Goal: Task Accomplishment & Management: Manage account settings

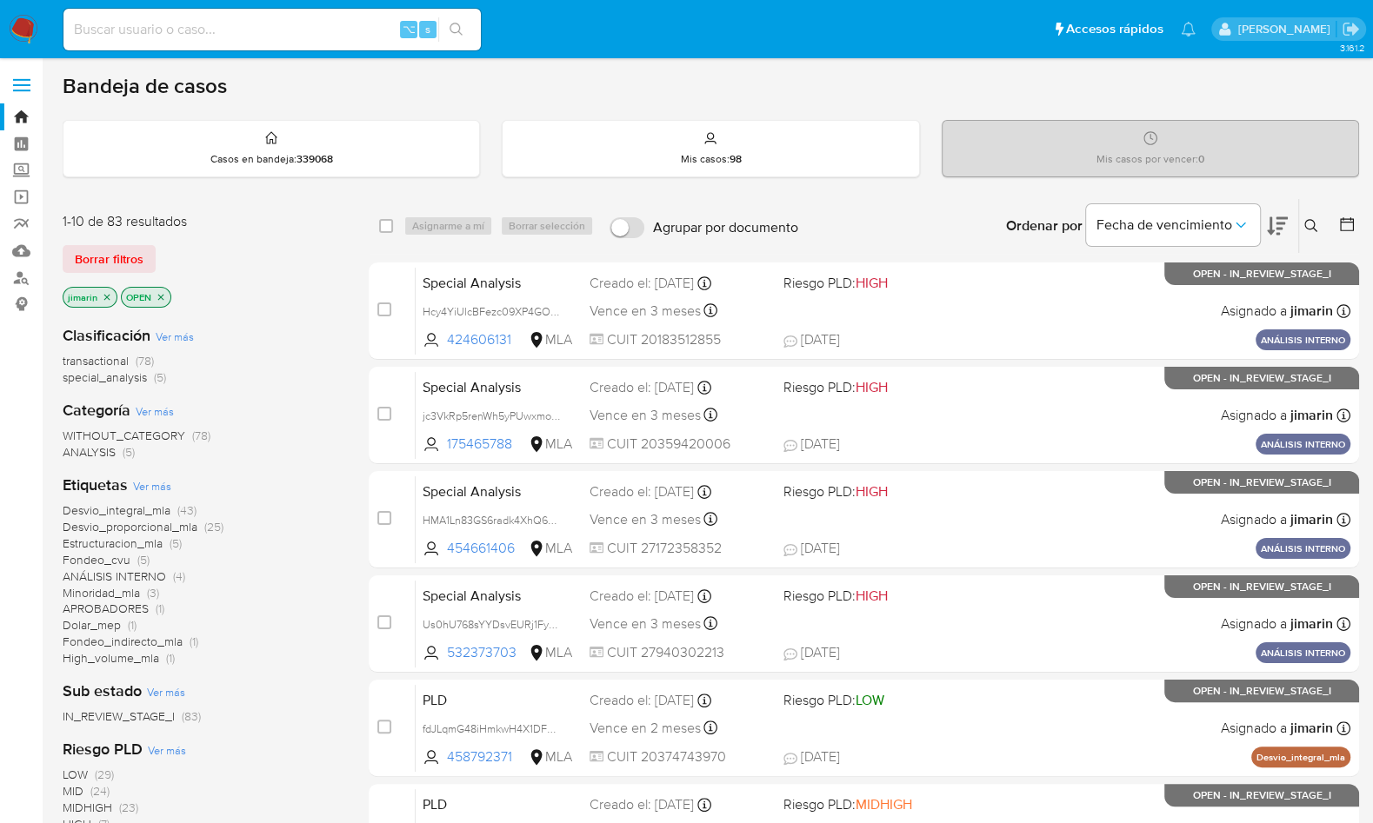
click at [1316, 225] on icon at bounding box center [1311, 226] width 14 height 14
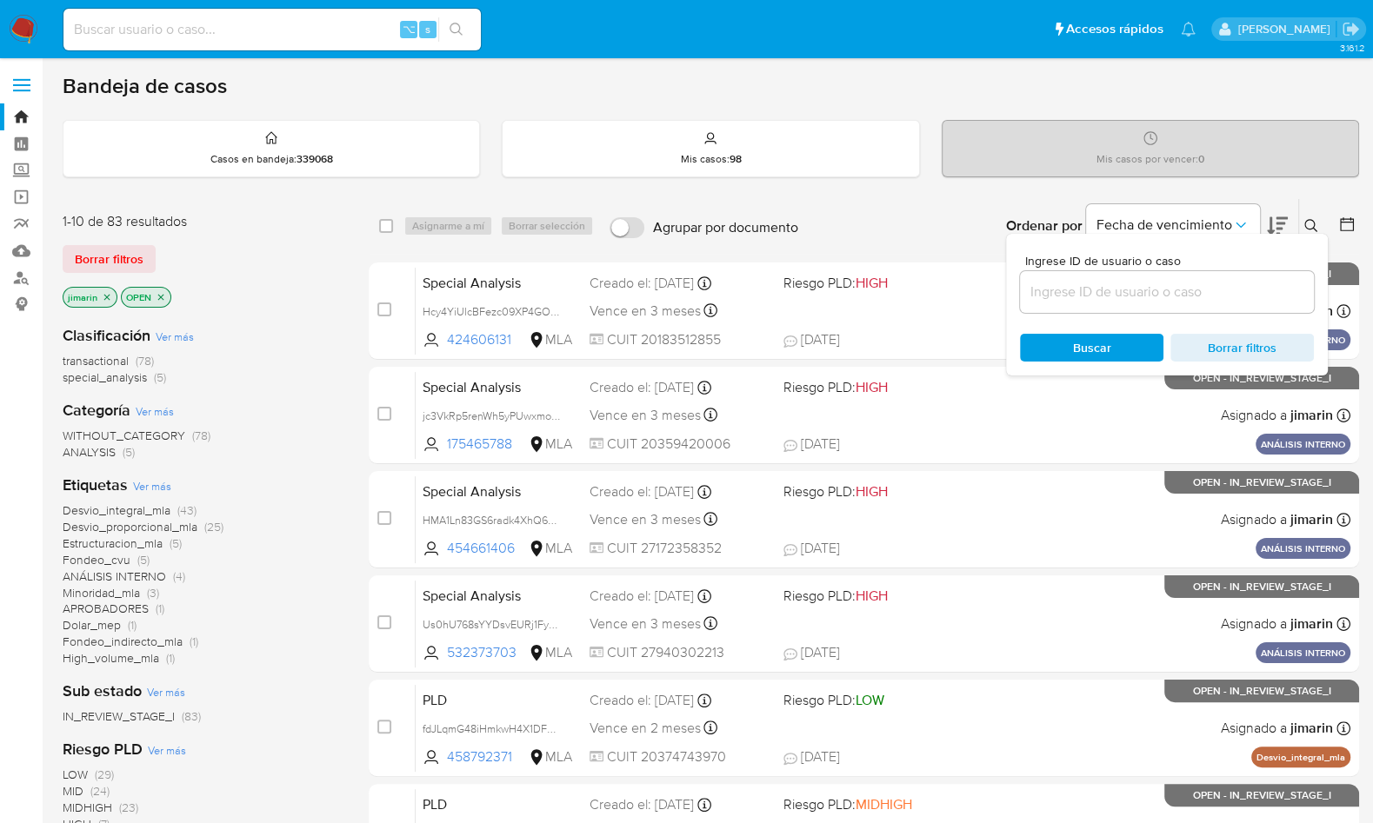
click at [1273, 267] on div "Ingrese ID de usuario o caso" at bounding box center [1167, 284] width 294 height 58
click at [1261, 278] on div at bounding box center [1167, 292] width 294 height 42
click at [1259, 281] on input at bounding box center [1167, 292] width 294 height 23
paste input "2103412720"
type input "2103412720"
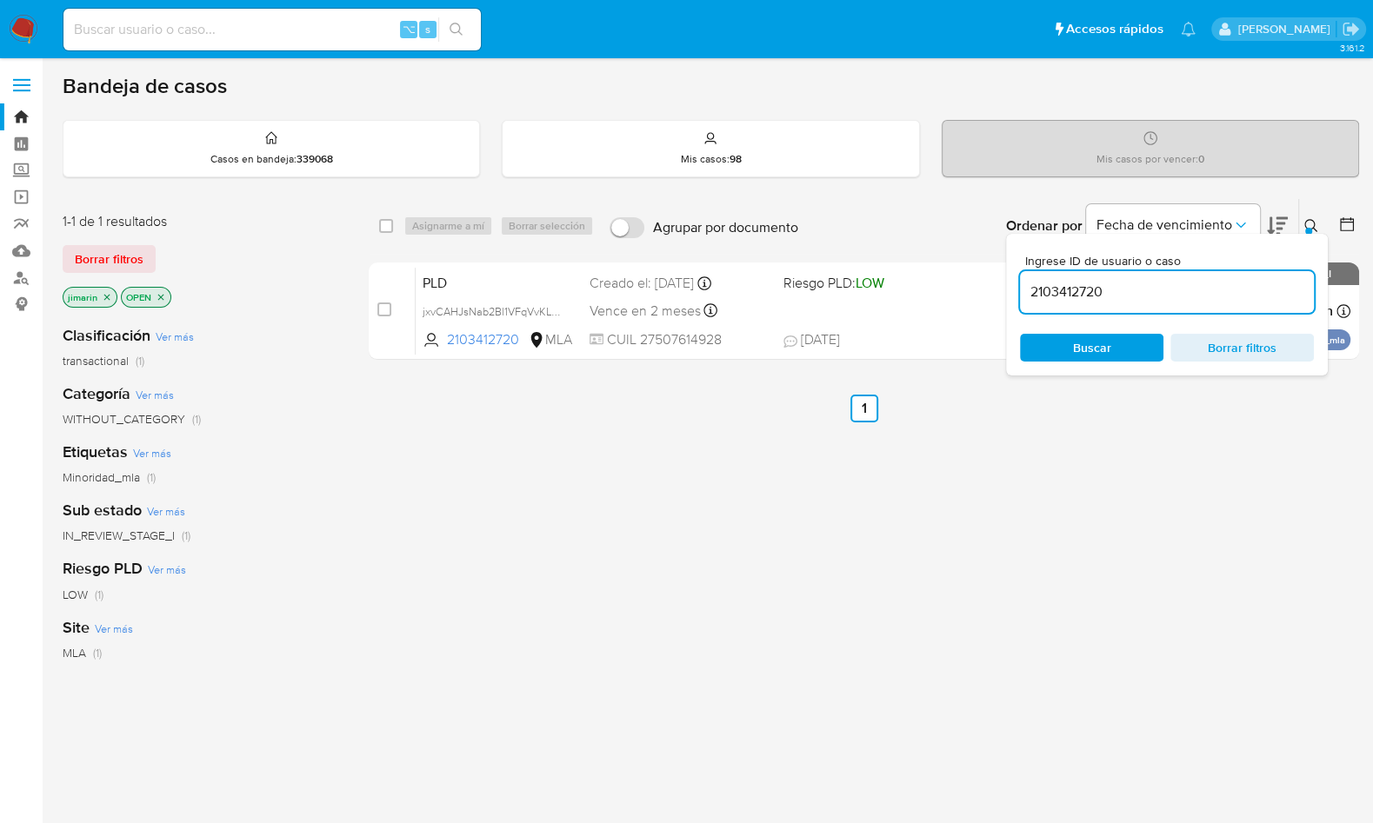
click at [1314, 230] on icon at bounding box center [1311, 226] width 14 height 14
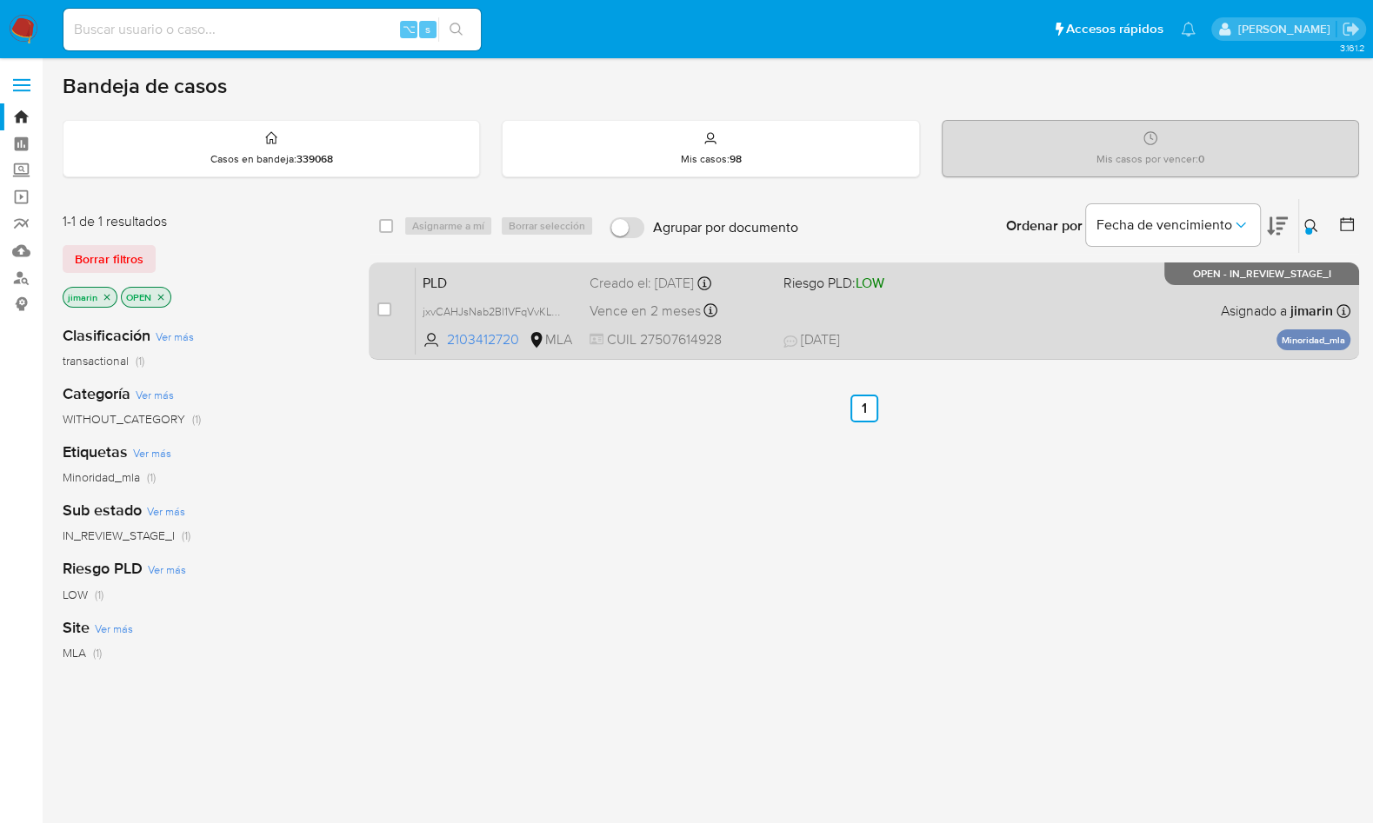
click at [1115, 331] on span "22/09/2025 22/09/2025 22:15" at bounding box center [969, 339] width 373 height 19
click at [384, 306] on input "checkbox" at bounding box center [384, 310] width 14 height 14
checkbox input "true"
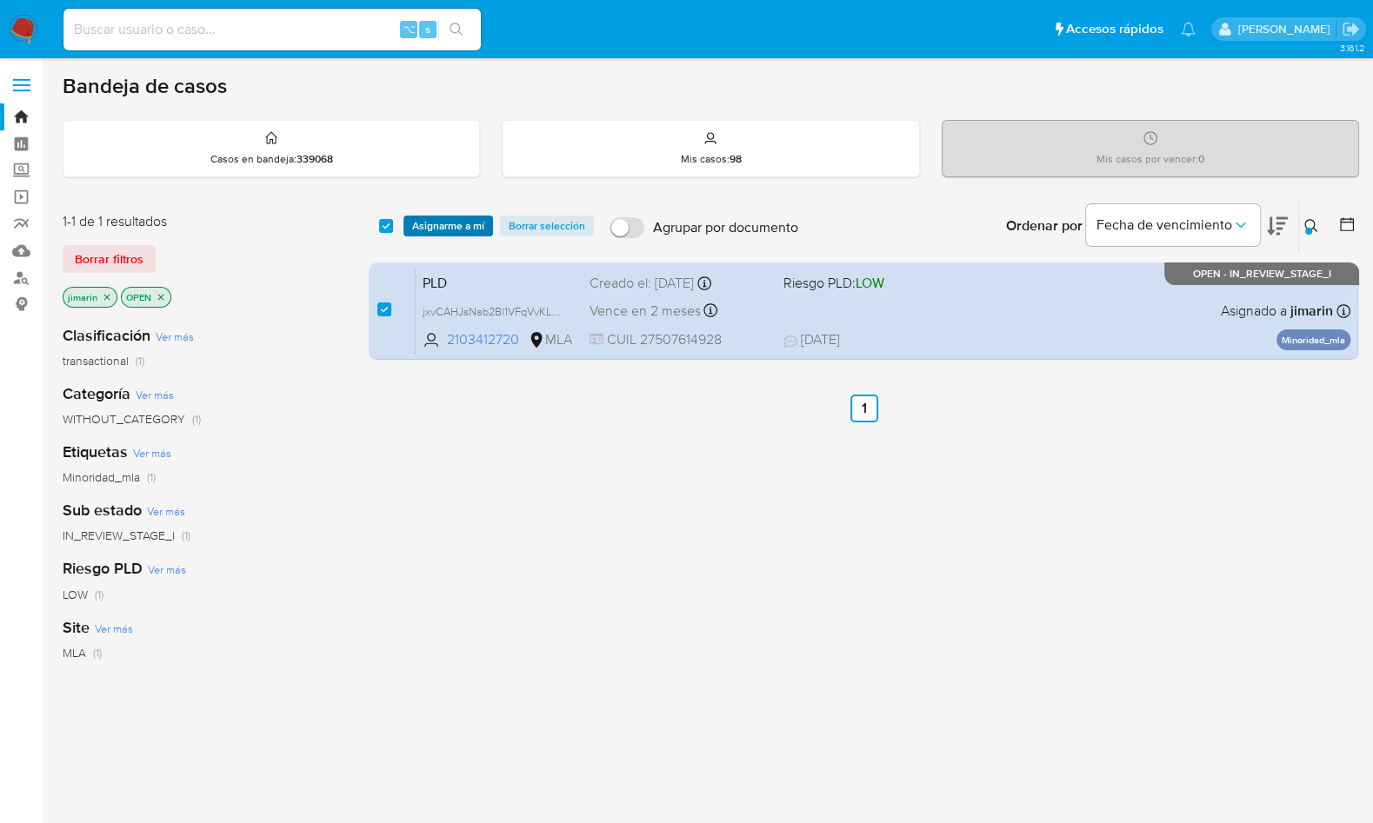
click at [451, 220] on span "Asignarme a mí" at bounding box center [448, 225] width 72 height 17
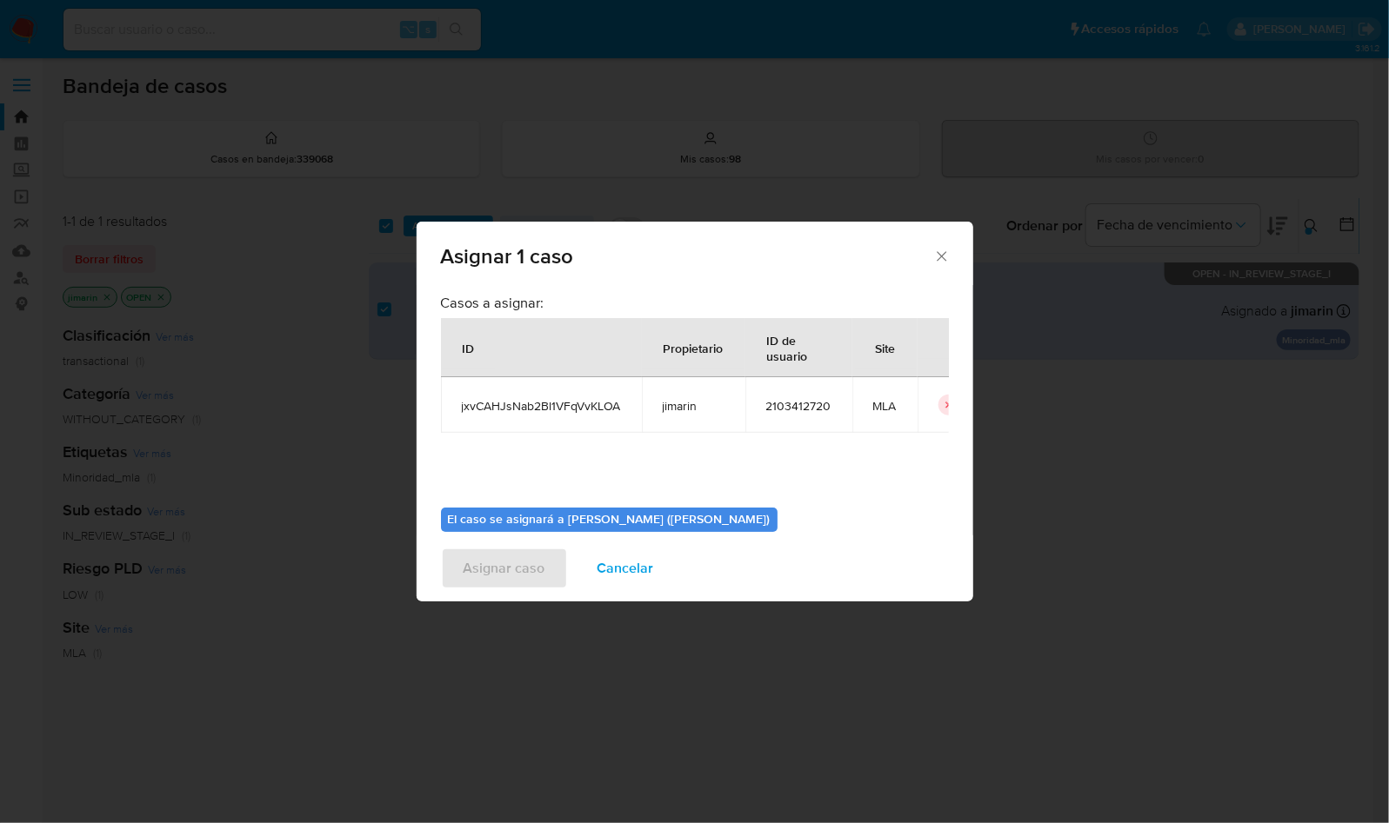
click at [940, 250] on icon "Cerrar ventana" at bounding box center [941, 256] width 17 height 17
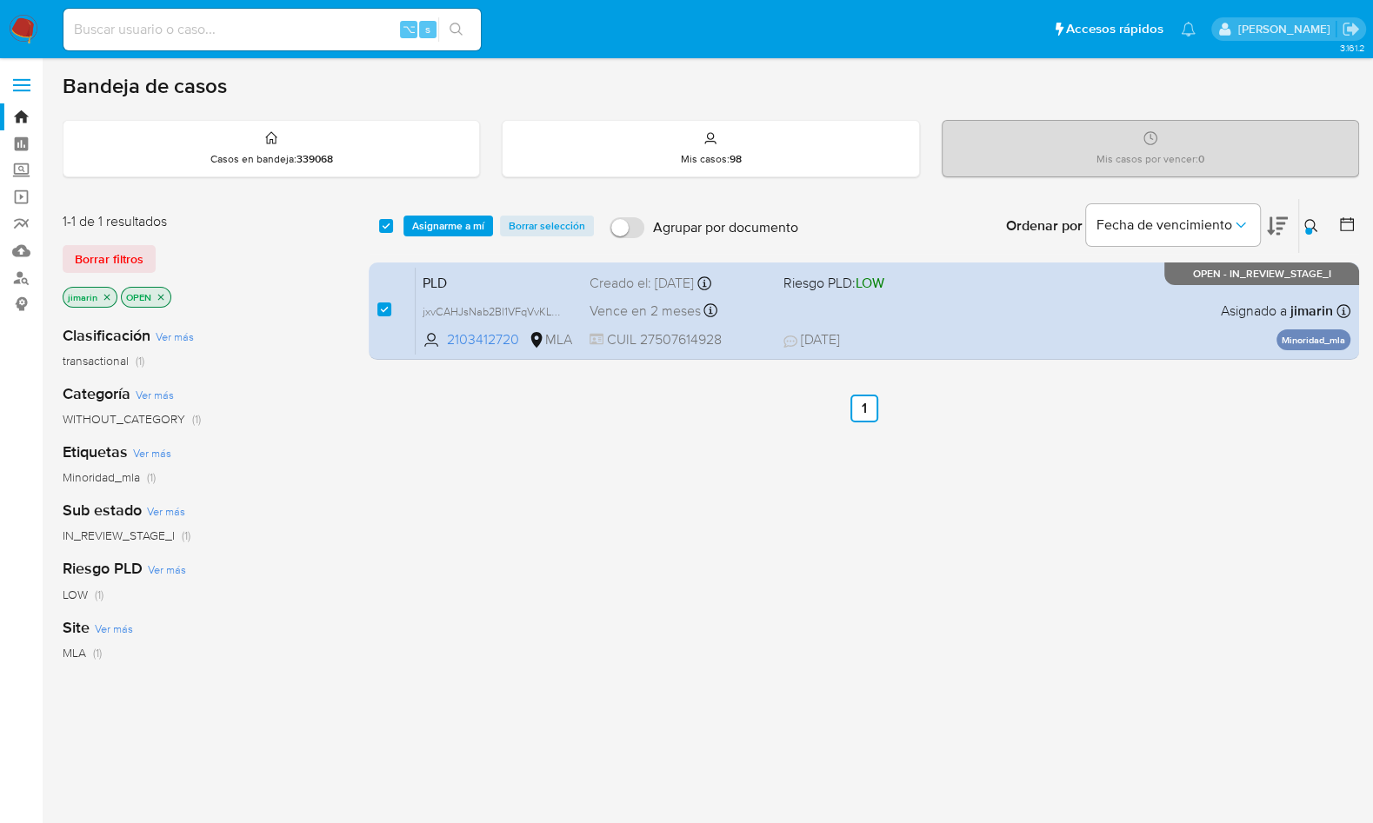
click at [158, 294] on icon "close-filter" at bounding box center [161, 297] width 6 height 6
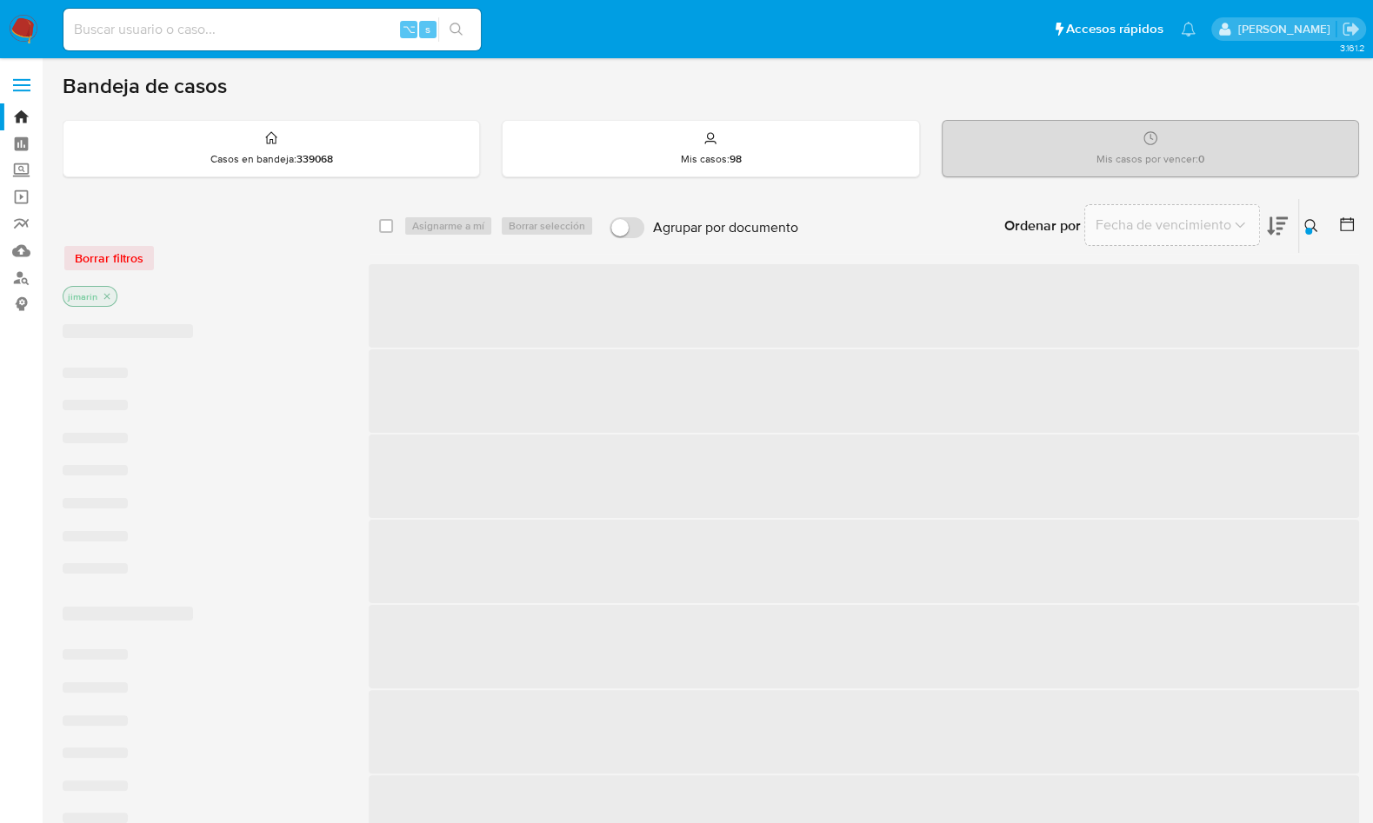
checkbox input "false"
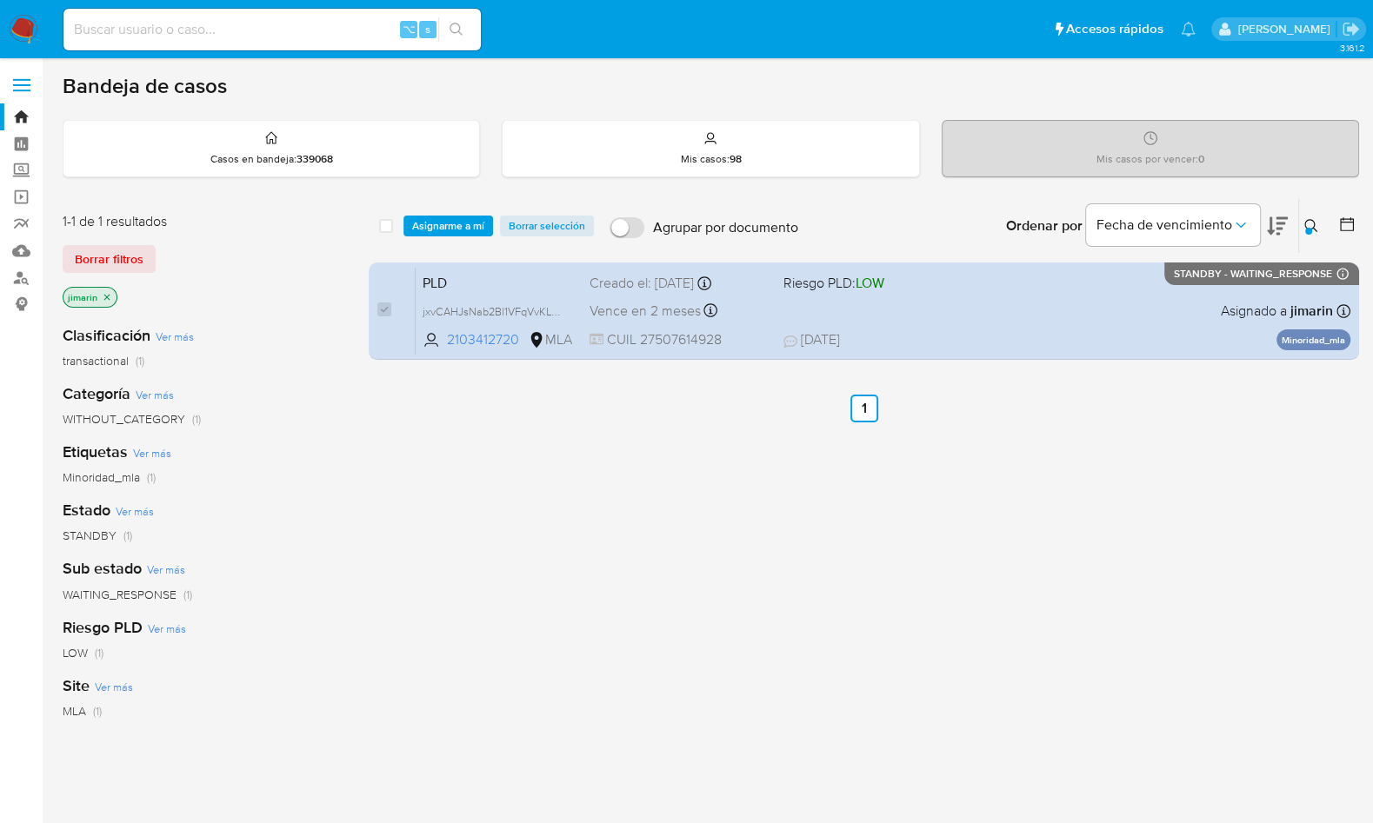
click at [105, 295] on icon "close-filter" at bounding box center [107, 297] width 6 height 6
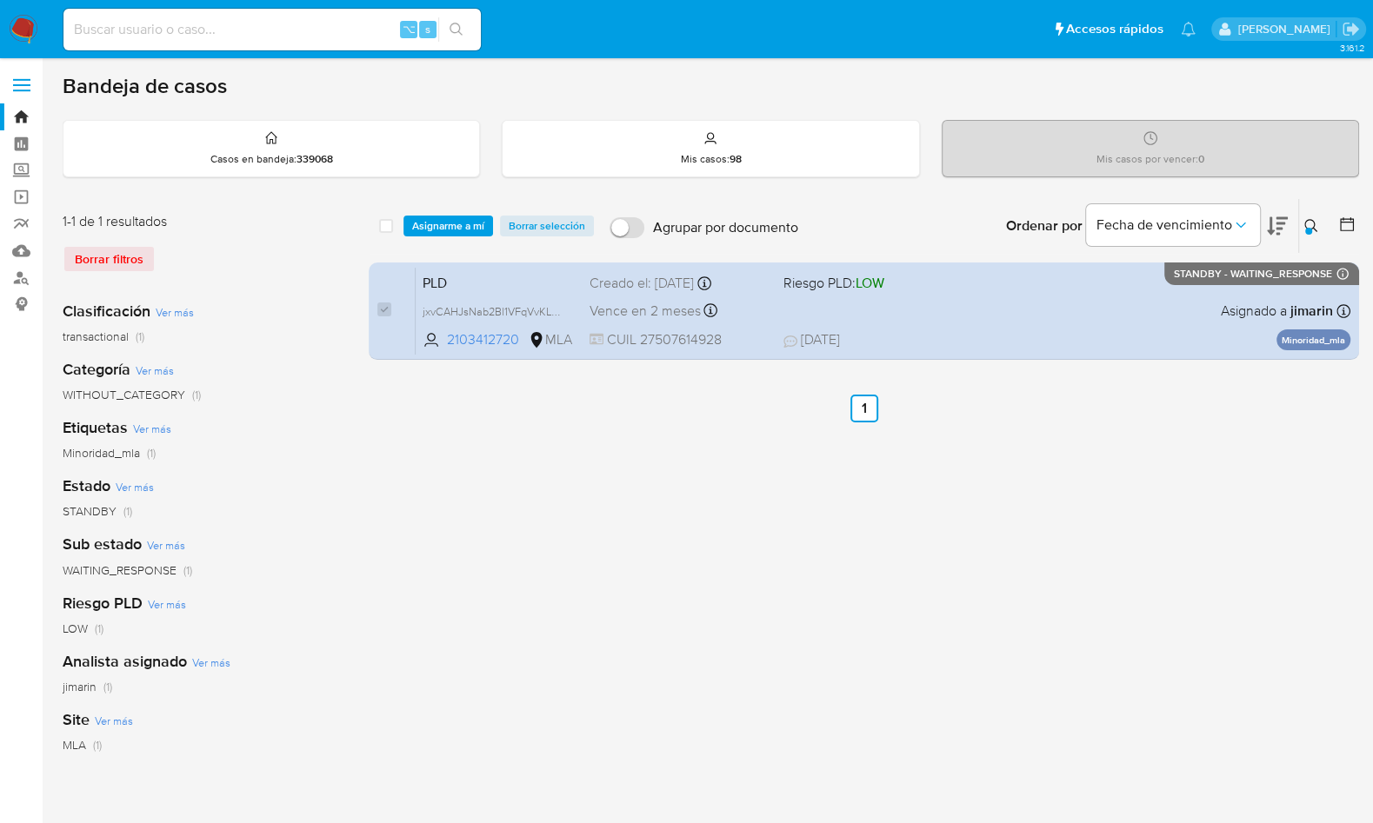
click at [439, 231] on span "Asignarme a mí" at bounding box center [448, 225] width 72 height 17
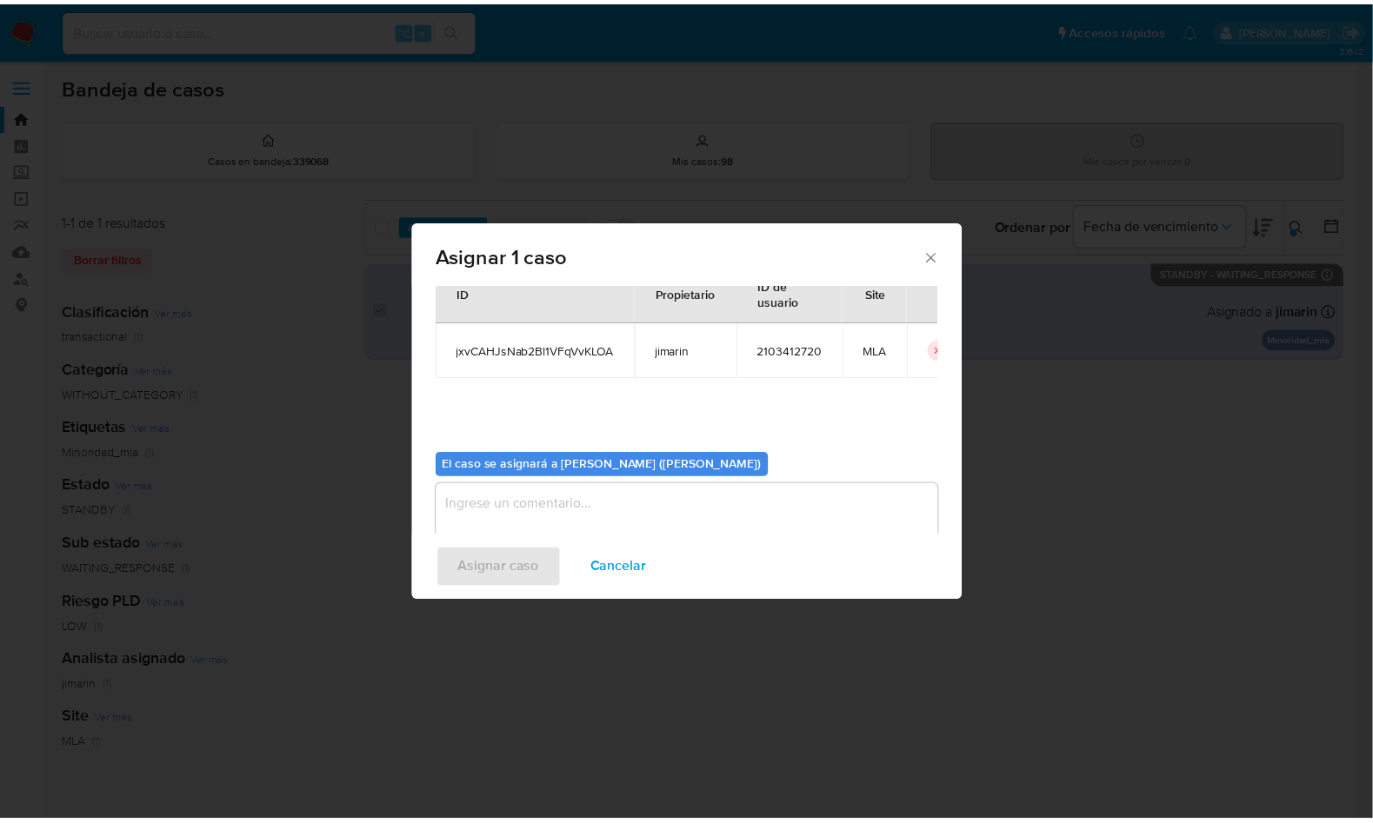
scroll to position [89, 0]
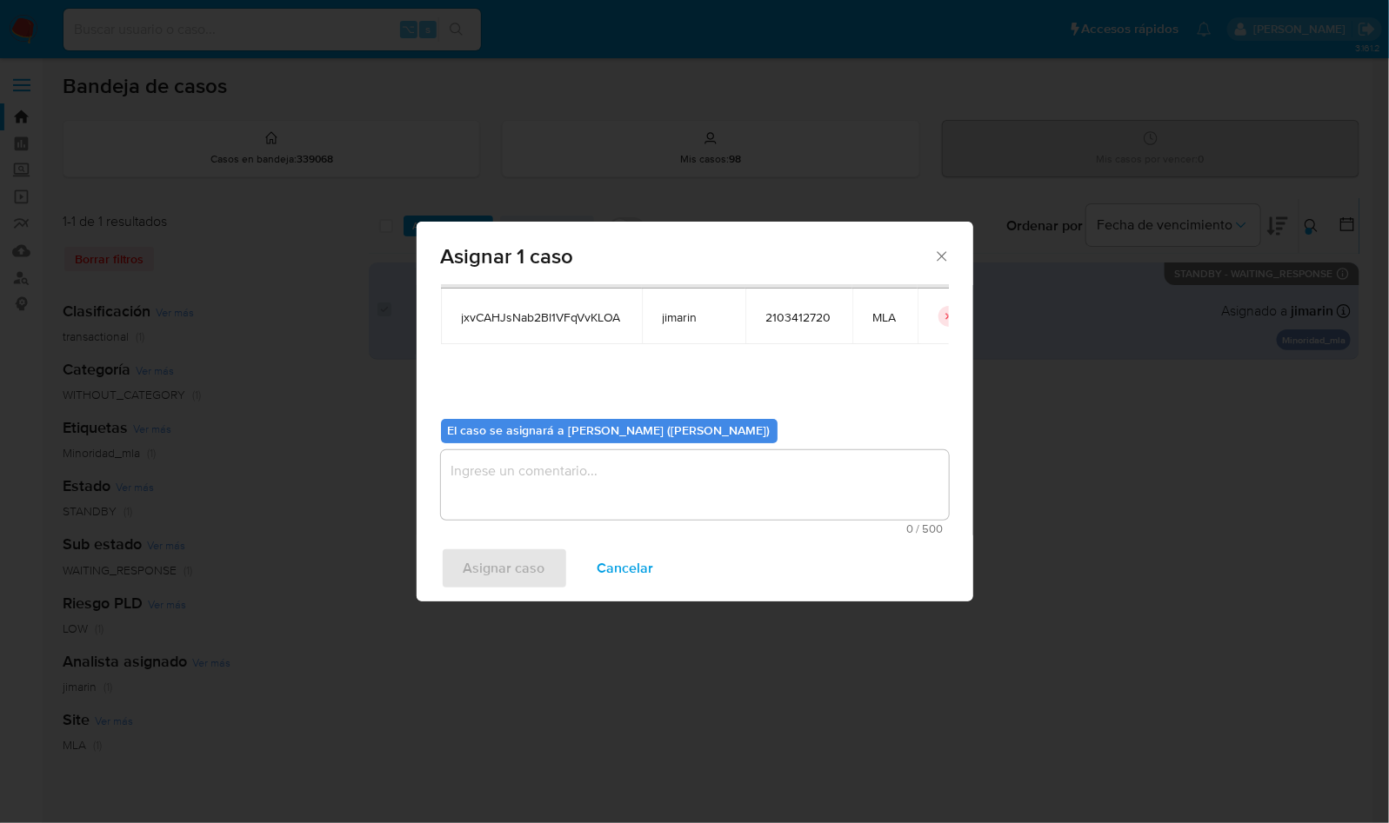
click at [593, 484] on textarea "assign-modal" at bounding box center [695, 485] width 508 height 70
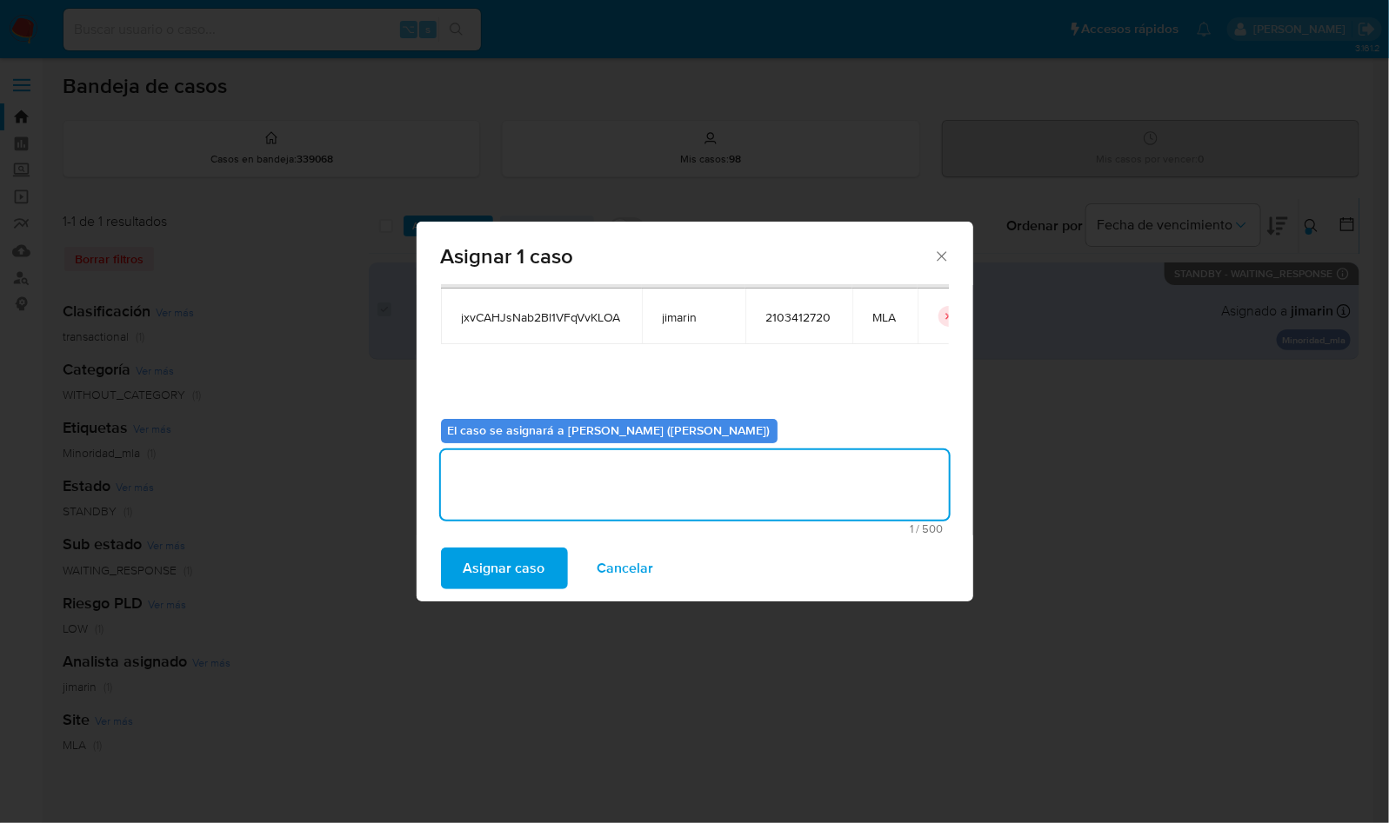
click at [517, 588] on span "Asignar caso" at bounding box center [504, 569] width 82 height 38
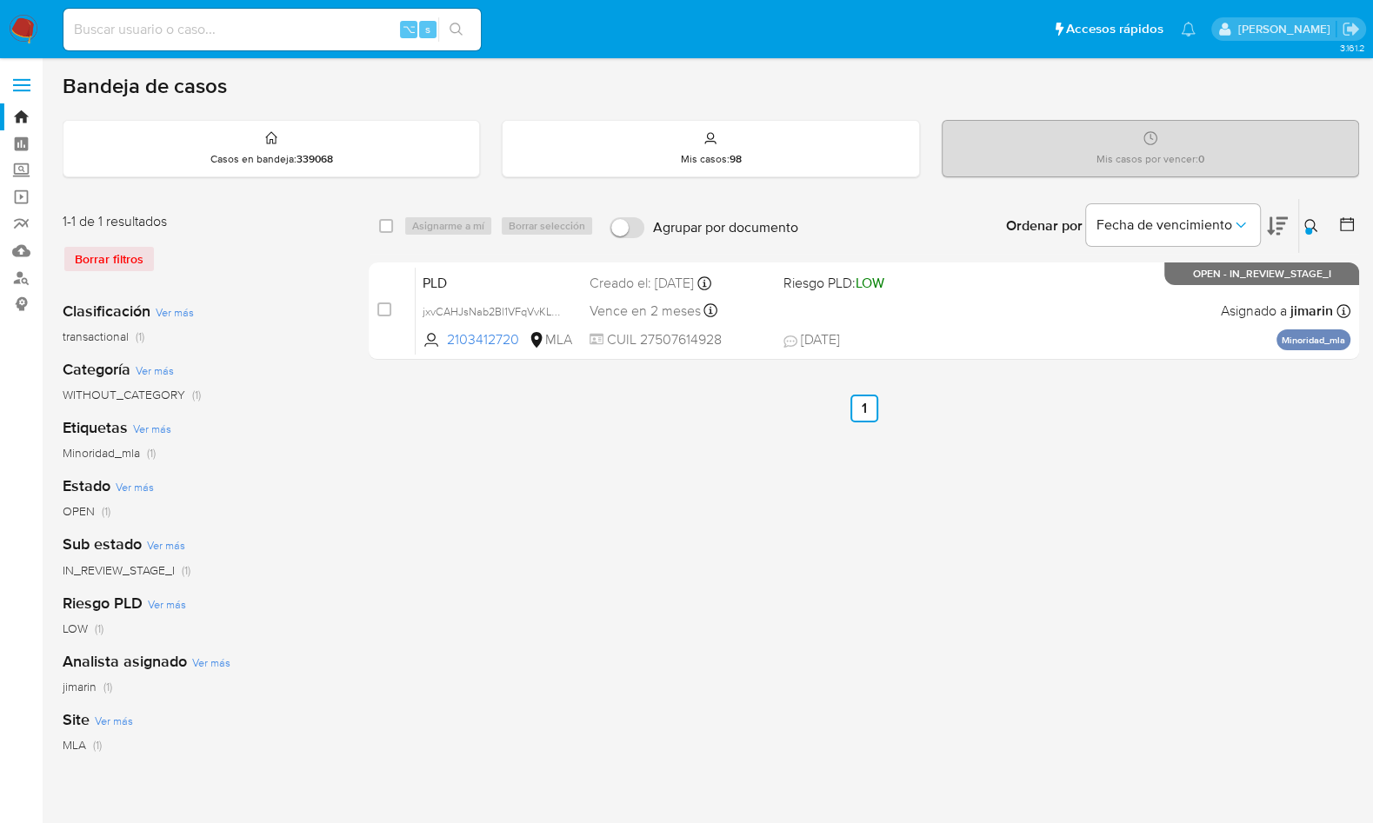
click at [1308, 224] on icon at bounding box center [1311, 226] width 14 height 14
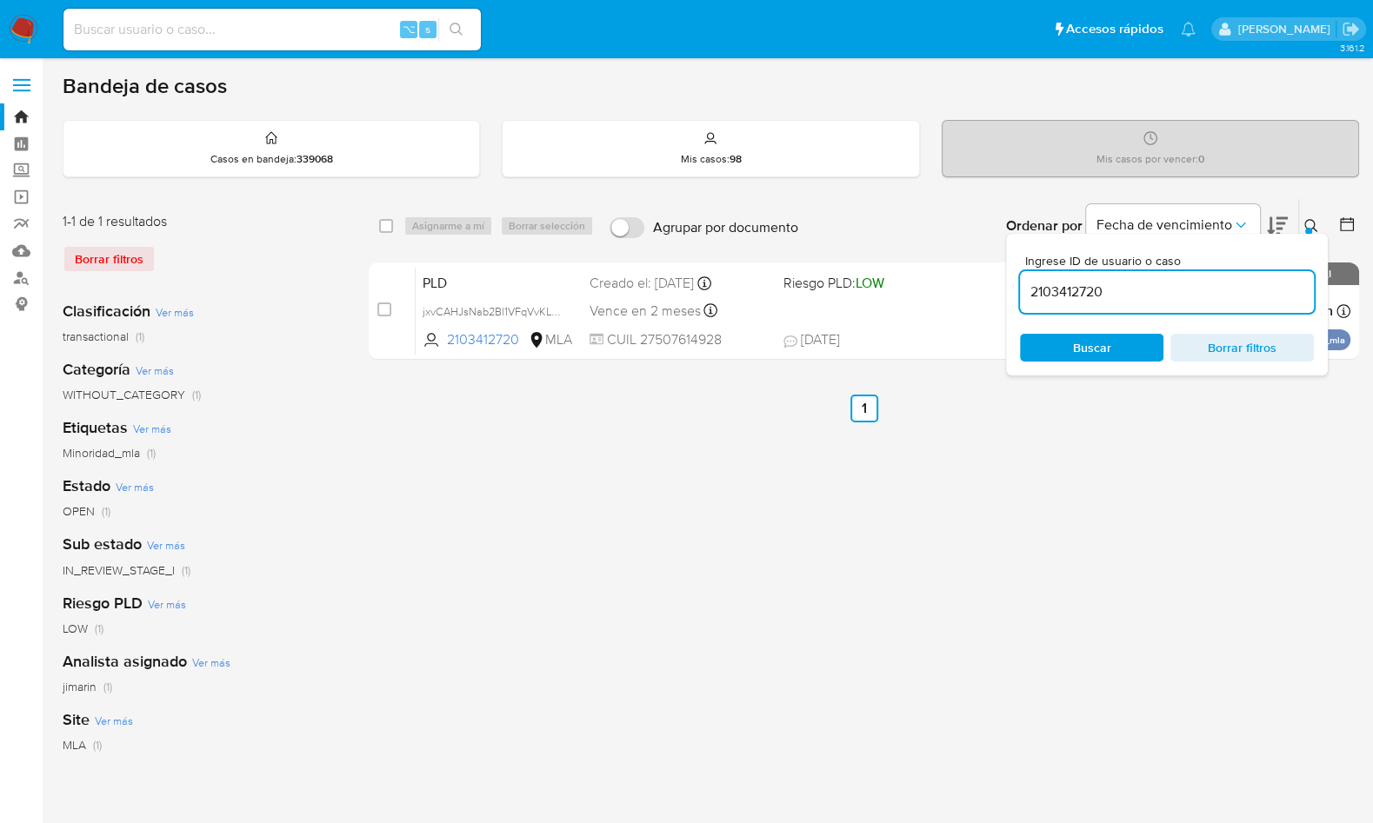
click at [1238, 302] on div "2103412720" at bounding box center [1167, 292] width 294 height 42
click at [1237, 294] on input "2103412720" at bounding box center [1167, 292] width 294 height 23
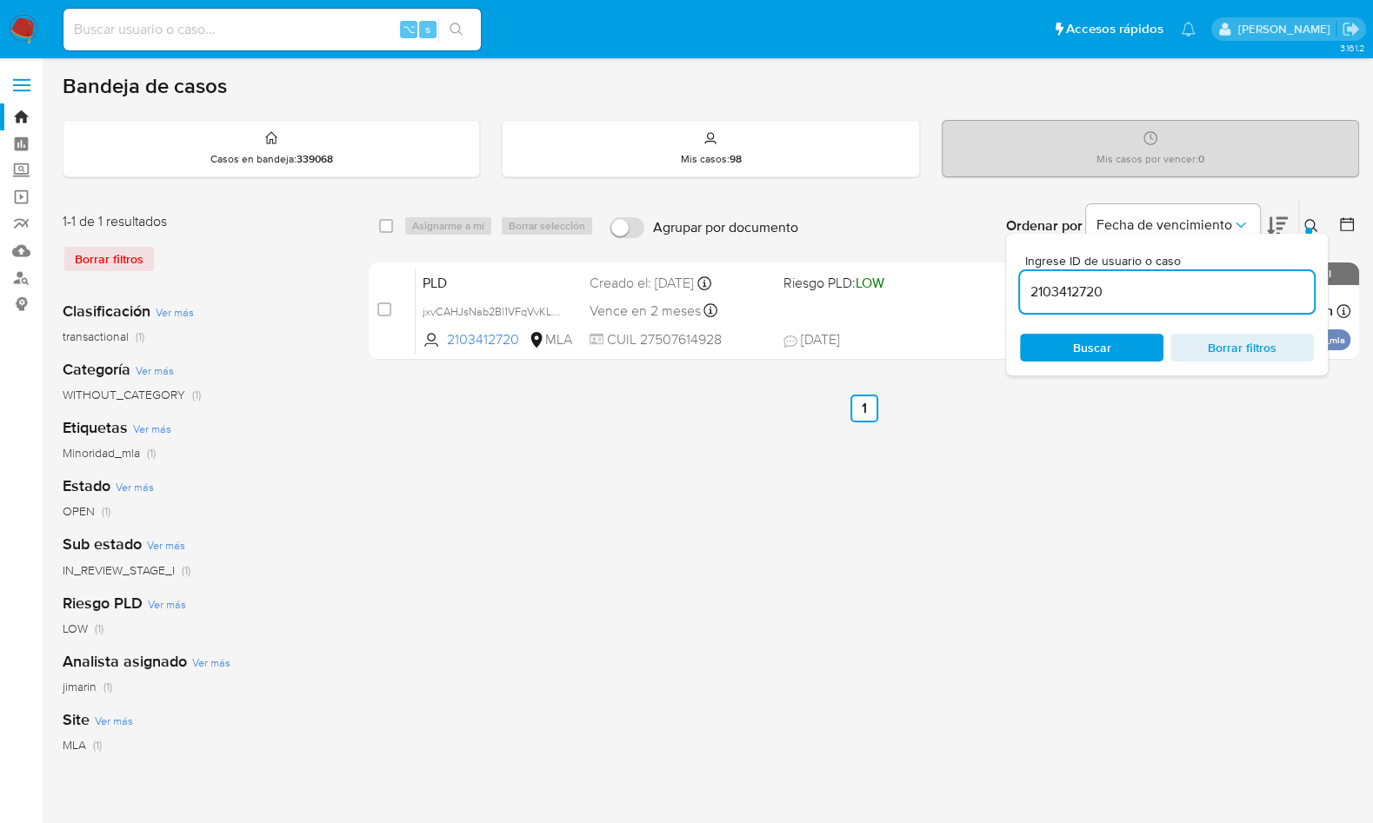
paste input "1374238681"
type input "1374238681"
click at [1304, 219] on icon at bounding box center [1311, 226] width 14 height 14
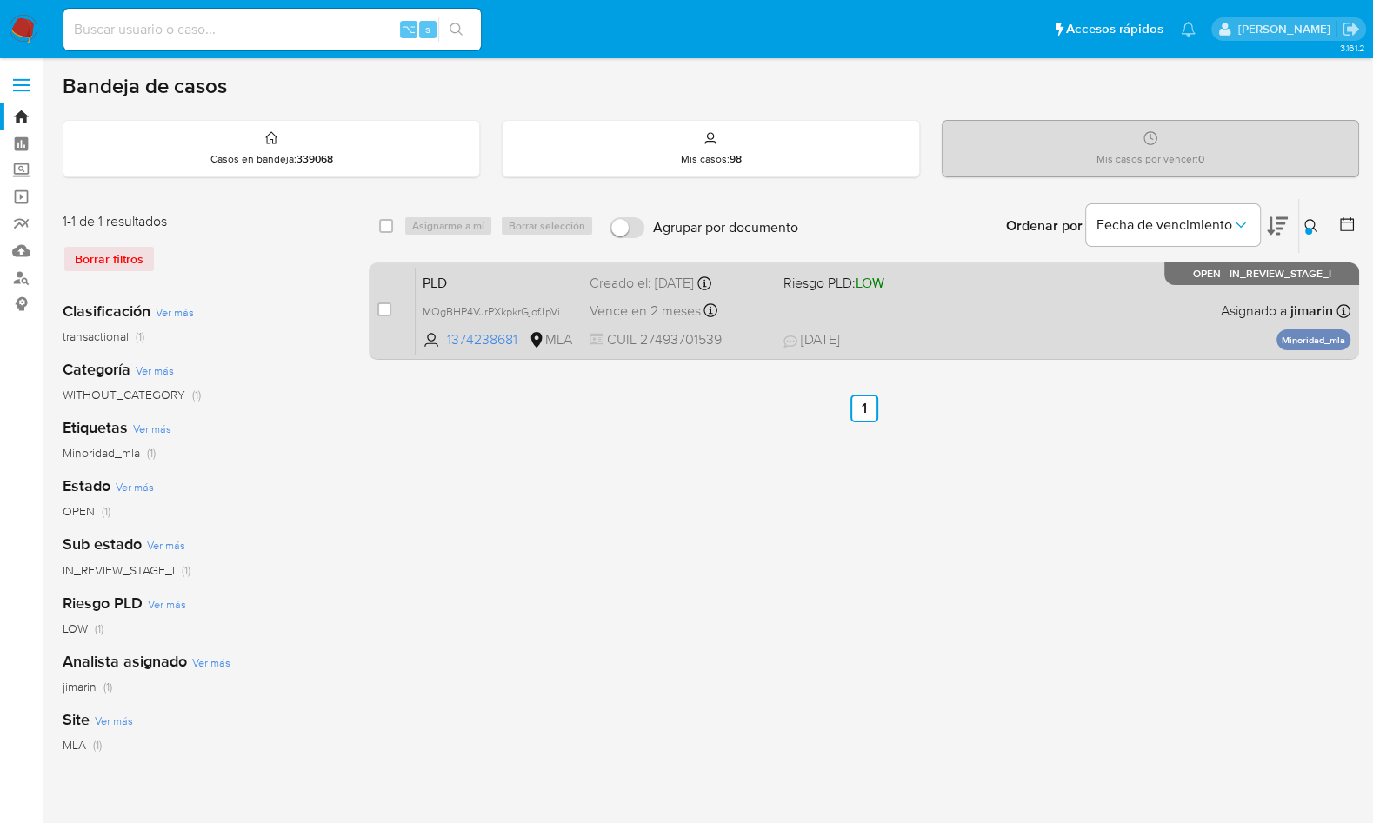
click at [1036, 314] on div "PLD MQgBHP4VJrPXkpkrGjofJpVi 1374238681 MLA Riesgo PLD: LOW Creado el: [DATE] C…" at bounding box center [883, 311] width 935 height 88
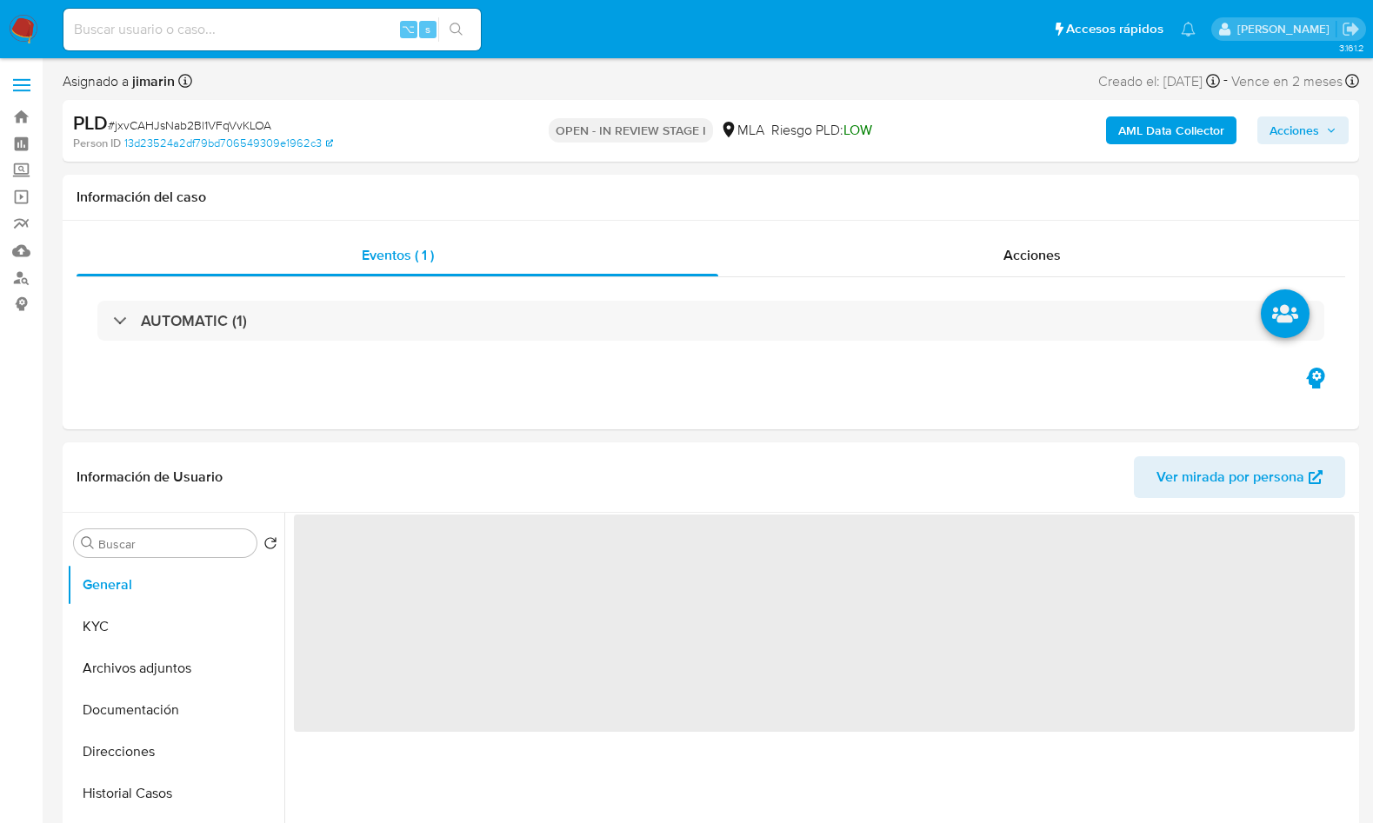
select select "10"
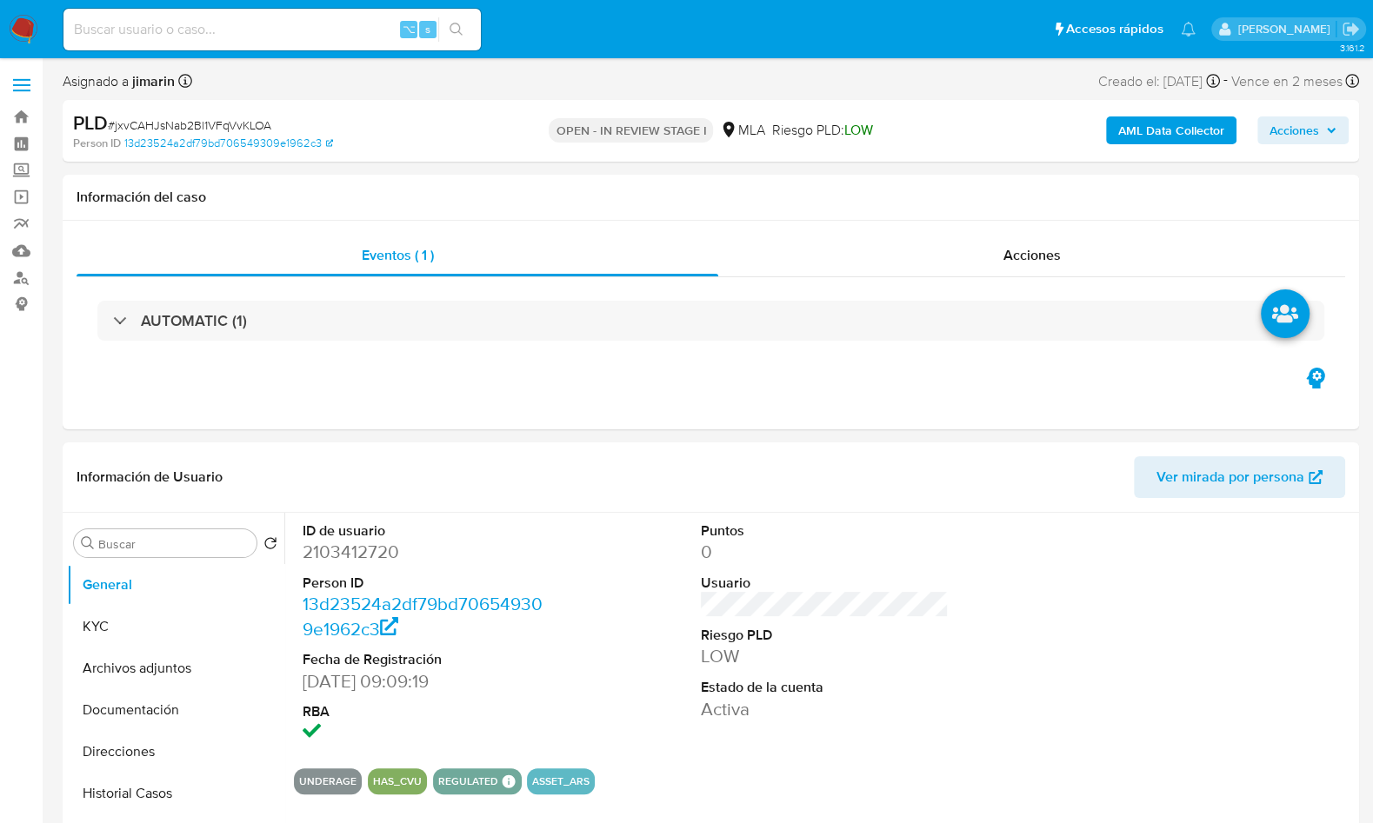
click at [229, 127] on span "# jxvCAHJsNab2Bl1VFqVvKLOA" at bounding box center [189, 125] width 163 height 17
copy span "jxvCAHJsNab2Bl1VFqVvKLOA"
click at [359, 551] on dd "2103412720" at bounding box center [427, 552] width 248 height 24
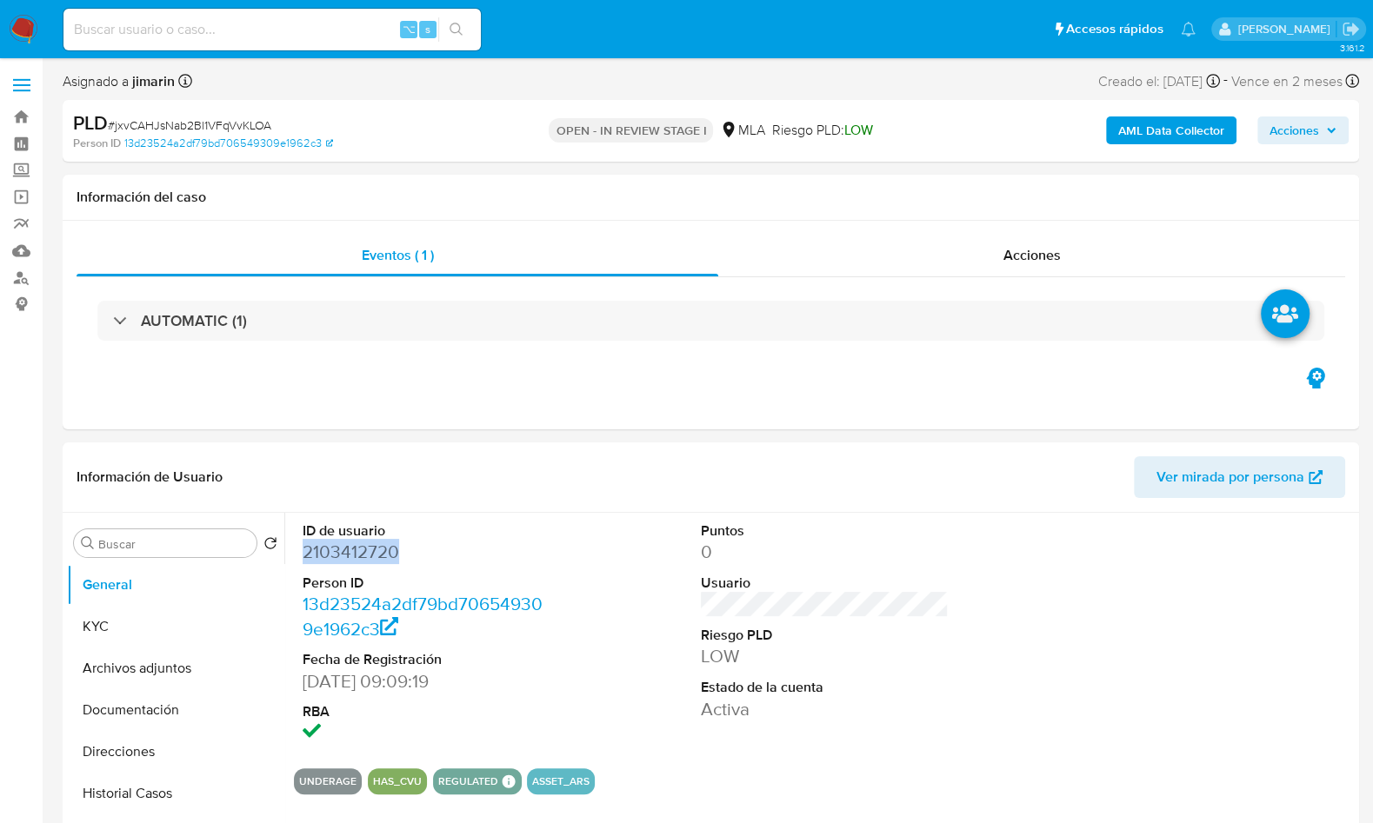
copy dd "2103412720"
click at [164, 558] on div "Buscar Volver al orden por defecto General KYC Archivos adjuntos Documentación …" at bounding box center [175, 737] width 217 height 443
click at [166, 540] on input "Buscar" at bounding box center [173, 545] width 151 height 16
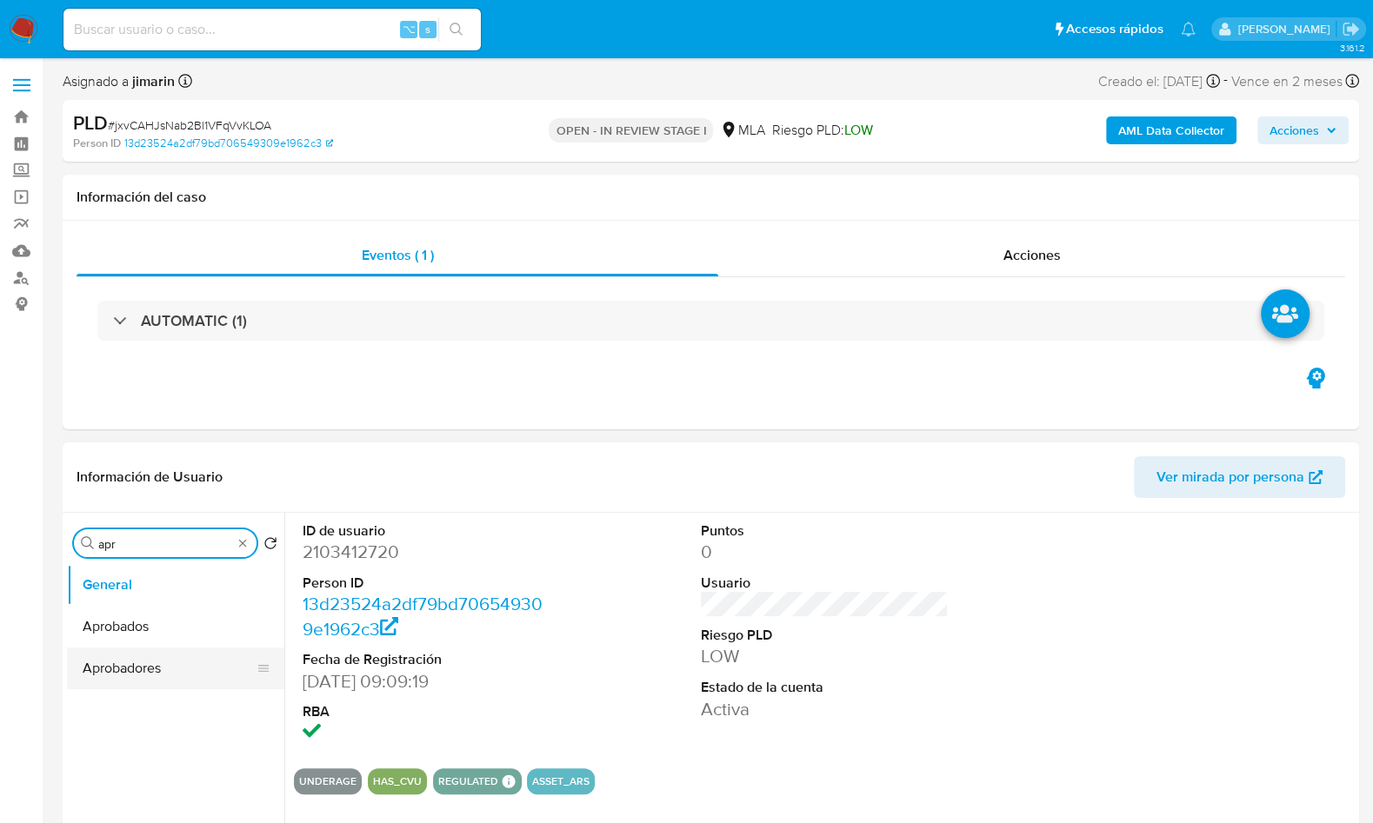
type input "apr"
click at [145, 665] on button "Aprobadores" at bounding box center [168, 669] width 203 height 42
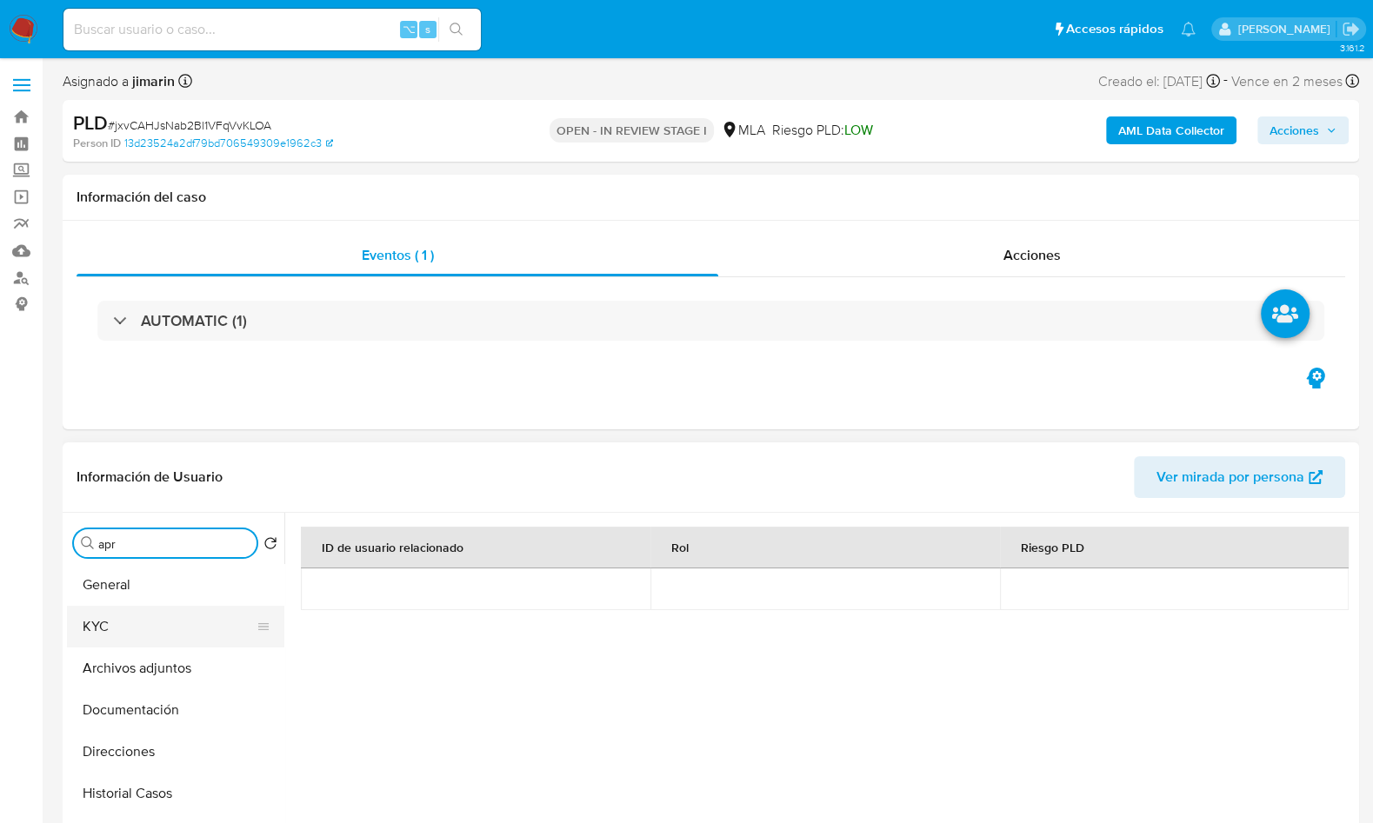
click at [177, 607] on button "KYC" at bounding box center [168, 627] width 203 height 42
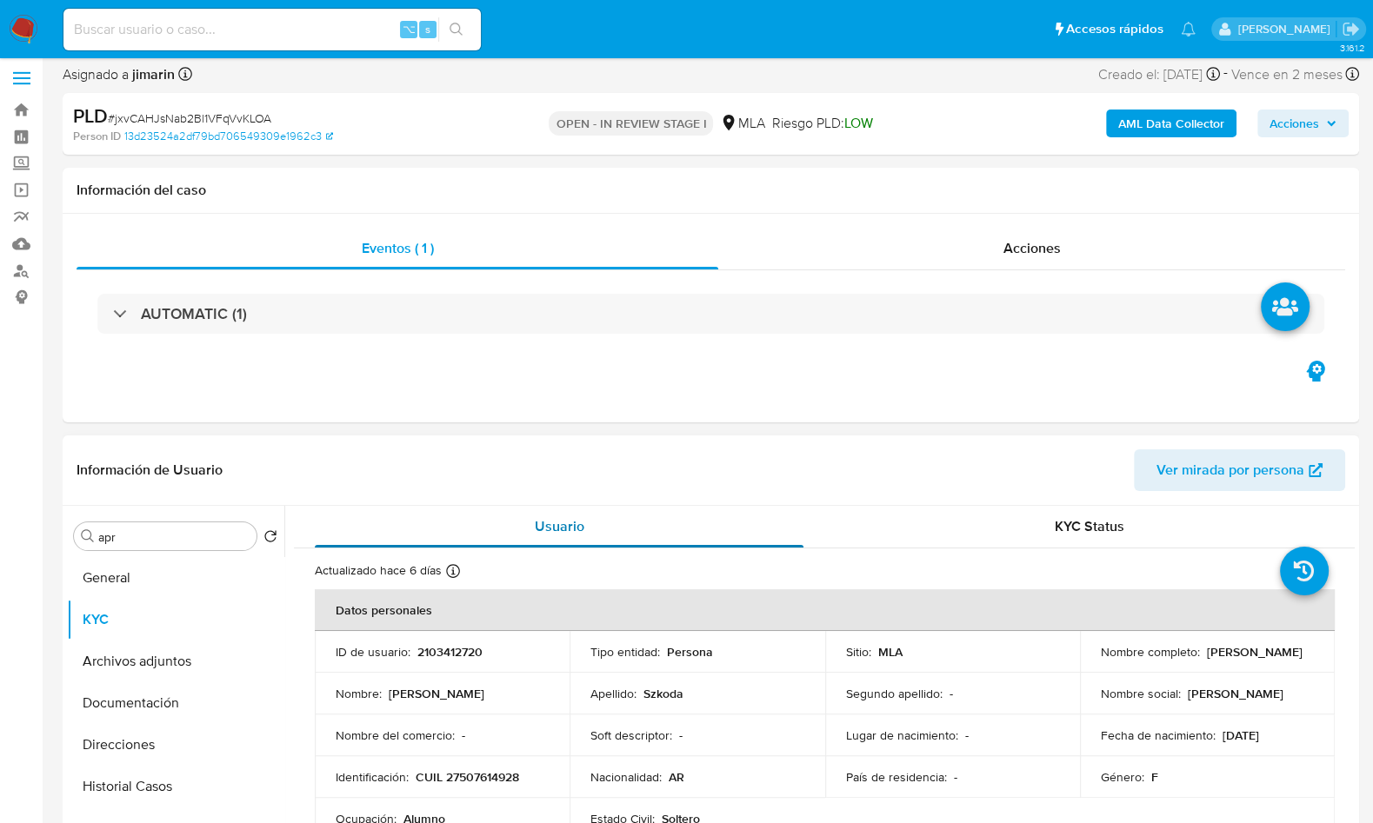
scroll to position [104, 0]
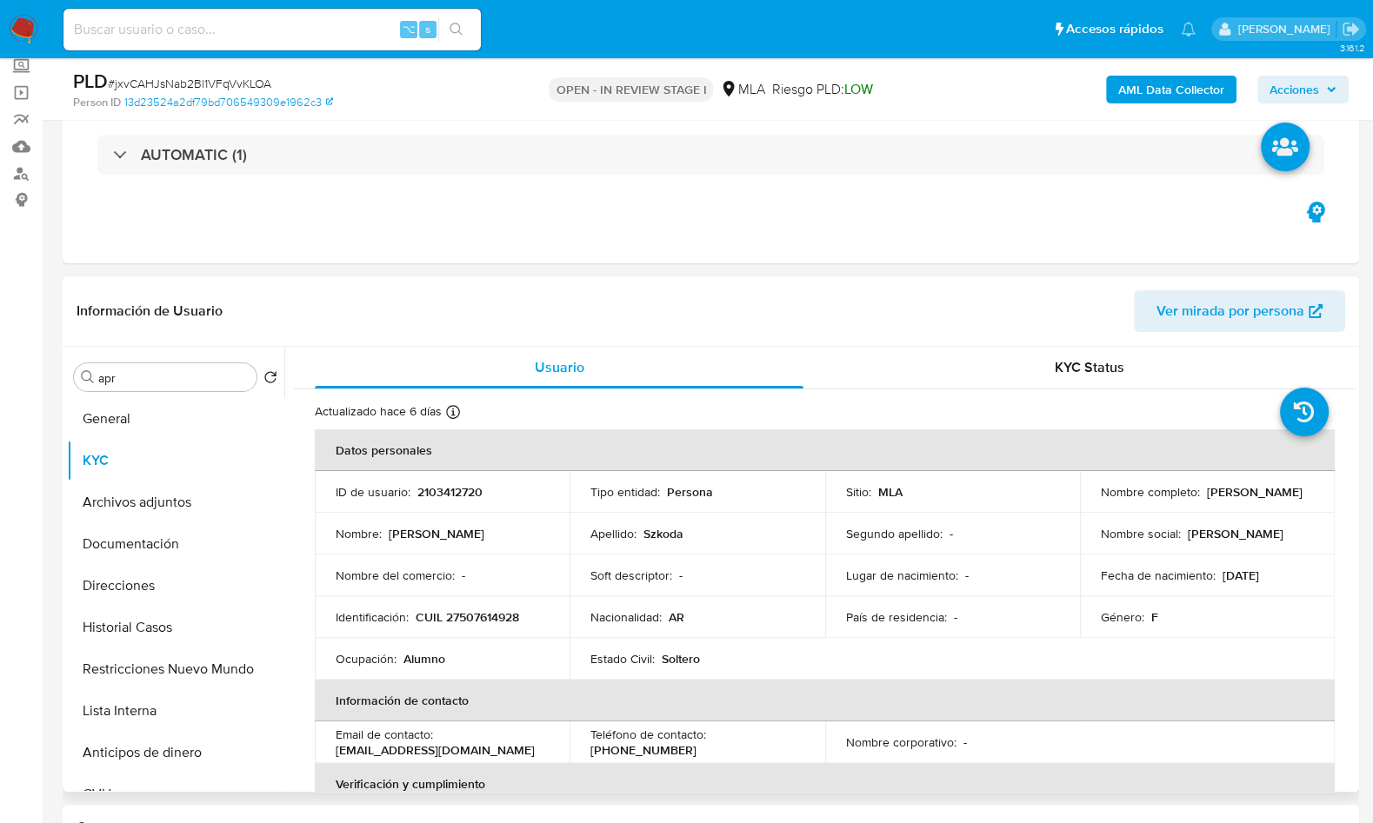
click at [485, 623] on p "CUIL 27507614928" at bounding box center [467, 618] width 103 height 16
click at [499, 615] on p "CUIL 27507614928" at bounding box center [467, 618] width 103 height 16
copy p "27507614928"
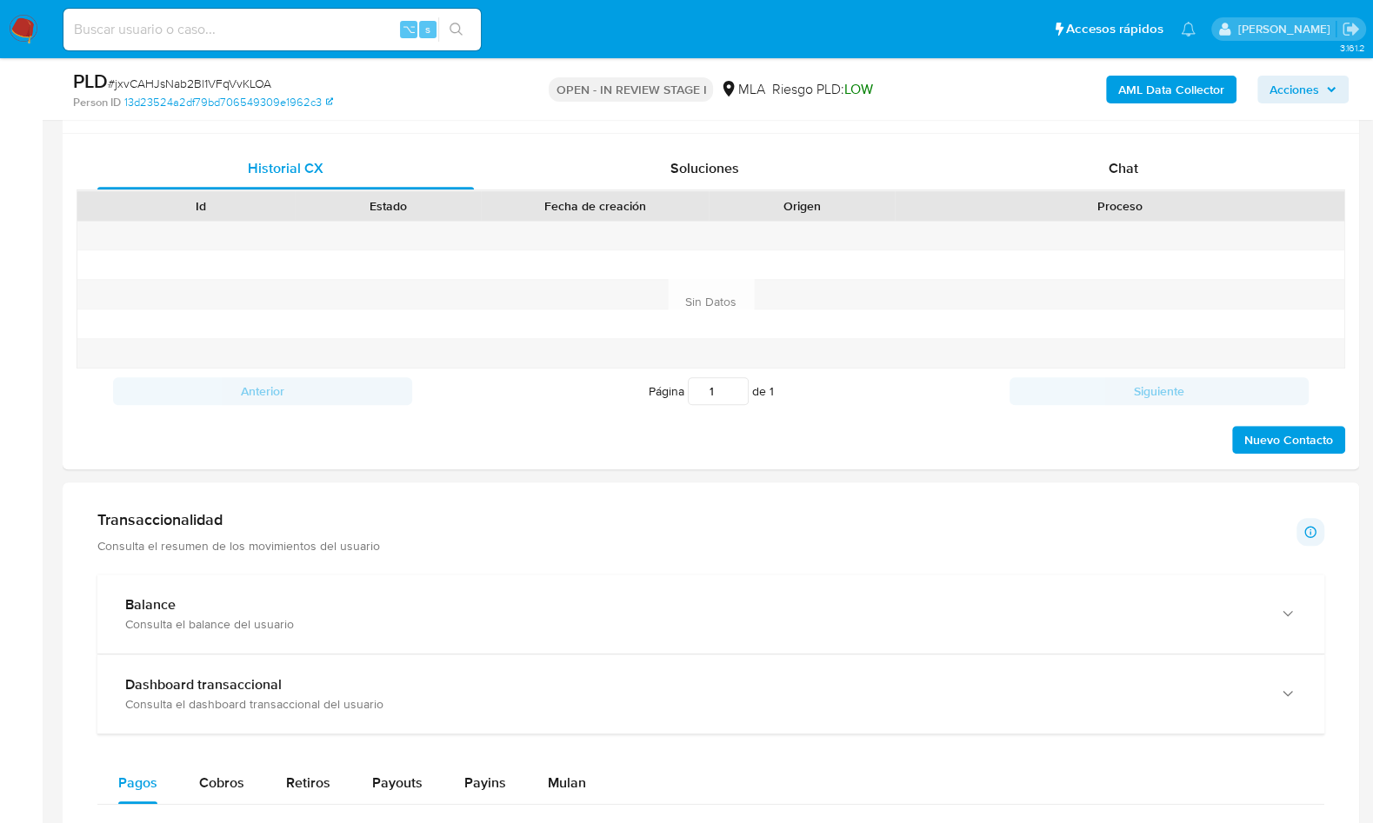
scroll to position [592, 0]
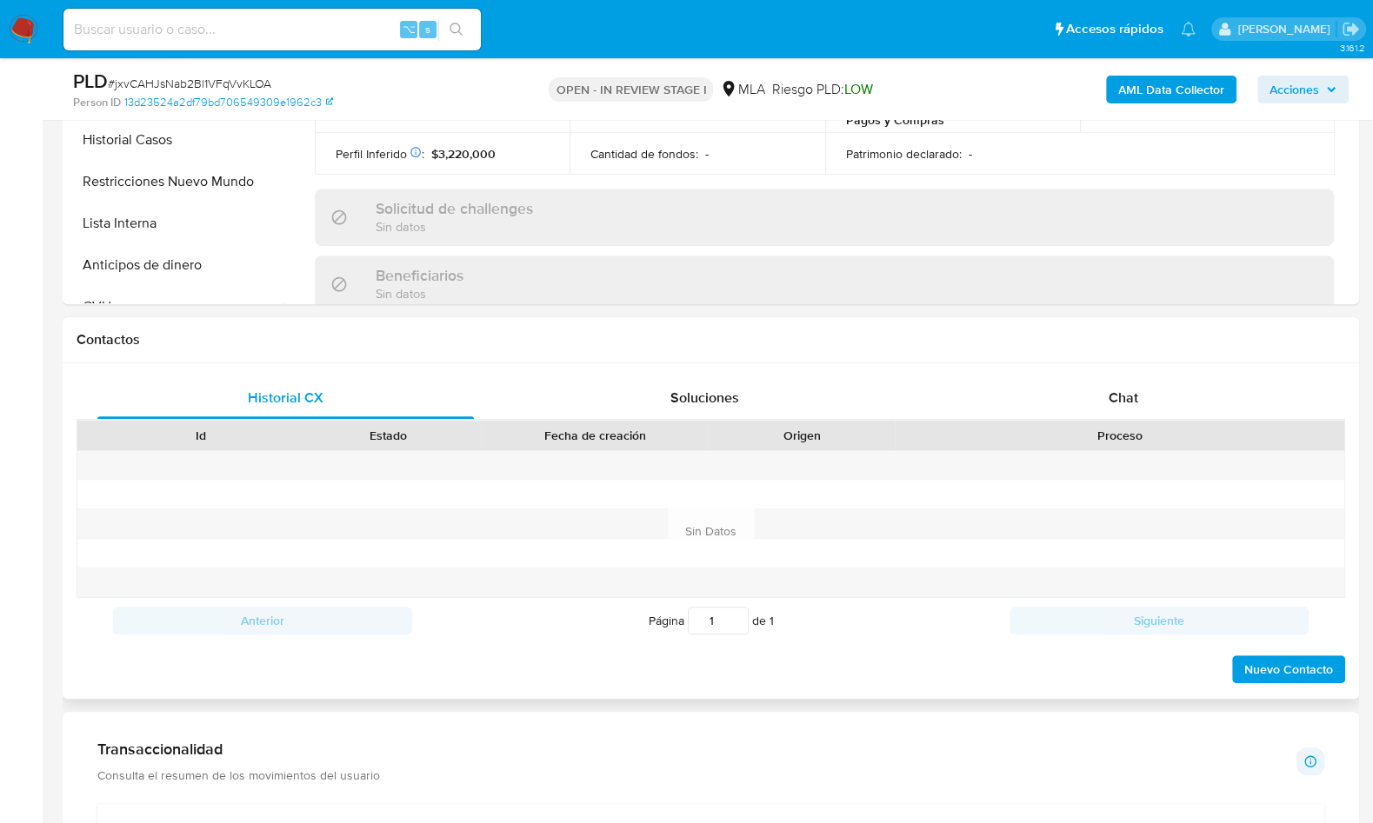
click at [1125, 358] on div "Contactos" at bounding box center [711, 340] width 1297 height 46
click at [1128, 377] on div "Chat" at bounding box center [1123, 398] width 377 height 42
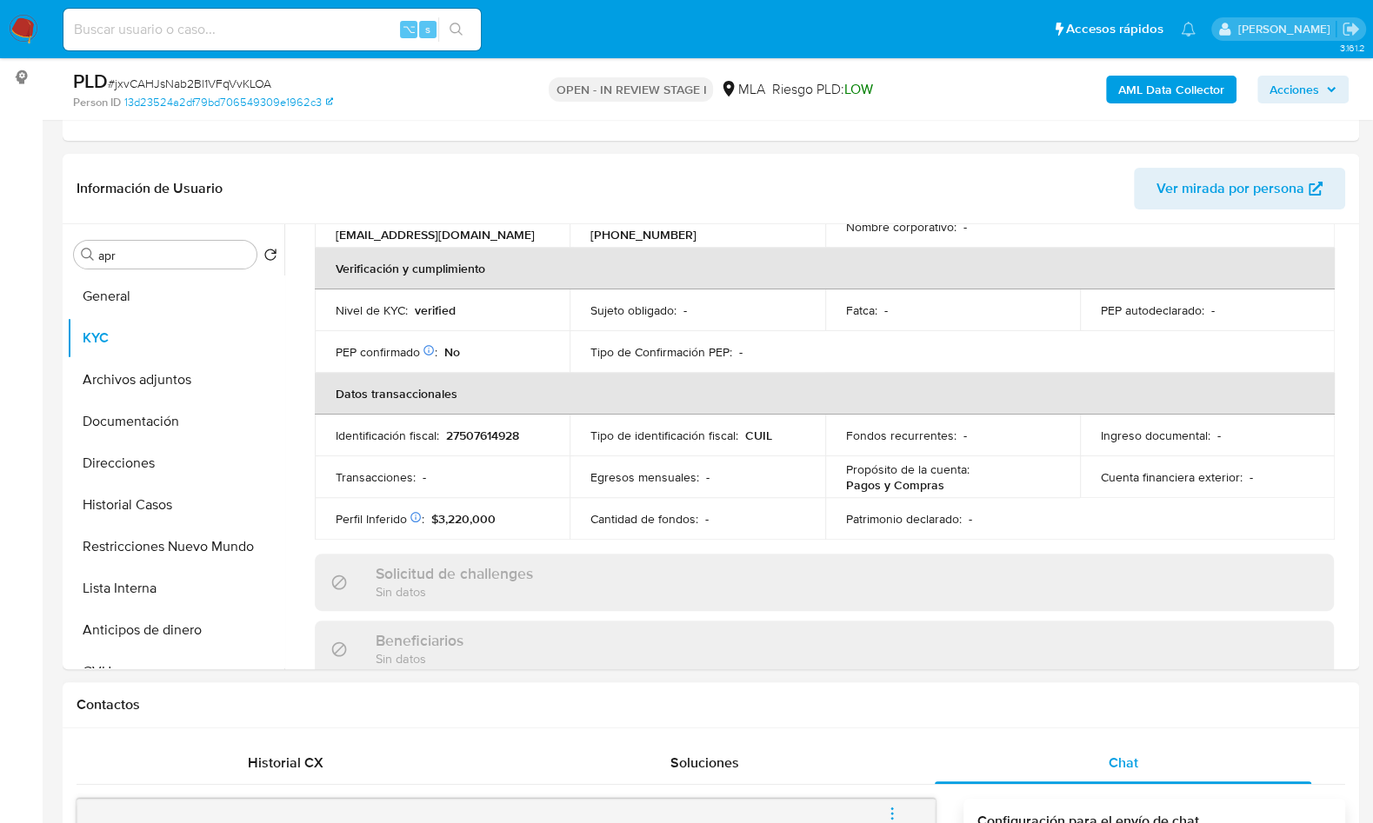
scroll to position [224, 0]
click at [157, 410] on button "Documentación" at bounding box center [168, 424] width 203 height 42
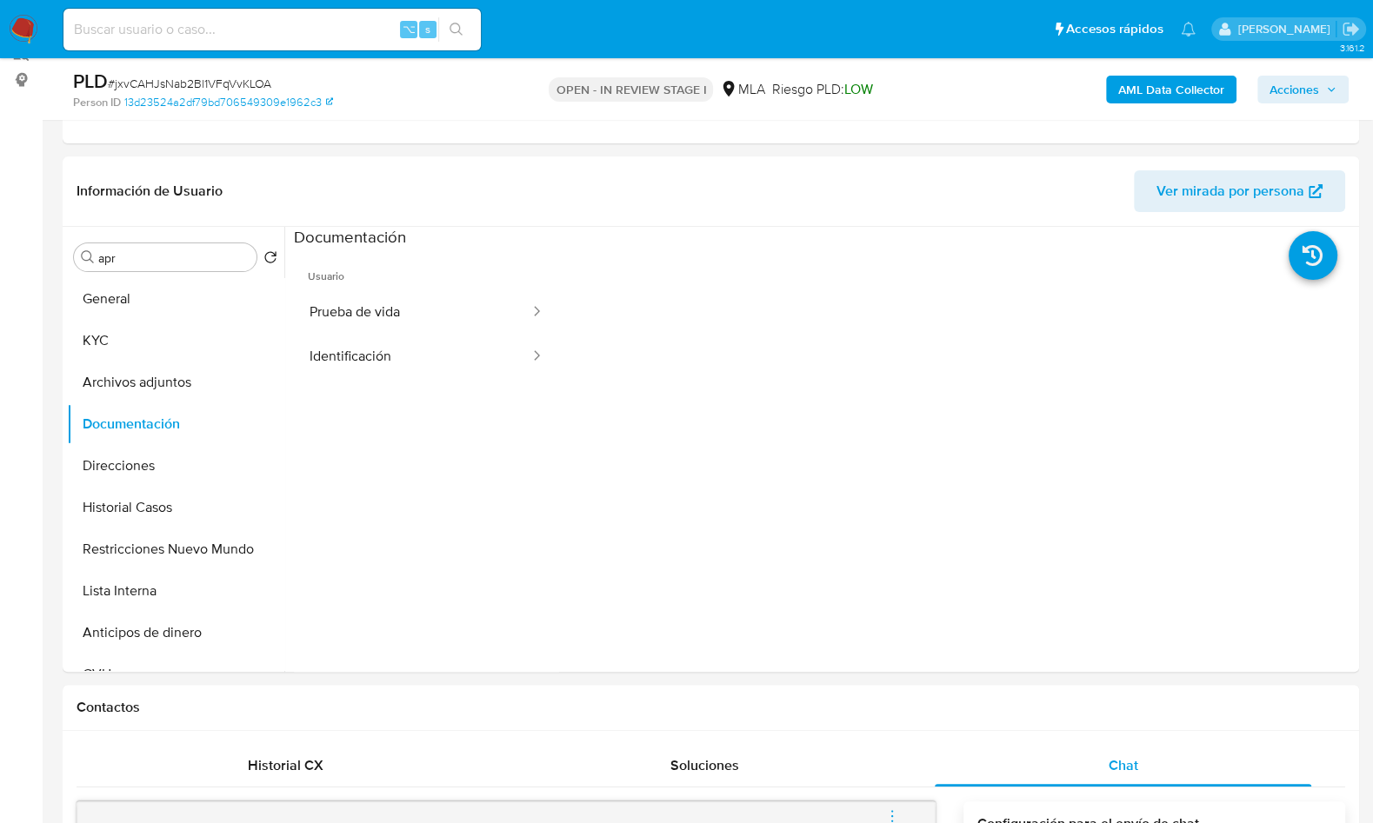
click at [406, 367] on button "Identificación" at bounding box center [412, 357] width 237 height 44
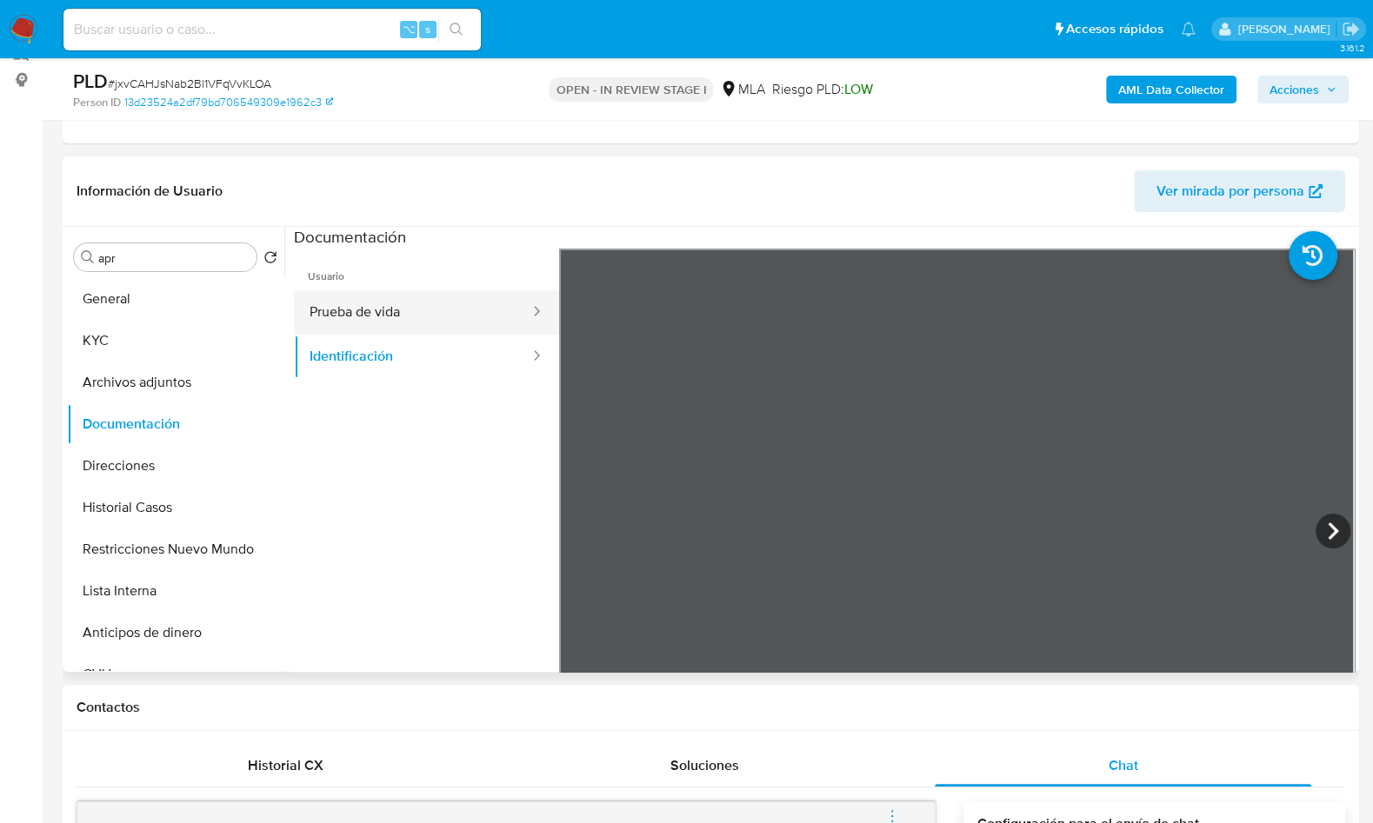
click at [412, 327] on button "Prueba de vida" at bounding box center [412, 312] width 237 height 44
click at [1245, 728] on div "Contactos" at bounding box center [711, 708] width 1297 height 46
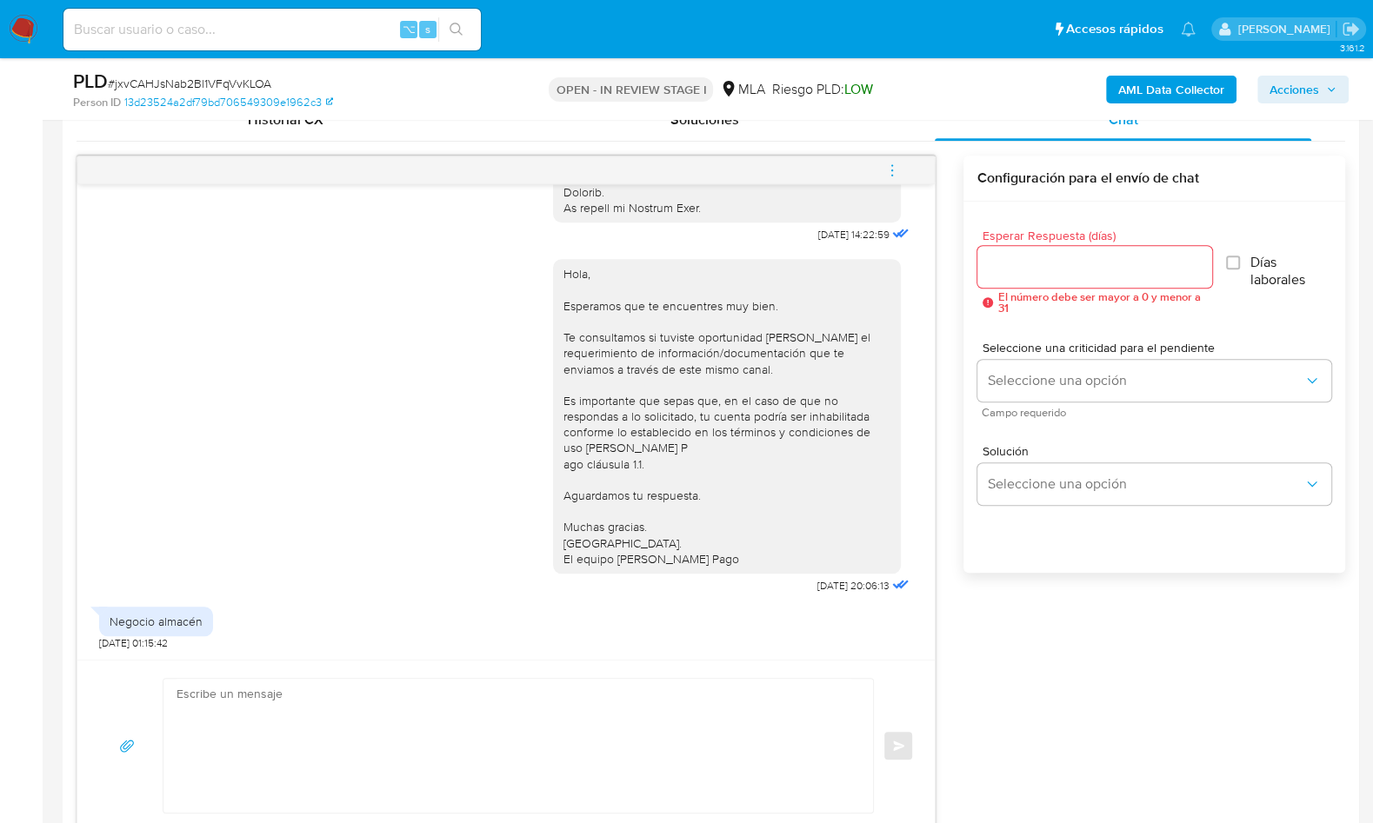
scroll to position [270, 0]
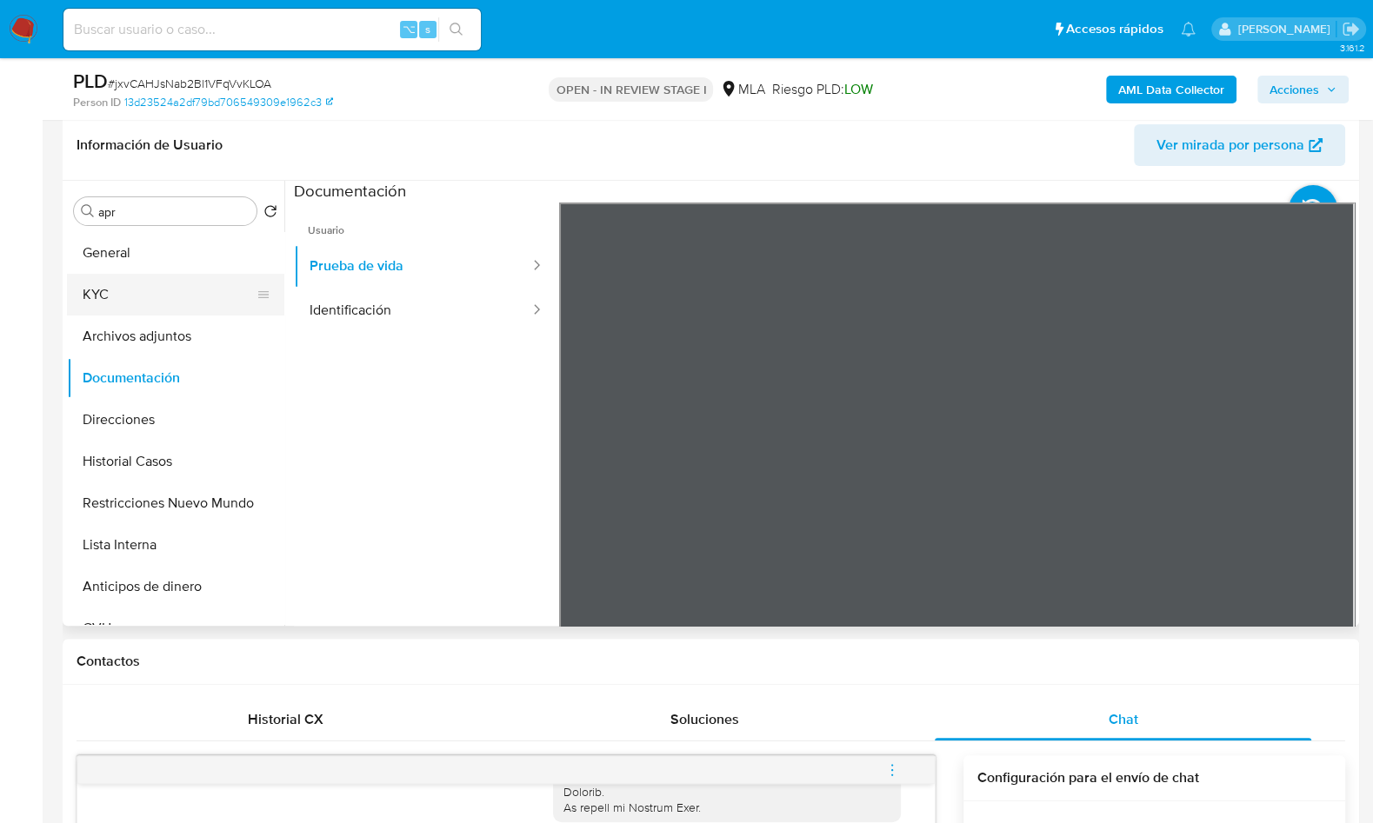
click at [112, 282] on button "KYC" at bounding box center [168, 295] width 203 height 42
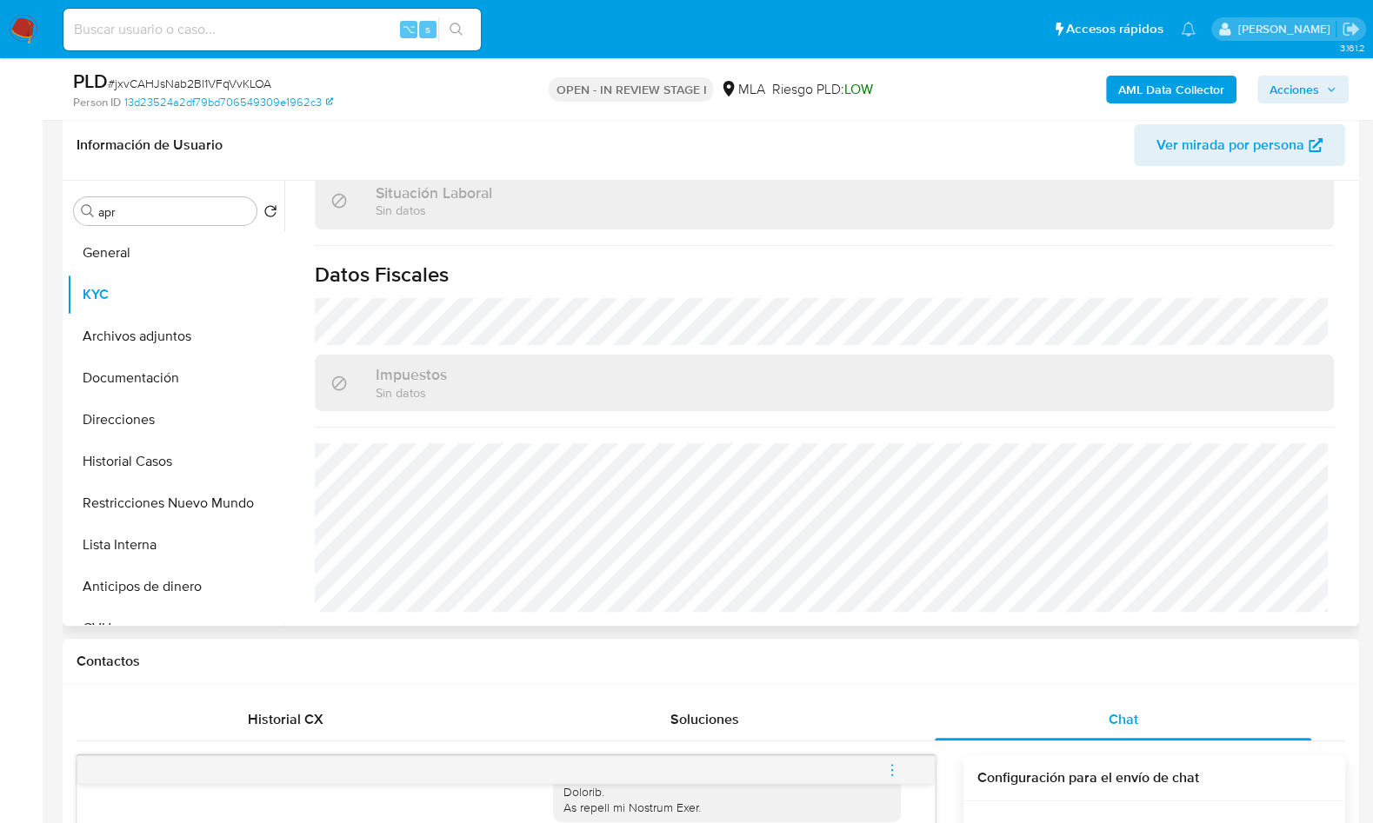
scroll to position [930, 0]
click at [163, 379] on button "Documentación" at bounding box center [168, 378] width 203 height 42
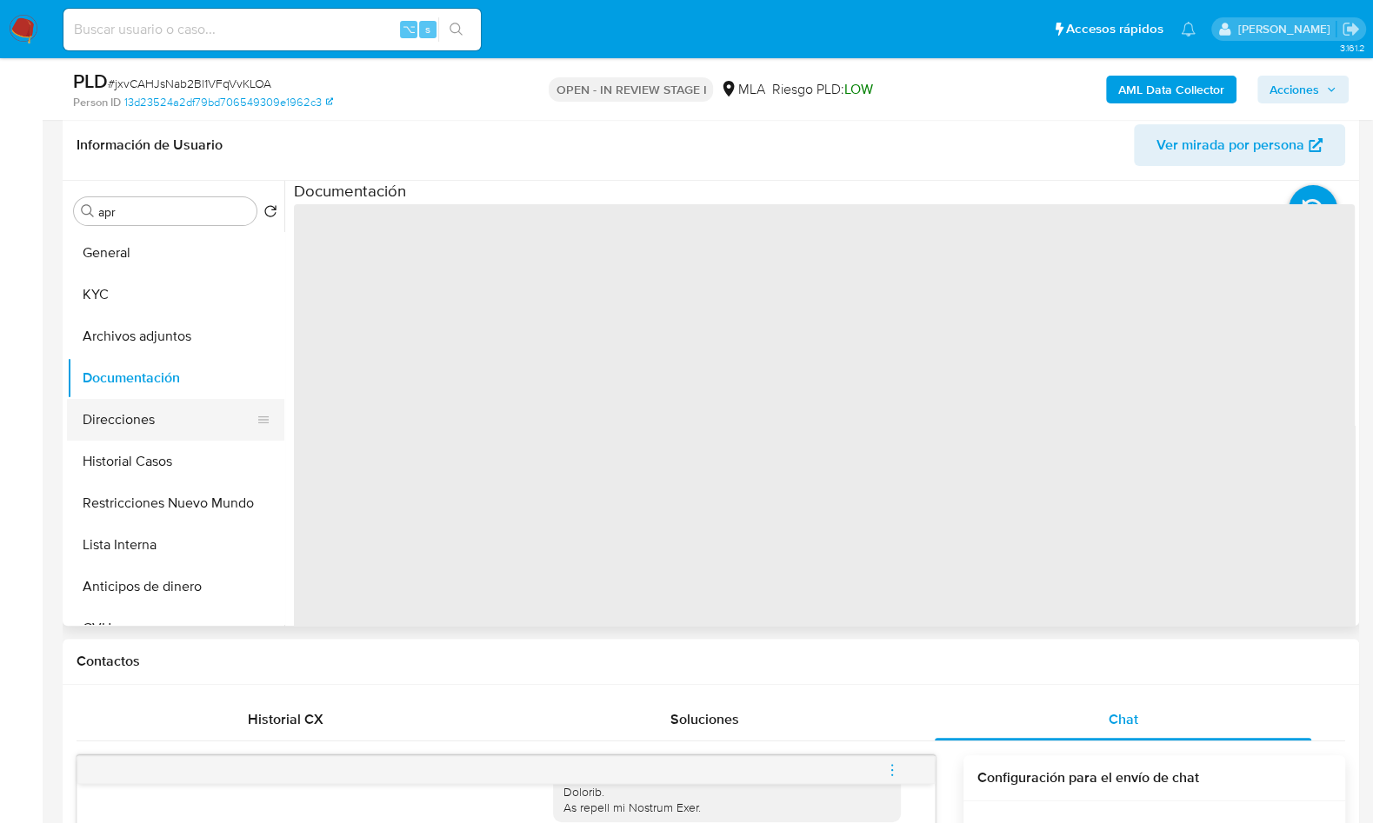
click at [145, 415] on button "Direcciones" at bounding box center [168, 420] width 203 height 42
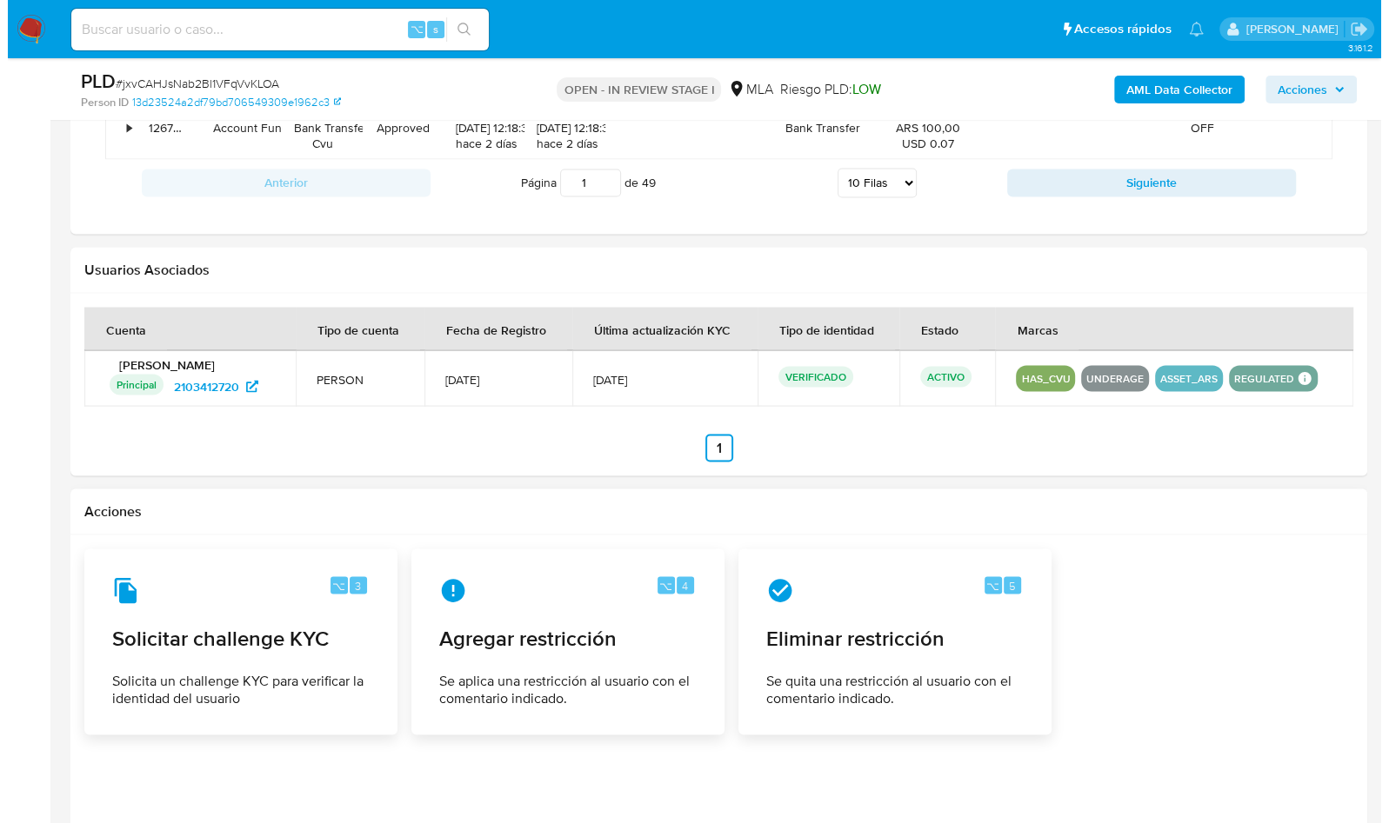
scroll to position [2650, 0]
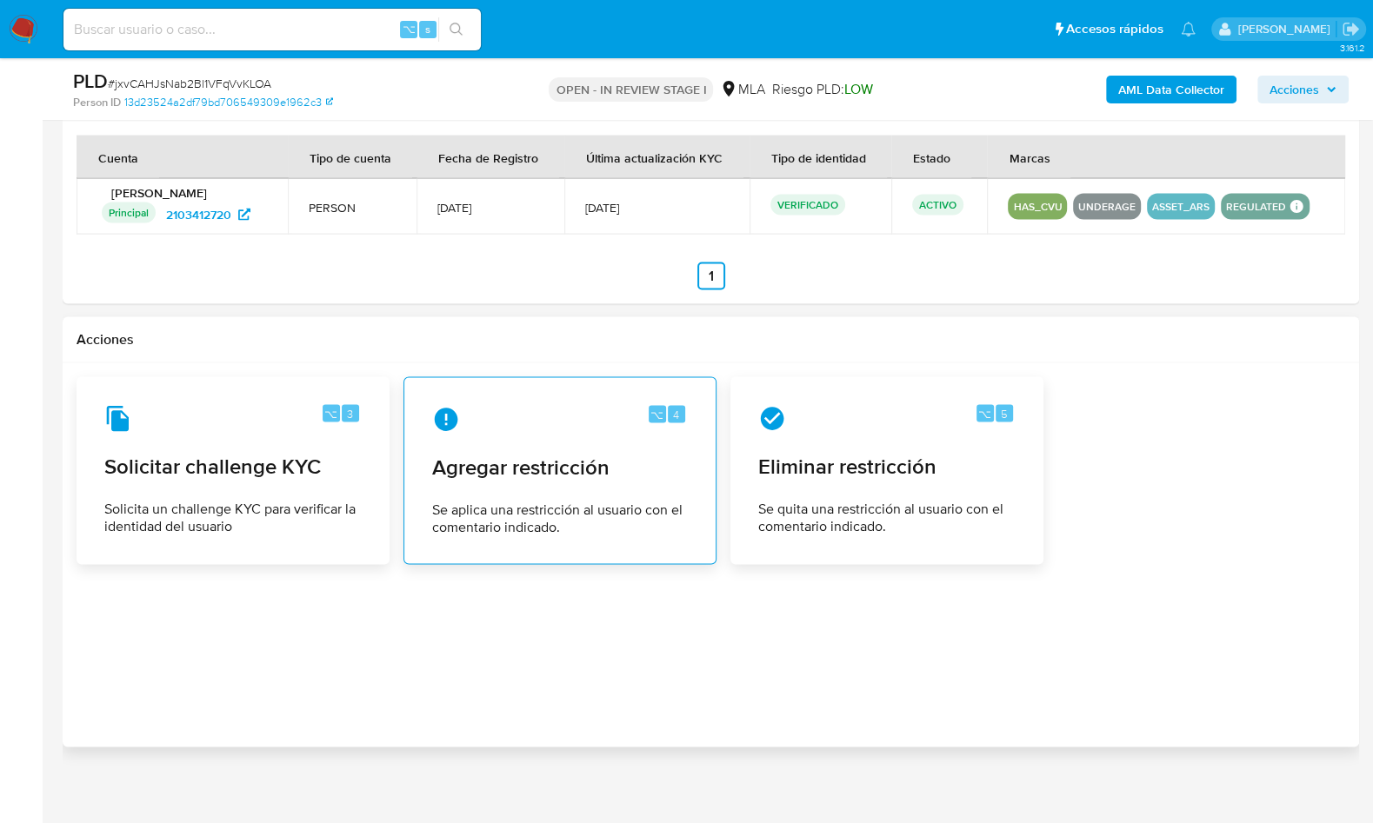
click at [528, 501] on span "Se aplica una restricción al usuario con el comentario indicado." at bounding box center [560, 518] width 256 height 35
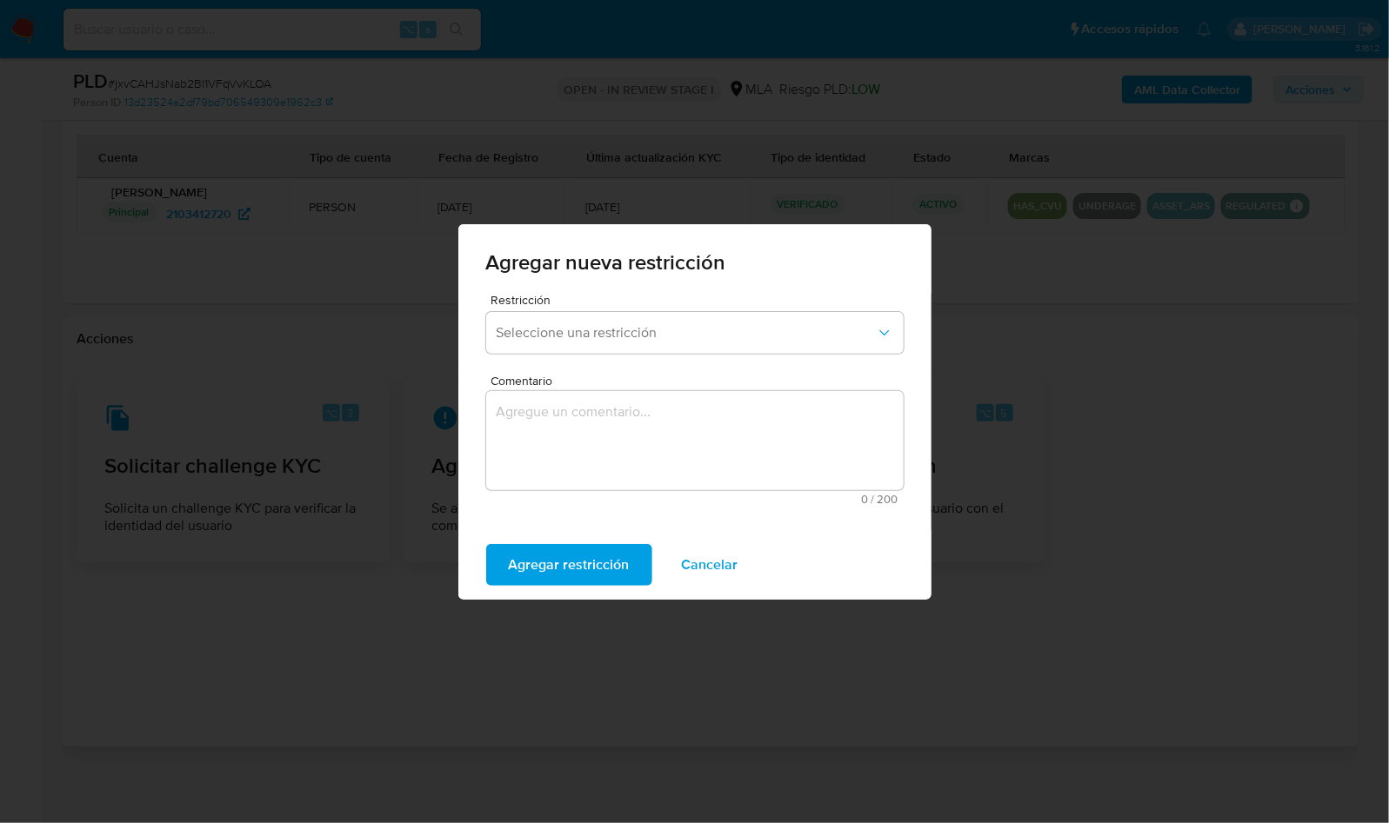
click at [558, 355] on div "Restricción Seleccione una restricción" at bounding box center [694, 327] width 417 height 67
click at [565, 341] on button "Seleccione una restricción" at bounding box center [694, 333] width 417 height 42
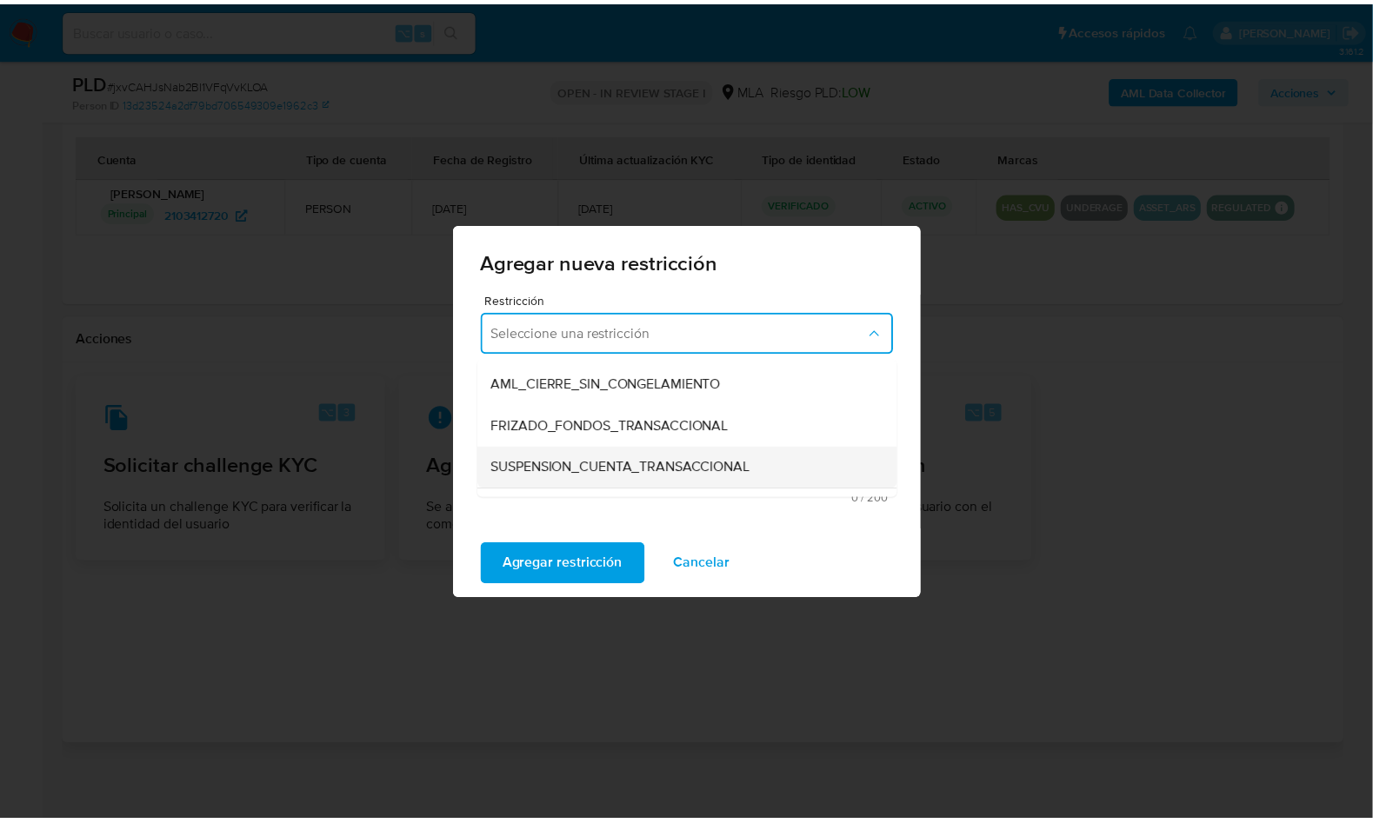
scroll to position [163, 0]
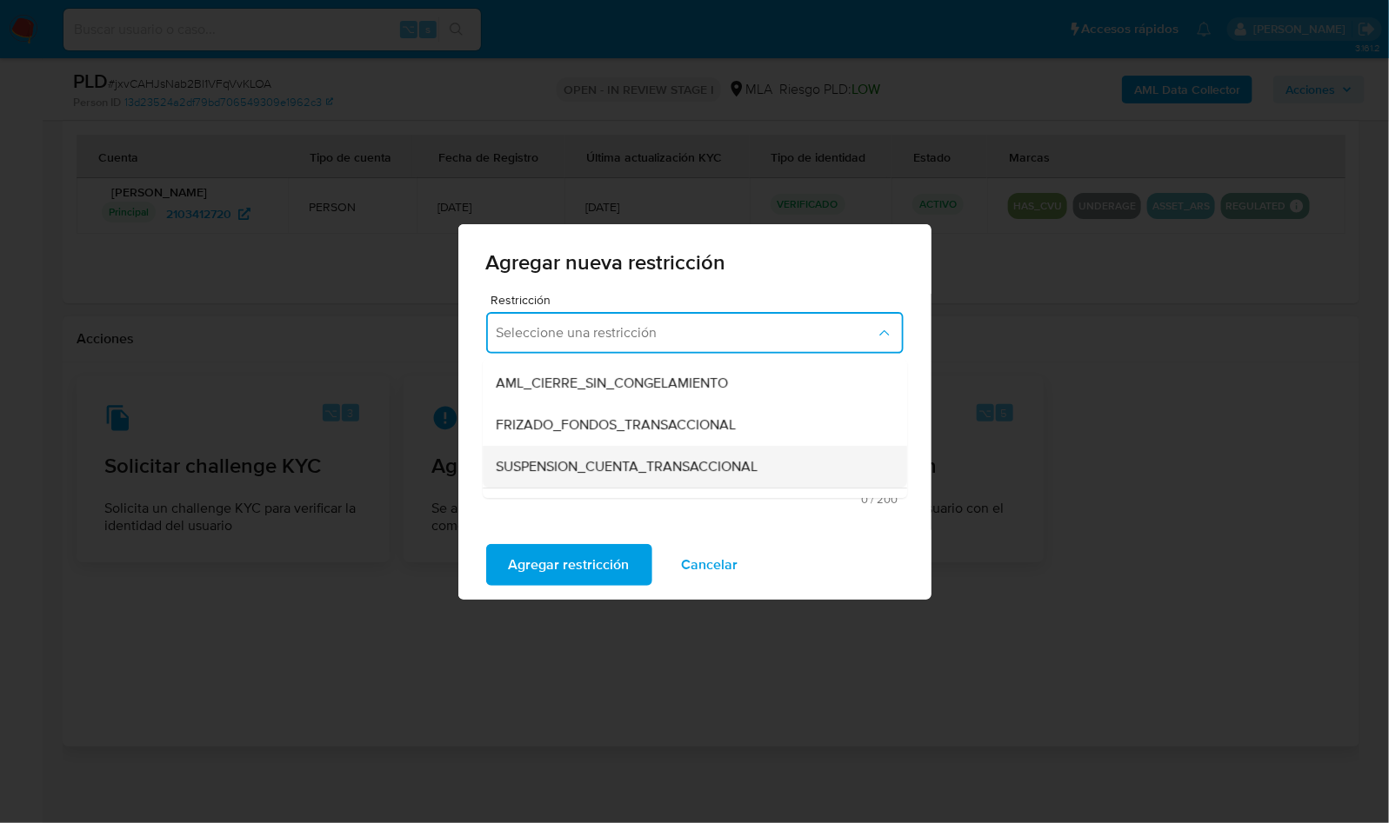
click at [617, 458] on span "SUSPENSION_CUENTA_TRANSACCIONAL" at bounding box center [628, 466] width 262 height 17
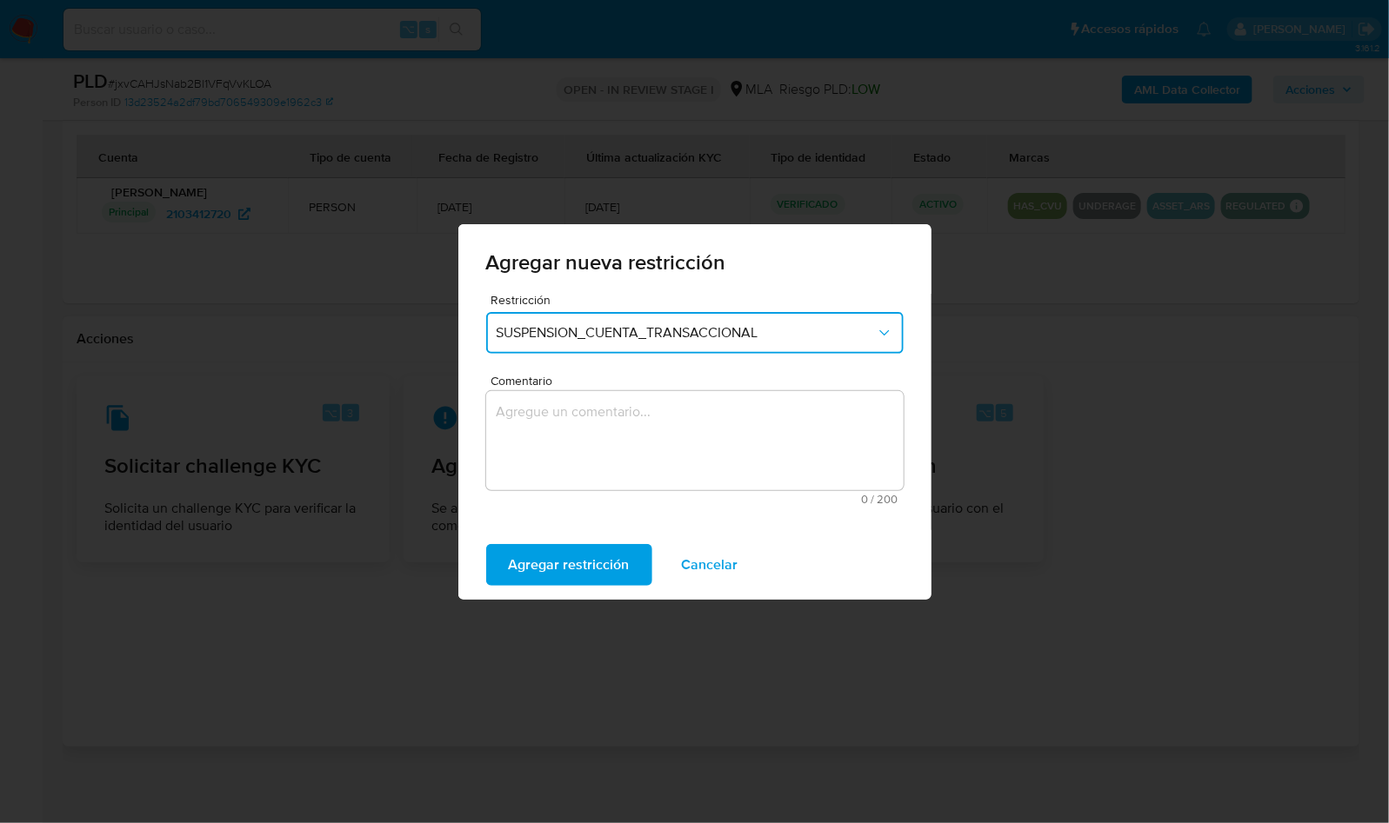
click at [611, 438] on textarea "Comentario" at bounding box center [694, 440] width 417 height 99
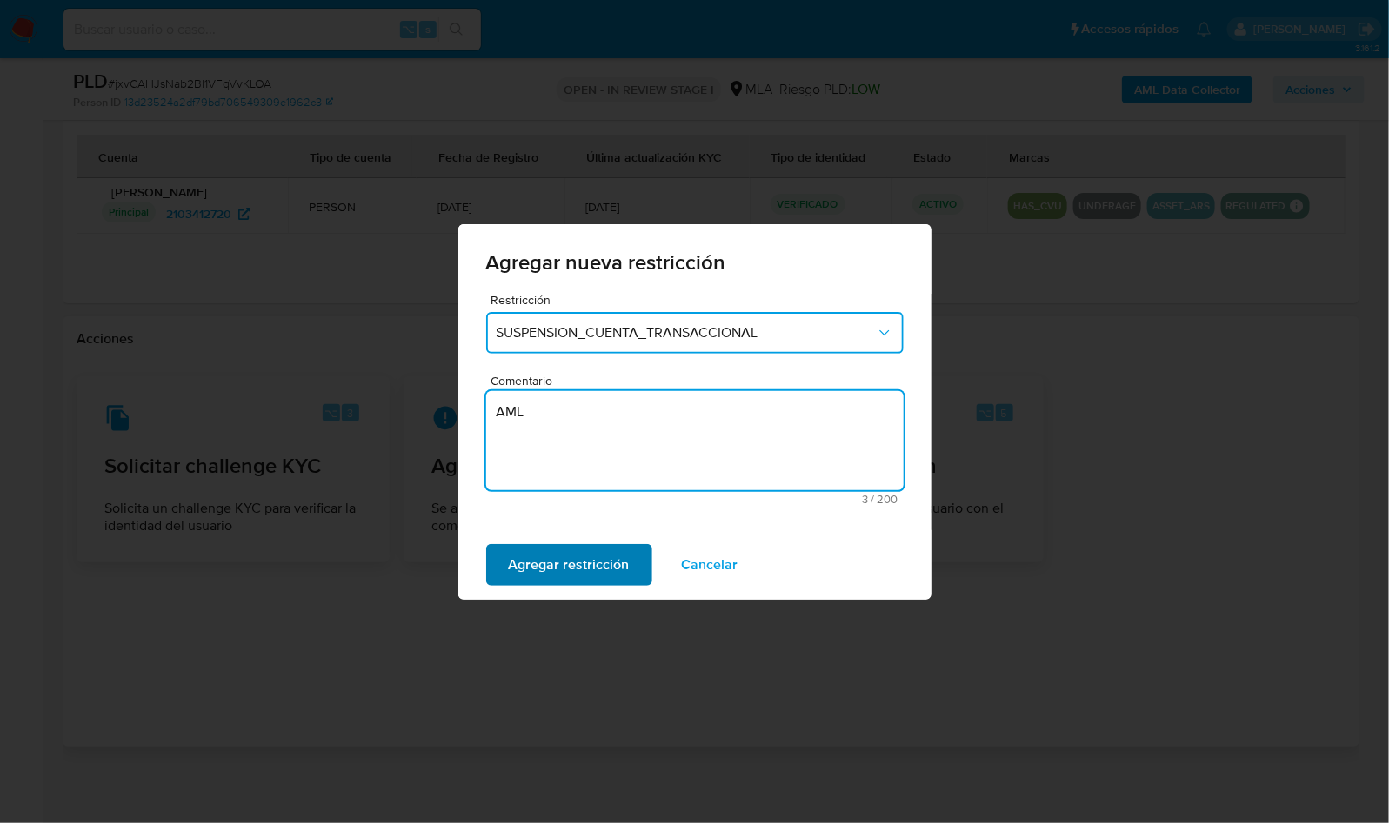
type textarea "AML"
click at [574, 569] on span "Agregar restricción" at bounding box center [569, 565] width 121 height 38
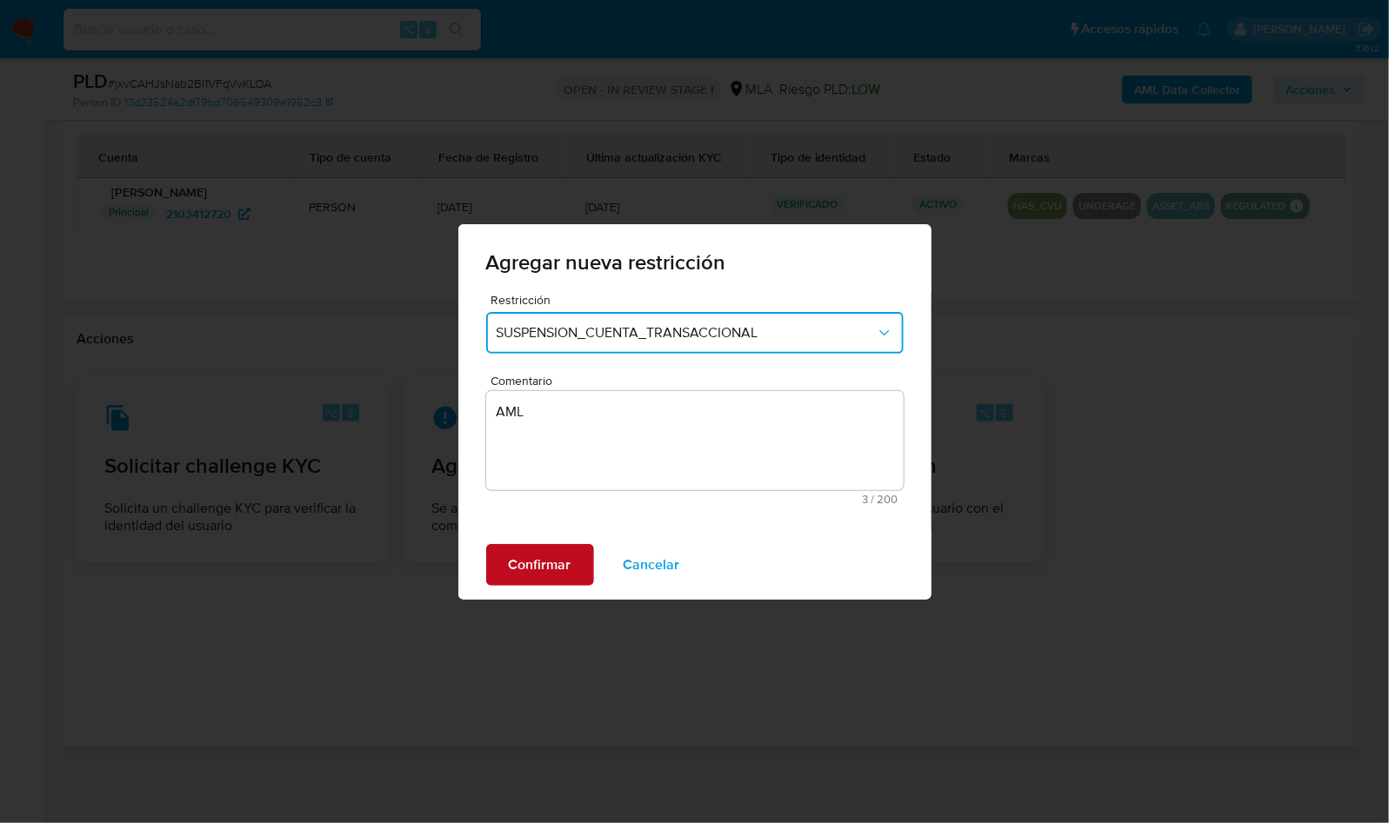
click at [570, 558] on button "Confirmar" at bounding box center [540, 565] width 108 height 42
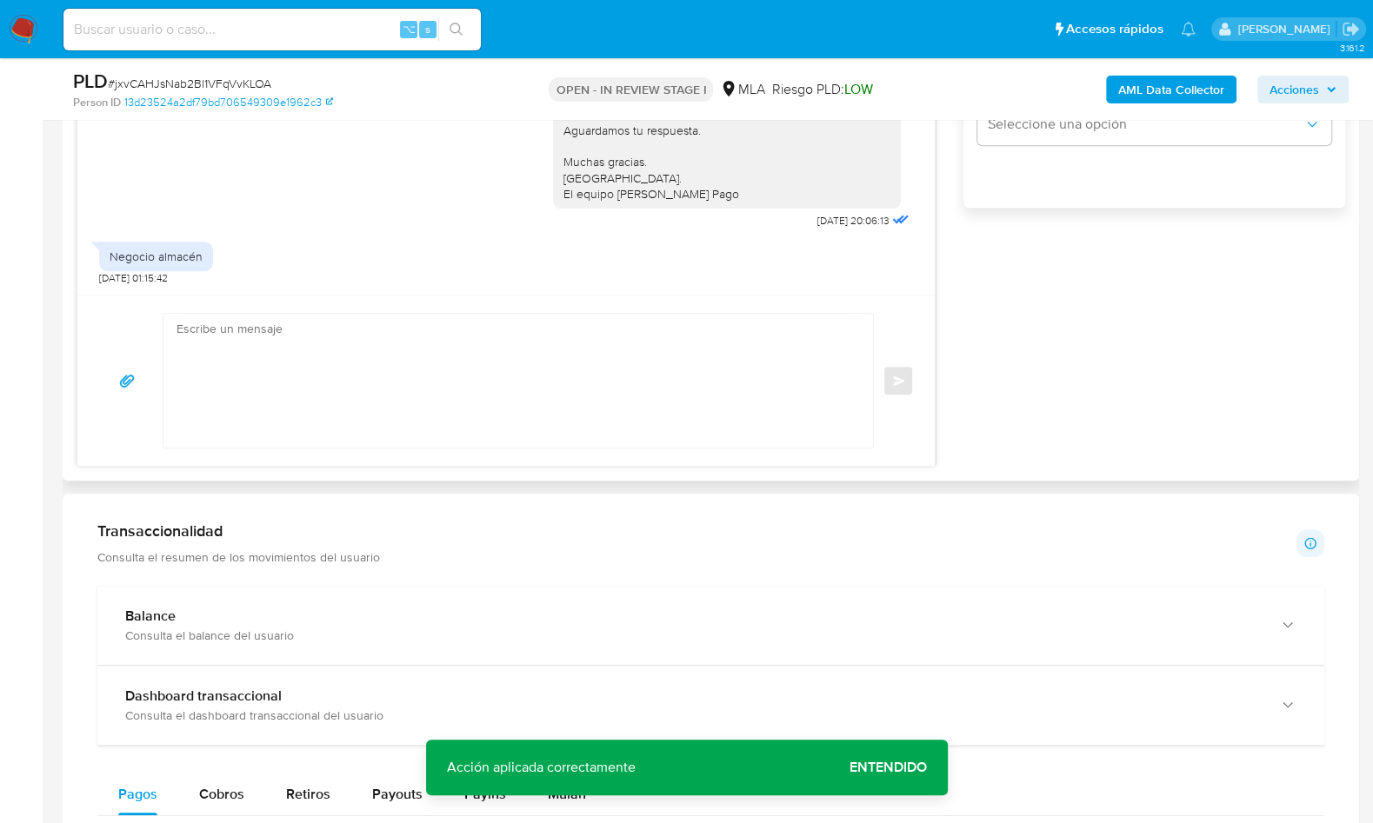
scroll to position [1235, 0]
click at [339, 368] on textarea at bounding box center [514, 382] width 675 height 134
paste textarea "Hola XXX, Muchas gracias por tu respuesta. Analizamos tu caso y verificamos que…"
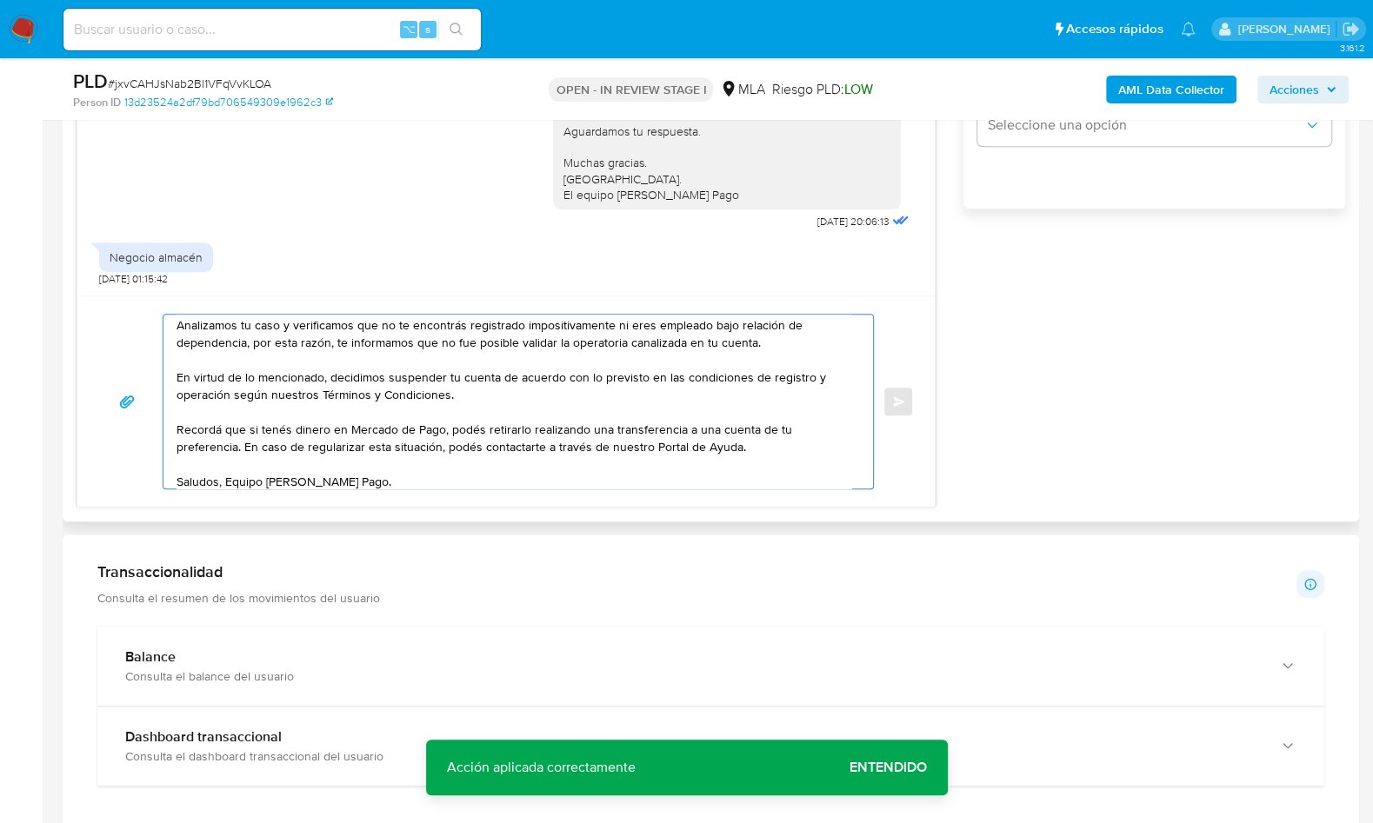
scroll to position [0, 0]
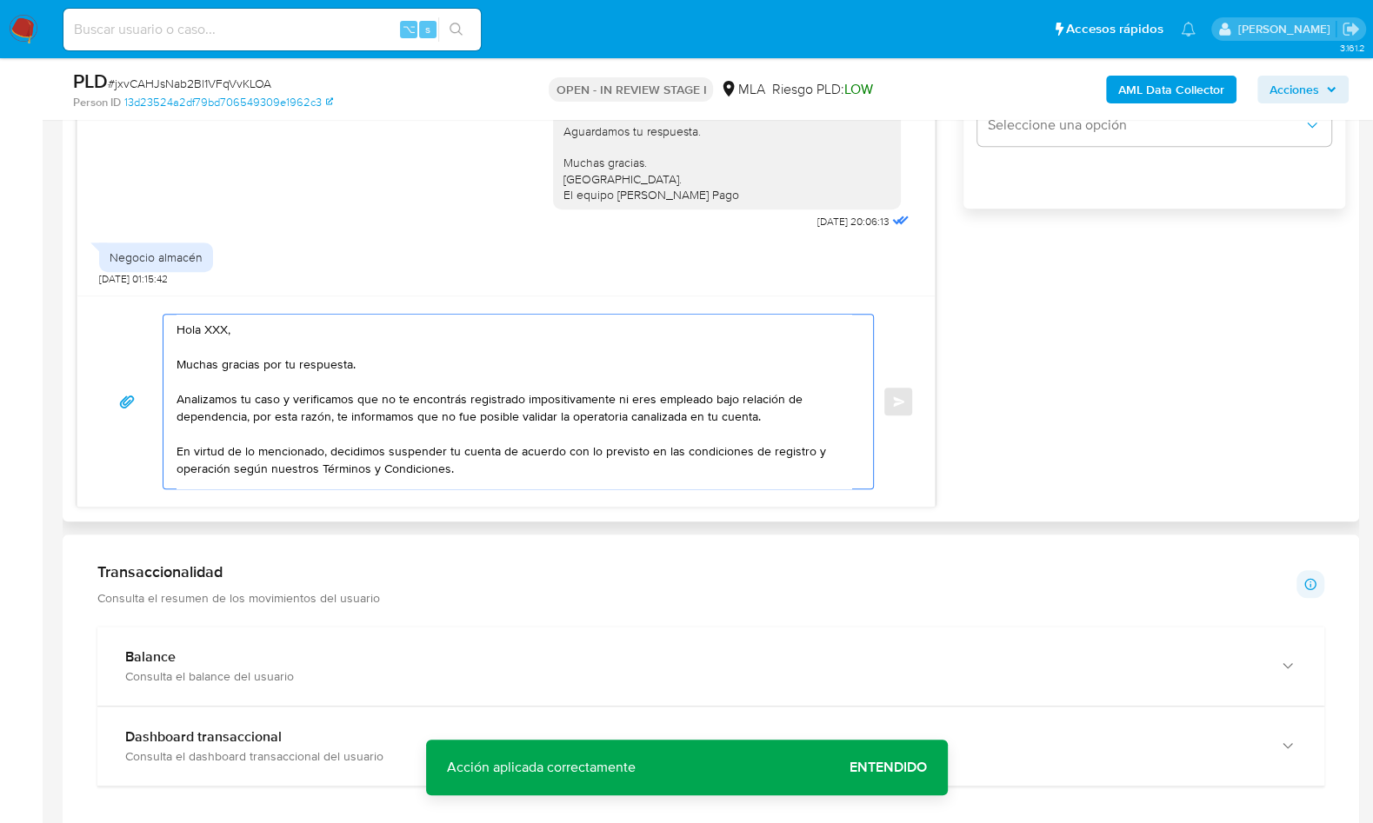
click at [219, 332] on textarea "Hola XXX, Muchas gracias por tu respuesta. Analizamos tu caso y verificamos que…" at bounding box center [514, 402] width 675 height 174
click at [380, 397] on textarea "Hola, Muchas gracias por tu respuesta. Analizamos tu caso y verificamos que no …" at bounding box center [514, 402] width 675 height 174
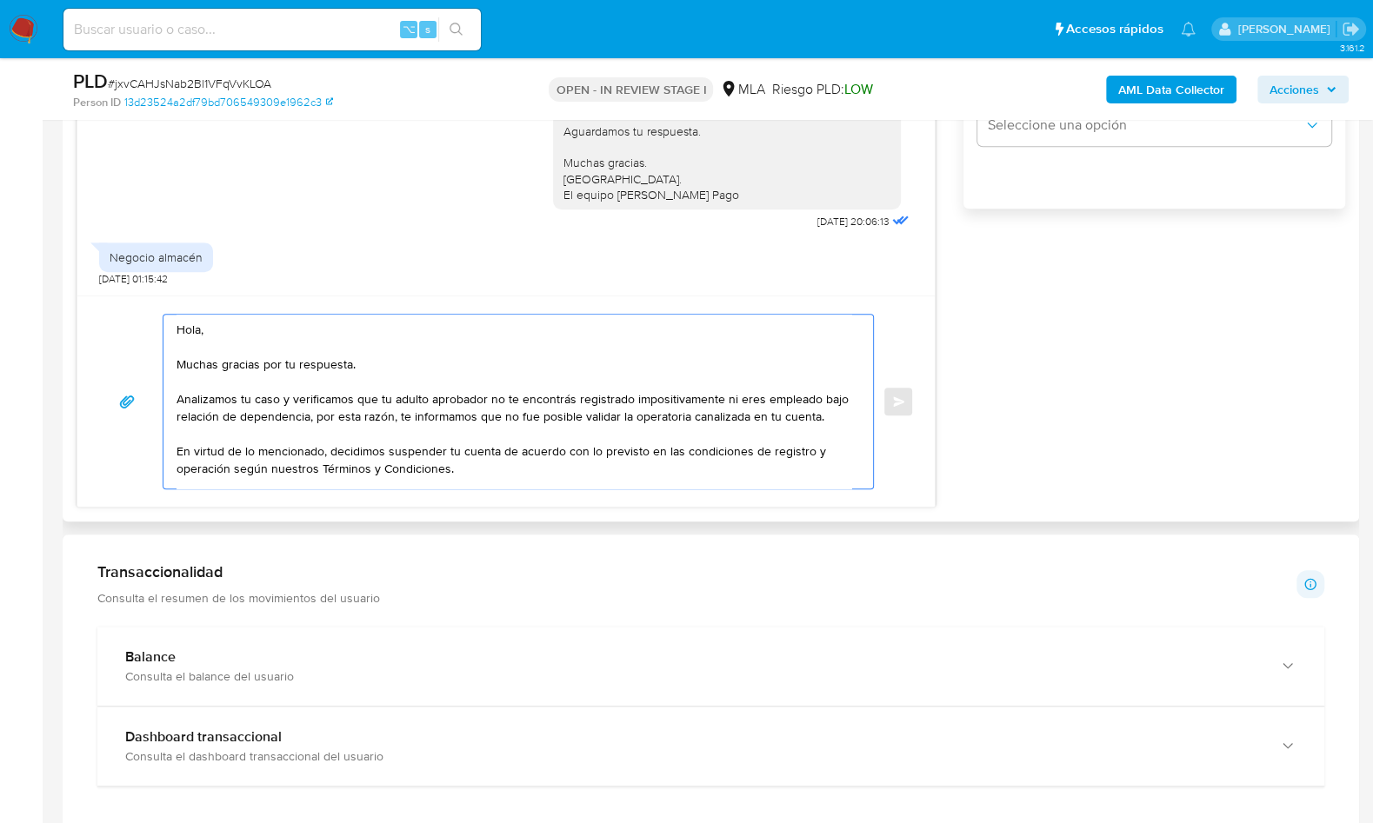
click at [499, 398] on textarea "Hola, Muchas gracias por tu respuesta. Analizamos tu caso y verificamos que tu …" at bounding box center [514, 402] width 675 height 174
drag, startPoint x: 563, startPoint y: 396, endPoint x: 578, endPoint y: 391, distance: 15.4
click at [564, 395] on textarea "Hola, Muchas gracias por tu respuesta. Analizamos tu caso y verificamos que tu …" at bounding box center [514, 402] width 675 height 174
click at [540, 403] on textarea "Hola, Muchas gracias por tu respuesta. Analizamos tu caso y verificamos que tu …" at bounding box center [514, 402] width 675 height 174
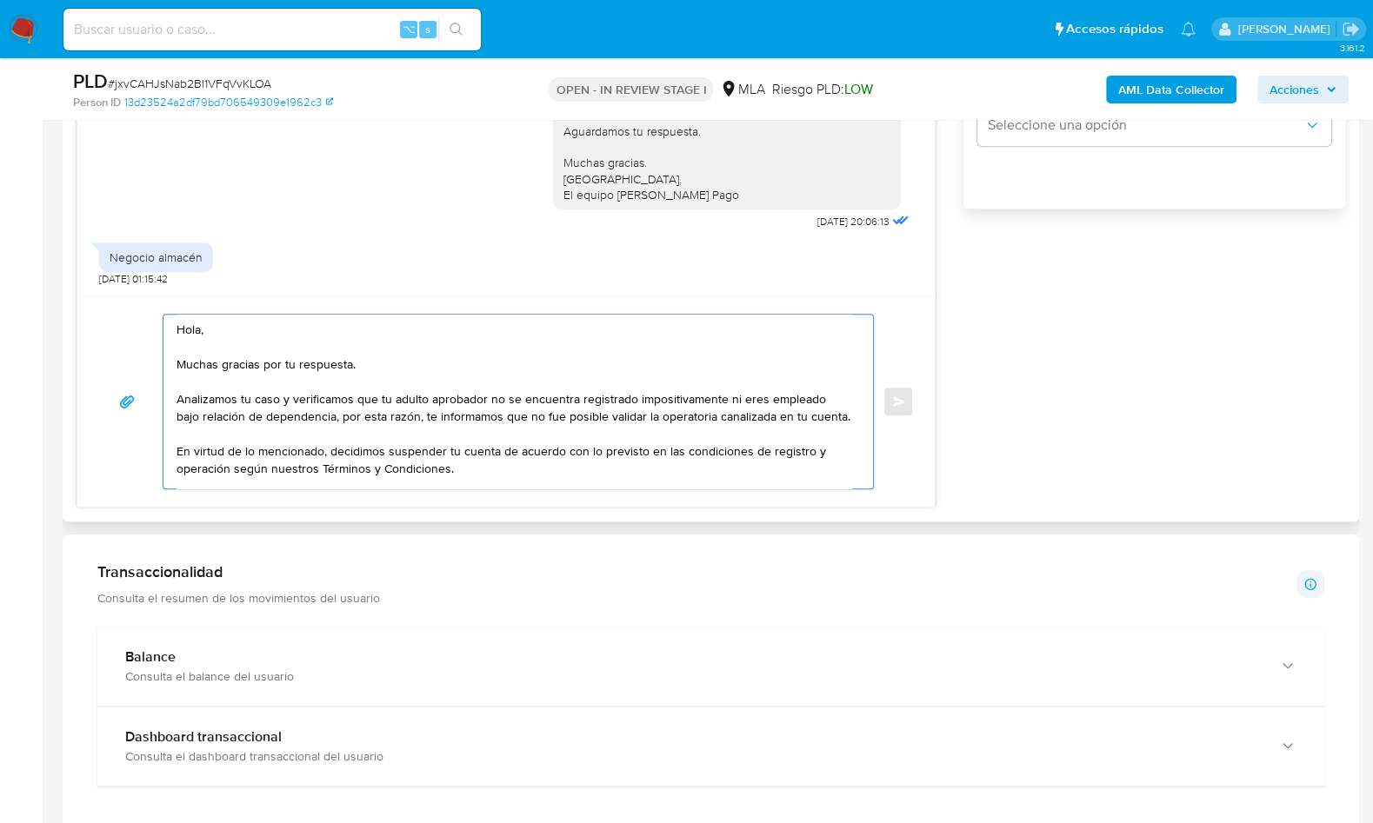
click at [574, 409] on textarea "Hola, Muchas gracias por tu respuesta. Analizamos tu caso y verificamos que tu …" at bounding box center [514, 402] width 675 height 174
drag, startPoint x: 723, startPoint y: 400, endPoint x: 333, endPoint y: 414, distance: 390.7
click at [333, 414] on textarea "Hola, Muchas gracias por tu respuesta. Analizamos tu caso y verificamos que tu …" at bounding box center [514, 402] width 675 height 174
click at [746, 416] on textarea "Hola, Muchas gracias por tu respuesta. Analizamos tu caso y verificamos que tu …" at bounding box center [514, 402] width 675 height 174
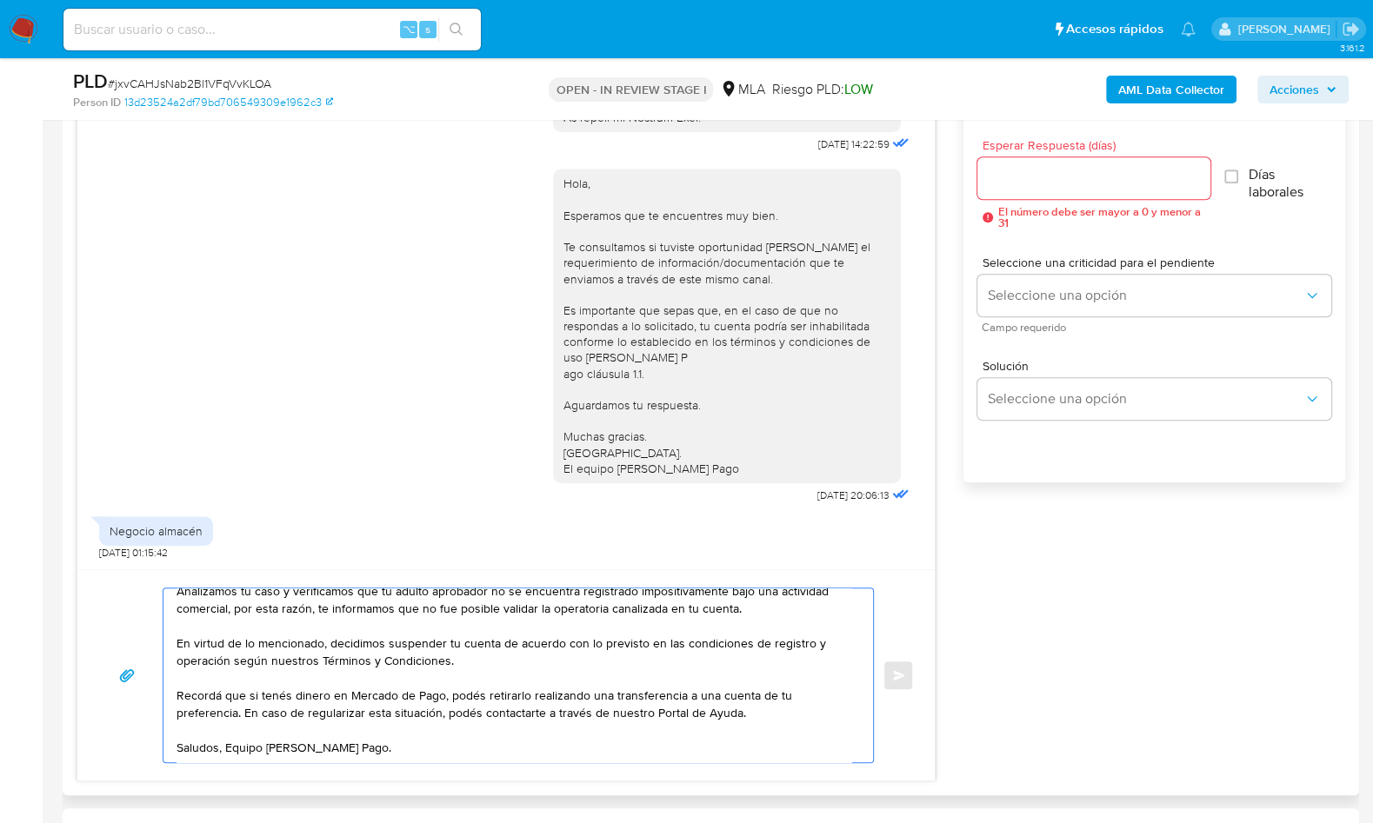
scroll to position [959, 0]
click at [1031, 191] on div at bounding box center [1093, 180] width 233 height 42
click at [1030, 183] on input "Esperar Respuesta (días)" at bounding box center [1093, 180] width 233 height 23
click at [476, 641] on textarea "Hola, Muchas gracias por tu respuesta. Analizamos tu caso y verificamos que tu …" at bounding box center [514, 673] width 675 height 174
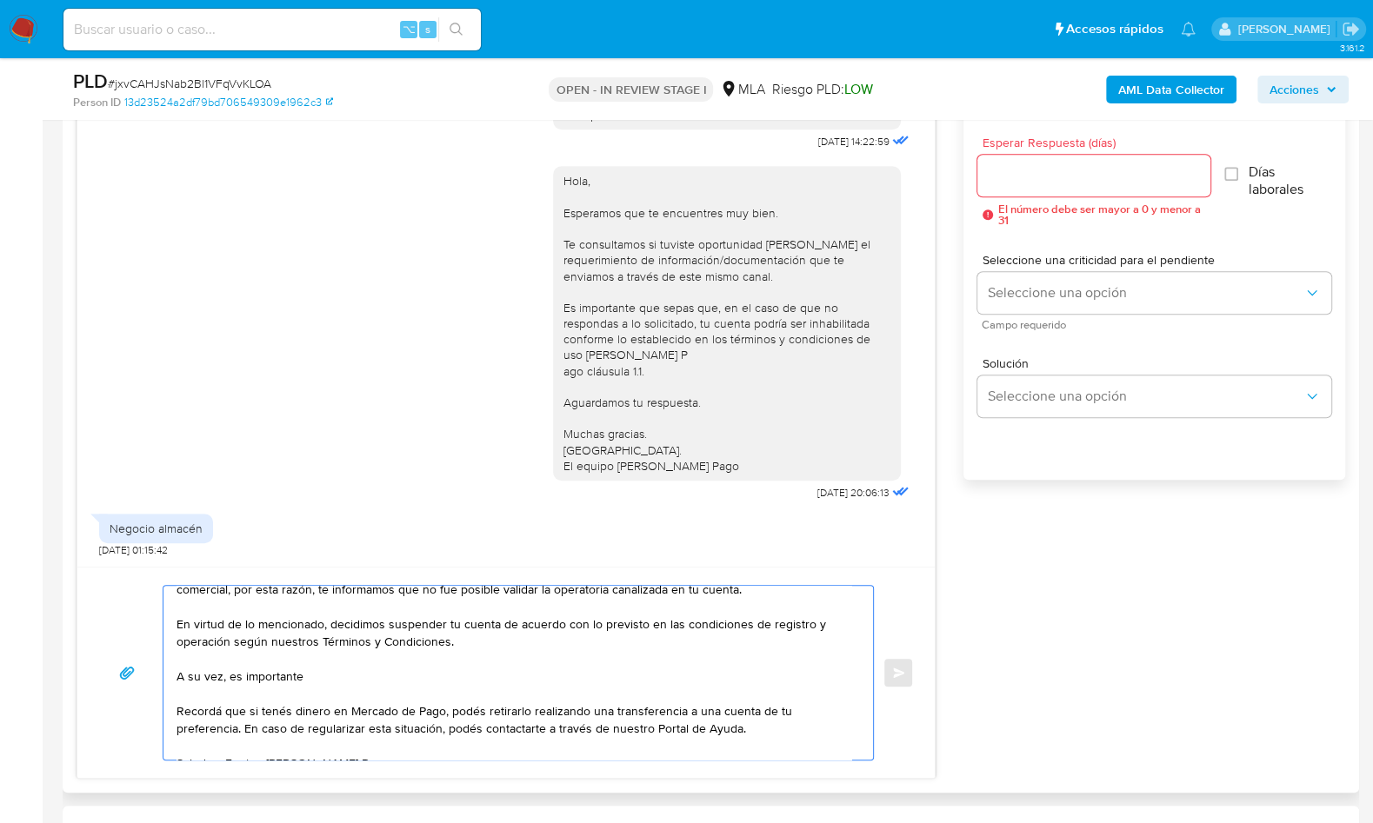
paste textarea "Queremos informarte que el uso de la cuenta es personal y no se deben canalizar…"
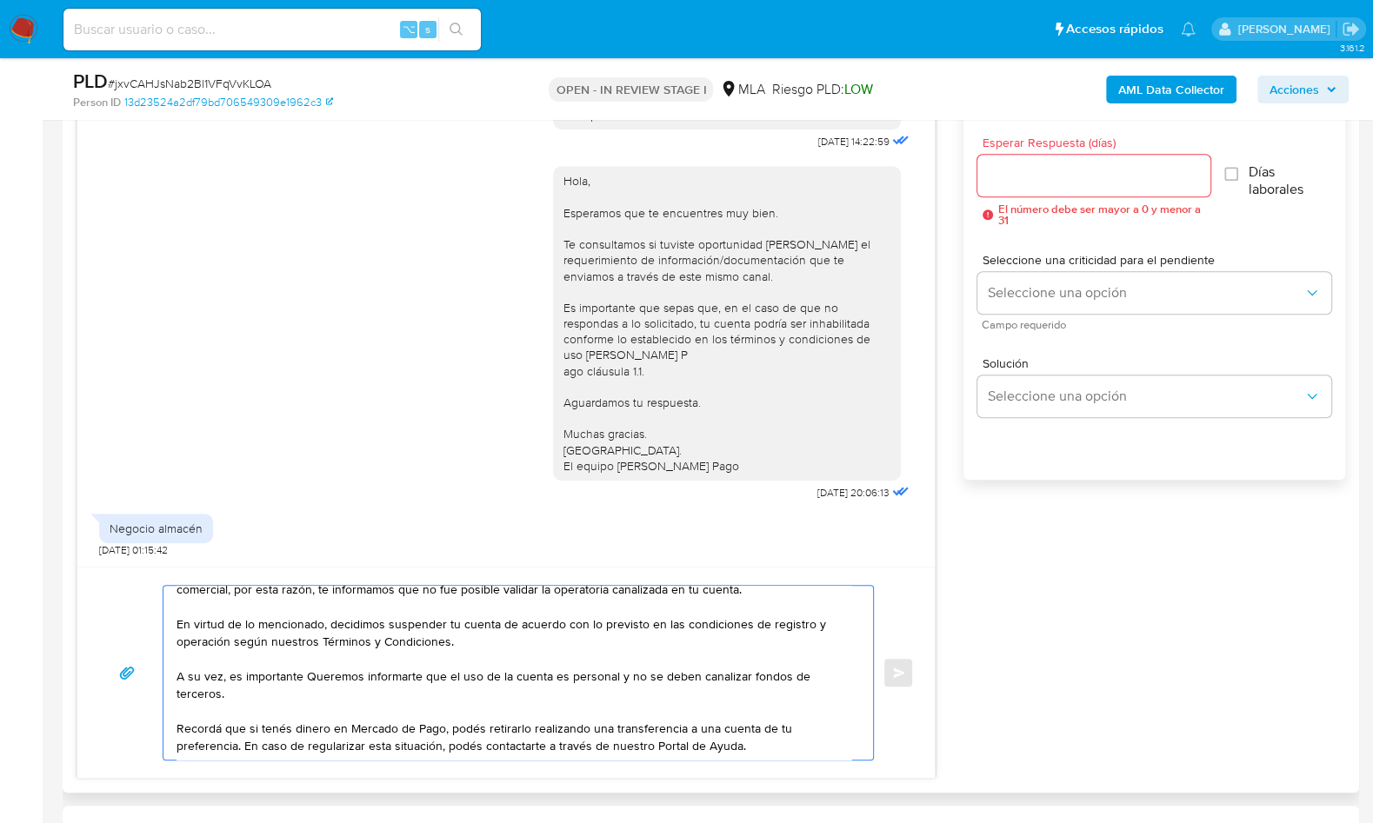
click at [347, 672] on textarea "Hola, Muchas gracias por tu respuesta. Analizamos tu caso y verificamos que tu …" at bounding box center [514, 673] width 675 height 174
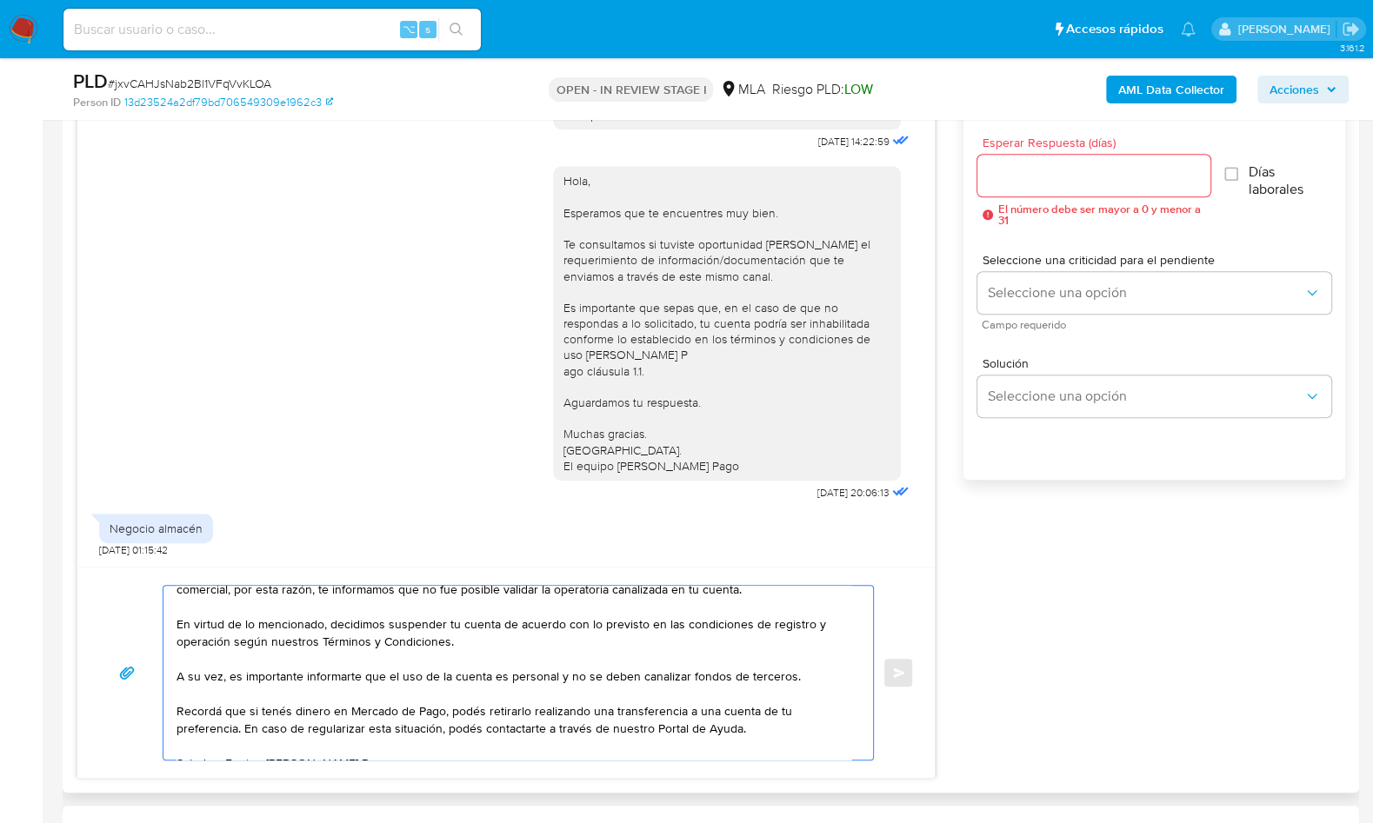
click at [803, 675] on textarea "Hola, Muchas gracias por tu respuesta. Analizamos tu caso y verificamos que tu …" at bounding box center [514, 673] width 675 height 174
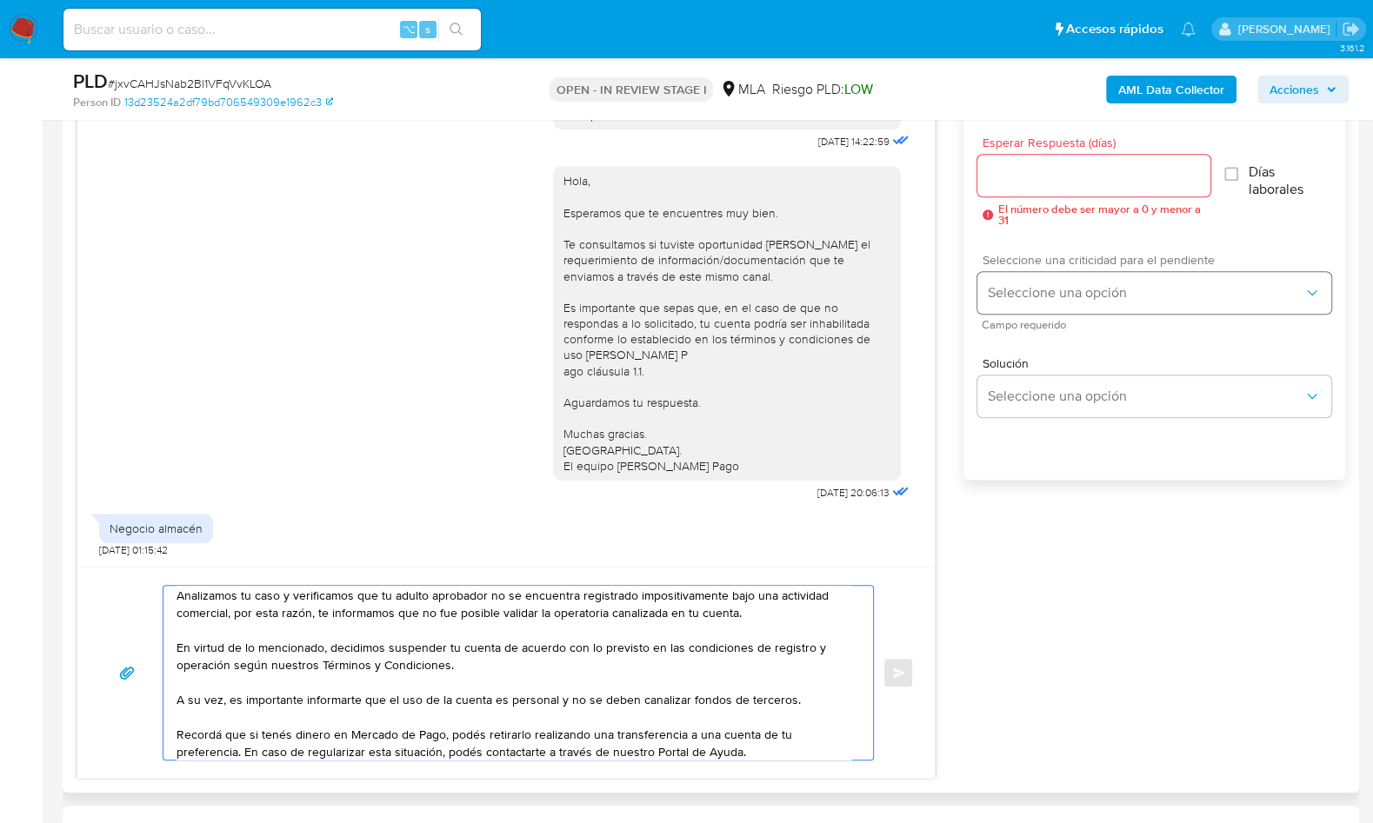
scroll to position [70, 0]
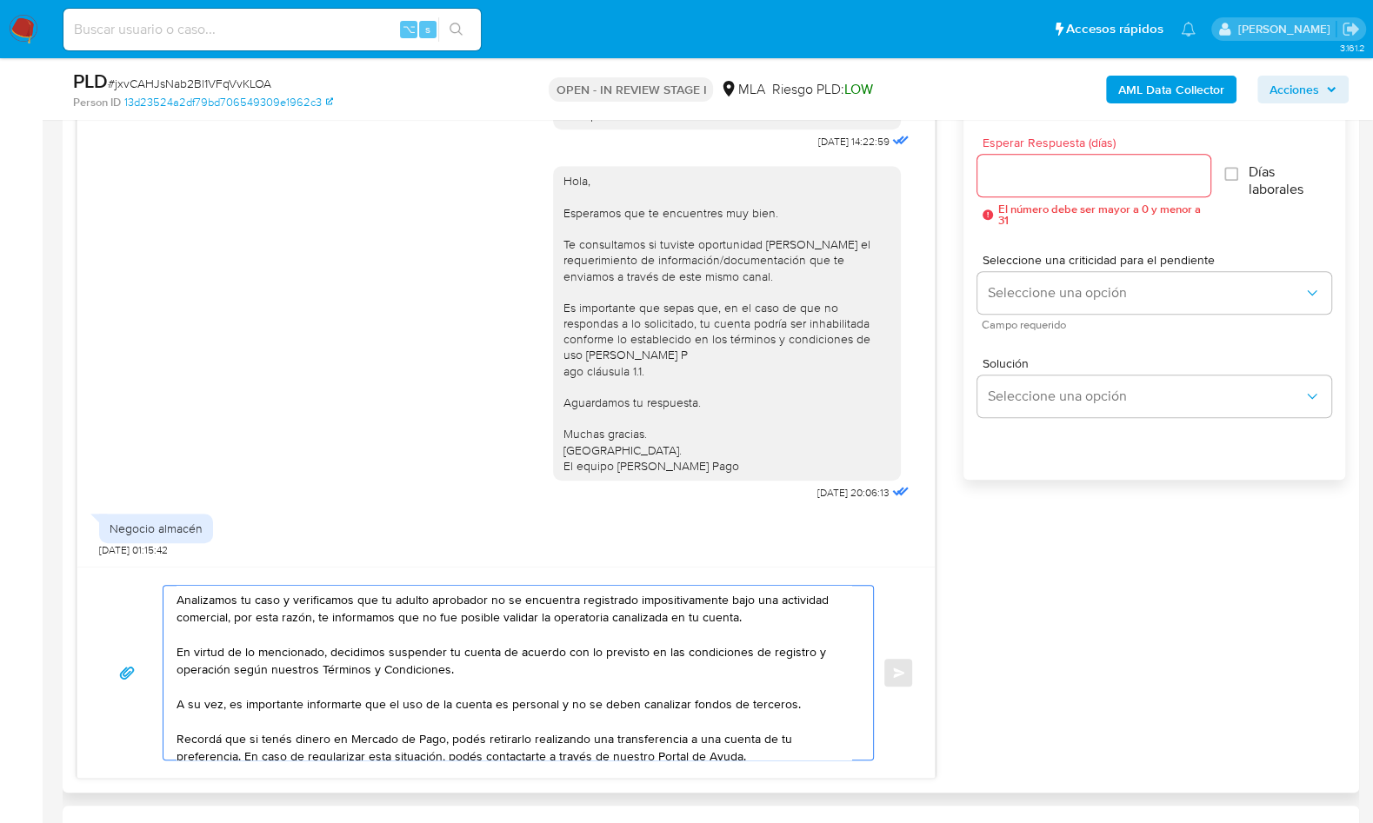
type textarea "Hola, Muchas gracias por tu respuesta. Analizamos tu caso y verificamos que tu …"
click at [1027, 167] on input "Esperar Respuesta (días)" at bounding box center [1093, 175] width 233 height 23
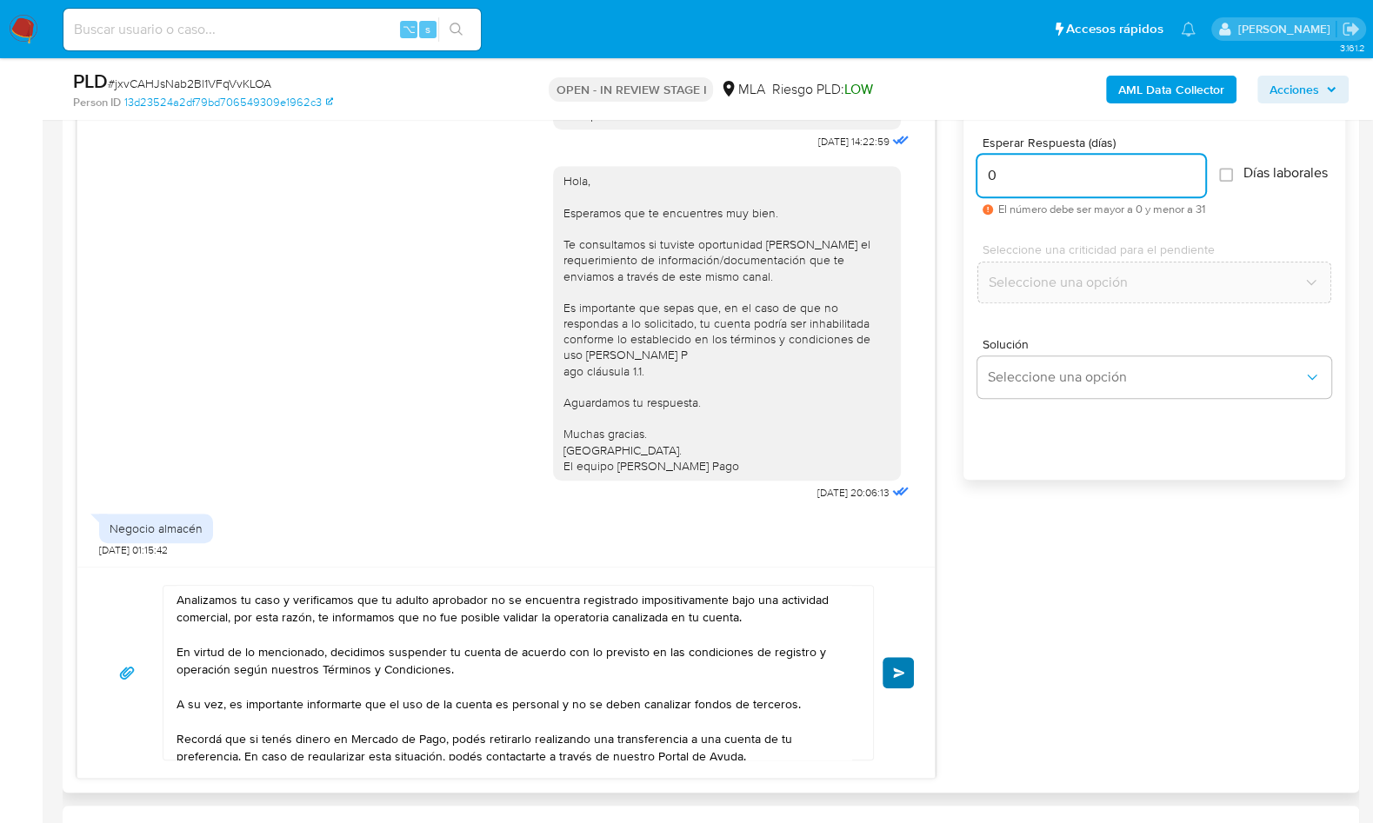
type input "0"
click at [900, 670] on span "Enviar" at bounding box center [899, 673] width 12 height 10
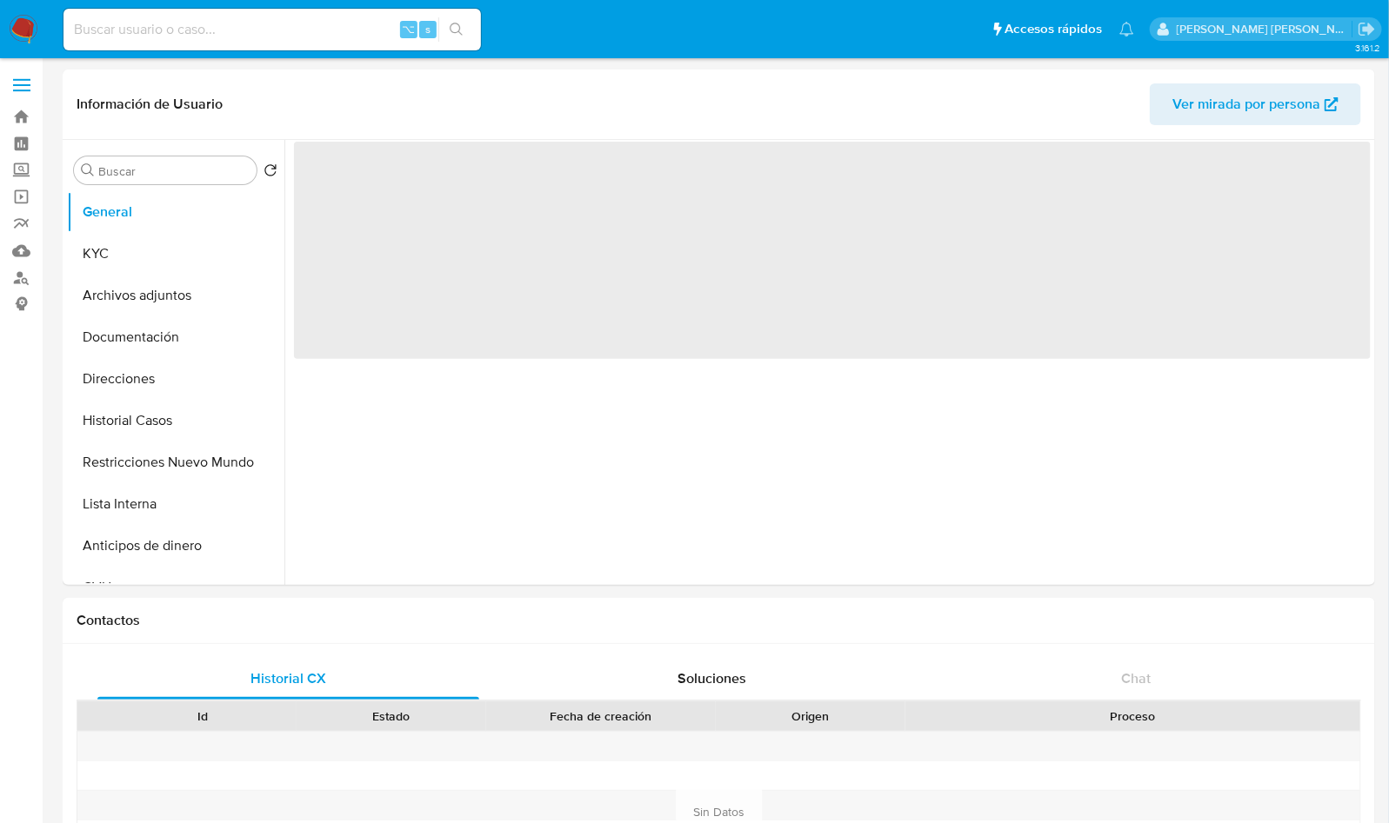
select select "10"
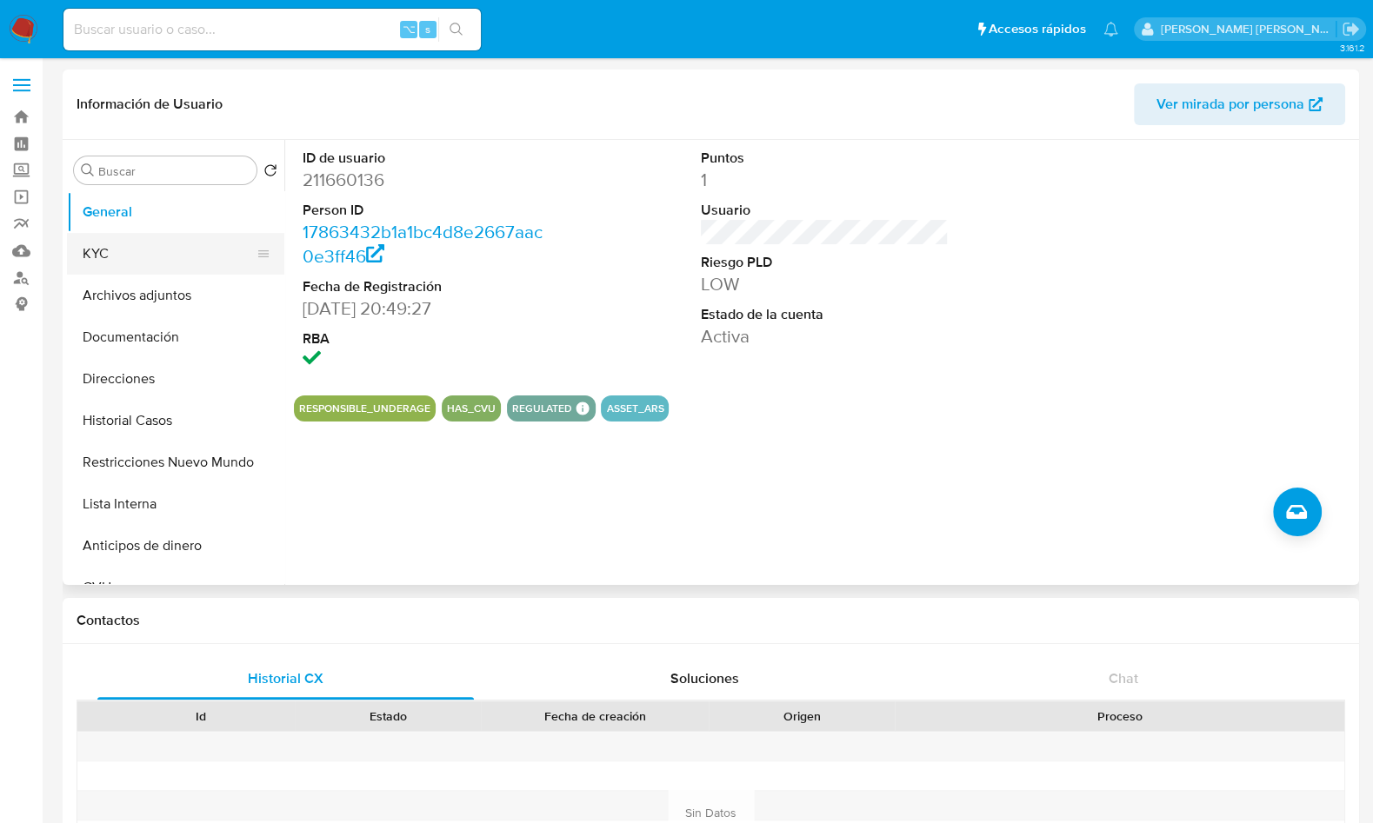
click at [170, 270] on button "KYC" at bounding box center [168, 254] width 203 height 42
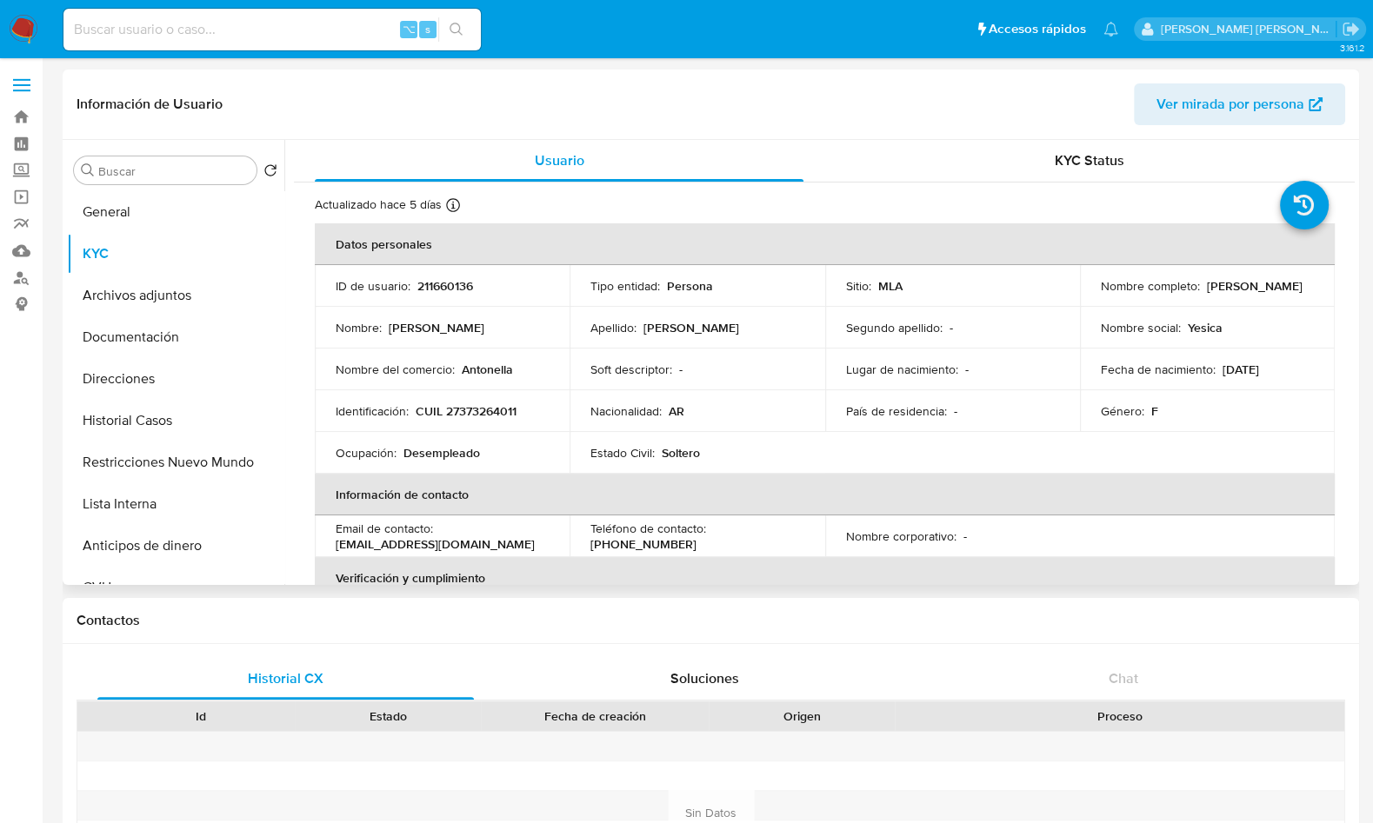
click at [481, 412] on p "CUIL 27373264011" at bounding box center [466, 411] width 101 height 16
copy p "27373264011"
click at [167, 334] on button "Documentación" at bounding box center [168, 338] width 203 height 42
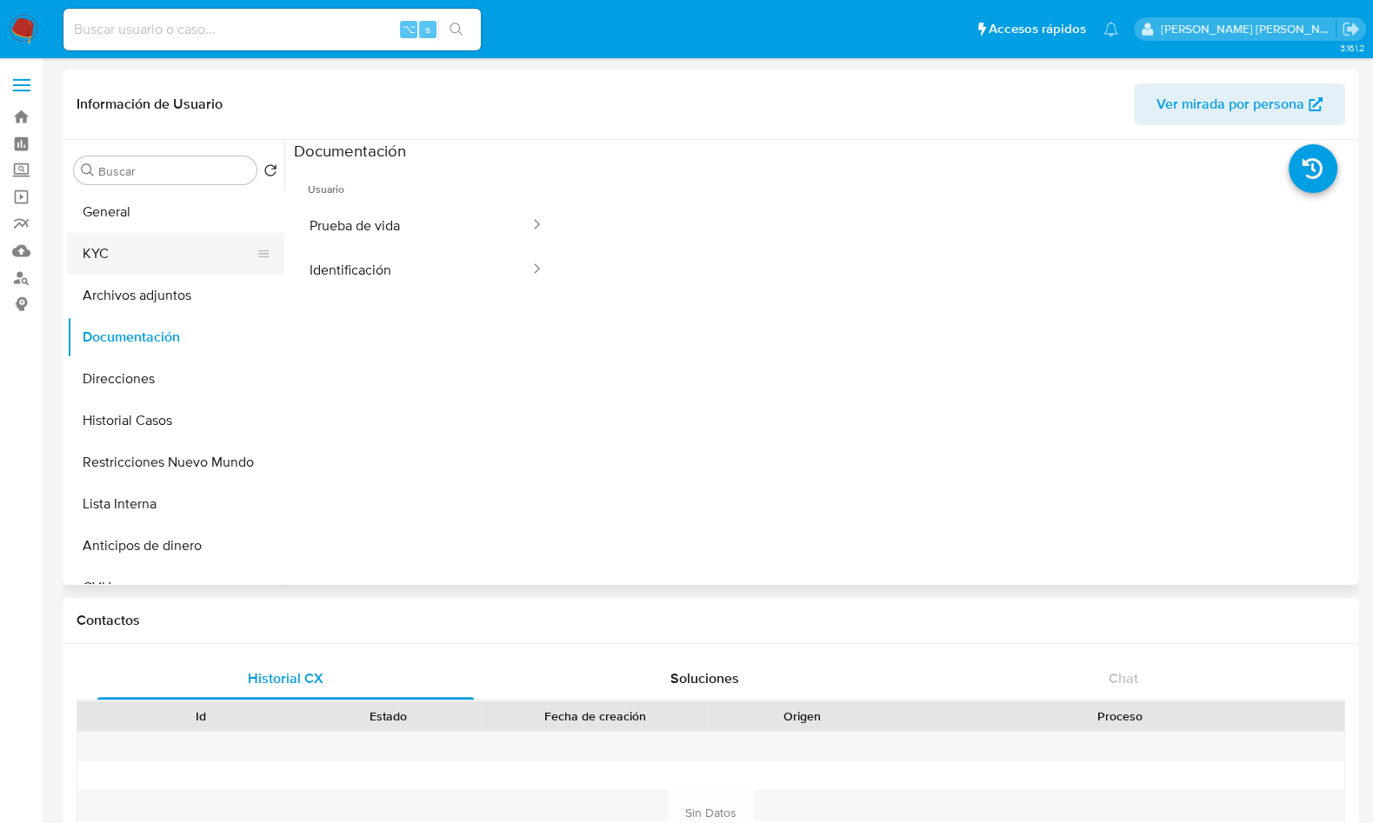
click at [137, 248] on button "KYC" at bounding box center [168, 254] width 203 height 42
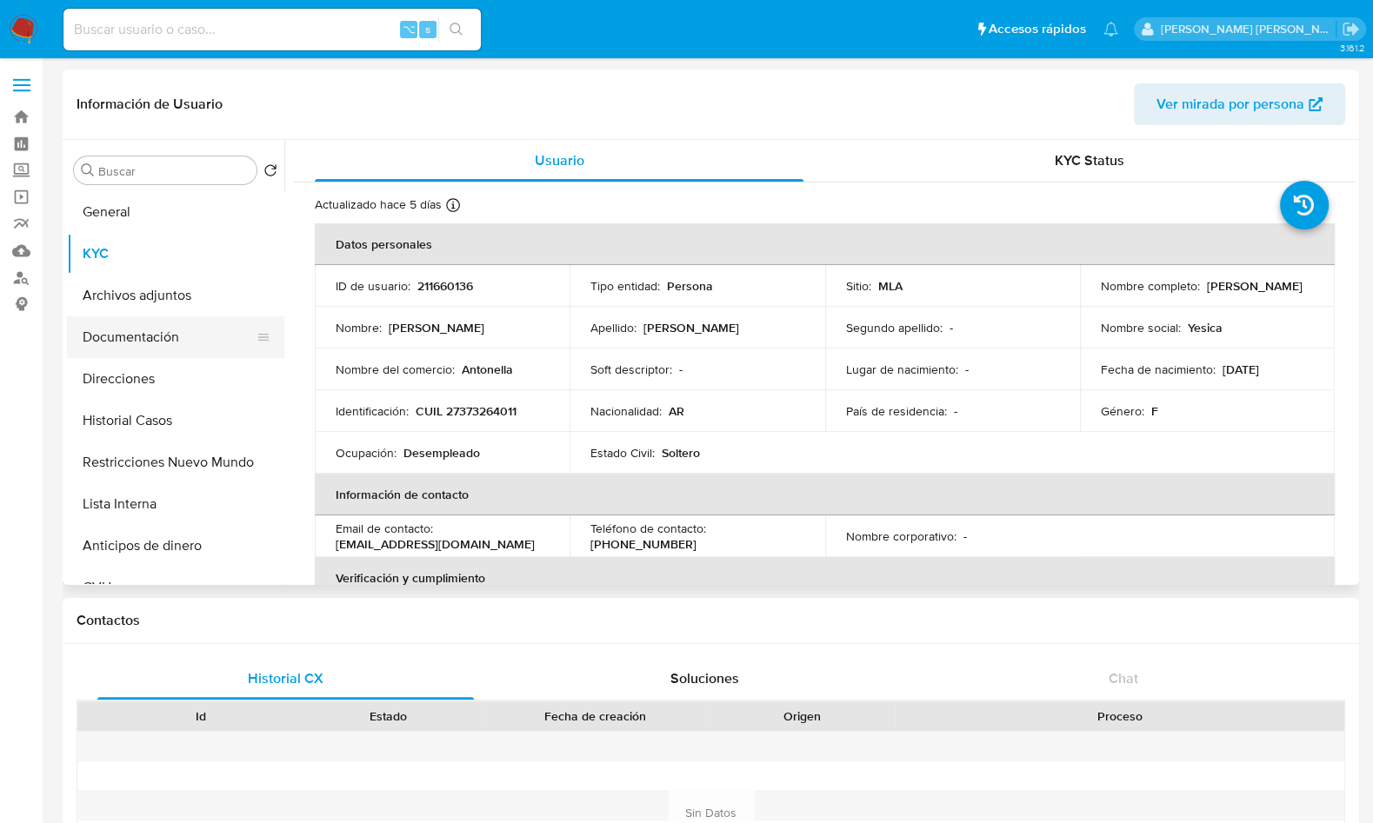
click at [171, 336] on button "Documentación" at bounding box center [168, 338] width 203 height 42
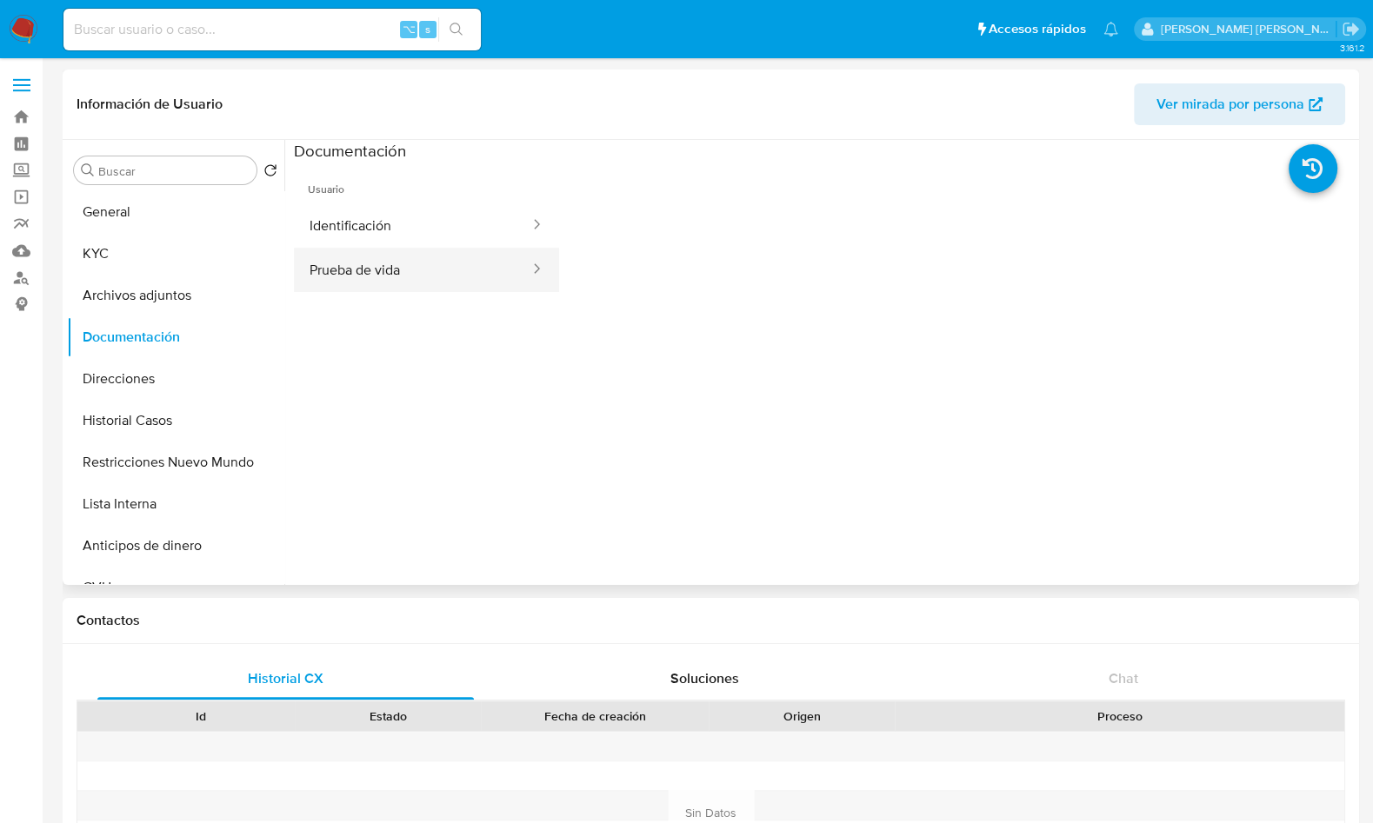
click at [411, 253] on button "Prueba de vida" at bounding box center [412, 270] width 237 height 44
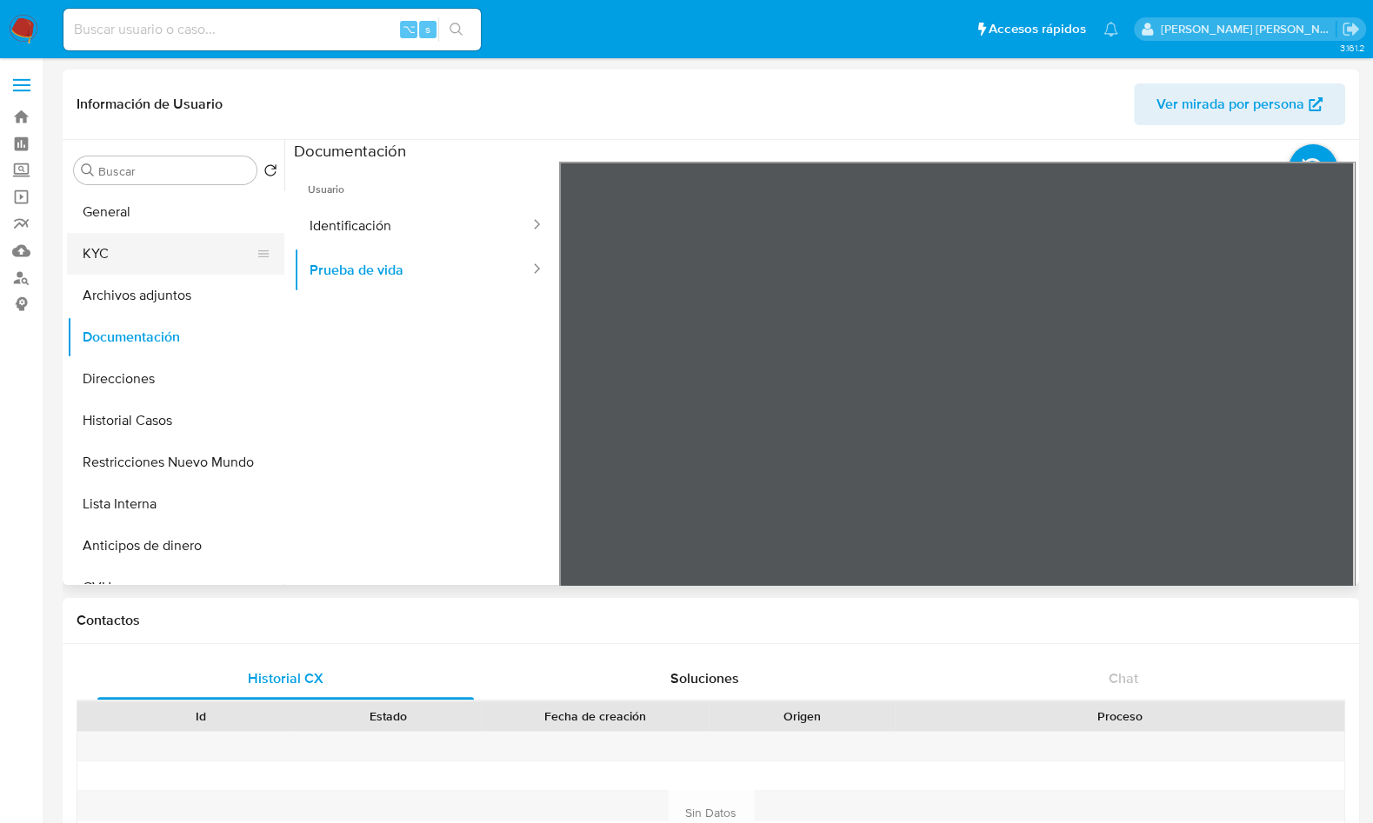
click at [163, 266] on button "KYC" at bounding box center [168, 254] width 203 height 42
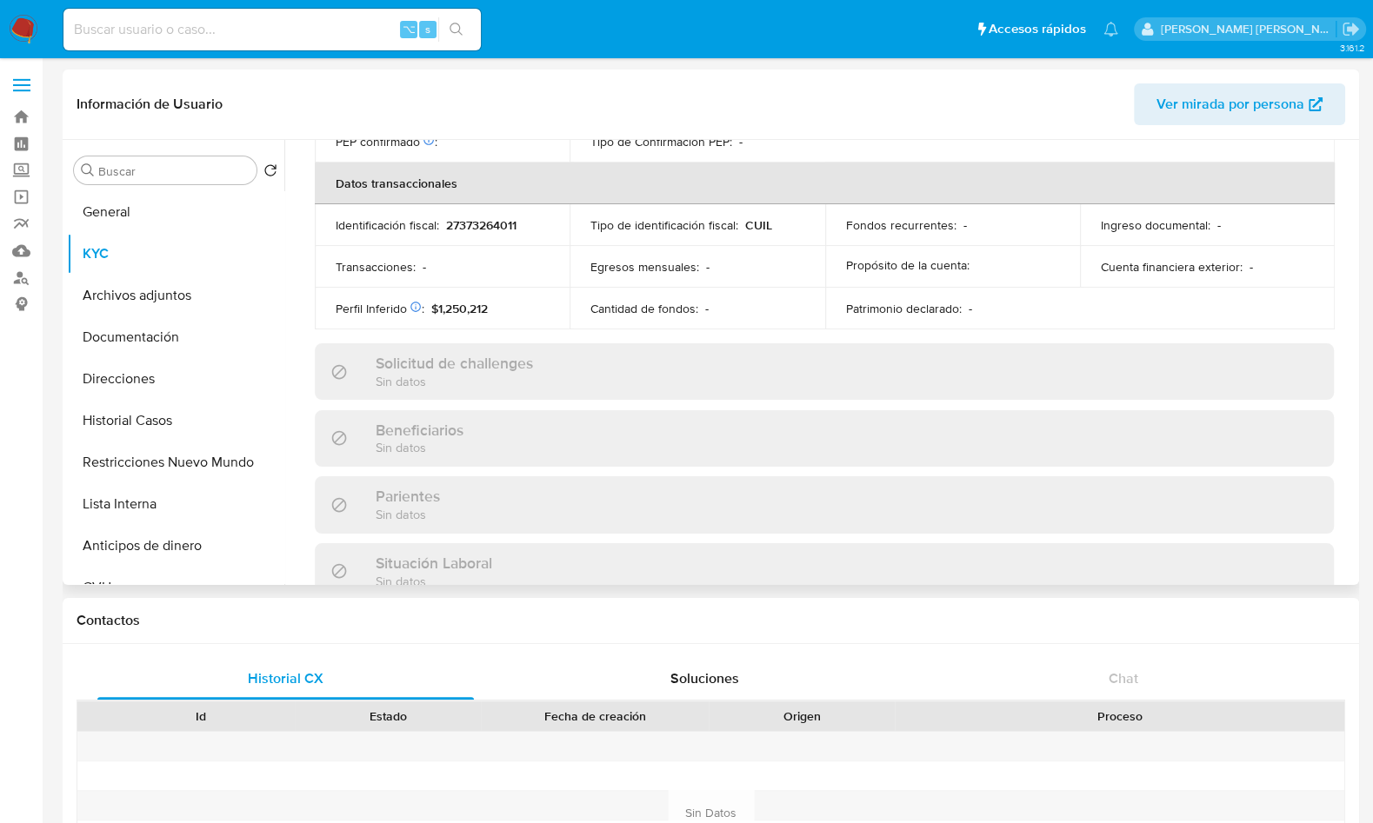
scroll to position [930, 0]
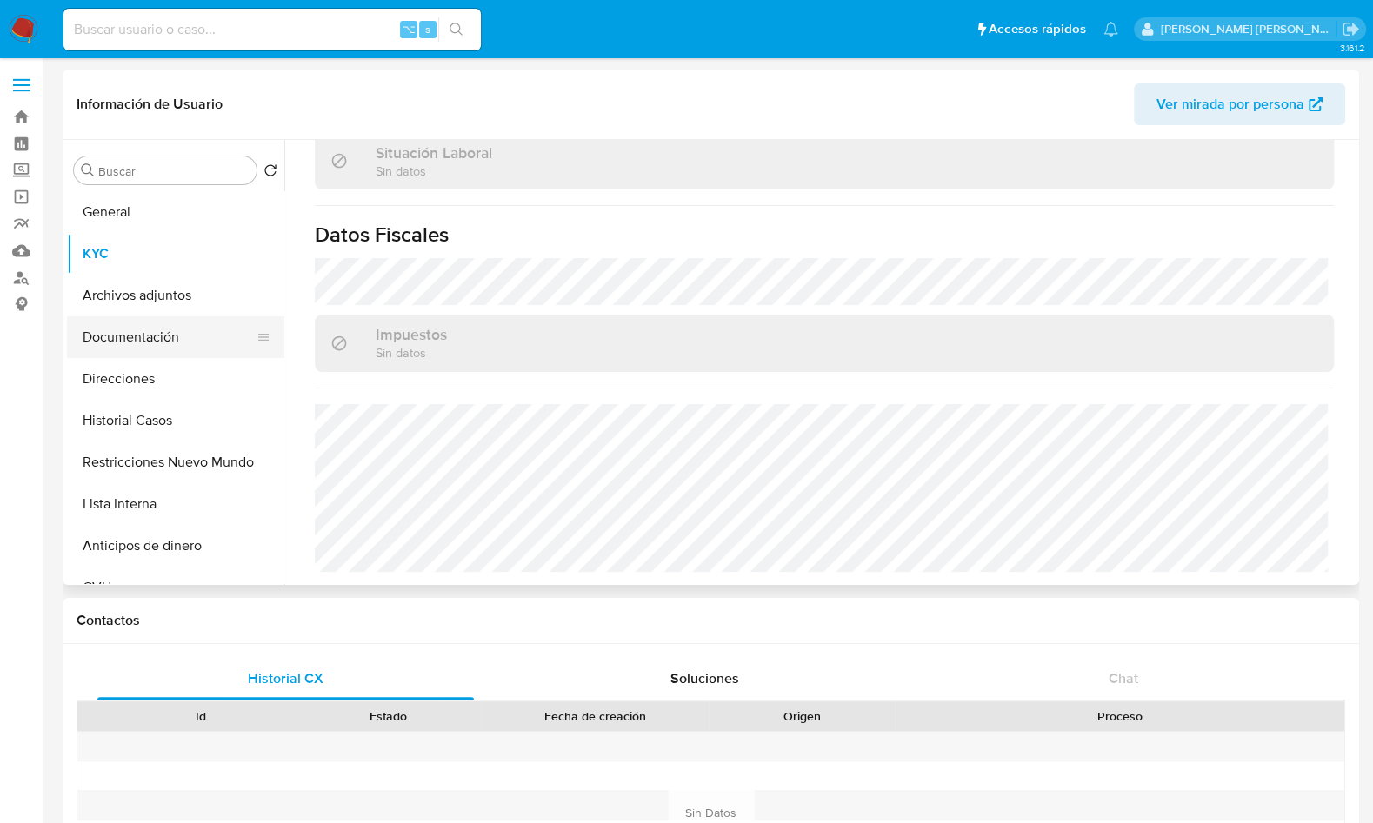
click at [160, 330] on button "Documentación" at bounding box center [168, 338] width 203 height 42
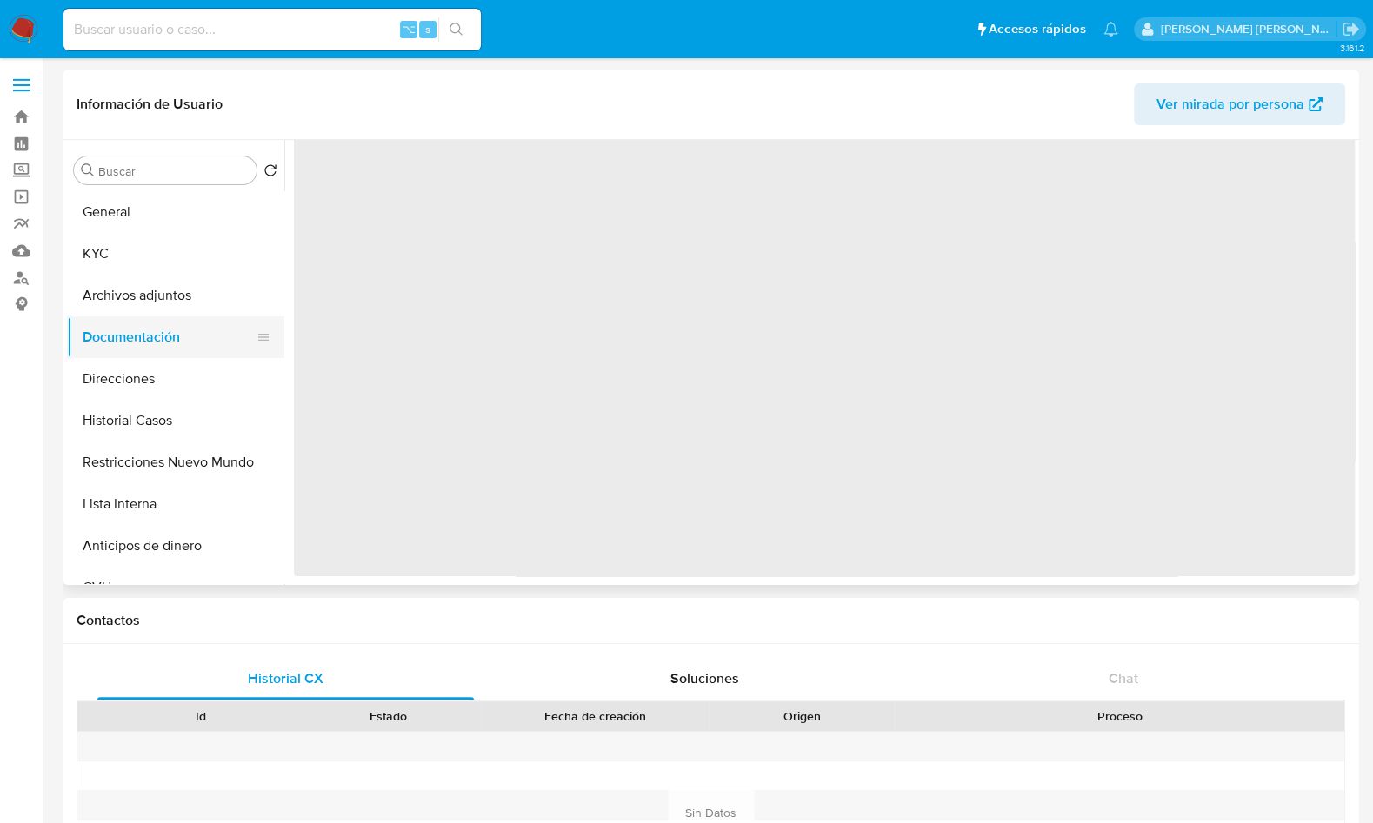
scroll to position [0, 0]
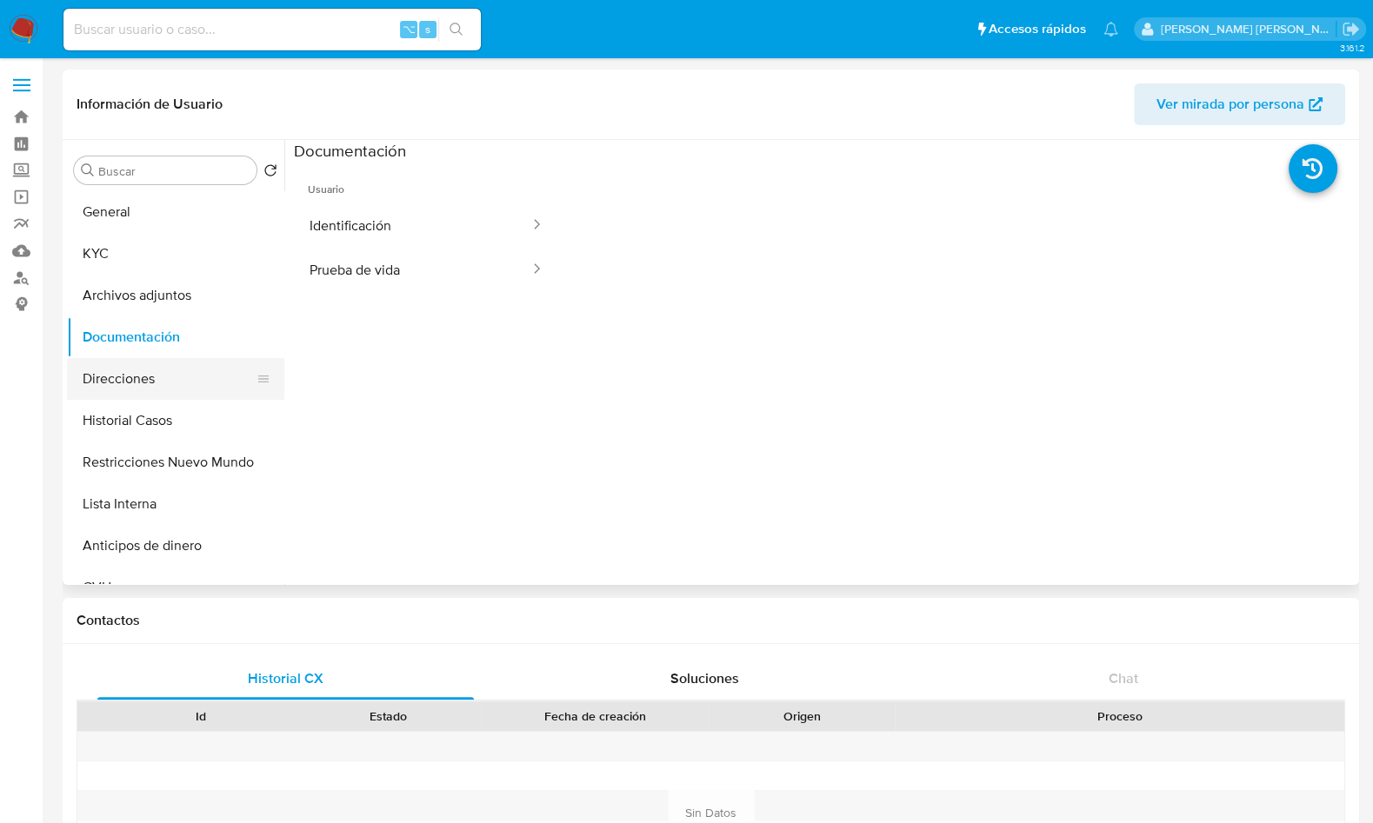
click at [118, 384] on button "Direcciones" at bounding box center [168, 379] width 203 height 42
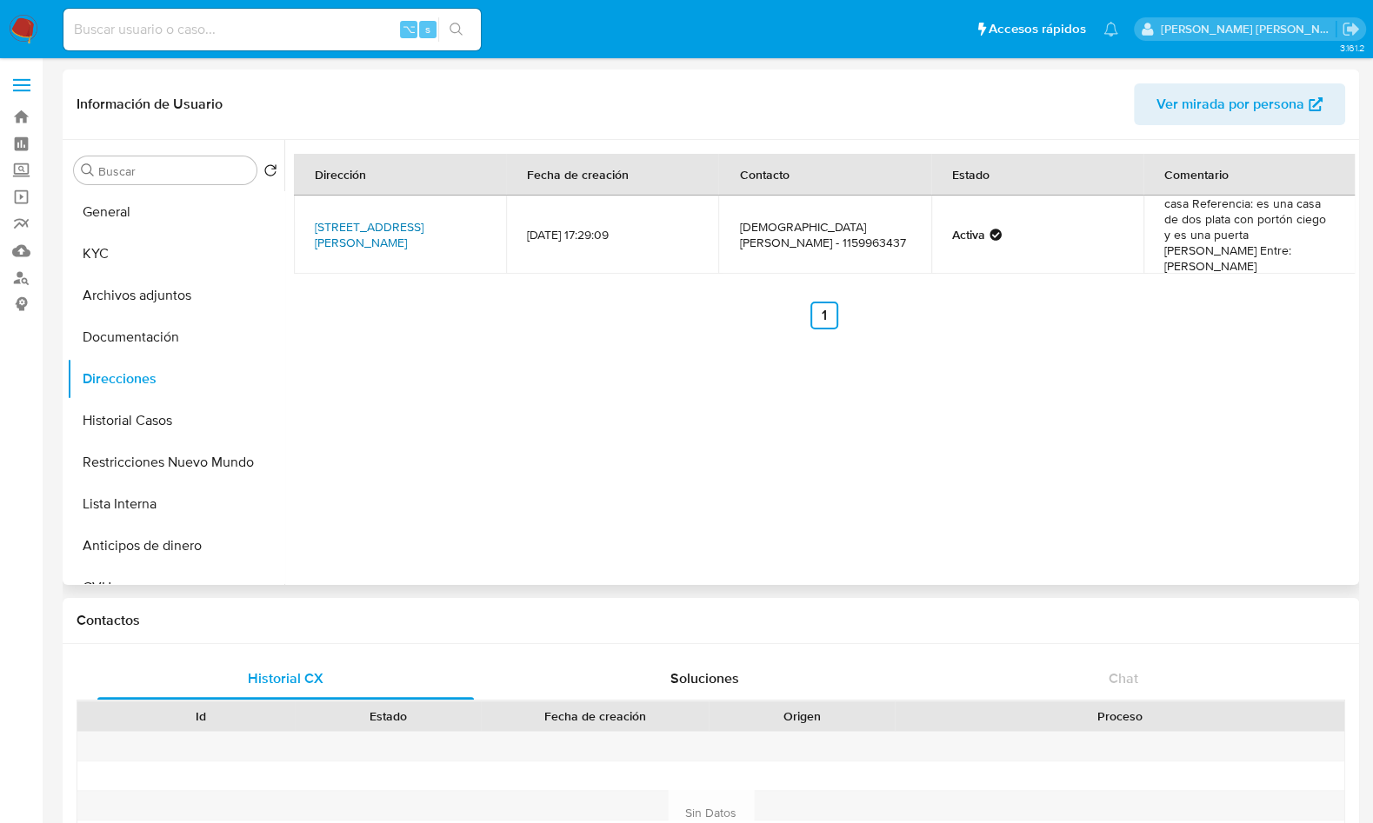
click at [408, 230] on link "Doctor Miguel Rosella 10323, Loma Hermosa, Buenos Aires, 1657, Argentina 10323" at bounding box center [369, 234] width 109 height 33
click at [108, 254] on button "KYC" at bounding box center [168, 254] width 203 height 42
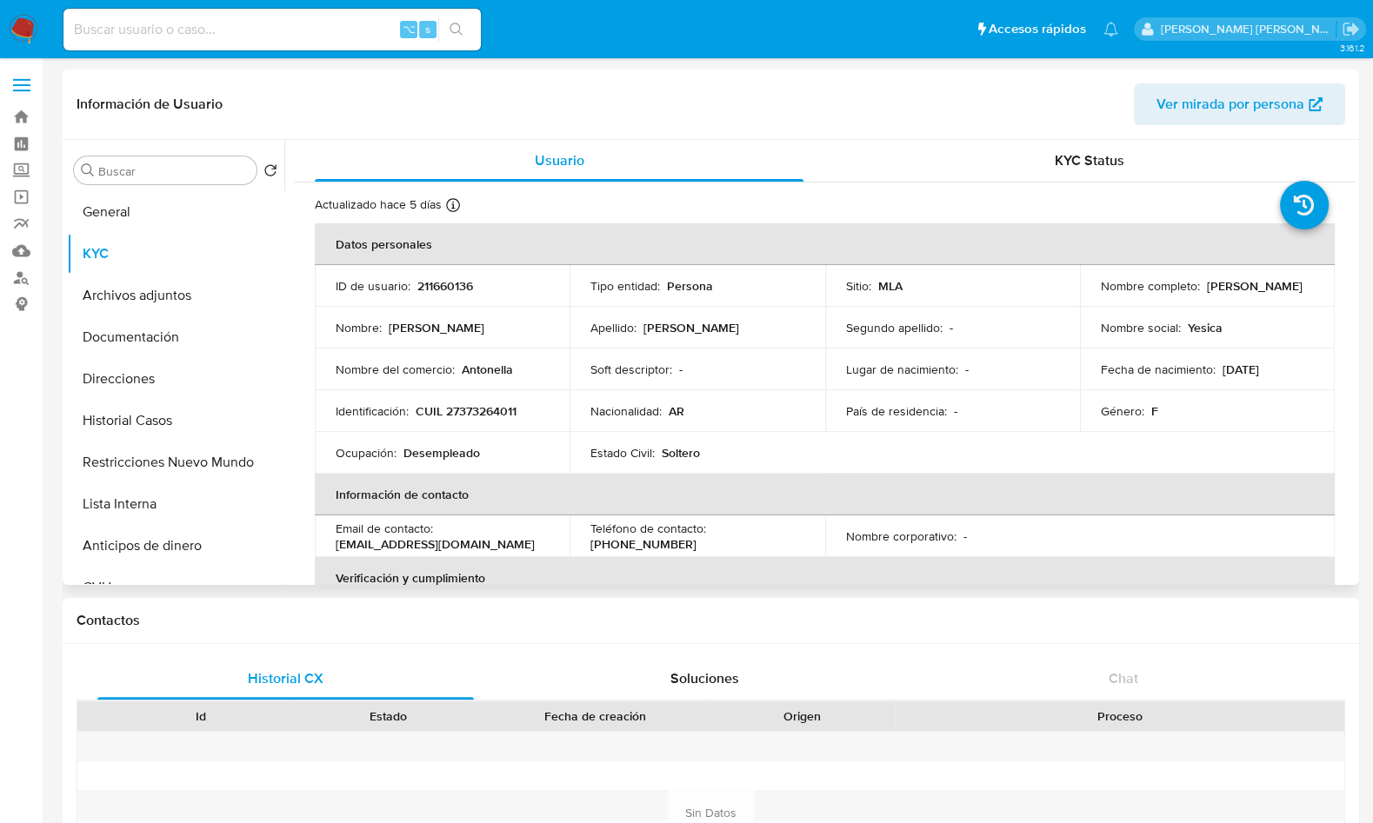
drag, startPoint x: 1220, startPoint y: 294, endPoint x: 1091, endPoint y: 297, distance: 128.7
click at [1091, 297] on td "Nombre completo : Yesica Soledad Morone" at bounding box center [1207, 286] width 255 height 42
copy p "Yesica Soledad Morone"
click at [496, 415] on p "CUIL 27373264011" at bounding box center [466, 411] width 101 height 16
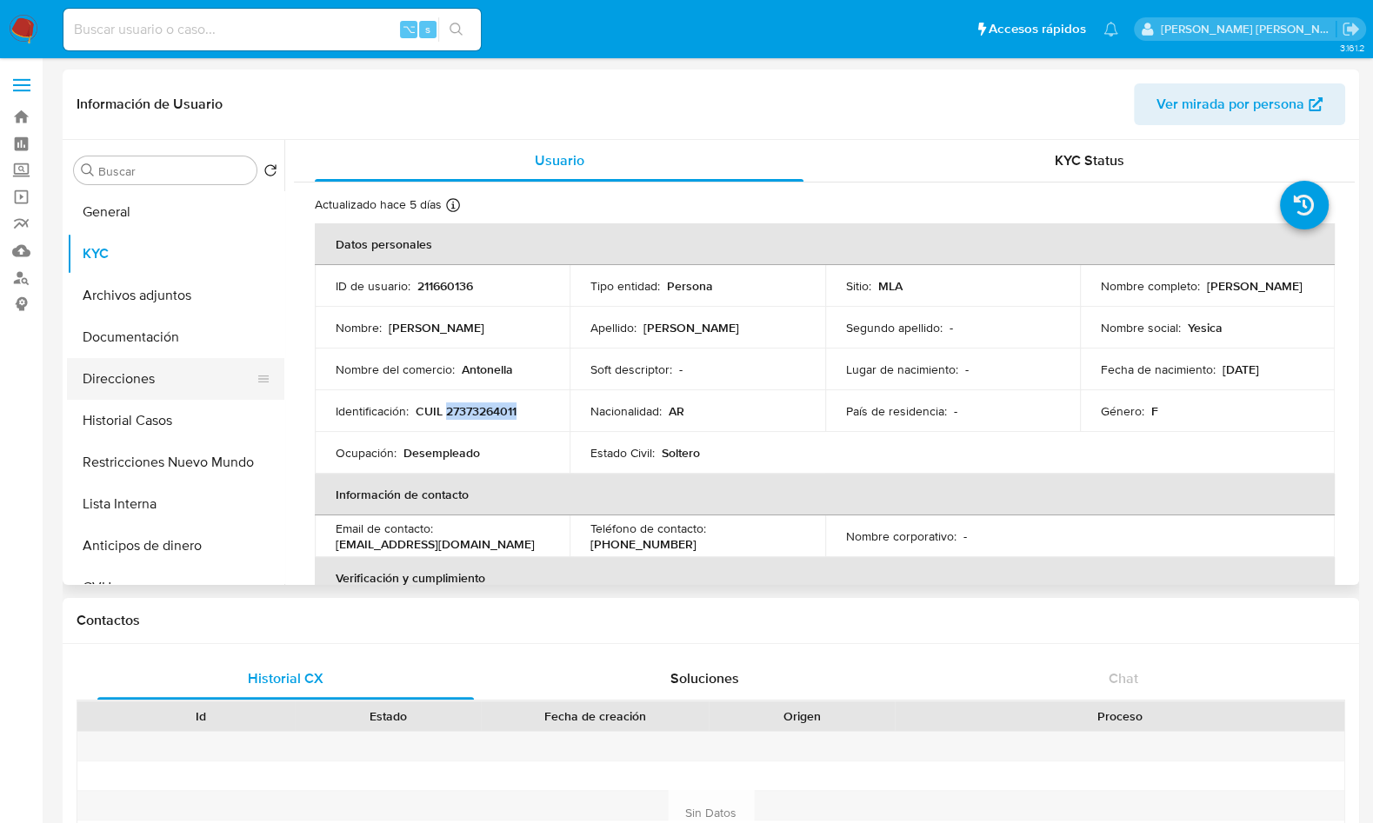
copy p "27373264011"
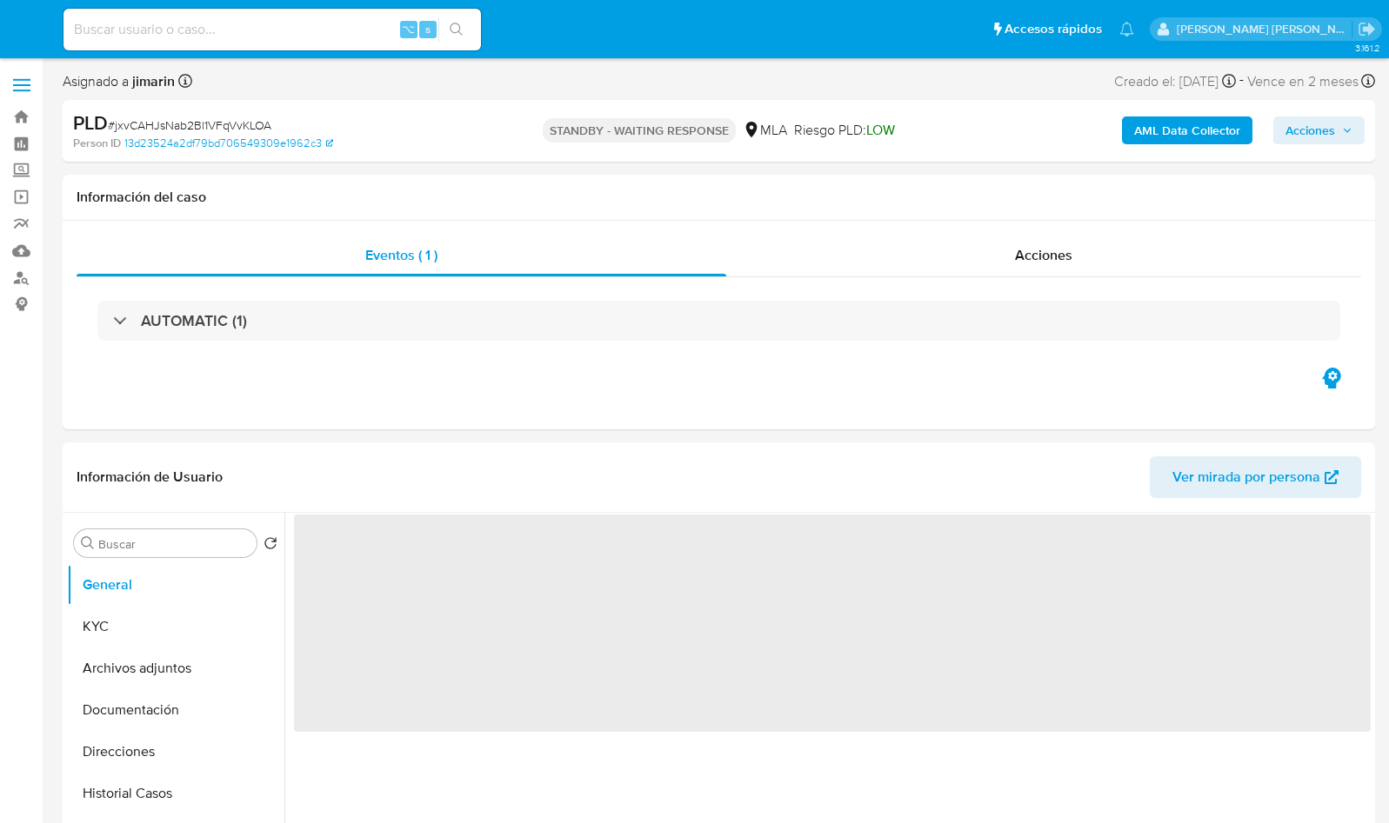
select select "10"
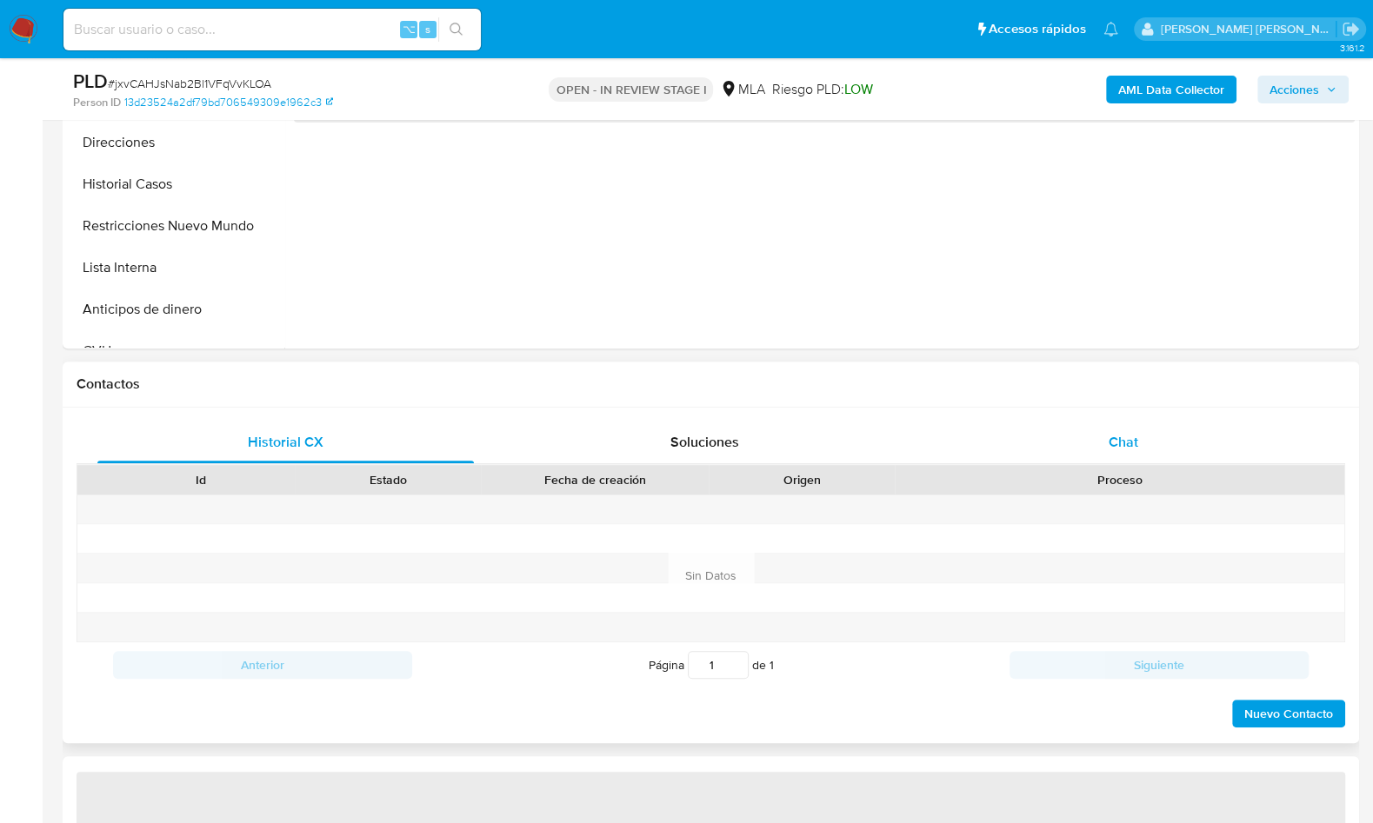
click at [1118, 443] on span "Chat" at bounding box center [1124, 442] width 30 height 20
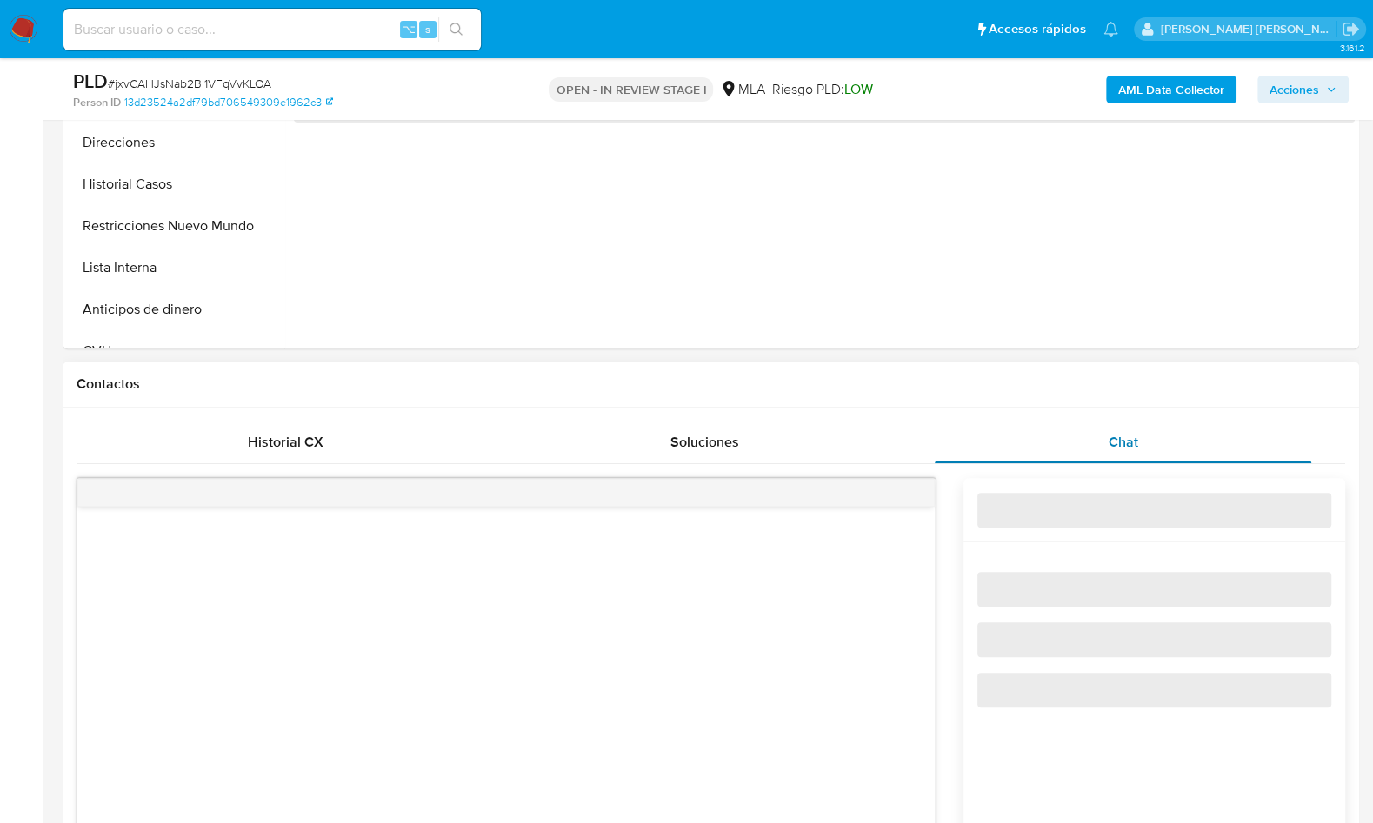
select select "10"
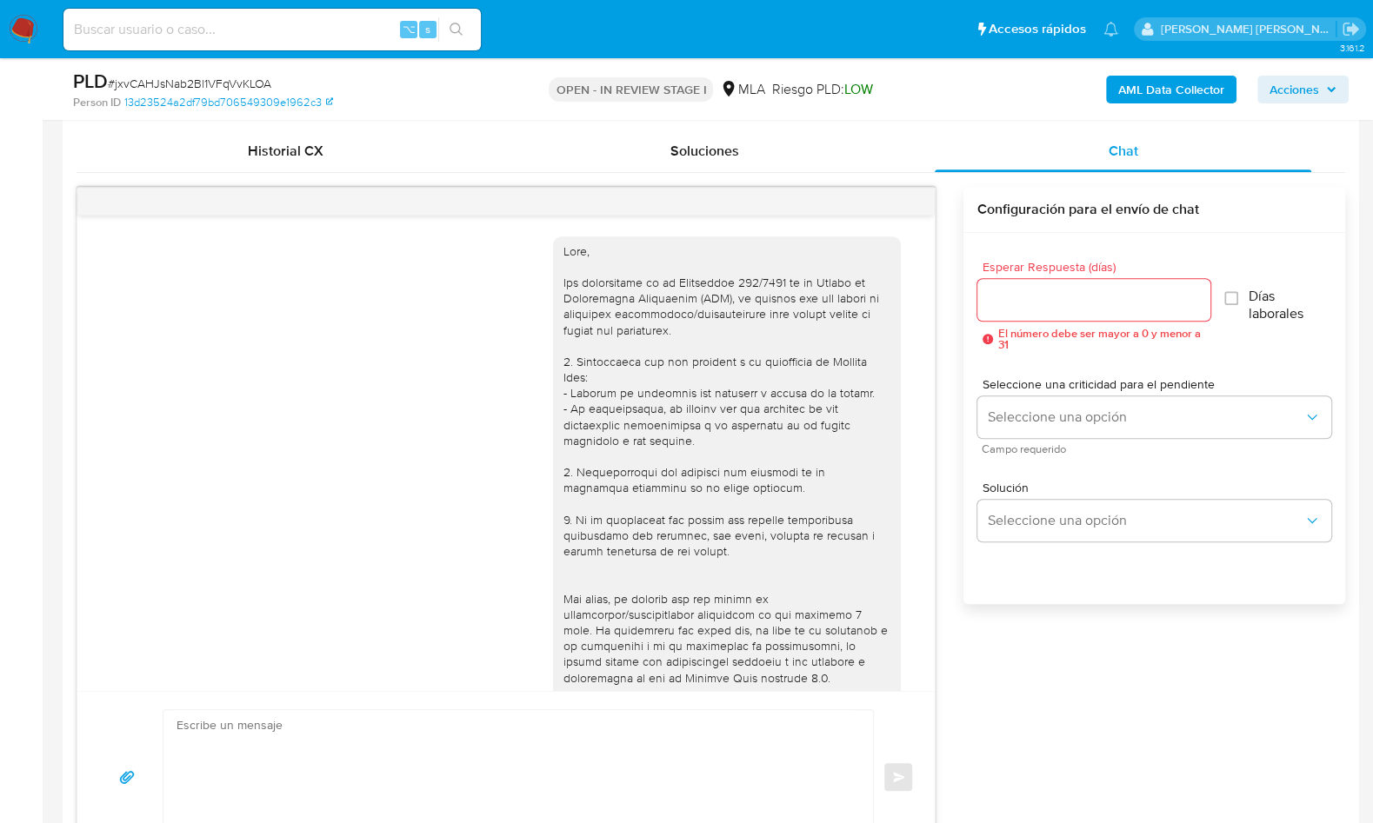
scroll to position [1155, 0]
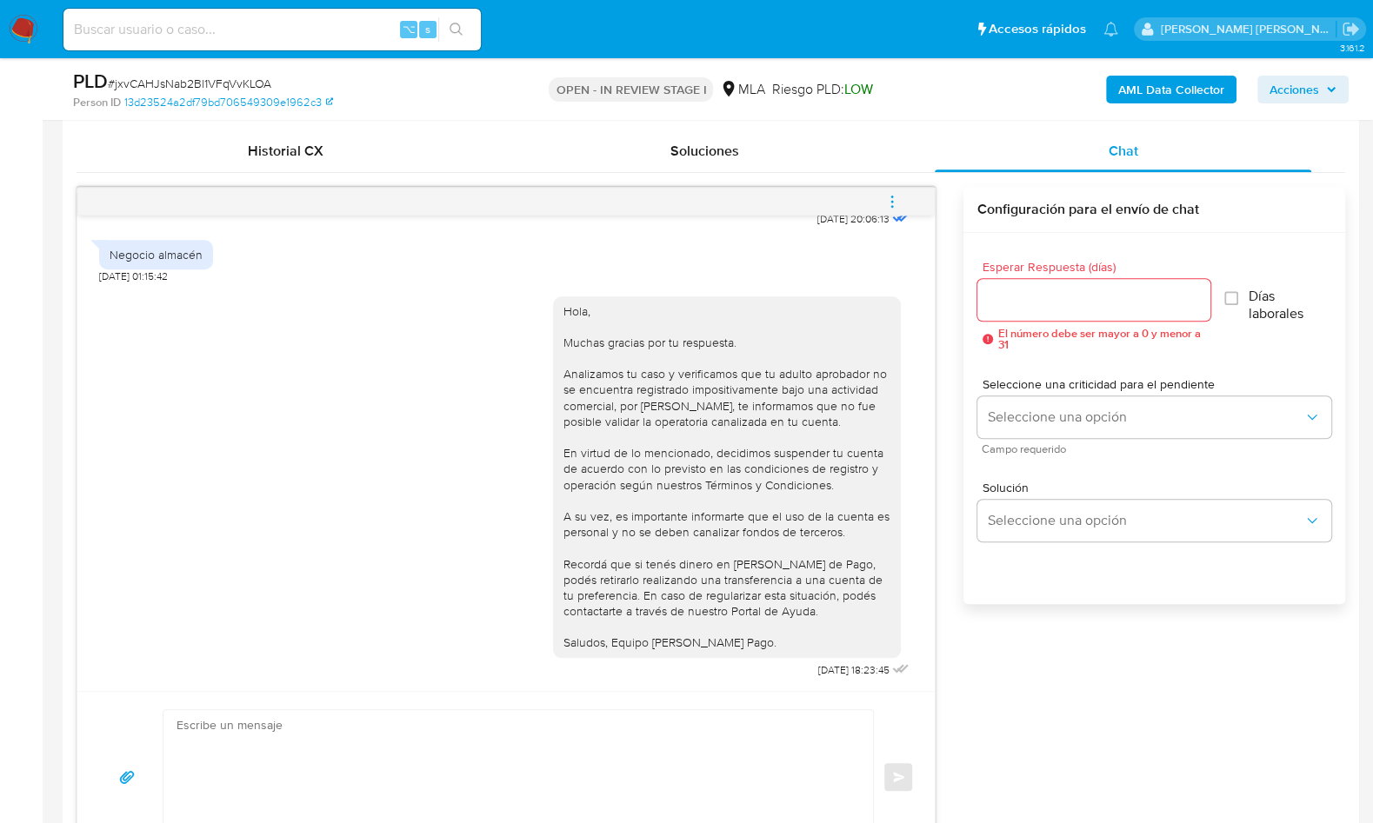
click at [899, 202] on icon "menu-action" at bounding box center [892, 202] width 16 height 16
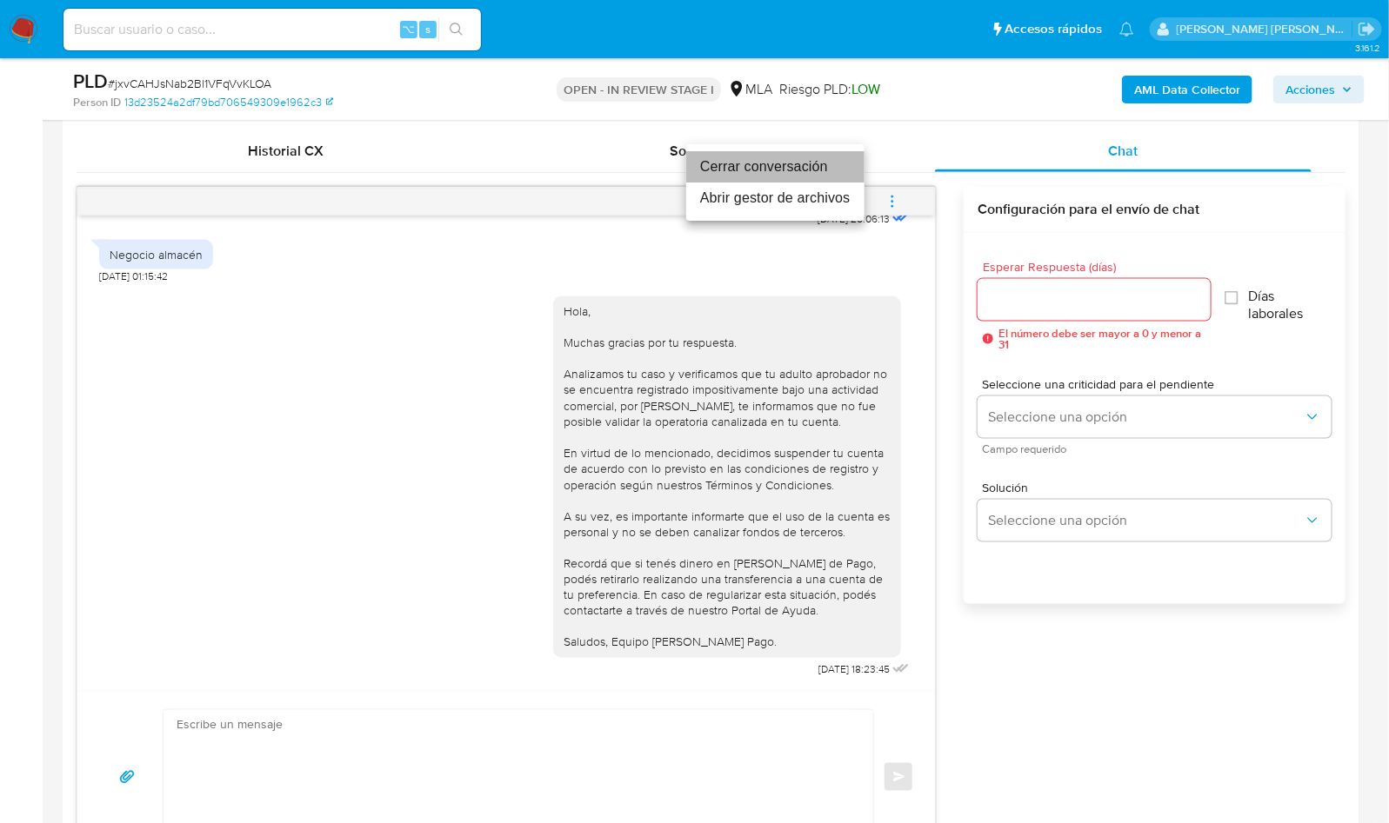
click at [801, 177] on li "Cerrar conversación" at bounding box center [775, 166] width 178 height 31
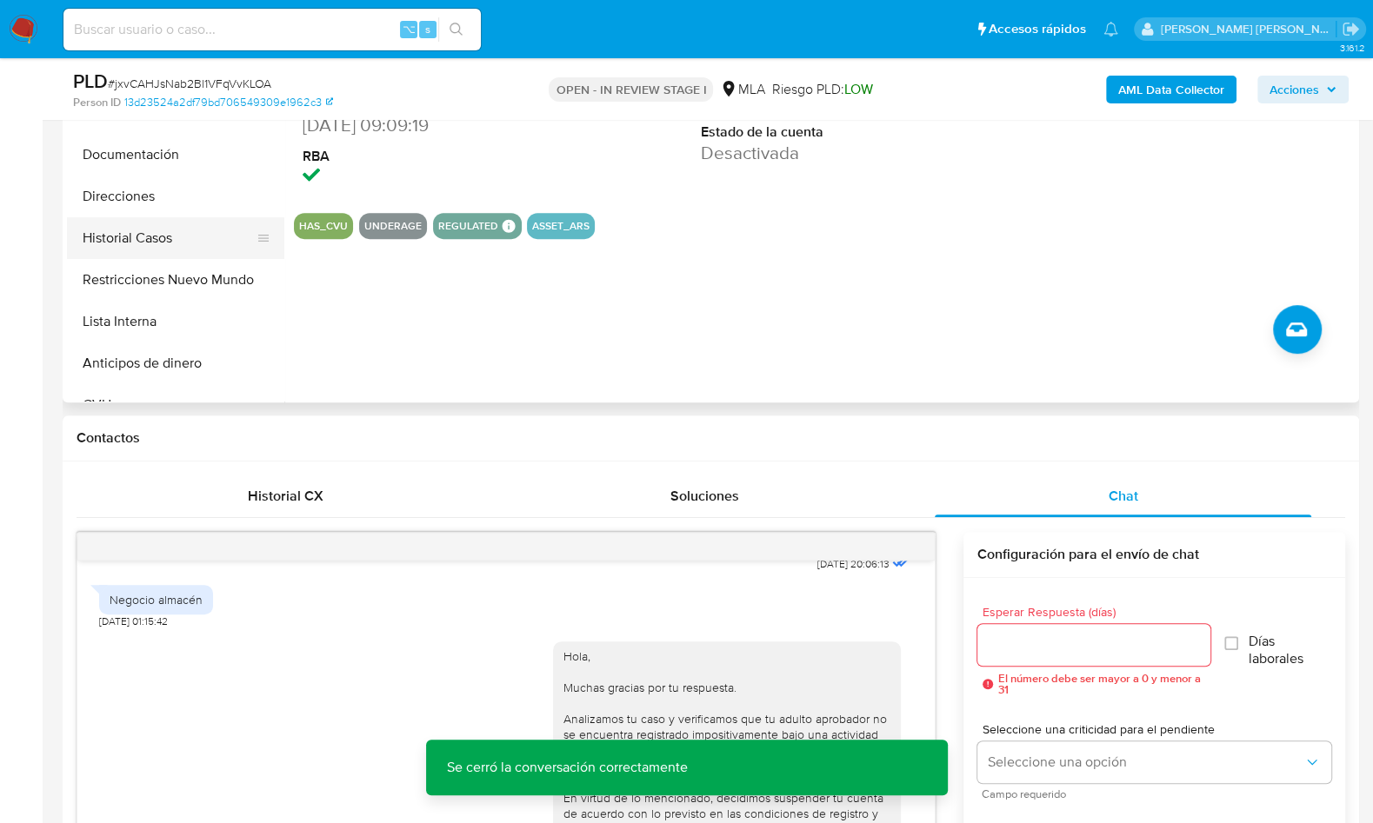
scroll to position [494, 0]
click at [171, 263] on button "Restricciones Nuevo Mundo" at bounding box center [168, 280] width 203 height 42
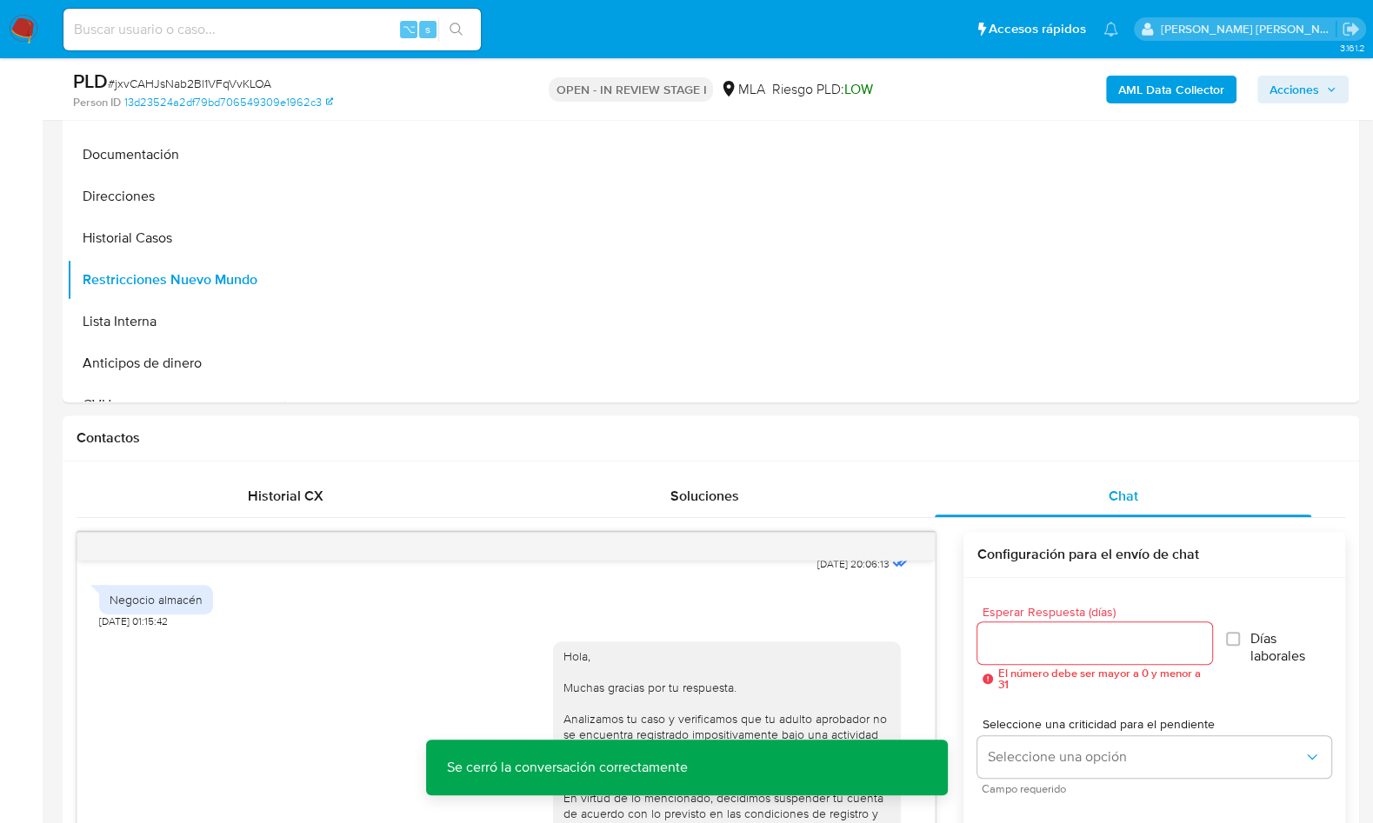
click at [1143, 88] on b "AML Data Collector" at bounding box center [1171, 90] width 106 height 28
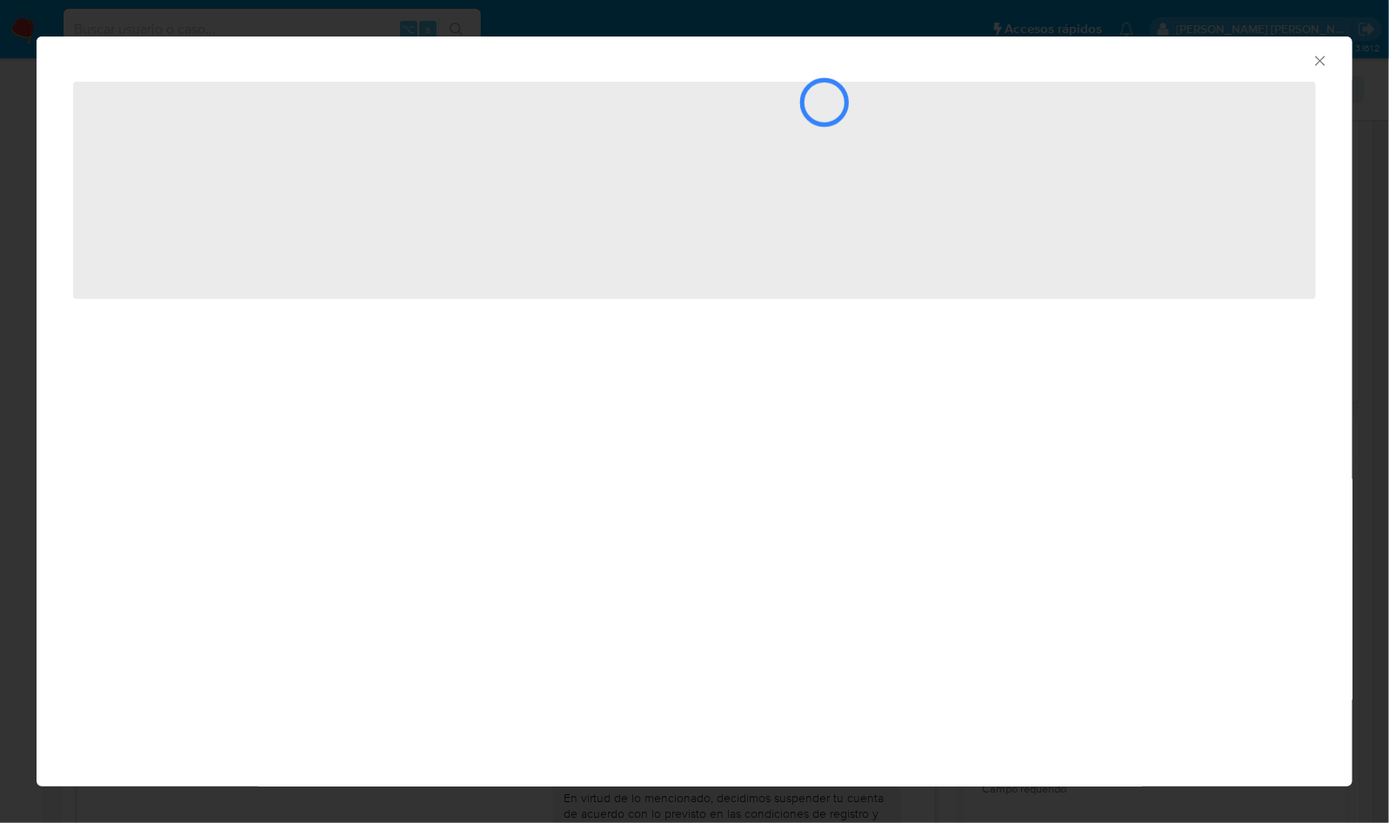
click at [1365, 250] on div "AML Data Collector ‌" at bounding box center [694, 411] width 1389 height 823
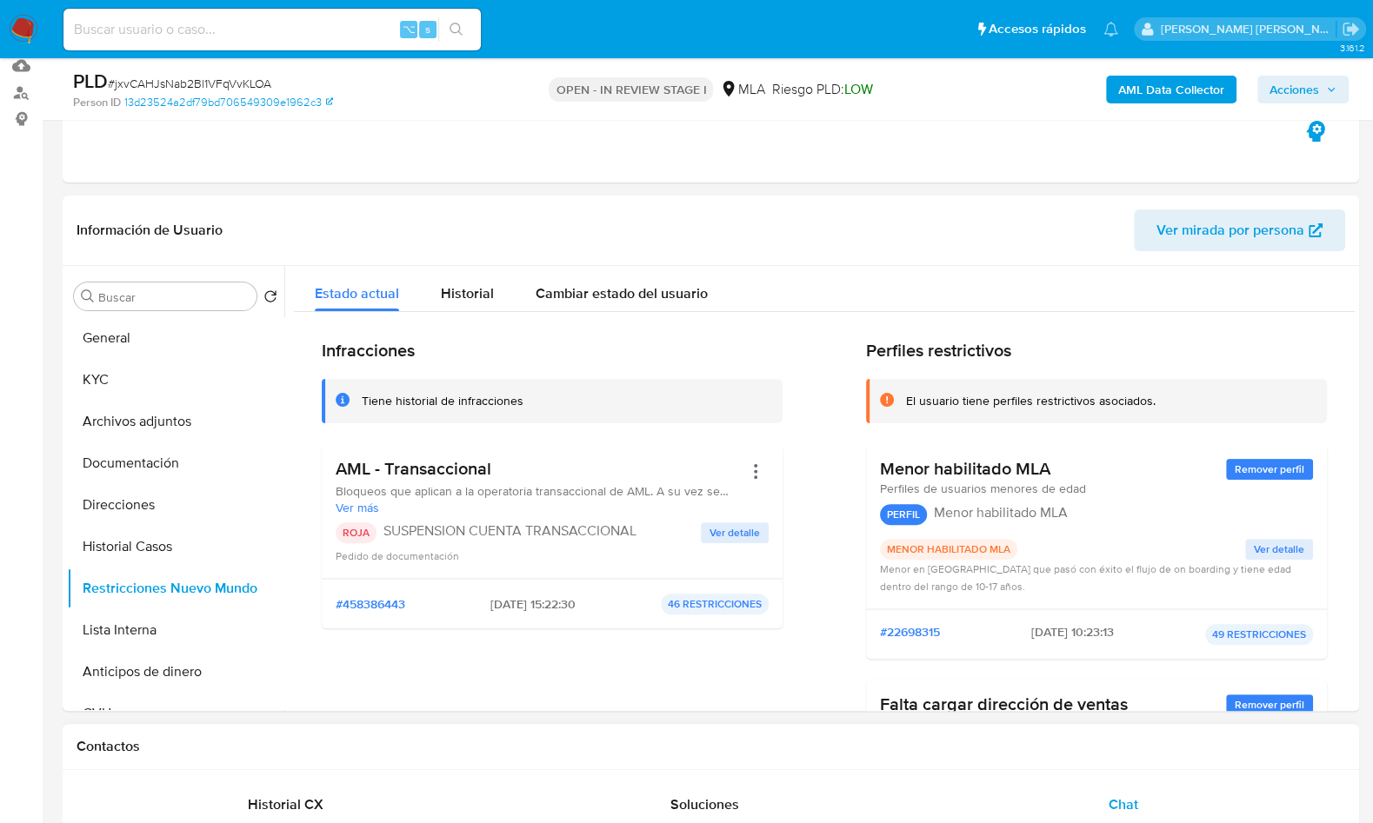
scroll to position [173, 0]
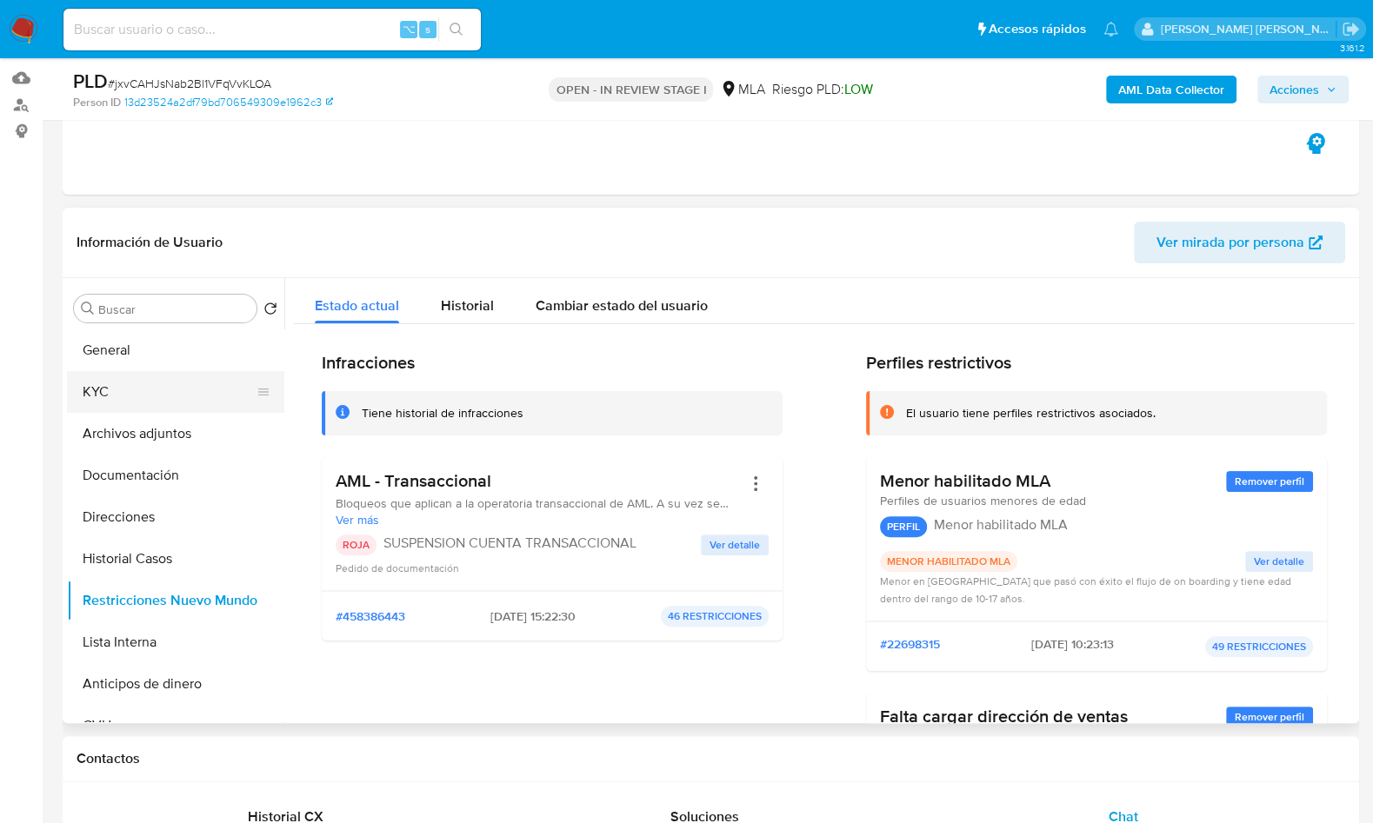
click at [108, 391] on button "KYC" at bounding box center [168, 392] width 203 height 42
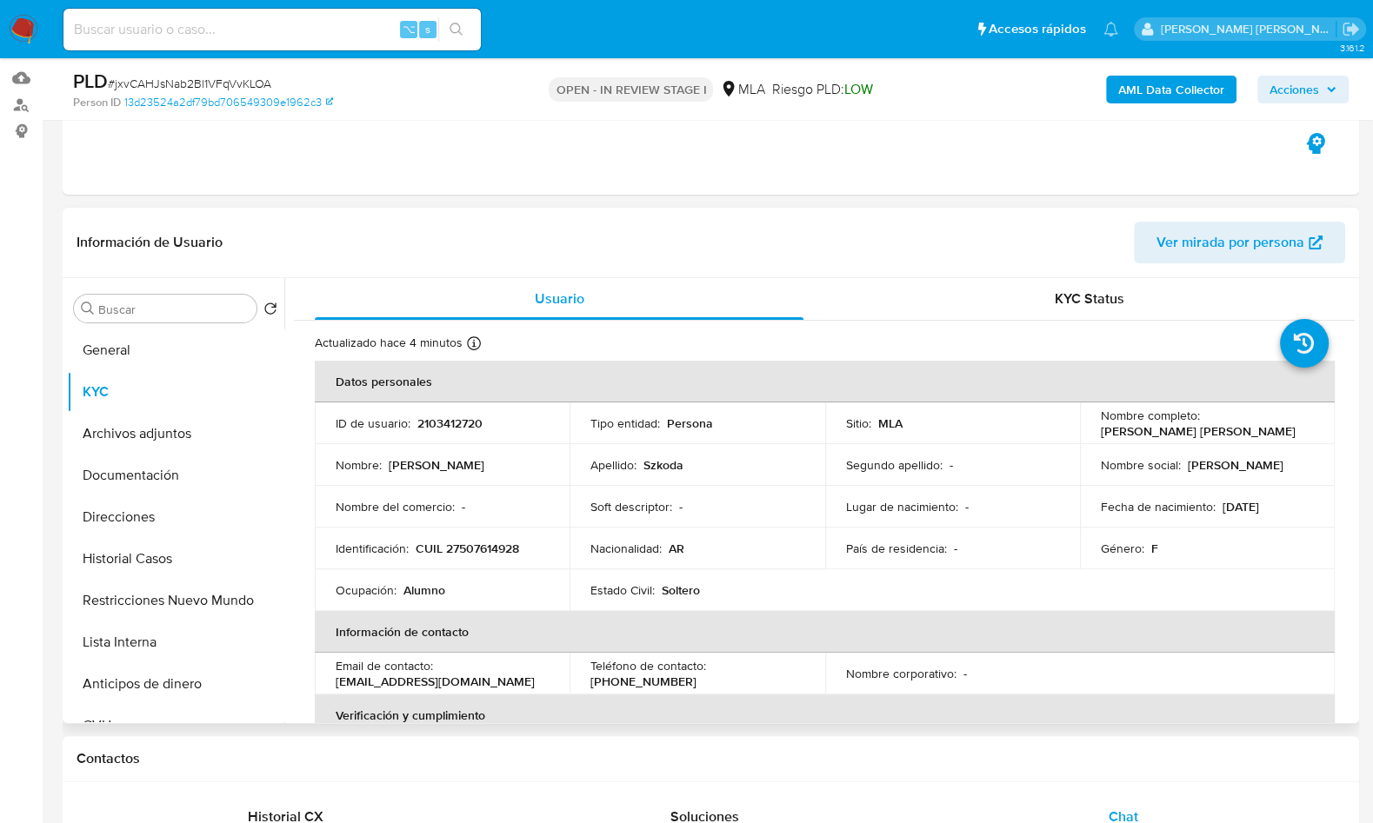
click at [1259, 503] on p "[DATE]" at bounding box center [1241, 507] width 37 height 16
click at [135, 488] on button "Documentación" at bounding box center [168, 476] width 203 height 42
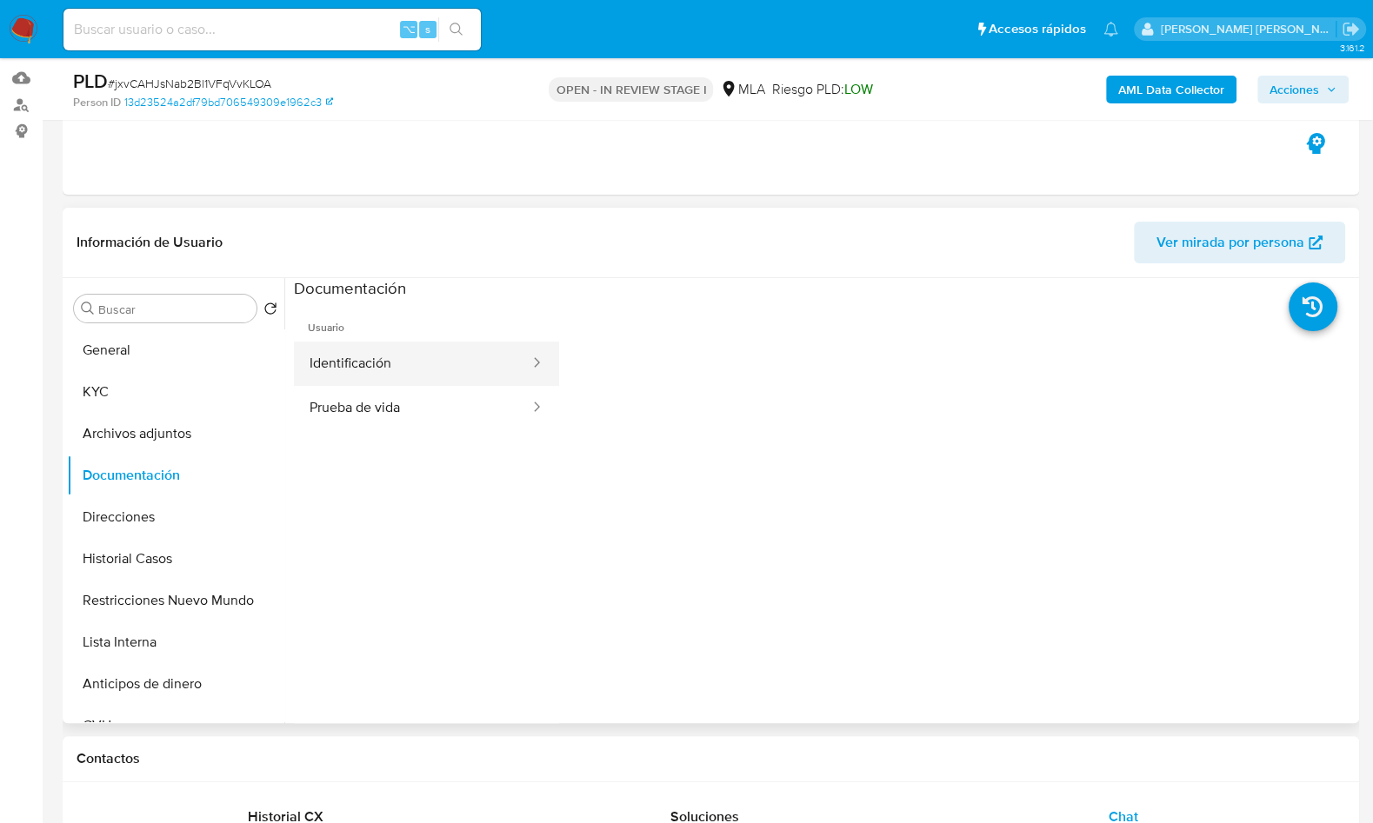
click at [390, 374] on button "Identificación" at bounding box center [412, 364] width 237 height 44
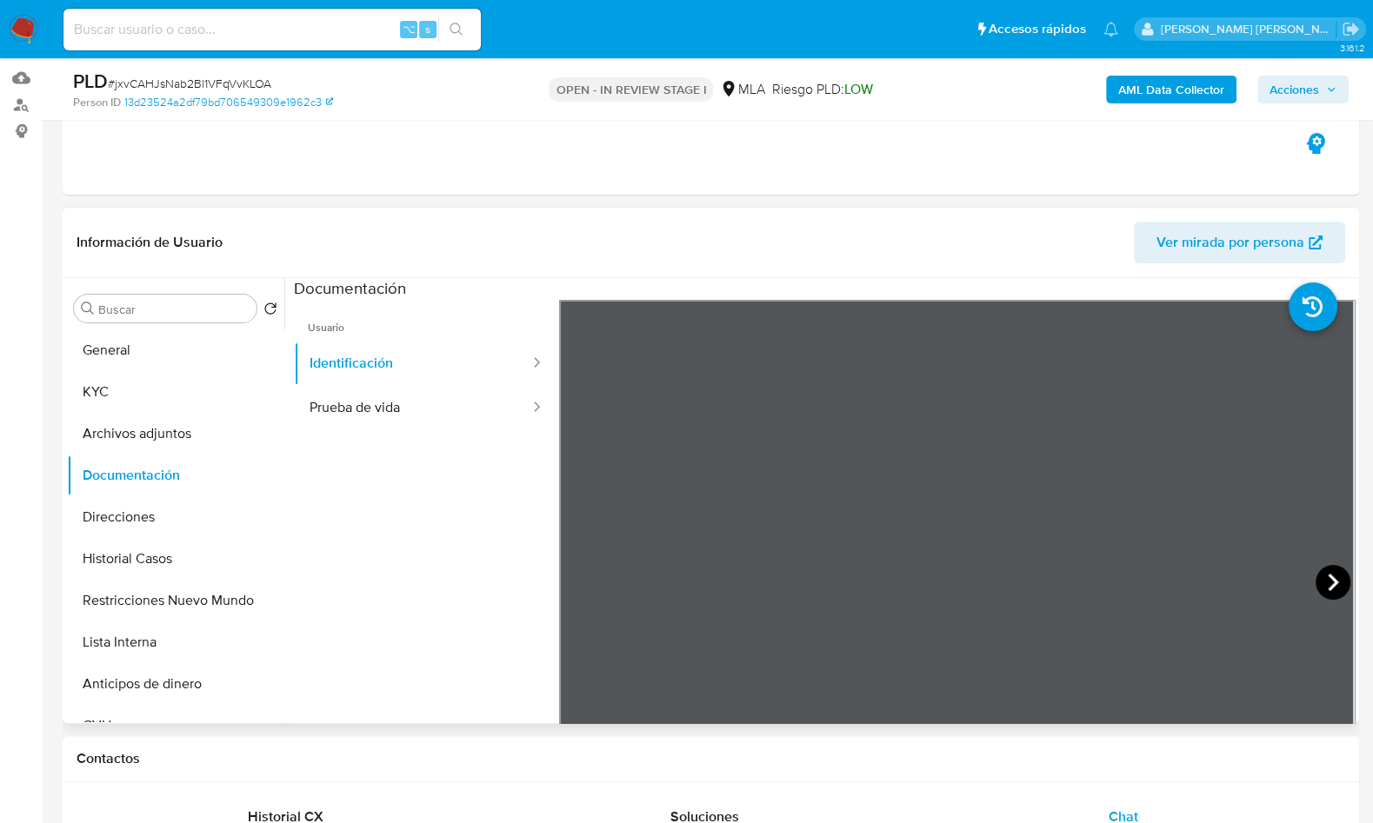
click at [1321, 578] on icon at bounding box center [1333, 582] width 35 height 35
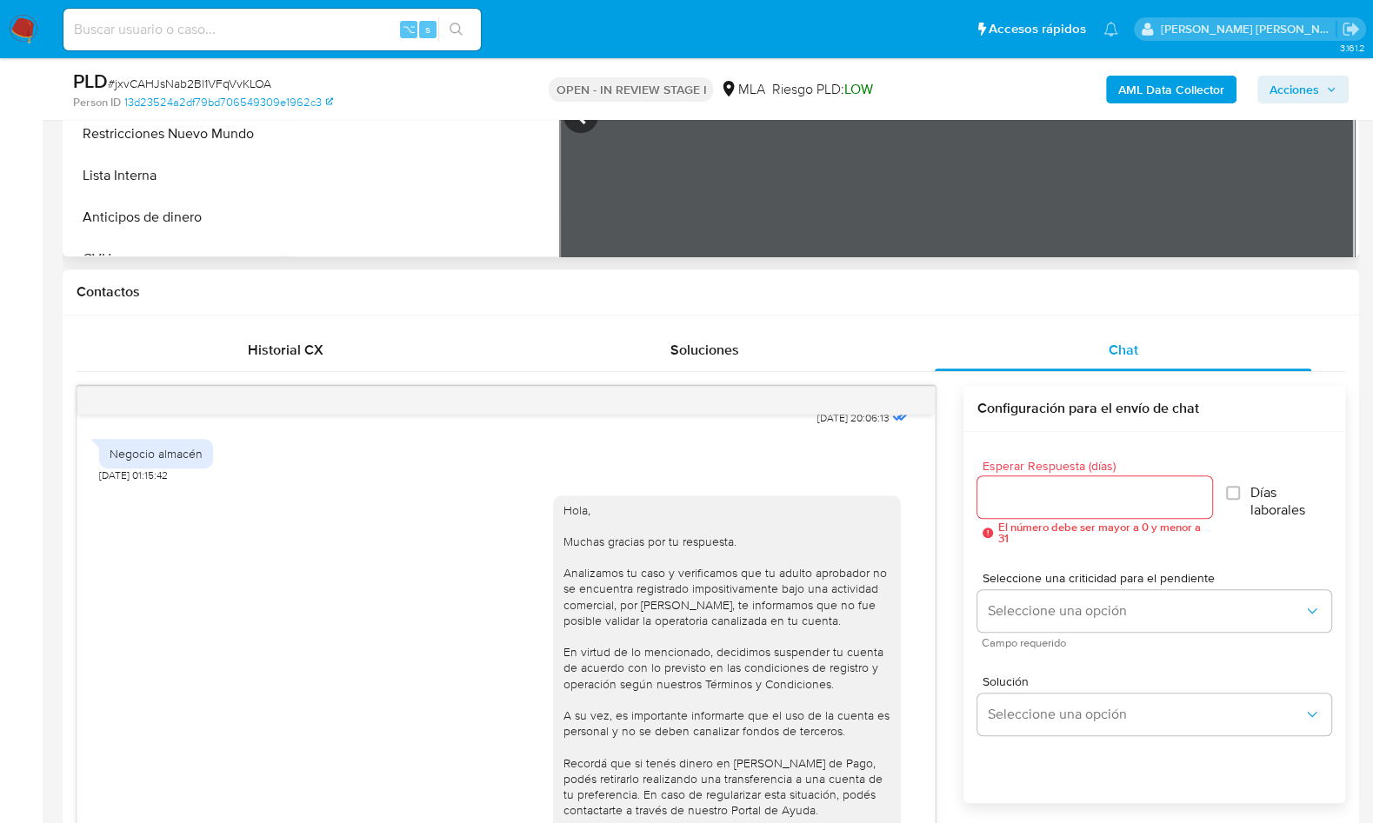
scroll to position [705, 0]
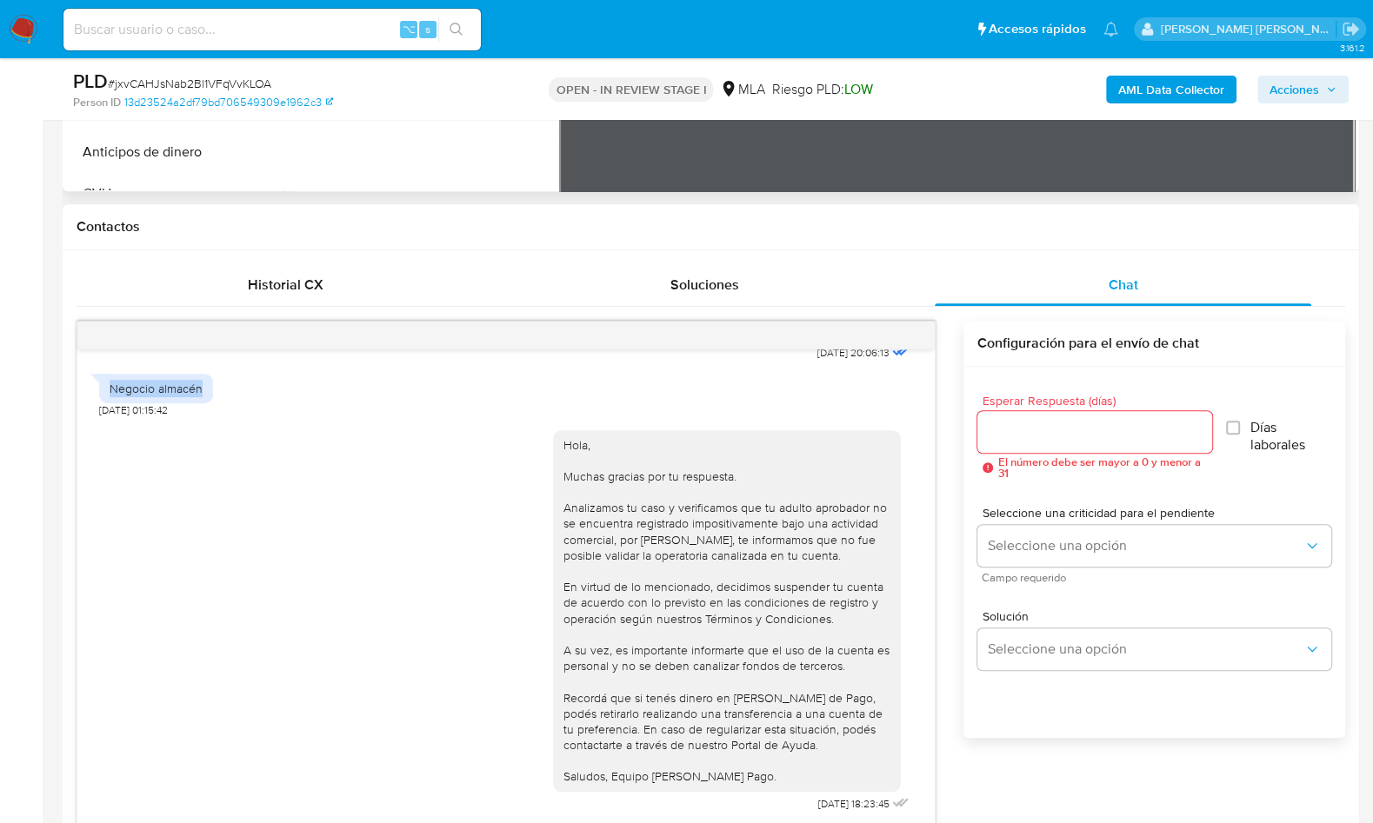
drag, startPoint x: 110, startPoint y: 388, endPoint x: 207, endPoint y: 384, distance: 96.6
click at [207, 384] on div "Negocio almacén" at bounding box center [156, 389] width 114 height 30
copy div "Negocio almacén"
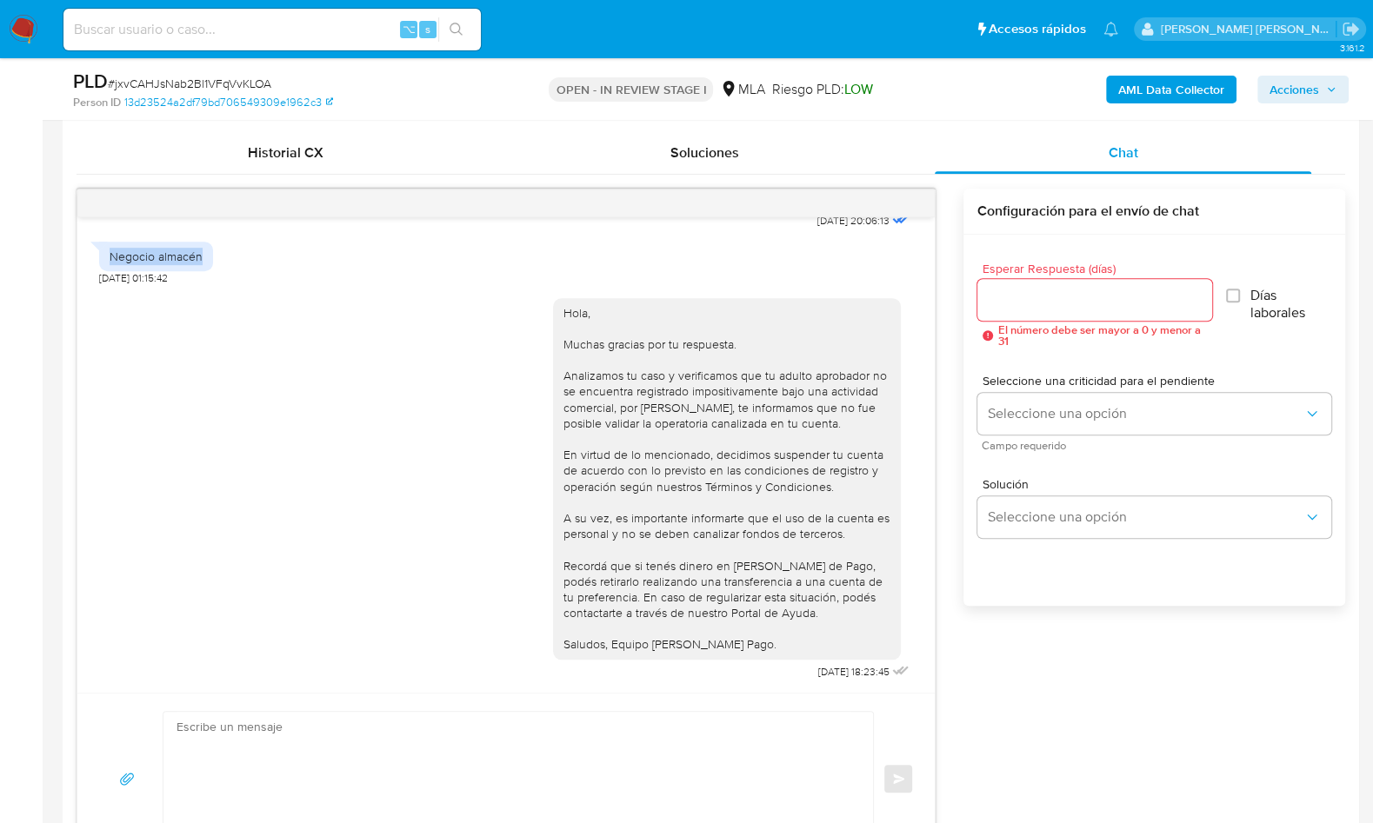
scroll to position [466, 0]
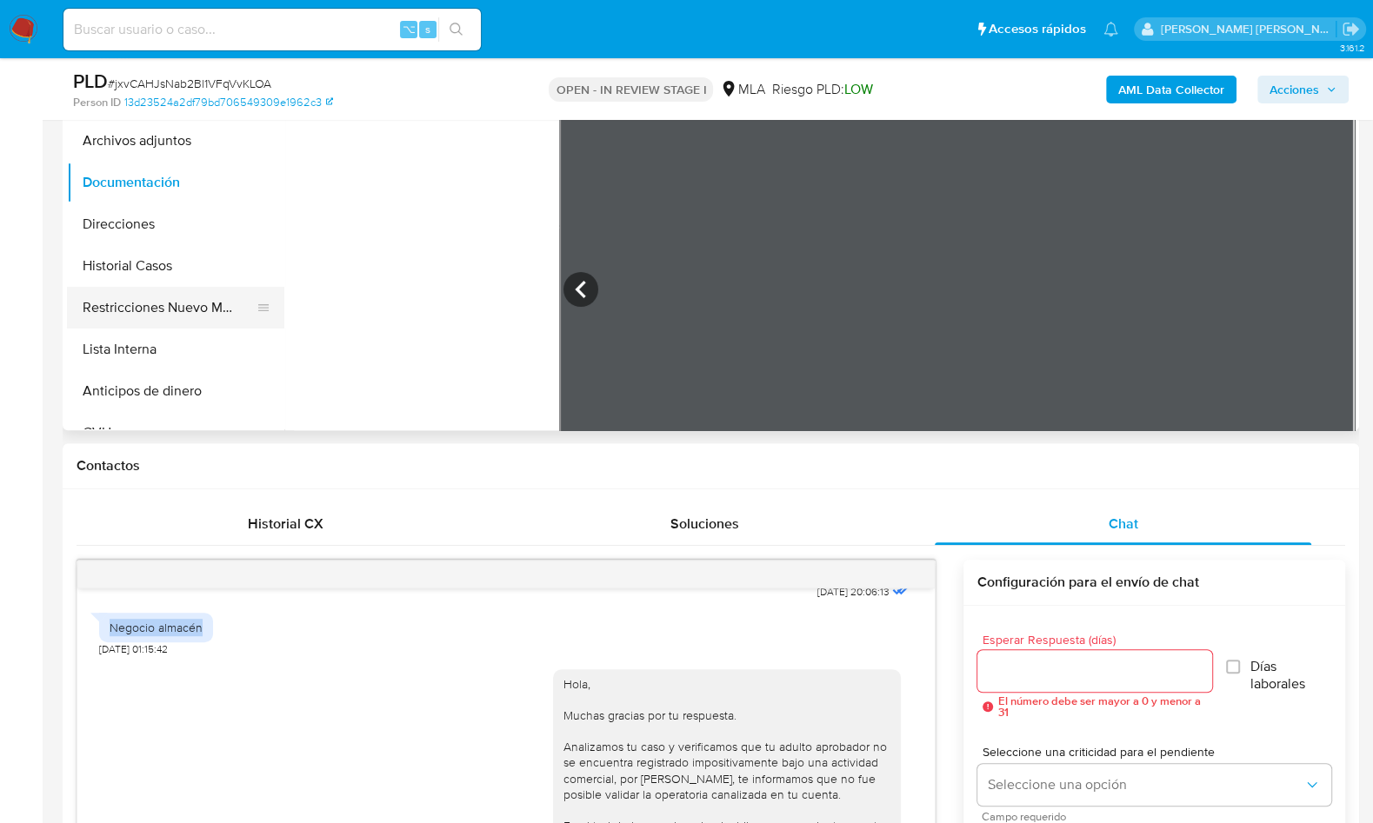
click at [221, 303] on button "Restricciones Nuevo Mundo" at bounding box center [168, 308] width 203 height 42
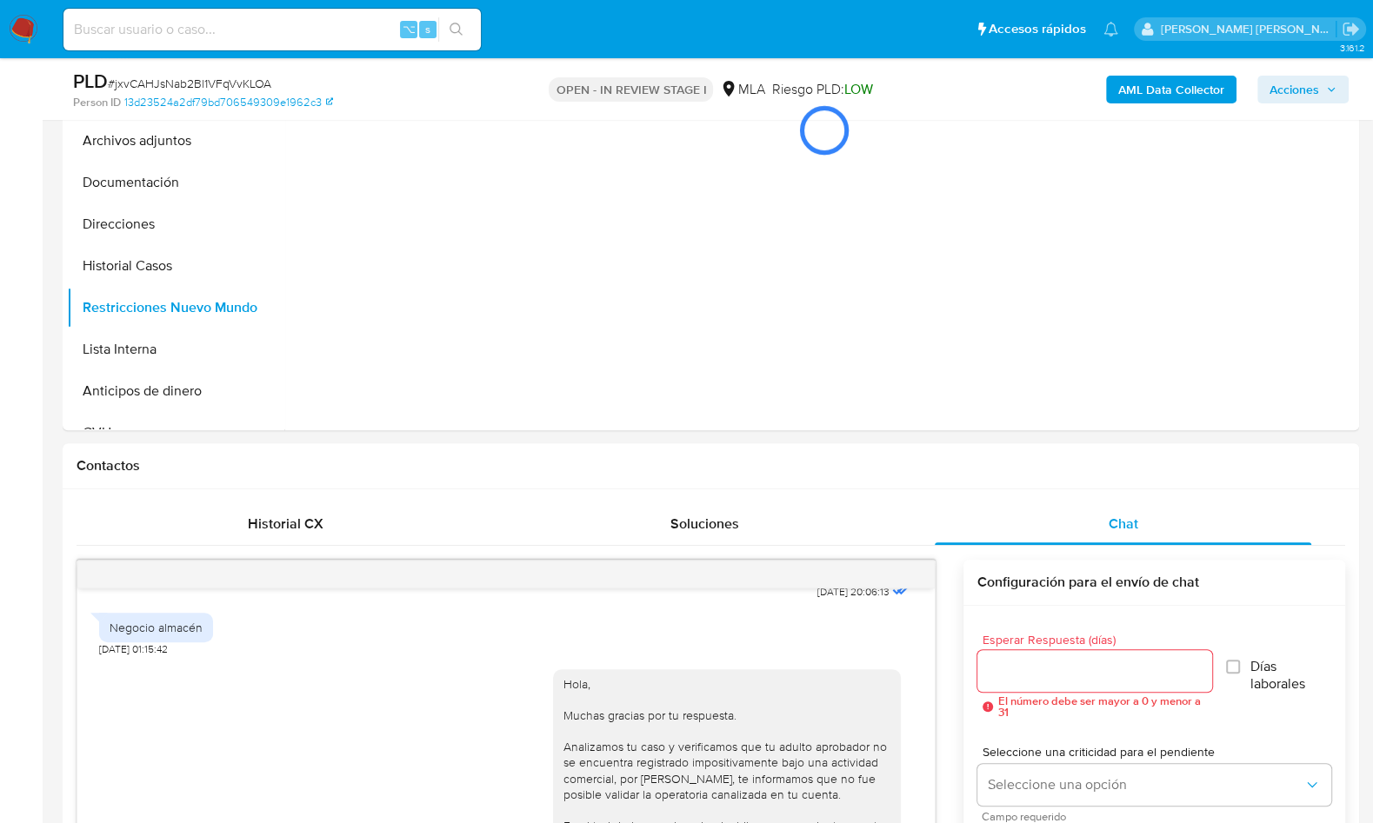
click at [1132, 87] on div at bounding box center [824, 130] width 1061 height 87
click at [1144, 94] on div at bounding box center [824, 130] width 1061 height 87
click at [1165, 73] on div "AML Data Collector Acciones" at bounding box center [1138, 89] width 421 height 41
click at [1166, 84] on b "AML Data Collector" at bounding box center [1171, 90] width 106 height 28
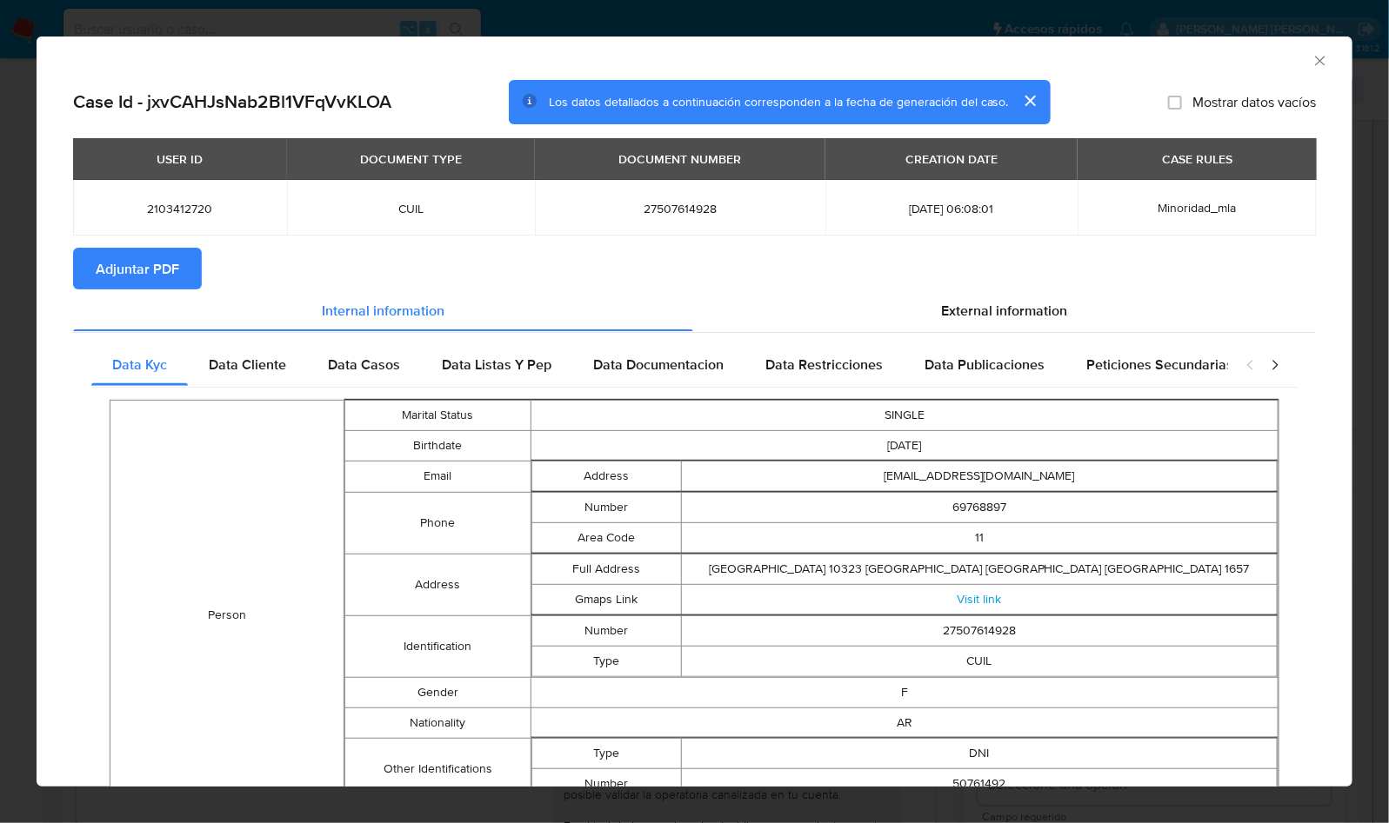
click at [122, 275] on span "Adjuntar PDF" at bounding box center [137, 269] width 83 height 38
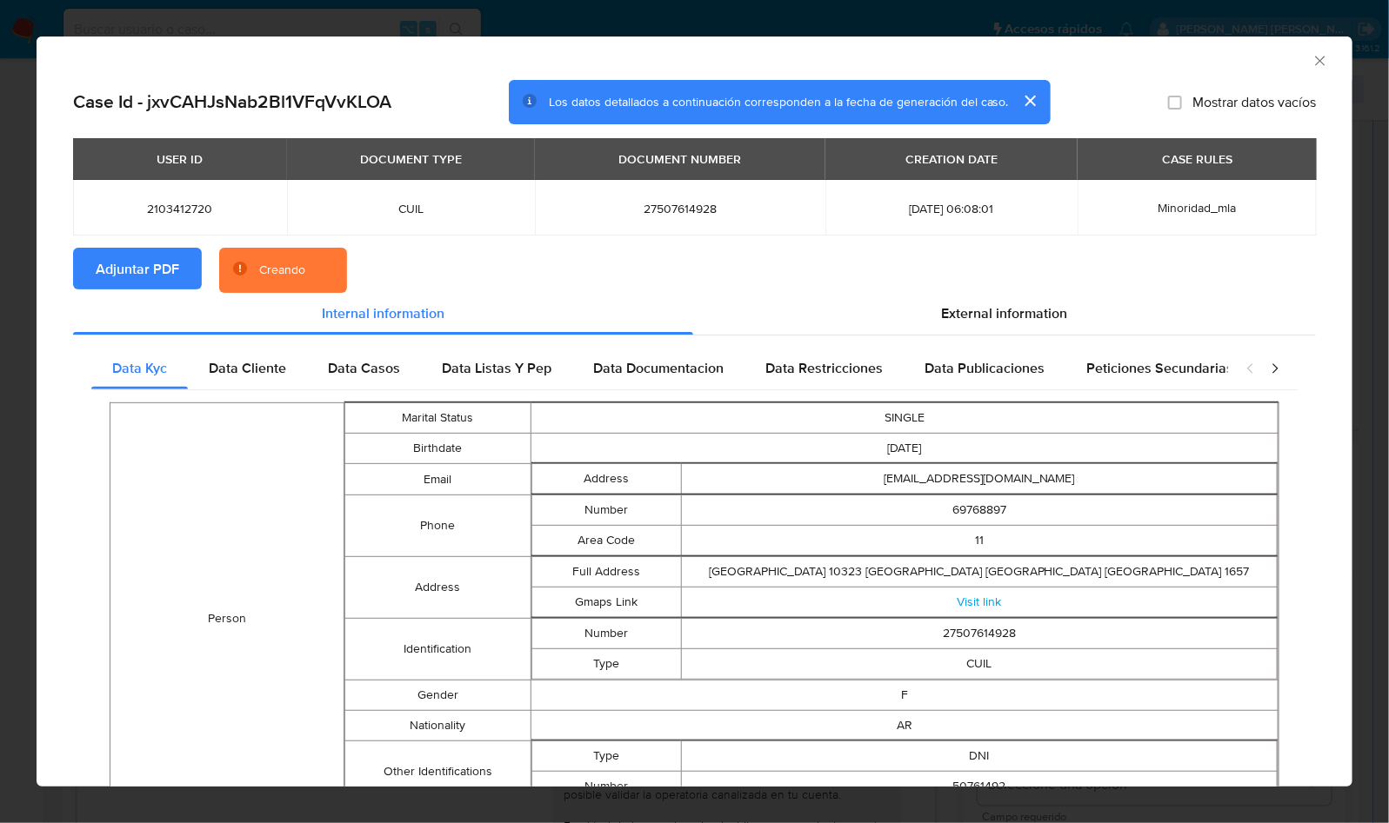
click at [658, 245] on div "USER ID DOCUMENT TYPE DOCUMENT NUMBER CREATION DATE CASE RULES 2103412720 CUIL …" at bounding box center [694, 193] width 1243 height 110
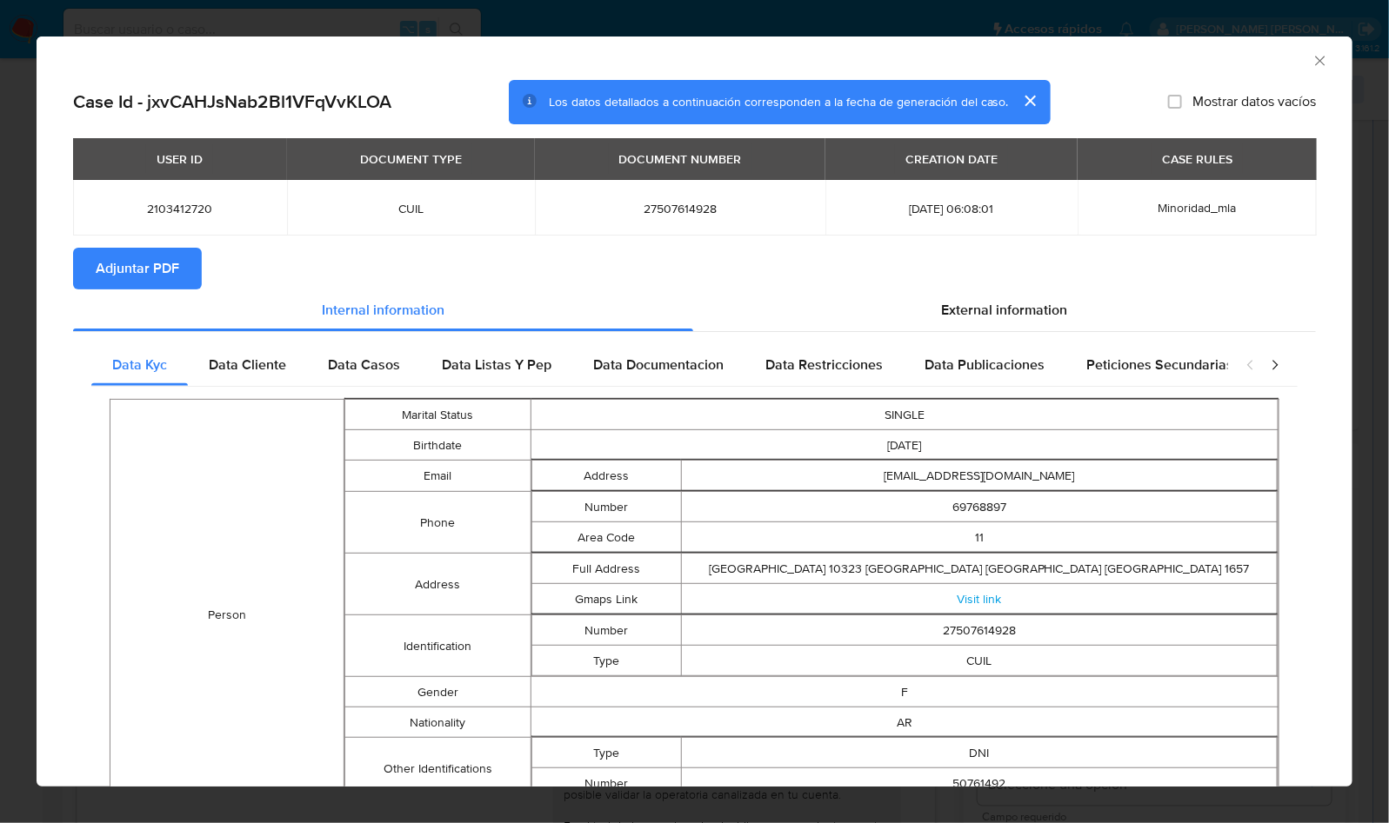
click at [1311, 62] on icon "Cerrar ventana" at bounding box center [1319, 60] width 17 height 17
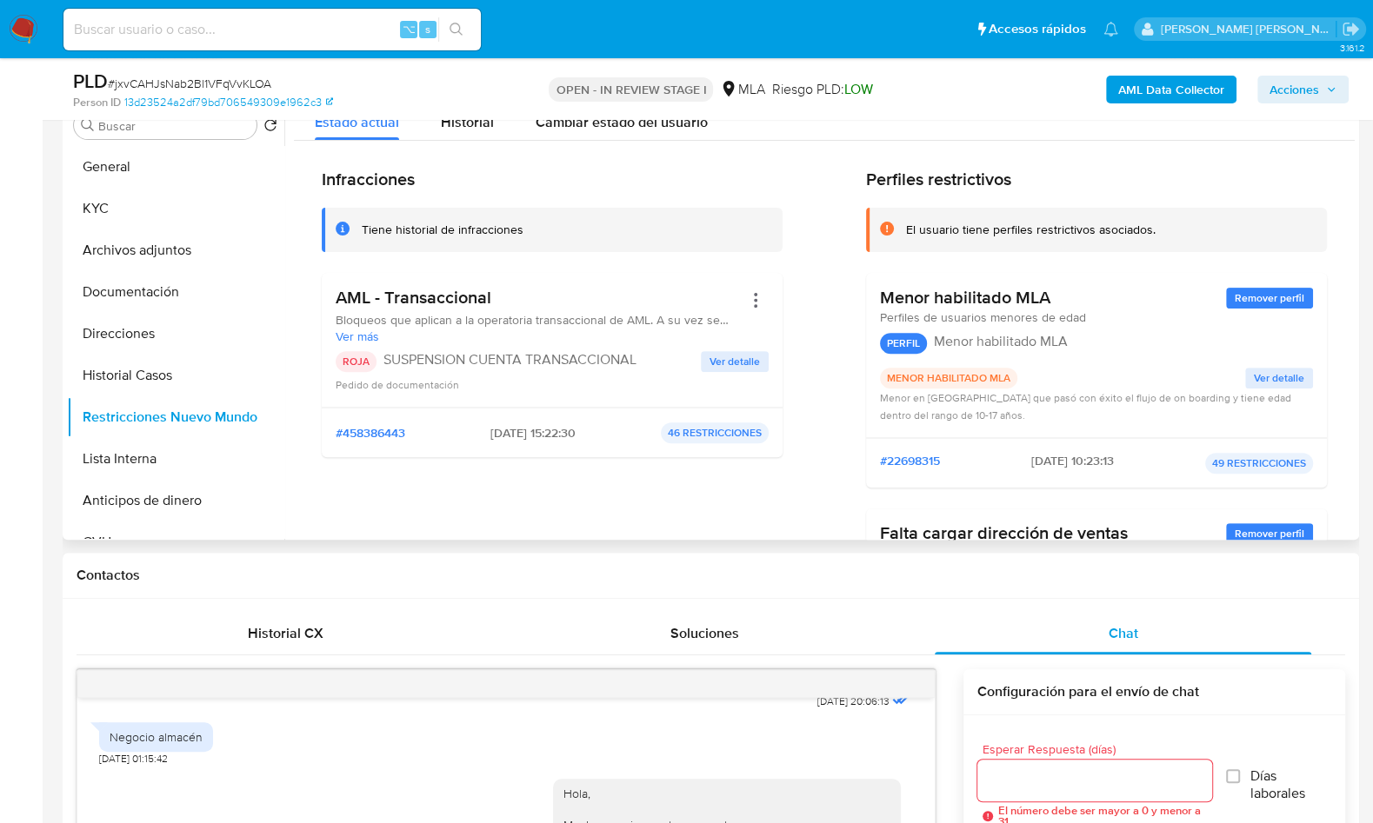
scroll to position [328, 0]
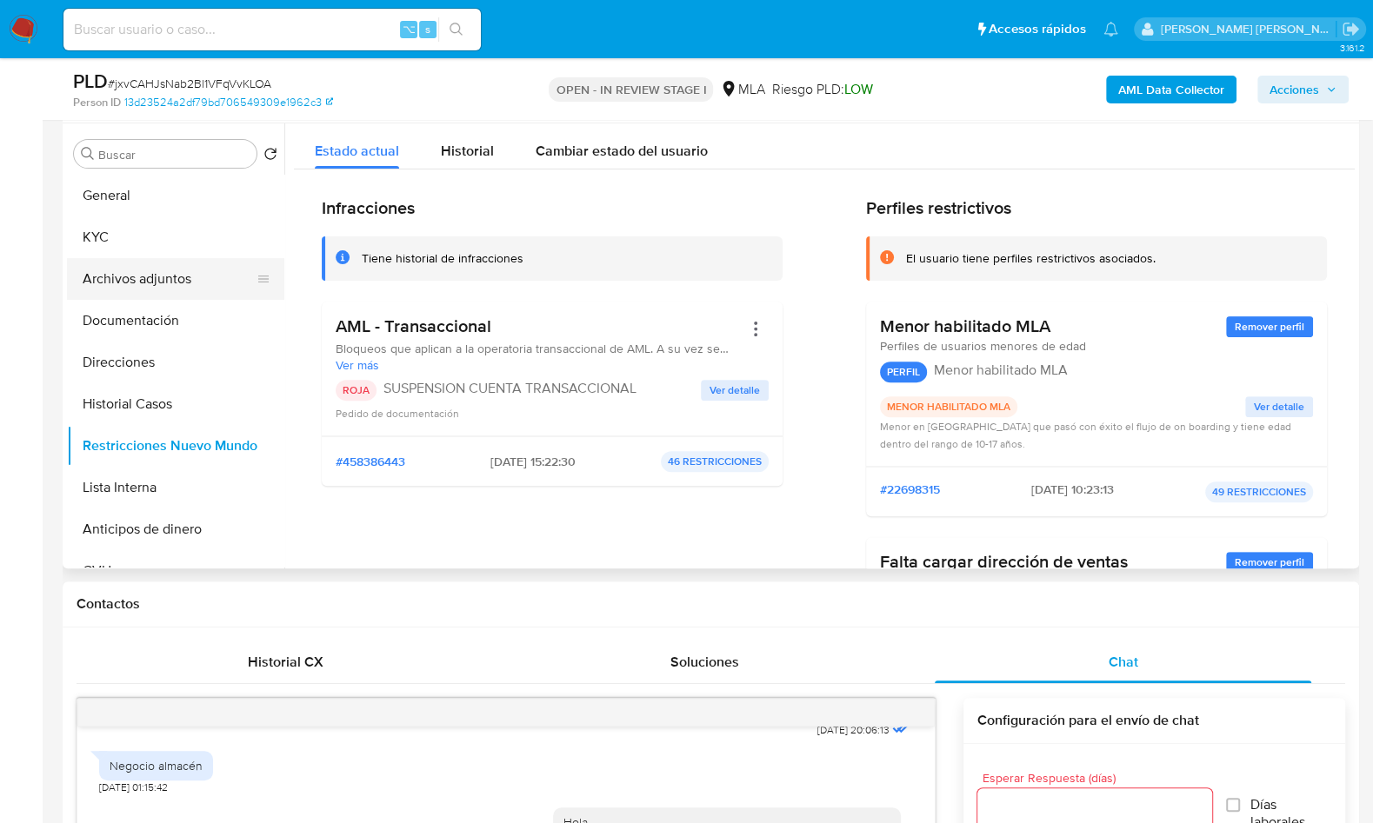
click at [164, 282] on button "Archivos adjuntos" at bounding box center [168, 279] width 203 height 42
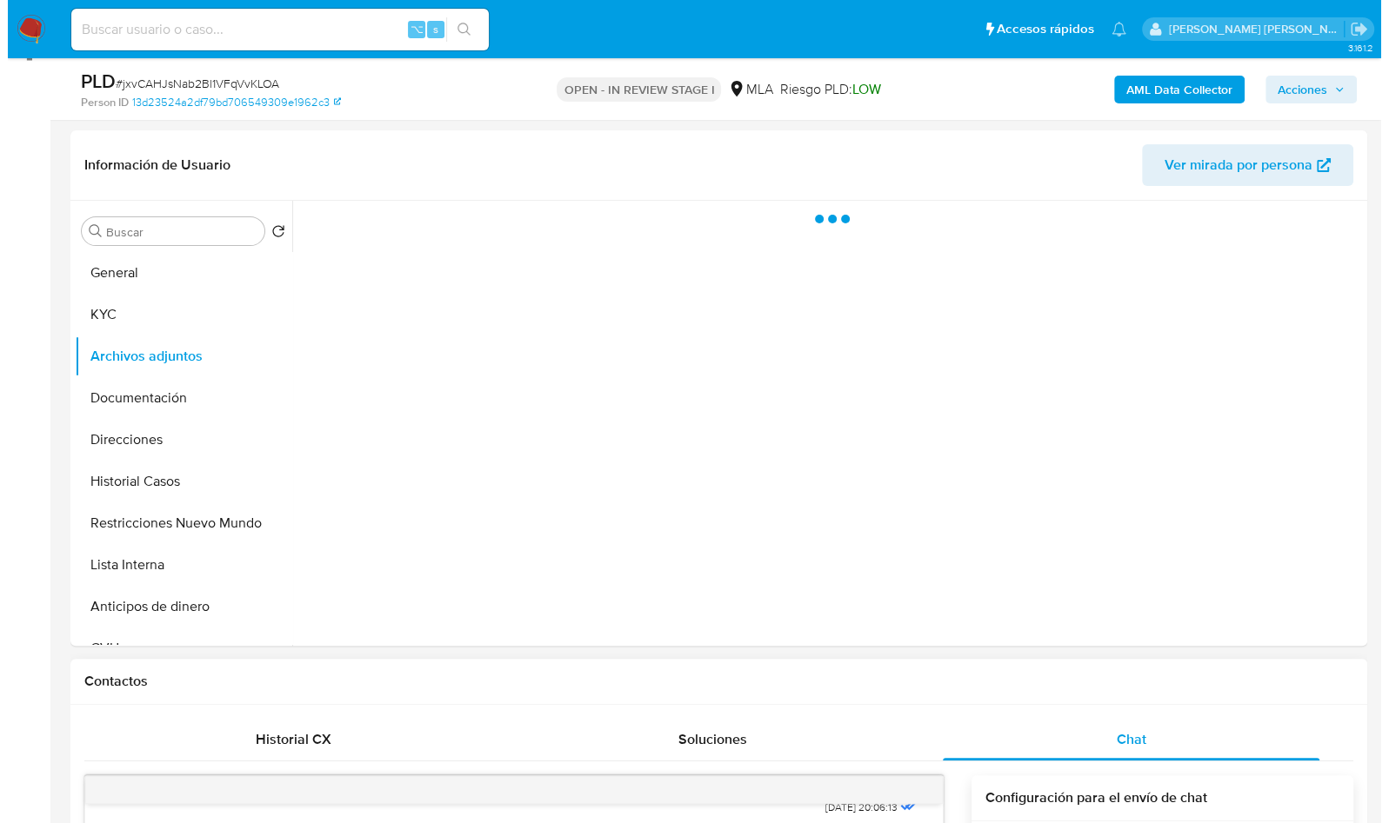
scroll to position [215, 0]
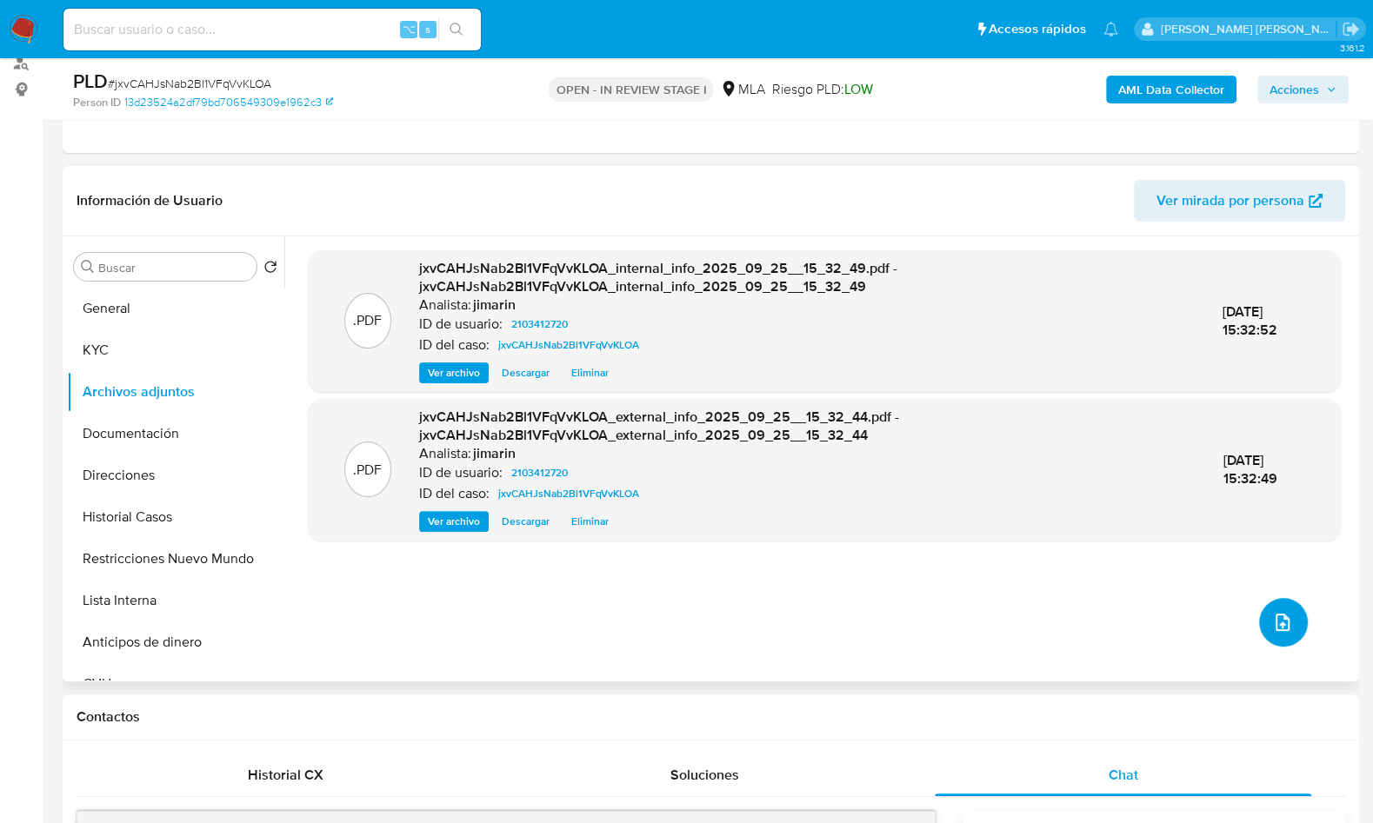
click at [1278, 627] on icon "upload-file" at bounding box center [1282, 622] width 21 height 21
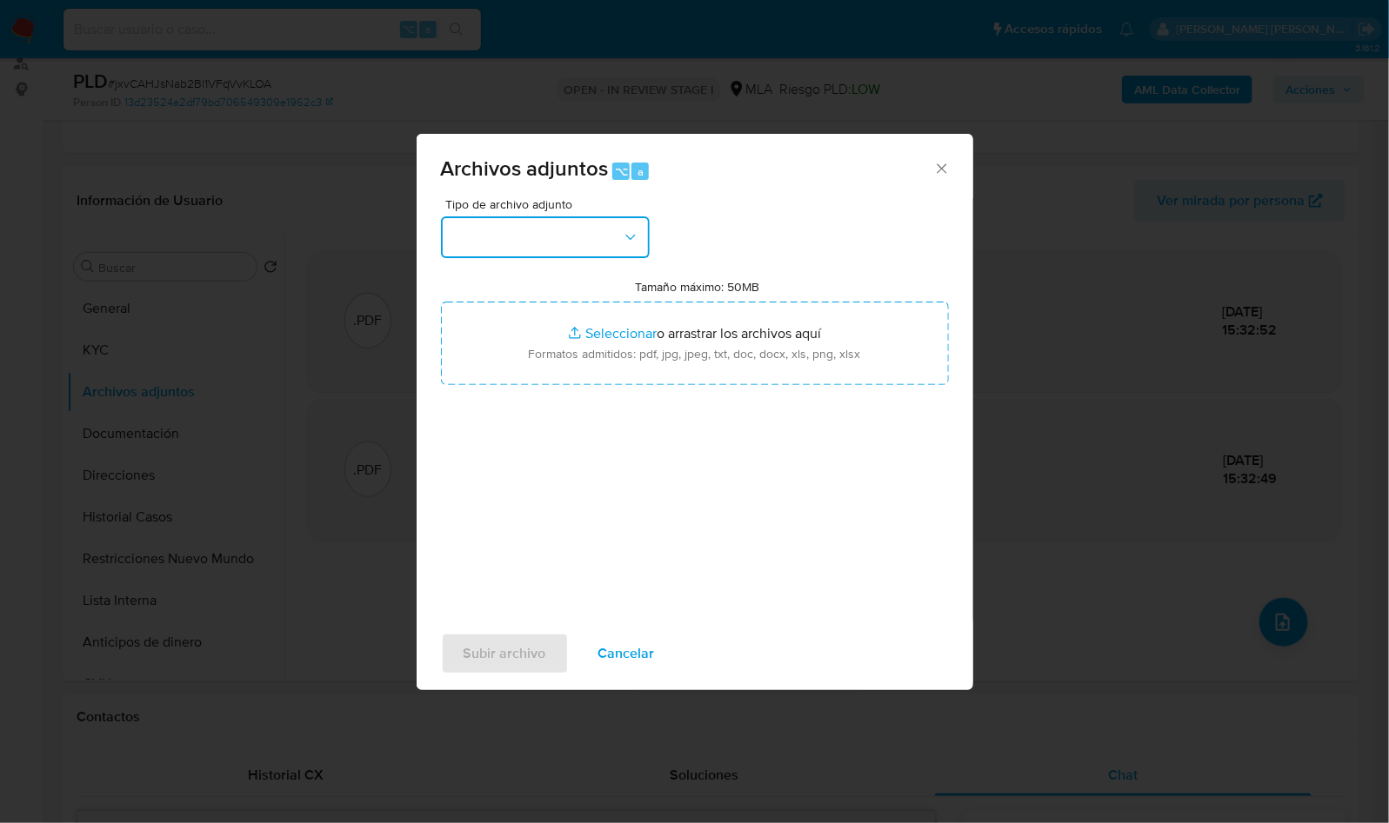
click at [557, 229] on button "button" at bounding box center [545, 238] width 209 height 42
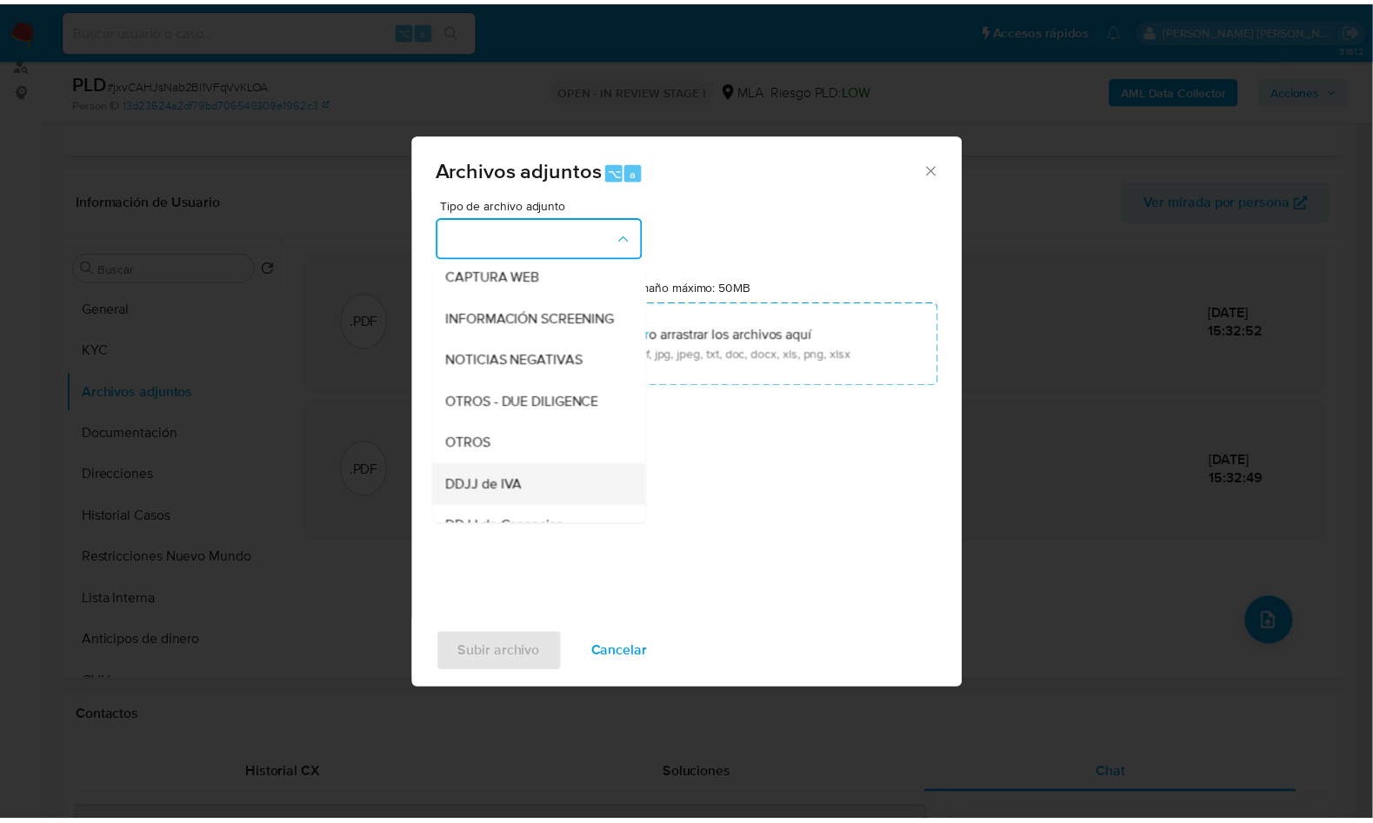
scroll to position [222, 0]
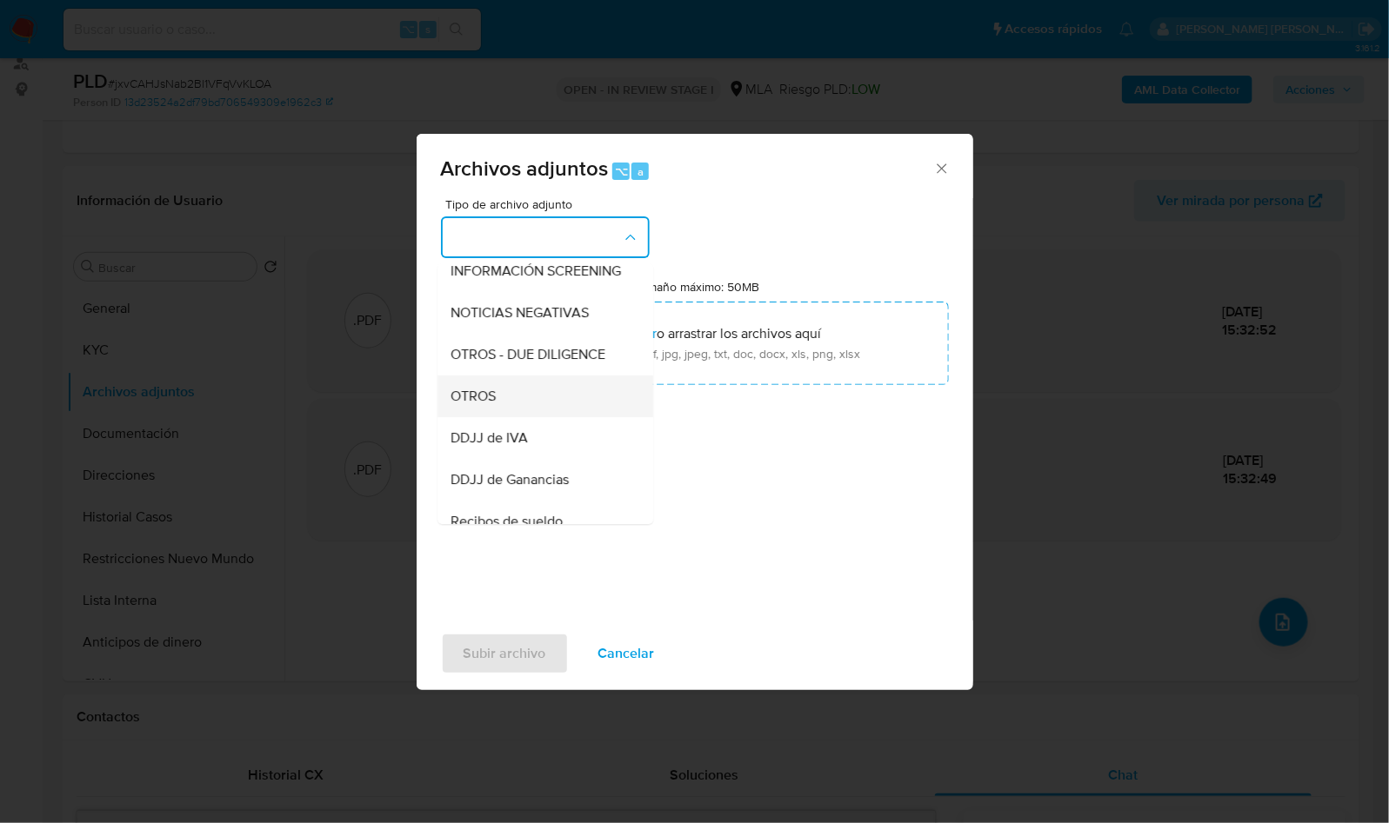
click at [504, 415] on div "OTROS" at bounding box center [539, 397] width 177 height 42
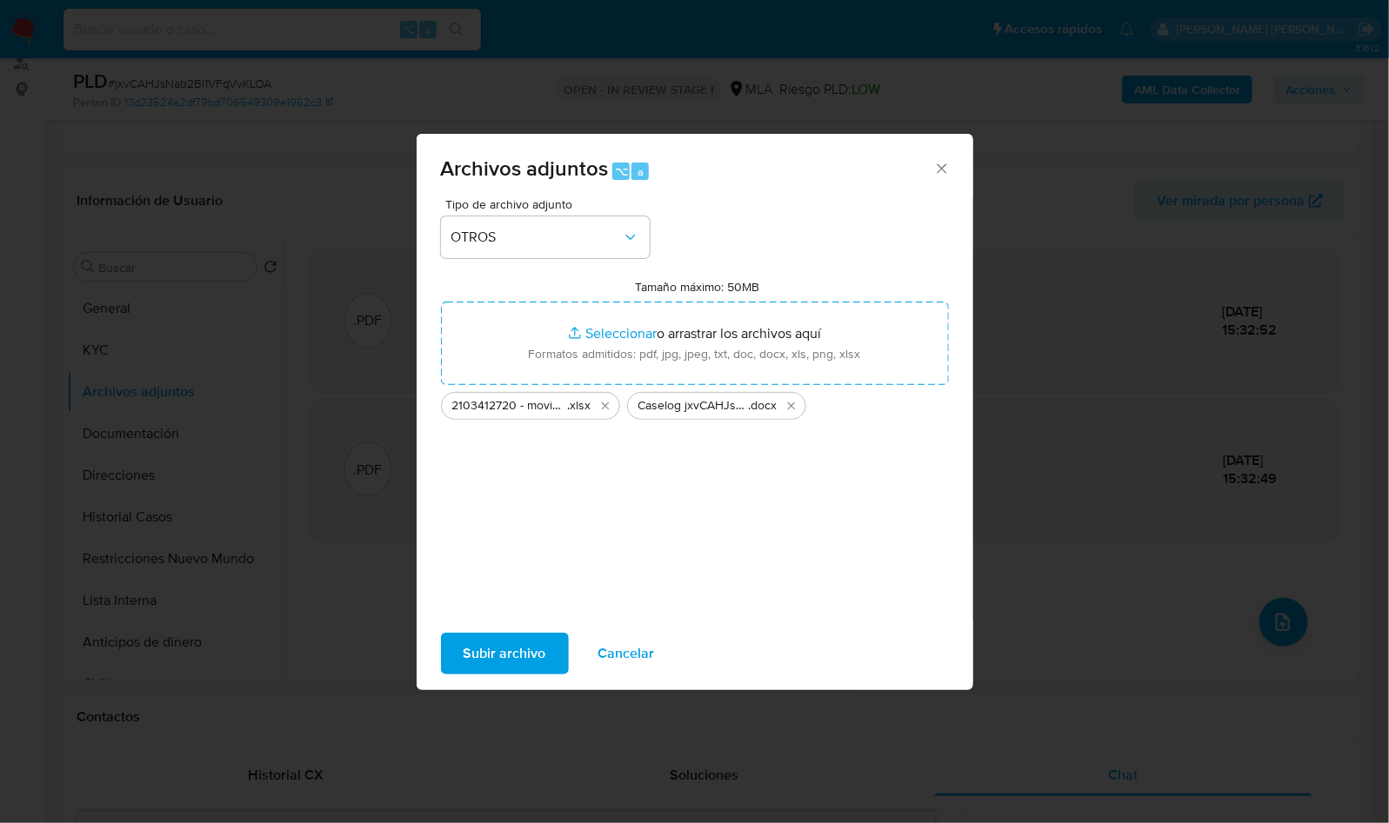
click at [501, 646] on span "Subir archivo" at bounding box center [504, 654] width 83 height 38
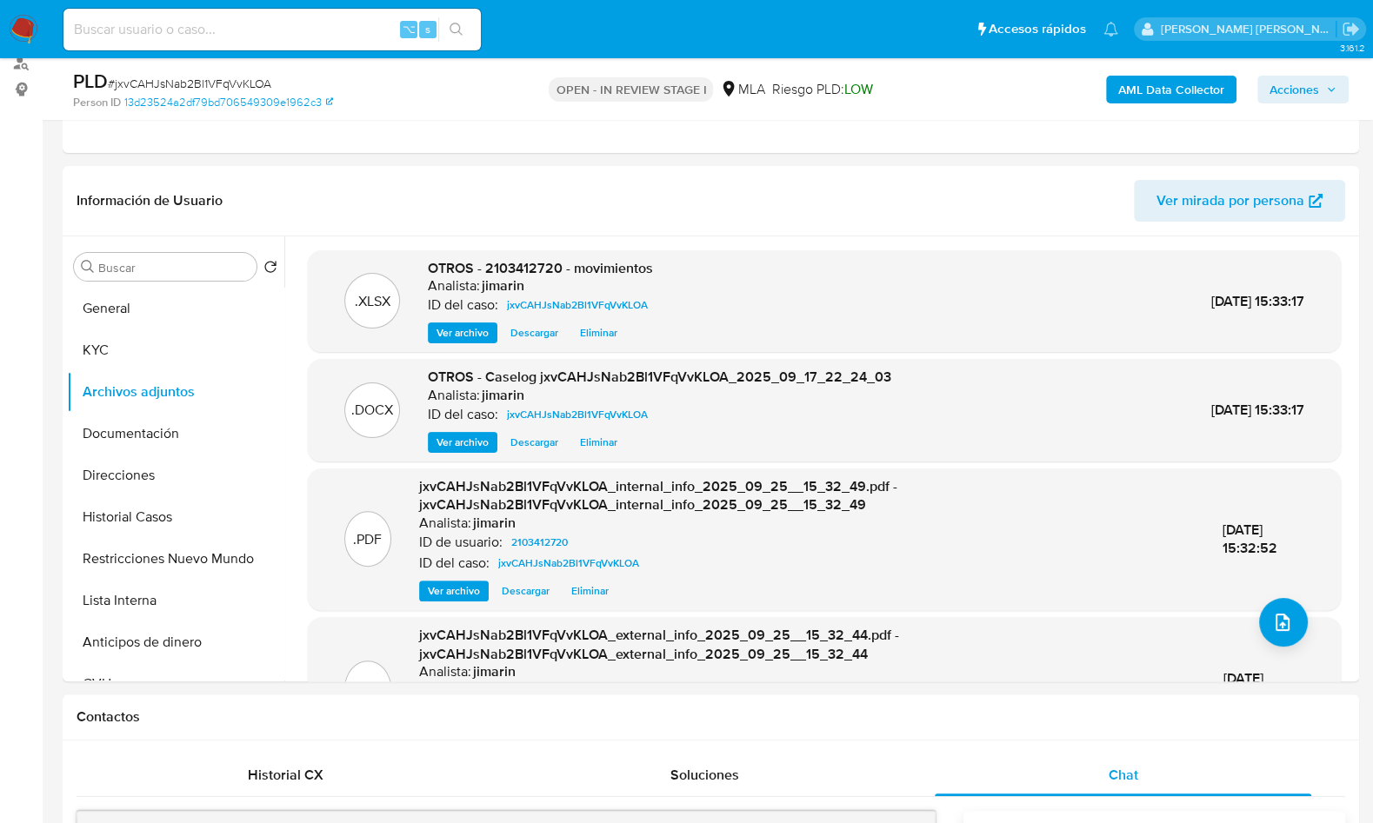
click at [1268, 85] on button "Acciones" at bounding box center [1302, 90] width 91 height 28
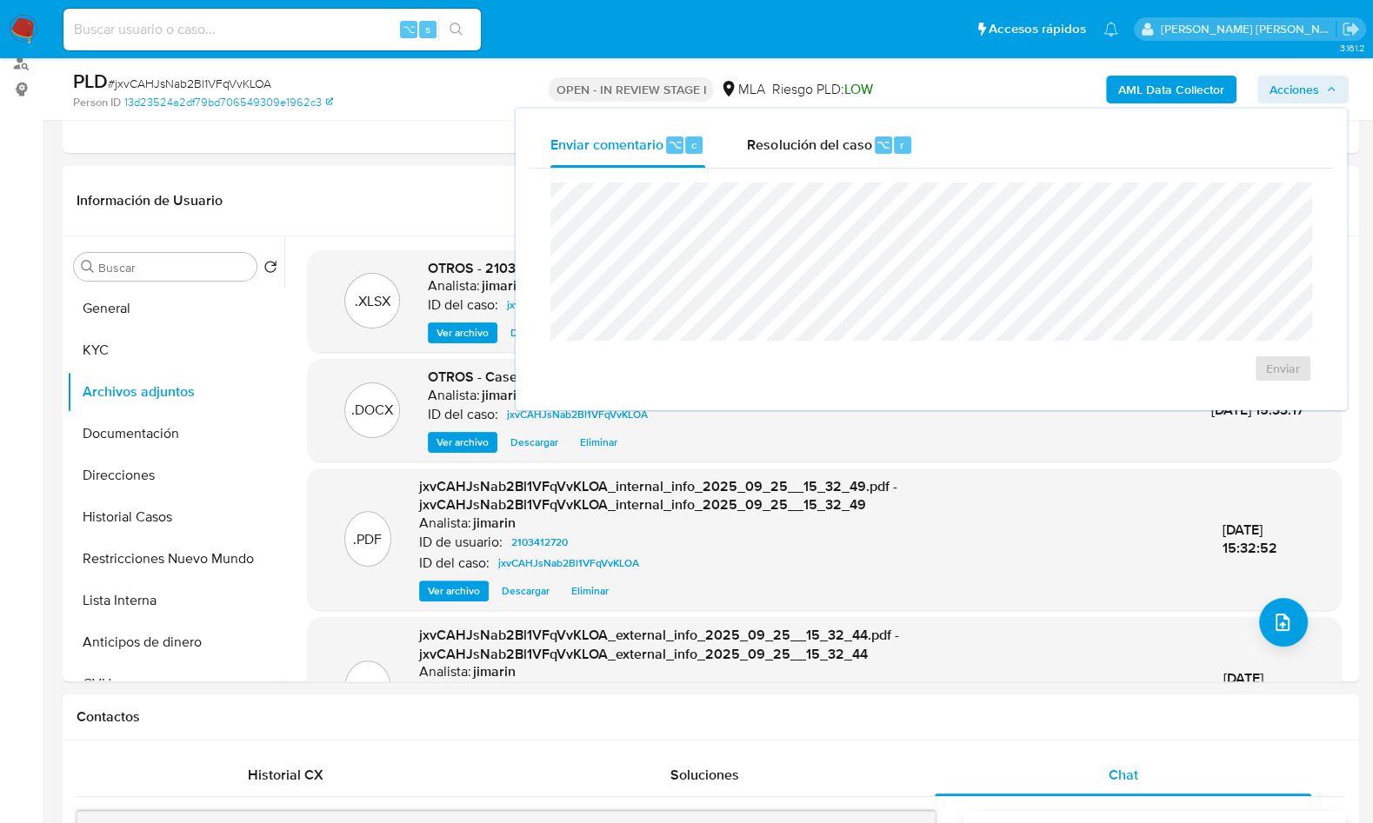
click at [794, 170] on div "Enviar" at bounding box center [931, 283] width 803 height 228
click at [806, 141] on span "Resolución del caso" at bounding box center [809, 144] width 124 height 20
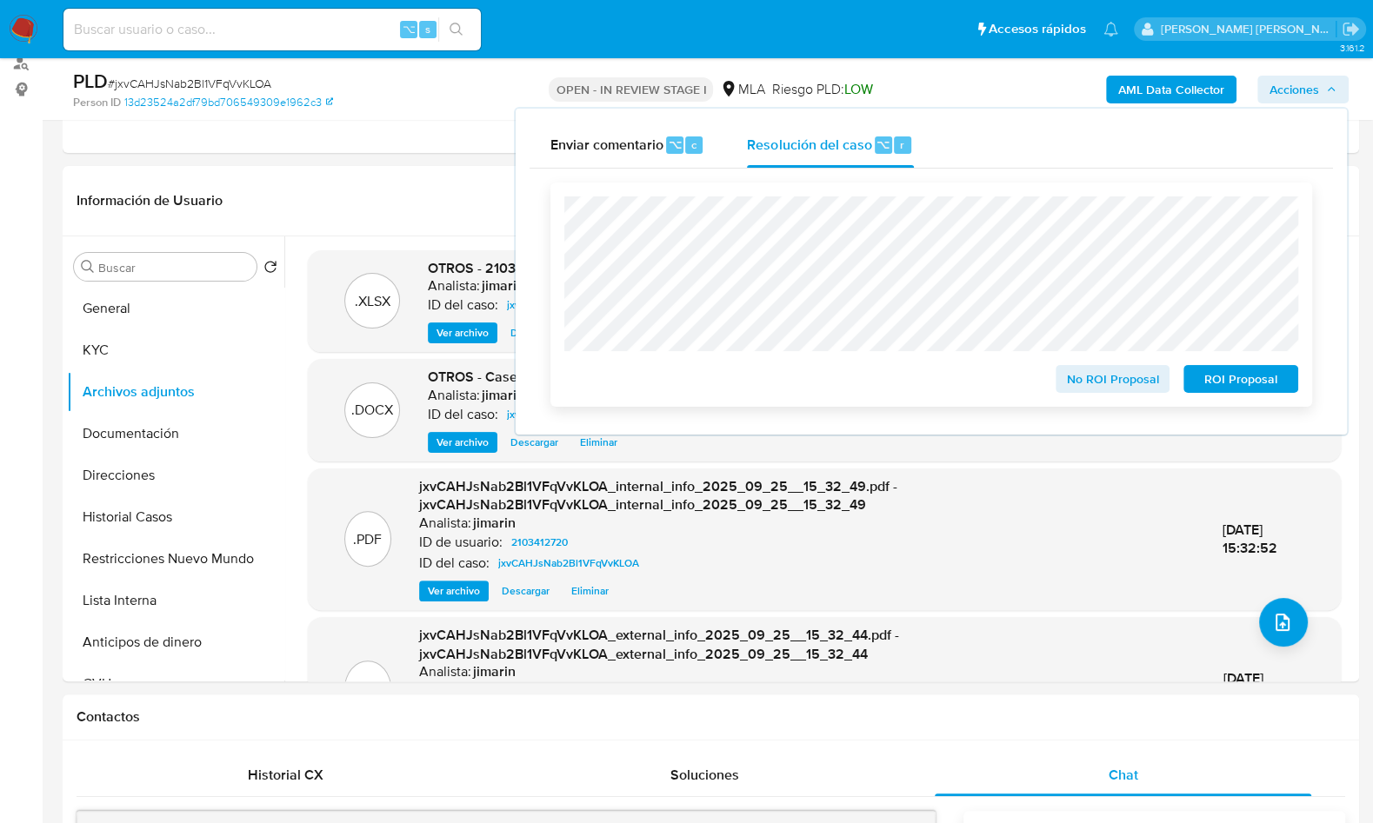
click at [1215, 378] on span "ROI Proposal" at bounding box center [1241, 379] width 90 height 24
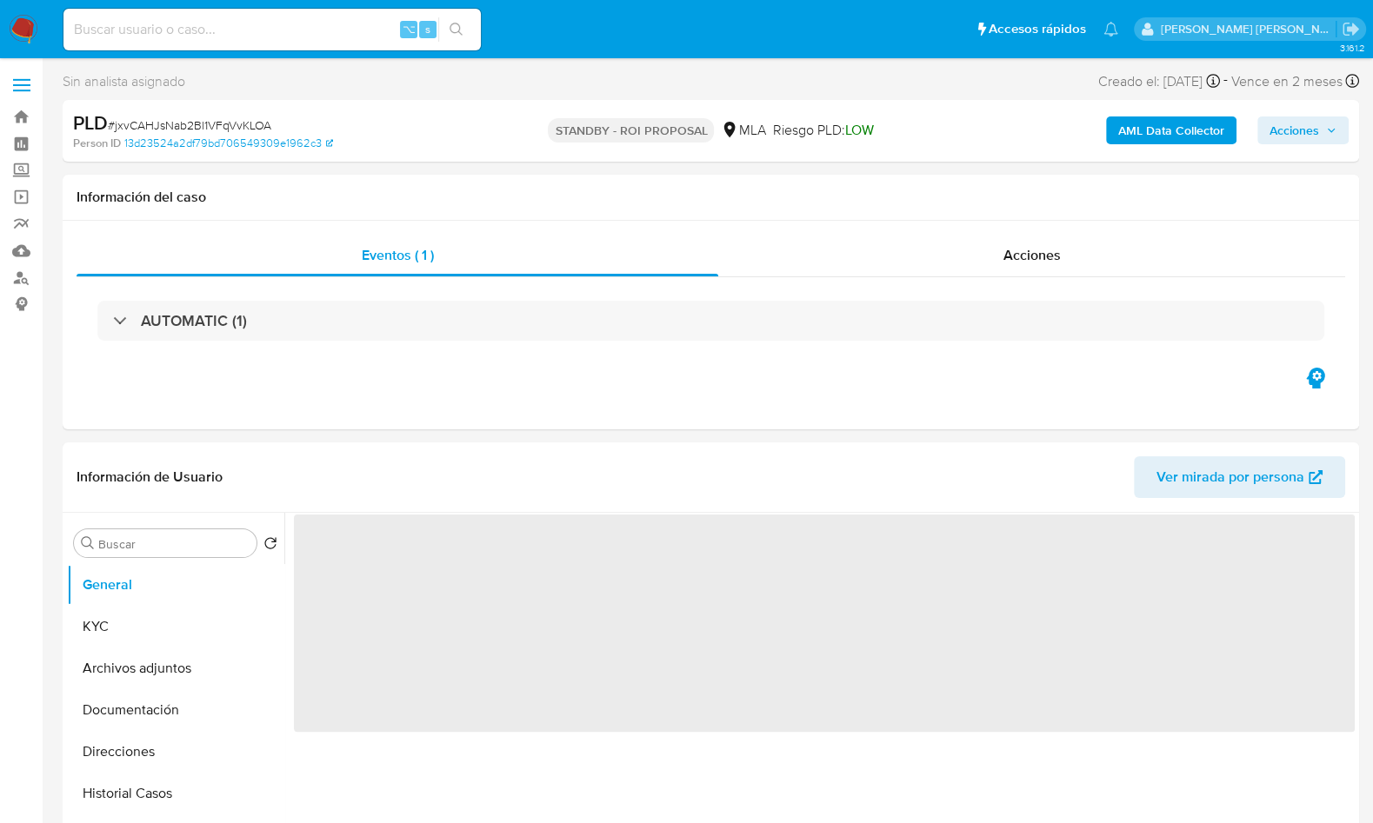
select select "10"
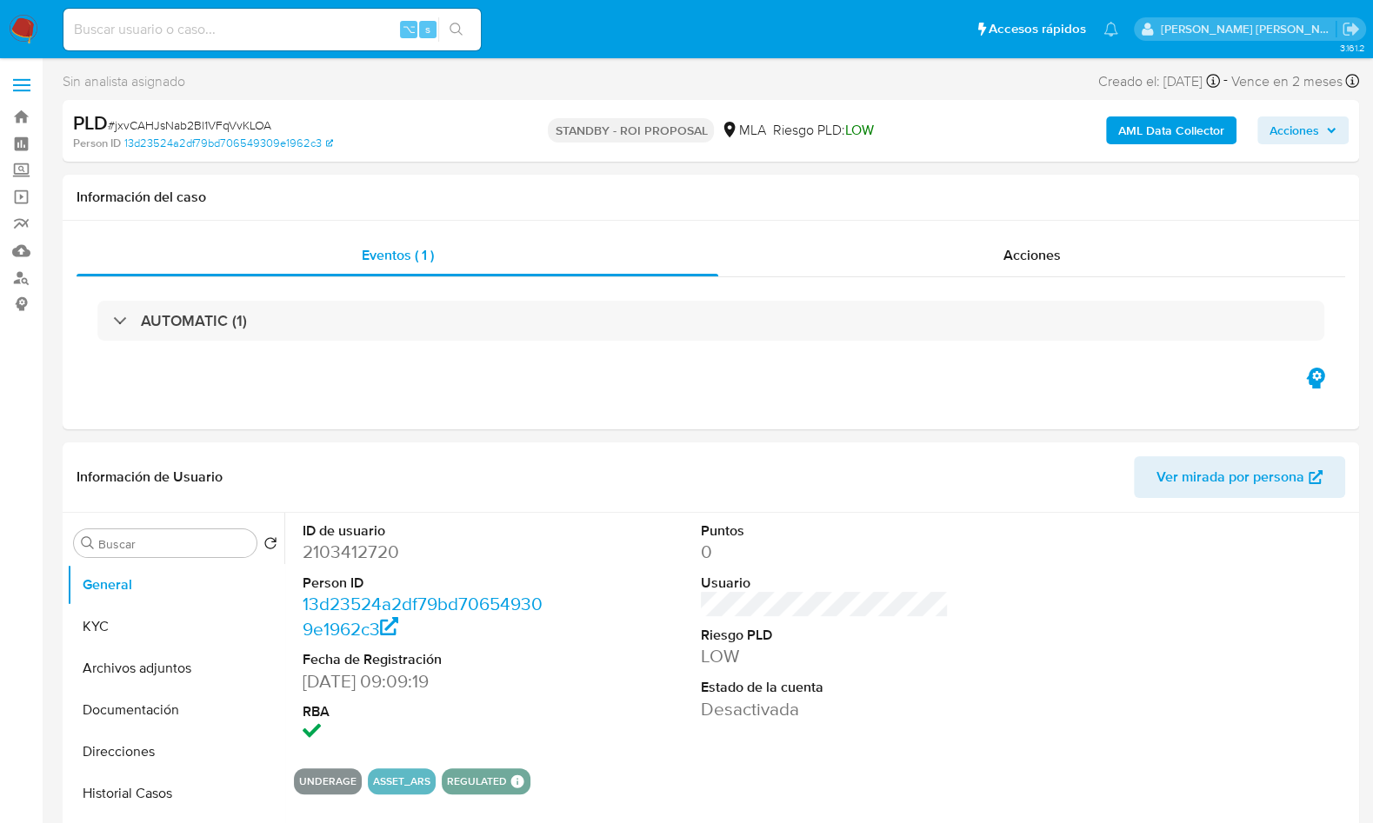
click at [251, 121] on span "# jxvCAHJsNab2Bl1VFqVvKLOA" at bounding box center [189, 125] width 163 height 17
copy span "jxvCAHJsNab2Bl1VFqVvKLOA"
click at [361, 546] on dd "2103412720" at bounding box center [427, 552] width 248 height 24
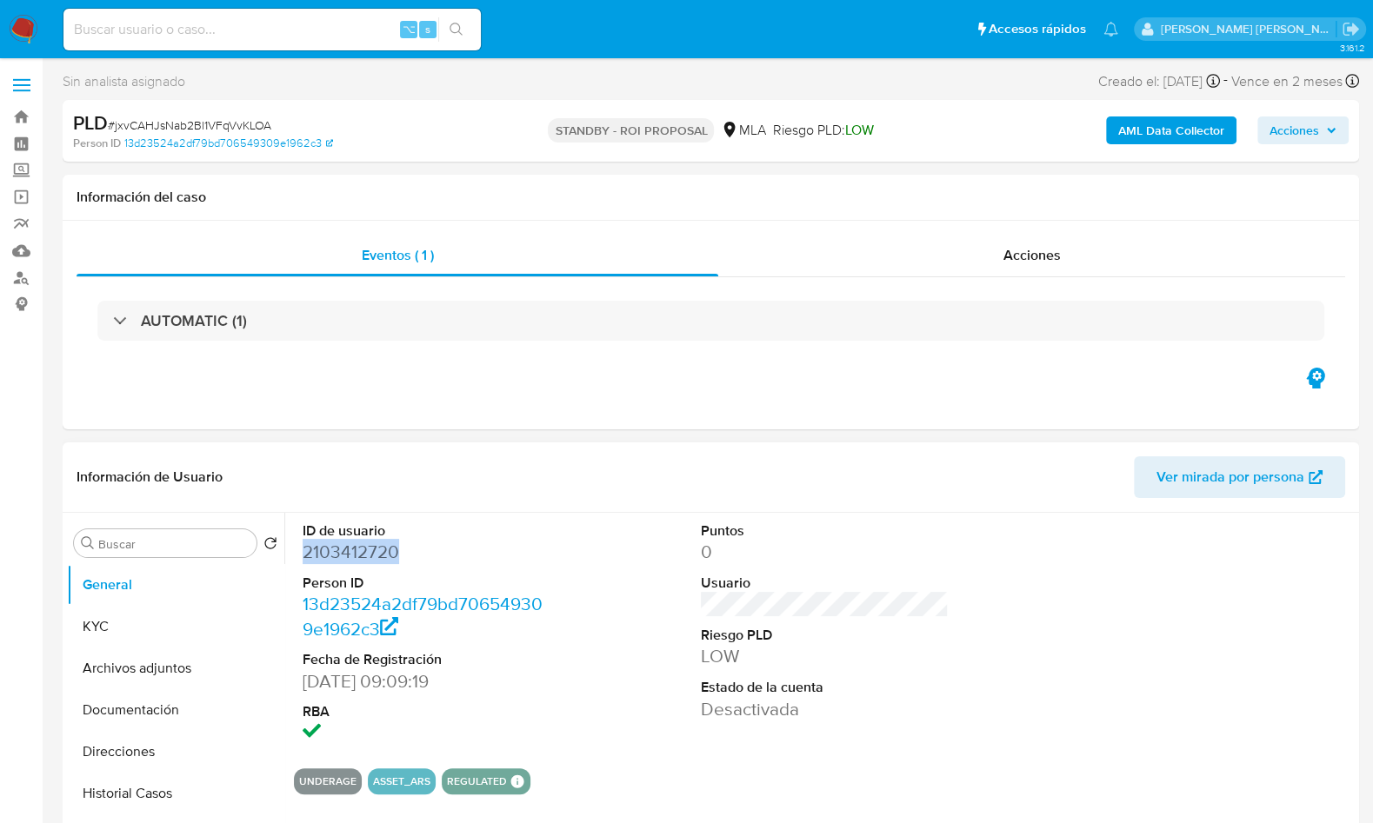
copy dd "2103412720"
click at [379, 544] on dd "2103412720" at bounding box center [427, 552] width 248 height 24
click at [378, 544] on dd "2103412720" at bounding box center [427, 552] width 248 height 24
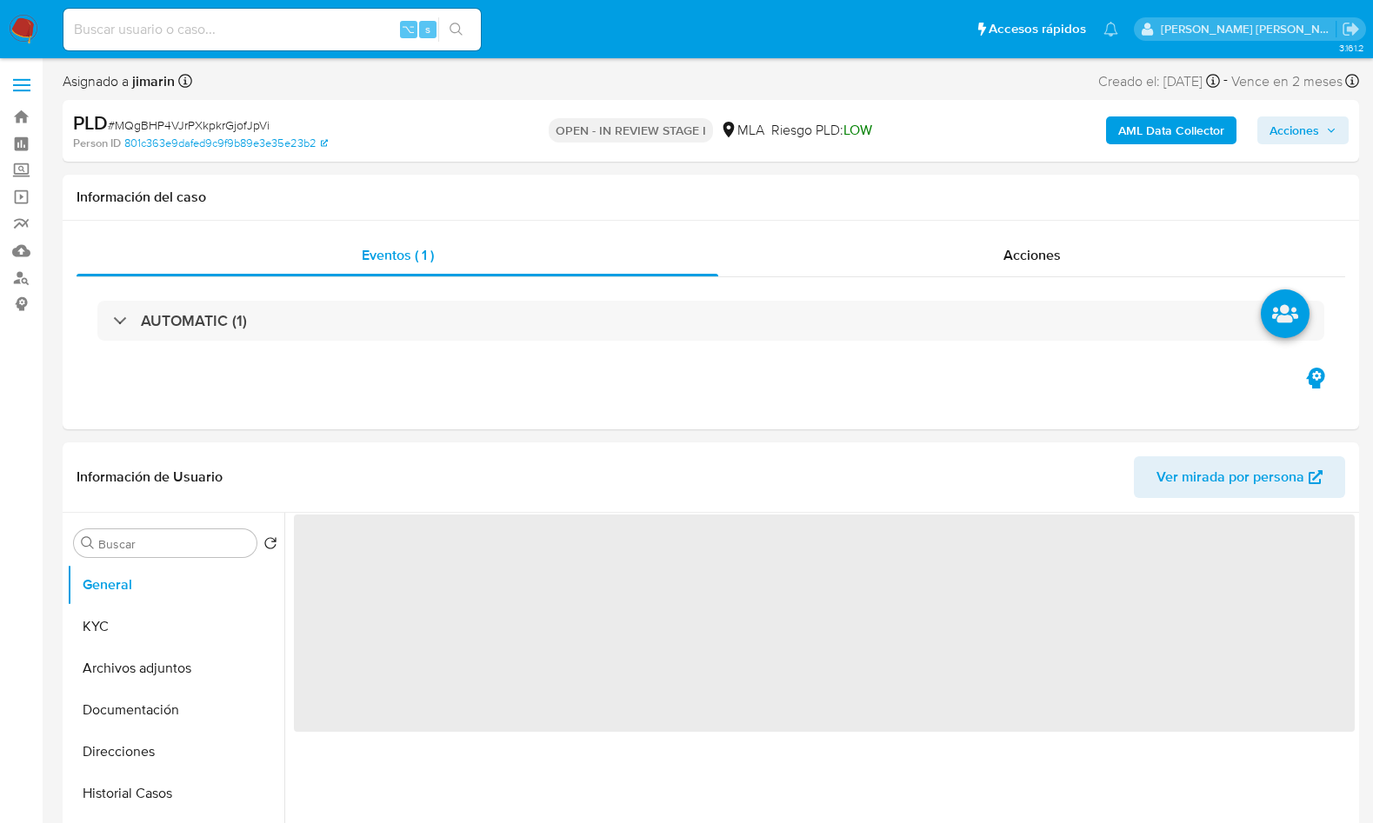
select select "10"
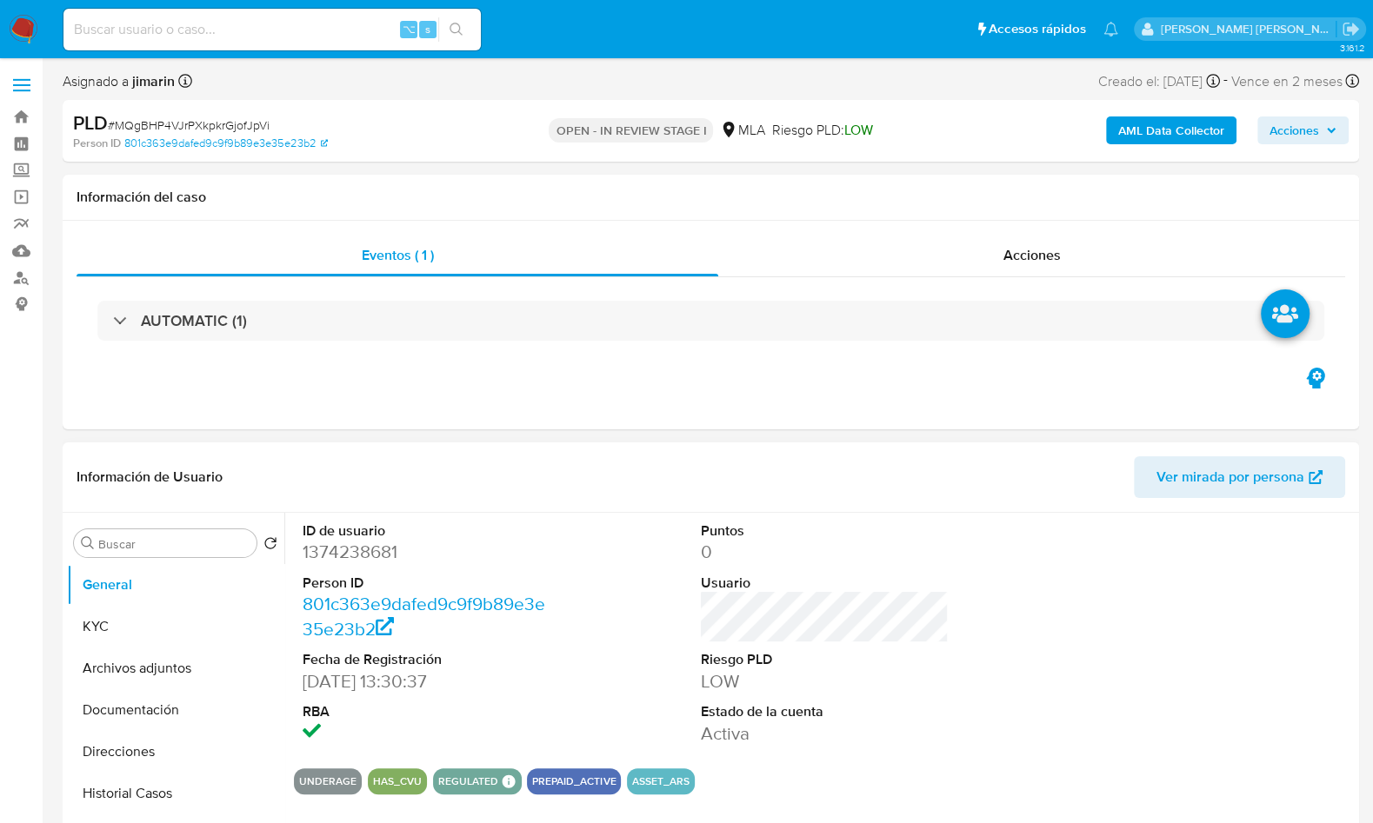
click at [355, 554] on dd "1374238681" at bounding box center [427, 552] width 248 height 24
copy dd "1374238681"
click at [20, 36] on img at bounding box center [24, 30] width 30 height 30
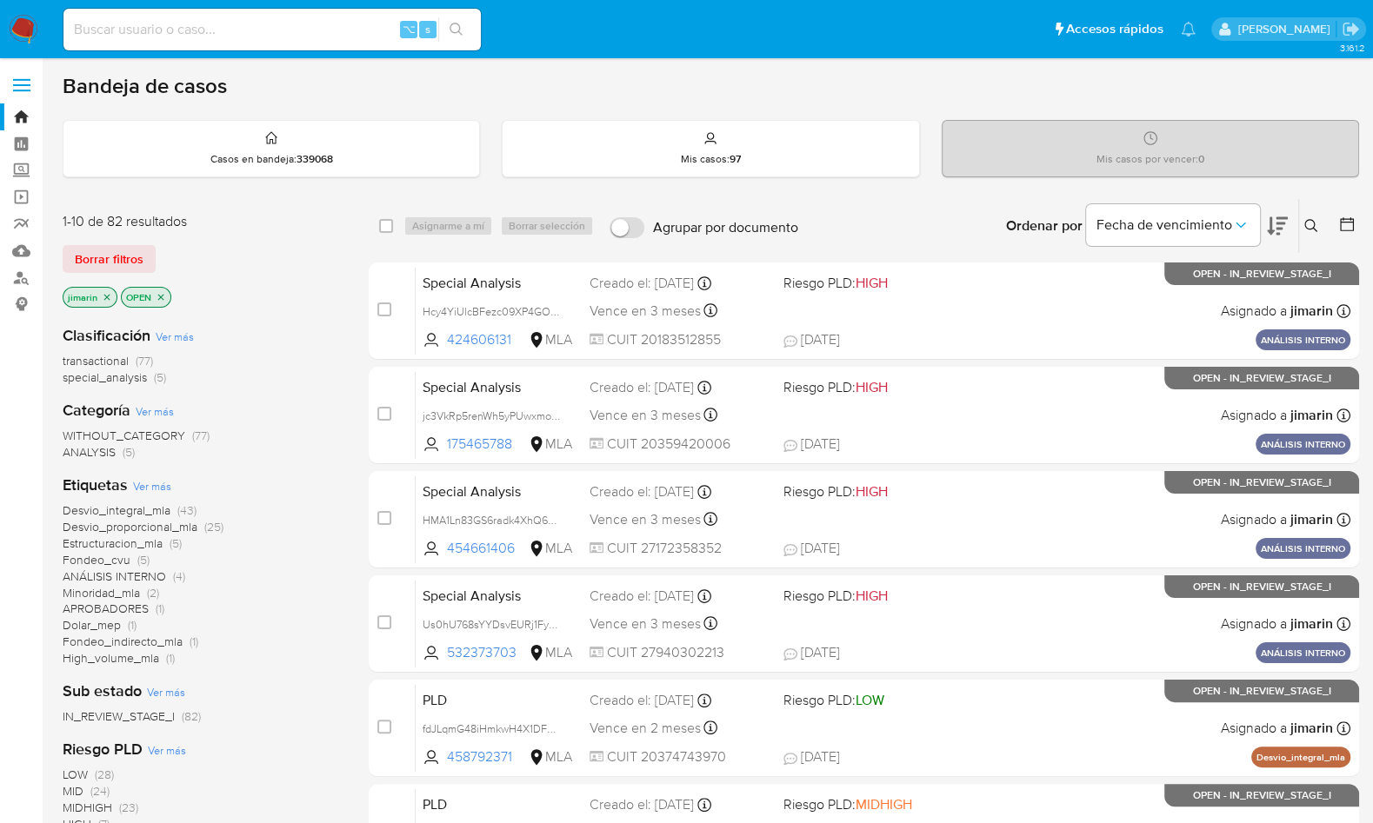
click at [1297, 230] on div "Ordenar por Fecha de vencimiento" at bounding box center [1145, 226] width 306 height 54
click at [1317, 222] on icon at bounding box center [1311, 226] width 14 height 14
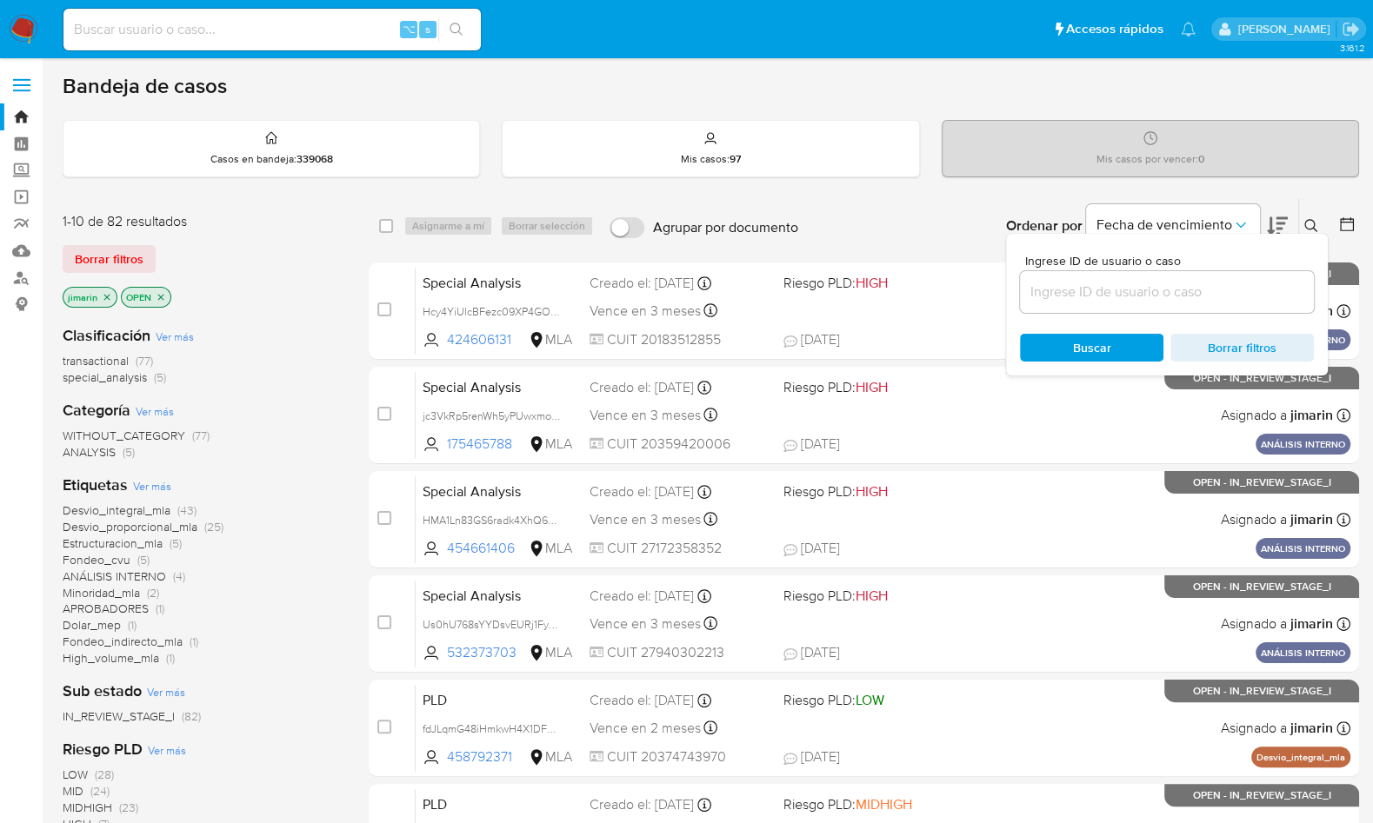
click at [1211, 290] on input at bounding box center [1167, 292] width 294 height 23
type input "1374238681"
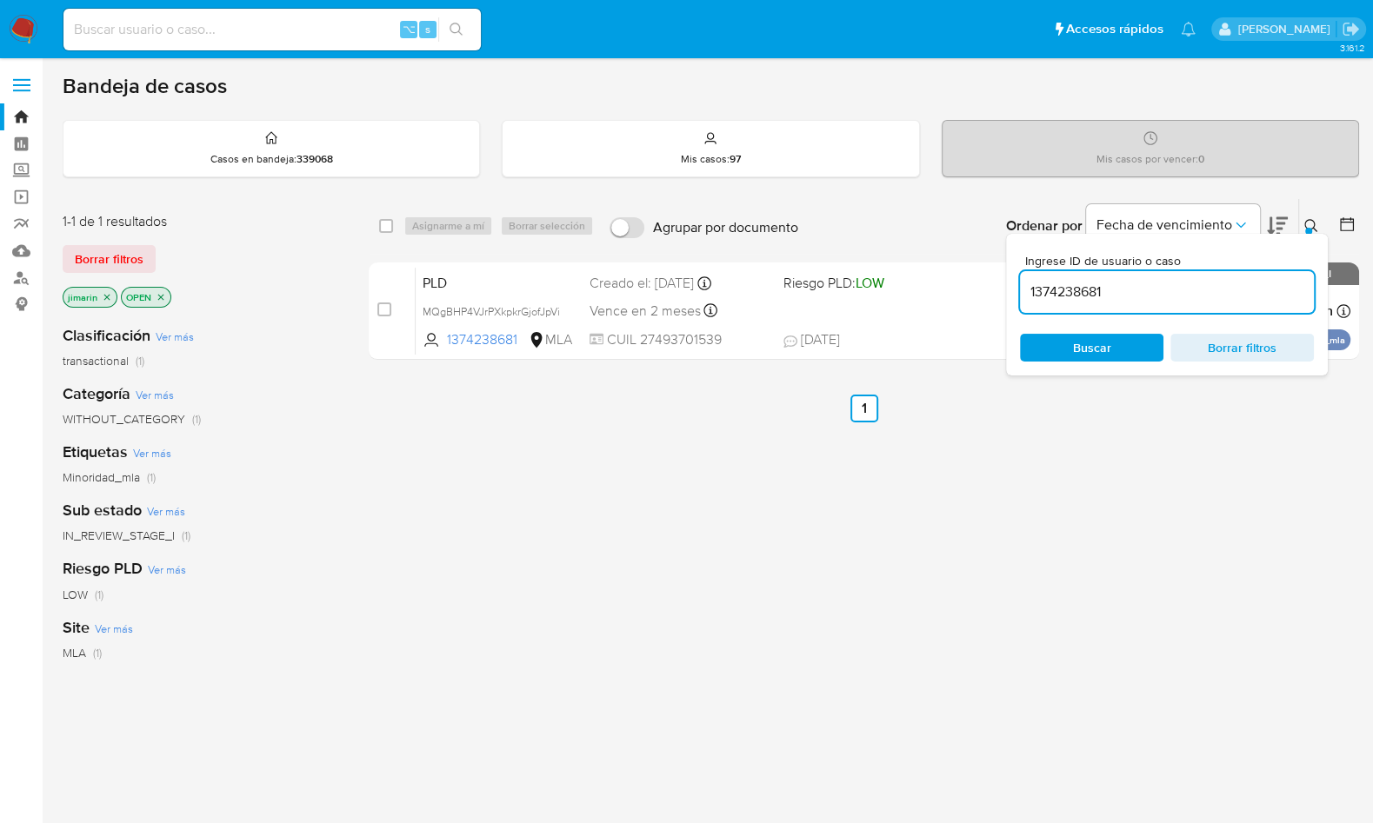
click at [1304, 226] on icon at bounding box center [1311, 226] width 14 height 14
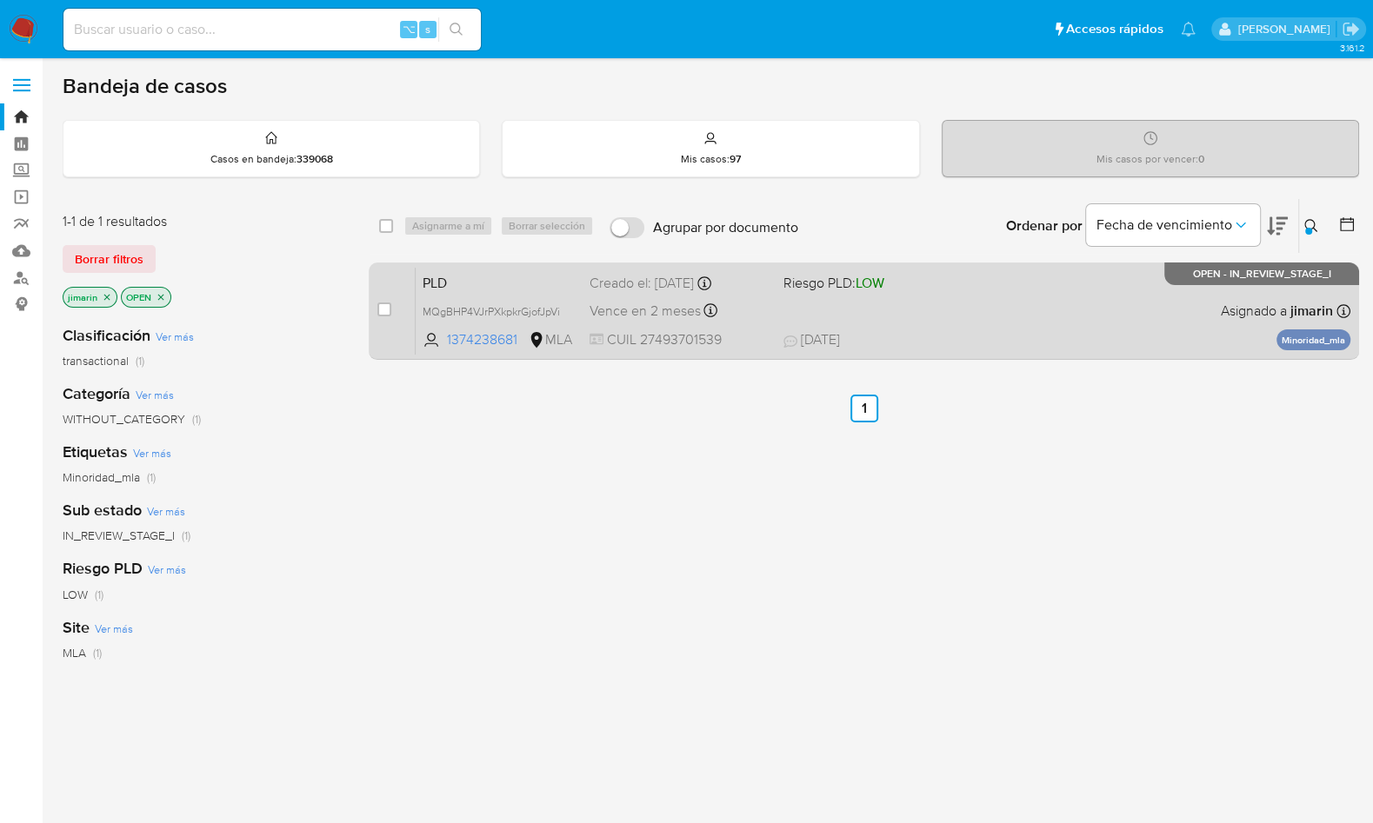
click at [1194, 285] on div "PLD MQgBHP4VJrPXkpkrGjofJpVi 1374238681 MLA Riesgo PLD: LOW Creado el: [DATE] C…" at bounding box center [883, 311] width 935 height 88
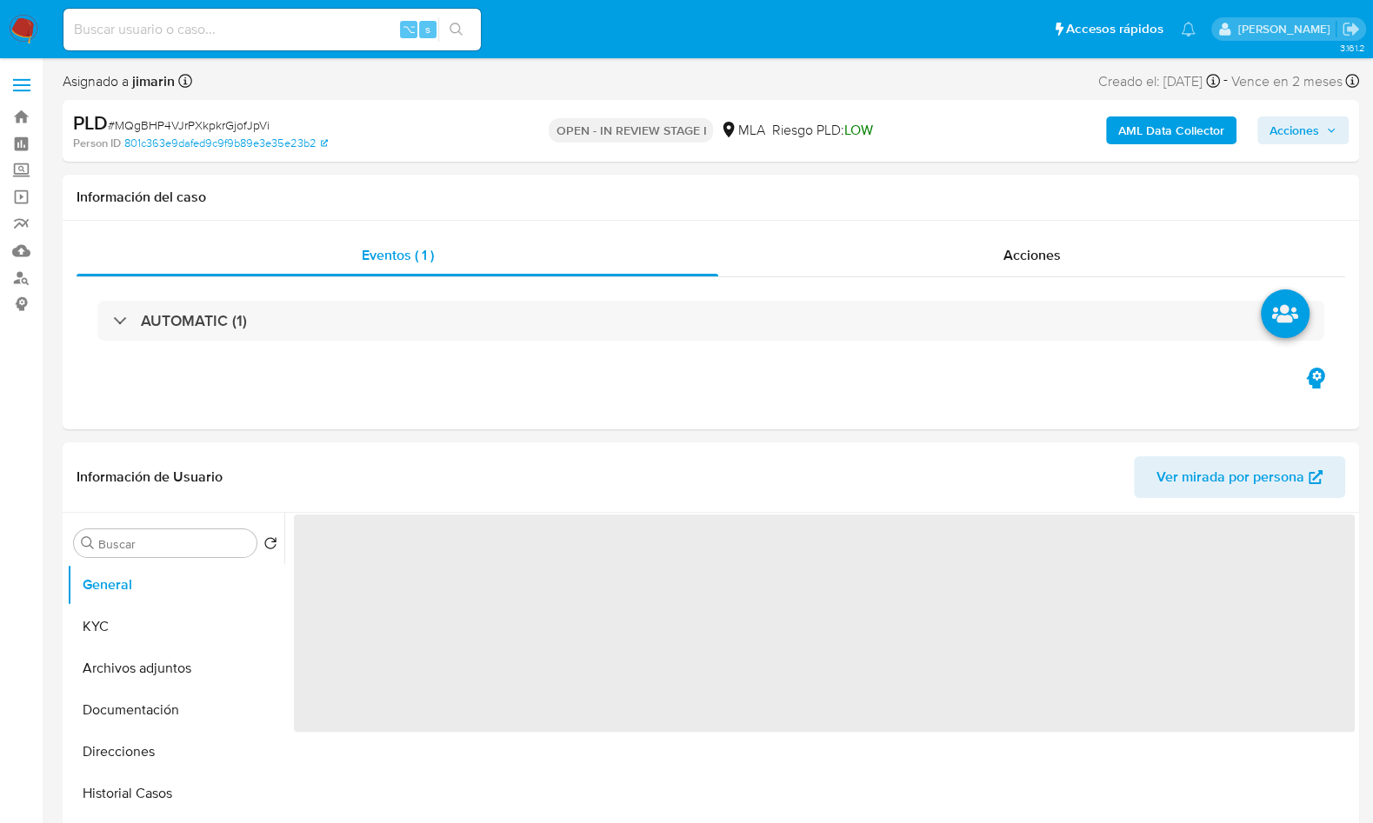
select select "10"
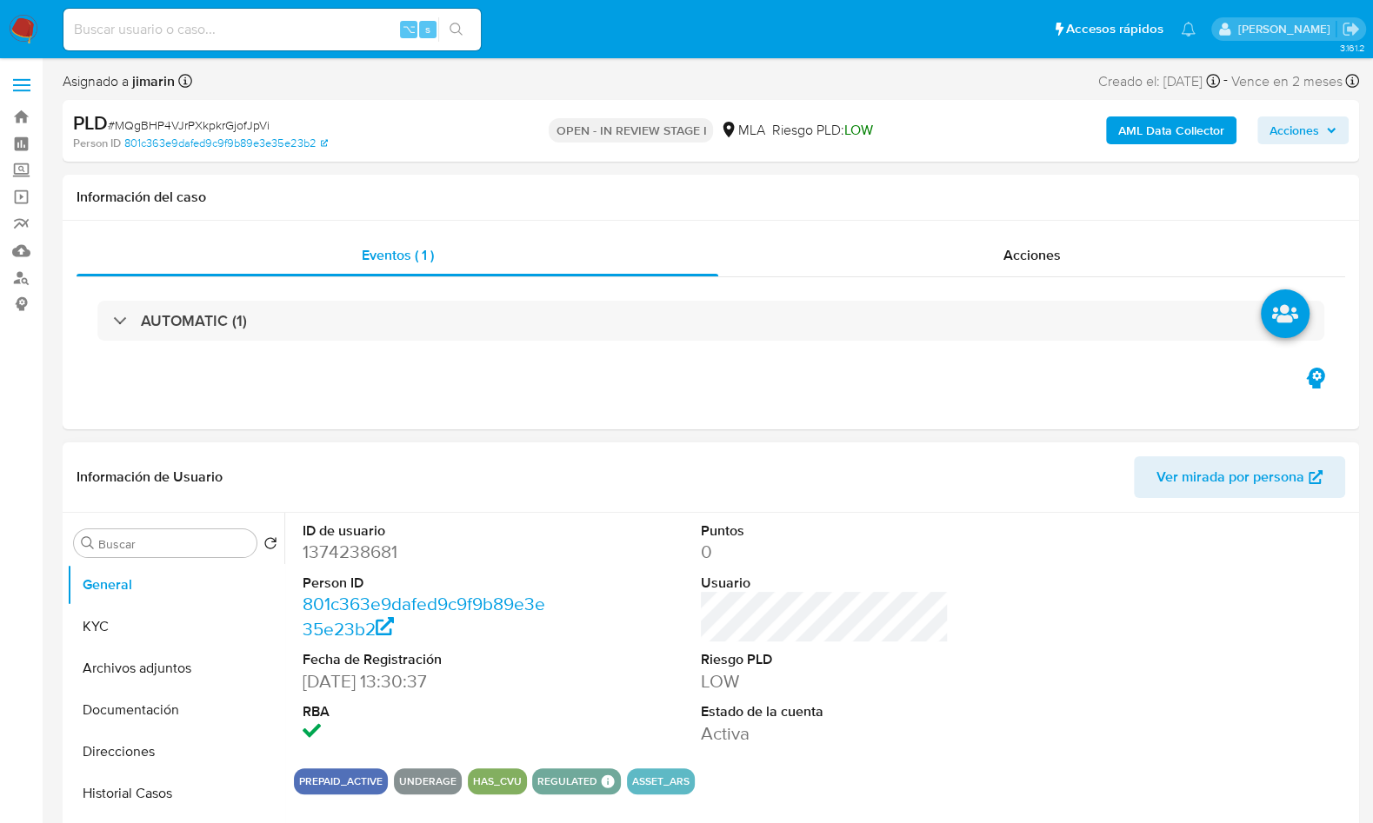
click at [343, 550] on dd "1374238681" at bounding box center [427, 552] width 248 height 24
copy dd "1374238681"
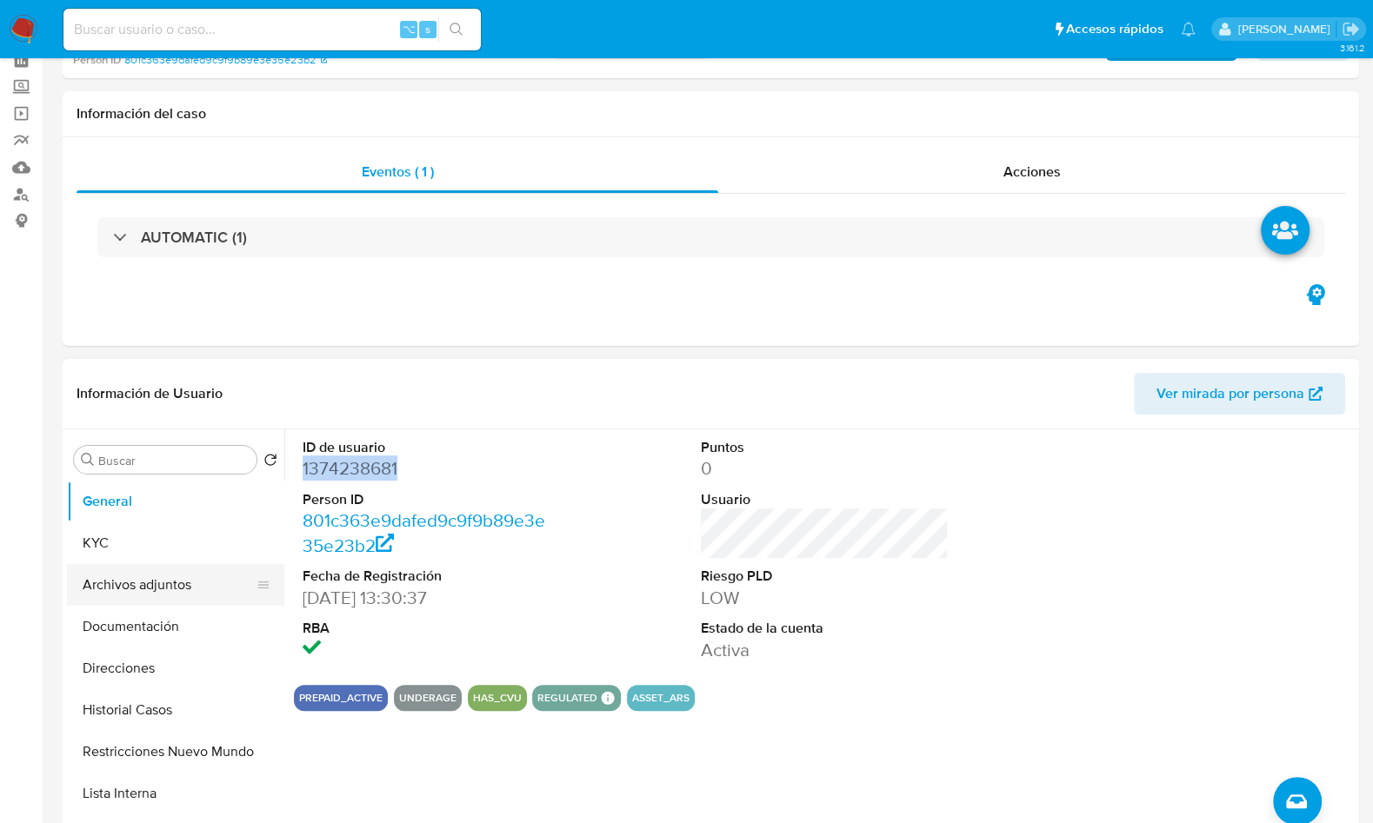
scroll to position [122, 0]
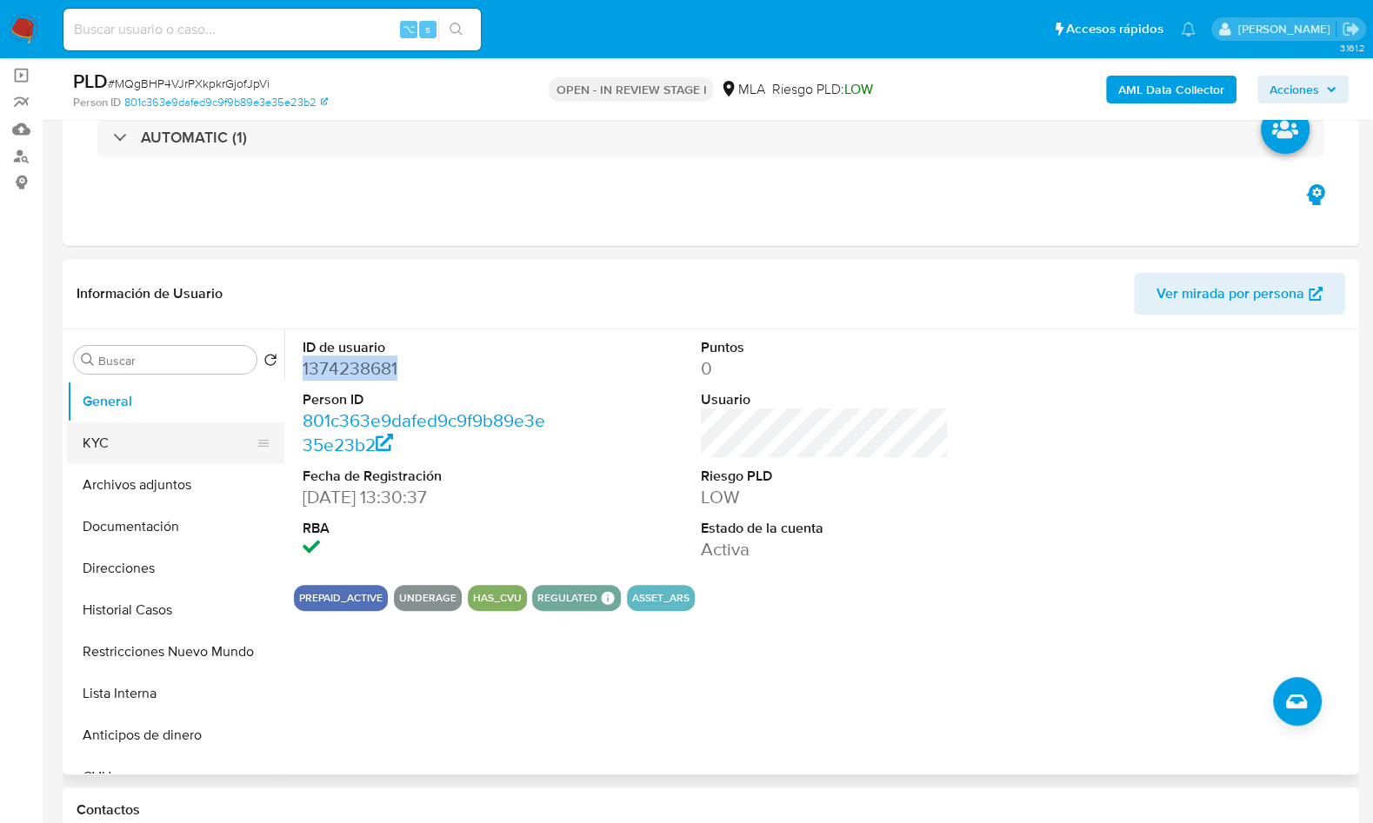
click at [131, 455] on button "KYC" at bounding box center [168, 444] width 203 height 42
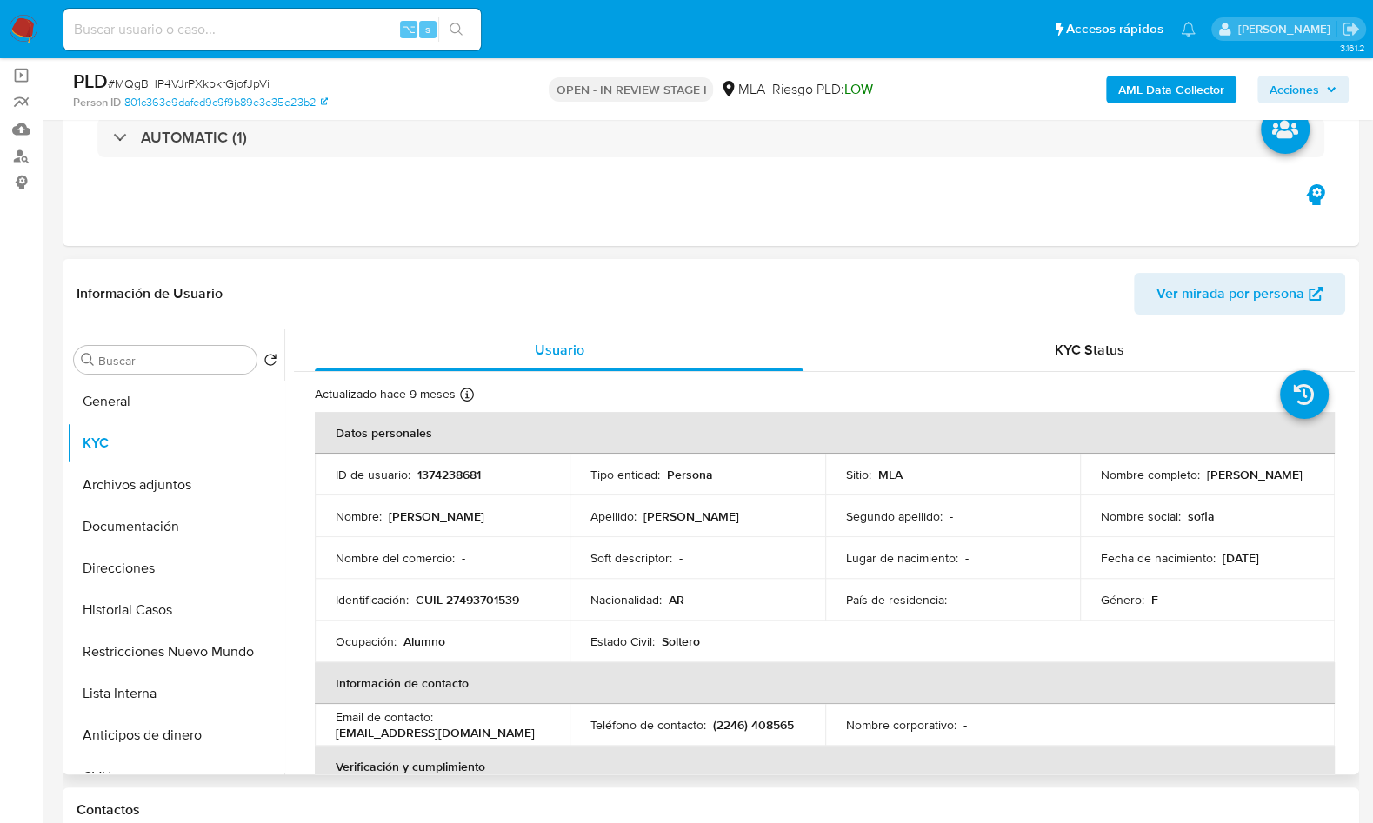
click at [497, 611] on td "Identificación : CUIL 27493701539" at bounding box center [442, 600] width 255 height 42
click at [497, 603] on p "CUIL 27493701539" at bounding box center [467, 600] width 103 height 16
copy p "27493701539"
click at [36, 27] on img at bounding box center [24, 30] width 30 height 30
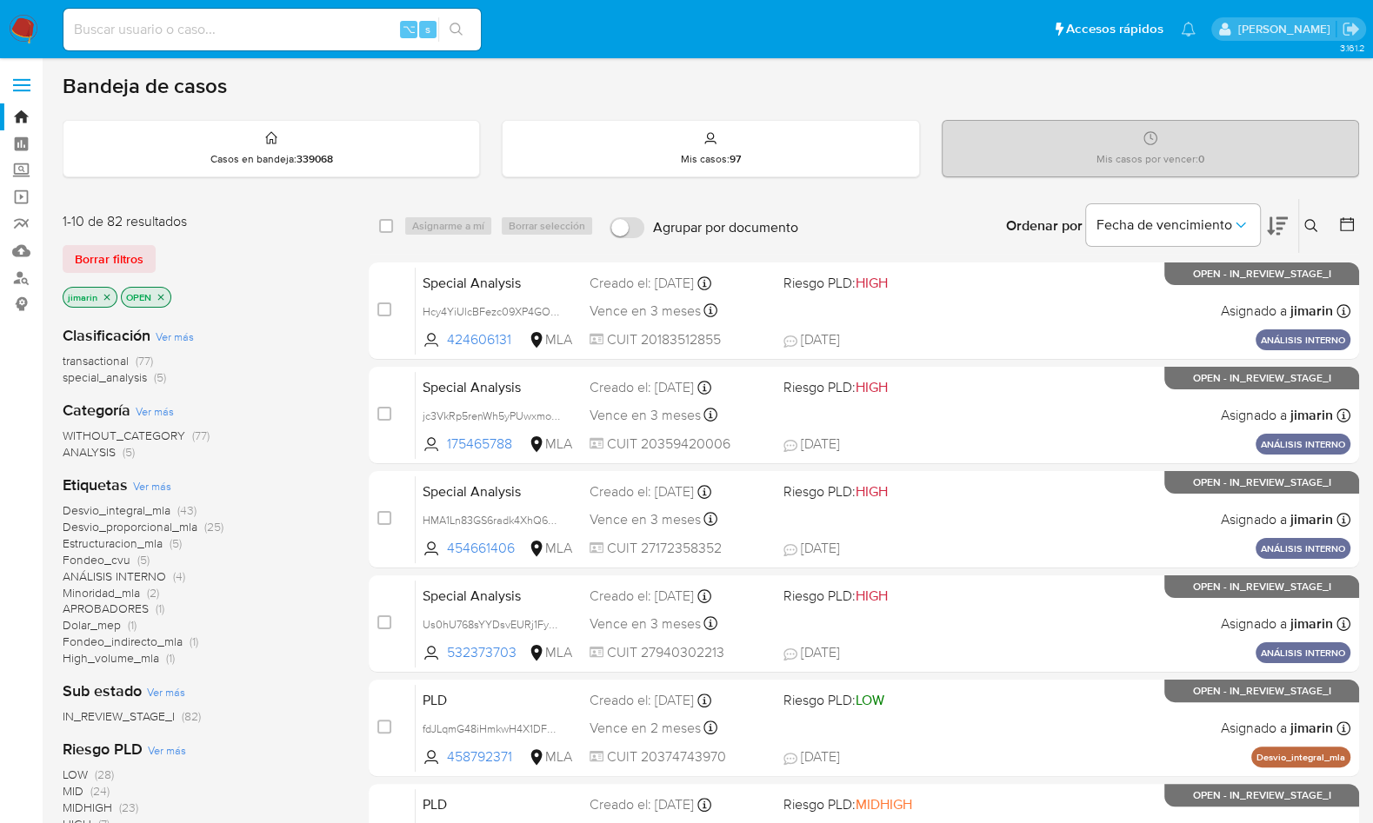
click at [1309, 222] on icon at bounding box center [1311, 226] width 14 height 14
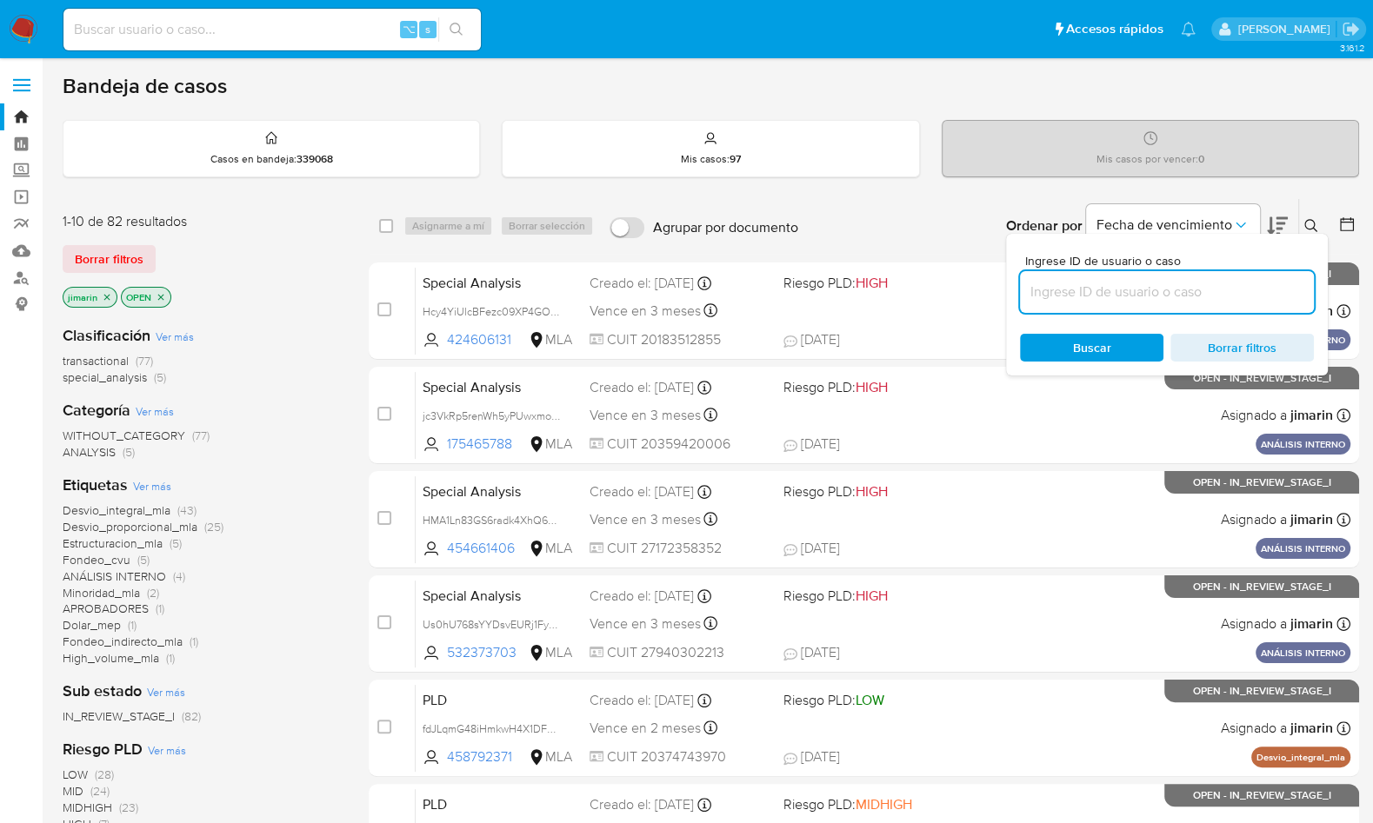
click at [1250, 283] on input at bounding box center [1167, 292] width 294 height 23
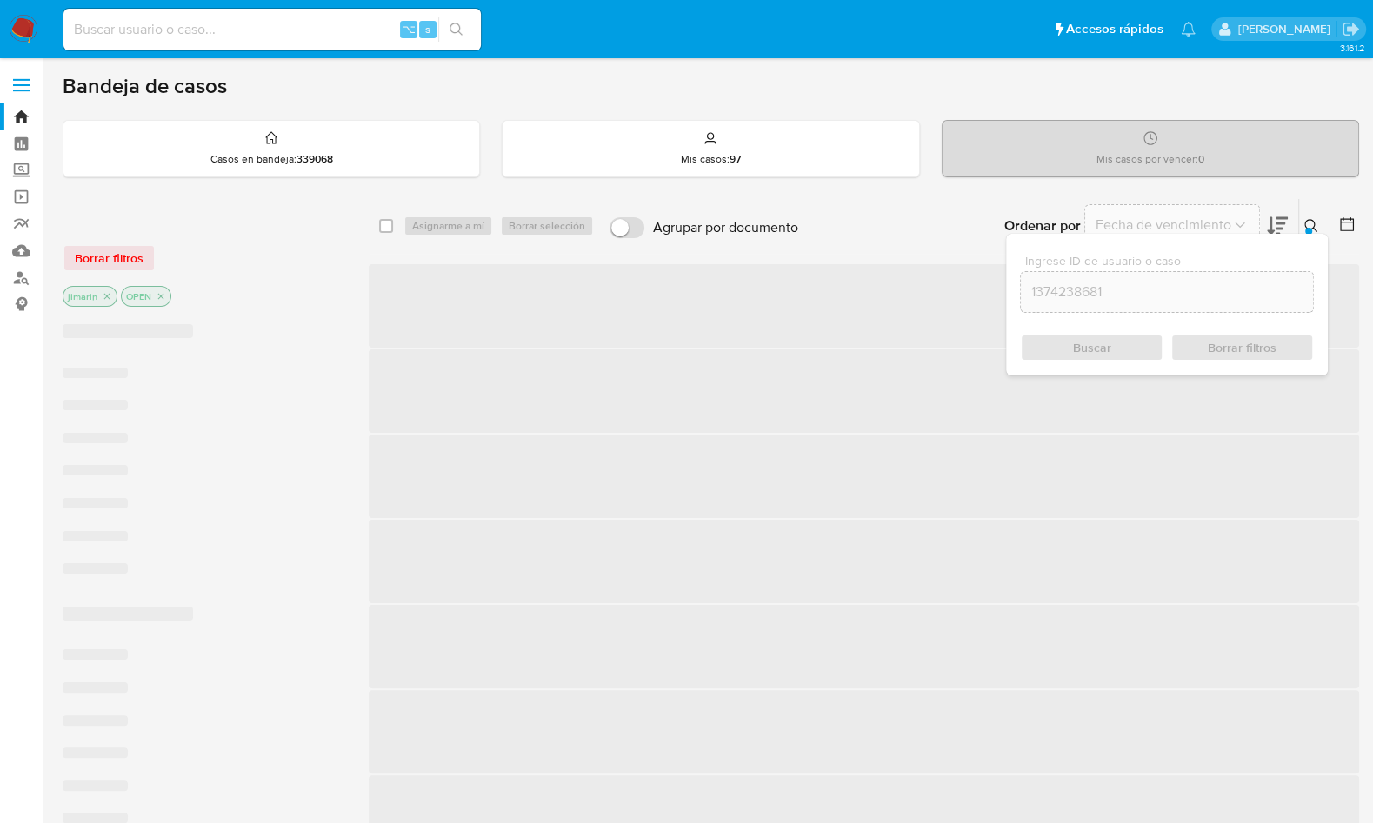
click at [1310, 223] on icon at bounding box center [1311, 226] width 14 height 14
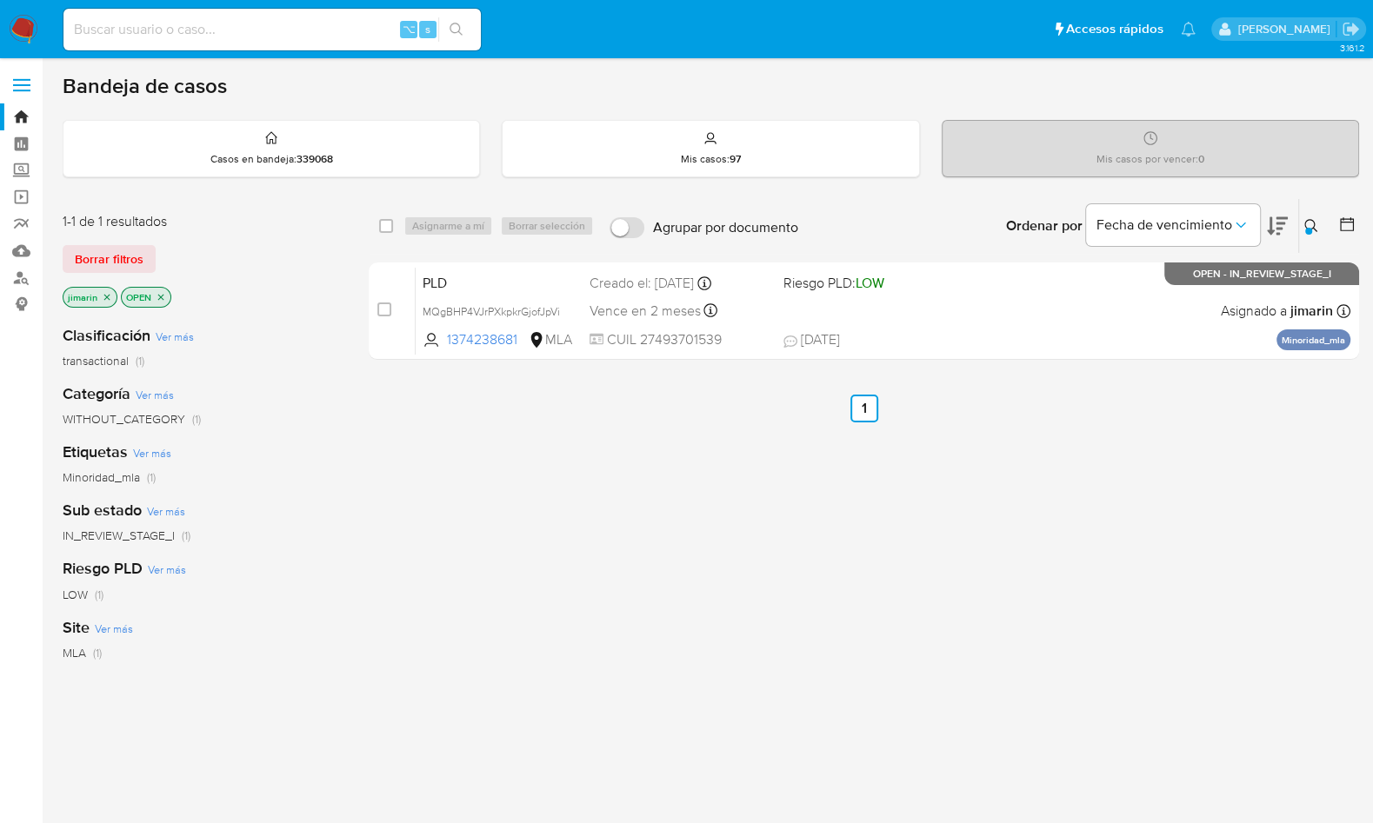
drag, startPoint x: 162, startPoint y: 296, endPoint x: 144, endPoint y: 299, distance: 17.7
click at [162, 296] on icon "close-filter" at bounding box center [161, 297] width 10 height 10
click at [109, 296] on icon "close-filter" at bounding box center [107, 297] width 10 height 10
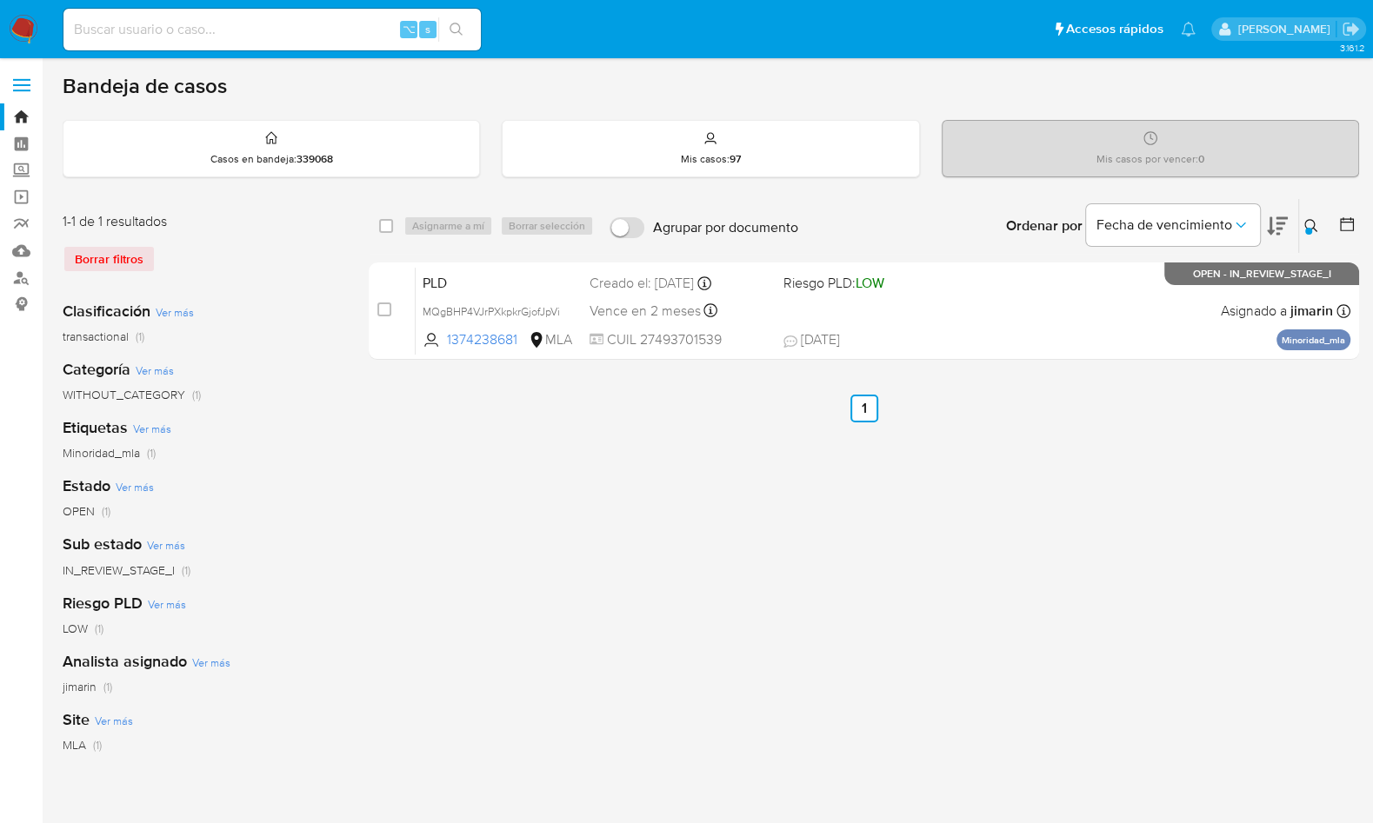
click at [1310, 223] on icon at bounding box center [1311, 226] width 14 height 14
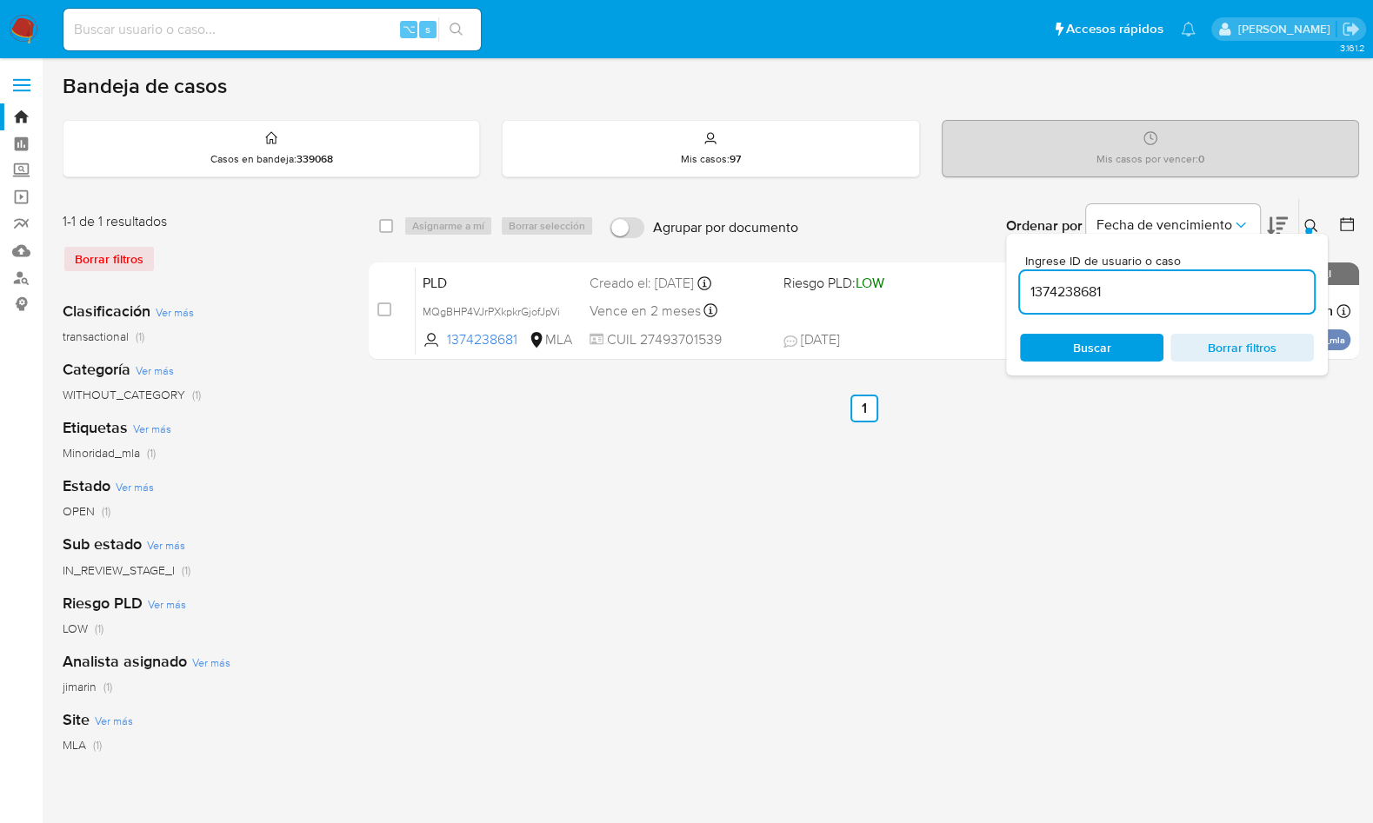
click at [1116, 304] on div "1374238681" at bounding box center [1167, 292] width 294 height 42
click at [1115, 303] on div "1374238681" at bounding box center [1167, 292] width 294 height 42
click at [1126, 297] on input "1374238681" at bounding box center [1167, 292] width 294 height 23
paste input "92155263"
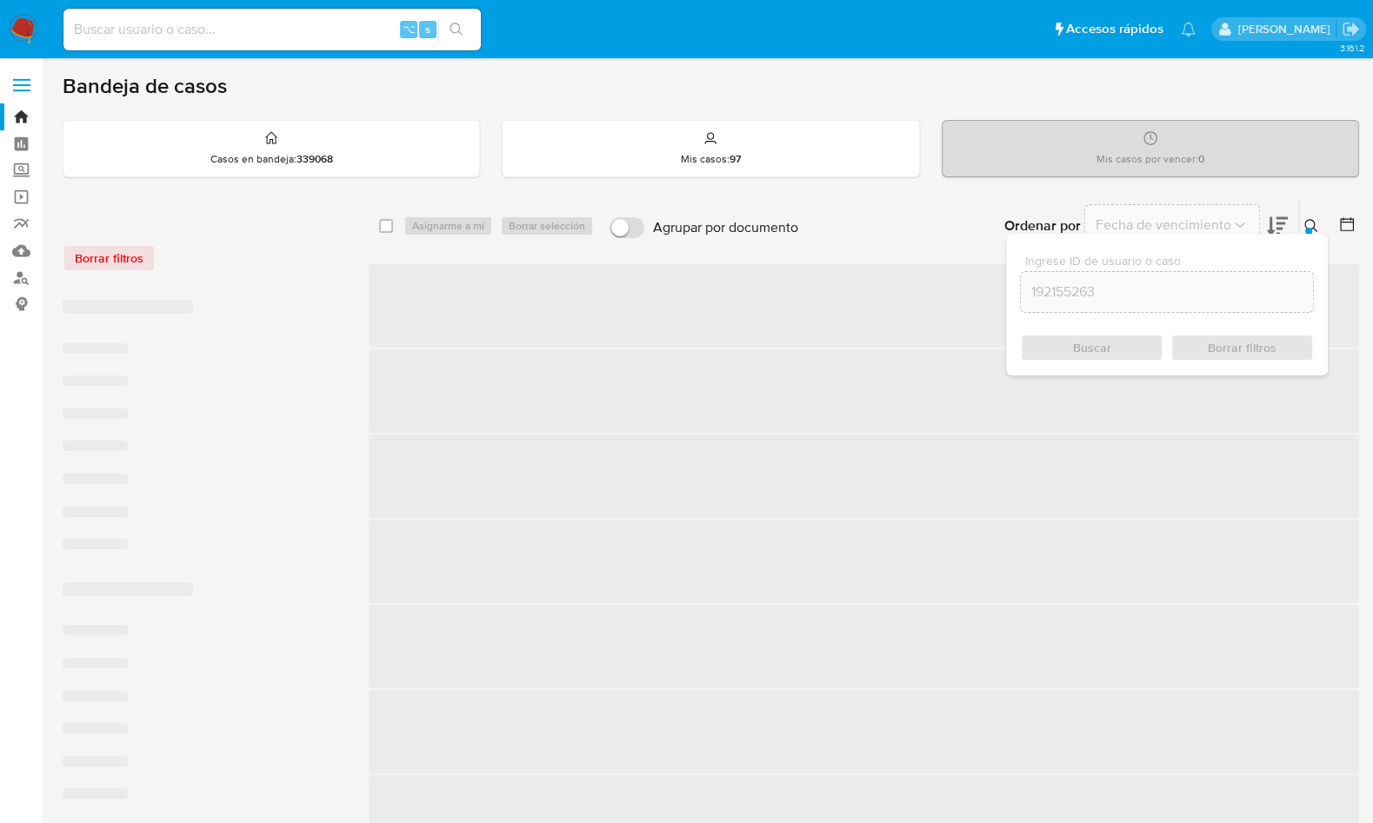
click at [1311, 226] on icon at bounding box center [1310, 225] width 13 height 13
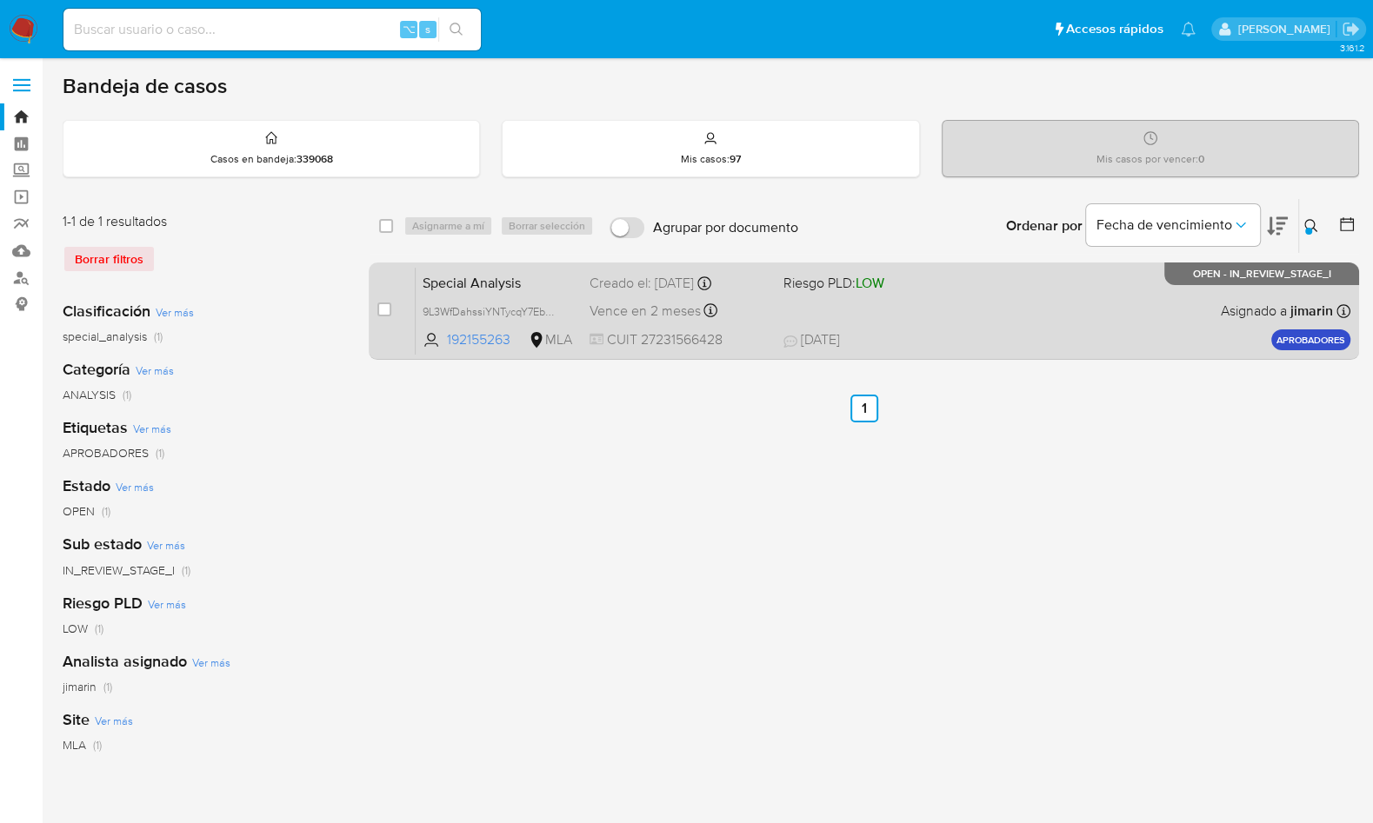
click at [1131, 322] on div "Special Analysis 9L3WfDahssiYNTycqY7EbmLc 192155263 MLA Riesgo PLD: LOW Creado …" at bounding box center [883, 311] width 935 height 88
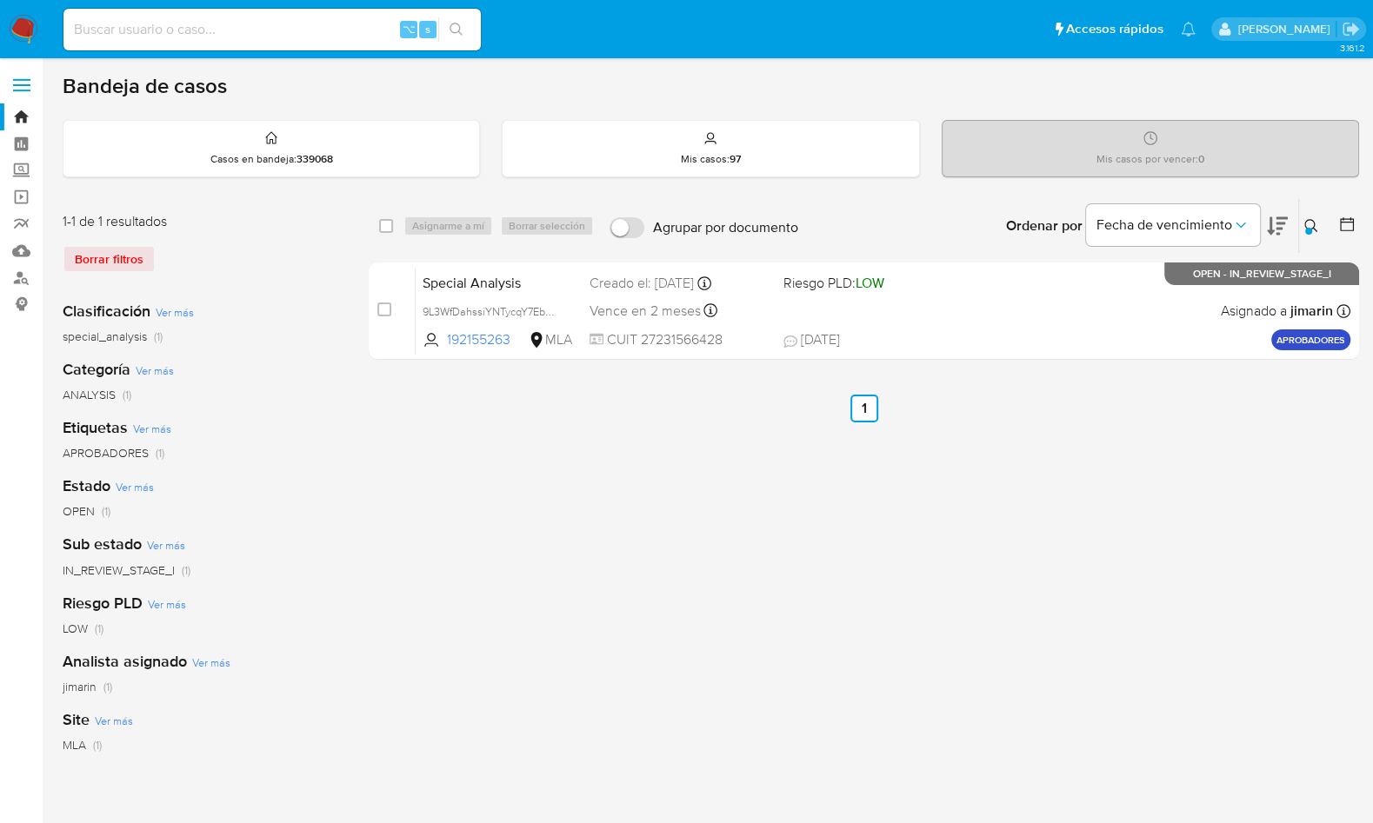
click at [1303, 223] on button at bounding box center [1313, 226] width 29 height 21
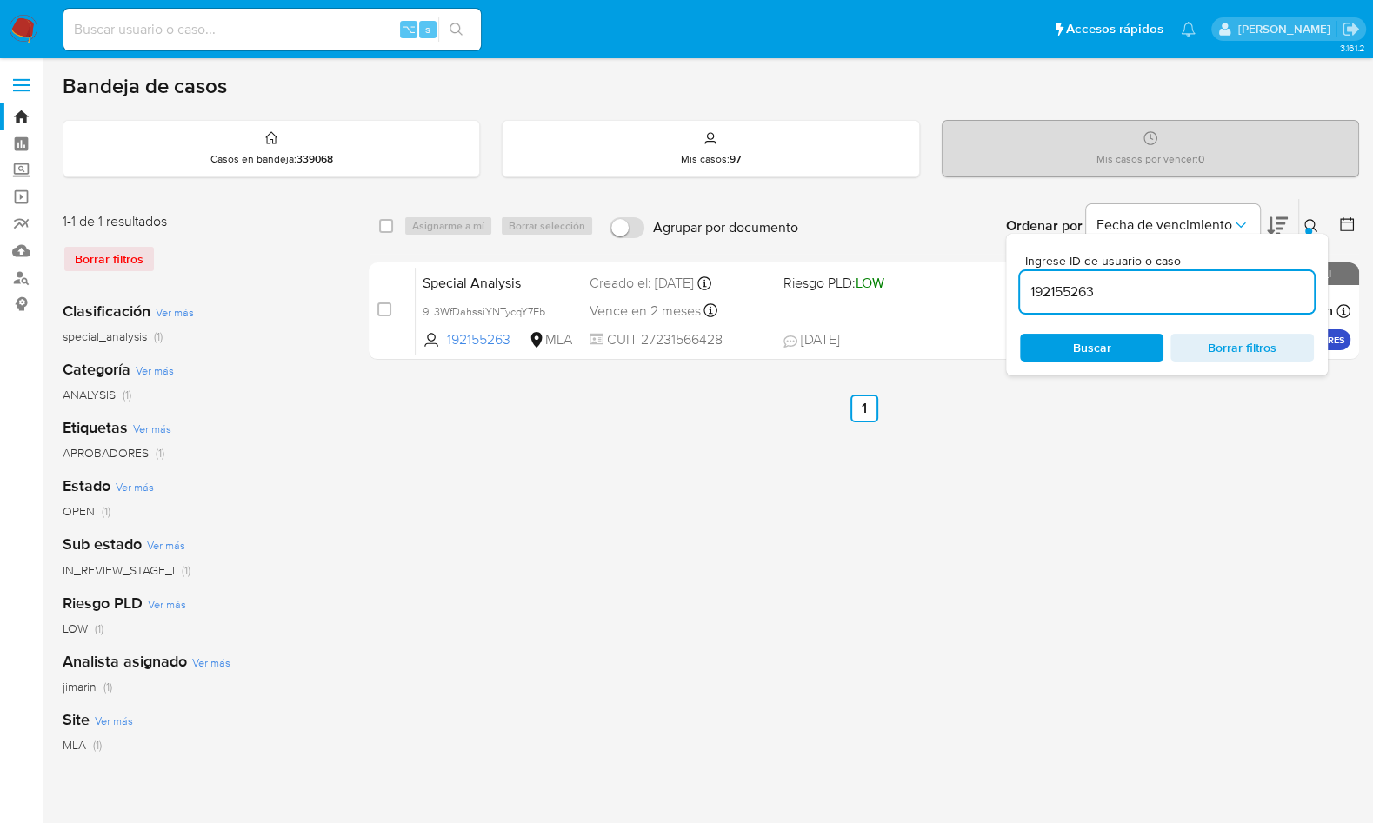
click at [1195, 299] on input "192155263" at bounding box center [1167, 292] width 294 height 23
type input "1374238681"
click at [1316, 228] on icon at bounding box center [1311, 226] width 14 height 14
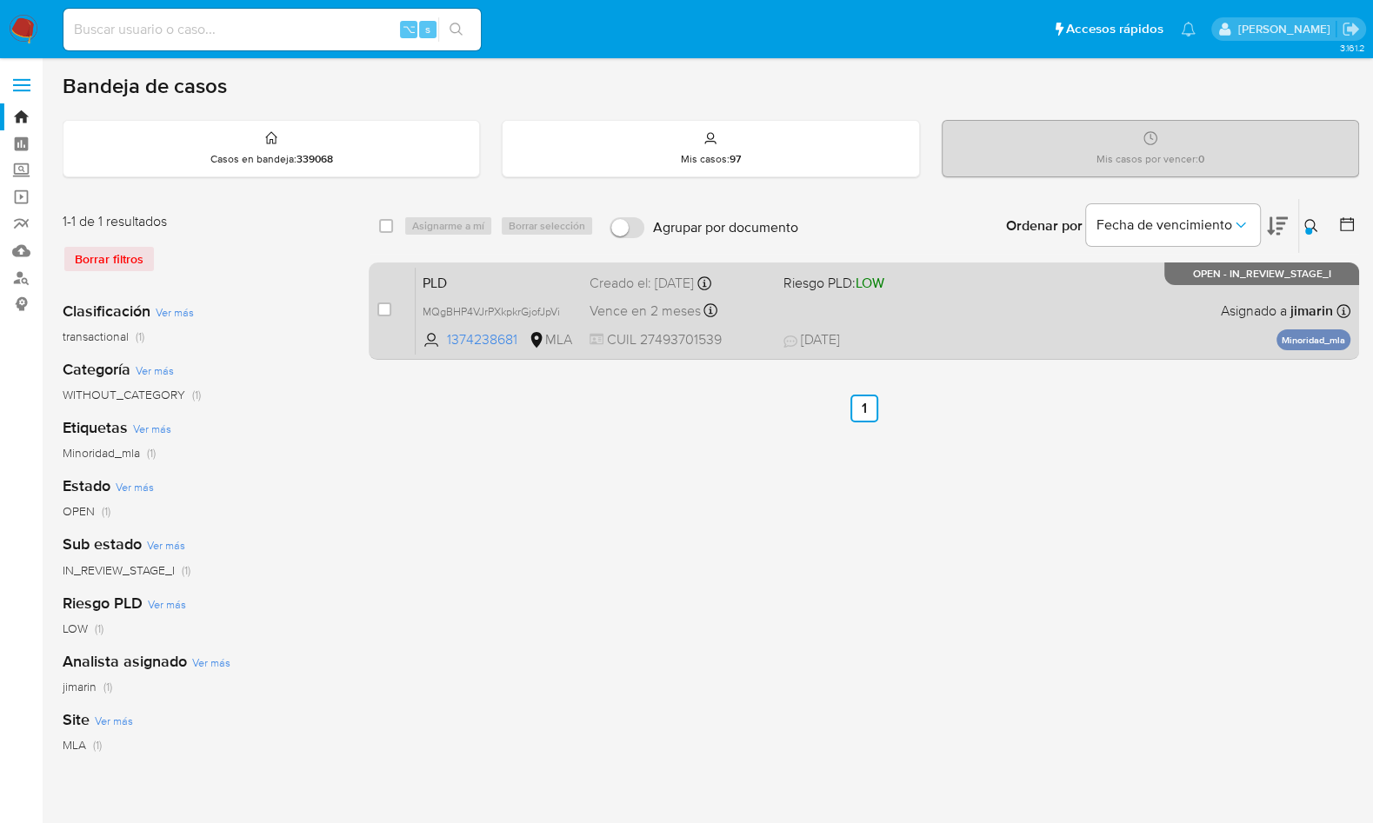
click at [1143, 315] on div "PLD MQgBHP4VJrPXkpkrGjofJpVi 1374238681 MLA Riesgo PLD: LOW Creado el: 12/09/20…" at bounding box center [883, 311] width 935 height 88
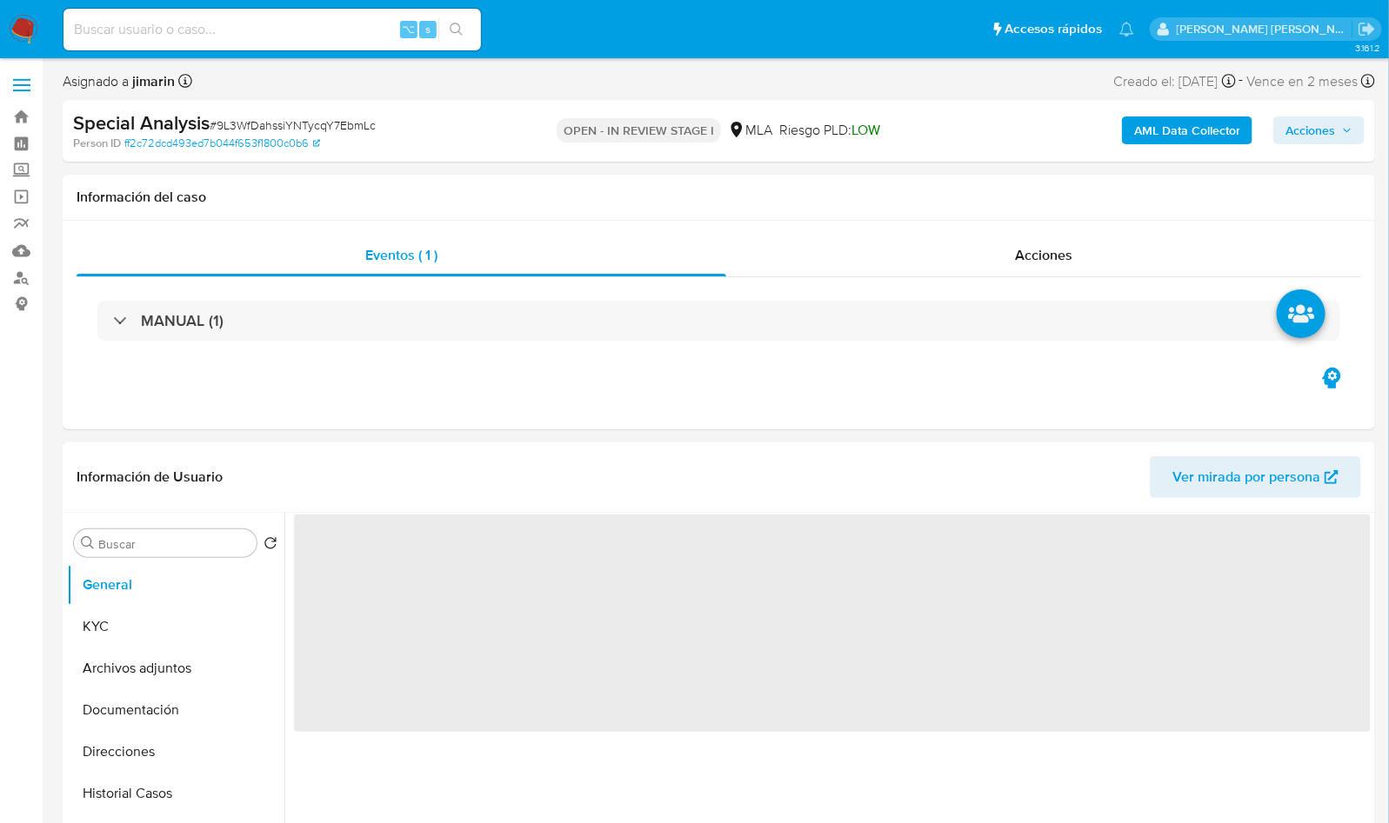
select select "10"
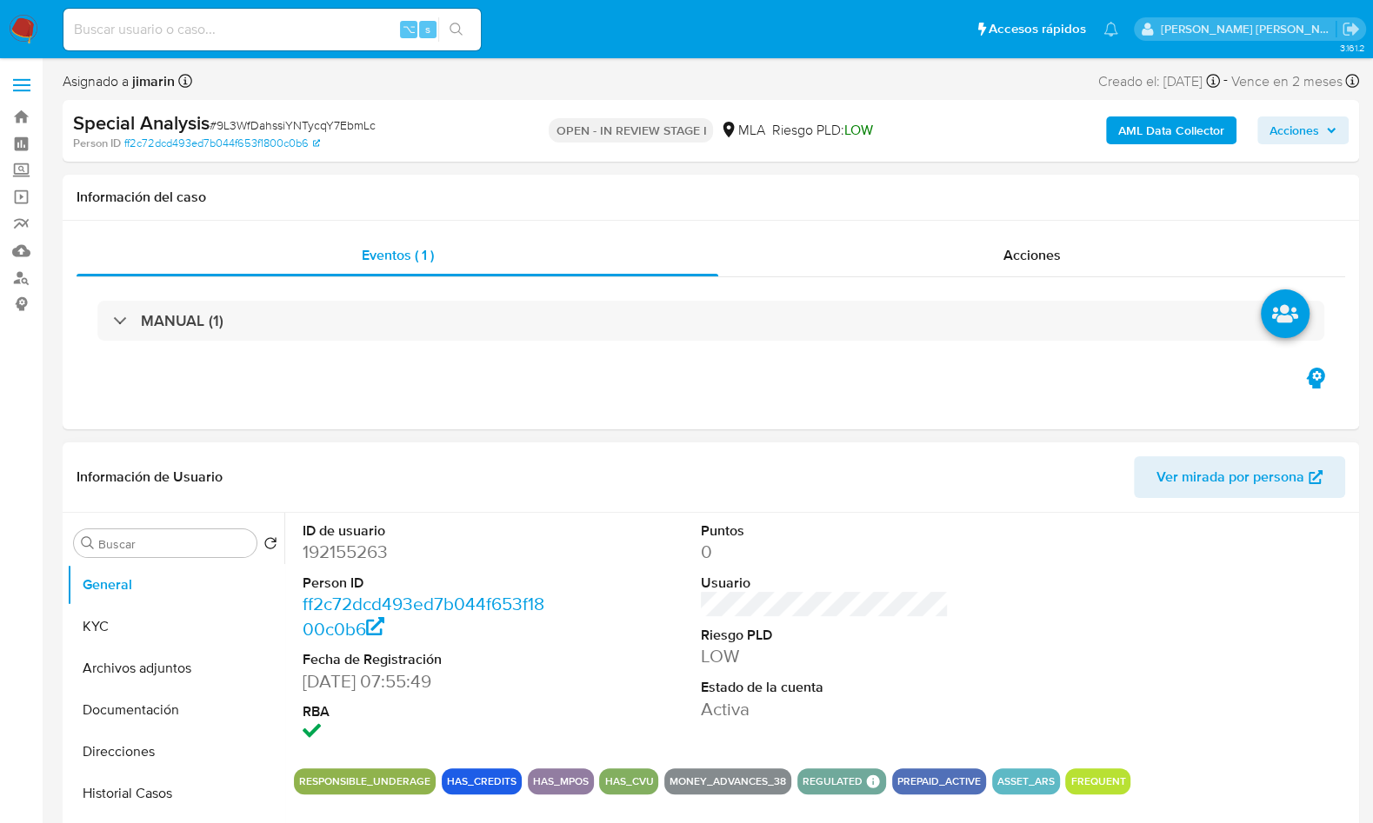
click at [374, 546] on dd "192155263" at bounding box center [427, 552] width 248 height 24
copy dd "192155263"
click at [31, 43] on img at bounding box center [24, 30] width 30 height 30
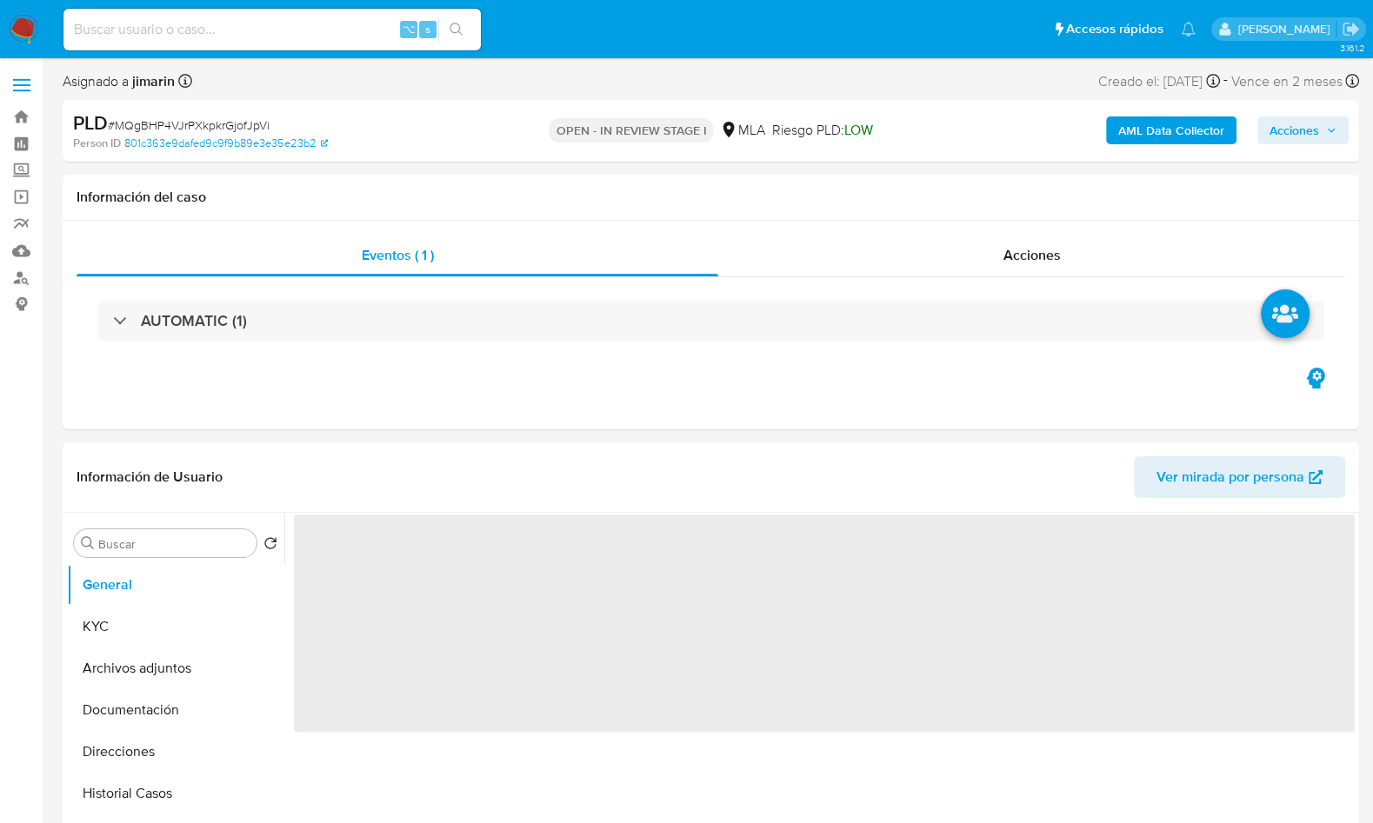
select select "10"
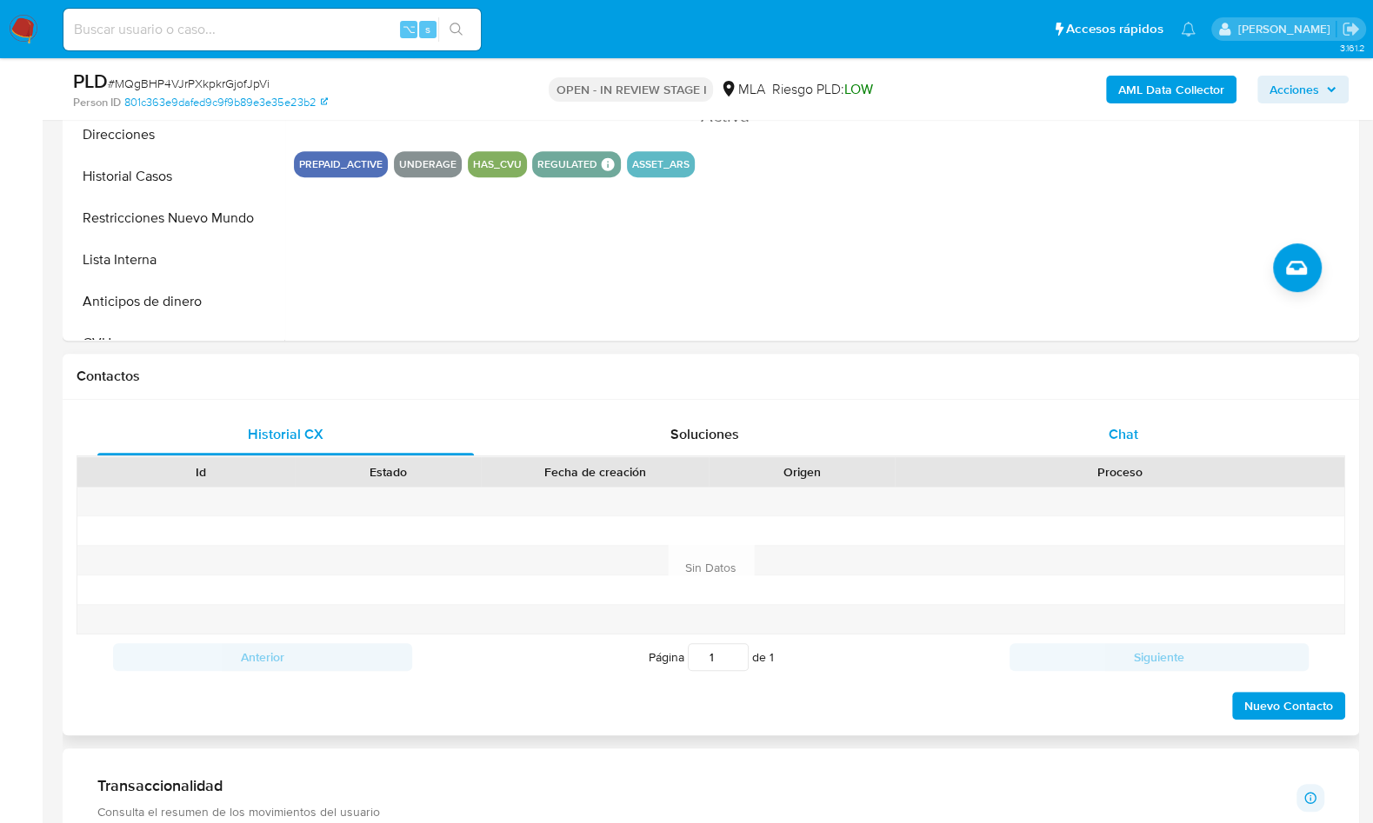
click at [1164, 439] on div "Chat" at bounding box center [1123, 435] width 377 height 42
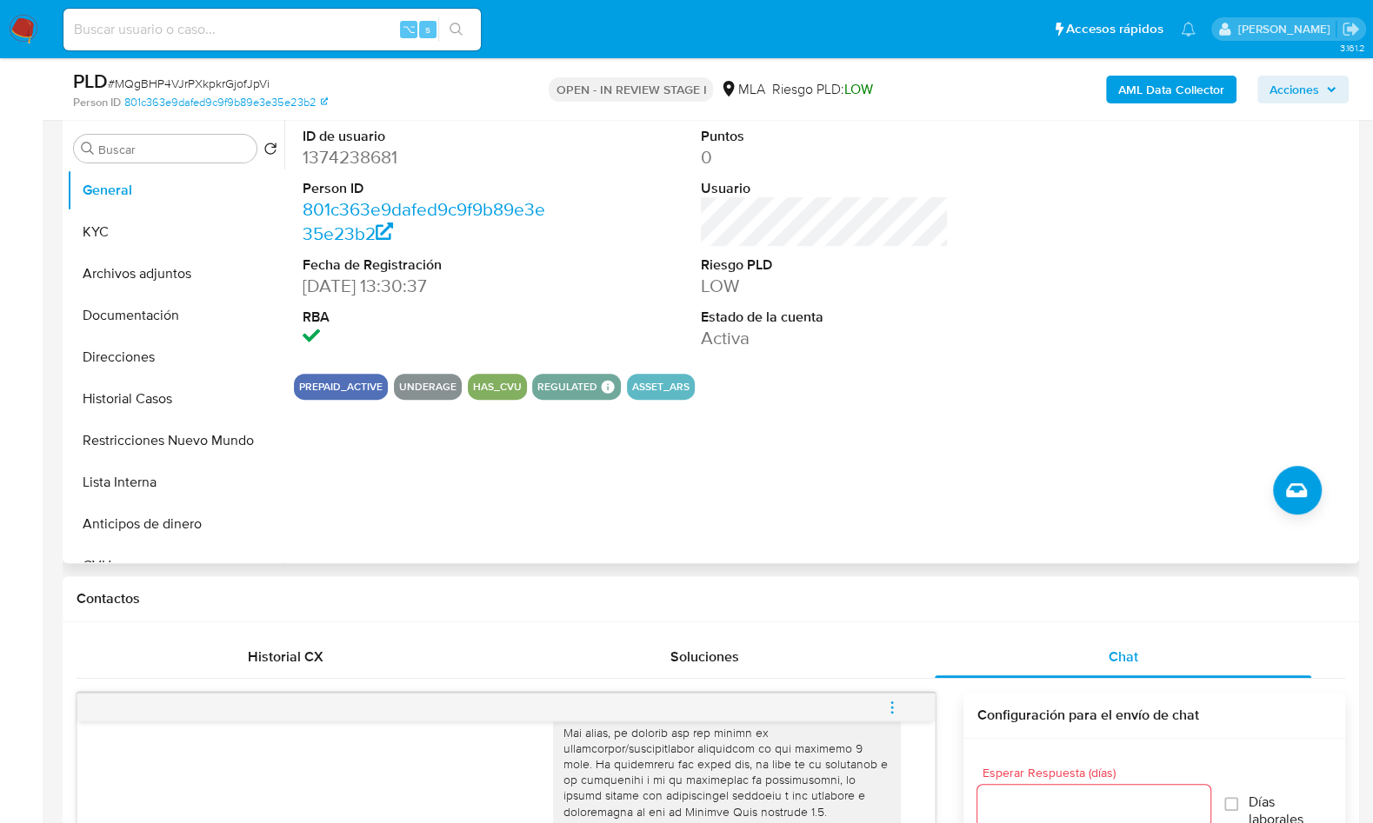
scroll to position [331, 0]
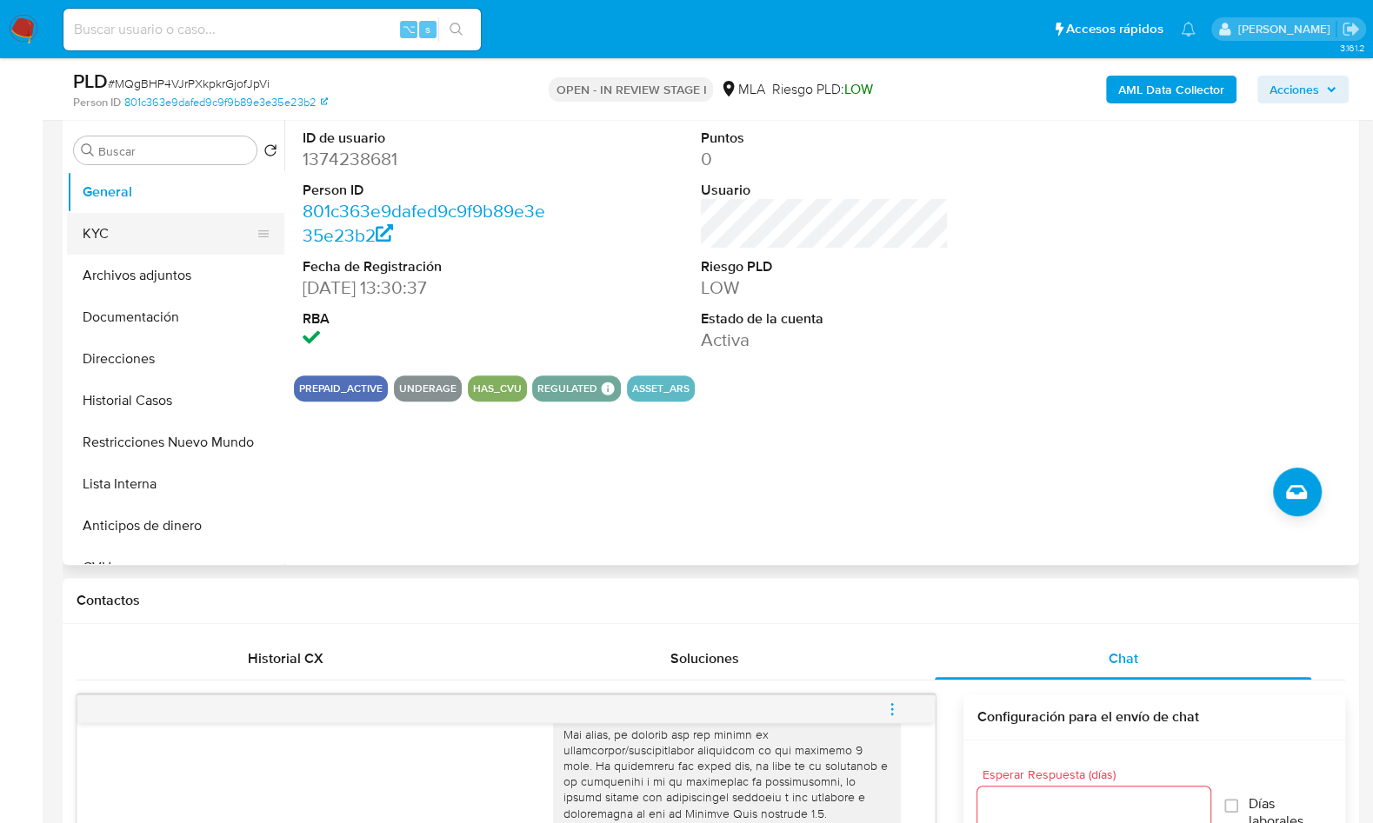
click at [195, 226] on button "KYC" at bounding box center [168, 234] width 203 height 42
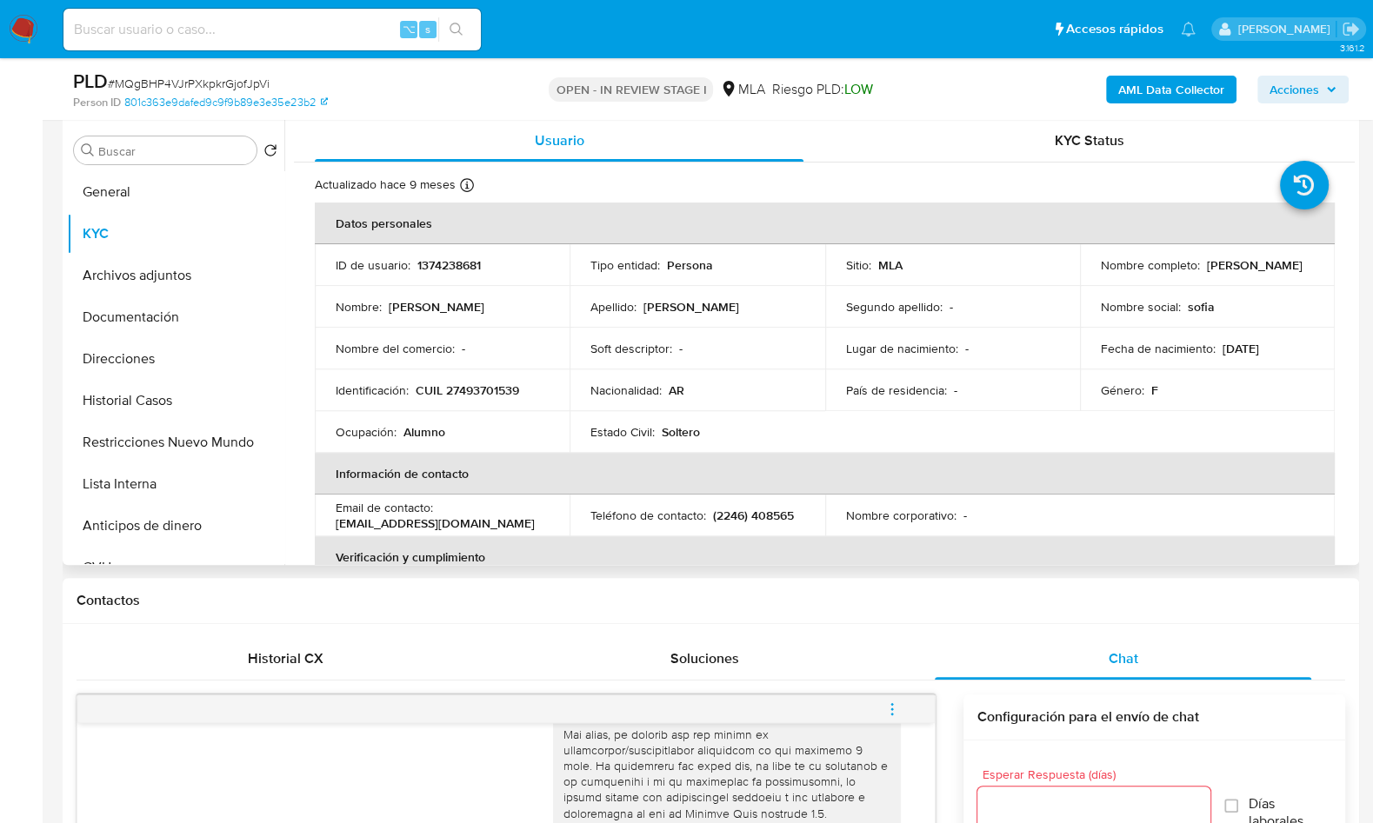
click at [470, 391] on p "CUIL 27493701539" at bounding box center [467, 391] width 103 height 16
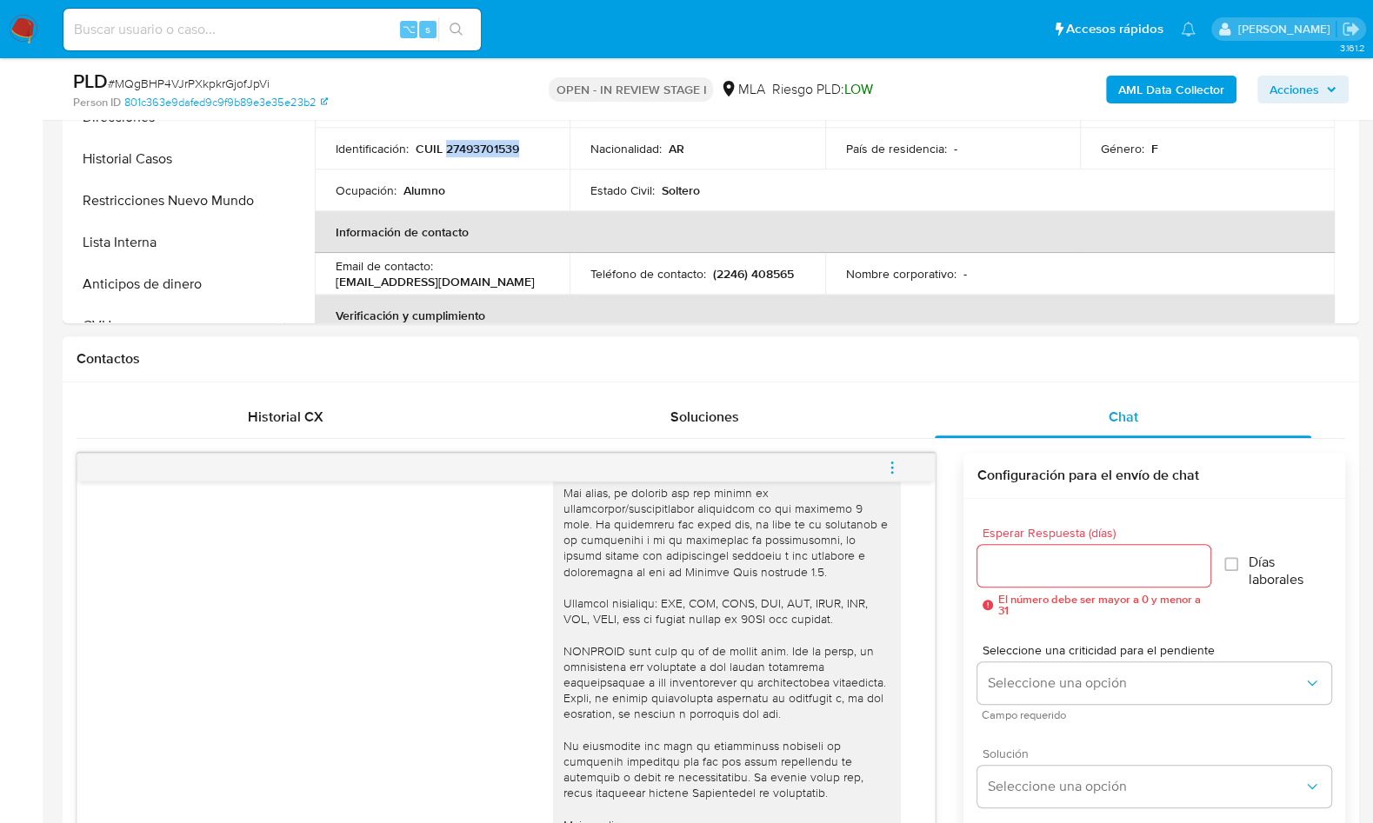
scroll to position [911, 0]
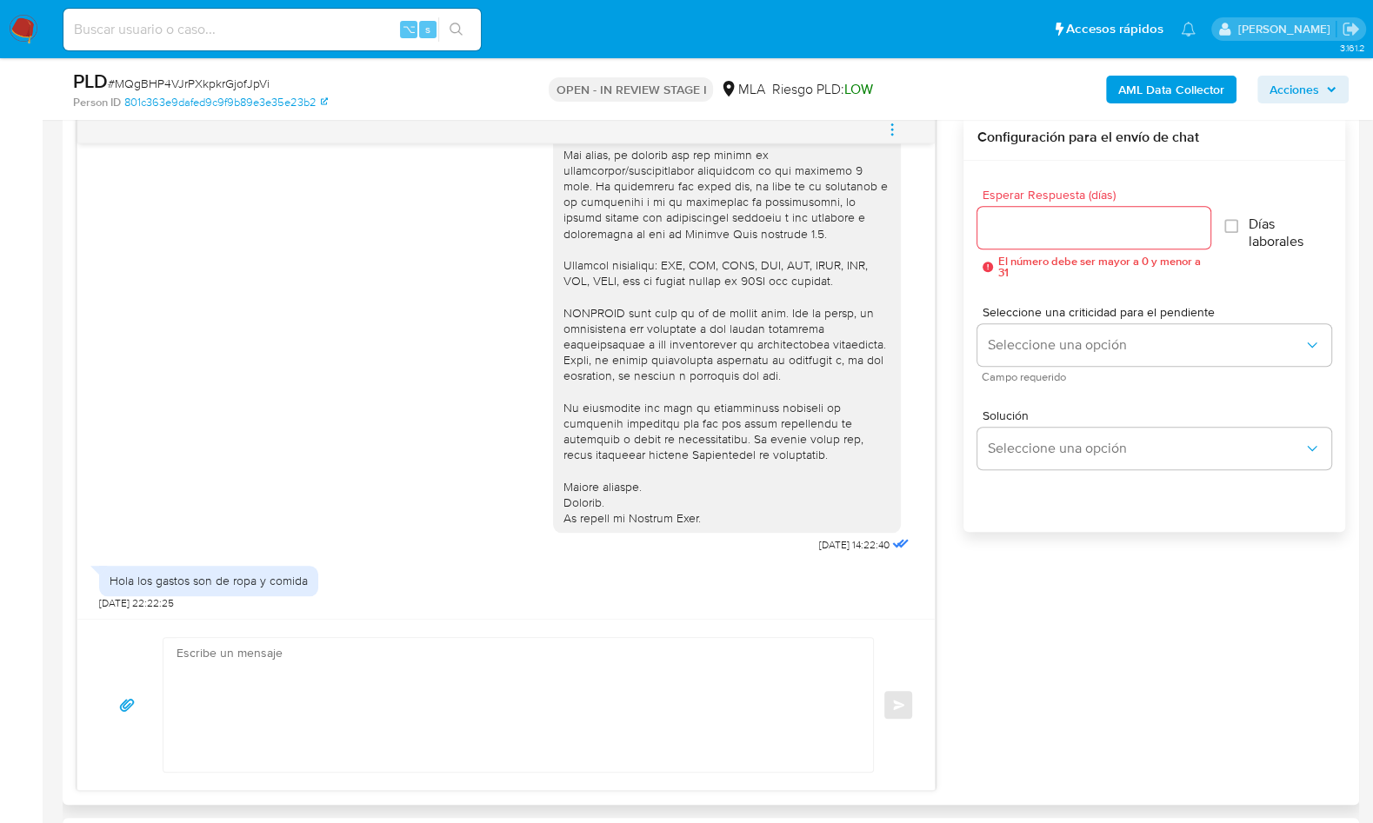
click at [498, 669] on textarea at bounding box center [514, 705] width 675 height 134
paste textarea "Hola [Nombre del menor], En función de las operaciones registradas en tu cuenta…"
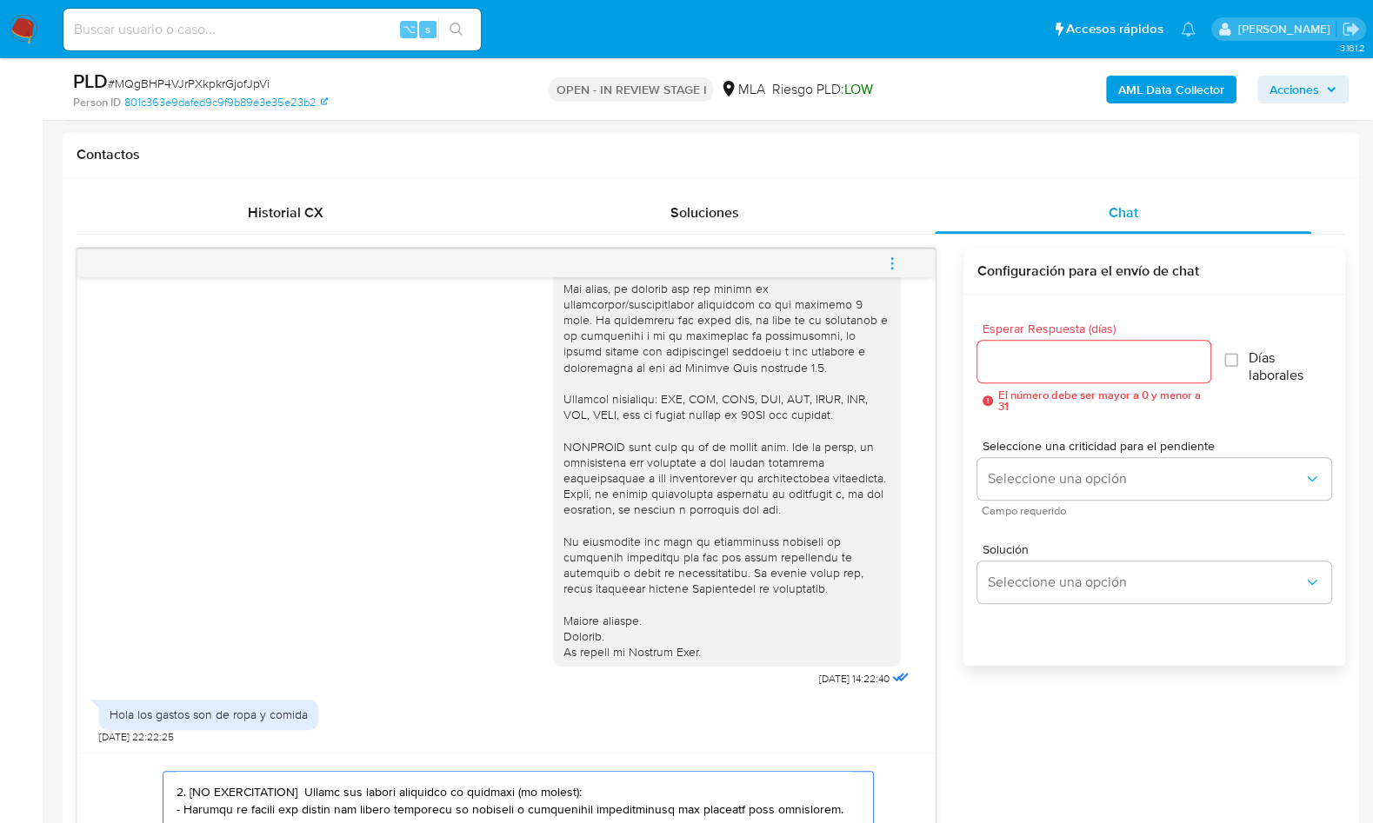
scroll to position [97, 0]
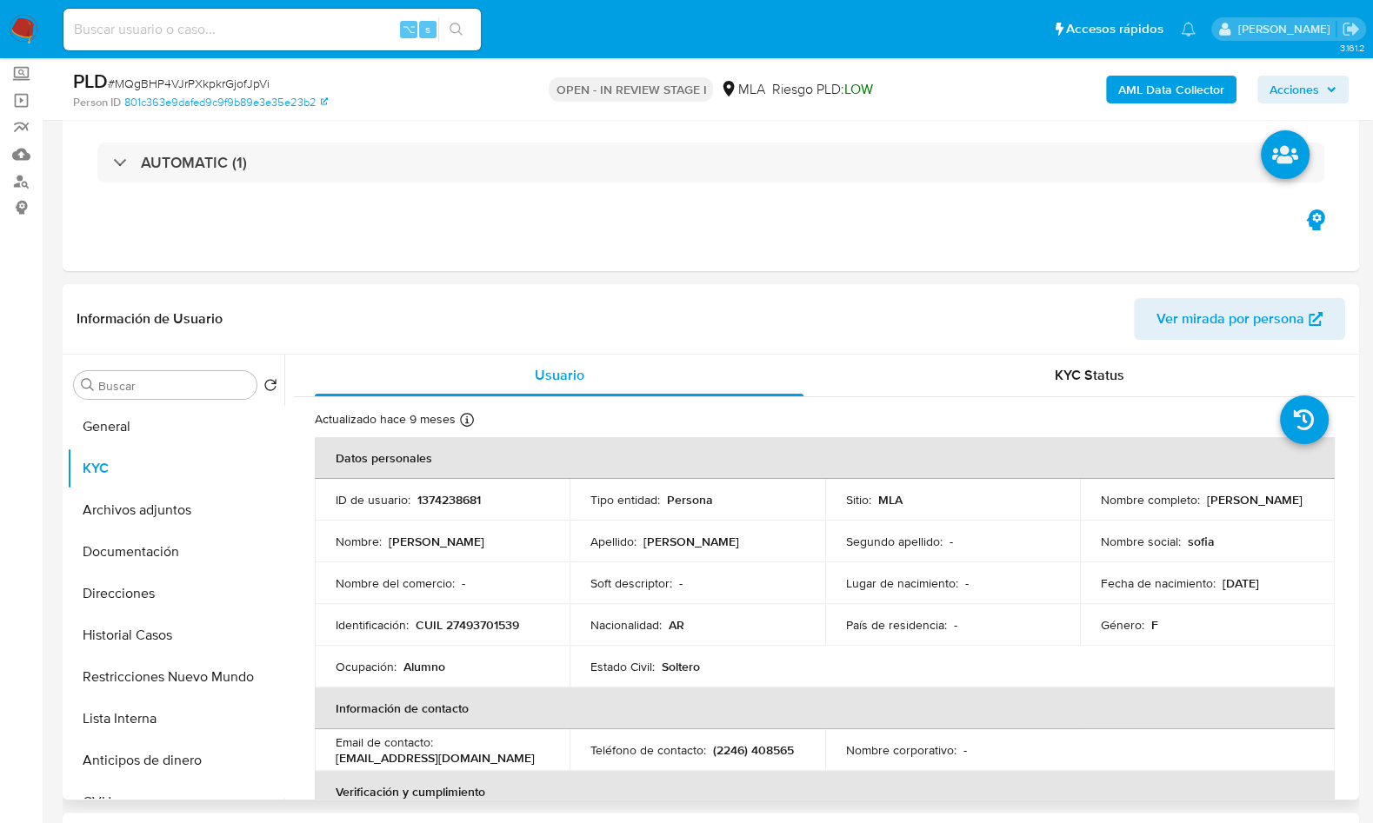
click at [1207, 501] on p "Sofía Jazmín Chernopoloff" at bounding box center [1255, 500] width 96 height 16
click at [1207, 504] on p "Sofía Jazmín Chernopoloff" at bounding box center [1255, 500] width 96 height 16
copy p "Sofía"
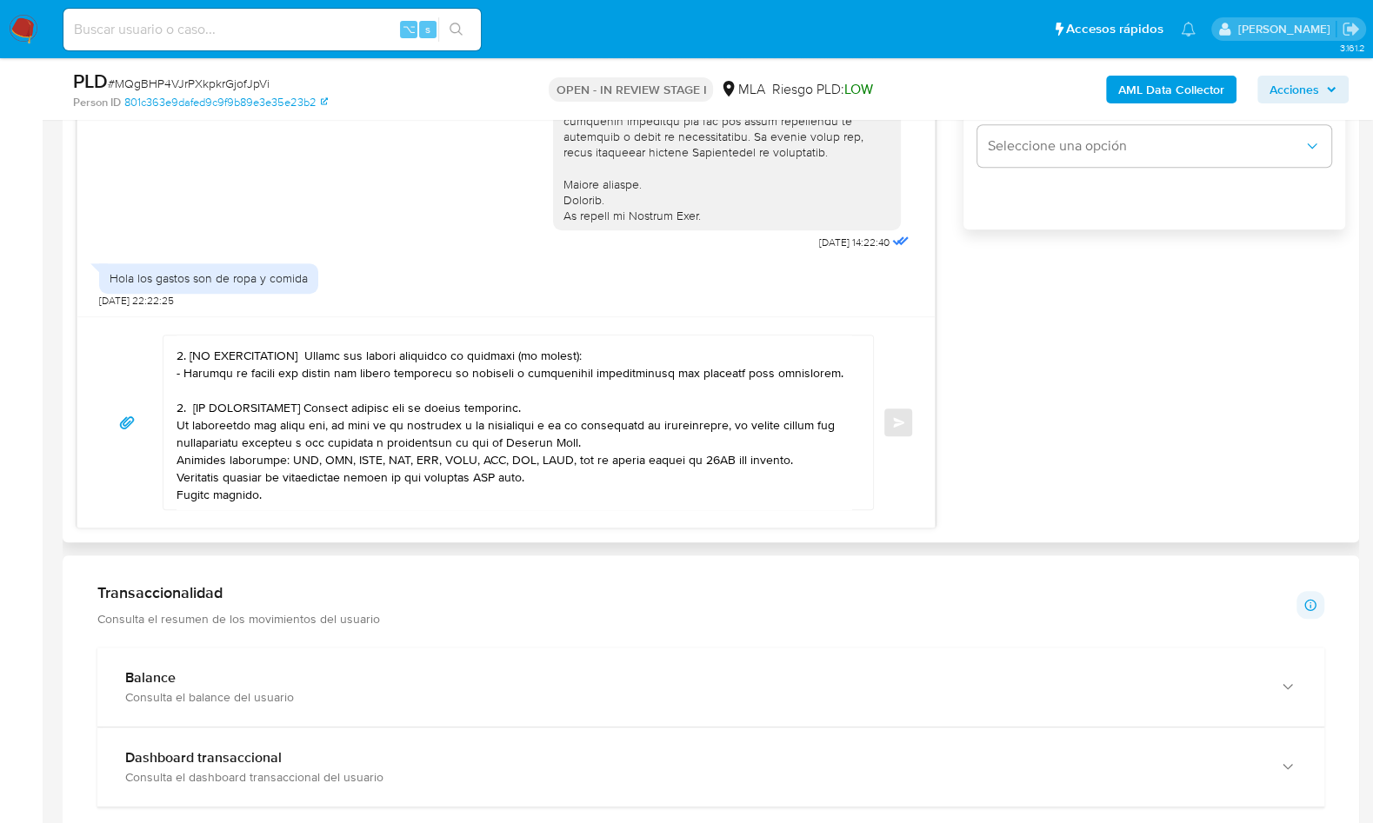
scroll to position [0, 0]
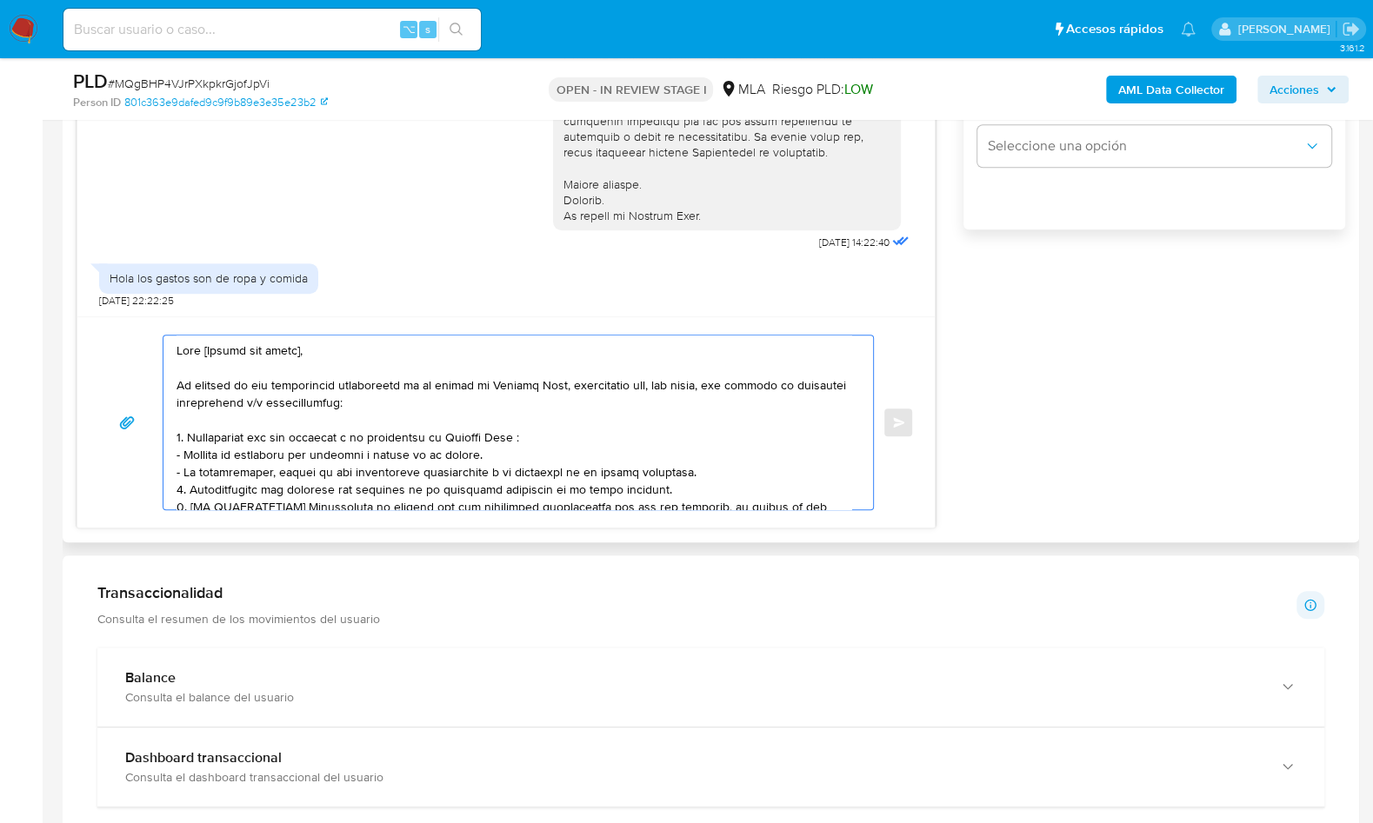
drag, startPoint x: 306, startPoint y: 351, endPoint x: 203, endPoint y: 350, distance: 103.5
click at [203, 350] on textarea at bounding box center [514, 423] width 675 height 174
paste textarea "Sofía"
click at [213, 370] on textarea at bounding box center [514, 423] width 675 height 174
click at [488, 452] on textarea at bounding box center [514, 423] width 675 height 174
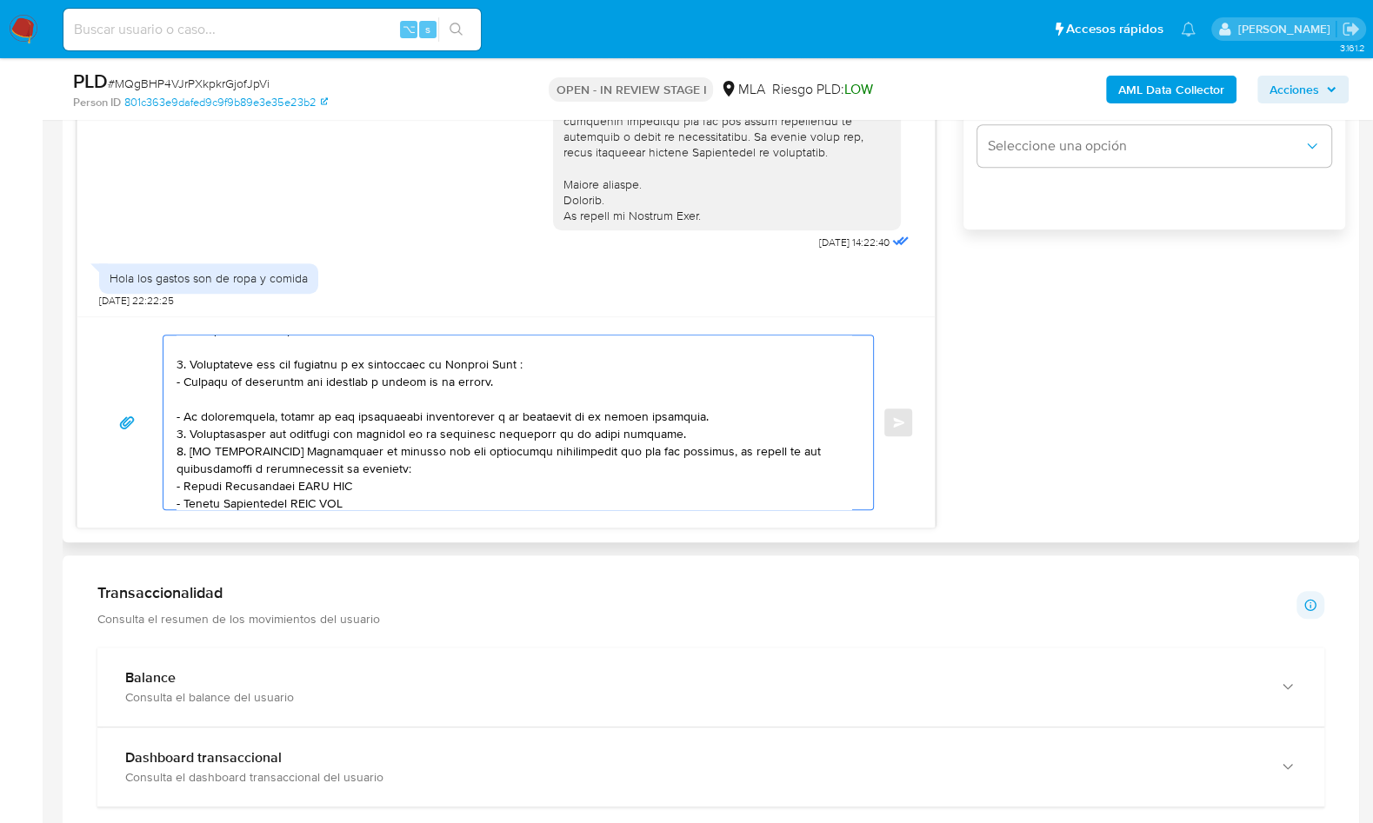
scroll to position [118, 0]
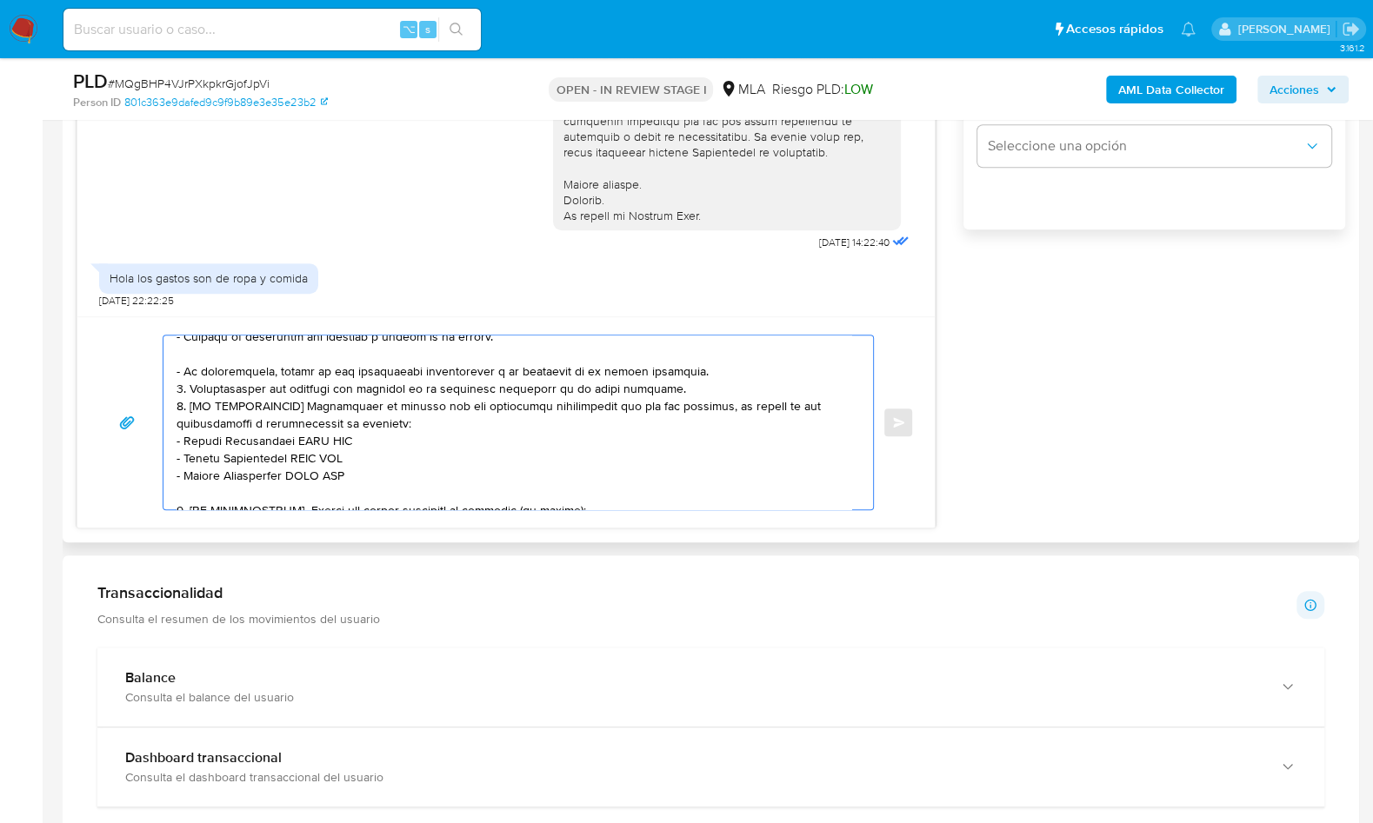
click at [687, 388] on textarea at bounding box center [514, 423] width 675 height 174
click at [545, 355] on textarea at bounding box center [514, 423] width 675 height 174
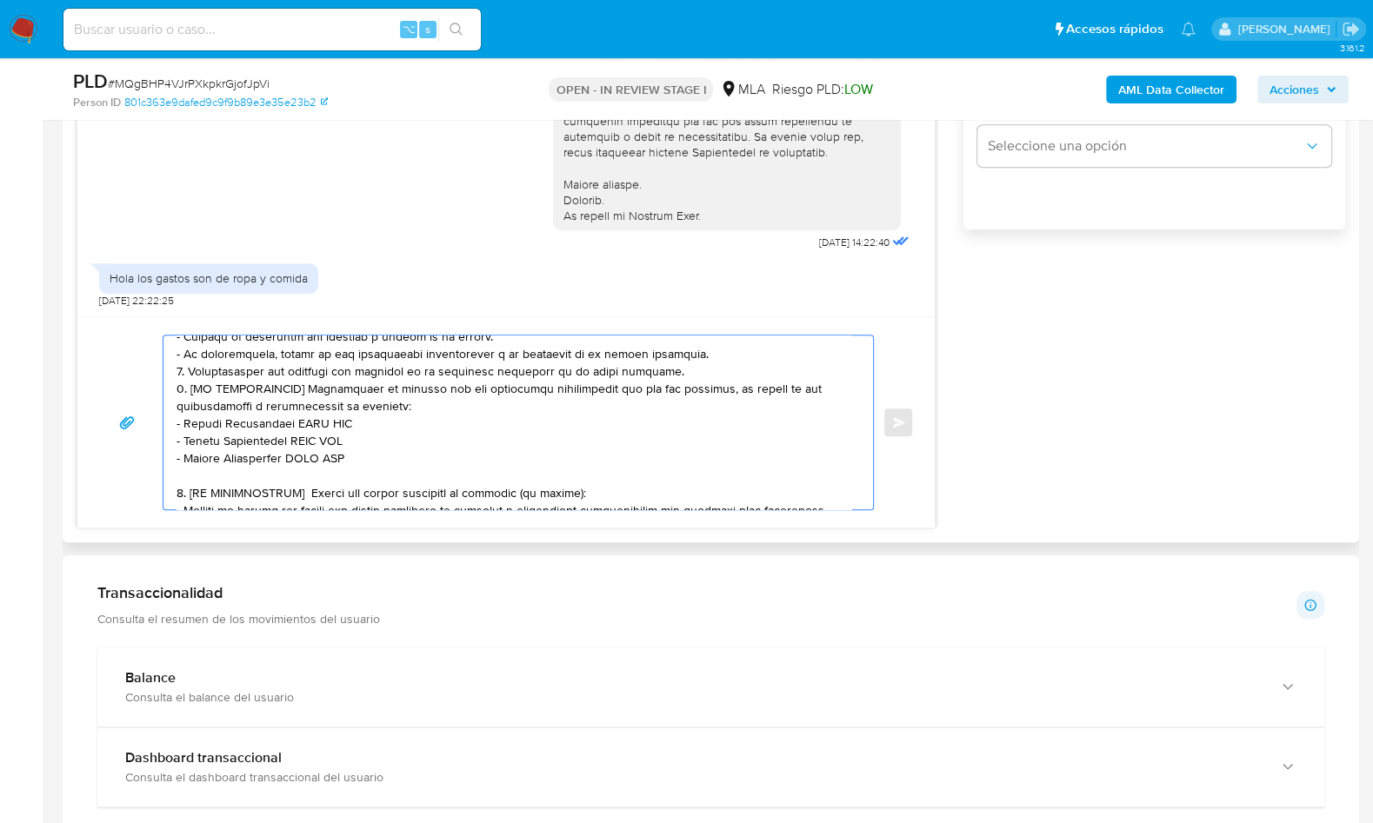
scroll to position [101, 0]
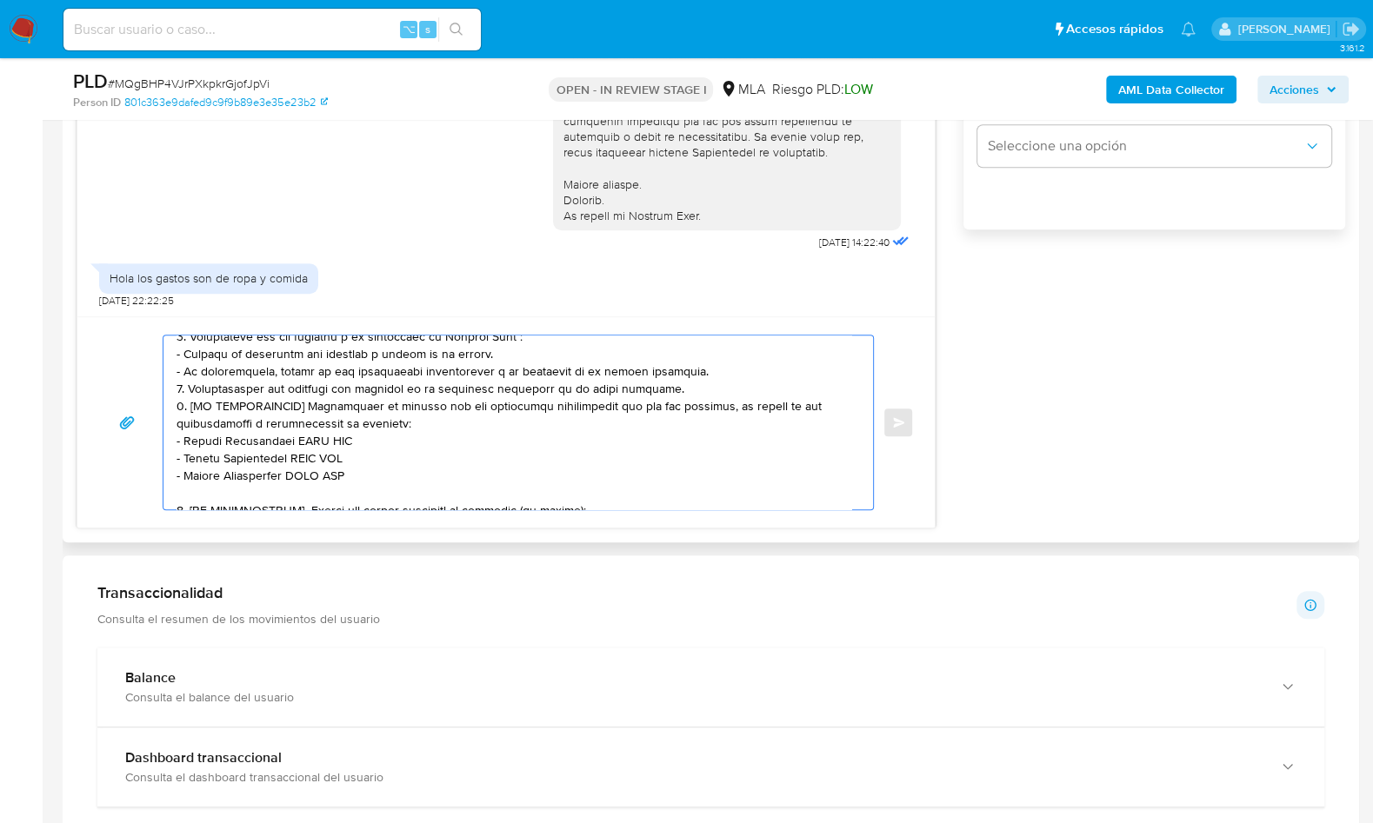
click at [694, 380] on textarea at bounding box center [514, 423] width 675 height 174
click at [698, 370] on textarea at bounding box center [514, 423] width 675 height 174
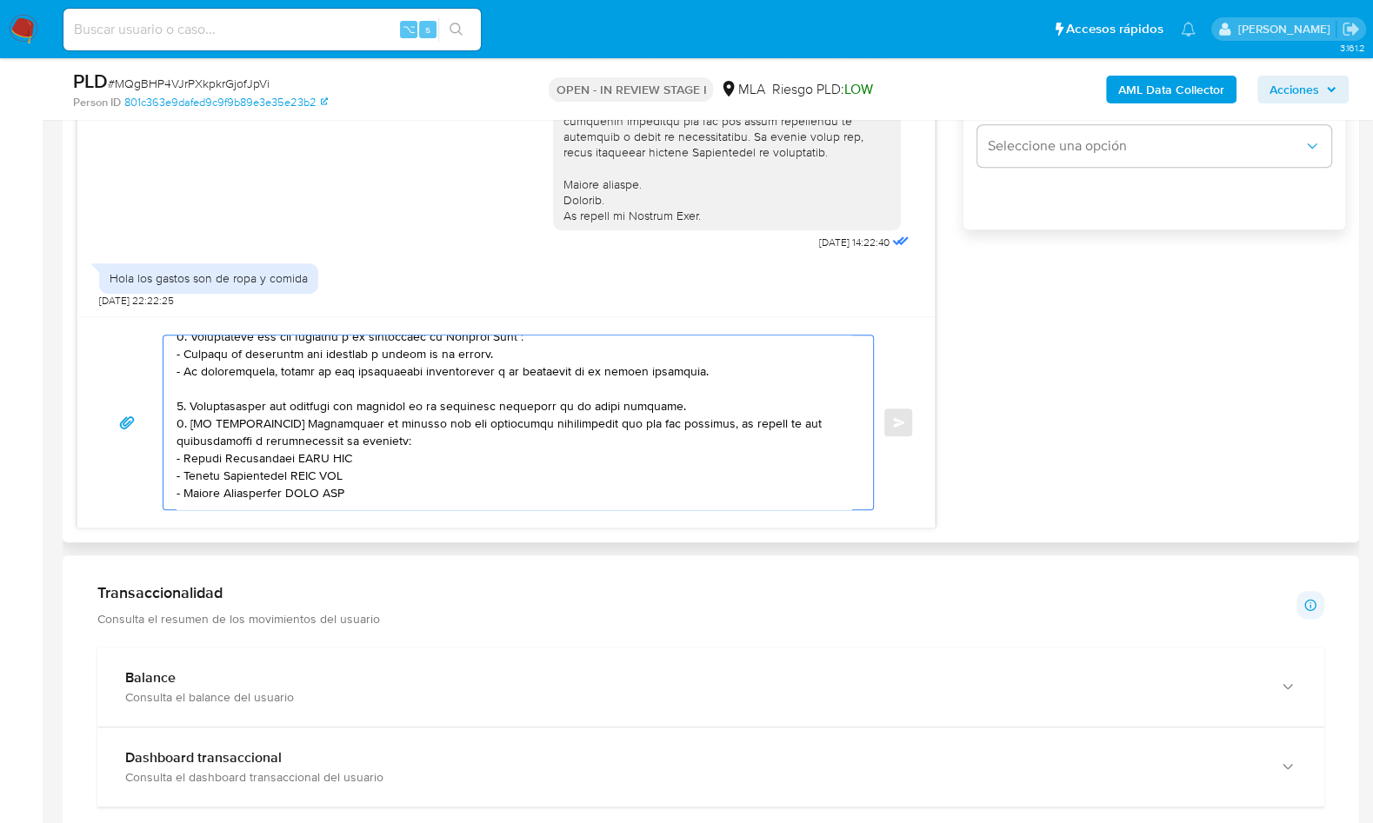
click at [674, 403] on textarea at bounding box center [514, 423] width 675 height 174
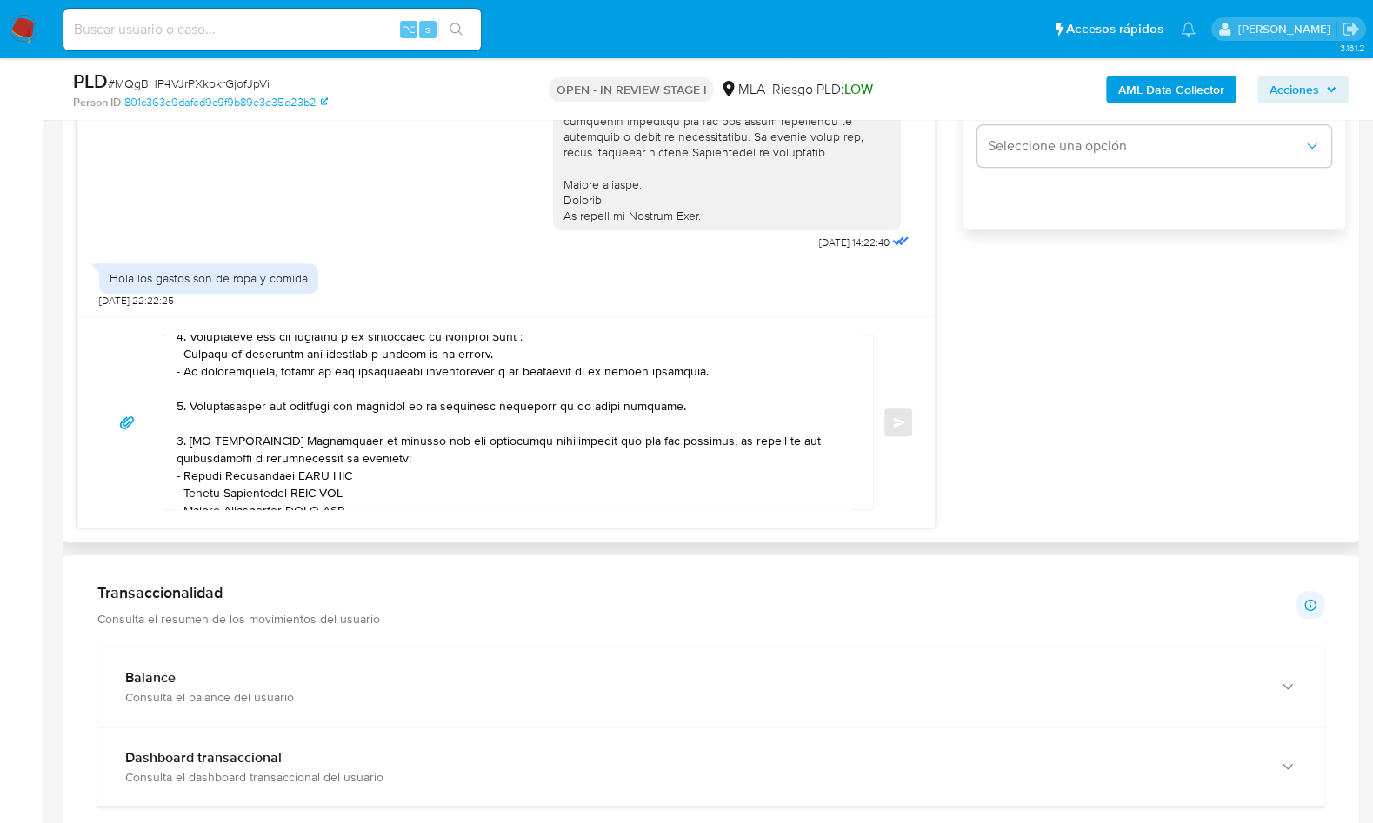
click at [1112, 460] on div "17/09/2025 14:22:40 Hola los gastos son de ropa y comida 19/09/2025 22:22:25 En…" at bounding box center [711, 170] width 1269 height 717
drag, startPoint x: 310, startPoint y: 439, endPoint x: 184, endPoint y: 439, distance: 125.2
click at [184, 439] on textarea at bounding box center [514, 423] width 675 height 174
click at [375, 453] on textarea at bounding box center [514, 423] width 675 height 174
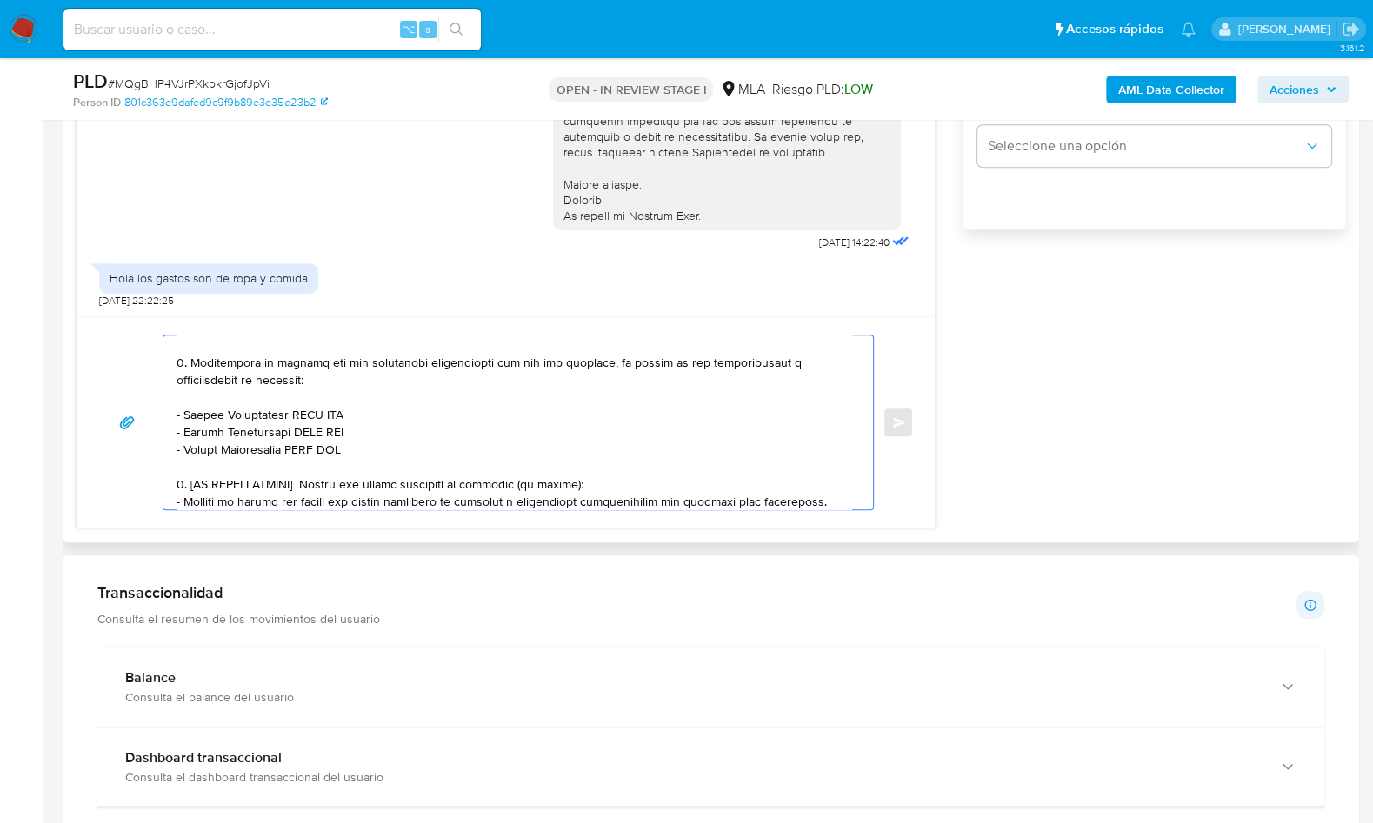
scroll to position [181, 0]
drag, startPoint x: 185, startPoint y: 411, endPoint x: 294, endPoint y: 417, distance: 108.8
click at [294, 417] on textarea at bounding box center [514, 423] width 675 height 174
paste textarea "Maria Laura,martin"
click at [329, 412] on textarea at bounding box center [514, 423] width 675 height 174
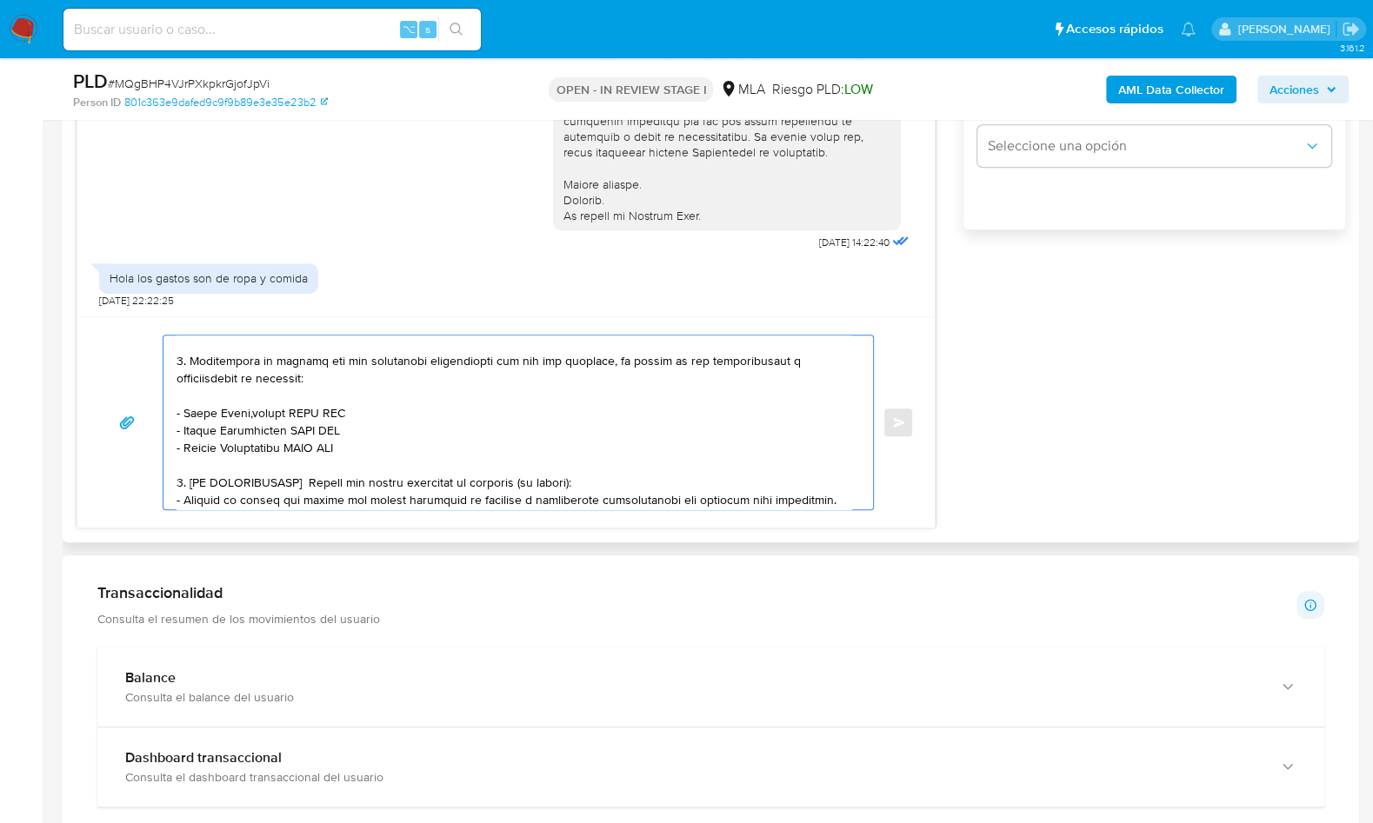
click at [329, 412] on textarea at bounding box center [514, 423] width 675 height 174
paste textarea "27250890597"
drag, startPoint x: 183, startPoint y: 446, endPoint x: 299, endPoint y: 453, distance: 115.9
click at [291, 450] on textarea at bounding box center [514, 423] width 675 height 174
paste textarea "Juan Pablo Area"
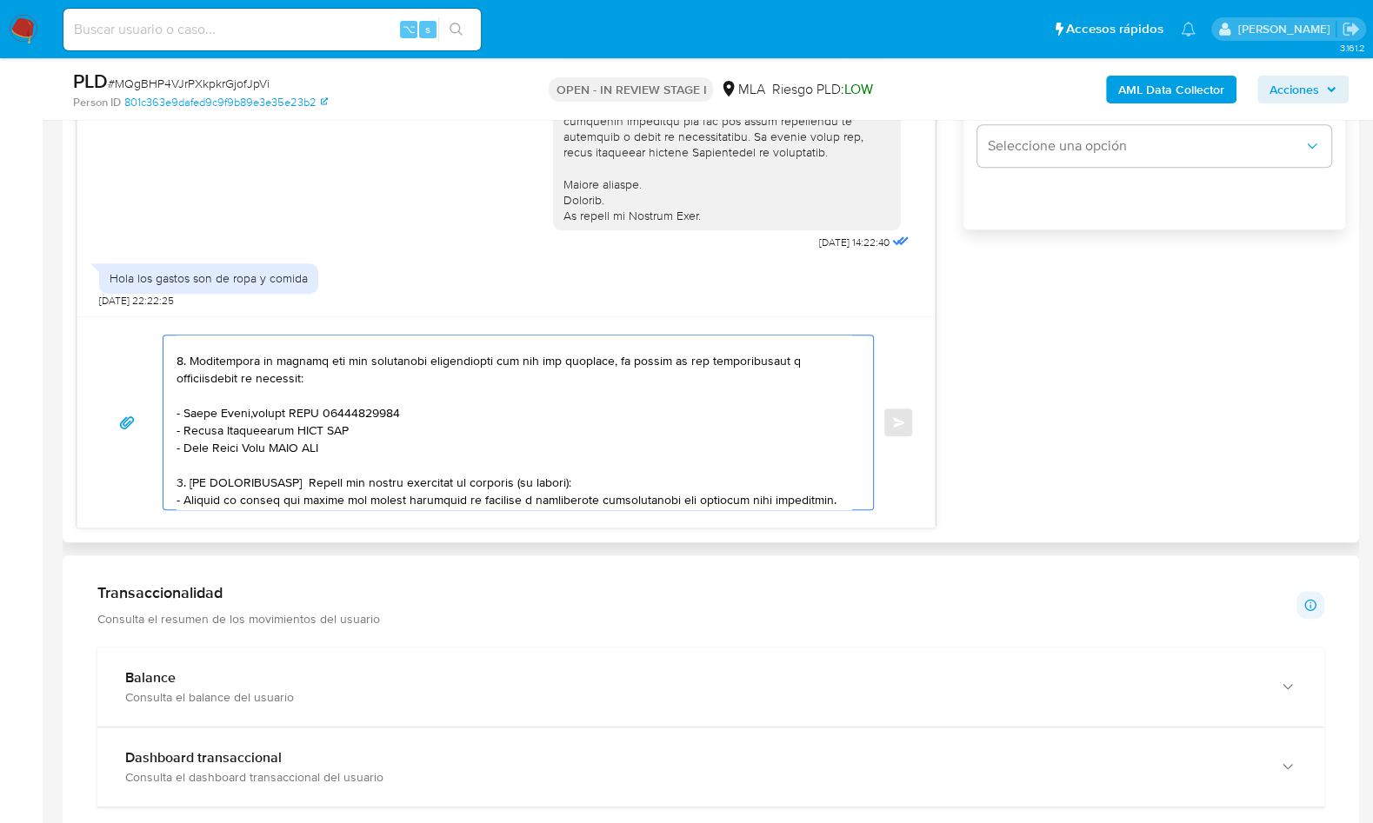
click at [317, 448] on textarea at bounding box center [514, 423] width 675 height 174
paste textarea "20231830562"
click at [408, 446] on textarea at bounding box center [514, 423] width 675 height 174
drag, startPoint x: 377, startPoint y: 428, endPoint x: 148, endPoint y: 434, distance: 229.7
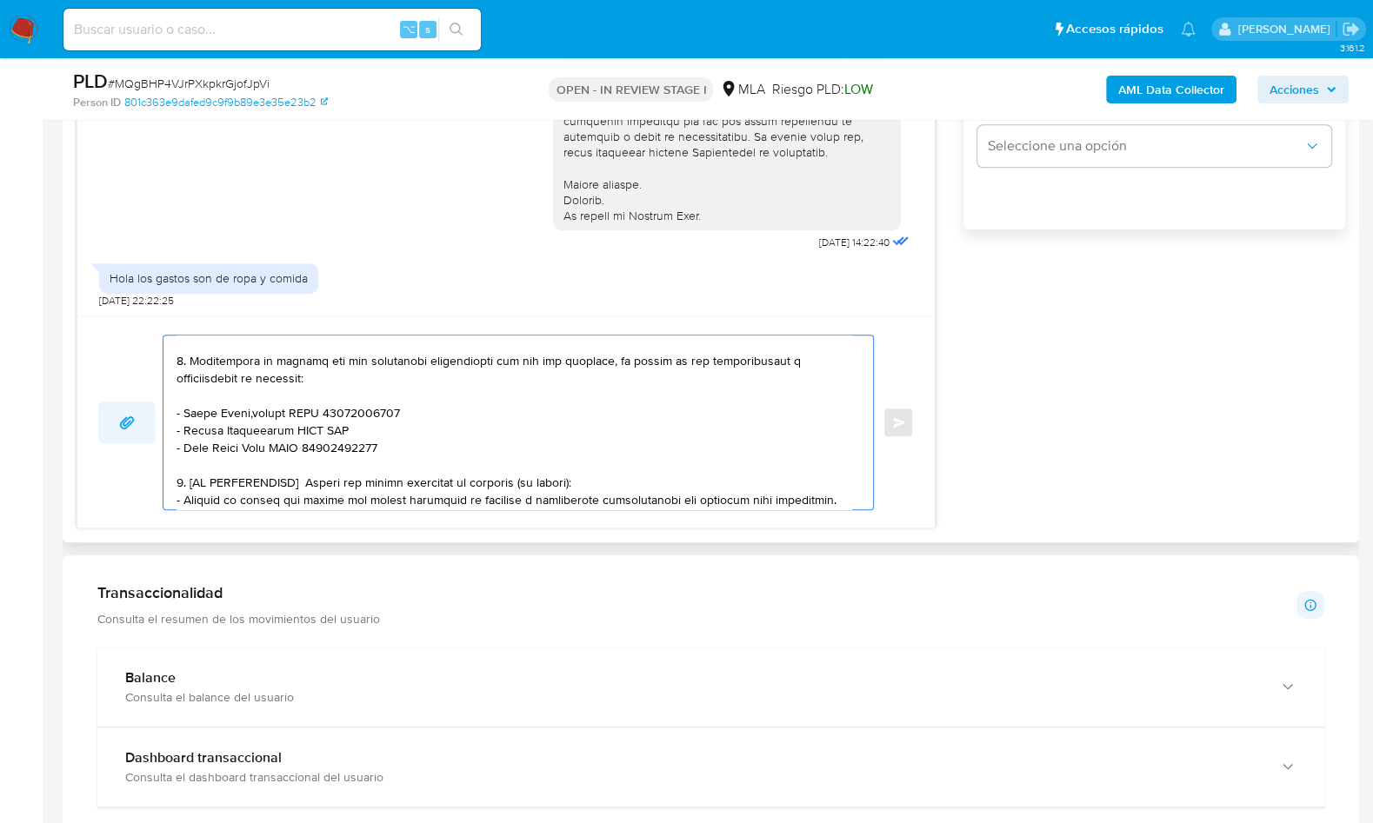
click at [148, 434] on div "Enviar" at bounding box center [506, 423] width 816 height 176
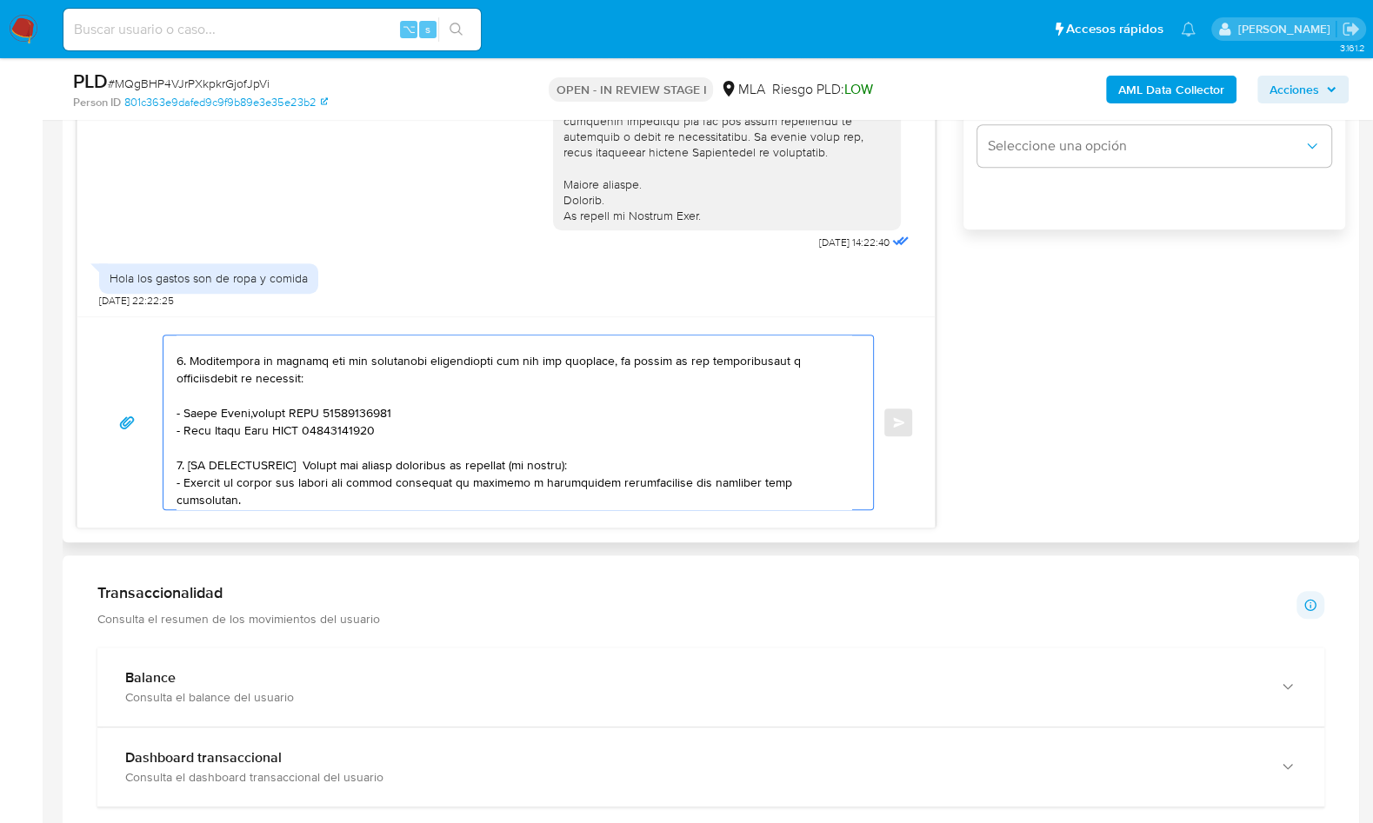
click at [397, 427] on textarea at bounding box center [514, 423] width 675 height 174
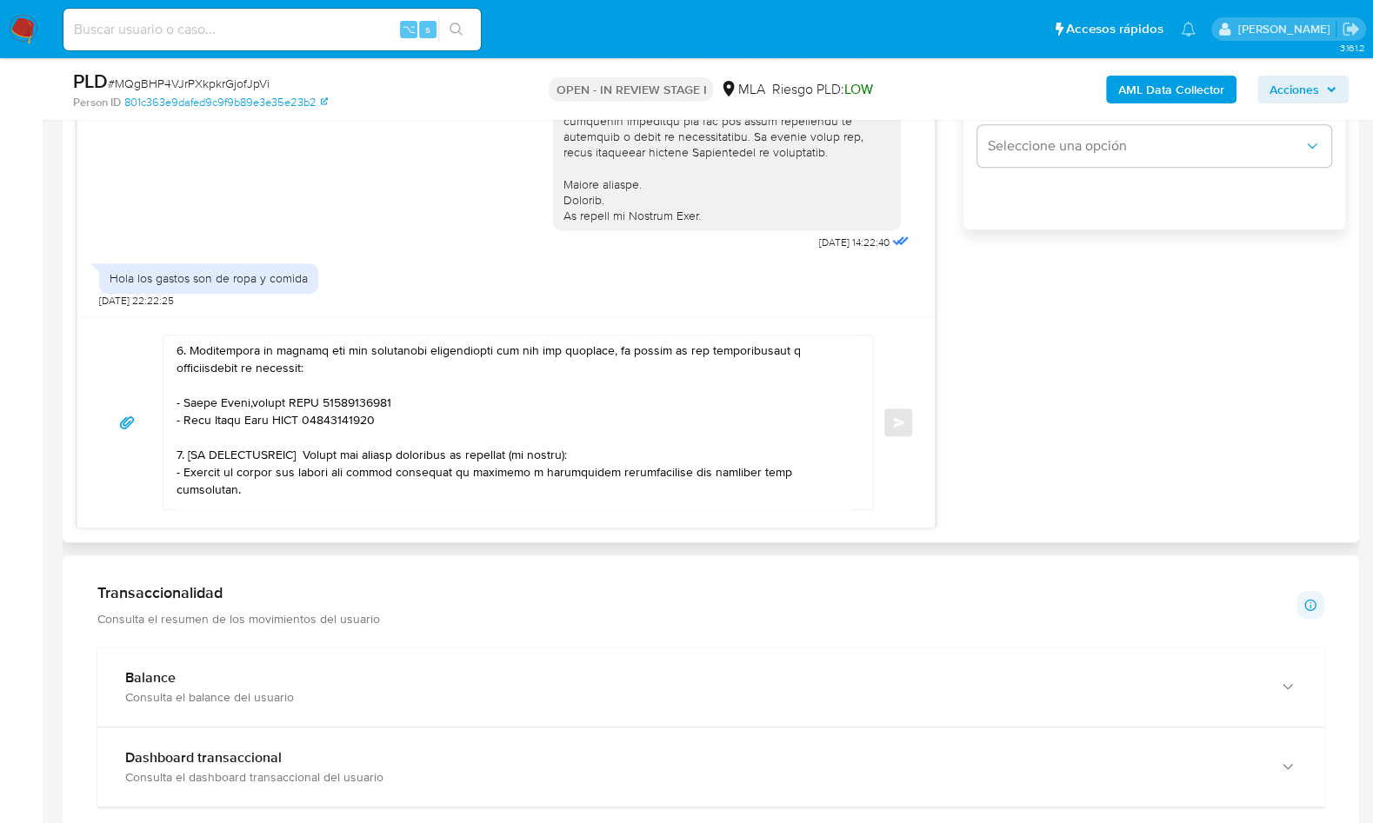
scroll to position [198, 0]
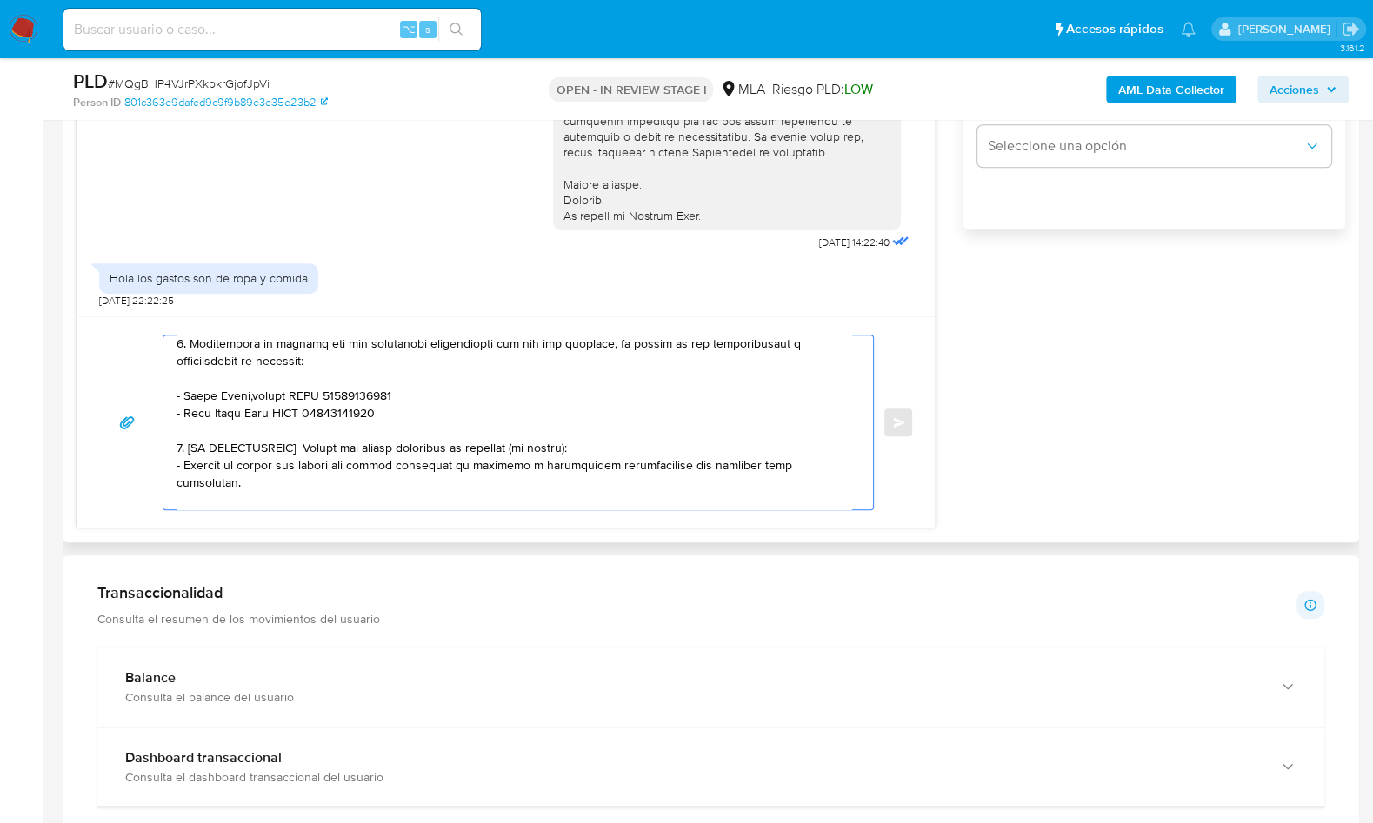
drag, startPoint x: 830, startPoint y: 464, endPoint x: 159, endPoint y: 443, distance: 670.8
click at [159, 443] on div "Enviar" at bounding box center [506, 423] width 816 height 176
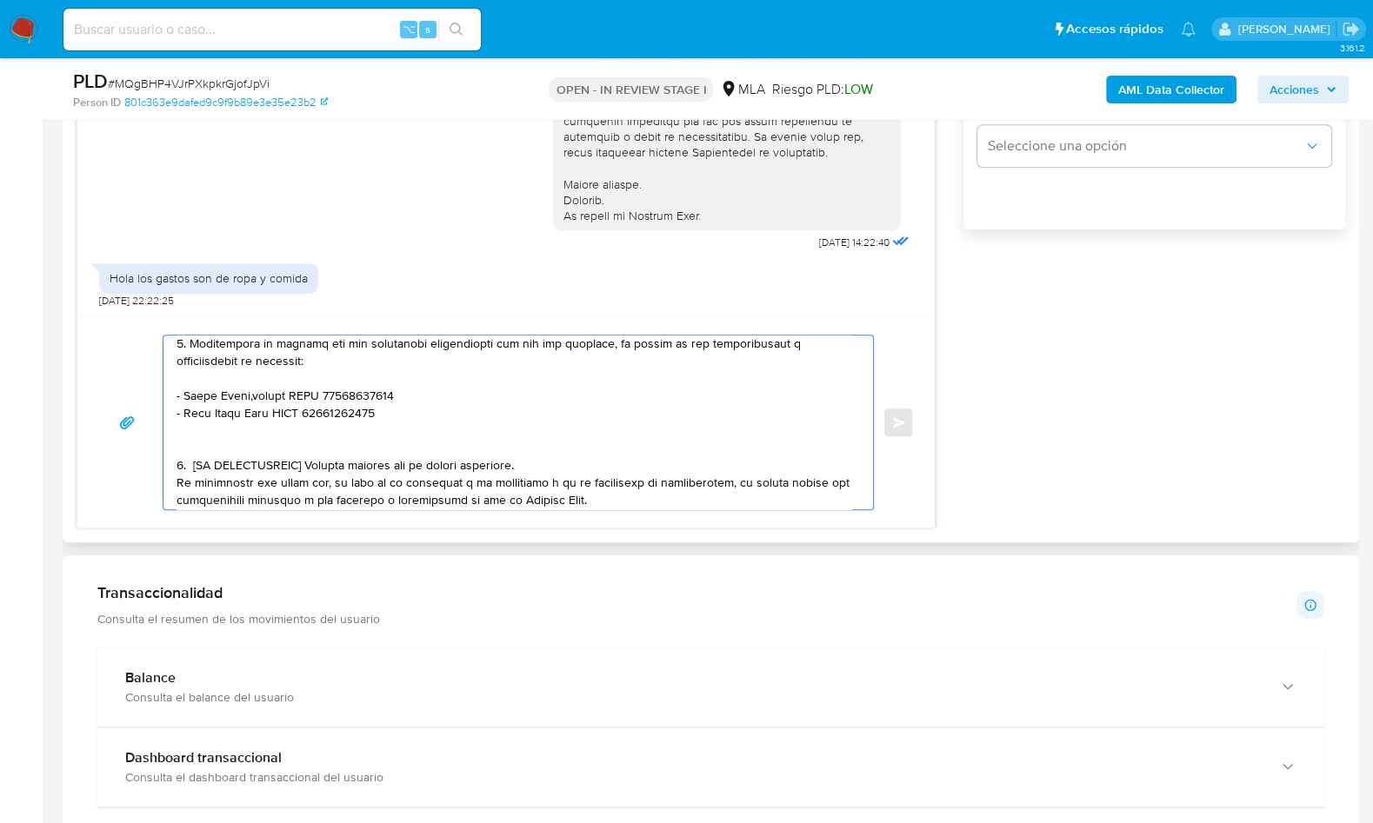
drag, startPoint x: 559, startPoint y: 466, endPoint x: 183, endPoint y: 441, distance: 377.4
click at [183, 441] on textarea at bounding box center [514, 423] width 675 height 174
click at [631, 469] on textarea at bounding box center [514, 423] width 675 height 174
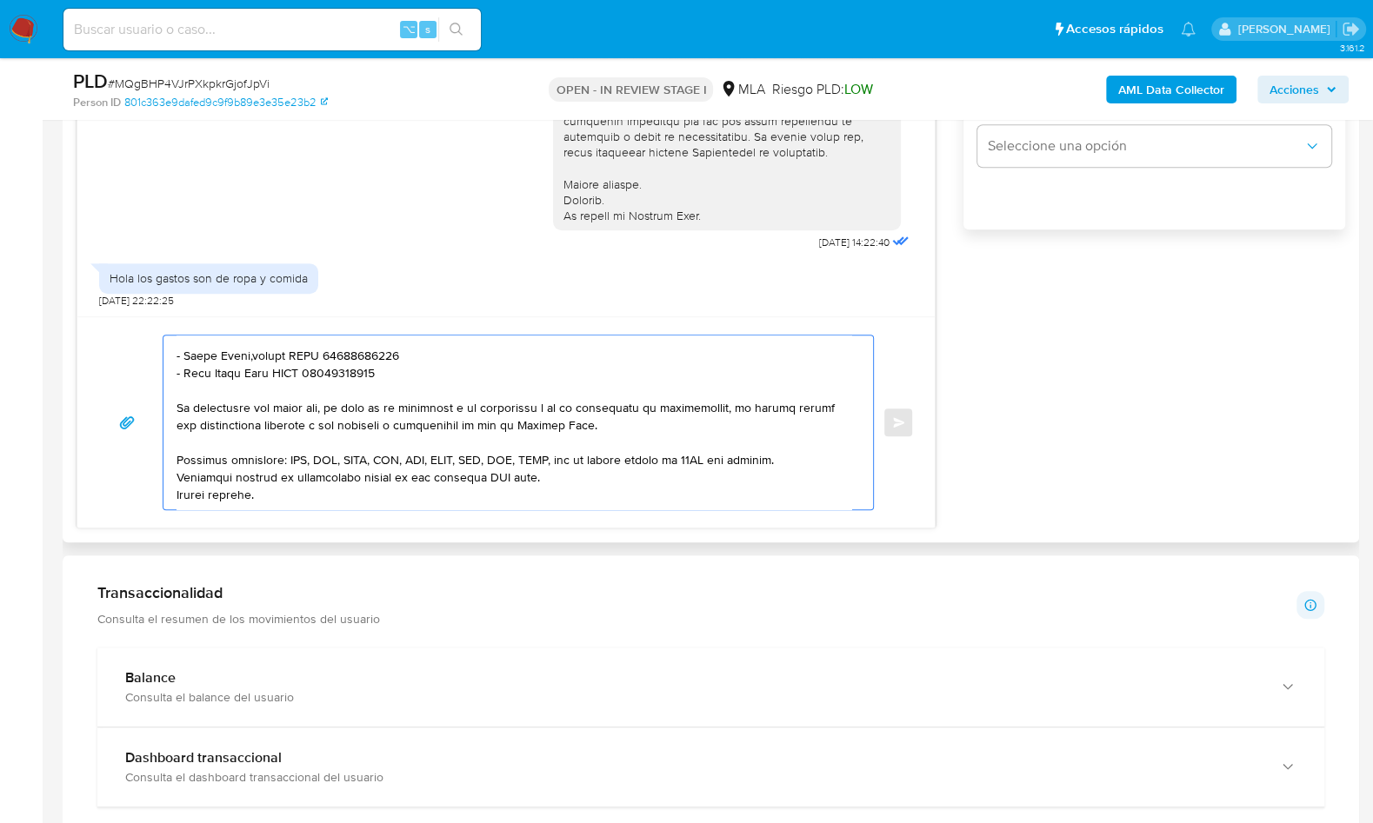
scroll to position [255, 0]
click at [816, 441] on textarea at bounding box center [514, 423] width 675 height 174
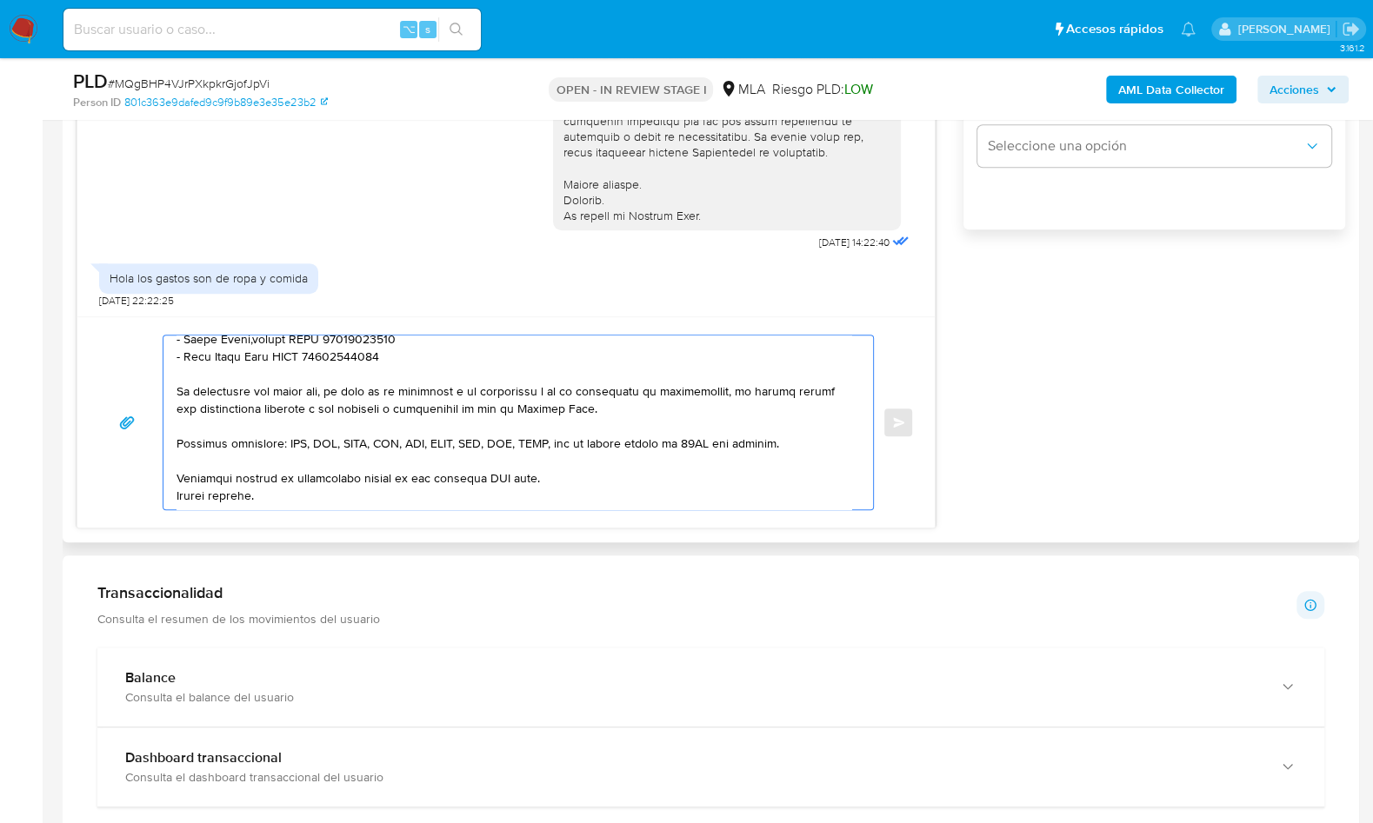
click at [499, 480] on textarea at bounding box center [514, 423] width 675 height 174
click at [484, 484] on textarea at bounding box center [514, 423] width 675 height 174
click at [484, 477] on textarea at bounding box center [514, 423] width 675 height 174
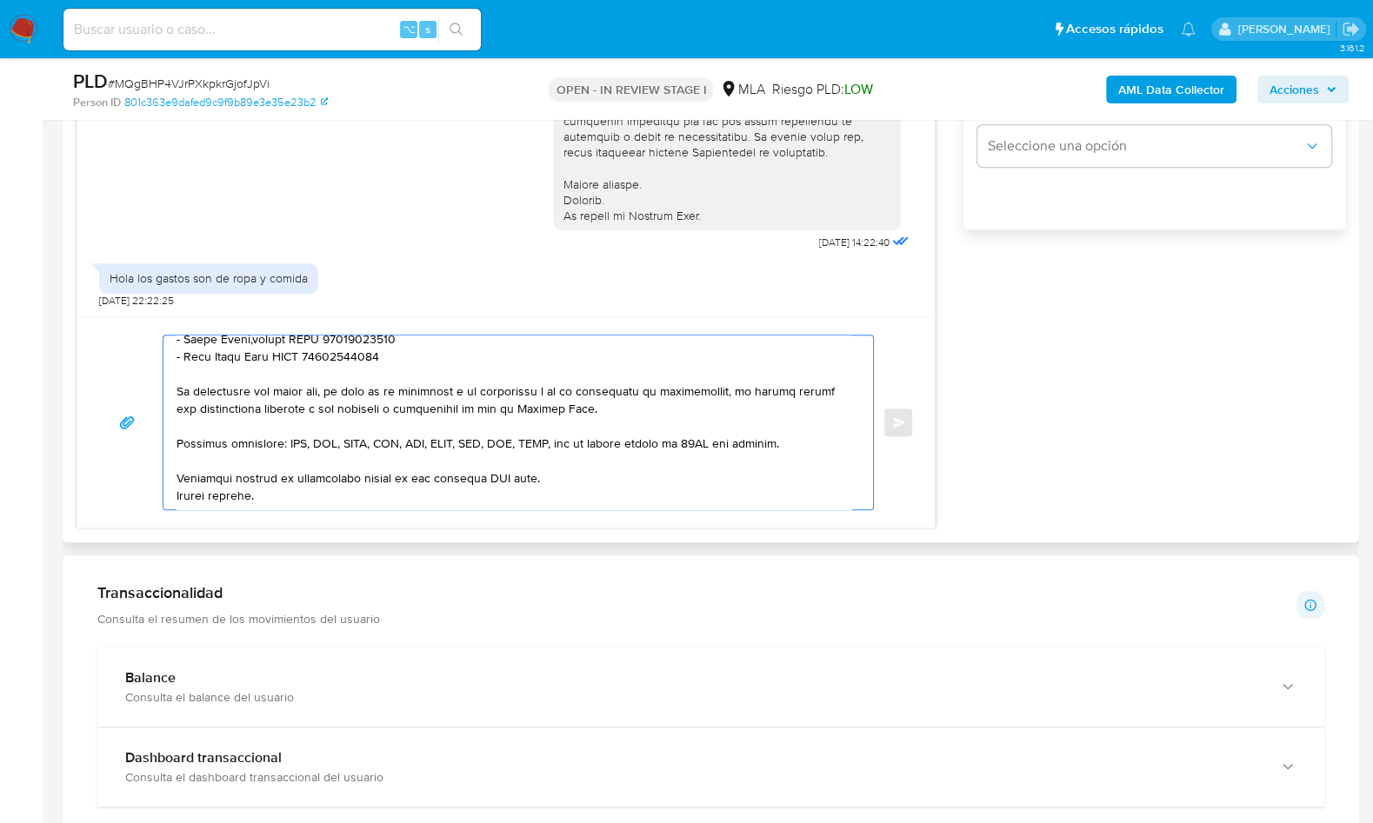
click at [484, 477] on textarea at bounding box center [514, 423] width 675 height 174
click at [535, 469] on textarea at bounding box center [514, 423] width 675 height 174
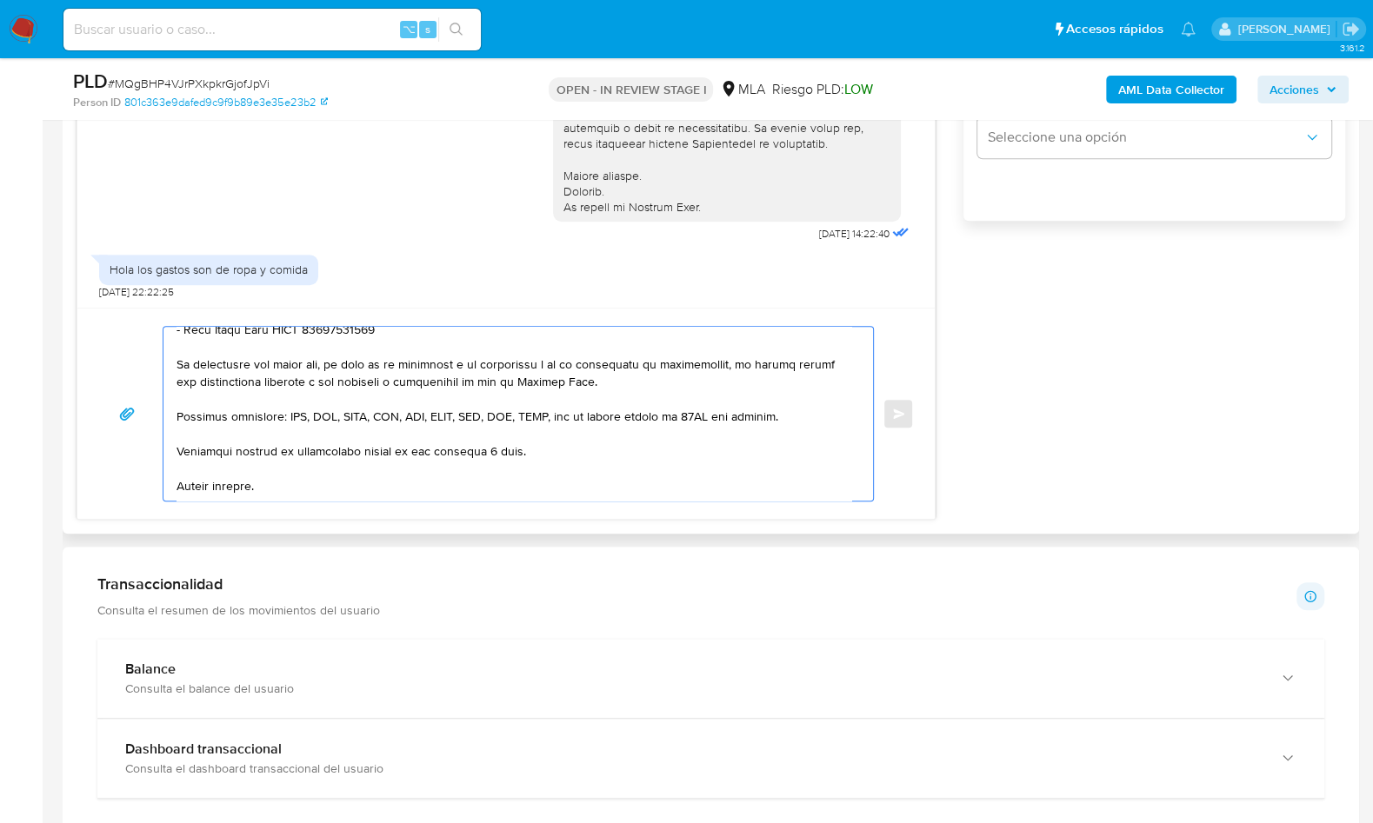
scroll to position [1247, 0]
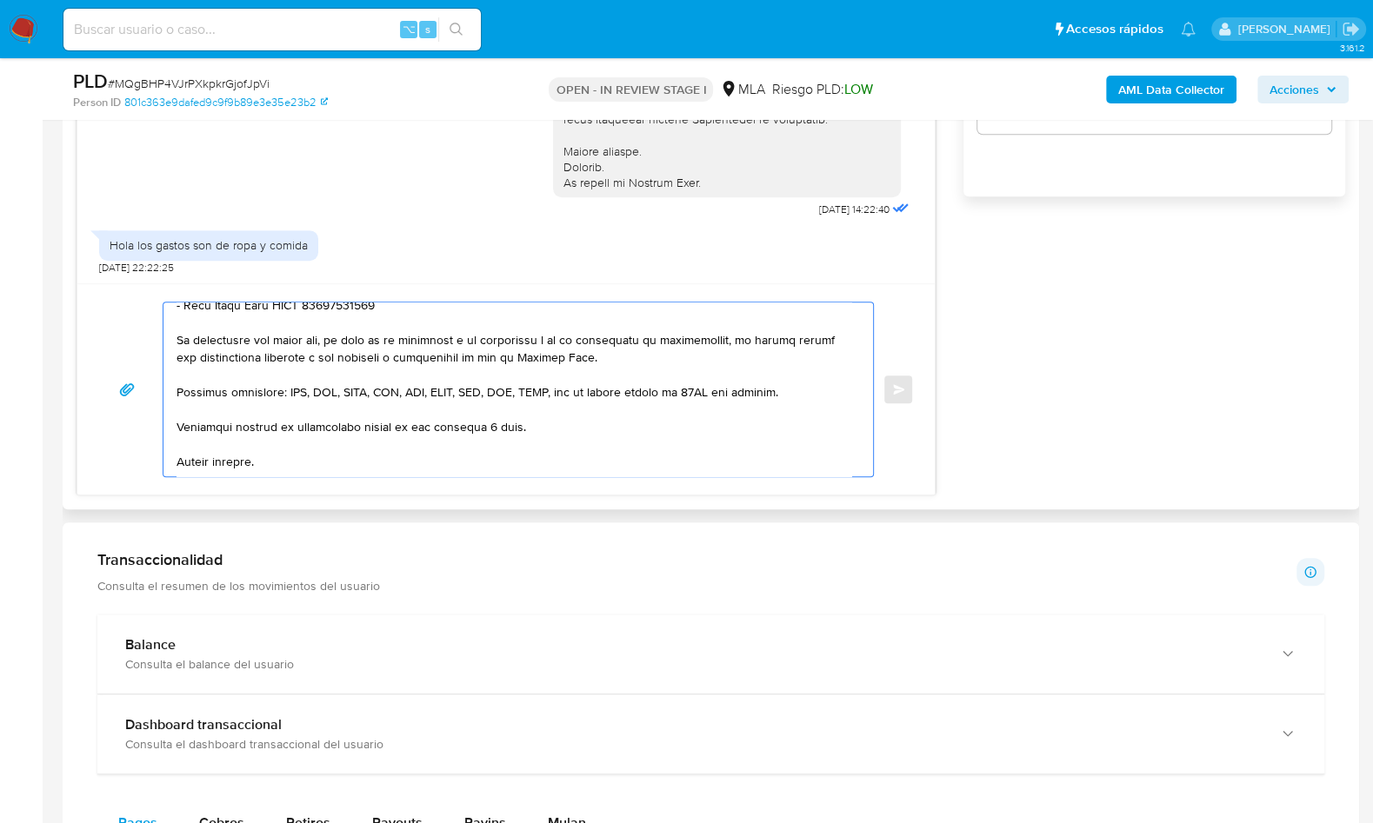
click at [190, 457] on textarea at bounding box center [514, 390] width 675 height 174
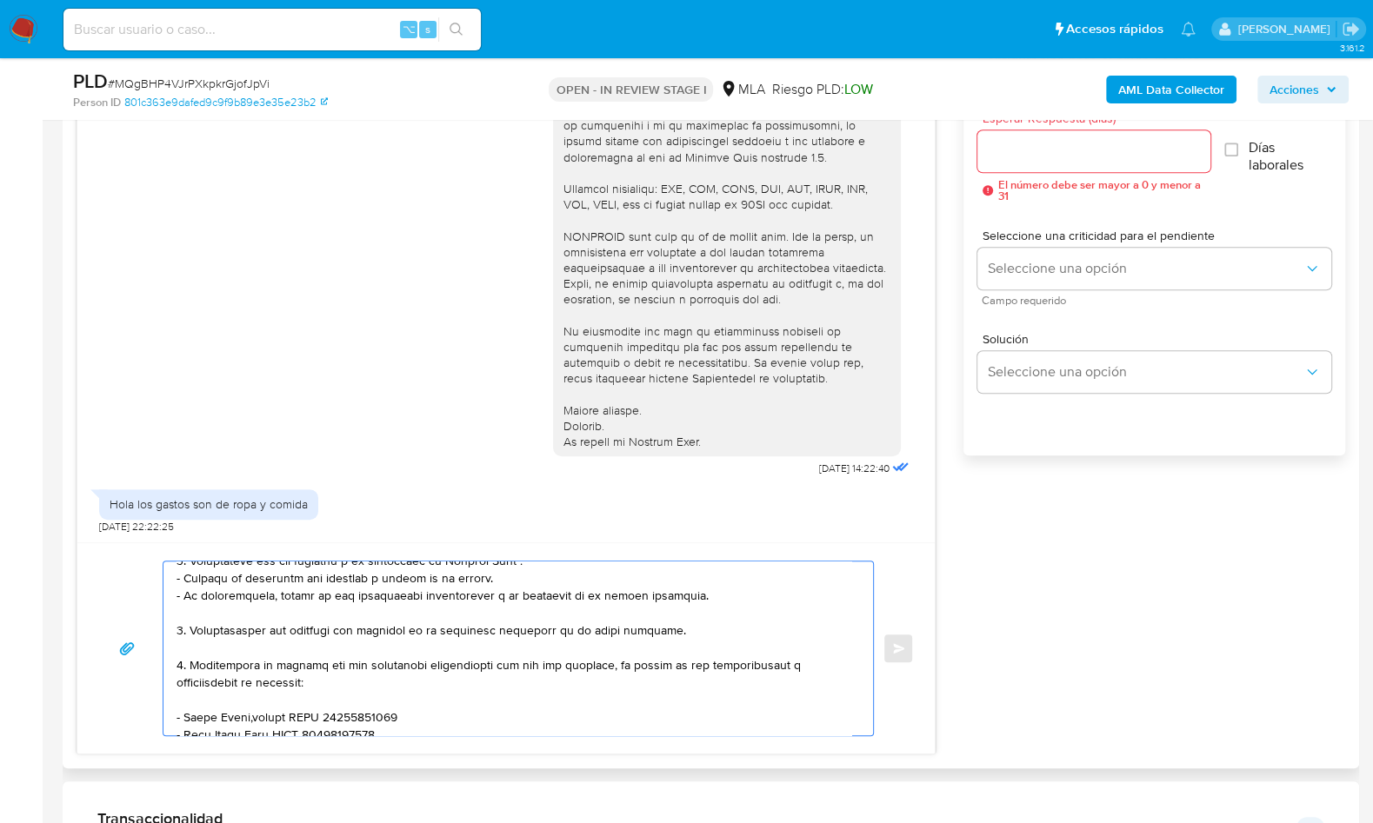
scroll to position [952, 0]
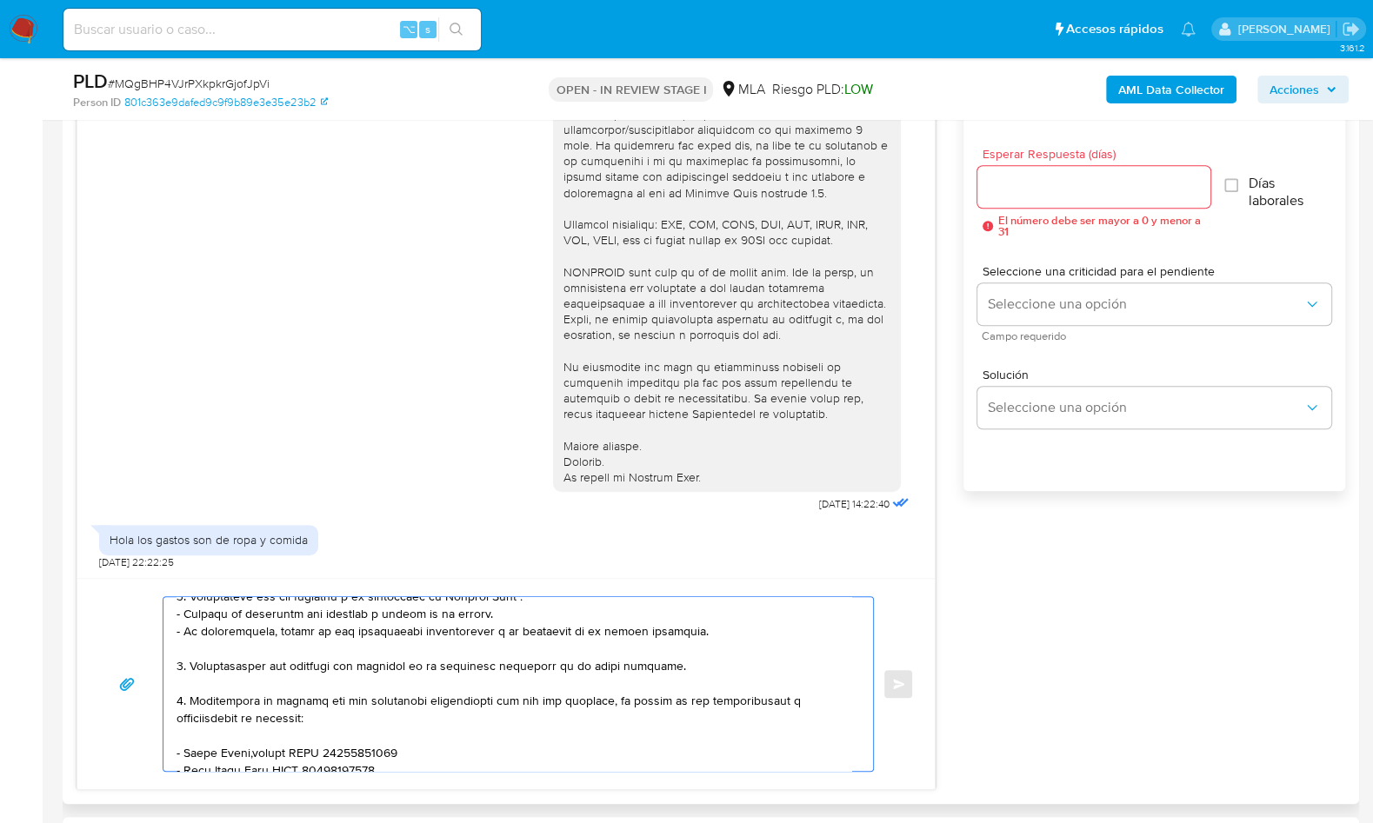
type textarea "Hola Sofía, En función de las operaciones registradas en tu cuenta de Mercado P…"
click at [1017, 196] on div at bounding box center [1093, 187] width 233 height 42
click at [1021, 194] on input "Esperar Respuesta (días)" at bounding box center [1093, 187] width 233 height 23
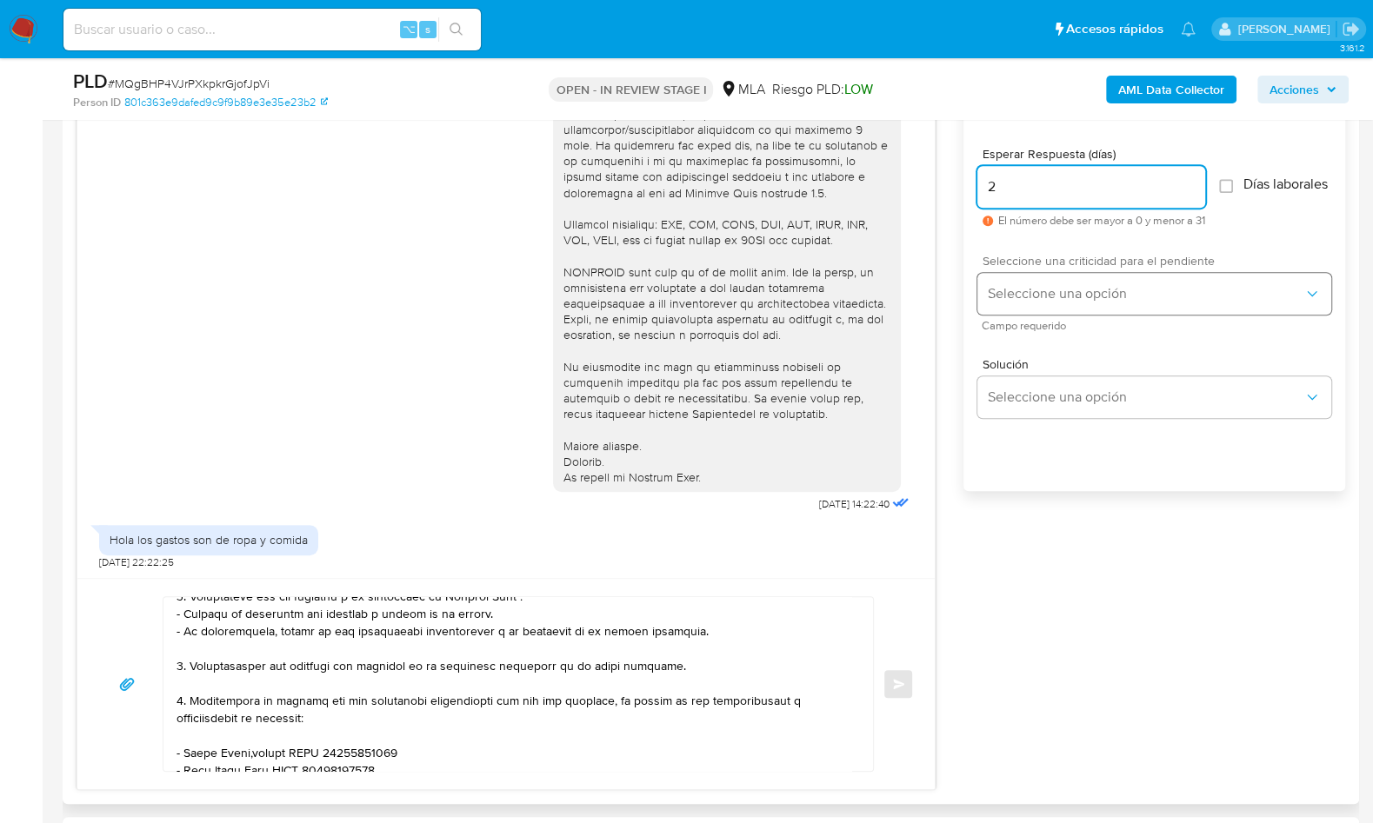
type input "2"
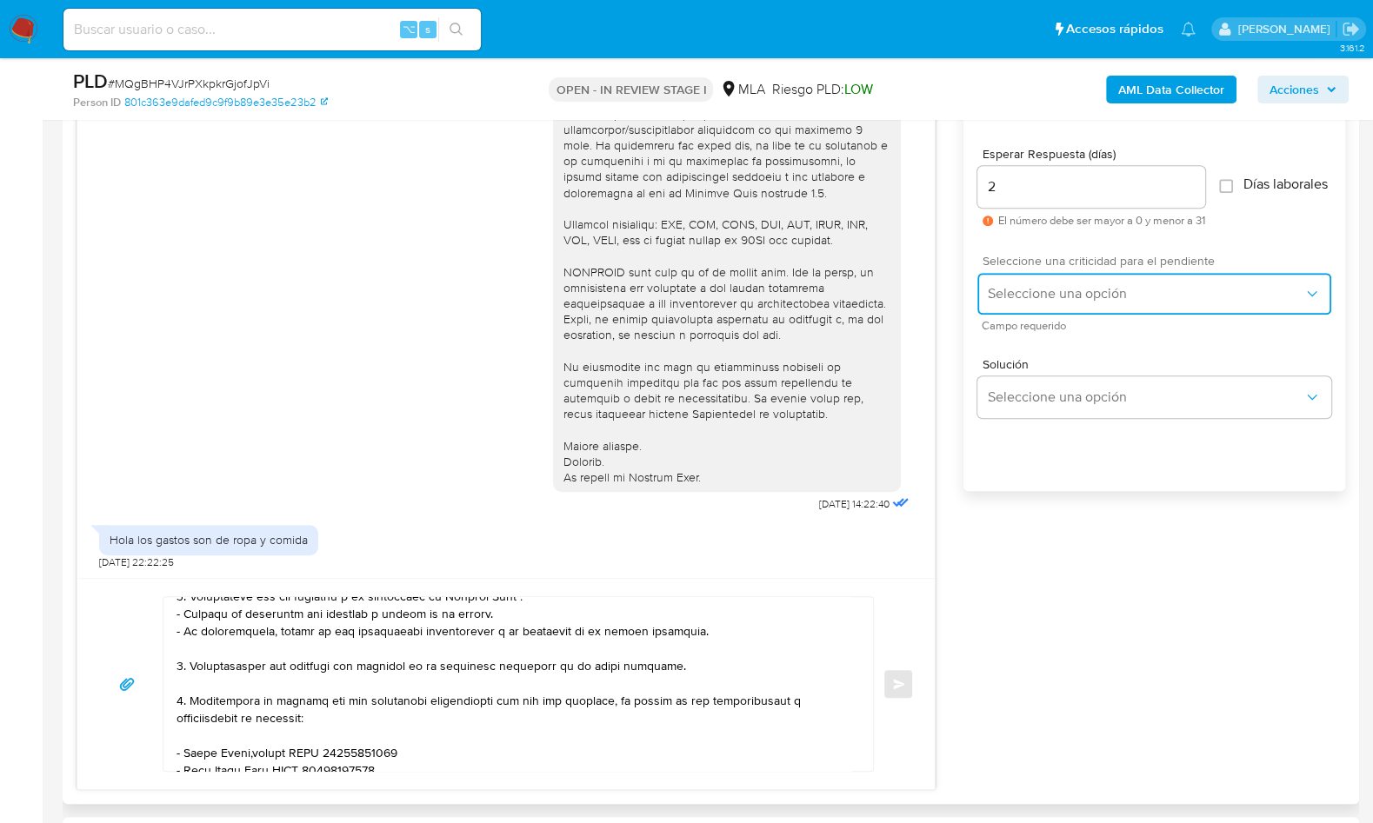
click at [1044, 296] on span "Seleccione una opción" at bounding box center [1146, 293] width 316 height 17
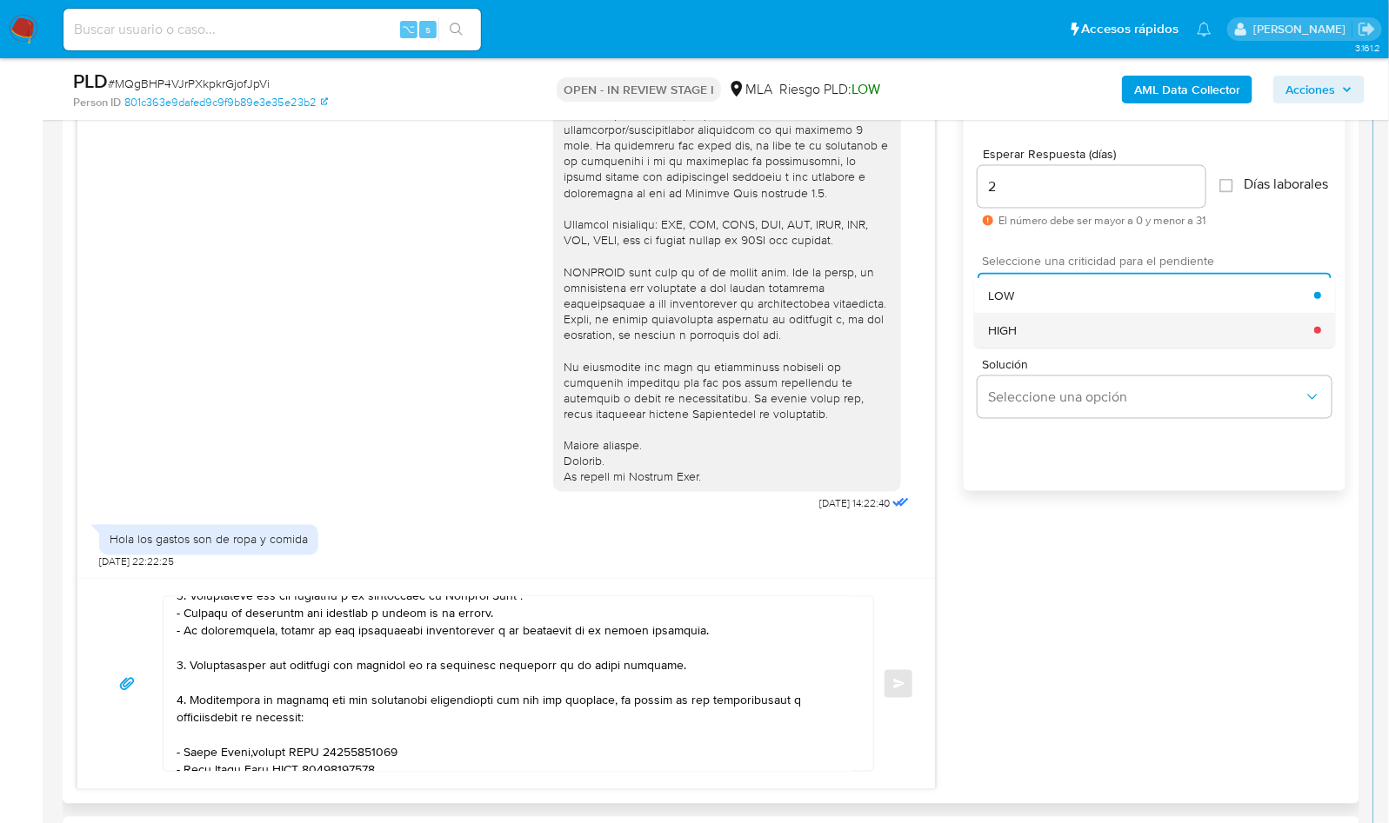
click at [1056, 344] on div "HIGH" at bounding box center [1151, 330] width 326 height 35
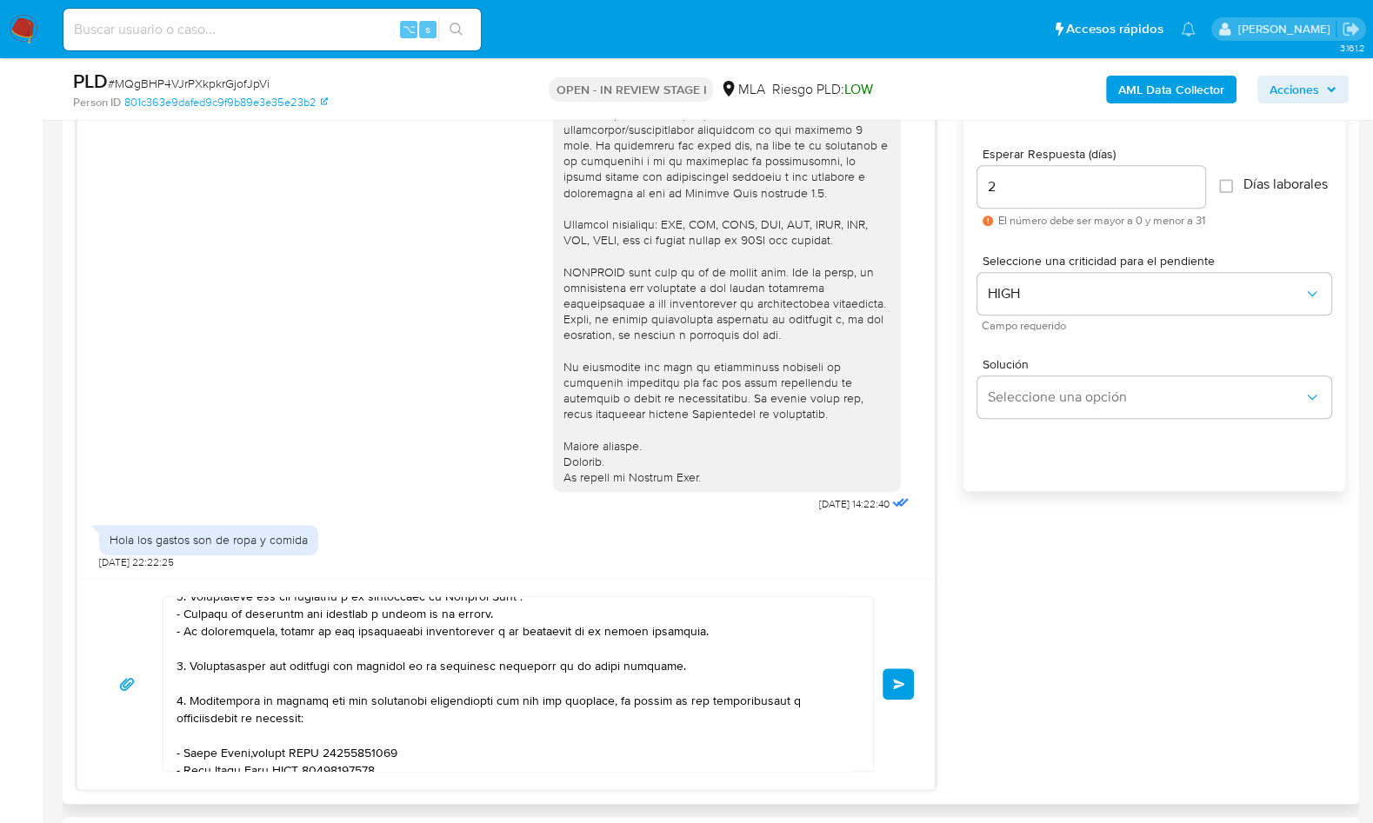
click at [901, 674] on button "Enviar" at bounding box center [898, 684] width 31 height 31
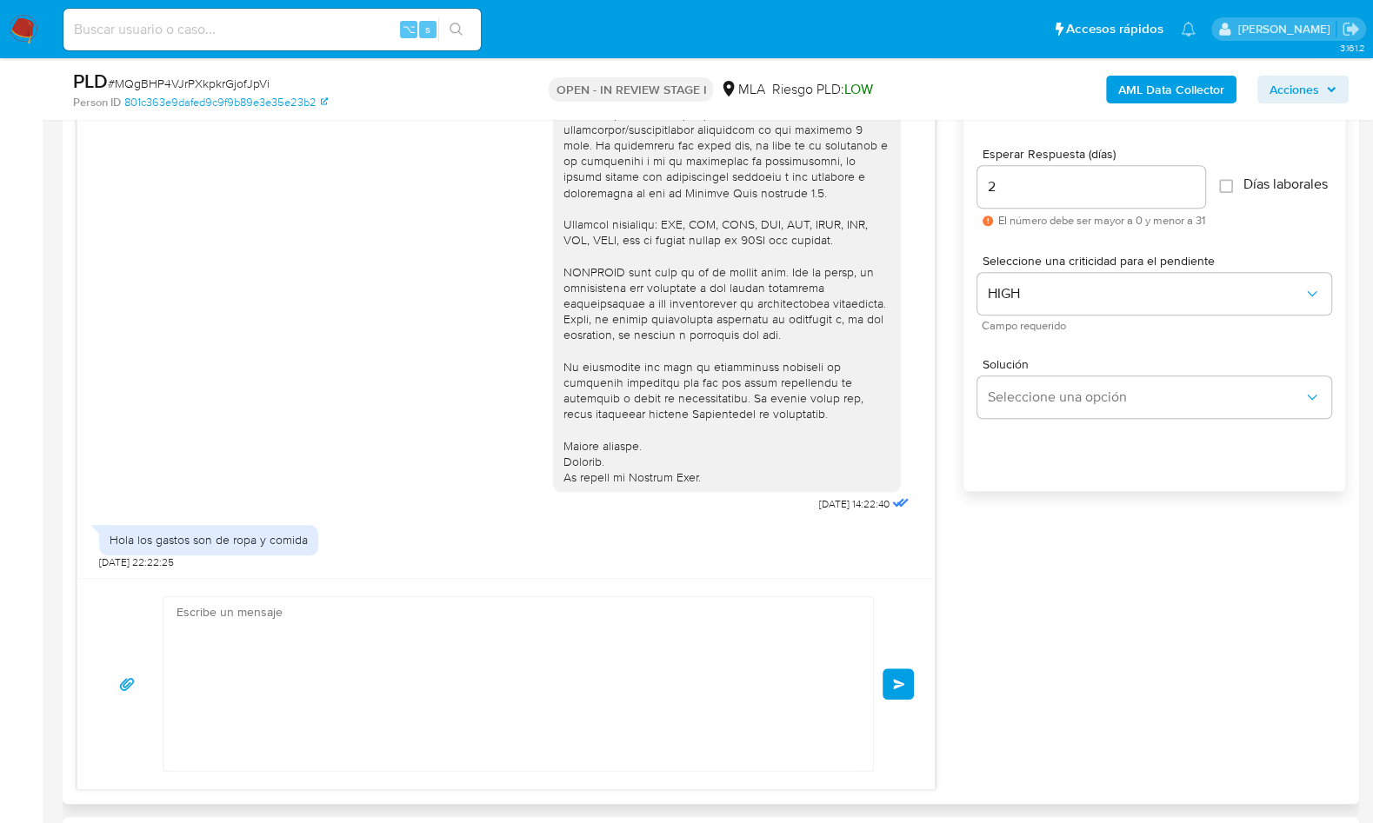
scroll to position [1009, 0]
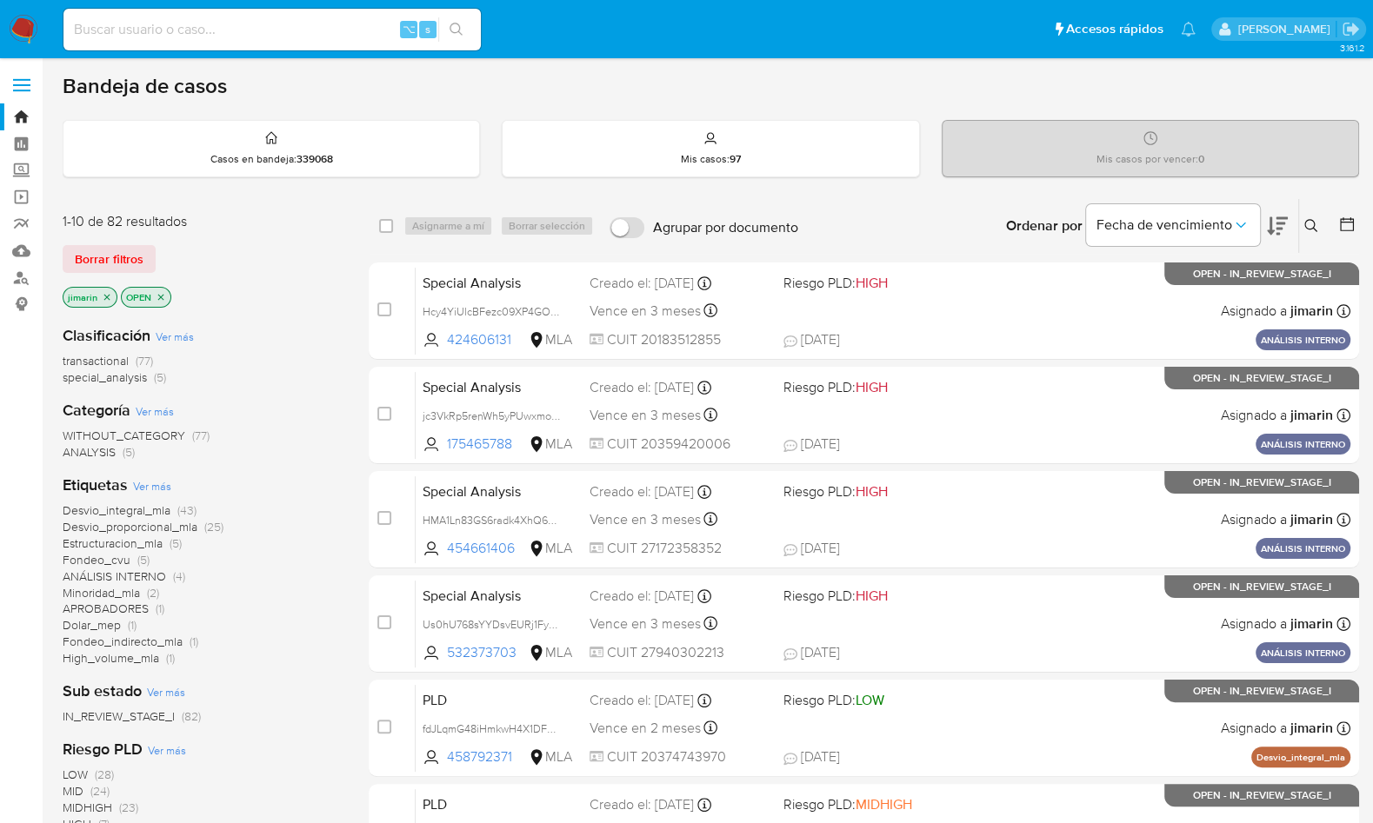
drag, startPoint x: 157, startPoint y: 295, endPoint x: 141, endPoint y: 300, distance: 17.3
click at [157, 295] on icon "close-filter" at bounding box center [161, 297] width 10 height 10
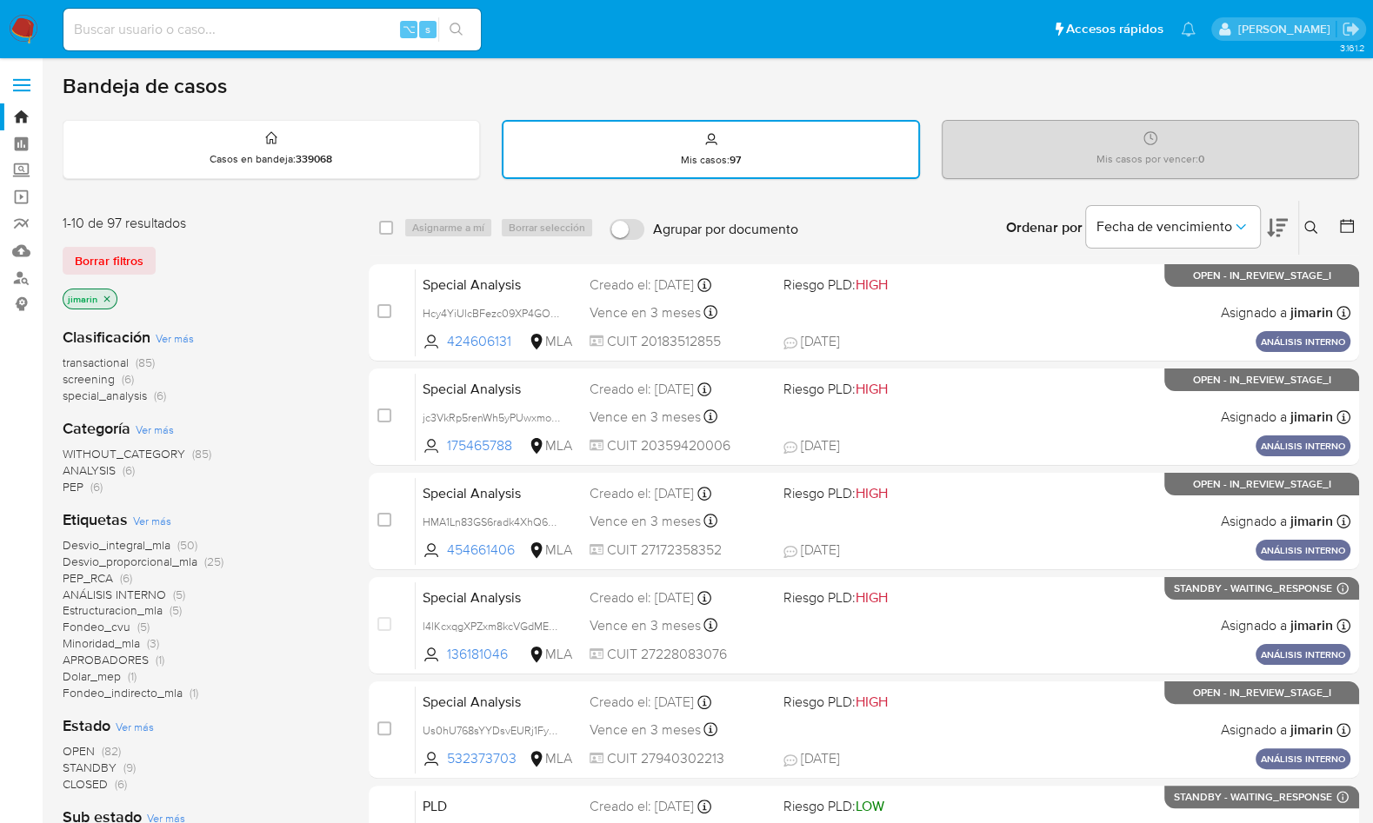
click at [106, 294] on icon "close-filter" at bounding box center [107, 299] width 10 height 10
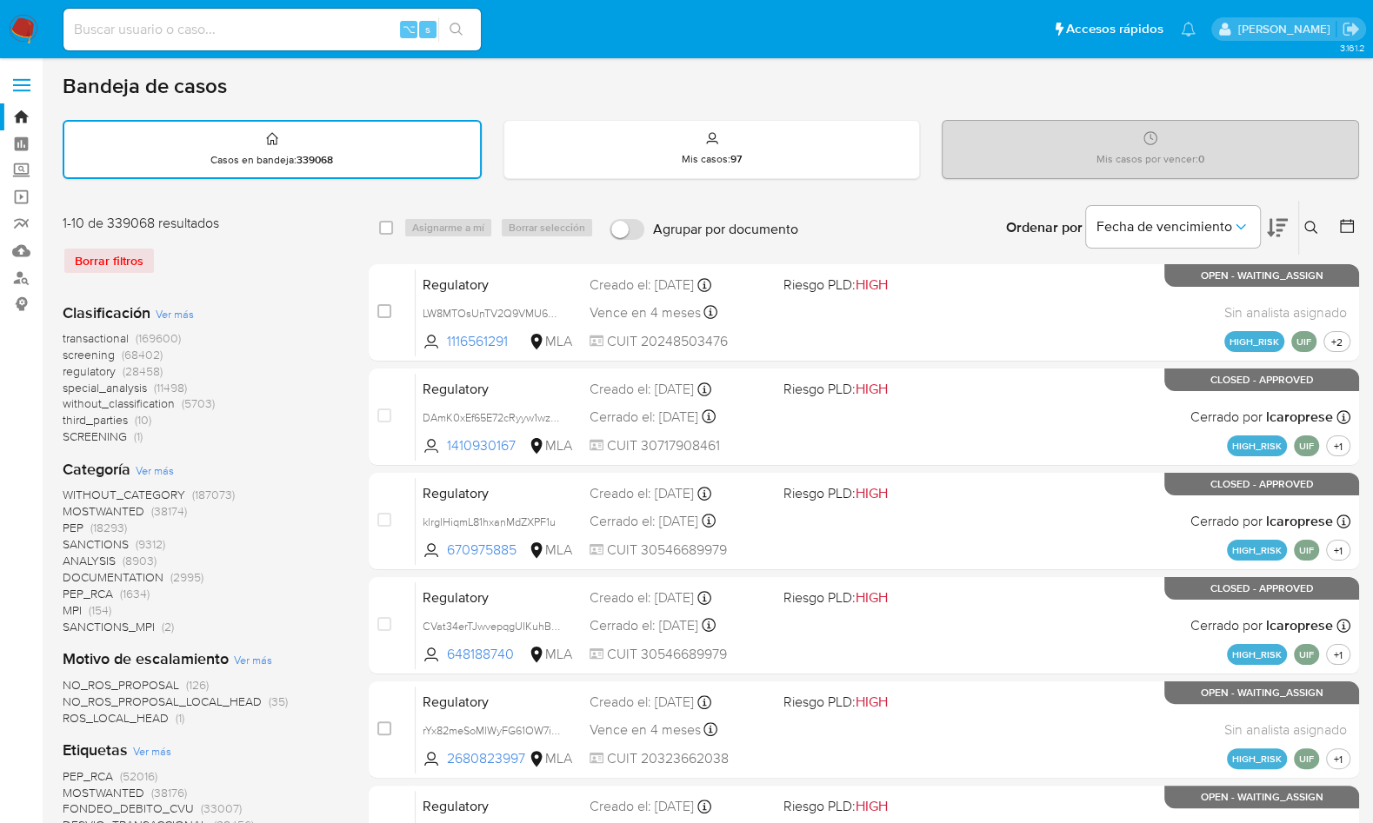
click at [1303, 223] on button at bounding box center [1313, 227] width 29 height 21
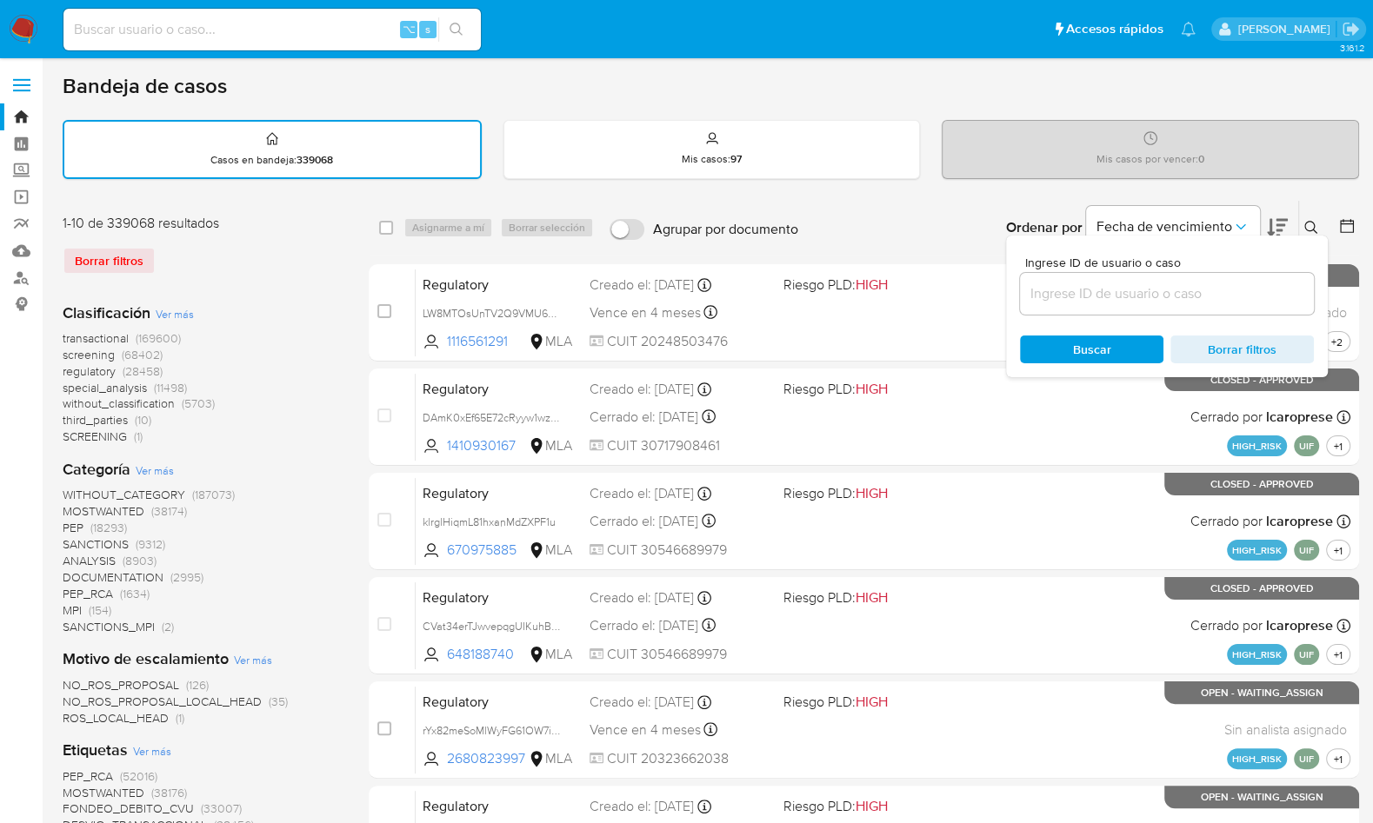
click at [1242, 283] on input at bounding box center [1167, 294] width 294 height 23
type input "192155263"
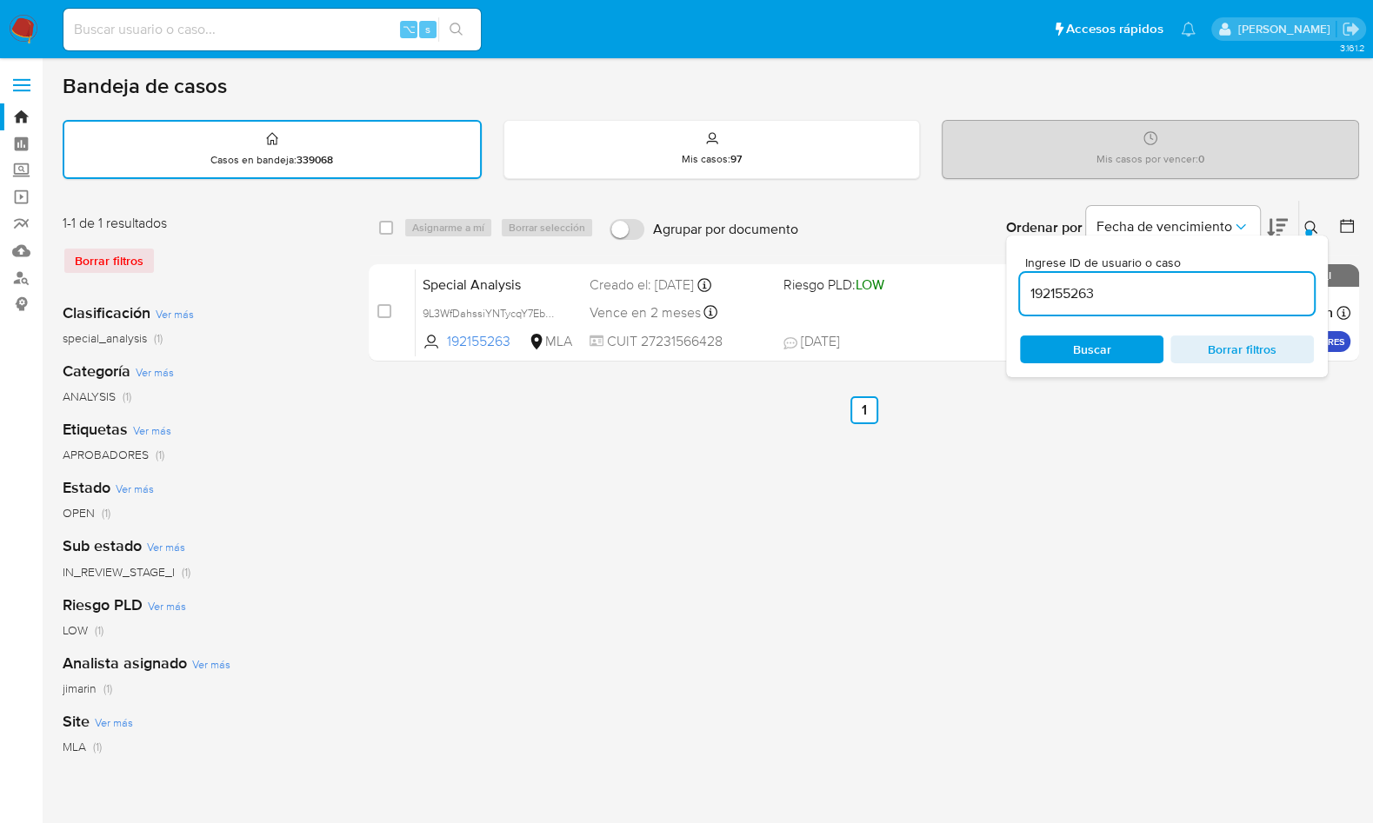
click at [1317, 223] on icon at bounding box center [1311, 228] width 14 height 14
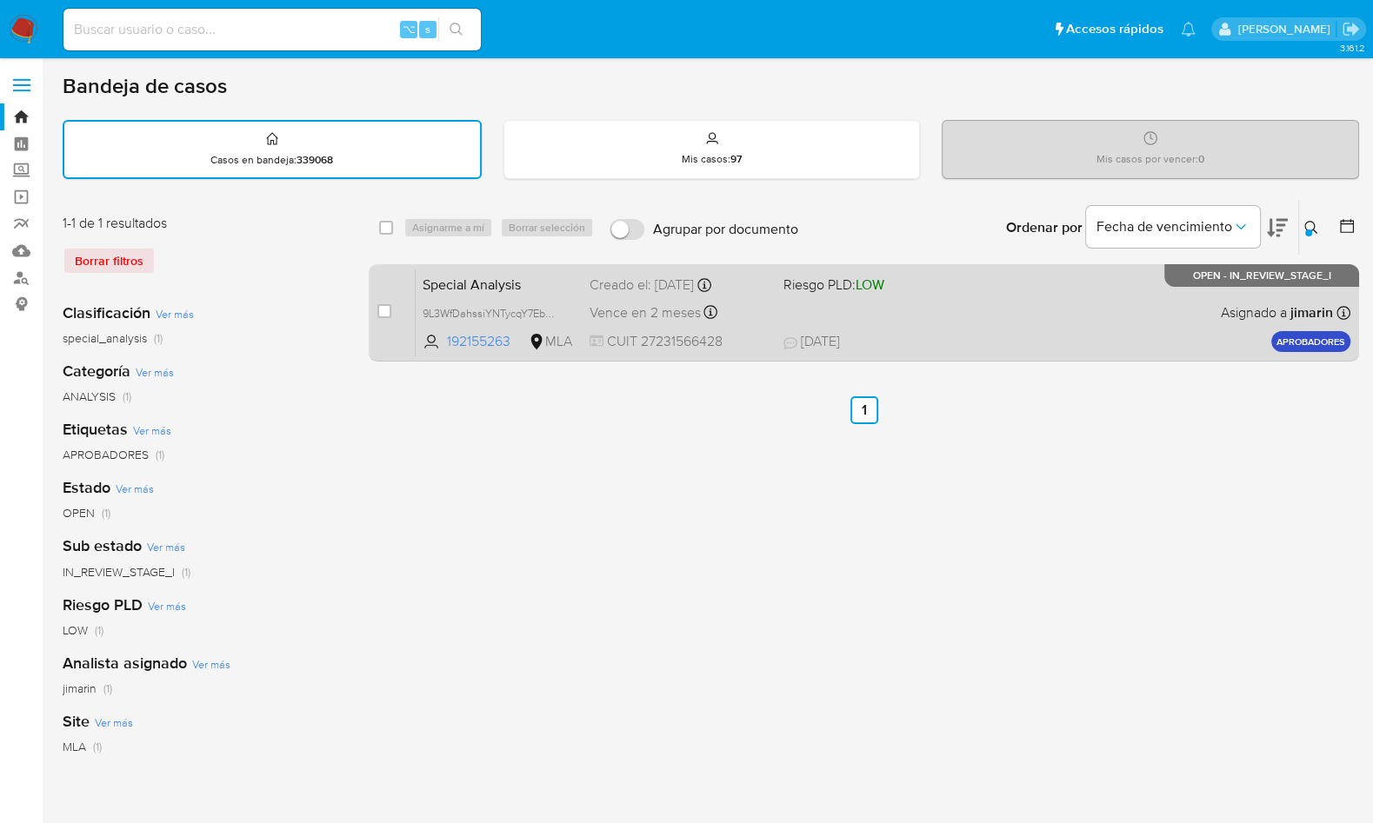
click at [1135, 305] on div "Special Analysis 9L3WfDahssiYNTycqY7EbmLc 192155263 MLA Riesgo PLD: LOW Creado …" at bounding box center [883, 313] width 935 height 88
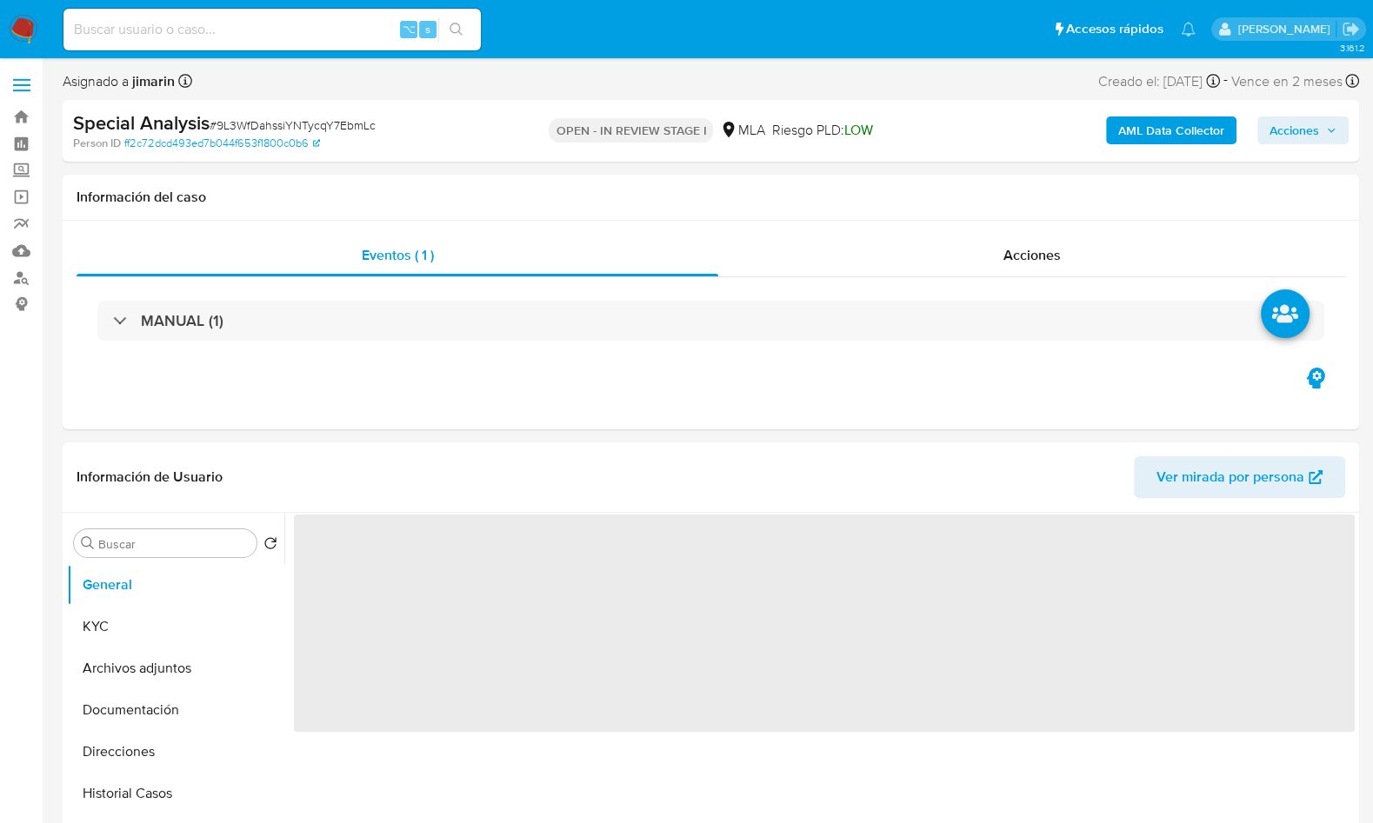
select select "10"
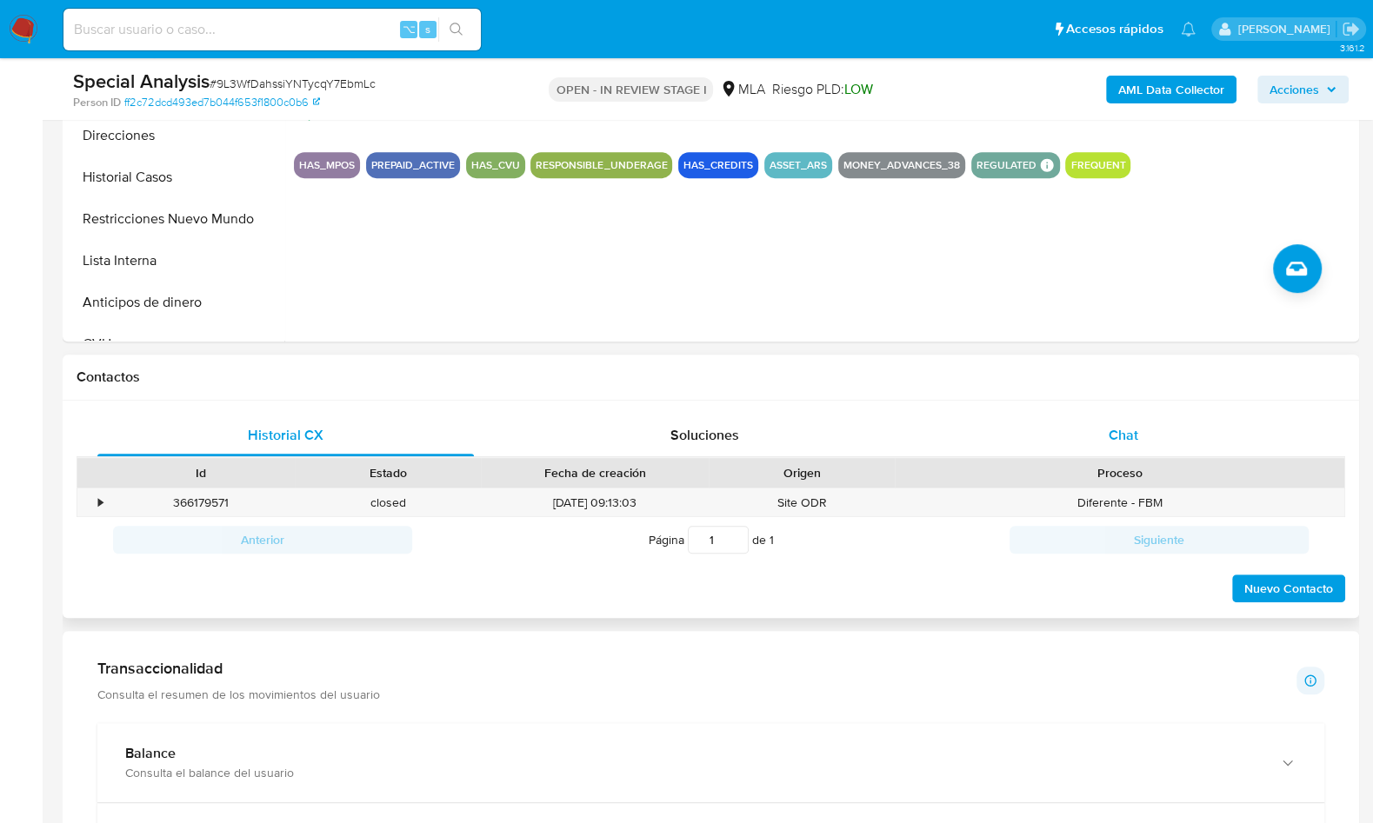
click at [1100, 437] on div "Chat" at bounding box center [1123, 436] width 377 height 42
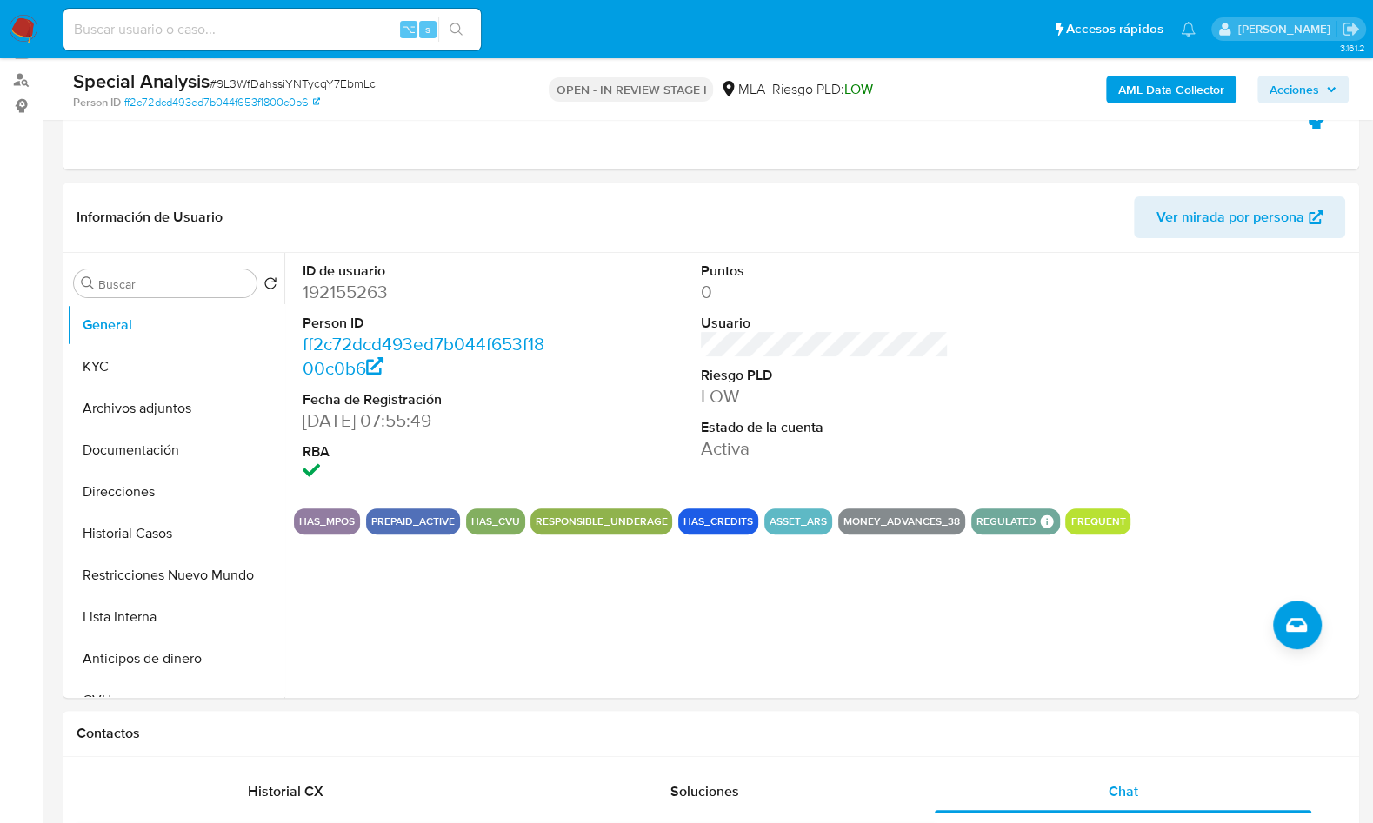
scroll to position [170, 0]
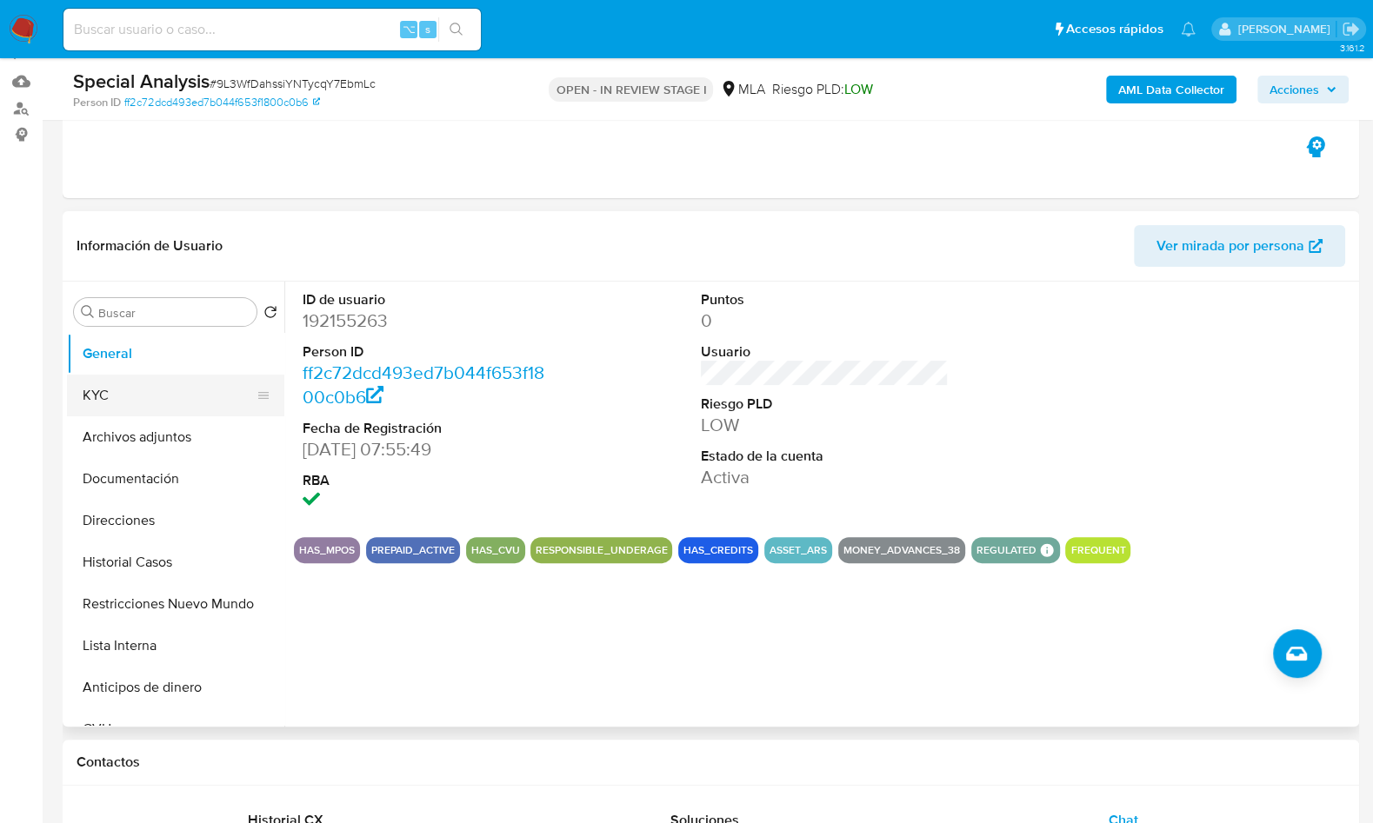
click at [80, 393] on button "KYC" at bounding box center [168, 396] width 203 height 42
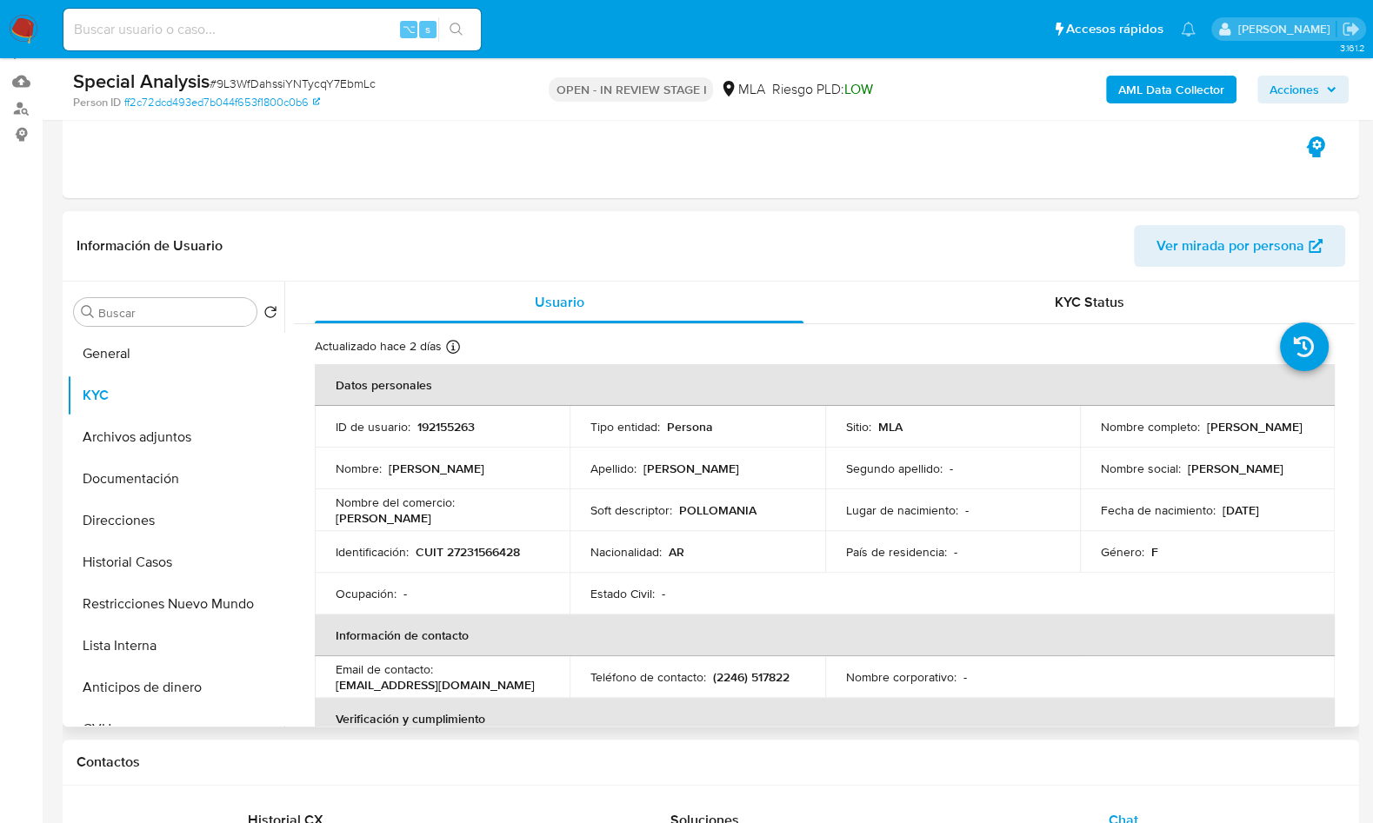
click at [480, 550] on p "CUIT 27231566428" at bounding box center [468, 552] width 104 height 16
copy p "27231566428"
click at [473, 427] on p "192155263" at bounding box center [445, 427] width 57 height 16
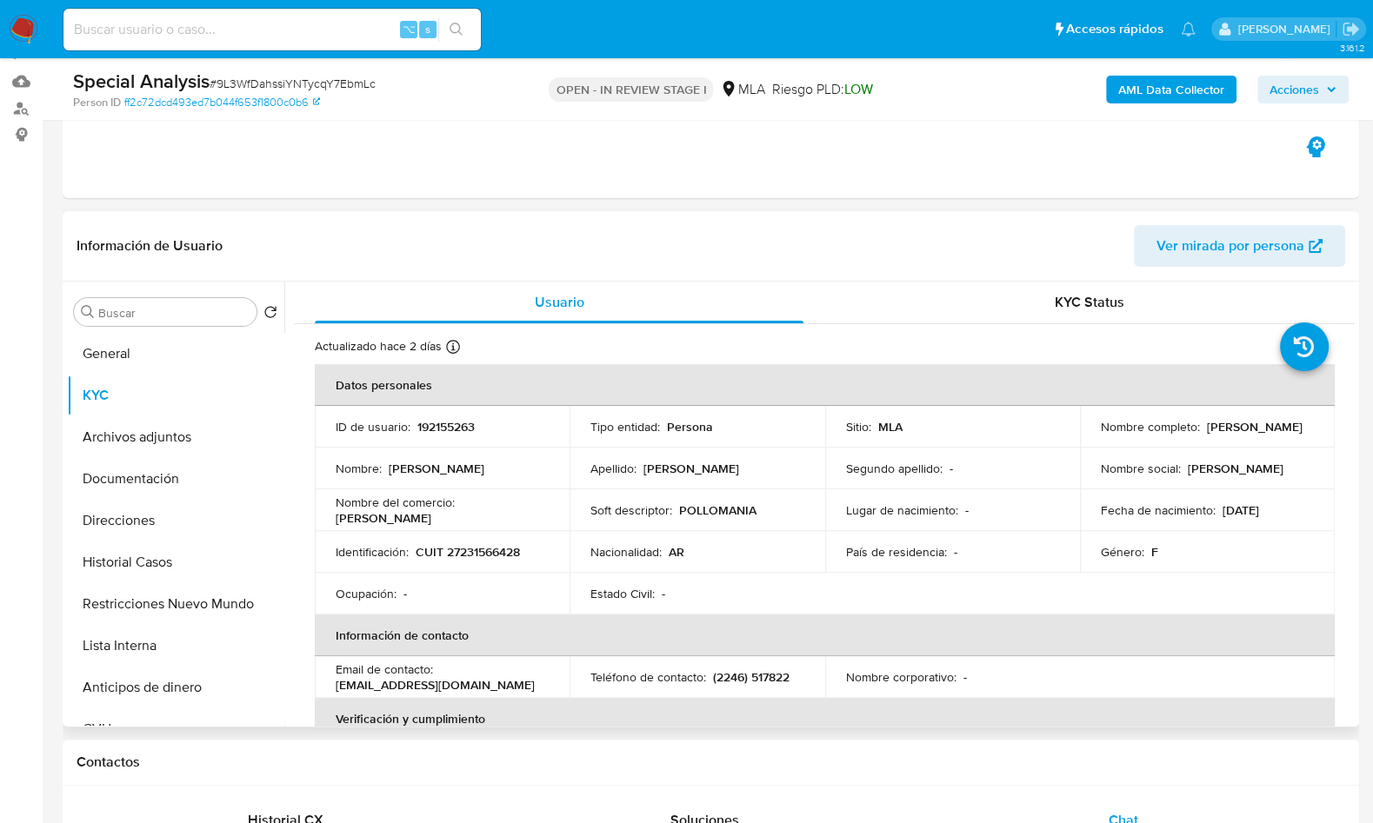
click at [452, 427] on p "192155263" at bounding box center [445, 427] width 57 height 16
copy p "192155263"
click at [524, 317] on div "Usuario" at bounding box center [559, 303] width 489 height 42
click at [564, 251] on header "Información de Usuario Ver mirada por persona" at bounding box center [711, 246] width 1269 height 42
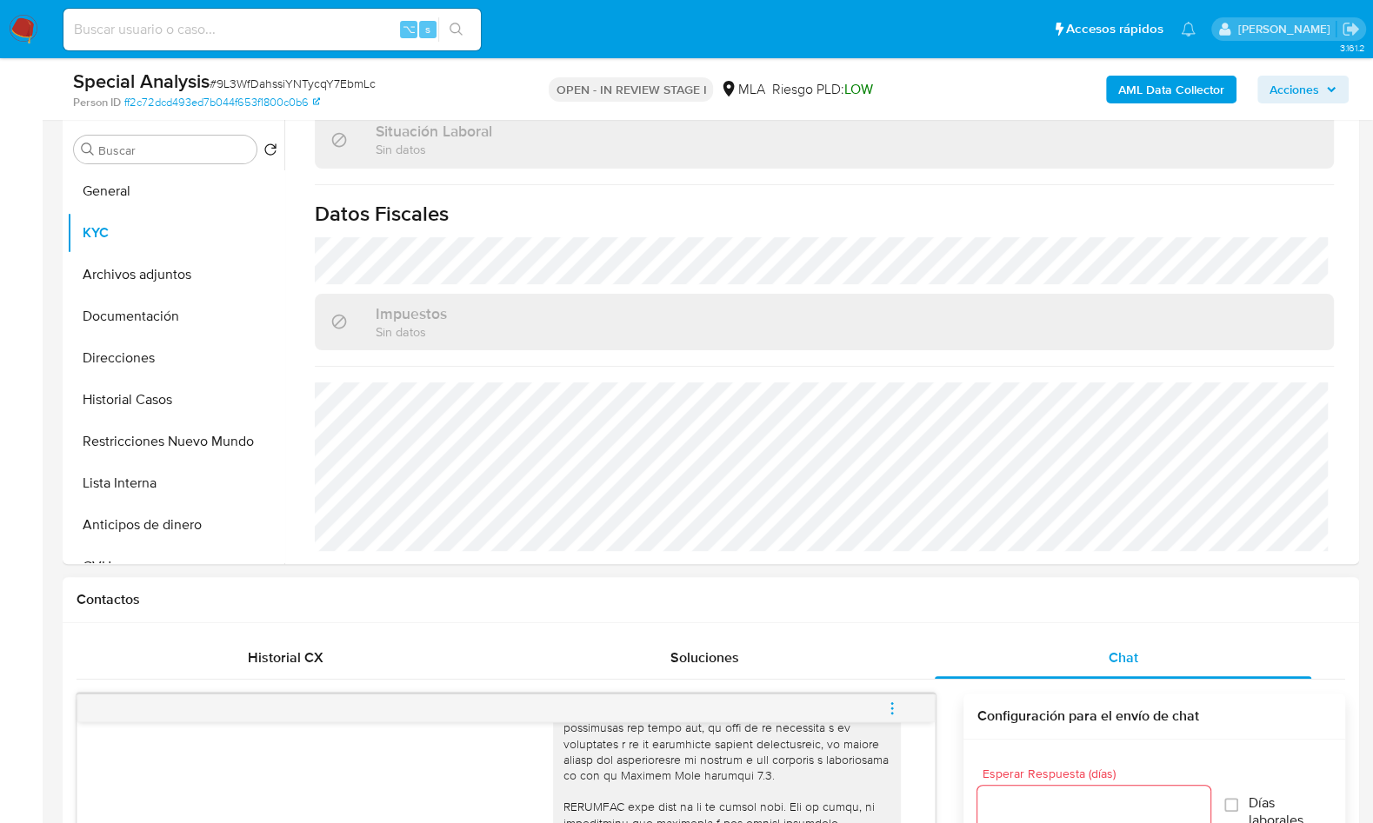
scroll to position [425, 0]
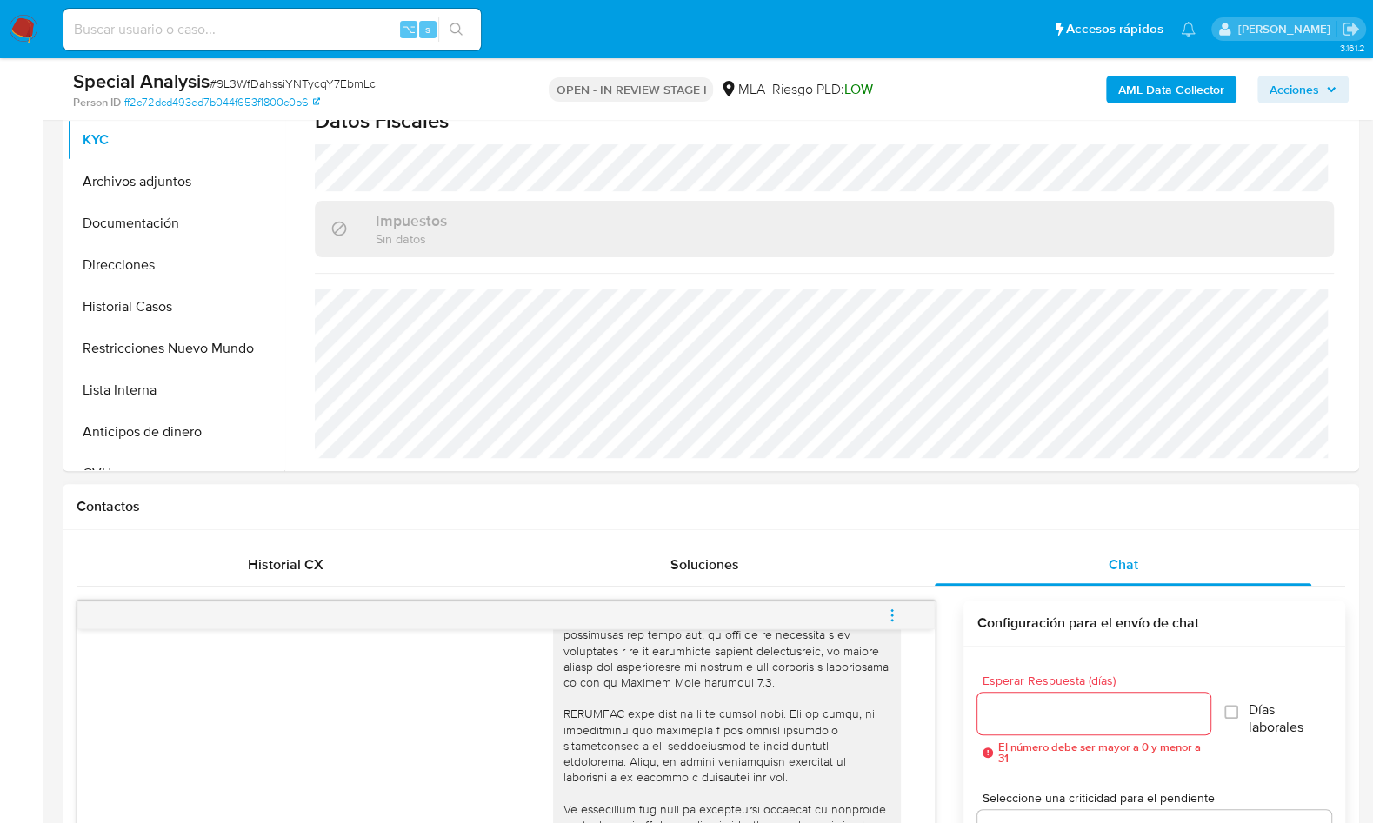
click at [1130, 555] on span "Chat" at bounding box center [1124, 565] width 30 height 20
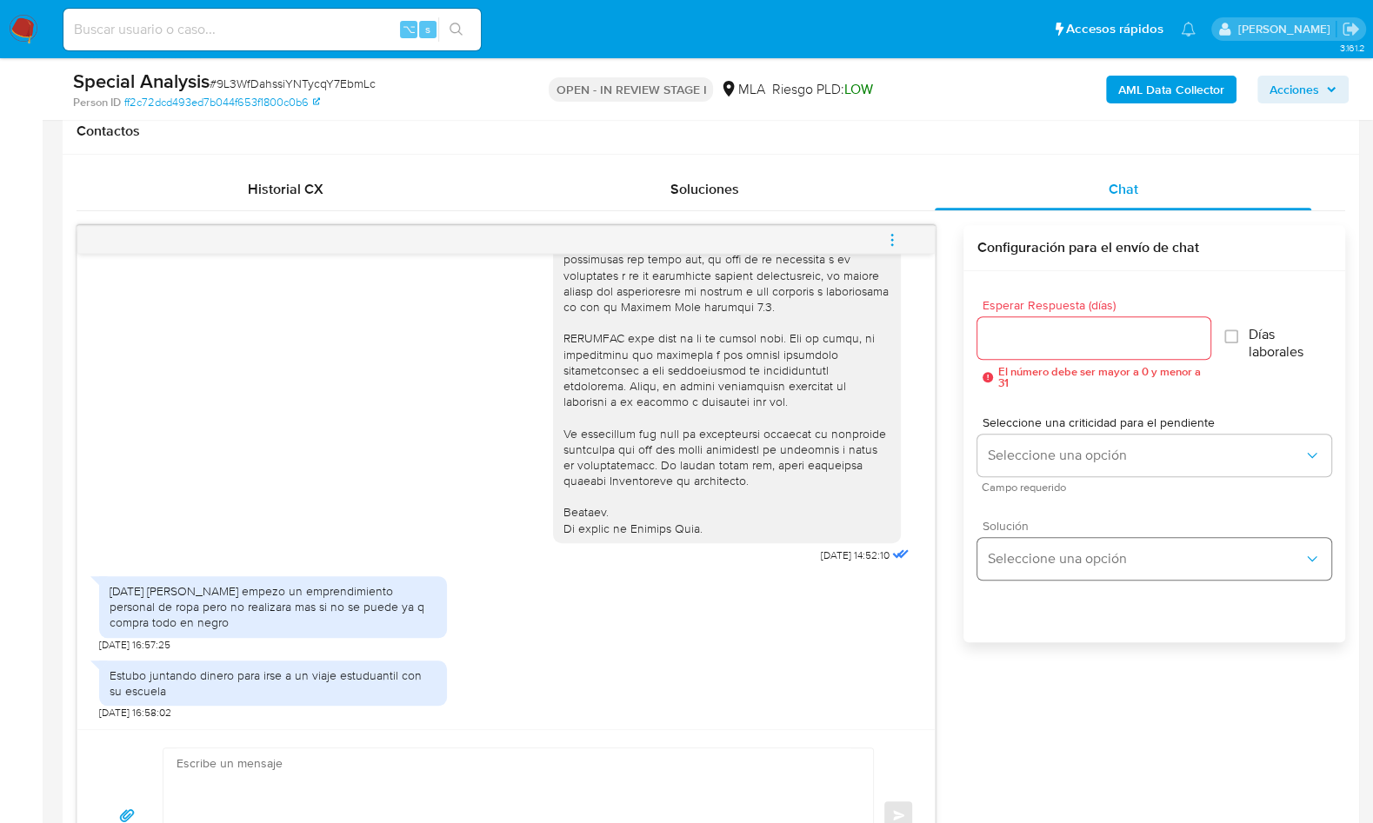
scroll to position [810, 0]
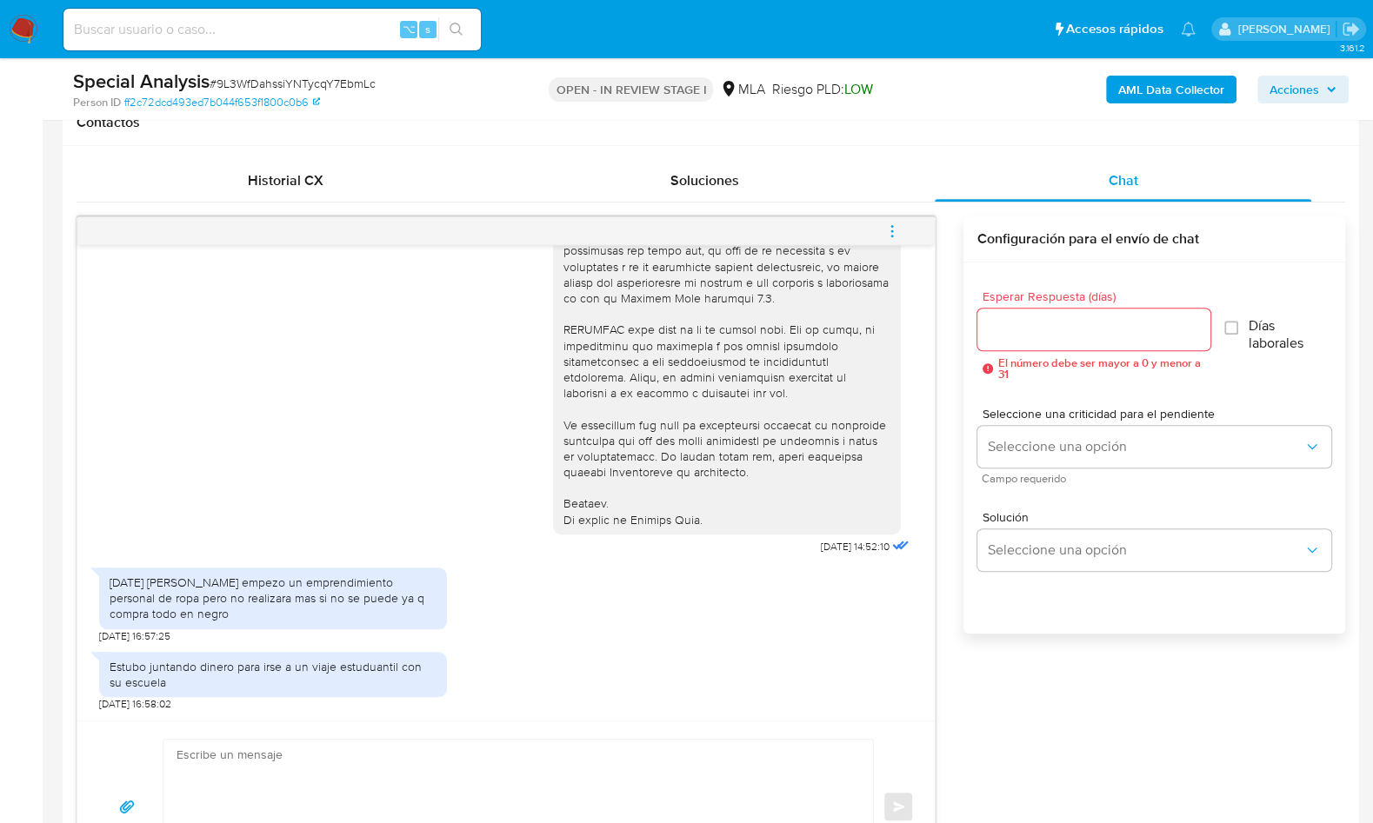
click at [1074, 699] on div "17/09/2025 14:52:10 Hace dos meses sofia empezo un emprendimiento personal de r…" at bounding box center [711, 555] width 1269 height 677
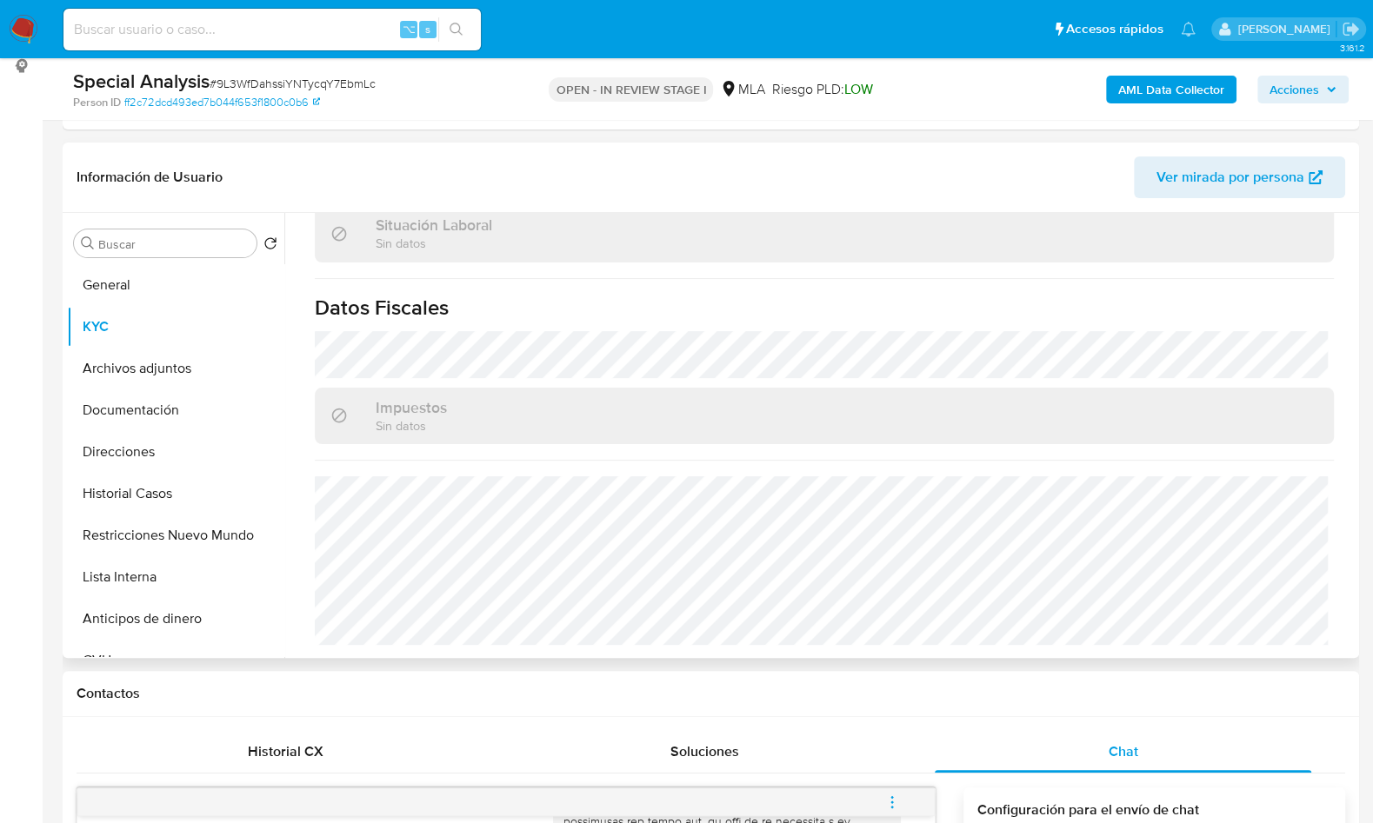
scroll to position [926, 0]
click at [164, 403] on button "Documentación" at bounding box center [168, 411] width 203 height 42
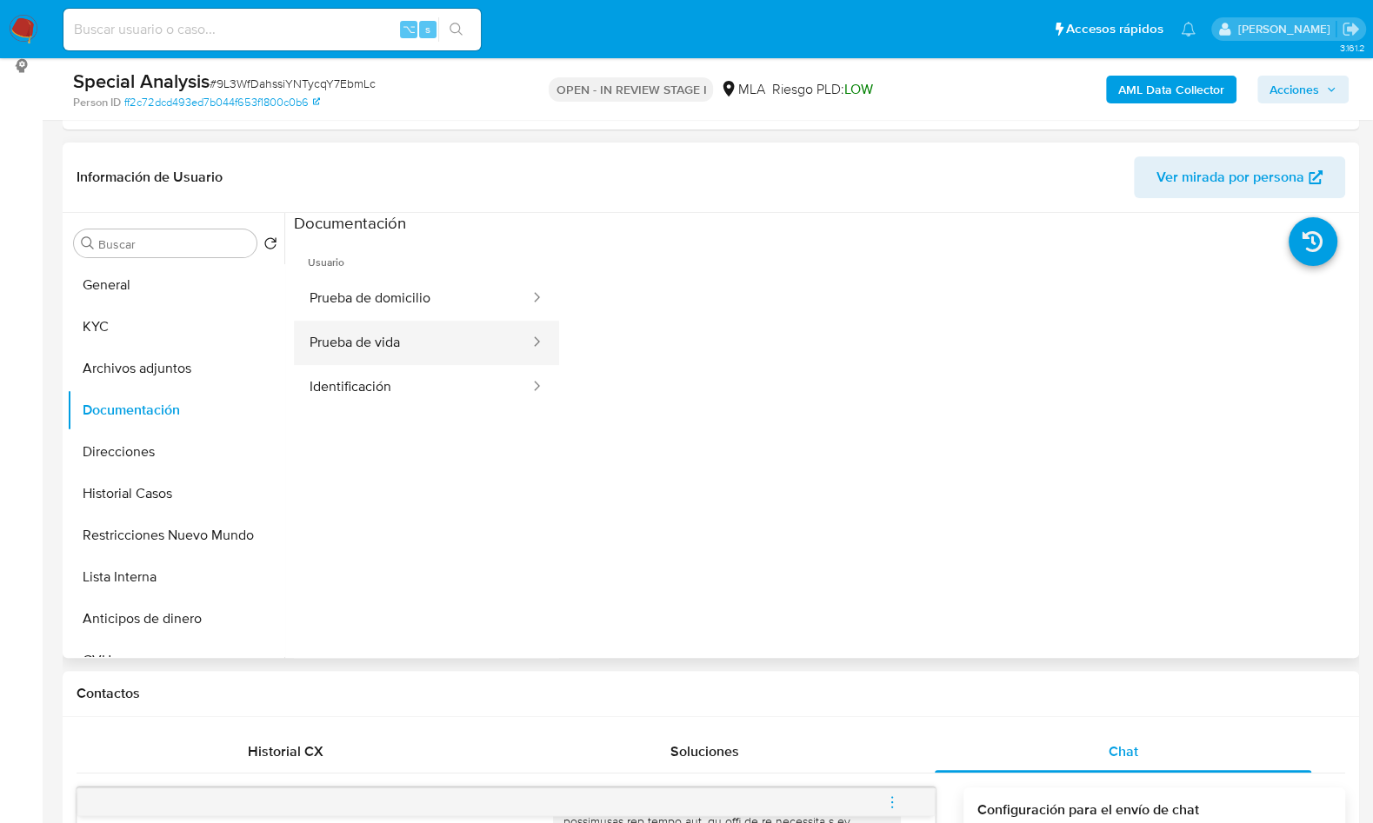
click at [397, 335] on button "Prueba de vida" at bounding box center [412, 343] width 237 height 44
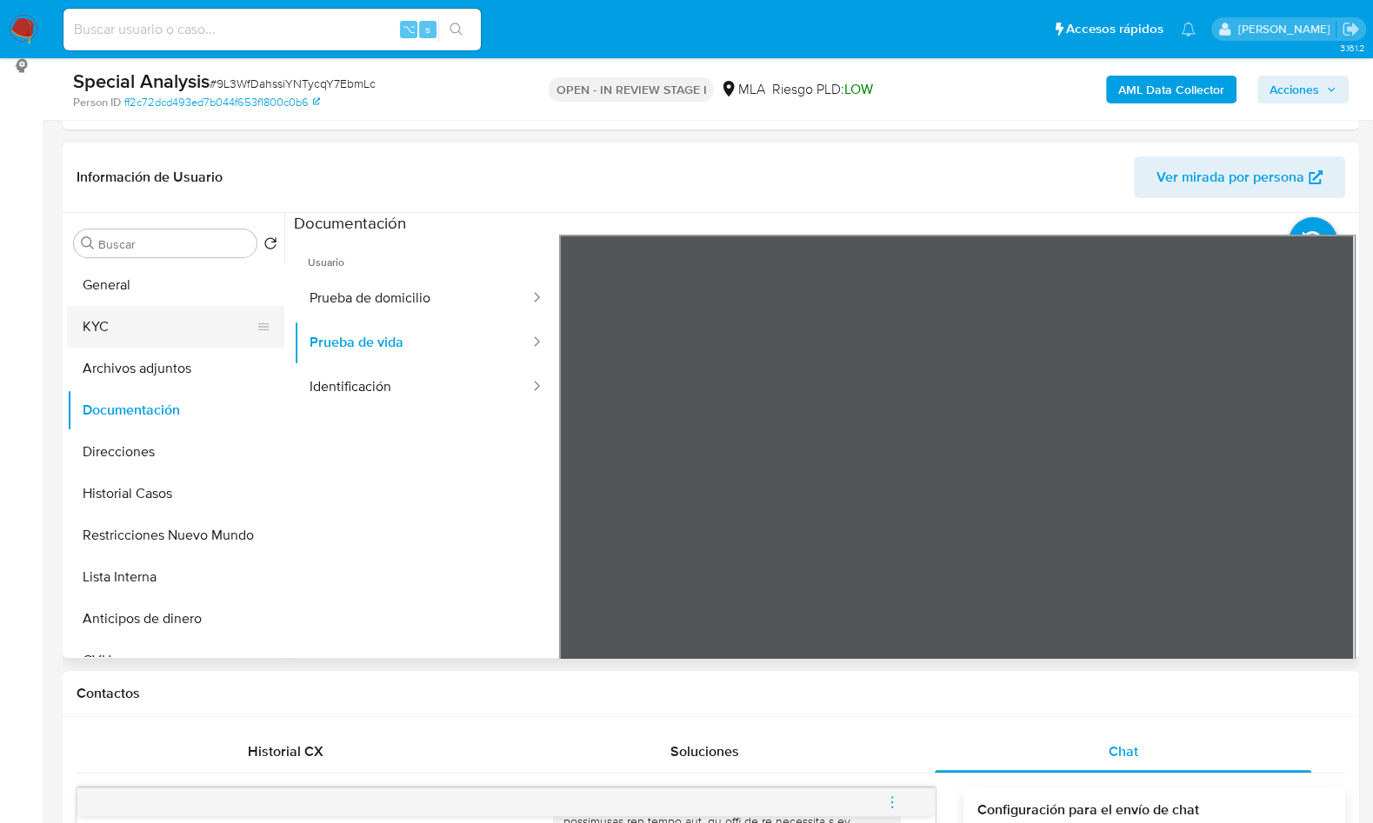
click at [130, 326] on button "KYC" at bounding box center [168, 327] width 203 height 42
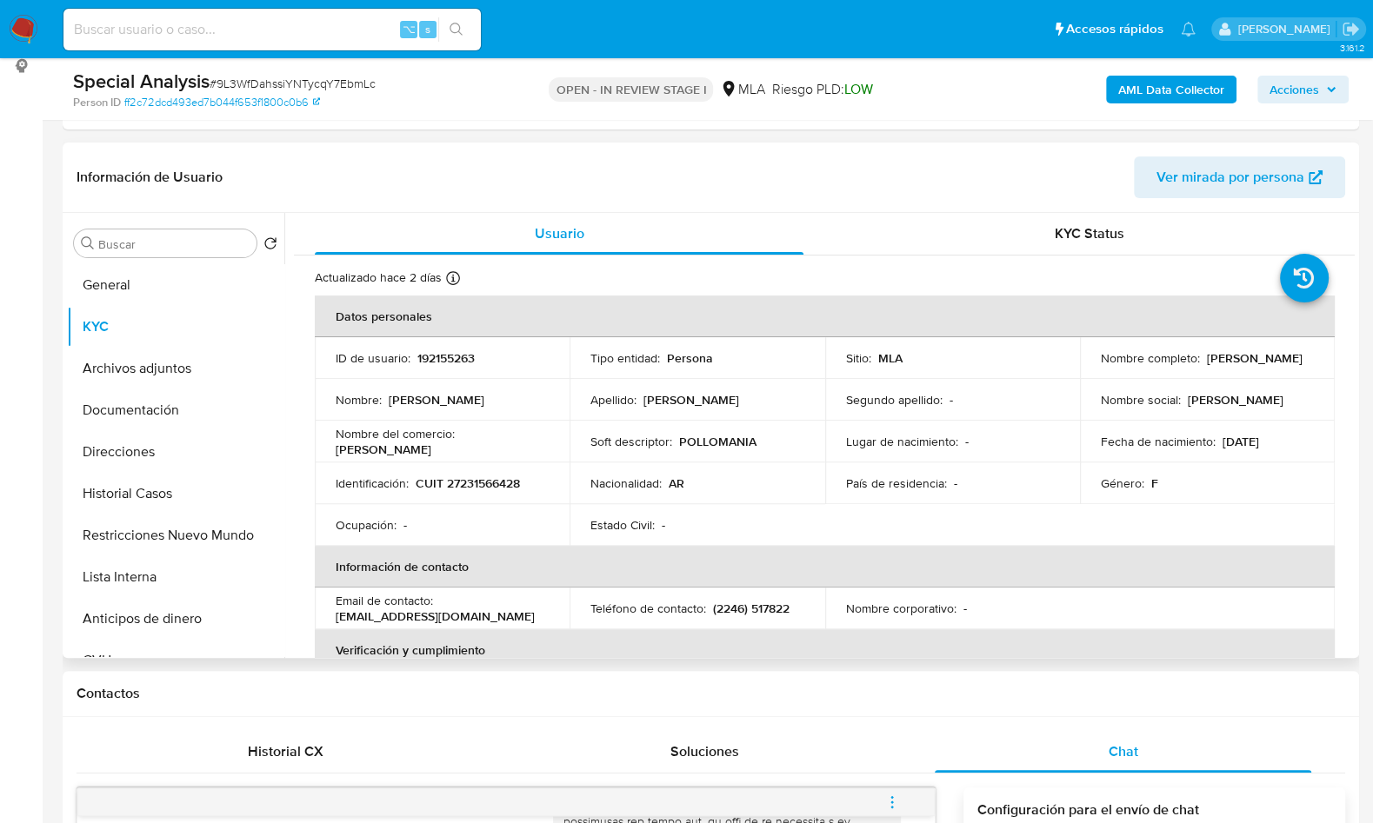
click at [473, 481] on p "CUIT 27231566428" at bounding box center [468, 484] width 104 height 16
click at [474, 480] on p "CUIT 27231566428" at bounding box center [468, 484] width 104 height 16
copy p "27231566428"
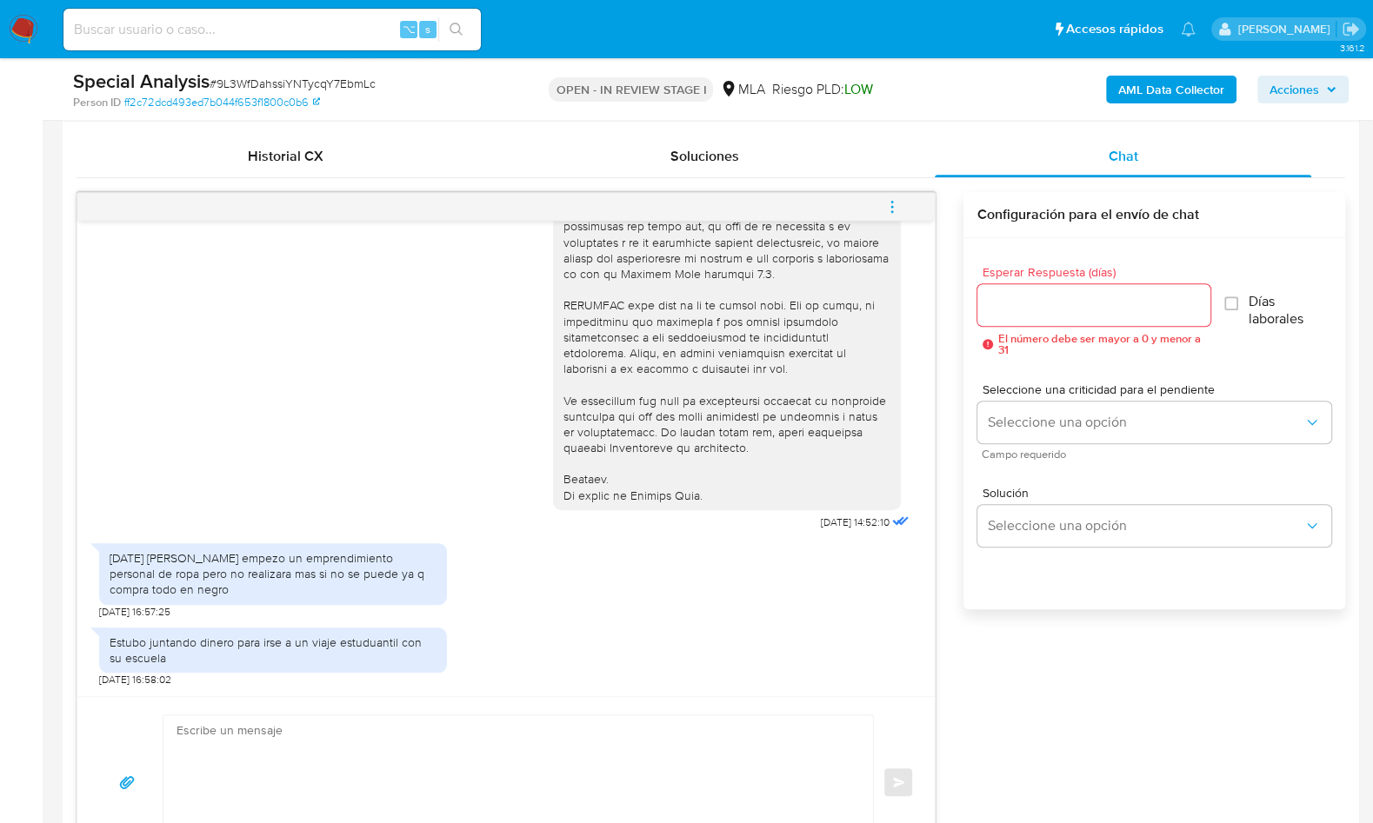
scroll to position [837, 0]
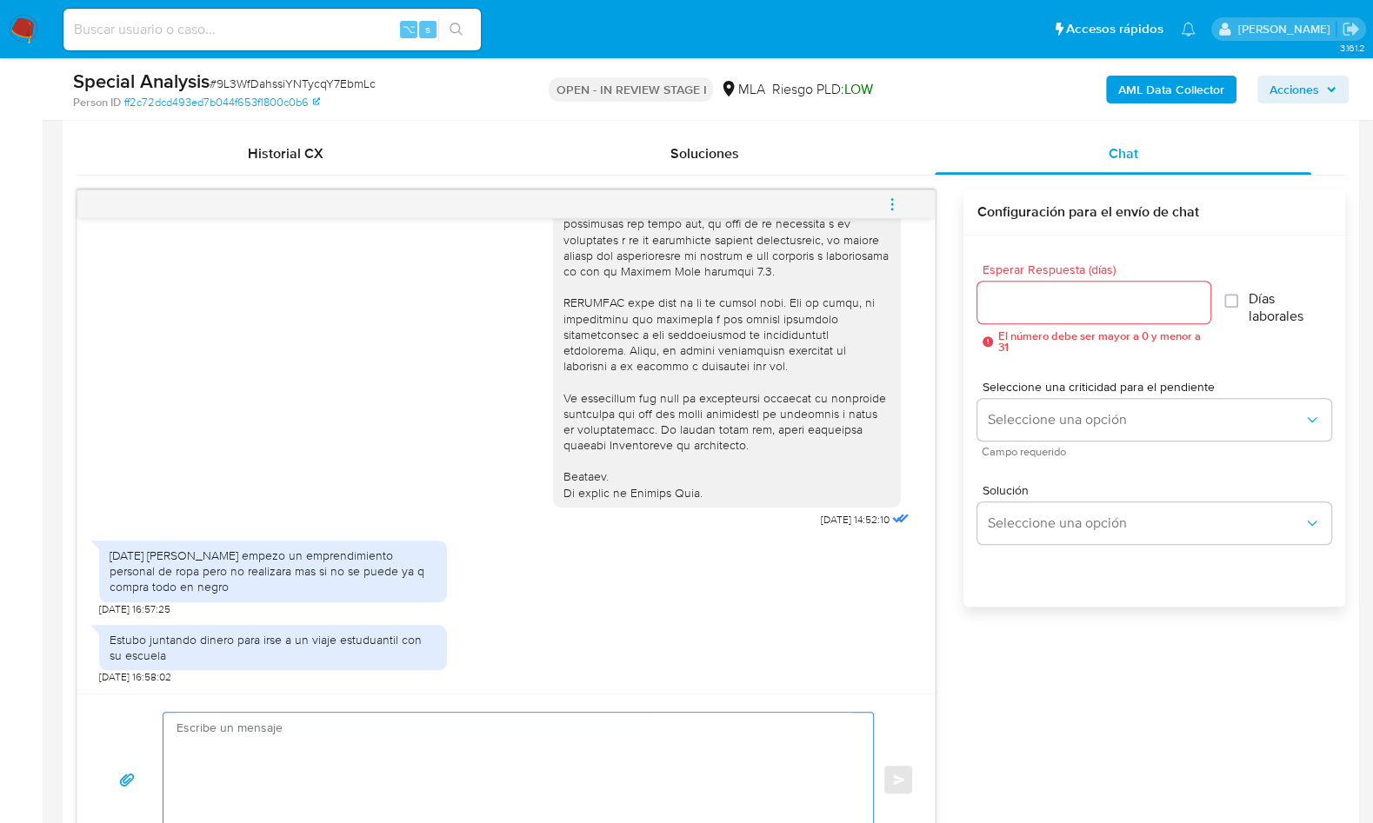
click at [567, 757] on textarea at bounding box center [514, 780] width 675 height 134
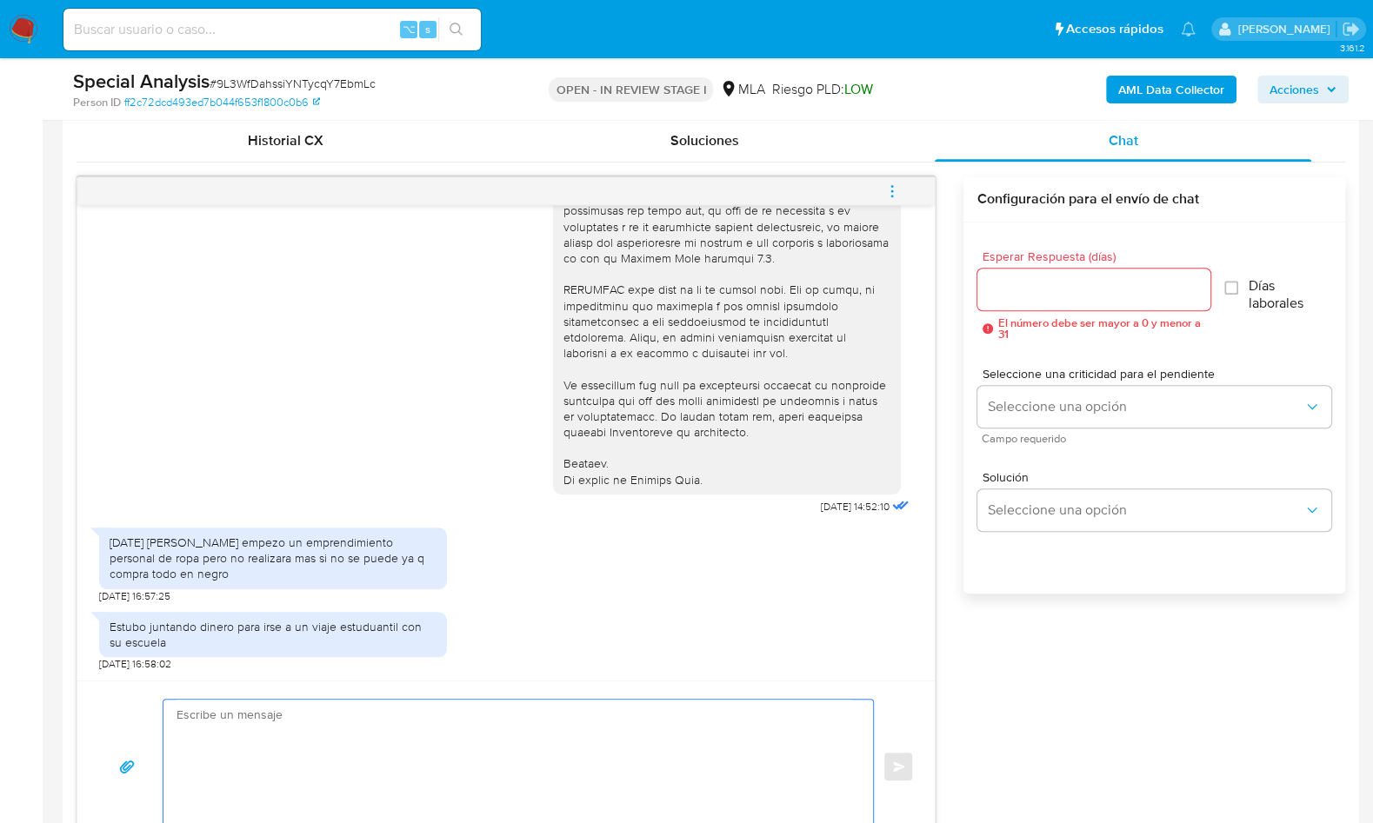
scroll to position [1110, 0]
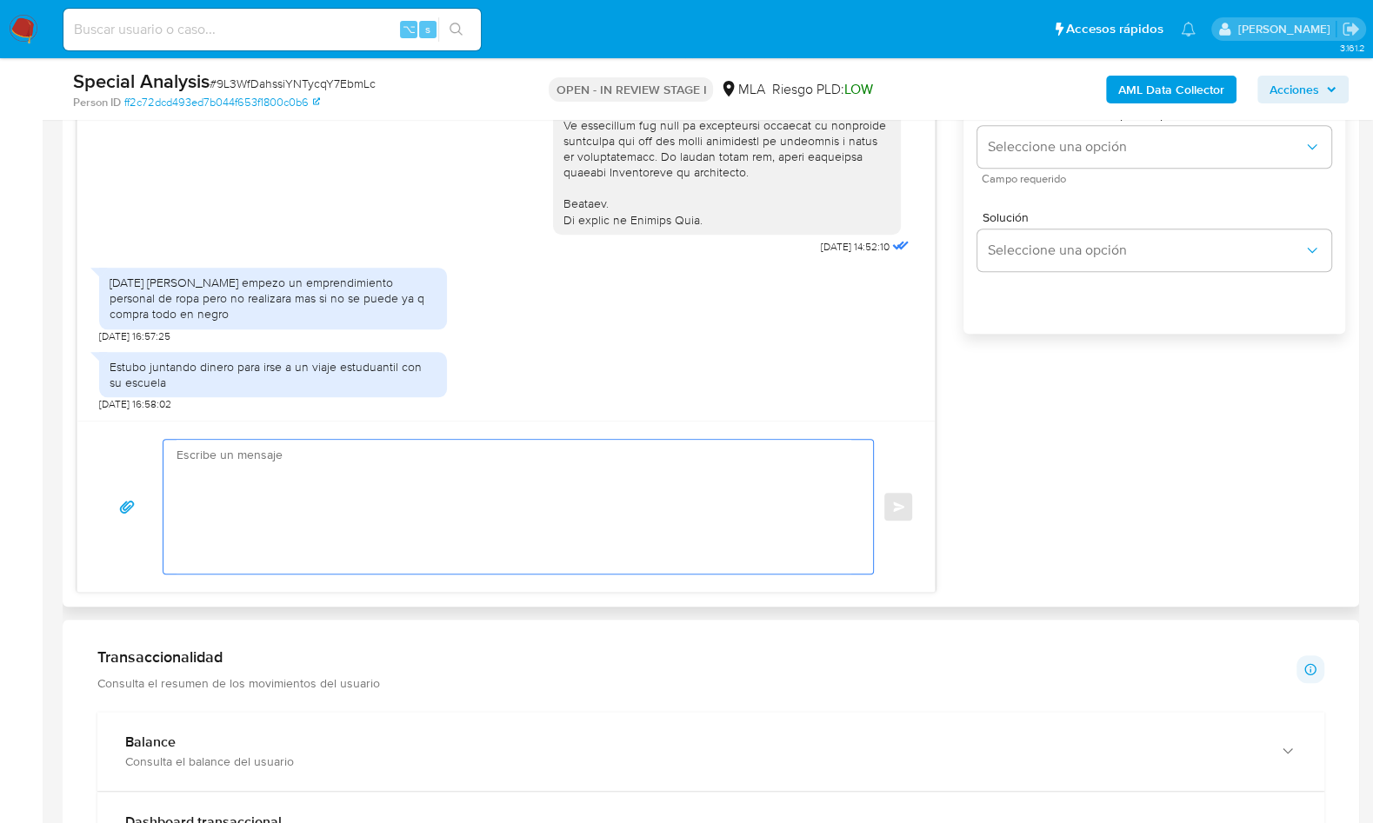
click at [341, 519] on textarea at bounding box center [514, 507] width 675 height 134
paste textarea "Hola , En función de las operaciones registradas en tu cuenta de Mercado Pago, …"
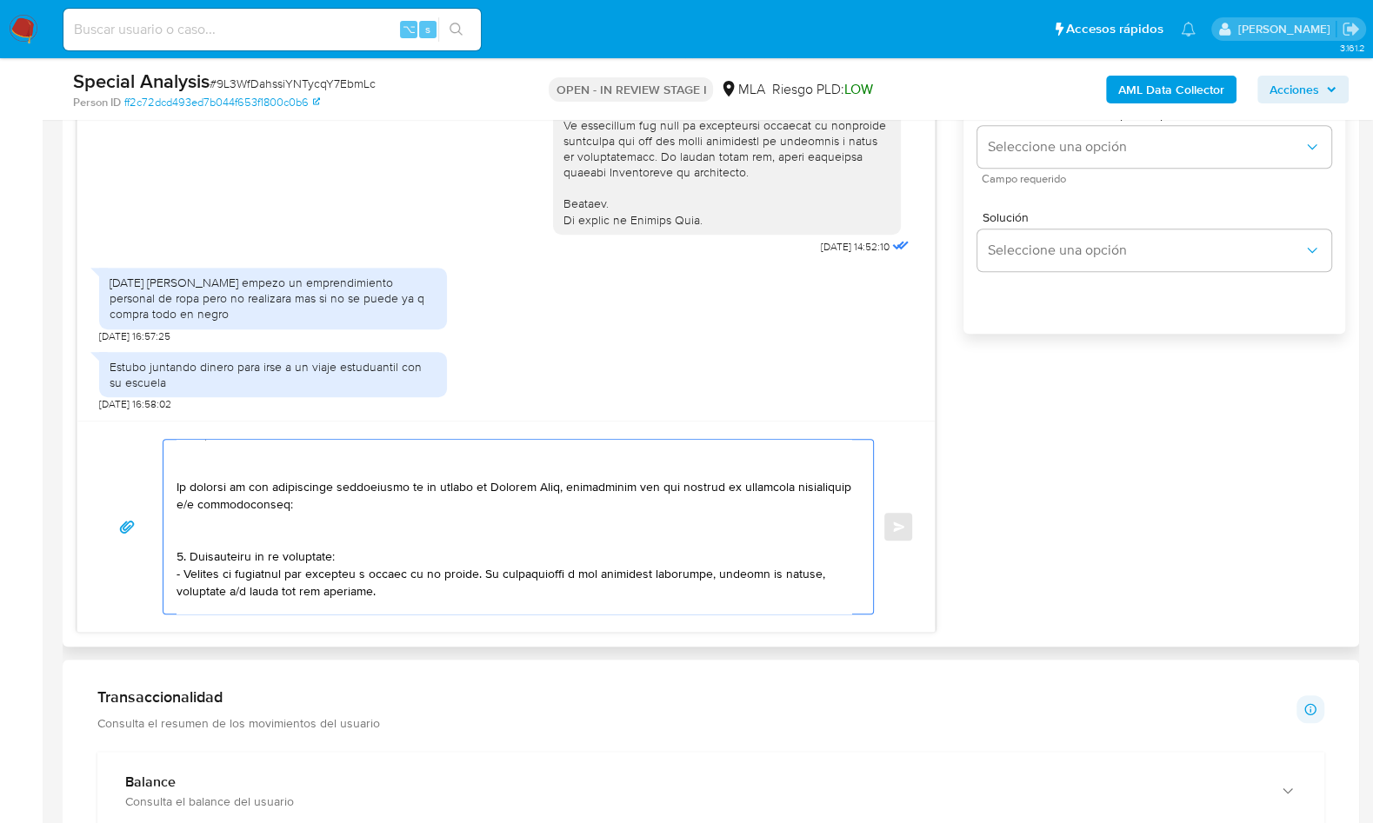
scroll to position [0, 0]
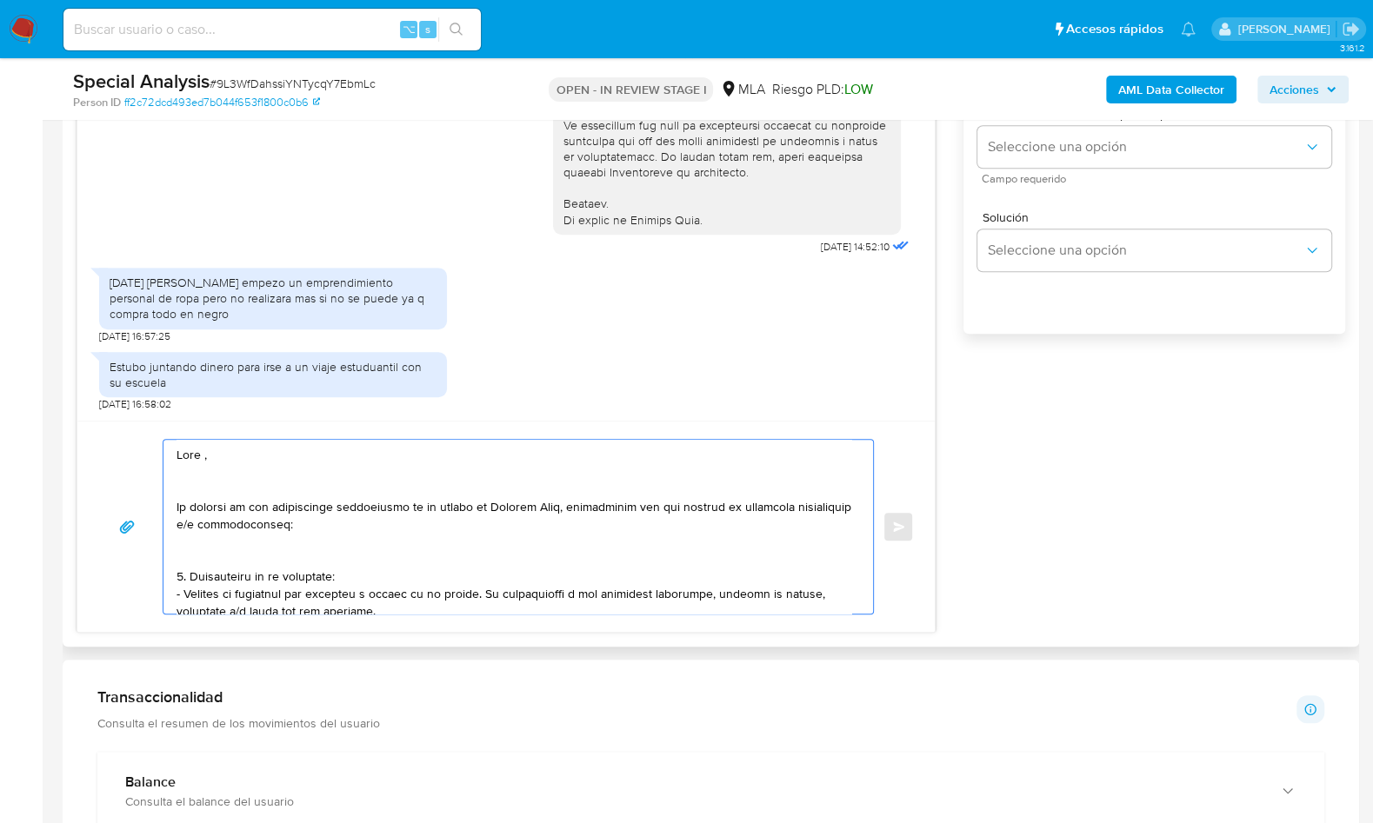
click at [200, 454] on textarea at bounding box center [514, 527] width 675 height 174
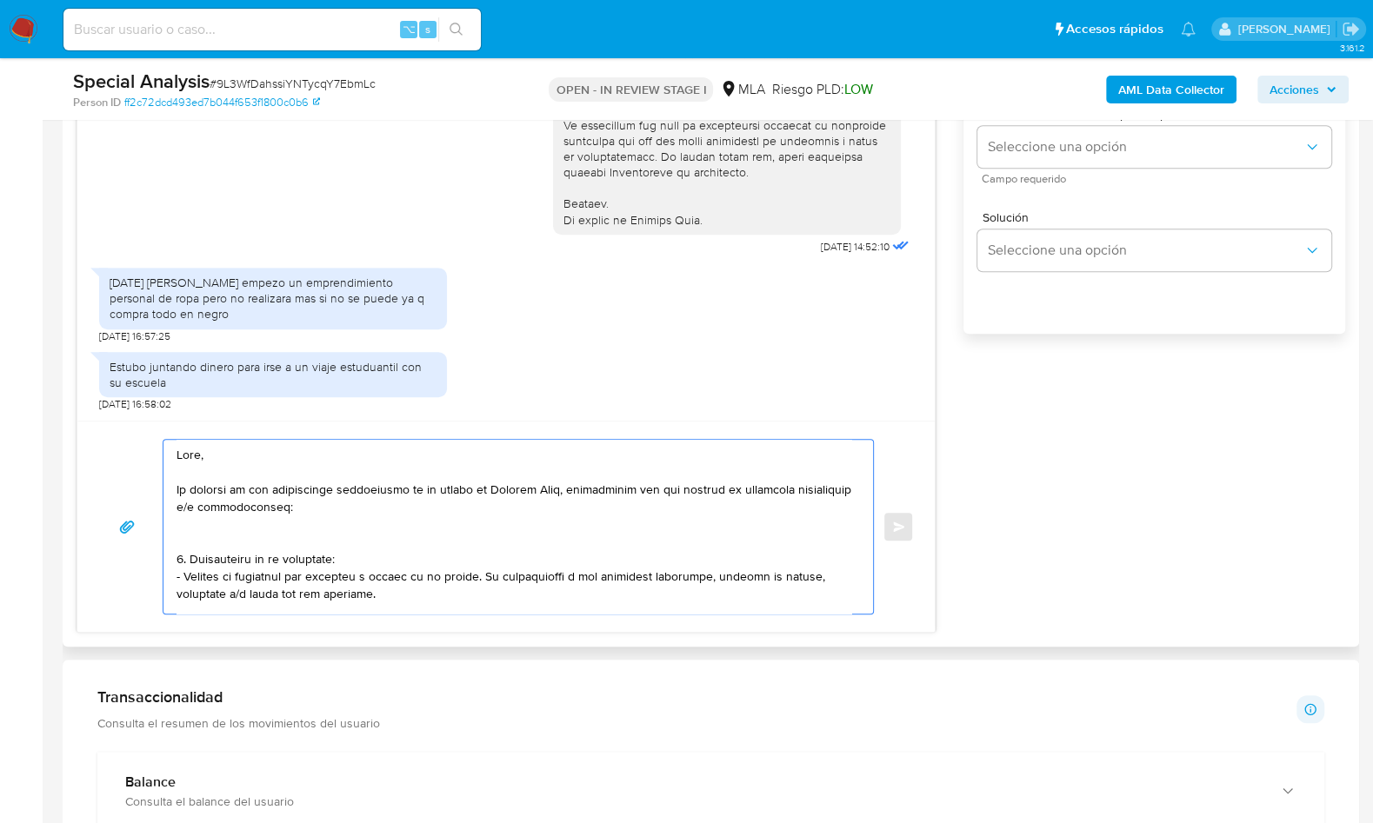
click at [228, 530] on textarea at bounding box center [514, 527] width 675 height 174
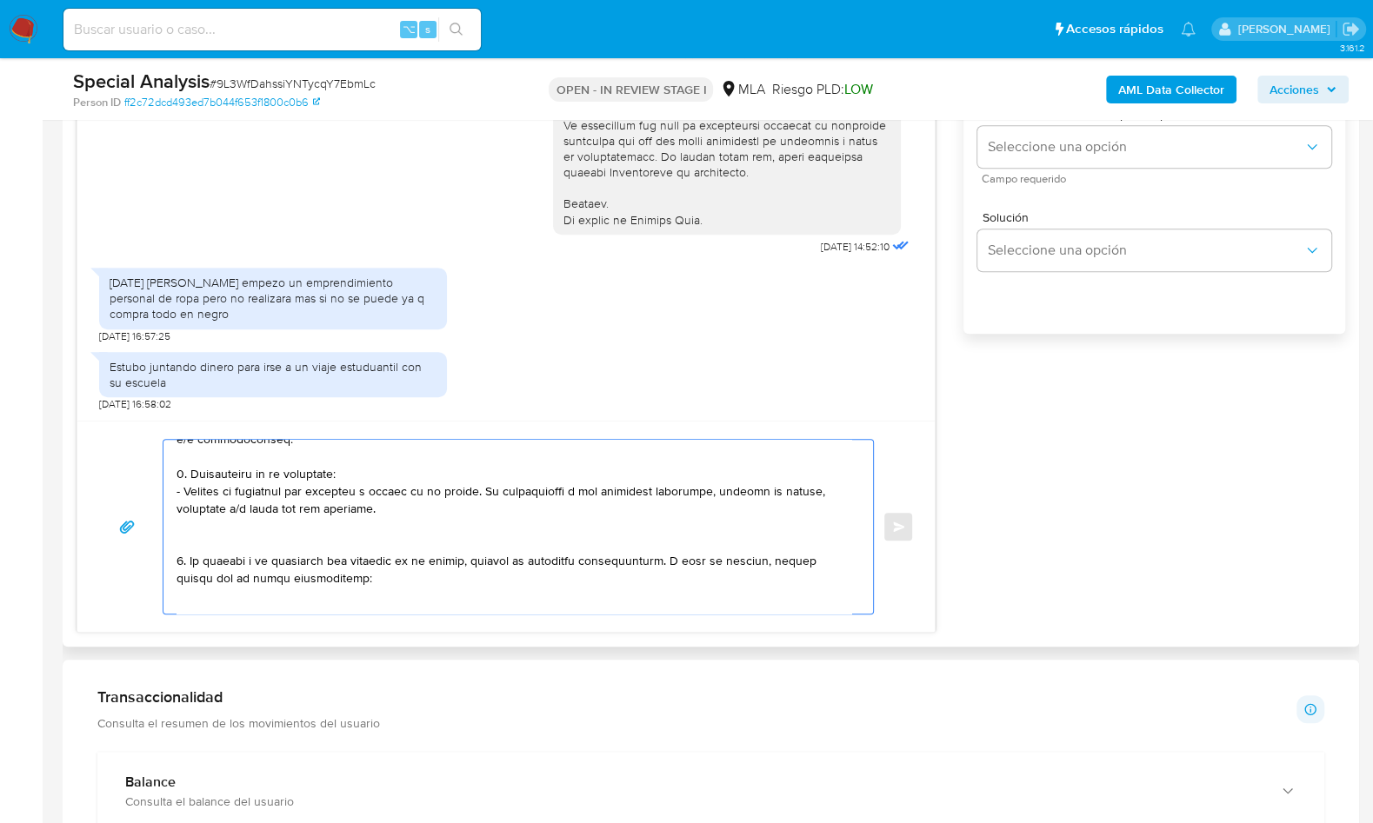
scroll to position [76, 0]
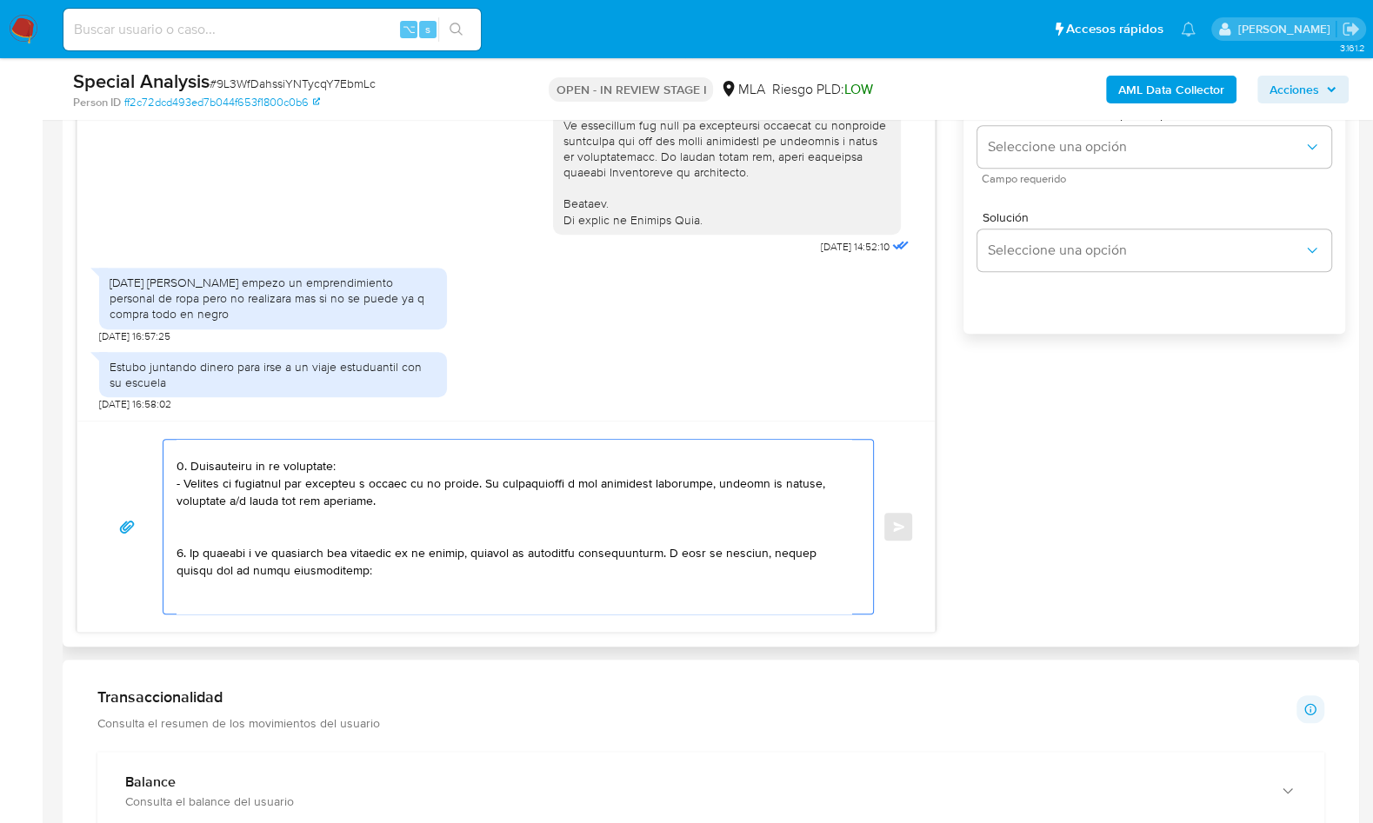
click at [197, 533] on textarea at bounding box center [514, 527] width 675 height 174
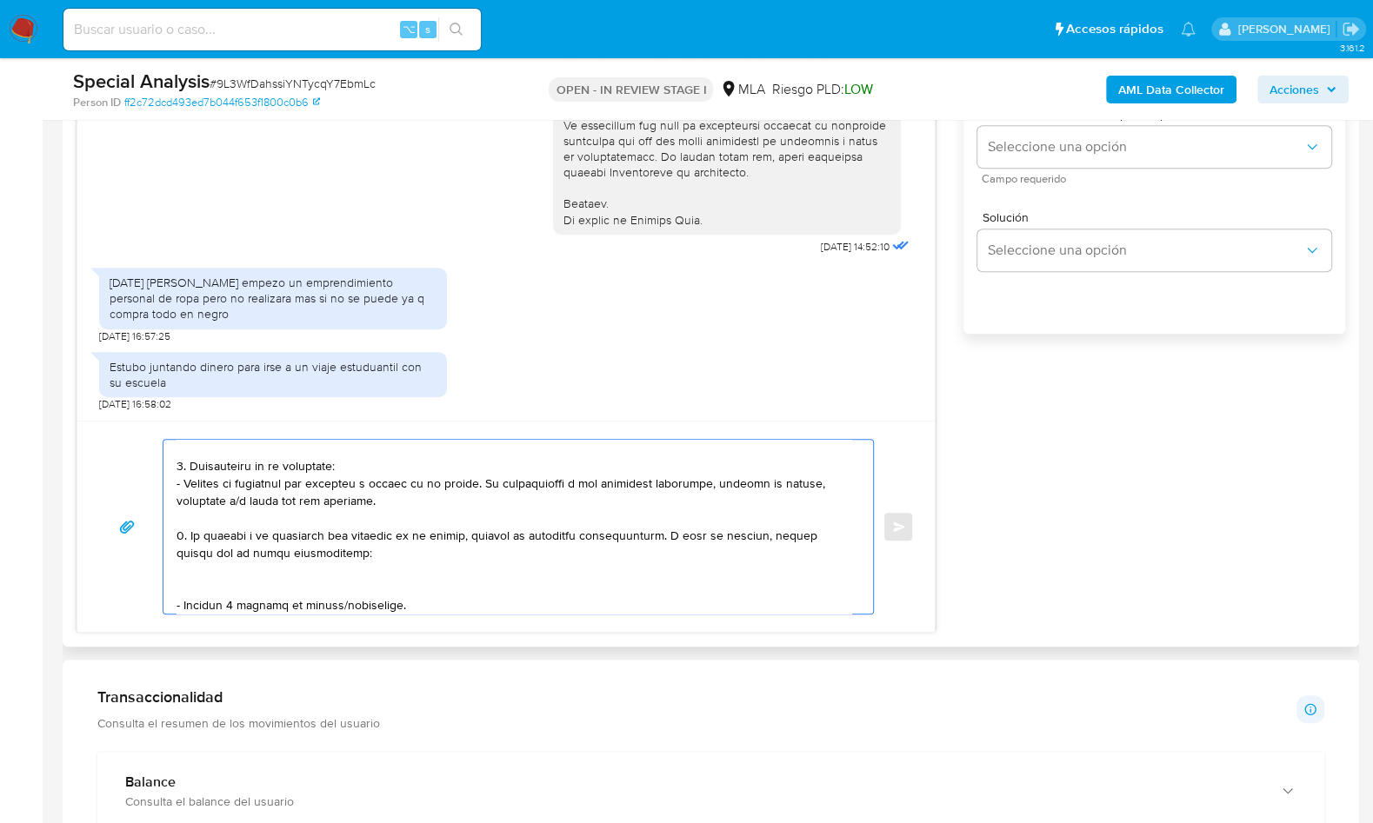
click at [207, 581] on textarea at bounding box center [514, 527] width 675 height 174
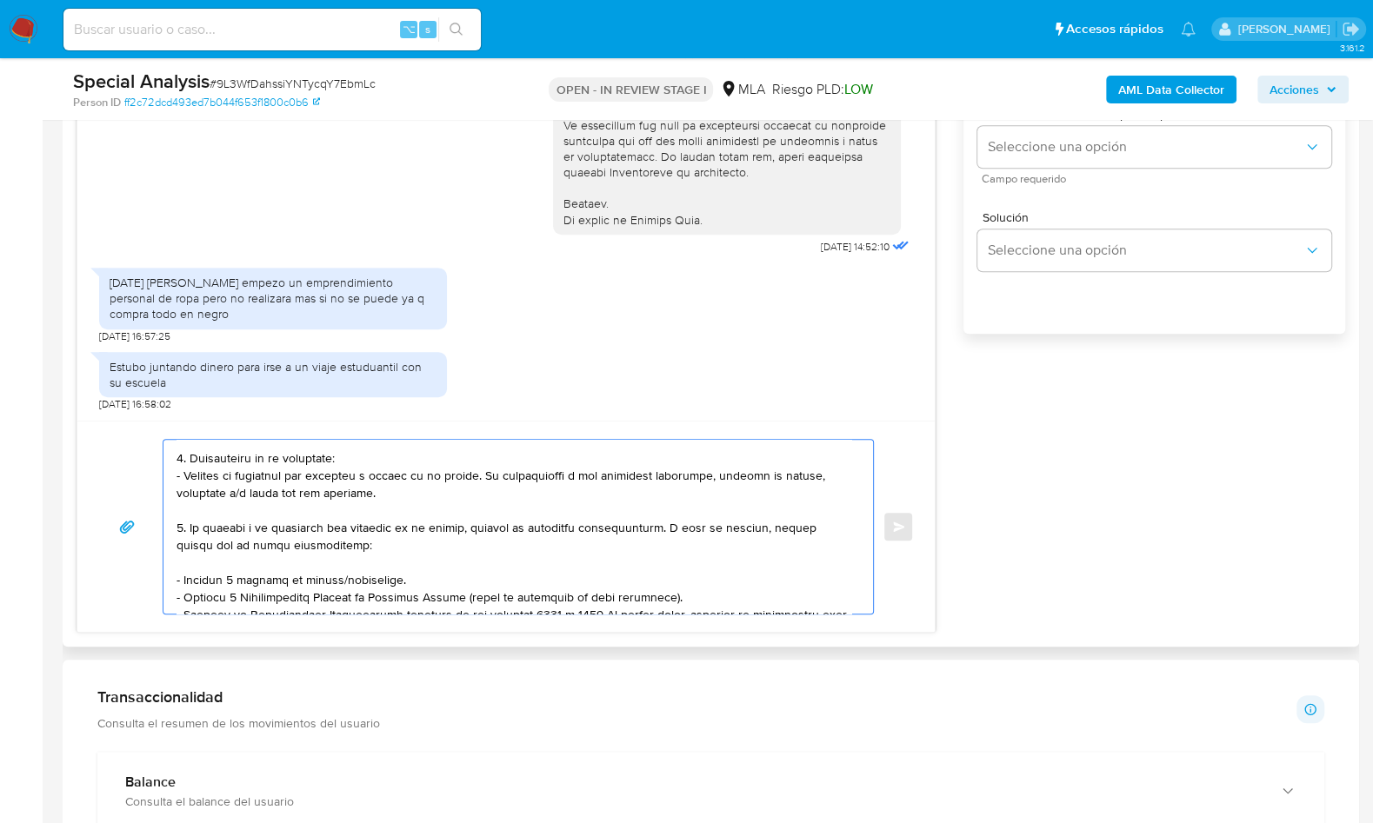
scroll to position [86, 0]
drag, startPoint x: 403, startPoint y: 578, endPoint x: 145, endPoint y: 578, distance: 258.3
click at [145, 578] on div "Enviar" at bounding box center [506, 527] width 816 height 176
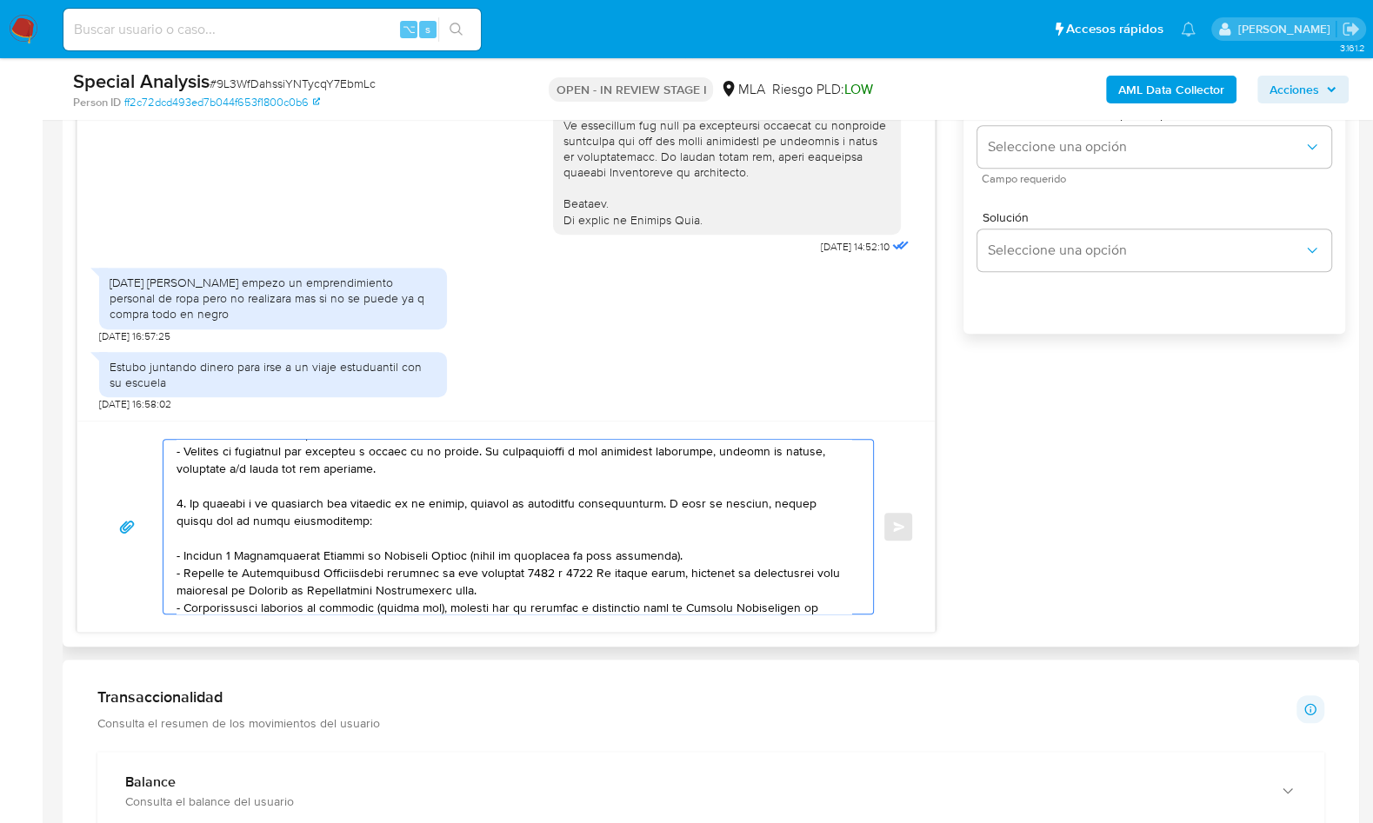
scroll to position [113, 0]
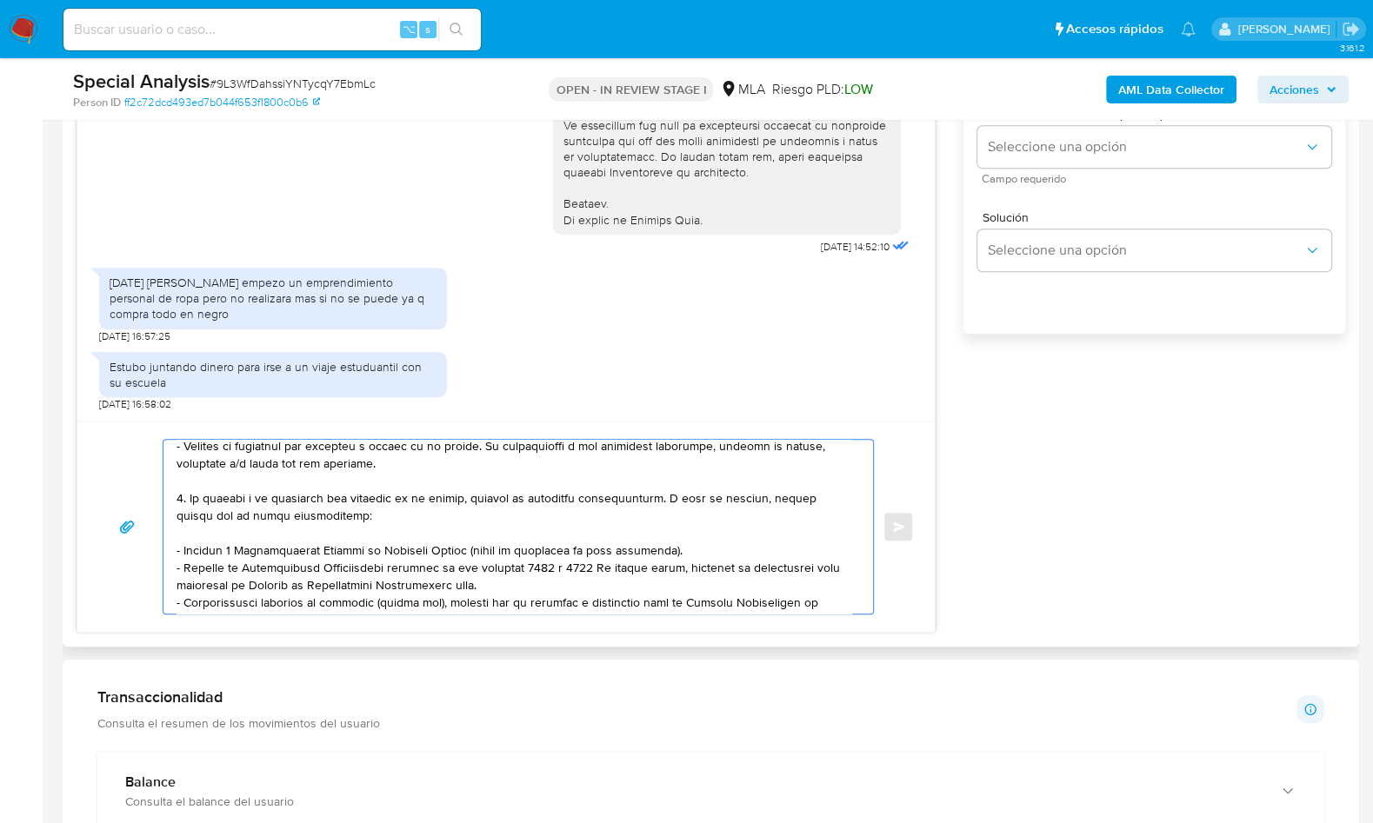
click at [541, 585] on textarea at bounding box center [514, 527] width 675 height 174
paste textarea "https://www.mercadopago.com.ar/ayuda/30181"
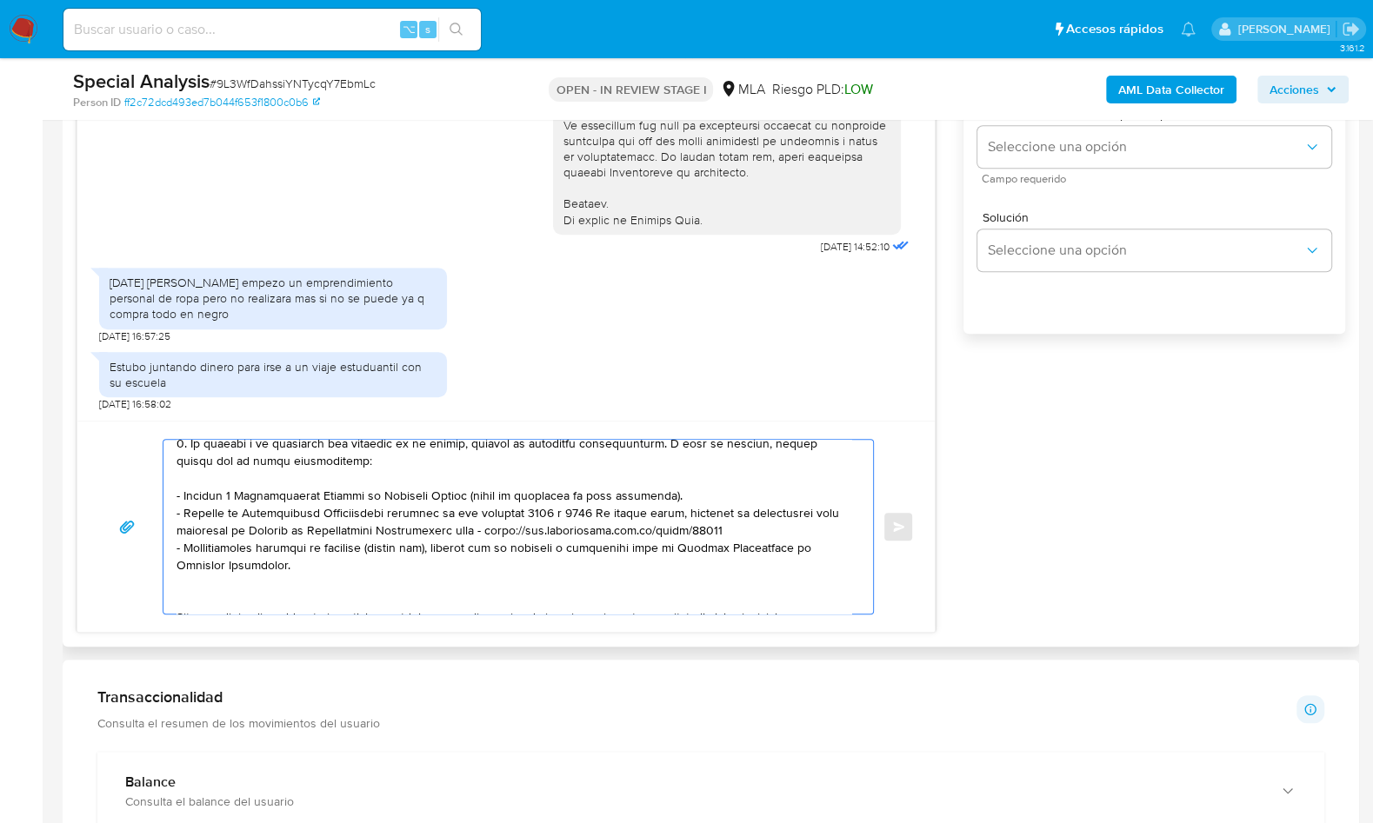
scroll to position [190, 0]
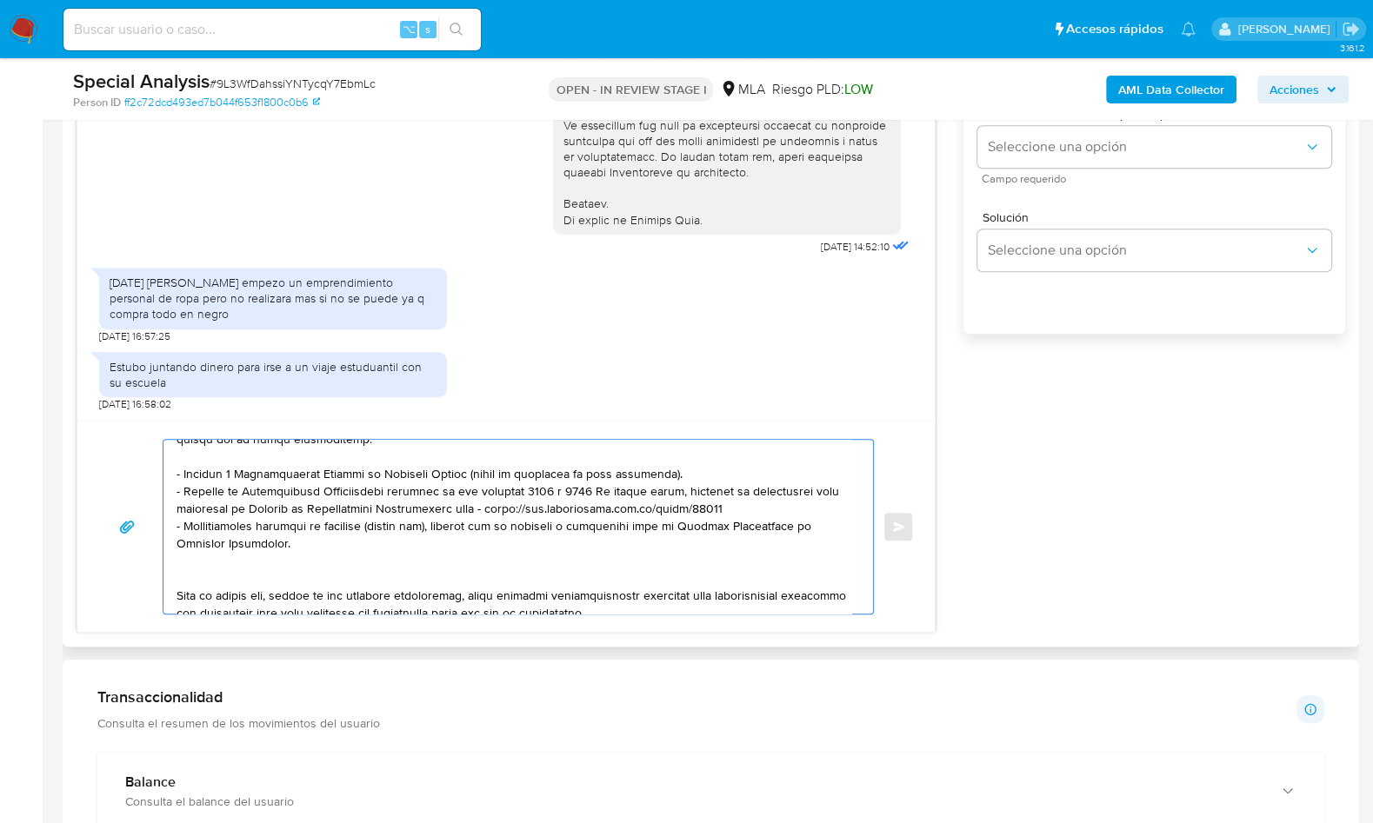
click at [266, 572] on textarea at bounding box center [514, 527] width 675 height 174
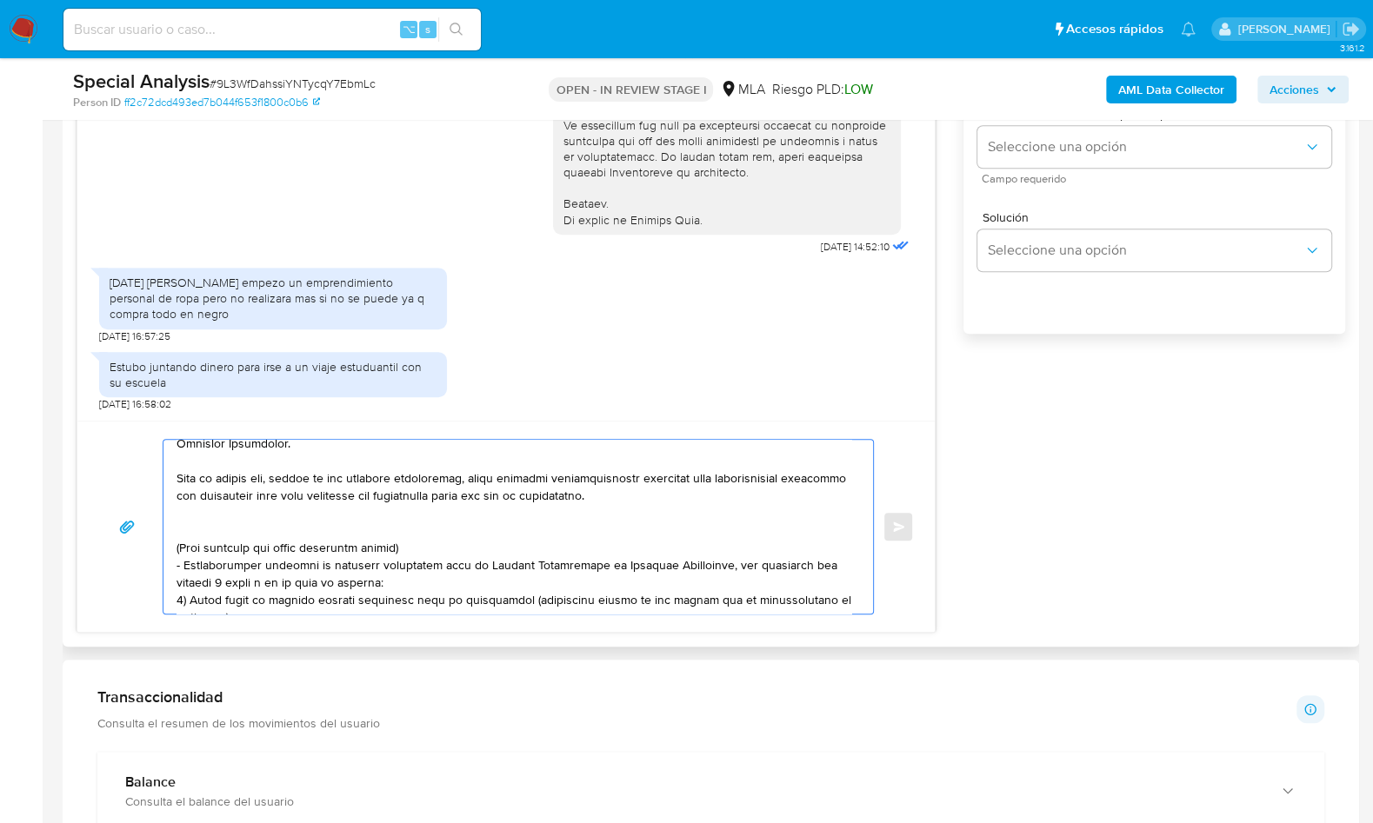
scroll to position [301, 0]
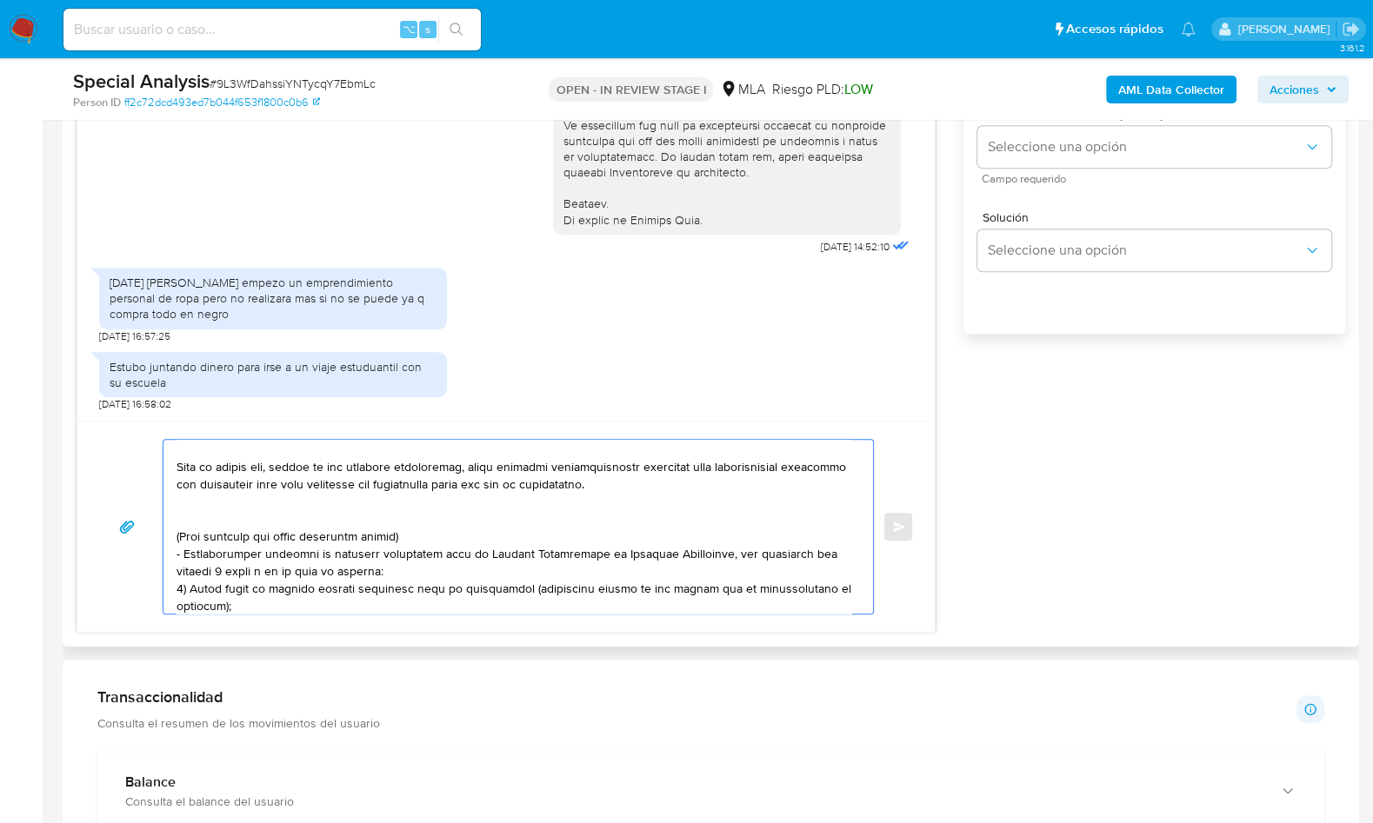
click at [218, 510] on textarea at bounding box center [514, 527] width 675 height 174
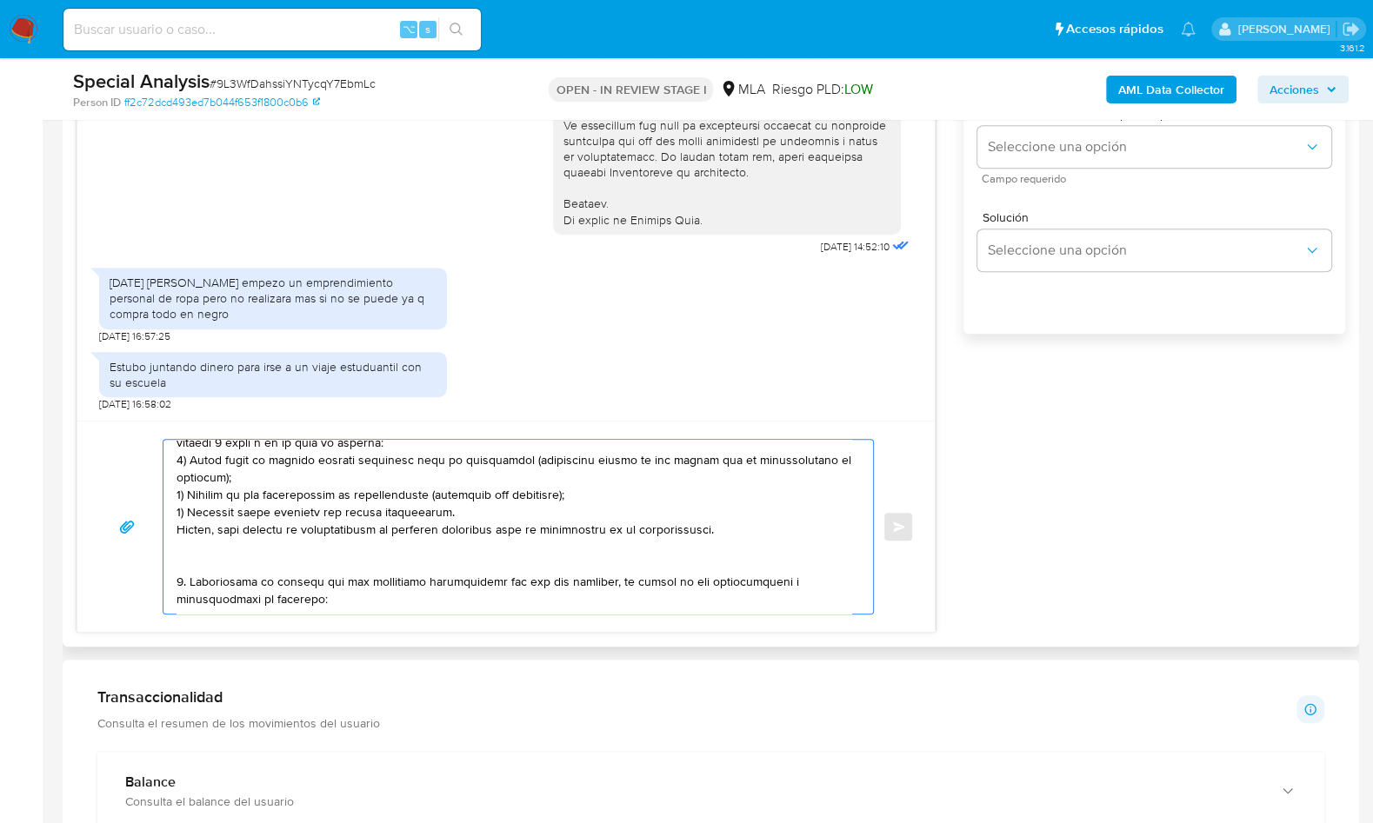
drag, startPoint x: 201, startPoint y: 501, endPoint x: 238, endPoint y: 548, distance: 60.0
click at [243, 546] on textarea at bounding box center [514, 527] width 675 height 174
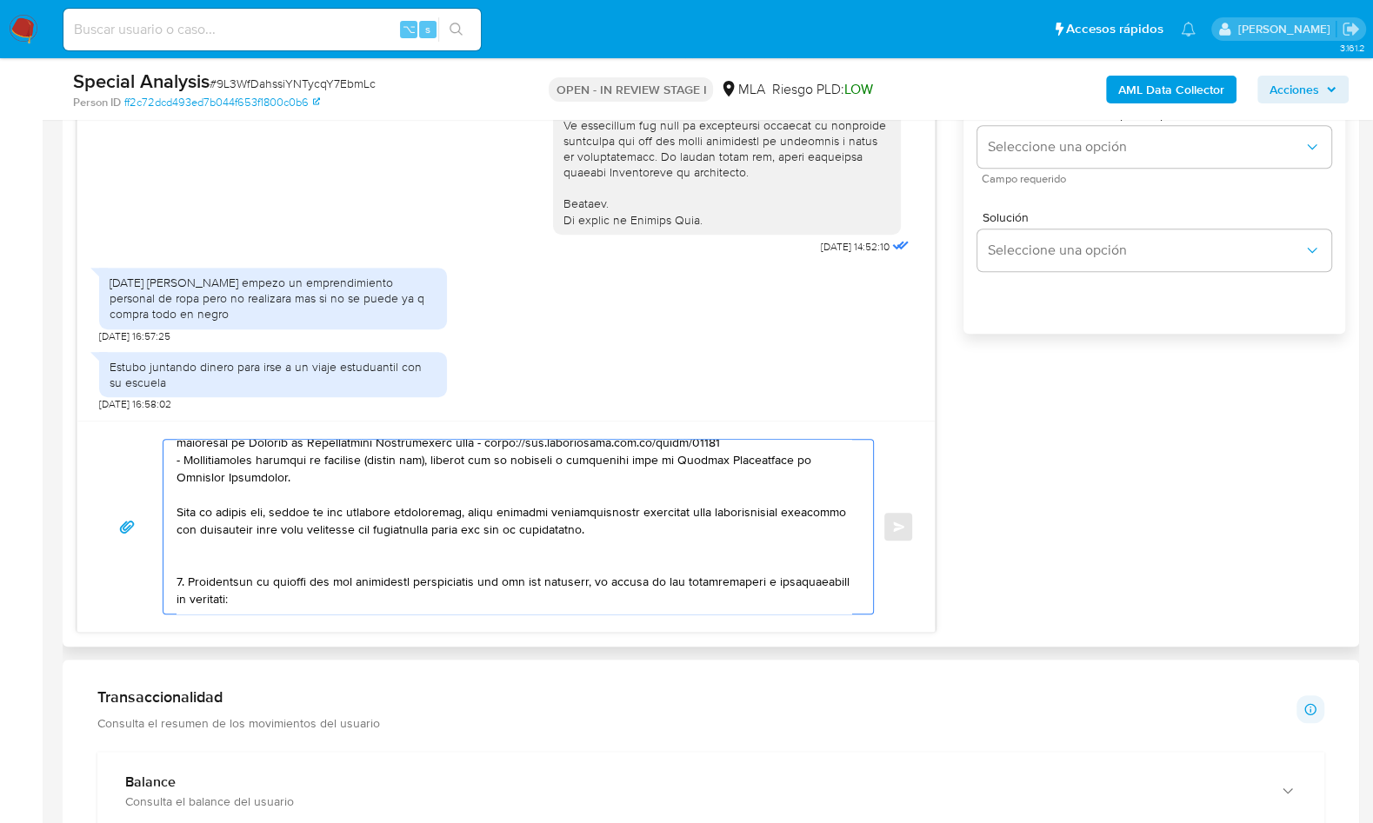
click at [202, 557] on textarea at bounding box center [514, 527] width 675 height 174
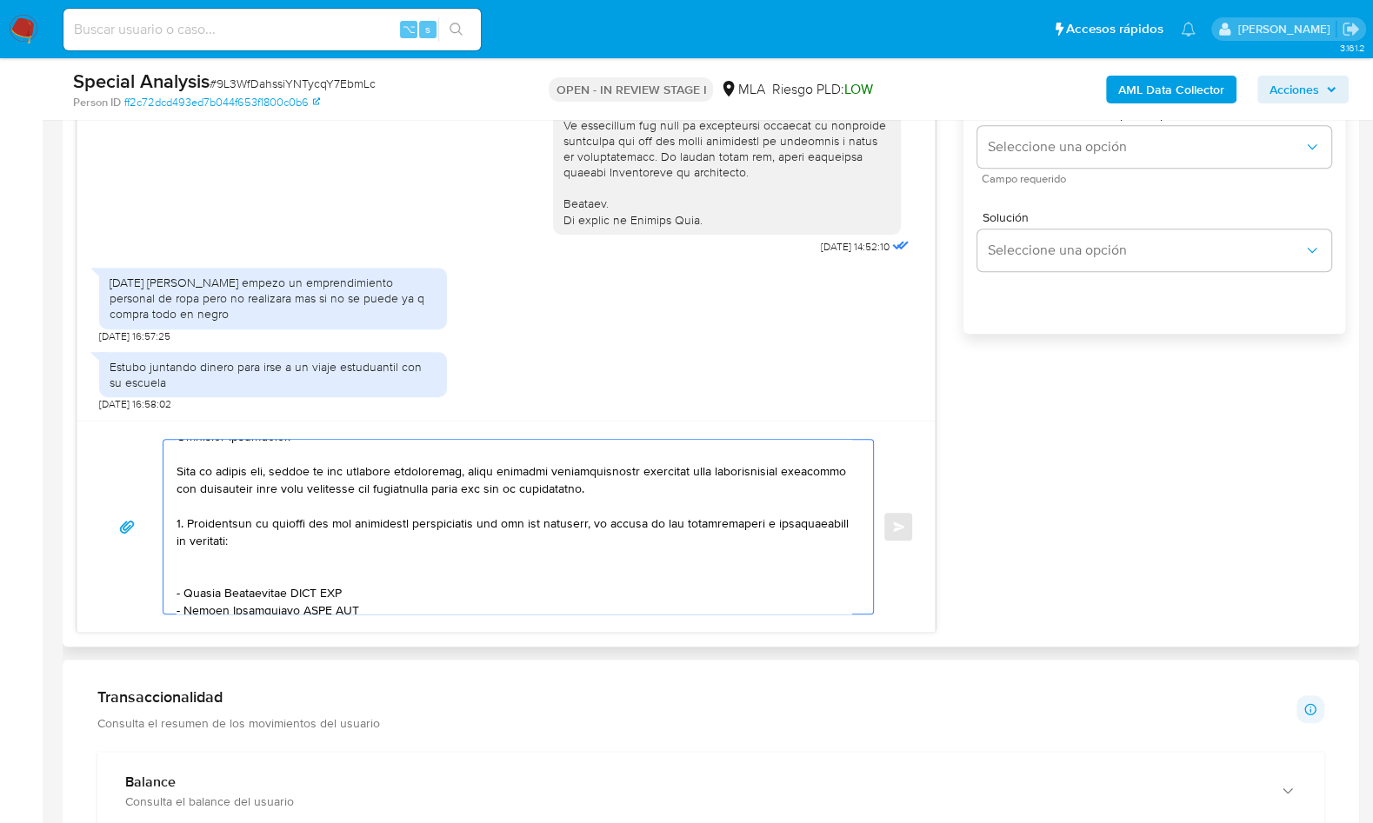
scroll to position [363, 0]
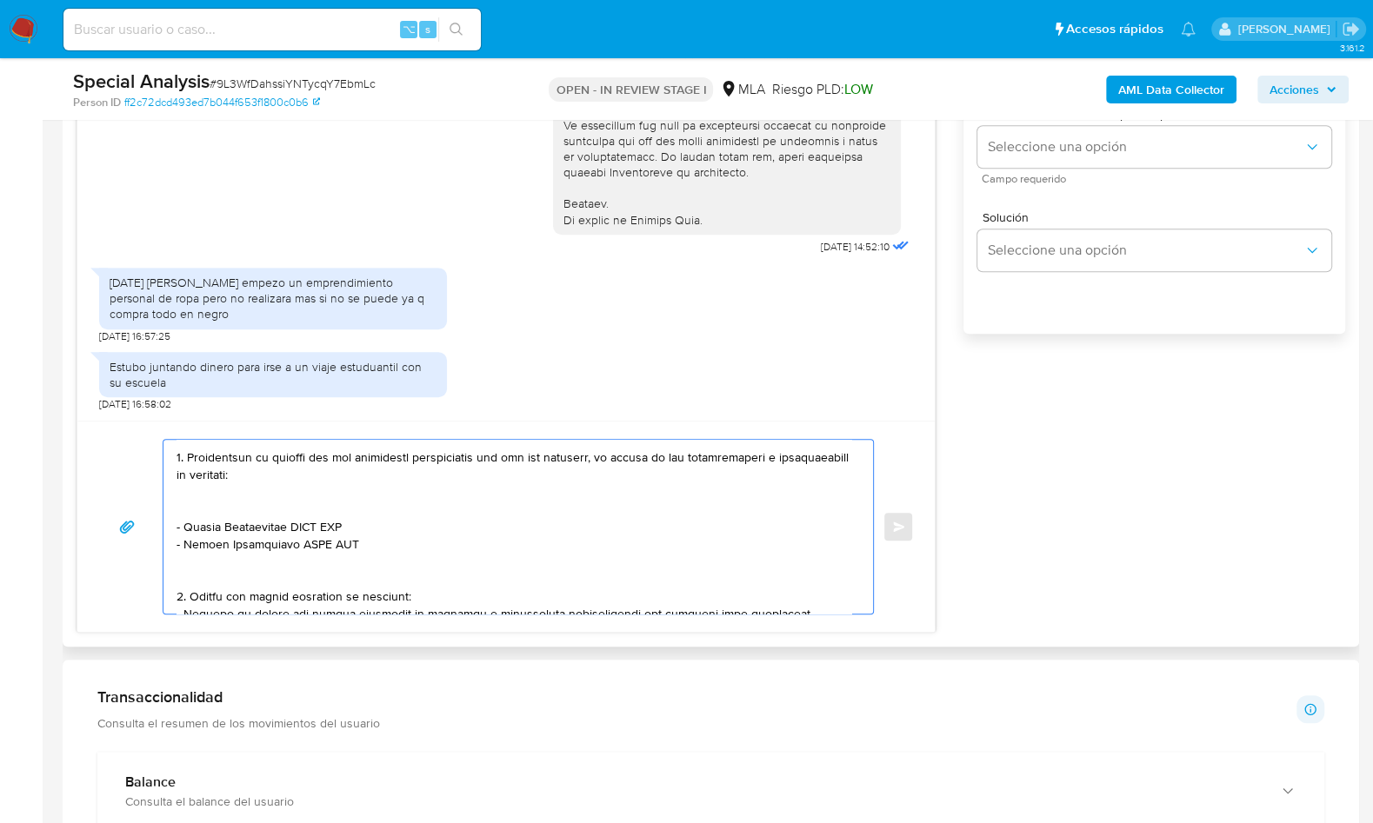
click at [230, 515] on textarea at bounding box center [514, 527] width 675 height 174
click at [222, 501] on textarea at bounding box center [514, 527] width 675 height 174
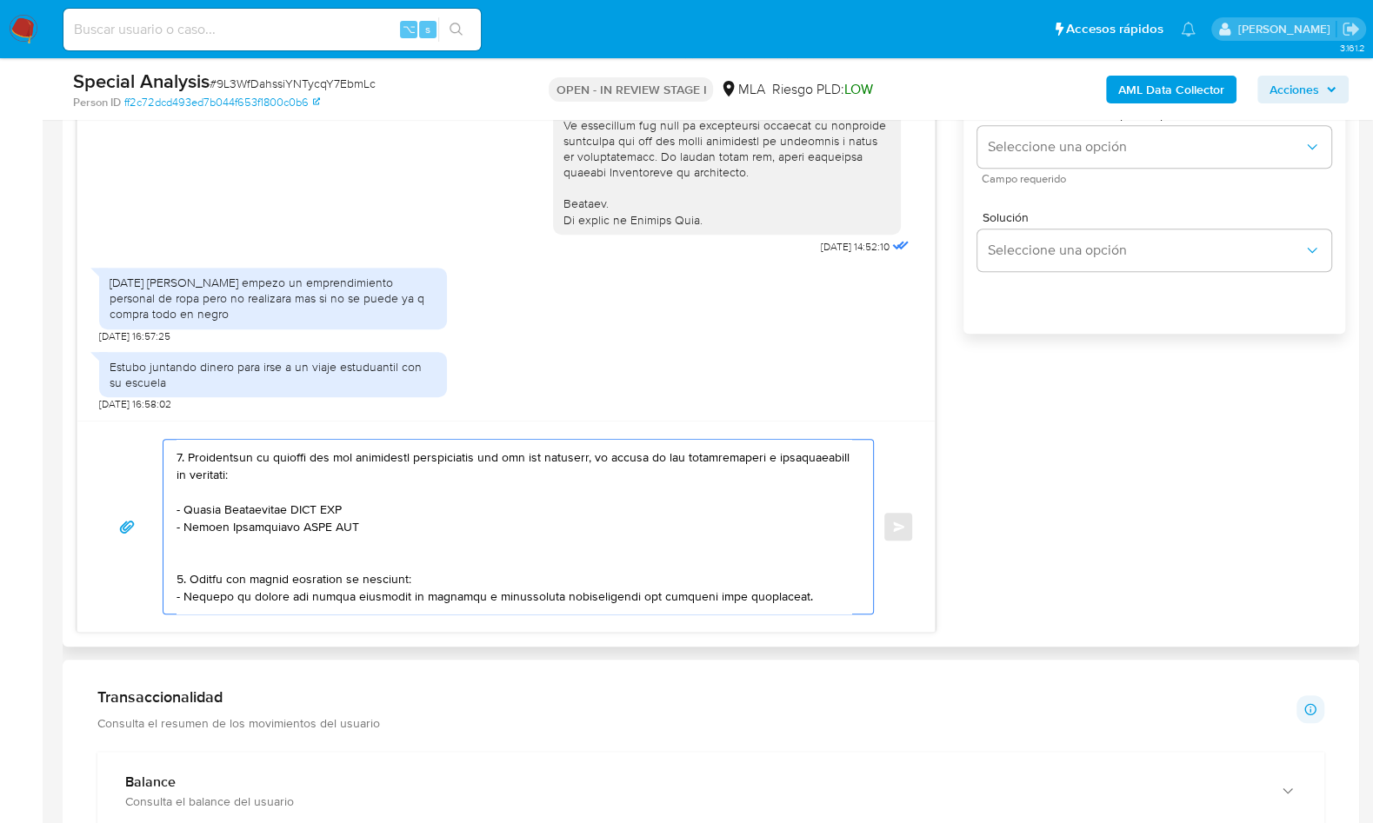
drag, startPoint x: 188, startPoint y: 508, endPoint x: 239, endPoint y: 510, distance: 51.3
click at [239, 510] on textarea at bounding box center [514, 527] width 675 height 174
drag, startPoint x: 296, startPoint y: 510, endPoint x: 184, endPoint y: 509, distance: 111.3
click at [184, 509] on textarea at bounding box center [514, 527] width 675 height 174
paste textarea "JUAN PABLO,AREA"
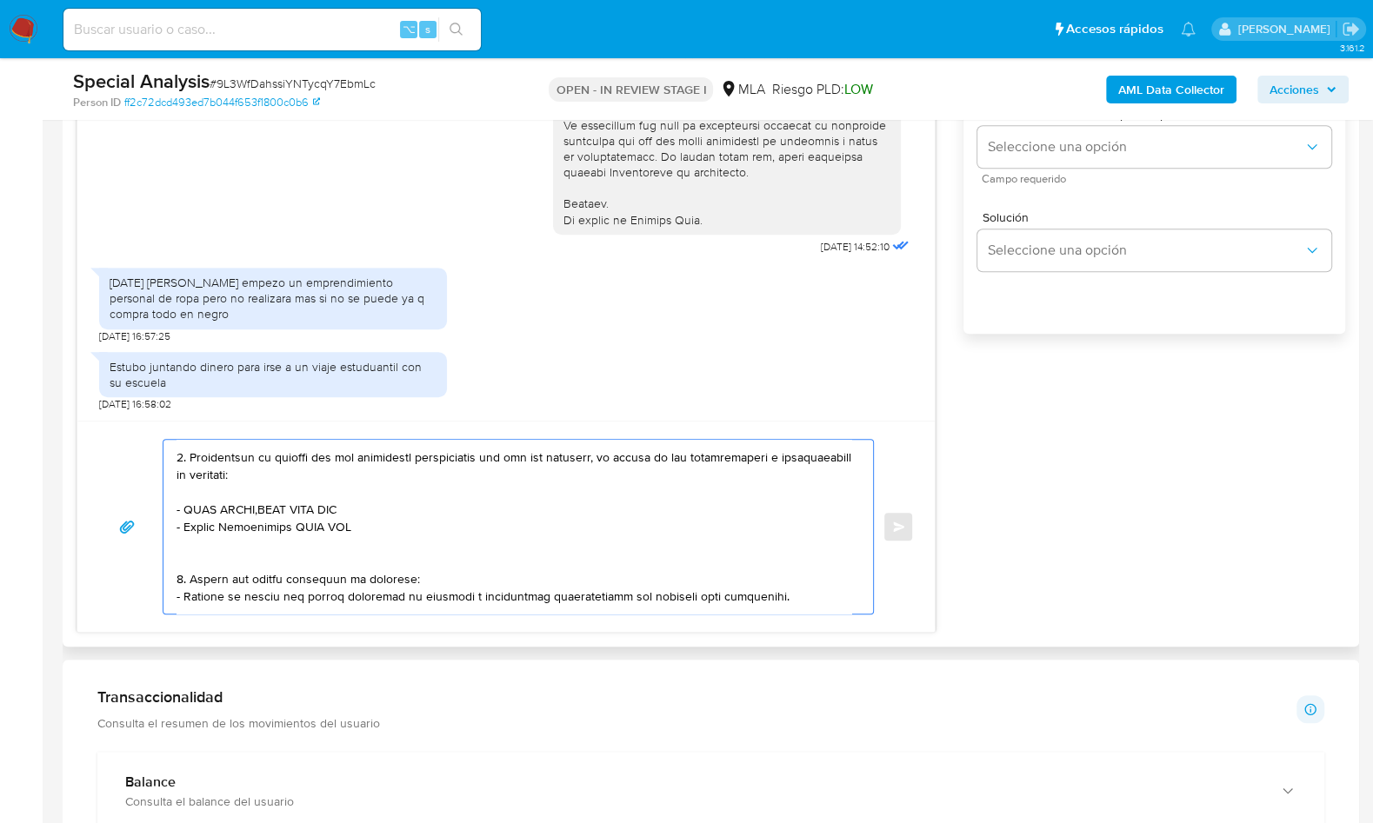
click at [324, 503] on textarea at bounding box center [514, 527] width 675 height 174
paste textarea "20231830562"
drag, startPoint x: 185, startPoint y: 526, endPoint x: 293, endPoint y: 523, distance: 107.9
click at [293, 523] on textarea at bounding box center [514, 527] width 675 height 174
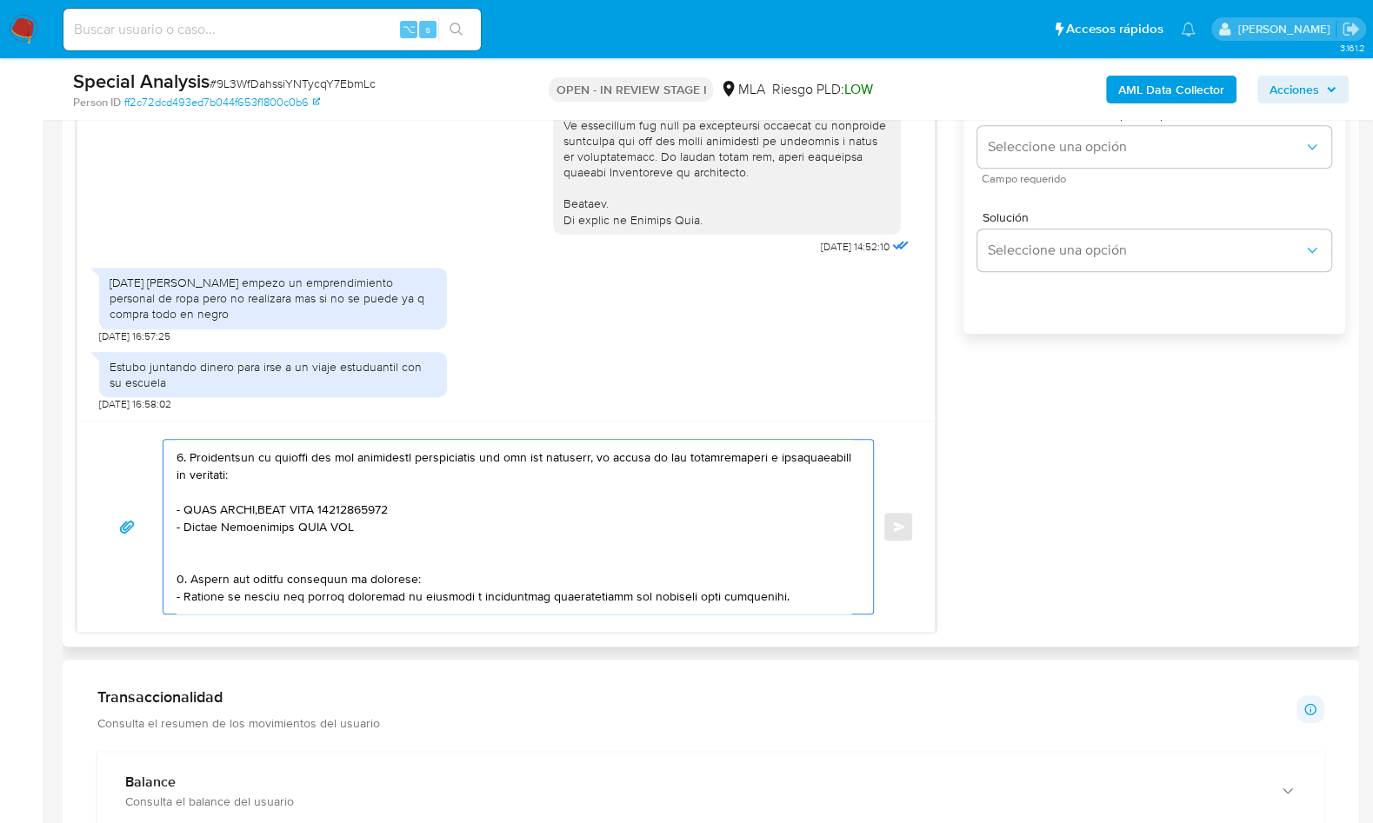
paste textarea "Miralejos Sacif Y A"
click at [329, 527] on textarea at bounding box center [514, 527] width 675 height 174
paste textarea "30577350813"
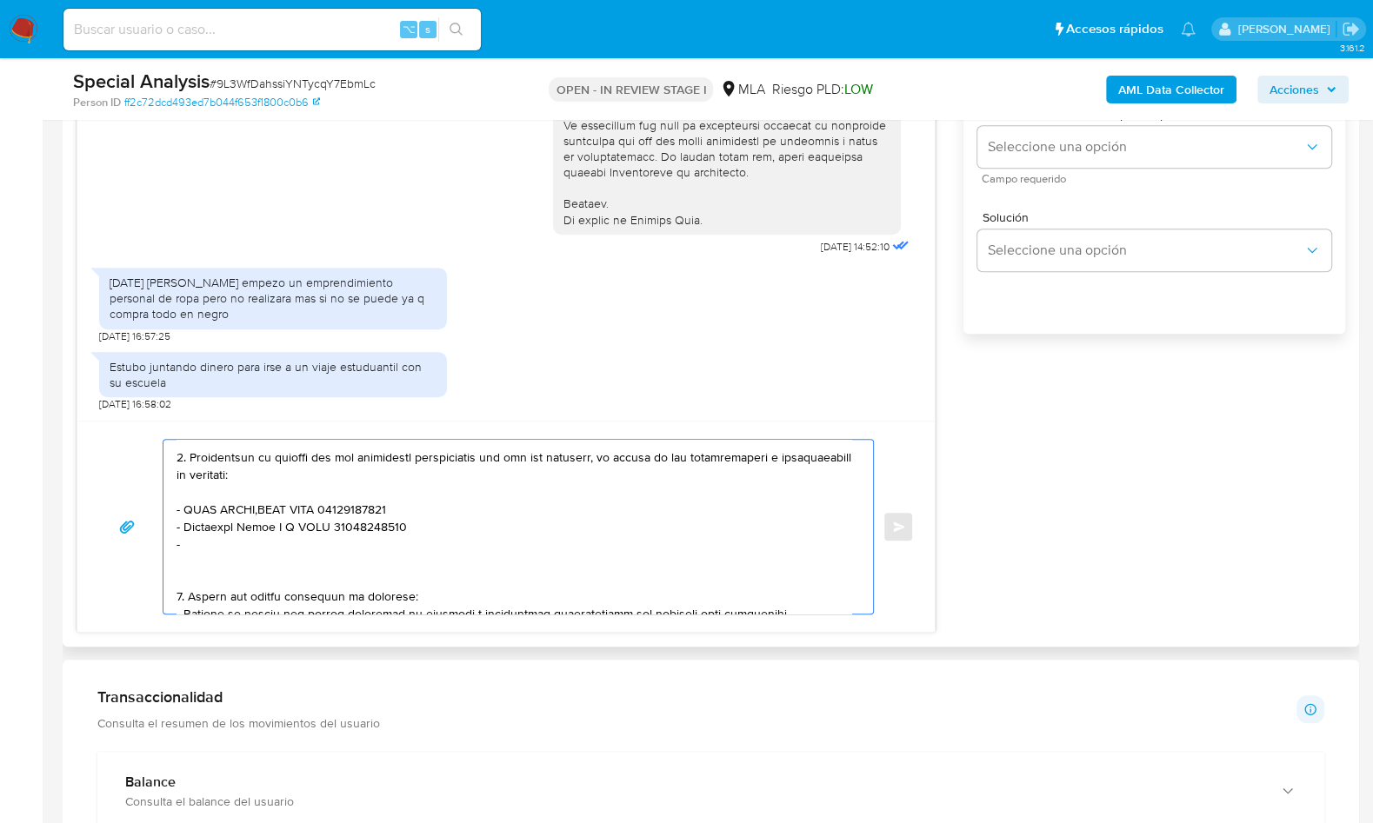
paste textarea "Guillermo Fabian Arrozeres"
paste textarea "20342065121"
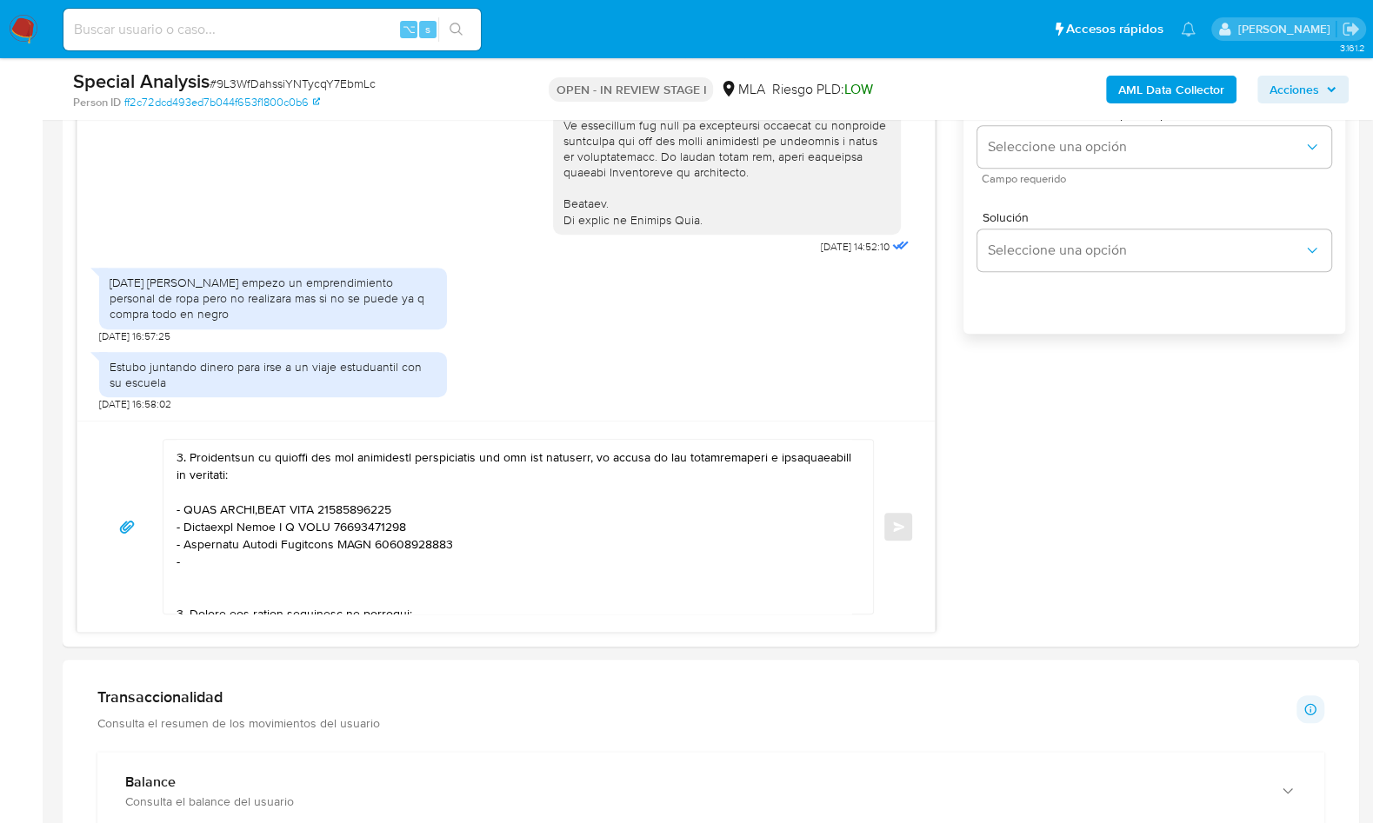
paste textarea "LA MAREA PEZ SA"
paste textarea "30708872721"
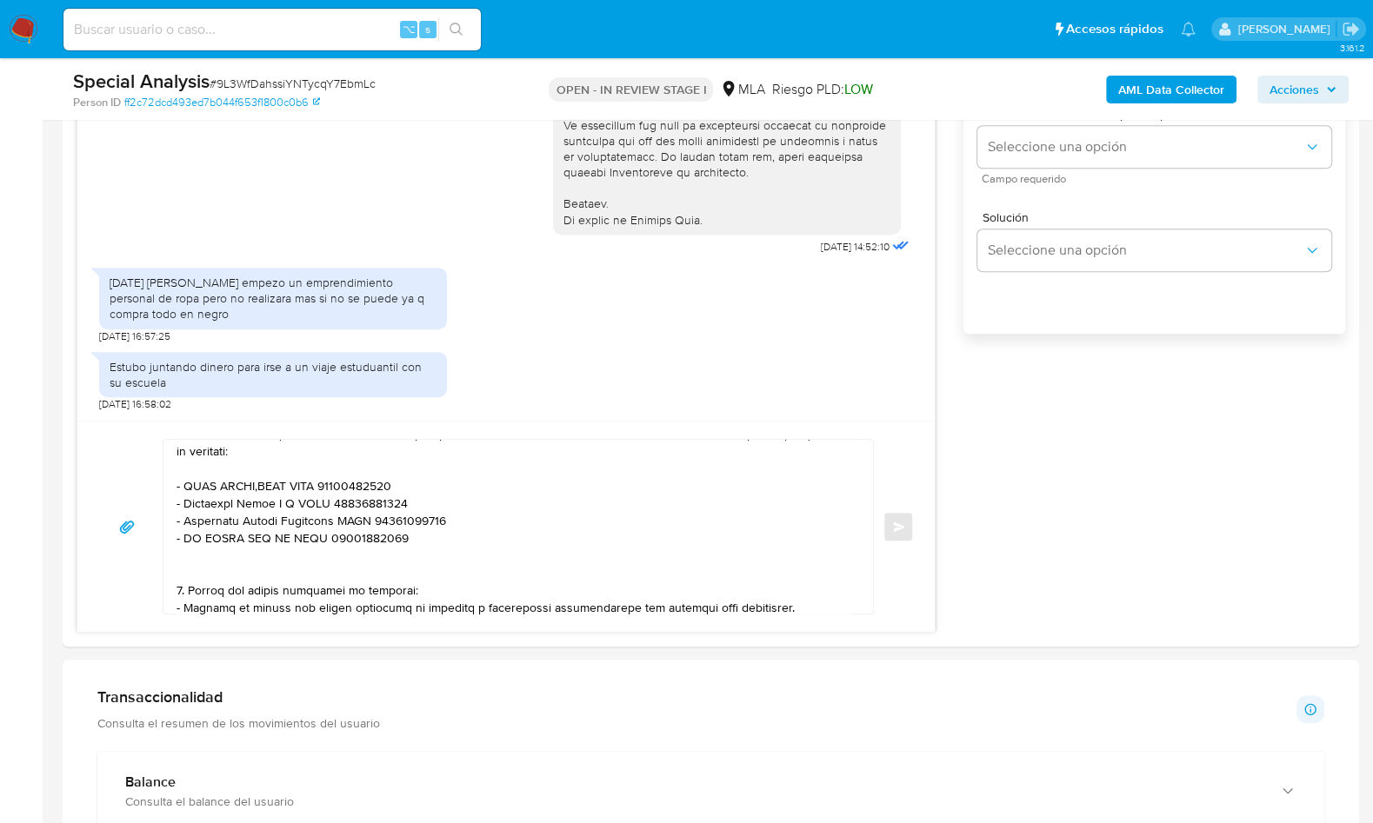
scroll to position [390, 0]
click at [322, 558] on textarea at bounding box center [514, 527] width 675 height 174
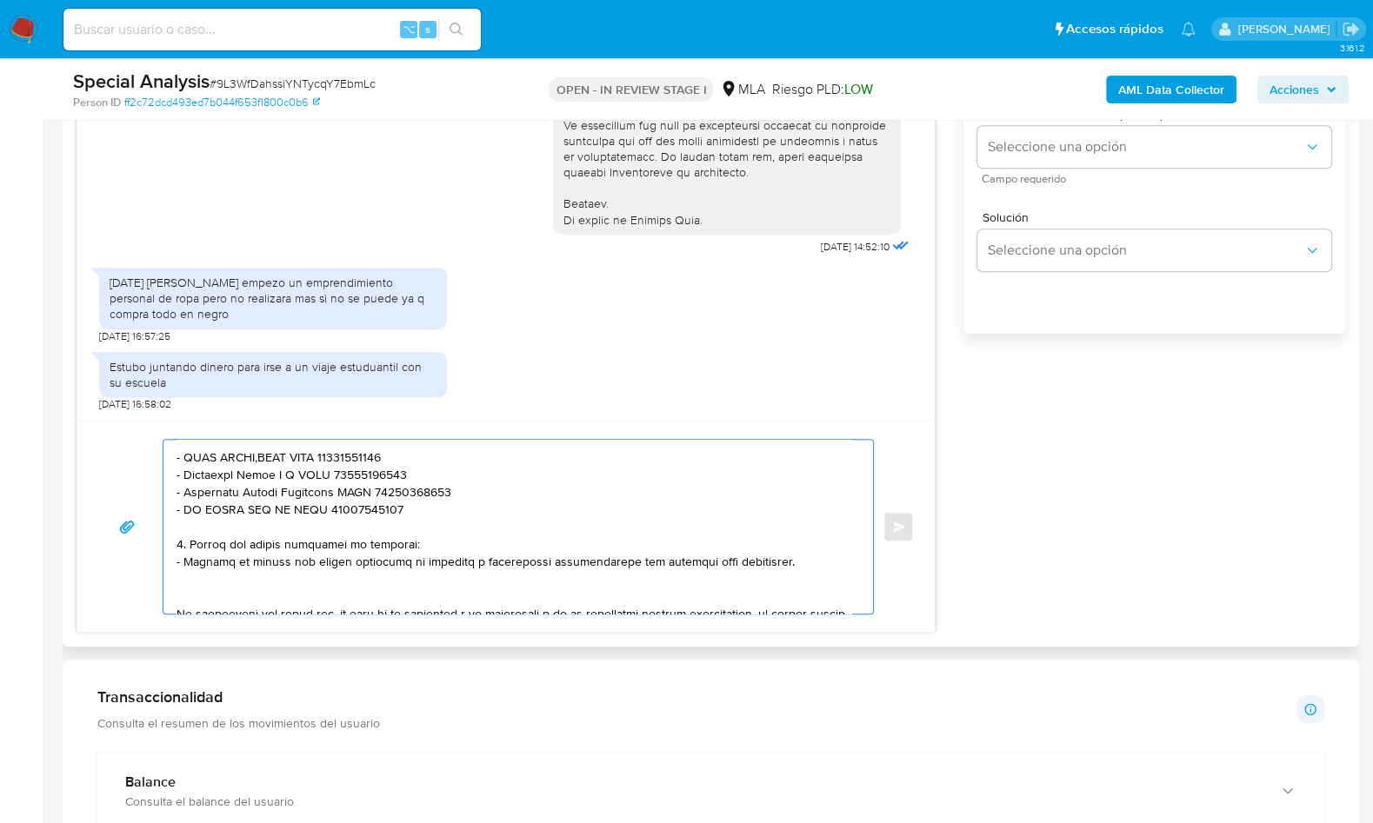
scroll to position [418, 0]
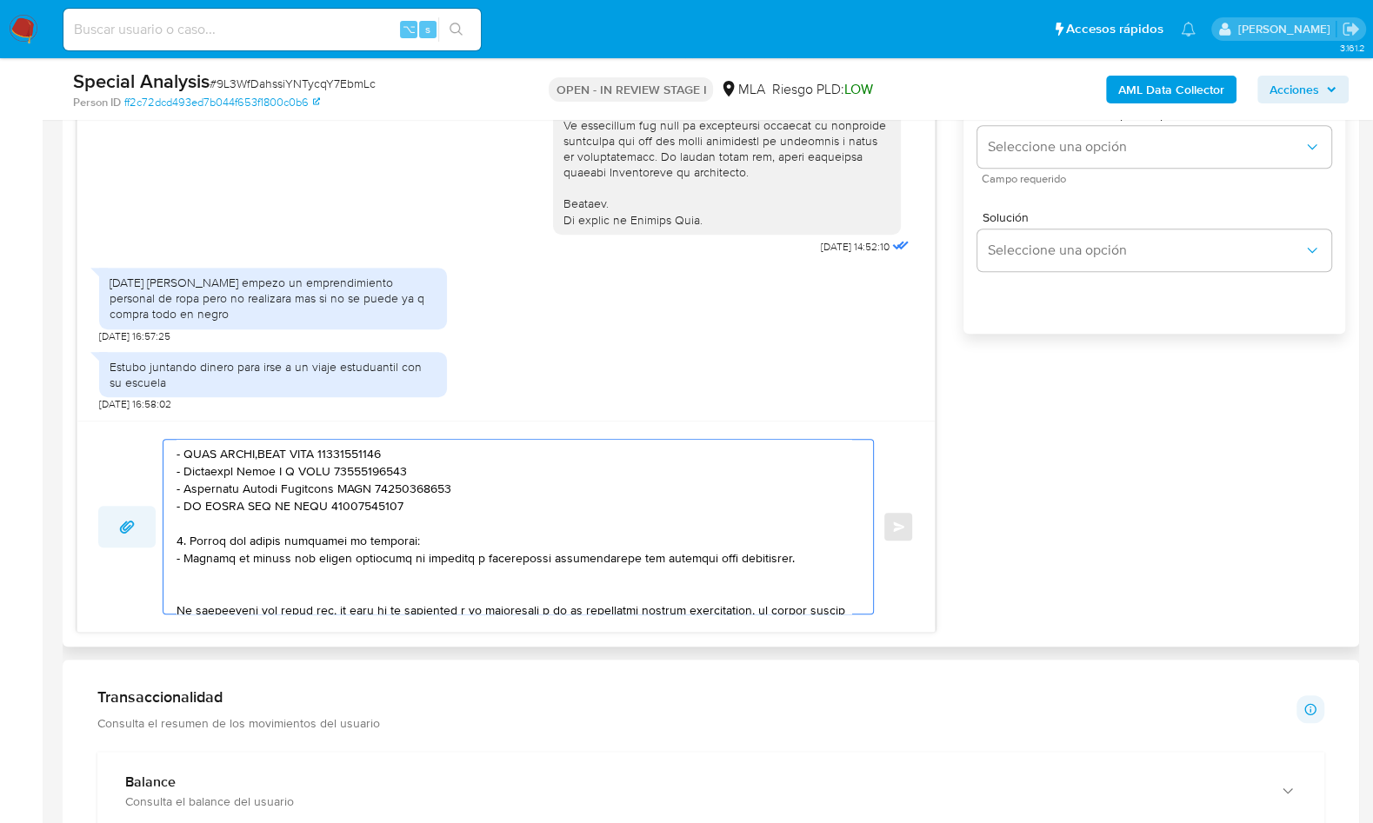
drag, startPoint x: 781, startPoint y: 558, endPoint x: 120, endPoint y: 544, distance: 661.0
click at [120, 544] on div "Enviar" at bounding box center [506, 527] width 816 height 176
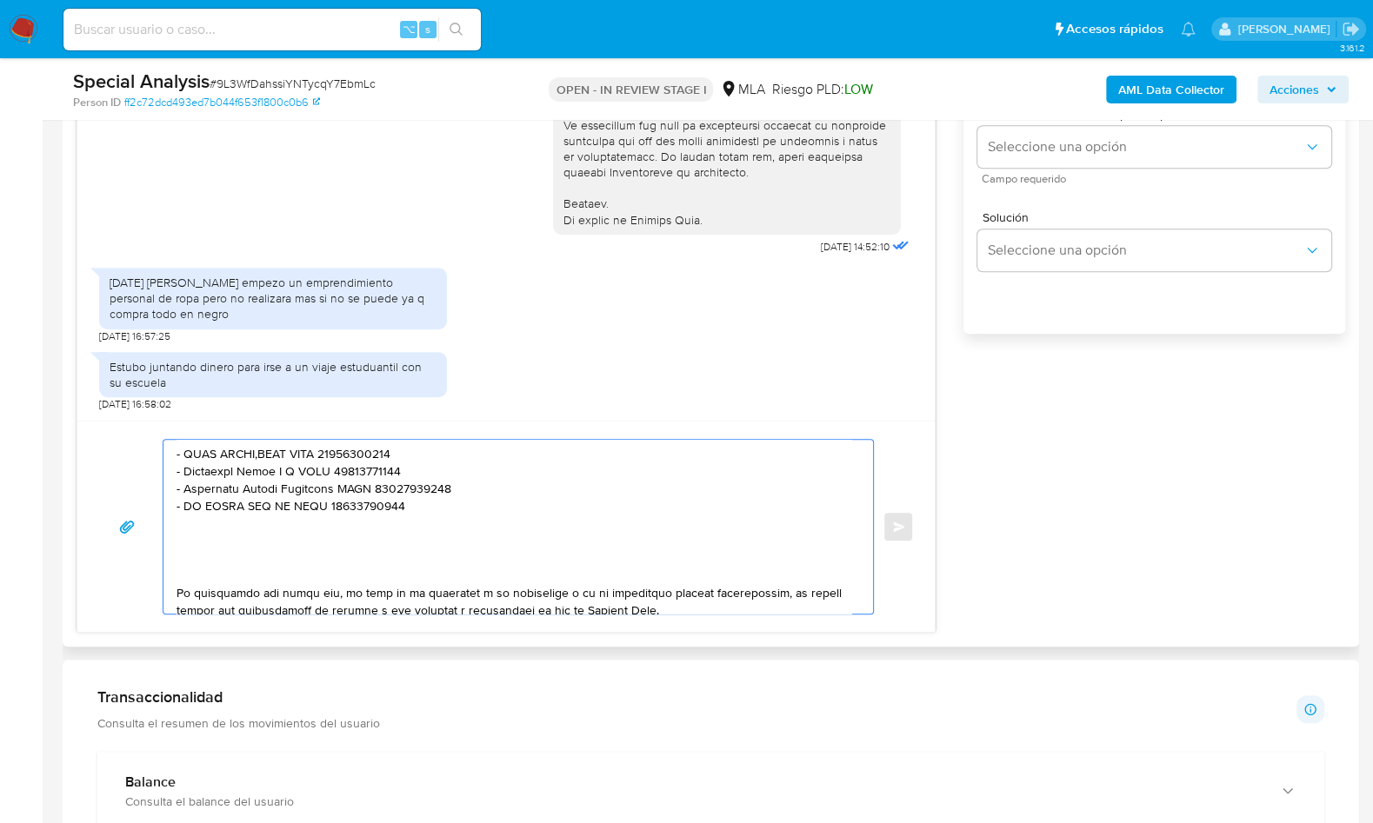
click at [190, 570] on textarea at bounding box center [514, 527] width 675 height 174
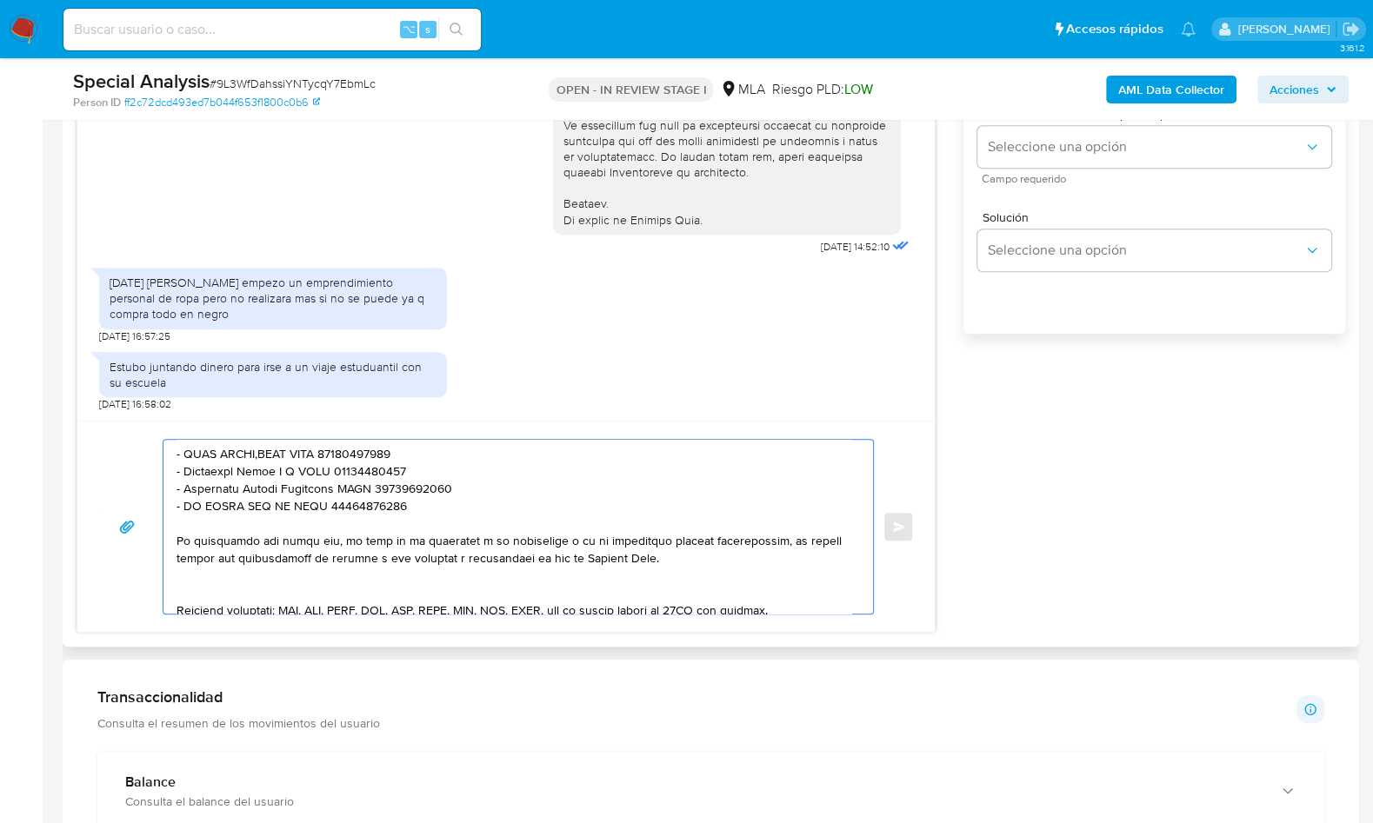
click at [198, 588] on textarea at bounding box center [514, 527] width 675 height 174
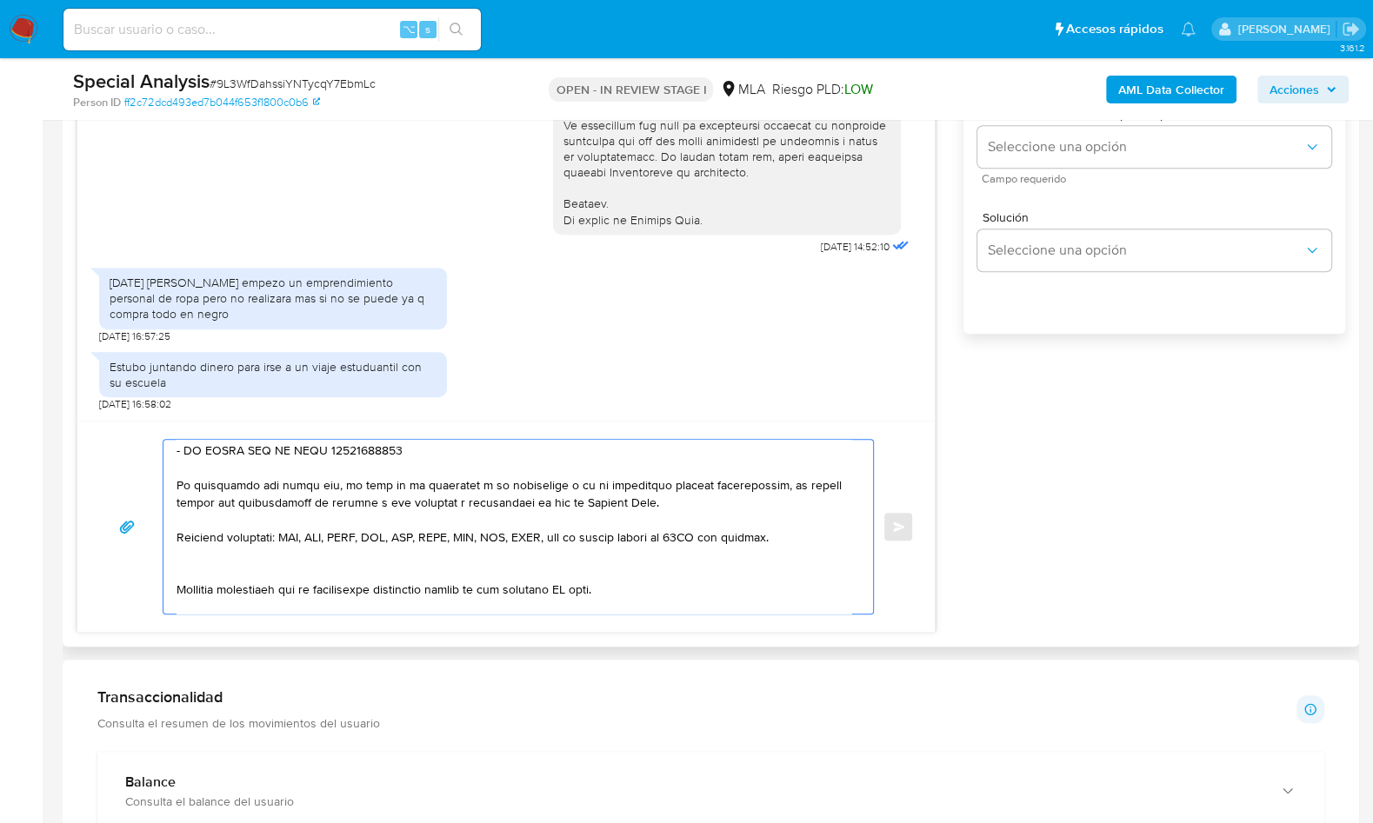
scroll to position [483, 0]
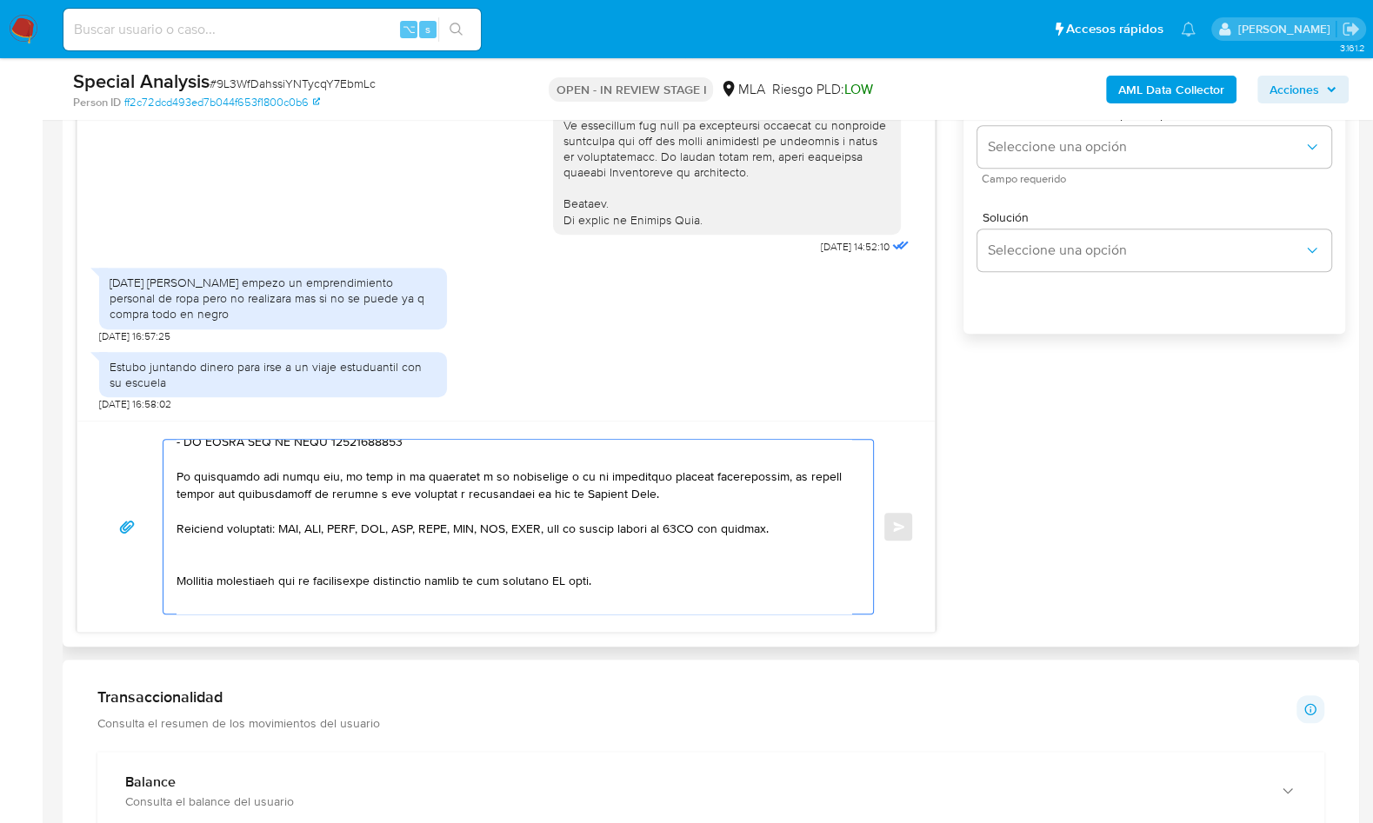
click at [216, 555] on textarea at bounding box center [514, 527] width 675 height 174
click at [597, 559] on textarea at bounding box center [514, 527] width 675 height 174
click at [597, 560] on textarea at bounding box center [514, 527] width 675 height 174
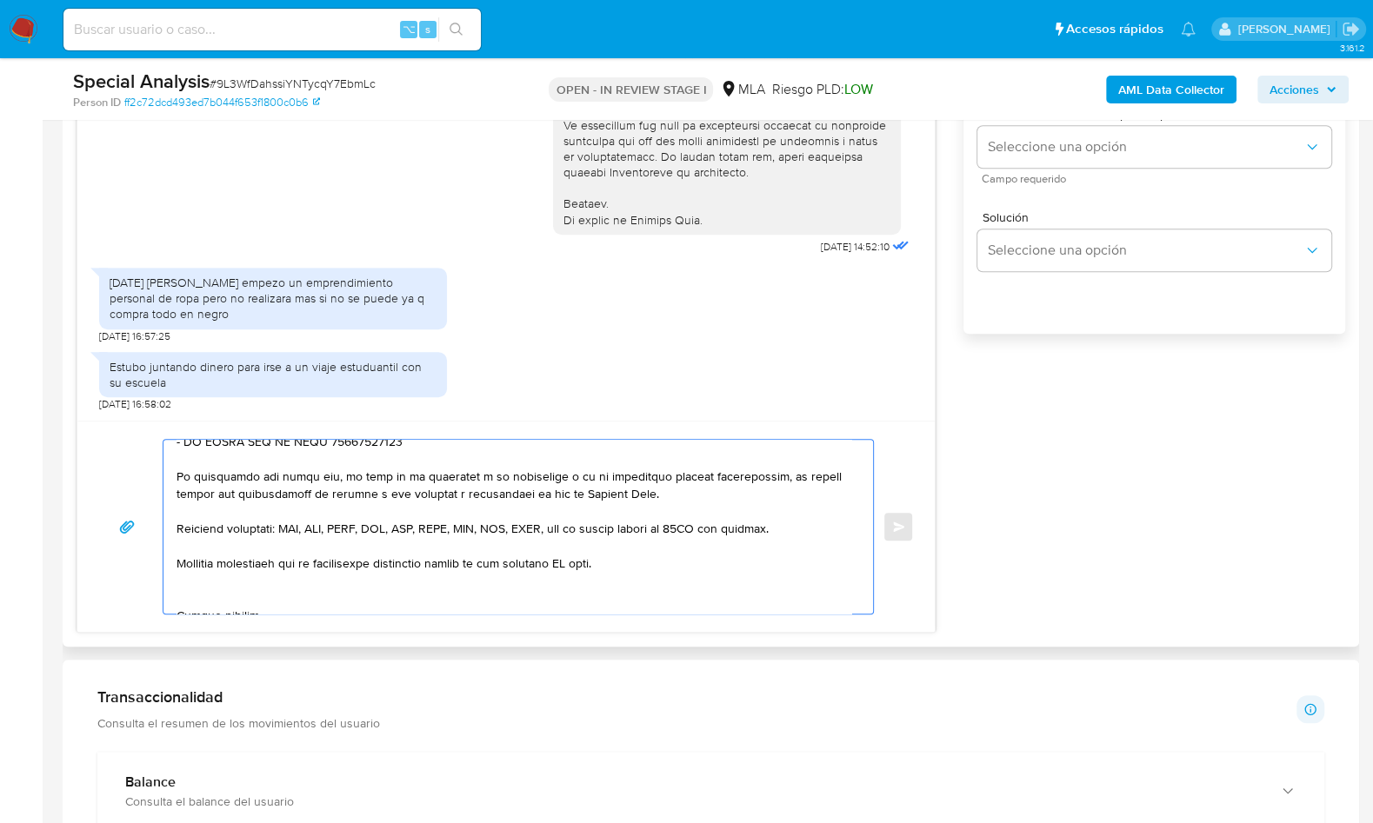
click at [591, 566] on textarea at bounding box center [514, 527] width 675 height 174
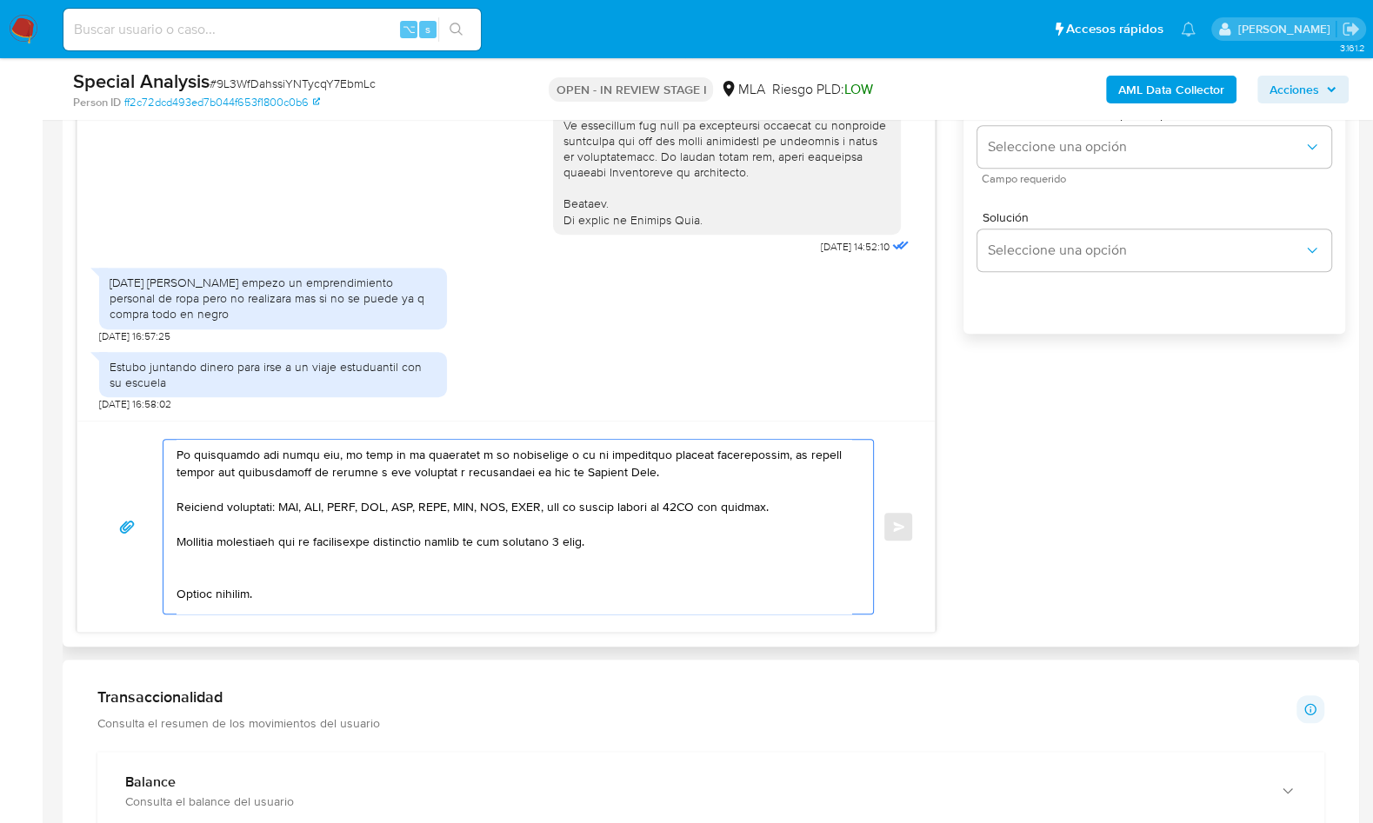
scroll to position [512, 0]
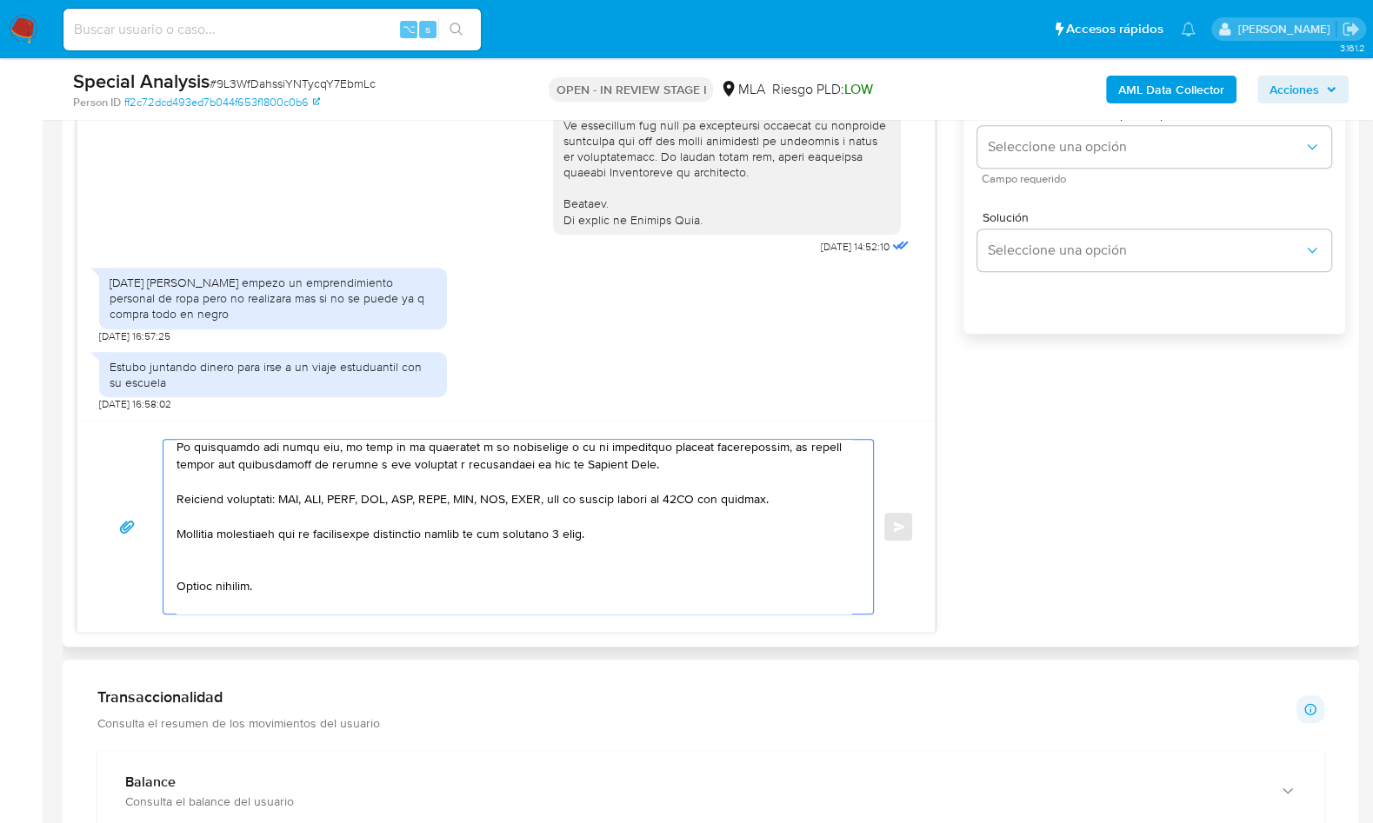
click at [227, 557] on textarea at bounding box center [514, 527] width 675 height 174
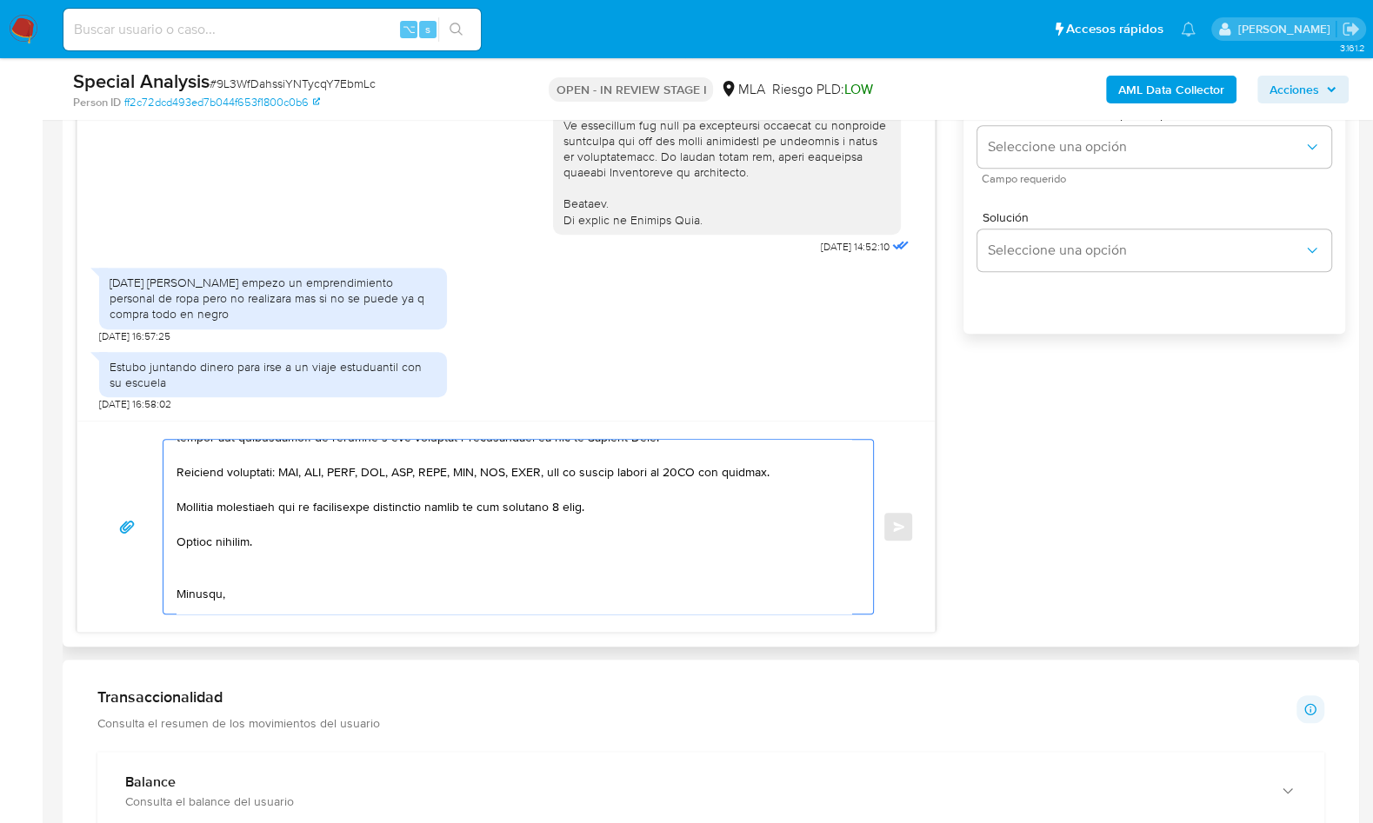
click at [189, 573] on textarea at bounding box center [514, 527] width 675 height 174
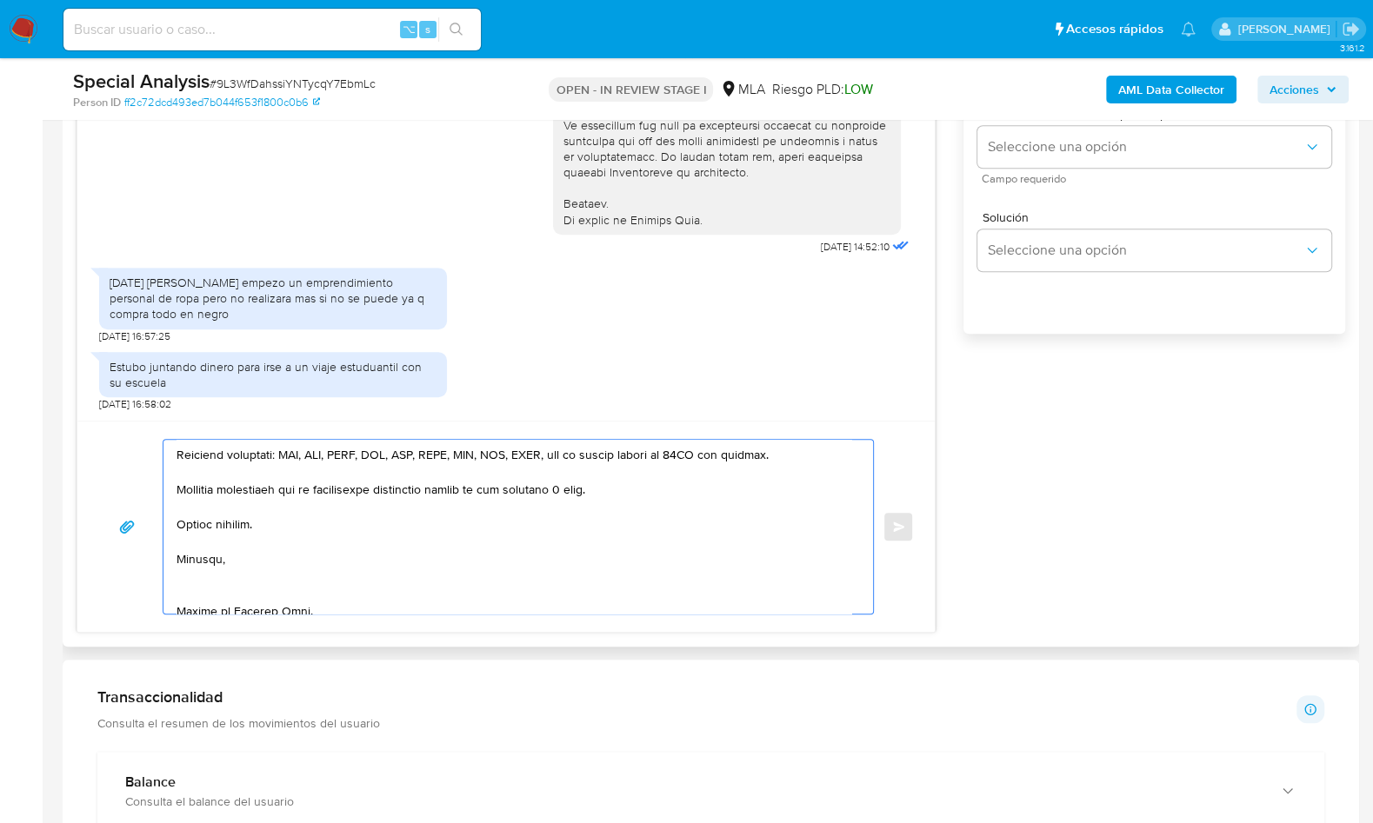
scroll to position [585, 0]
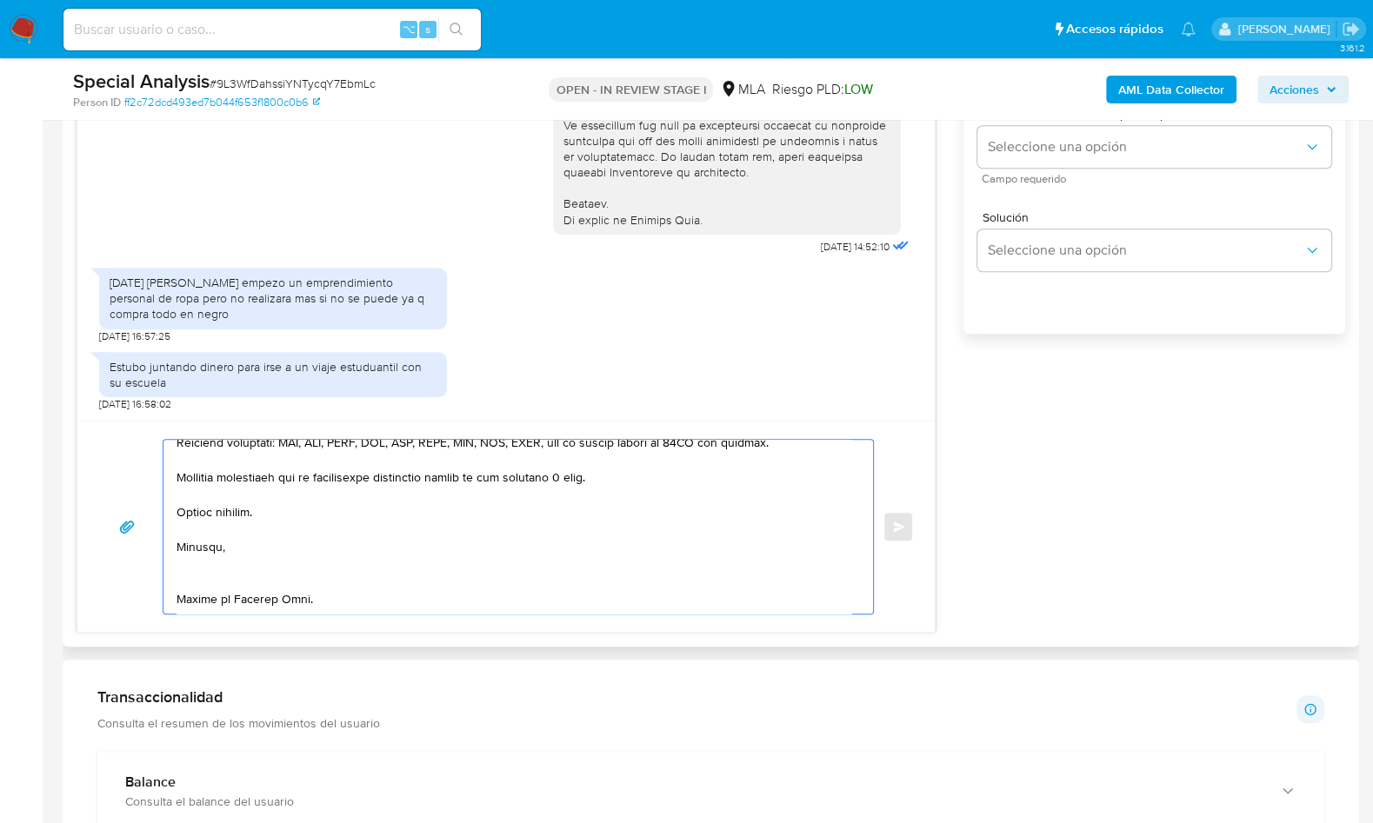
click at [192, 570] on textarea at bounding box center [514, 527] width 675 height 174
click at [197, 566] on textarea at bounding box center [514, 527] width 675 height 174
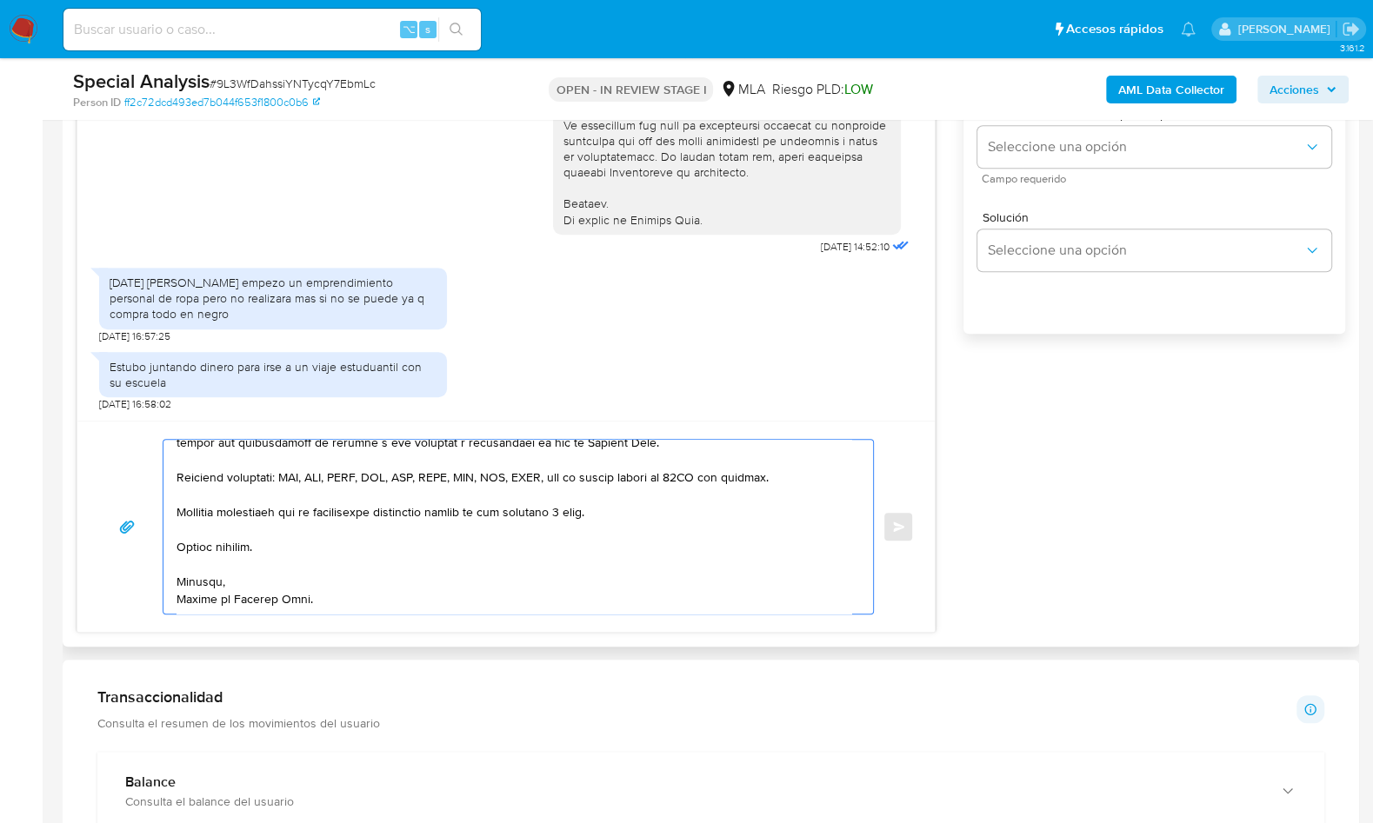
click at [198, 599] on textarea at bounding box center [514, 527] width 675 height 174
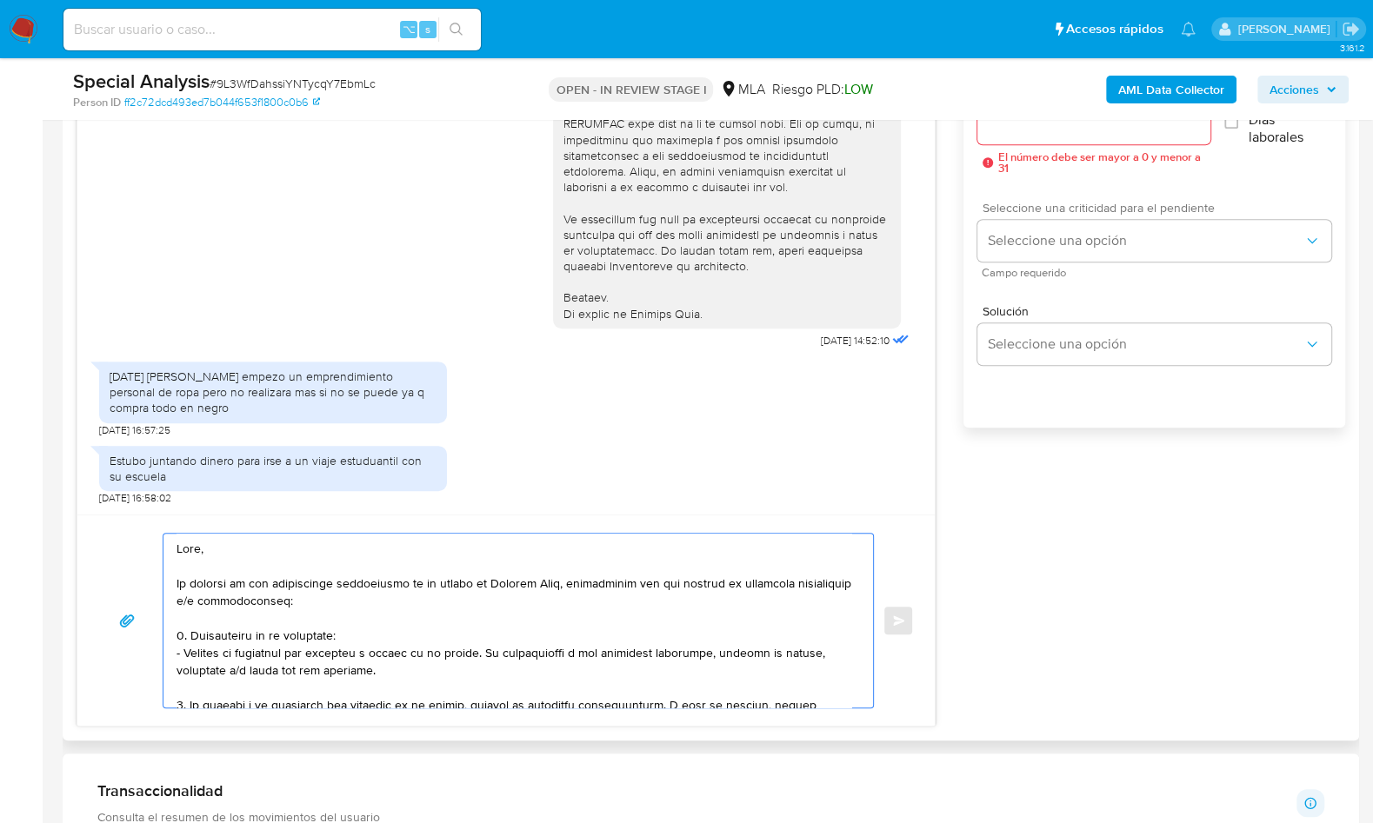
scroll to position [978, 0]
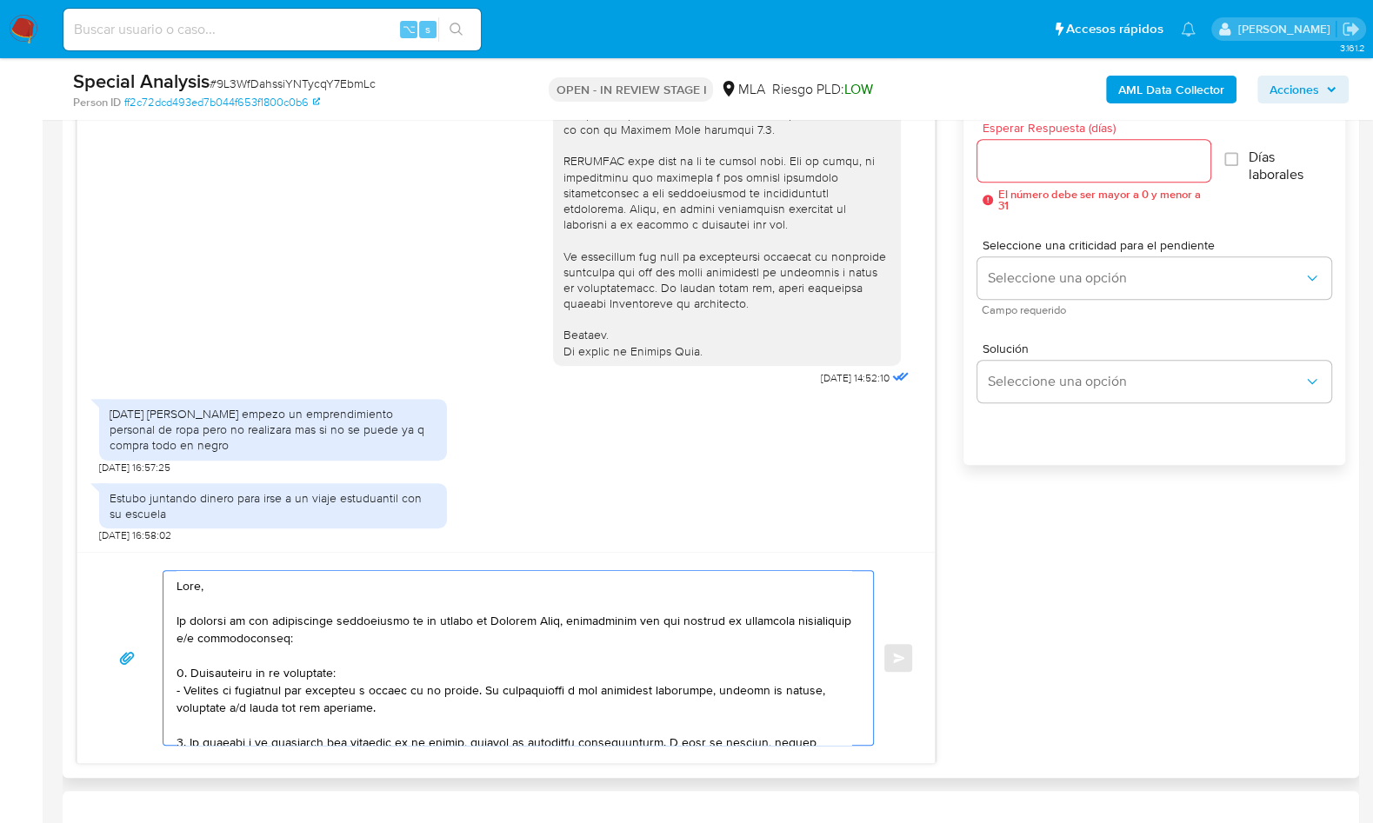
type textarea "Hola, En función de las operaciones registradas en tu cuenta de Mercado Pago, n…"
click at [1033, 166] on input "Esperar Respuesta (días)" at bounding box center [1093, 161] width 233 height 23
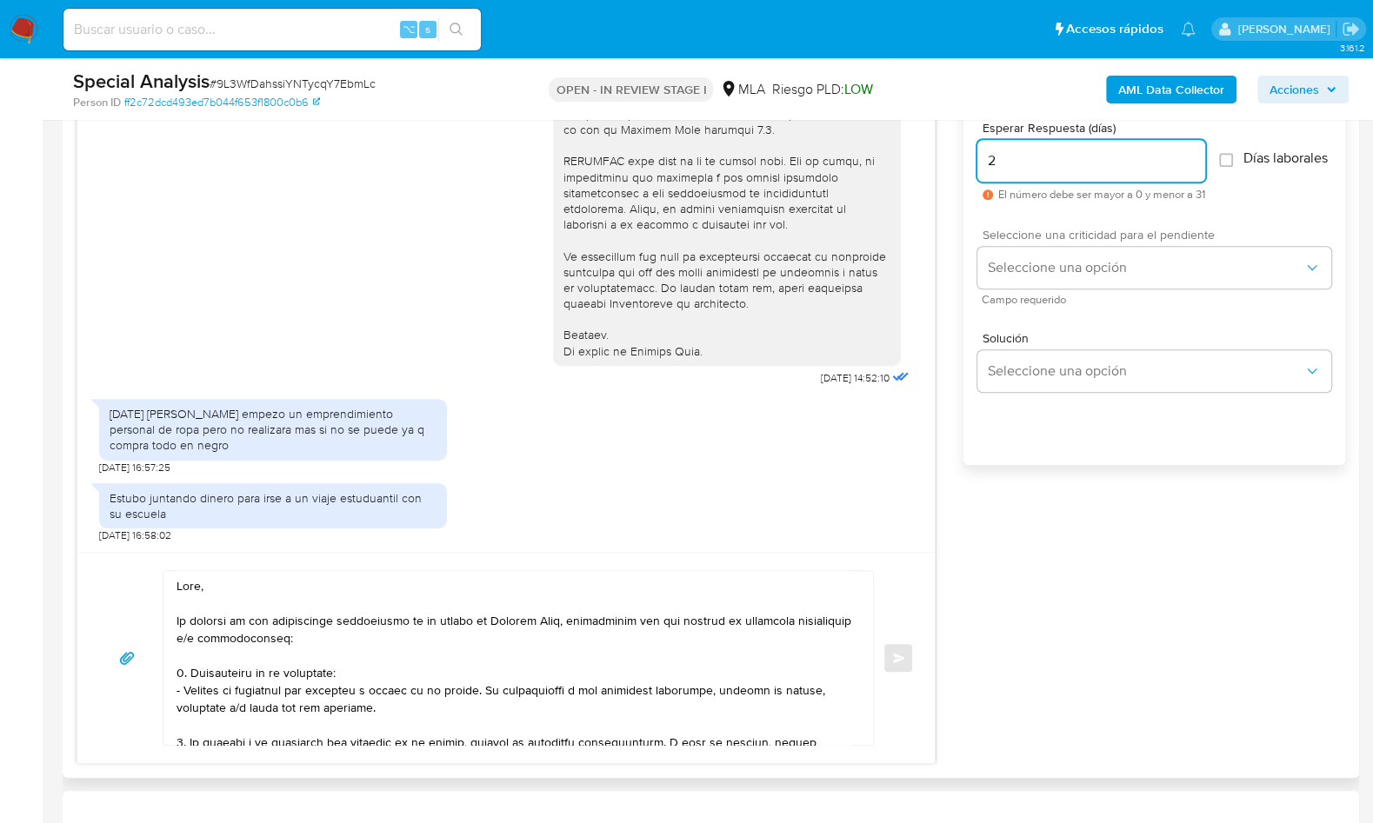
type input "2"
click at [1053, 239] on span "Seleccione una criticidad para el pendiente" at bounding box center [1159, 235] width 354 height 12
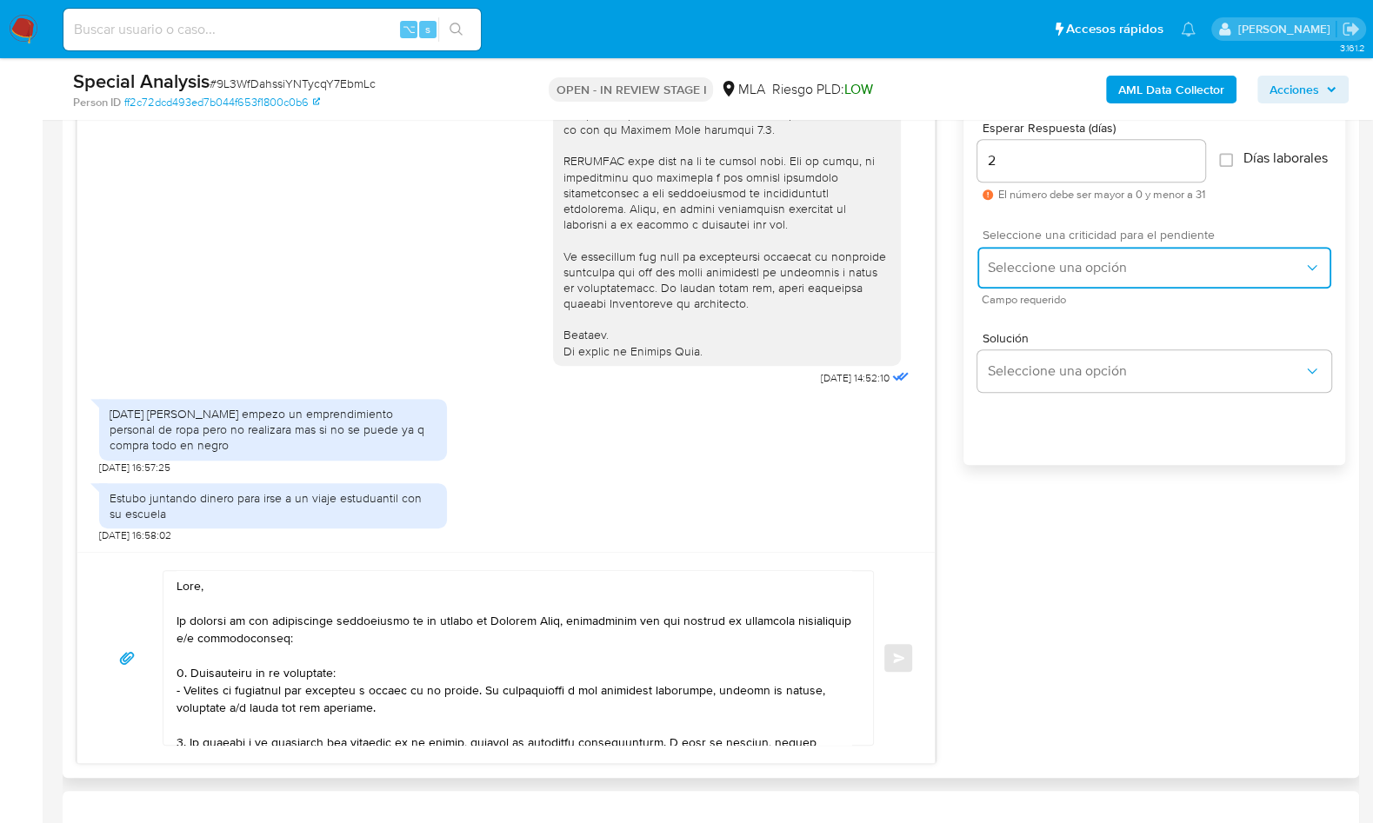
click at [1052, 277] on span "Seleccione una opción" at bounding box center [1146, 267] width 316 height 17
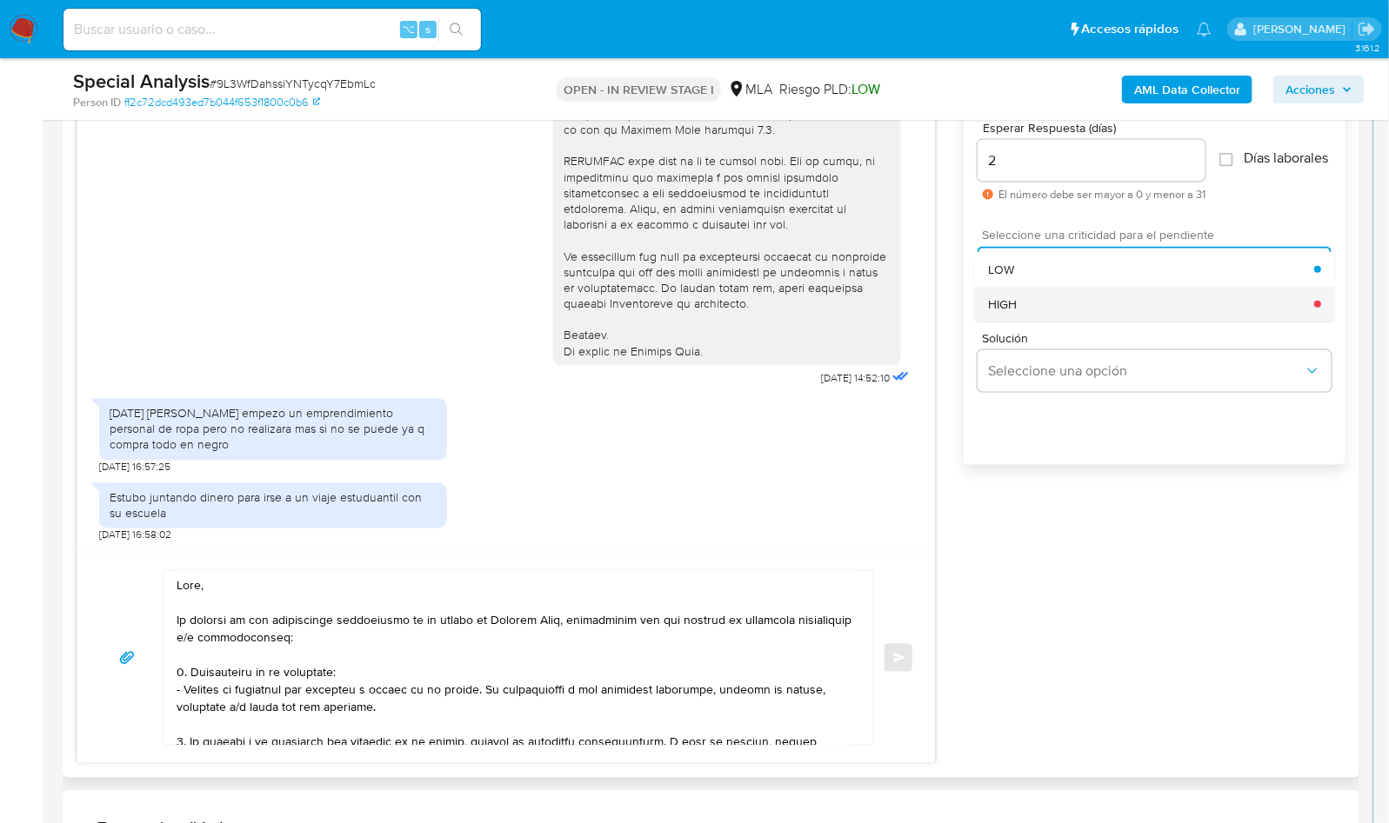
click at [1043, 313] on div "HIGH" at bounding box center [1151, 304] width 326 height 35
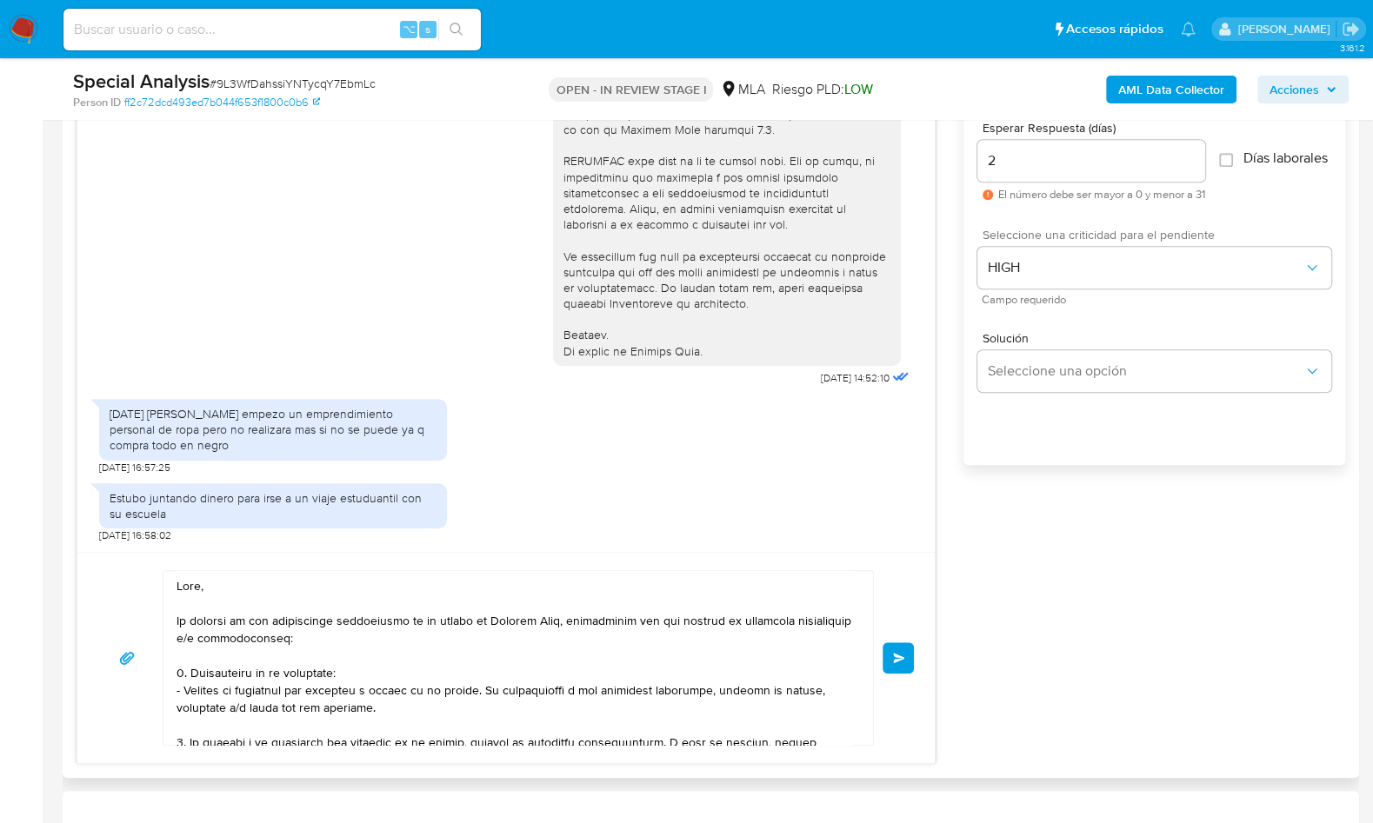
click at [903, 664] on button "Enviar" at bounding box center [898, 658] width 31 height 31
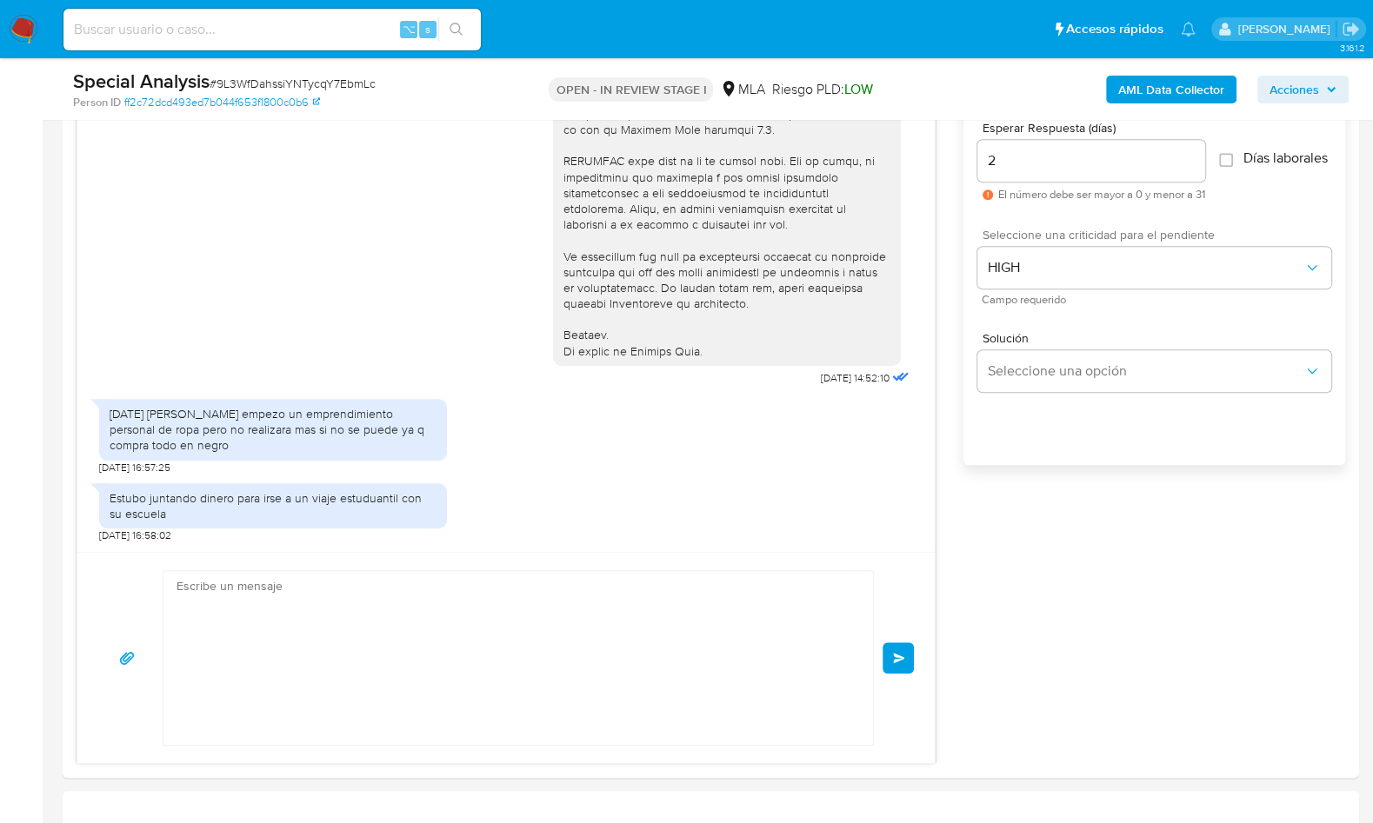
scroll to position [1600, 0]
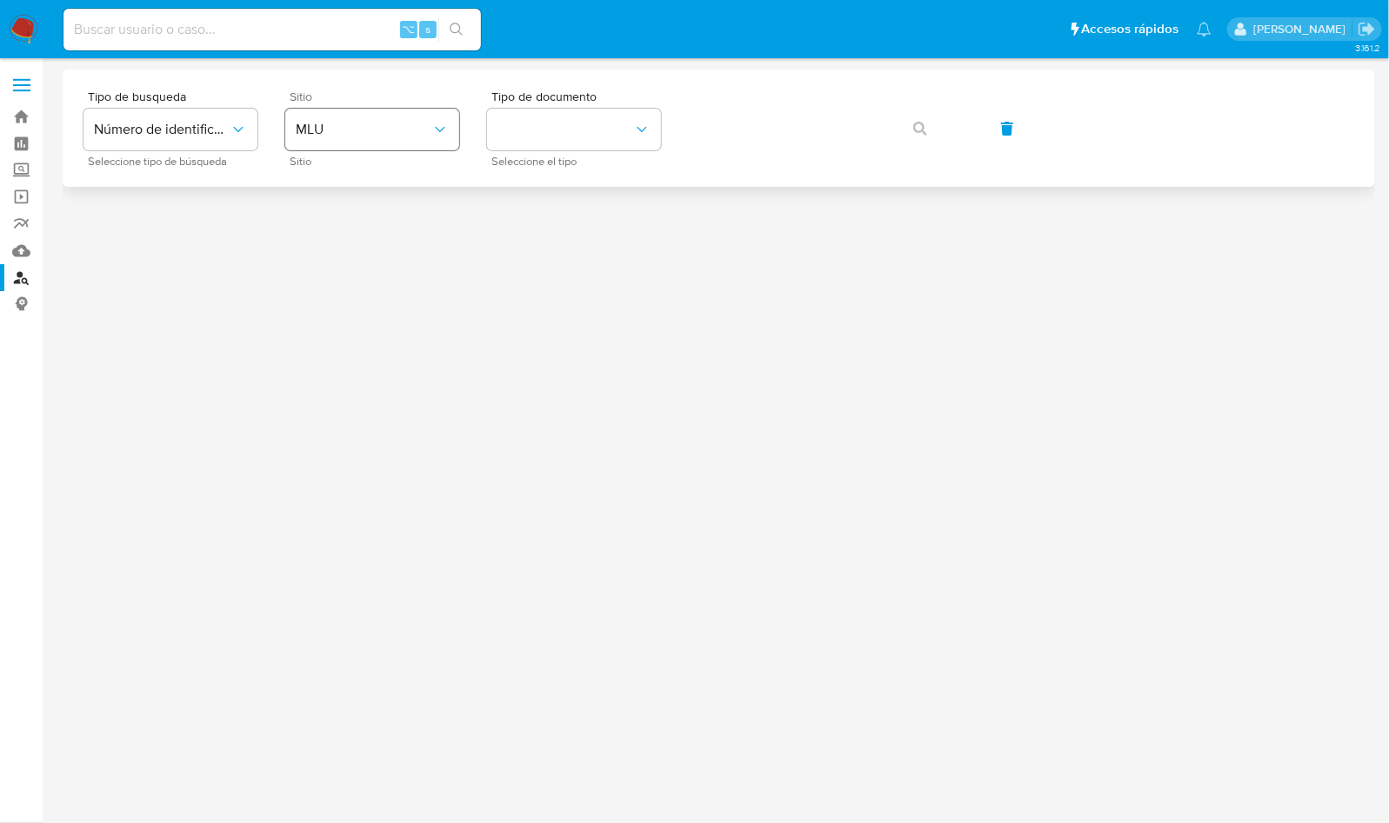
drag, startPoint x: 425, startPoint y: 108, endPoint x: 403, endPoint y: 125, distance: 27.8
click at [424, 109] on div "Sitio MLU Sitio" at bounding box center [372, 128] width 174 height 76
click at [386, 136] on span "MLU" at bounding box center [364, 129] width 136 height 17
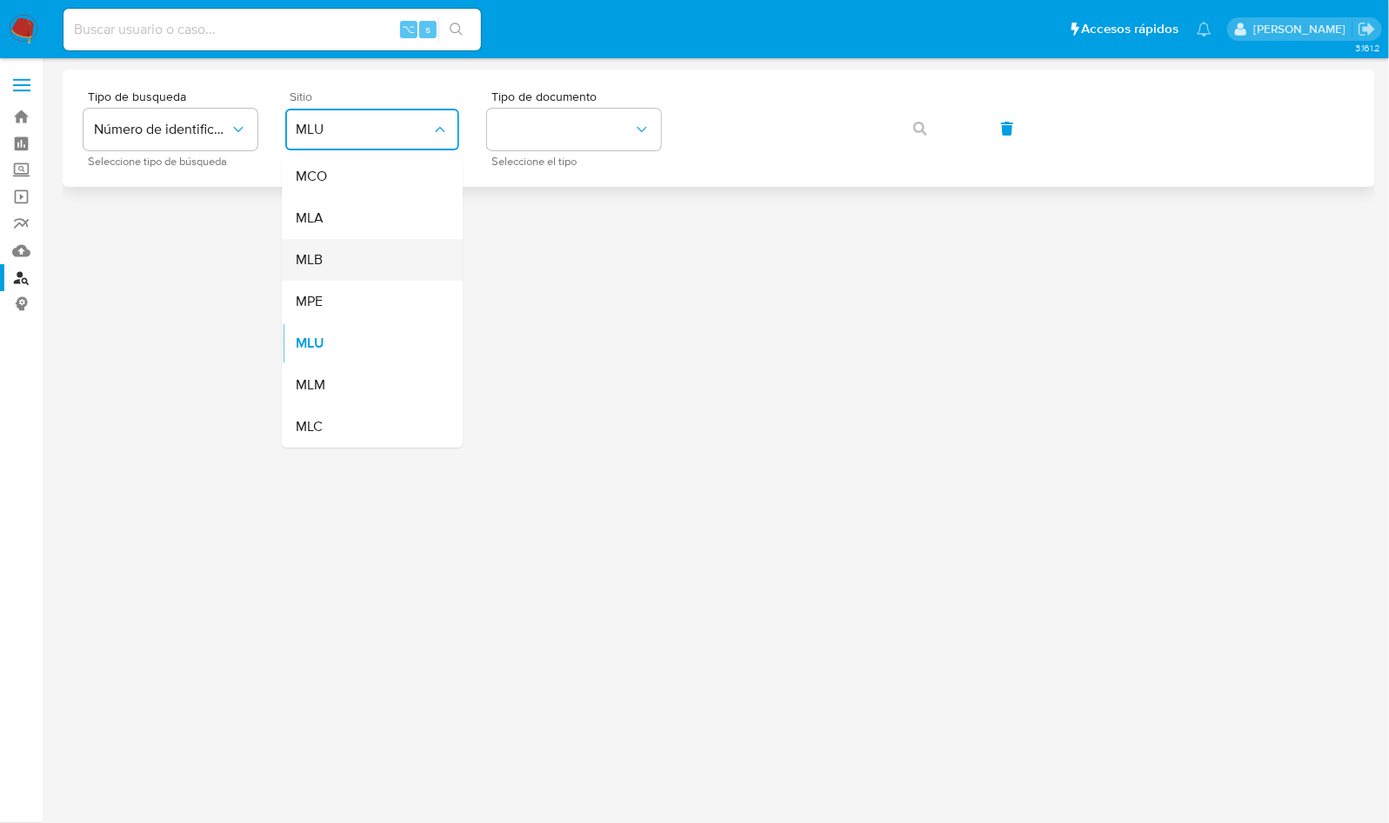
click at [353, 239] on div "MLB" at bounding box center [367, 260] width 143 height 42
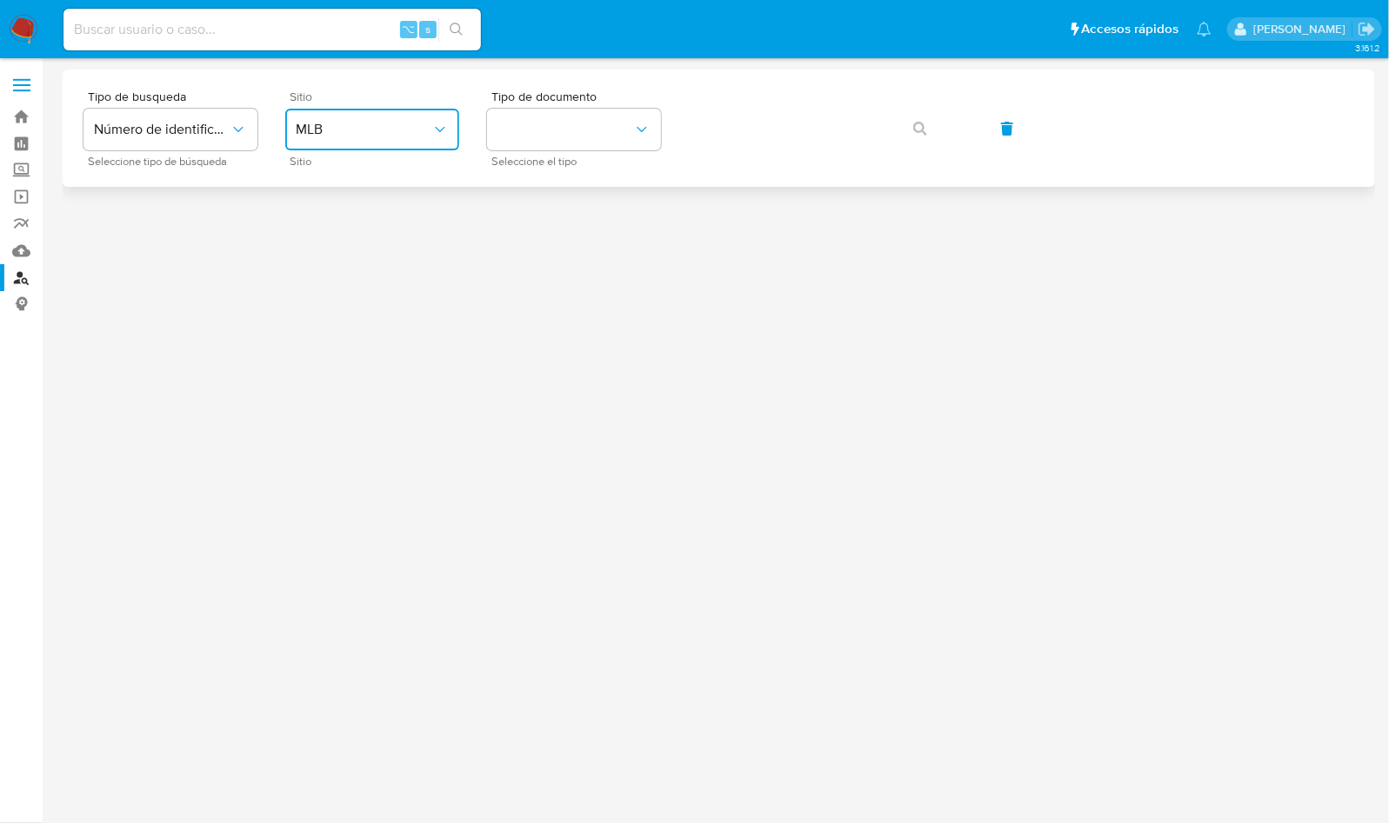
click at [367, 148] on button "MLB" at bounding box center [372, 130] width 174 height 42
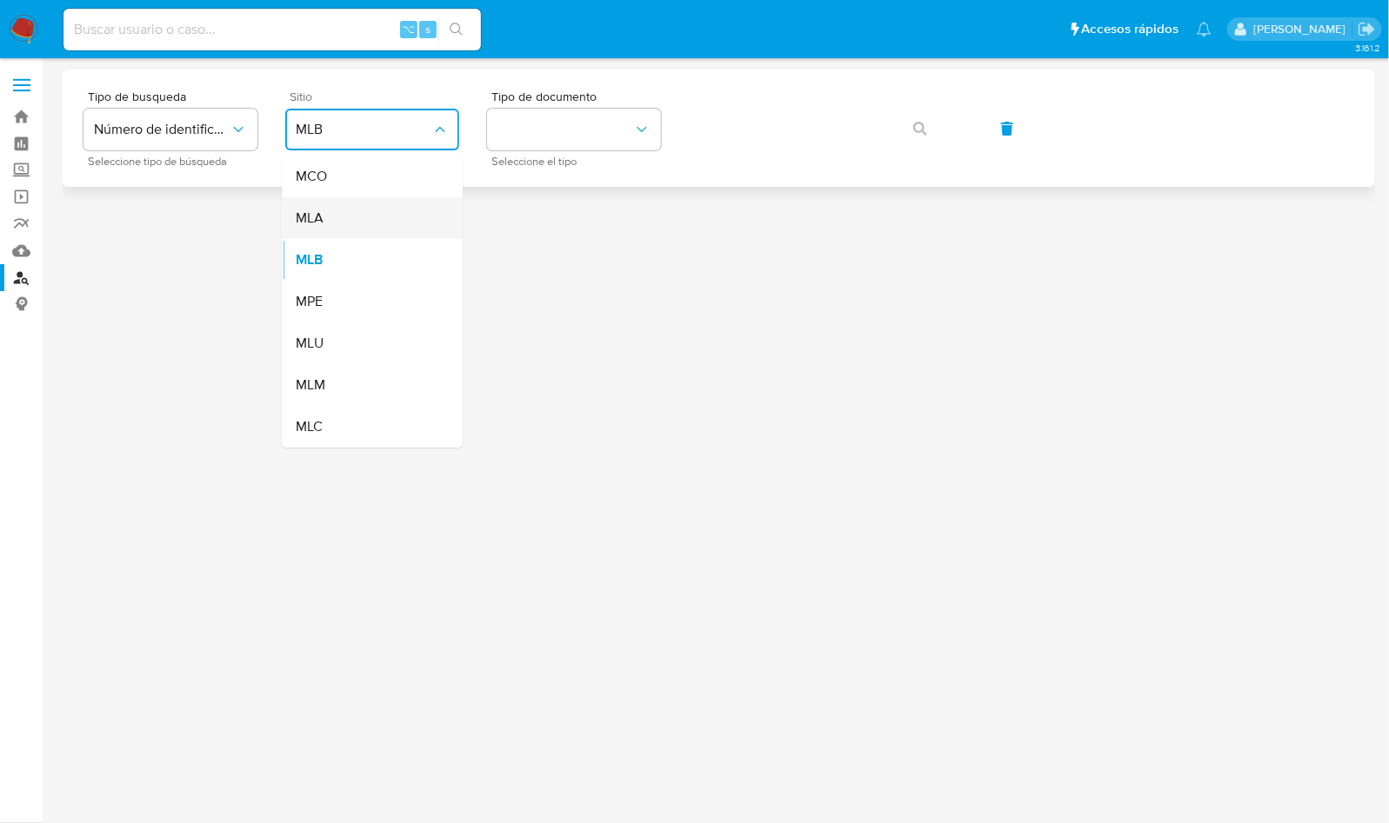
click at [348, 209] on div "MLA" at bounding box center [367, 218] width 143 height 42
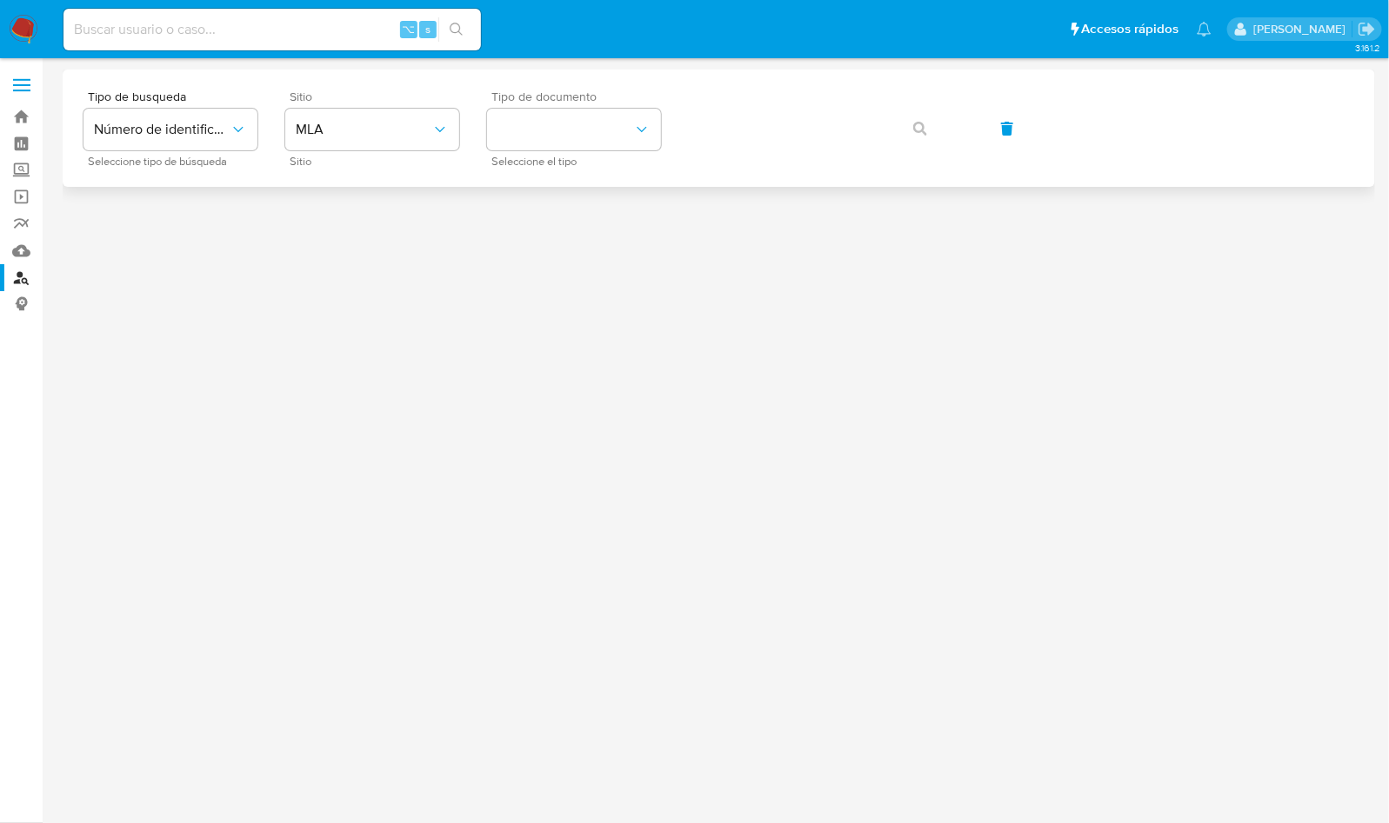
click at [574, 150] on div "Tipo de documento Seleccione el tipo" at bounding box center [574, 128] width 174 height 76
click at [577, 137] on button "identificationType" at bounding box center [574, 130] width 174 height 42
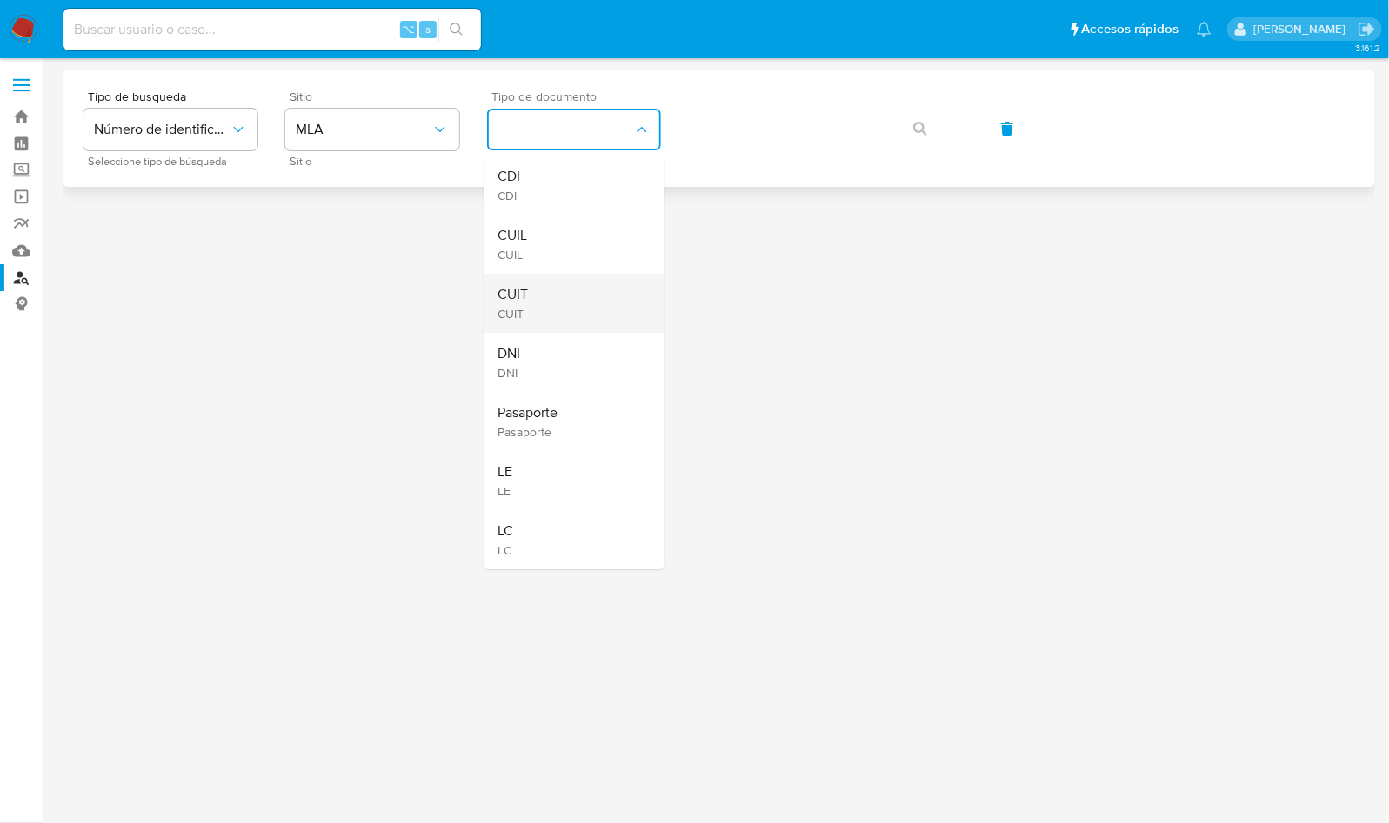
click at [542, 294] on div "CUIT CUIT" at bounding box center [568, 303] width 143 height 59
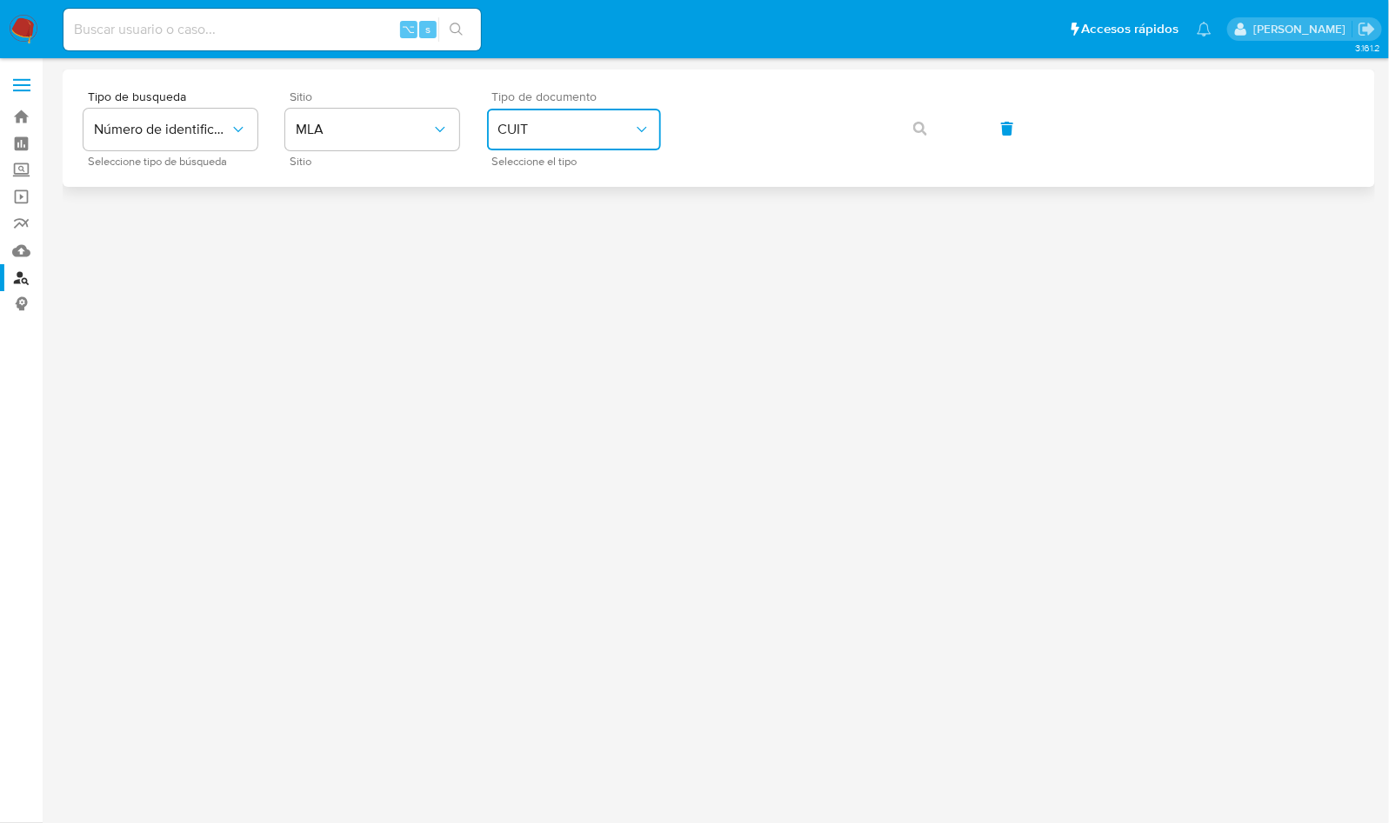
click at [910, 140] on button "button" at bounding box center [919, 129] width 59 height 42
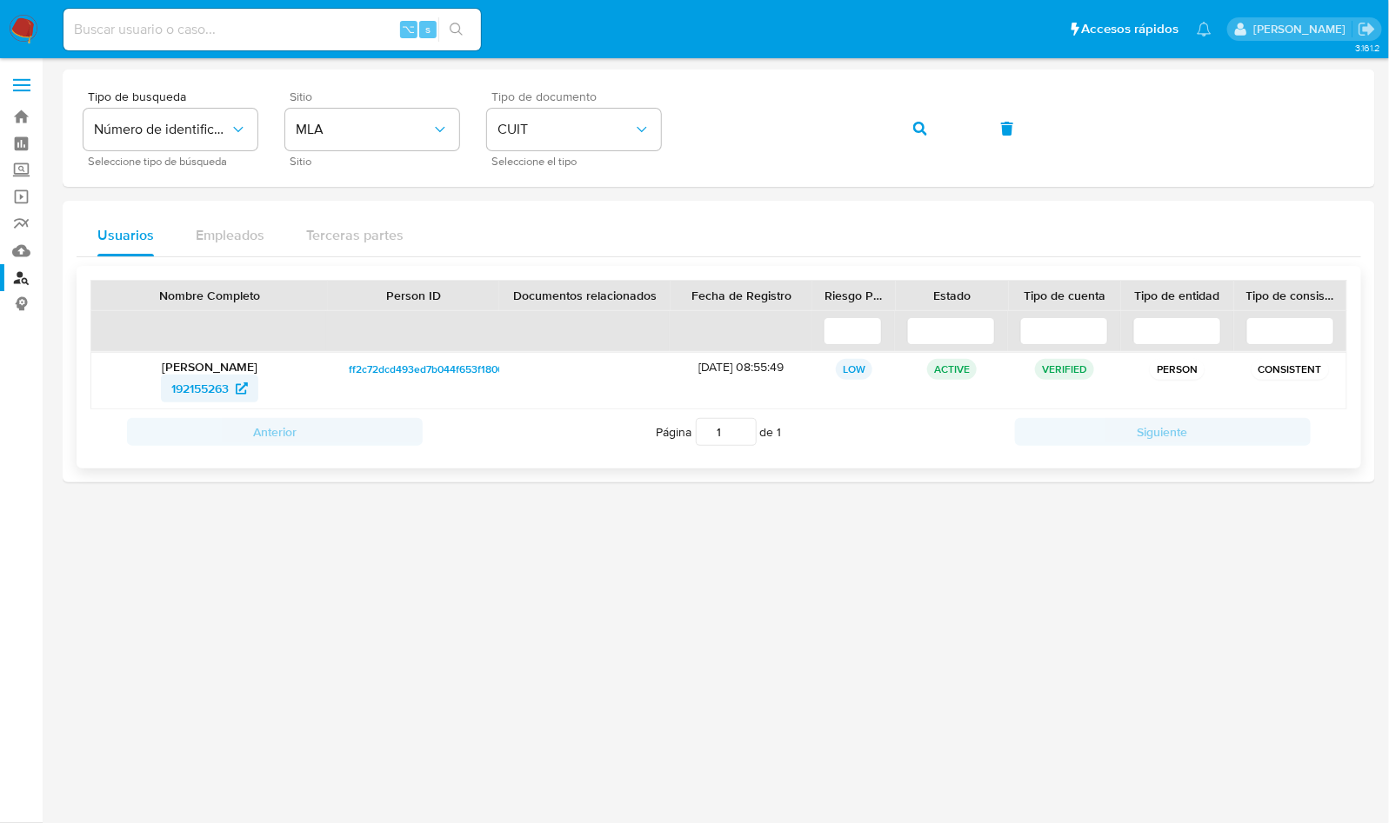
click at [209, 378] on span "192155263" at bounding box center [199, 389] width 57 height 28
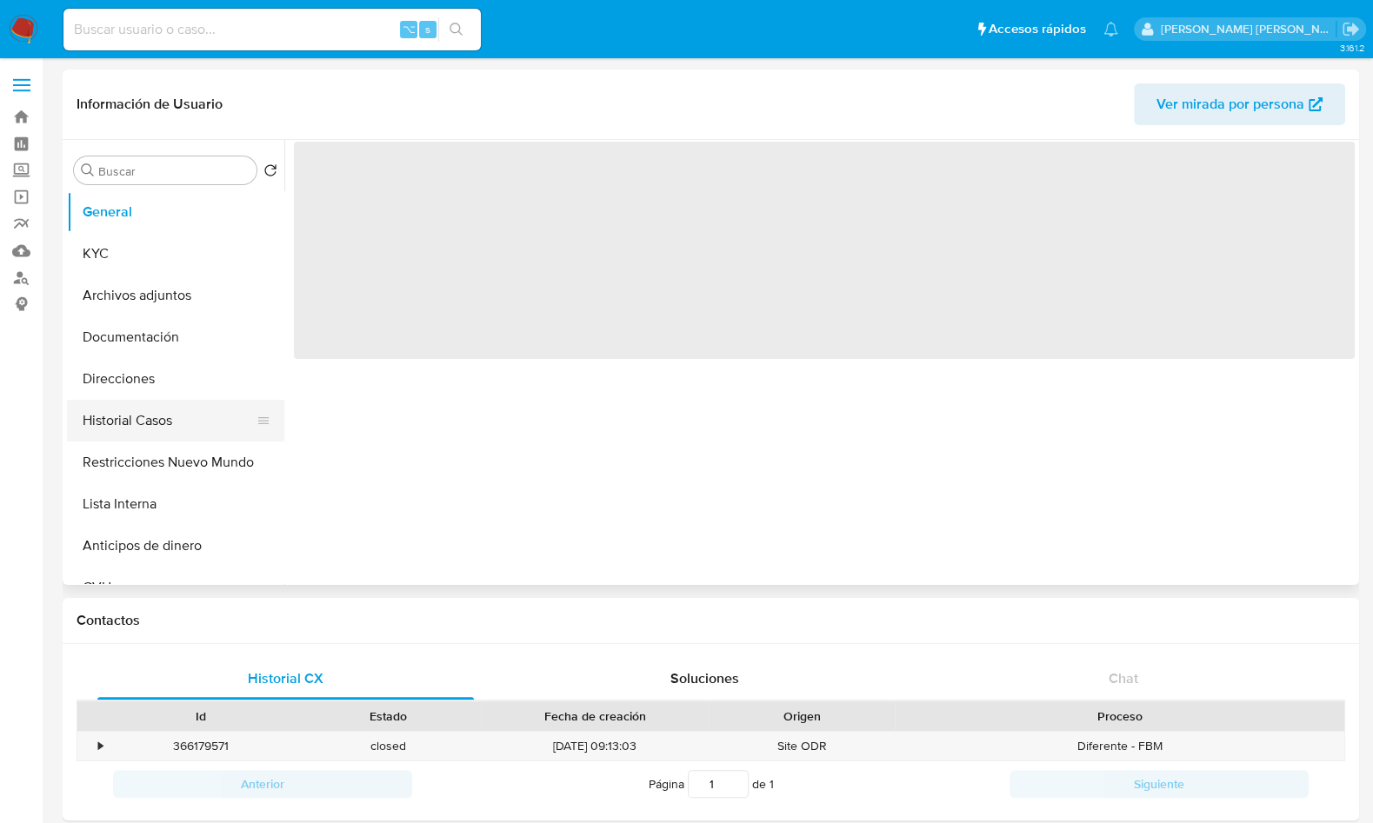
click at [177, 400] on button "Historial Casos" at bounding box center [168, 421] width 203 height 42
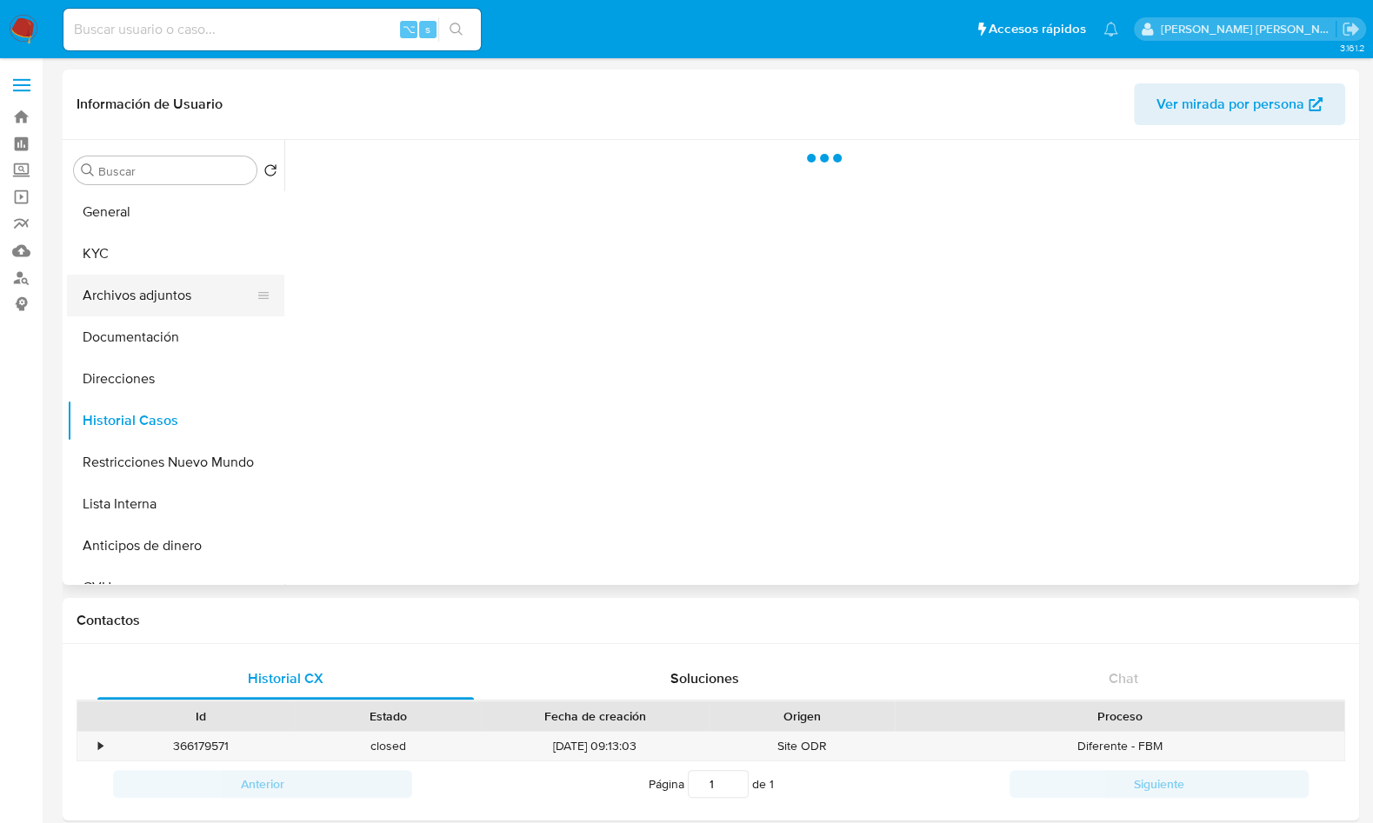
select select "10"
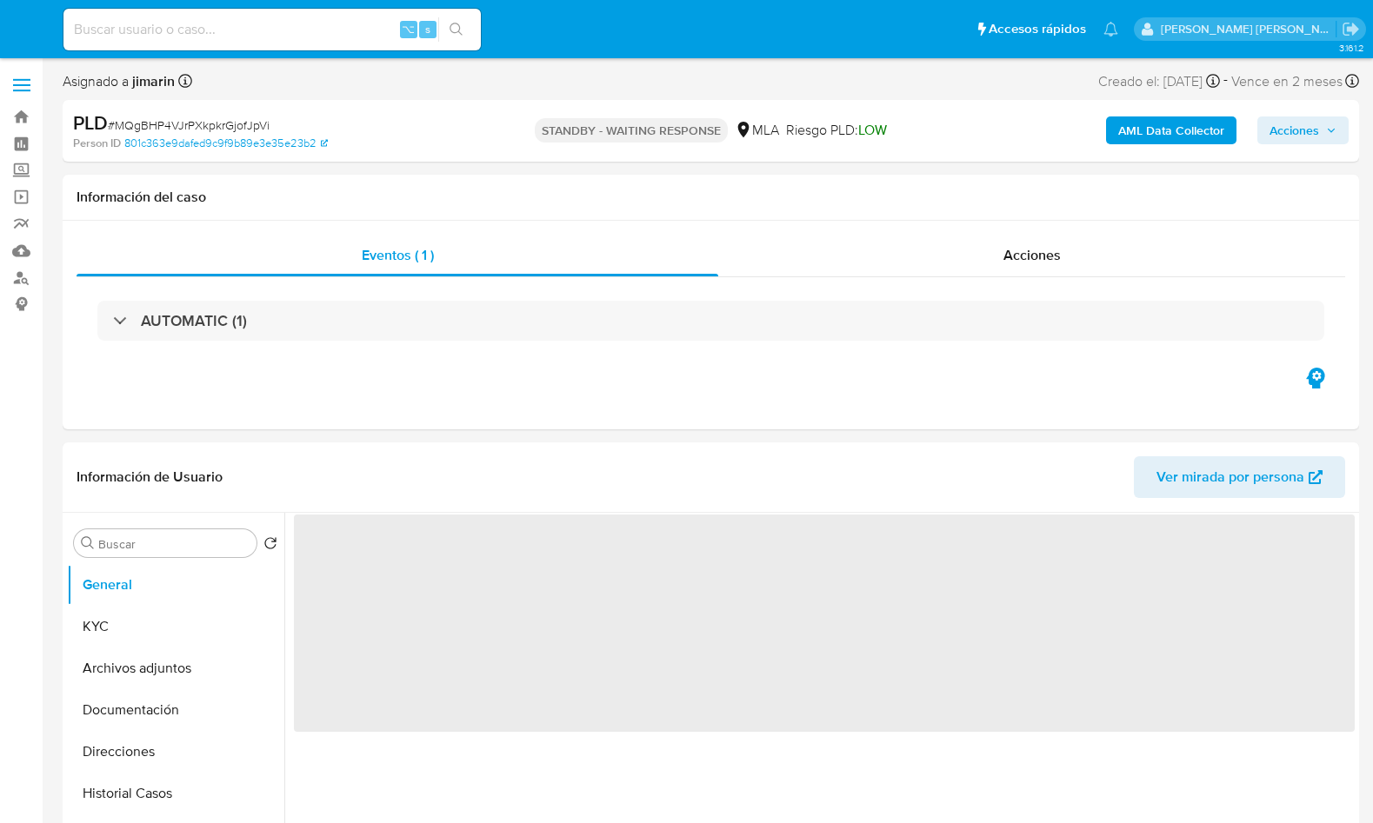
select select "10"
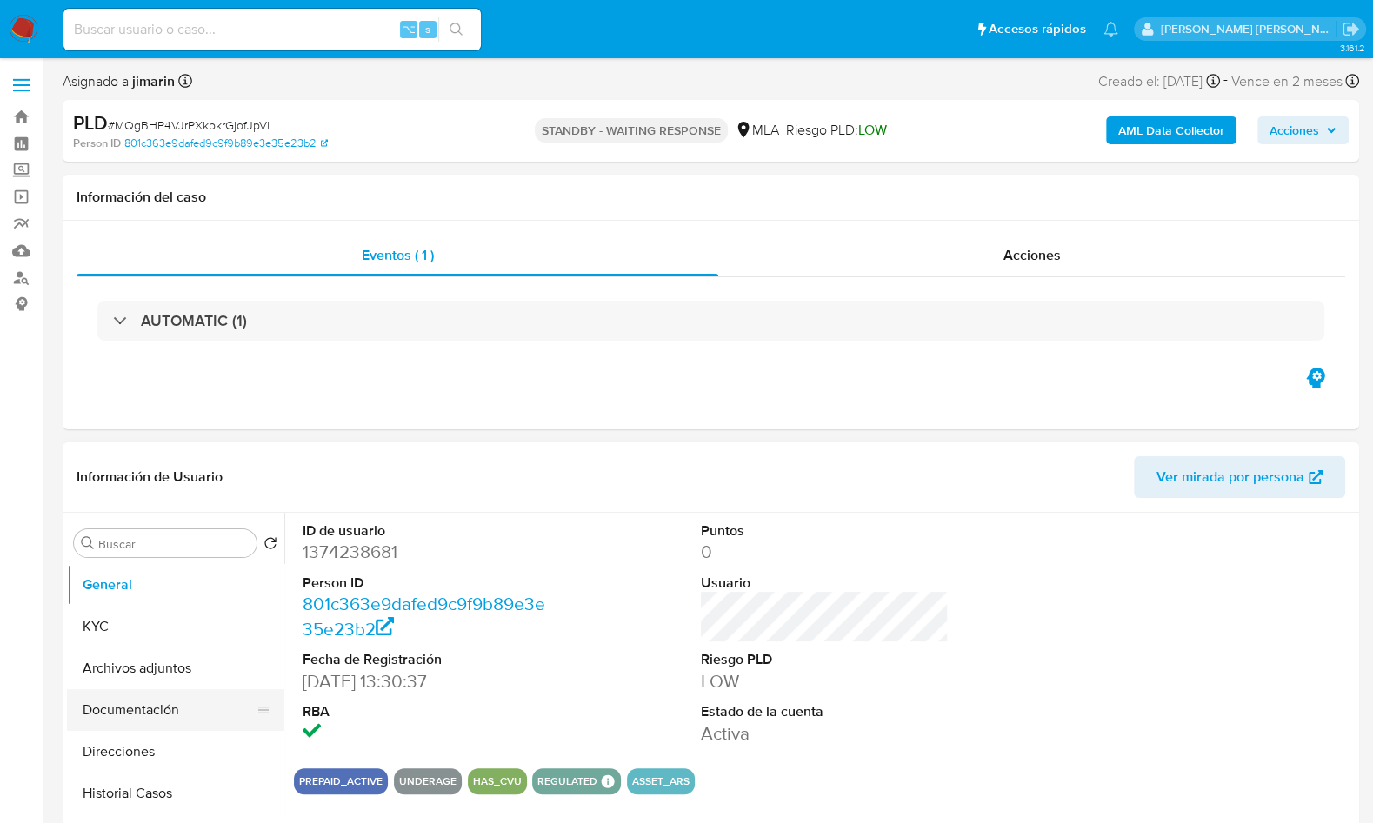
click at [132, 697] on button "Documentación" at bounding box center [168, 711] width 203 height 42
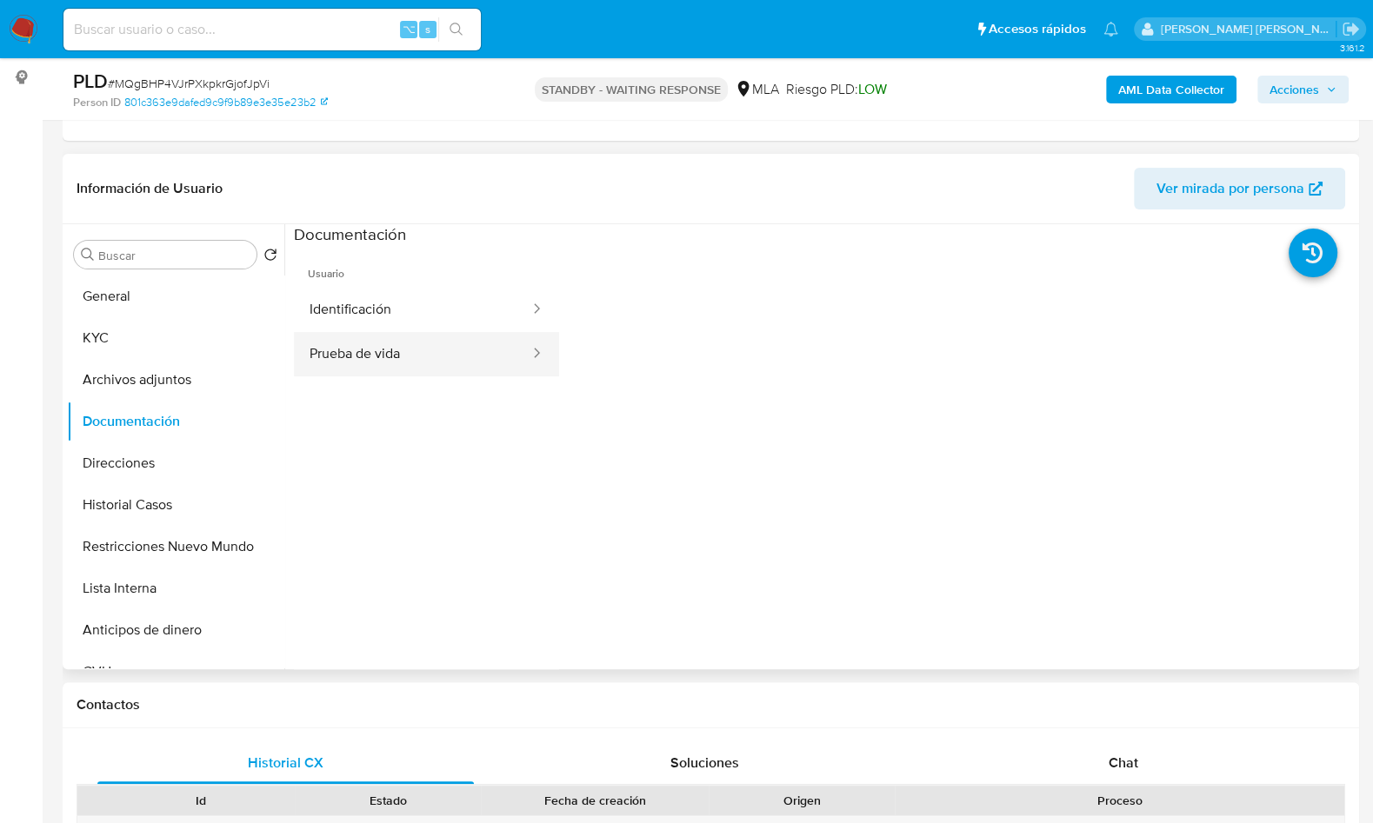
scroll to position [227, 0]
click at [389, 312] on button "Identificación" at bounding box center [412, 310] width 237 height 44
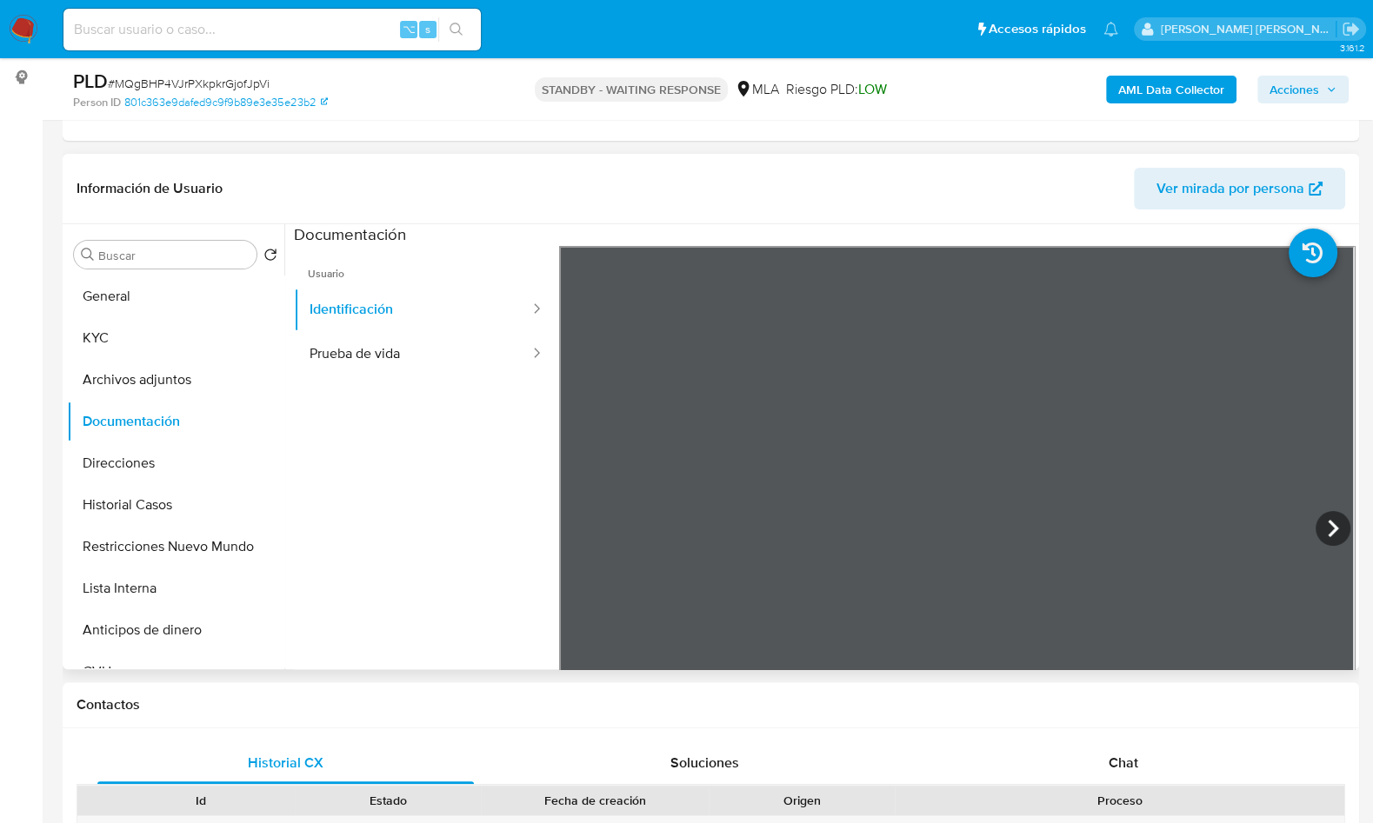
scroll to position [4, 0]
click at [1337, 529] on icon at bounding box center [1333, 528] width 35 height 35
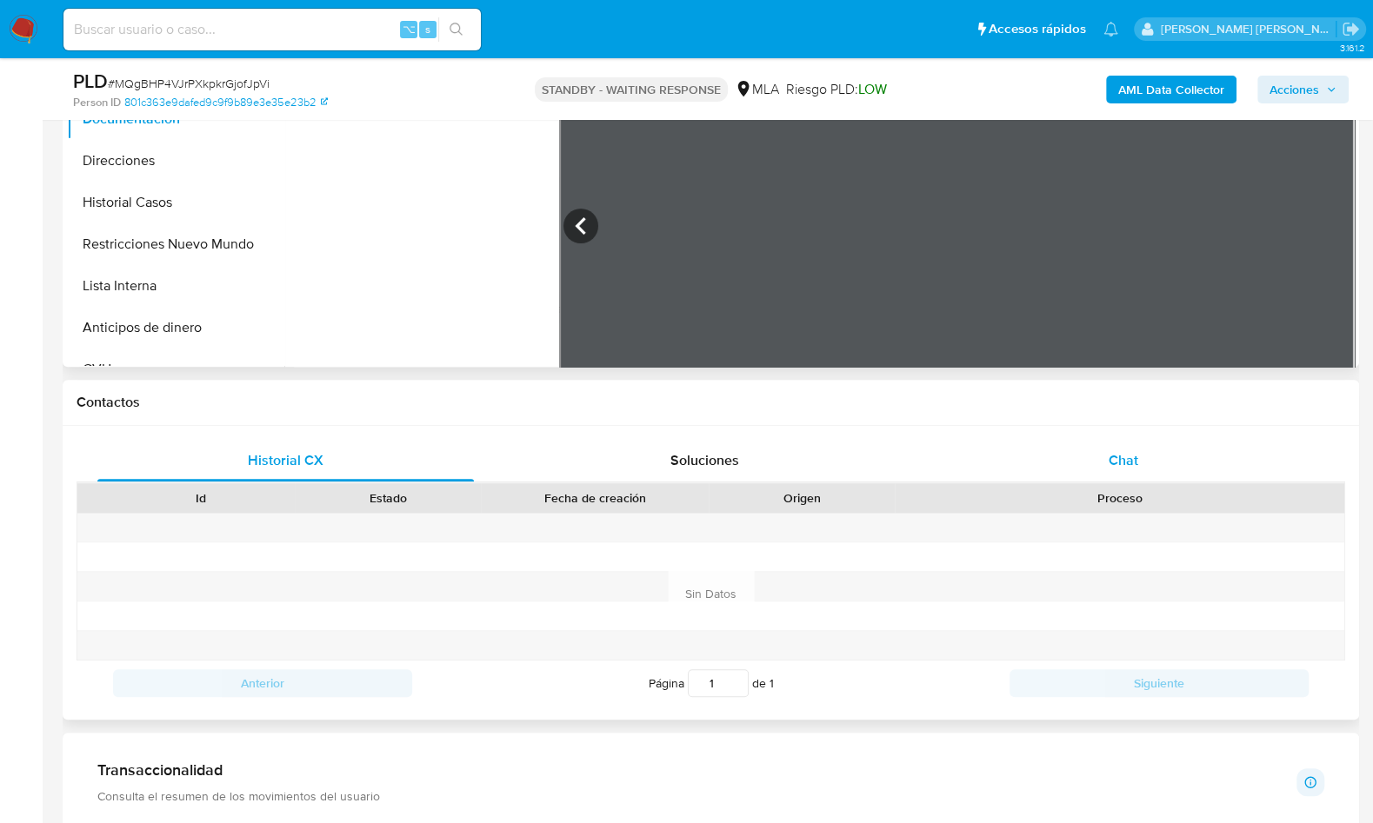
click at [1118, 465] on span "Chat" at bounding box center [1124, 460] width 30 height 20
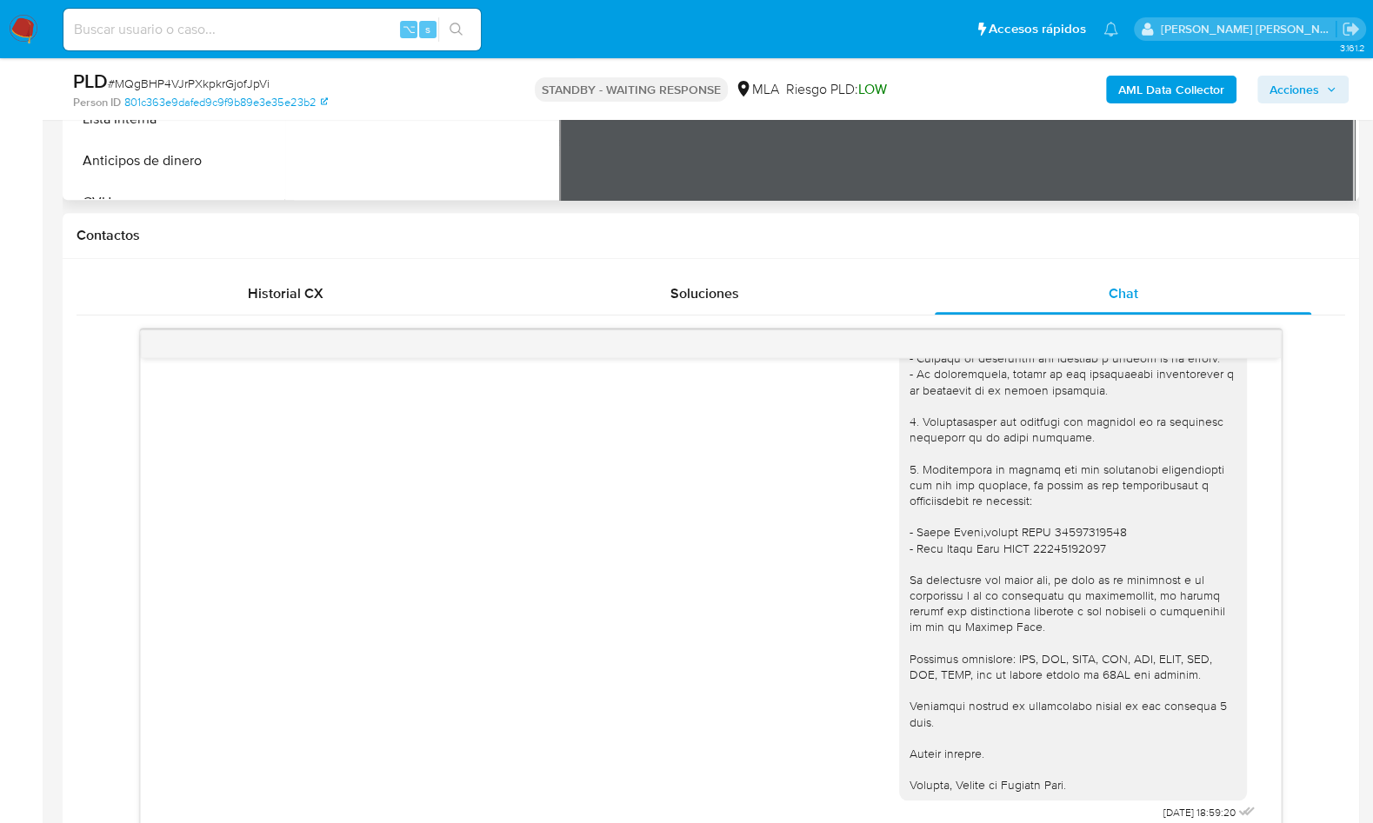
scroll to position [697, 0]
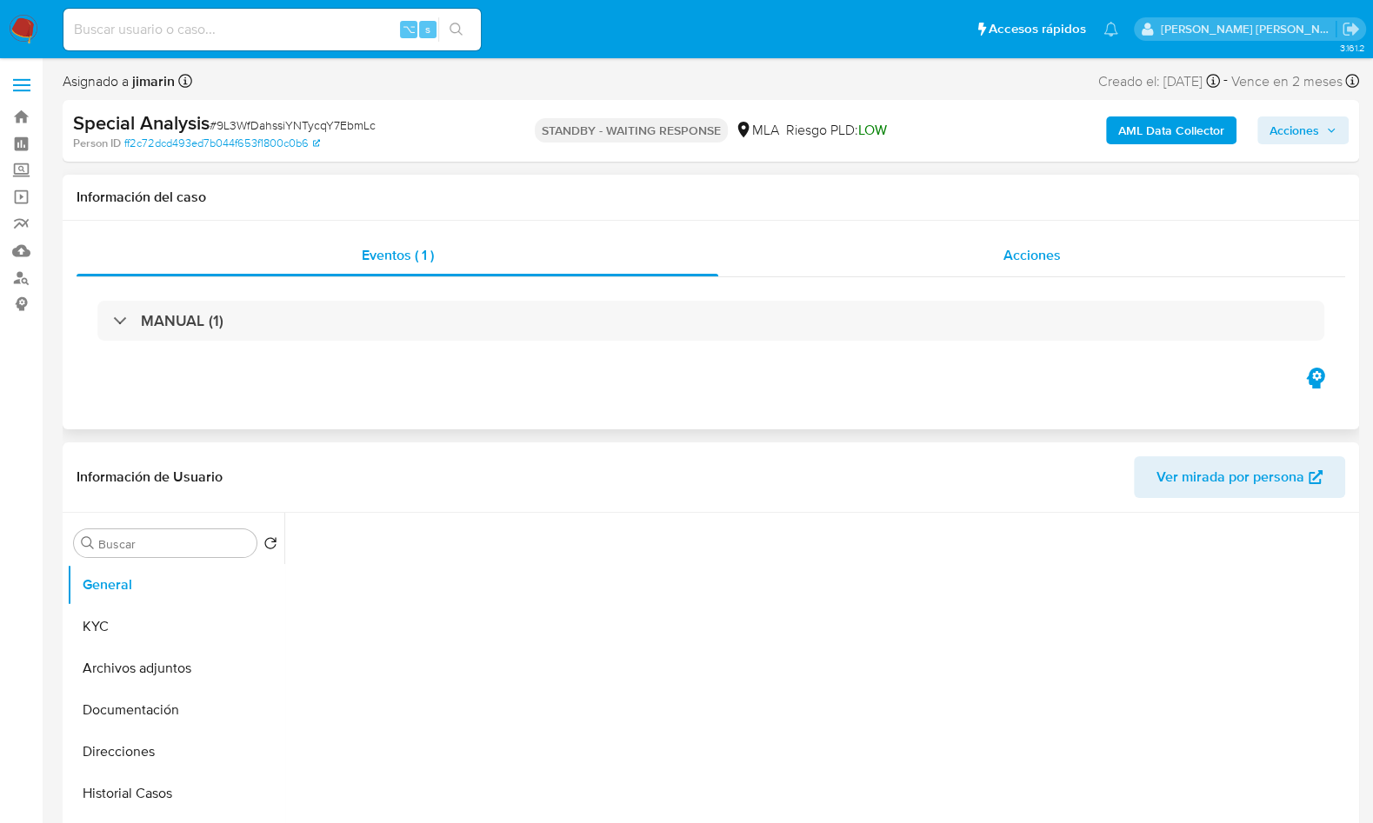
select select "10"
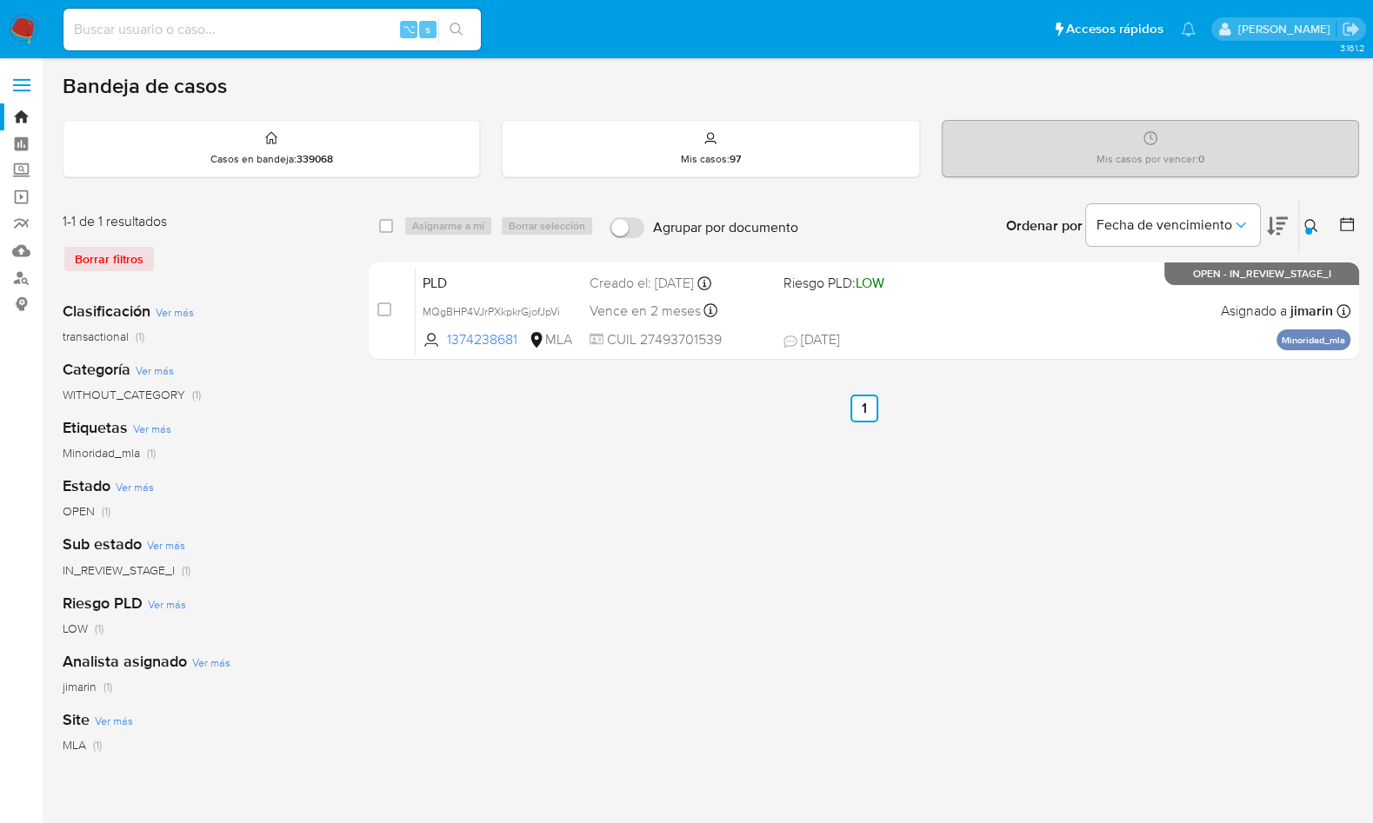
click at [1319, 230] on button at bounding box center [1313, 226] width 29 height 21
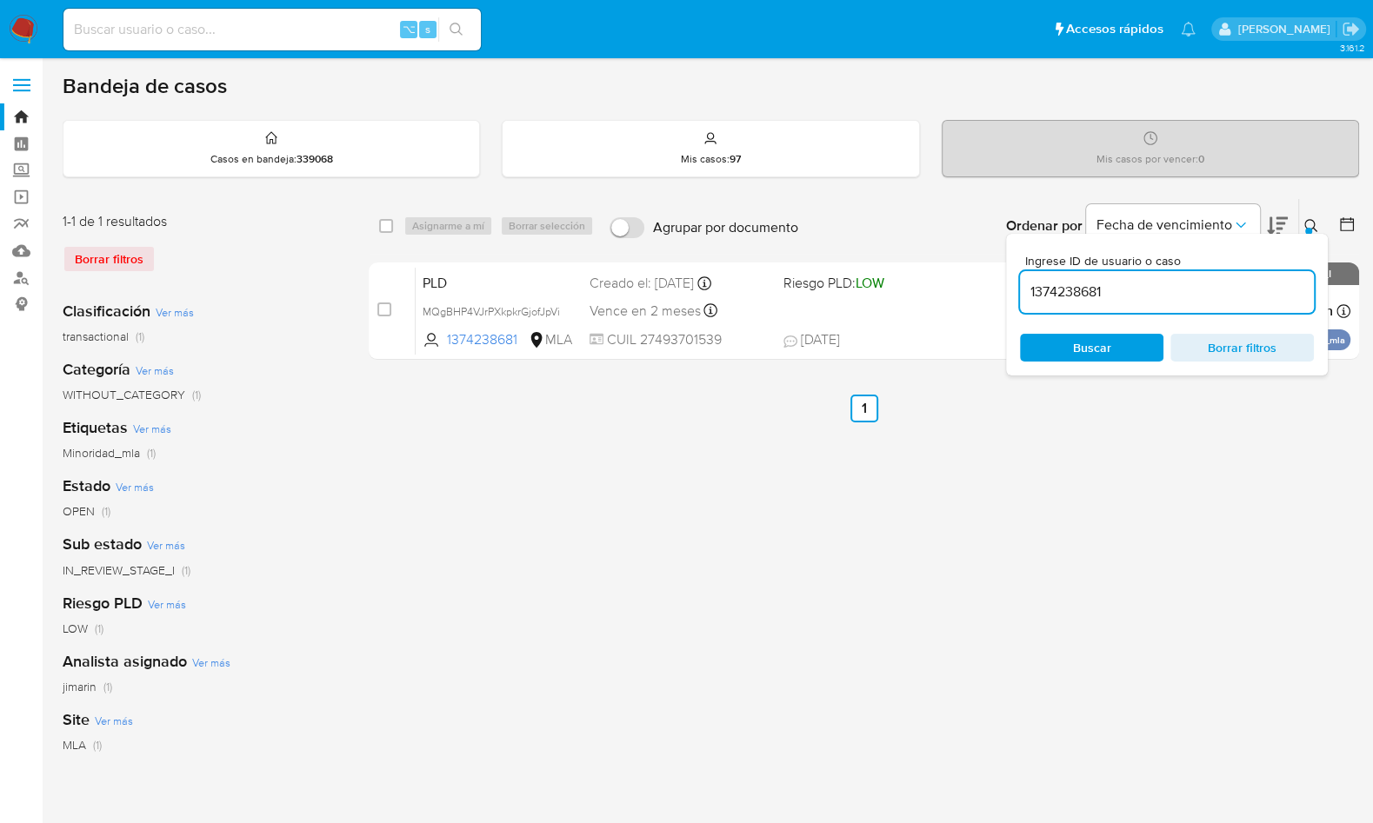
click at [1205, 290] on input "1374238681" at bounding box center [1167, 292] width 294 height 23
type input "1222709103"
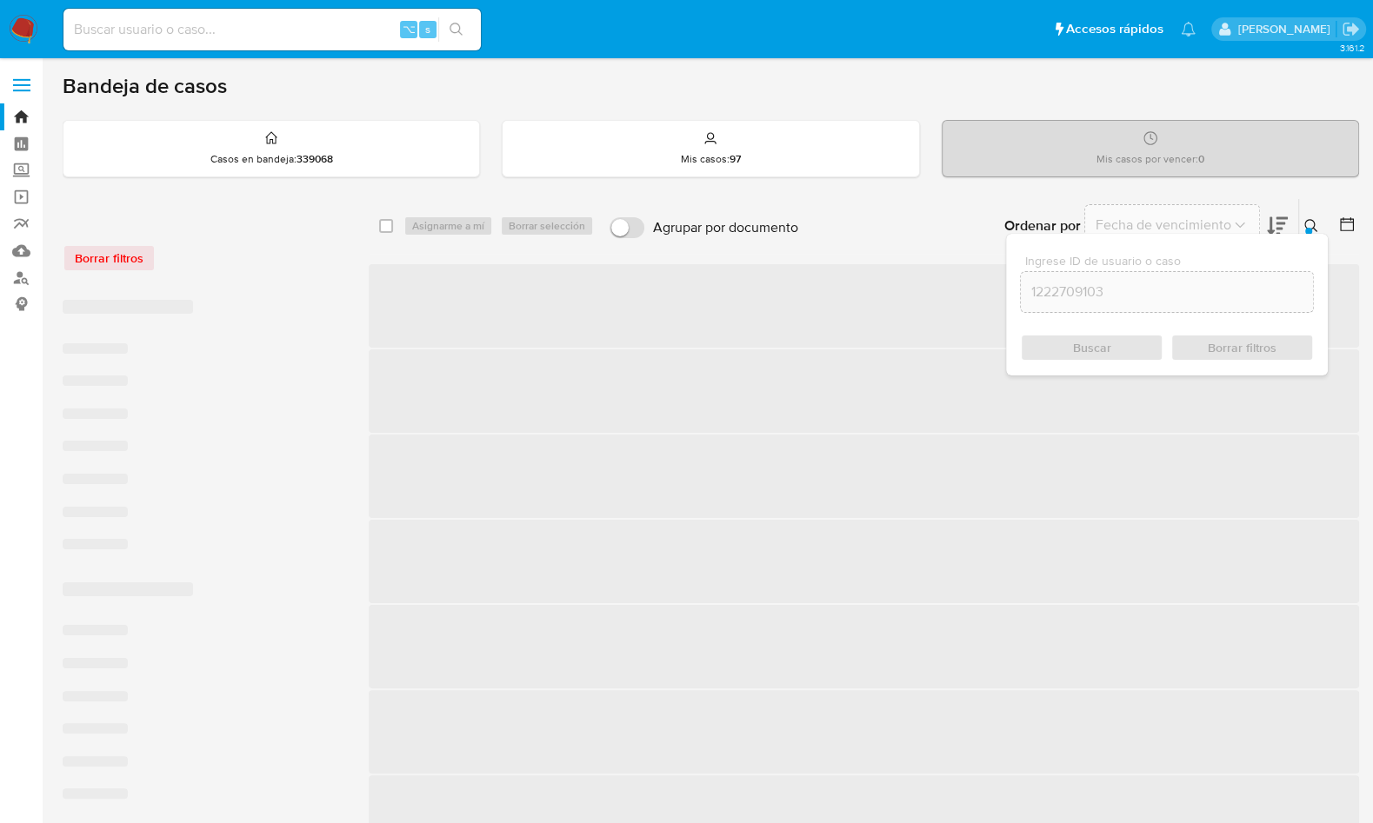
click at [1311, 225] on icon at bounding box center [1311, 226] width 14 height 14
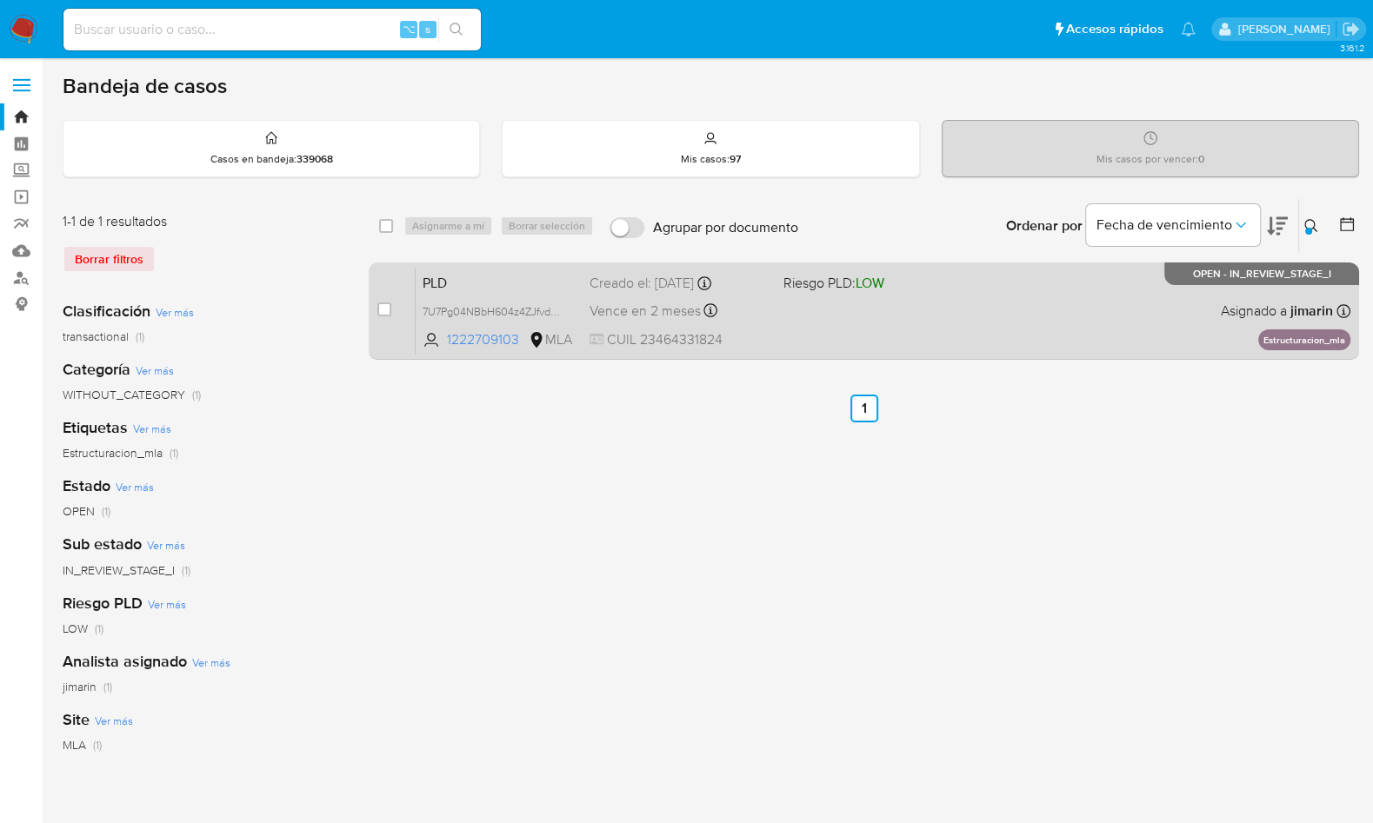
click at [1136, 299] on div "PLD 7U7Pg04NBbH604z4ZJfvdsFd 1222709103 MLA Riesgo PLD: LOW Creado el: [DATE] C…" at bounding box center [883, 311] width 935 height 88
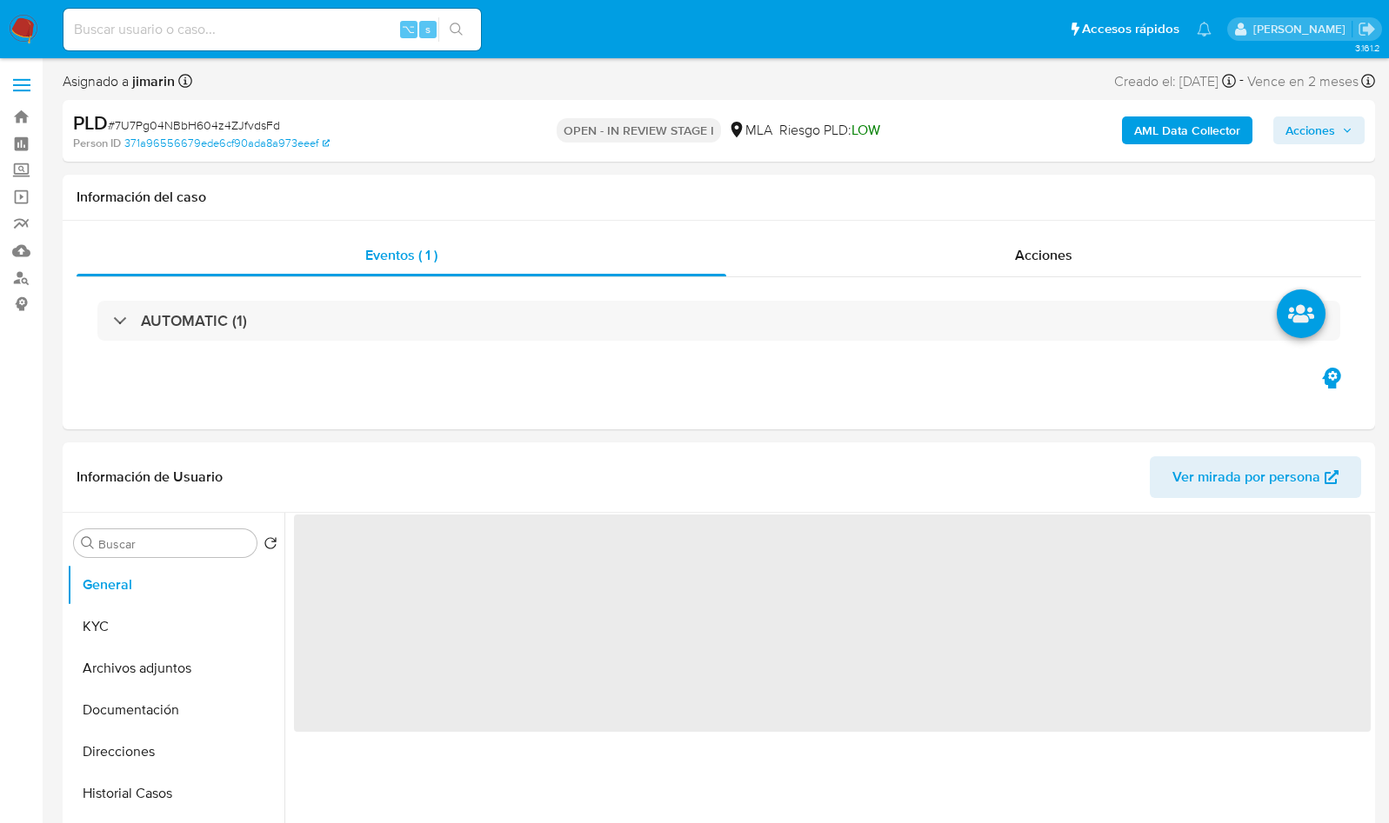
select select "10"
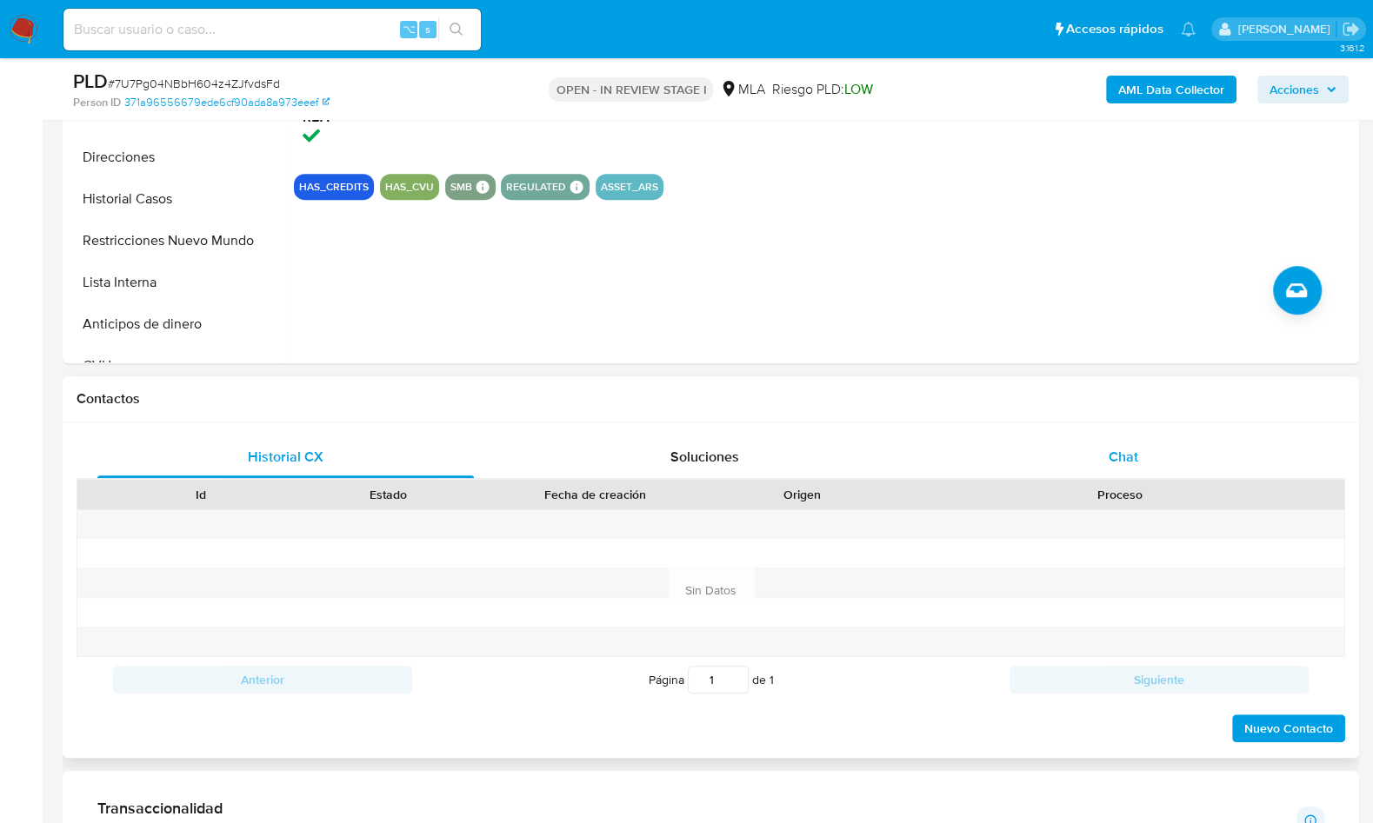
click at [1180, 463] on div "Chat" at bounding box center [1123, 458] width 377 height 42
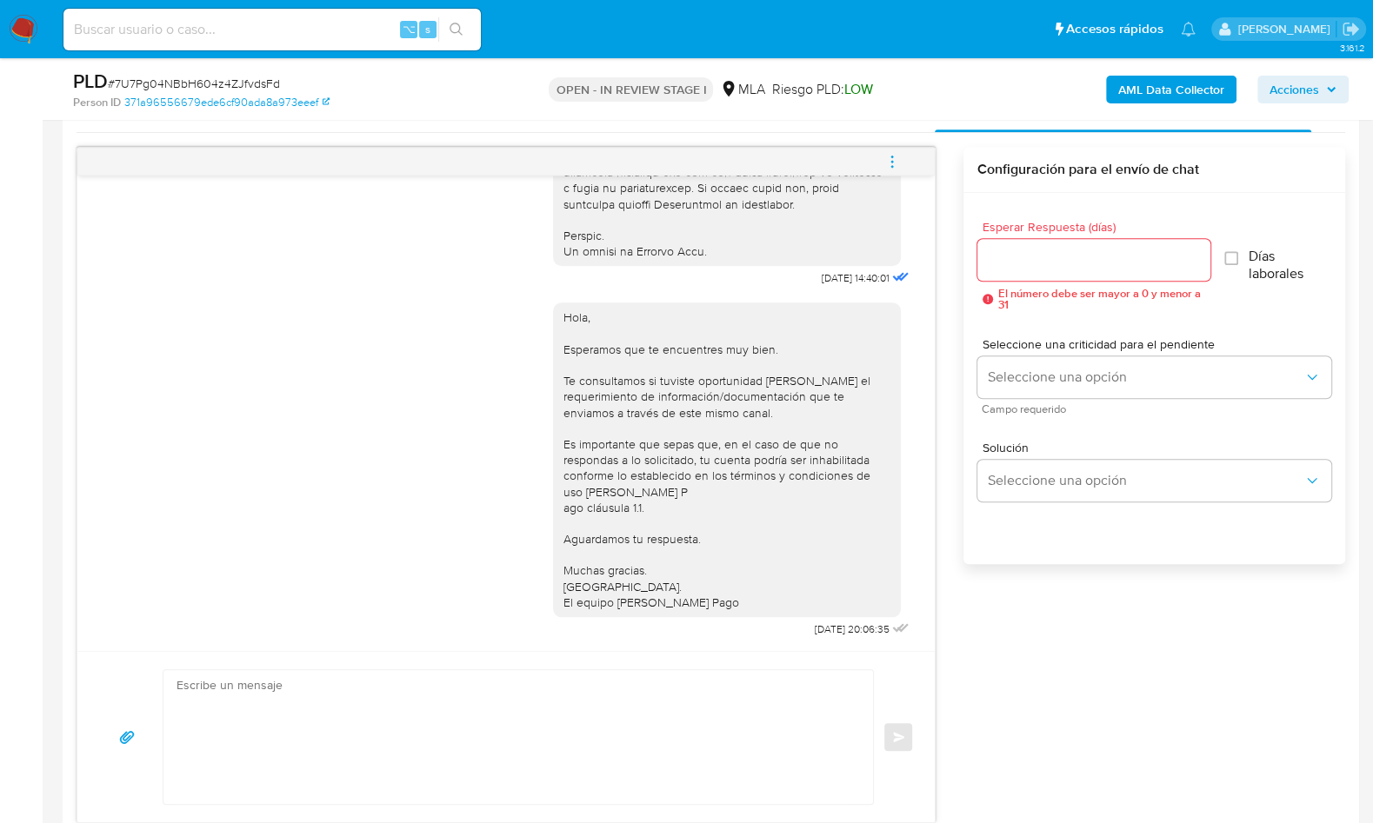
scroll to position [877, 0]
click at [899, 157] on icon "menu-action" at bounding box center [892, 165] width 16 height 16
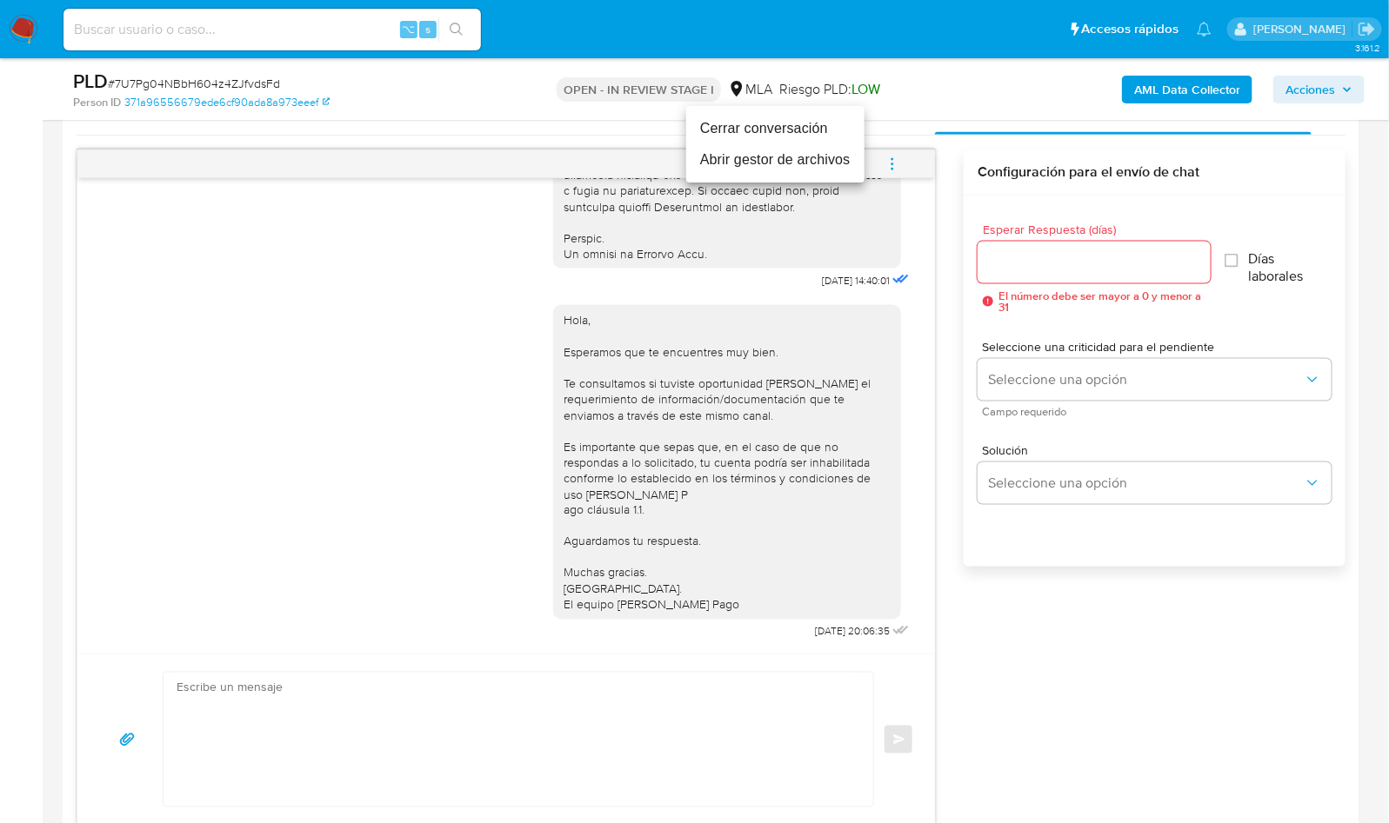
click at [752, 129] on li "Cerrar conversación" at bounding box center [775, 128] width 178 height 31
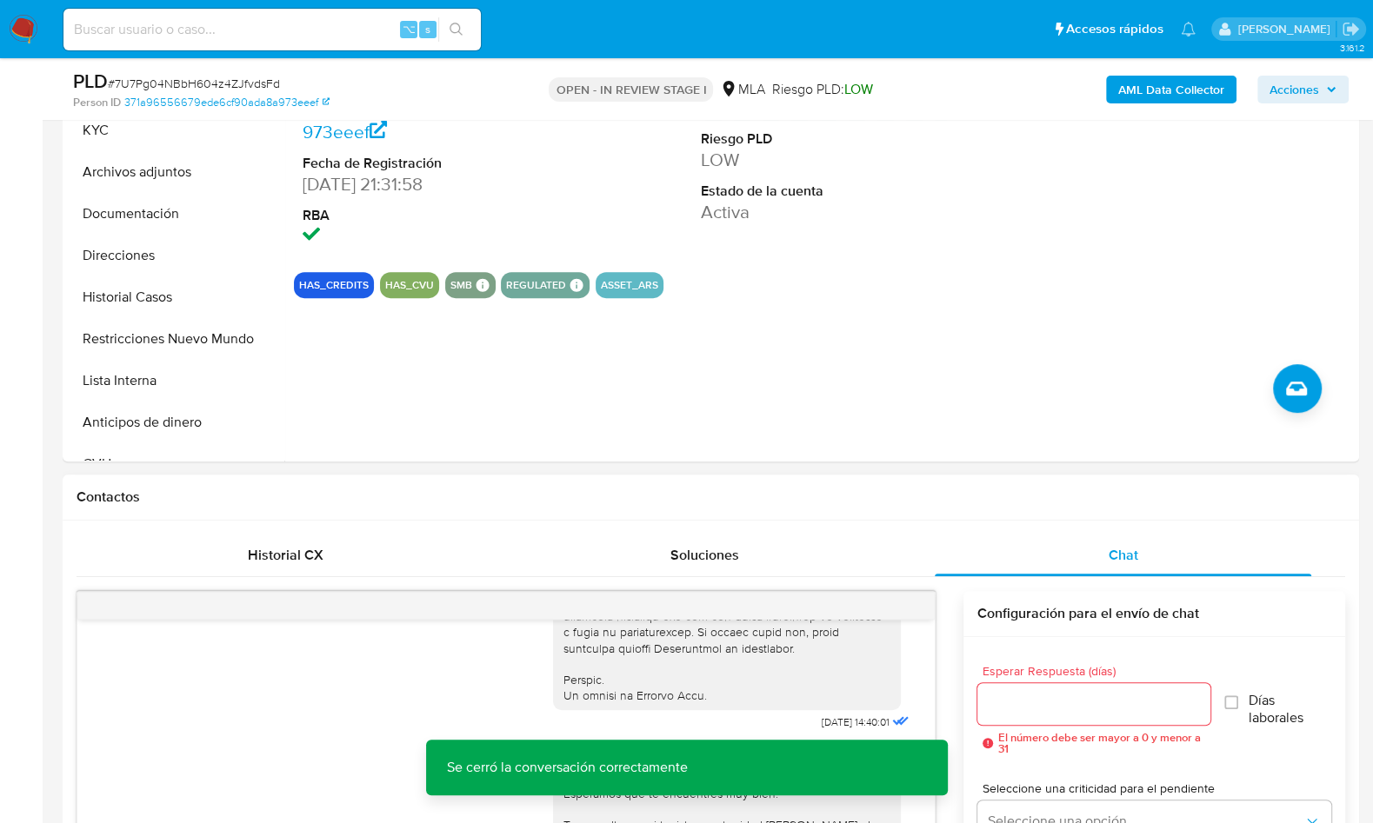
scroll to position [337, 0]
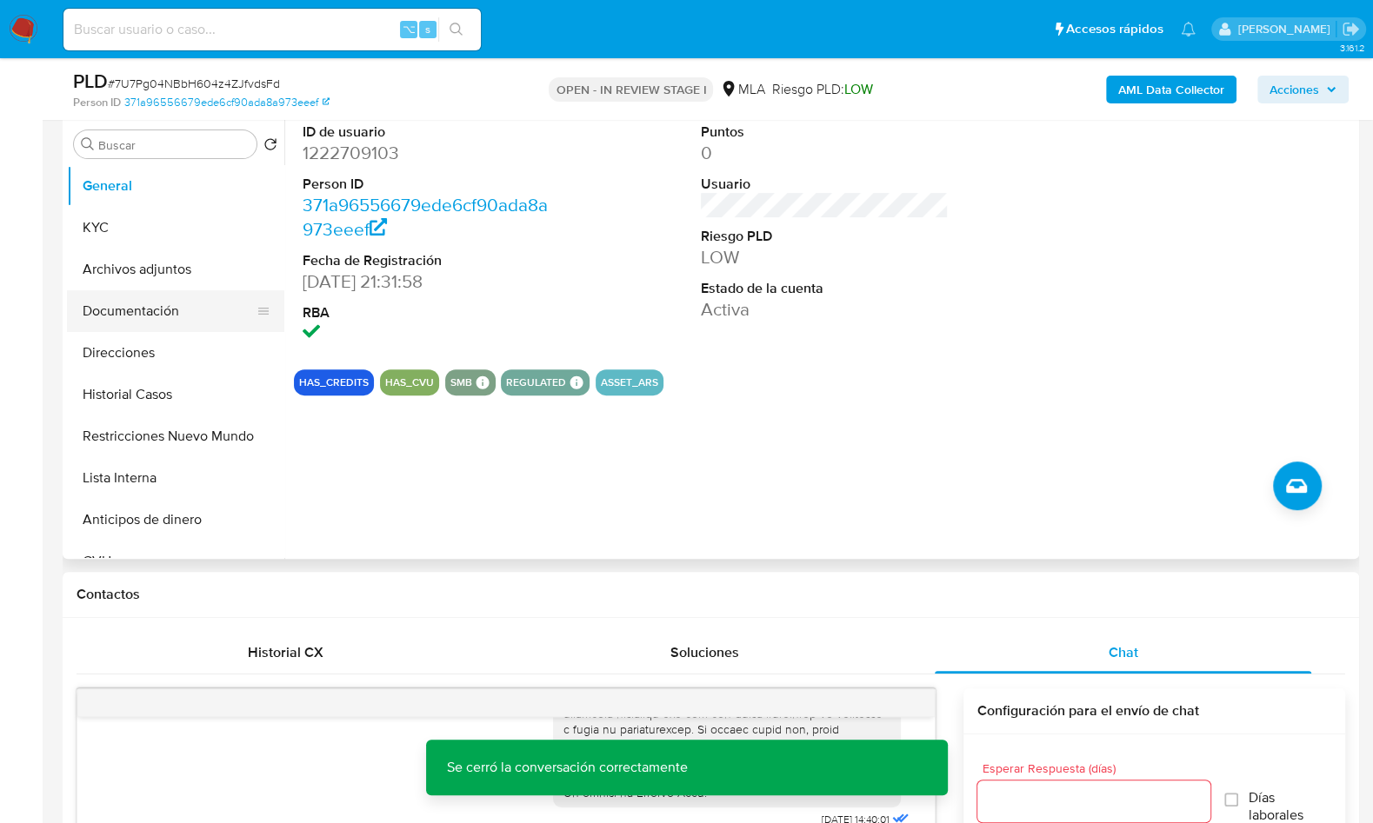
click at [141, 290] on button "Documentación" at bounding box center [168, 311] width 203 height 42
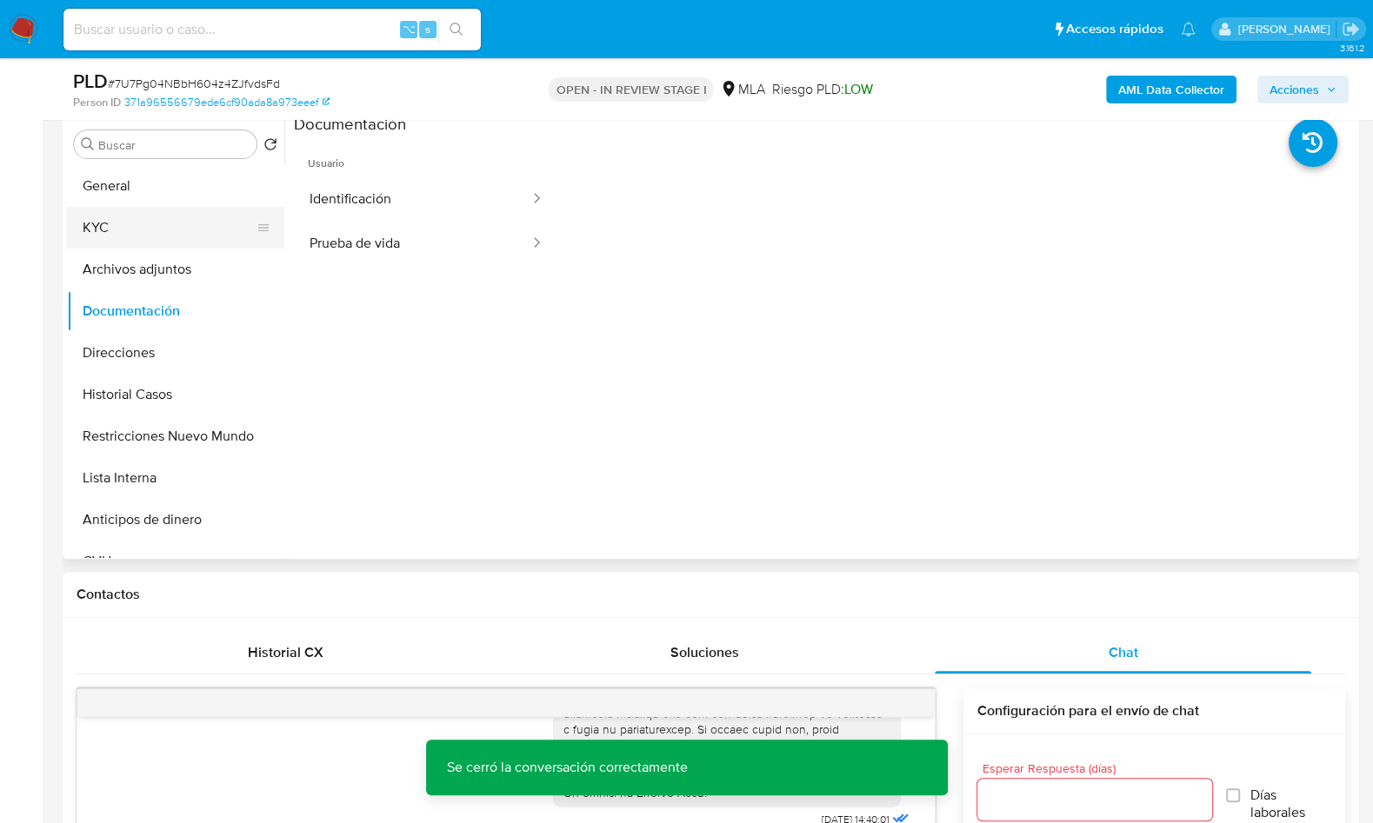
click at [139, 223] on button "KYC" at bounding box center [168, 228] width 203 height 42
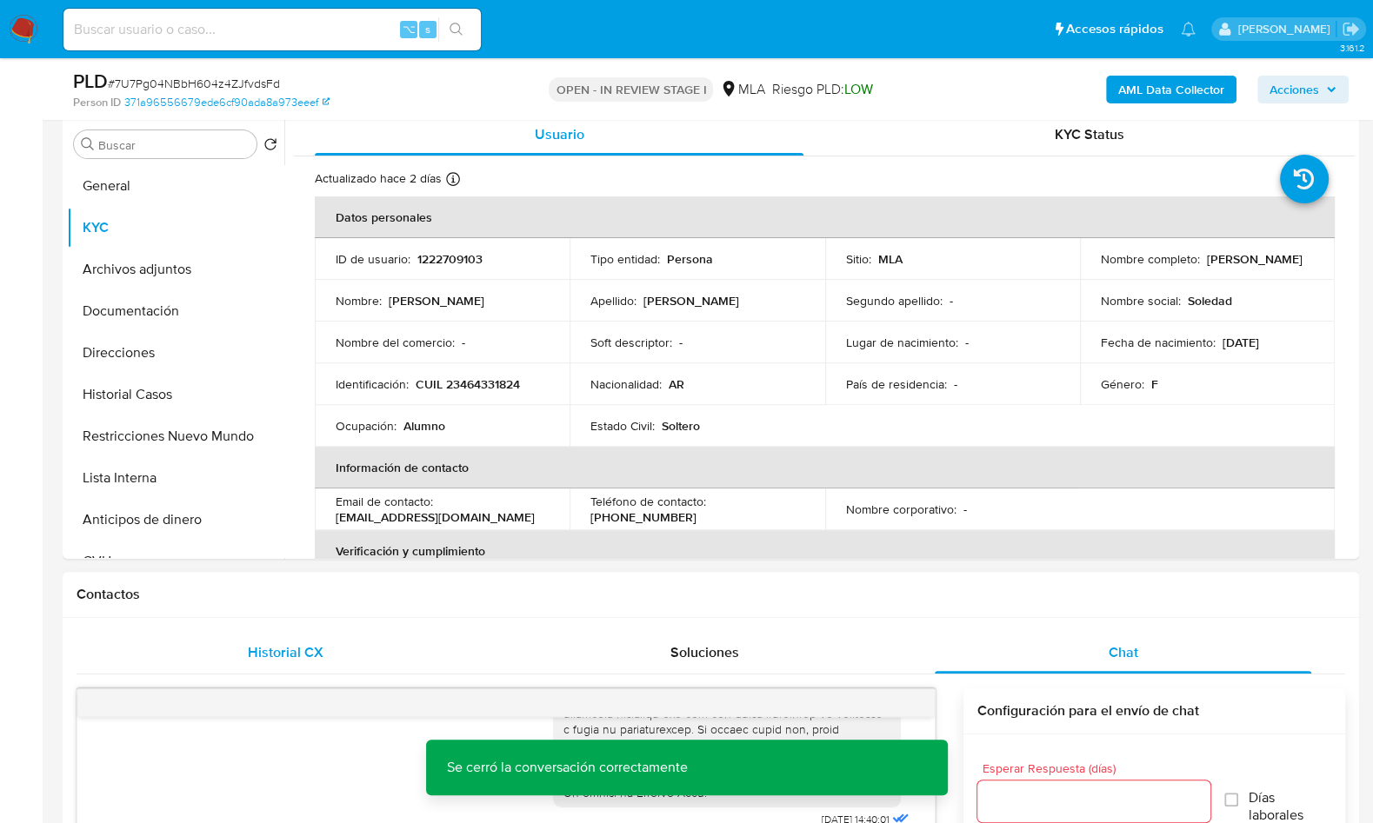
click at [307, 650] on span "Historial CX" at bounding box center [286, 653] width 76 height 20
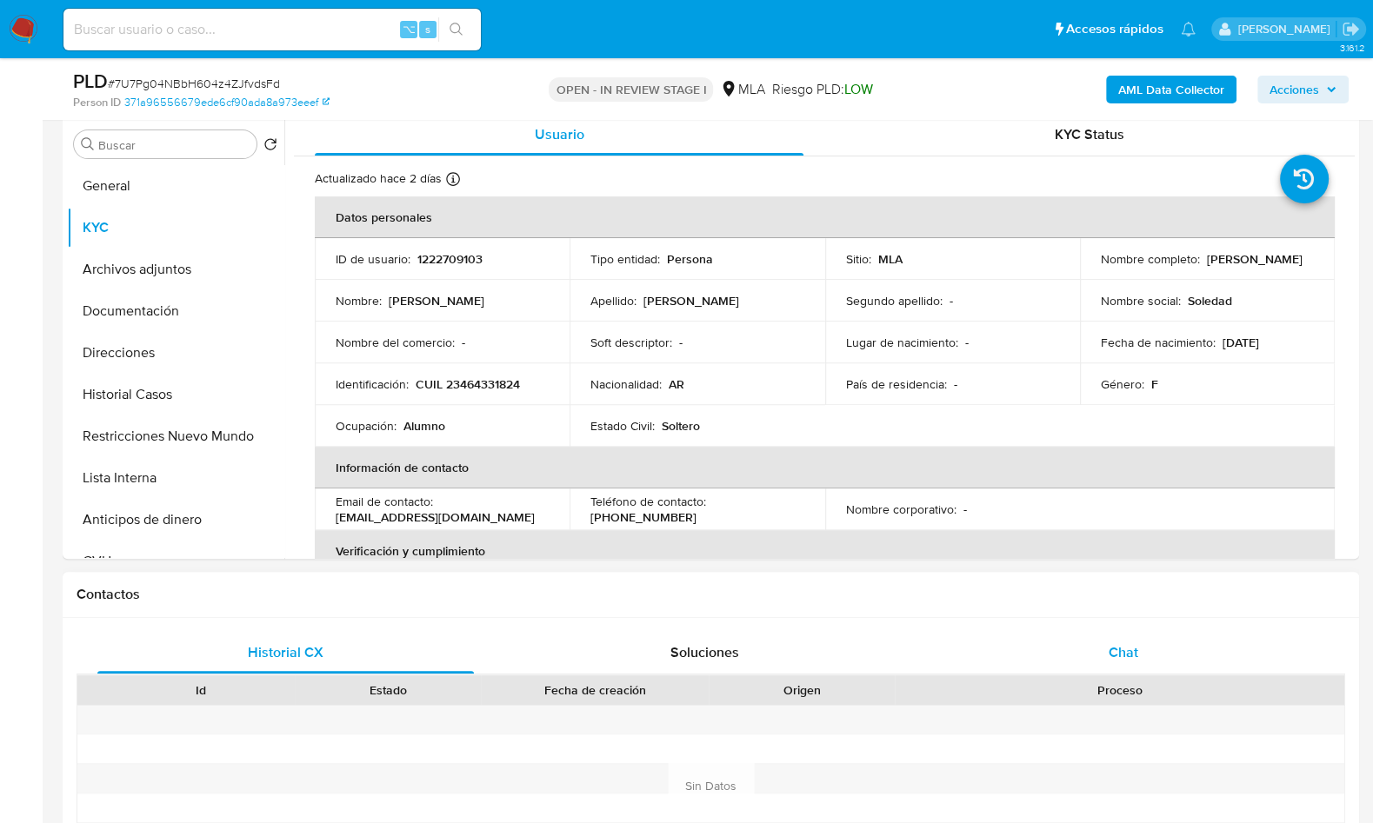
click at [1137, 643] on span "Chat" at bounding box center [1124, 653] width 30 height 20
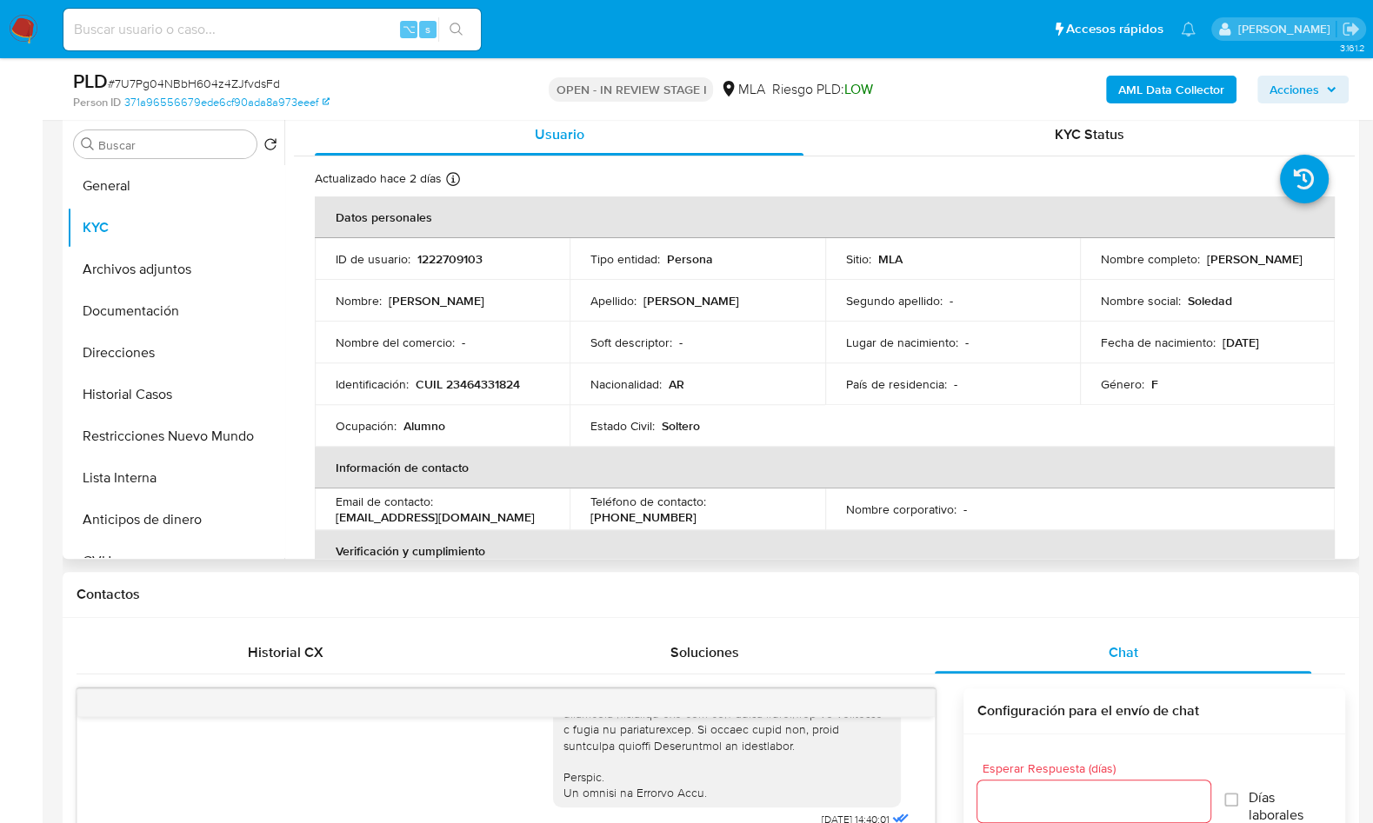
click at [483, 389] on p "CUIL 23464331824" at bounding box center [468, 385] width 104 height 16
copy p "23464331824"
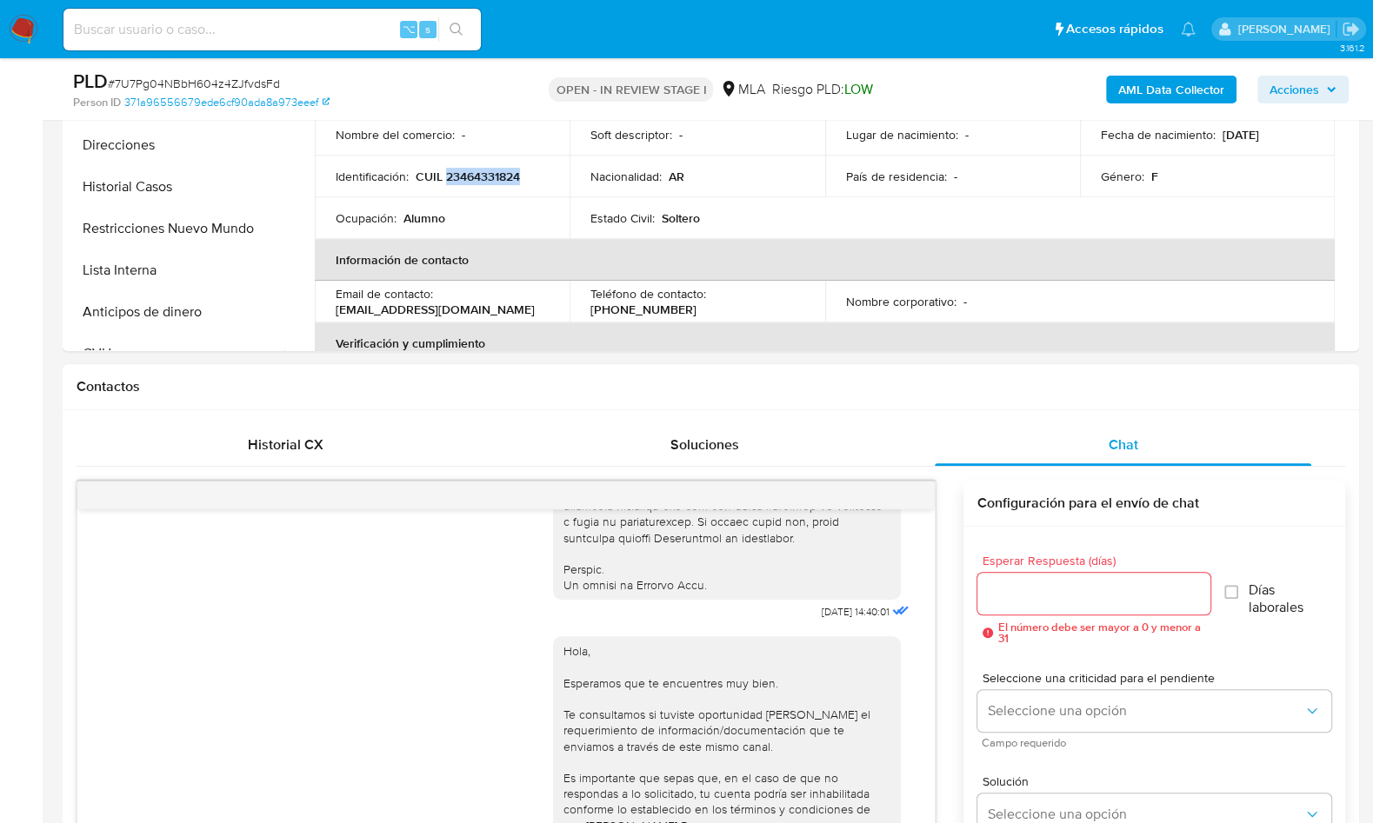
scroll to position [269, 0]
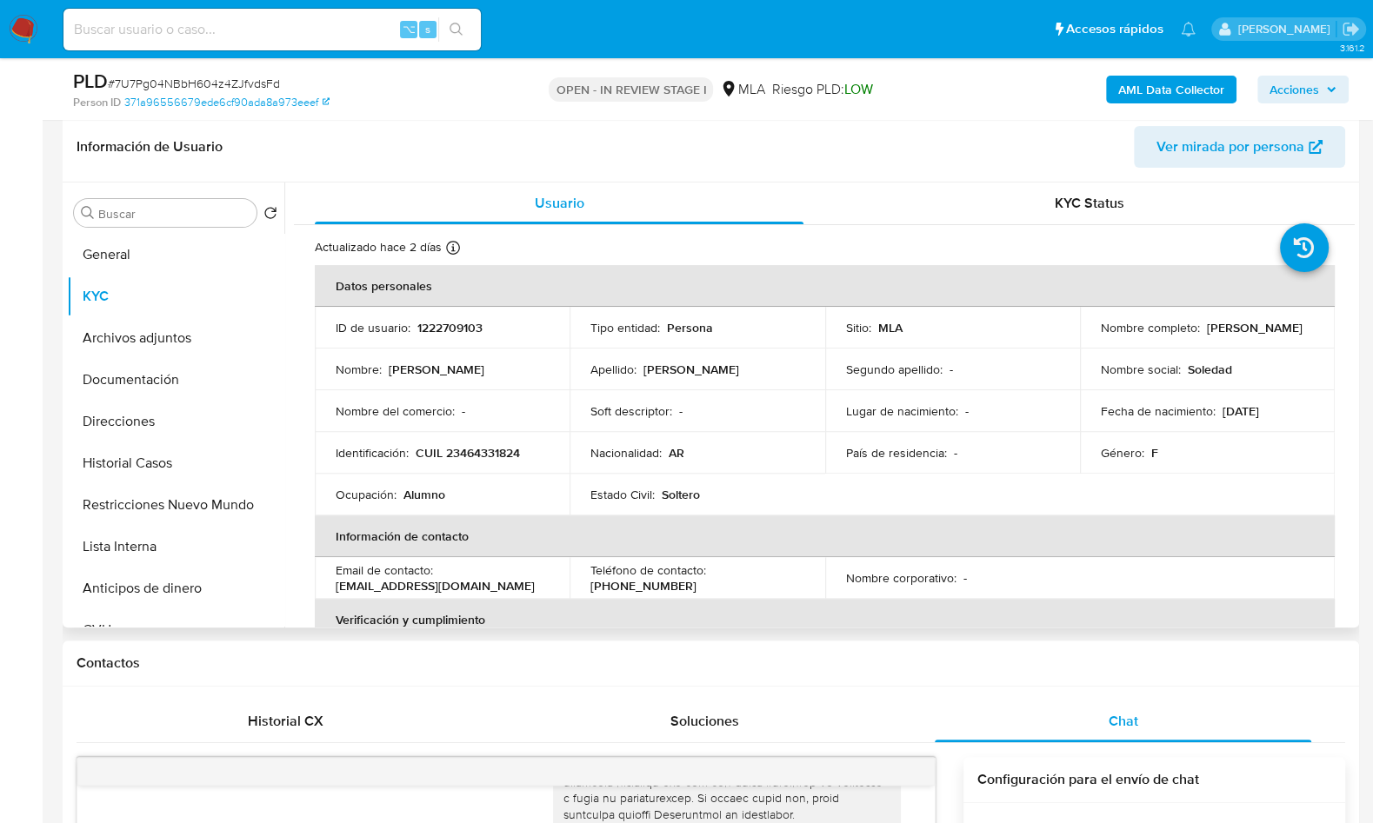
click at [450, 332] on p "1222709103" at bounding box center [449, 328] width 65 height 16
copy p "1222709103"
click at [250, 83] on span "# 7U7Pg04NBbH604z4ZJfvdsFd" at bounding box center [194, 83] width 172 height 17
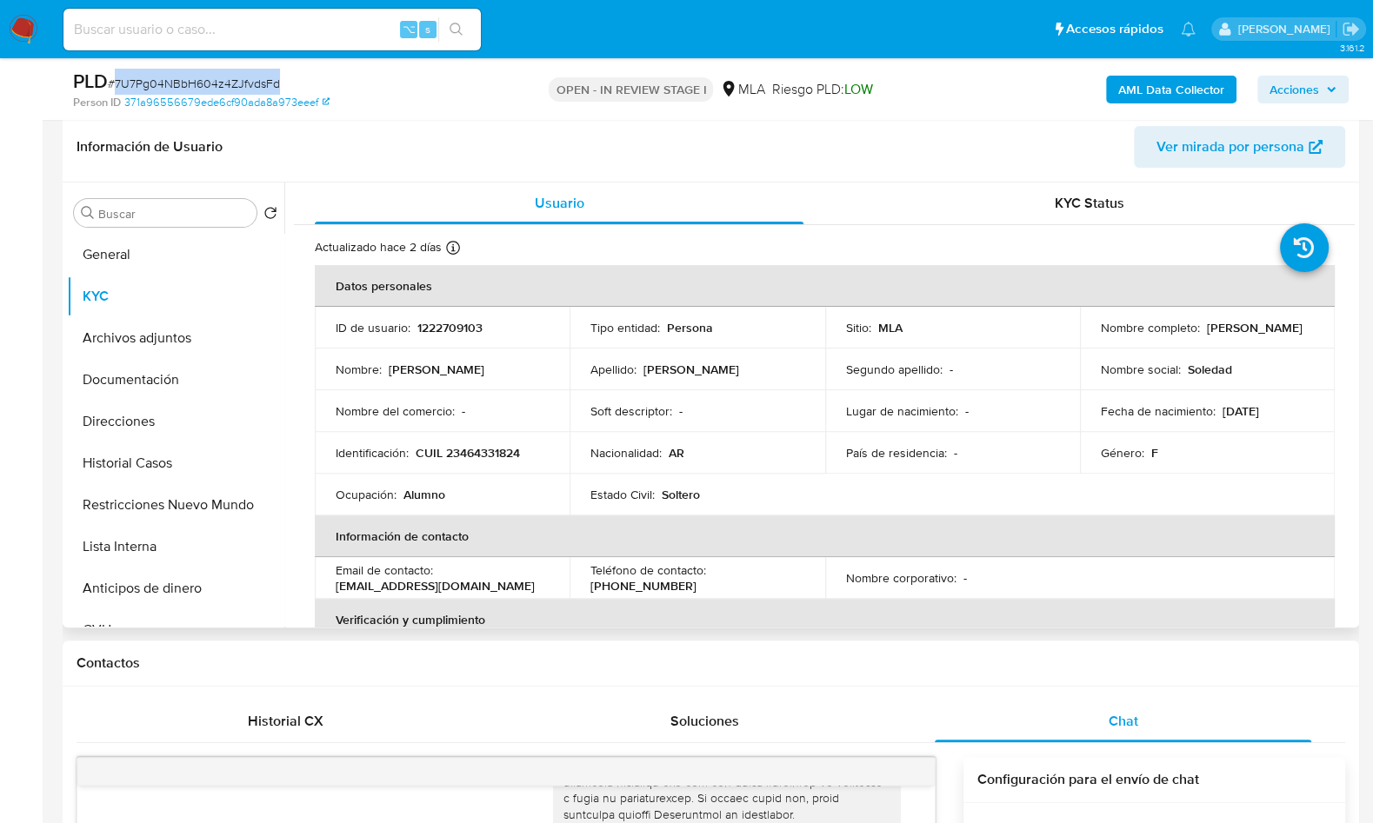
copy span "7U7Pg04NBbH604z4ZJfvdsFd"
click at [447, 332] on p "1222709103" at bounding box center [449, 328] width 65 height 16
click at [447, 331] on p "1222709103" at bounding box center [449, 328] width 65 height 16
copy p "1222709103"
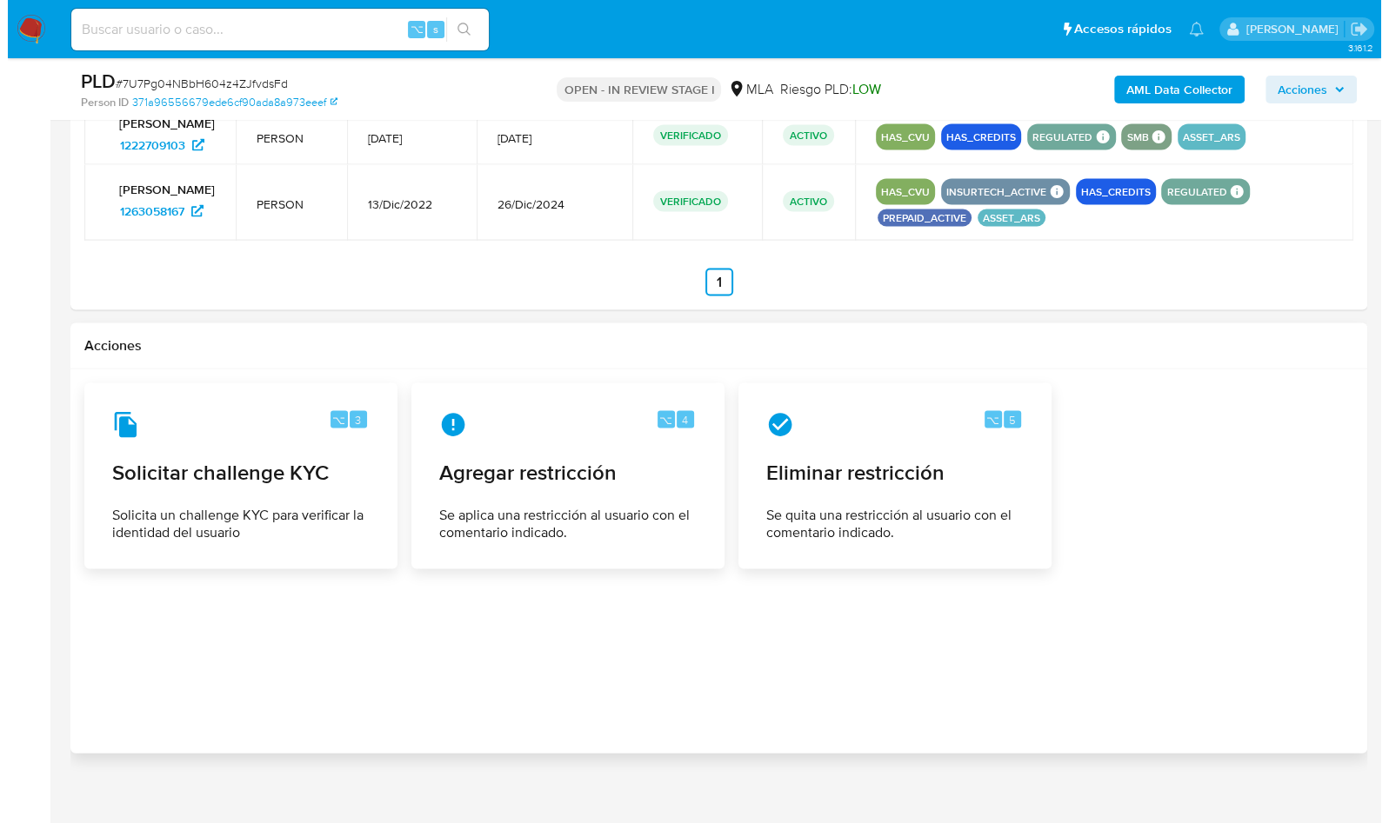
scroll to position [2745, 0]
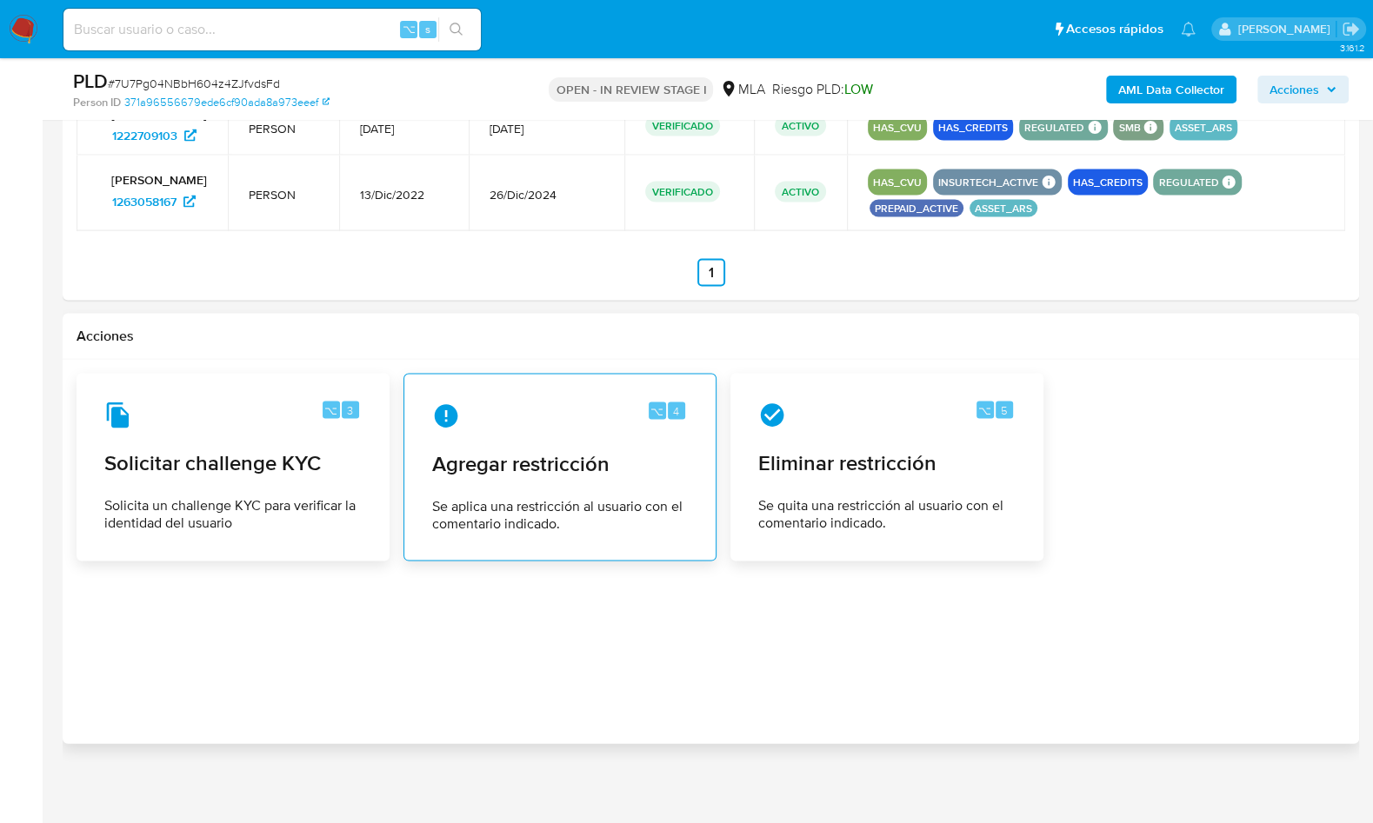
click at [587, 517] on span "Se aplica una restricción al usuario con el comentario indicado." at bounding box center [560, 514] width 256 height 35
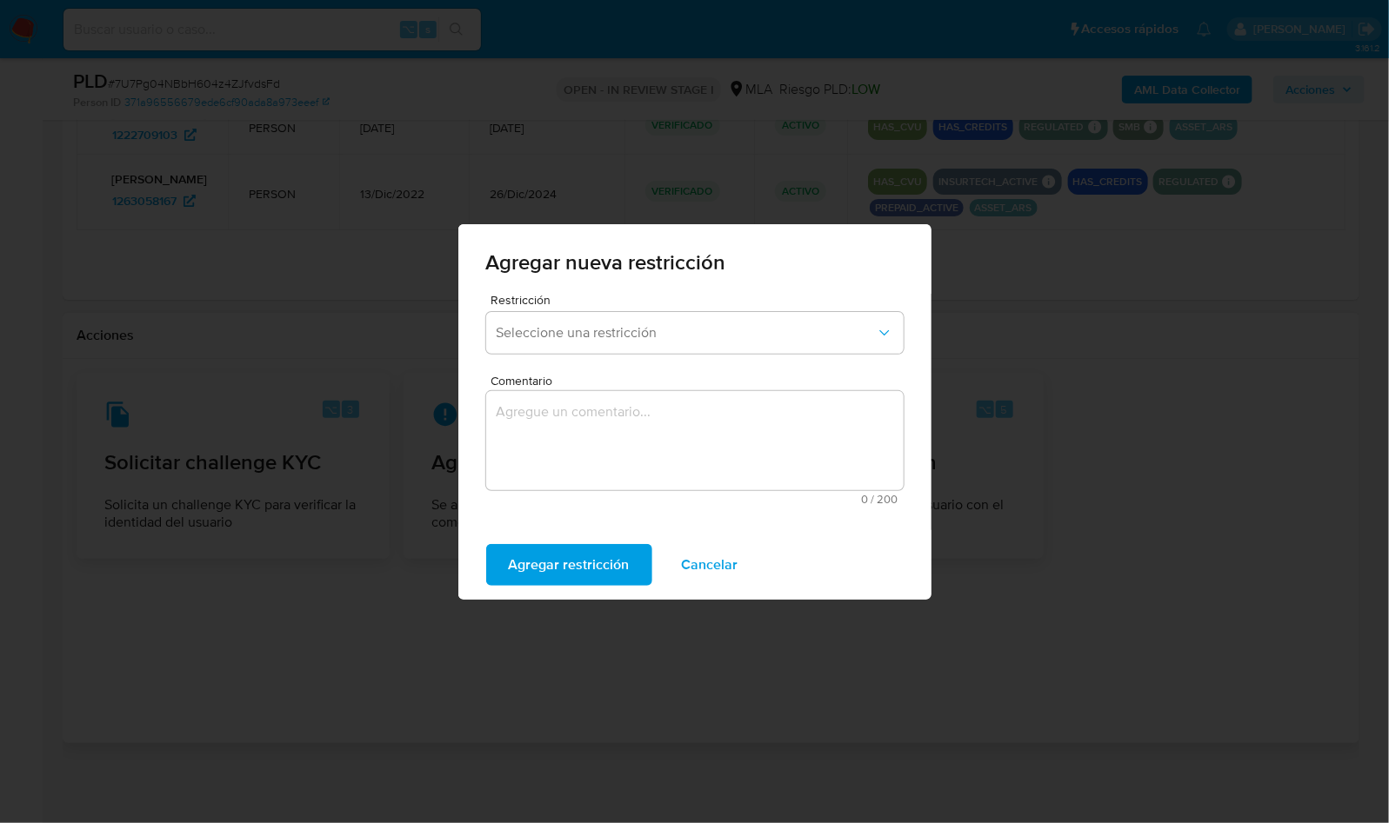
click at [599, 357] on div "Restricción Seleccione una restricción" at bounding box center [694, 327] width 417 height 67
click at [600, 343] on button "Seleccione una restricción" at bounding box center [694, 333] width 417 height 42
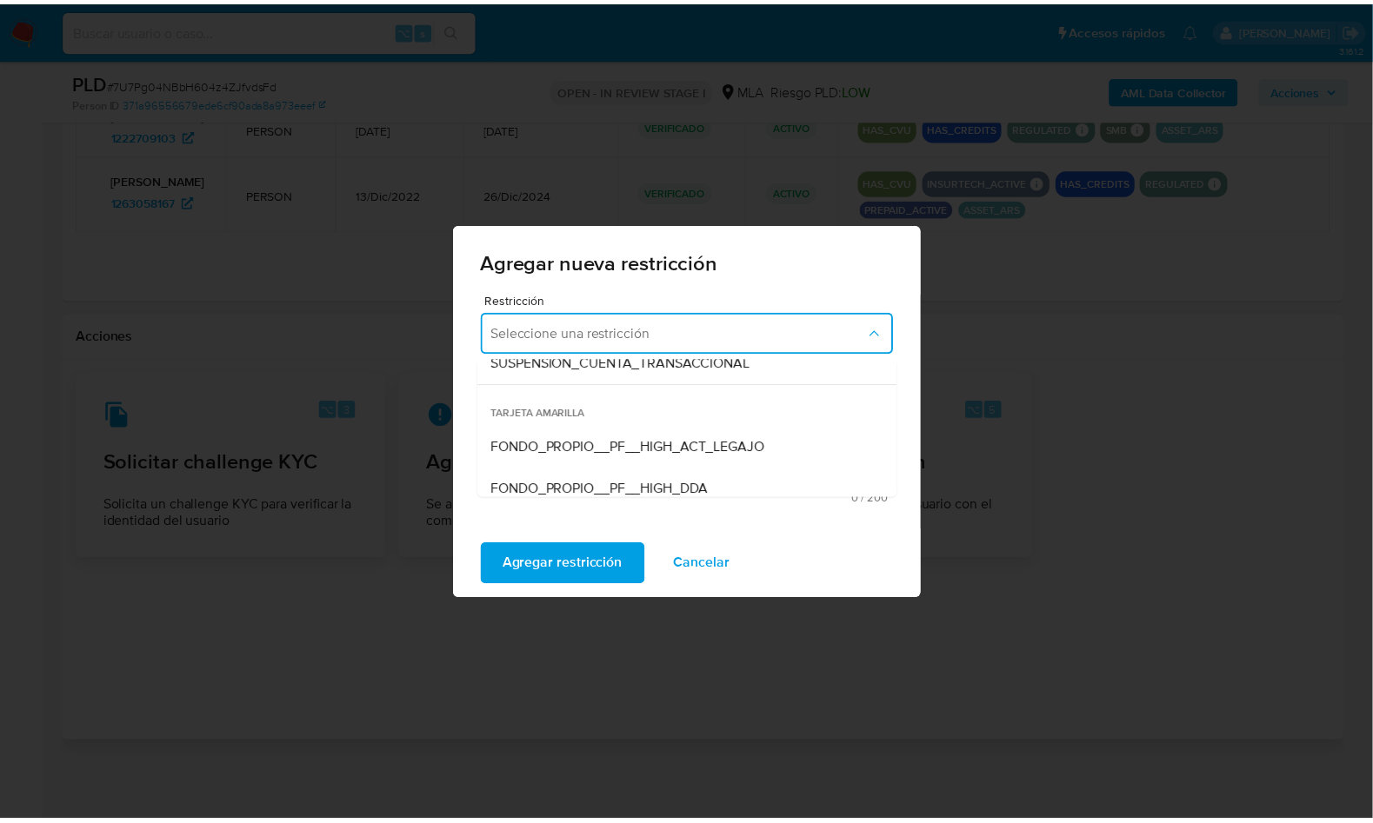
scroll to position [259, 0]
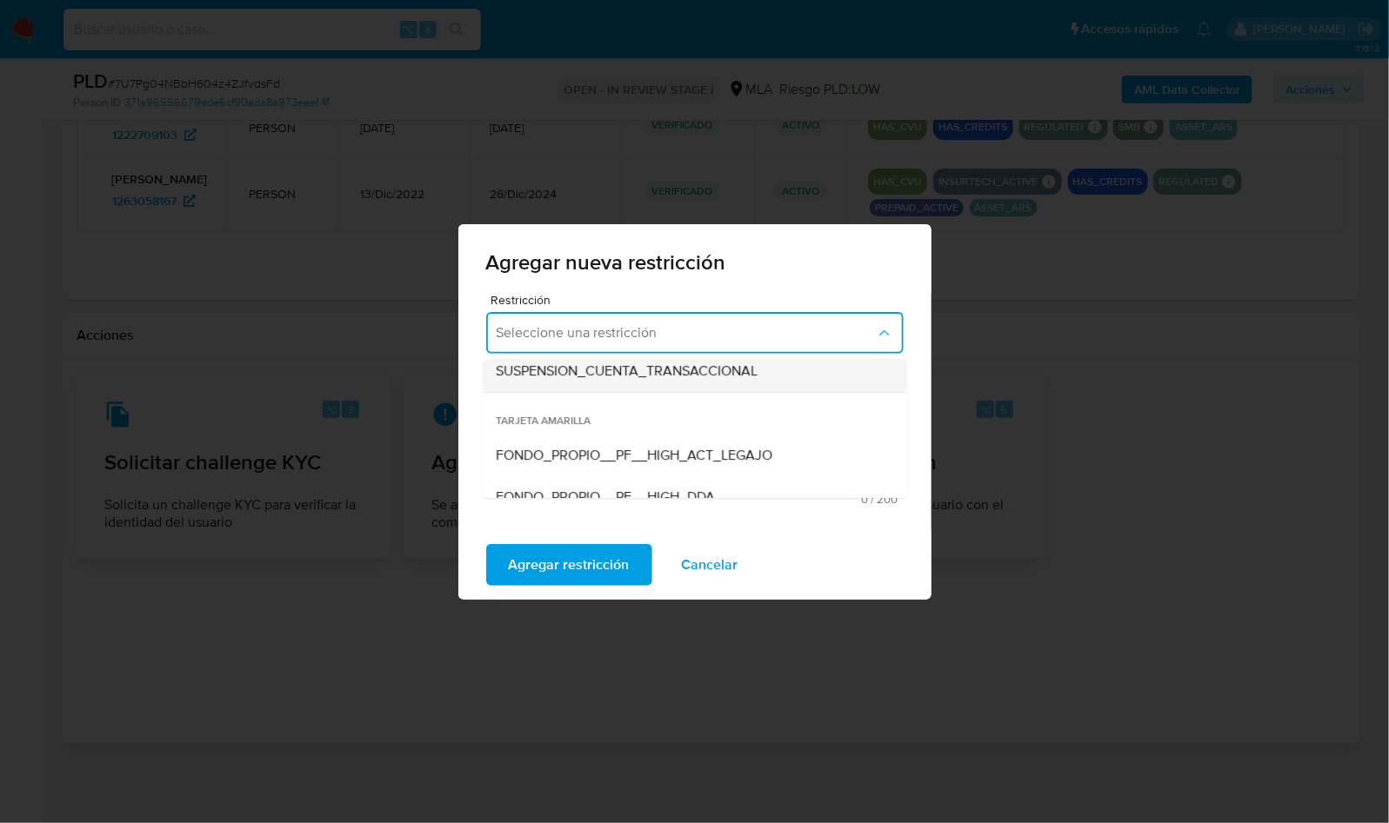
click at [607, 384] on div "SUSPENSION_CUENTA_TRANSACCIONAL" at bounding box center [690, 371] width 386 height 42
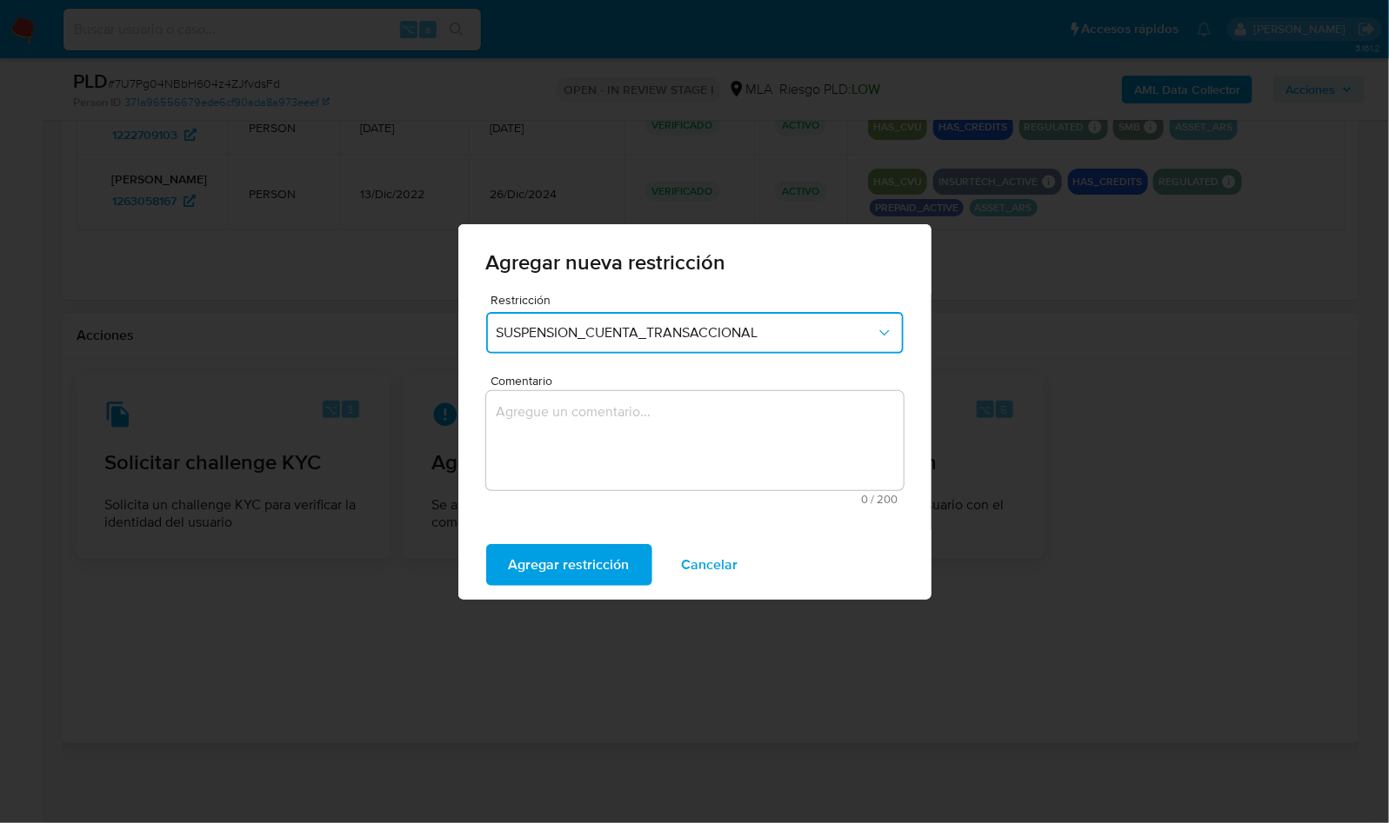
click at [617, 401] on textarea "Comentario" at bounding box center [694, 440] width 417 height 99
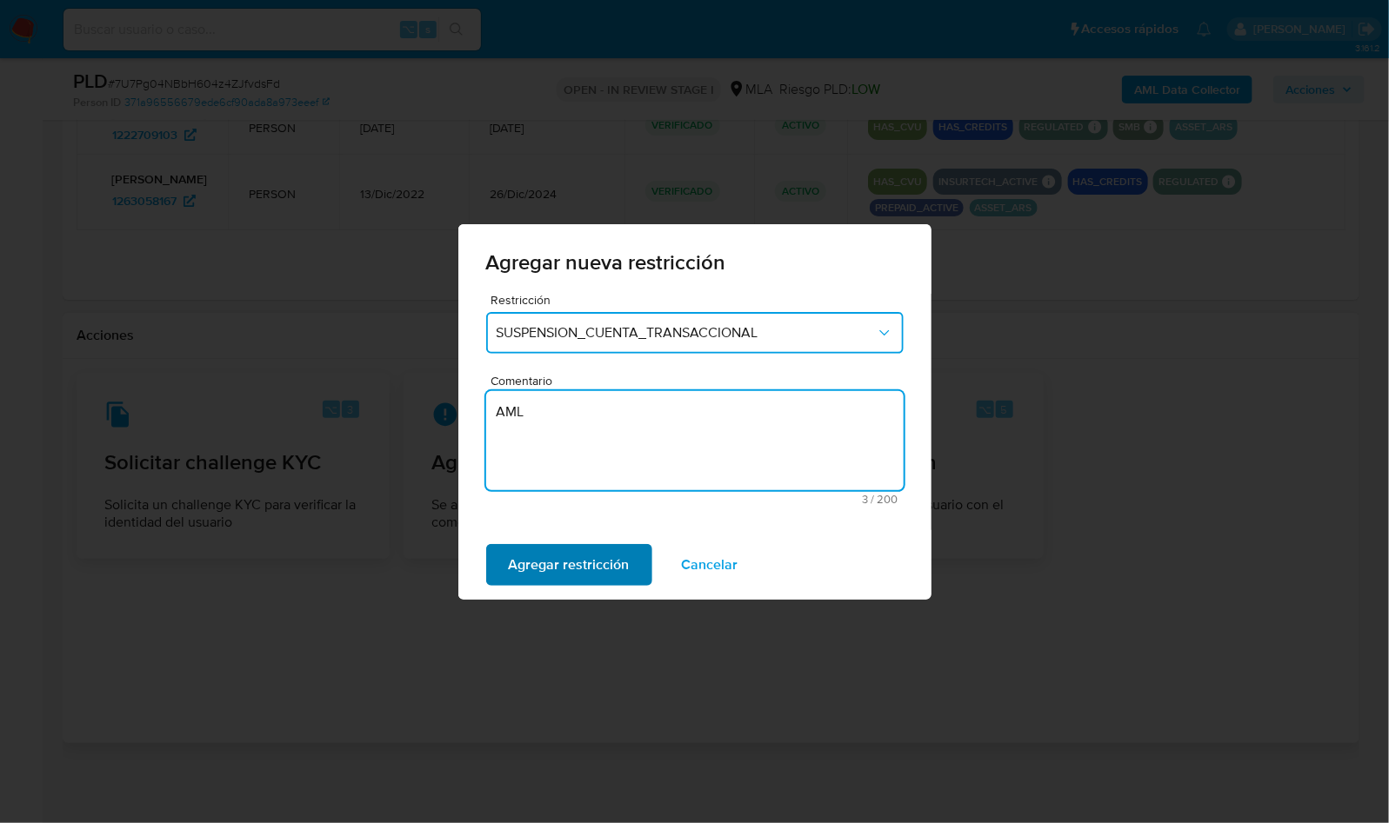
type textarea "AML"
click at [562, 564] on span "Agregar restricción" at bounding box center [569, 565] width 121 height 38
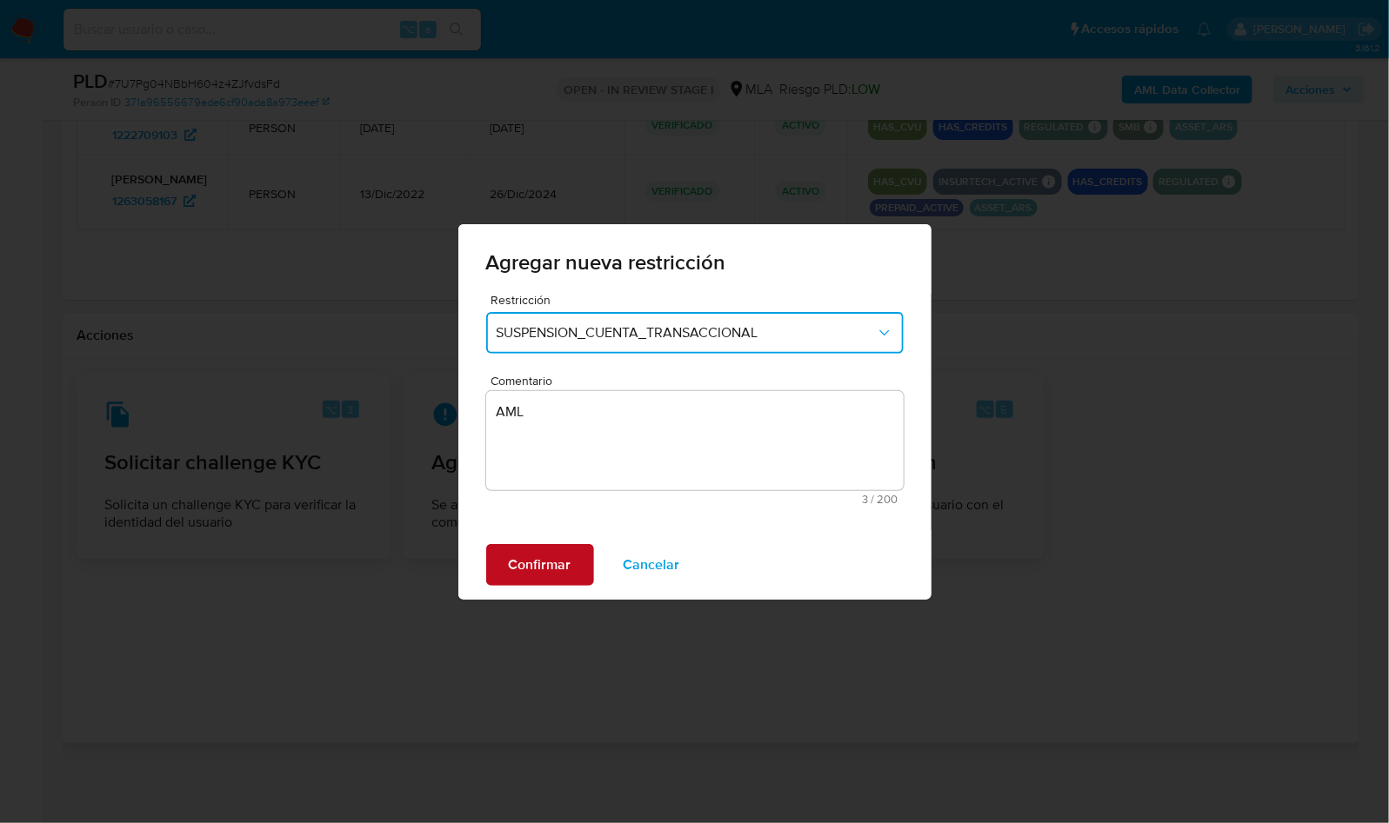
click at [557, 570] on span "Confirmar" at bounding box center [540, 565] width 63 height 38
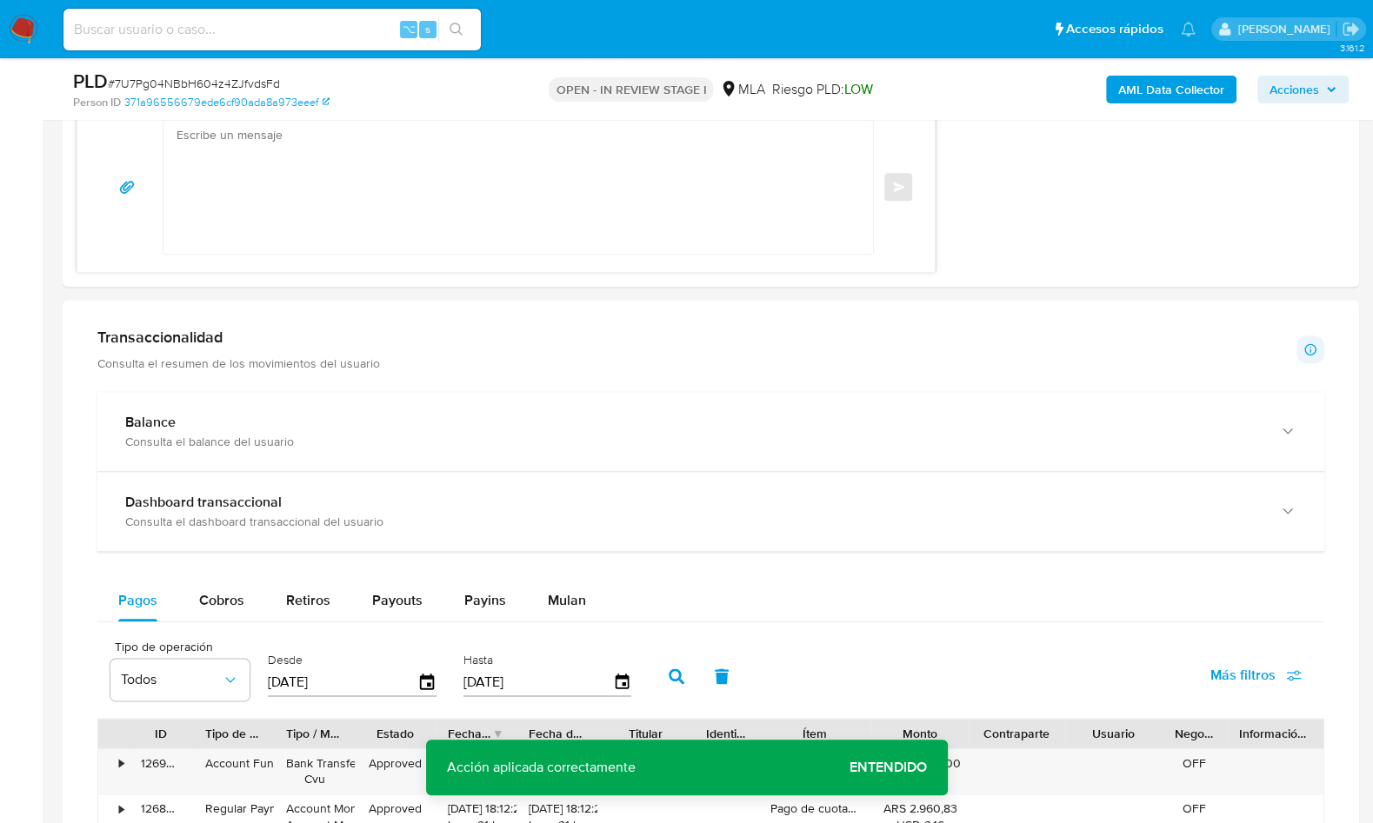
scroll to position [851, 0]
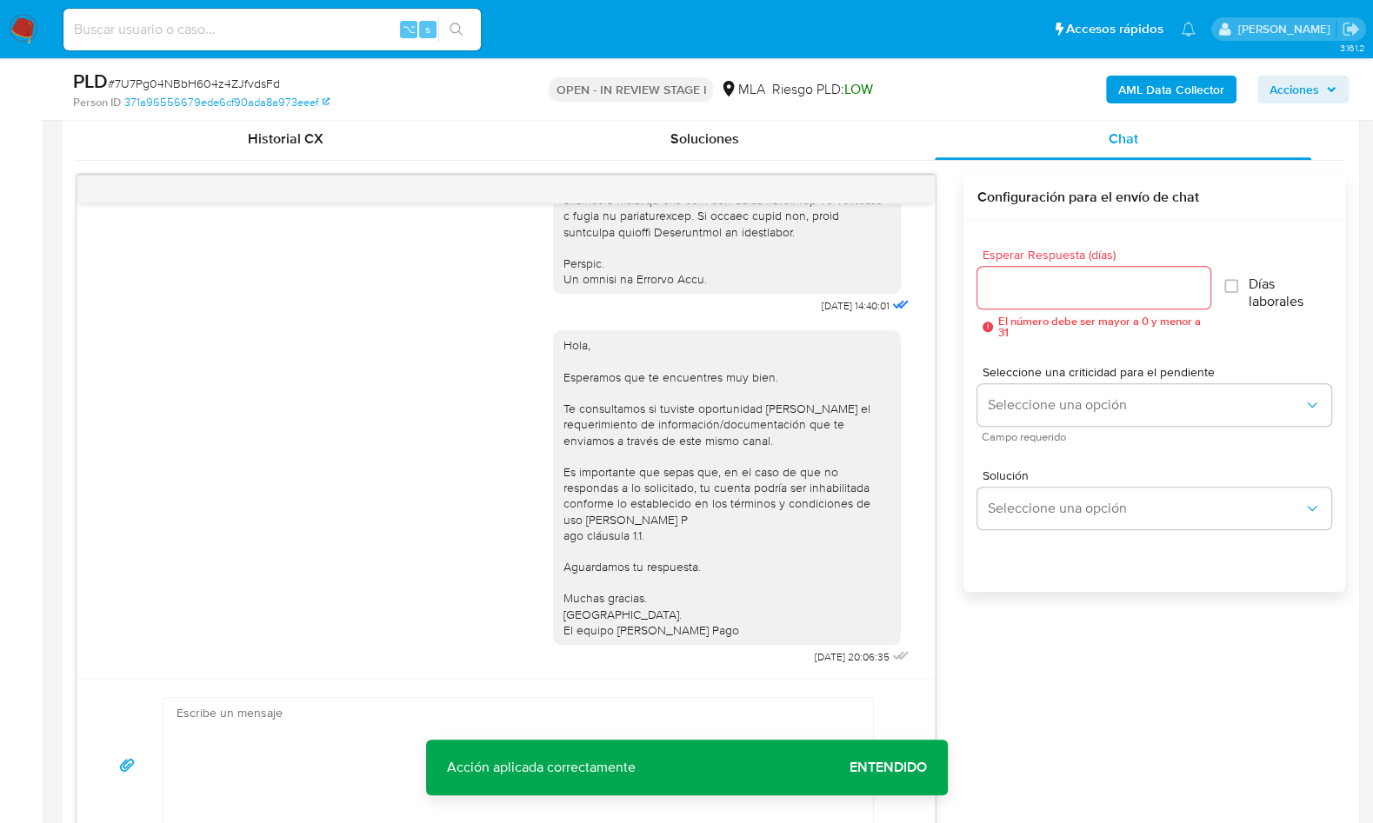
click at [902, 191] on div at bounding box center [505, 190] width 857 height 28
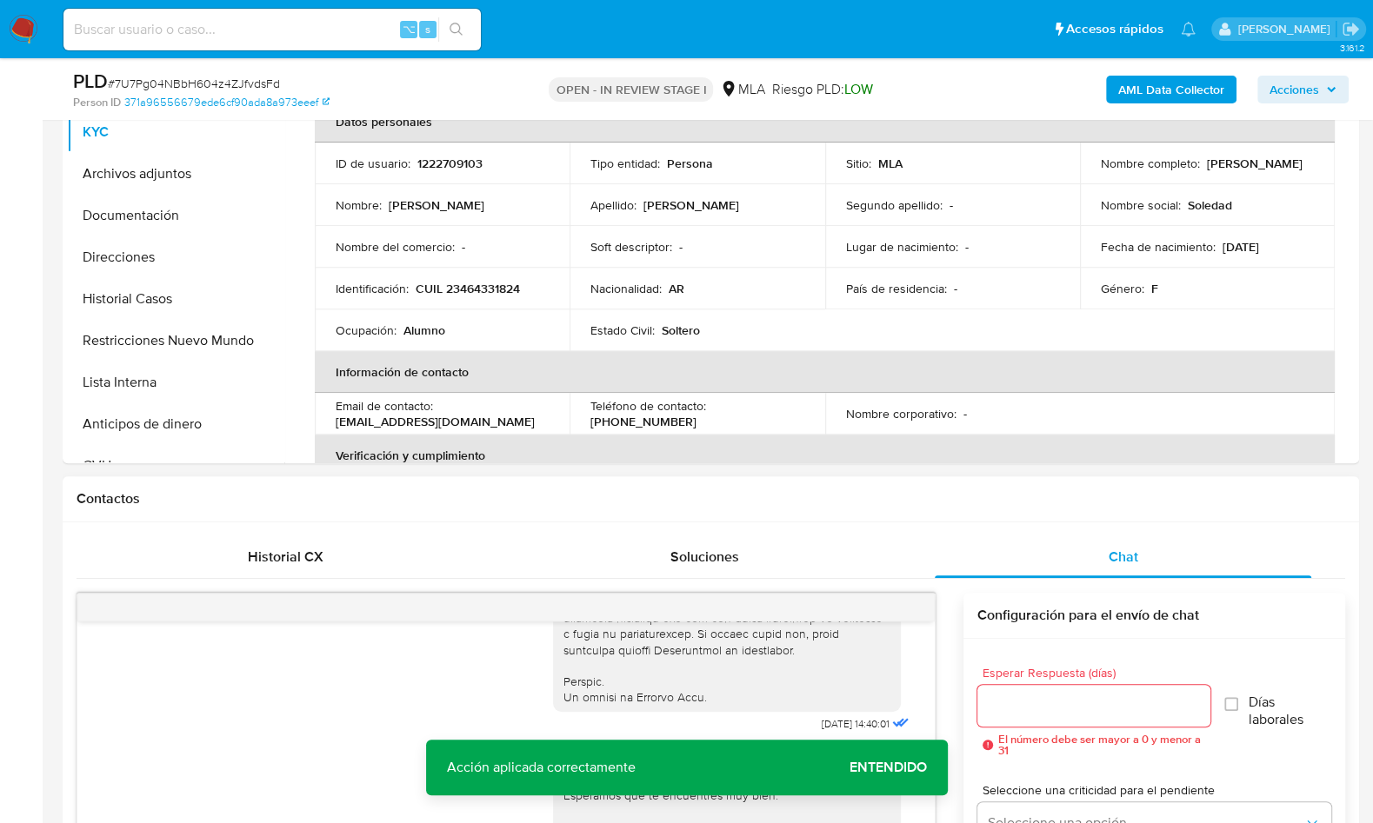
scroll to position [301, 0]
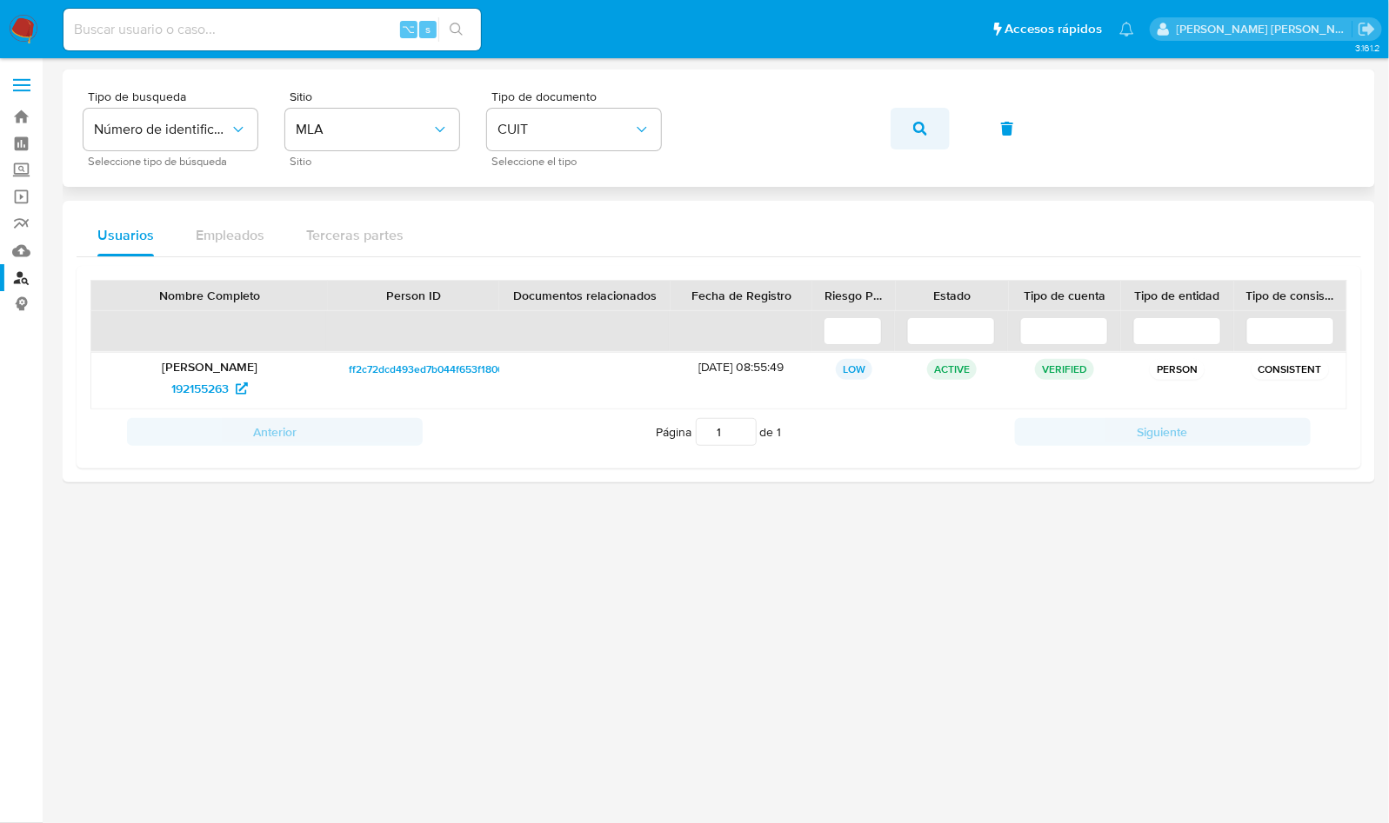
click at [920, 136] on span "button" at bounding box center [920, 129] width 14 height 38
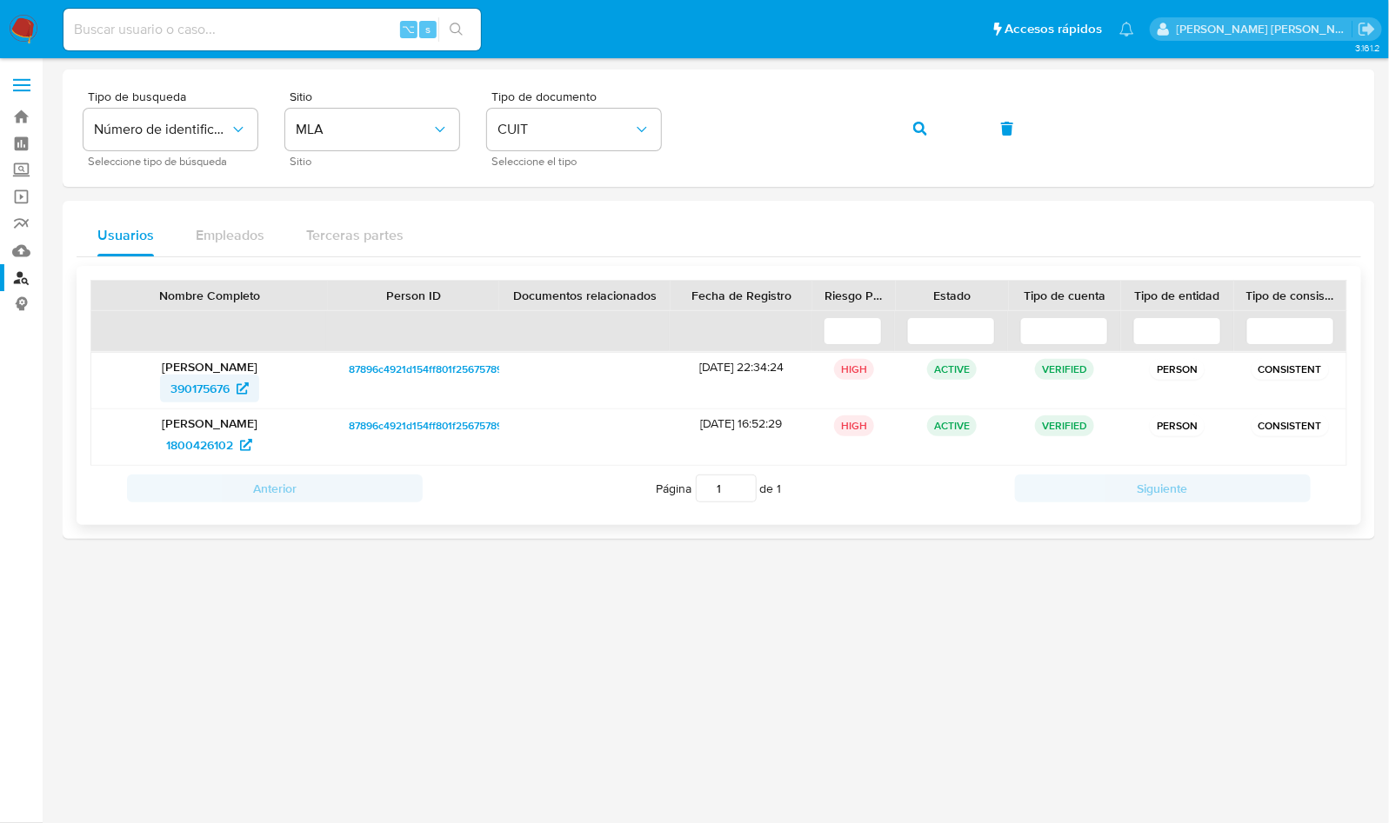
click at [192, 395] on span "390175676" at bounding box center [199, 389] width 59 height 28
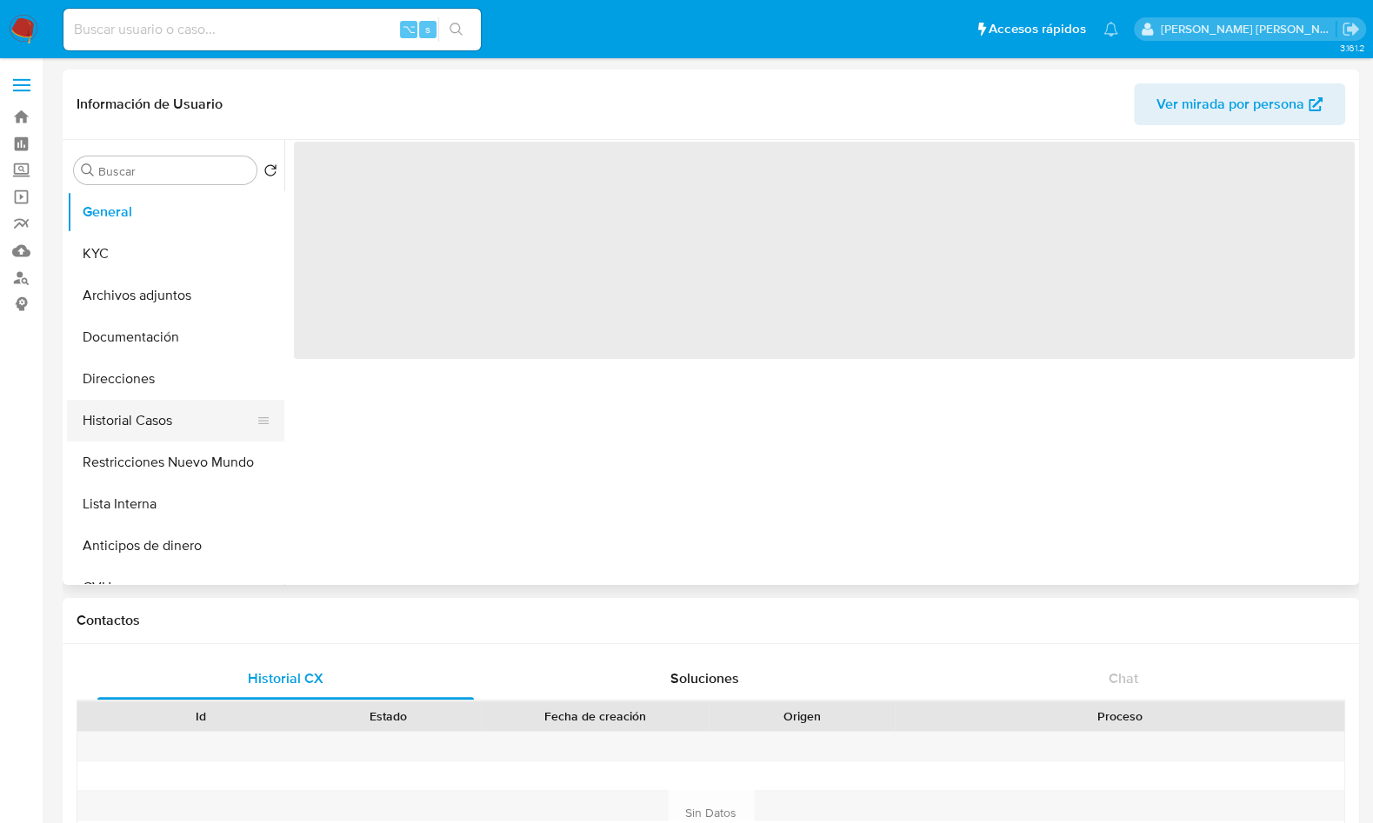
click at [189, 437] on button "Historial Casos" at bounding box center [168, 421] width 203 height 42
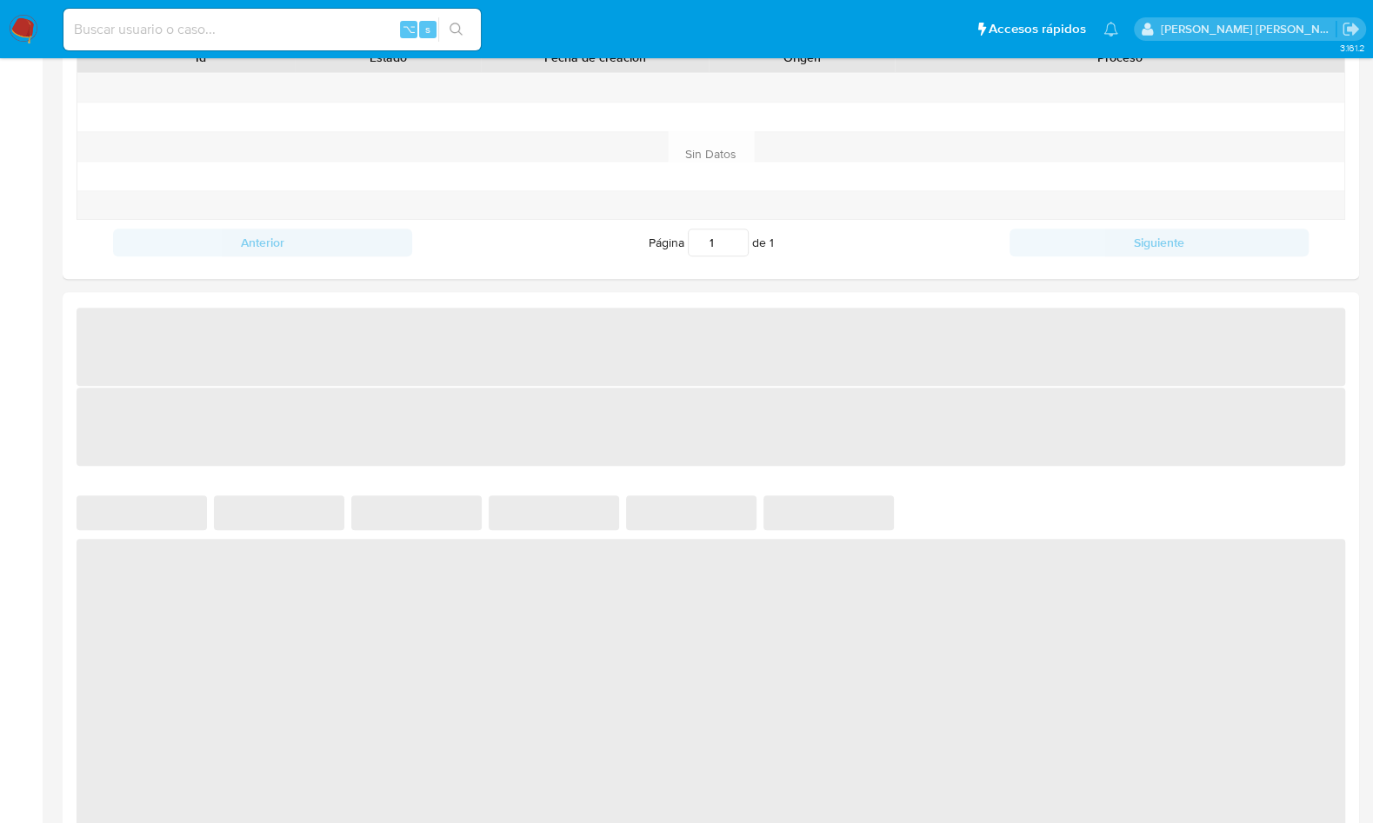
select select "10"
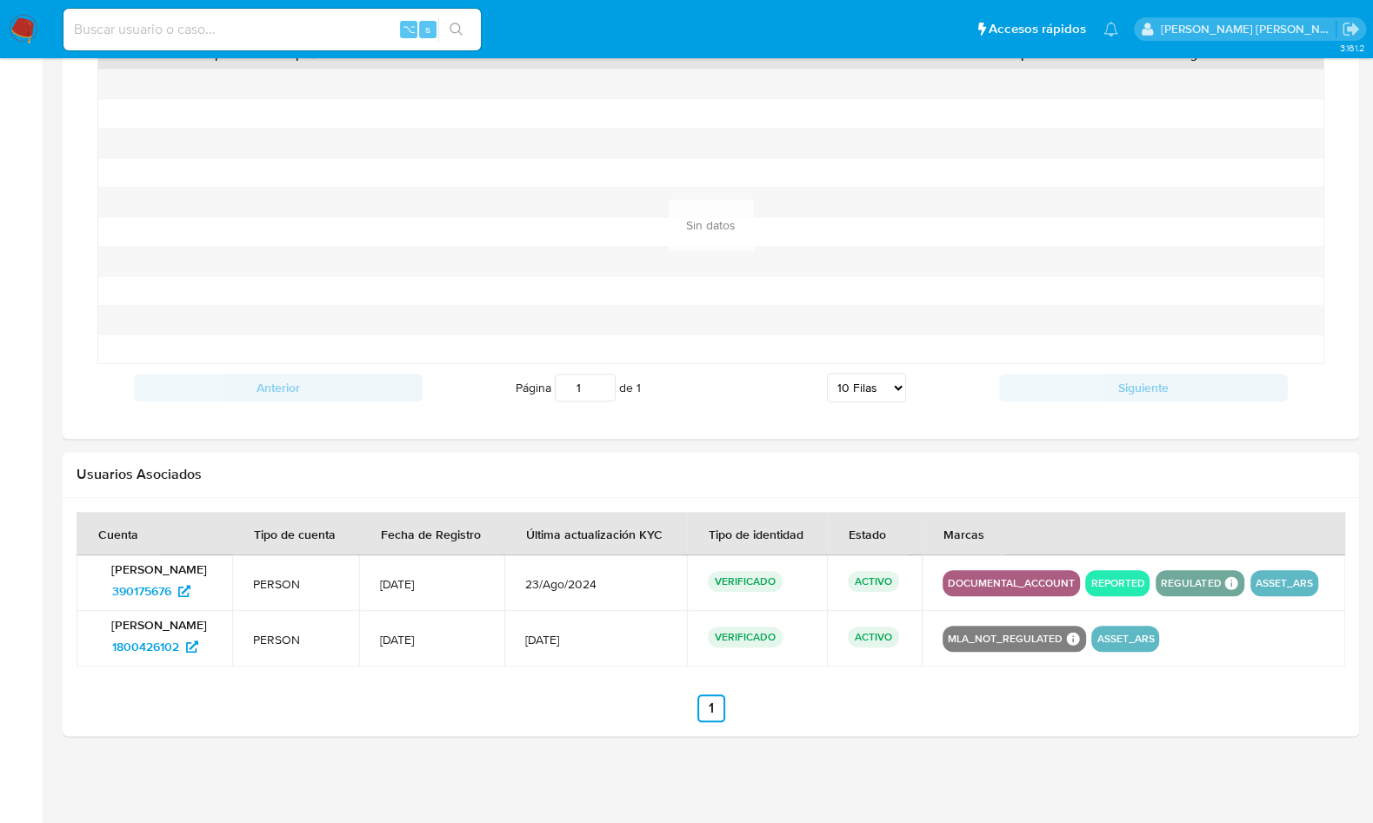
scroll to position [1339, 0]
click at [129, 605] on span "390175676" at bounding box center [141, 591] width 59 height 28
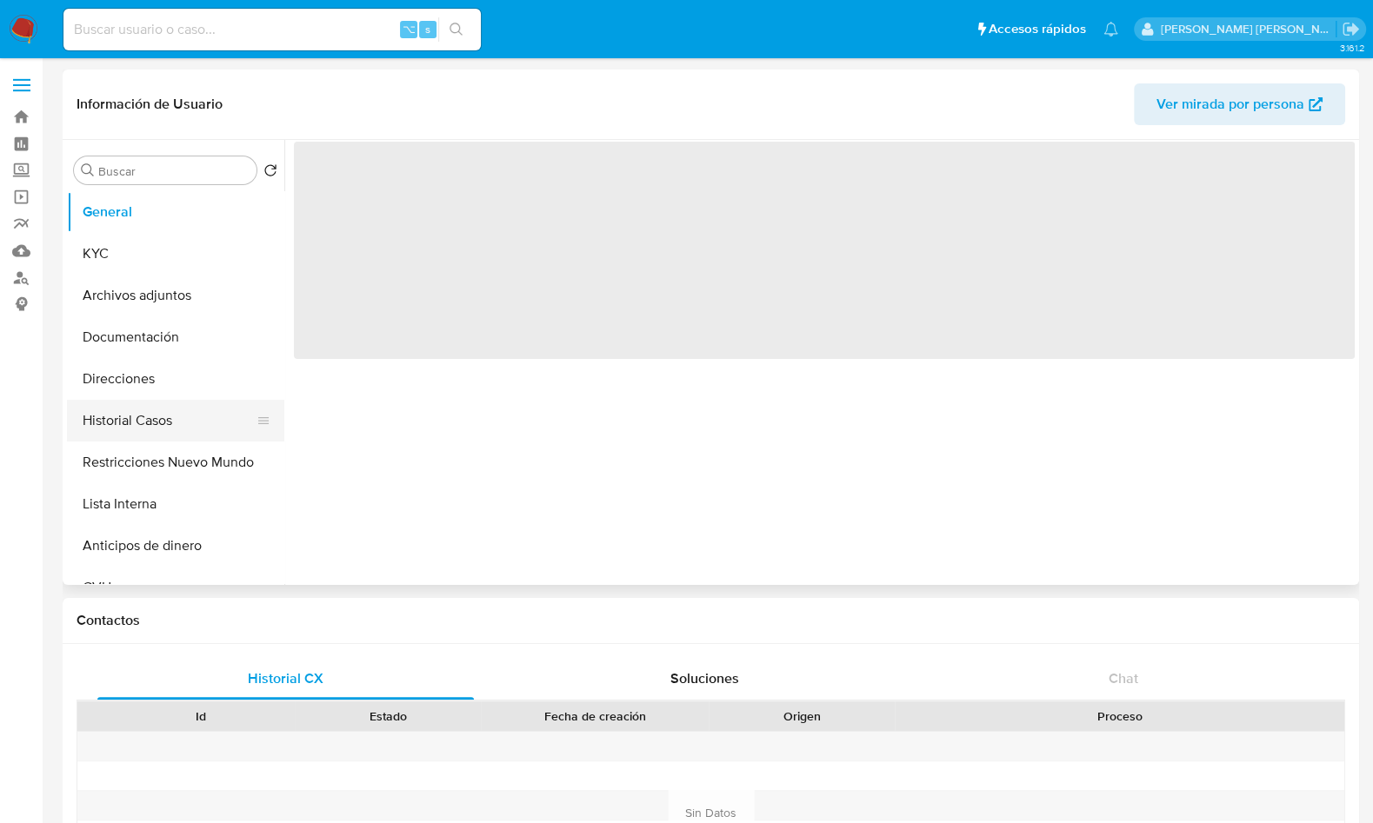
select select "10"
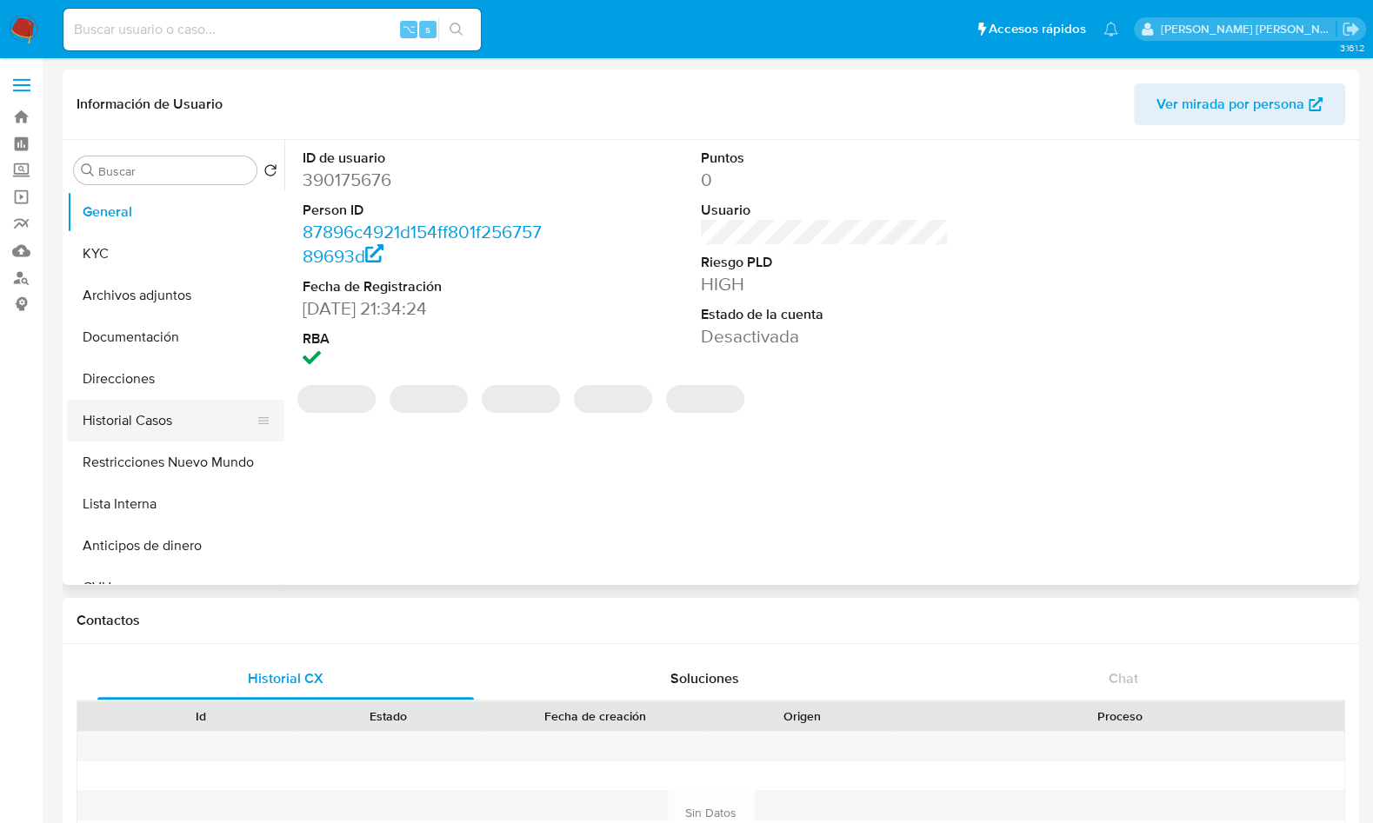
click at [137, 417] on button "Historial Casos" at bounding box center [168, 421] width 203 height 42
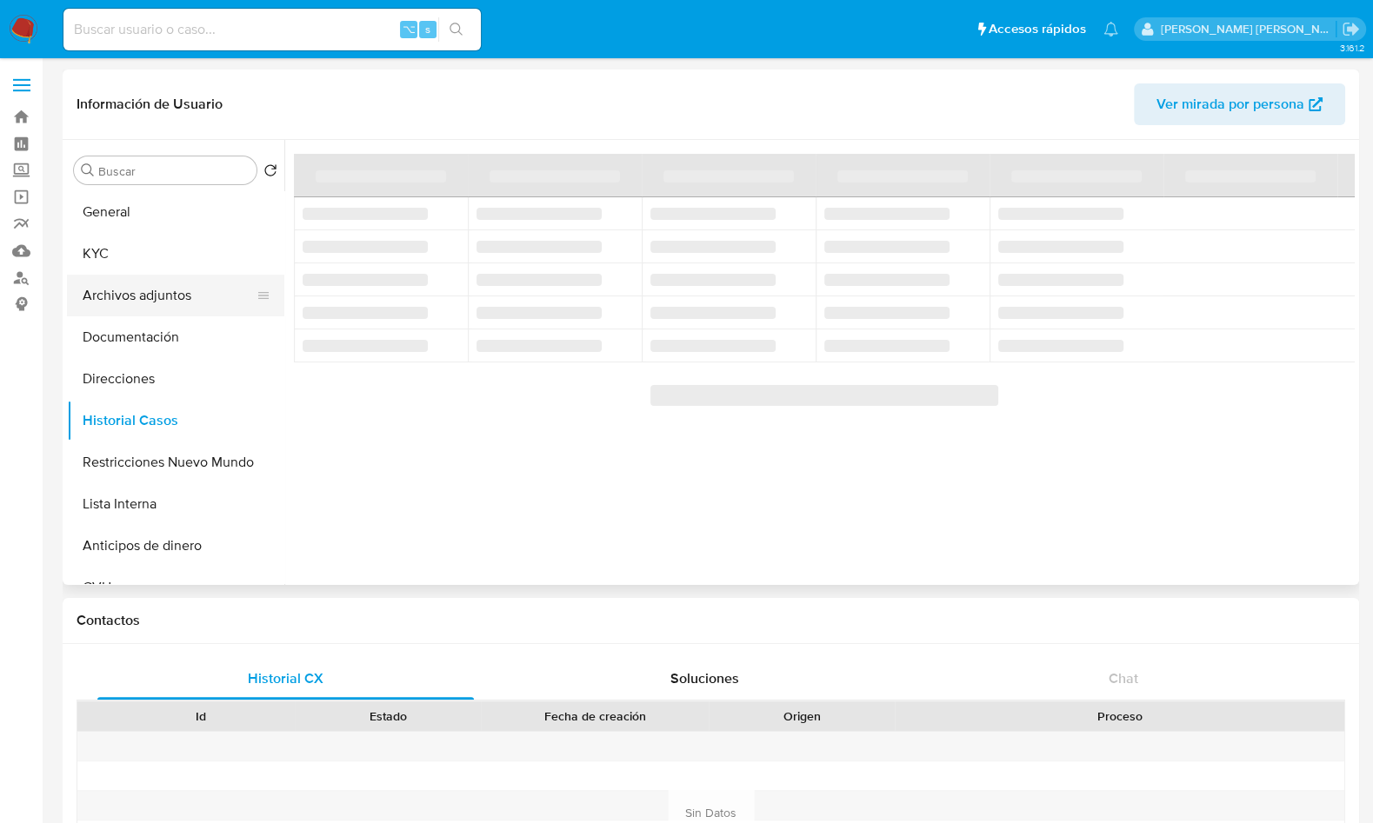
click at [157, 303] on button "Archivos adjuntos" at bounding box center [168, 296] width 203 height 42
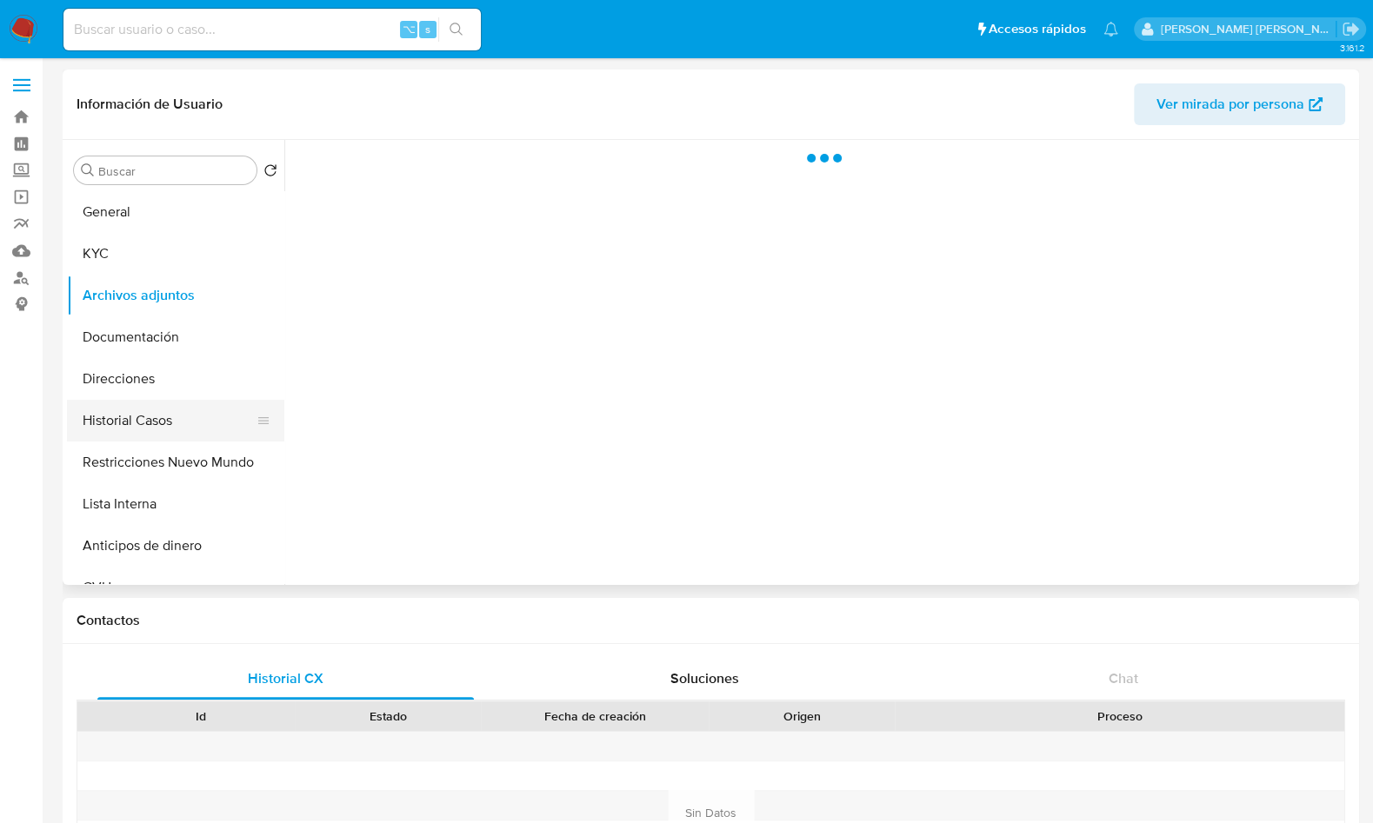
click at [155, 433] on button "Historial Casos" at bounding box center [168, 421] width 203 height 42
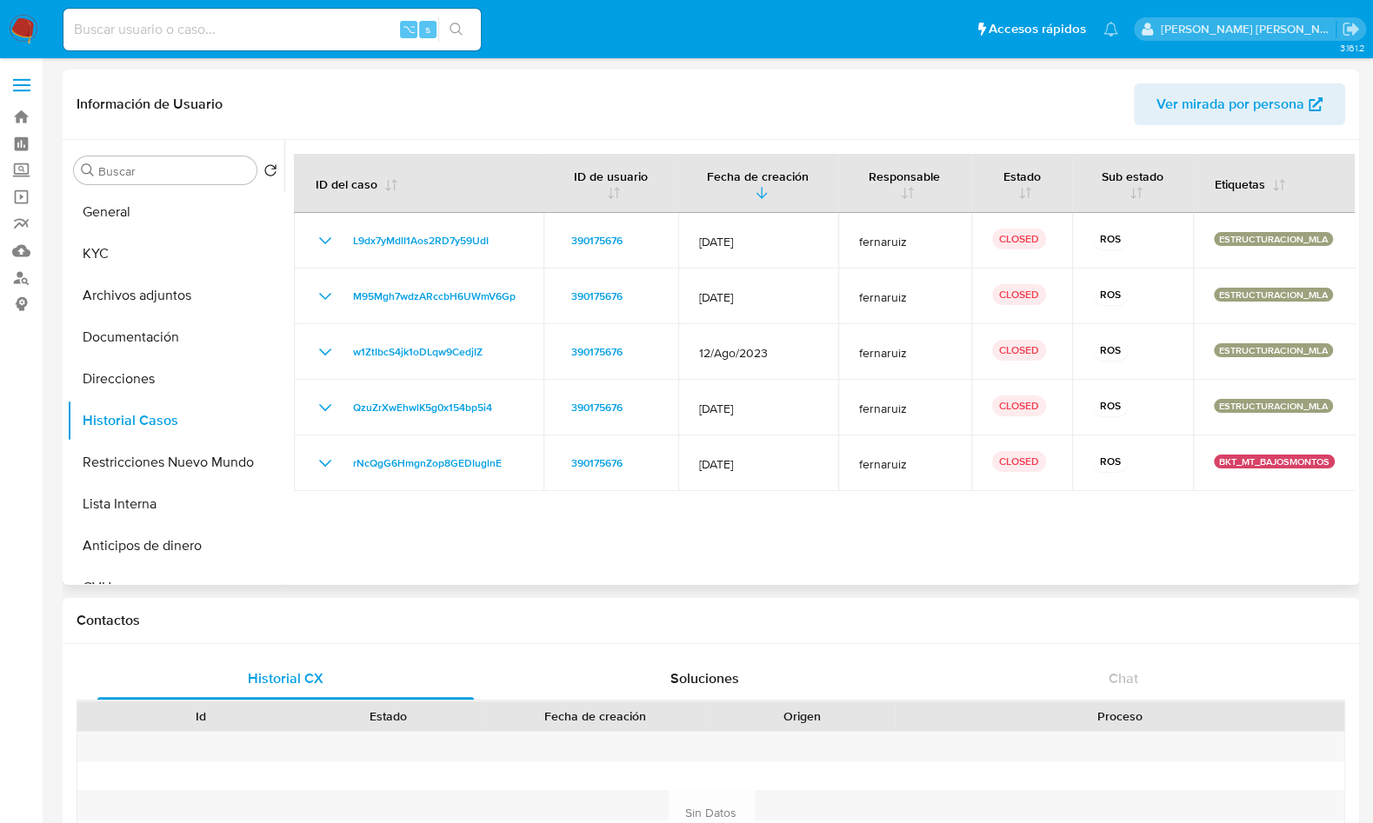
click at [968, 540] on div at bounding box center [819, 362] width 1070 height 445
click at [194, 289] on button "Archivos adjuntos" at bounding box center [168, 296] width 203 height 42
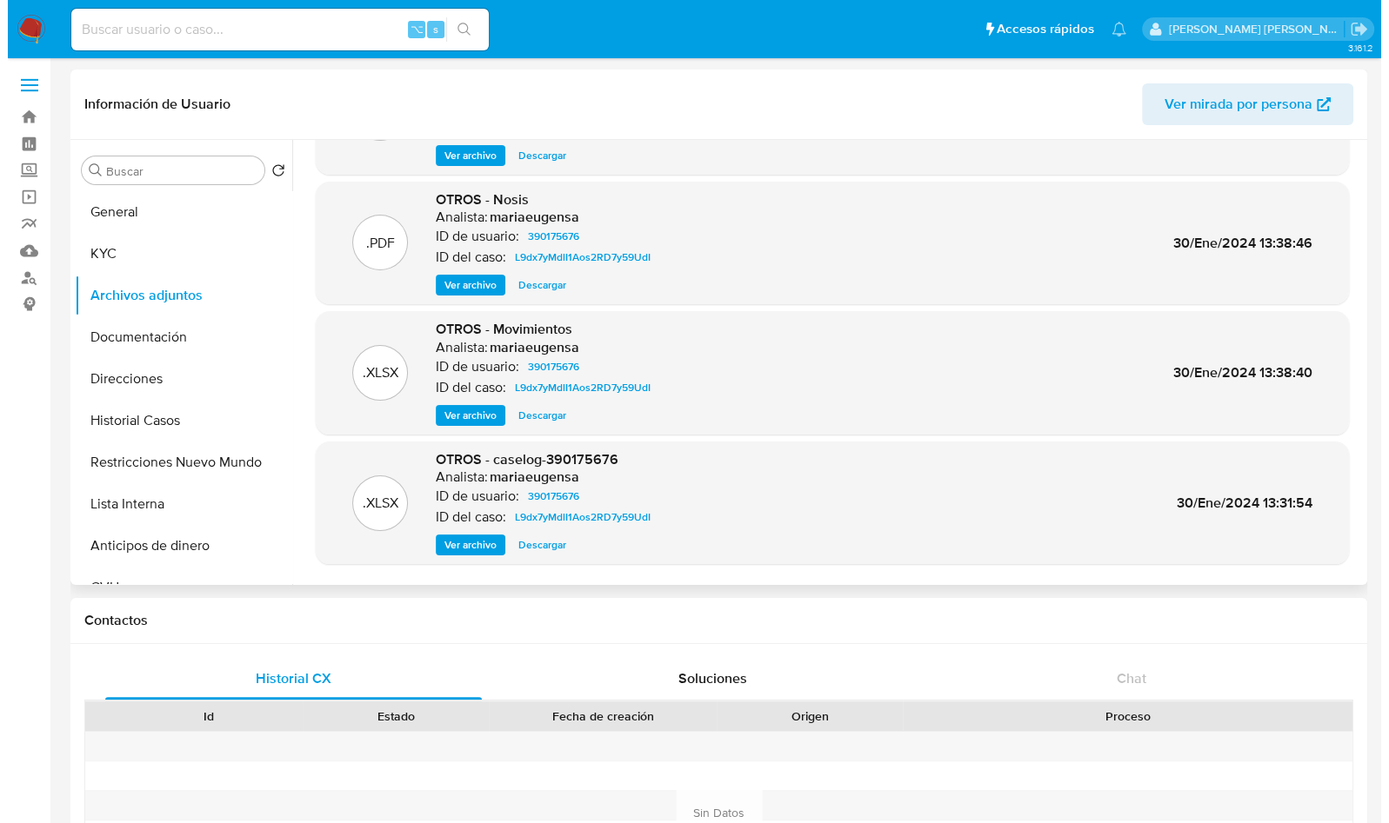
scroll to position [129, 0]
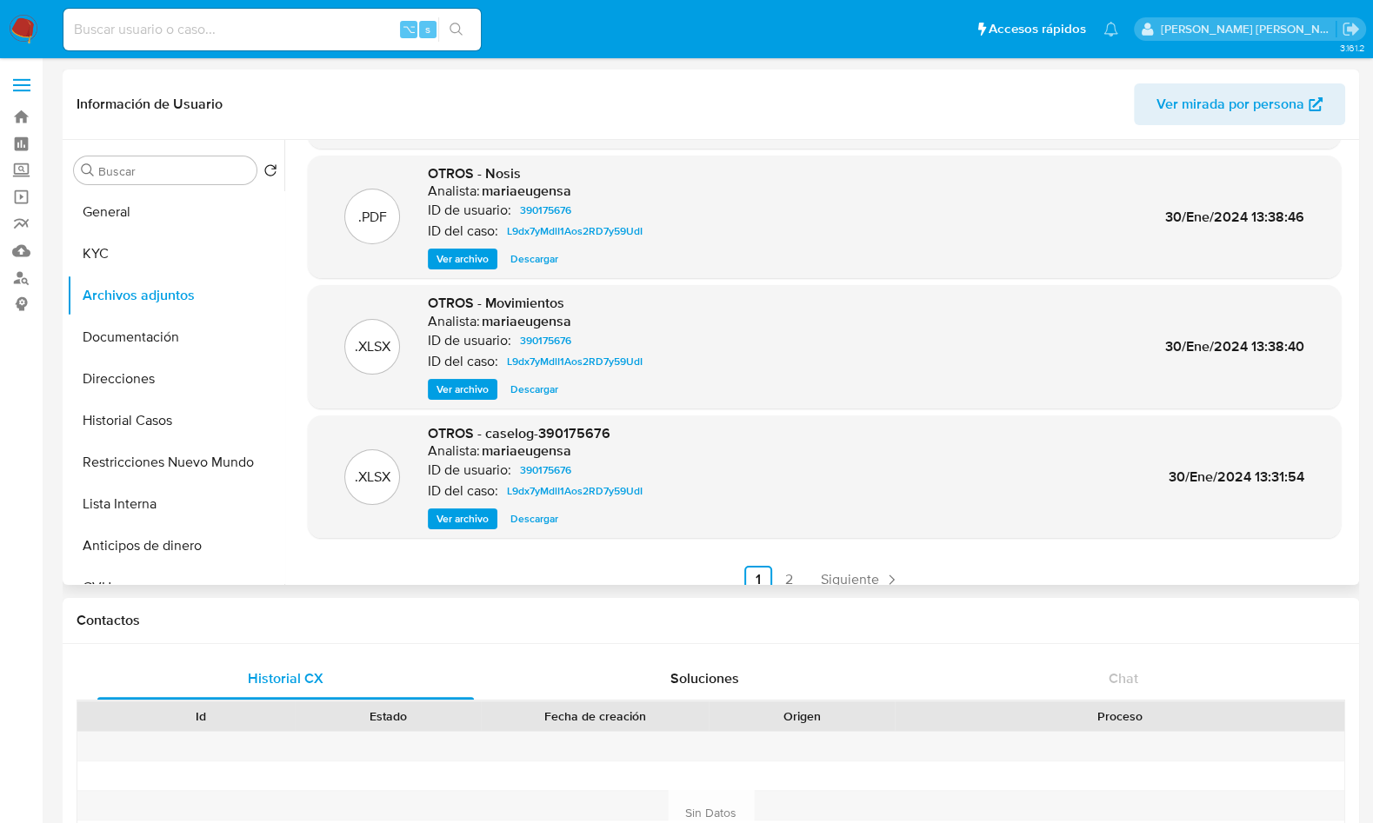
click at [458, 513] on span "Ver archivo" at bounding box center [463, 518] width 52 height 17
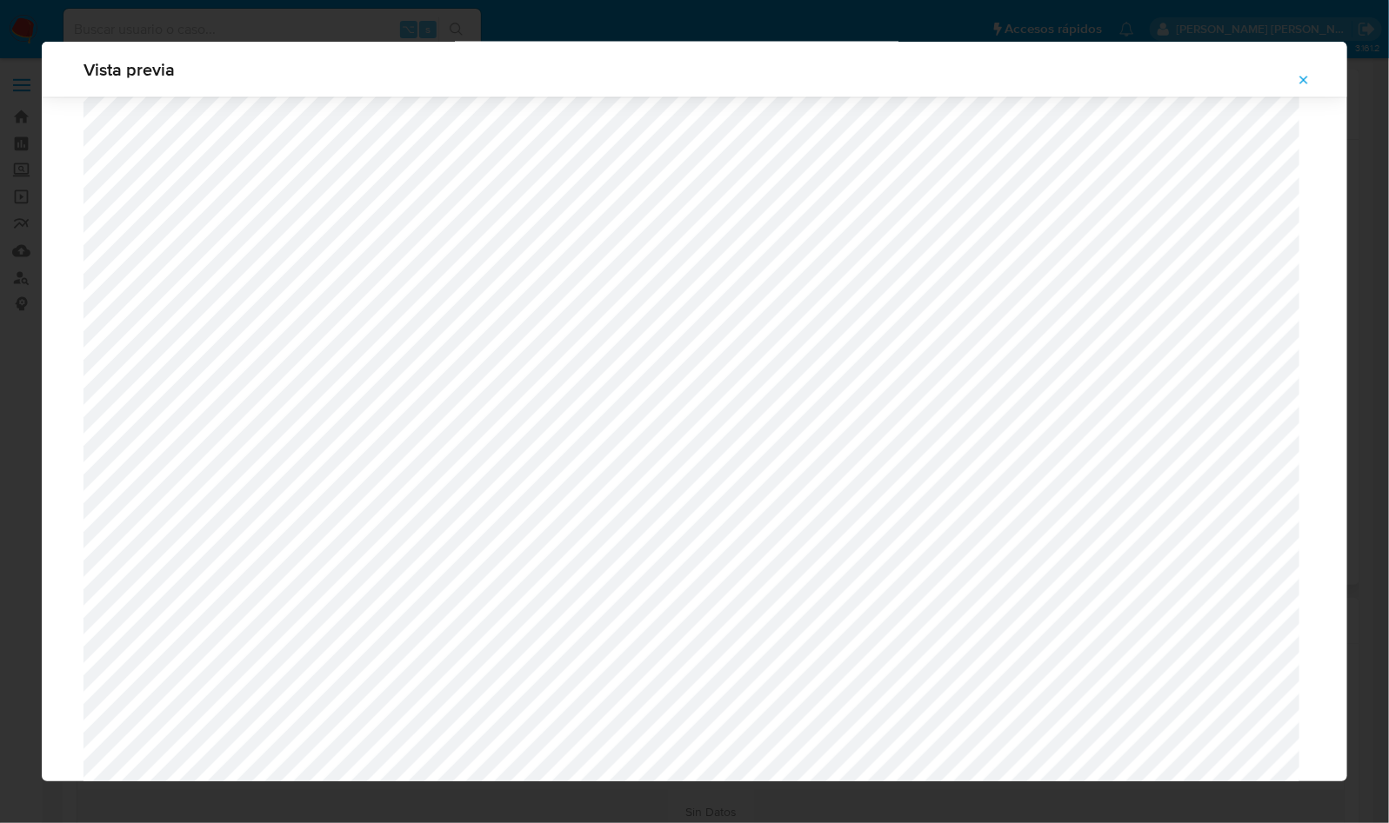
scroll to position [1275, 0]
click at [1310, 83] on icon "Attachment preview" at bounding box center [1304, 80] width 14 height 14
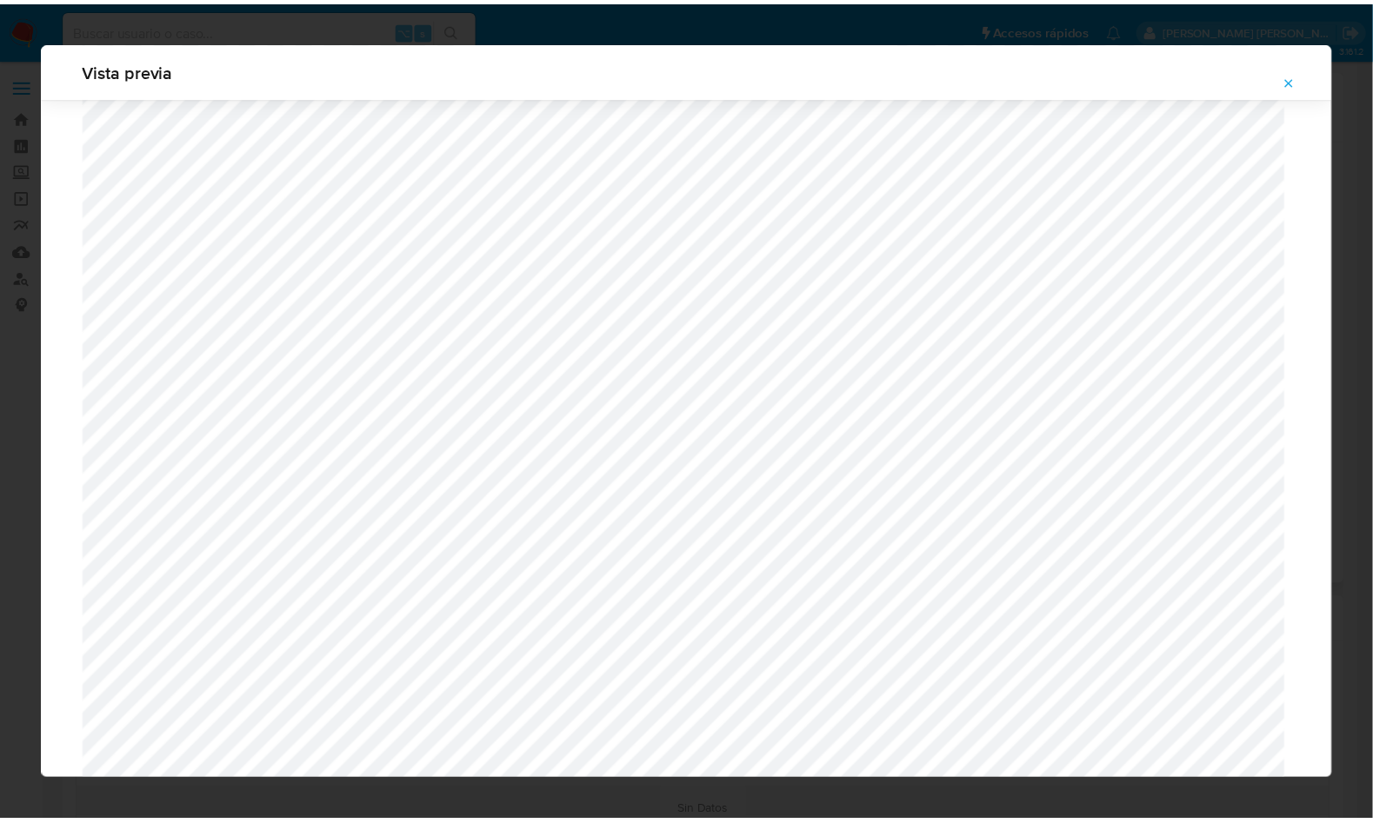
scroll to position [0, 0]
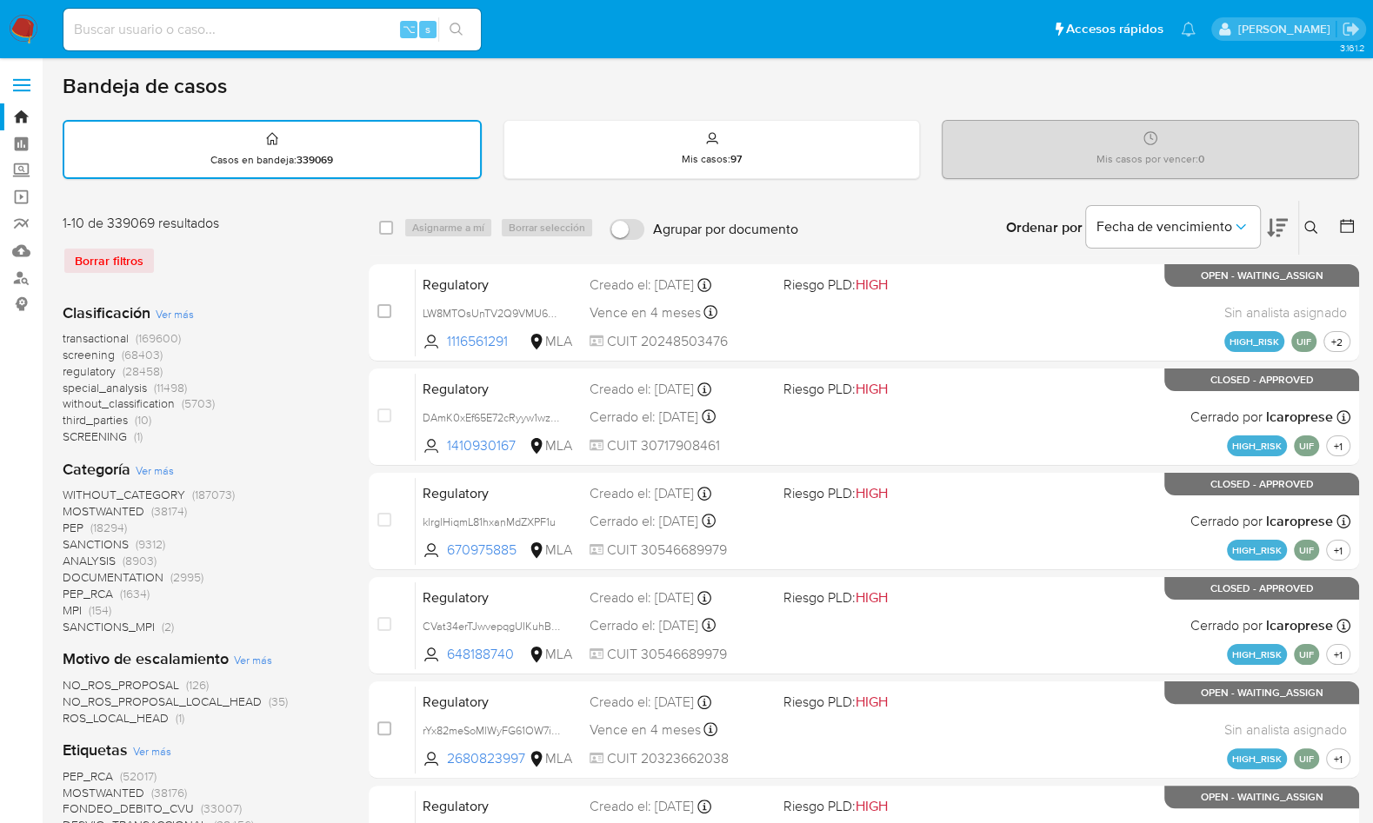
click at [1302, 227] on button at bounding box center [1313, 227] width 29 height 21
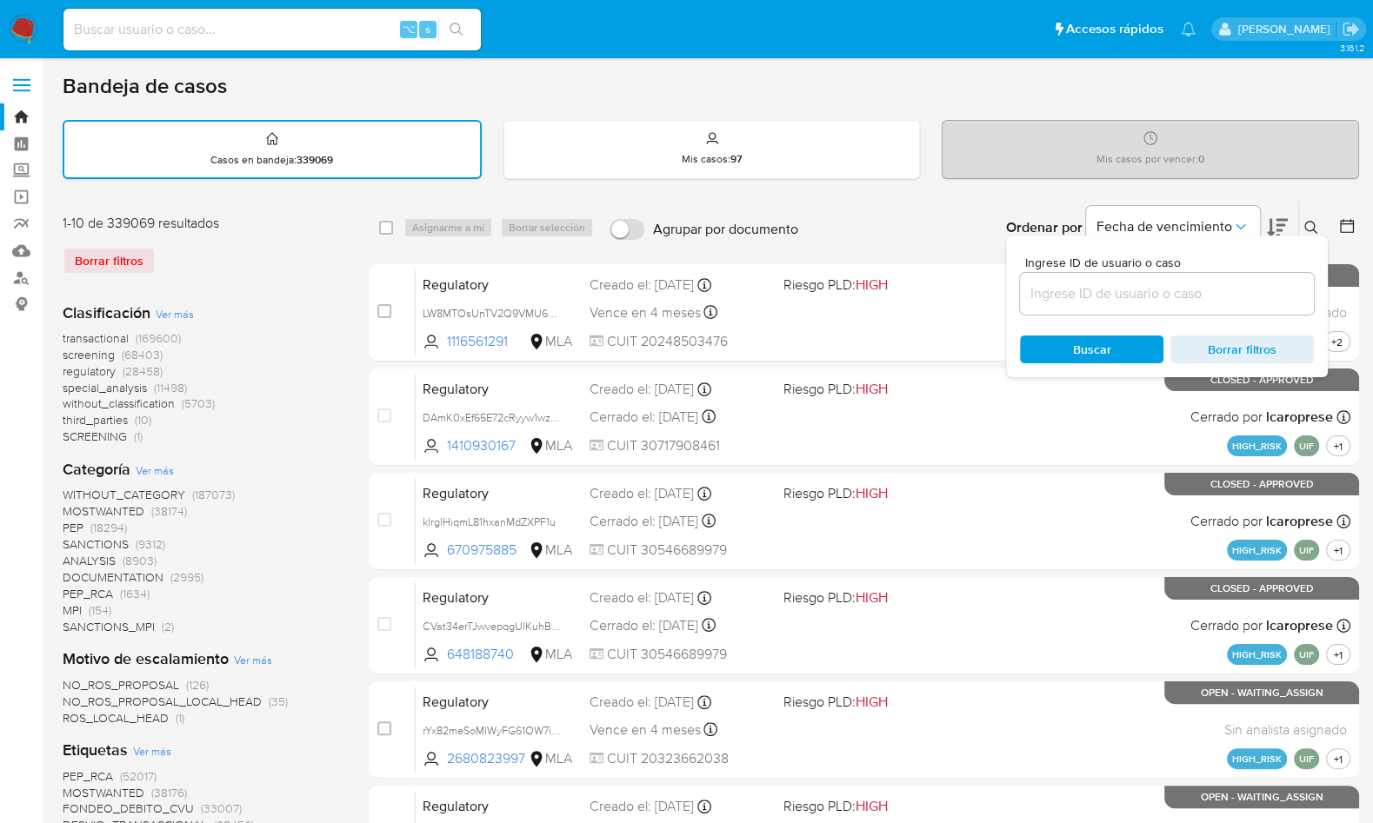
click at [1221, 294] on input at bounding box center [1167, 294] width 294 height 23
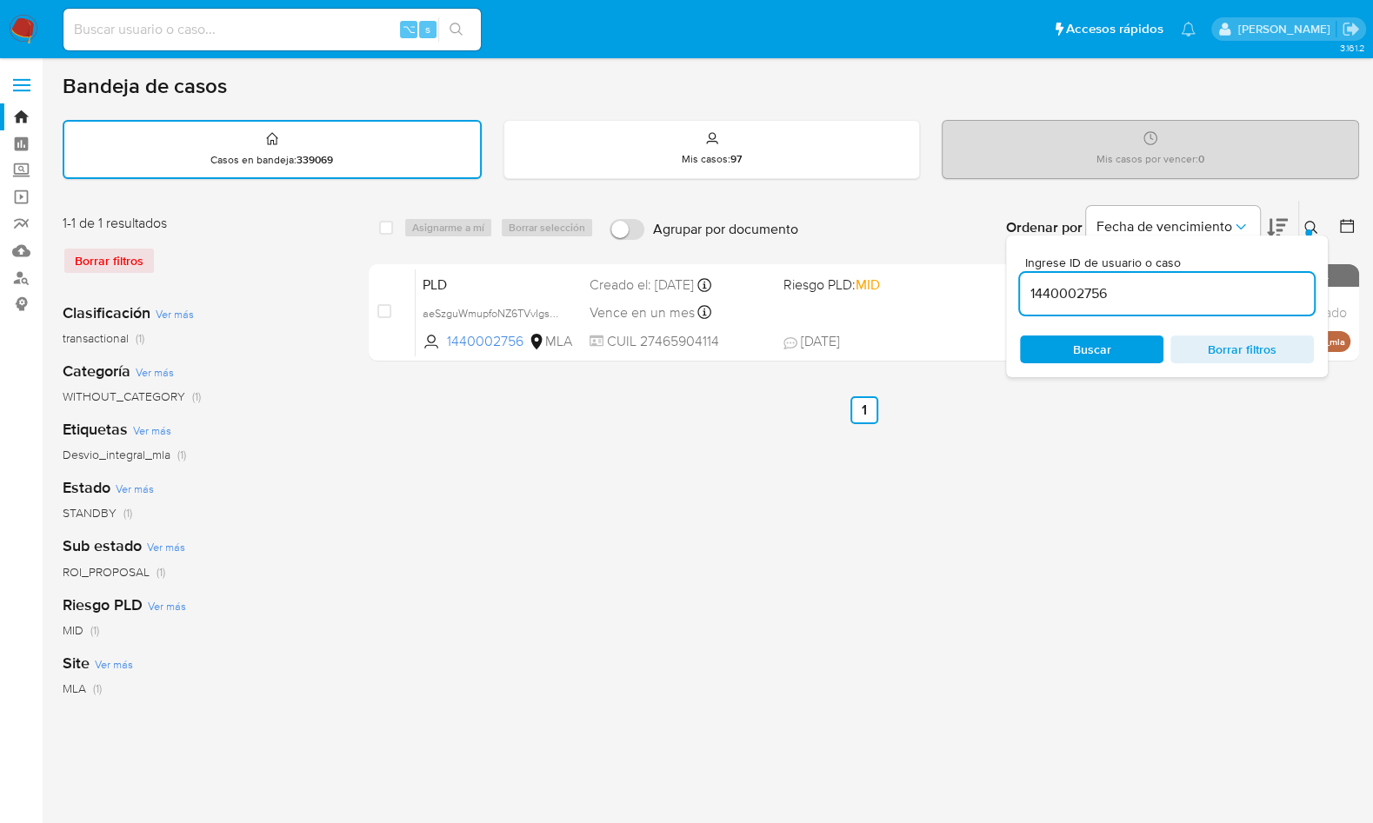
click at [1306, 224] on icon at bounding box center [1311, 228] width 14 height 14
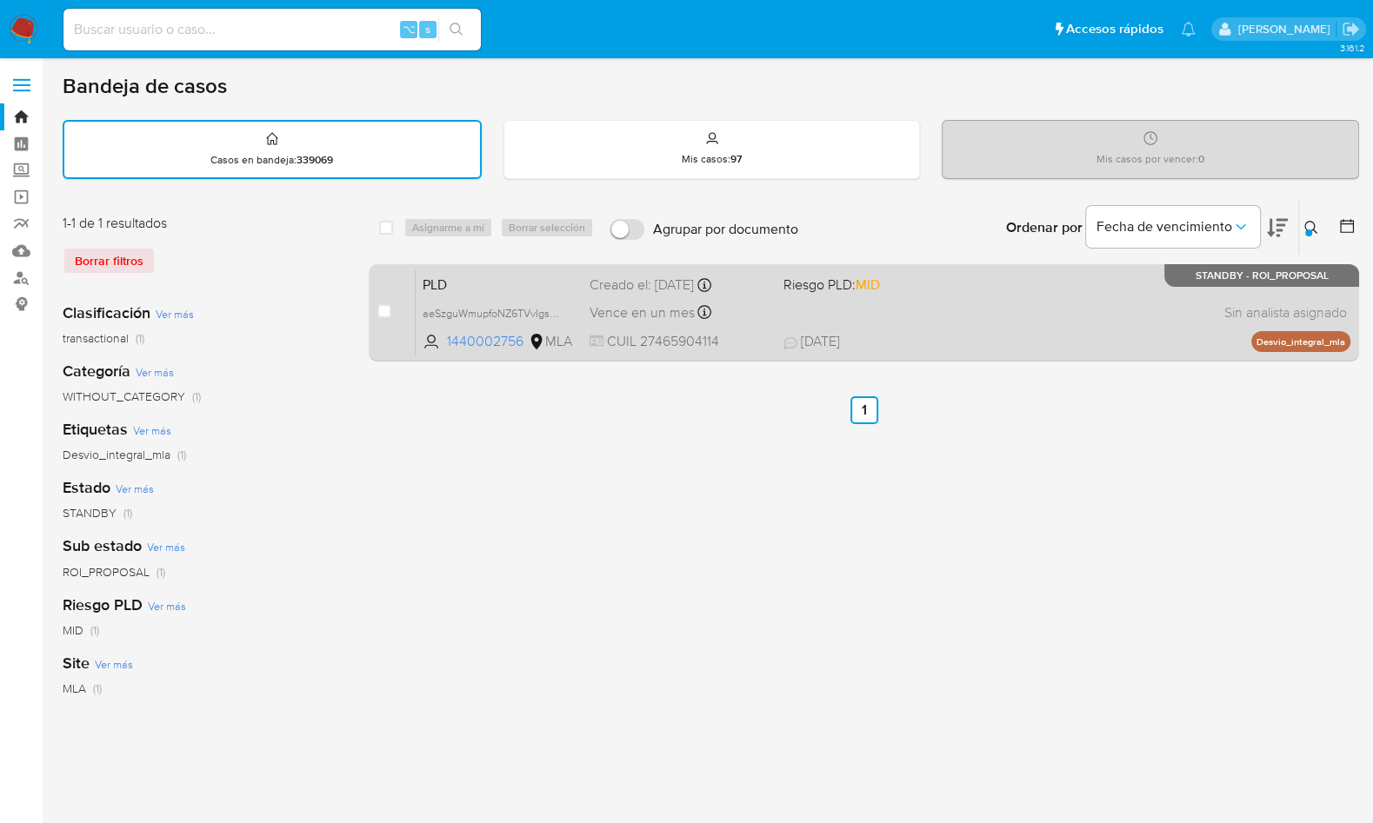
click at [1051, 299] on div "PLD aeSzguWmupfoNZ6TVvIgsxwm 1440002756 MLA Riesgo PLD: MID Creado el: [DATE] C…" at bounding box center [883, 313] width 935 height 88
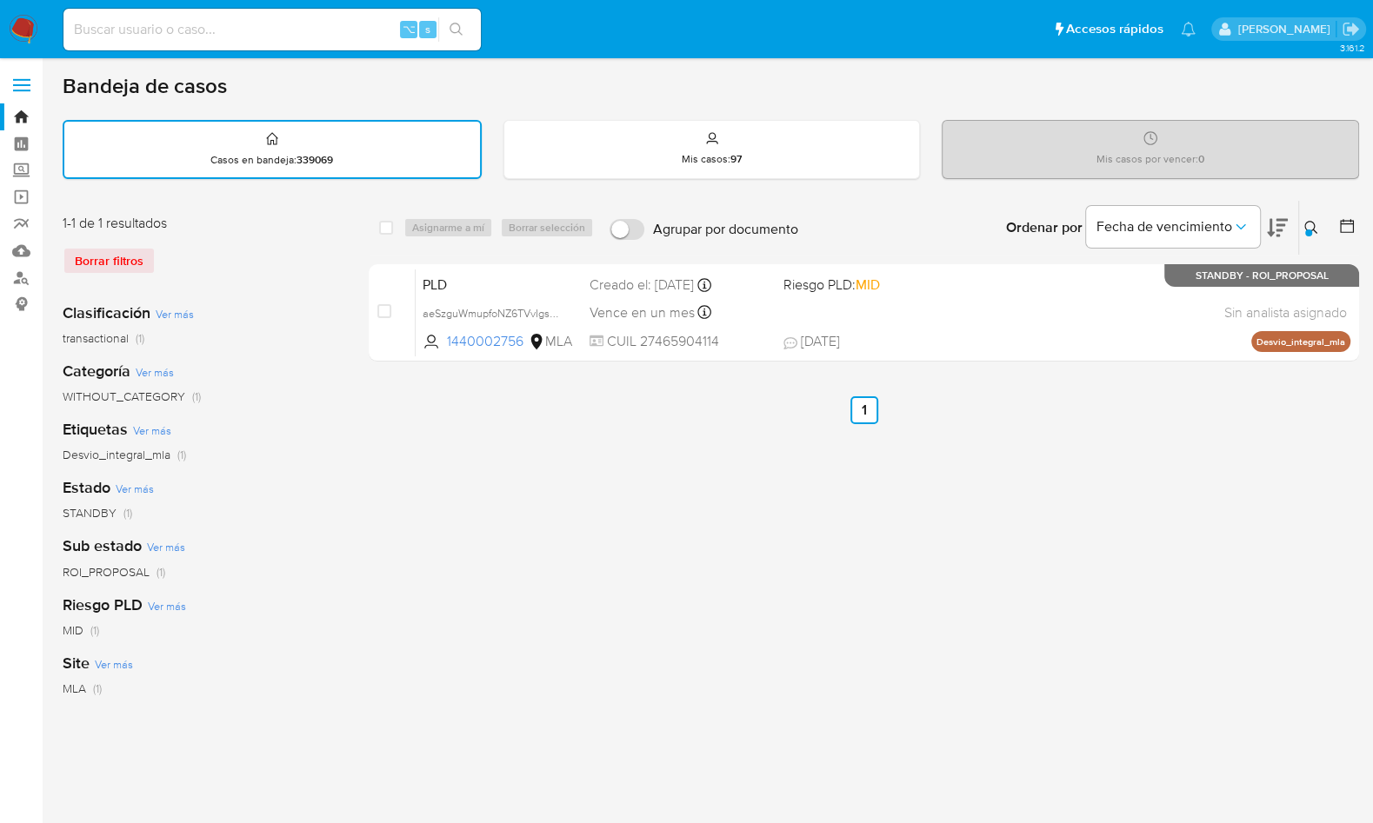
drag, startPoint x: 1317, startPoint y: 234, endPoint x: 1292, endPoint y: 235, distance: 24.4
click at [1317, 234] on button at bounding box center [1313, 227] width 29 height 21
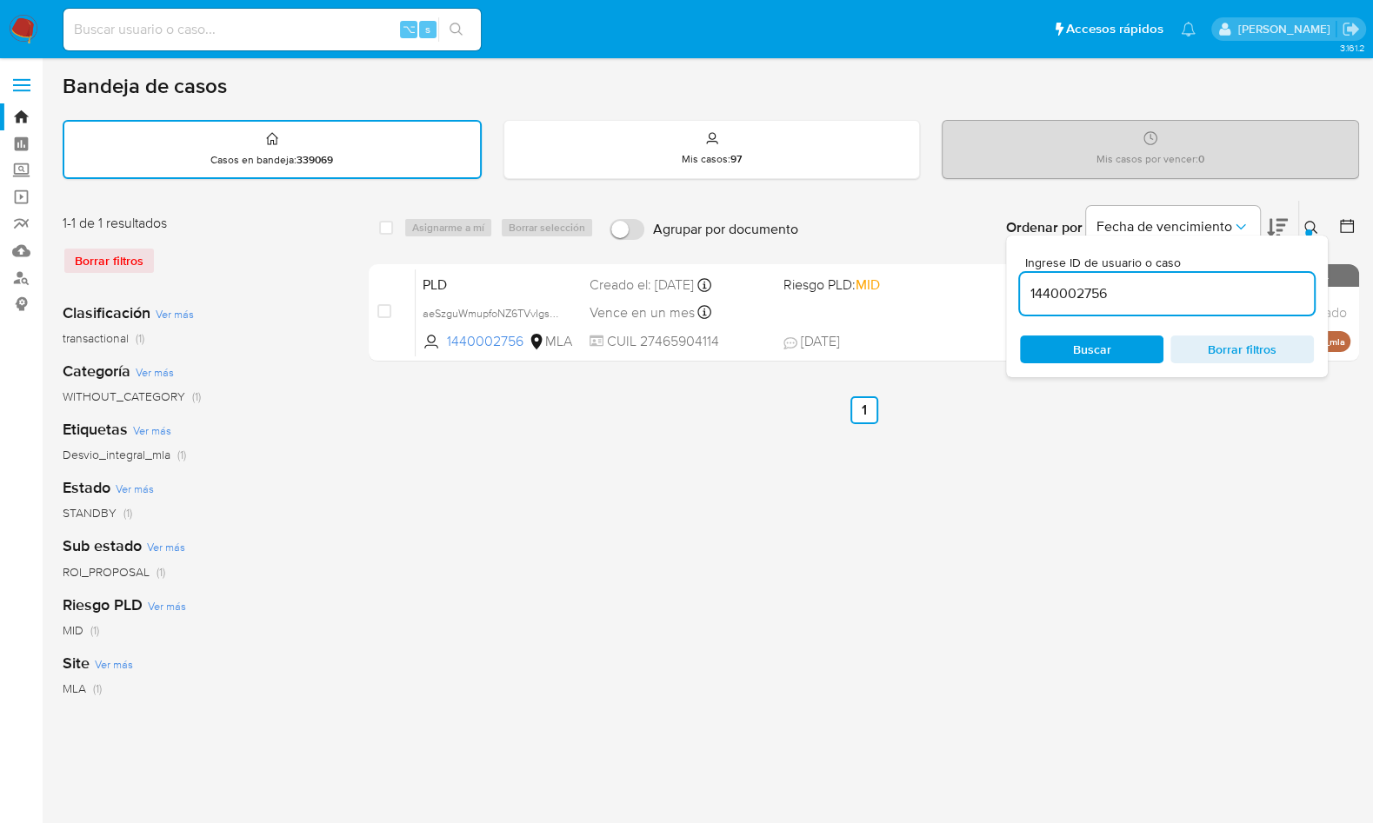
click at [1191, 298] on input "1440002756" at bounding box center [1167, 294] width 294 height 23
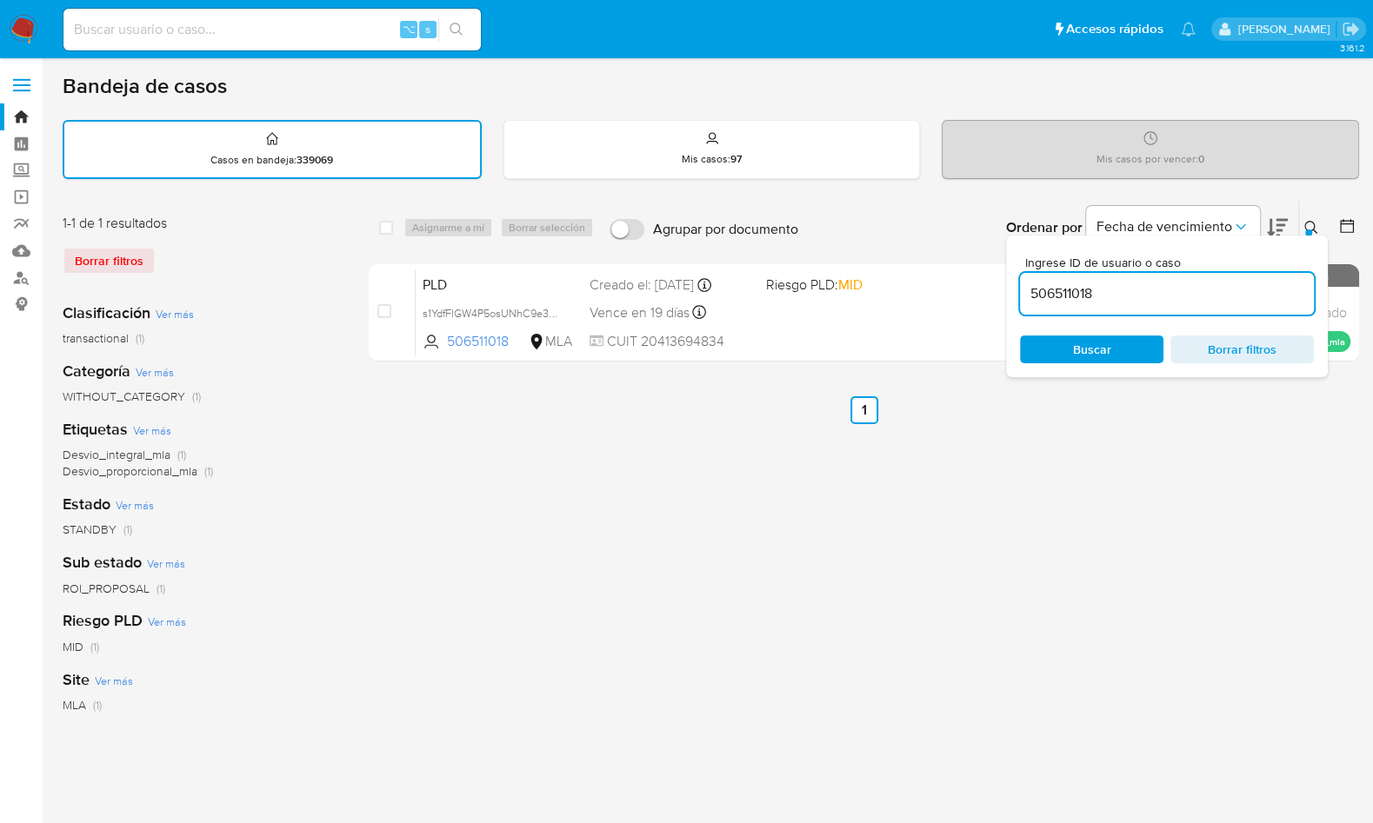
click at [1308, 230] on div at bounding box center [1308, 233] width 7 height 7
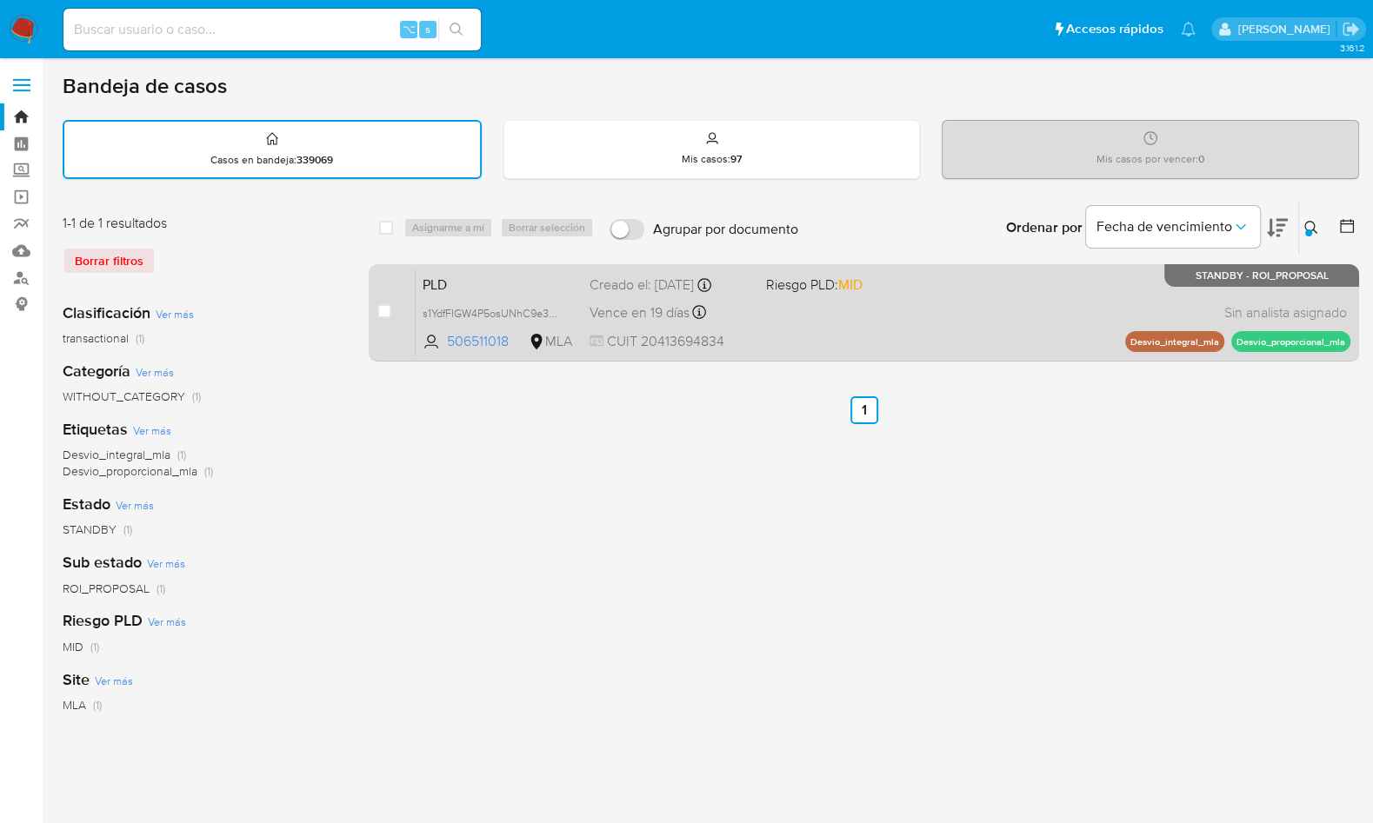
click at [1084, 308] on div "PLD s1YdfFIGW4P5osUNhC9e3dCK 506511018 MLA Riesgo PLD: MID Creado el: [DATE] Cr…" at bounding box center [883, 313] width 935 height 88
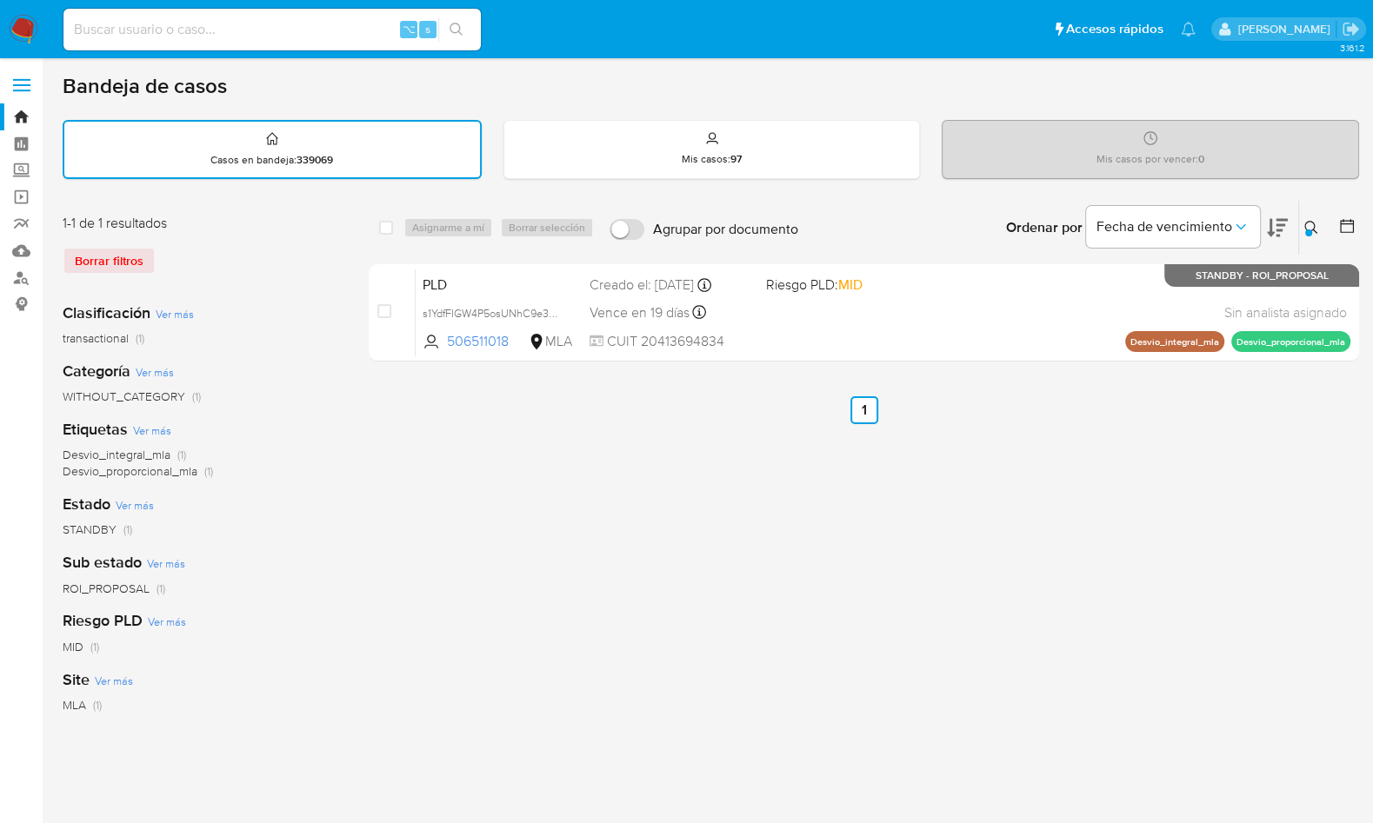
click at [1304, 224] on icon at bounding box center [1310, 227] width 13 height 13
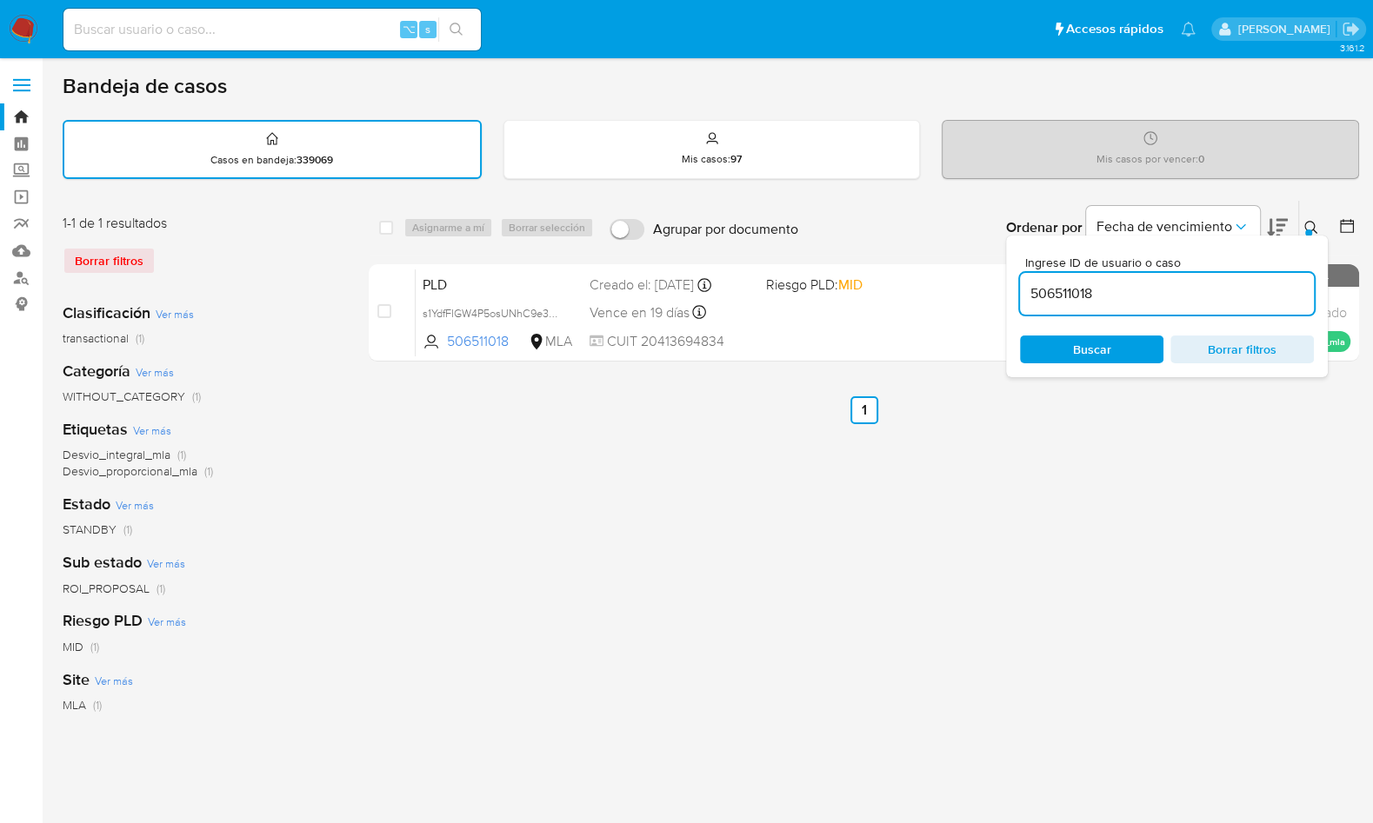
click at [1224, 290] on input "506511018" at bounding box center [1167, 294] width 294 height 23
click at [1129, 296] on input "506511018" at bounding box center [1167, 294] width 294 height 23
paste input "1133876775"
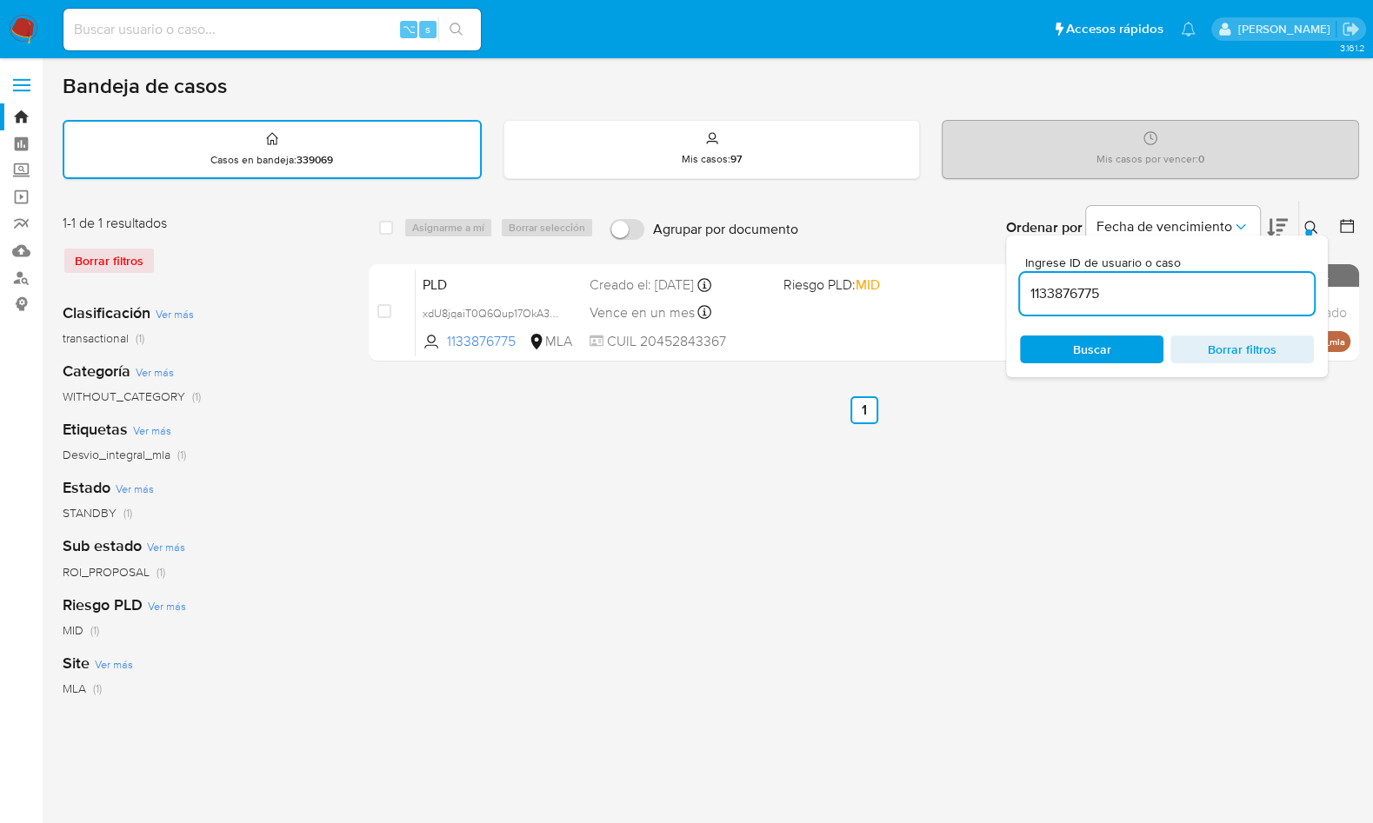
click at [1313, 226] on icon at bounding box center [1310, 227] width 13 height 13
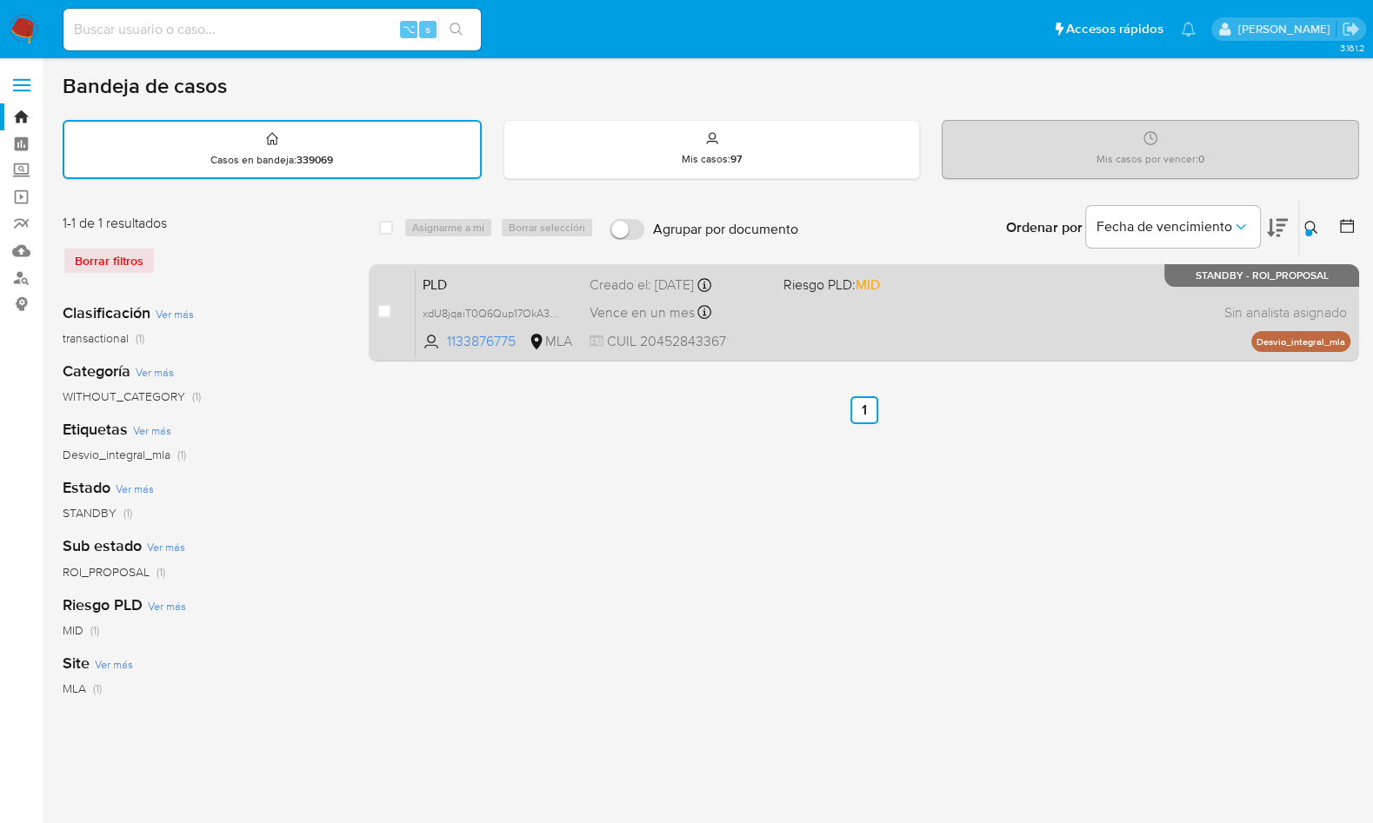
click at [1099, 310] on div "PLD xdU8jqaiT0Q6Qup17OkA3rdG 1133876775 MLA Riesgo PLD: MID Creado el: [DATE] C…" at bounding box center [883, 313] width 935 height 88
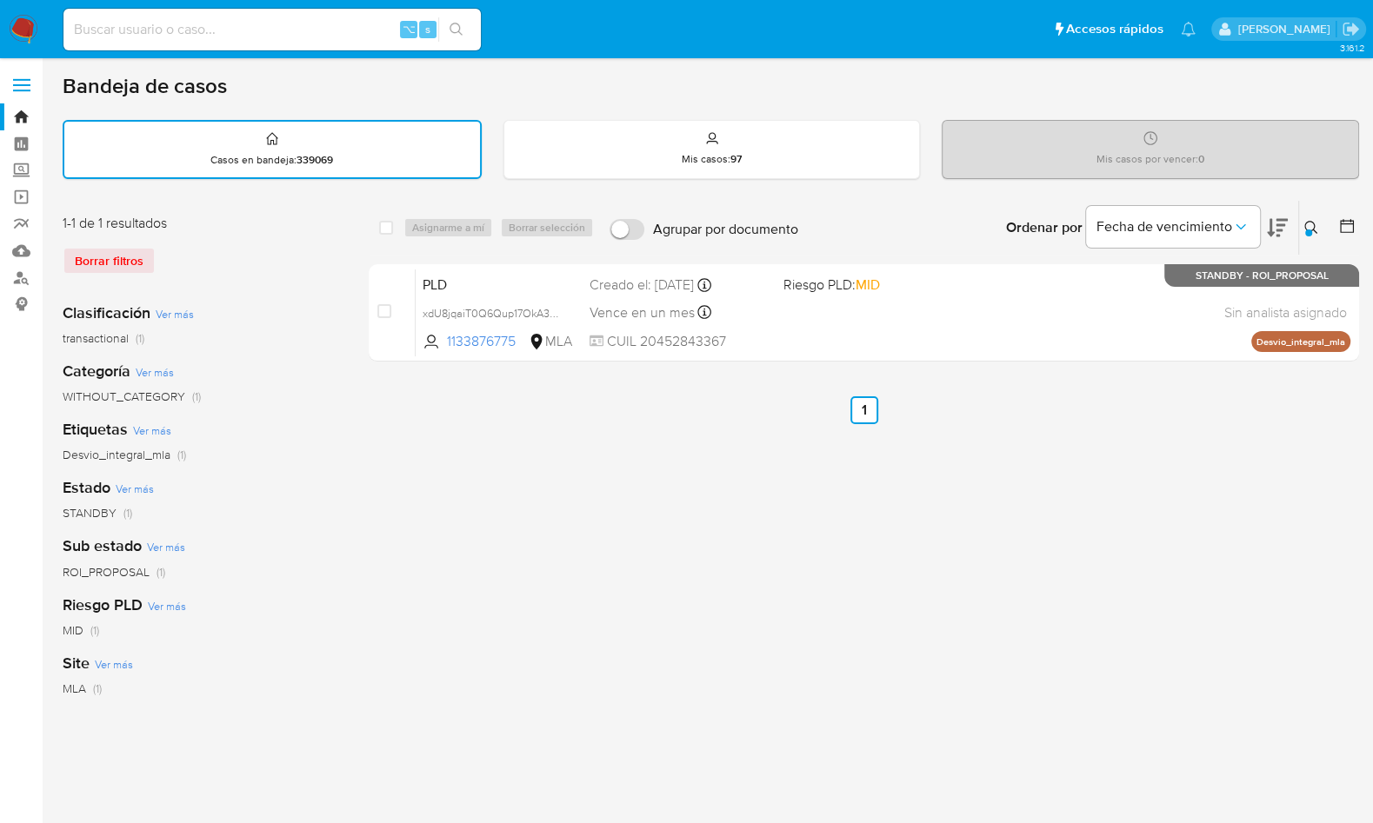
click at [1305, 230] on div at bounding box center [1308, 233] width 7 height 7
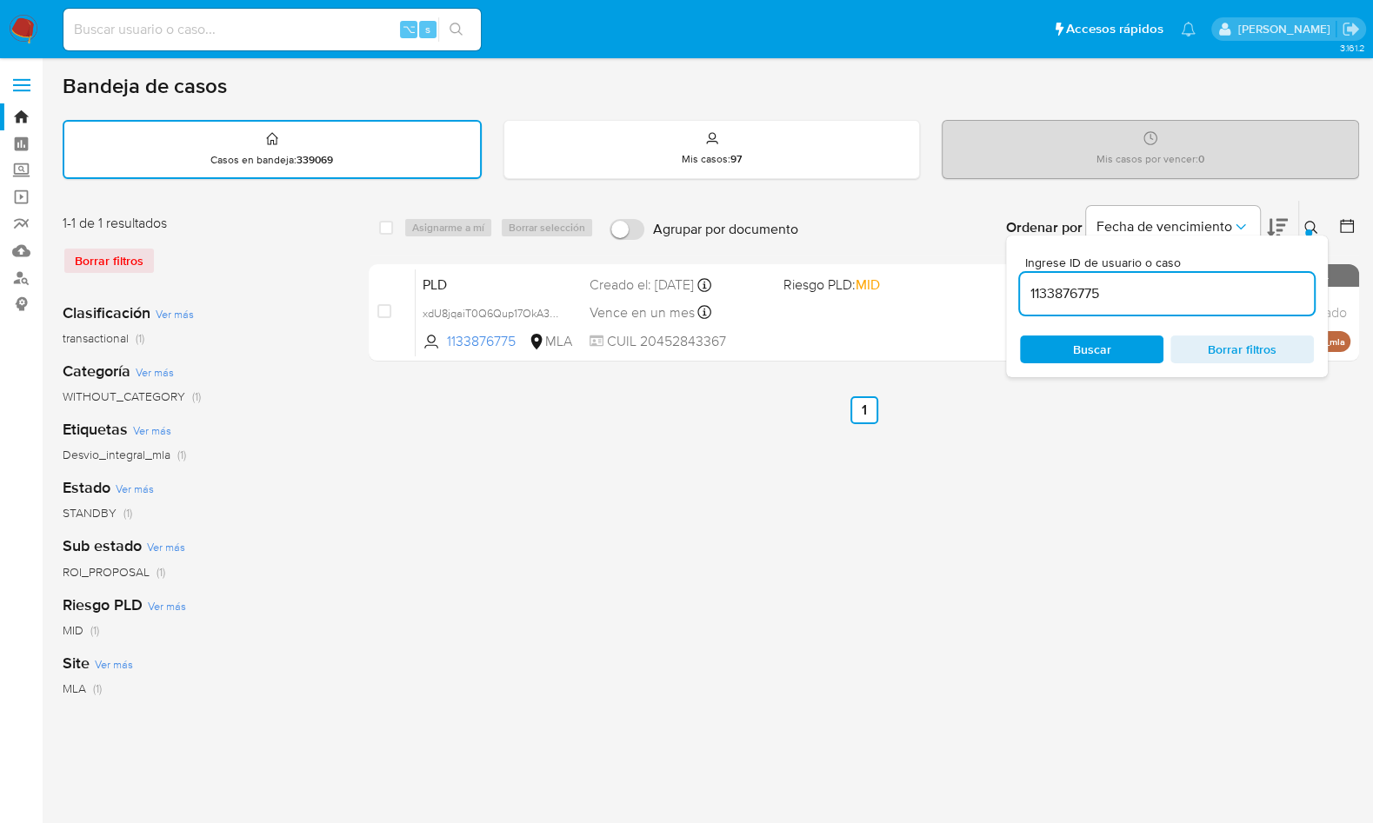
click at [1201, 299] on input "1133876775" at bounding box center [1167, 294] width 294 height 23
click at [1311, 230] on div at bounding box center [1308, 233] width 7 height 7
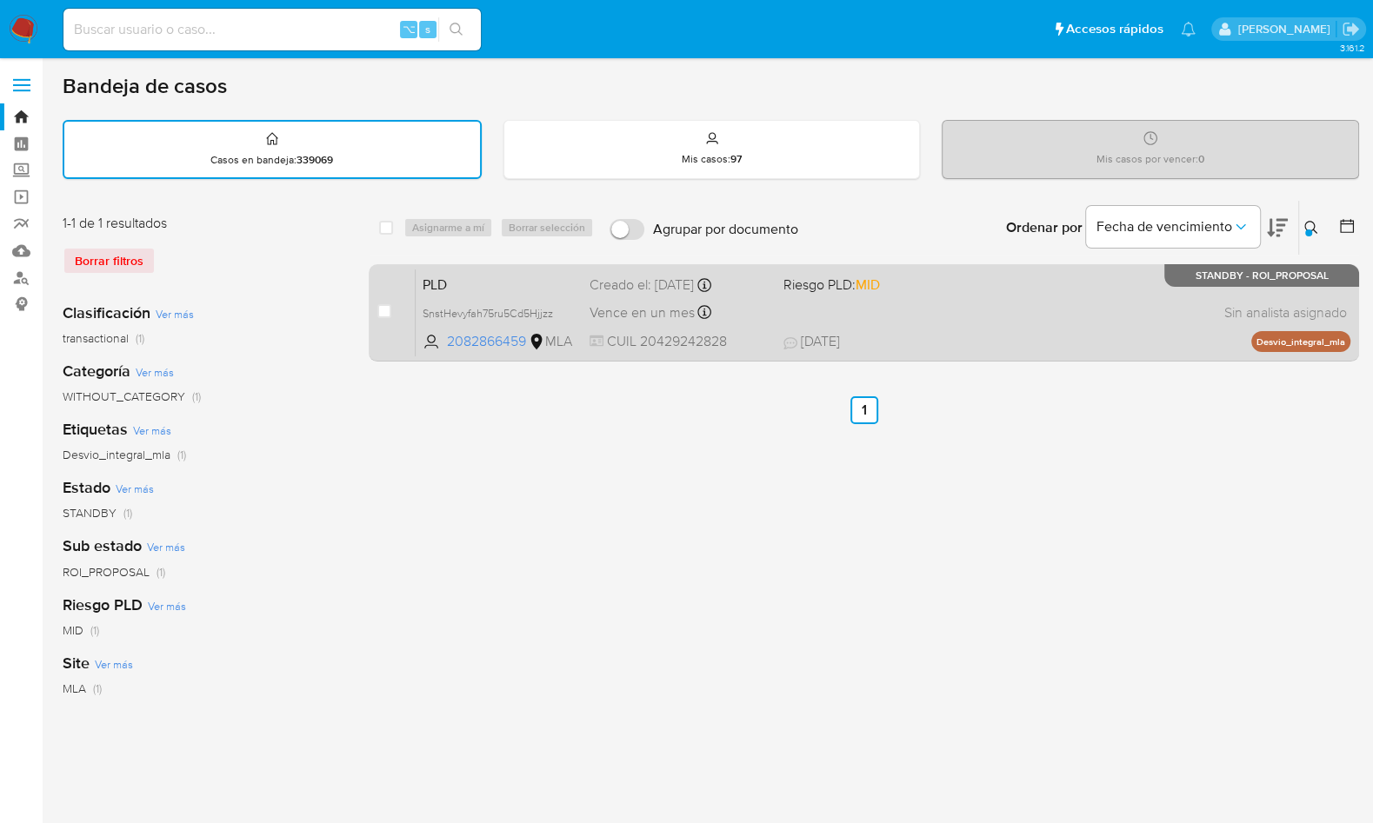
click at [1144, 328] on div "PLD SnstHevyfah75ru5Cd5Hjjzz 2082866459 MLA Riesgo PLD: MID Creado el: [DATE] C…" at bounding box center [883, 313] width 935 height 88
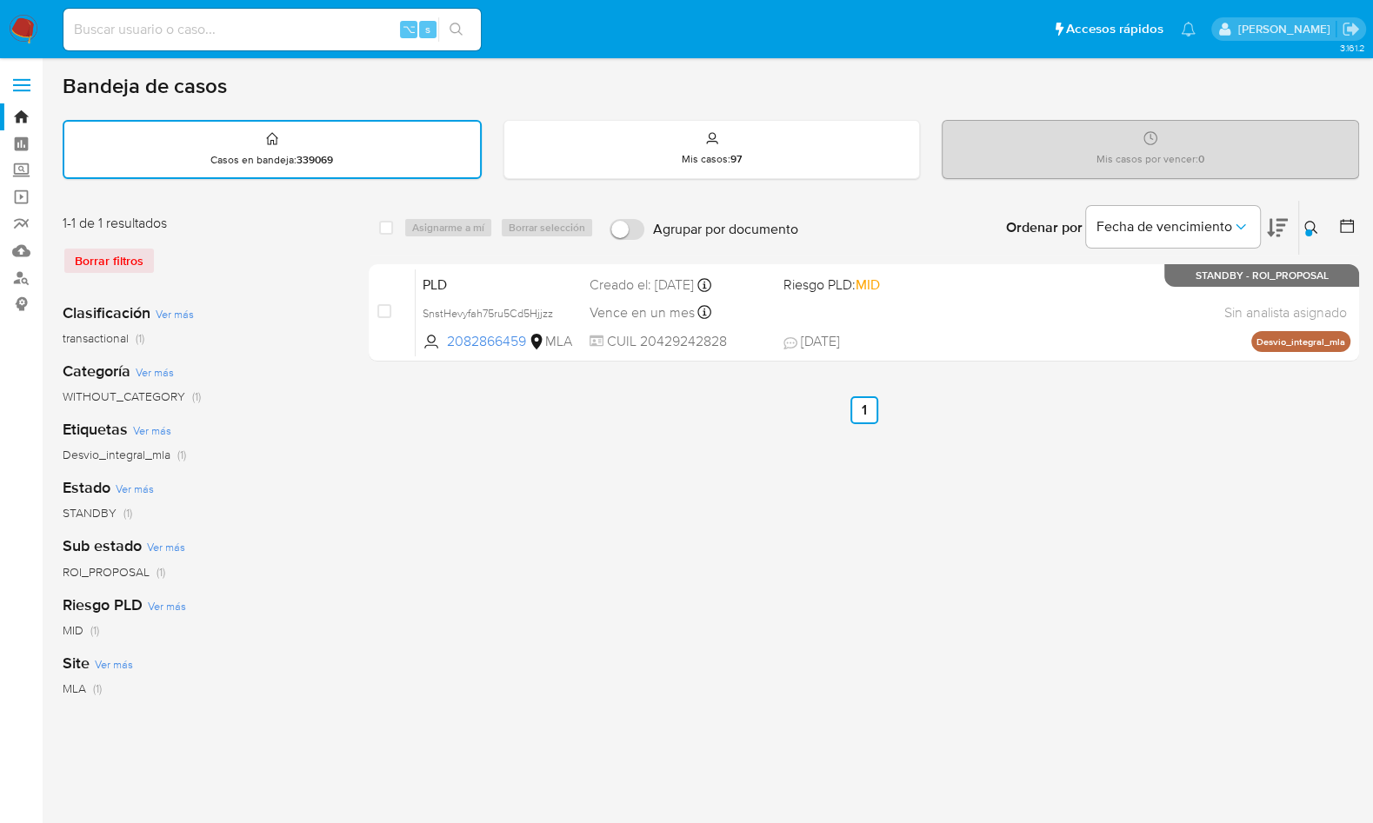
click at [1310, 232] on div at bounding box center [1308, 233] width 7 height 7
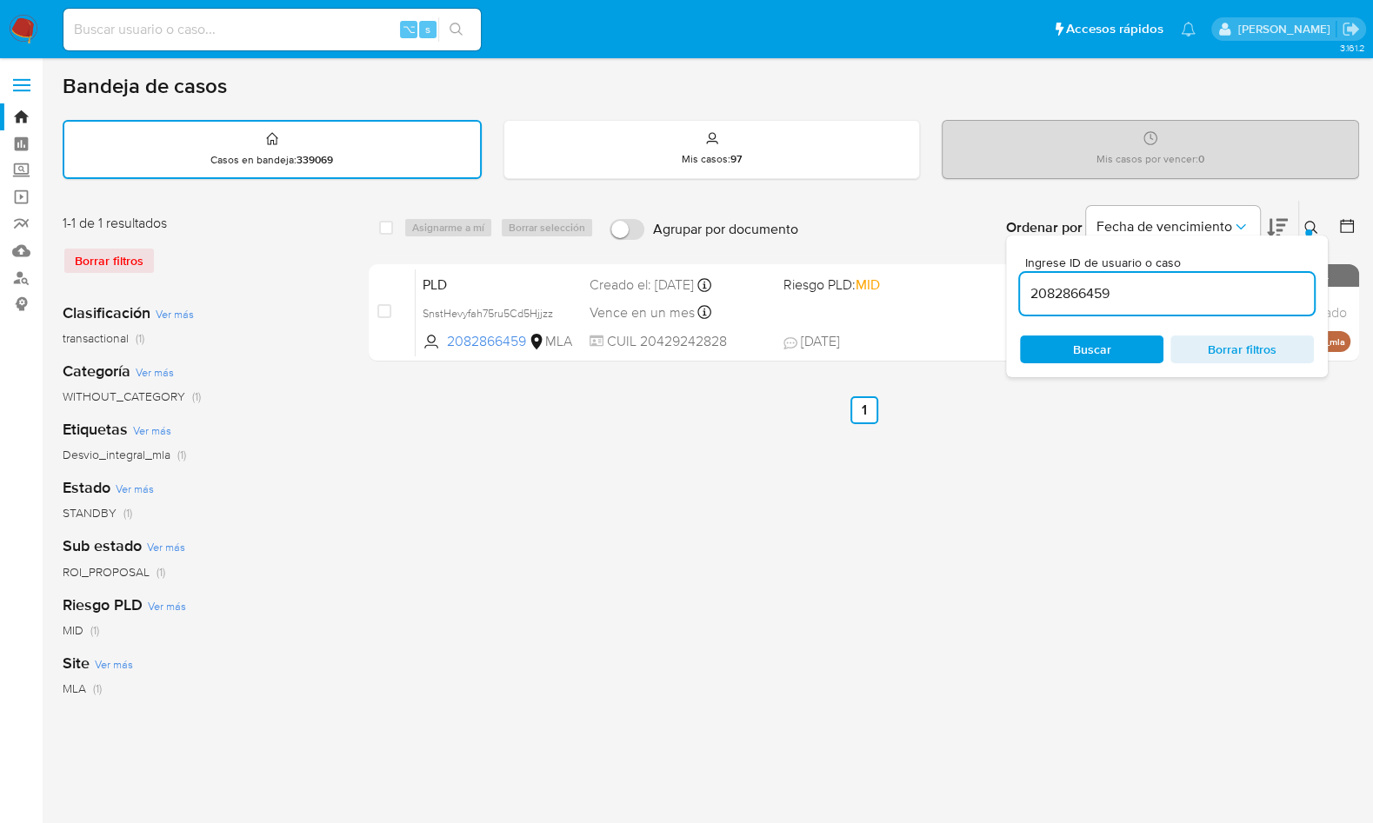
click at [1187, 281] on div "2082866459" at bounding box center [1167, 294] width 294 height 42
click at [1187, 283] on input "2082866459" at bounding box center [1167, 294] width 294 height 23
click at [1184, 289] on input "2082866459" at bounding box center [1167, 294] width 294 height 23
paste input "24720746"
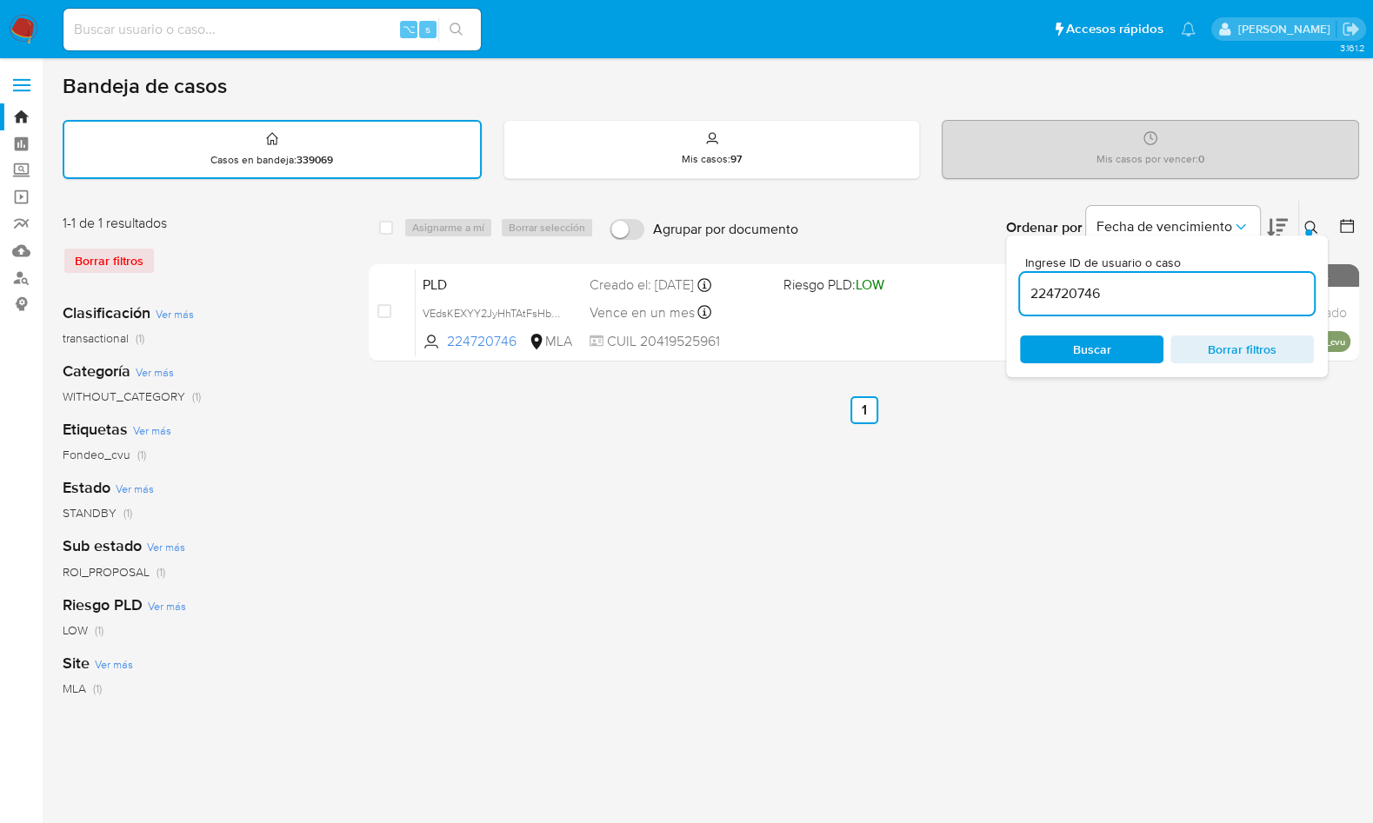
click at [1314, 226] on icon at bounding box center [1310, 227] width 13 height 13
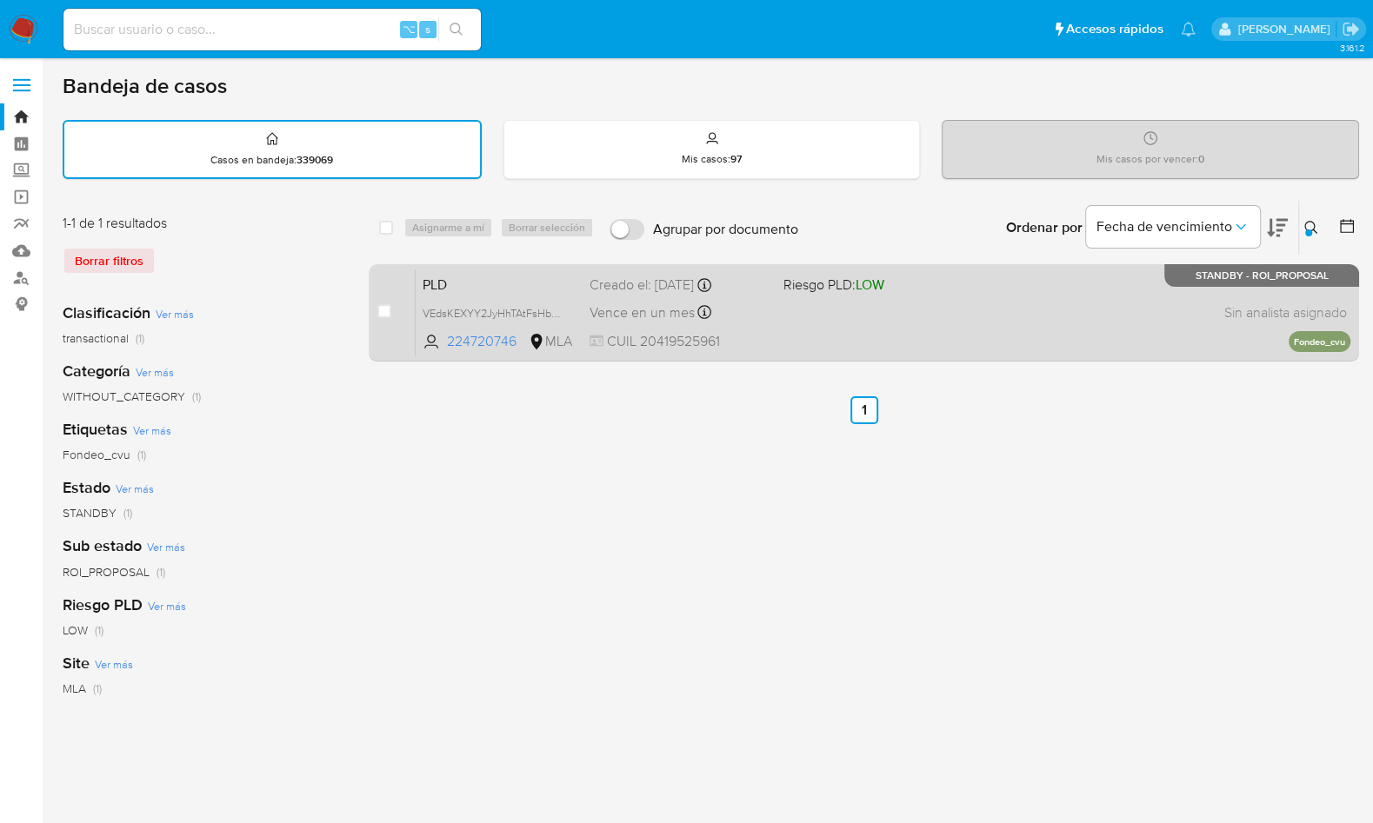
click at [1118, 312] on div "PLD VEdsKEXYY2JyHhTAtFsHbjxS 224720746 MLA Riesgo PLD: LOW Creado el: [DATE] Cr…" at bounding box center [883, 313] width 935 height 88
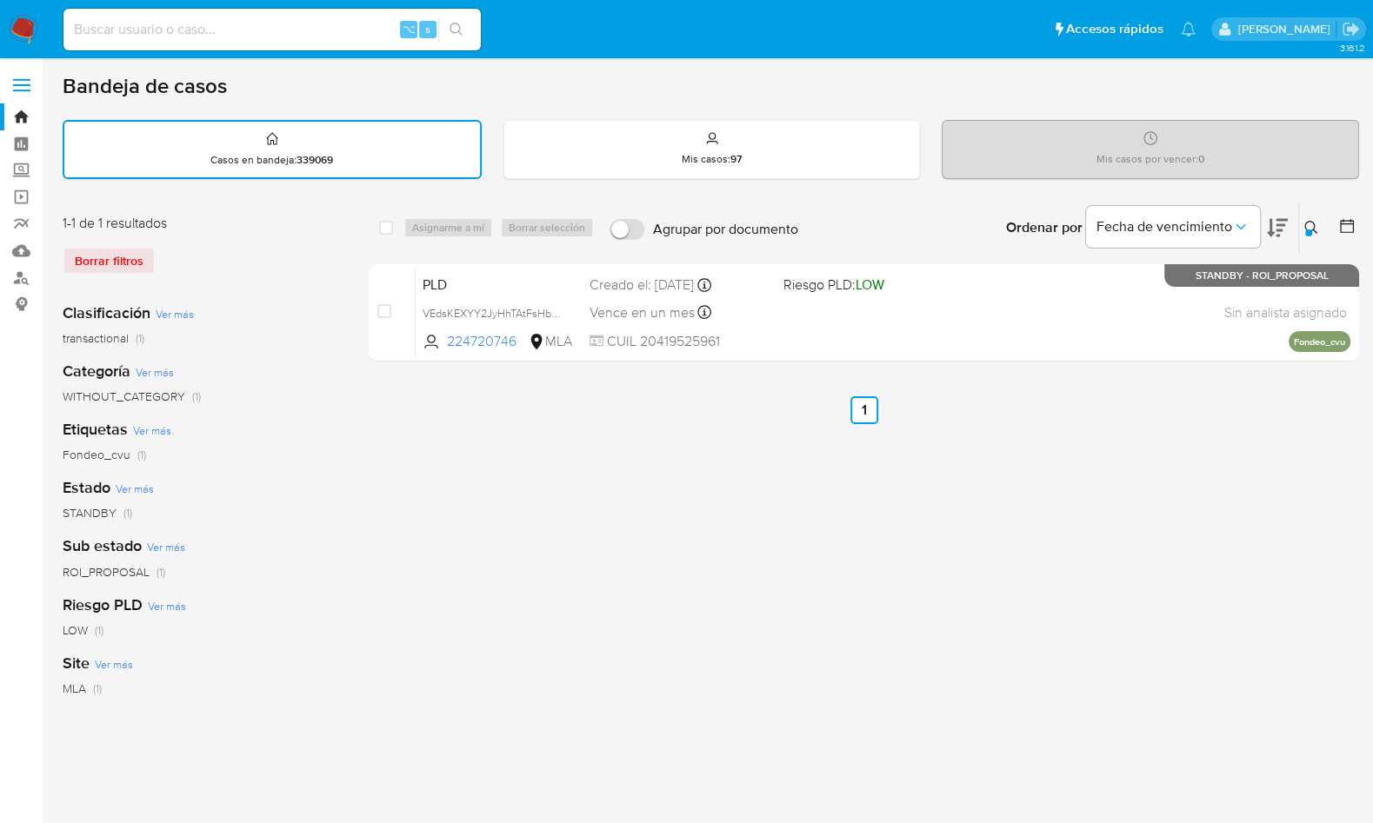
click at [1309, 227] on icon at bounding box center [1311, 228] width 14 height 14
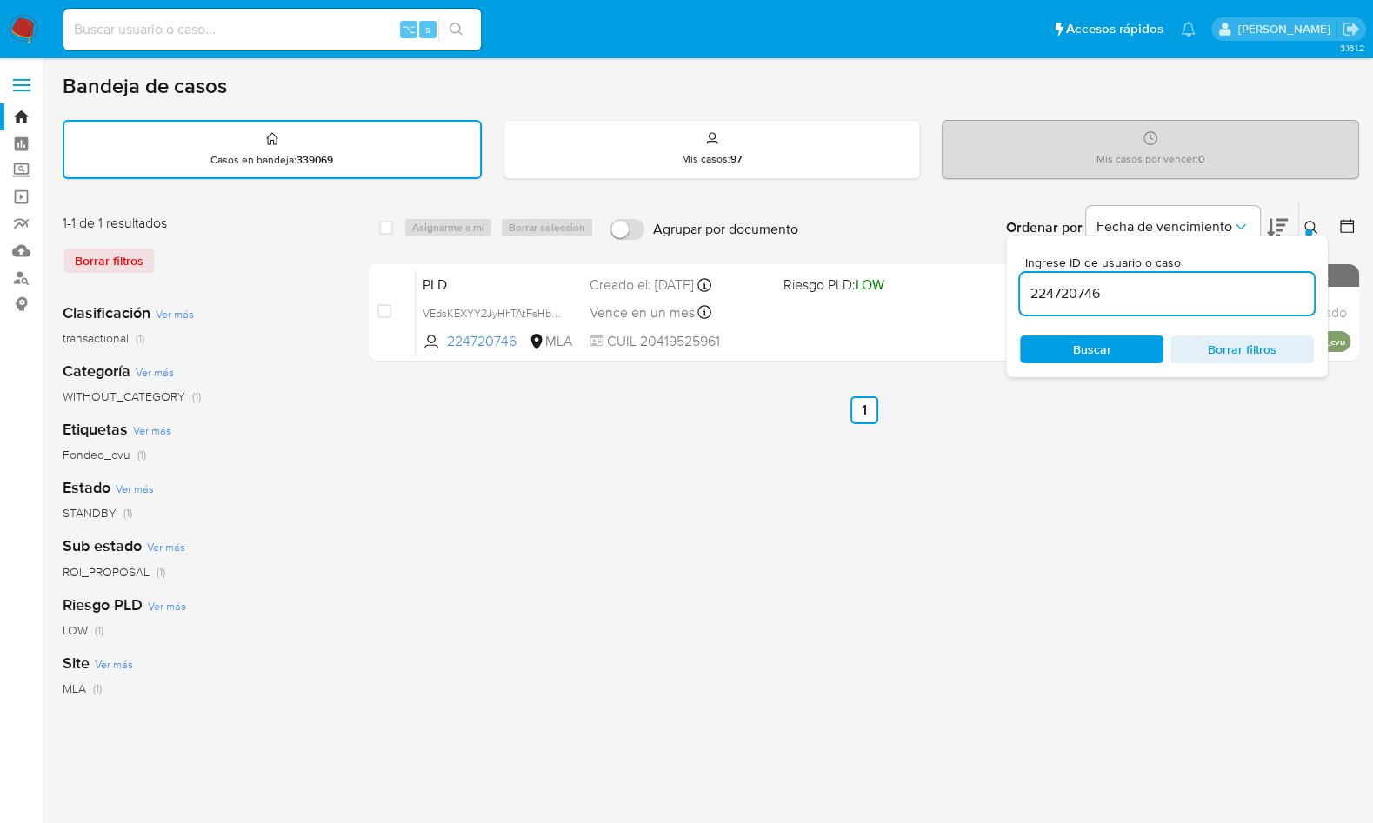
click at [1264, 284] on input "224720746" at bounding box center [1167, 294] width 294 height 23
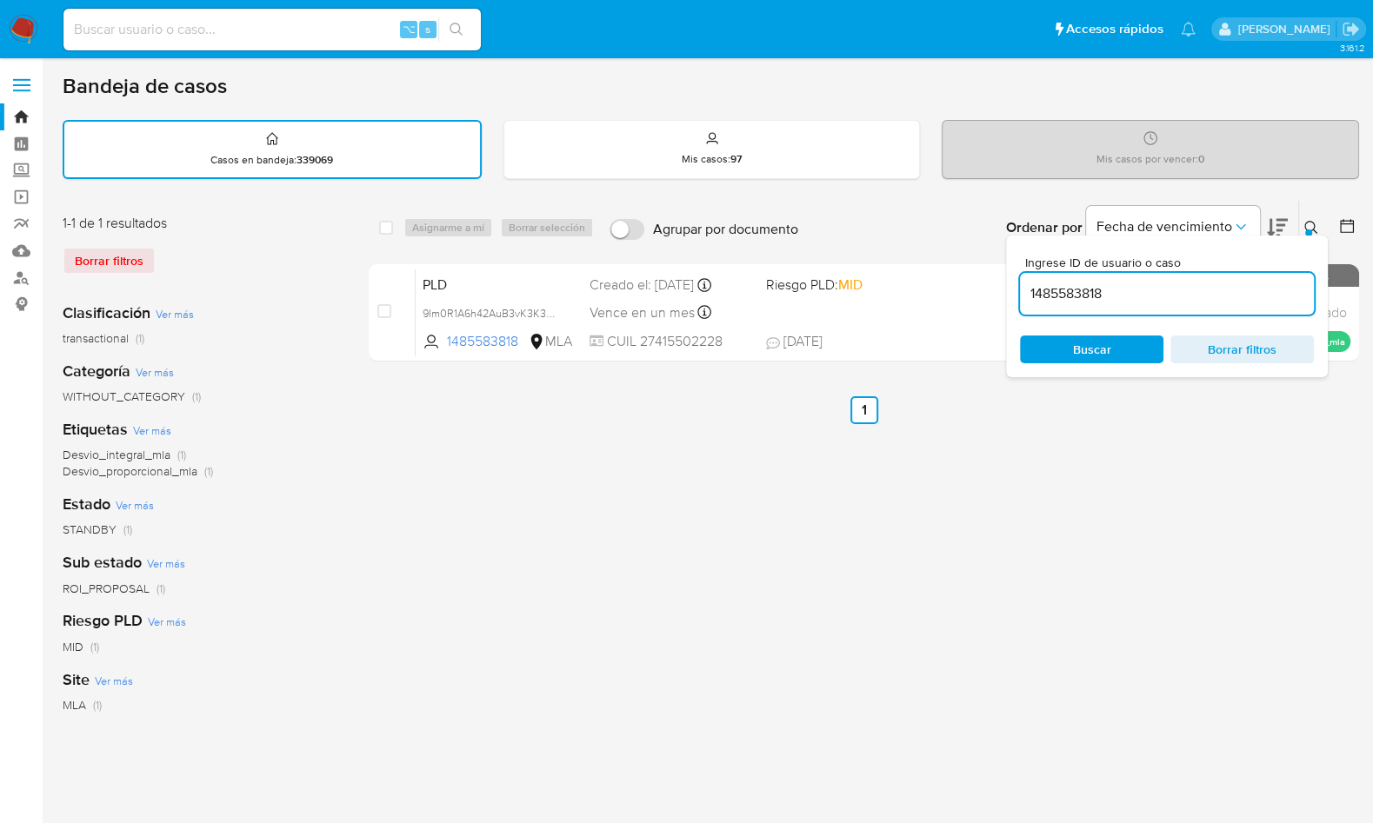
click at [1310, 230] on div at bounding box center [1308, 233] width 7 height 7
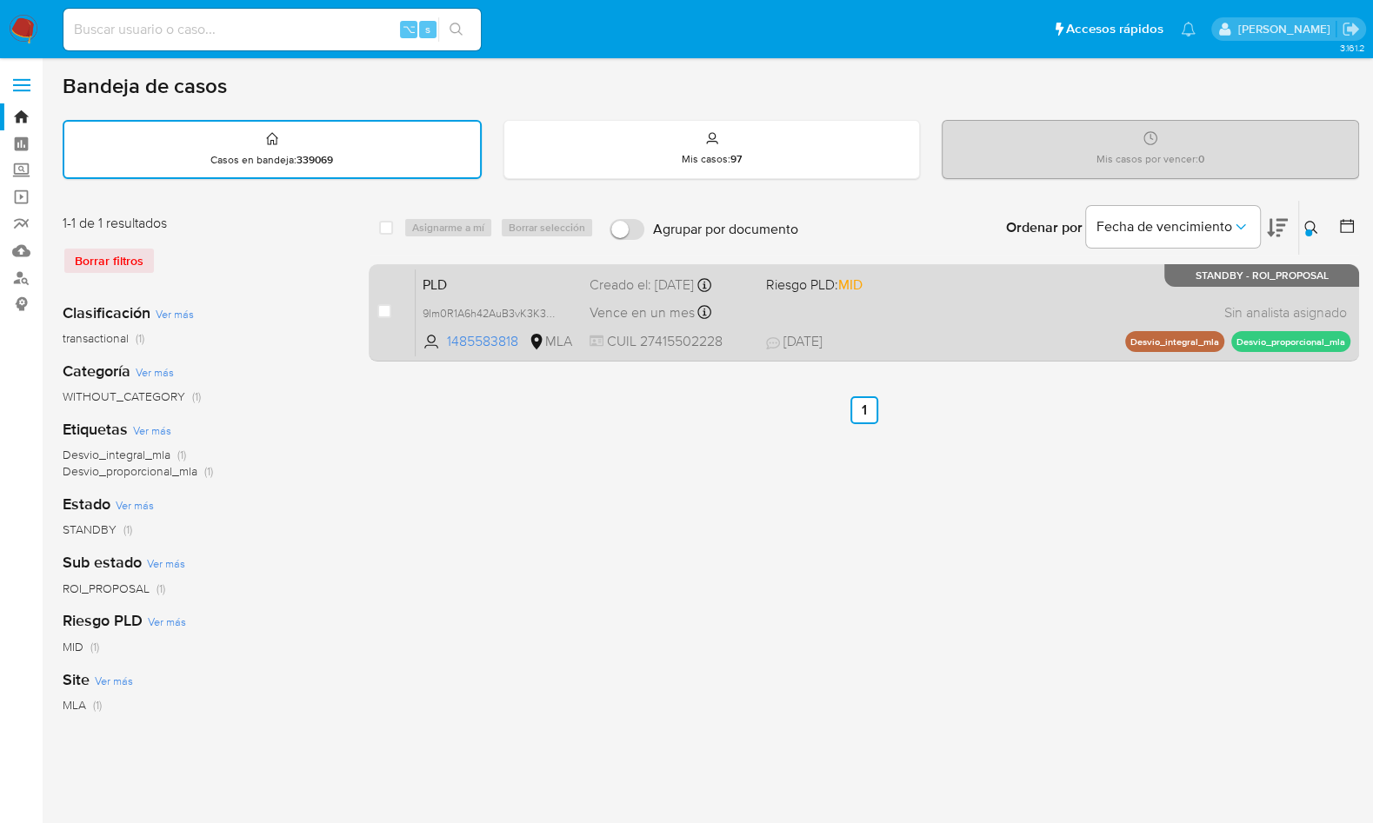
click at [1060, 316] on div "PLD 9Im0R1A6h42AuB3vK3K3OKPW 1485583818 MLA Riesgo PLD: MID Creado el: [DATE] C…" at bounding box center [883, 313] width 935 height 88
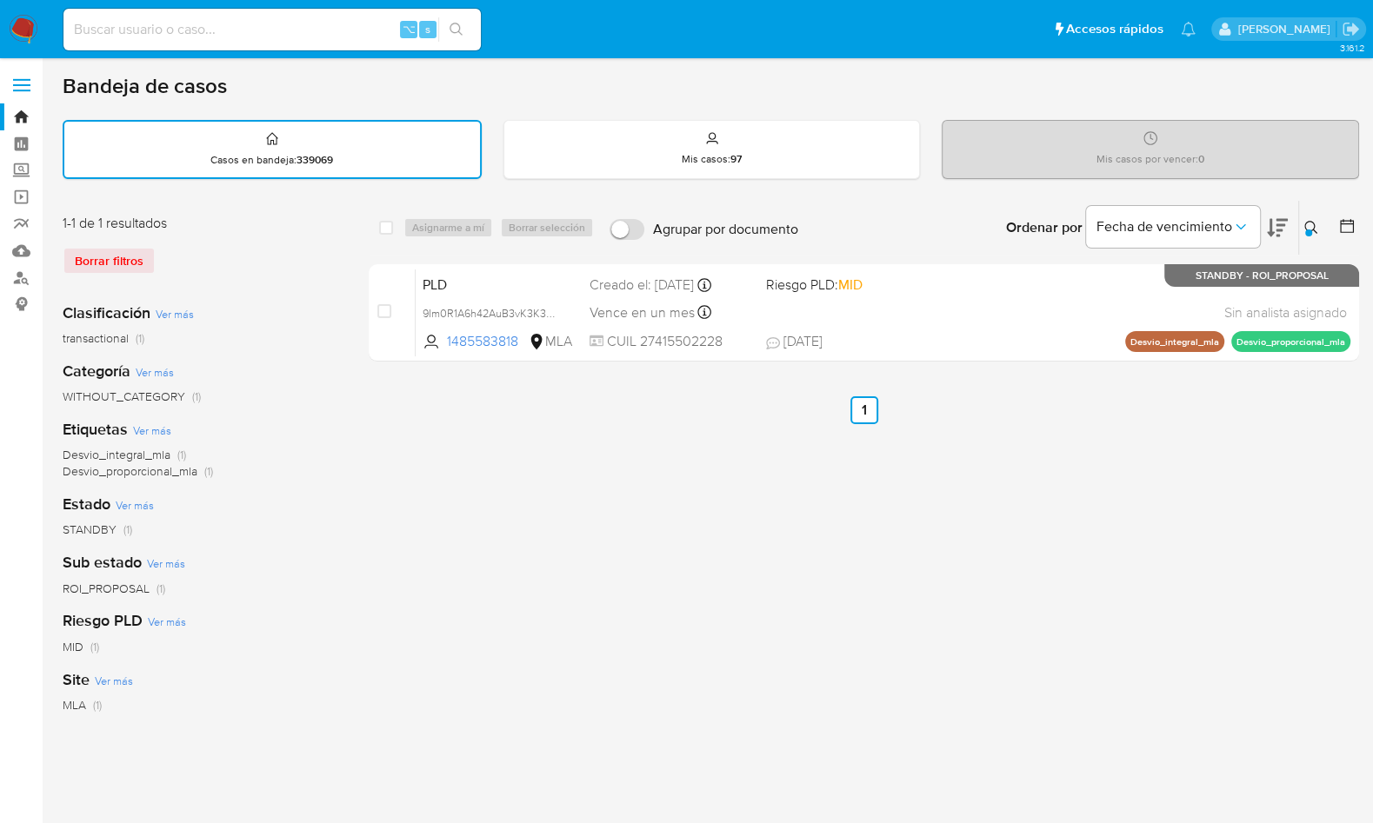
click at [1307, 230] on div at bounding box center [1308, 233] width 7 height 7
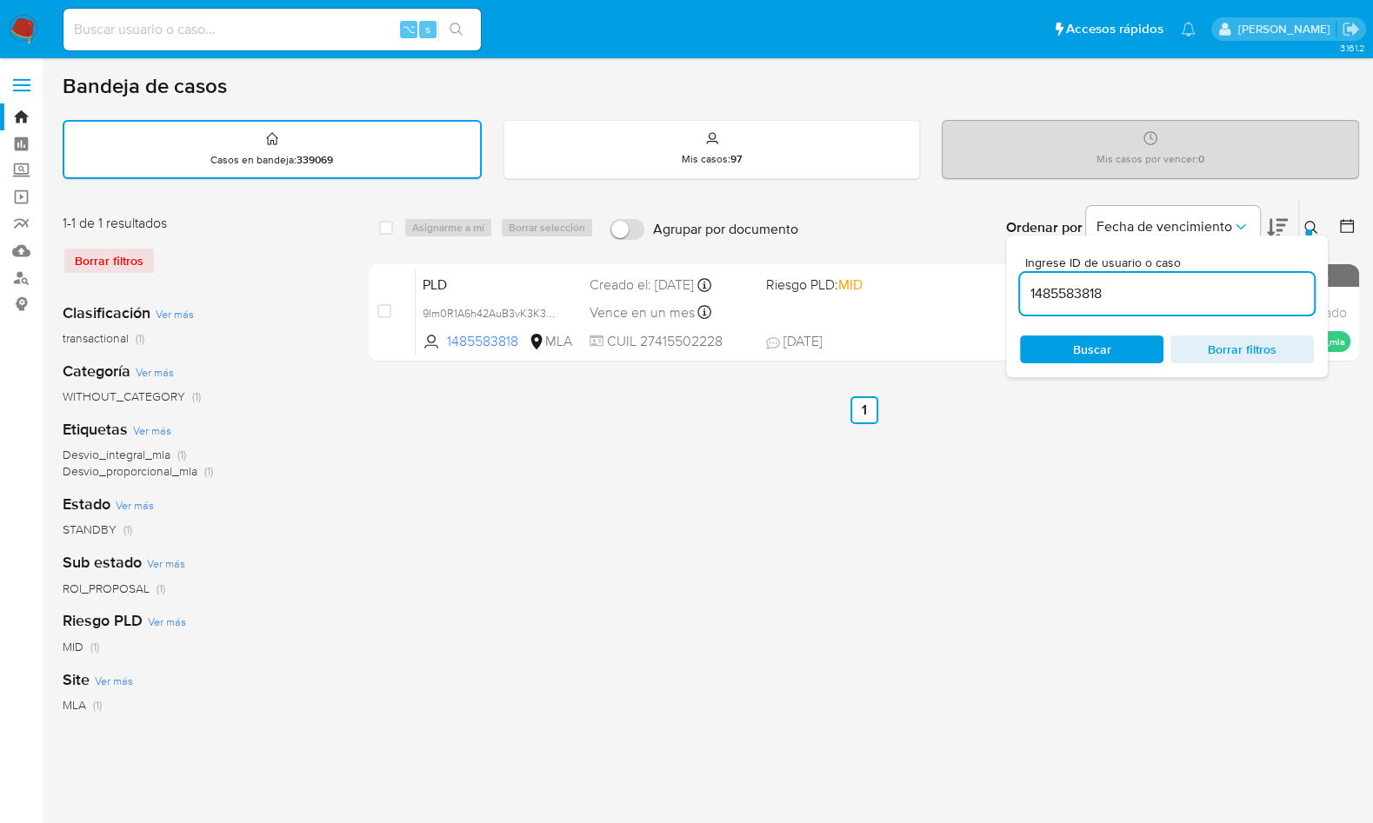
click at [1193, 288] on input "1485583818" at bounding box center [1167, 294] width 294 height 23
click at [1305, 225] on icon at bounding box center [1311, 228] width 14 height 14
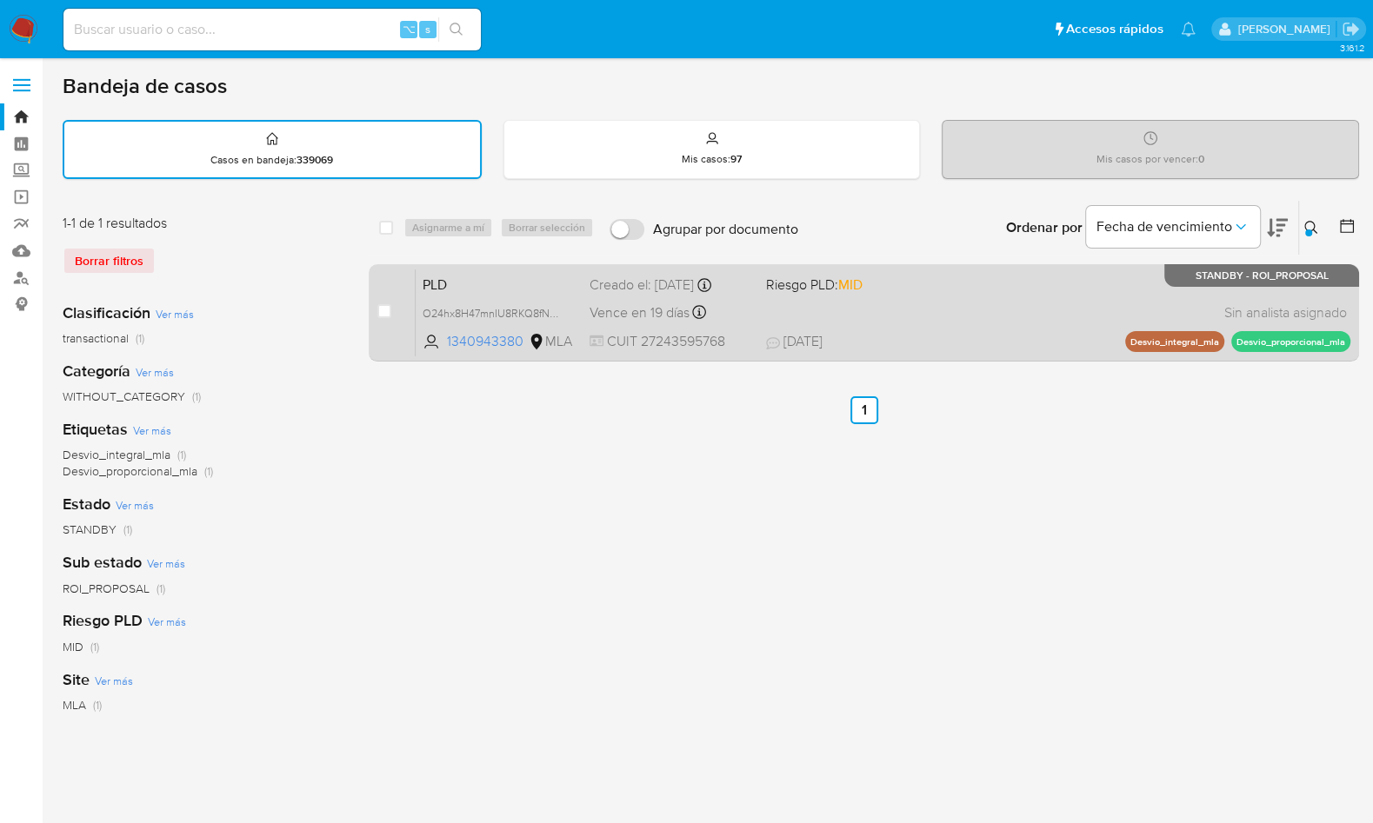
click at [1174, 292] on div "PLD O24hx8H47mnIU8RKQ8fN8vtO 1340943380 MLA Riesgo PLD: MID Creado el: 12/08/20…" at bounding box center [883, 313] width 935 height 88
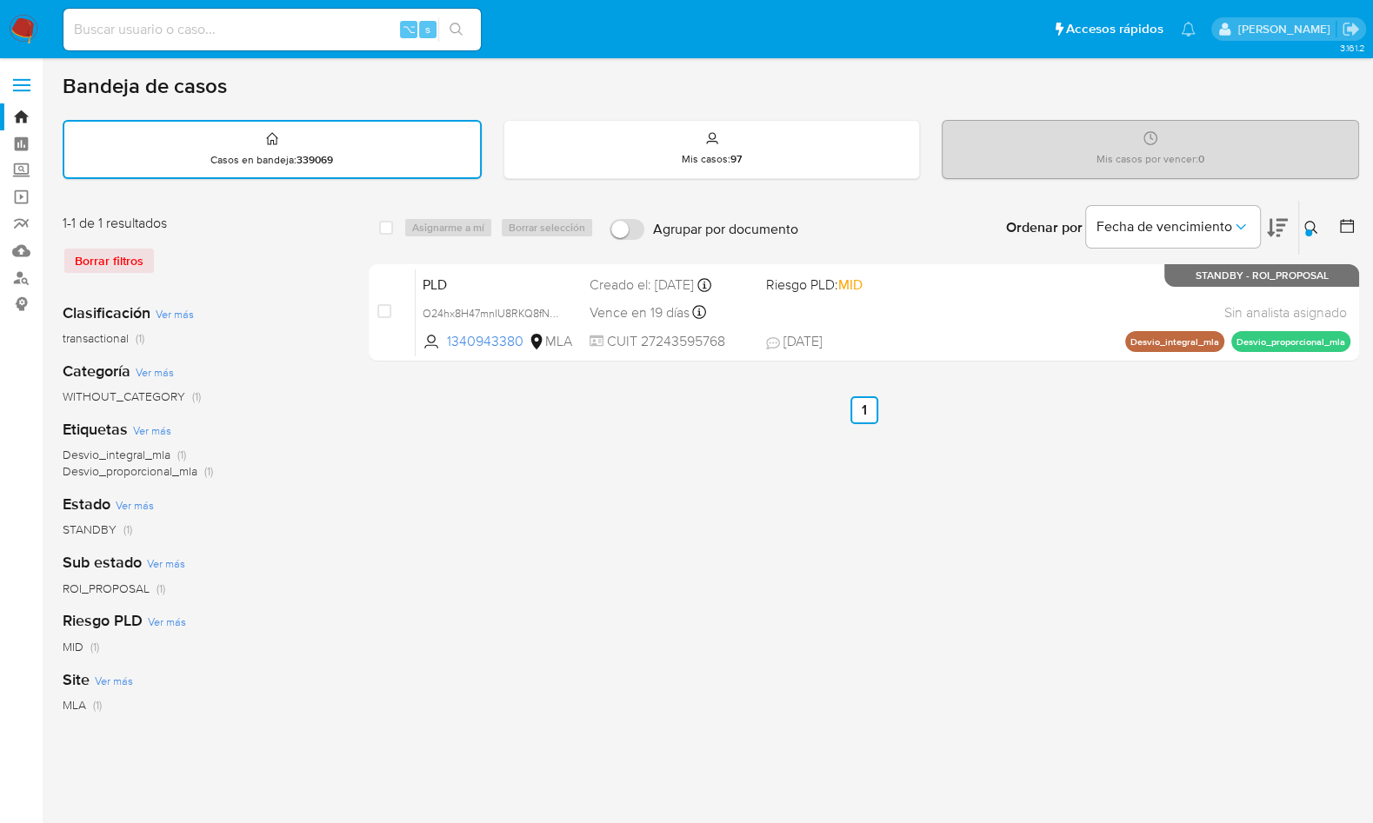
click at [1303, 227] on button at bounding box center [1313, 227] width 29 height 21
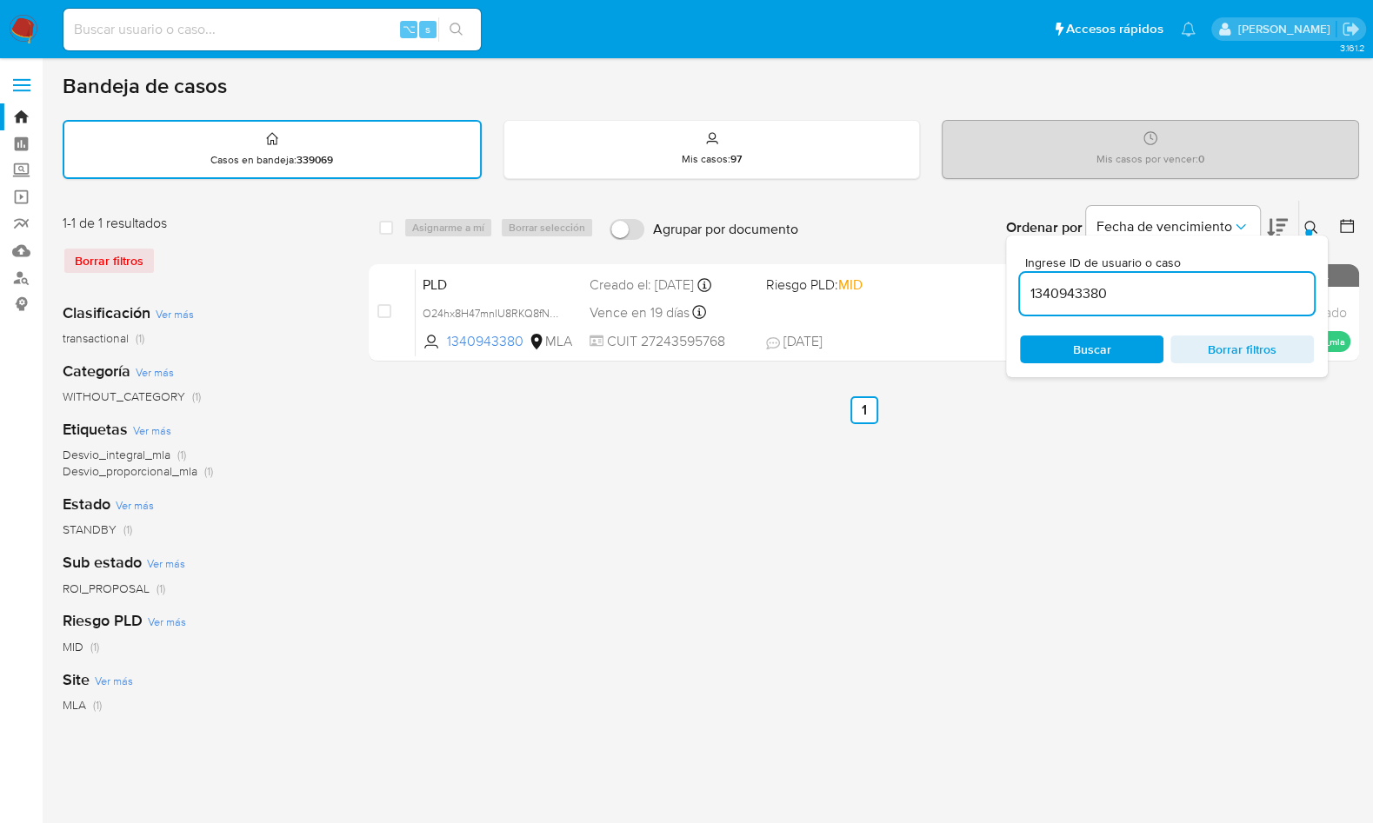
click at [1249, 290] on input "1340943380" at bounding box center [1167, 294] width 294 height 23
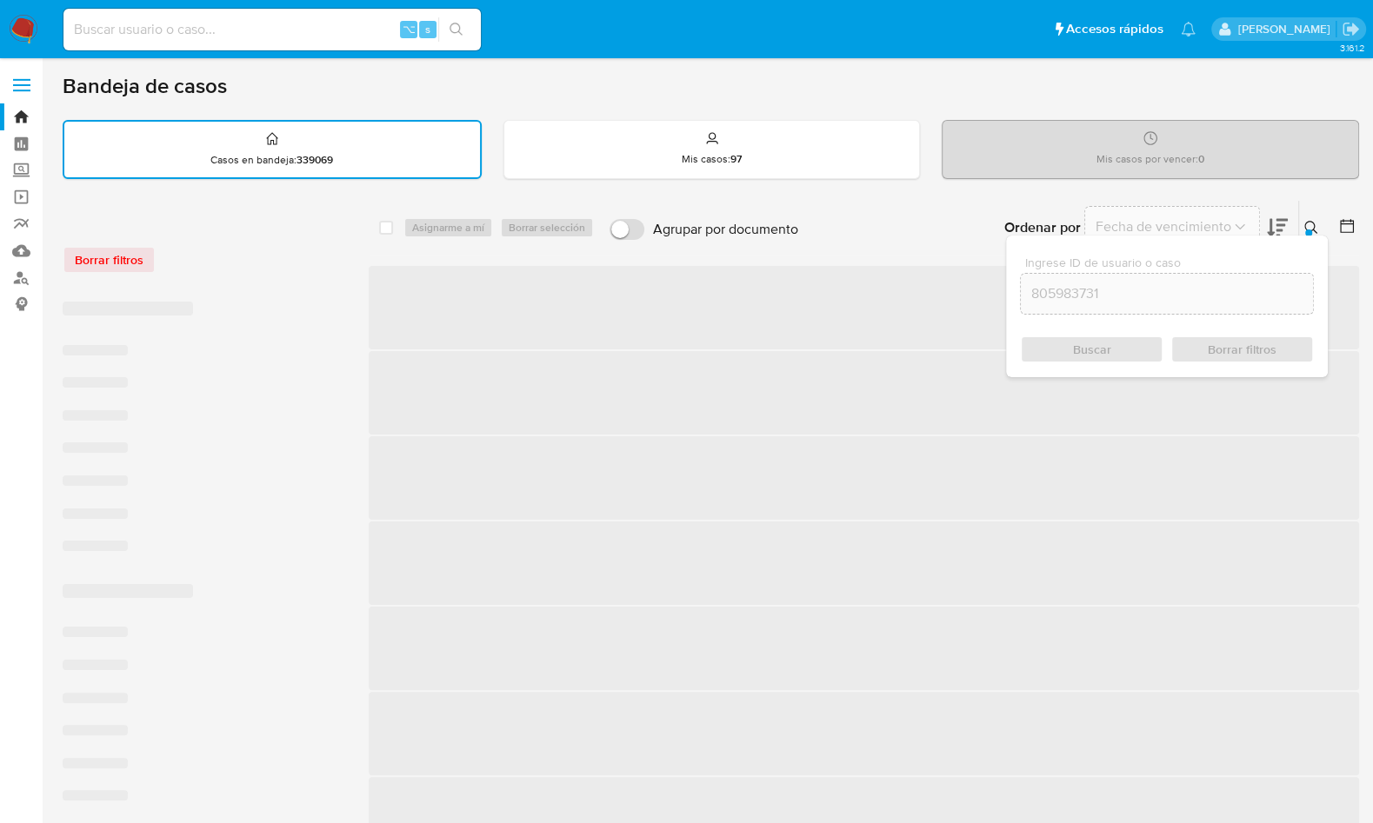
click at [1313, 228] on icon at bounding box center [1310, 227] width 13 height 13
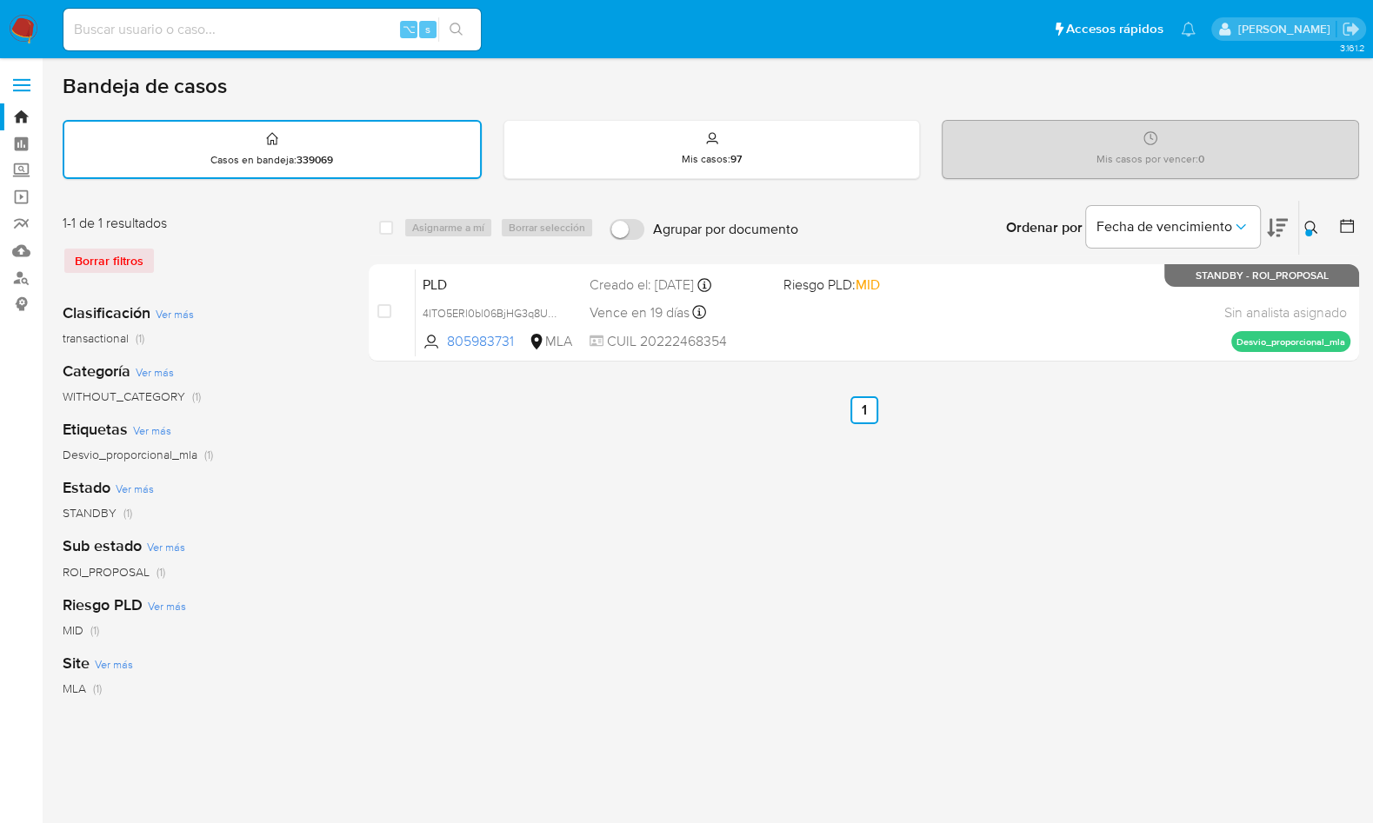
click at [919, 372] on div "select-all-cases-checkbox Asignarme a mí Borrar selección Agrupar por documento…" at bounding box center [864, 581] width 990 height 763
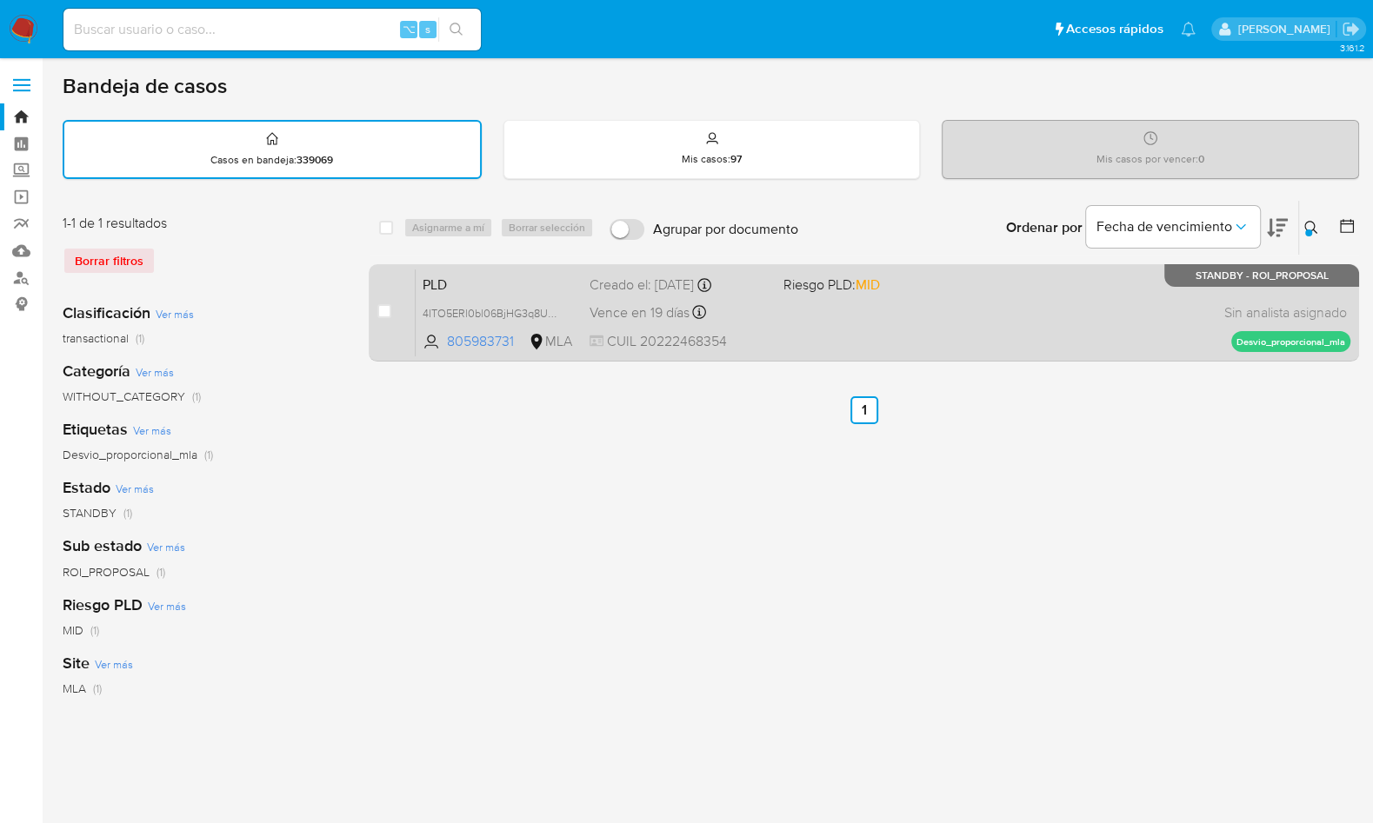
click at [989, 325] on div "PLD 4ITO5ERl0bl06BjHG3q8UHCJ 805983731 MLA Riesgo PLD: MID Creado el: 12/08/202…" at bounding box center [883, 313] width 935 height 88
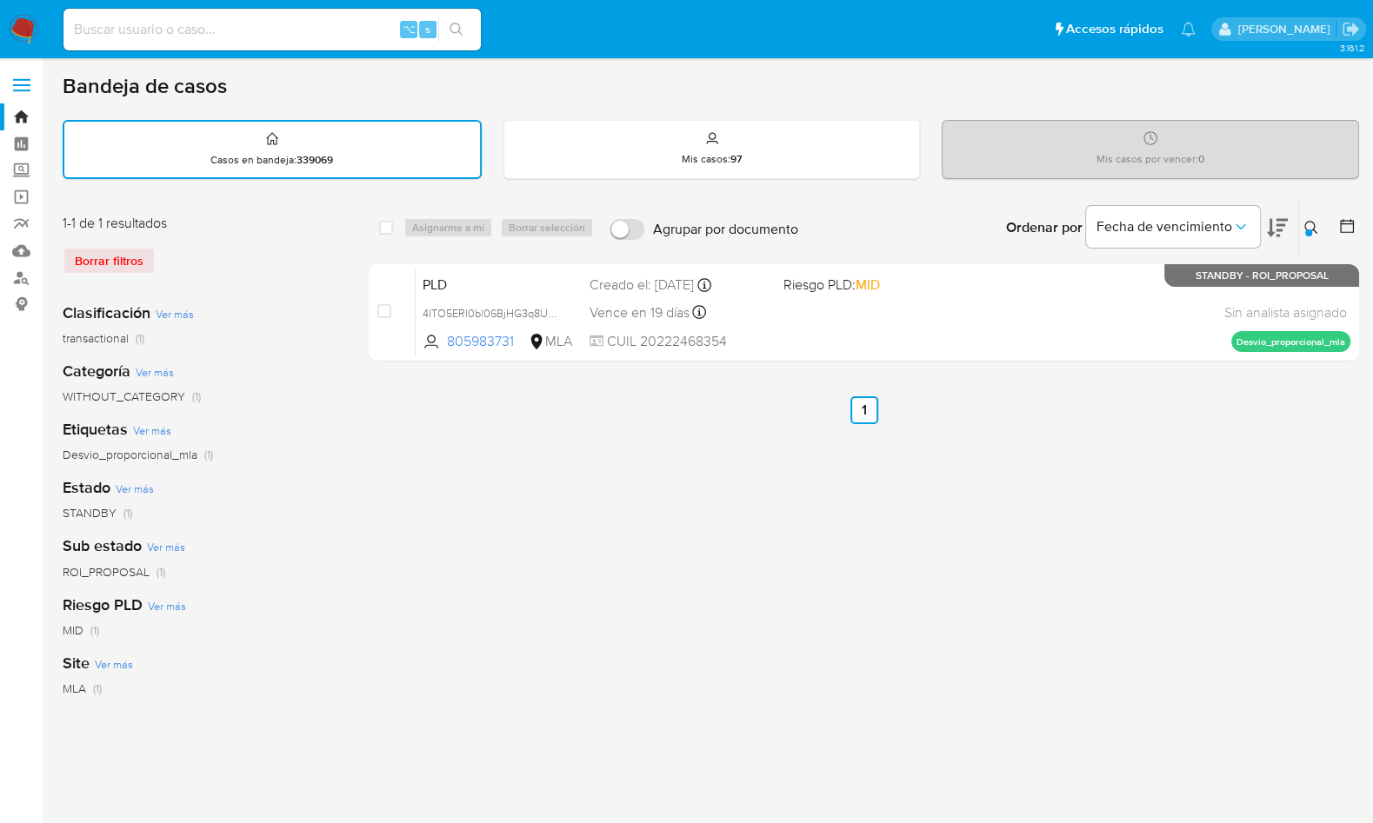
click at [1307, 221] on icon at bounding box center [1311, 228] width 14 height 14
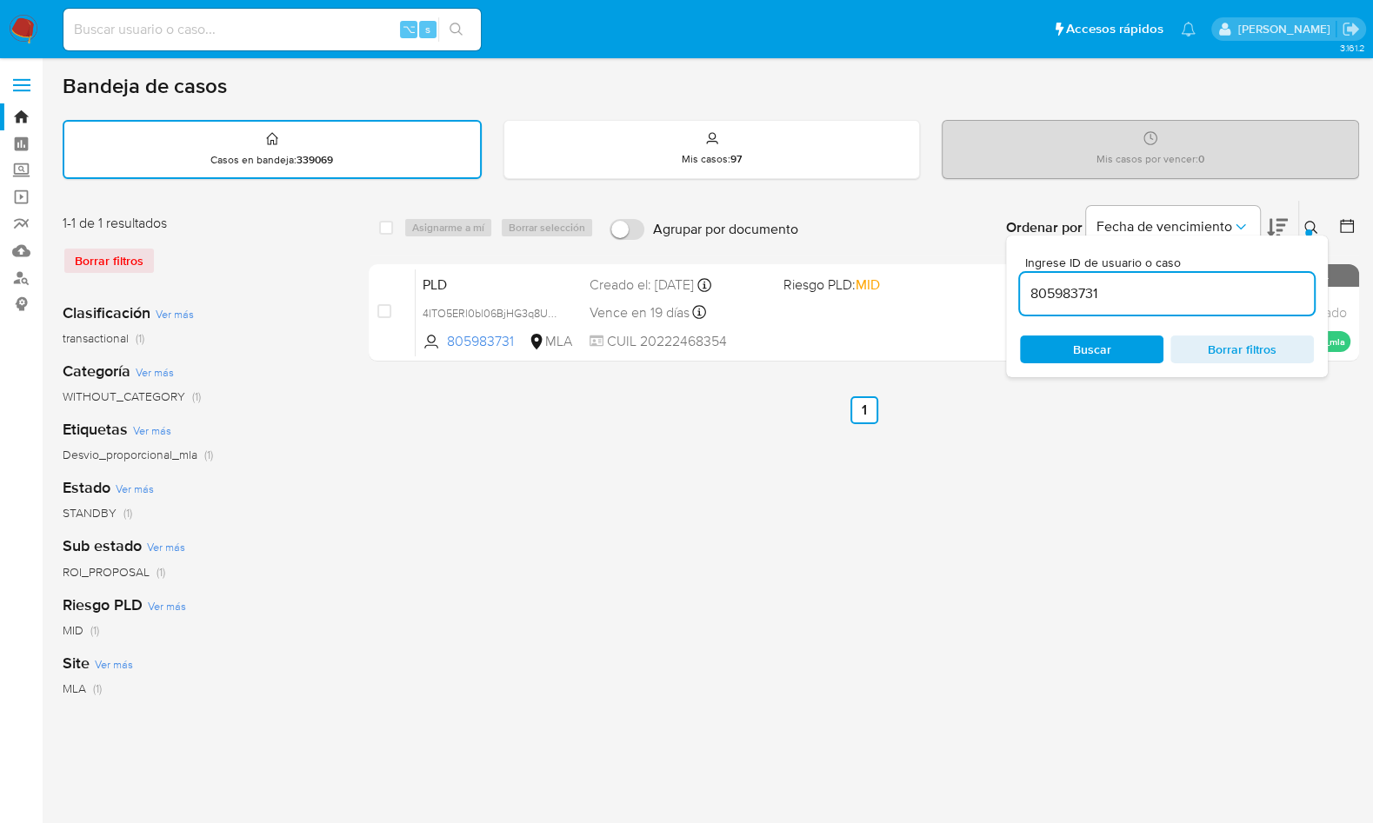
click at [1247, 283] on input "805983731" at bounding box center [1167, 294] width 294 height 23
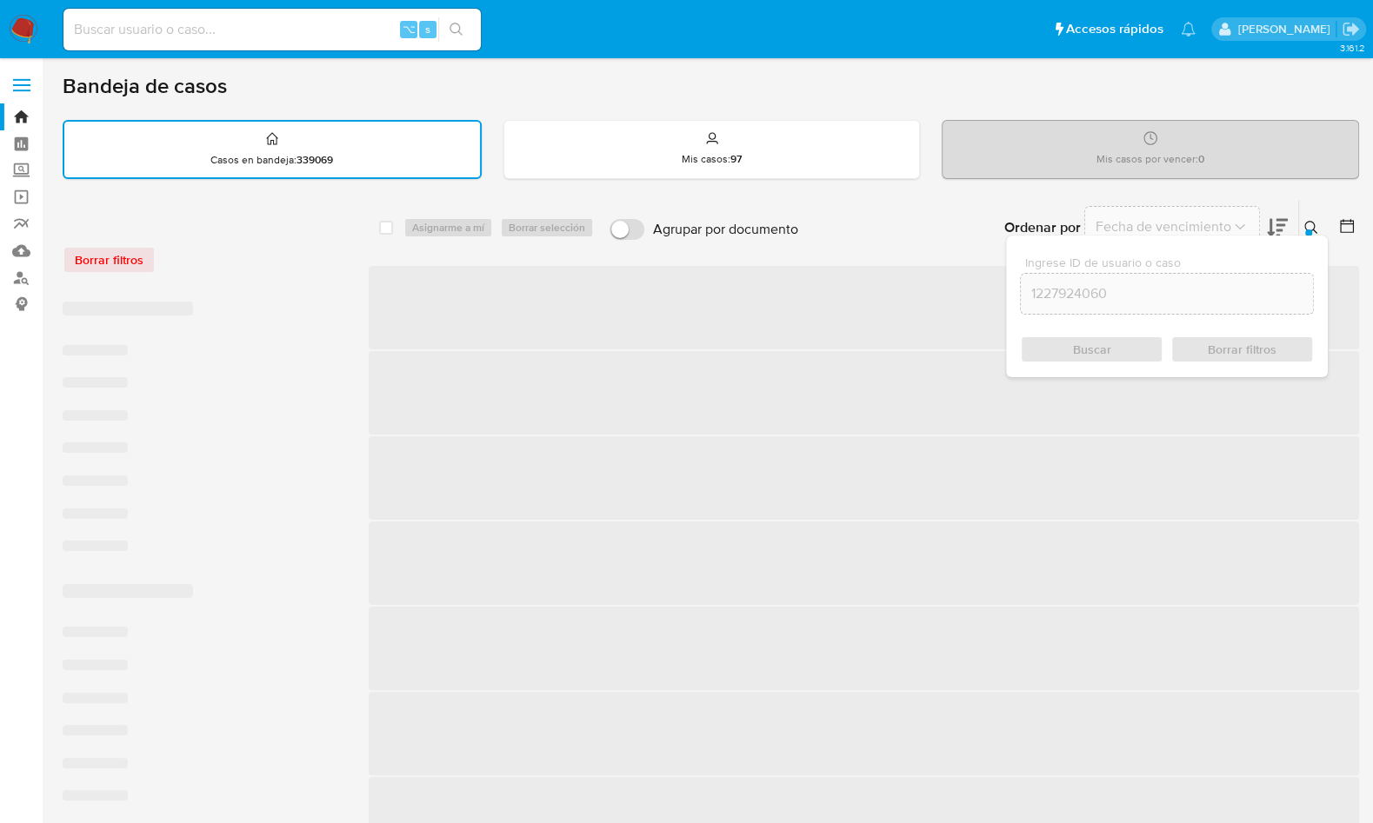
click at [1312, 226] on icon at bounding box center [1311, 228] width 14 height 14
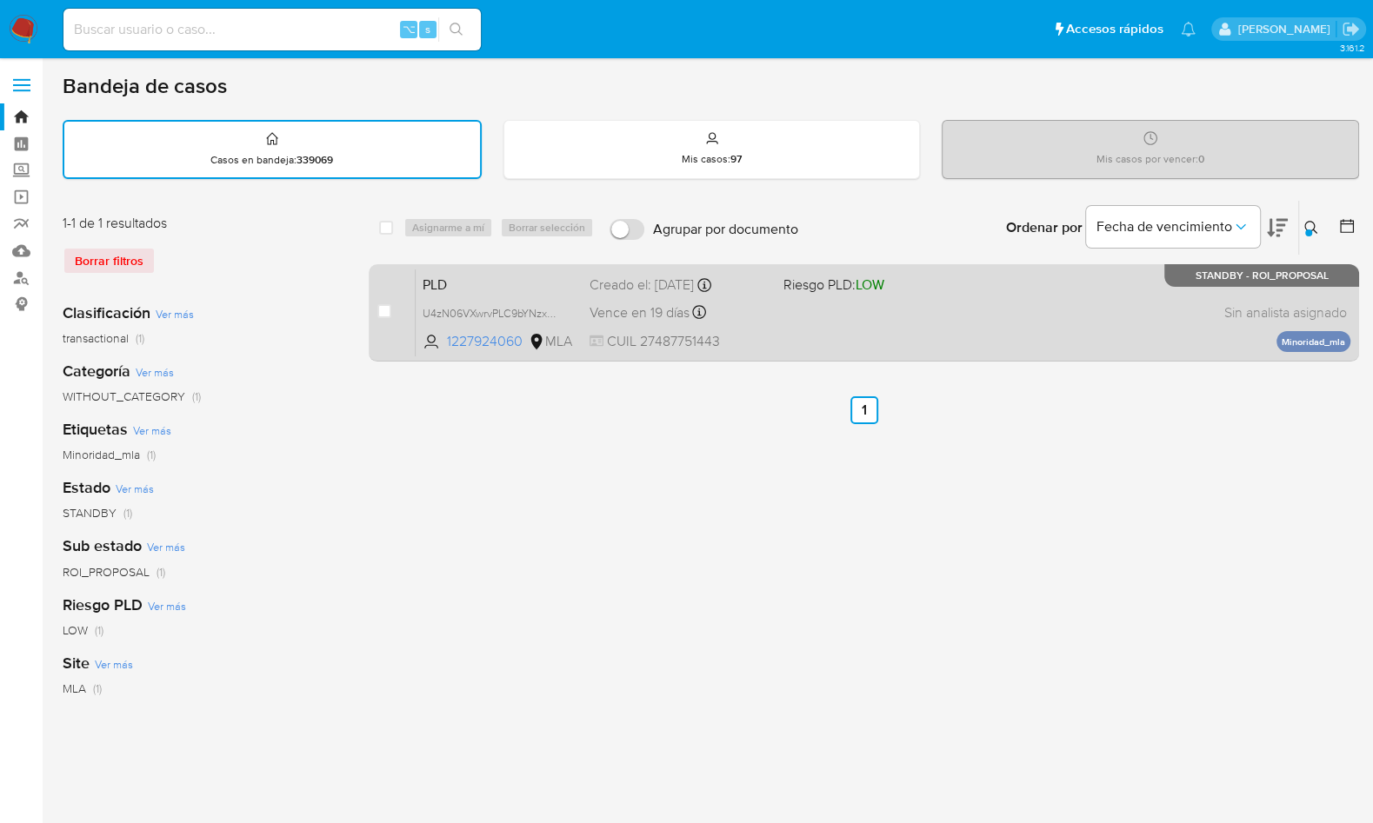
click at [1170, 313] on div "PLD U4zN06VXwrvPLC9bYNzxG0eF 1227924060 MLA Riesgo PLD: LOW Creado el: 12/08/20…" at bounding box center [883, 313] width 935 height 88
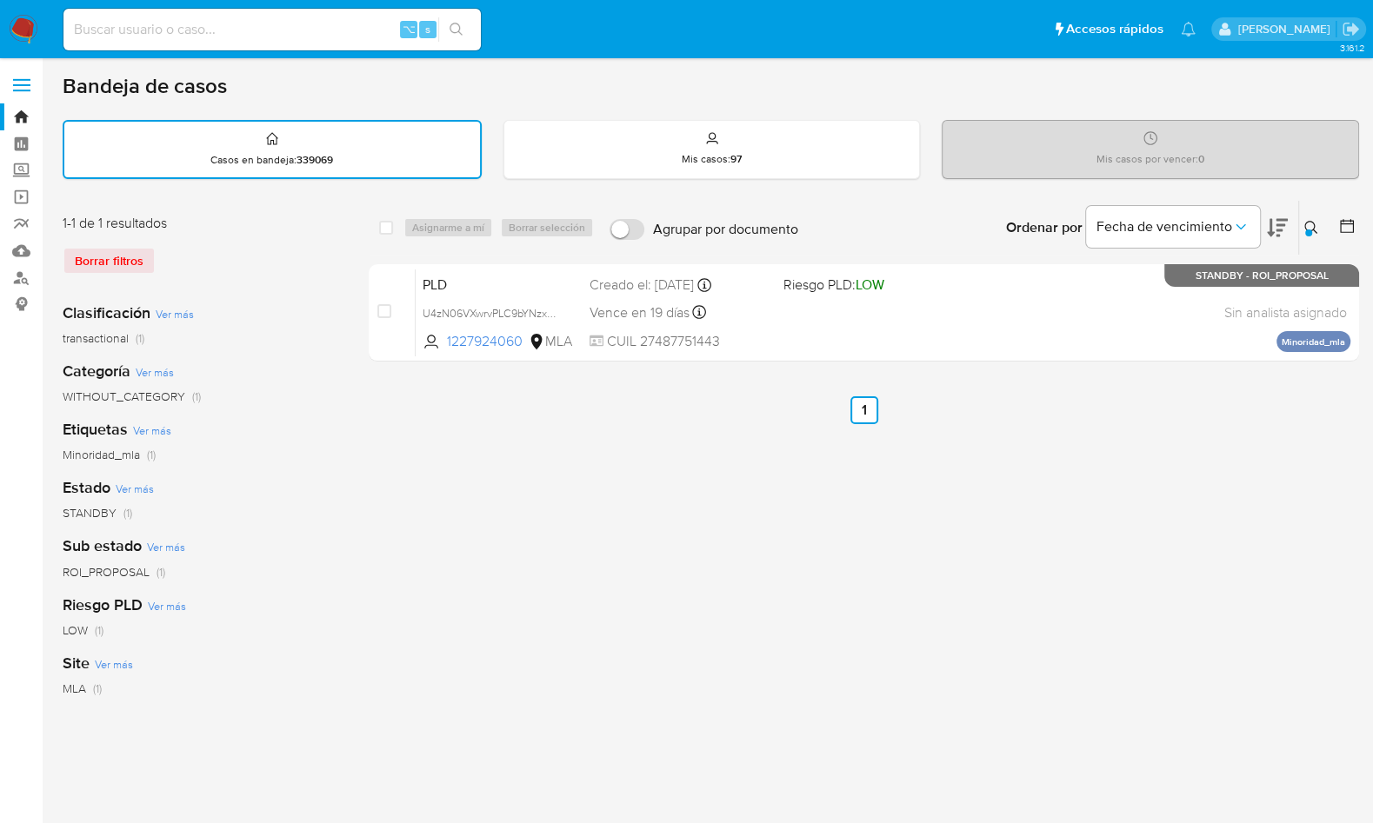
click at [1306, 232] on div at bounding box center [1308, 233] width 7 height 7
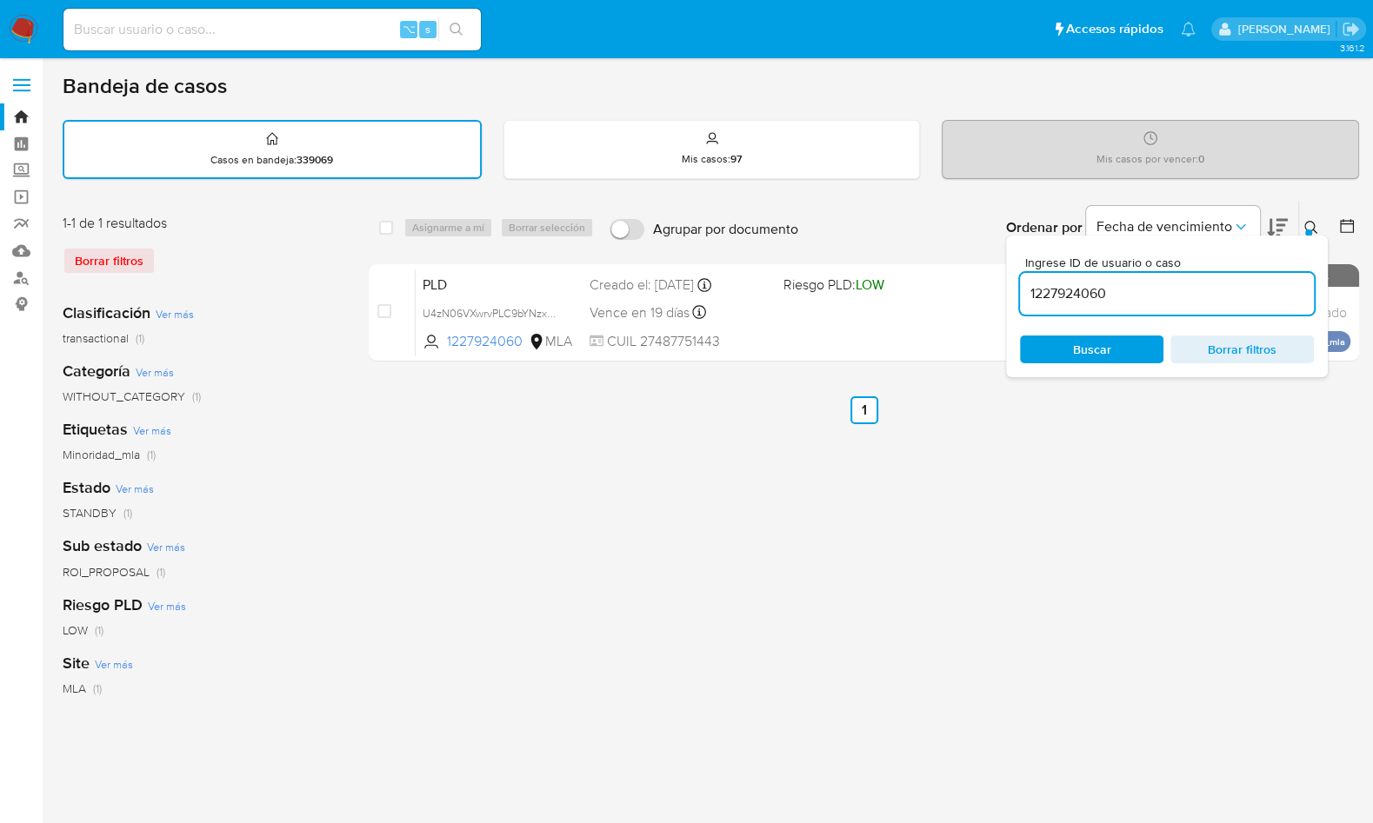
click at [1257, 283] on input "1227924060" at bounding box center [1167, 294] width 294 height 23
click at [1317, 218] on button at bounding box center [1313, 227] width 29 height 21
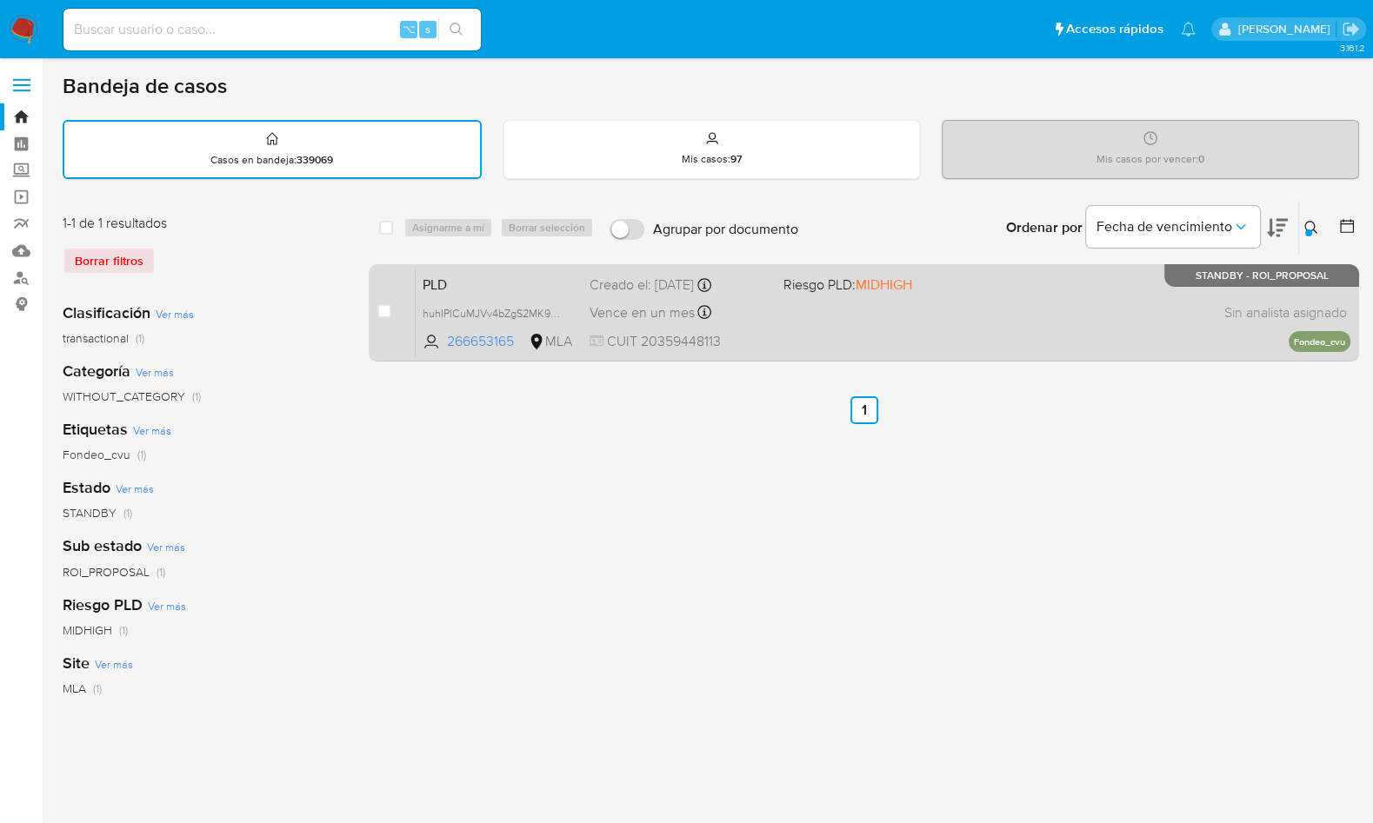
click at [1168, 306] on div "PLD huhIPlCuMJVv4bZgS2MK9AXg 266653165 MLA Riesgo PLD: MIDHIGH Creado el: 12/08…" at bounding box center [883, 313] width 935 height 88
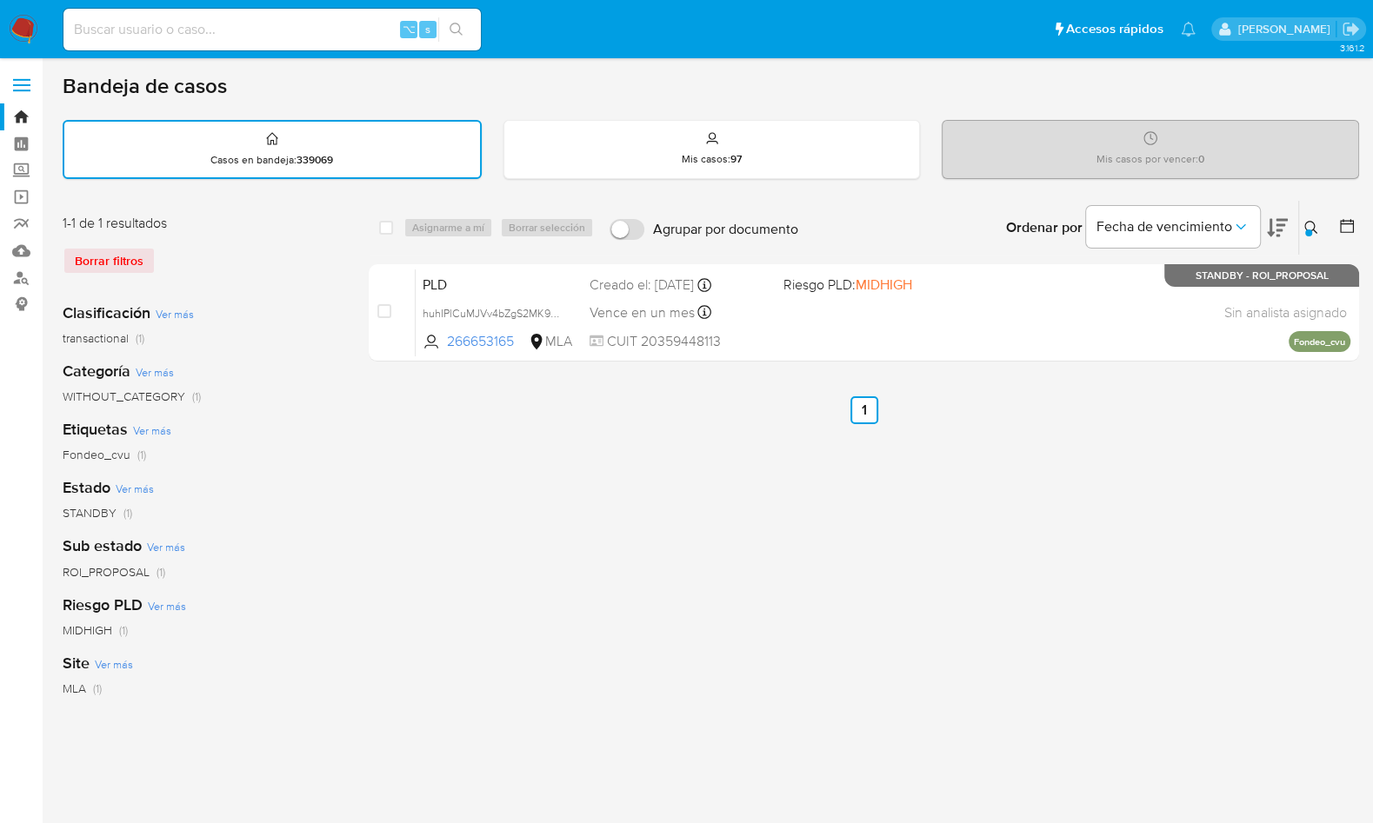
click at [1305, 221] on icon at bounding box center [1311, 228] width 14 height 14
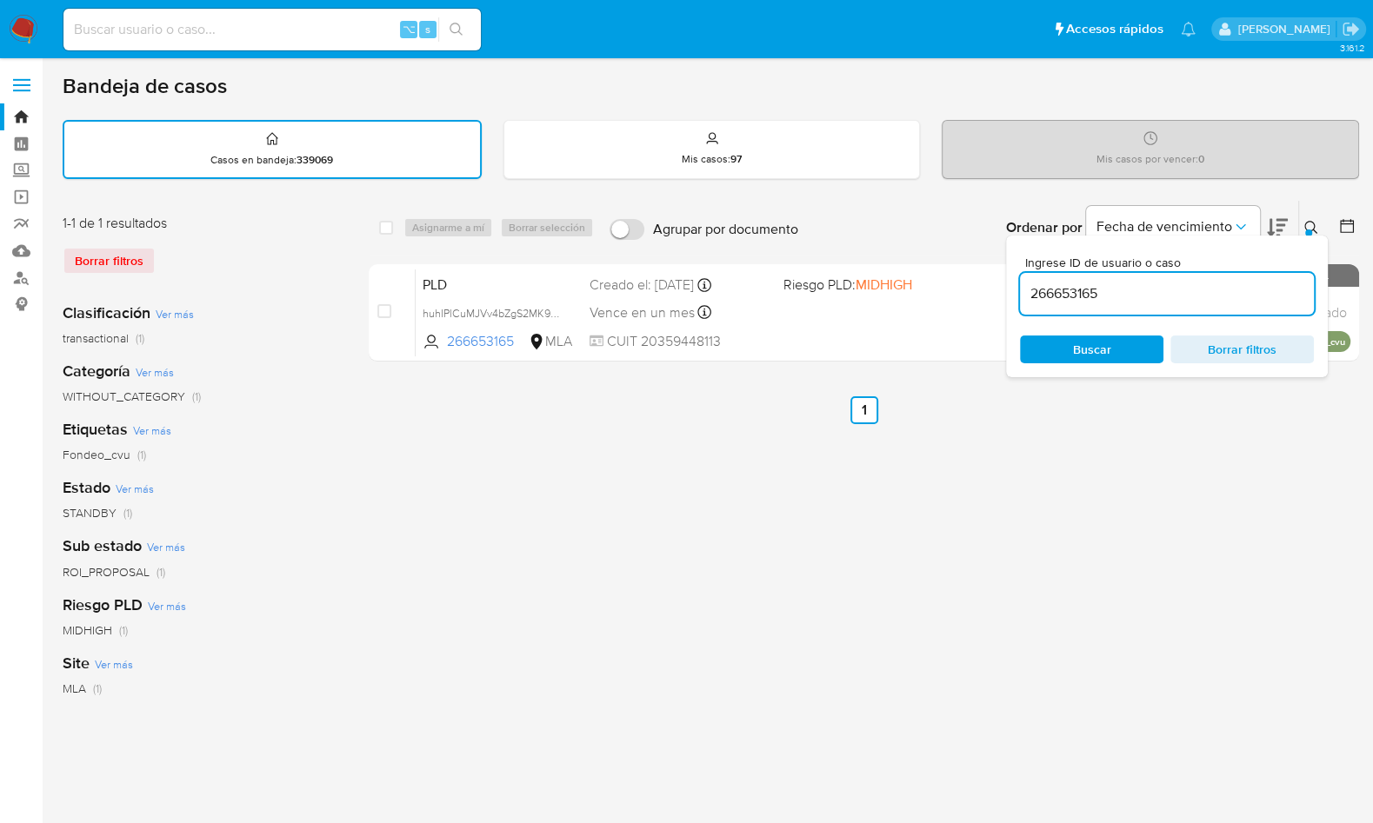
click at [1253, 300] on input "266653165" at bounding box center [1167, 294] width 294 height 23
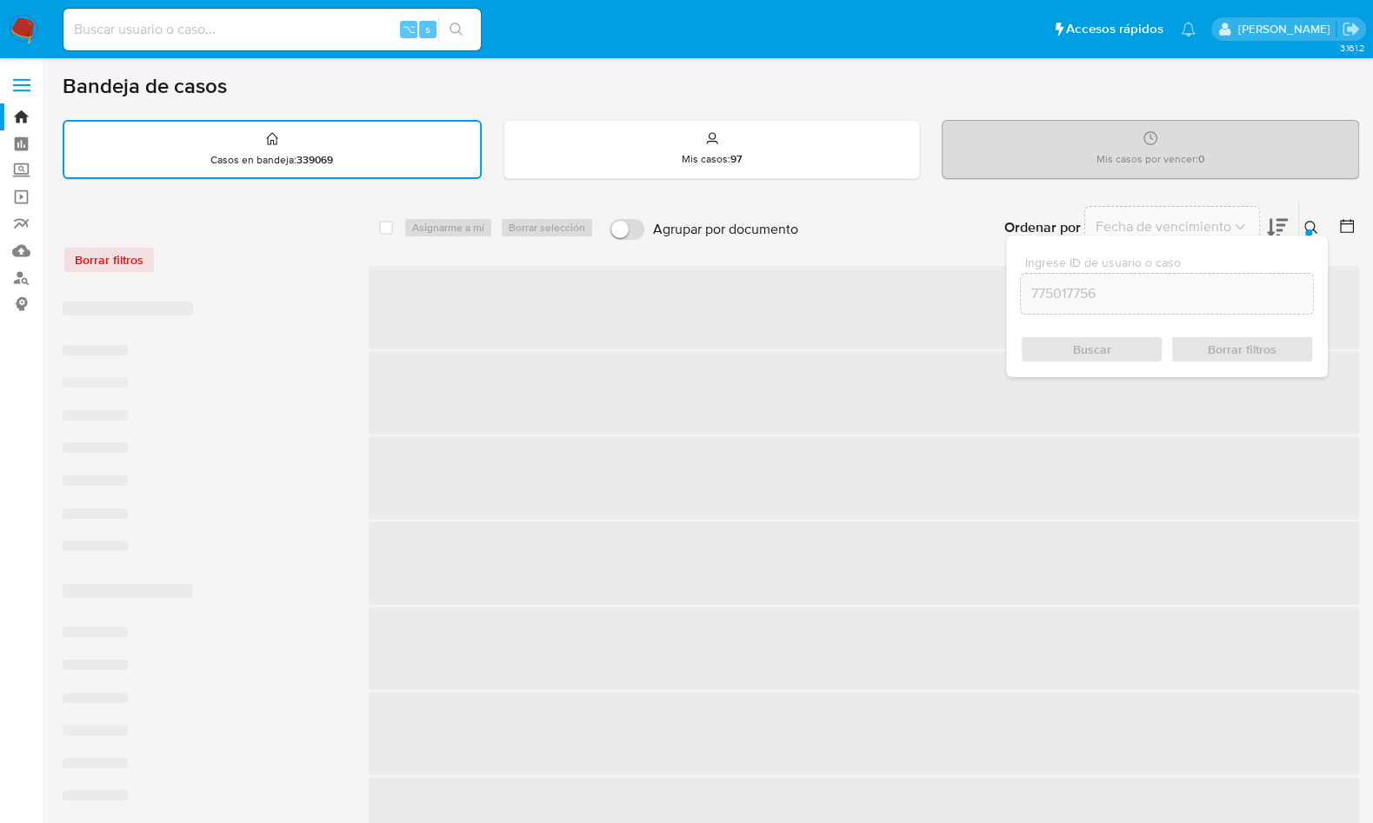
click at [1303, 225] on button at bounding box center [1313, 227] width 29 height 21
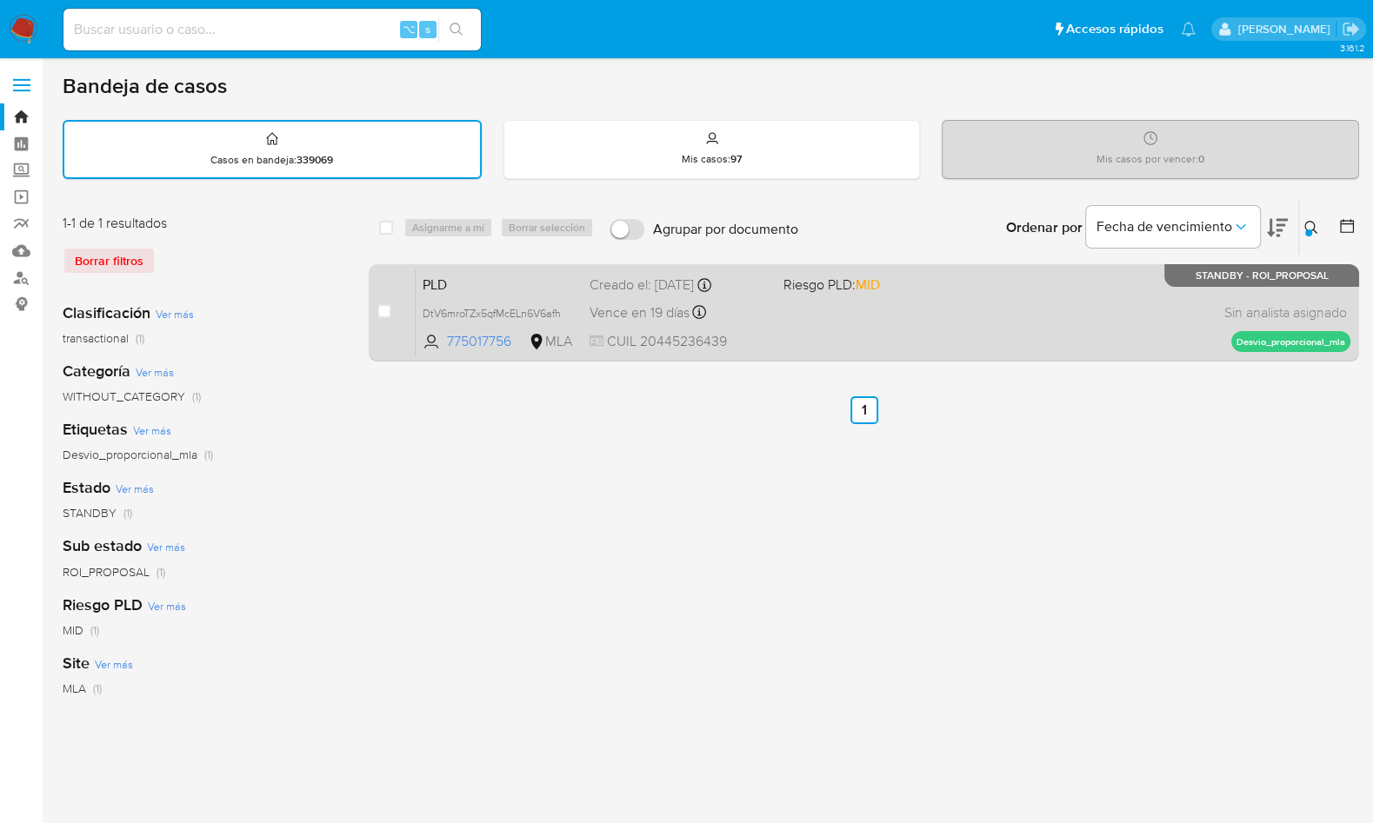
click at [1100, 311] on div "PLD DtV6mroTZx5qfMcELn6V6afh 775017756 MLA Riesgo PLD: MID Creado el: 12/08/202…" at bounding box center [883, 313] width 935 height 88
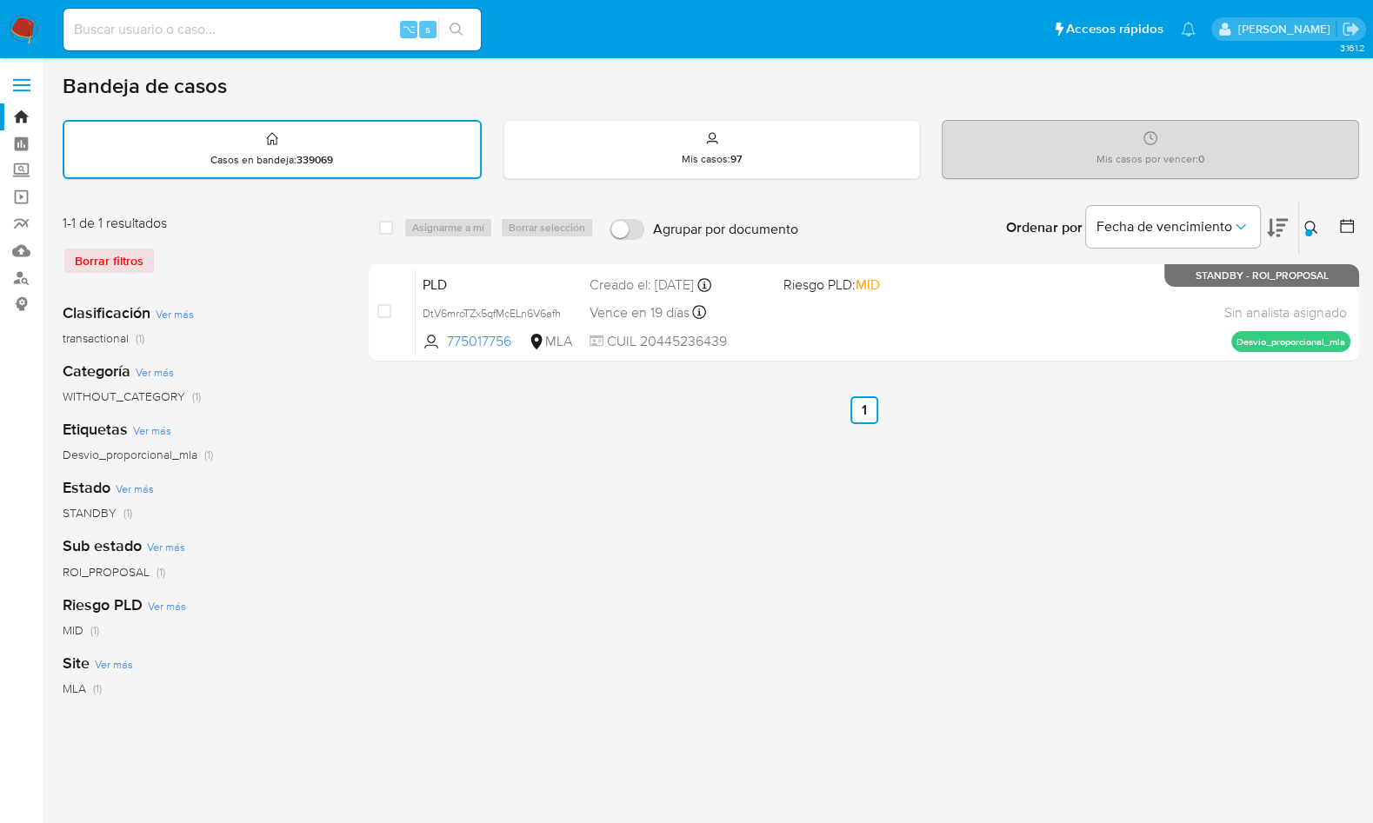
click at [1315, 218] on button at bounding box center [1313, 227] width 29 height 21
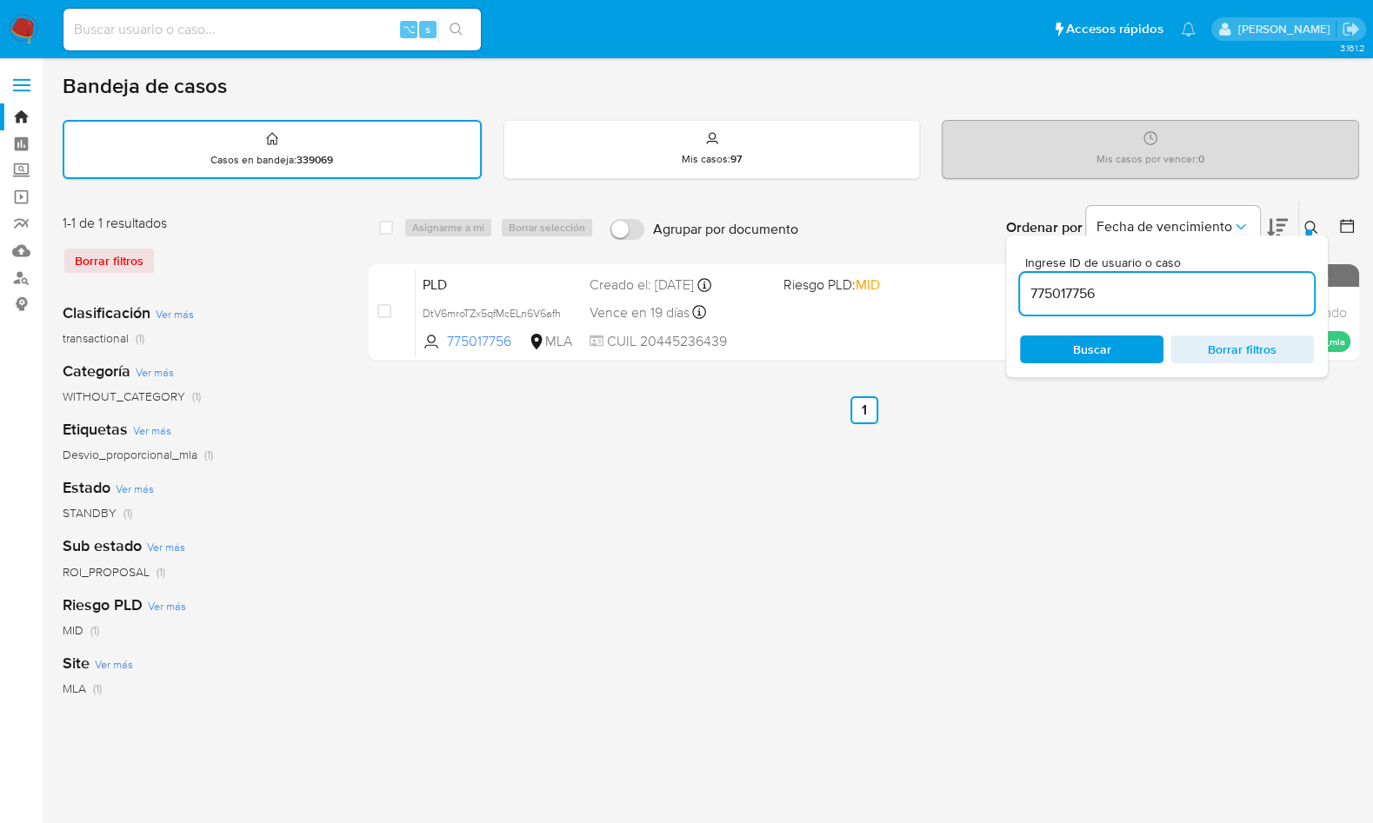
click at [1229, 290] on input "775017756" at bounding box center [1167, 294] width 294 height 23
click at [1313, 226] on icon at bounding box center [1311, 228] width 14 height 14
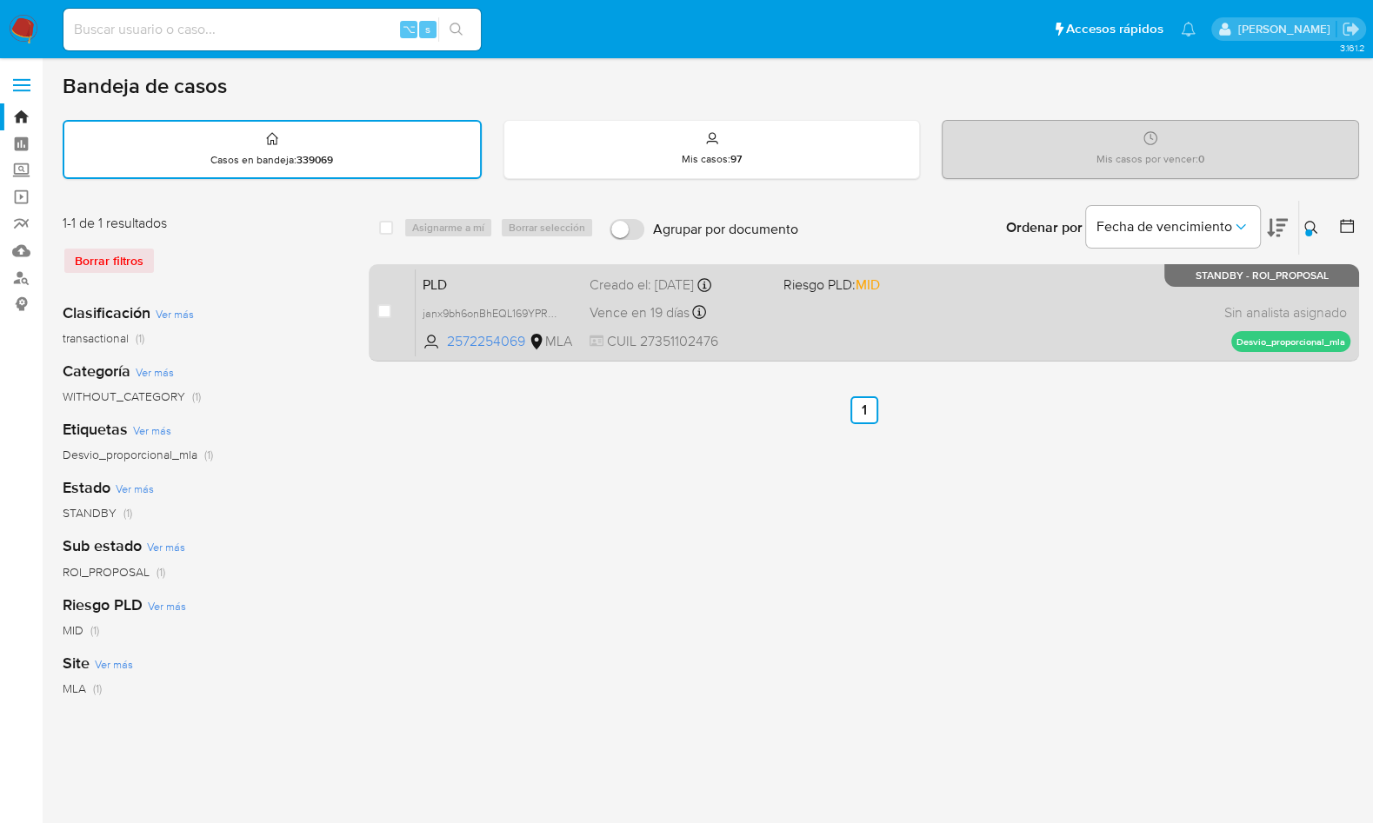
click at [1181, 304] on div "PLD janx9bh6onBhEQL169YPRQlV 2572254069 MLA Riesgo PLD: MID Creado el: 12/08/20…" at bounding box center [883, 313] width 935 height 88
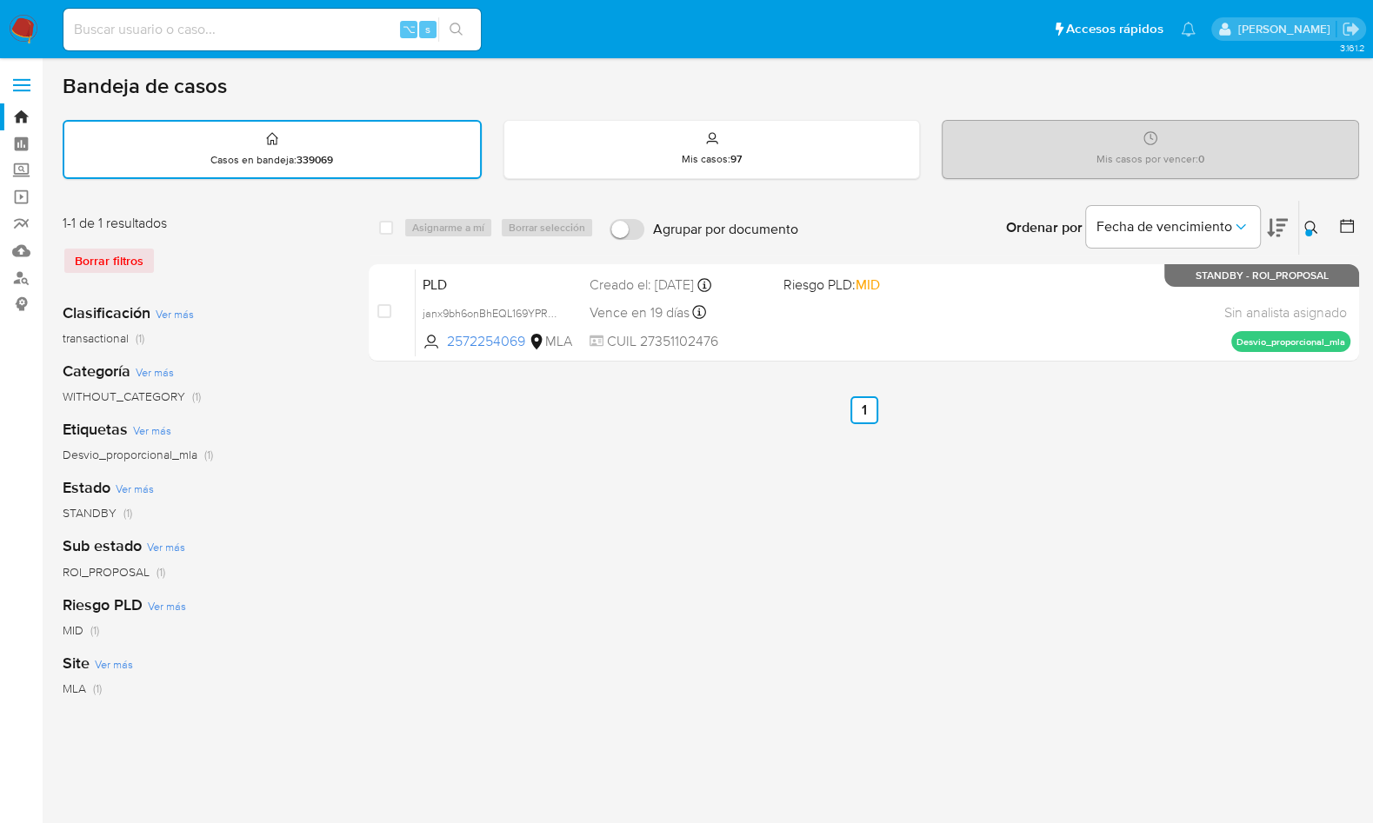
click at [1302, 220] on button at bounding box center [1313, 227] width 29 height 21
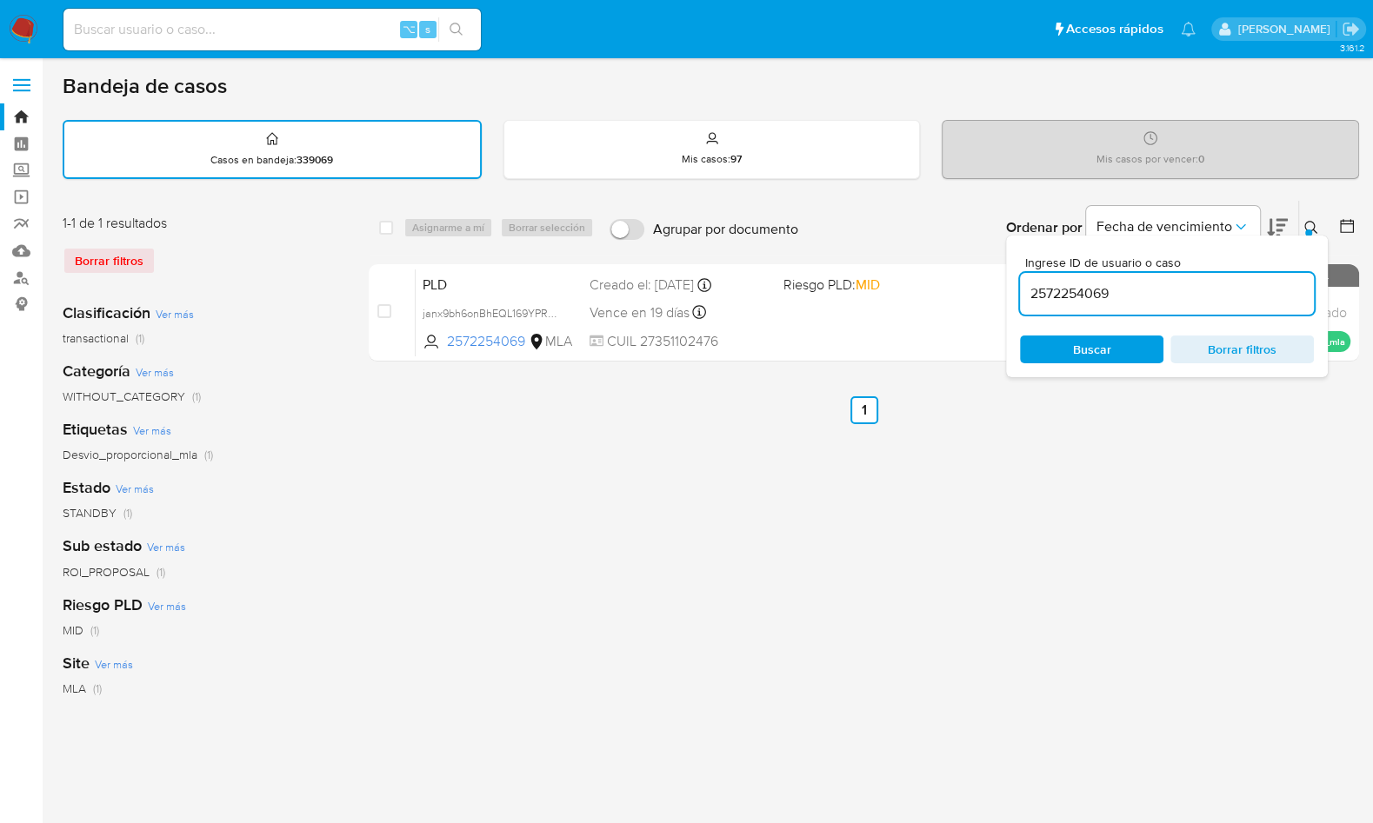
click at [1277, 280] on div "2572254069" at bounding box center [1167, 294] width 294 height 42
click at [1202, 280] on div "2572254069" at bounding box center [1167, 294] width 294 height 42
click at [1200, 289] on input "2572254069" at bounding box center [1167, 294] width 294 height 23
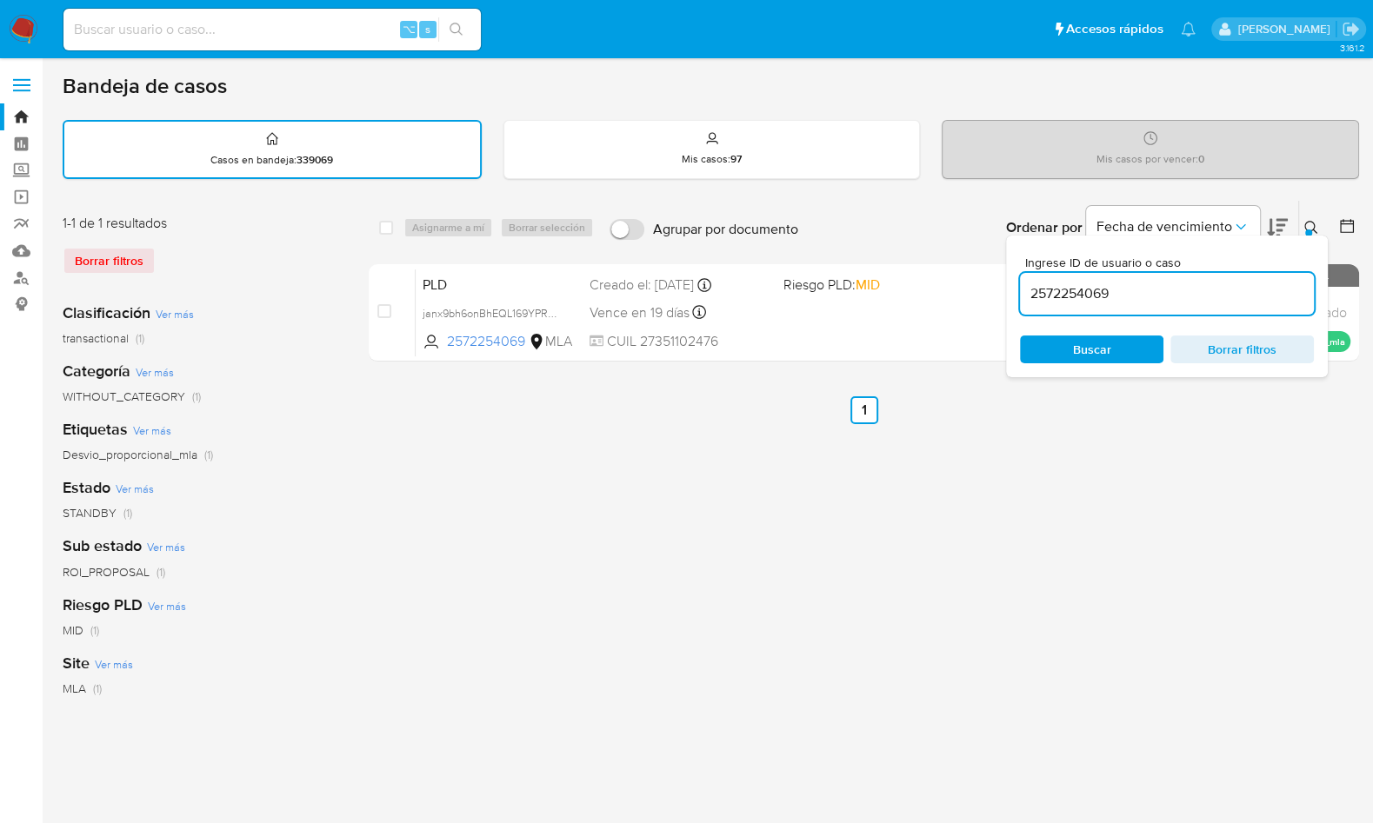
click at [1200, 289] on input "2572254069" at bounding box center [1167, 294] width 294 height 23
paste input "174218222"
click at [1310, 219] on button at bounding box center [1313, 227] width 29 height 21
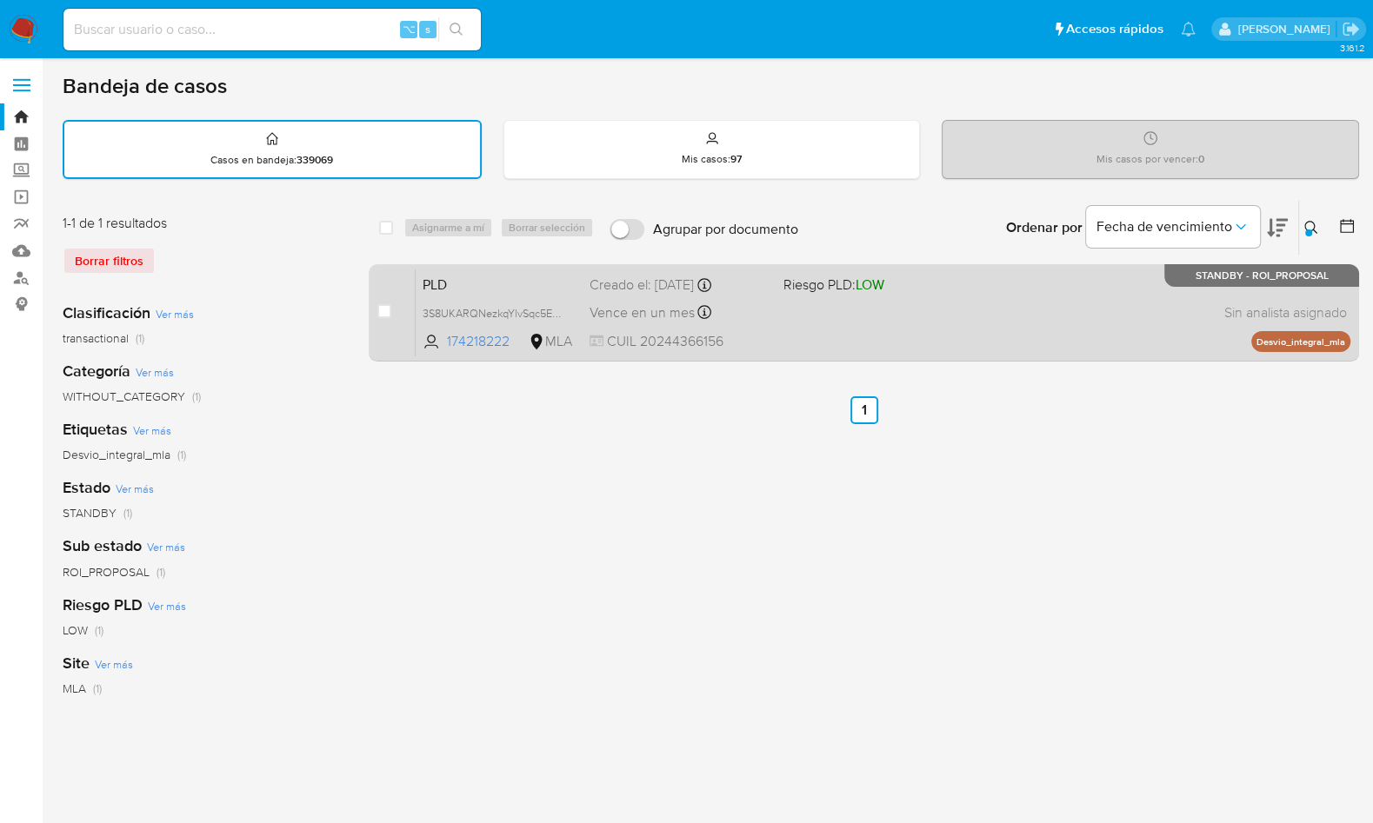
click at [1115, 313] on div "PLD 3S8UKARQNezkqYlvSqc5E3od 174218222 MLA Riesgo PLD: LOW Creado el: 12/08/202…" at bounding box center [883, 313] width 935 height 88
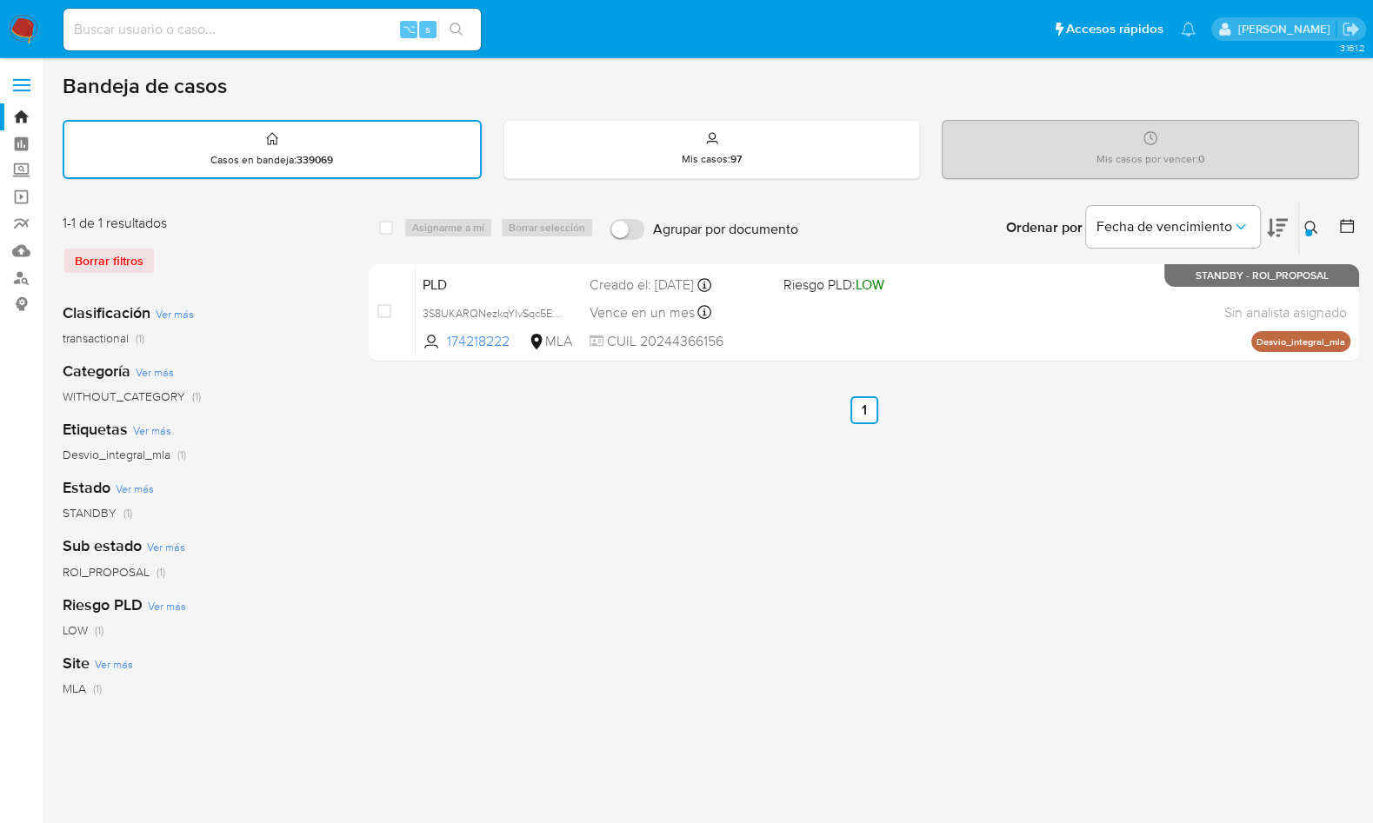
click at [1304, 232] on icon at bounding box center [1311, 228] width 14 height 14
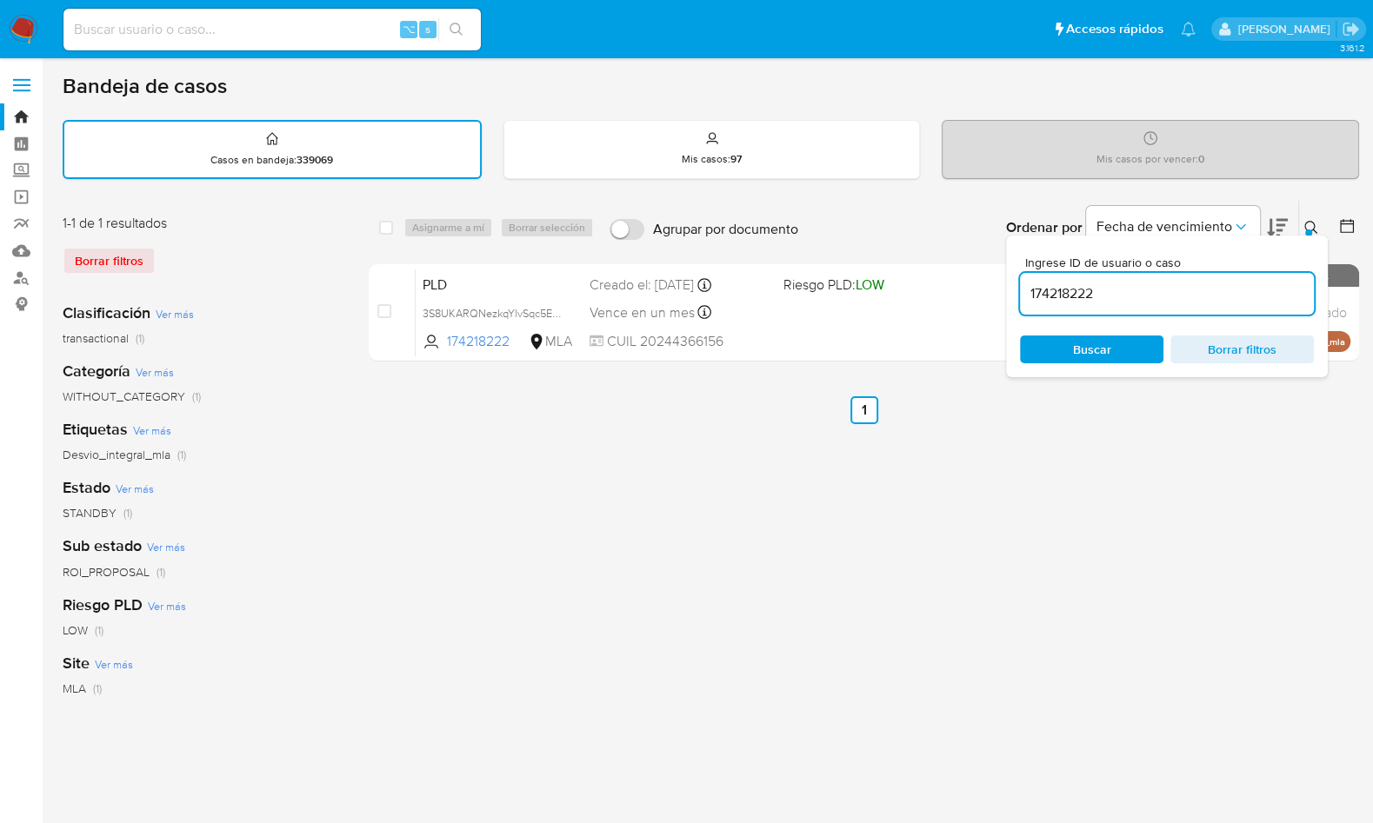
click at [1223, 290] on input "174218222" at bounding box center [1167, 294] width 294 height 23
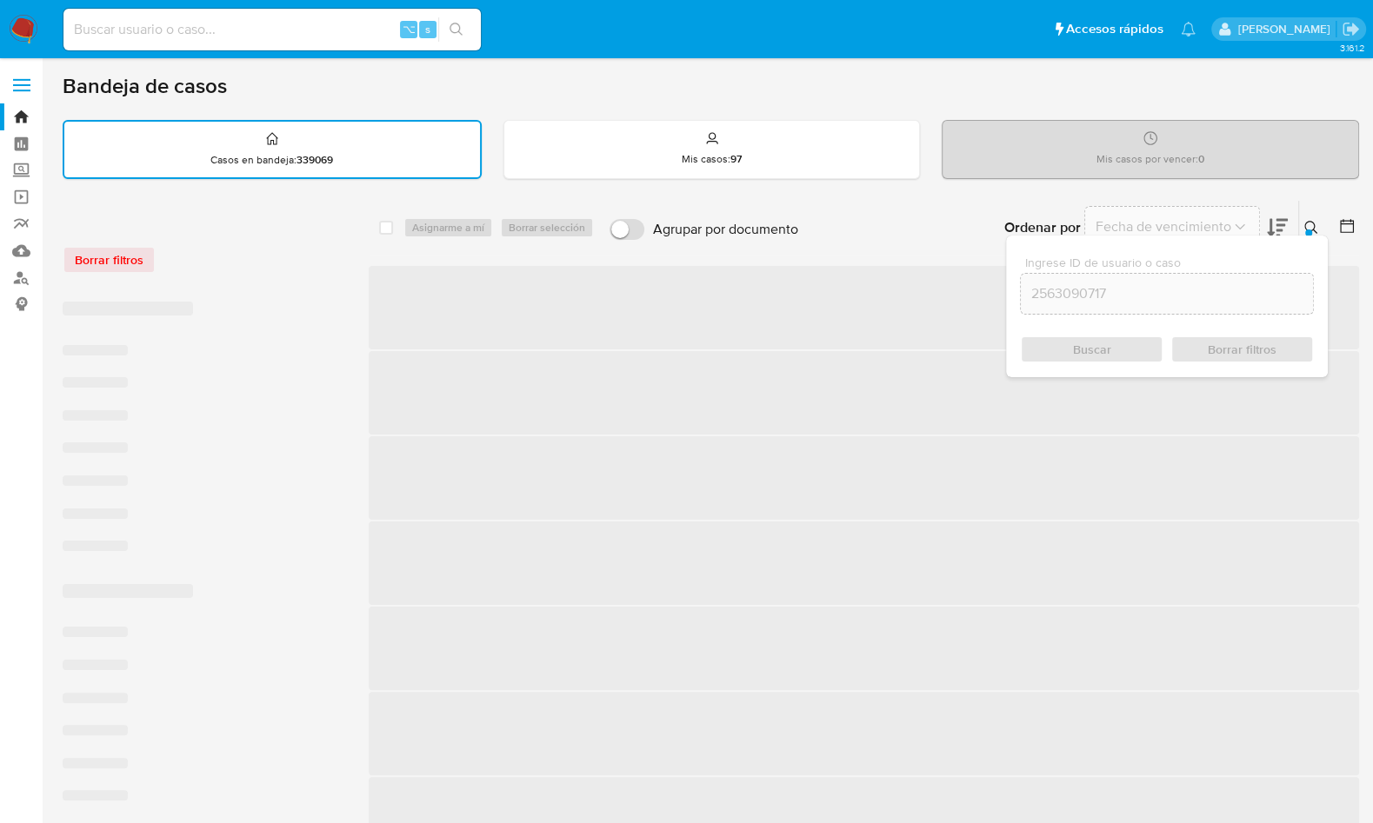
click at [1311, 222] on icon at bounding box center [1311, 228] width 14 height 14
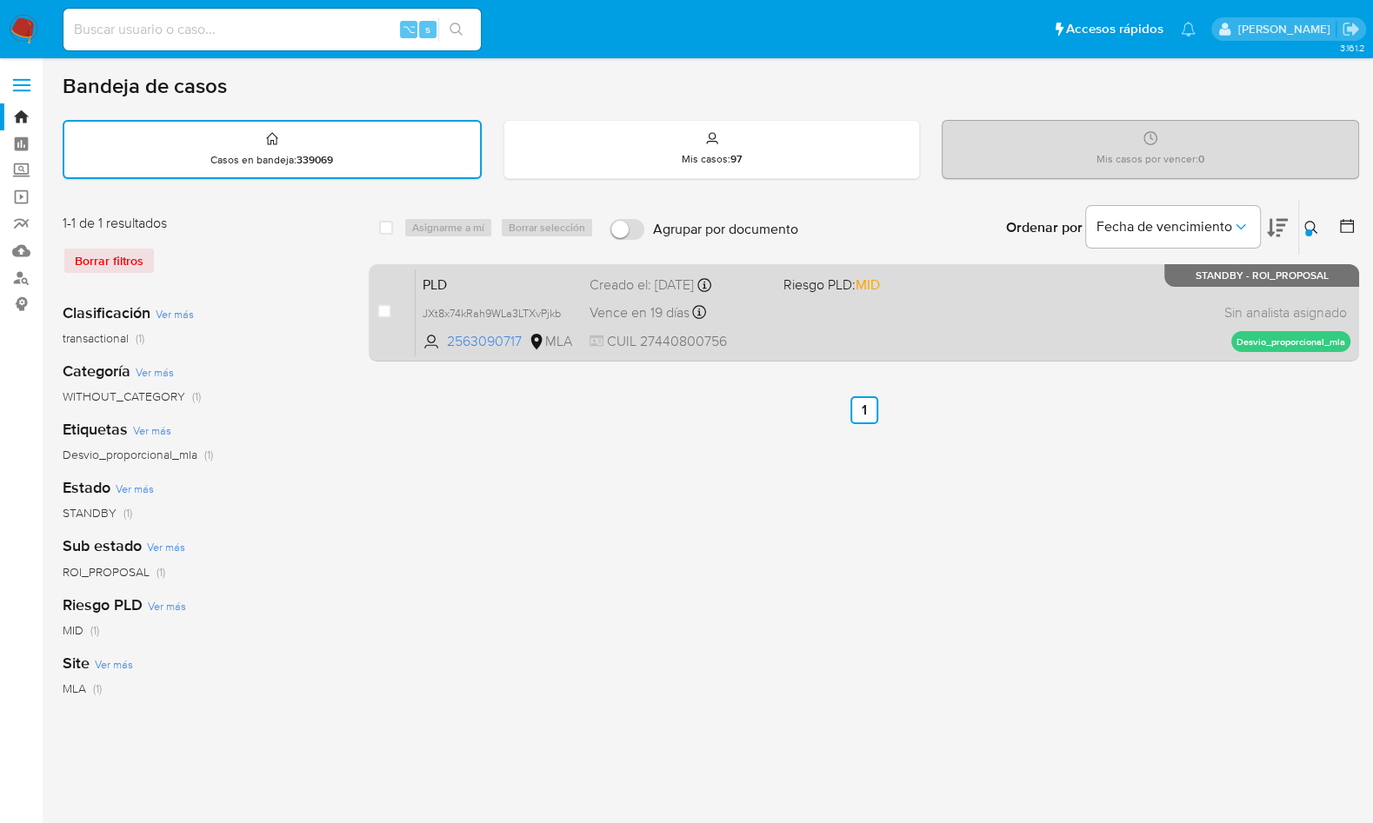
click at [1184, 298] on div "PLD JXt8x74kRah9WLa3LTXvPjkb 2563090717 MLA Riesgo PLD: MID Creado el: 12/08/20…" at bounding box center [883, 313] width 935 height 88
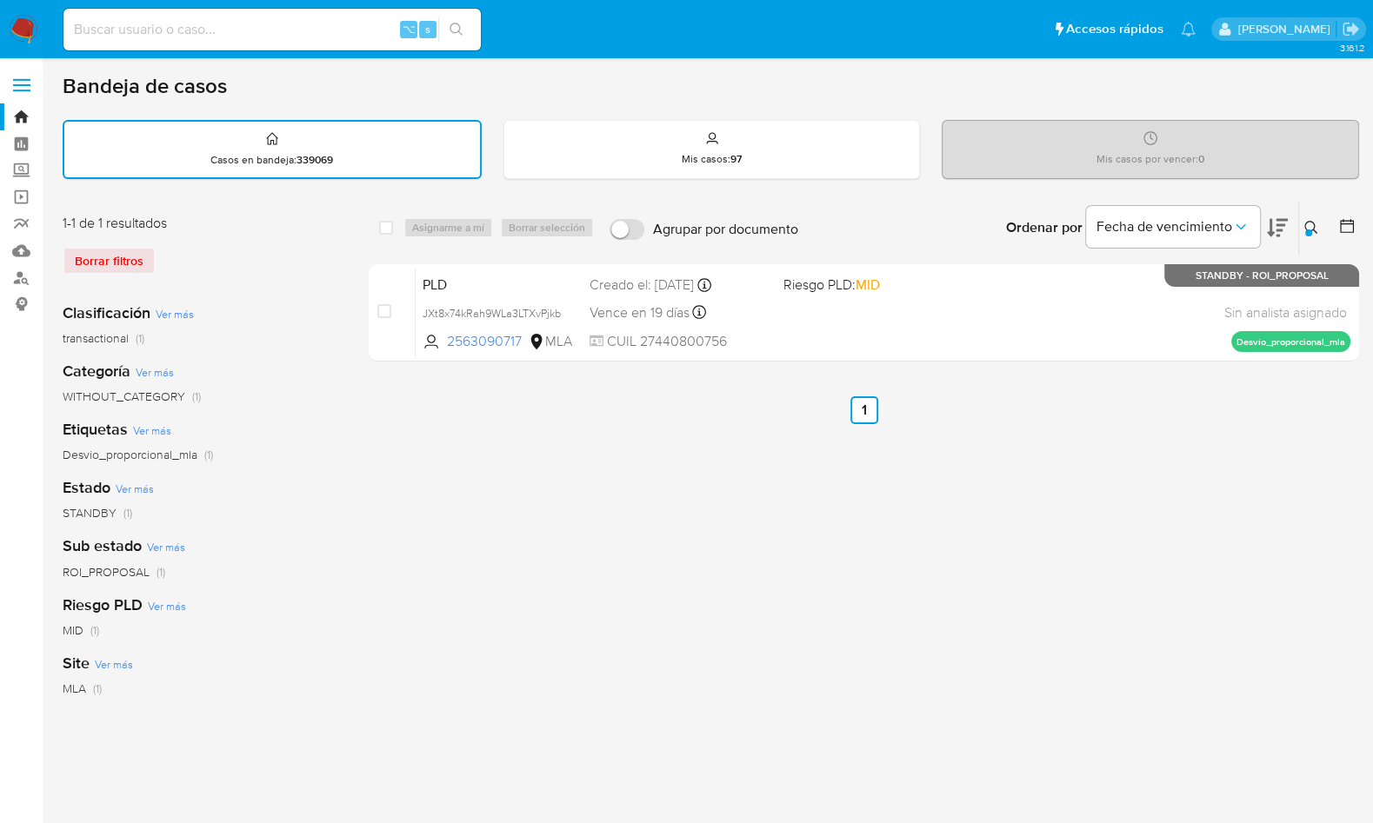
click at [1308, 223] on icon at bounding box center [1311, 228] width 14 height 14
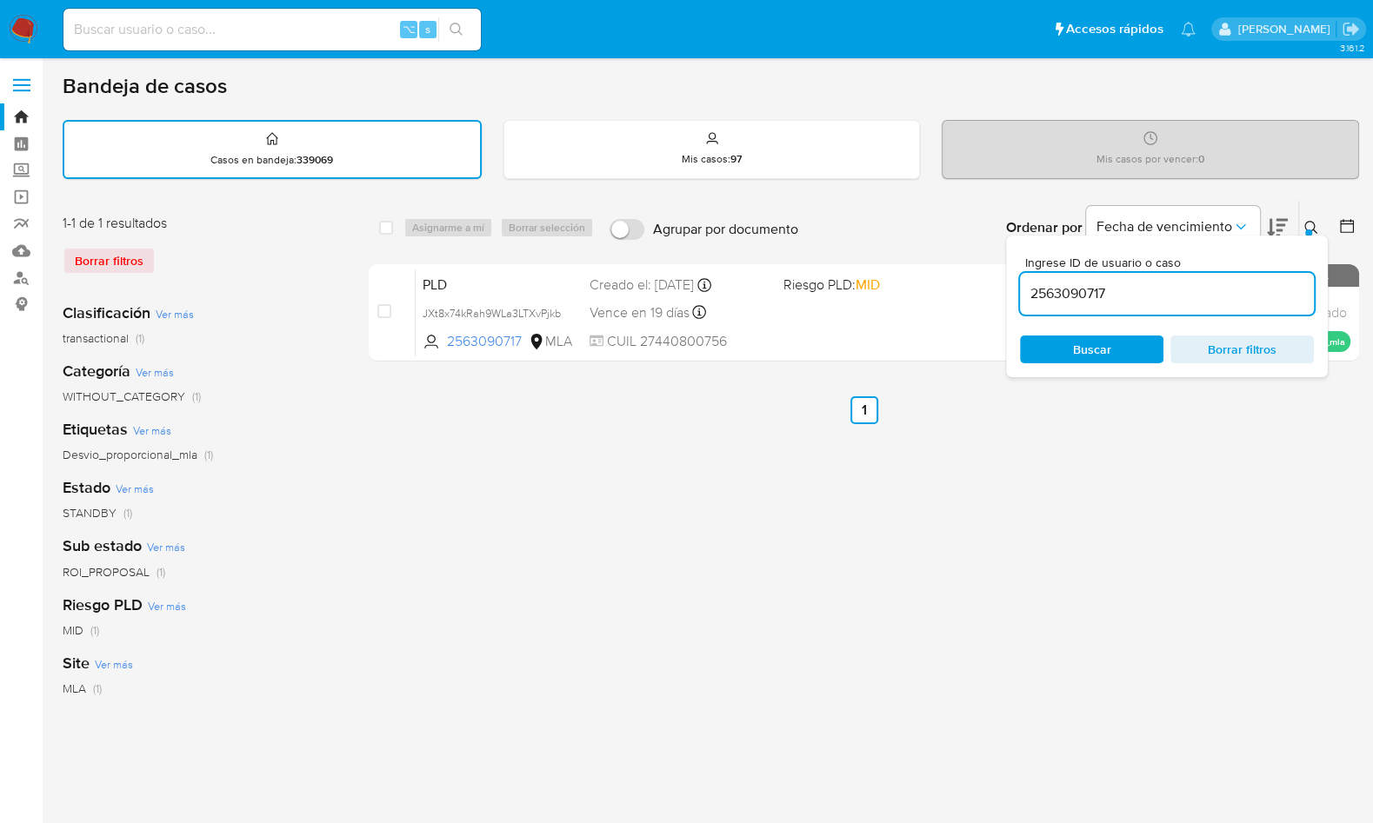
click at [1252, 283] on input "2563090717" at bounding box center [1167, 294] width 294 height 23
click at [1311, 227] on icon at bounding box center [1311, 228] width 14 height 14
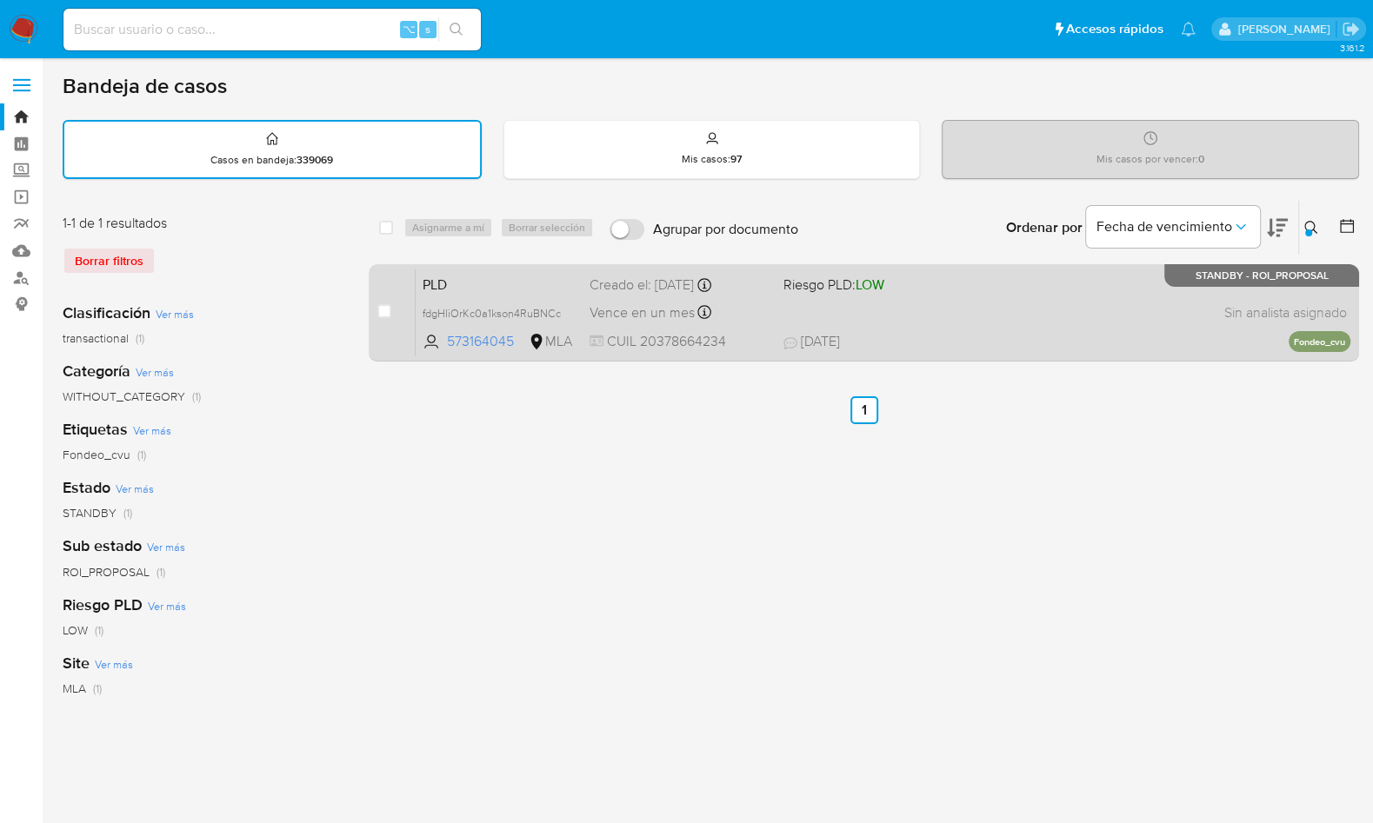
click at [1155, 315] on div "PLD fdgHIiOrKc0a1kson4RuBNCc 573164045 MLA Riesgo PLD: LOW Creado el: 12/08/202…" at bounding box center [883, 313] width 935 height 88
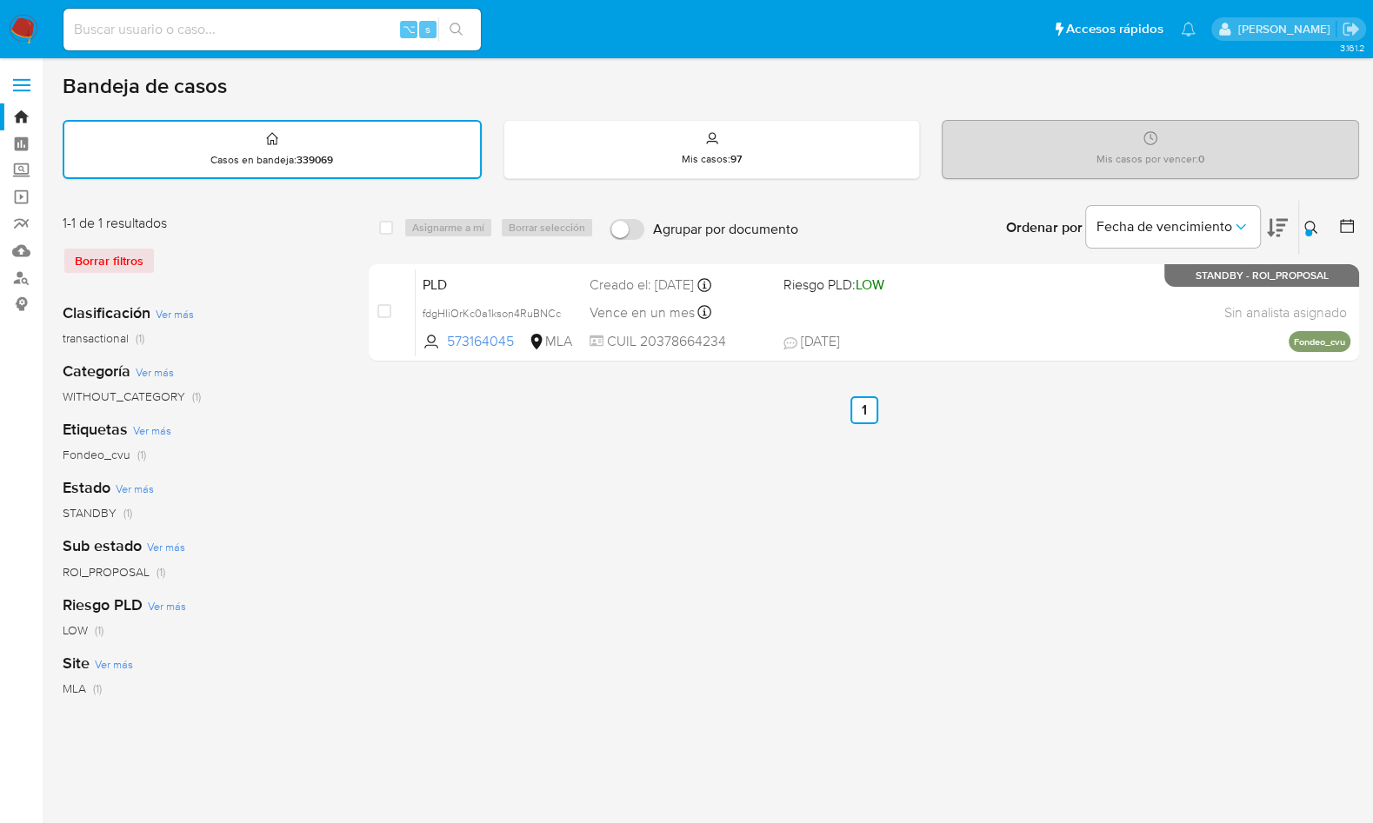
click at [1309, 217] on button at bounding box center [1313, 227] width 29 height 21
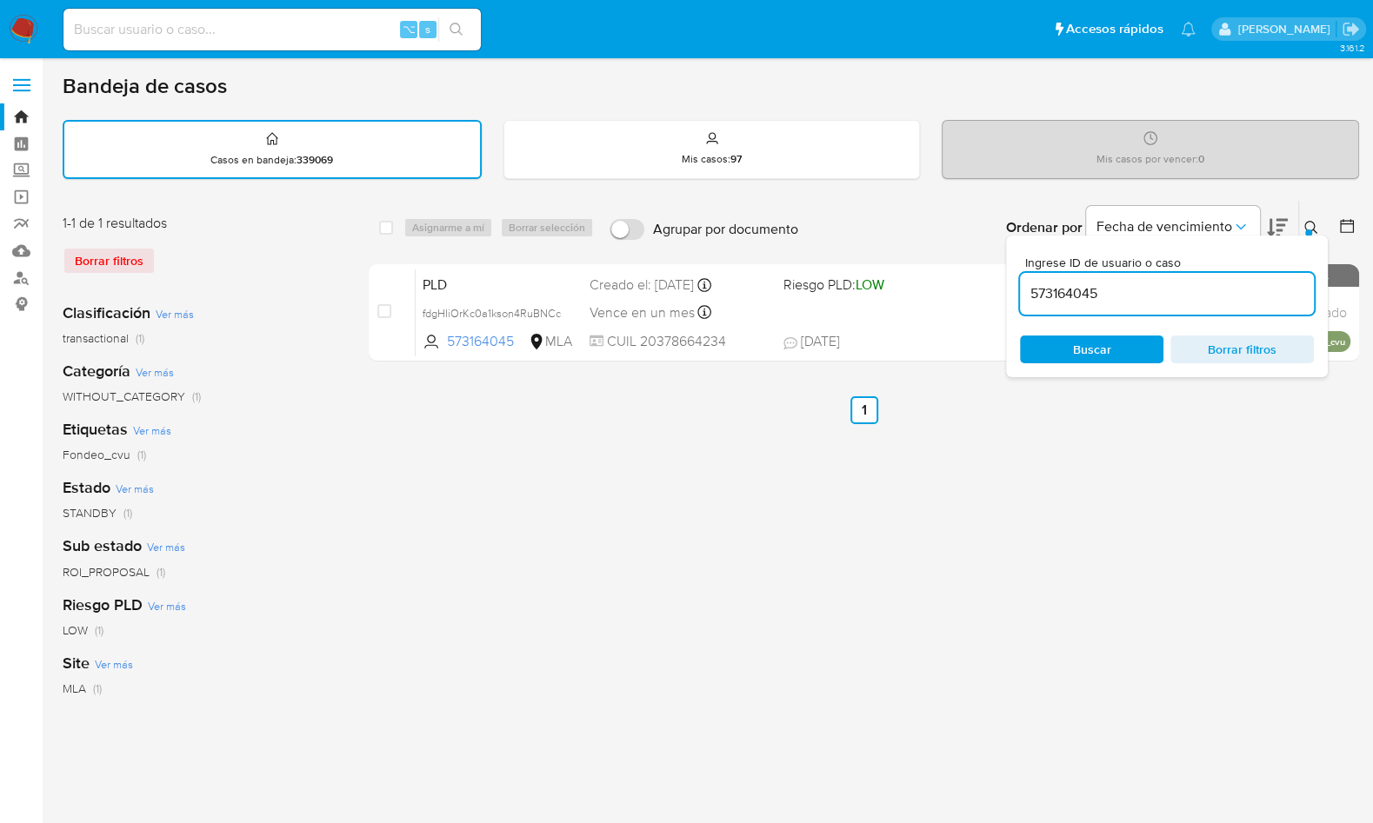
click at [1204, 290] on input "573164045" at bounding box center [1167, 294] width 294 height 23
type input "1582717748"
click at [1311, 225] on icon at bounding box center [1311, 228] width 14 height 14
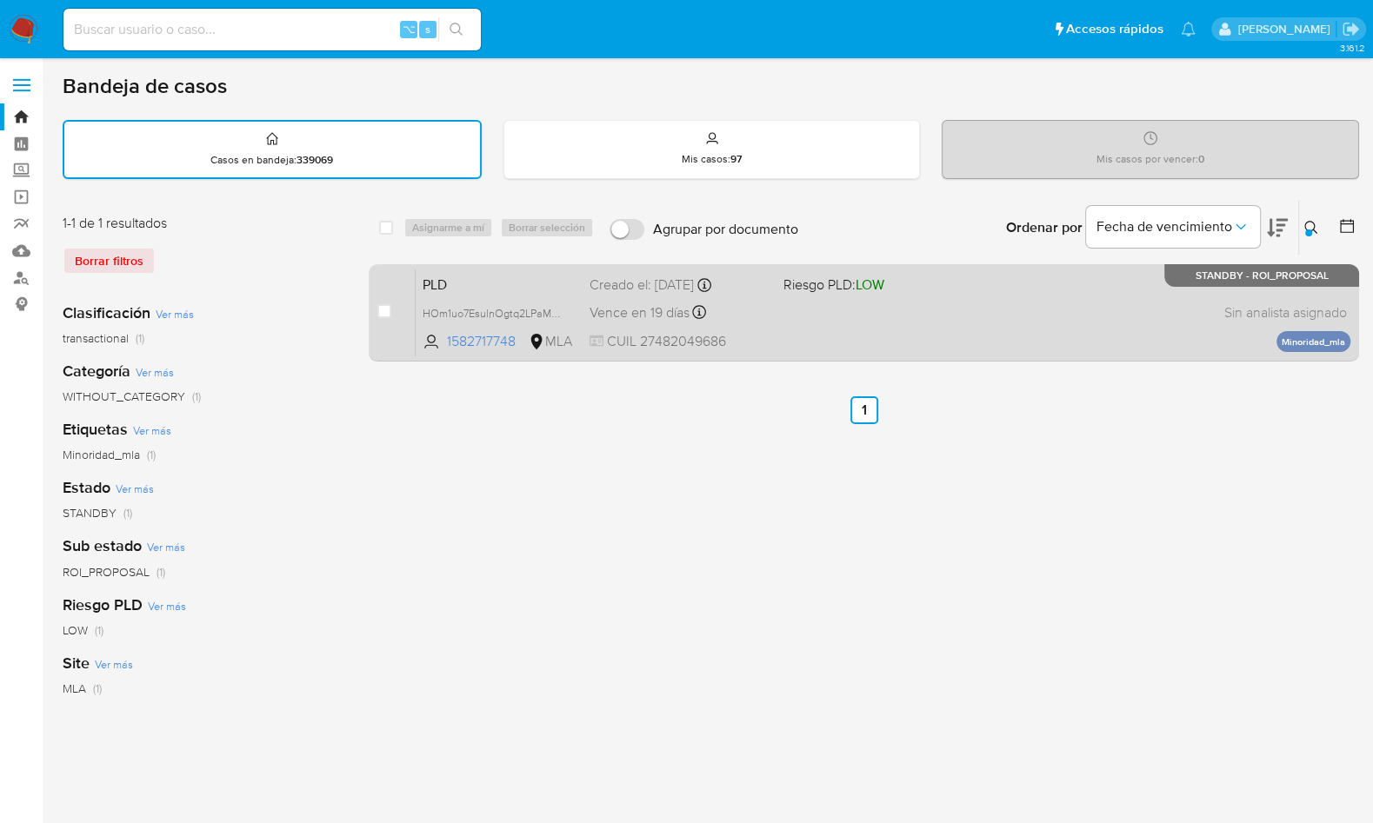
click at [1108, 299] on div "PLD HOm1uo7EsulnOgtq2LPaMZsP 1582717748 MLA Riesgo PLD: LOW Creado el: 12/08/20…" at bounding box center [883, 313] width 935 height 88
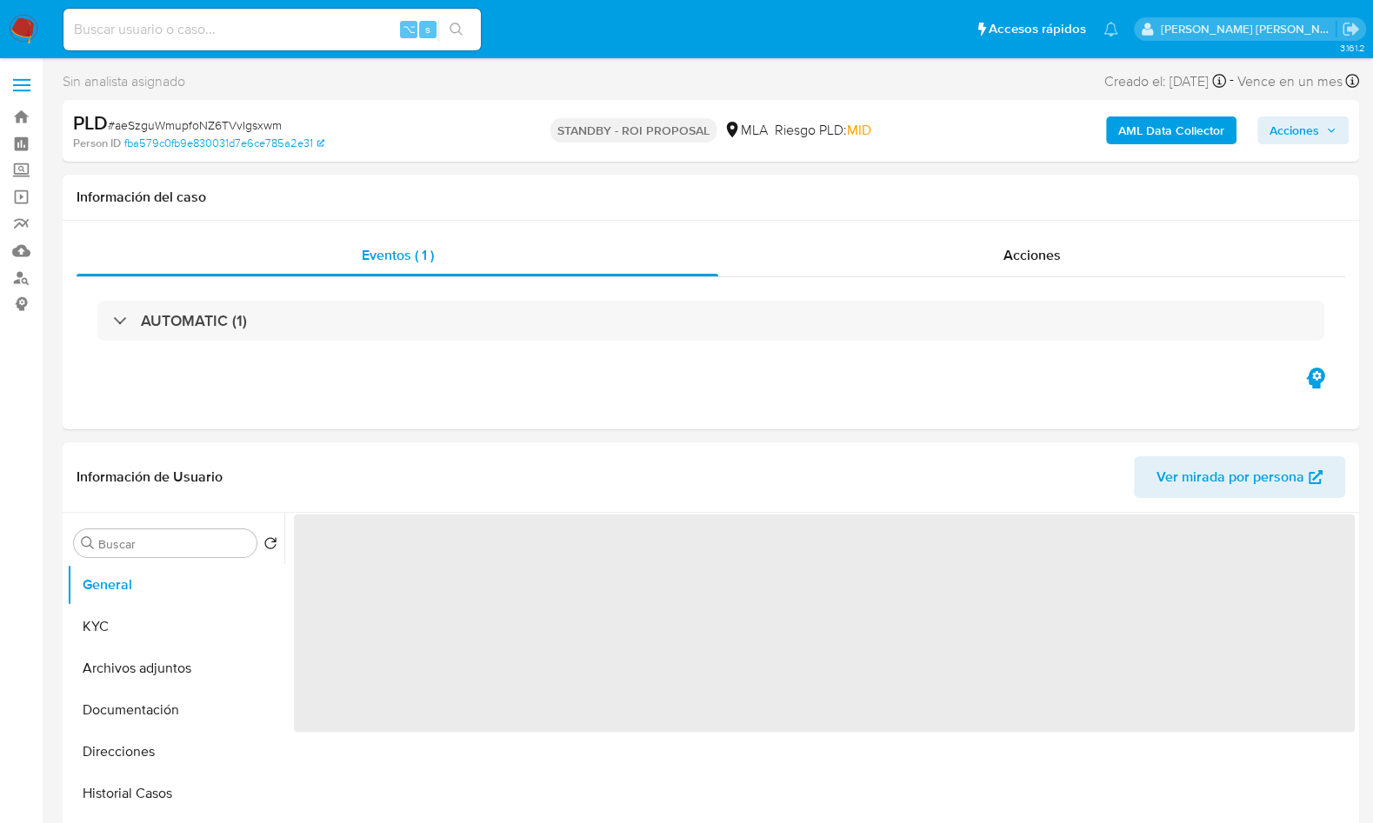
select select "10"
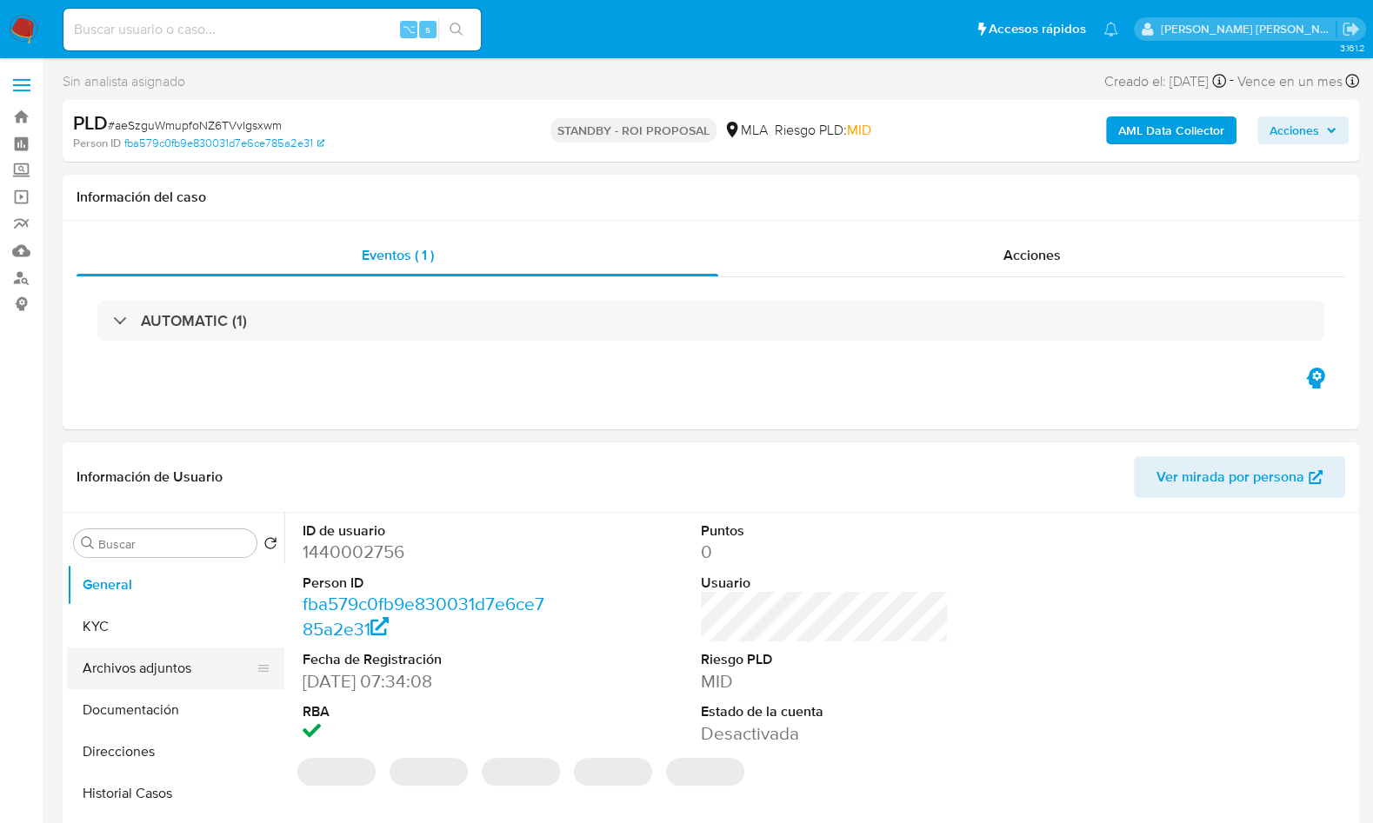
click at [97, 668] on button "Archivos adjuntos" at bounding box center [168, 669] width 203 height 42
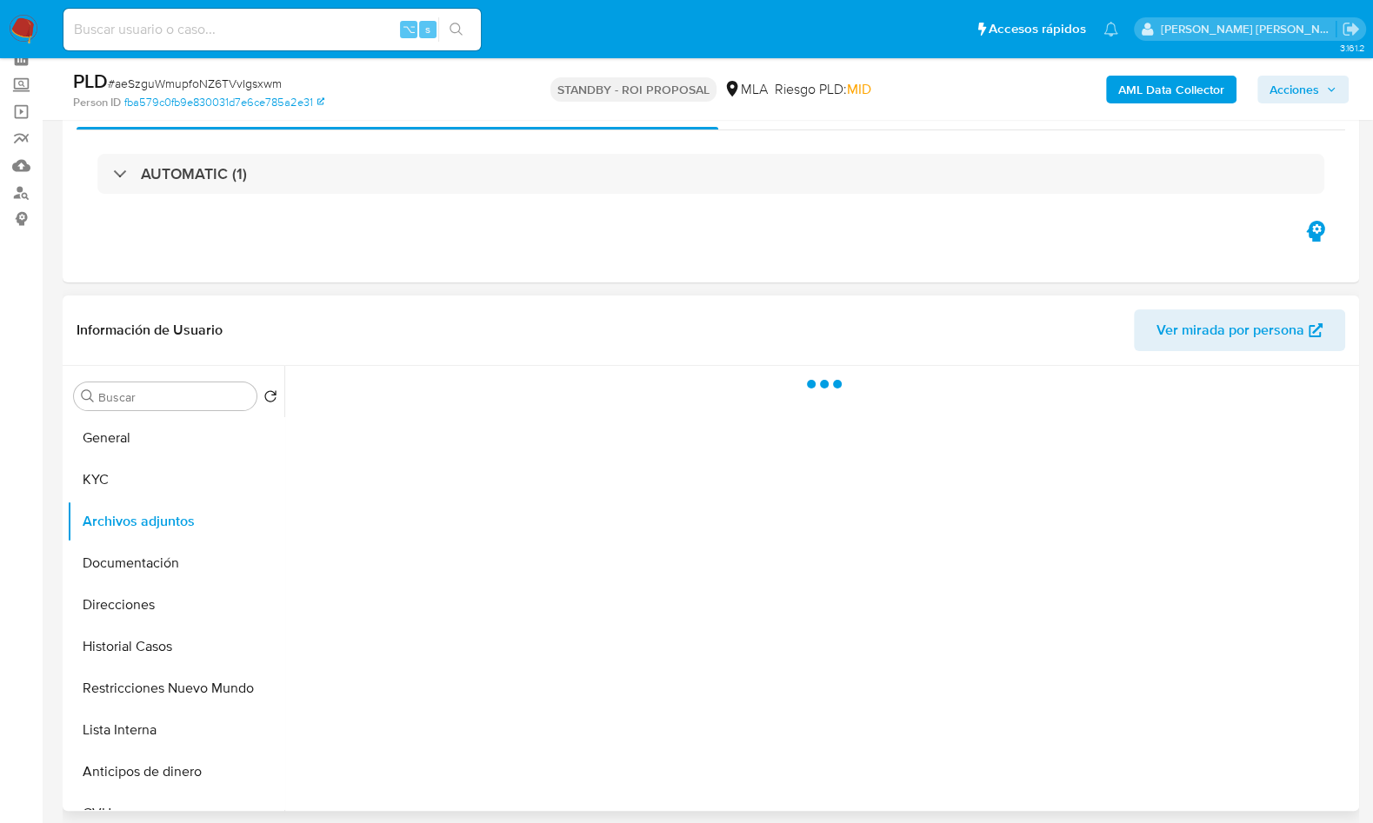
scroll to position [124, 0]
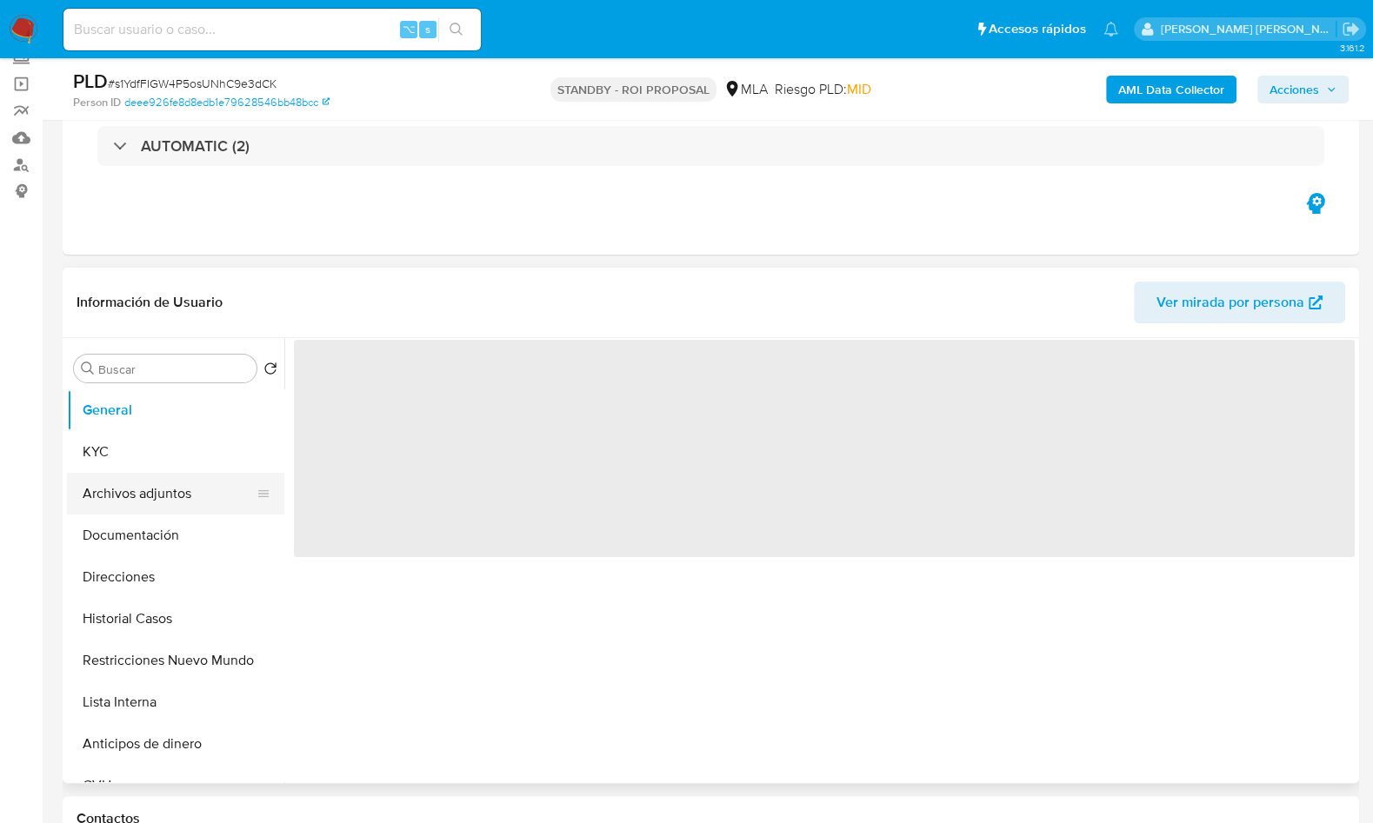
click at [168, 496] on button "Archivos adjuntos" at bounding box center [168, 494] width 203 height 42
select select "10"
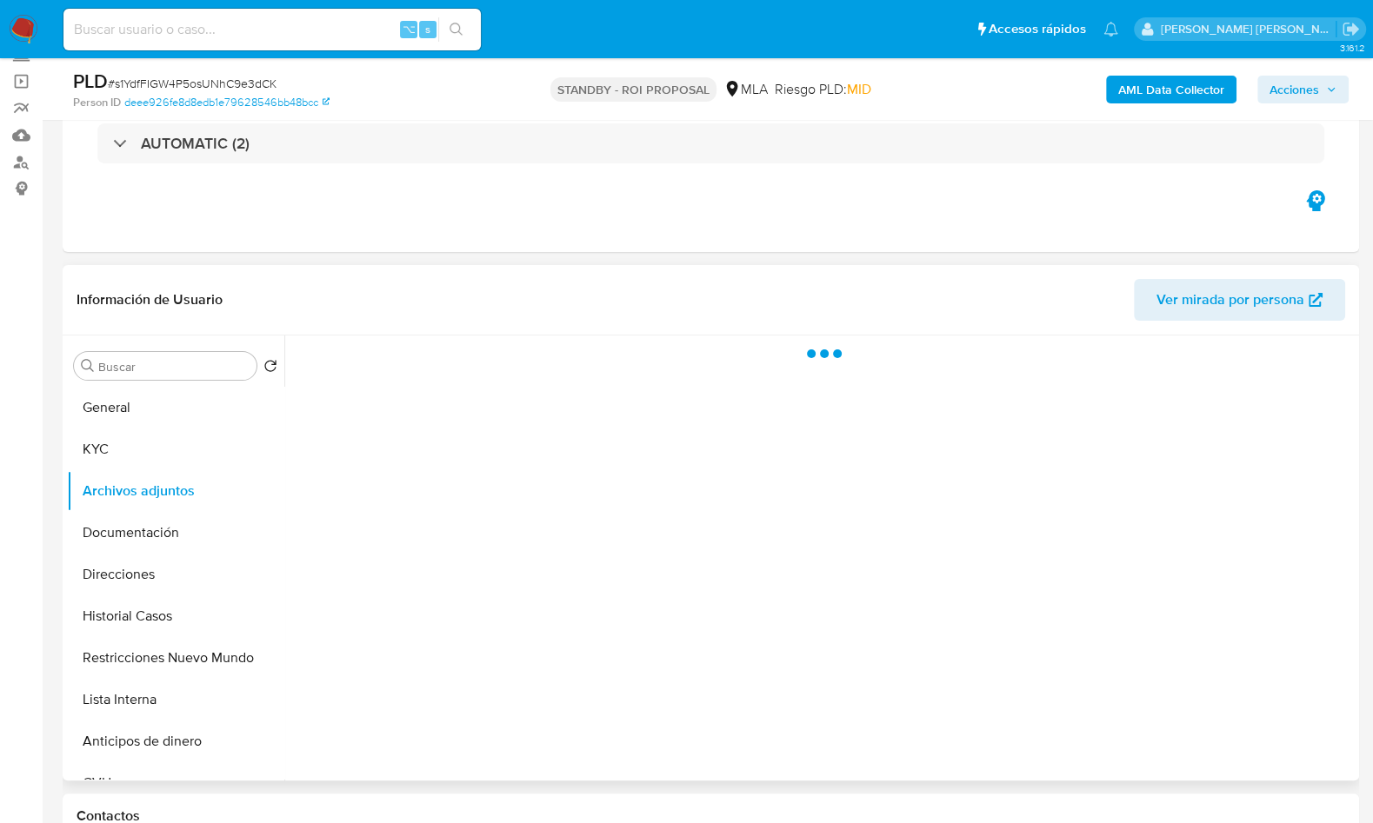
scroll to position [140, 0]
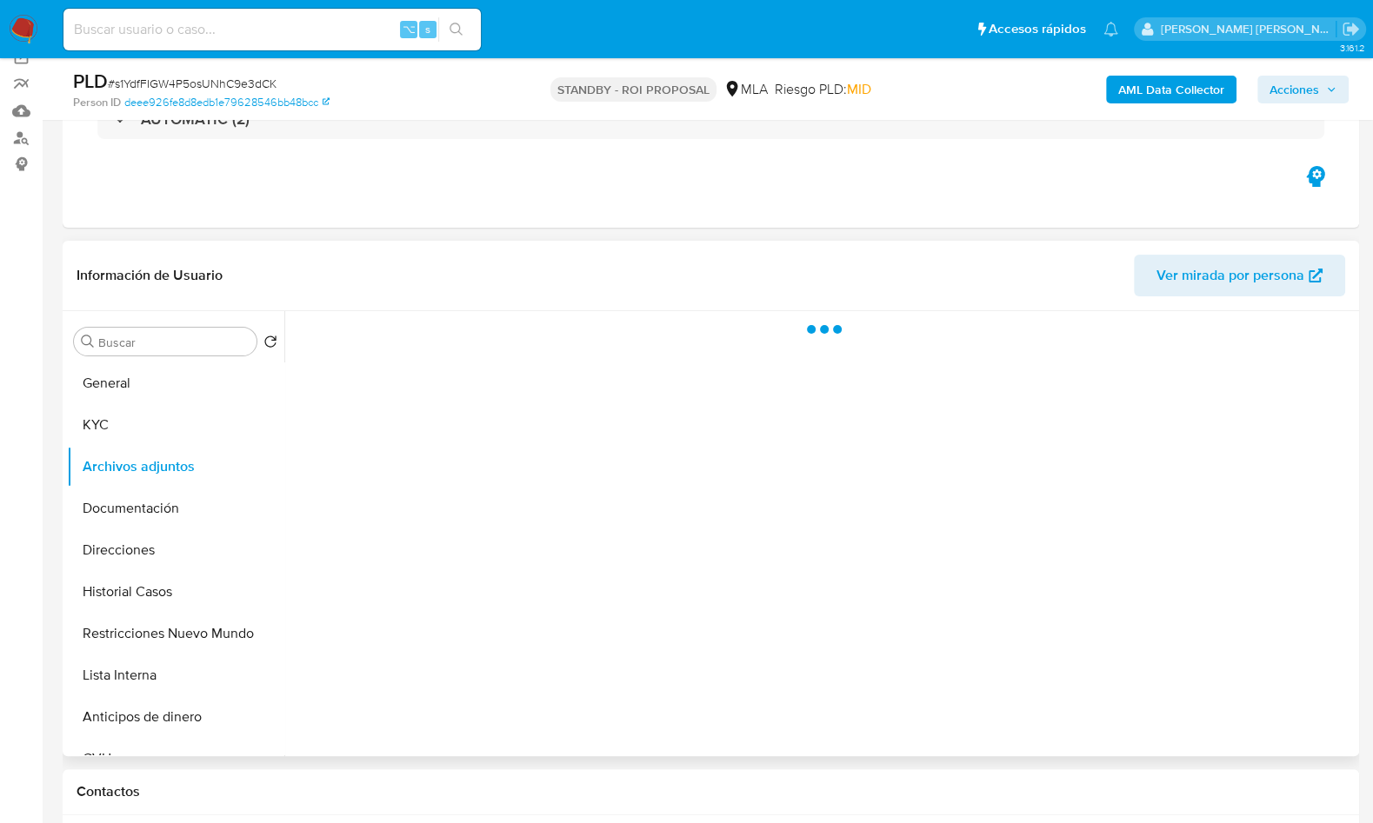
click at [330, 265] on header "Información de Usuario Ver mirada por persona" at bounding box center [711, 276] width 1269 height 42
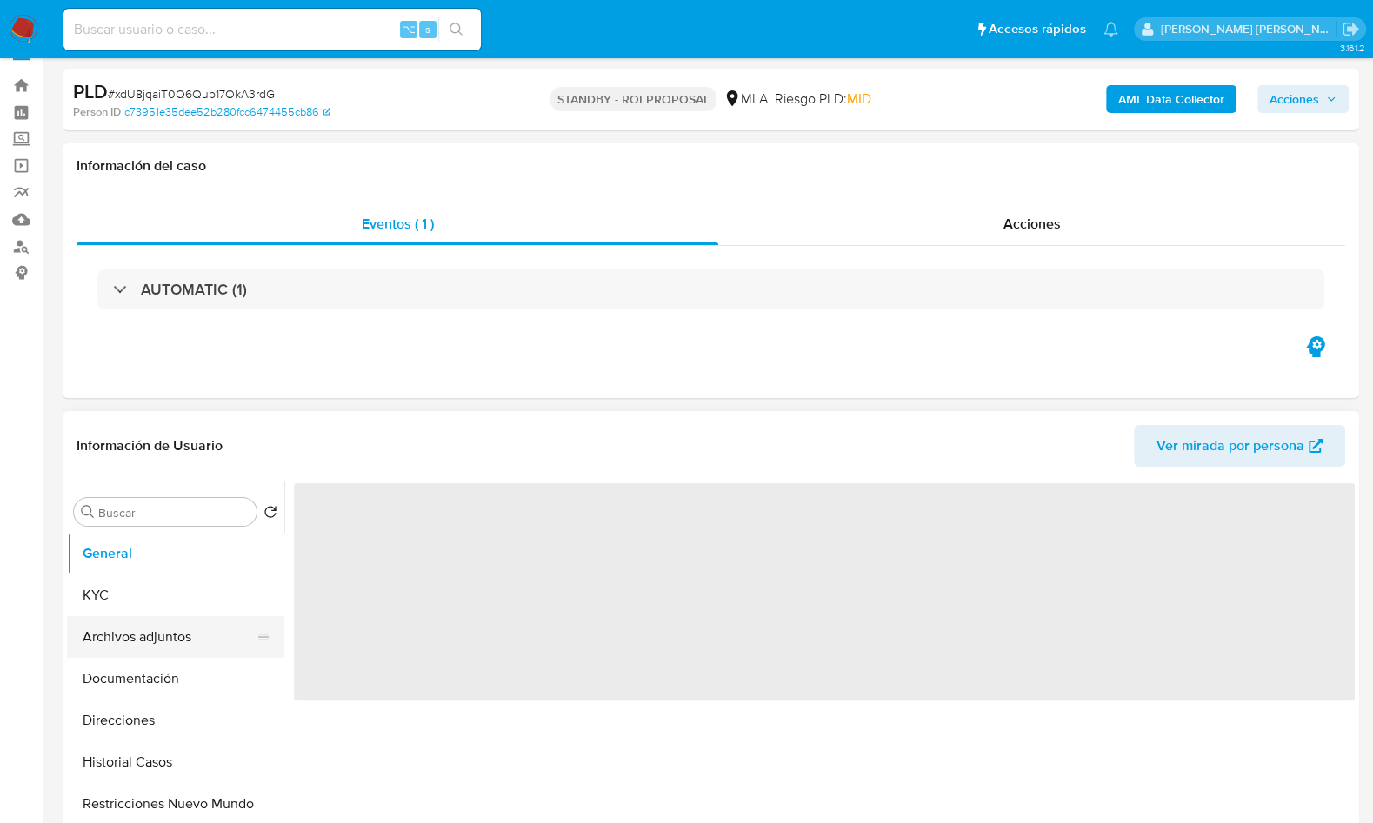
click at [174, 642] on button "Archivos adjuntos" at bounding box center [168, 638] width 203 height 42
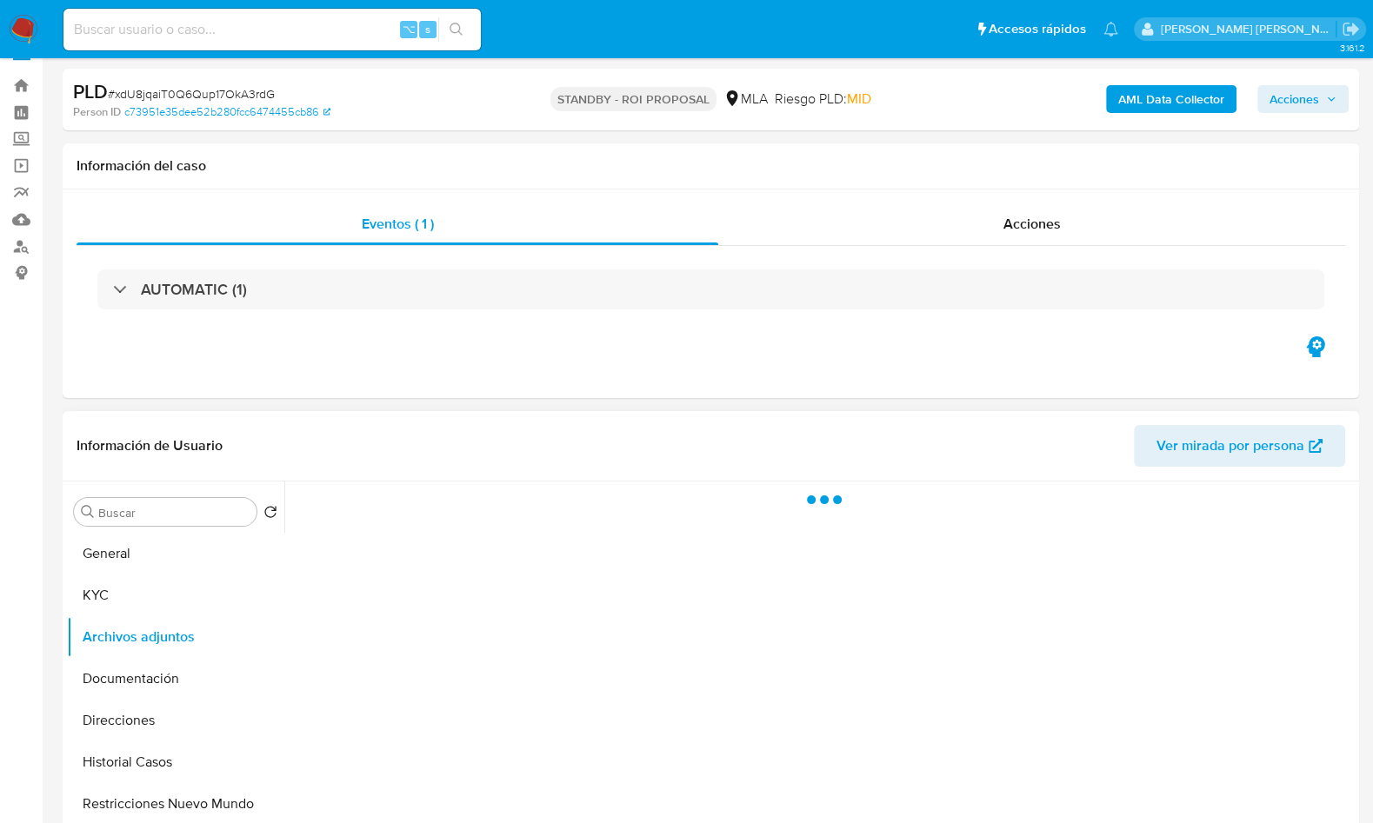
select select "10"
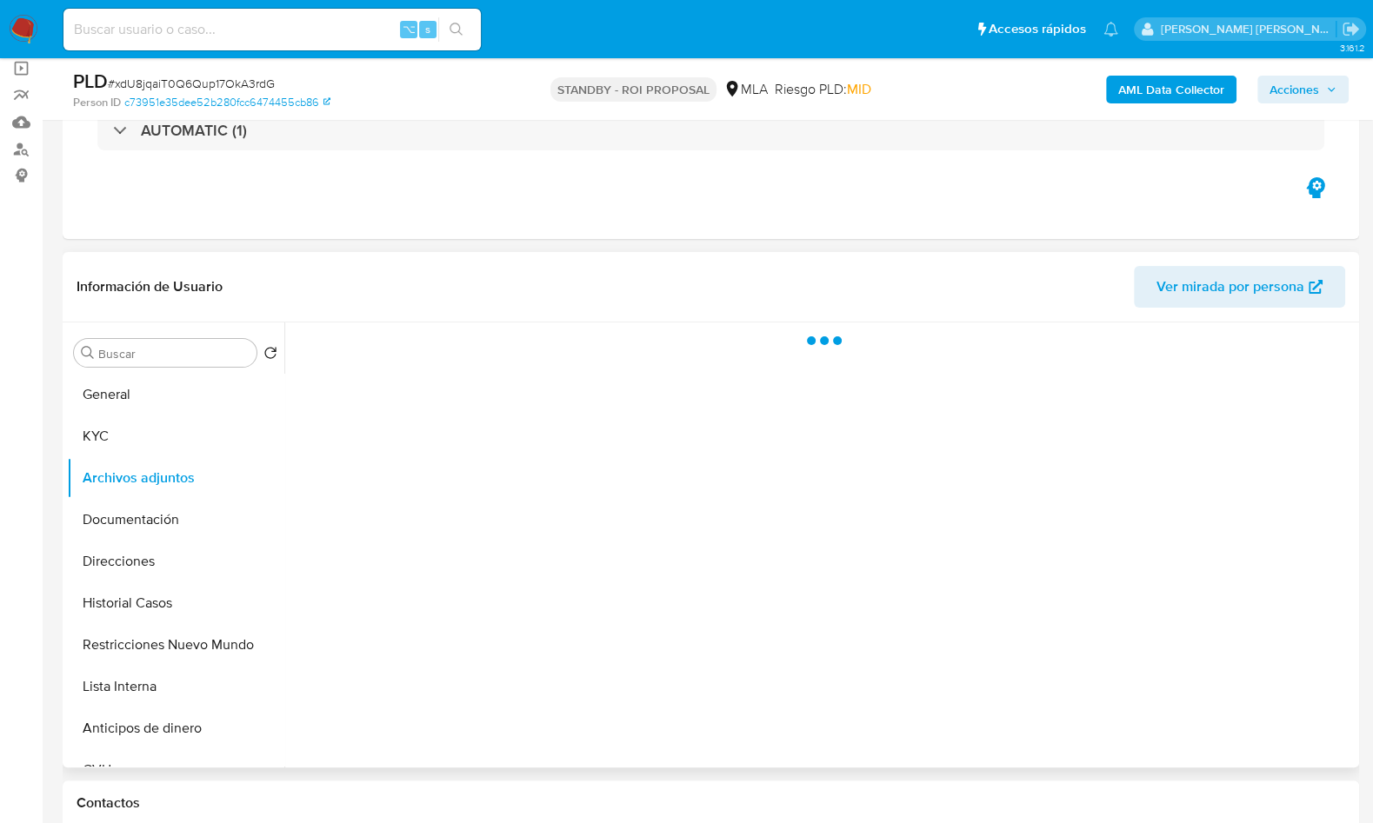
scroll to position [131, 0]
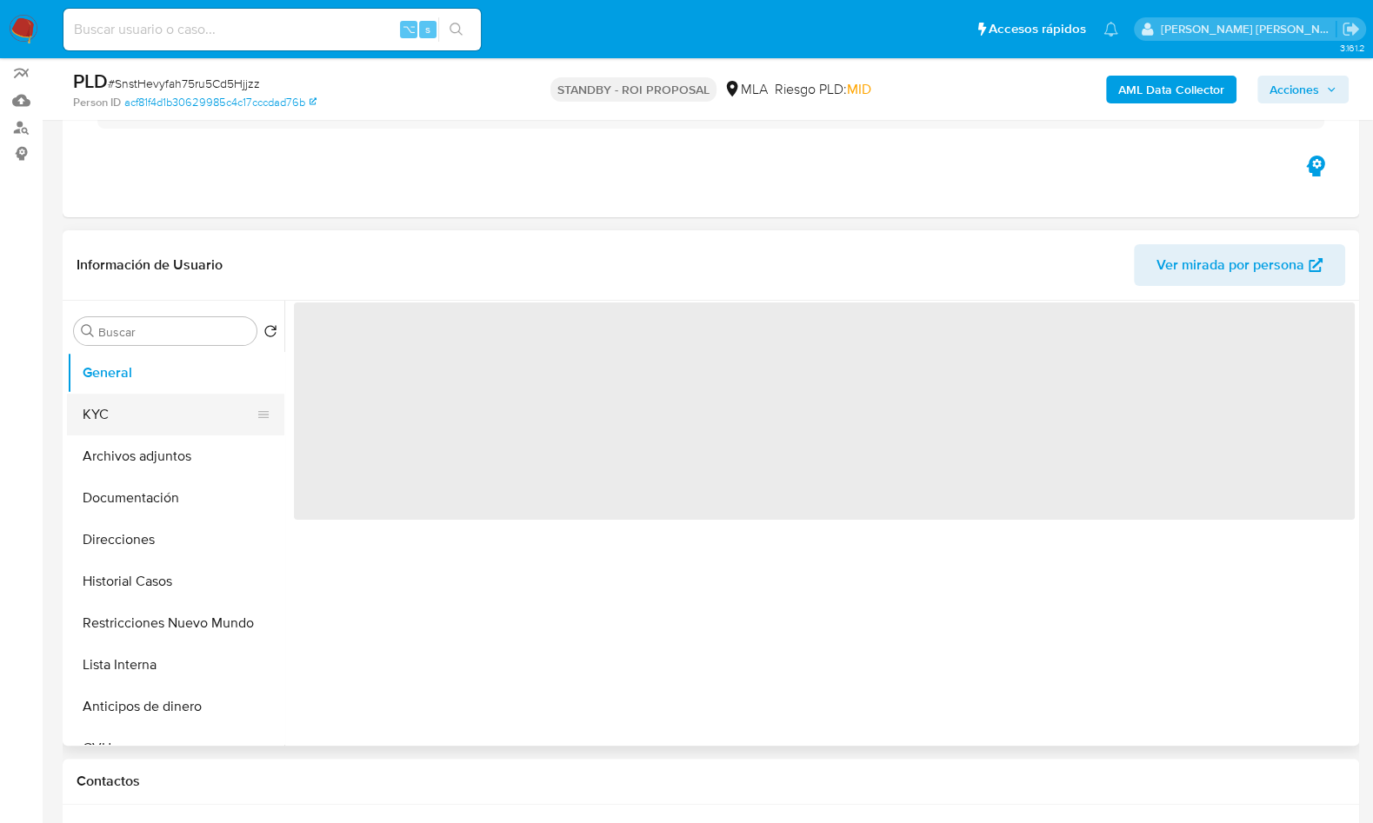
scroll to position [152, 0]
click at [143, 443] on button "Archivos adjuntos" at bounding box center [168, 455] width 203 height 42
select select "10"
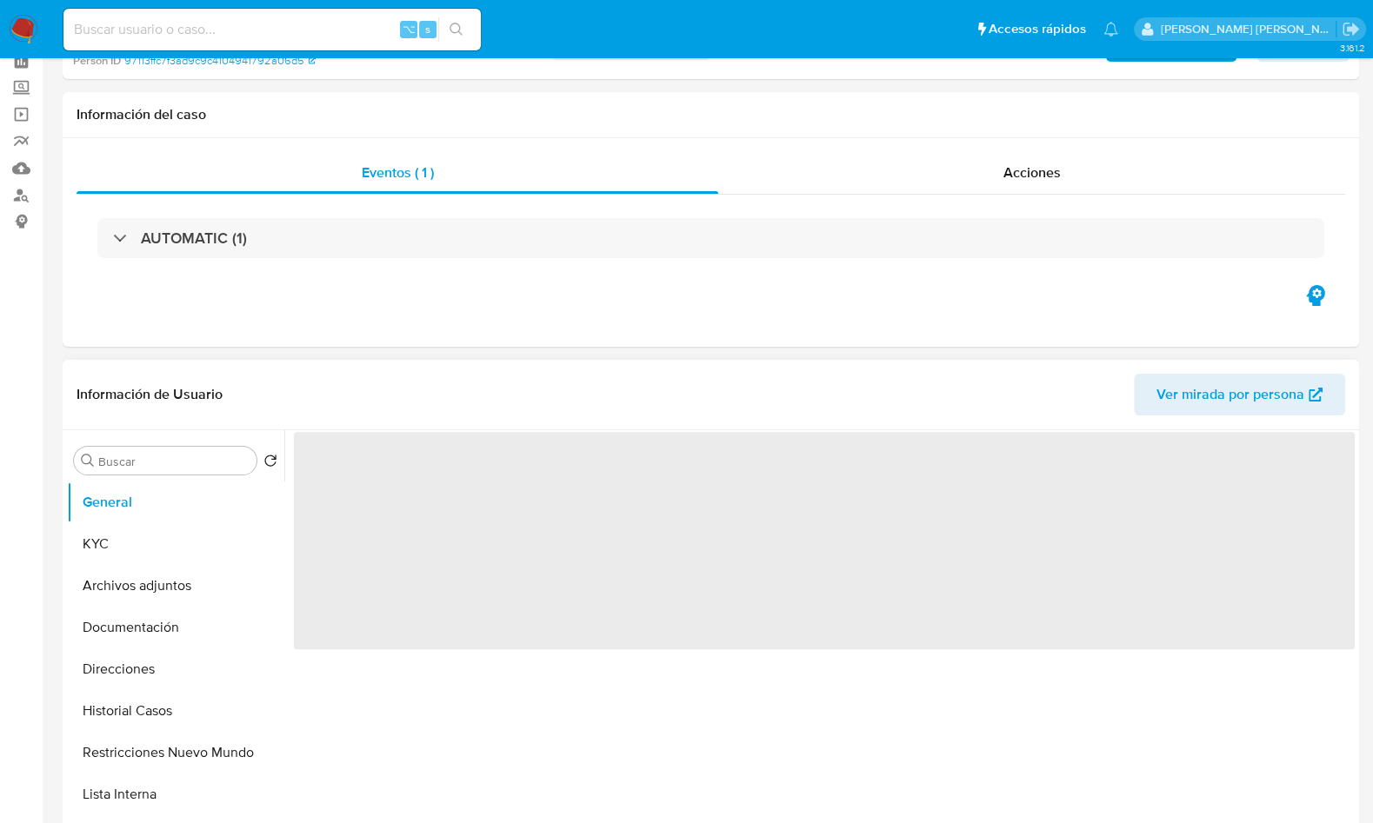
scroll to position [119, 0]
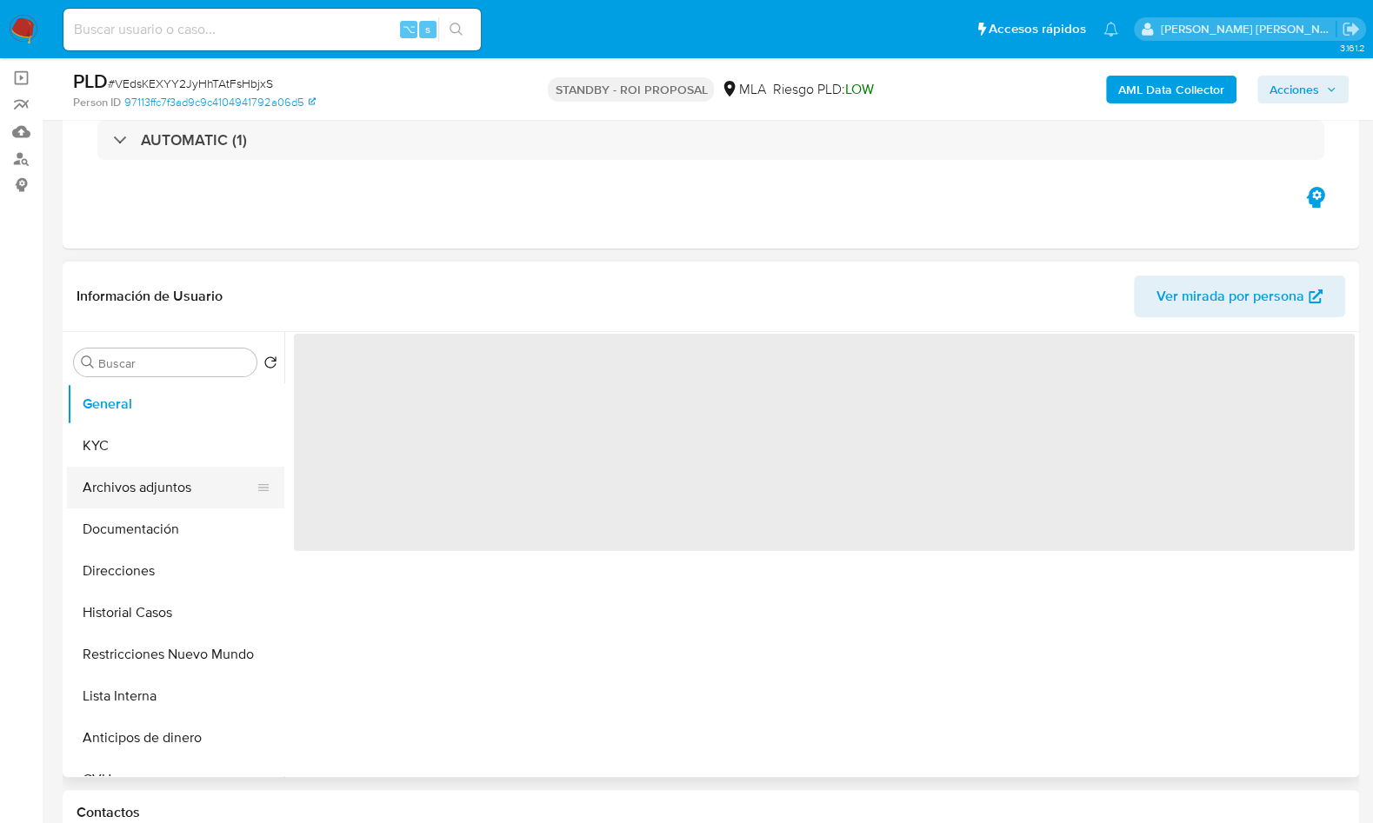
select select "10"
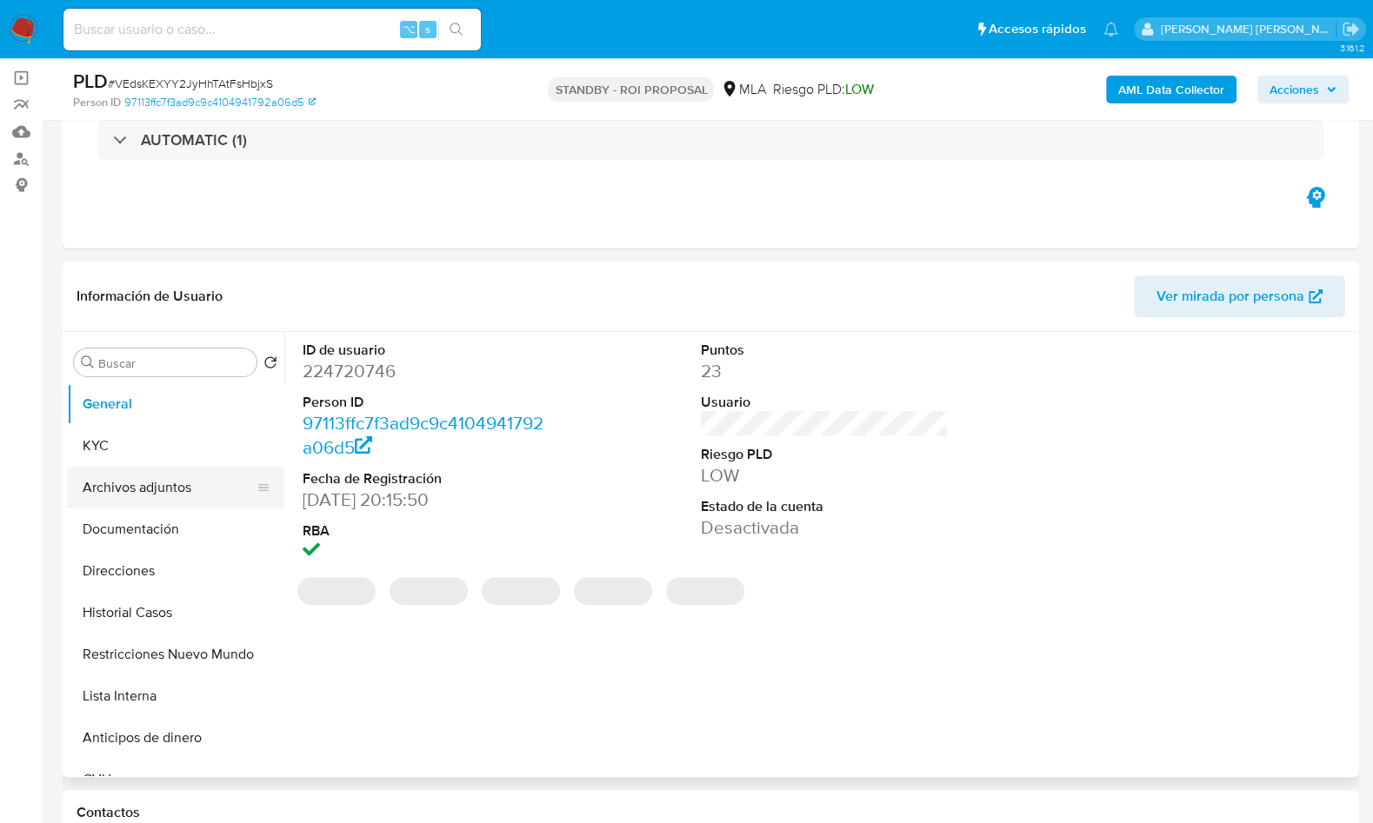
click at [183, 477] on button "Archivos adjuntos" at bounding box center [168, 488] width 203 height 42
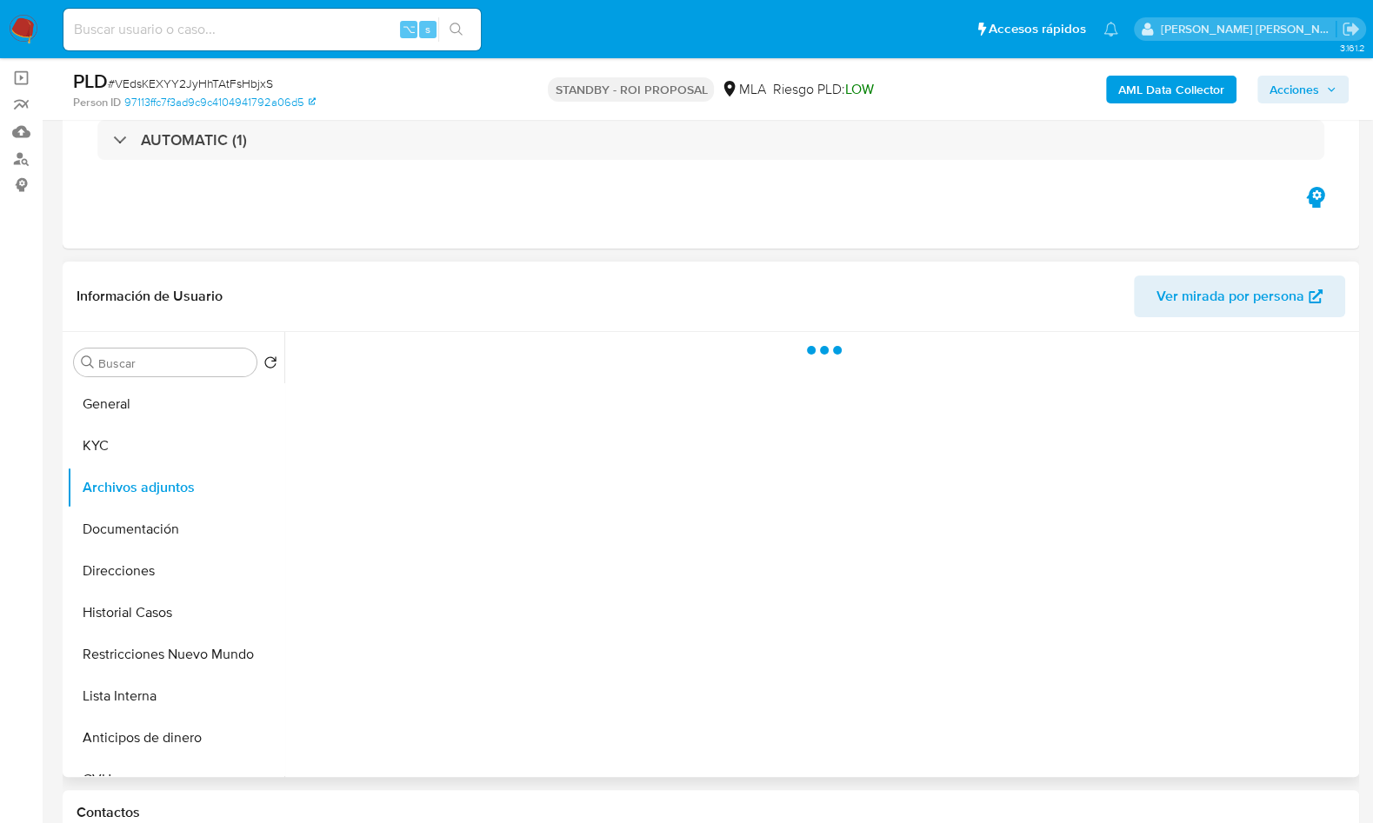
click at [416, 277] on header "Información de Usuario Ver mirada por persona" at bounding box center [711, 297] width 1269 height 42
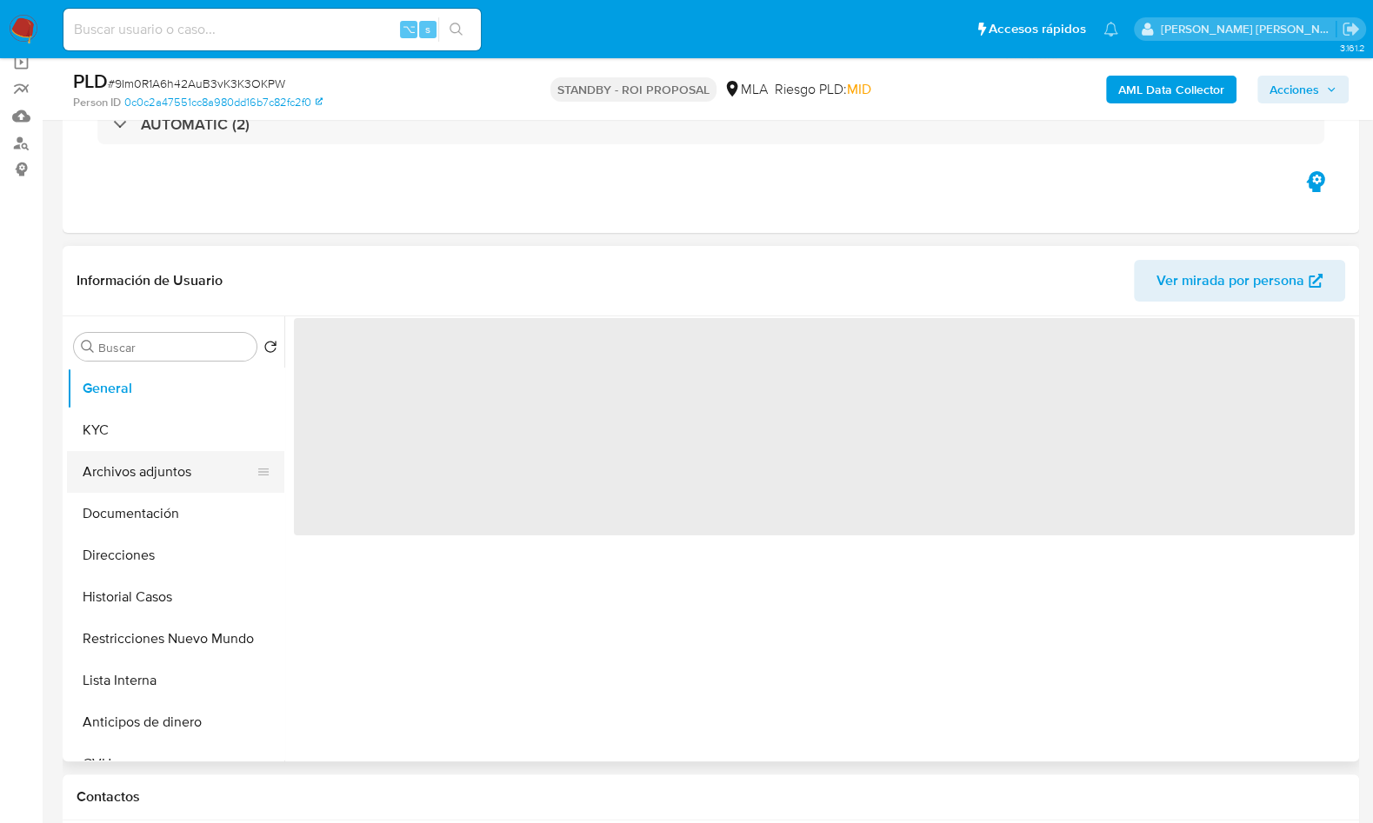
scroll to position [148, 0]
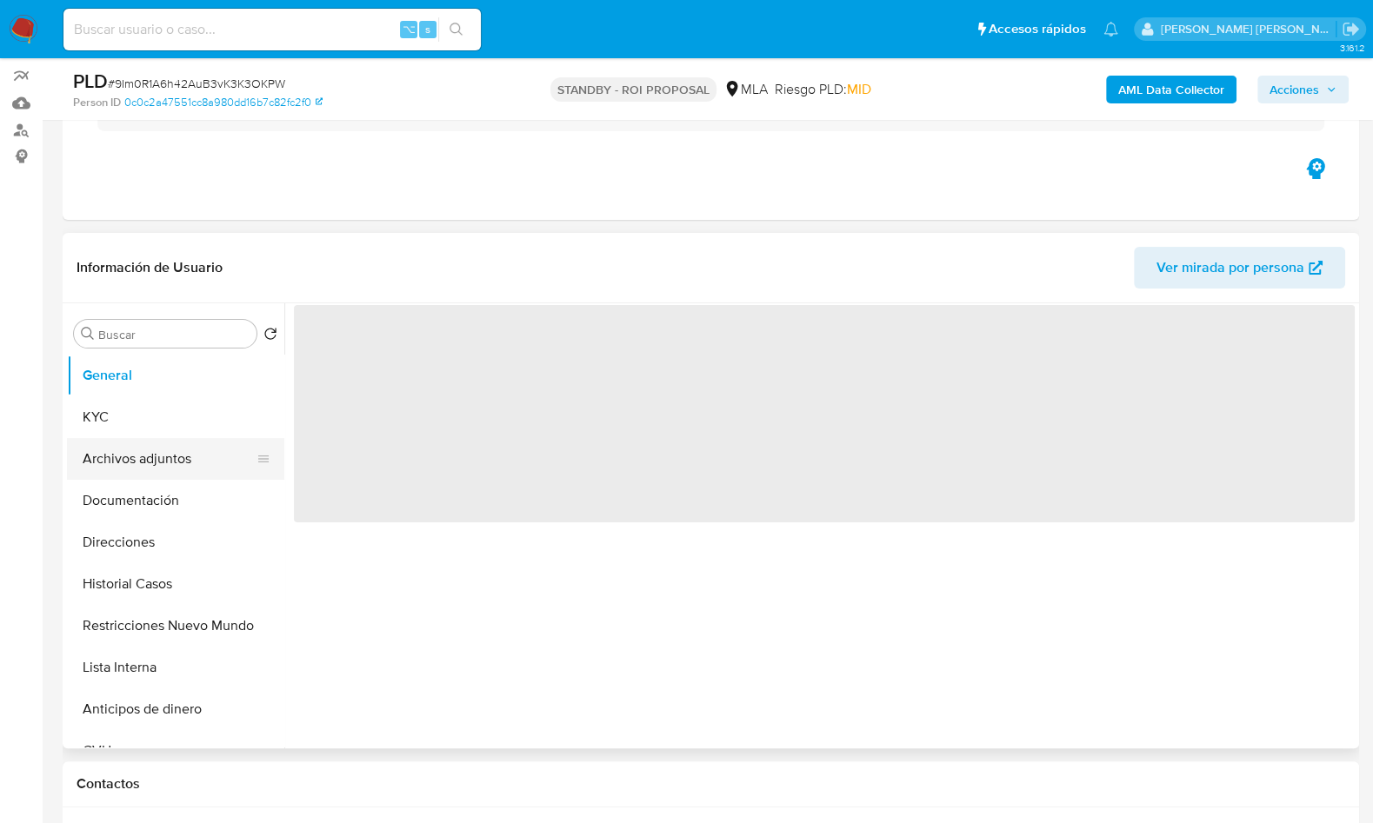
click at [162, 465] on button "Archivos adjuntos" at bounding box center [168, 459] width 203 height 42
select select "10"
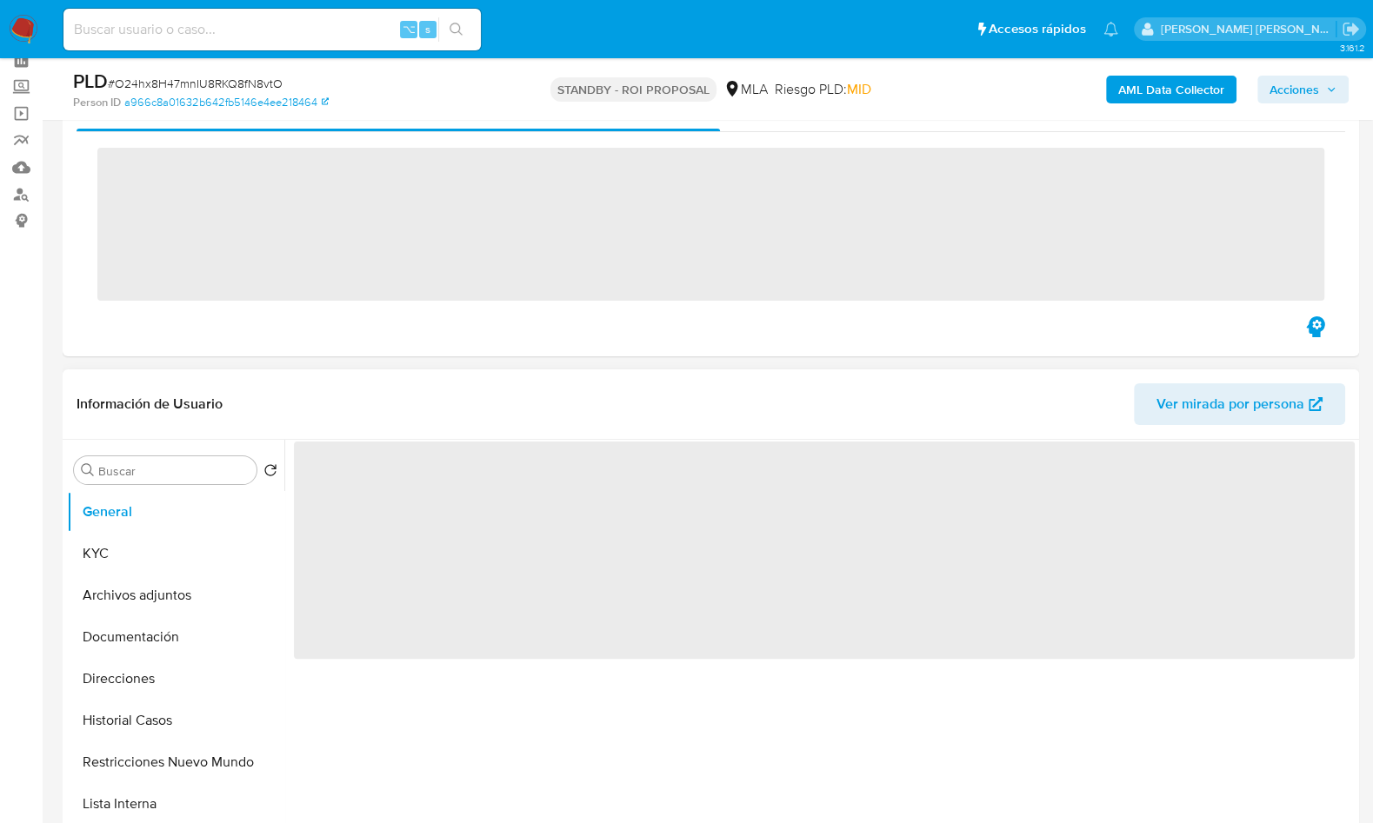
scroll to position [224, 0]
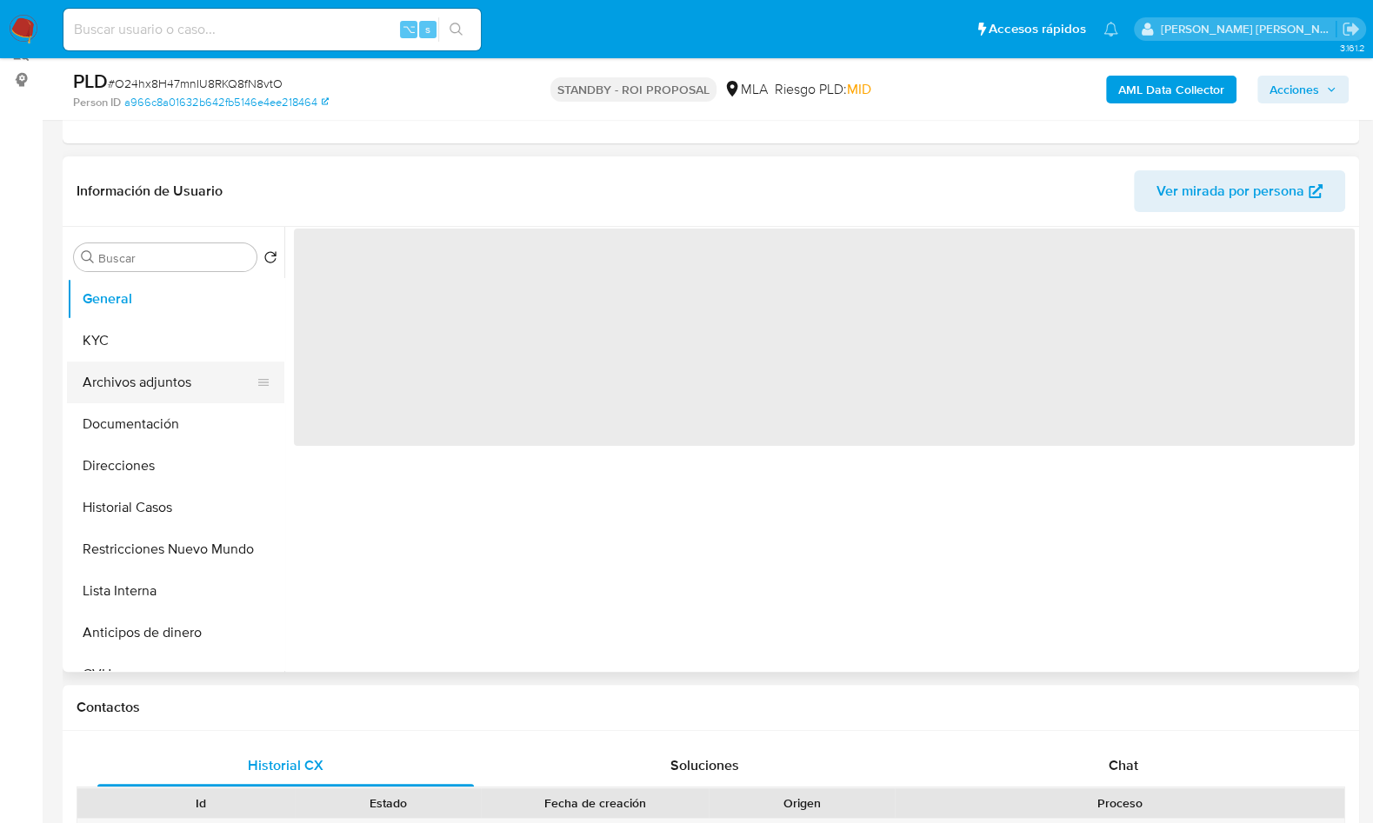
click at [174, 384] on button "Archivos adjuntos" at bounding box center [168, 383] width 203 height 42
select select "10"
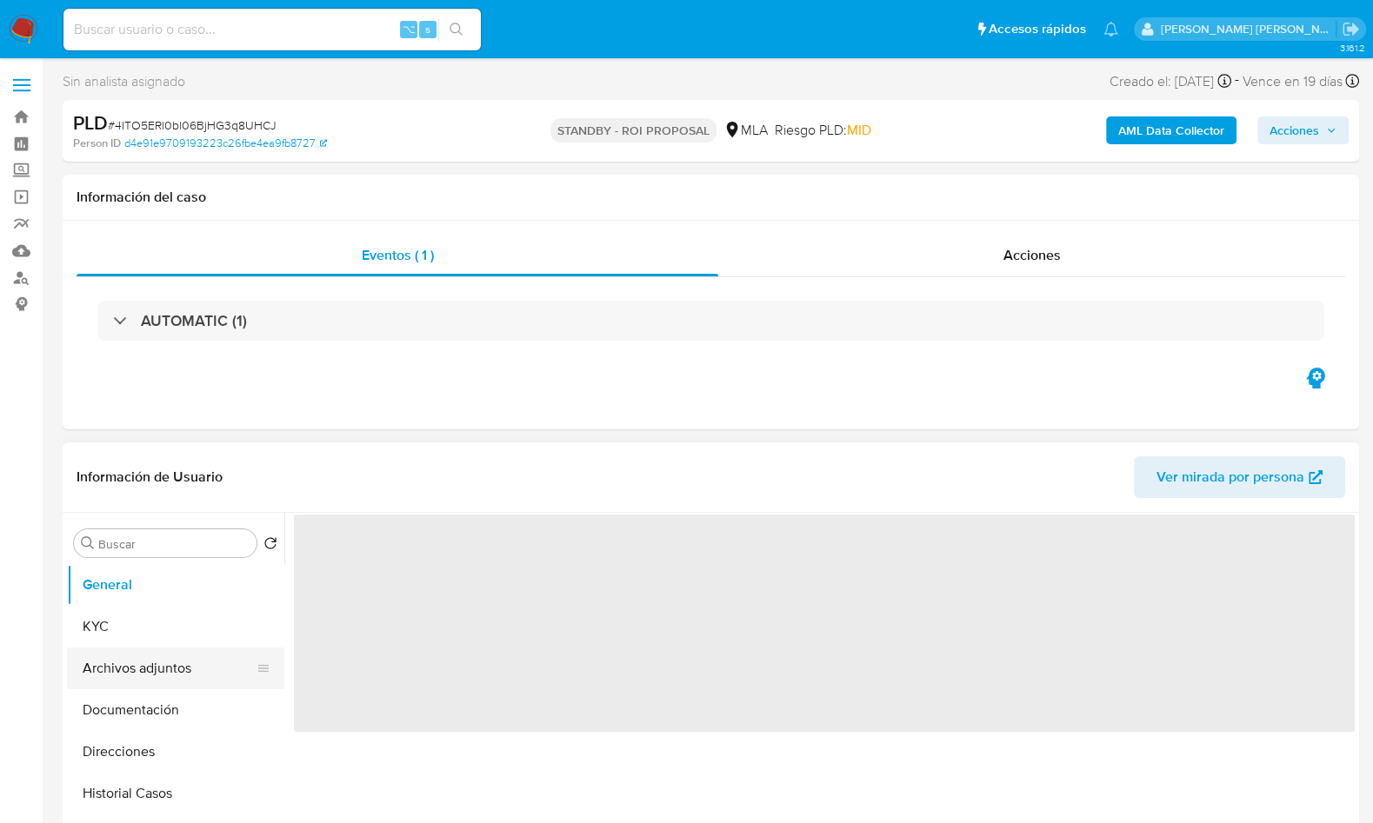
click at [158, 680] on button "Archivos adjuntos" at bounding box center [168, 669] width 203 height 42
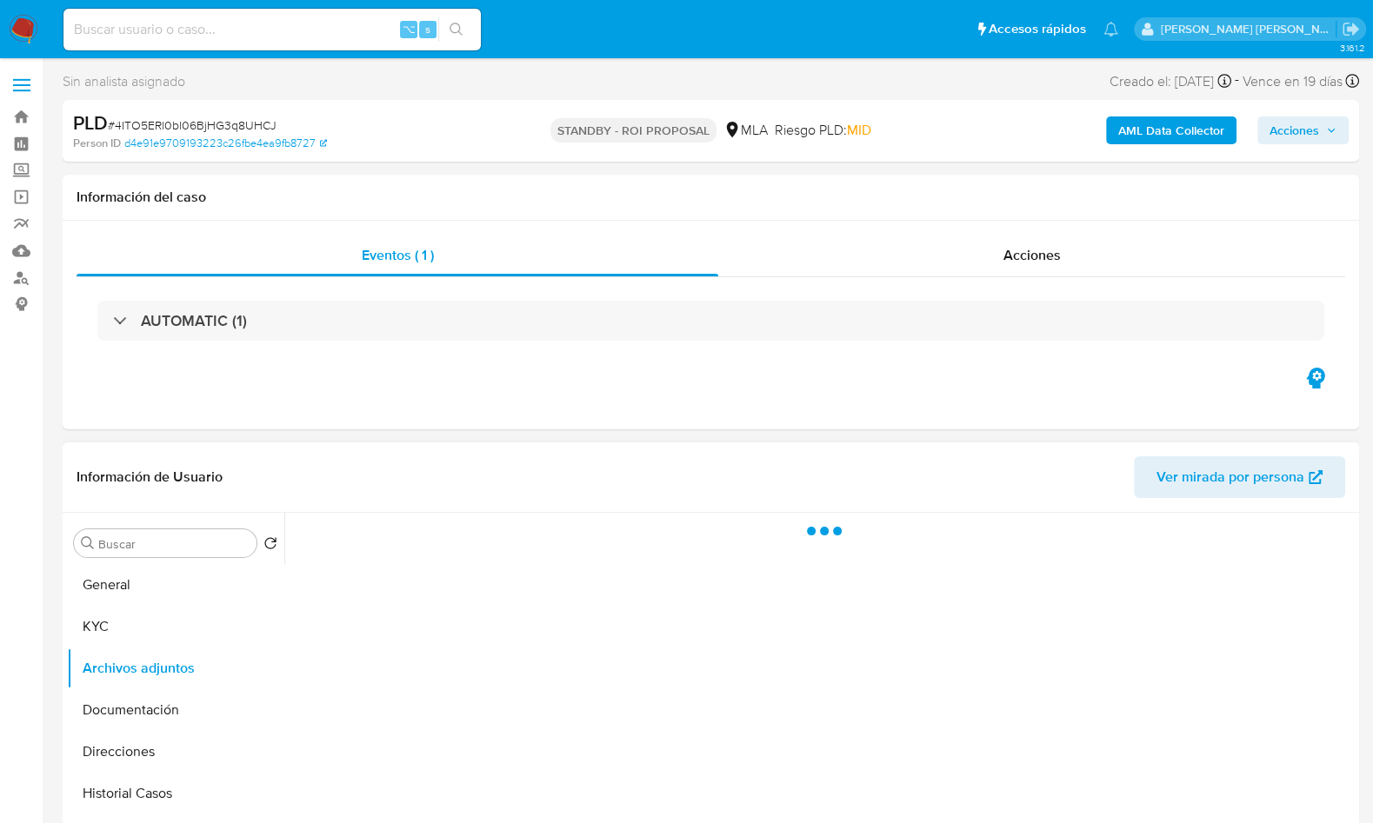
select select "10"
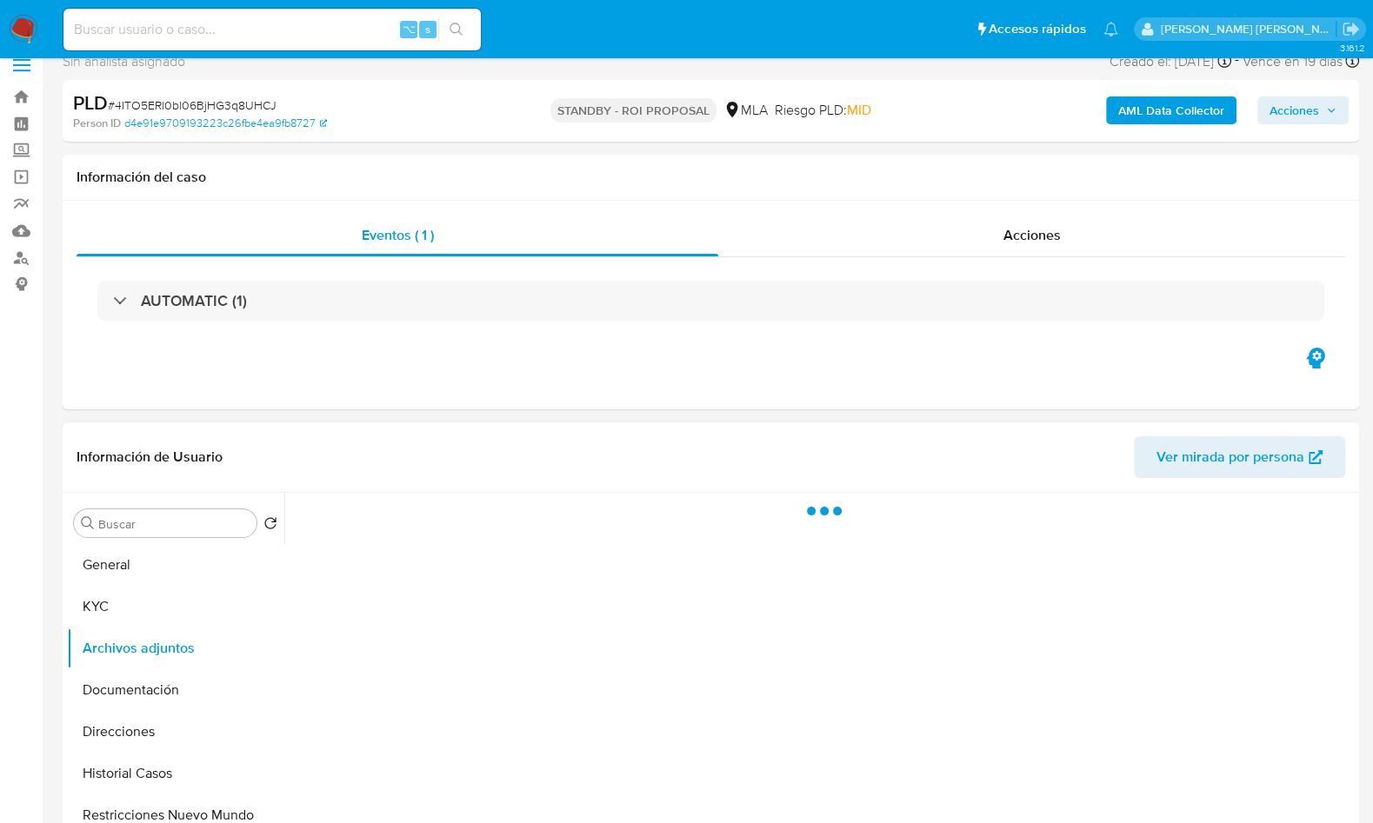
scroll to position [26, 0]
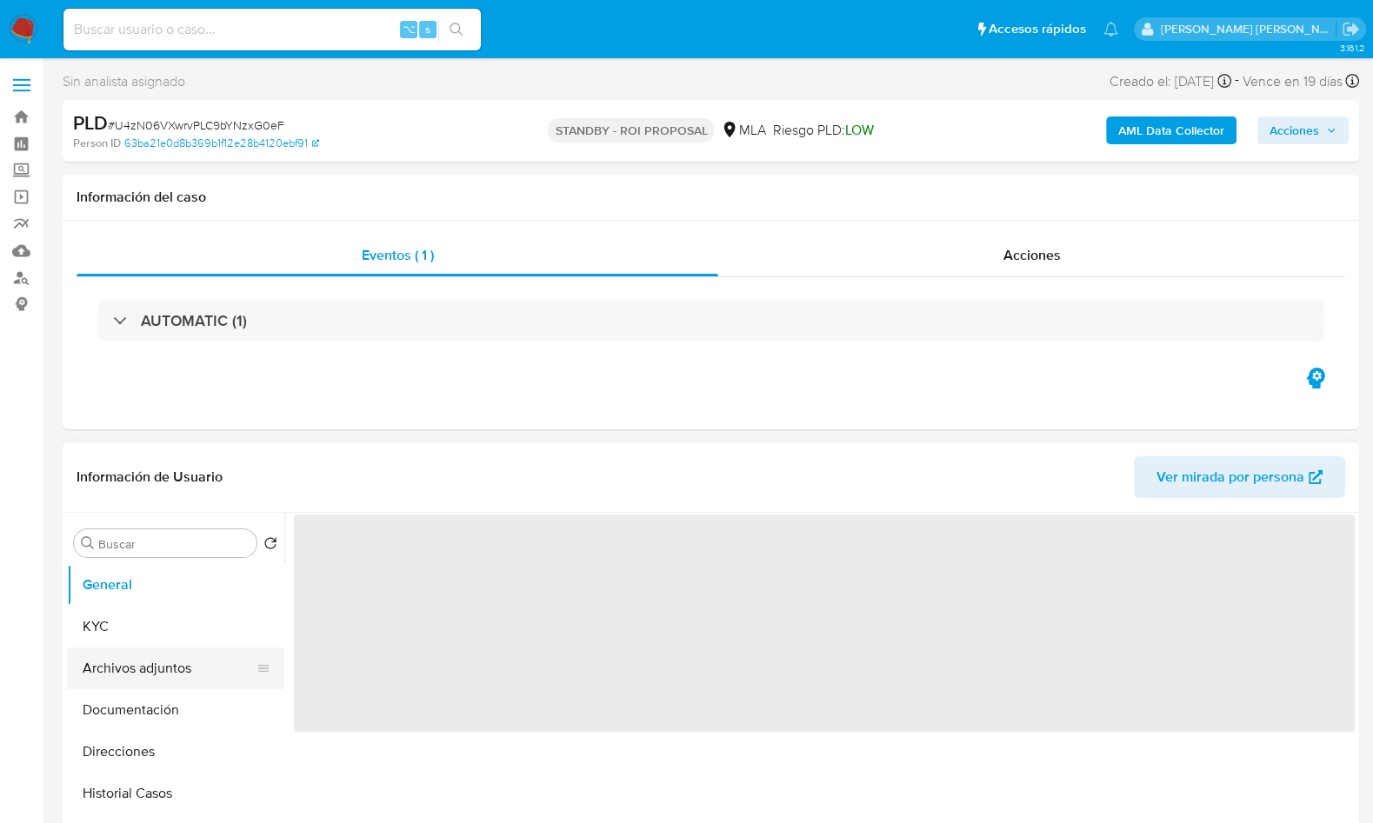
click at [169, 670] on button "Archivos adjuntos" at bounding box center [168, 669] width 203 height 42
select select "10"
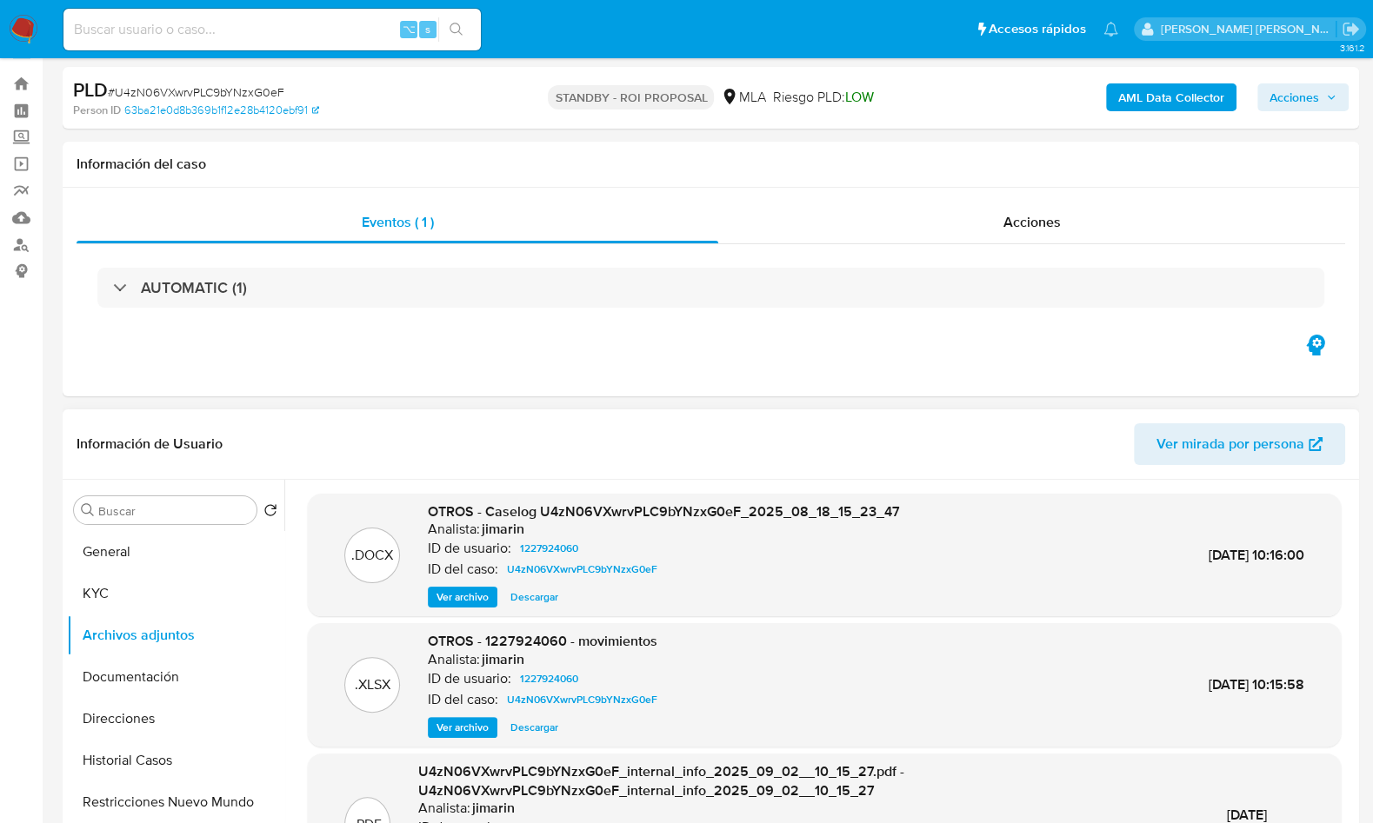
scroll to position [50, 0]
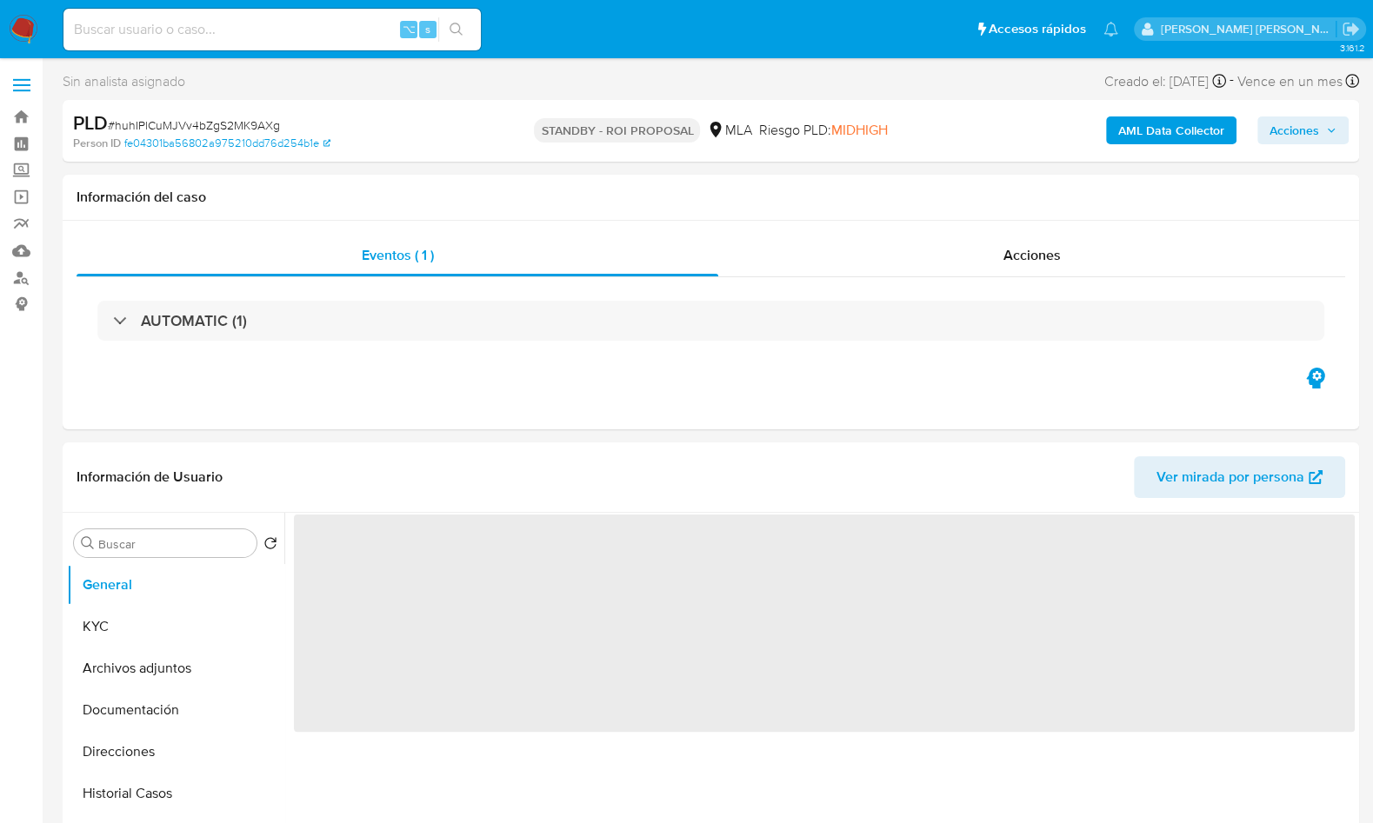
select select "10"
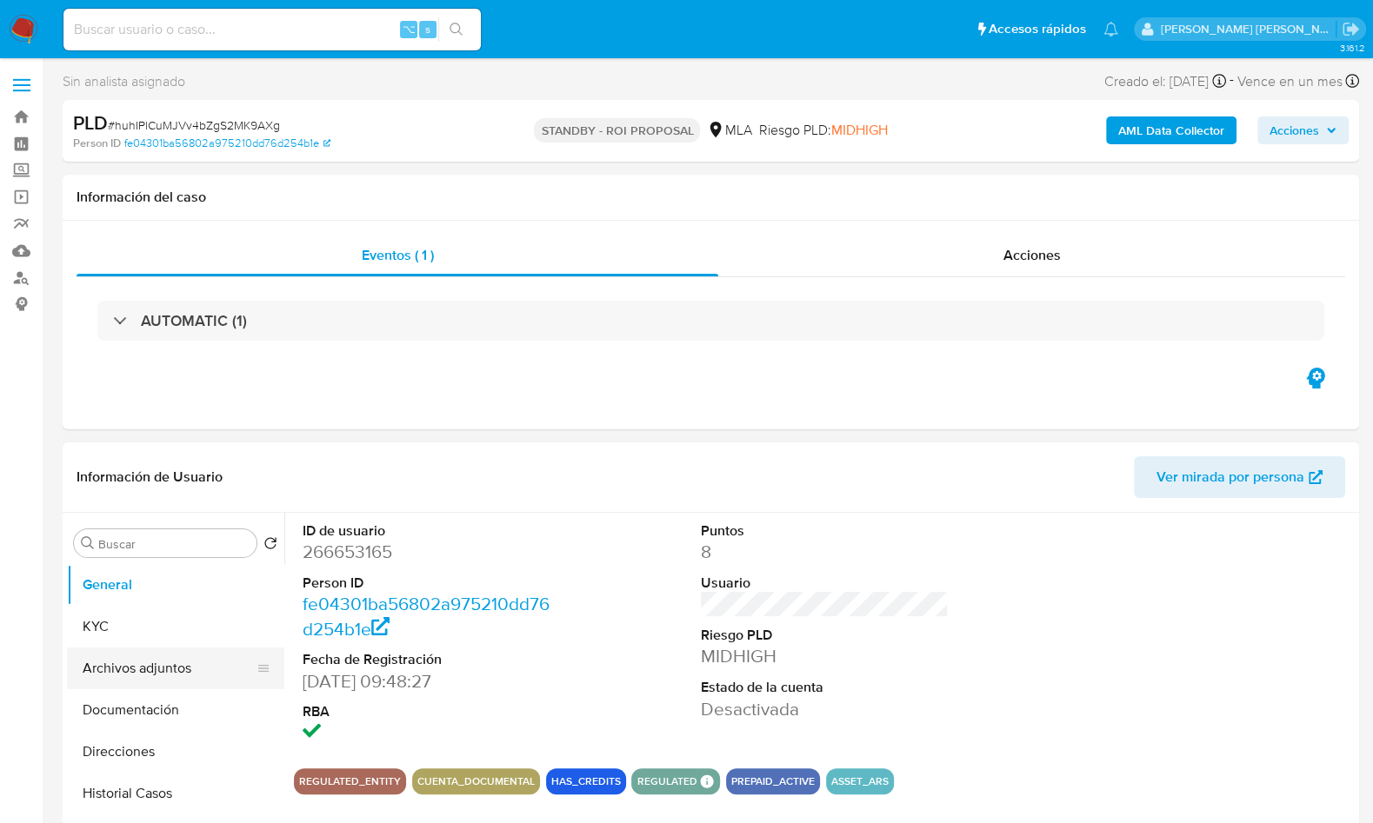
click at [168, 661] on button "Archivos adjuntos" at bounding box center [168, 669] width 203 height 42
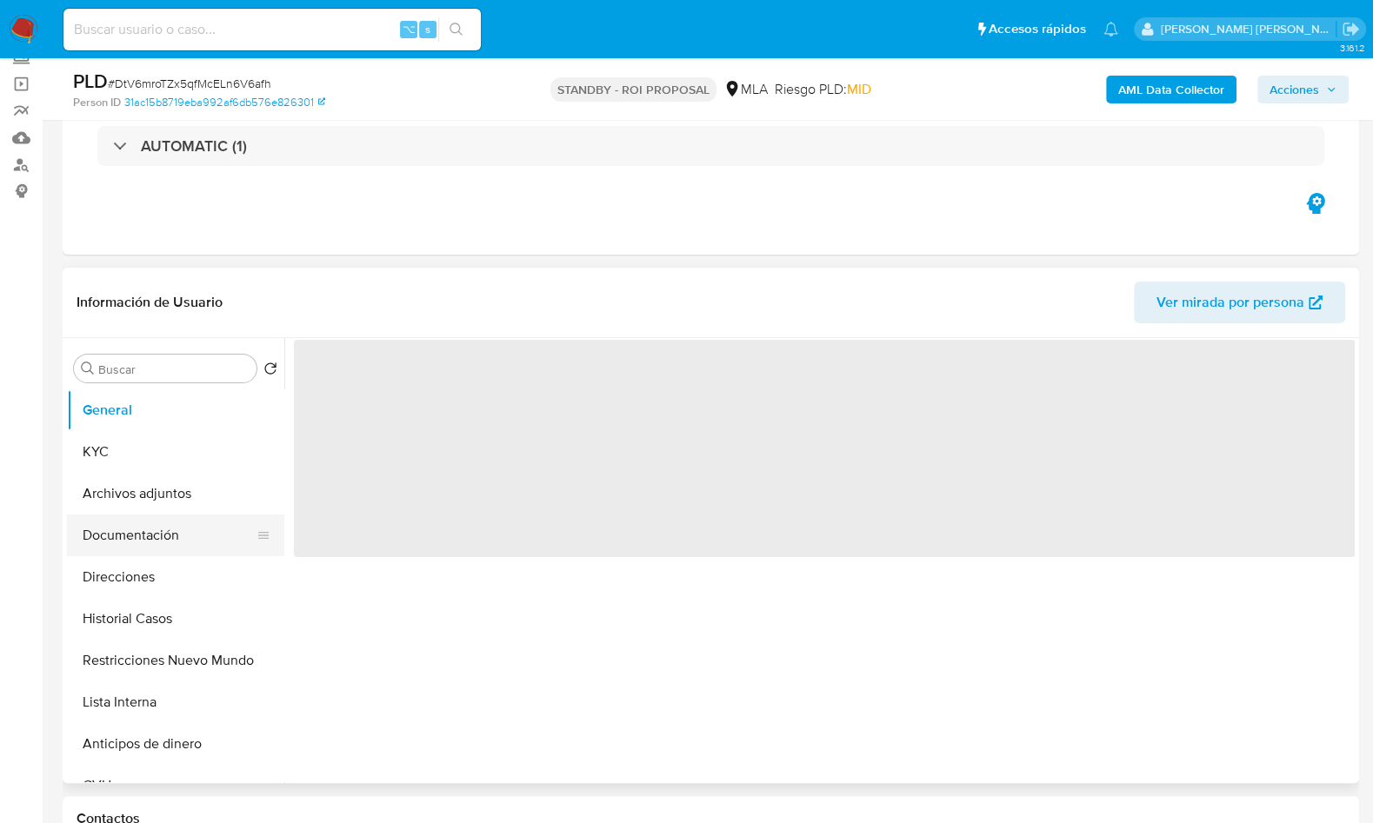
scroll to position [135, 0]
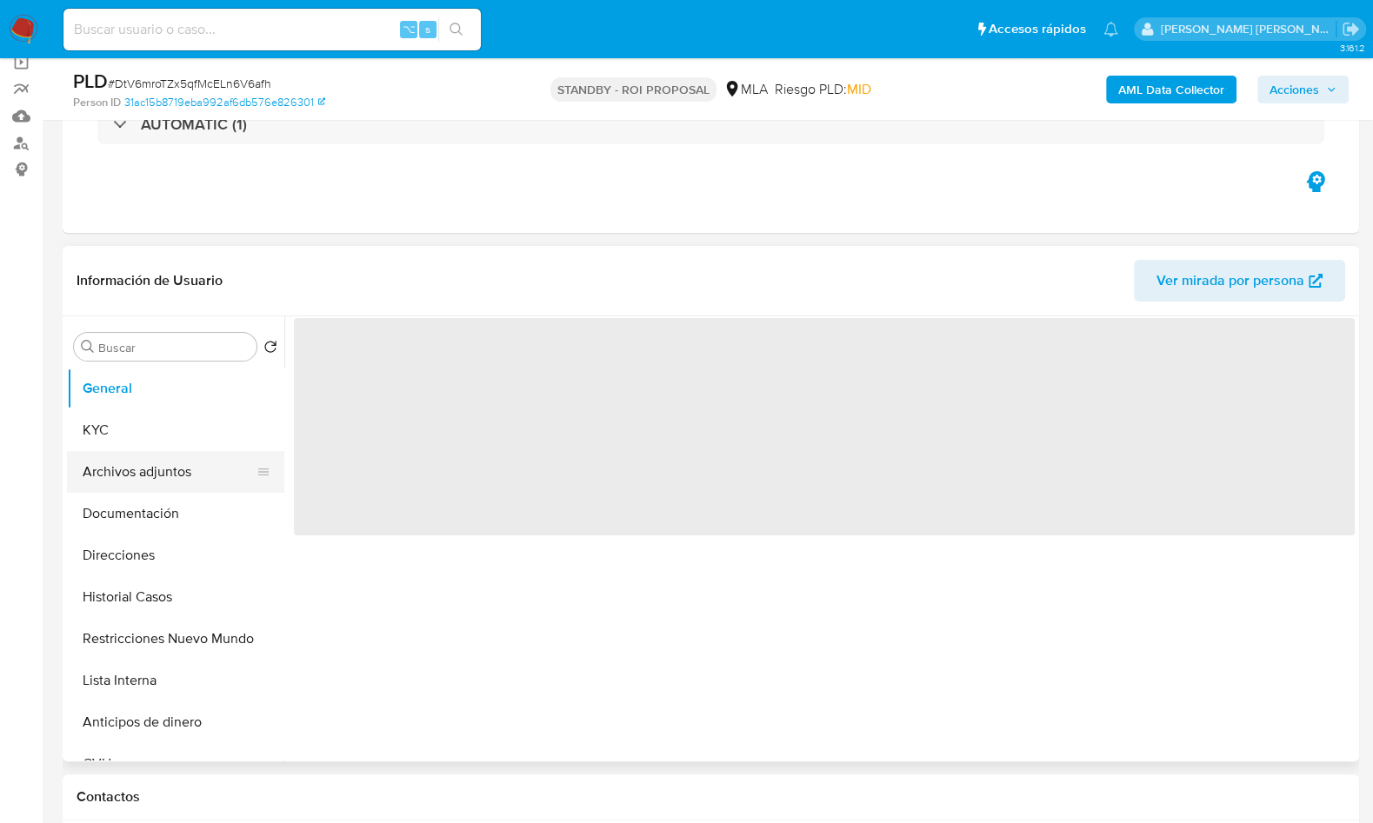
click at [162, 489] on button "Archivos adjuntos" at bounding box center [168, 472] width 203 height 42
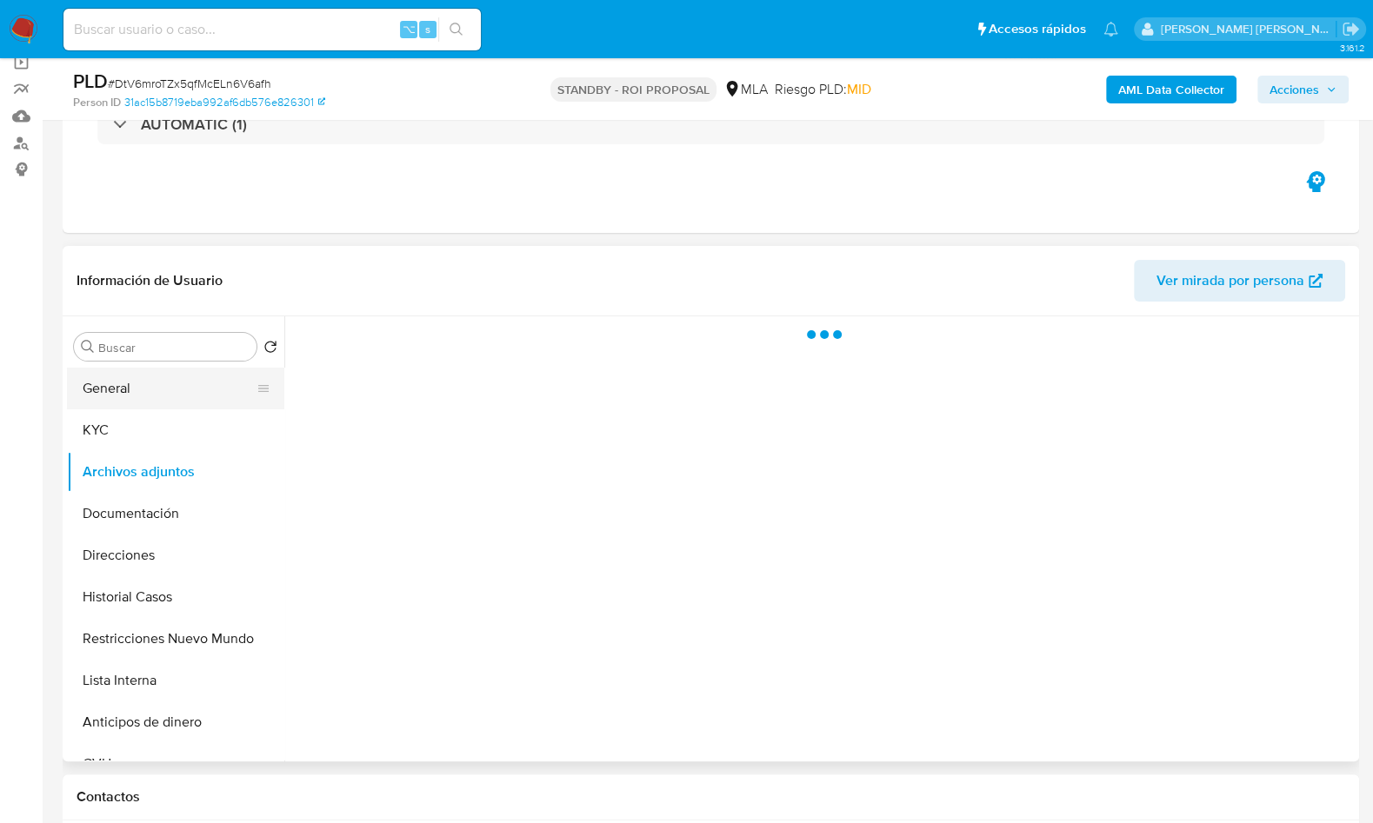
select select "10"
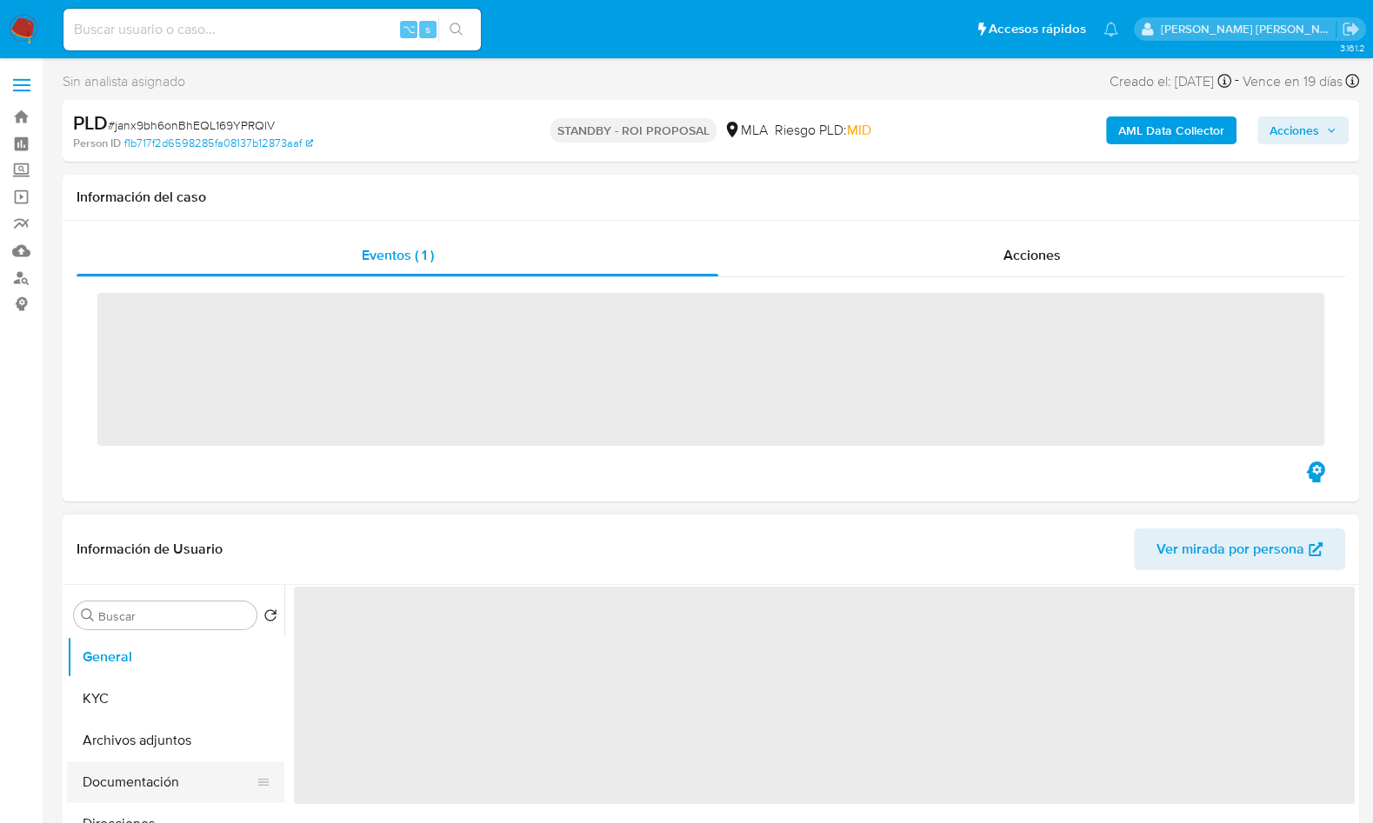
click at [158, 762] on button "Documentación" at bounding box center [168, 783] width 203 height 42
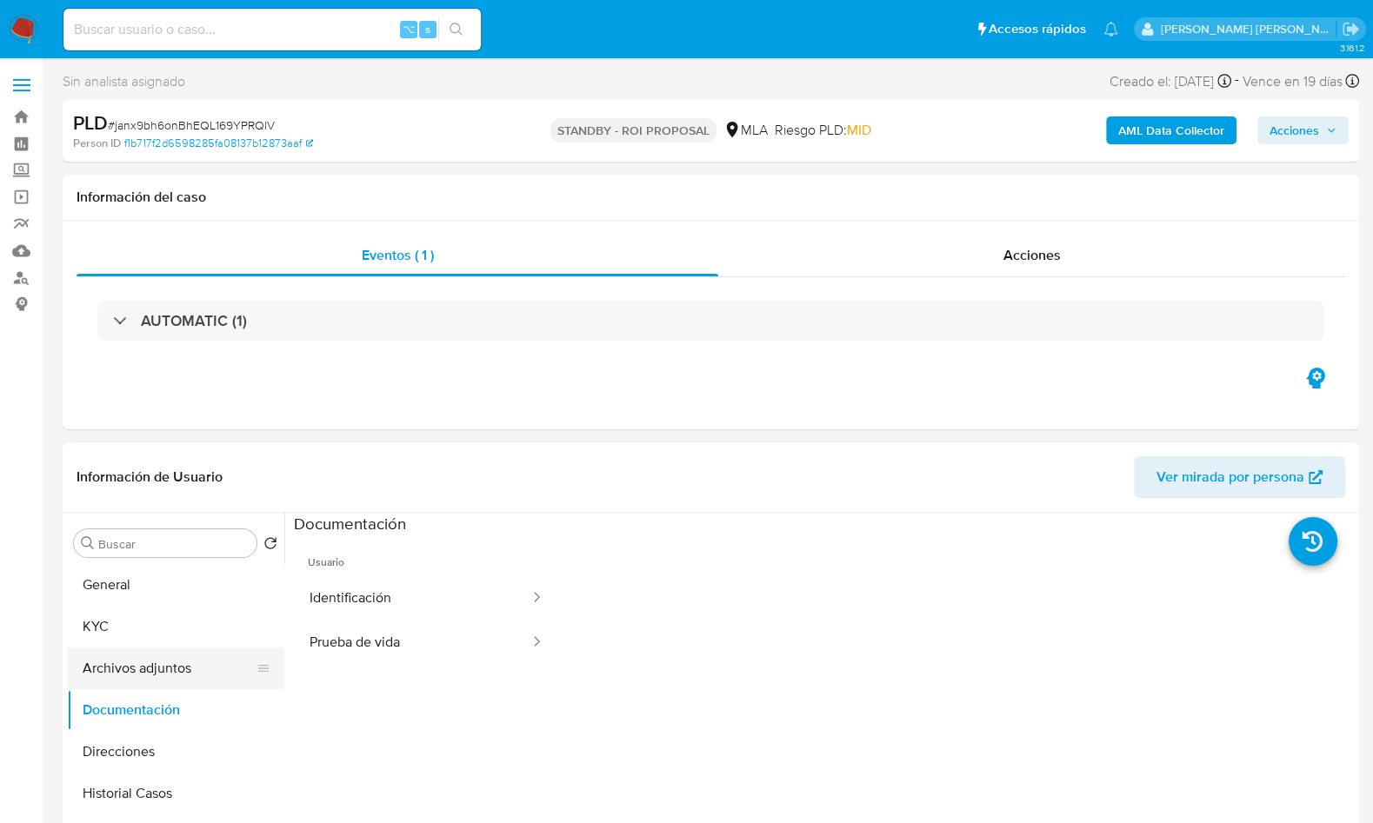
click at [150, 662] on button "Archivos adjuntos" at bounding box center [168, 669] width 203 height 42
select select "10"
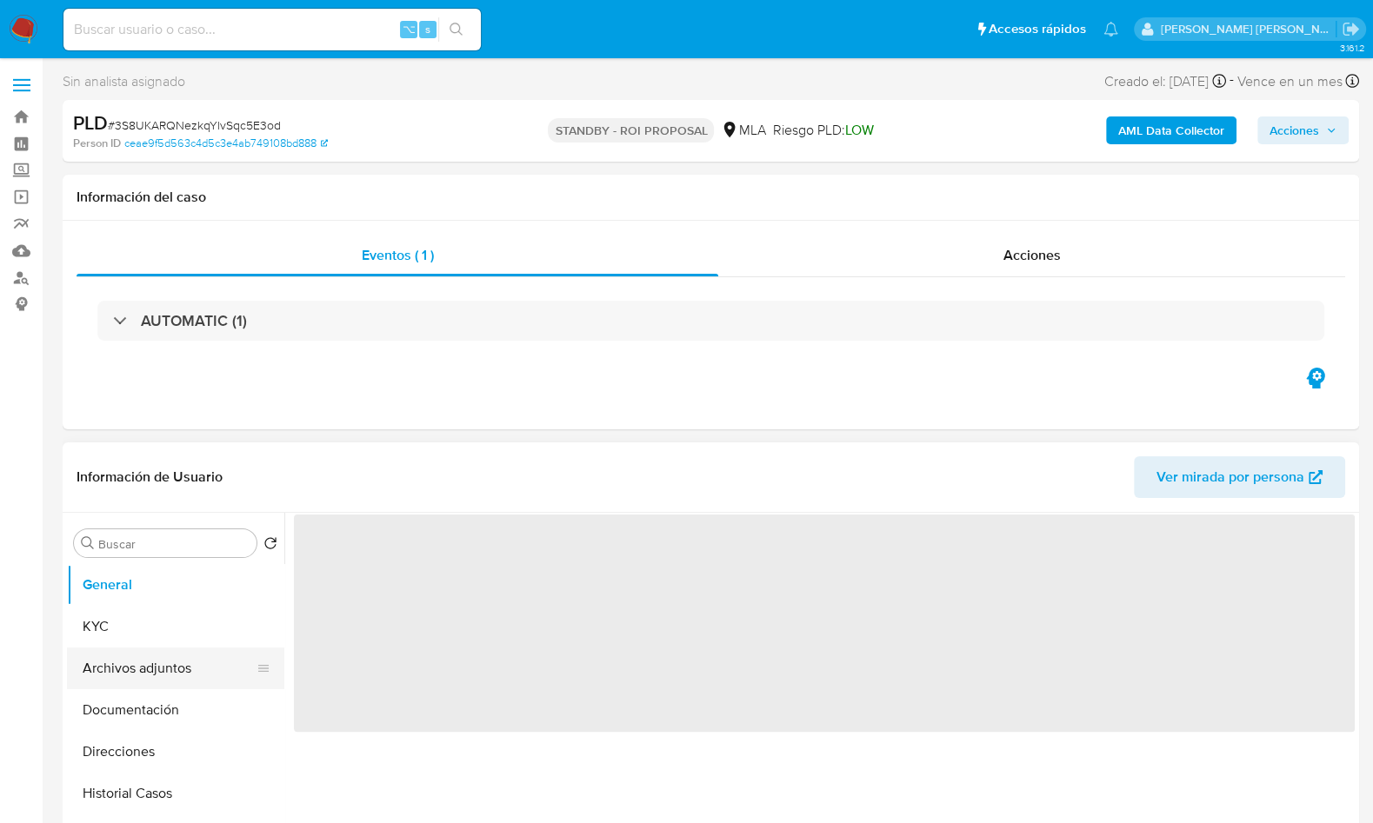
click at [134, 673] on button "Archivos adjuntos" at bounding box center [168, 669] width 203 height 42
select select "10"
drag, startPoint x: 174, startPoint y: 672, endPoint x: 217, endPoint y: 614, distance: 72.2
click at [174, 672] on button "Archivos adjuntos" at bounding box center [175, 669] width 217 height 42
select select "10"
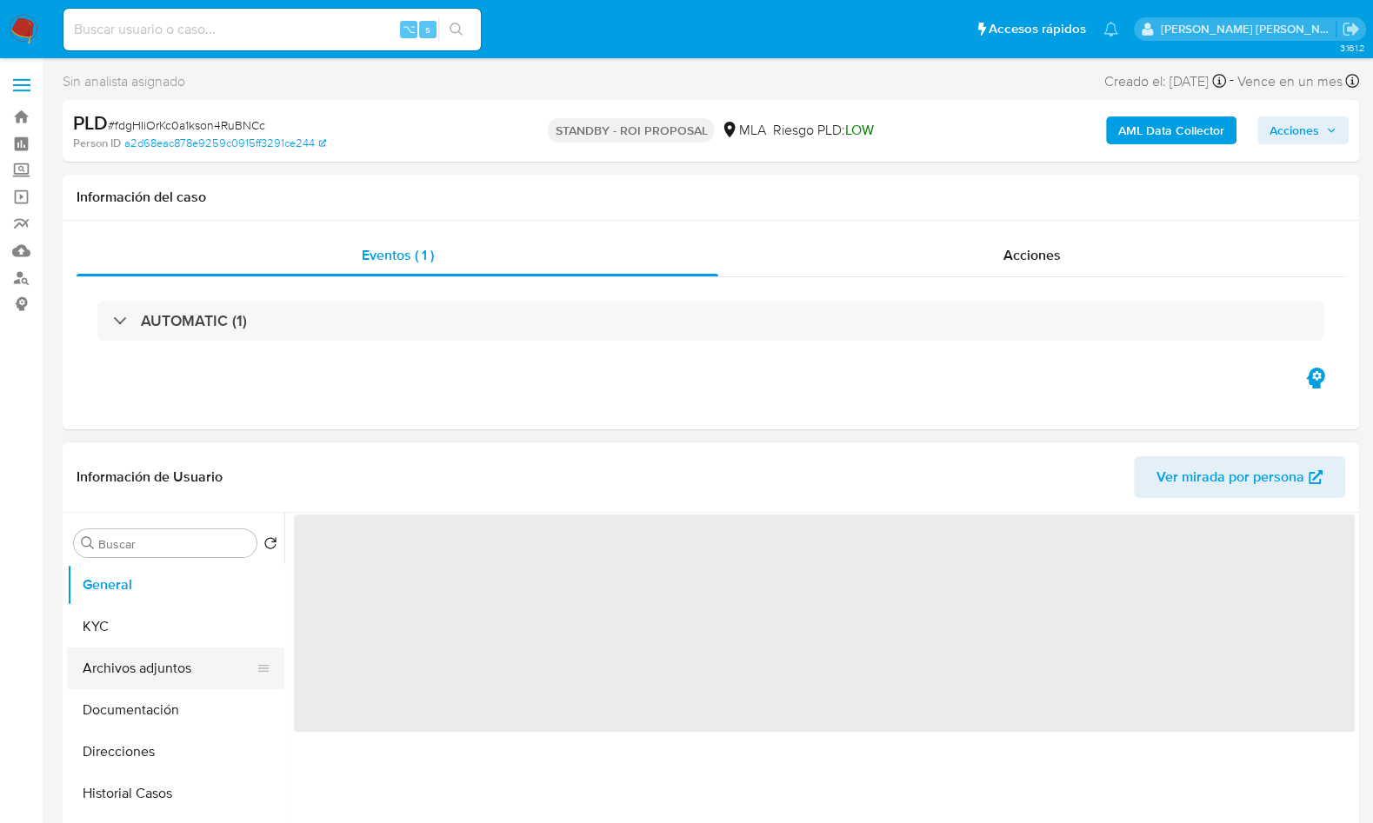
click at [134, 681] on button "Archivos adjuntos" at bounding box center [168, 669] width 203 height 42
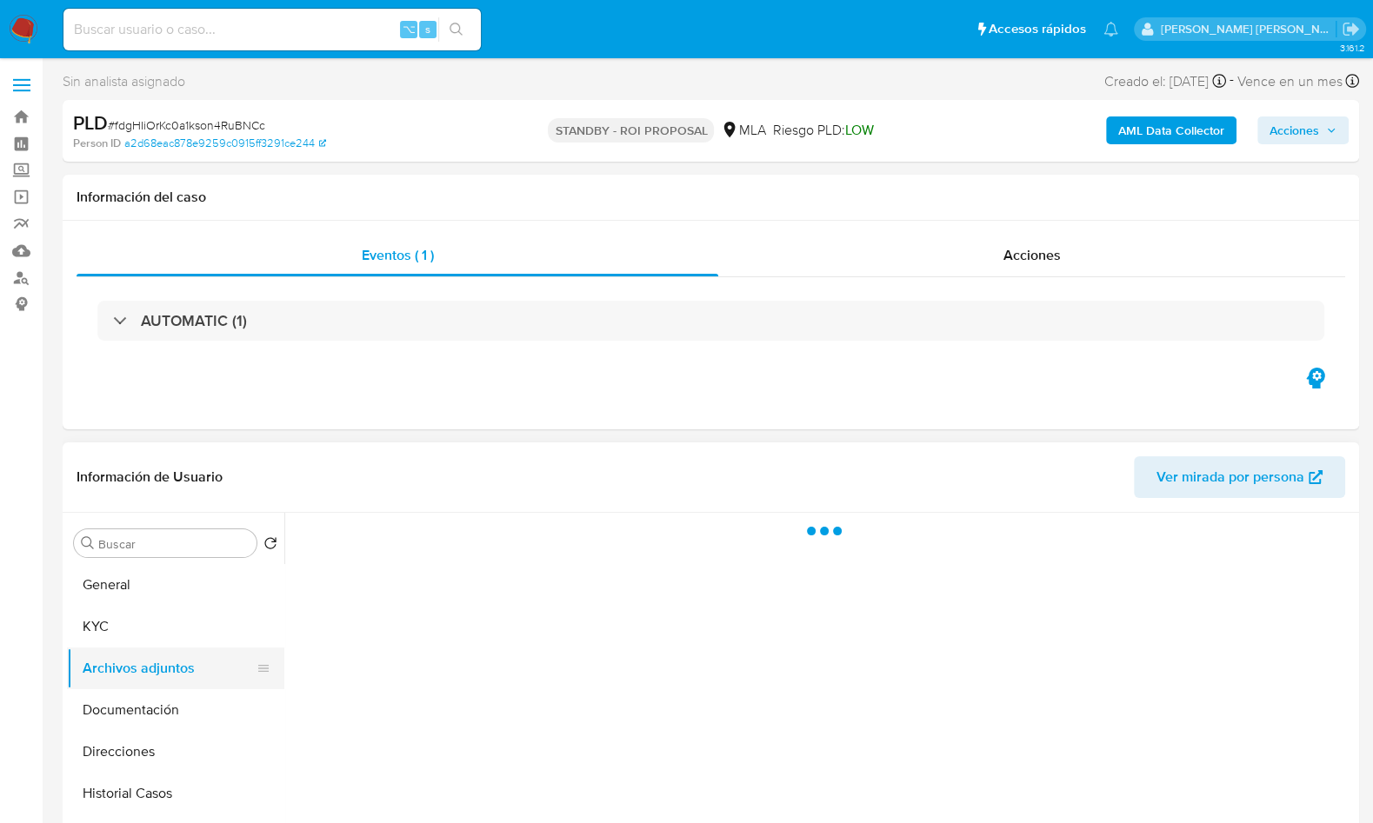
select select "10"
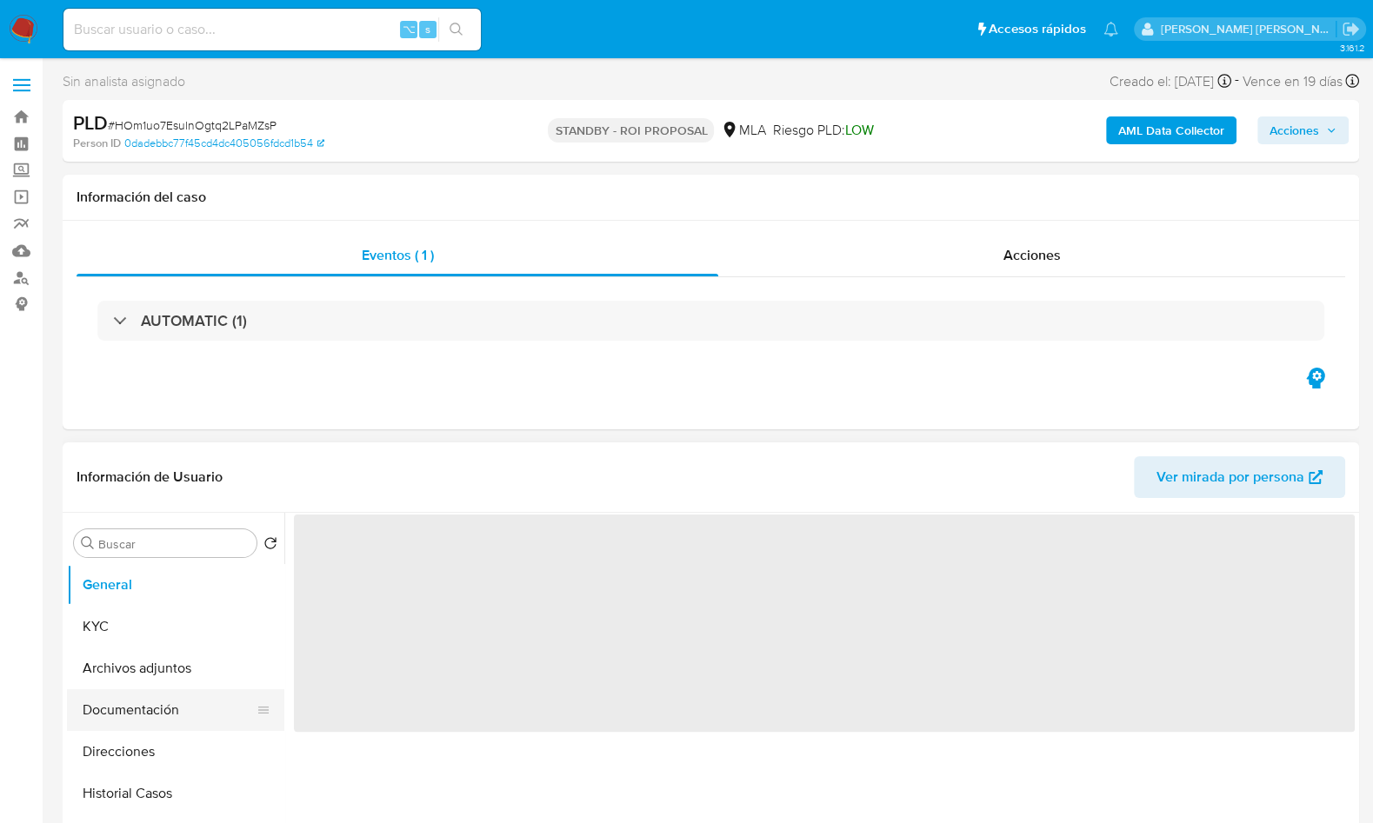
click at [152, 728] on button "Documentación" at bounding box center [168, 711] width 203 height 42
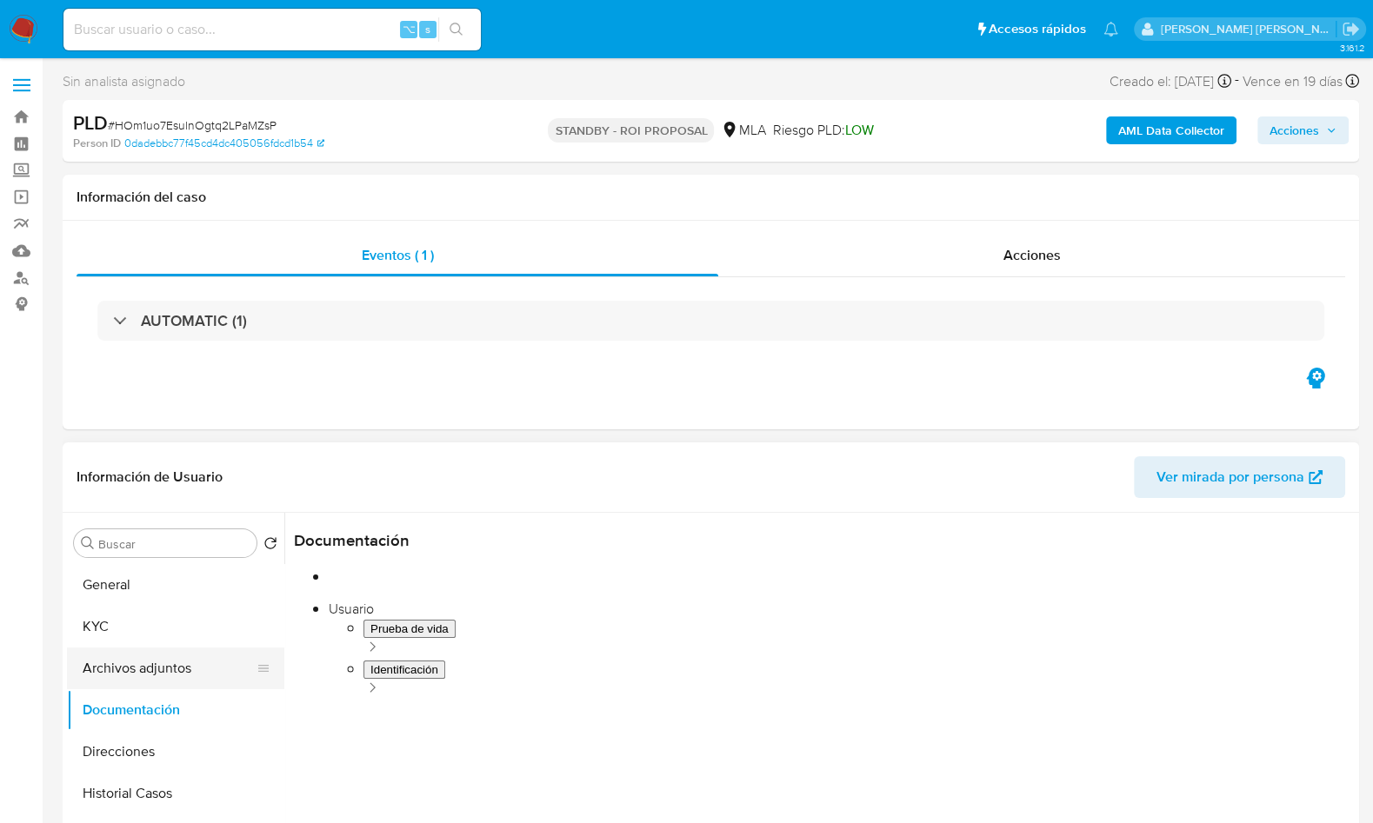
select select "10"
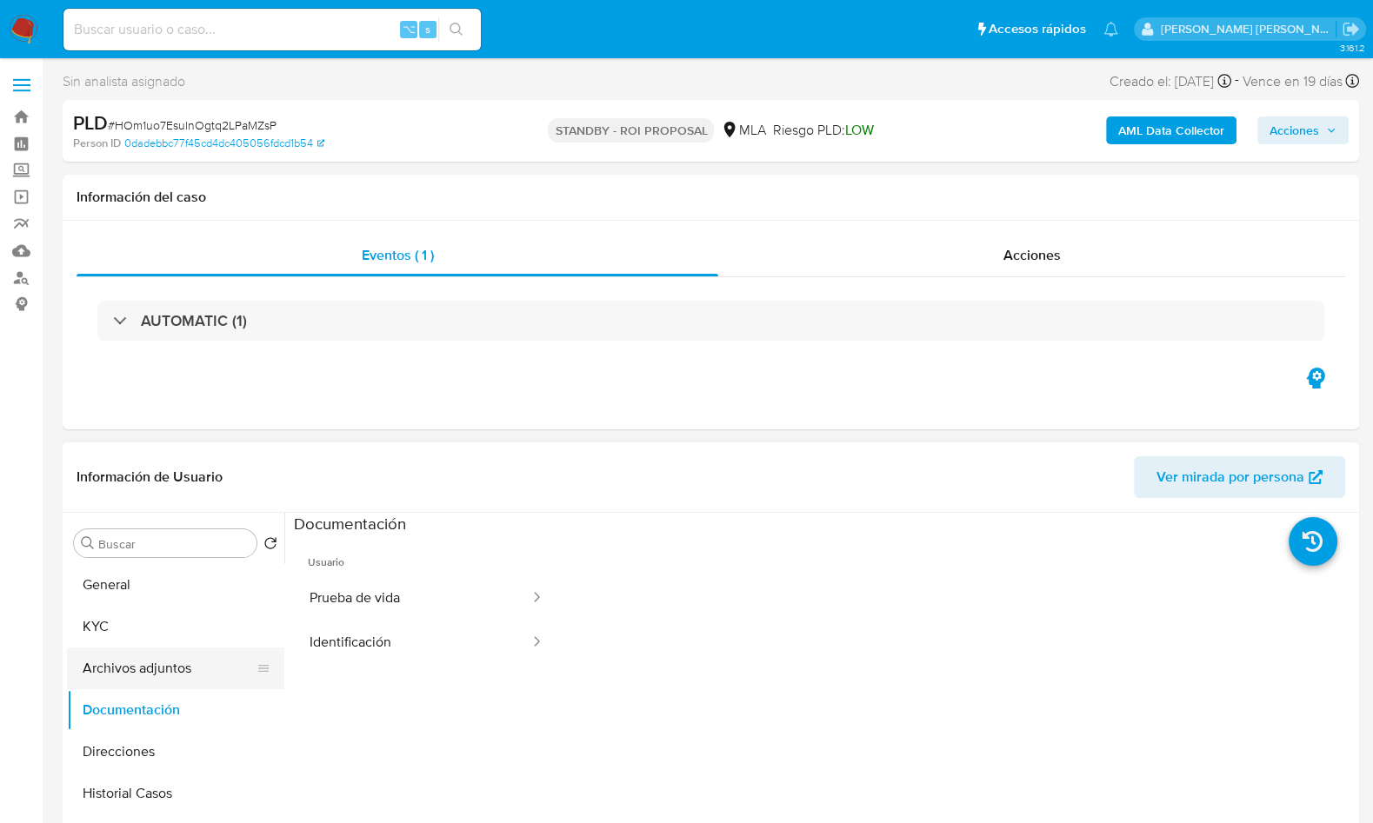
click at [157, 679] on button "Archivos adjuntos" at bounding box center [168, 669] width 203 height 42
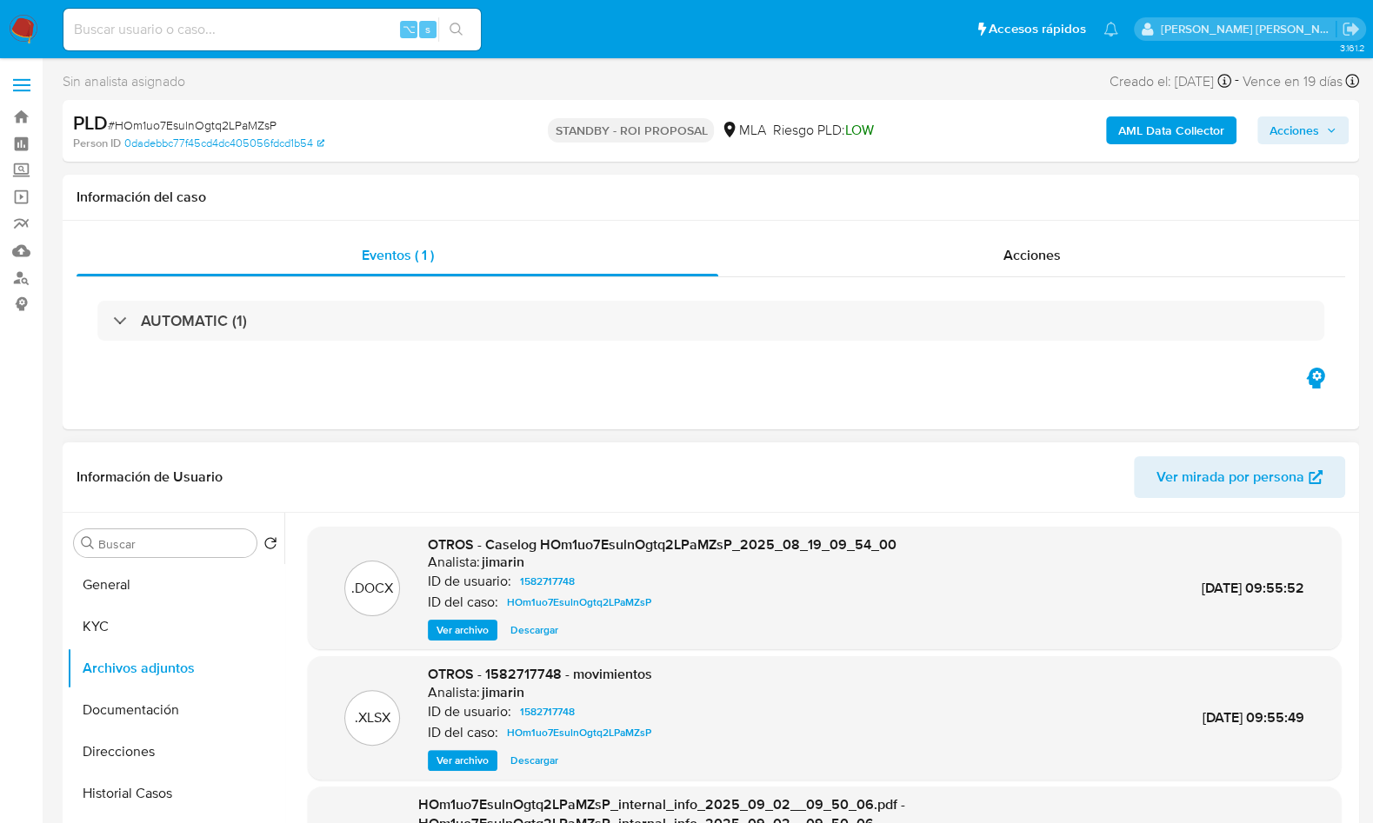
click at [564, 449] on div "Información de Usuario Ver mirada por persona" at bounding box center [711, 478] width 1297 height 70
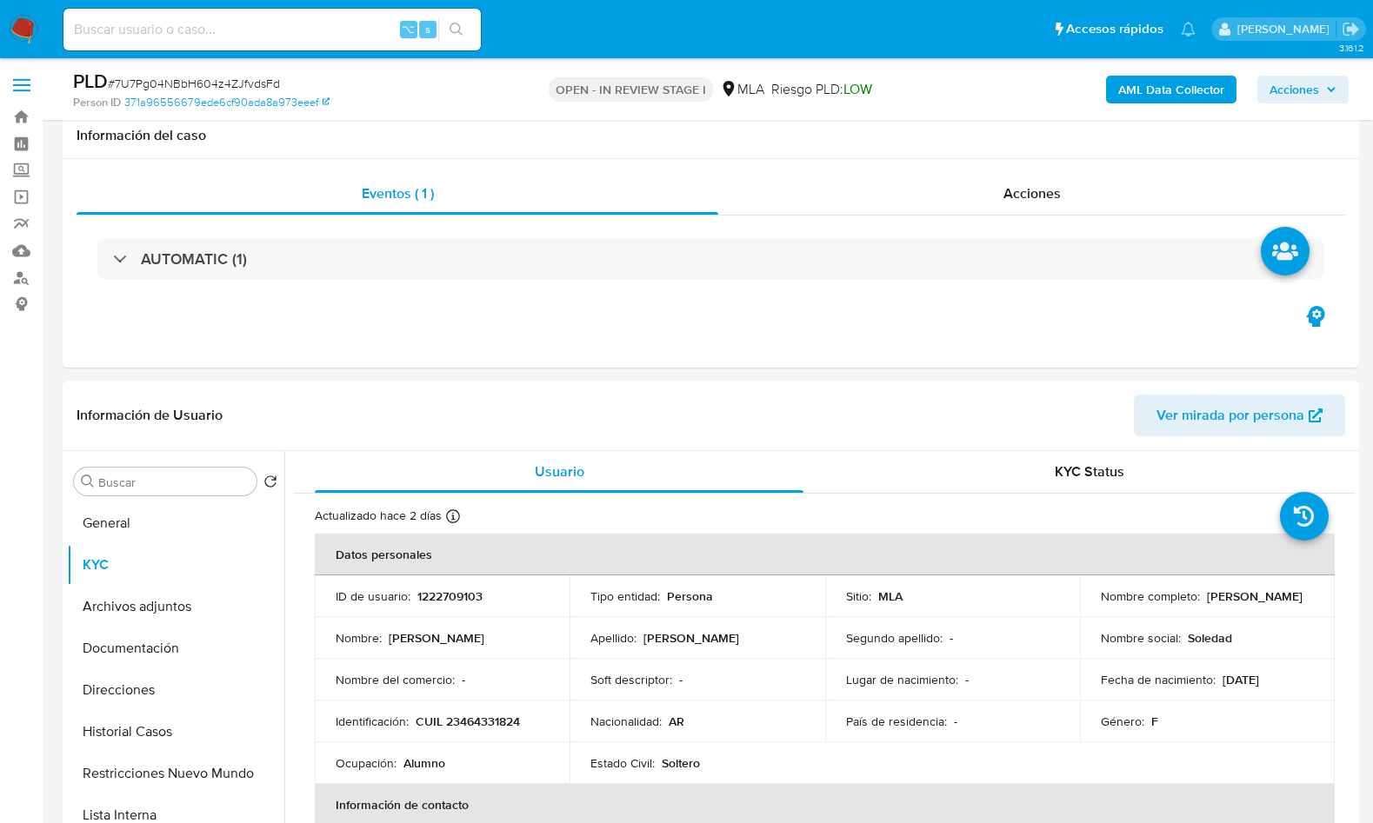
select select "10"
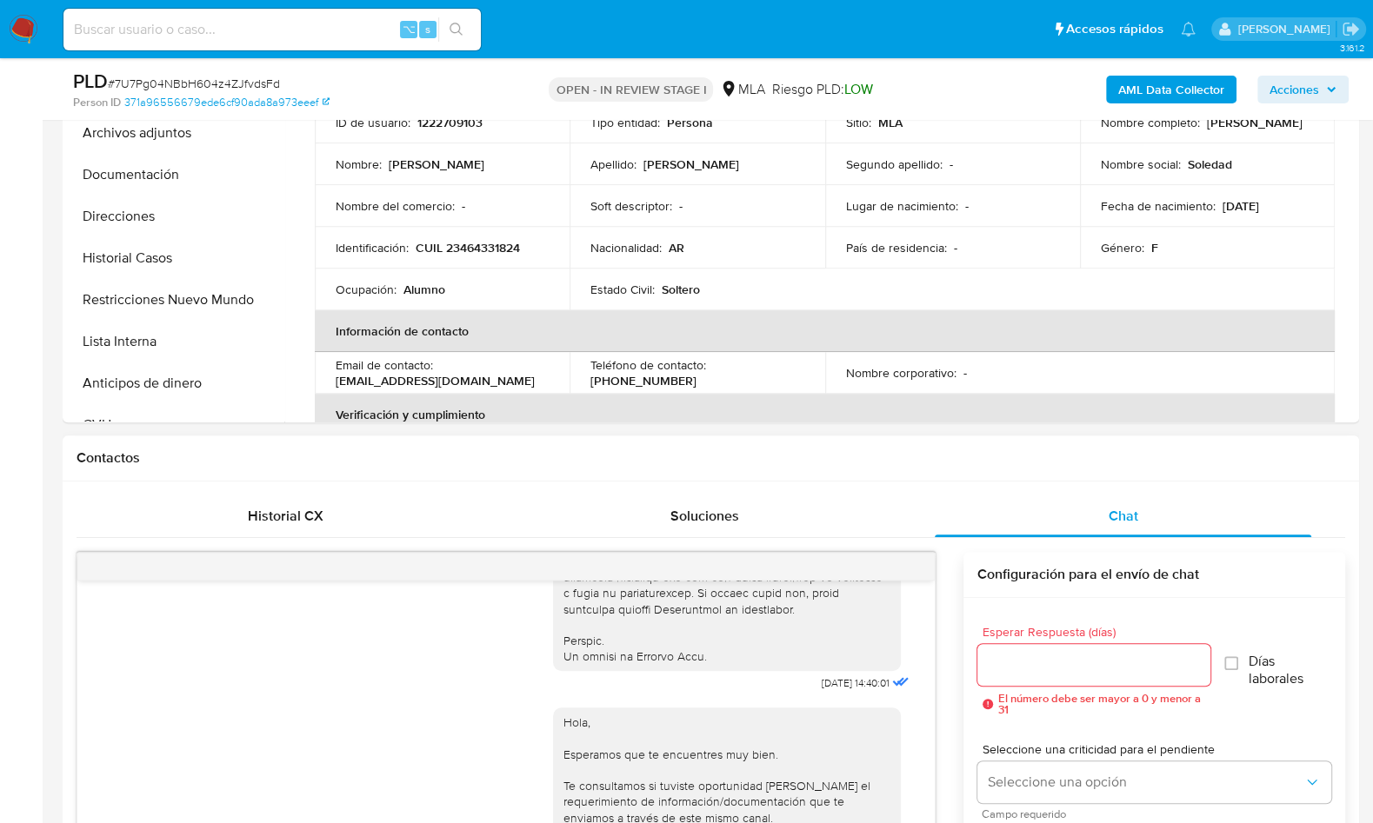
scroll to position [394, 0]
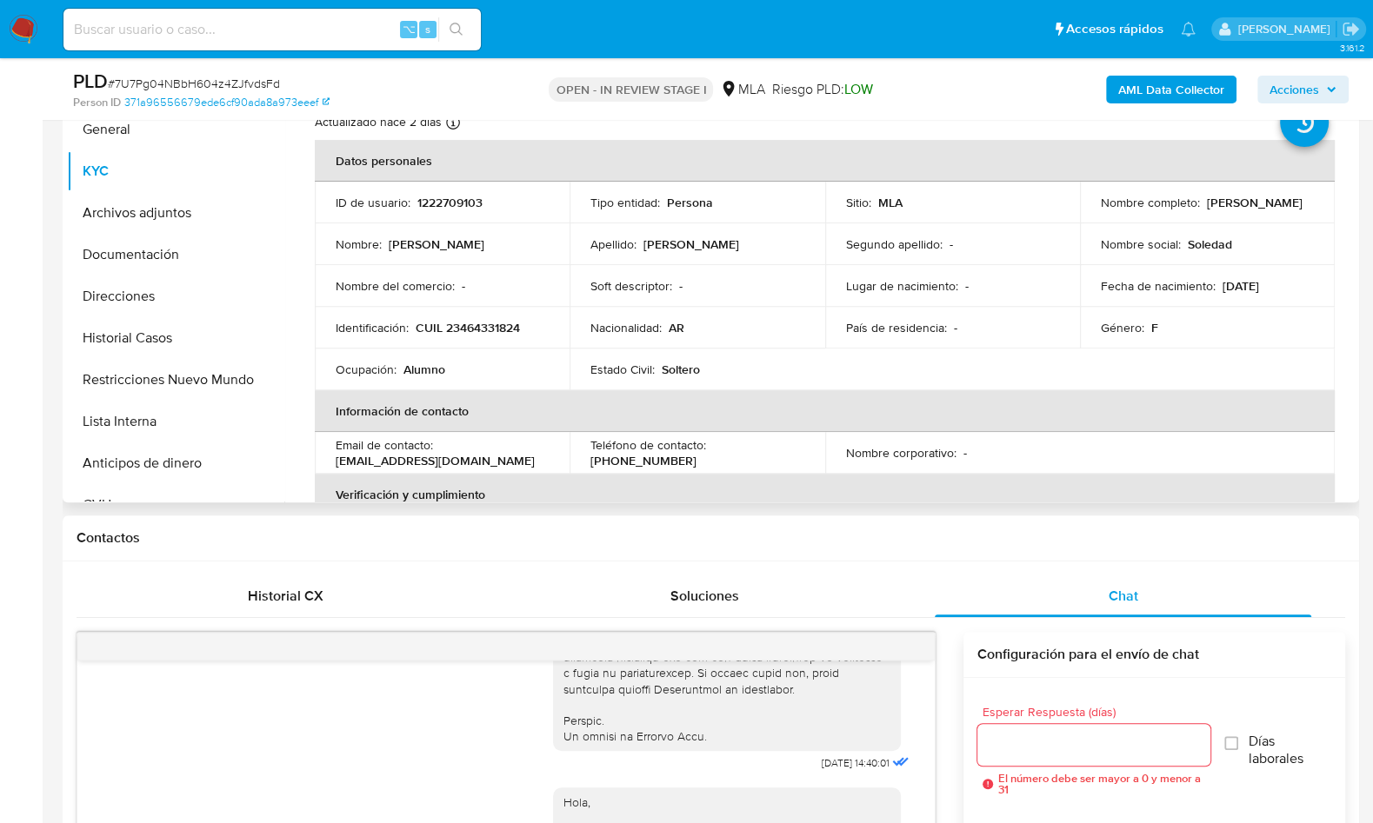
click at [476, 331] on p "CUIL 23464331824" at bounding box center [468, 328] width 104 height 16
copy p "23464331824"
click at [176, 373] on button "Restricciones Nuevo Mundo" at bounding box center [168, 380] width 203 height 42
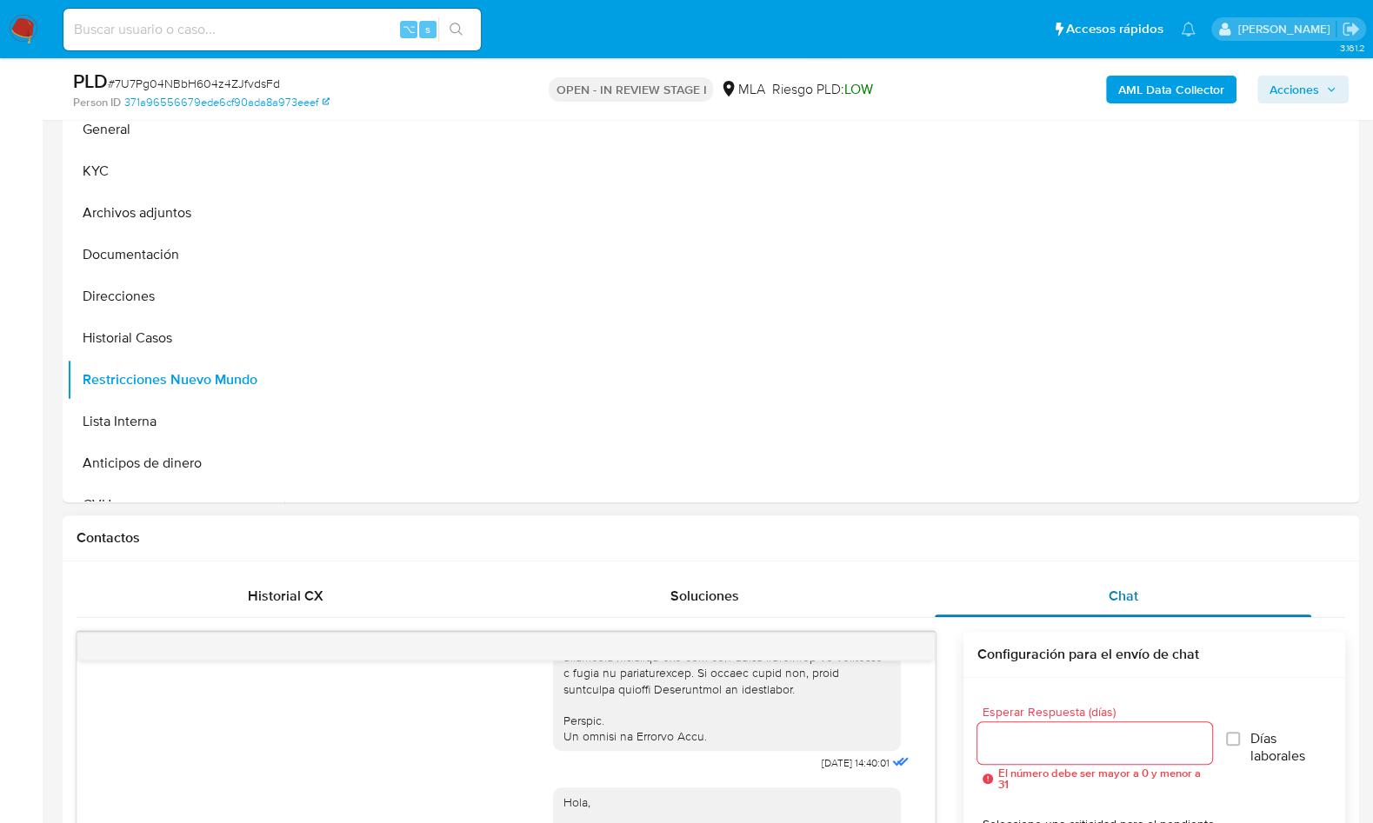
click at [1069, 583] on div "Chat" at bounding box center [1123, 597] width 377 height 42
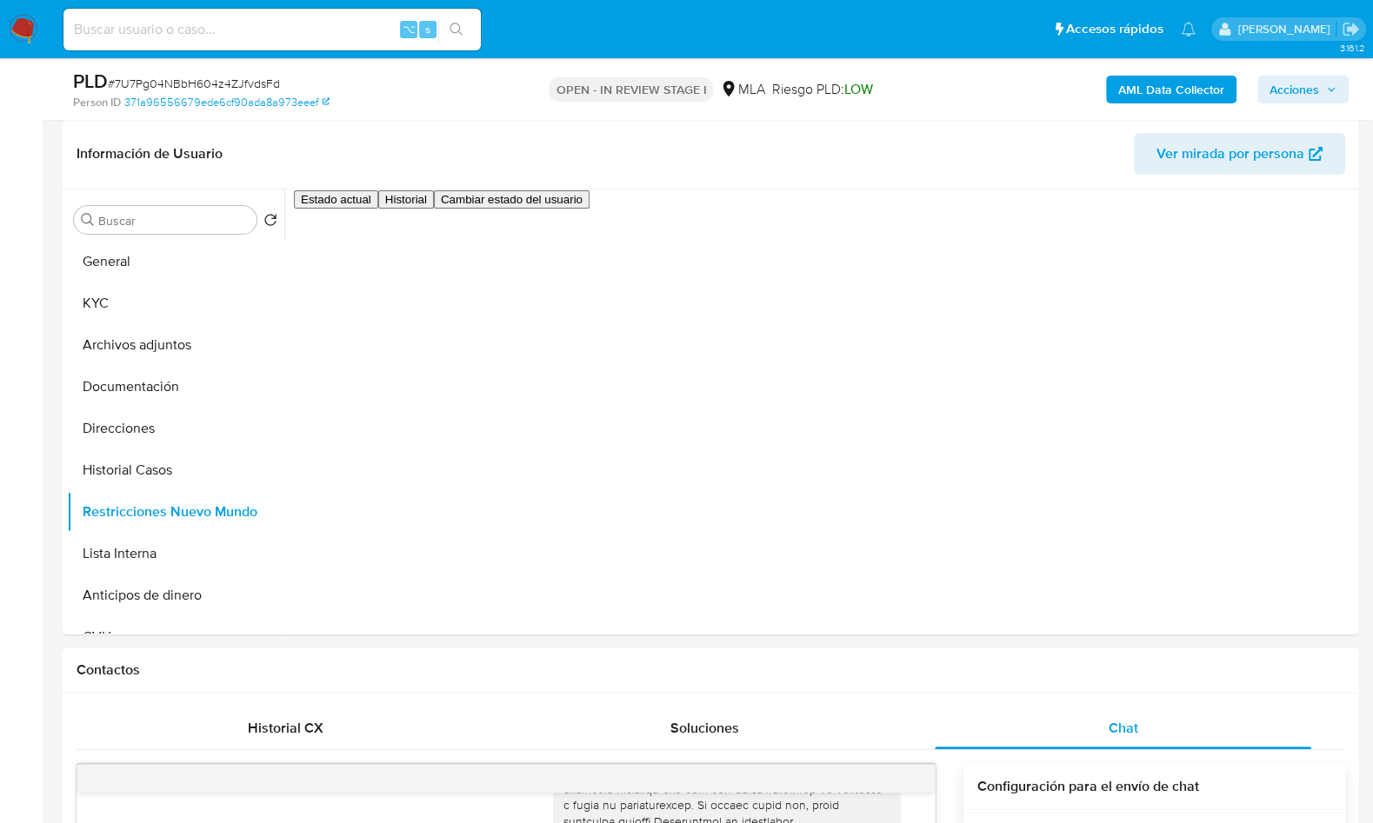
scroll to position [260, 0]
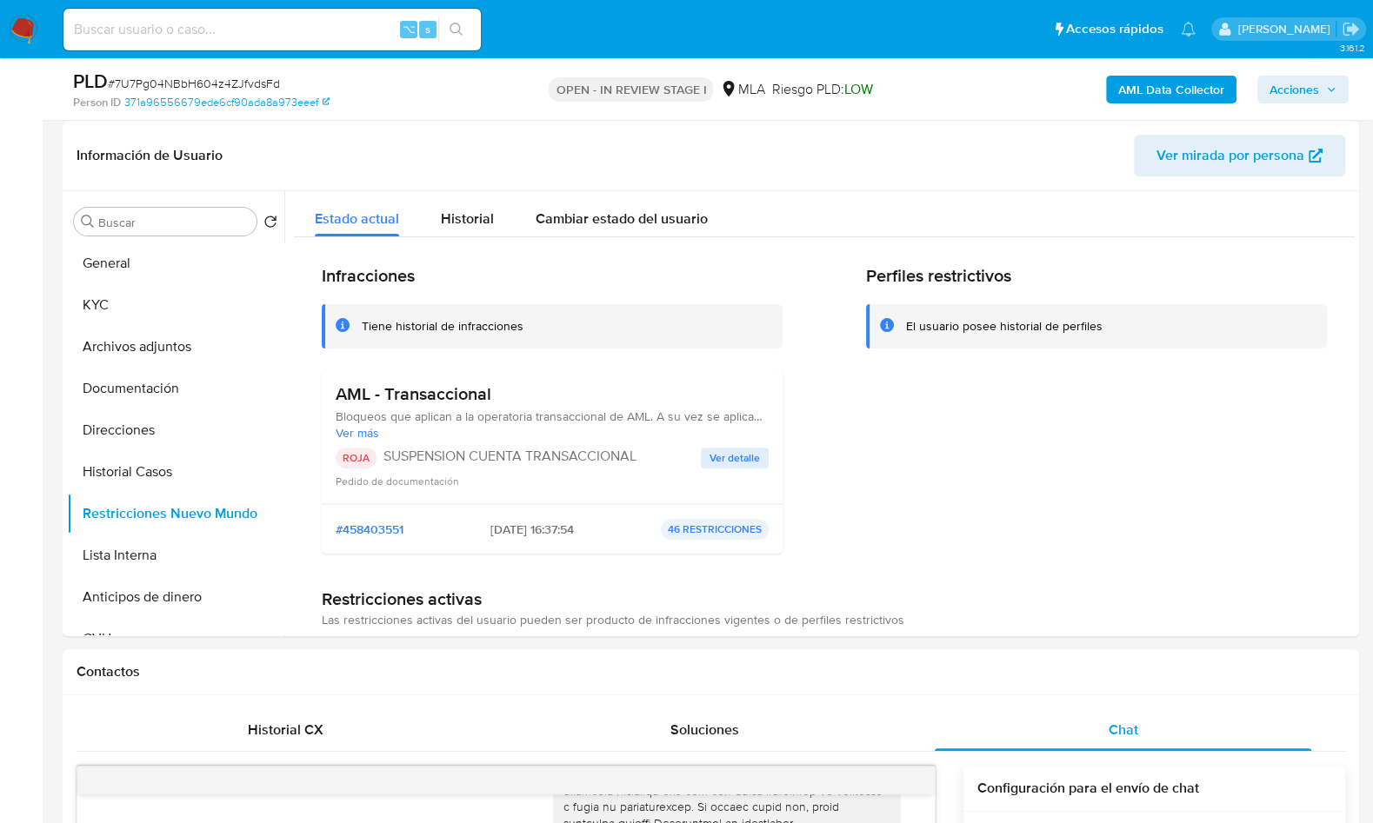
click at [1153, 83] on b "AML Data Collector" at bounding box center [1171, 90] width 106 height 28
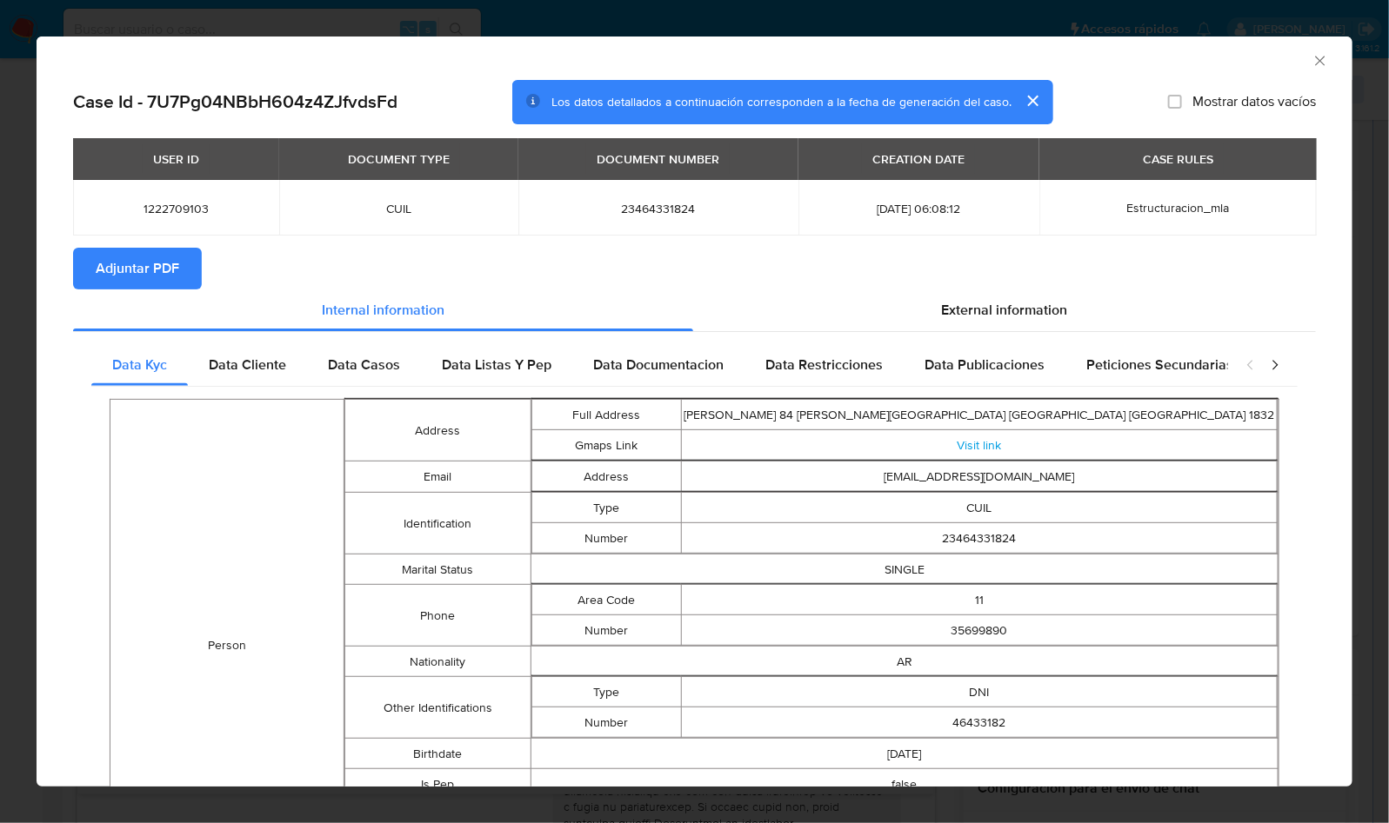
click at [168, 271] on span "Adjuntar PDF" at bounding box center [137, 269] width 83 height 38
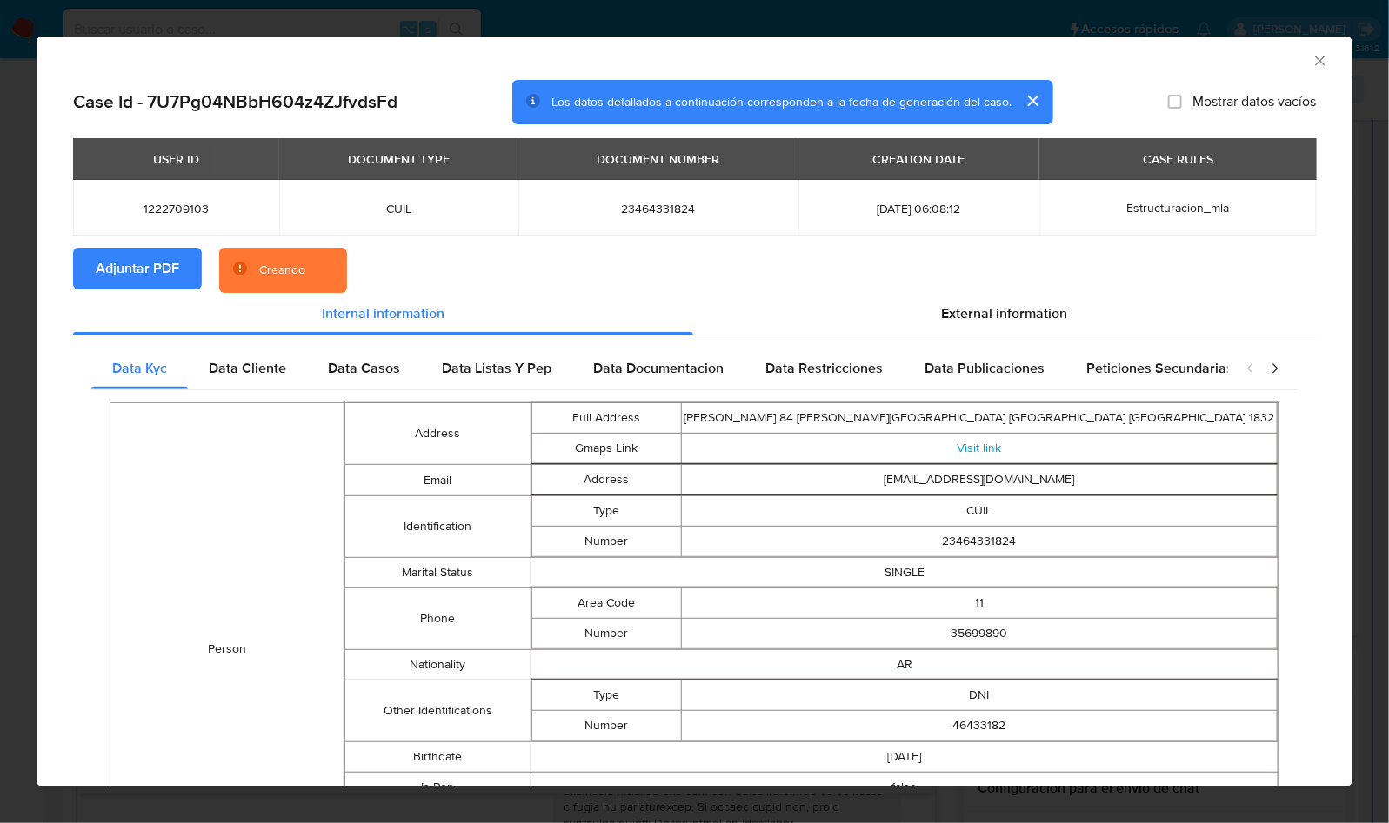
click at [906, 272] on section "Adjuntar PDF Creando" at bounding box center [694, 270] width 1243 height 45
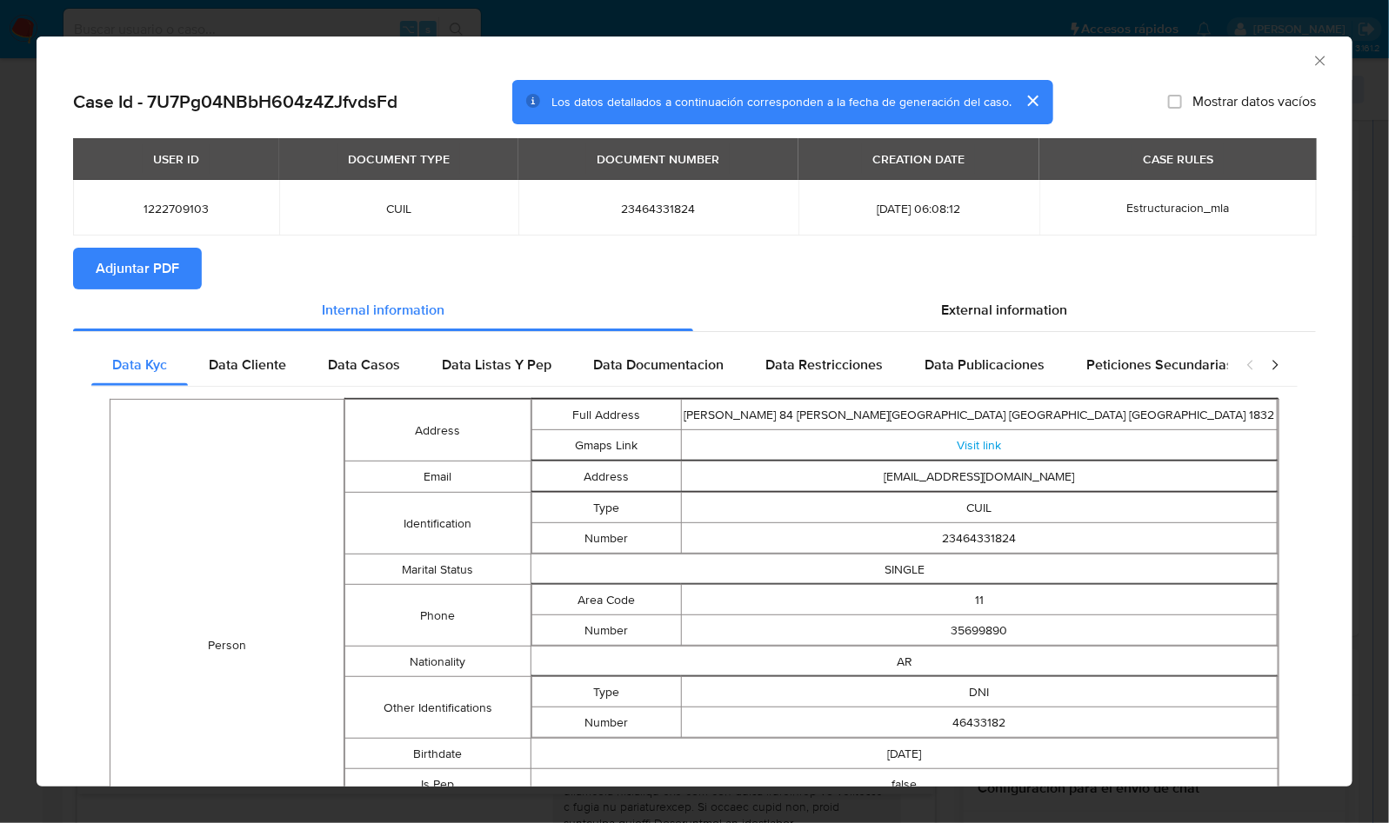
click at [1311, 60] on icon "Cerrar ventana" at bounding box center [1319, 60] width 17 height 17
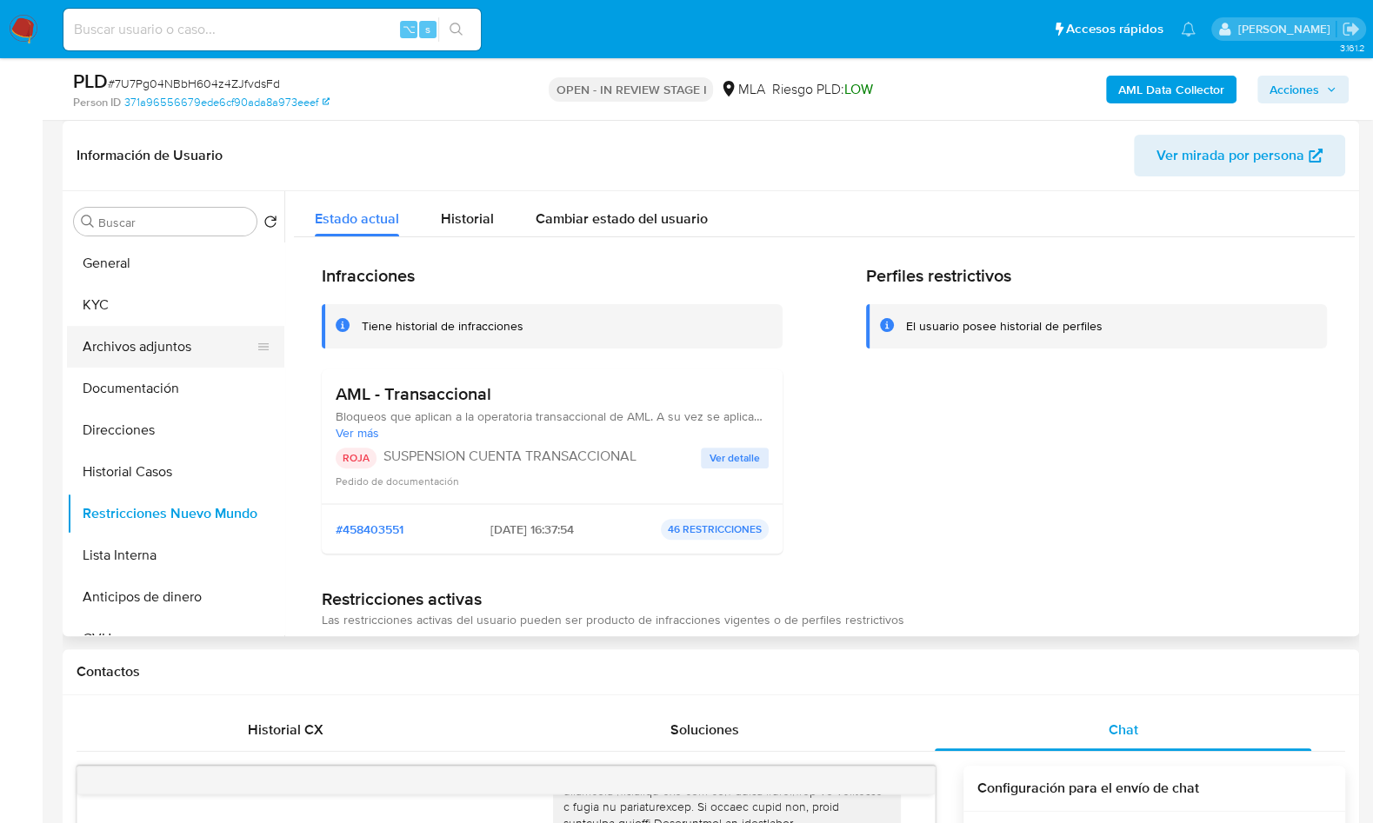
click at [177, 355] on button "Archivos adjuntos" at bounding box center [168, 347] width 203 height 42
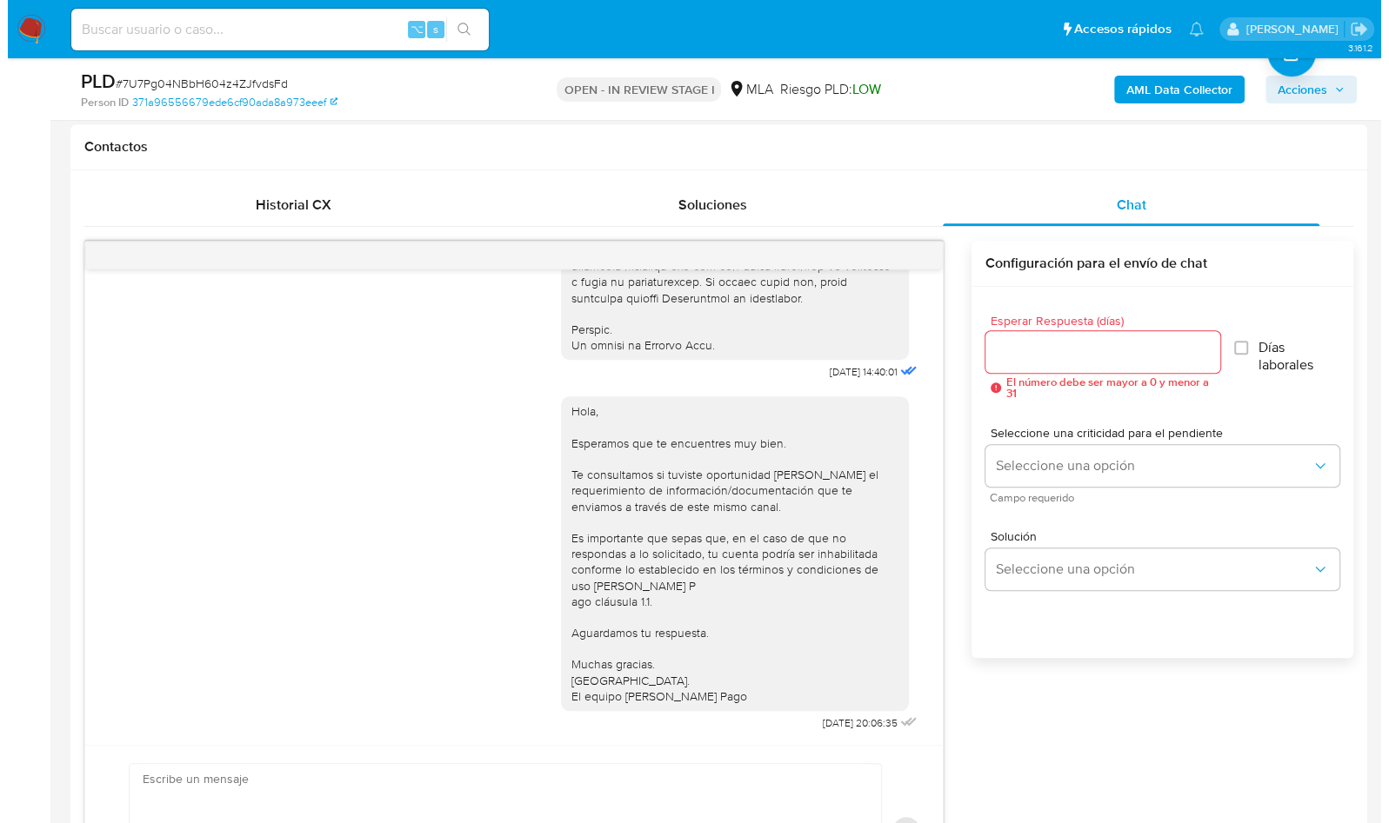
scroll to position [323, 0]
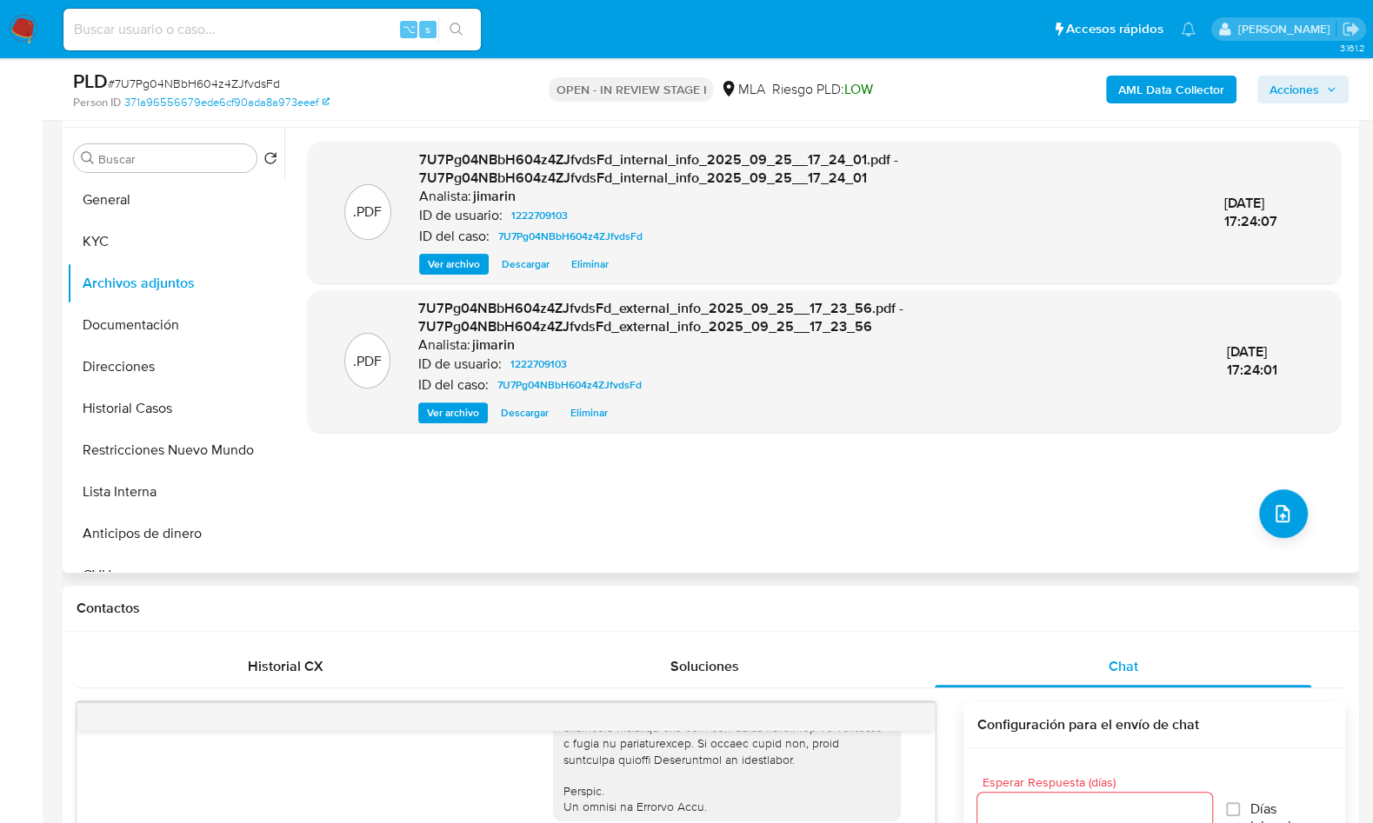
click at [1301, 510] on div ".PDF 7U7Pg04NBbH604z4ZJfvdsFd_internal_info_2025_09_25__17_24_01.pdf - 7U7Pg04N…" at bounding box center [824, 350] width 1033 height 417
click at [1238, 509] on div ".PDF 7U7Pg04NBbH604z4ZJfvdsFd_internal_info_2025_09_25__17_24_01.pdf - 7U7Pg04N…" at bounding box center [824, 350] width 1033 height 417
click at [1272, 510] on icon "upload-file" at bounding box center [1282, 513] width 21 height 21
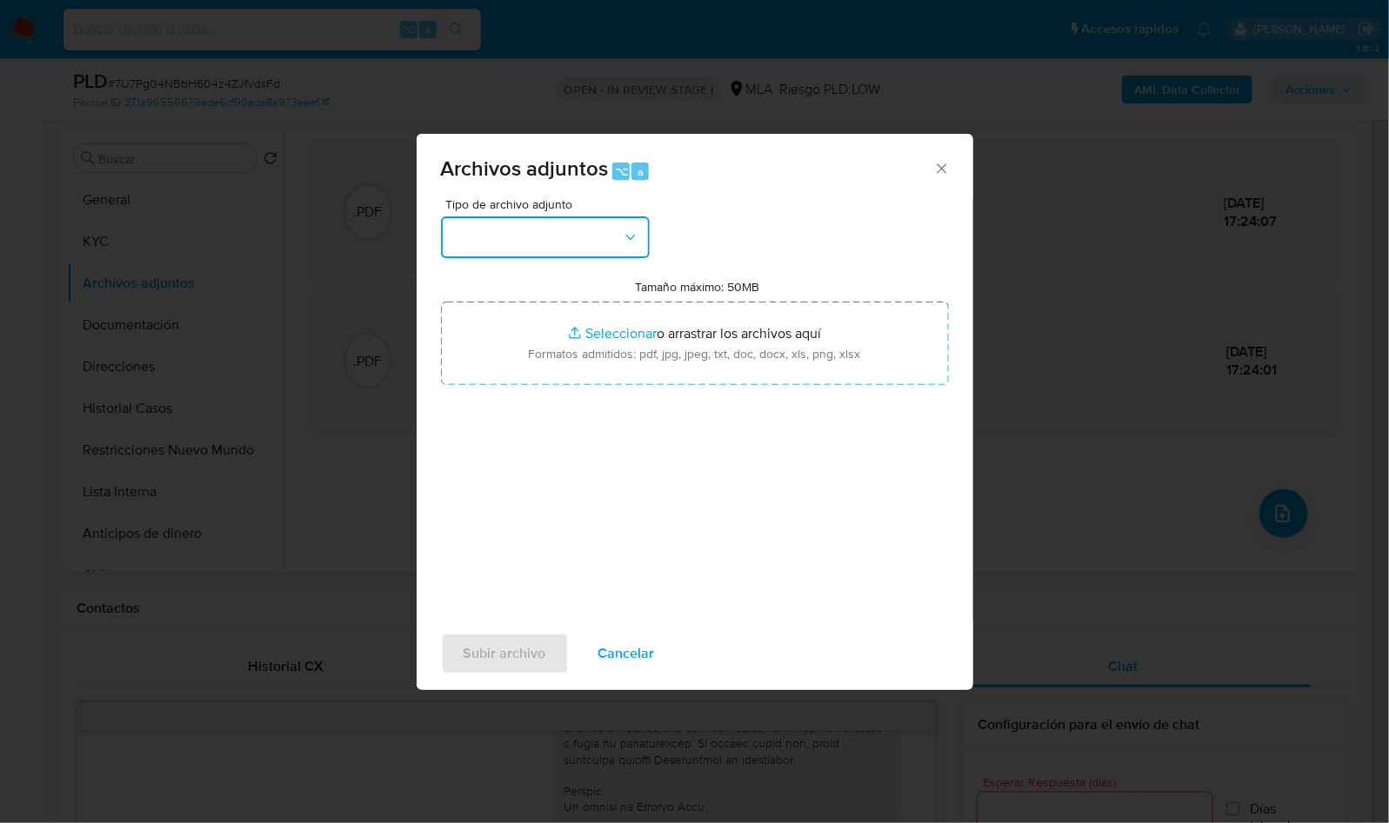
click at [624, 247] on button "button" at bounding box center [545, 238] width 209 height 42
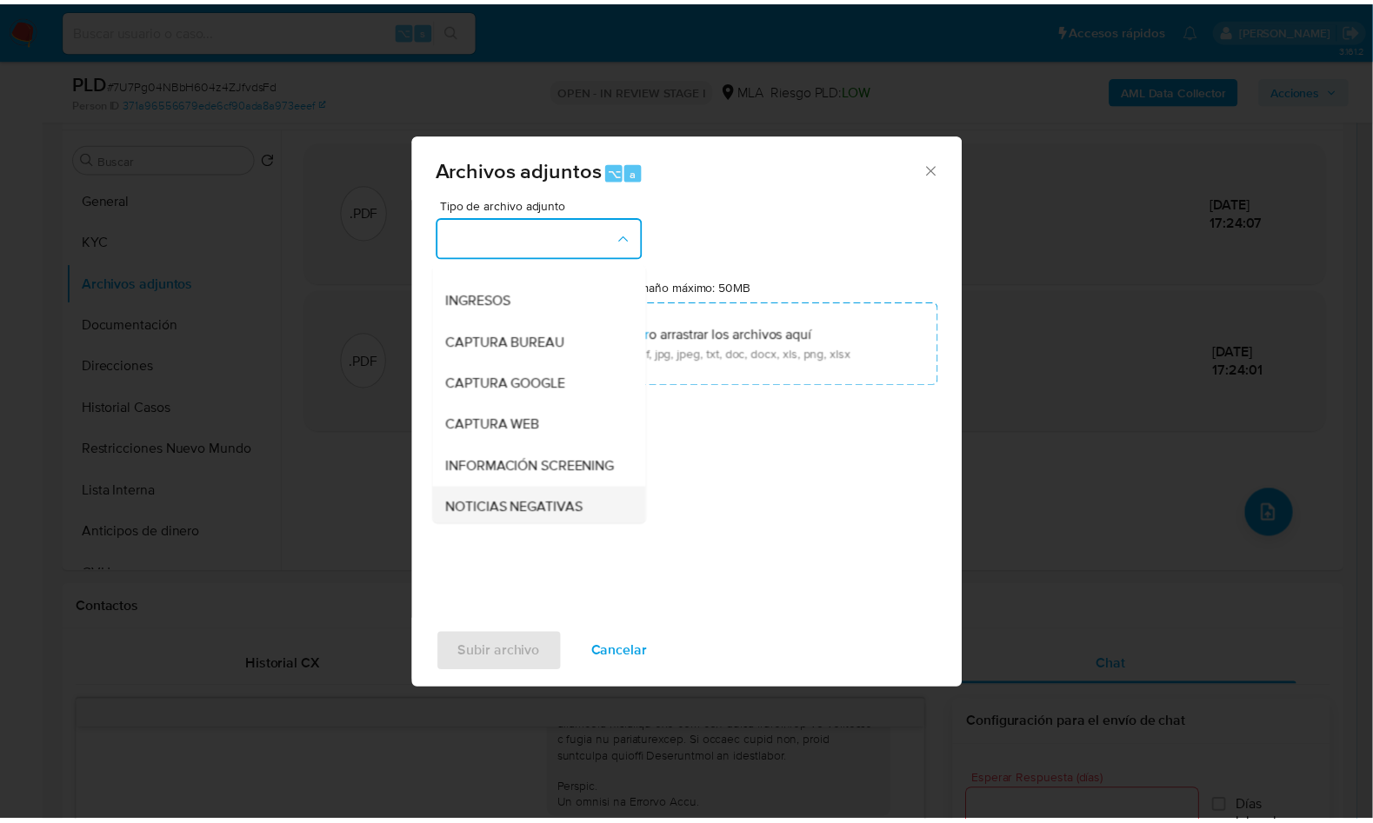
scroll to position [156, 0]
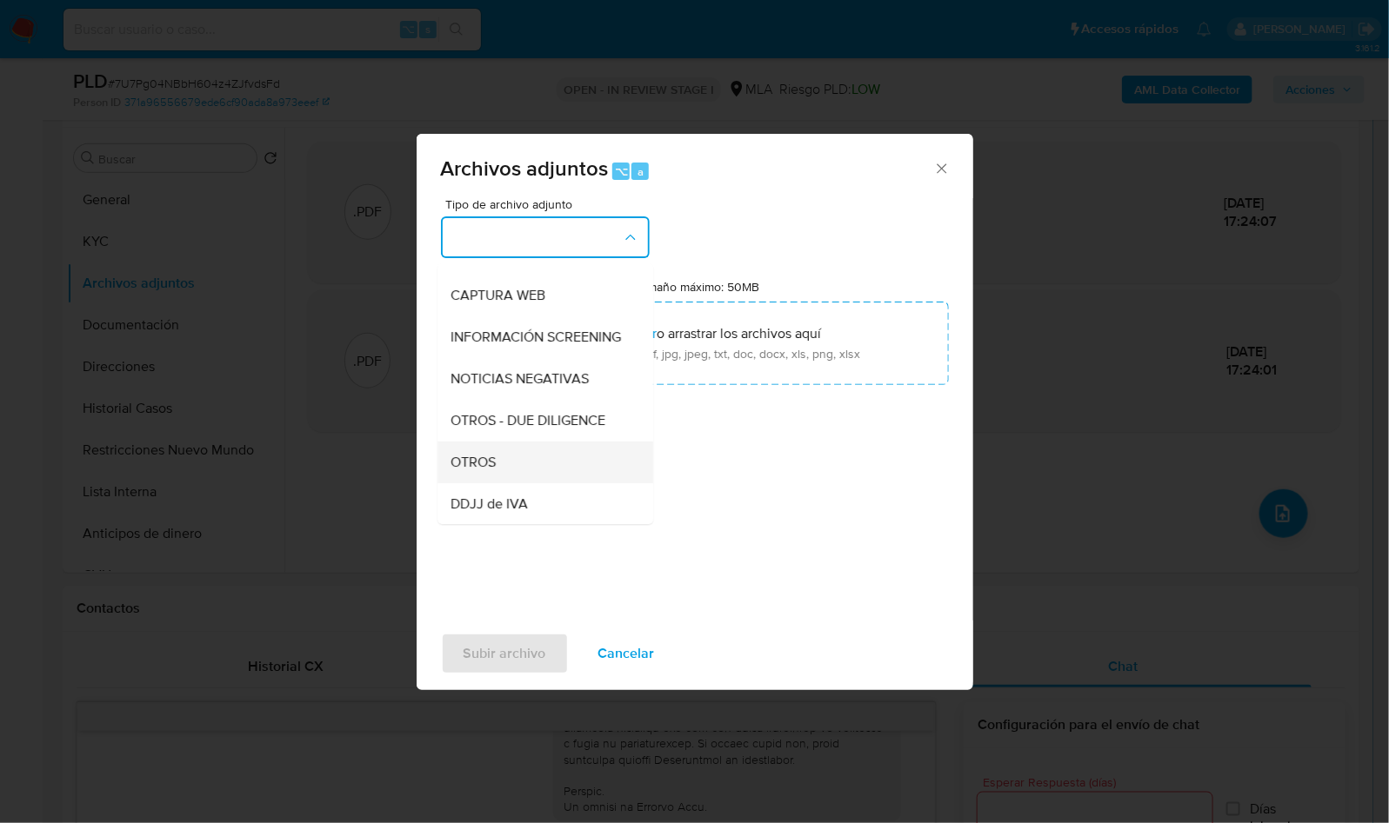
click at [510, 482] on div "OTROS" at bounding box center [539, 463] width 177 height 42
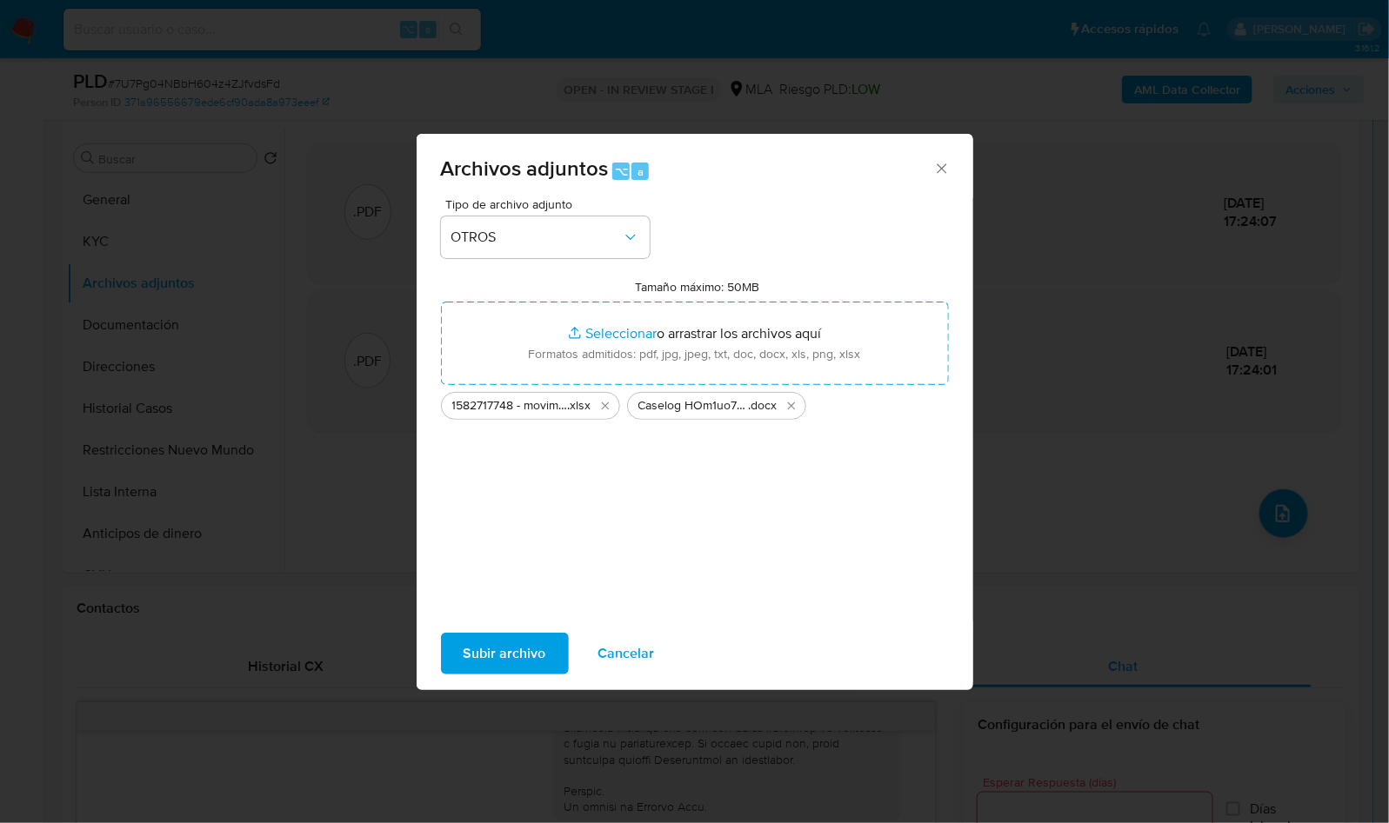
click at [515, 665] on span "Subir archivo" at bounding box center [504, 654] width 83 height 38
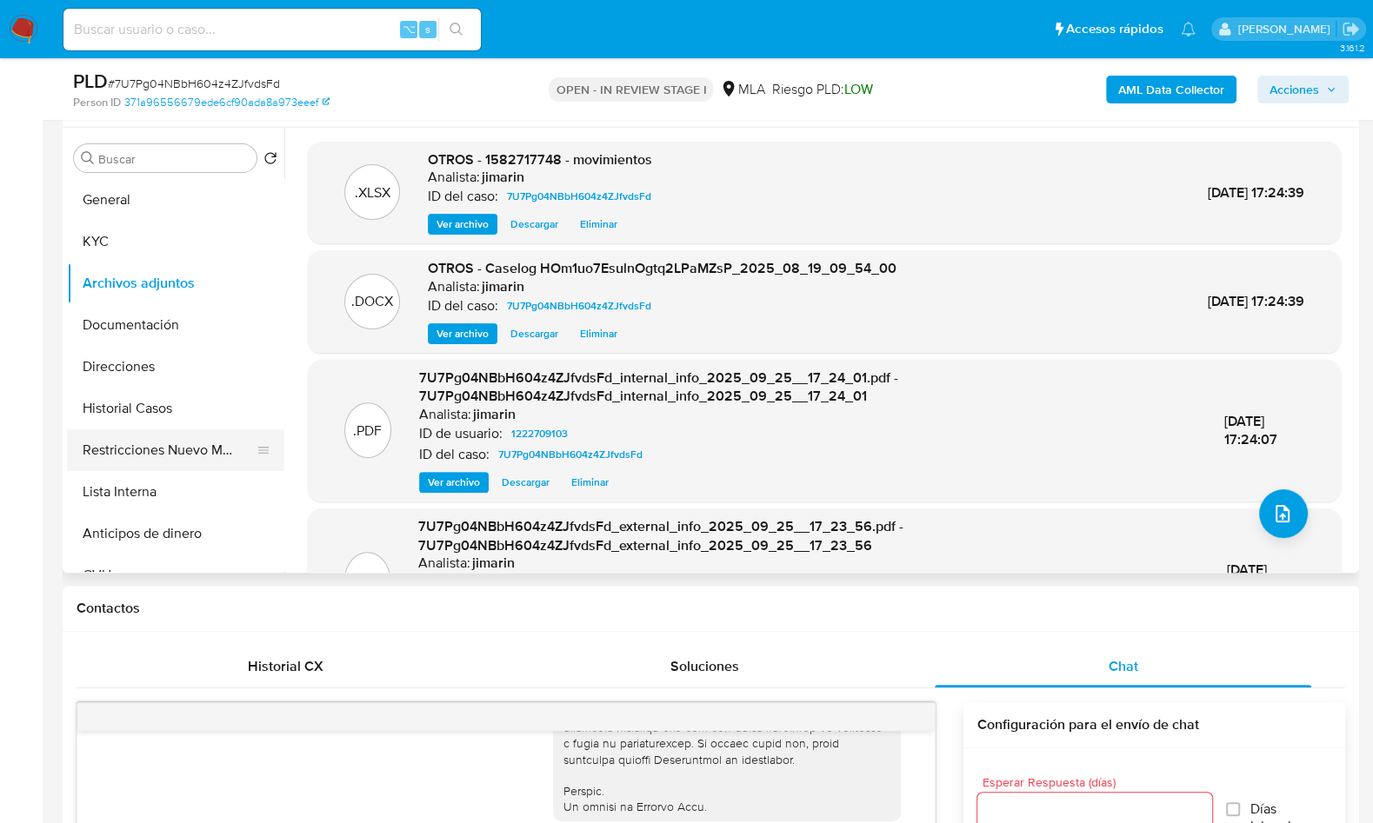
click at [200, 447] on button "Restricciones Nuevo Mundo" at bounding box center [168, 451] width 203 height 42
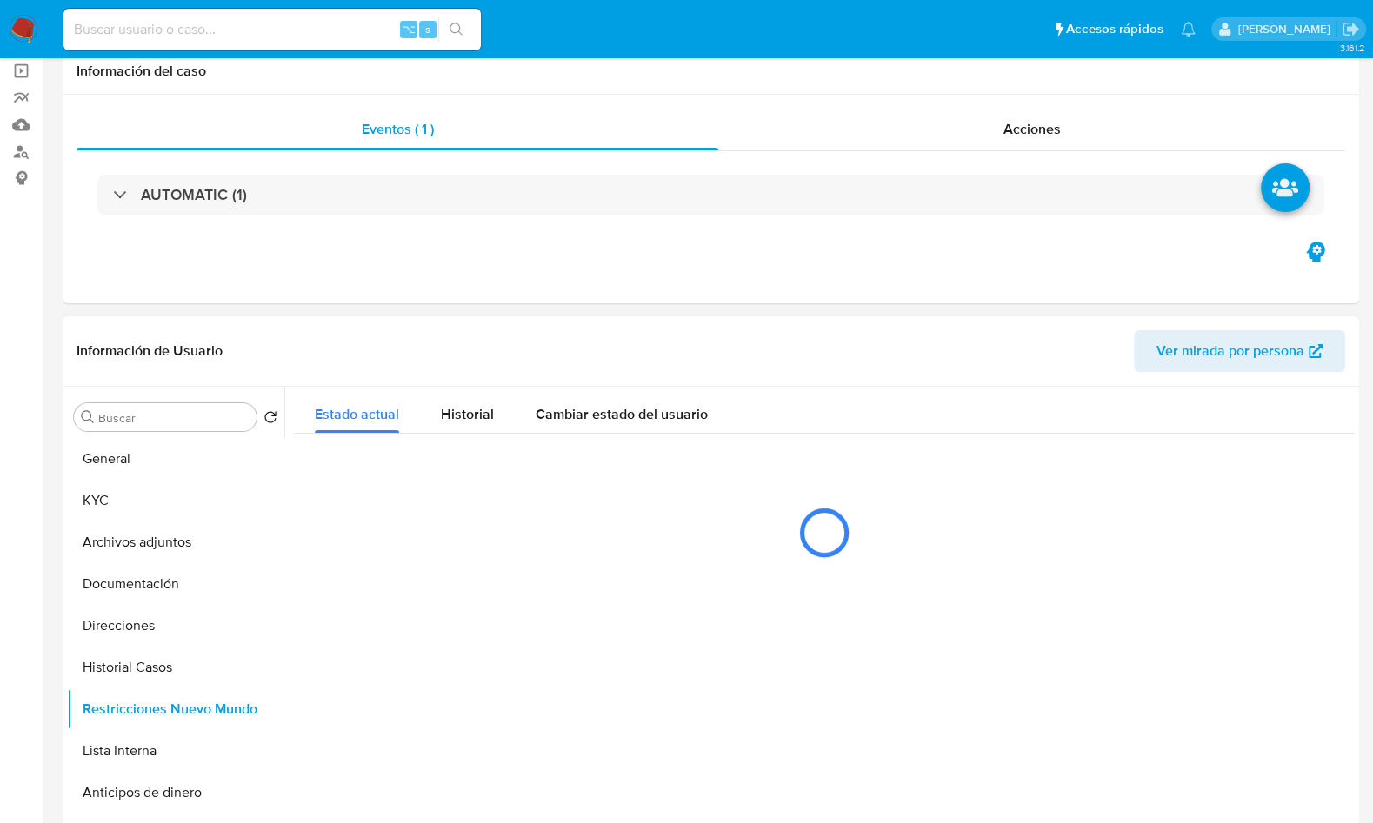
scroll to position [0, 0]
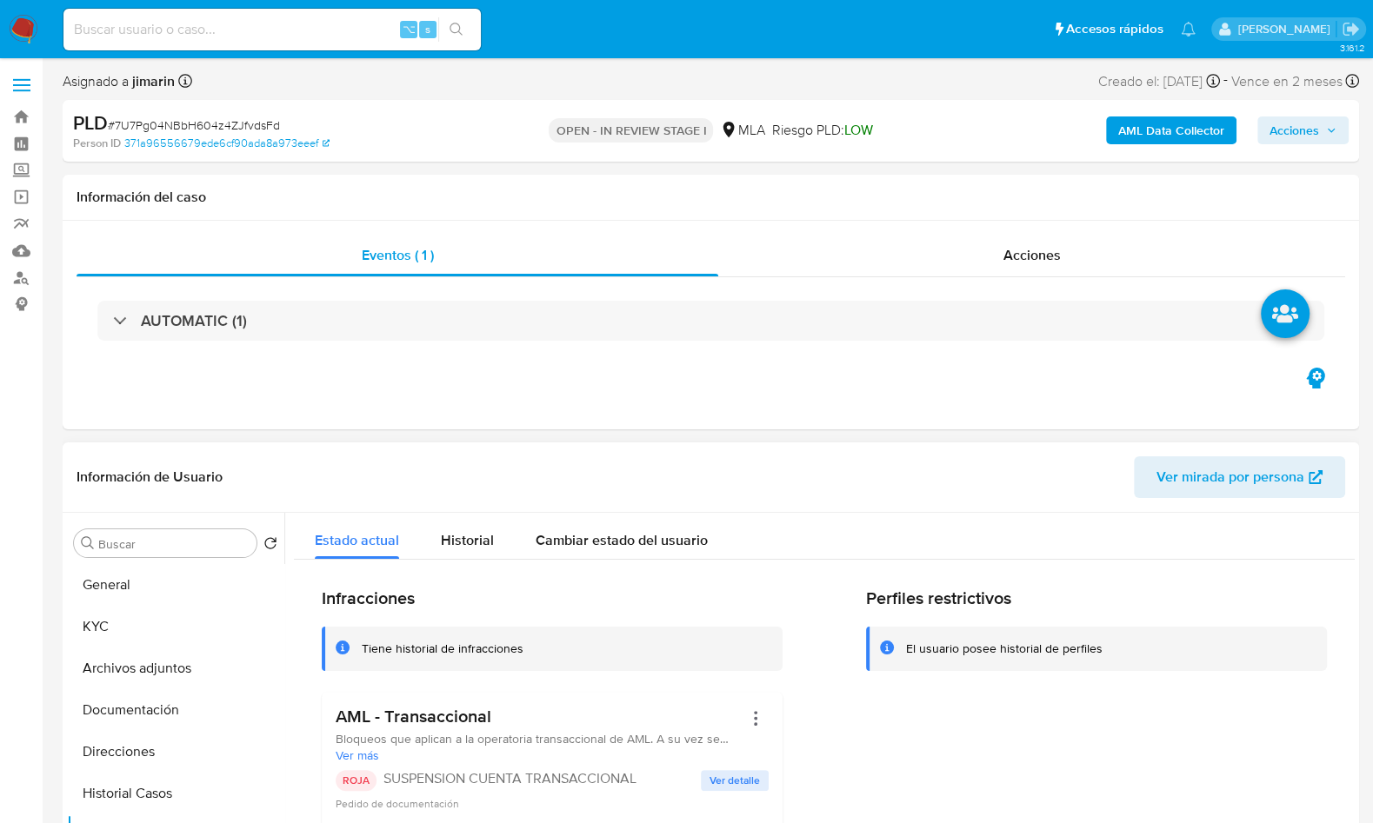
click at [1297, 124] on span "Acciones" at bounding box center [1295, 131] width 50 height 28
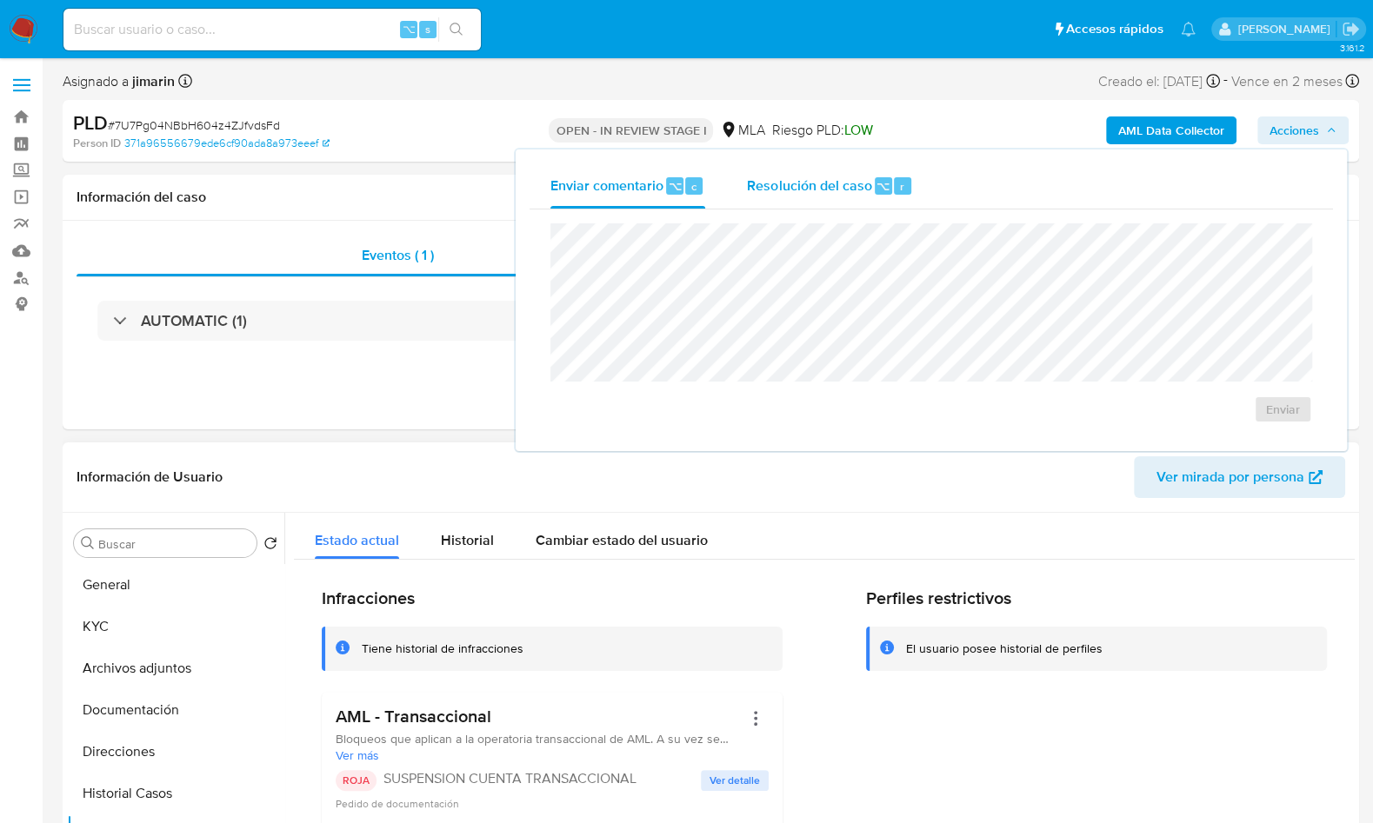
click at [875, 177] on div "⌥" at bounding box center [883, 185] width 17 height 17
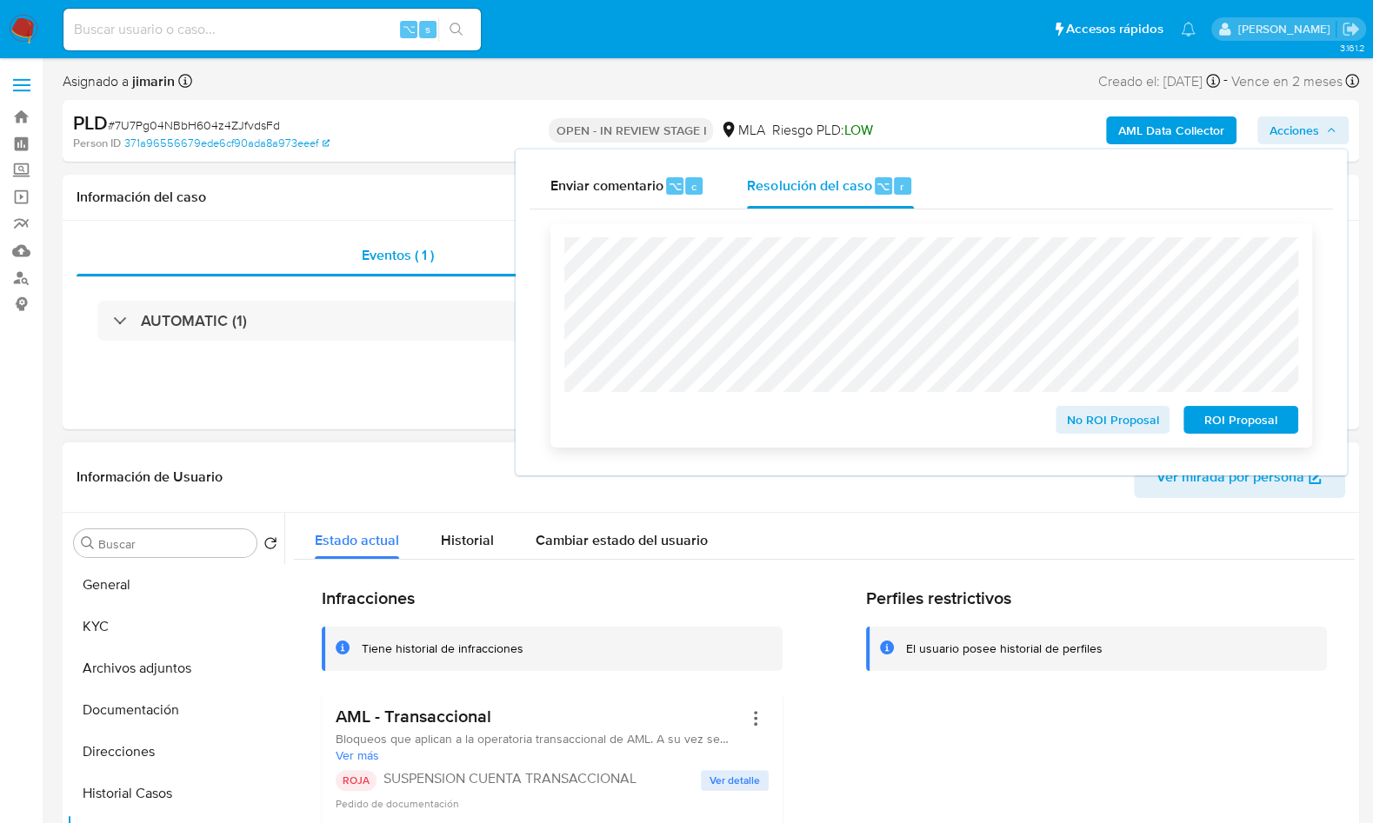
click at [1266, 423] on span "ROI Proposal" at bounding box center [1241, 420] width 90 height 24
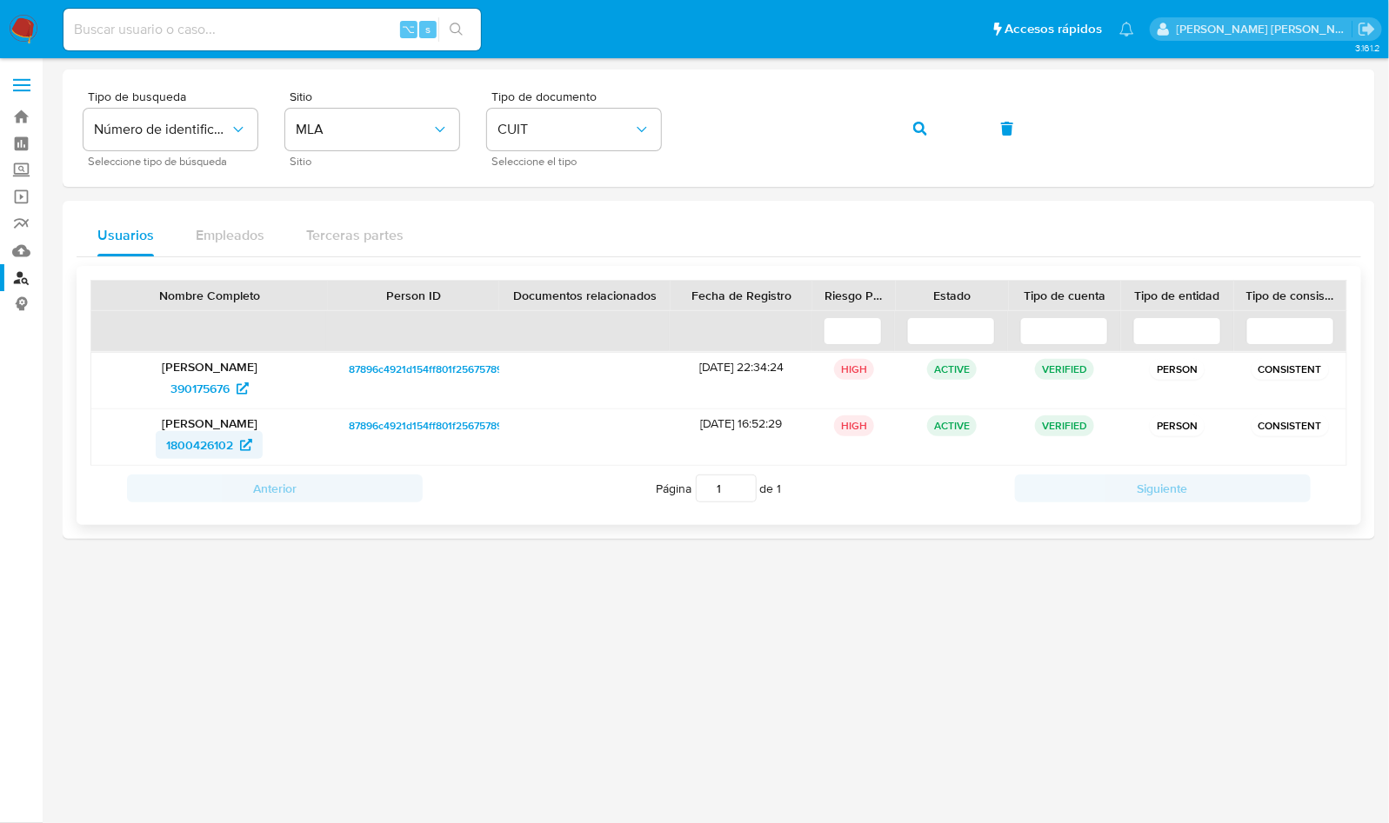
click at [204, 437] on span "1800426102" at bounding box center [199, 445] width 67 height 28
click at [210, 395] on span "390175676" at bounding box center [199, 389] width 59 height 28
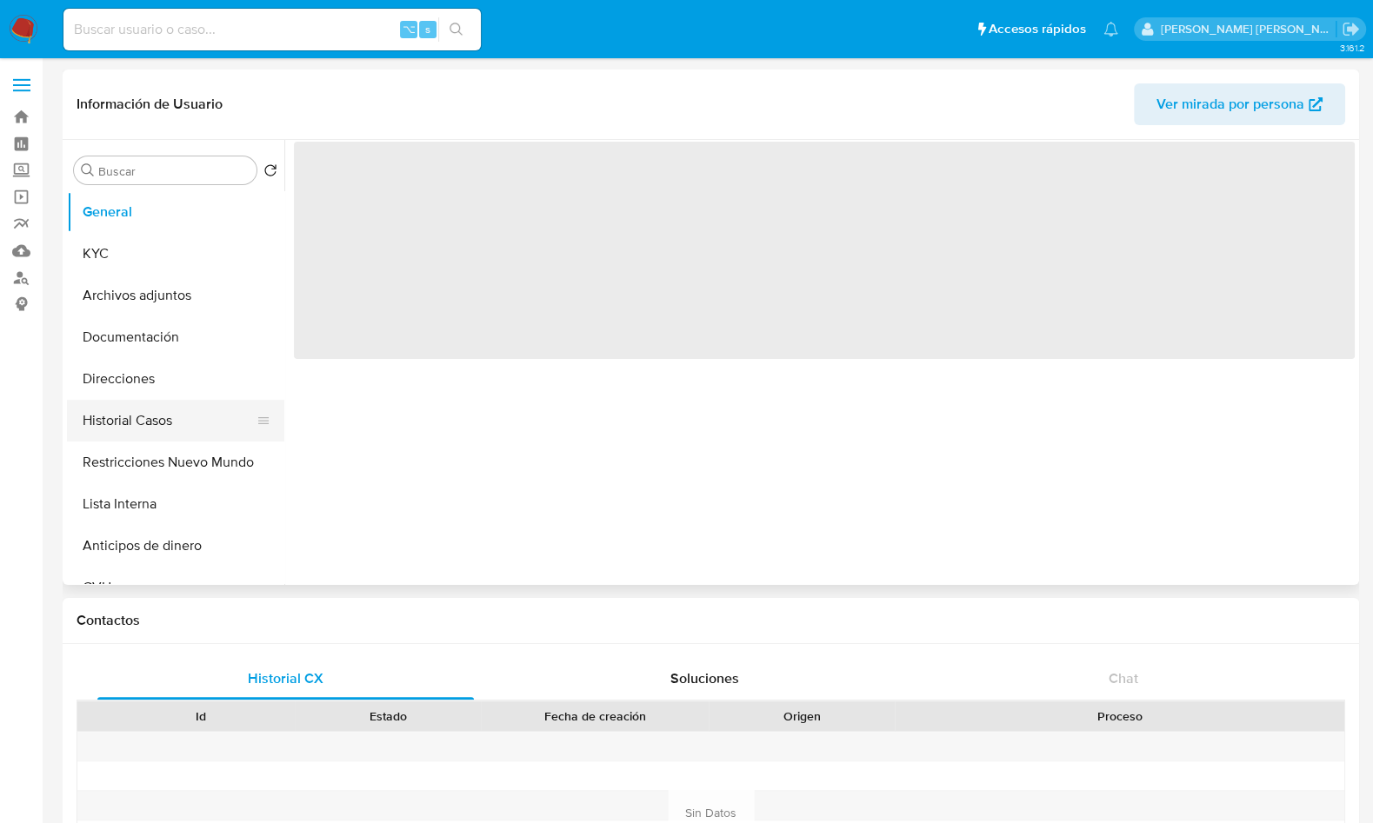
click at [188, 417] on button "Historial Casos" at bounding box center [168, 421] width 203 height 42
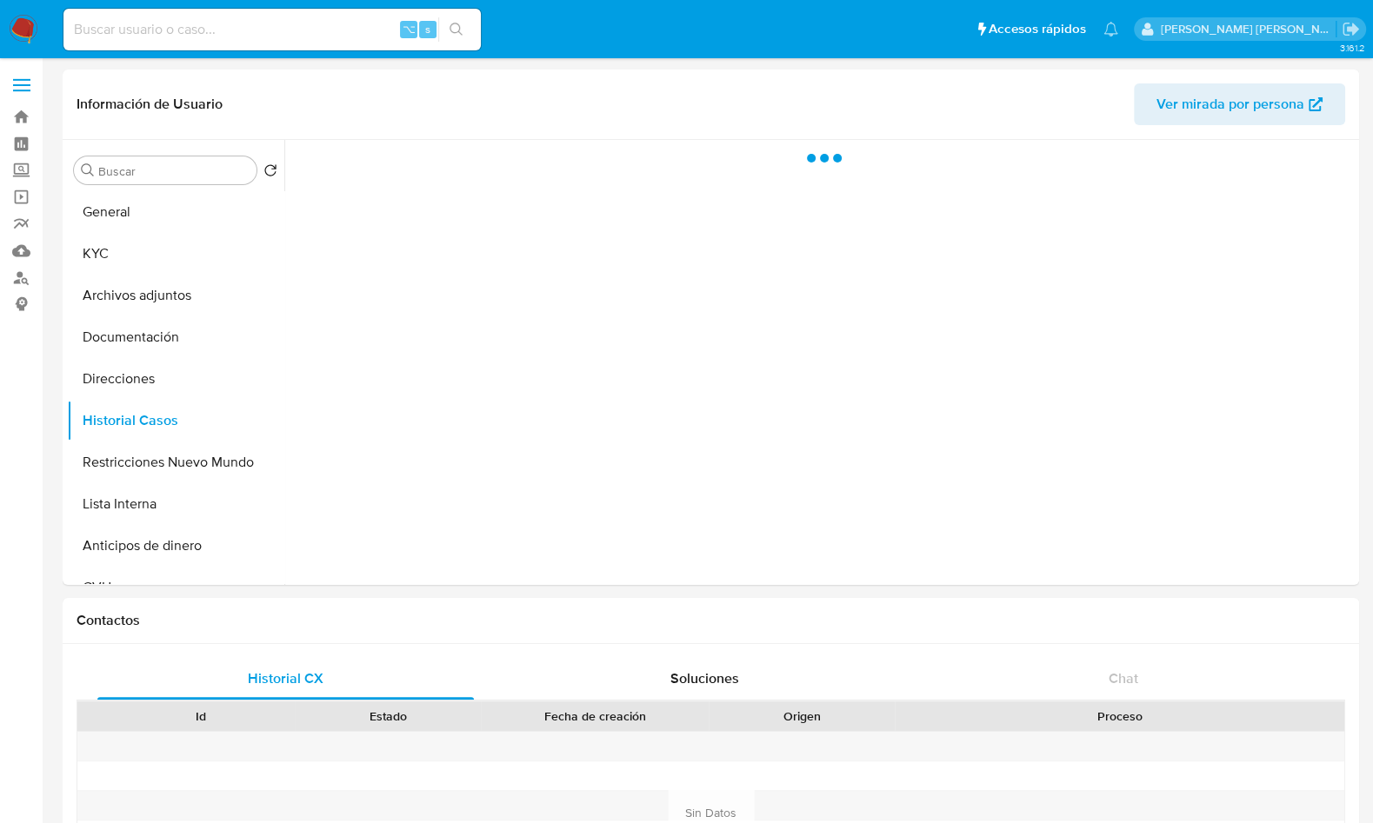
select select "10"
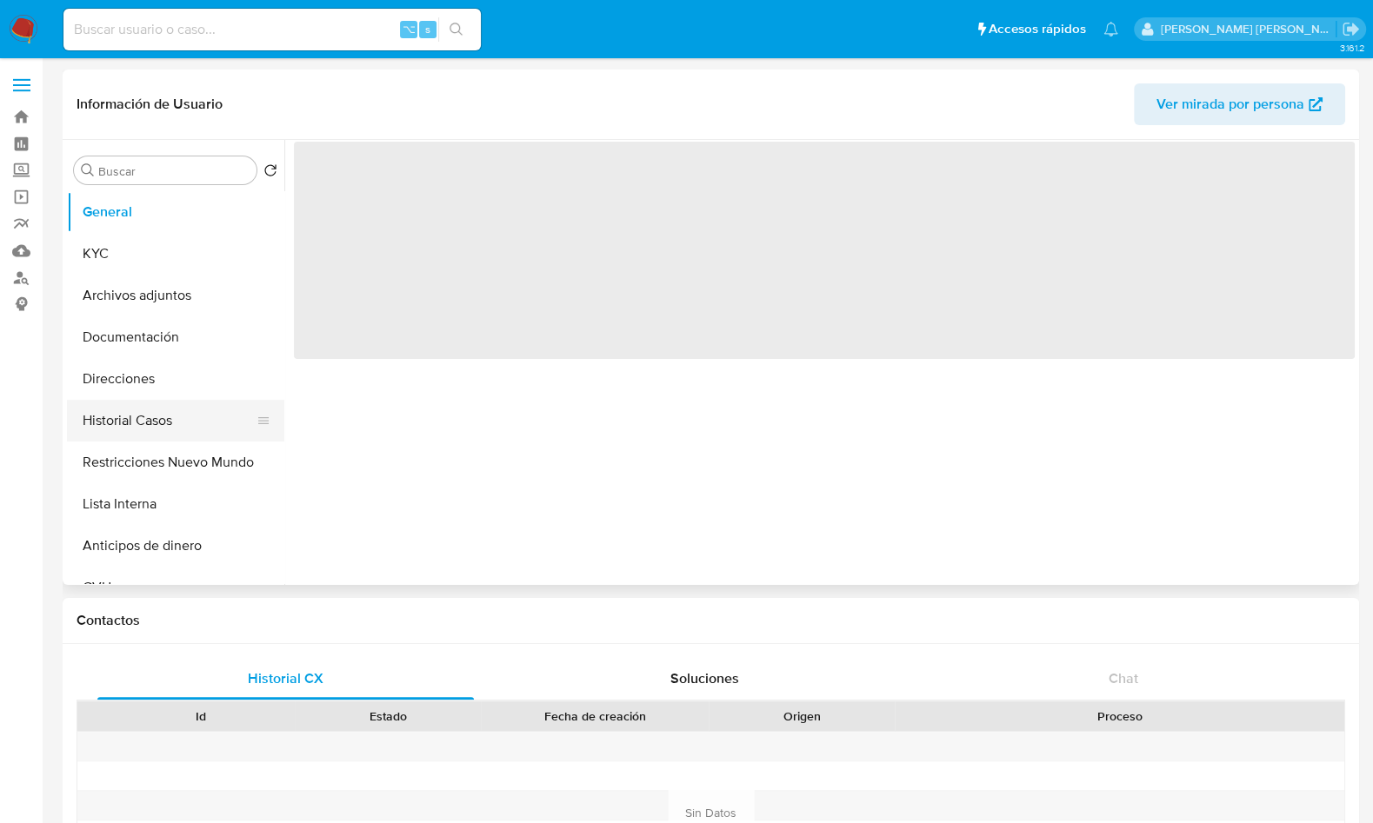
click at [168, 430] on button "Historial Casos" at bounding box center [168, 421] width 203 height 42
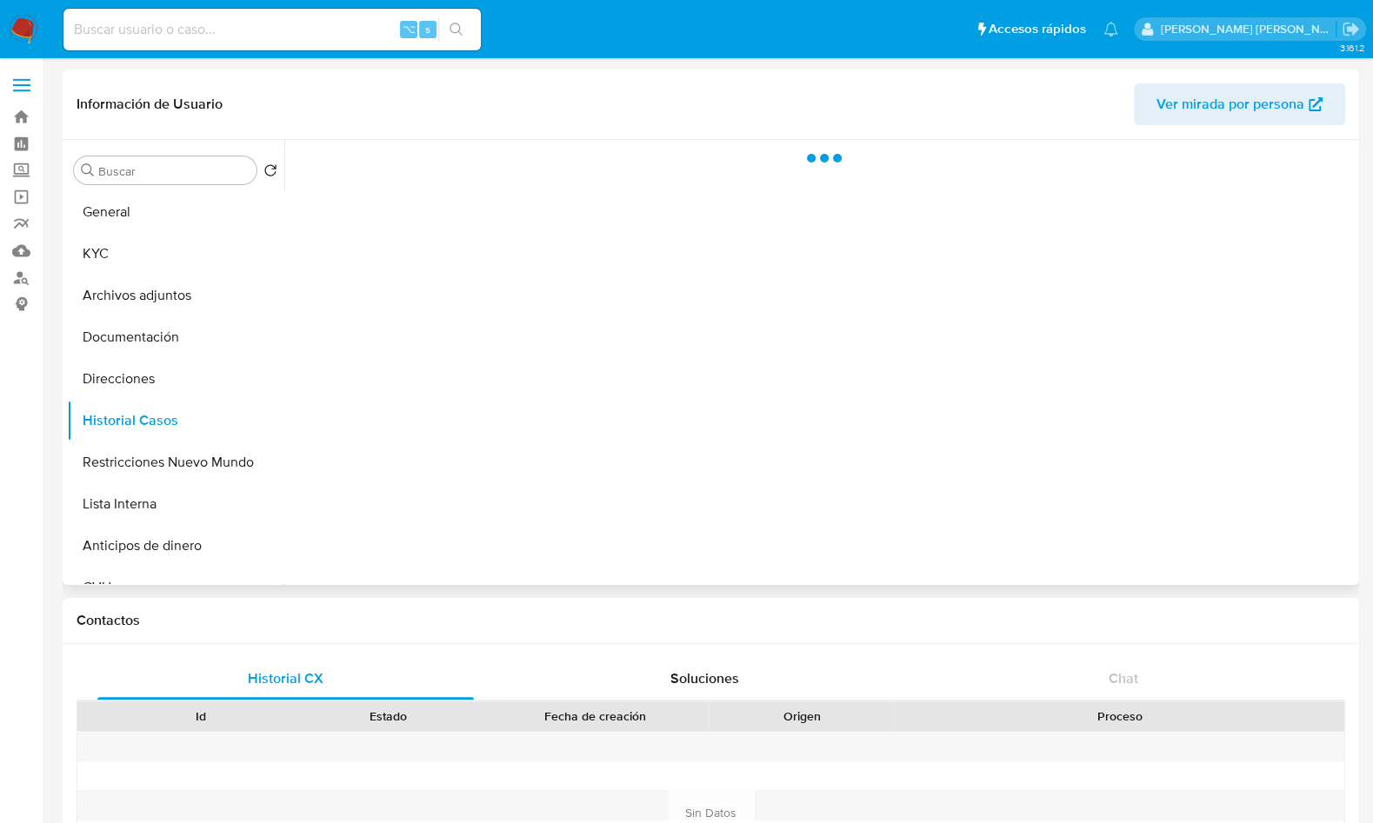
select select "10"
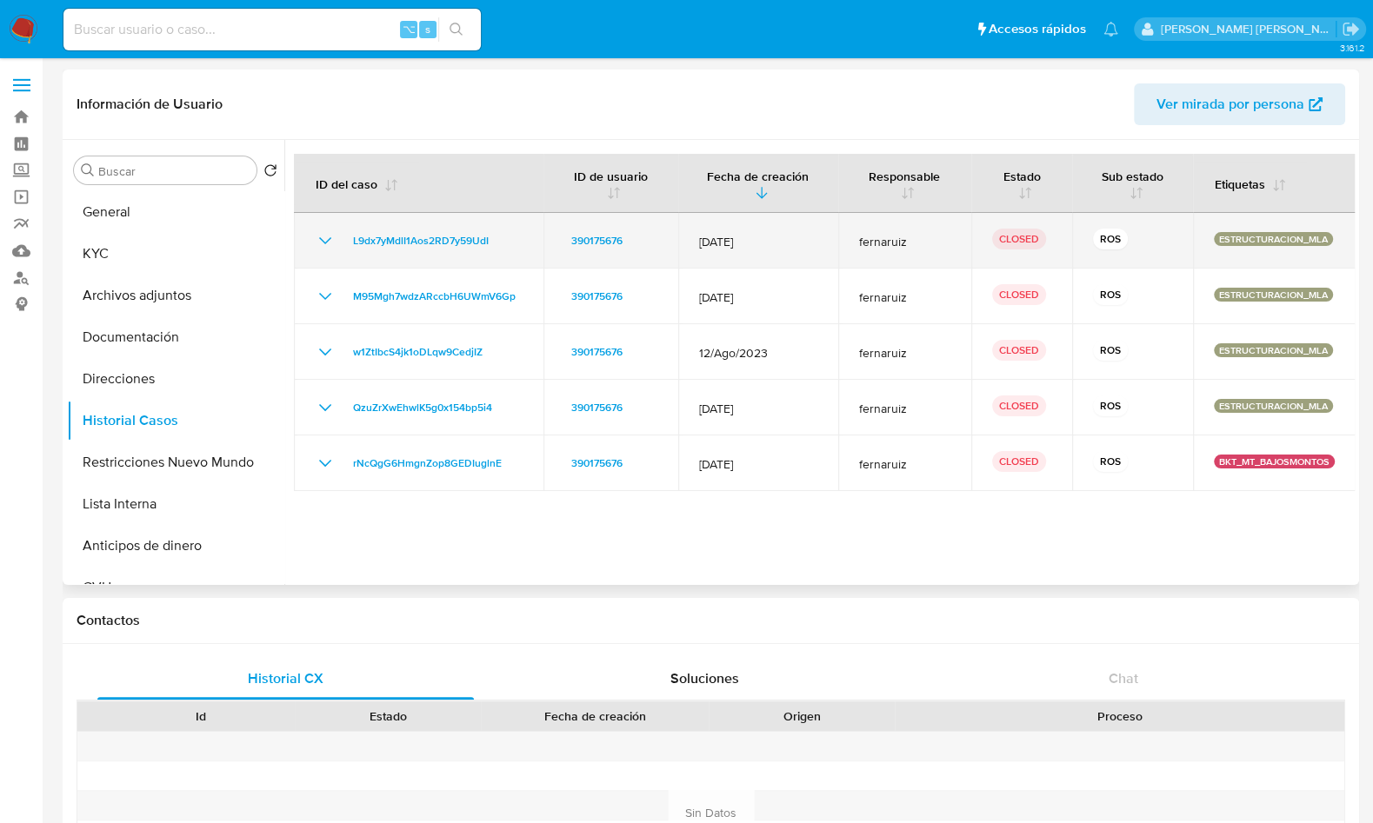
click at [331, 238] on icon "Mostrar/Ocultar" at bounding box center [325, 240] width 21 height 21
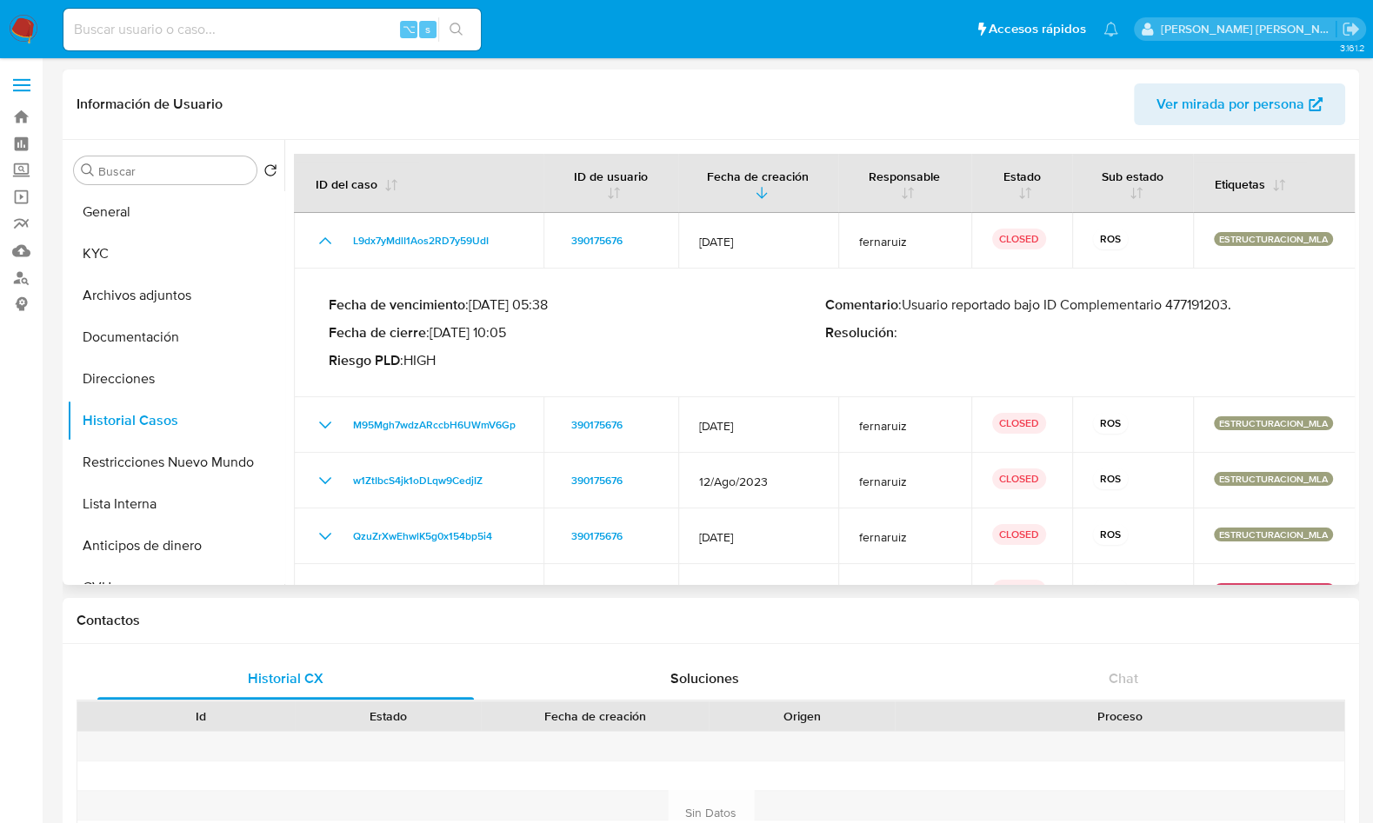
drag, startPoint x: 1248, startPoint y: 306, endPoint x: 907, endPoint y: 310, distance: 340.9
click at [907, 310] on p "Comentario : Usuario reportado bajo ID Complementario 477191203." at bounding box center [1073, 305] width 497 height 17
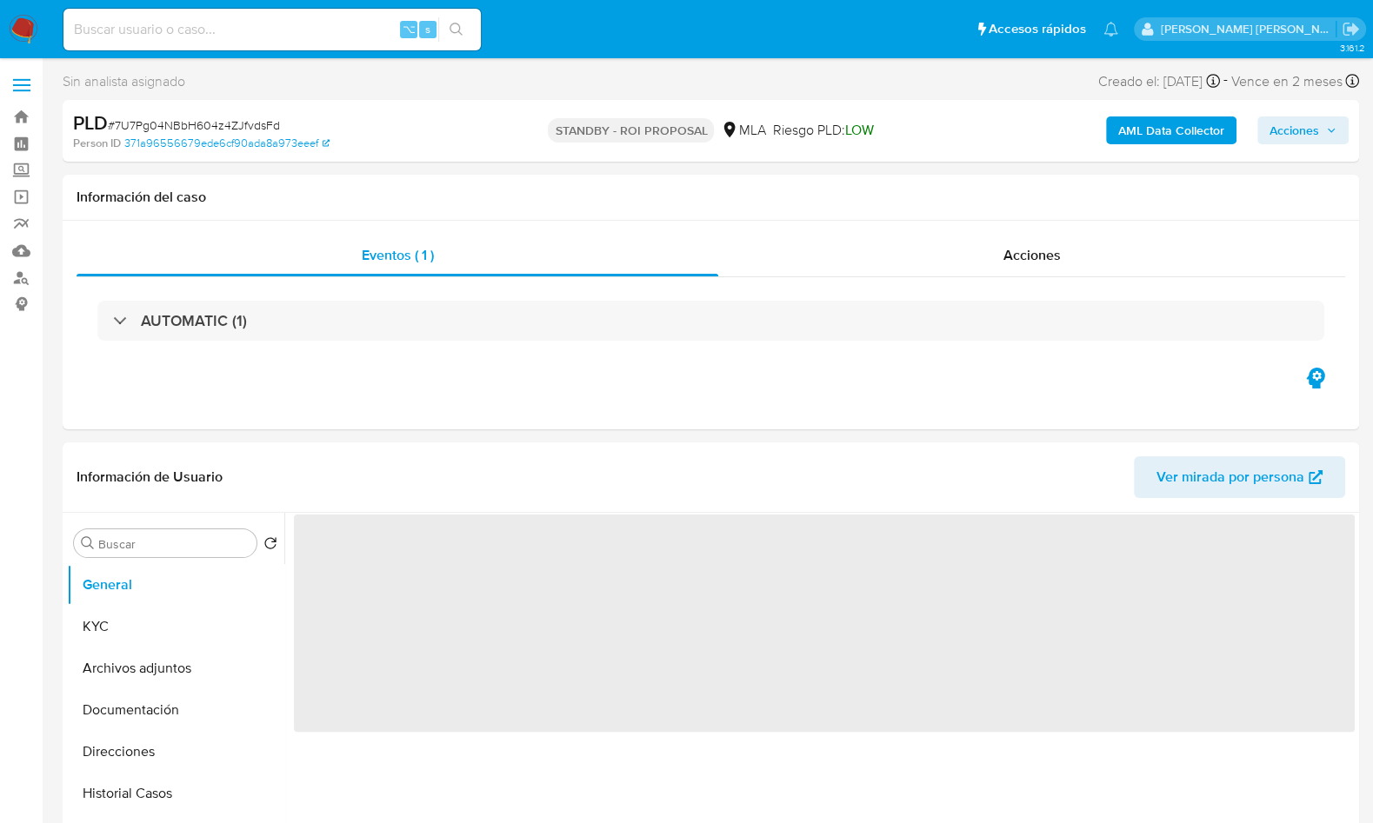
select select "10"
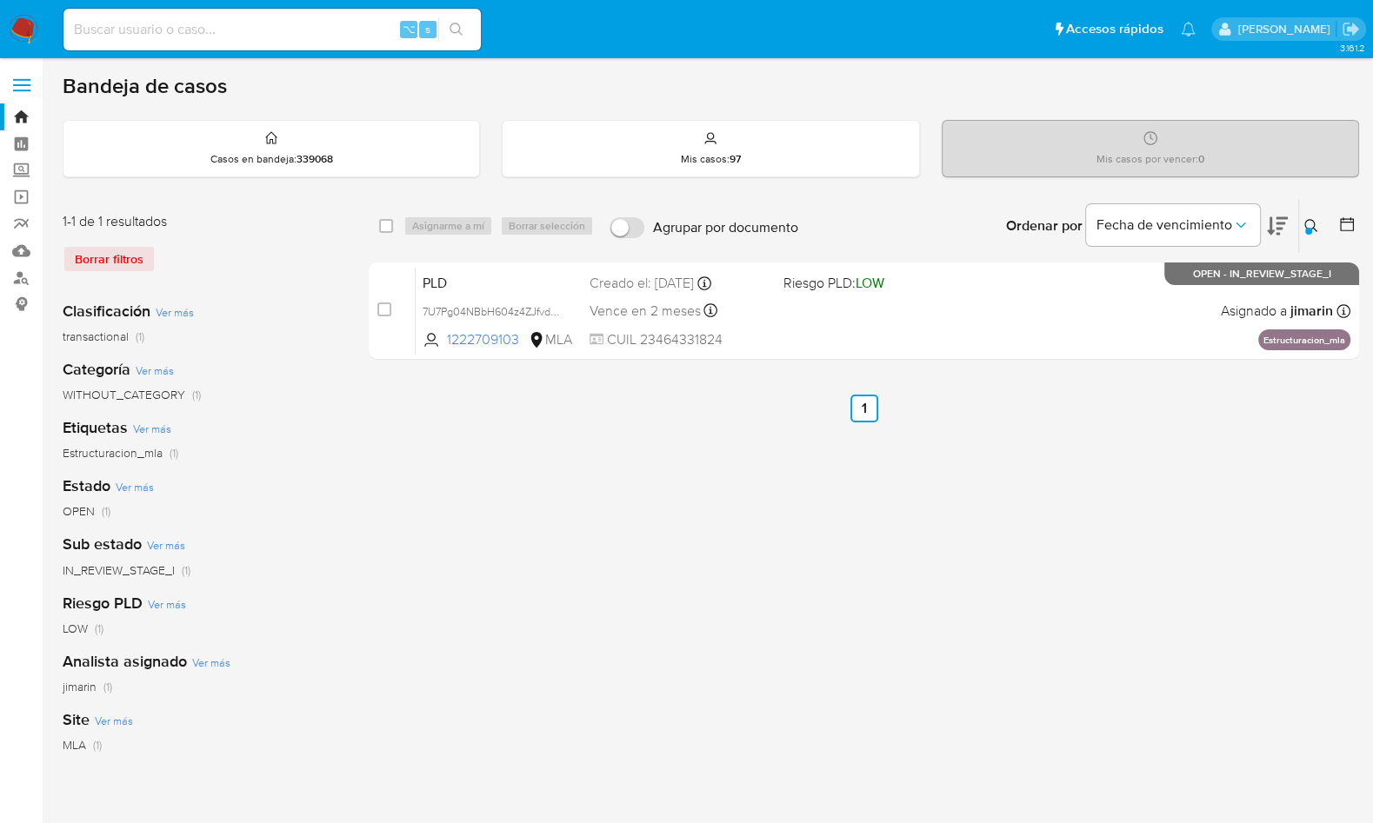
click at [1317, 228] on icon at bounding box center [1311, 226] width 14 height 14
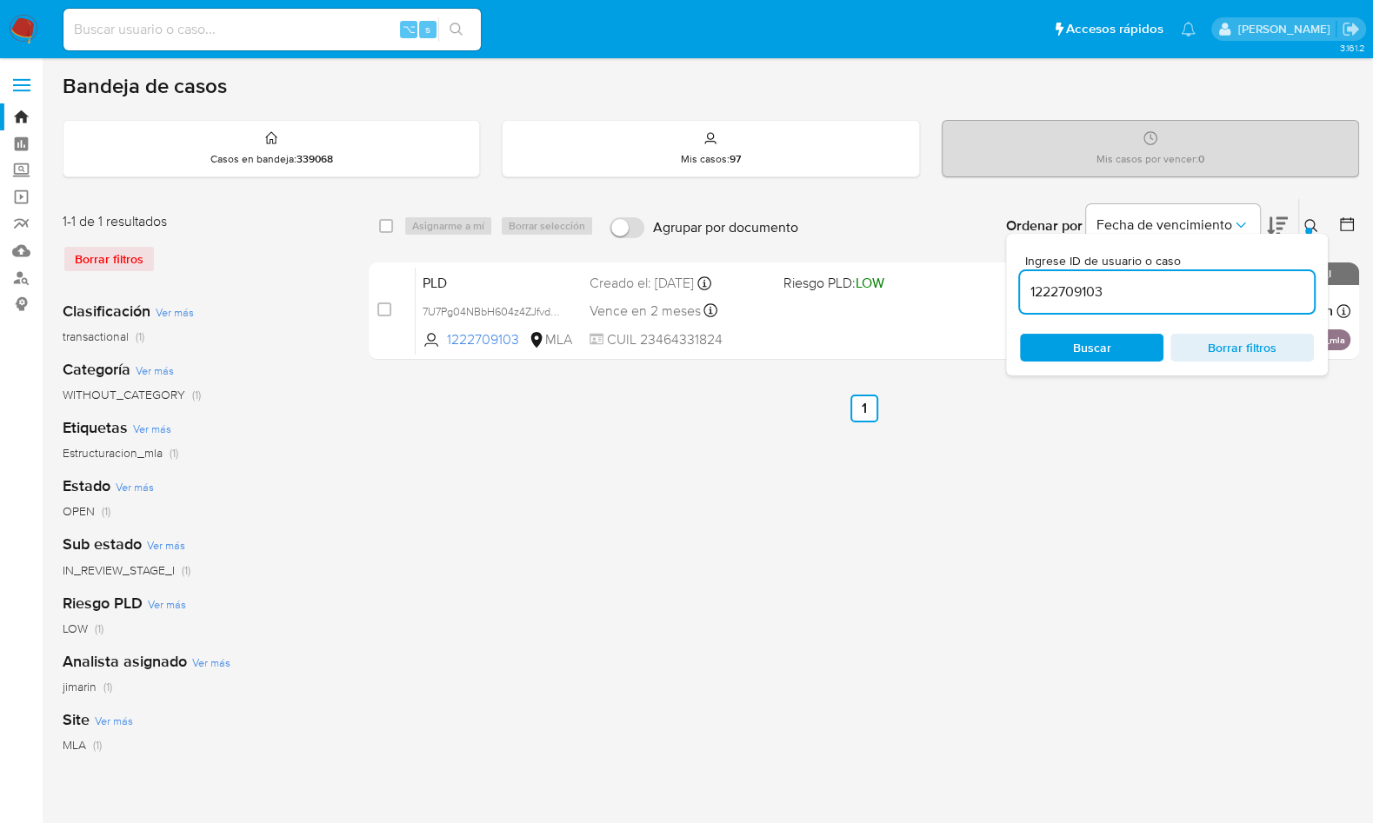
click at [1222, 275] on div "1222709103" at bounding box center [1167, 292] width 294 height 42
click at [1214, 283] on input "1222709103" at bounding box center [1167, 292] width 294 height 23
paste input "2482510190"
click at [1309, 224] on icon at bounding box center [1311, 226] width 14 height 14
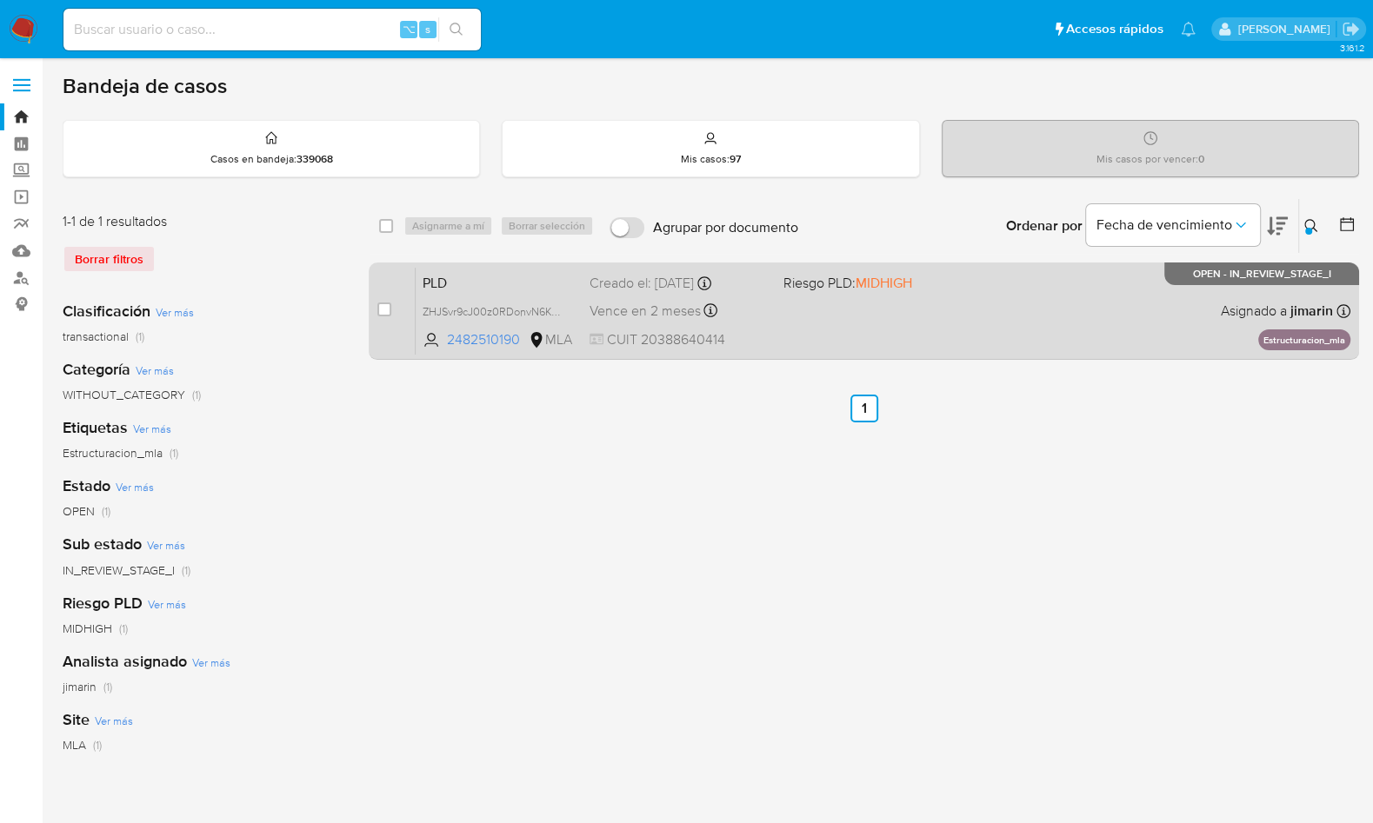
click at [1185, 318] on div "PLD ZHJSvr9cJ00z0RDonvN6KQPn 2482510190 MLA Riesgo PLD: MIDHIGH Creado el: 12/0…" at bounding box center [883, 311] width 935 height 88
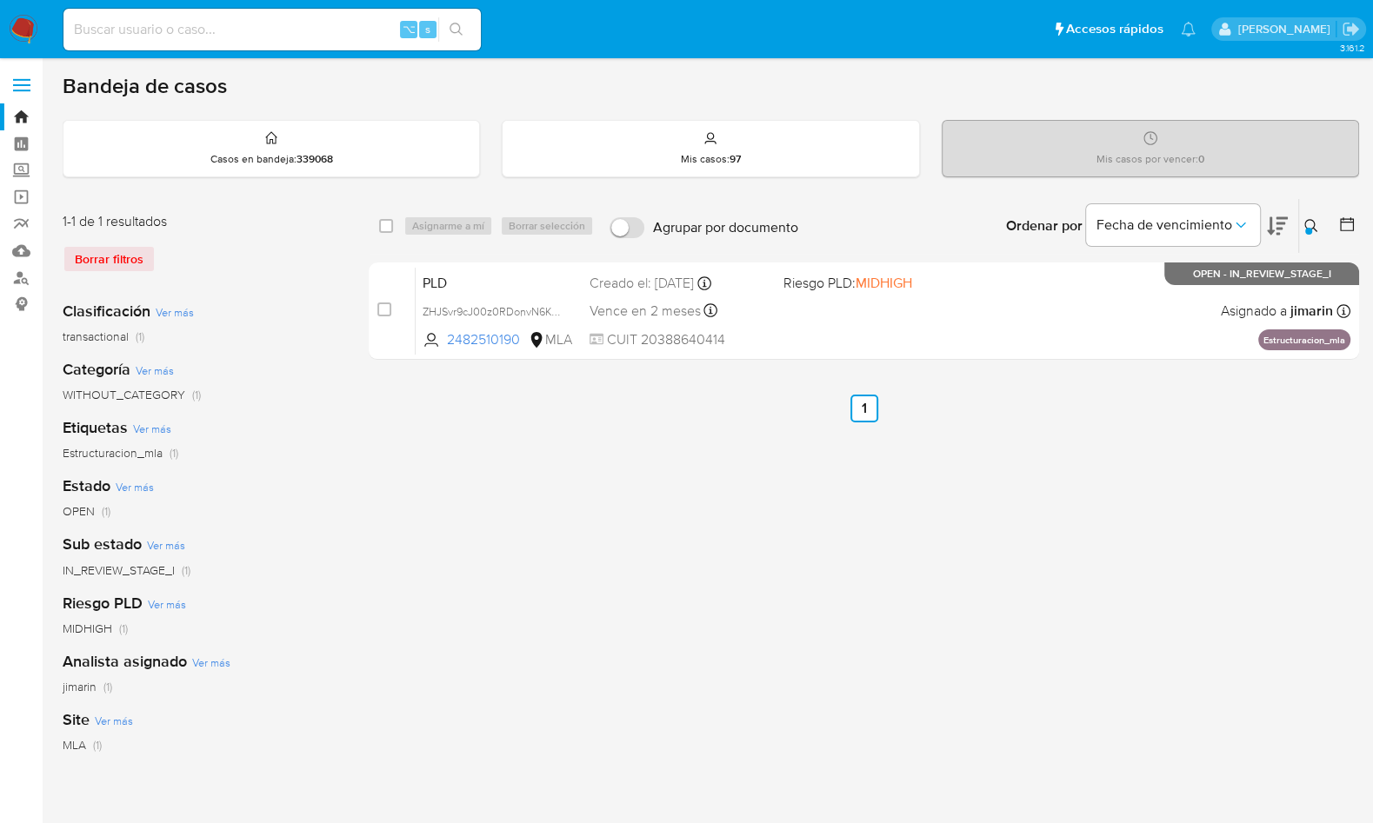
click at [1311, 223] on icon at bounding box center [1311, 226] width 14 height 14
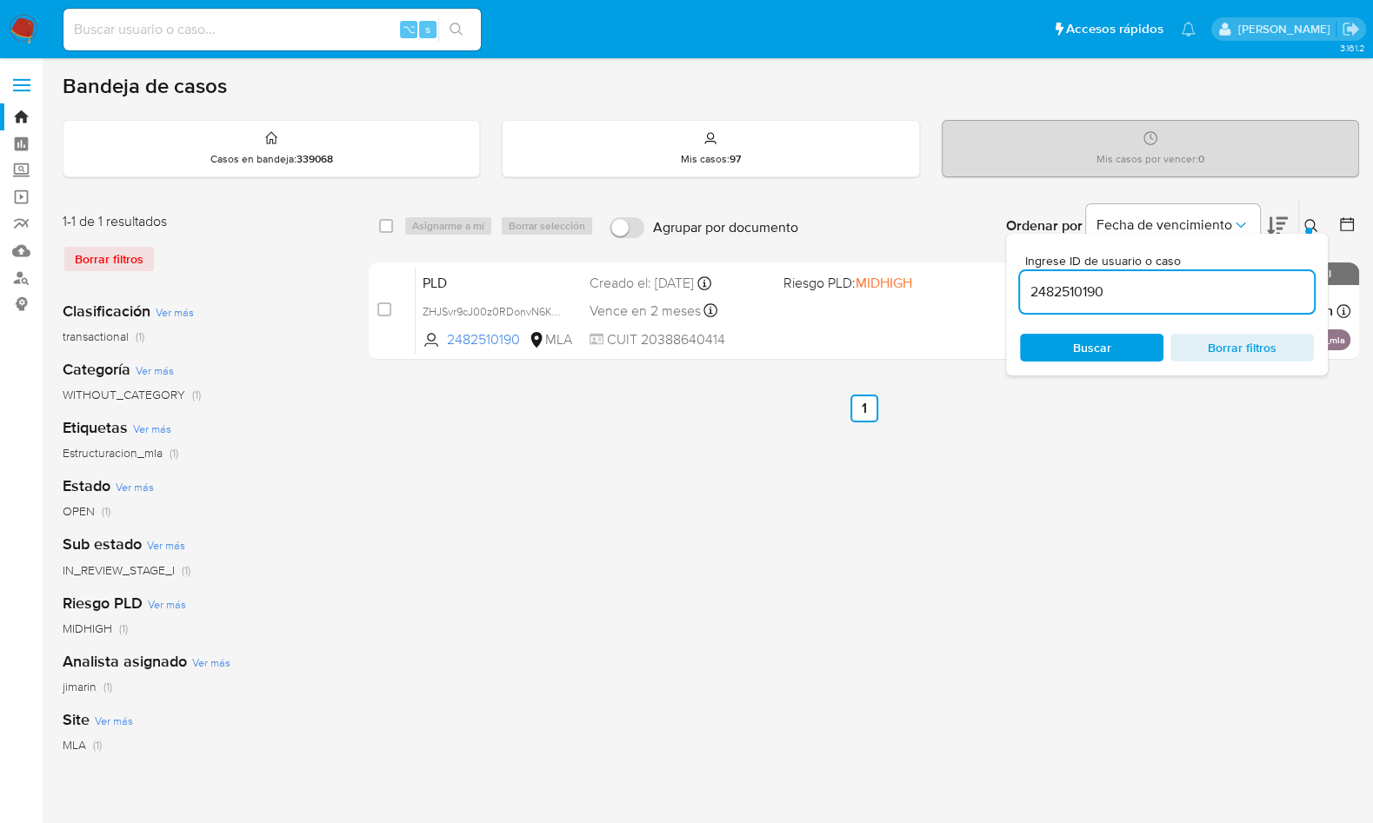
click at [1238, 290] on input "2482510190" at bounding box center [1167, 292] width 294 height 23
type input "630899379"
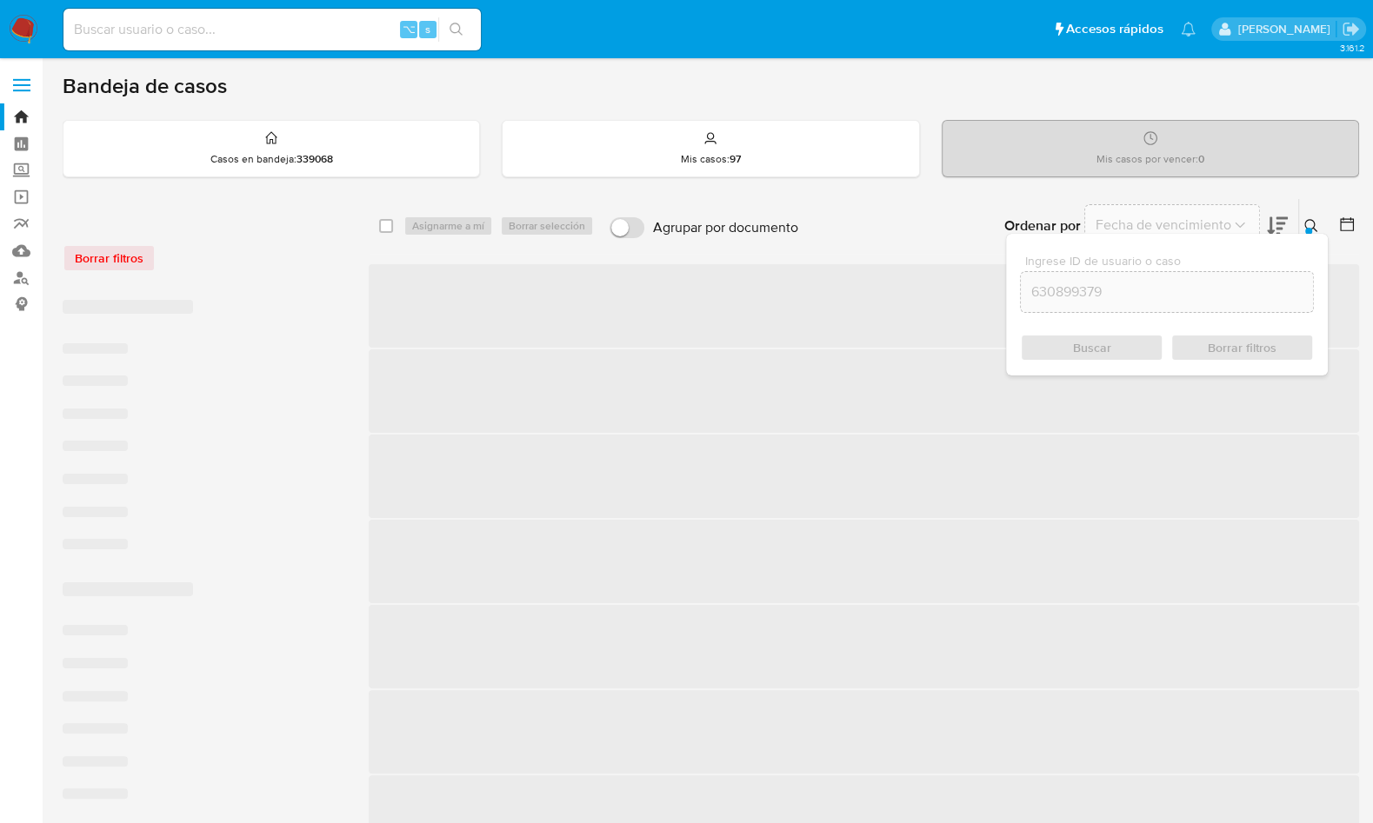
click at [1310, 216] on button at bounding box center [1313, 226] width 29 height 21
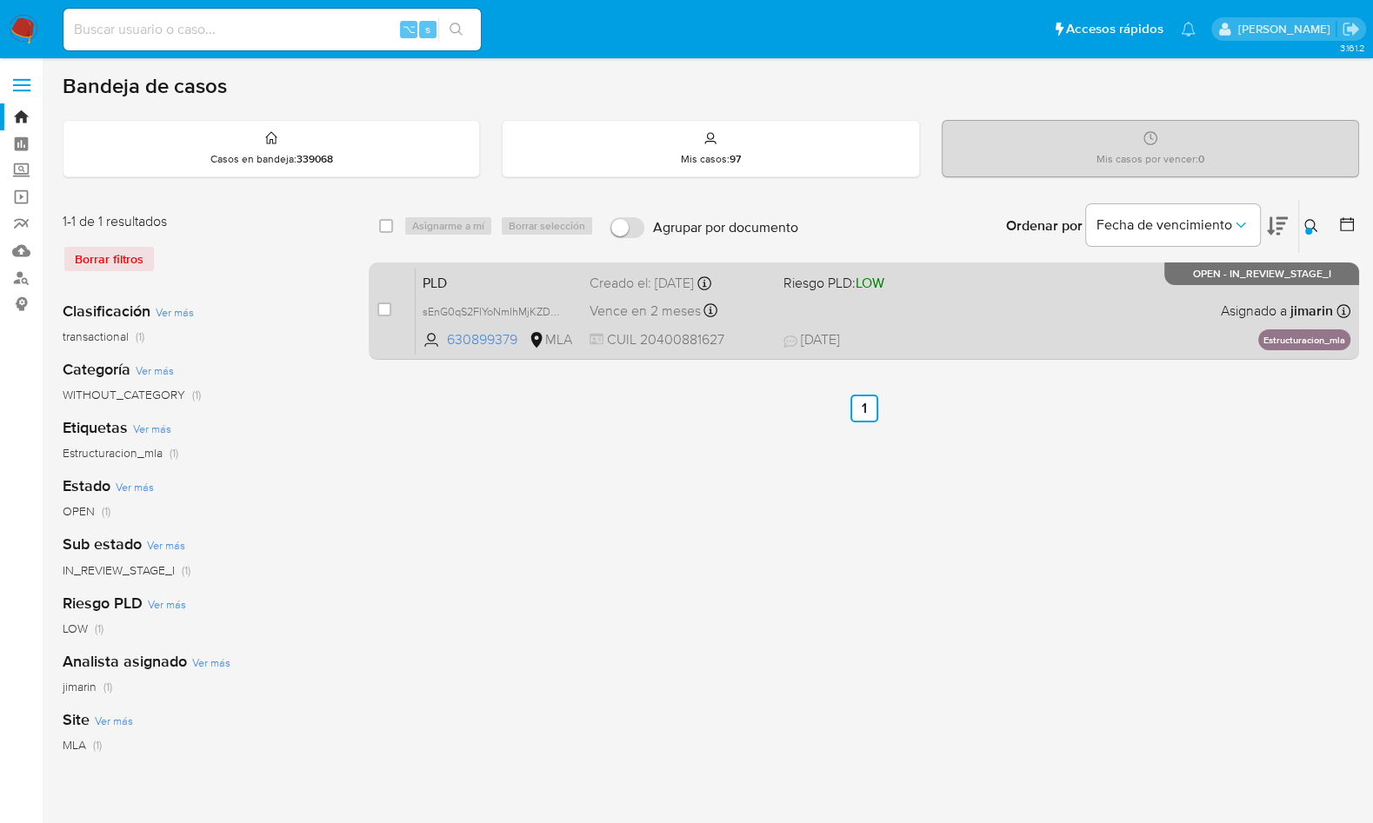
click at [998, 335] on span "19/09/2025 19/09/2025 10:40" at bounding box center [969, 339] width 373 height 19
click at [383, 306] on input "checkbox" at bounding box center [384, 310] width 14 height 14
checkbox input "true"
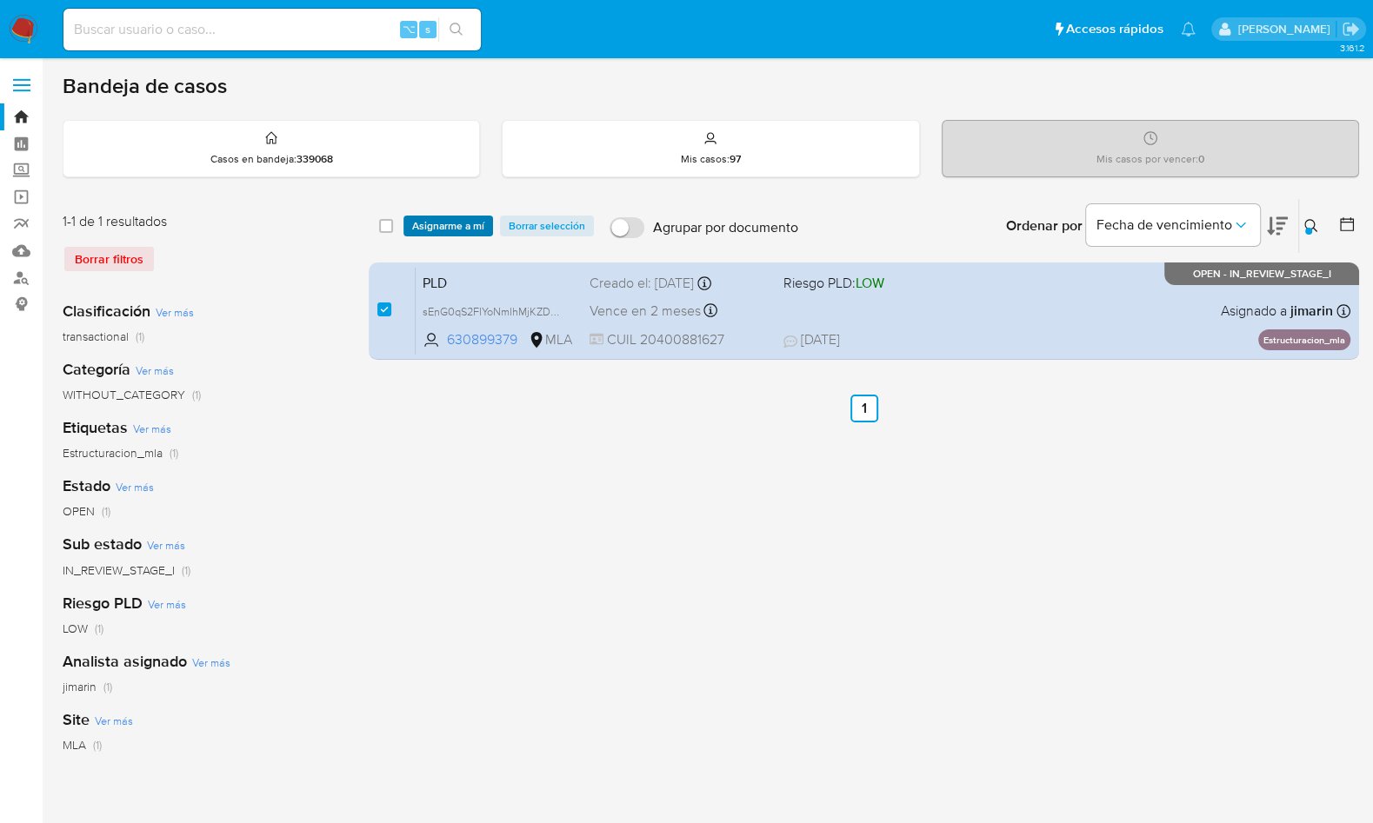
click at [440, 220] on span "Asignarme a mí" at bounding box center [448, 225] width 72 height 17
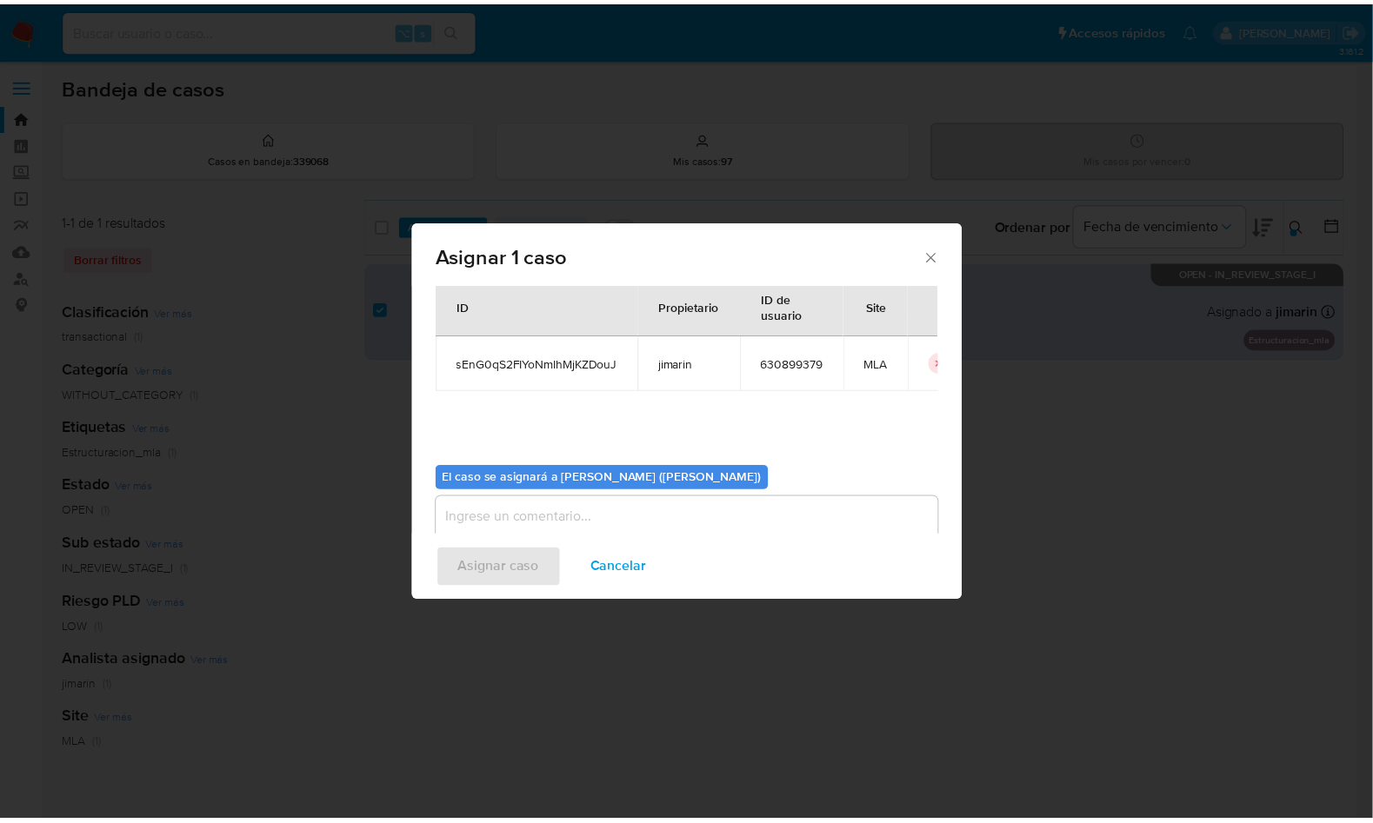
scroll to position [89, 0]
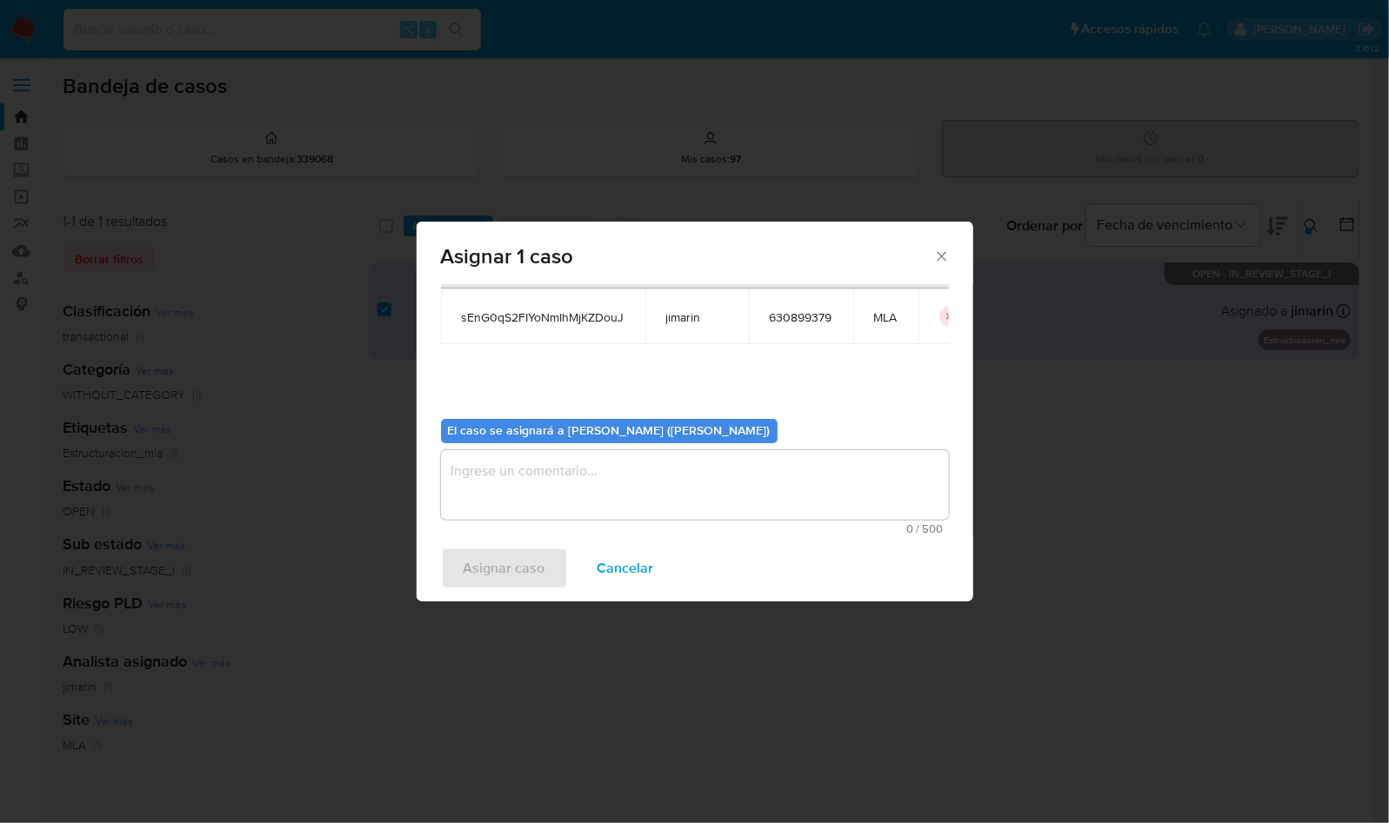
click at [550, 508] on textarea "assign-modal" at bounding box center [695, 485] width 508 height 70
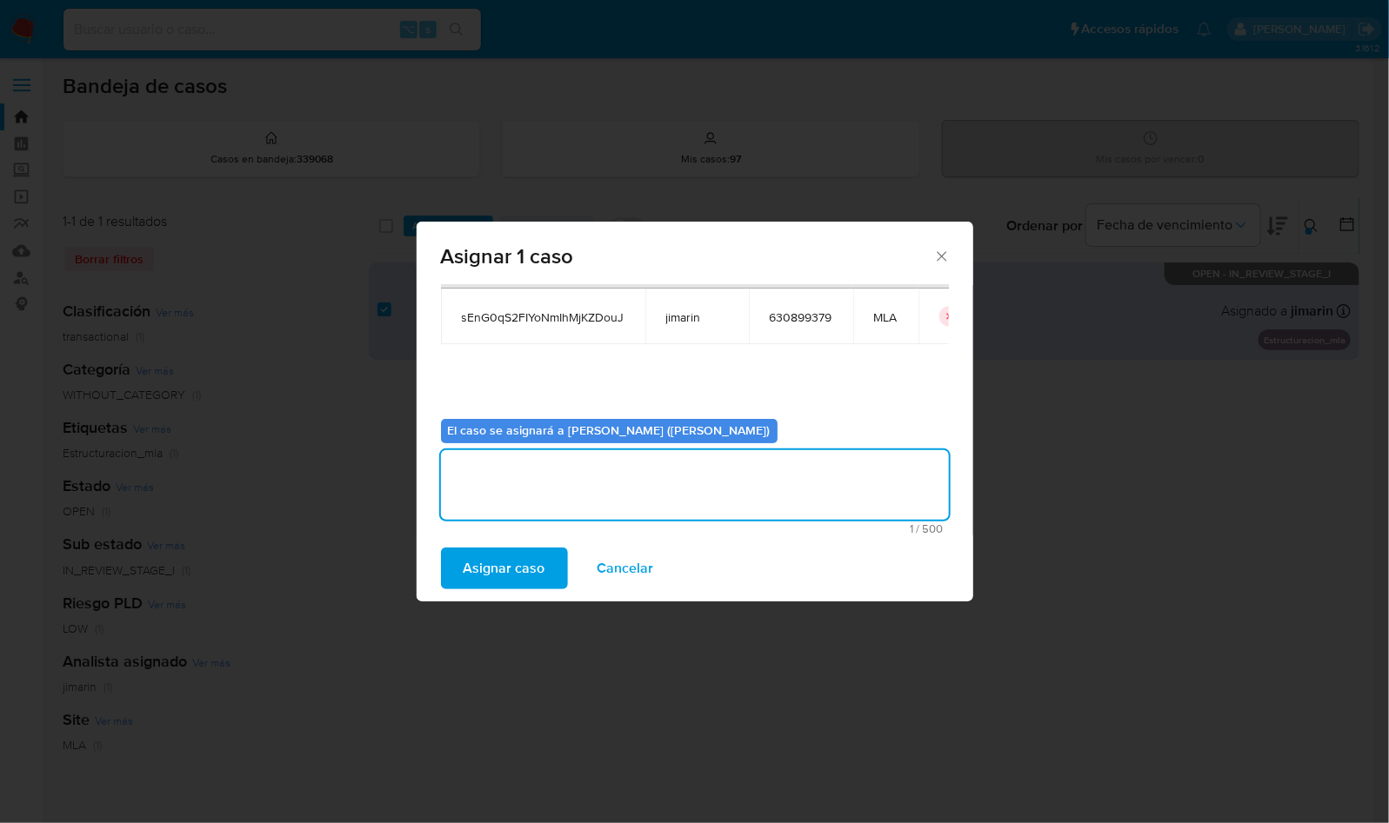
click at [530, 563] on span "Asignar caso" at bounding box center [504, 569] width 82 height 38
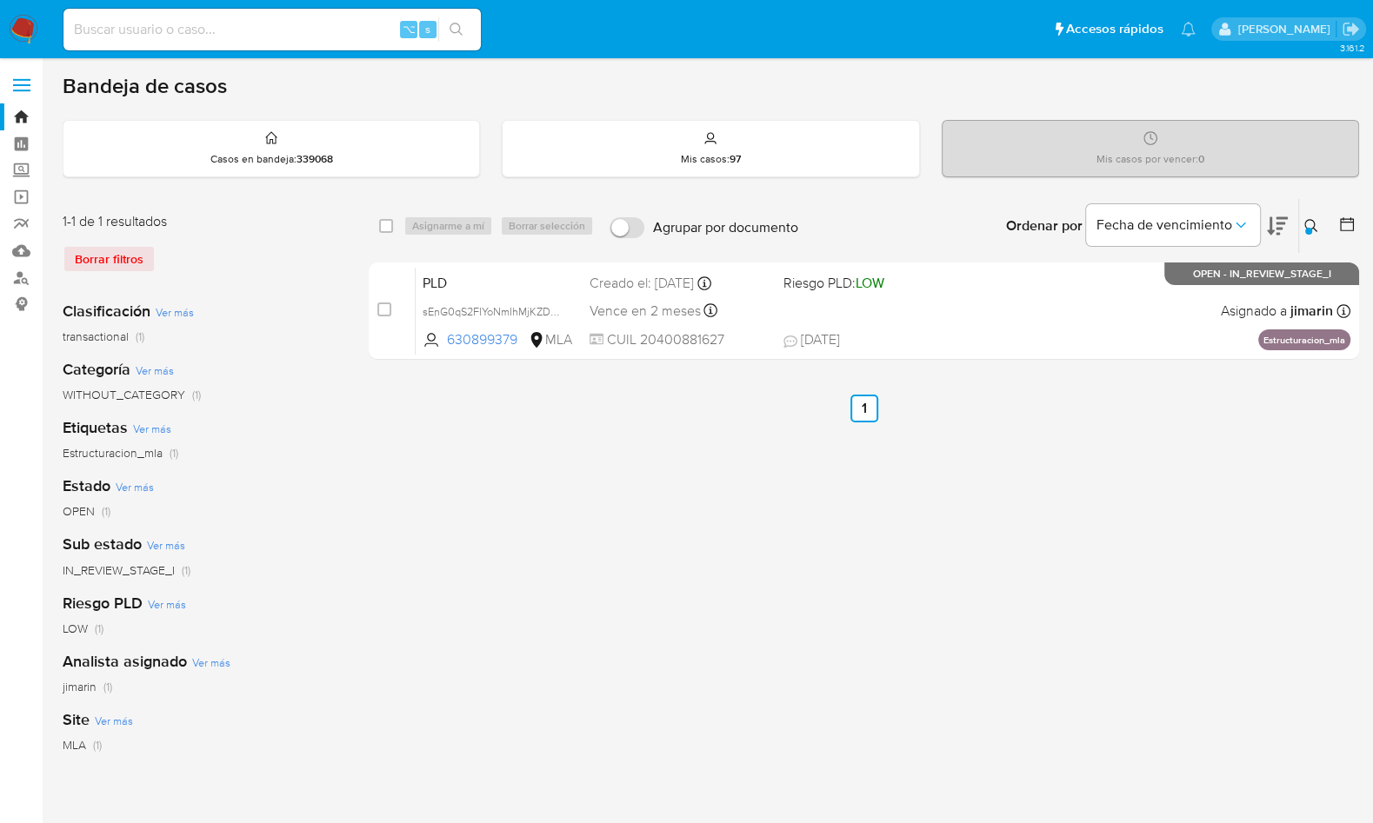
click at [1306, 222] on icon at bounding box center [1311, 226] width 14 height 14
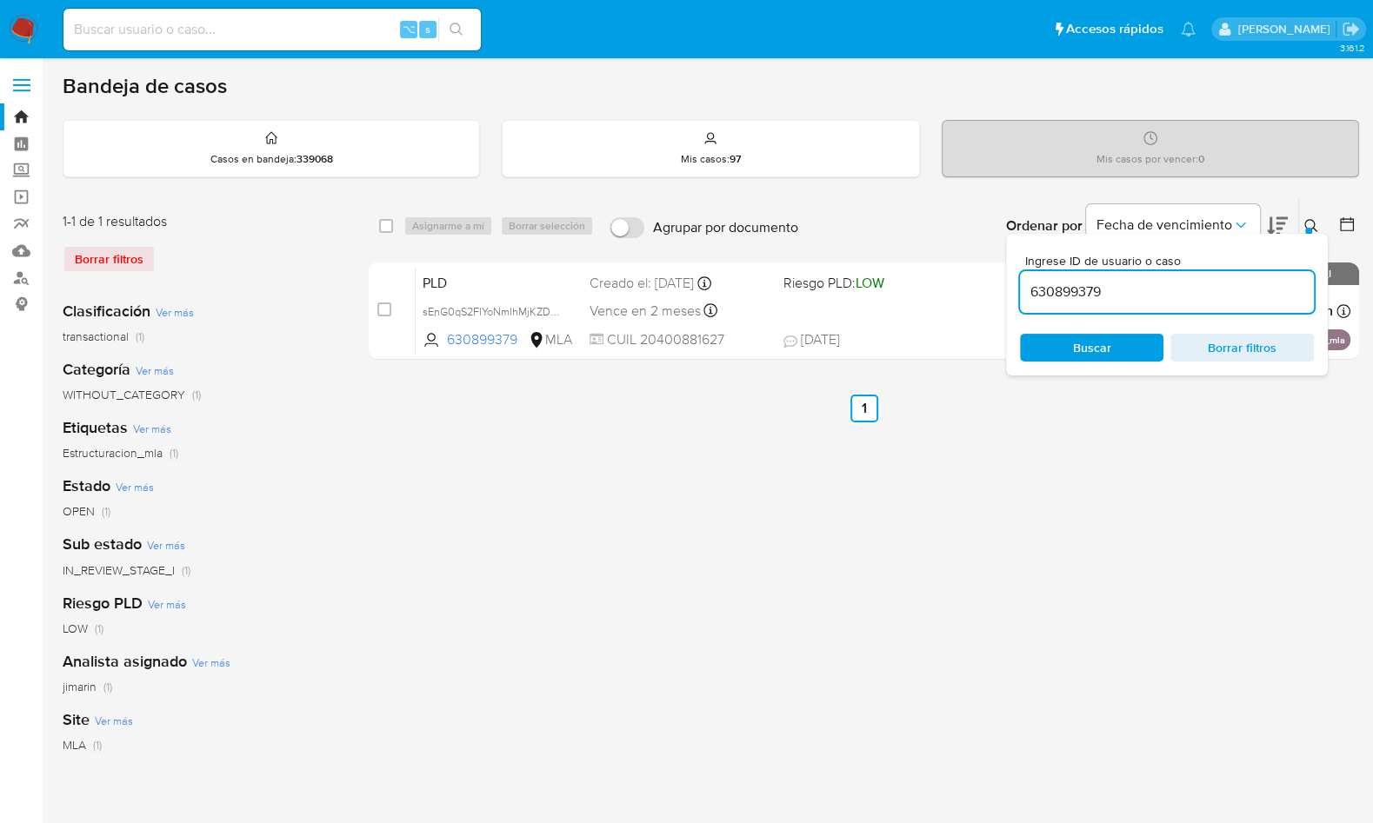
click at [1226, 274] on div "630899379" at bounding box center [1167, 292] width 294 height 42
click at [1214, 283] on input "630899379" at bounding box center [1167, 292] width 294 height 23
paste input "2507537127"
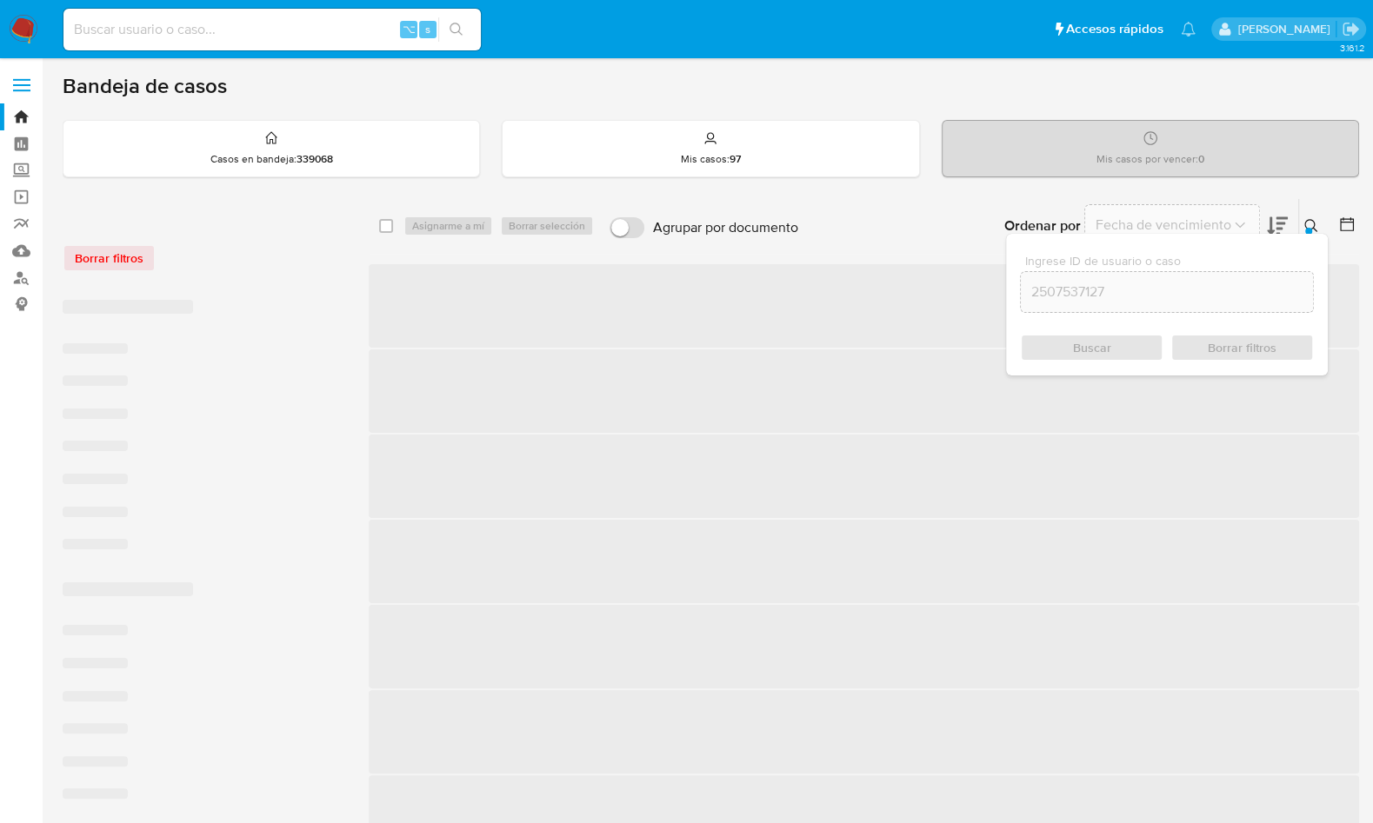
click at [1310, 225] on icon at bounding box center [1311, 226] width 14 height 14
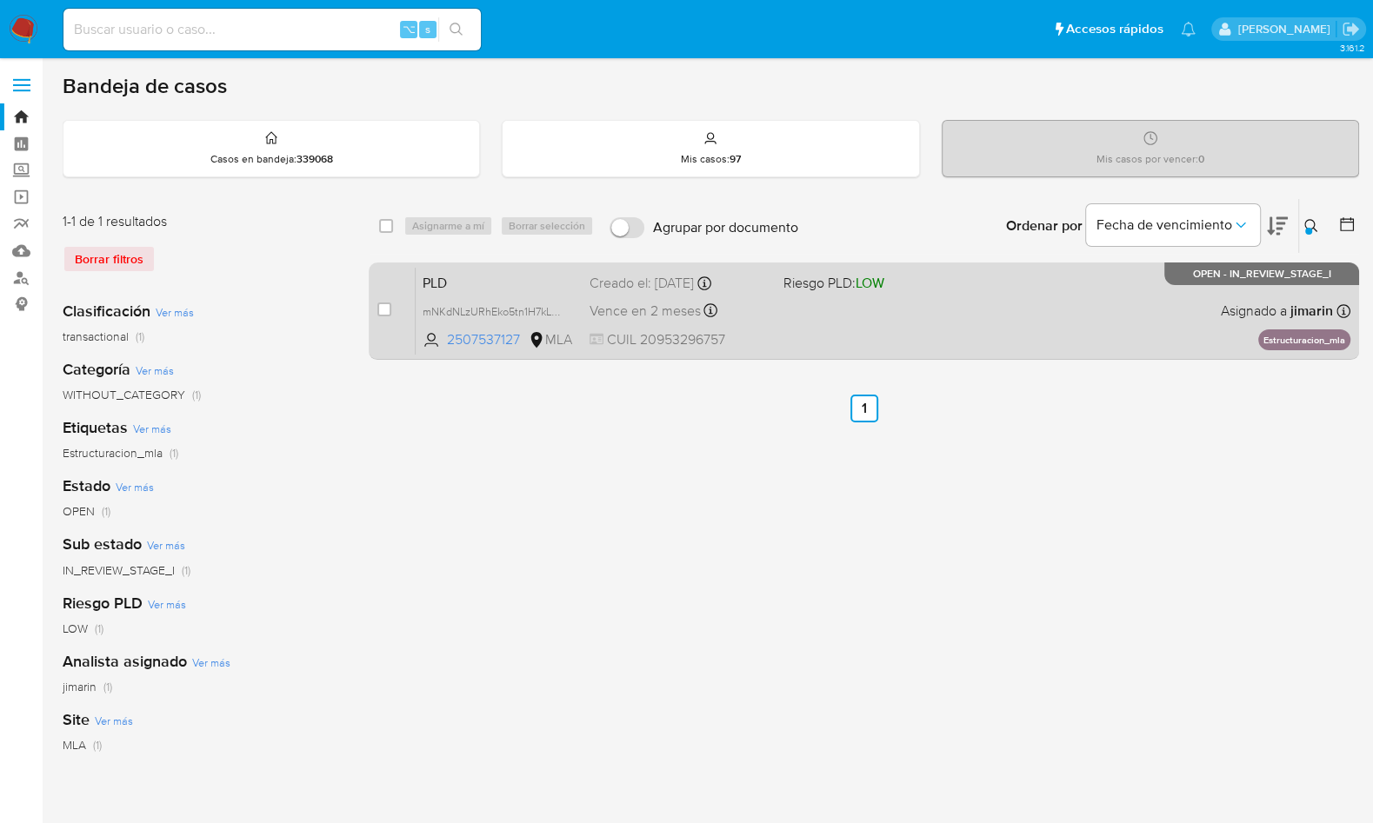
click at [1209, 311] on div "PLD mNKdNLzURhEko5tn1H7kLQ48 2507537127 MLA Riesgo PLD: LOW Creado el: 12/09/20…" at bounding box center [883, 311] width 935 height 88
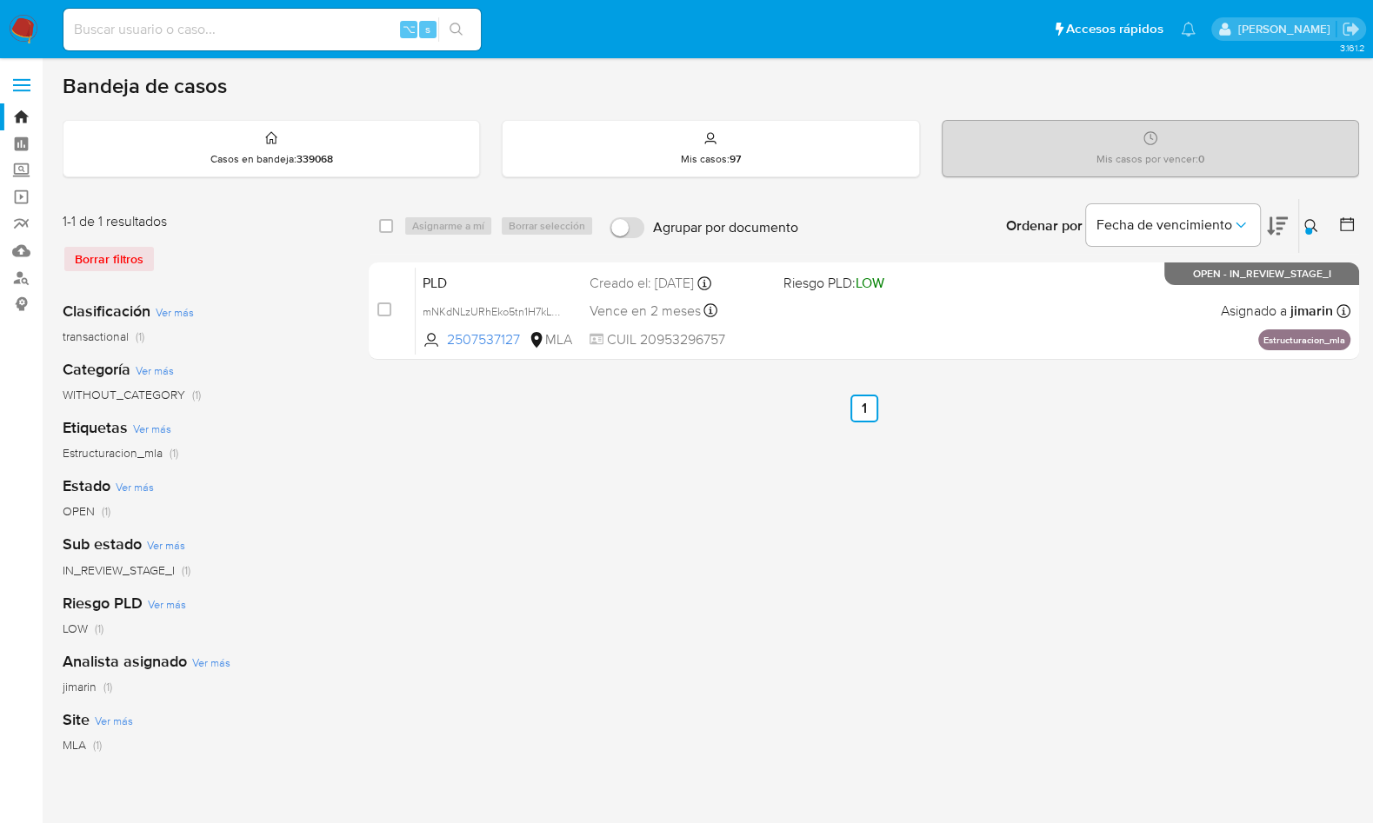
click at [1306, 223] on icon at bounding box center [1311, 226] width 14 height 14
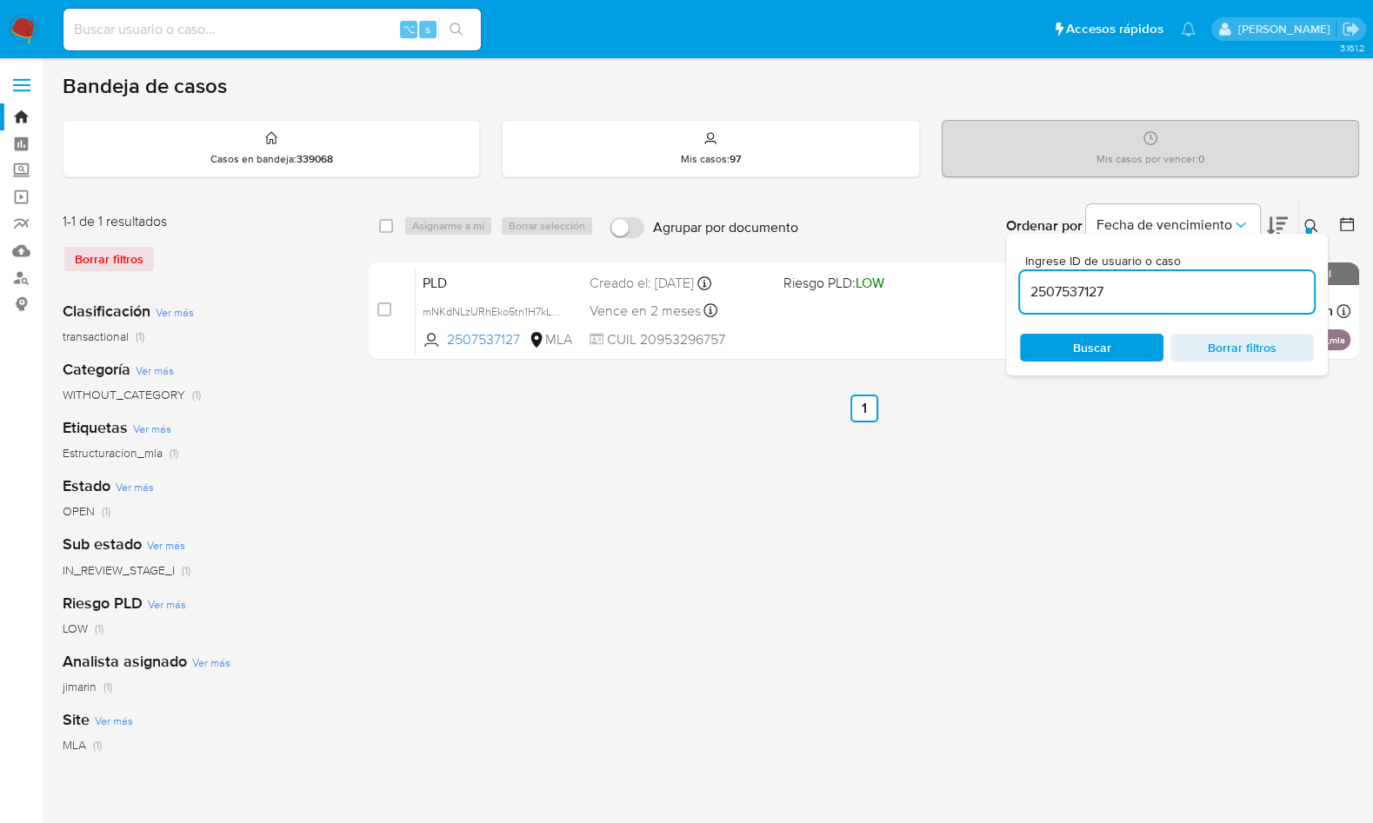
click at [1158, 287] on input "2507537127" at bounding box center [1167, 292] width 294 height 23
click at [1304, 228] on icon at bounding box center [1311, 226] width 14 height 14
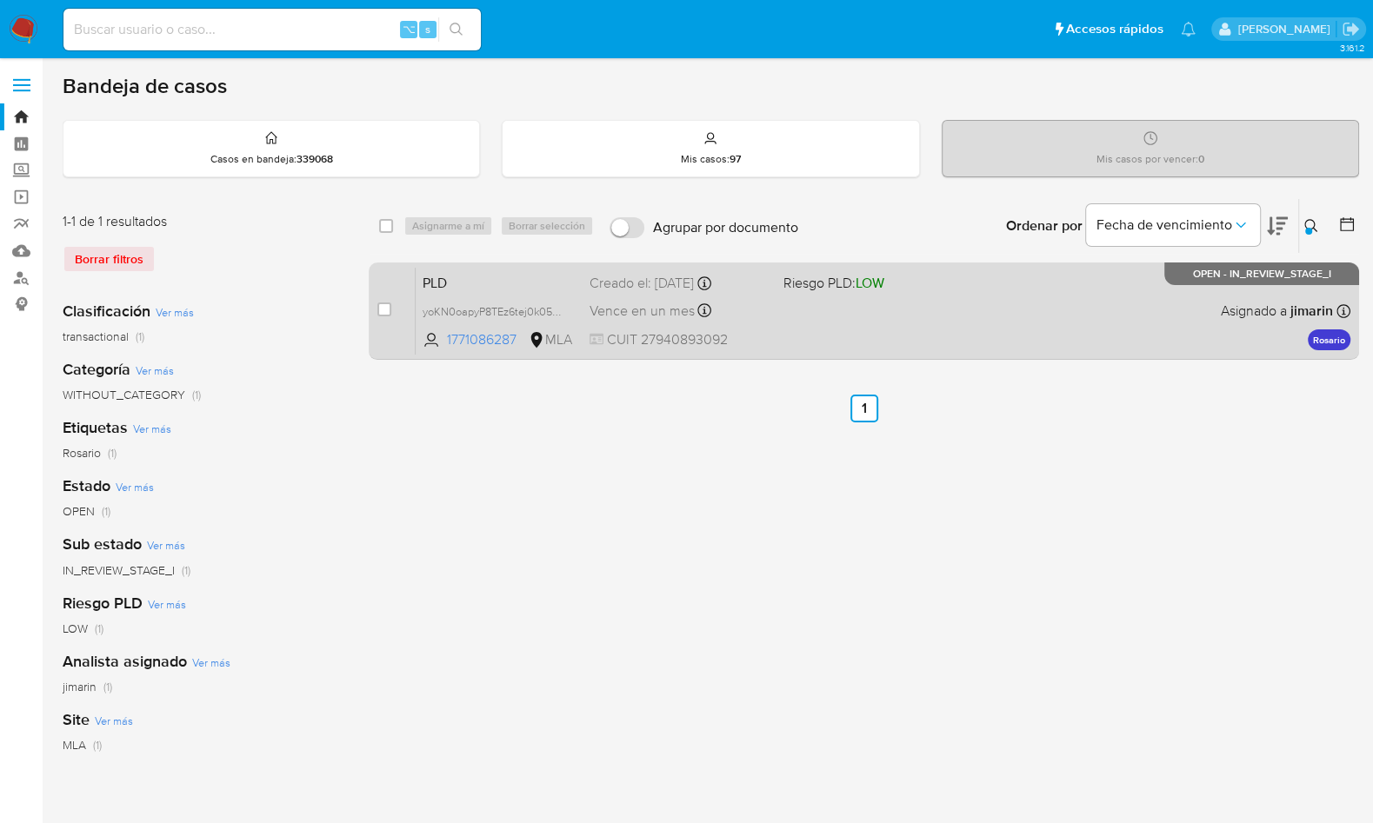
click at [1166, 318] on div "PLD yoKN0oapyP8TEz6tej0k05au 1771086287 MLA Riesgo PLD: LOW Creado el: 12/09/20…" at bounding box center [883, 311] width 935 height 88
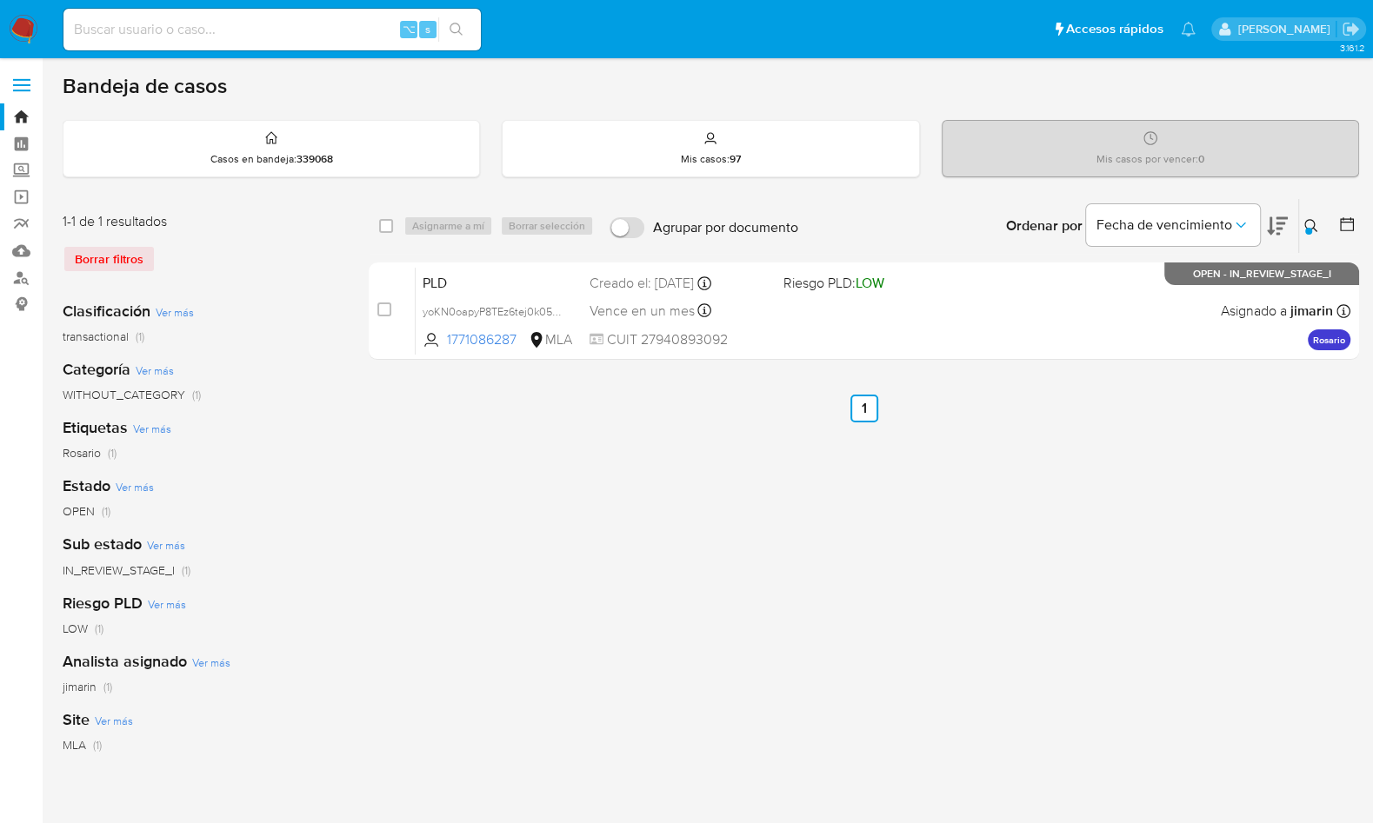
click at [1300, 228] on button at bounding box center [1313, 226] width 29 height 21
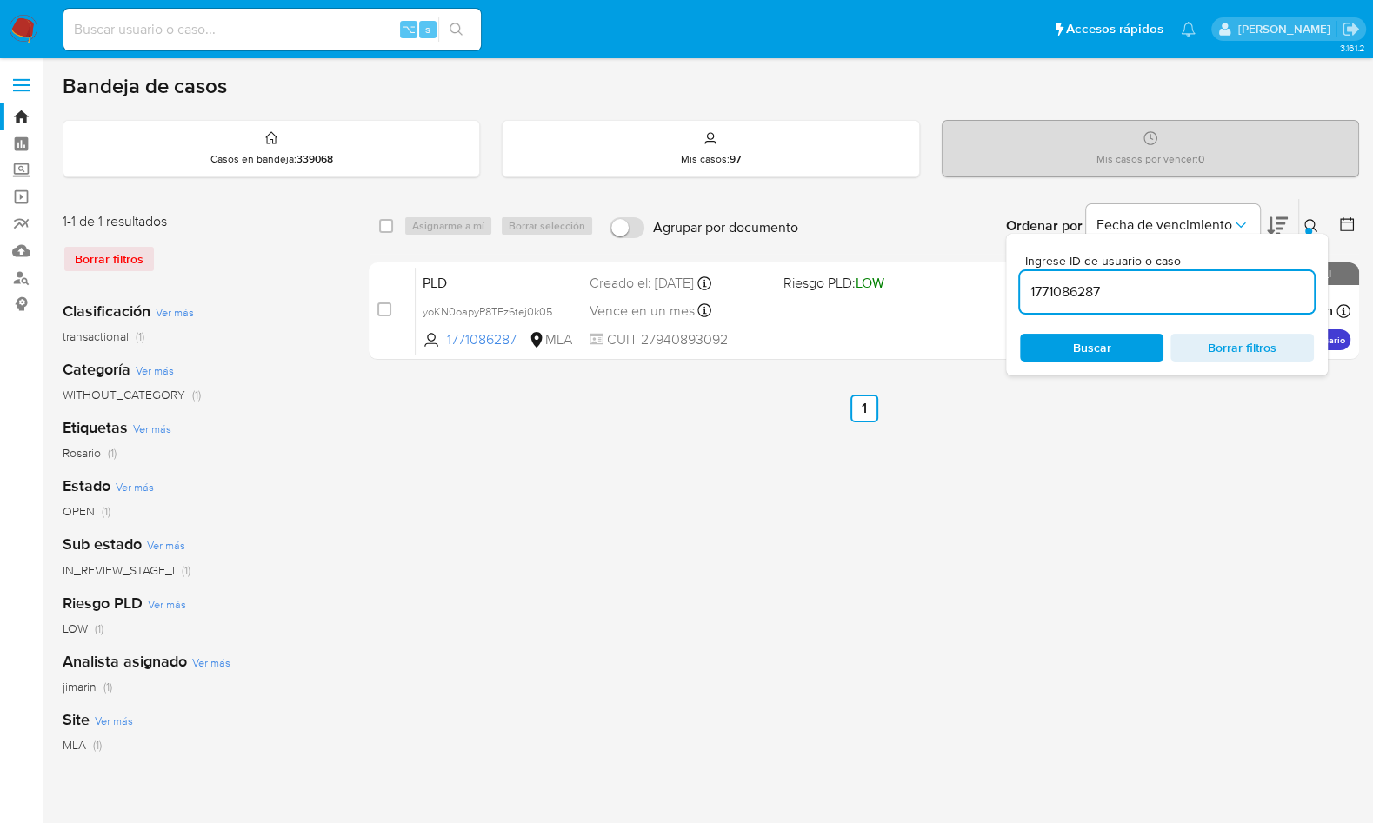
click at [1238, 290] on input "1771086287" at bounding box center [1167, 292] width 294 height 23
type input "2565448432"
click at [1311, 221] on icon at bounding box center [1311, 226] width 14 height 14
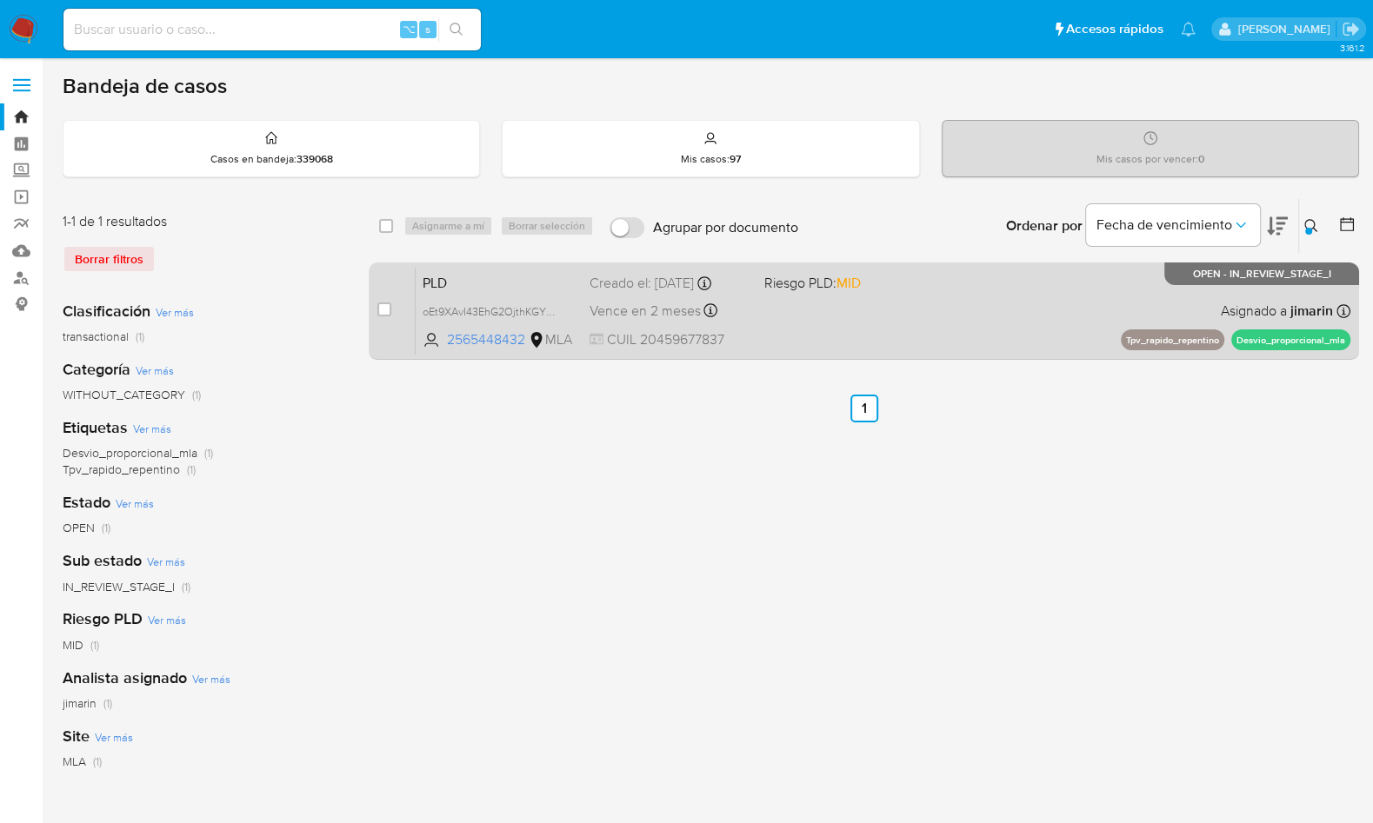
click at [1154, 310] on div "PLD oEt9XAvI43EhG2OjthKGYVnE 2565448432 MLA Riesgo PLD: MID Creado el: 12/09/20…" at bounding box center [883, 311] width 935 height 88
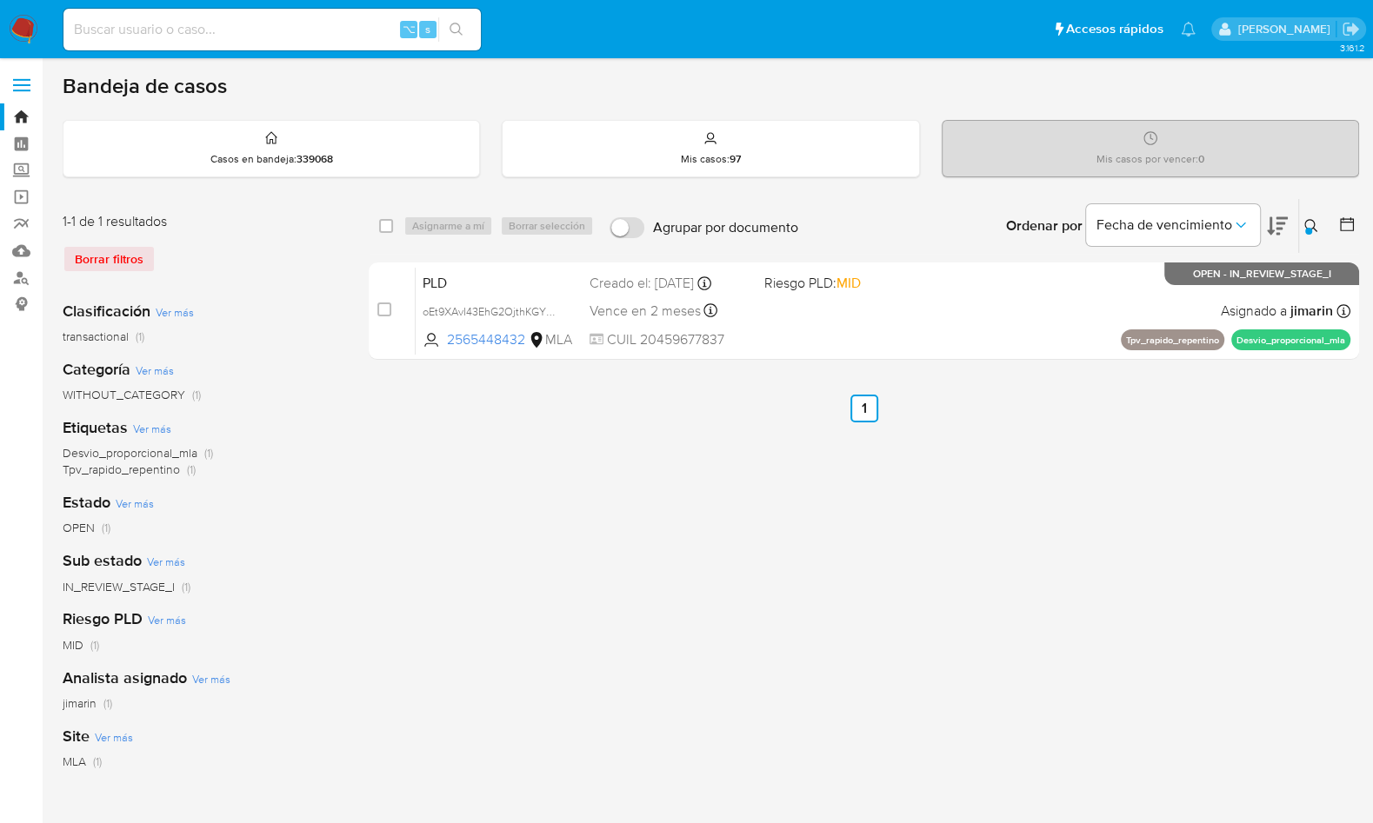
click at [32, 27] on img at bounding box center [24, 30] width 30 height 30
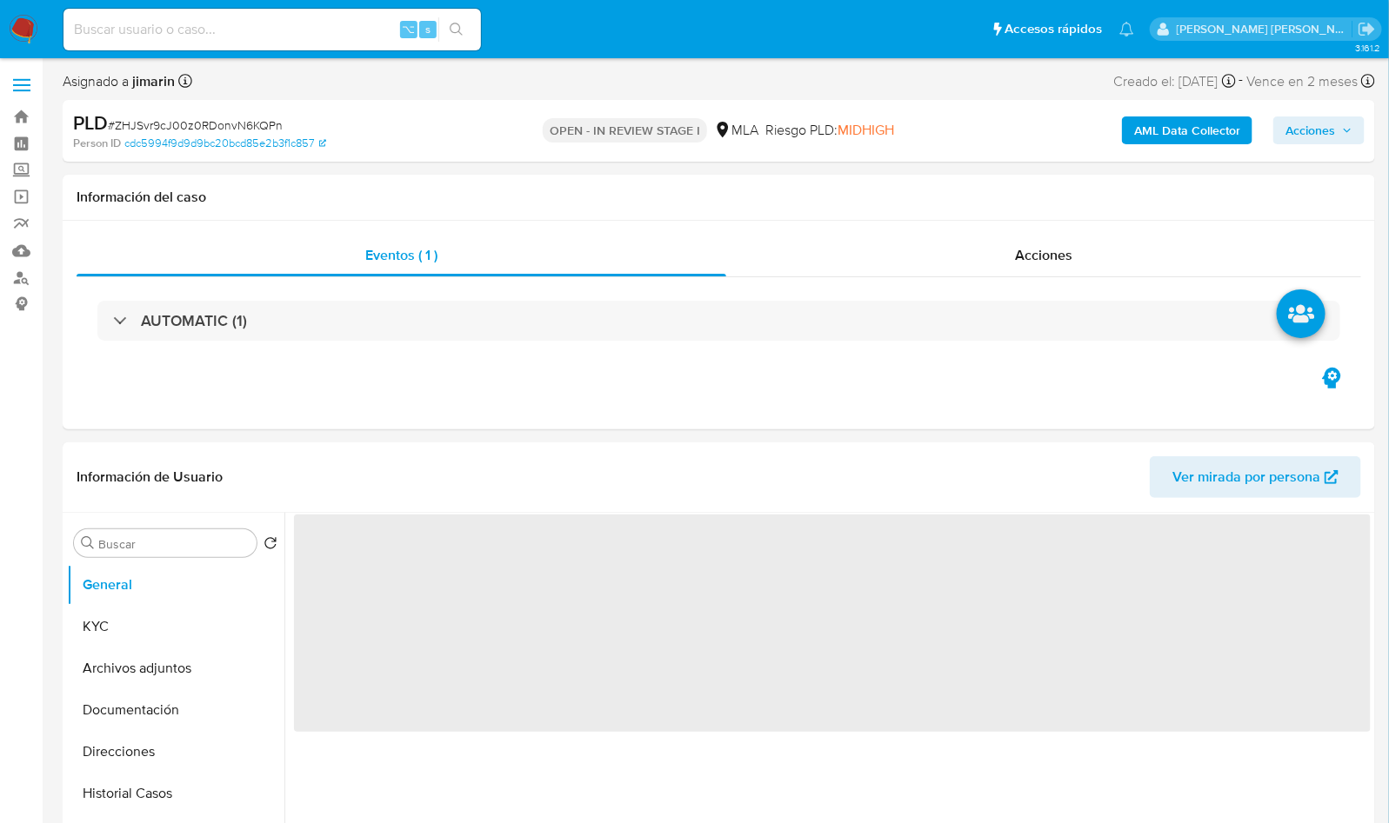
select select "10"
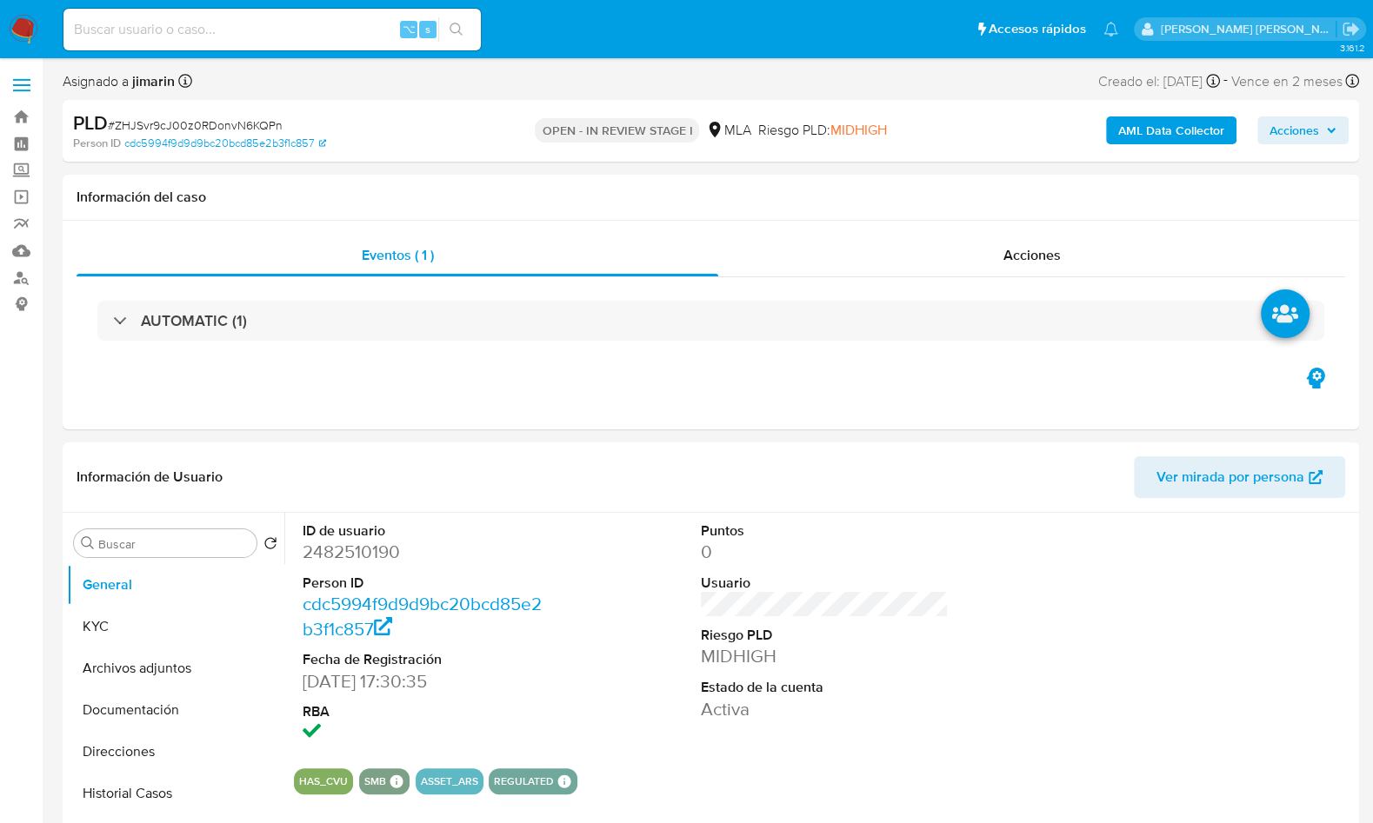
click at [196, 130] on span "# ZHJSvr9cJ00z0RDonvN6KQPn" at bounding box center [195, 125] width 175 height 17
copy span "ZHJSvr9cJ00z0RDonvN6KQPn"
click at [380, 554] on dd "2482510190" at bounding box center [427, 552] width 248 height 24
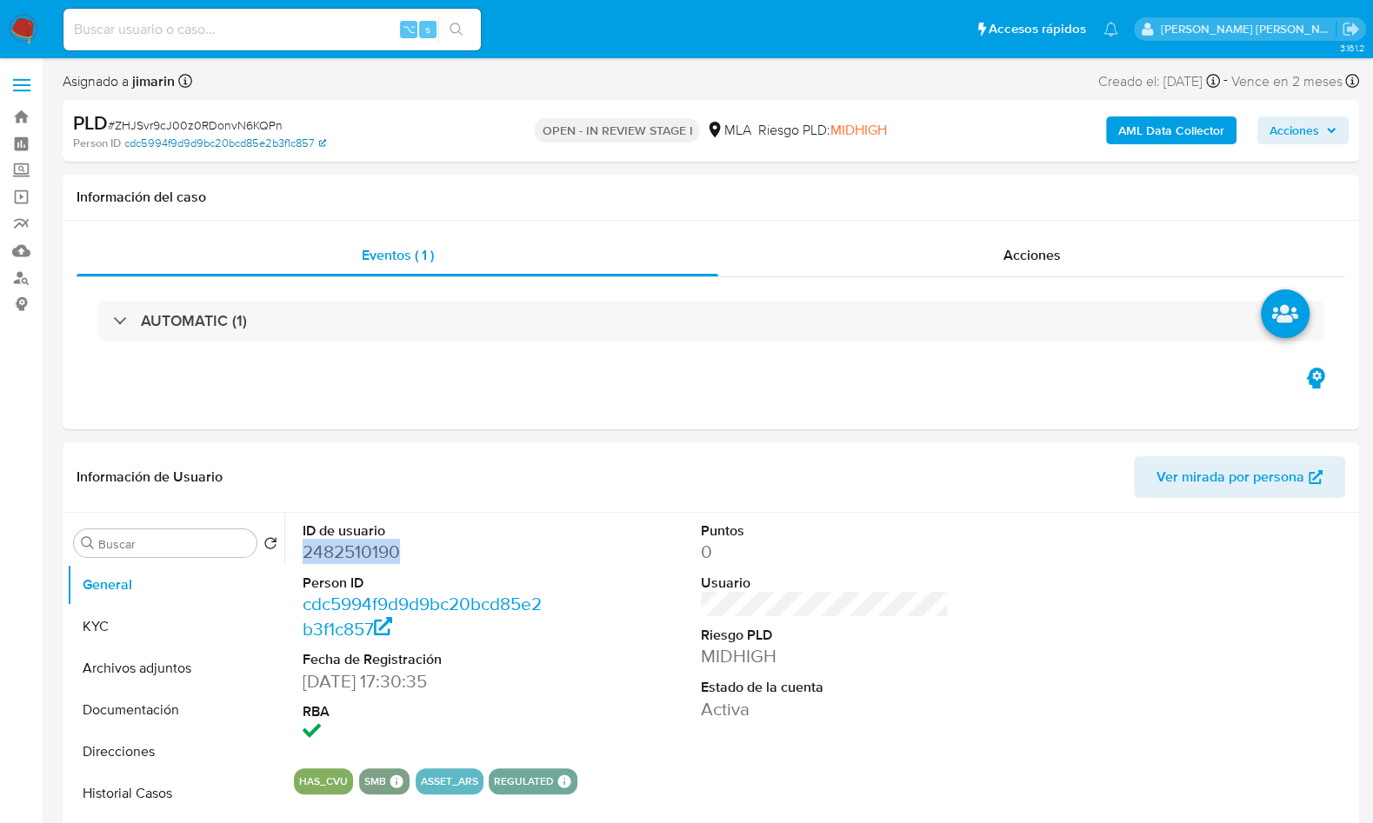
copy dd "2482510190"
click at [365, 550] on dd "2482510190" at bounding box center [427, 552] width 248 height 24
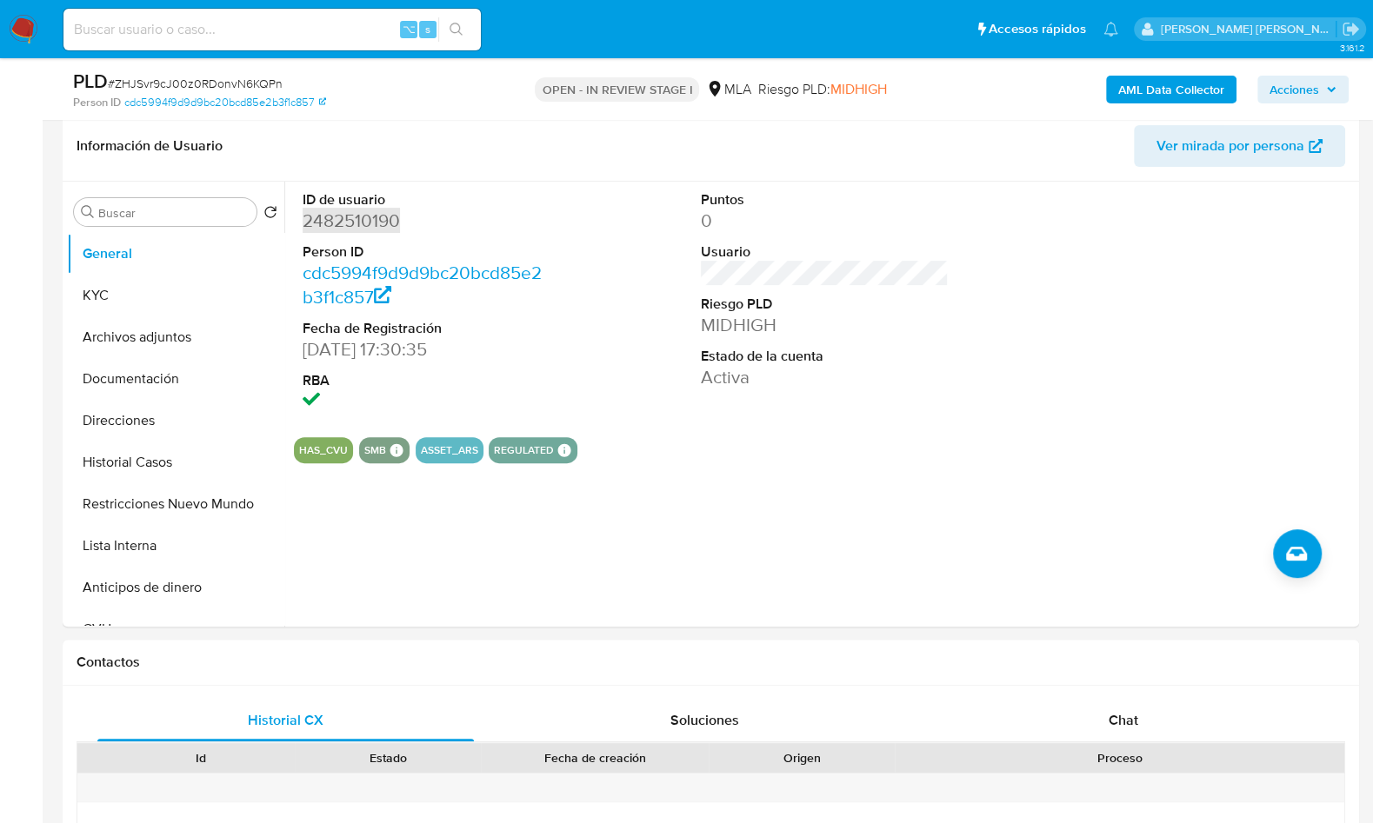
scroll to position [330, 0]
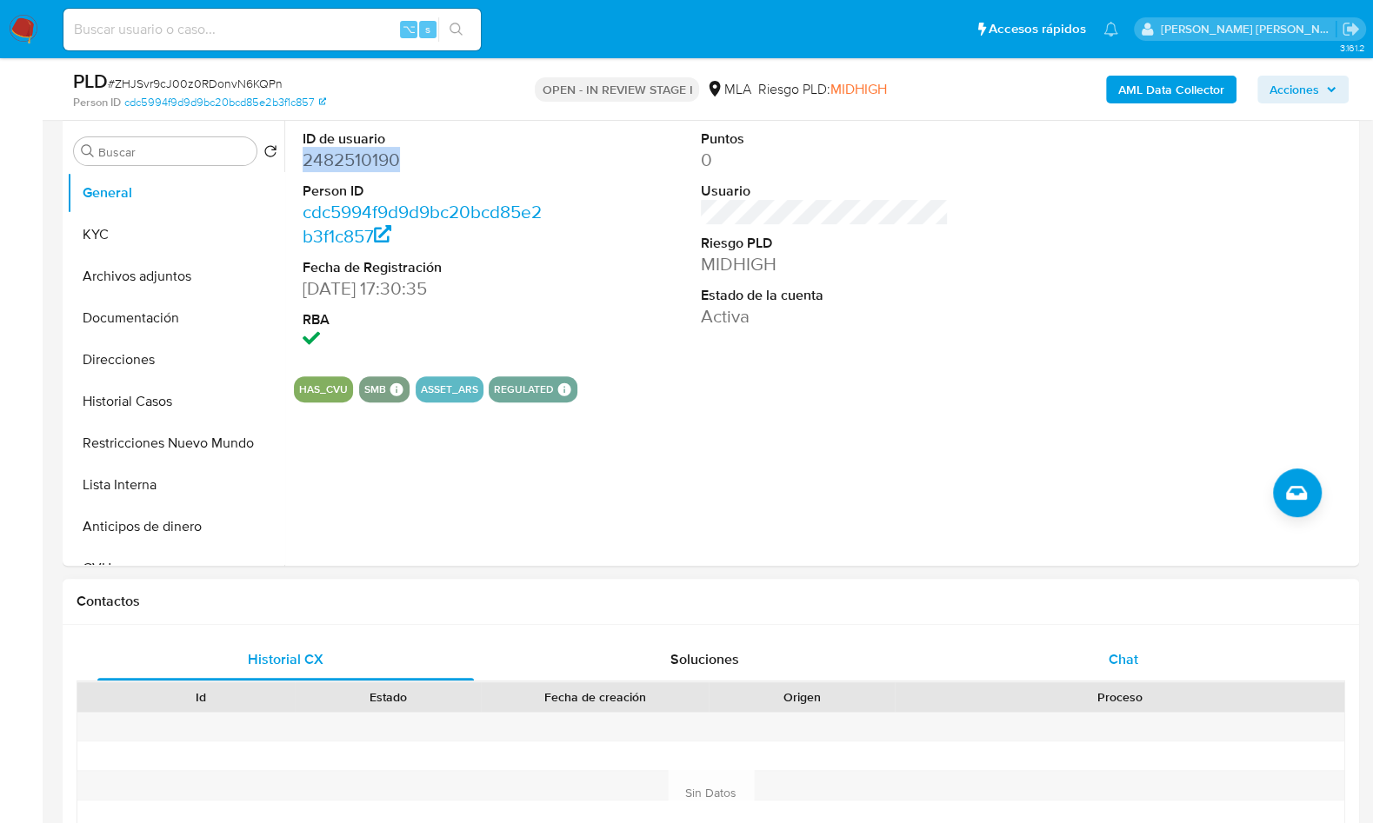
click at [1153, 670] on div "Chat" at bounding box center [1123, 660] width 377 height 42
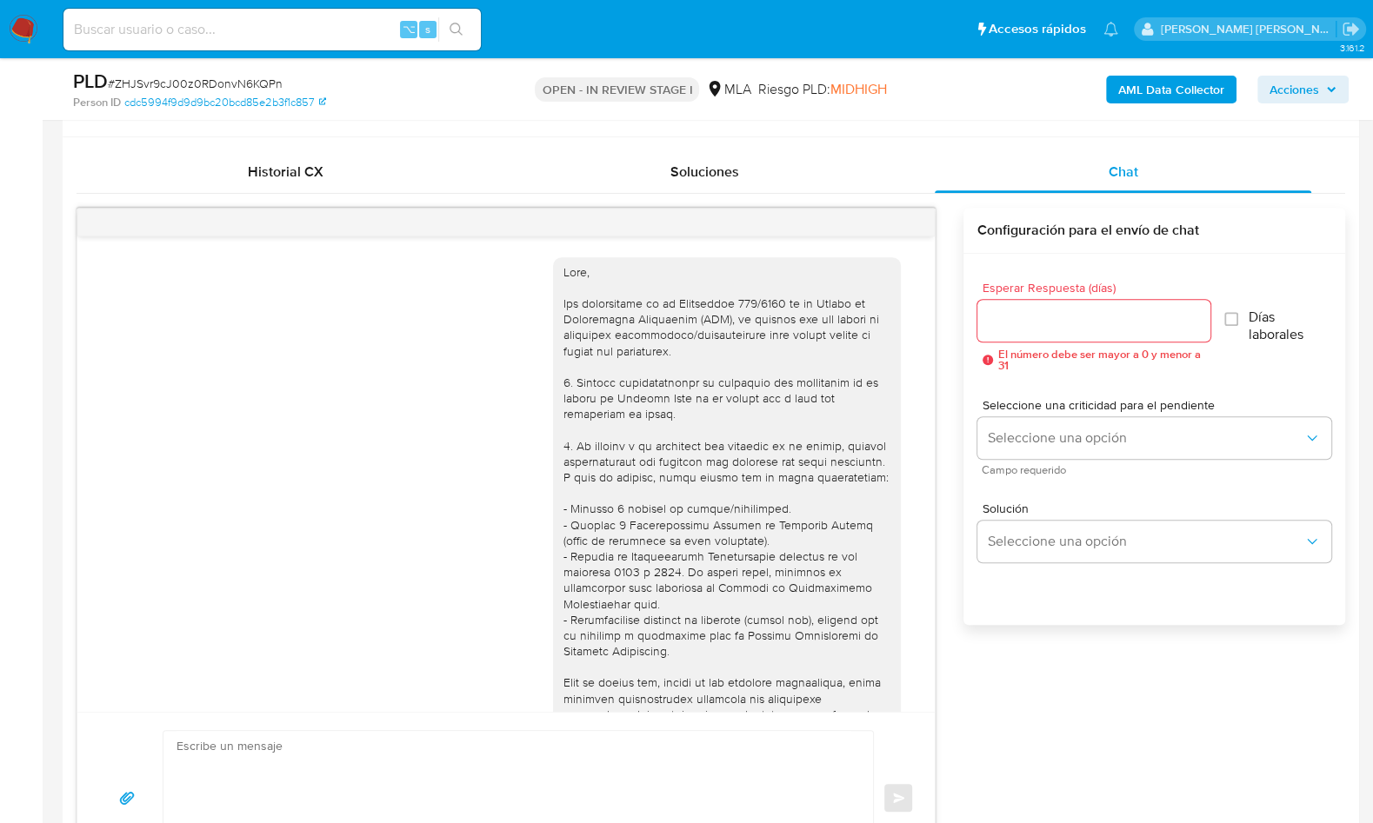
scroll to position [892, 0]
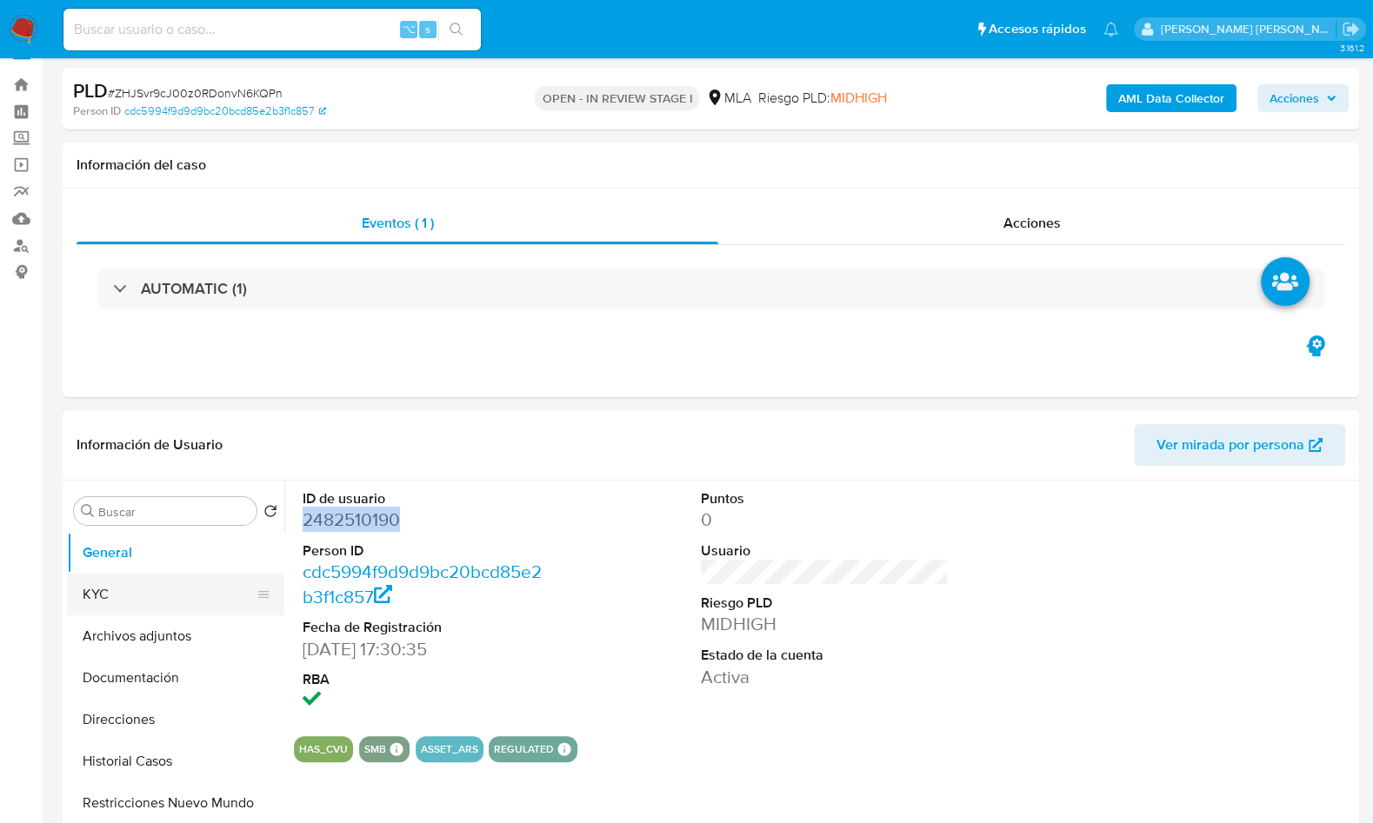
click at [106, 597] on button "KYC" at bounding box center [168, 595] width 203 height 42
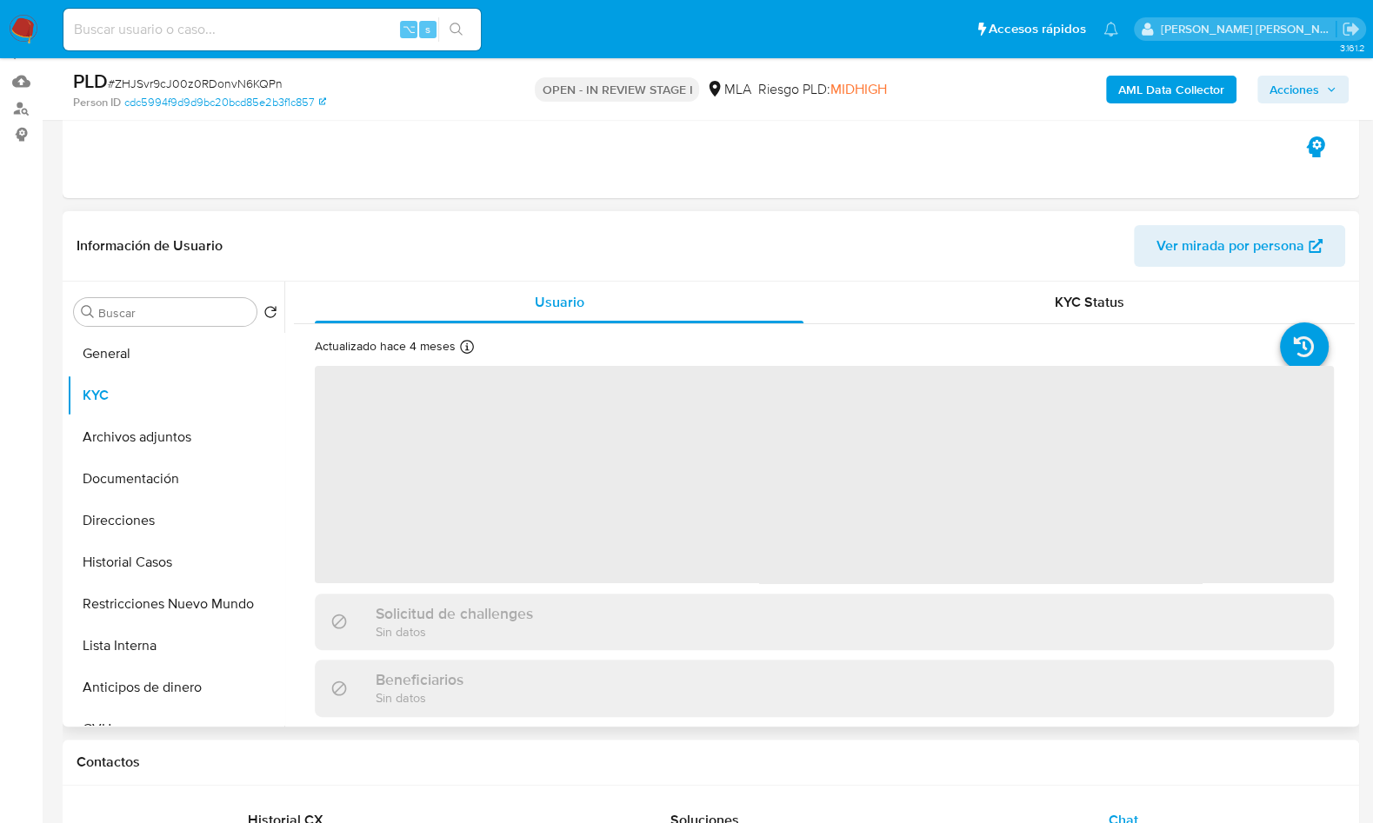
scroll to position [170, 0]
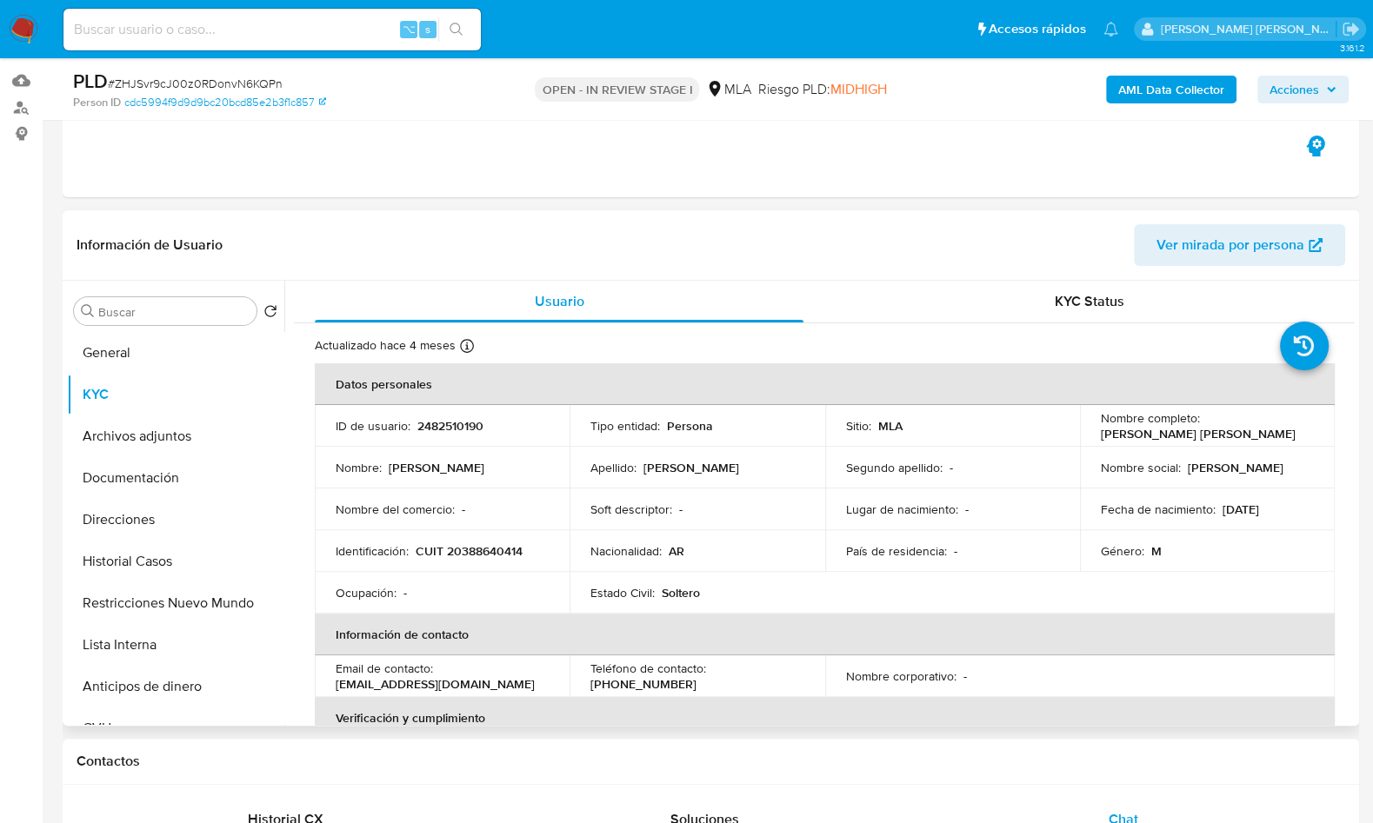
click at [441, 559] on td "Identificación : CUIT 20388640414" at bounding box center [442, 551] width 255 height 42
click at [465, 555] on p "CUIT 20388640414" at bounding box center [469, 551] width 107 height 16
copy p "20388640414"
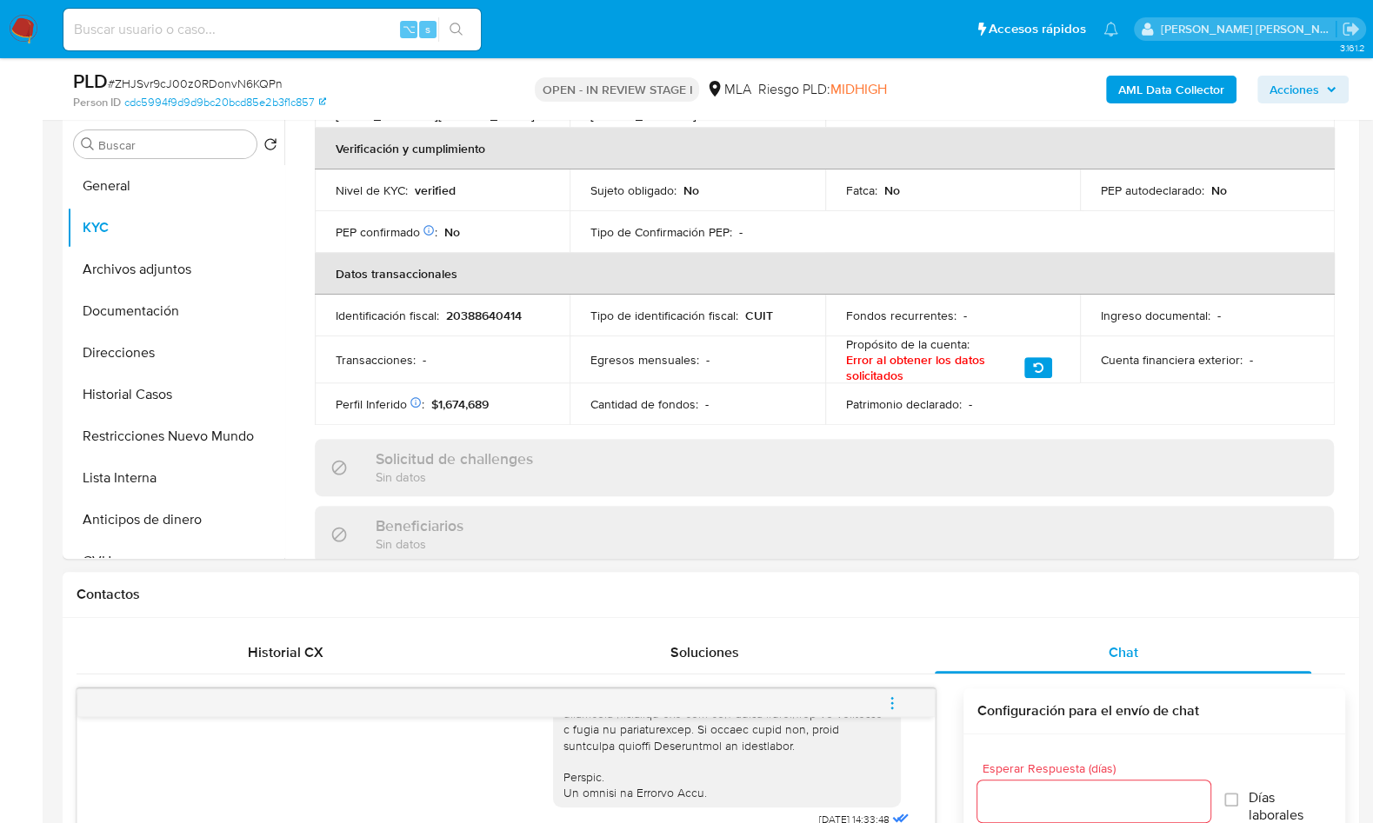
scroll to position [651, 0]
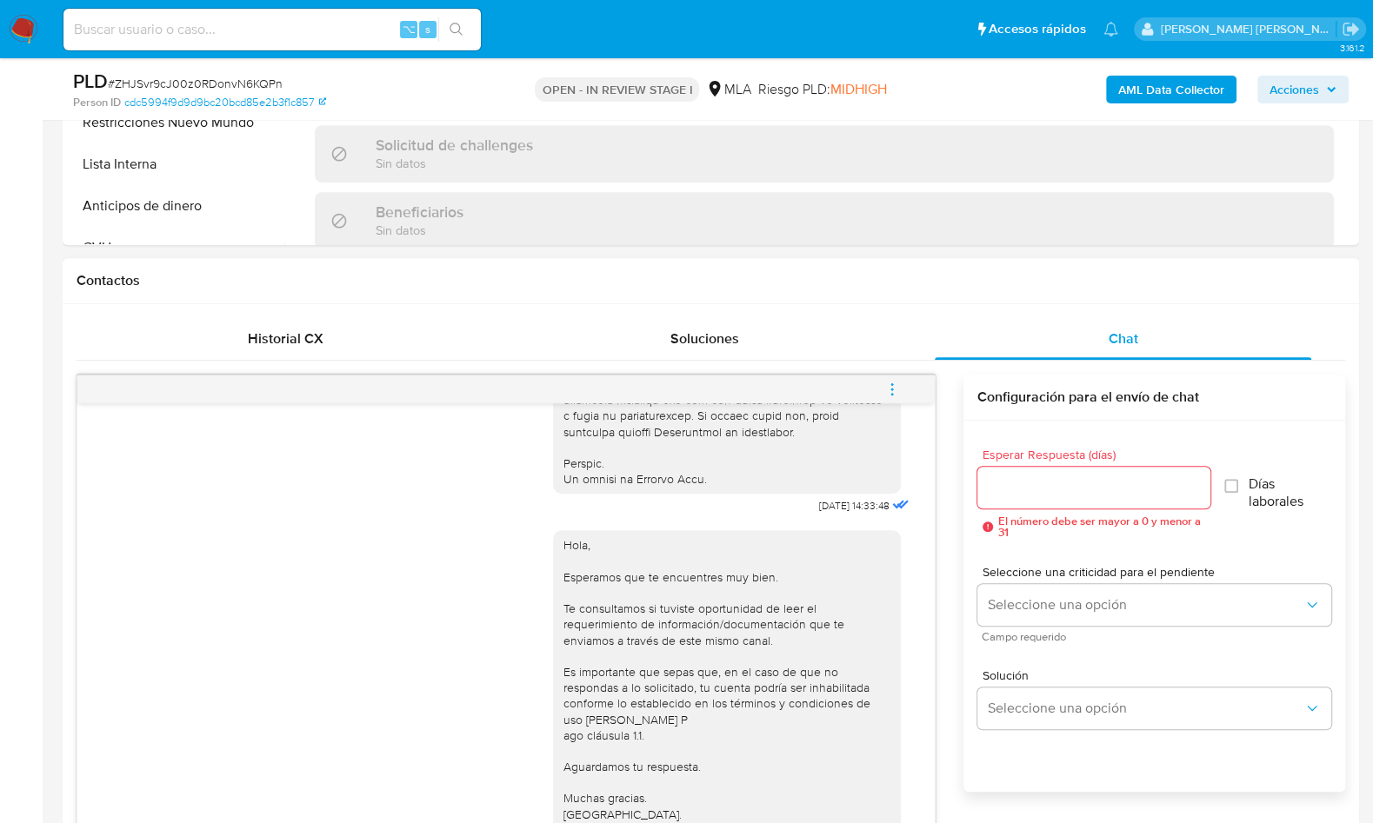
click at [903, 382] on button "menu-action" at bounding box center [891, 390] width 57 height 42
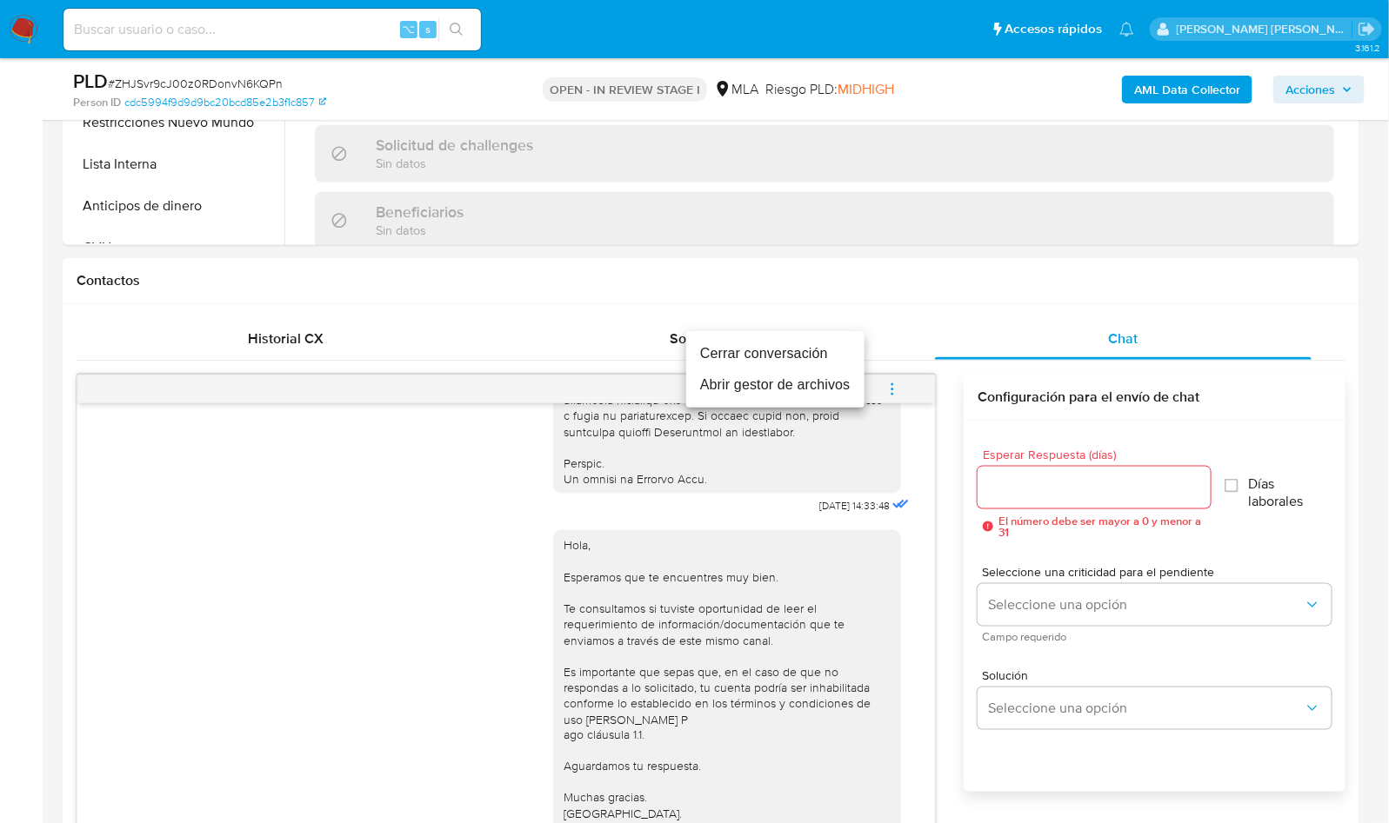
click at [797, 357] on li "Cerrar conversación" at bounding box center [775, 353] width 178 height 31
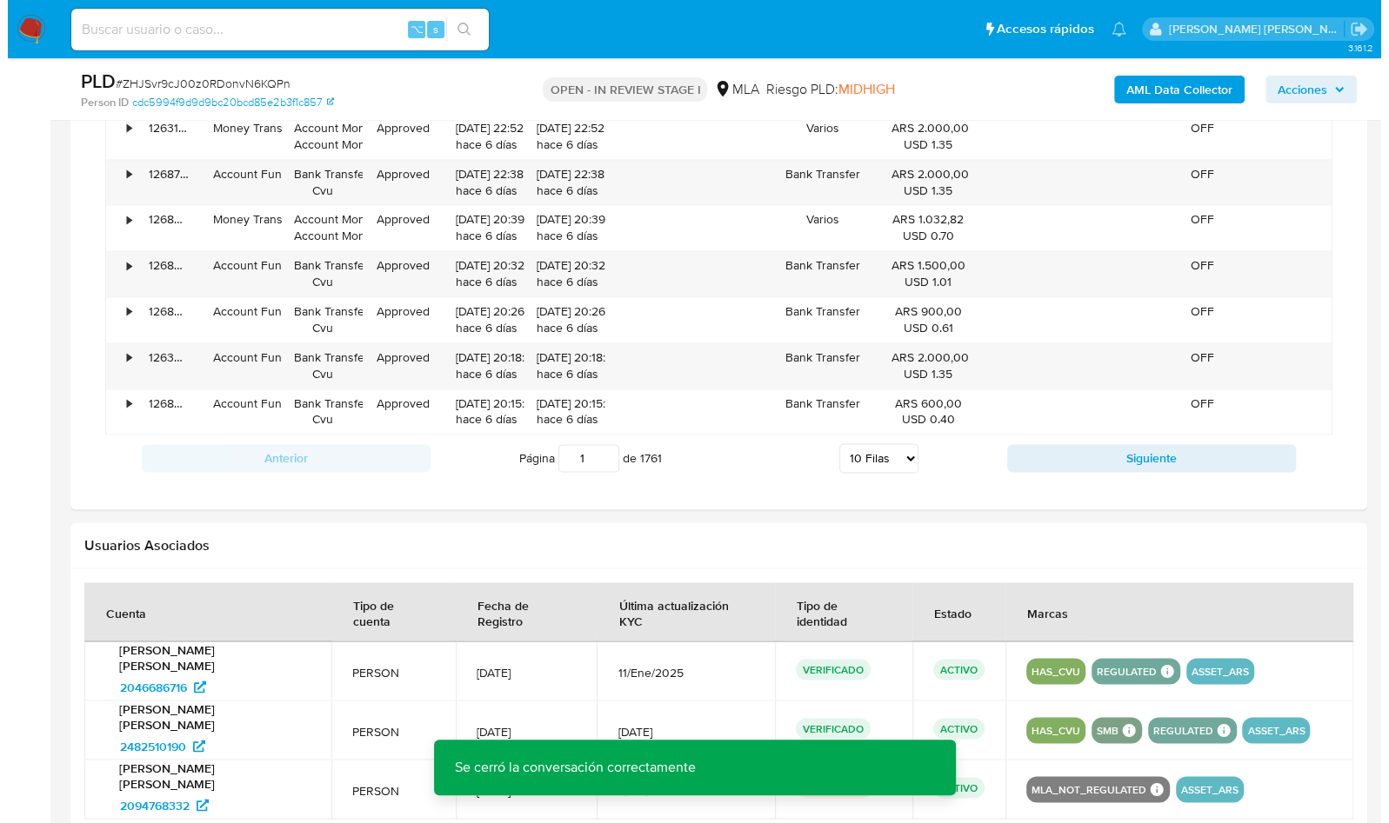
scroll to position [2762, 0]
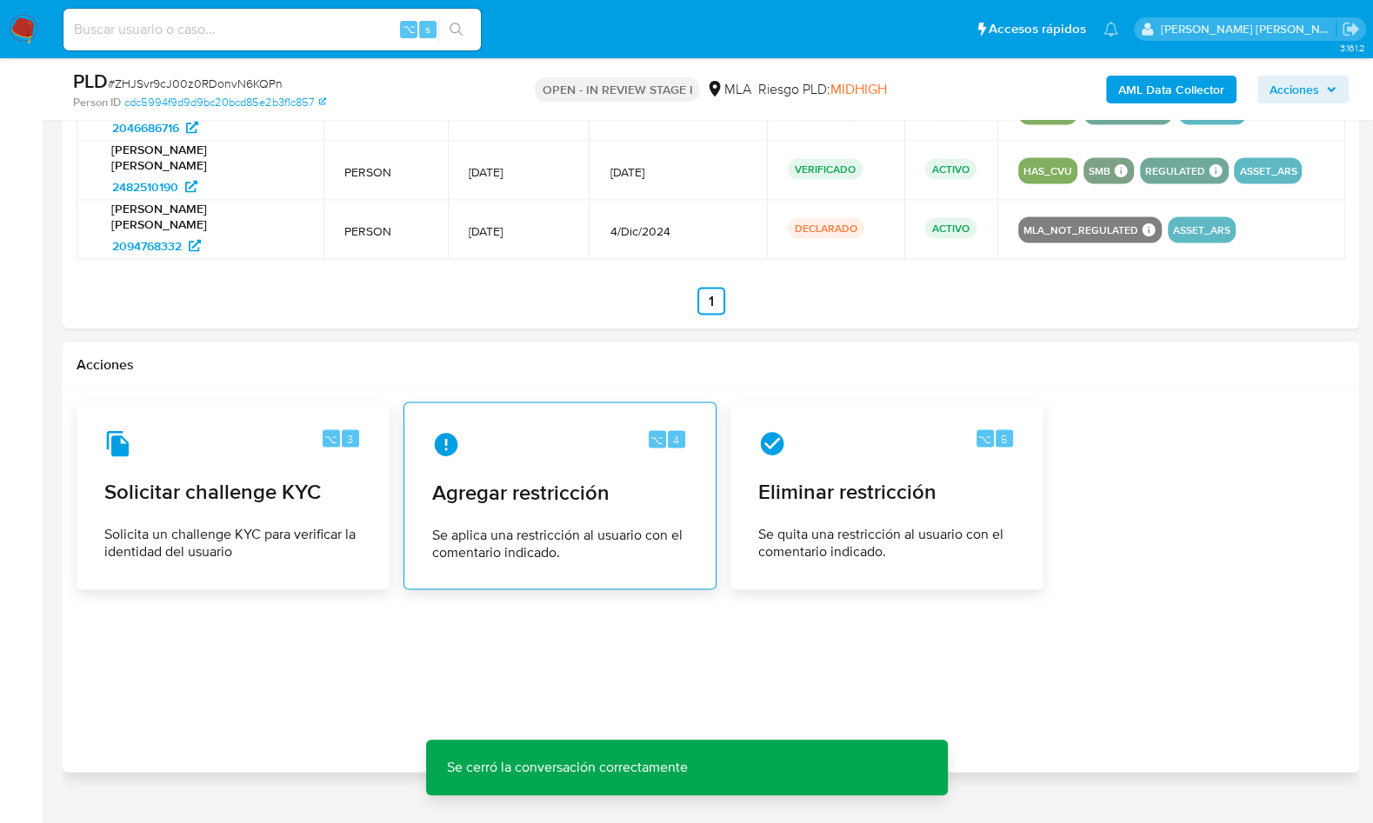
click at [565, 480] on span "Agregar restricción" at bounding box center [560, 493] width 256 height 26
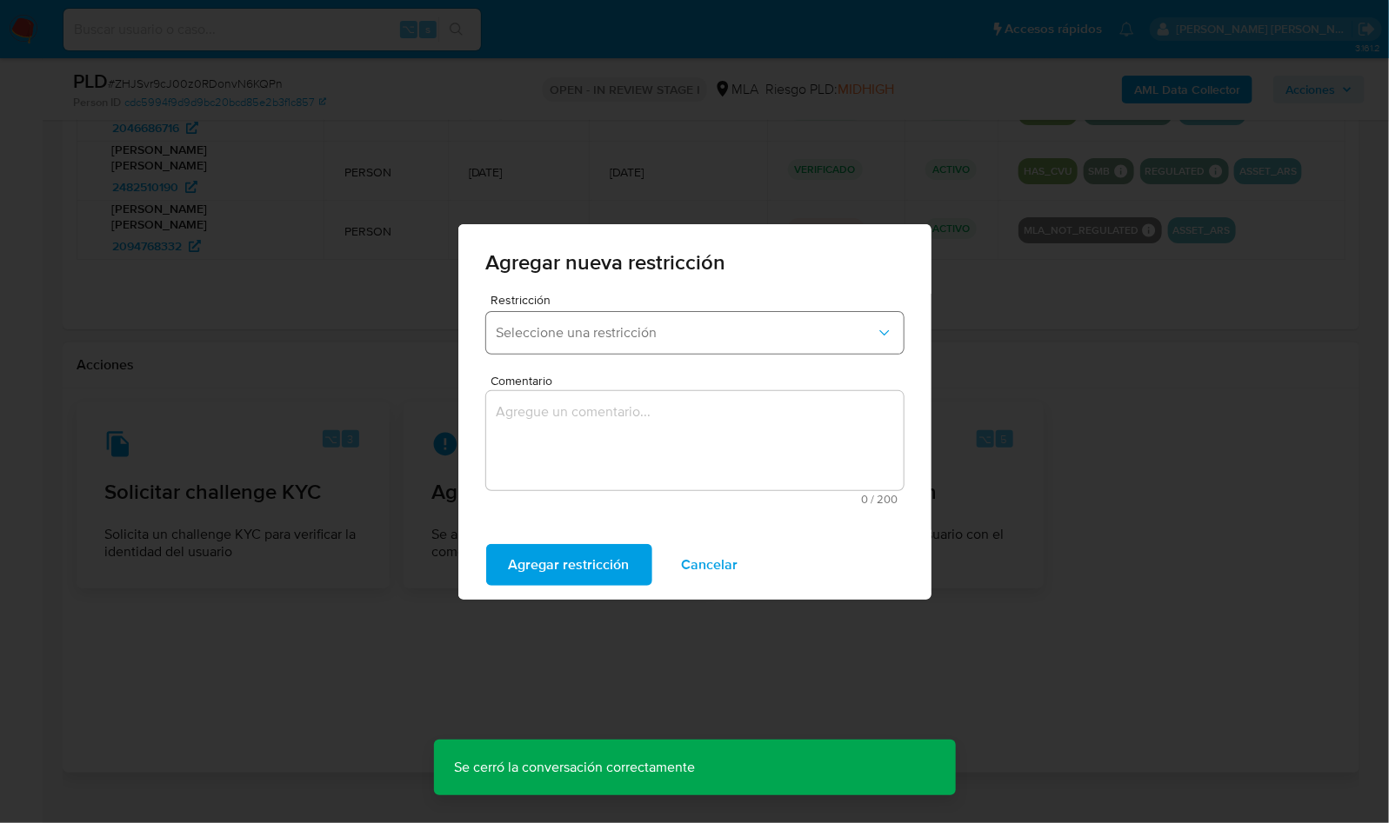
click at [734, 330] on span "Seleccione una restricción" at bounding box center [686, 332] width 379 height 17
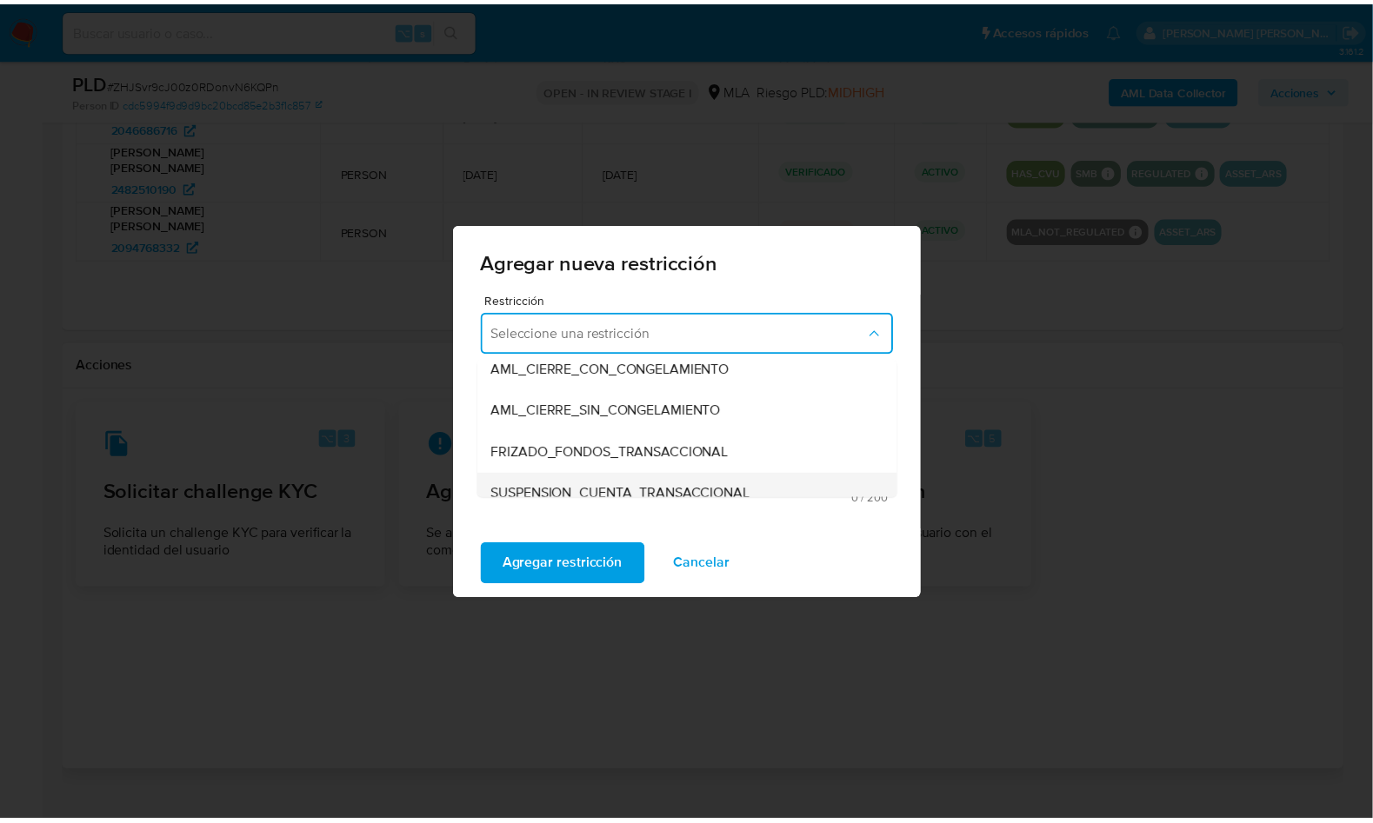
scroll to position [151, 0]
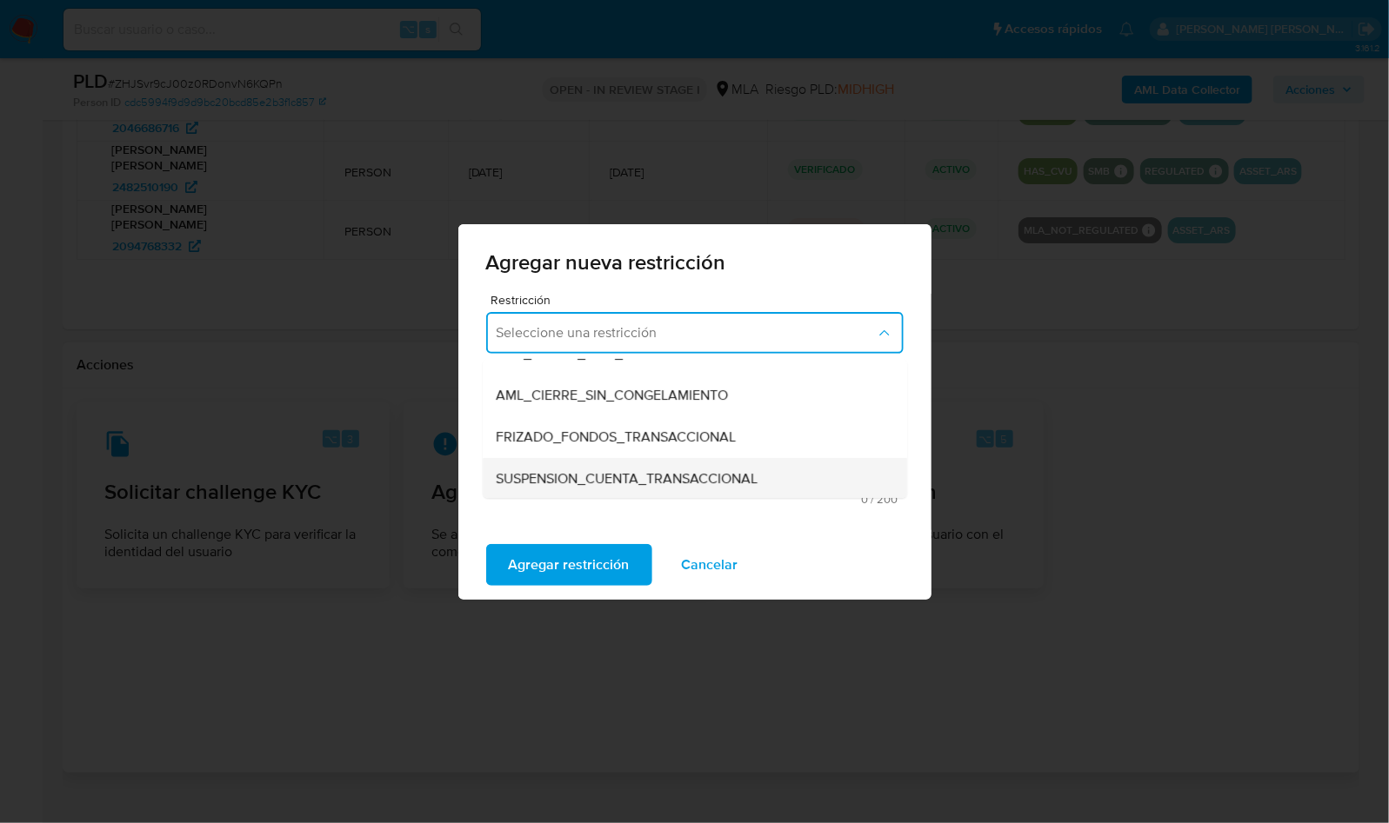
click at [596, 483] on span "SUSPENSION_CUENTA_TRANSACCIONAL" at bounding box center [628, 478] width 262 height 17
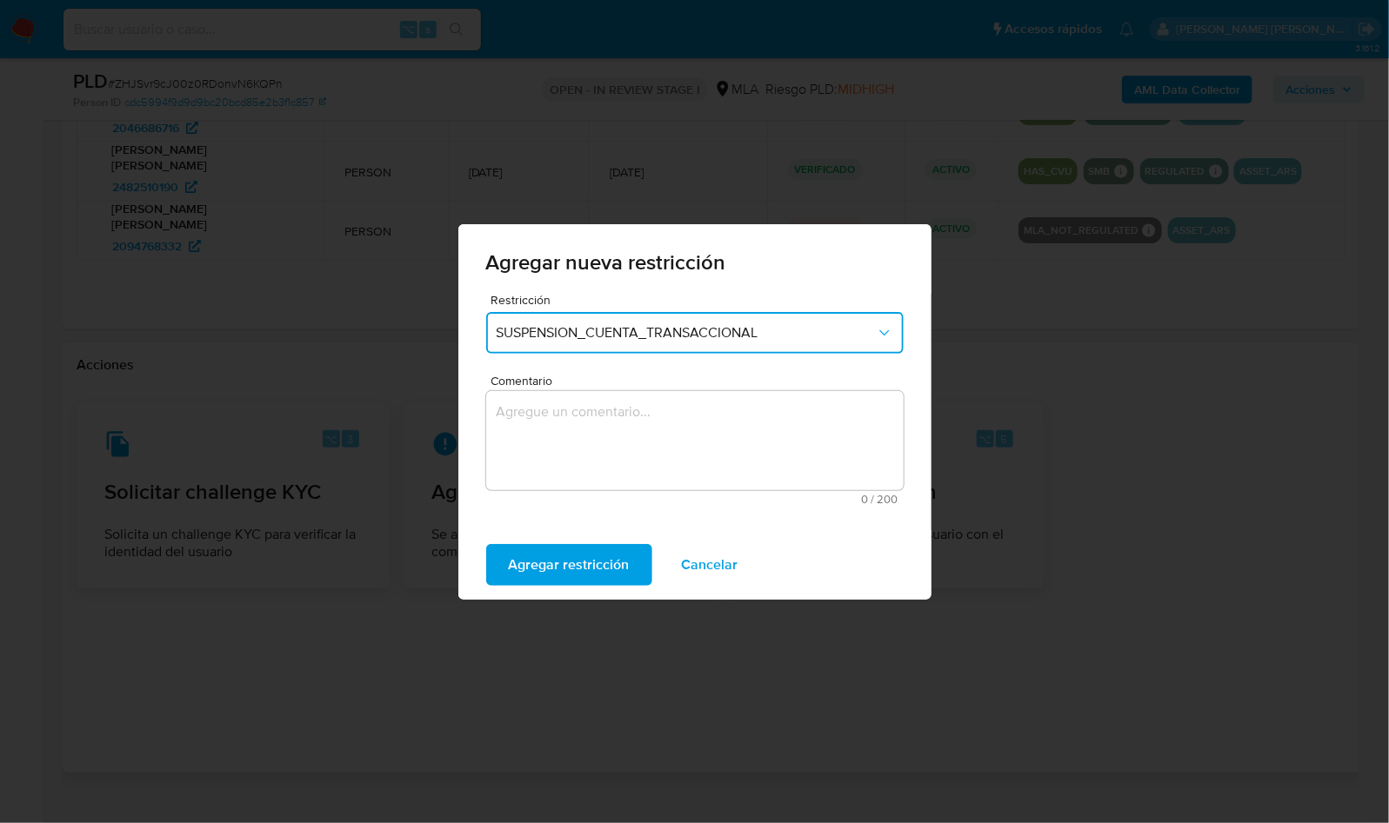
click at [624, 447] on textarea "Comentario" at bounding box center [694, 440] width 417 height 99
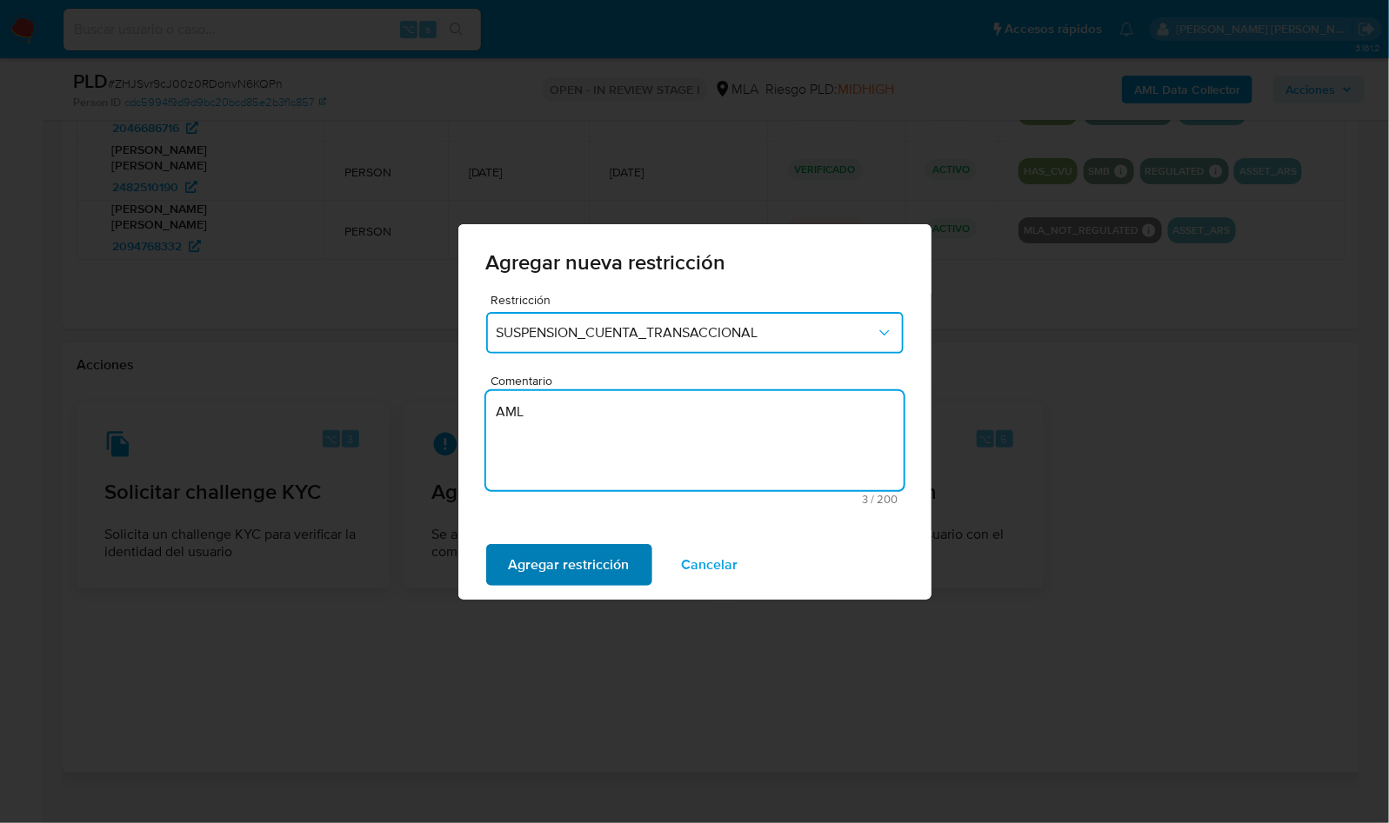
type textarea "AML"
click at [598, 567] on span "Agregar restricción" at bounding box center [569, 565] width 121 height 38
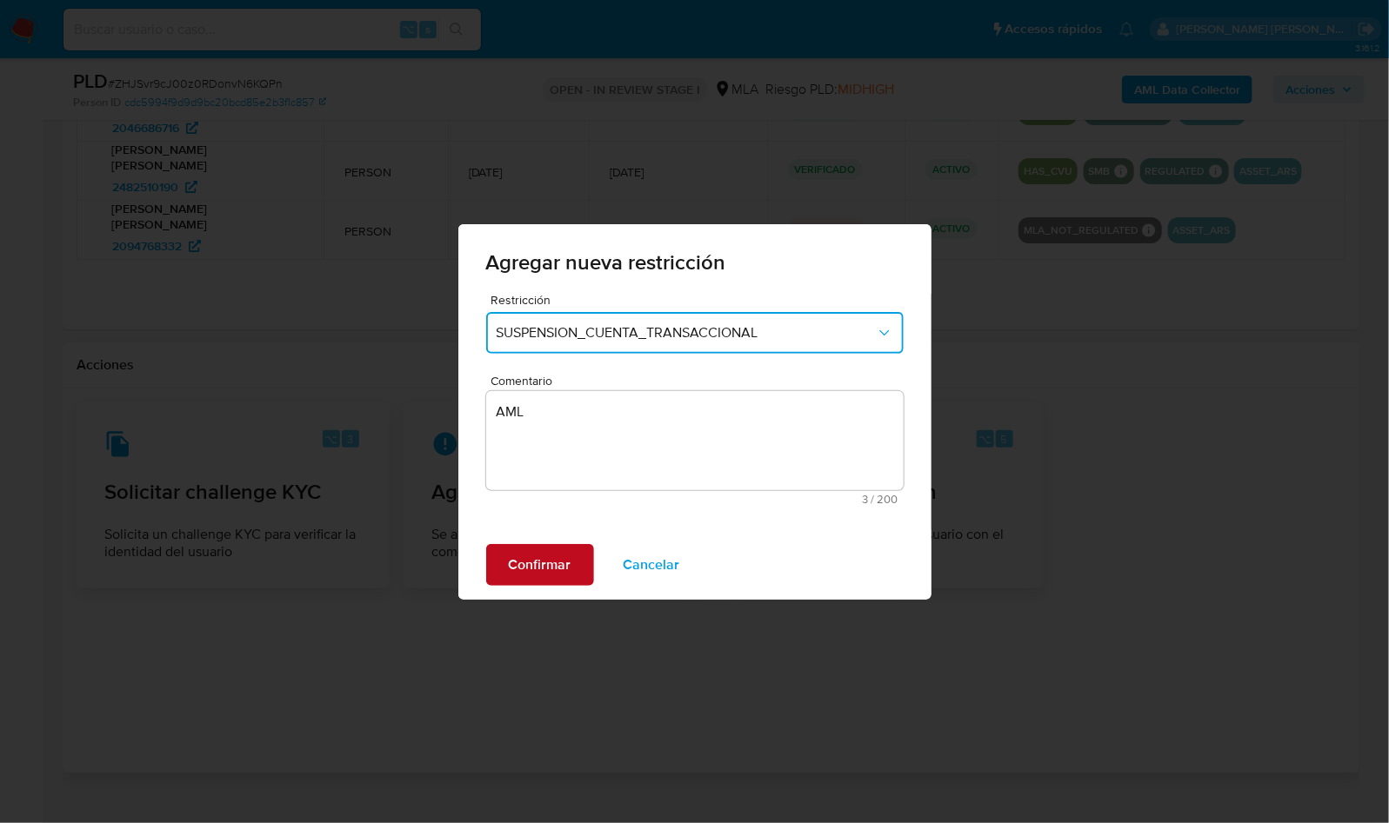
click at [540, 565] on span "Confirmar" at bounding box center [540, 565] width 63 height 38
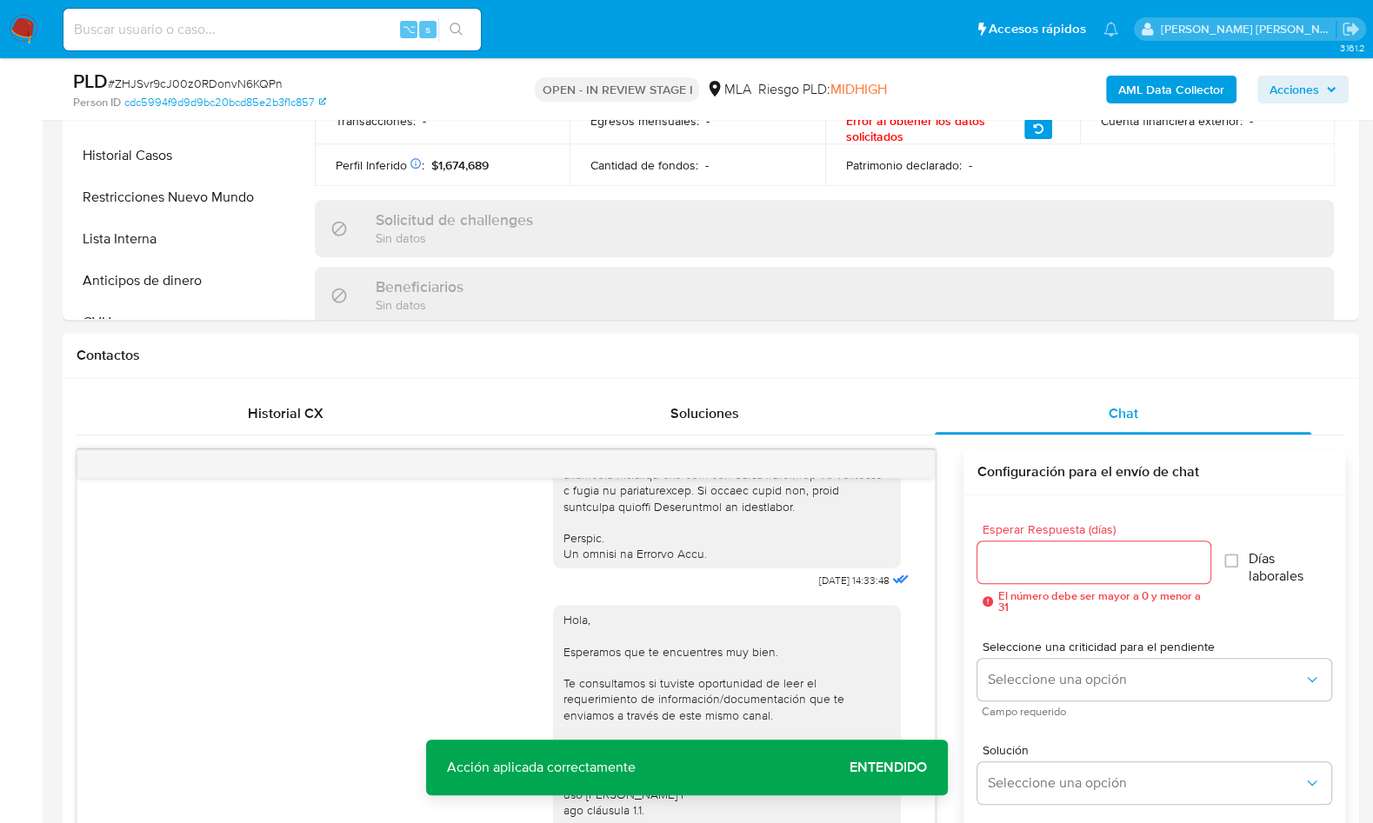
scroll to position [233, 0]
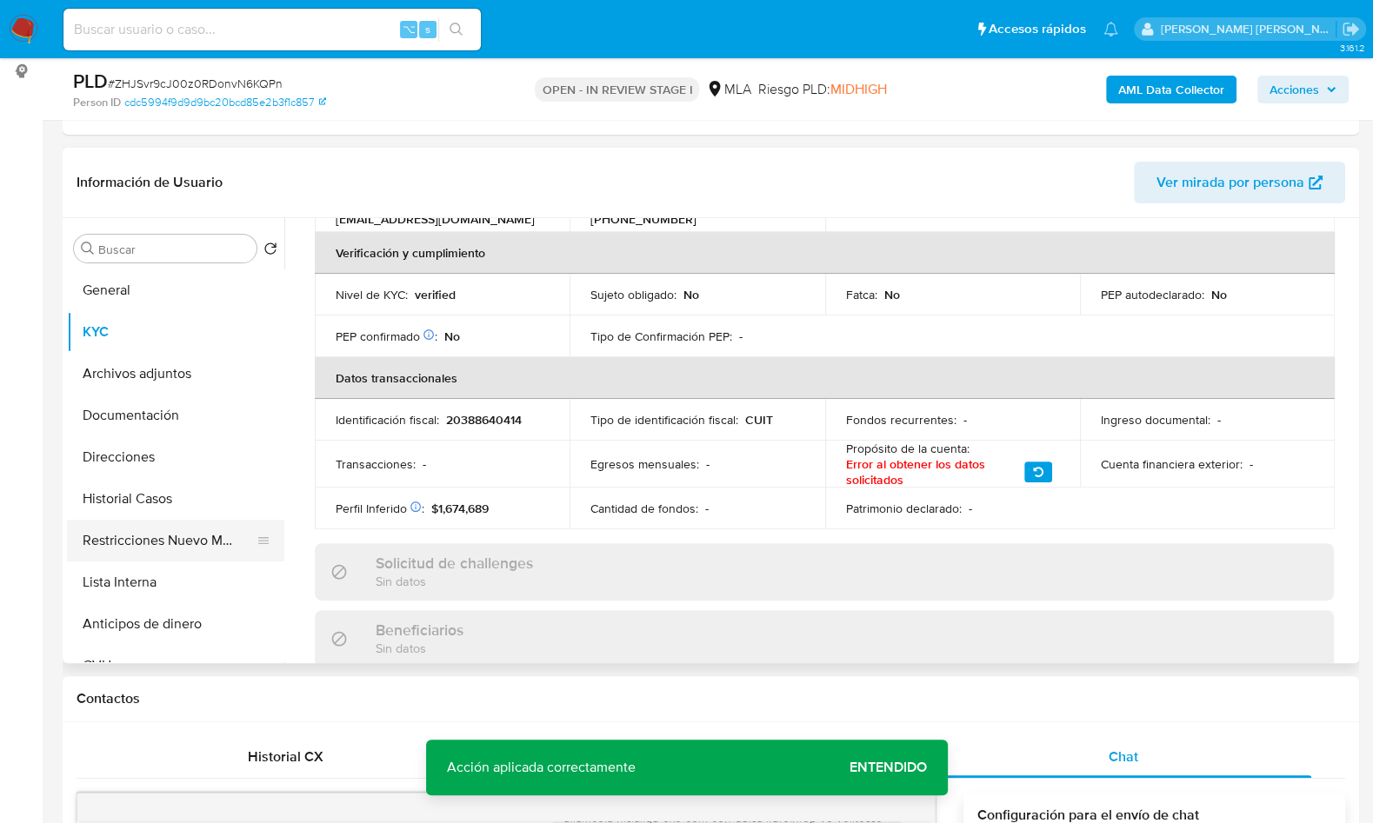
click at [221, 530] on button "Restricciones Nuevo Mundo" at bounding box center [168, 541] width 203 height 42
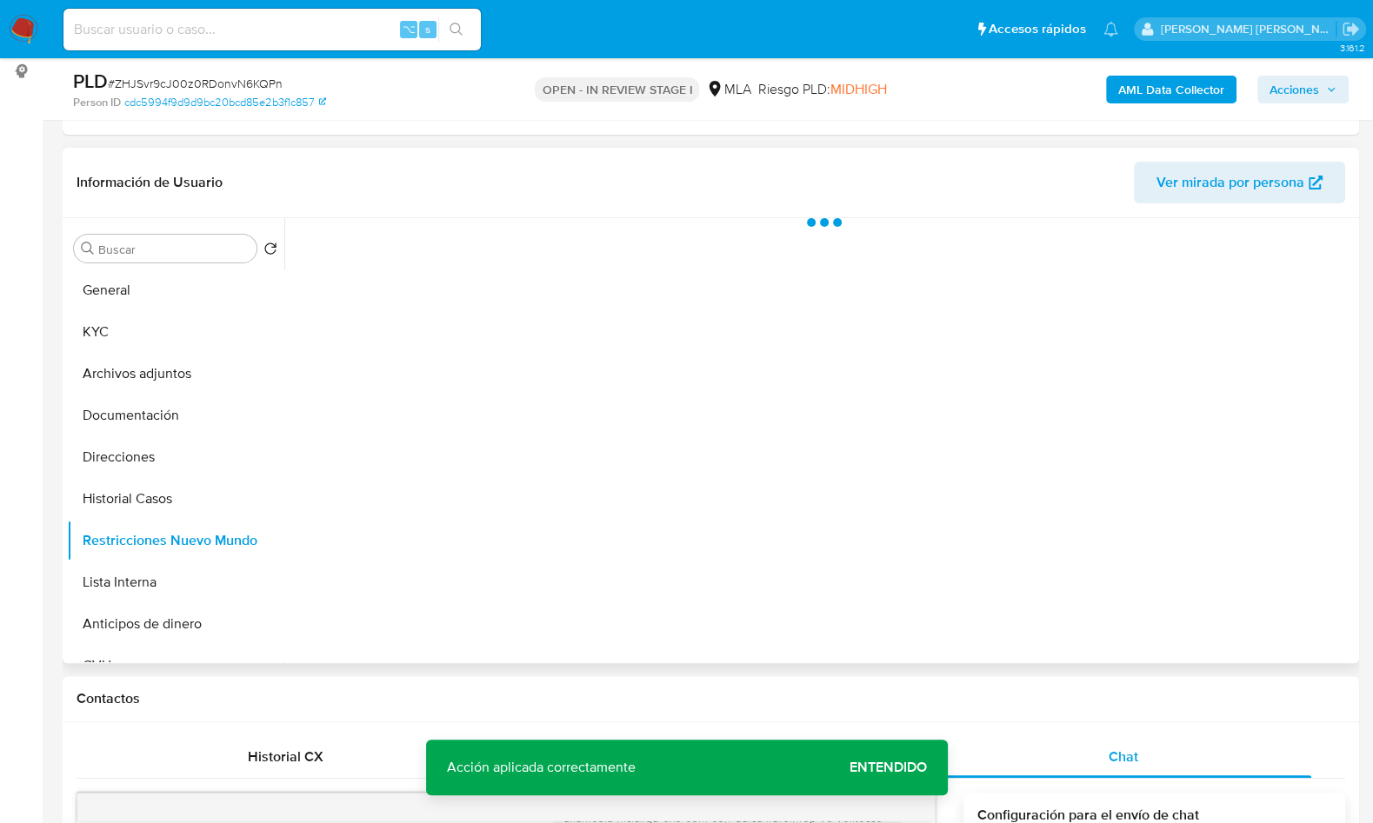
scroll to position [0, 0]
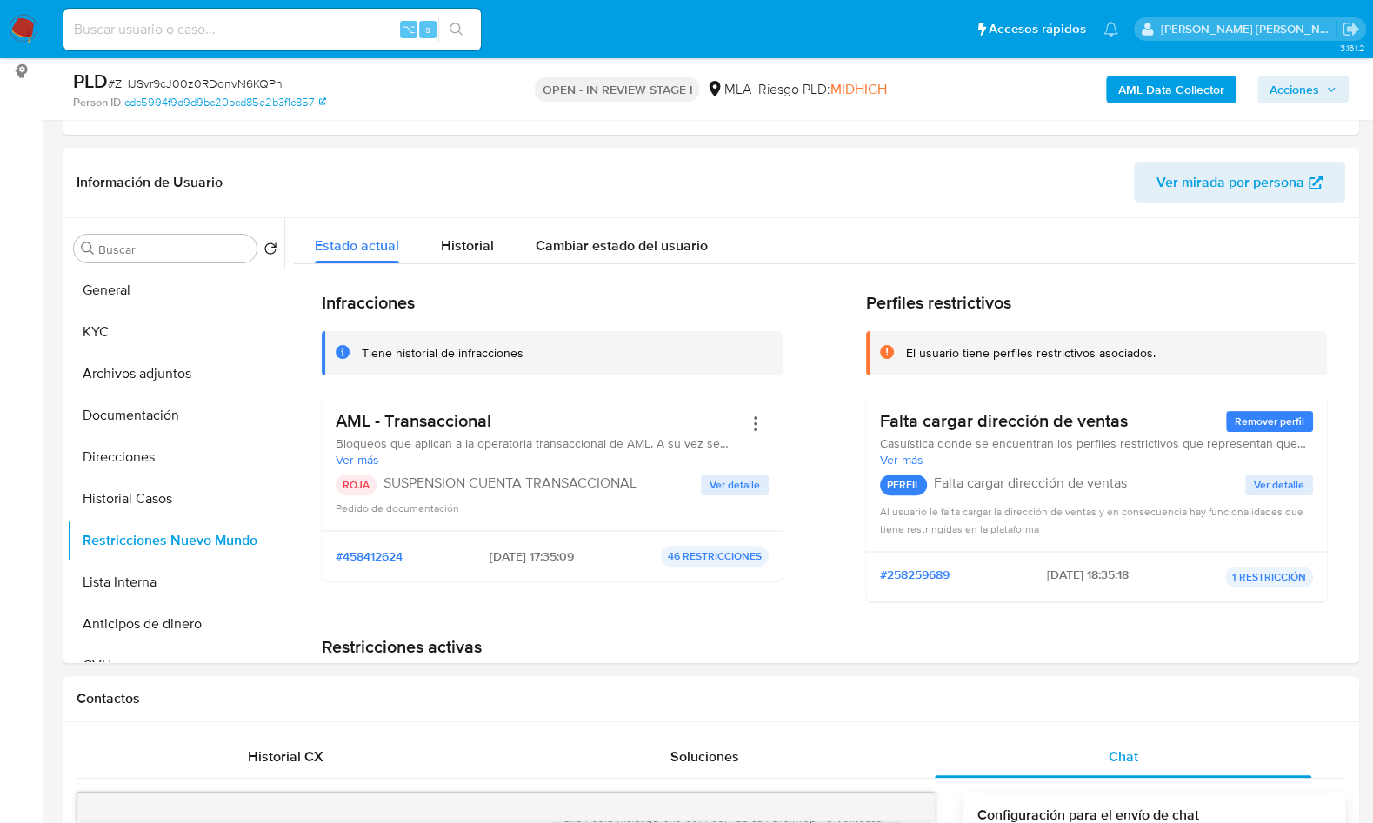
click at [1136, 96] on b "AML Data Collector" at bounding box center [1171, 90] width 106 height 28
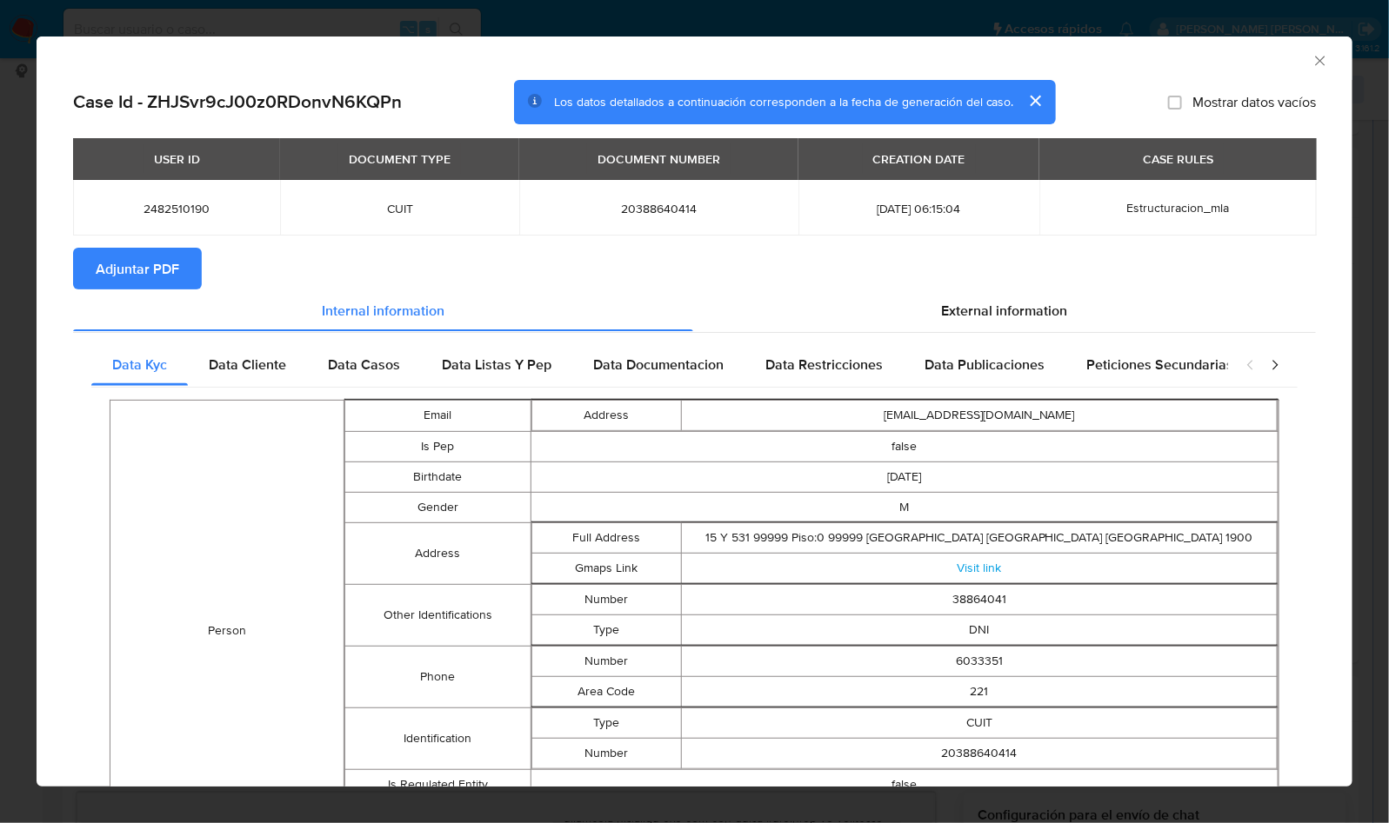
click at [171, 281] on span "Adjuntar PDF" at bounding box center [137, 269] width 83 height 38
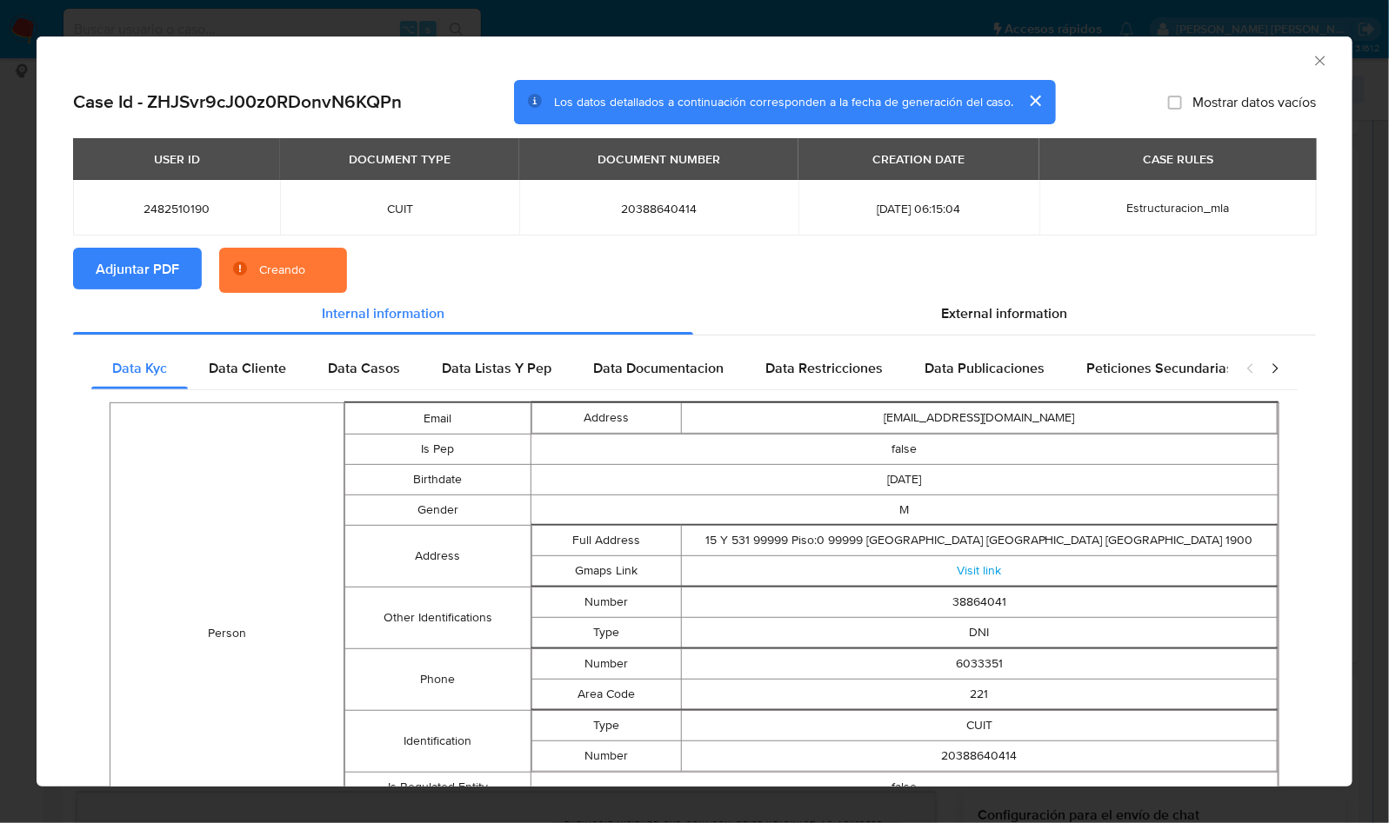
click at [740, 279] on section "Adjuntar PDF Creando" at bounding box center [694, 270] width 1243 height 45
click at [1264, 67] on div "AML Data Collector" at bounding box center [680, 58] width 1263 height 19
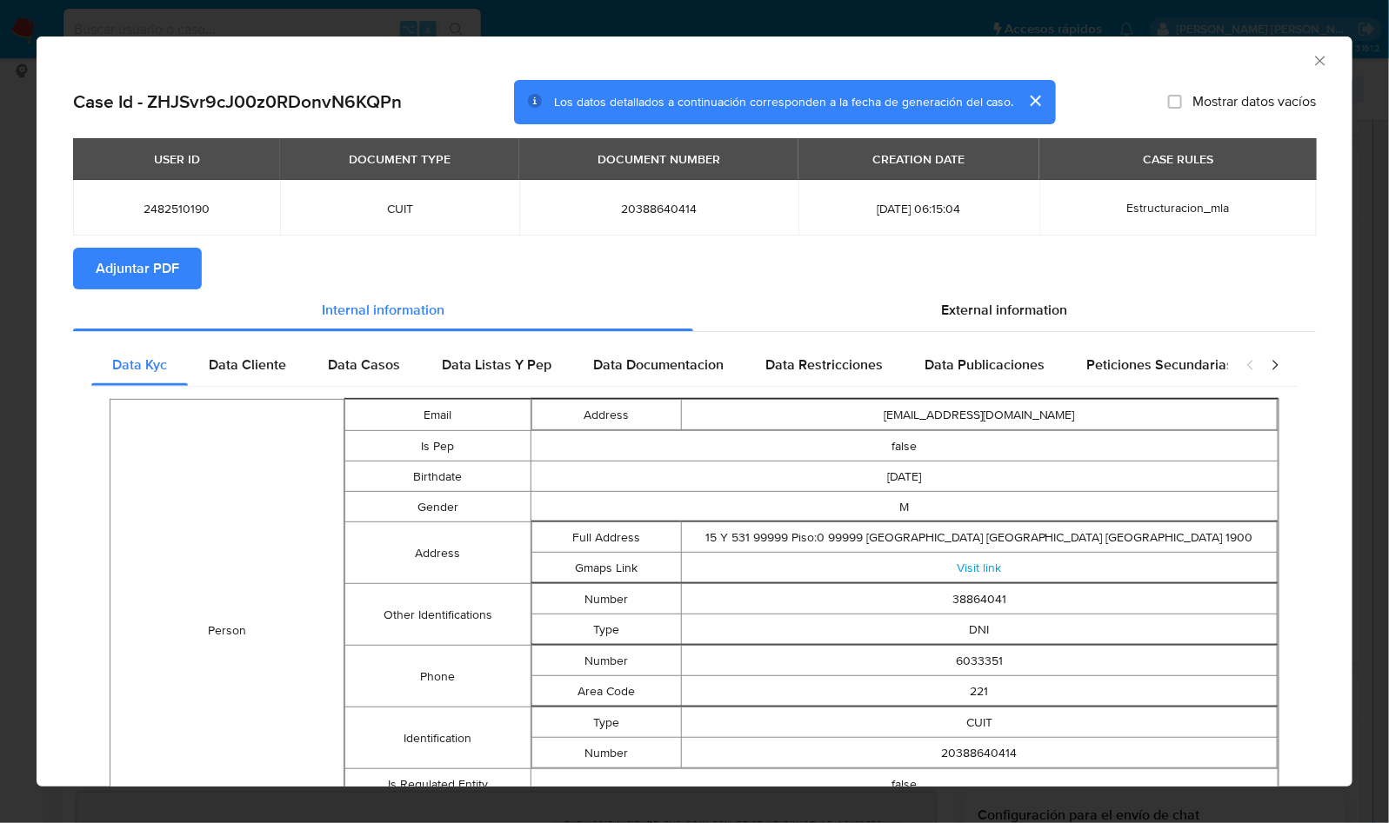
click at [1311, 61] on icon "Cerrar ventana" at bounding box center [1319, 60] width 17 height 17
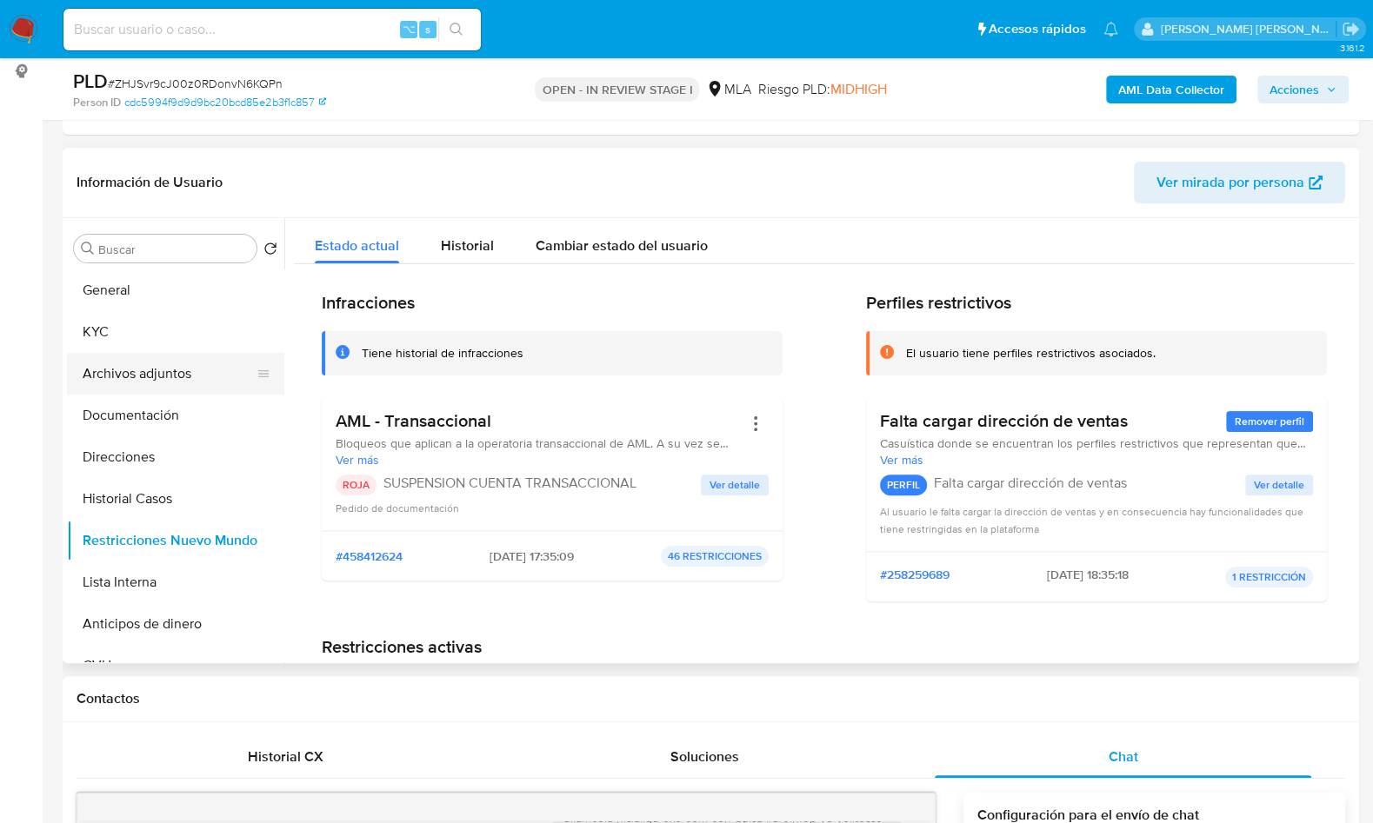
click at [136, 379] on button "Archivos adjuntos" at bounding box center [168, 374] width 203 height 42
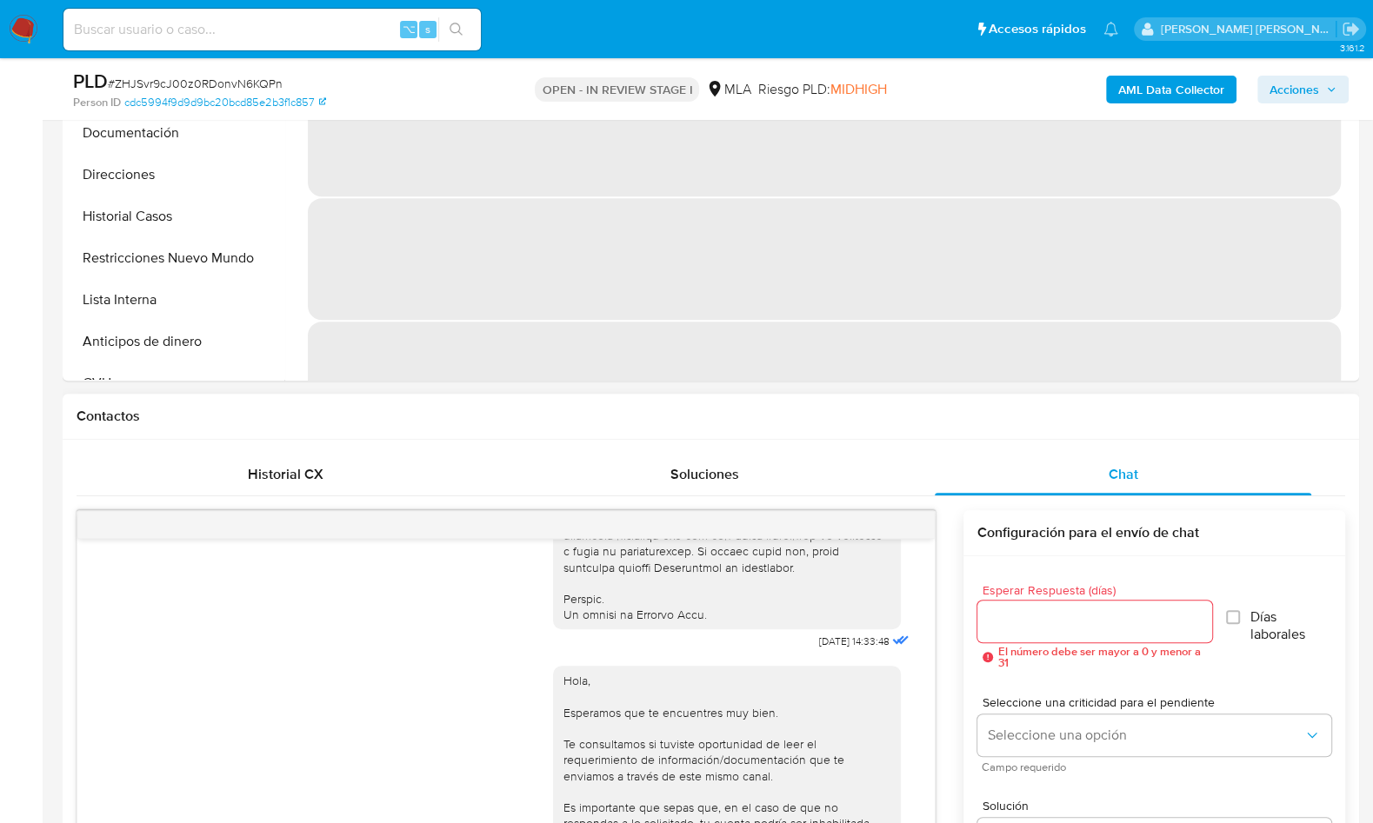
scroll to position [501, 0]
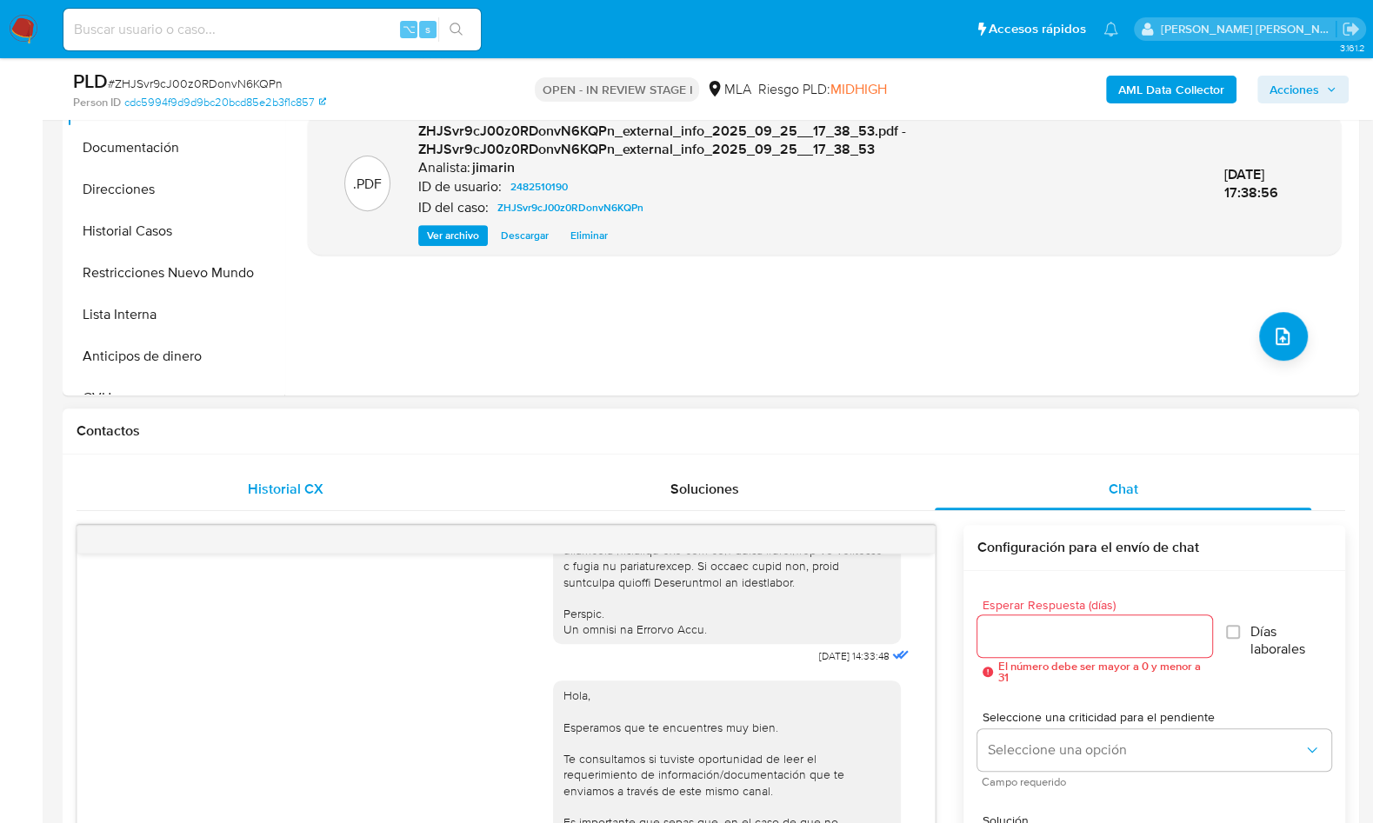
click at [314, 508] on div "Historial CX Soluciones Chat" at bounding box center [711, 490] width 1269 height 43
click at [357, 491] on div "Historial CX" at bounding box center [285, 490] width 377 height 42
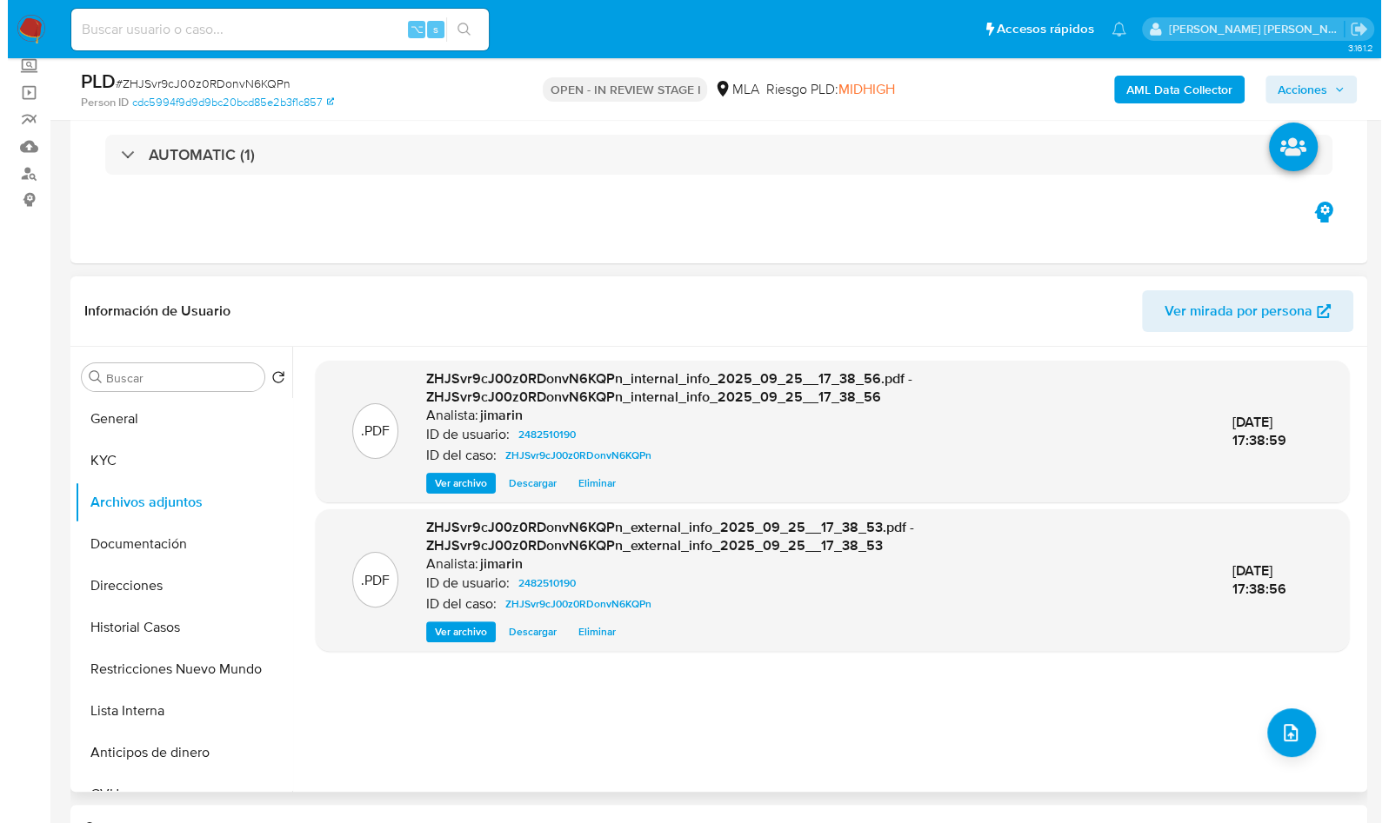
scroll to position [282, 0]
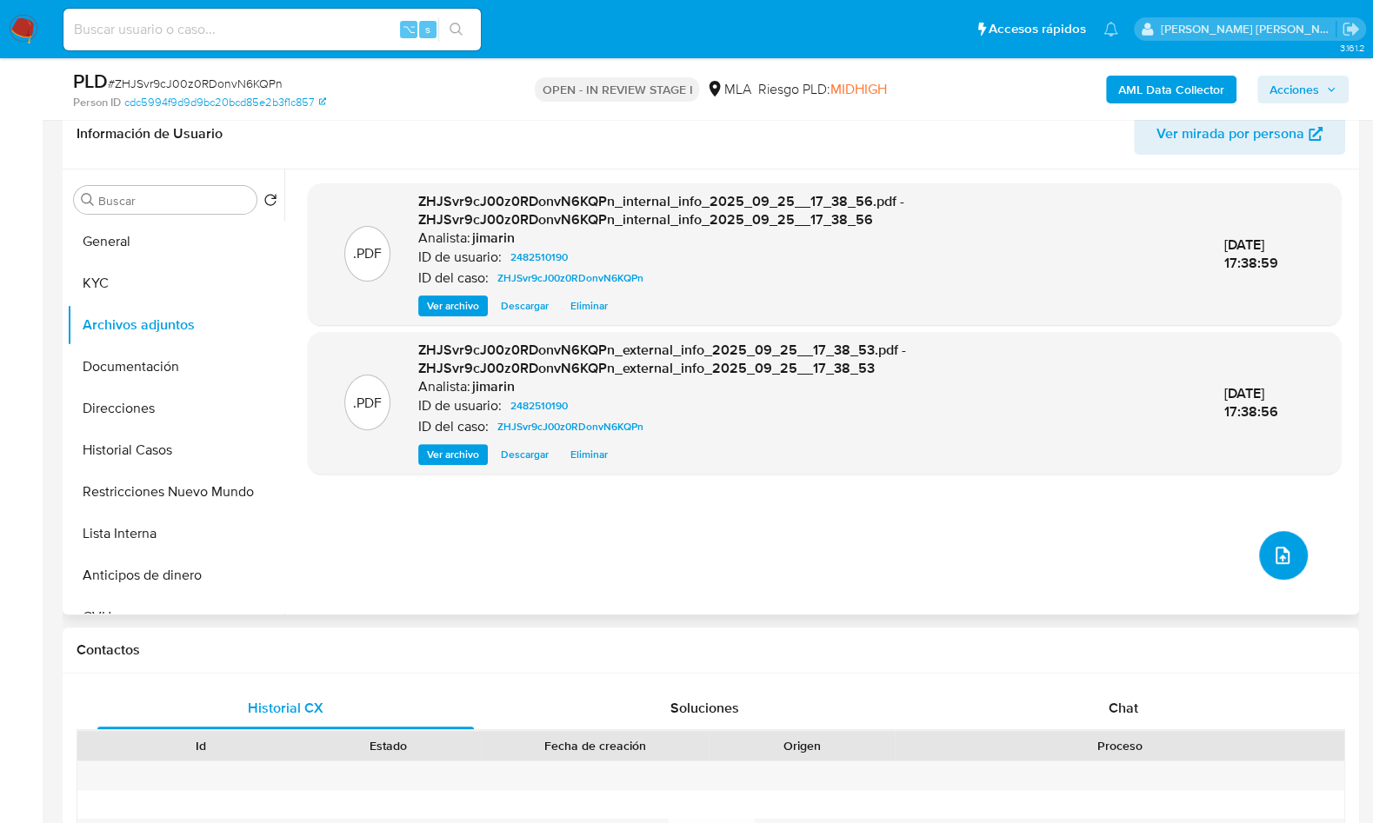
click at [1263, 540] on button "upload-file" at bounding box center [1283, 555] width 49 height 49
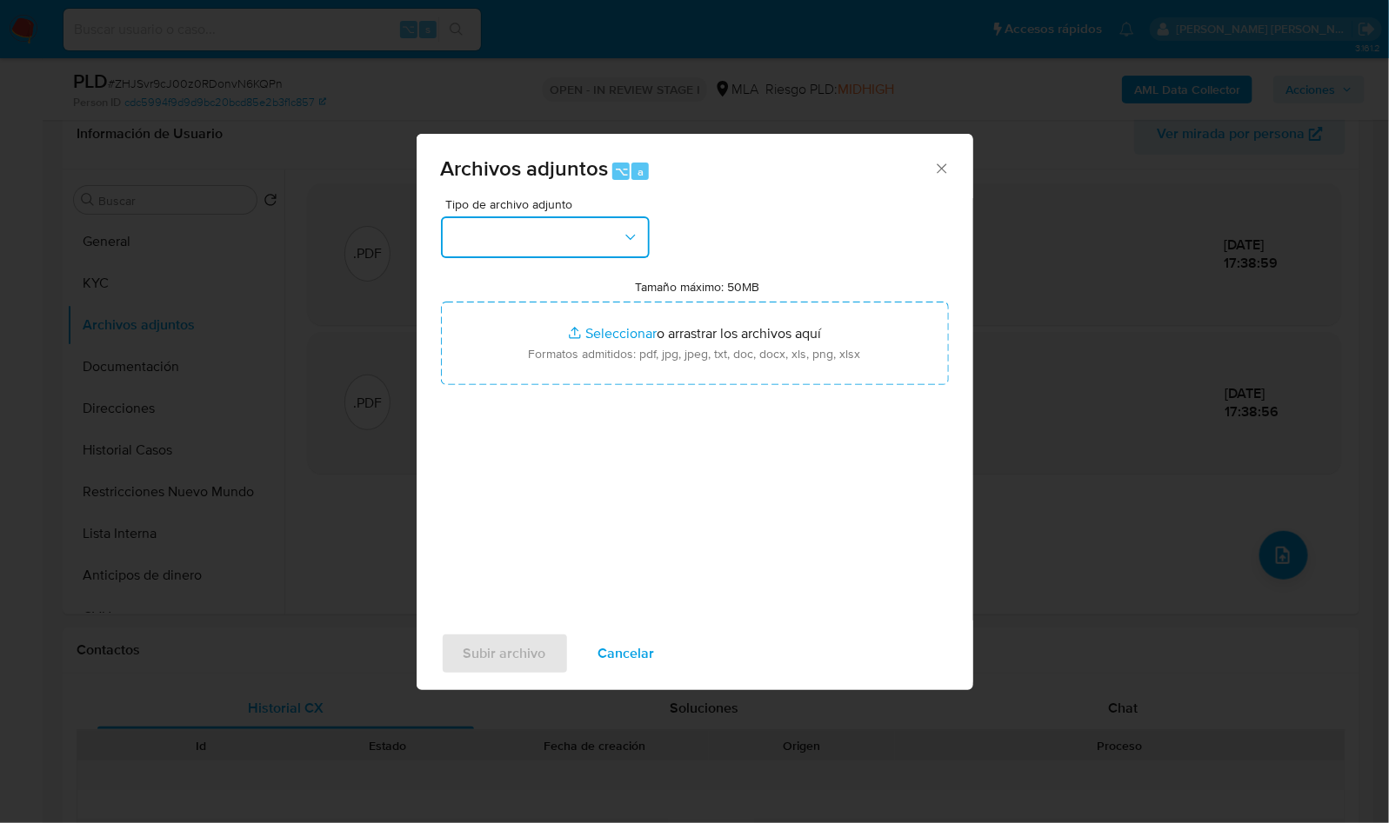
click at [538, 221] on button "button" at bounding box center [545, 238] width 209 height 42
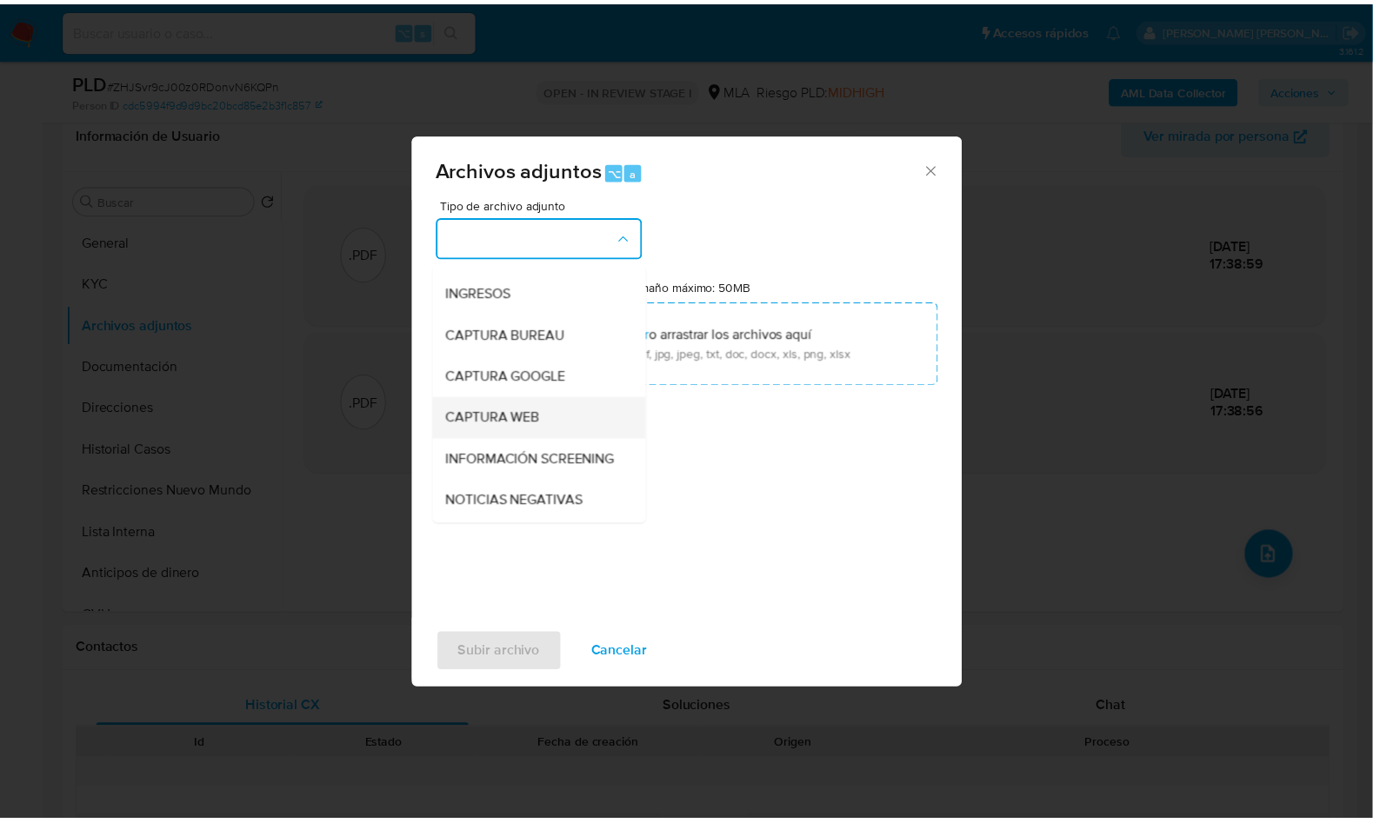
scroll to position [136, 0]
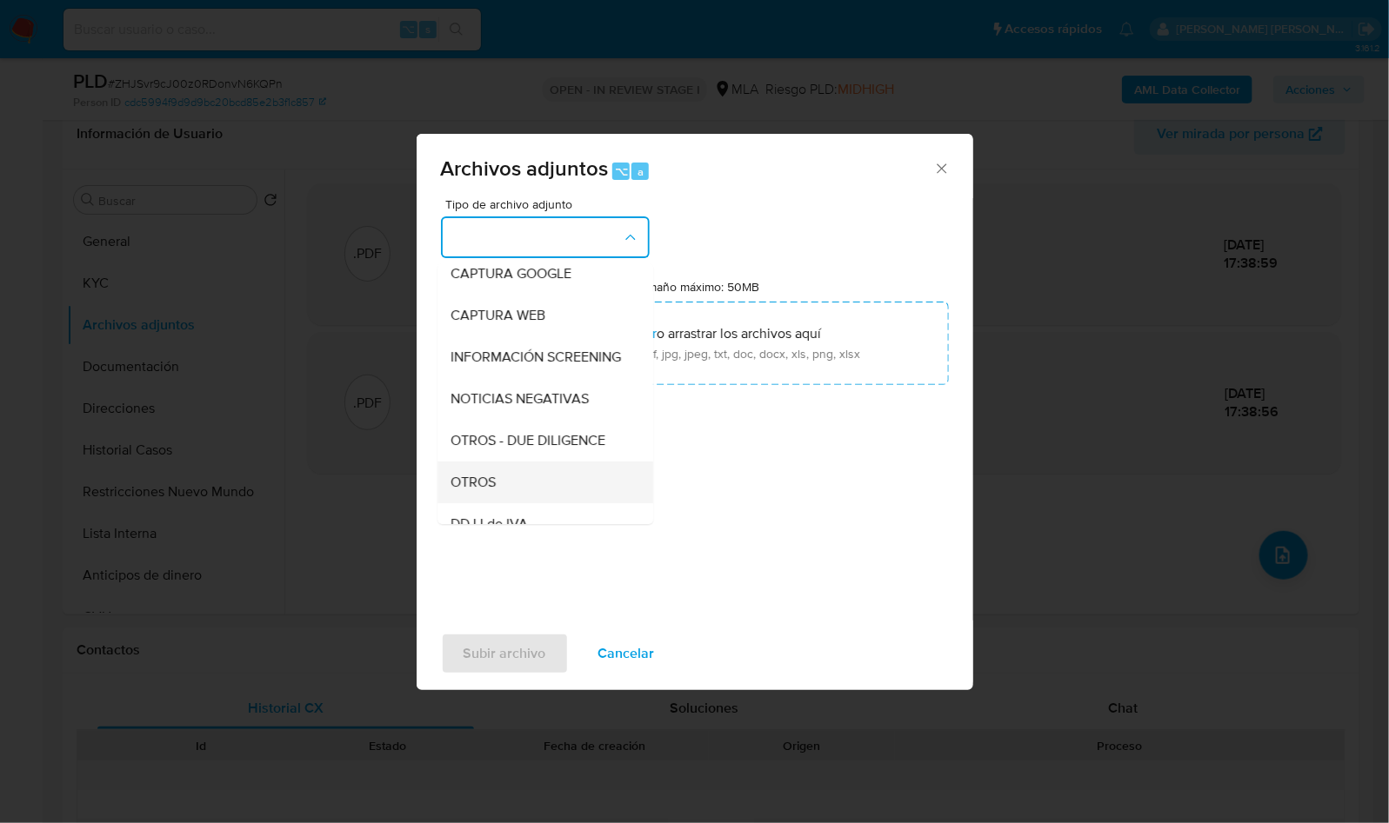
click at [522, 490] on div "OTROS" at bounding box center [539, 483] width 177 height 42
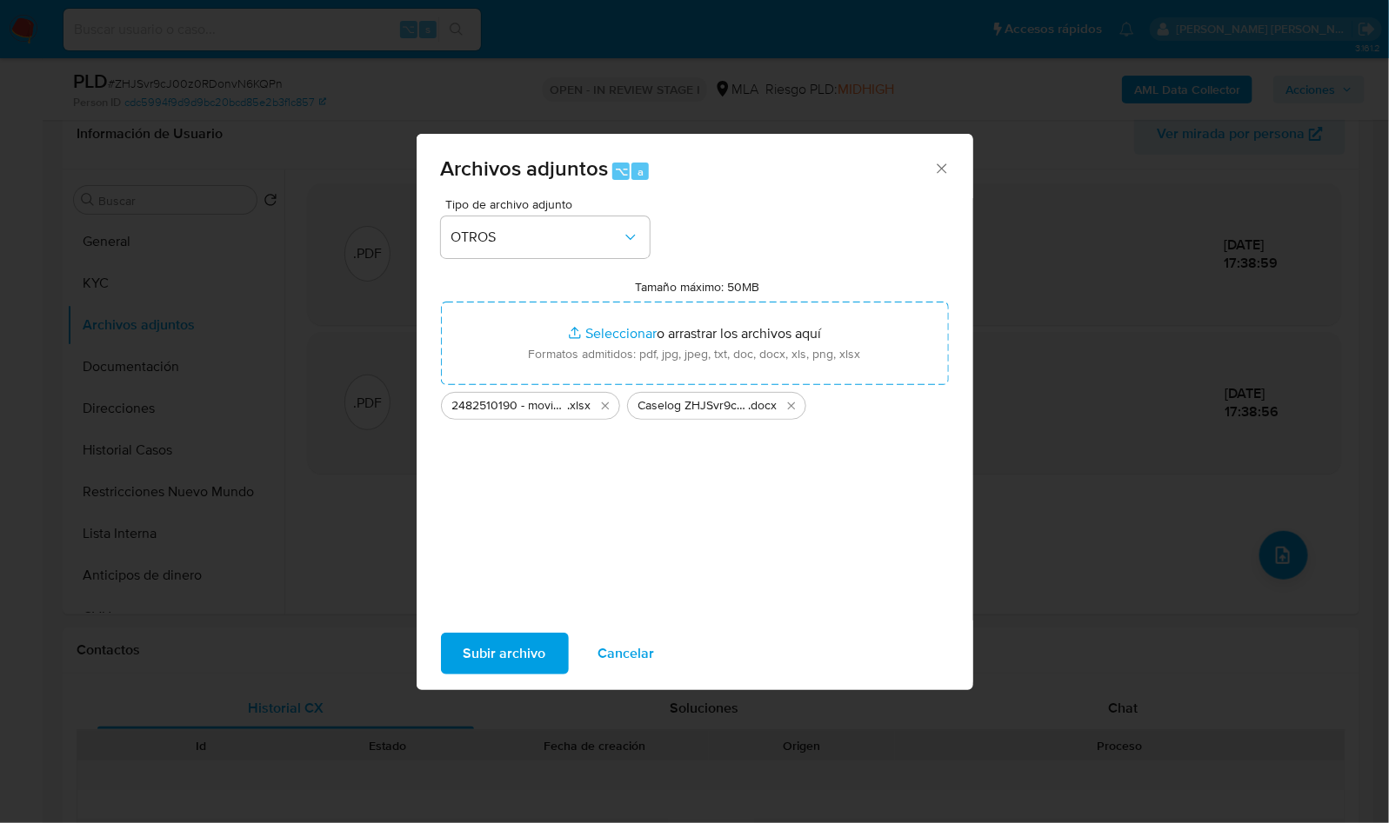
click at [515, 650] on span "Subir archivo" at bounding box center [504, 654] width 83 height 38
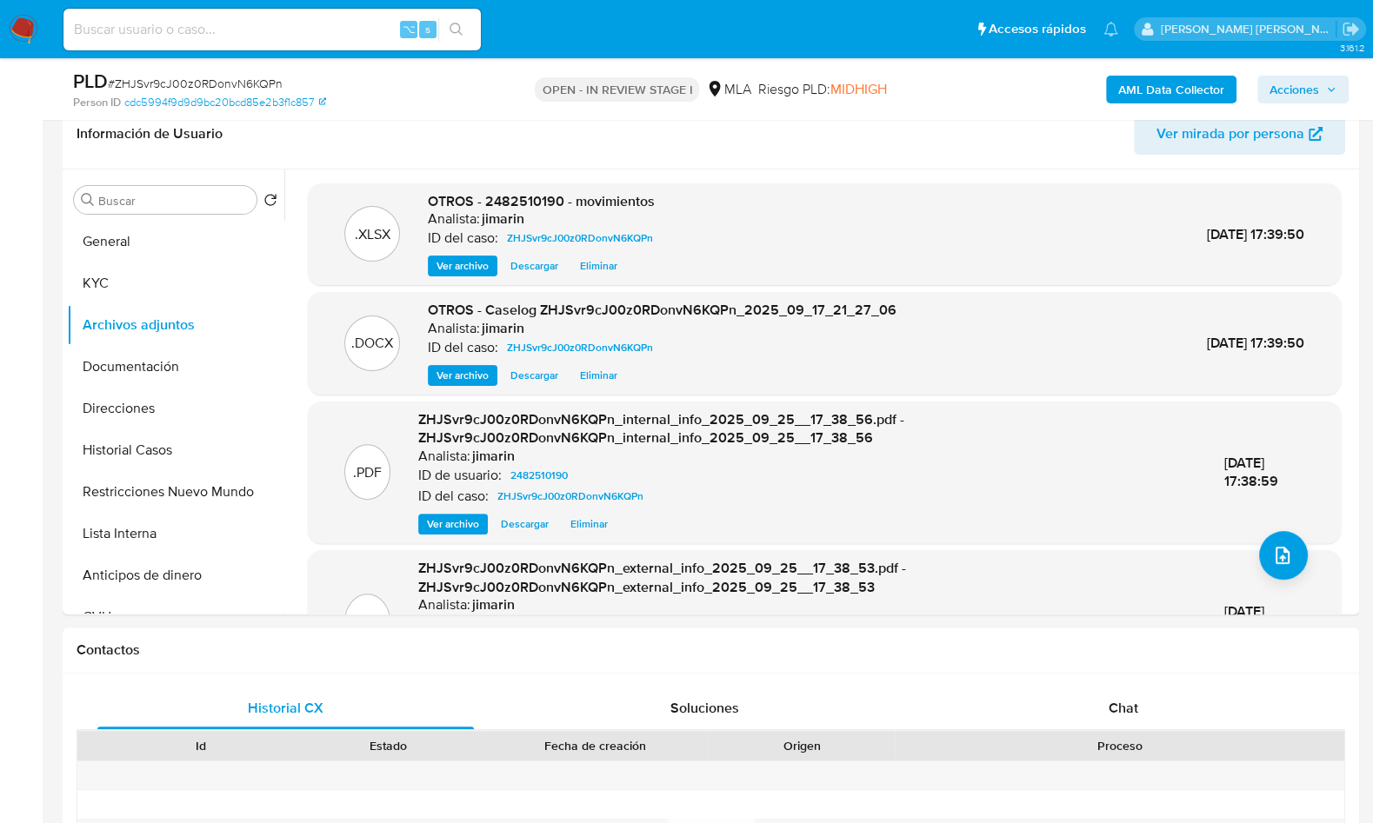
click at [1314, 95] on span "Acciones" at bounding box center [1295, 90] width 50 height 28
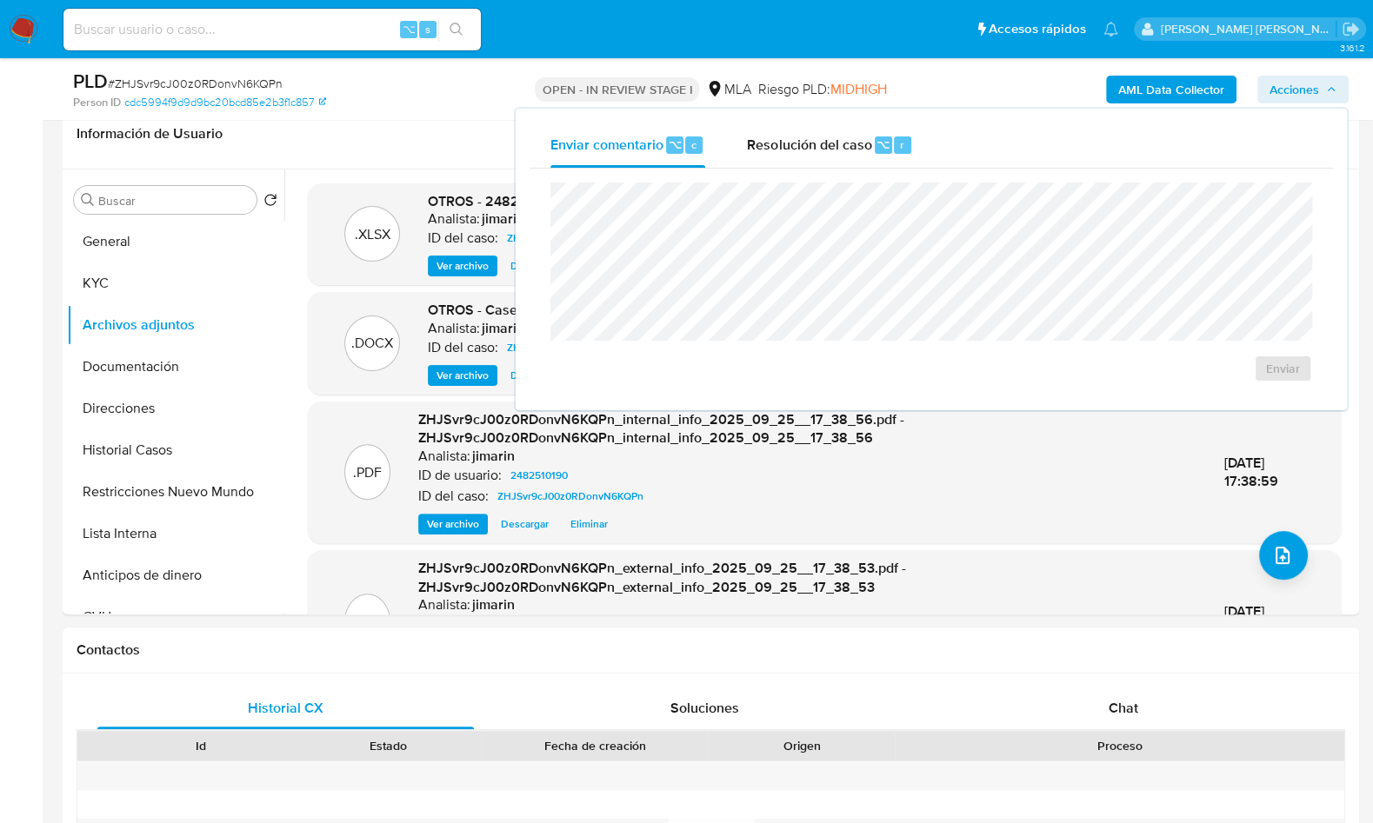
click at [847, 156] on div "Resolución del caso ⌥ r" at bounding box center [830, 145] width 166 height 45
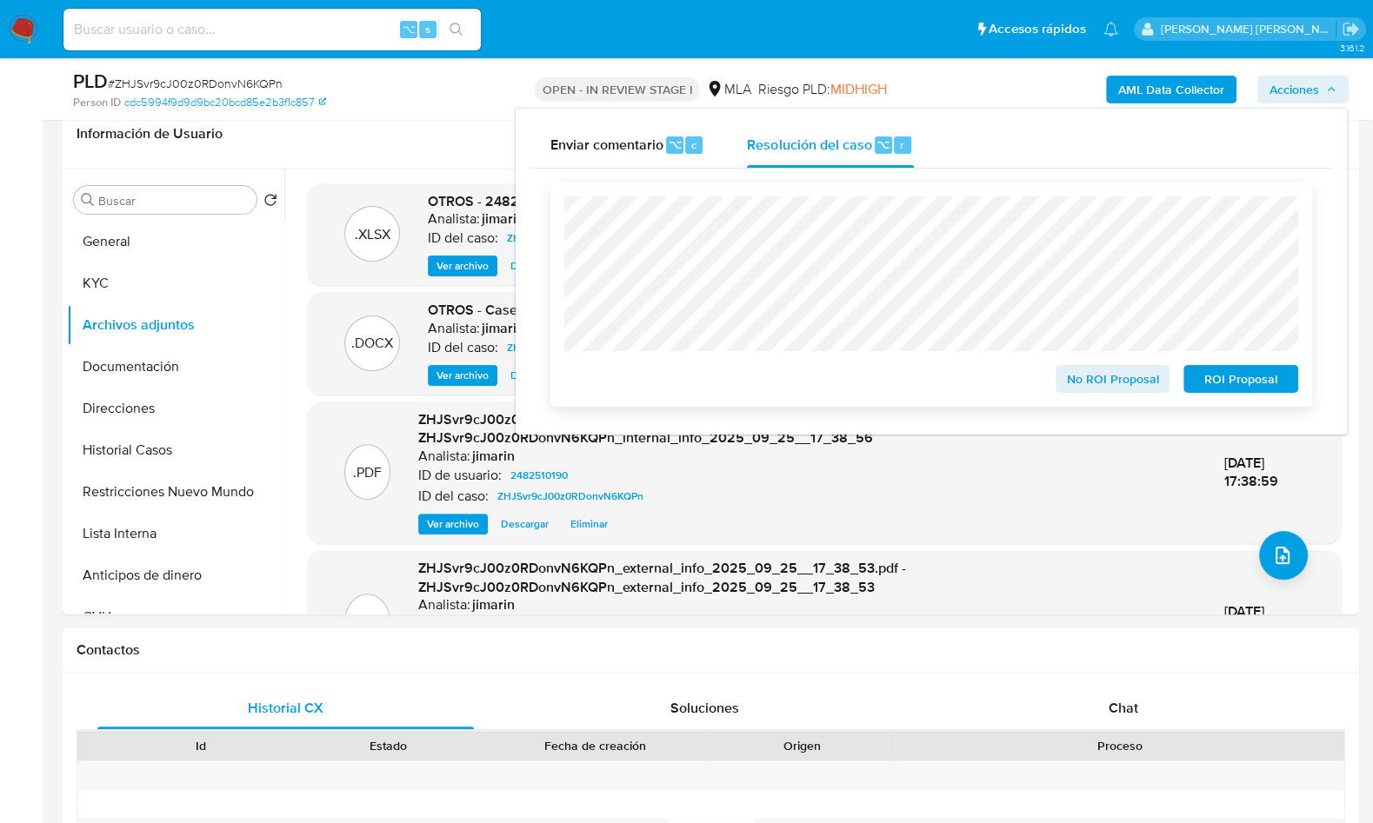
click at [1196, 374] on span "ROI Proposal" at bounding box center [1241, 379] width 90 height 24
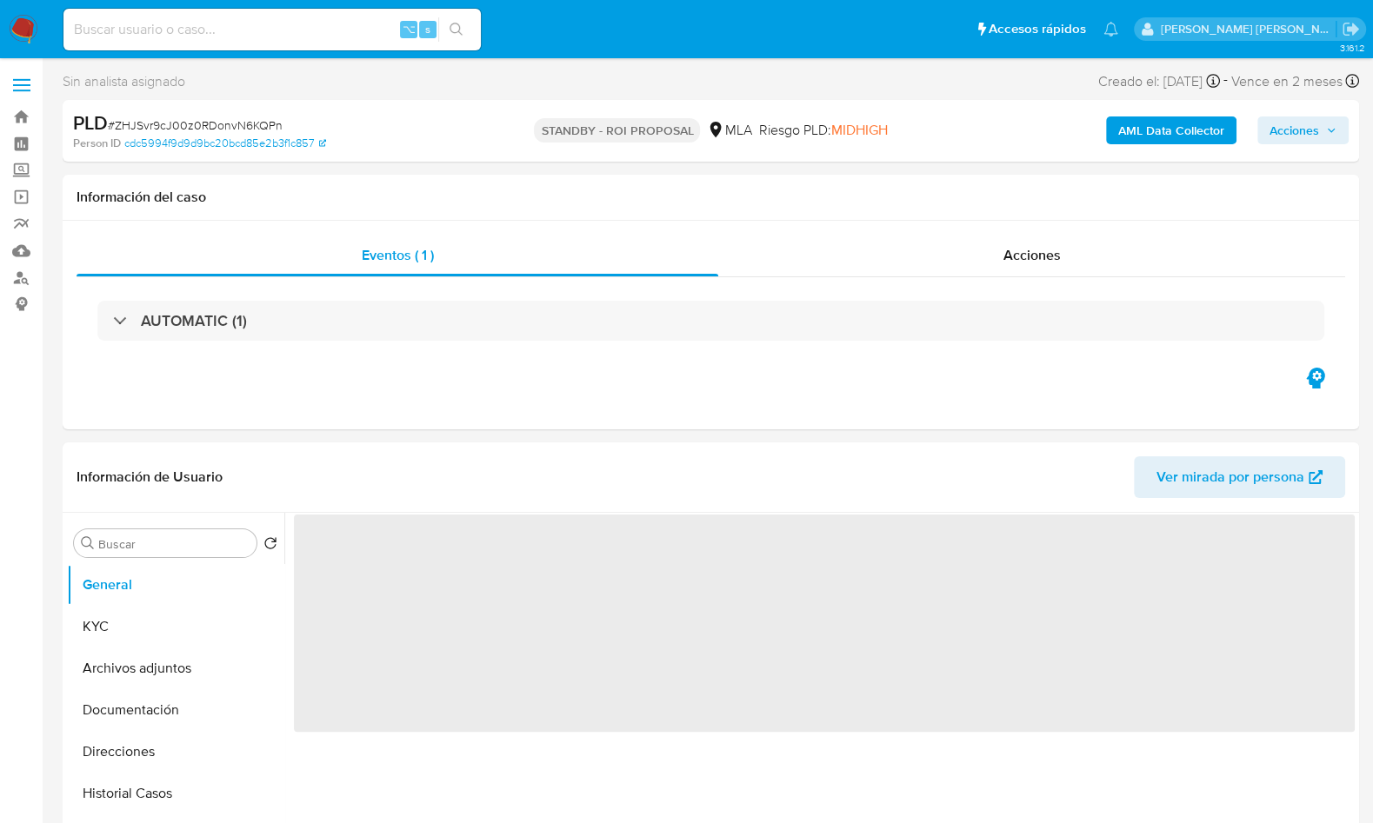
select select "10"
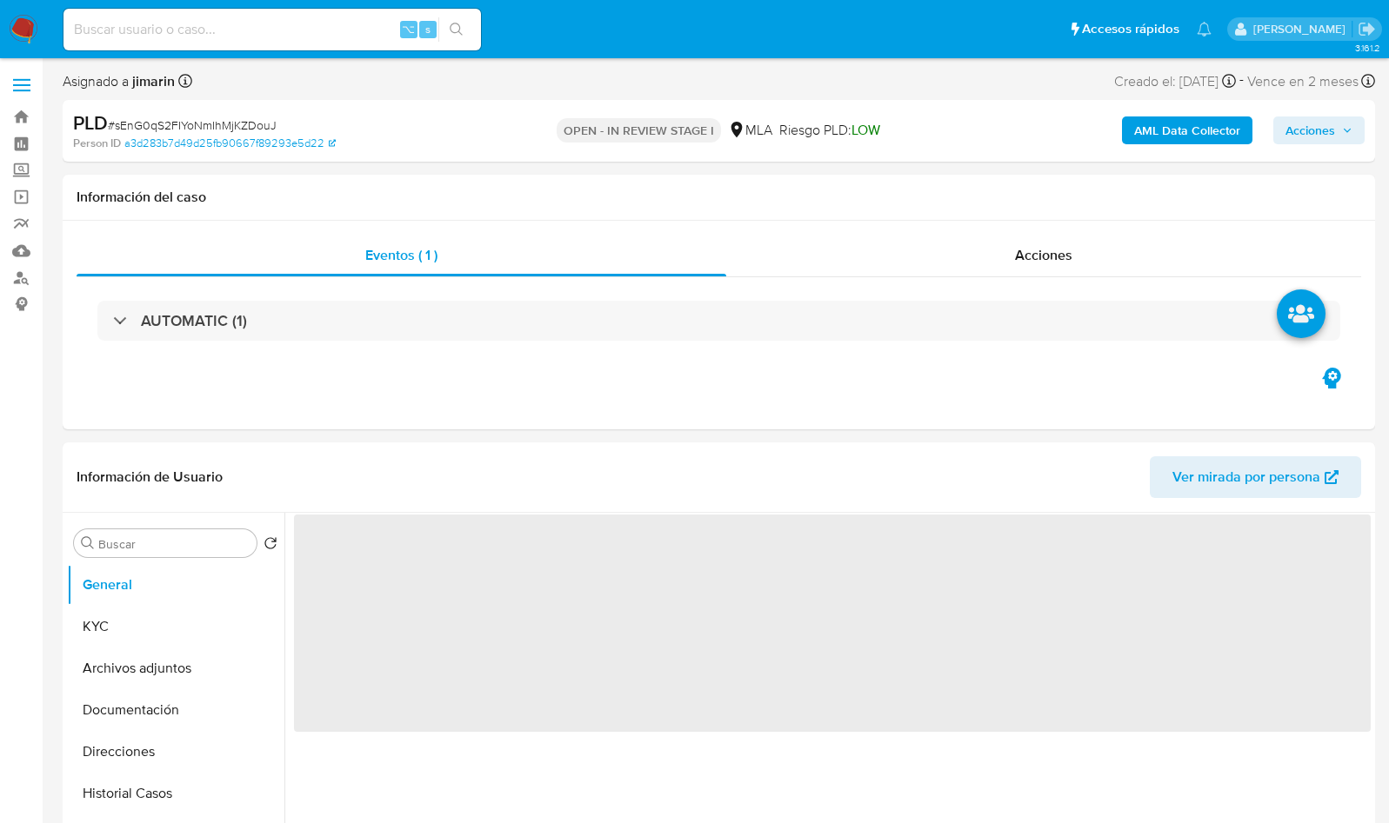
select select "10"
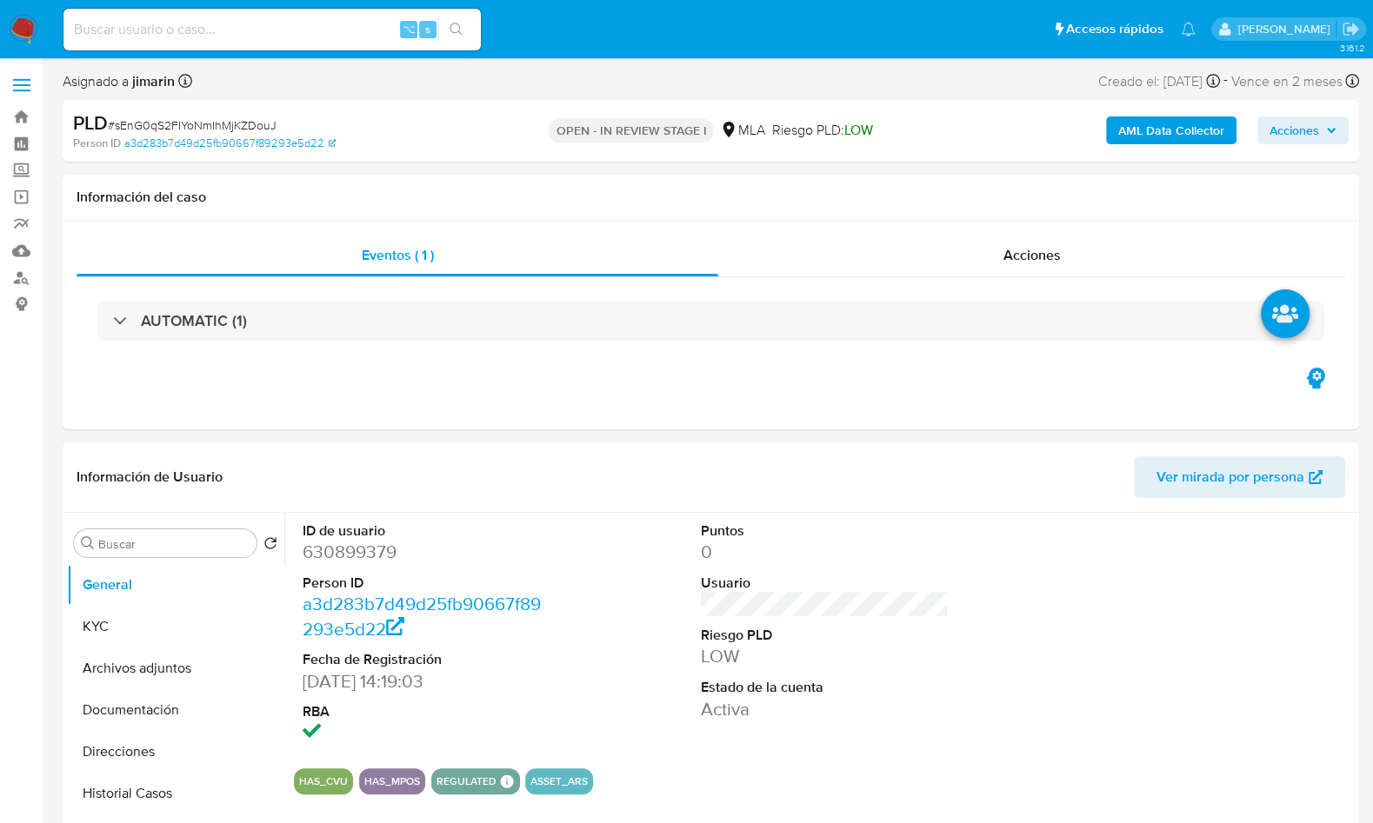
click at [233, 123] on span "# sEnG0qS2FIYoNmIhMjKZDouJ" at bounding box center [192, 125] width 169 height 17
click at [232, 123] on span "# sEnG0qS2FIYoNmIhMjKZDouJ" at bounding box center [192, 125] width 169 height 17
copy span "sEnG0qS2FIYoNmIhMjKZDouJ"
click at [358, 550] on dd "630899379" at bounding box center [427, 552] width 248 height 24
click at [358, 549] on dd "630899379" at bounding box center [427, 552] width 248 height 24
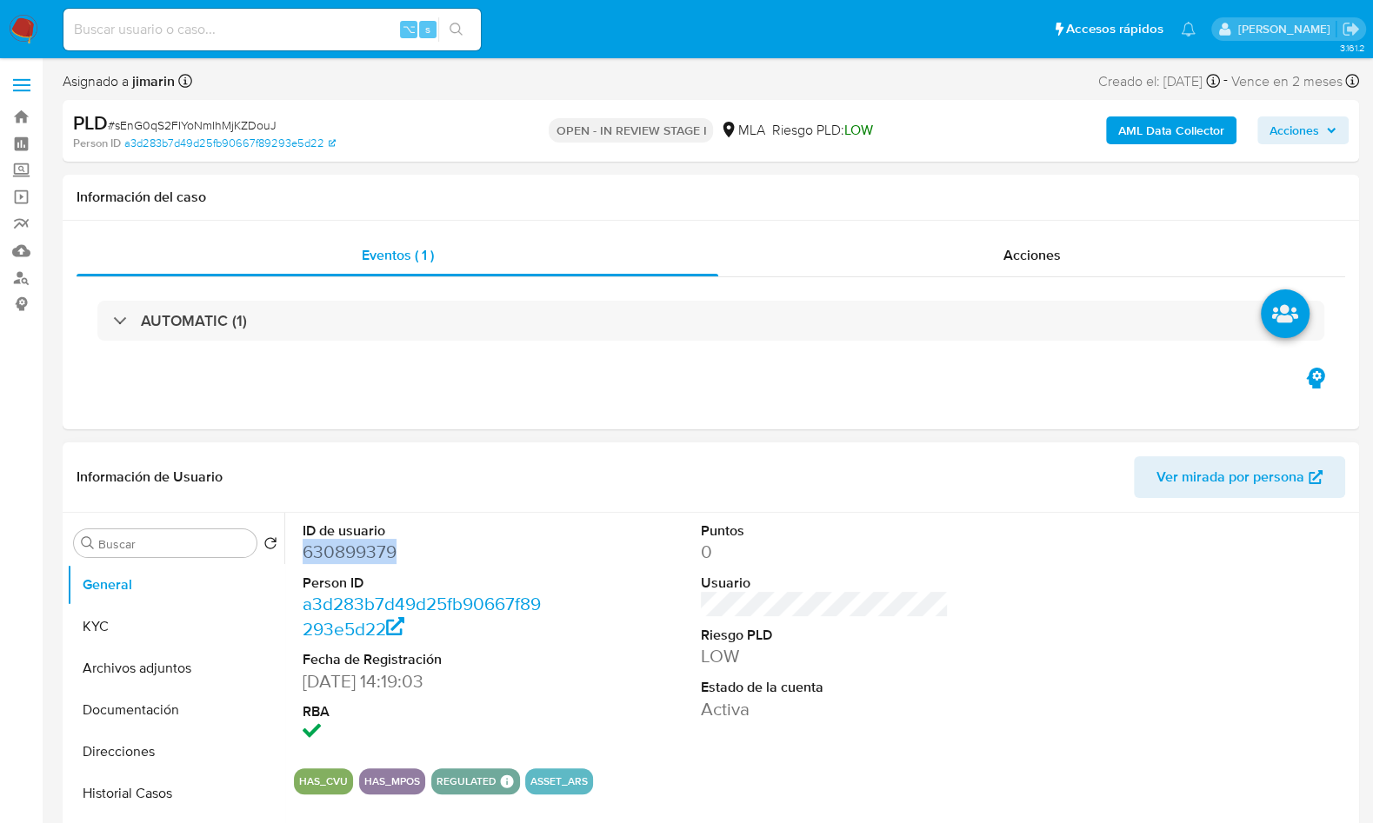
copy dd "630899379"
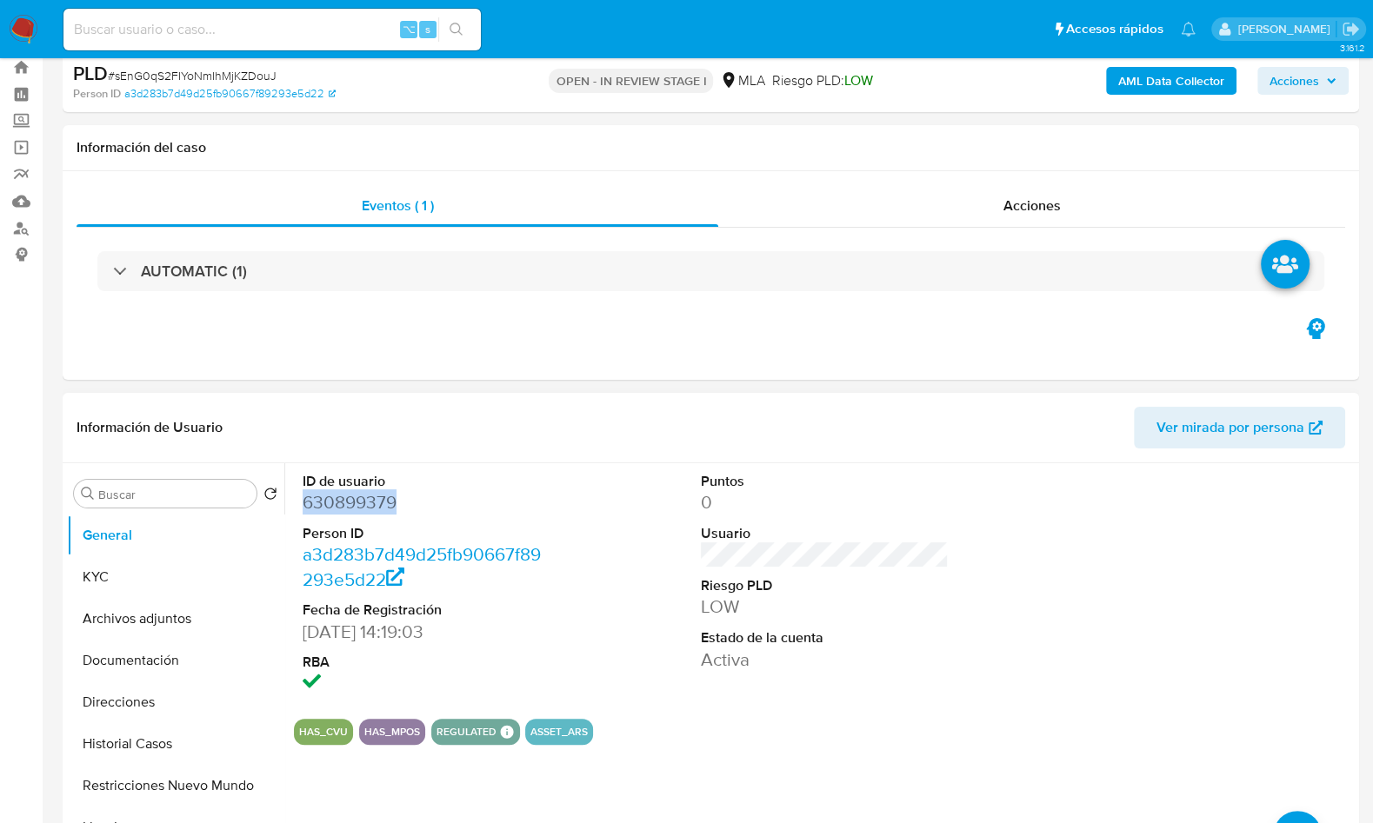
scroll to position [135, 0]
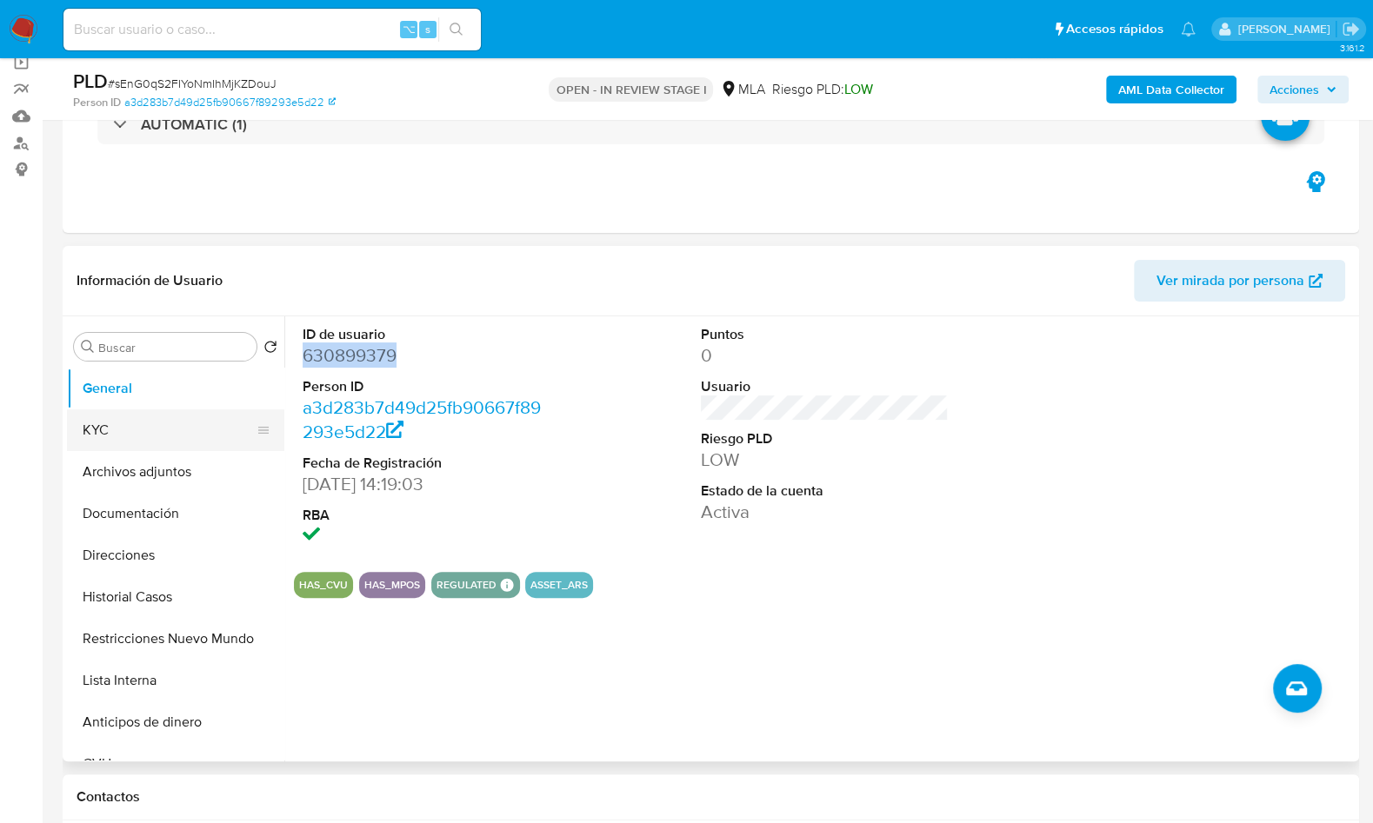
click at [156, 421] on button "KYC" at bounding box center [168, 431] width 203 height 42
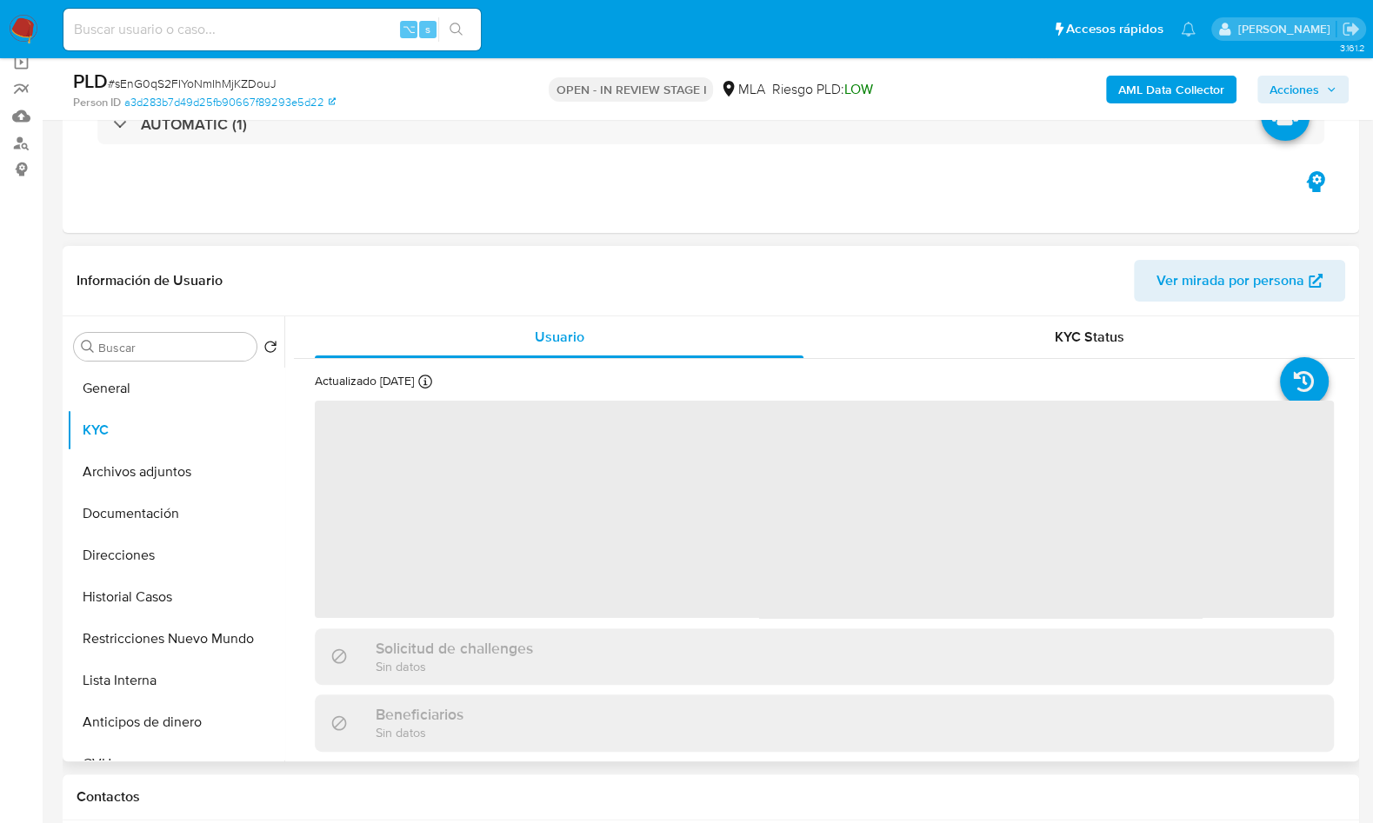
scroll to position [432, 0]
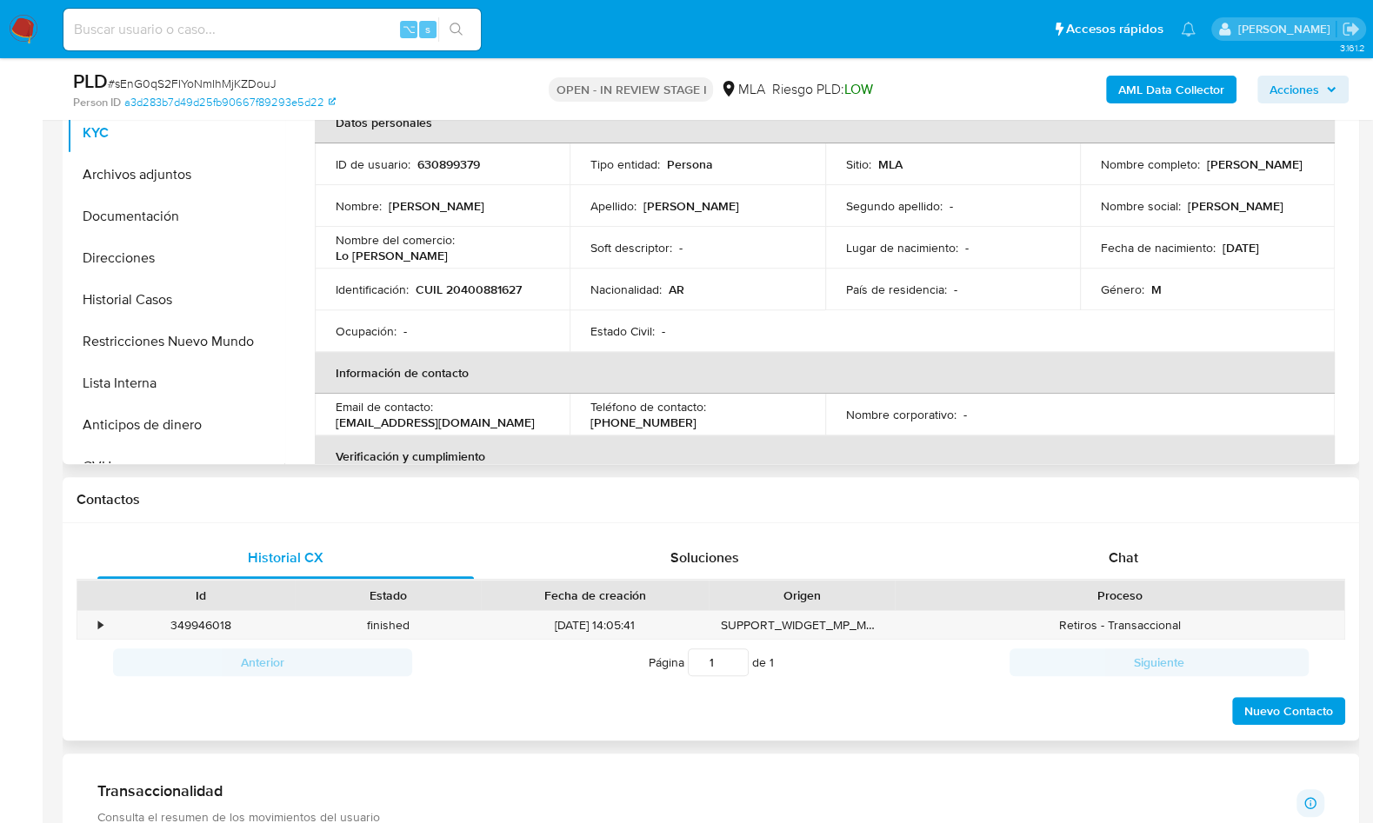
click at [1079, 529] on div "Historial CX Soluciones Chat Id Estado Fecha de creación Origen Proceso • 34994…" at bounding box center [711, 632] width 1297 height 218
click at [1111, 557] on span "Chat" at bounding box center [1124, 558] width 30 height 20
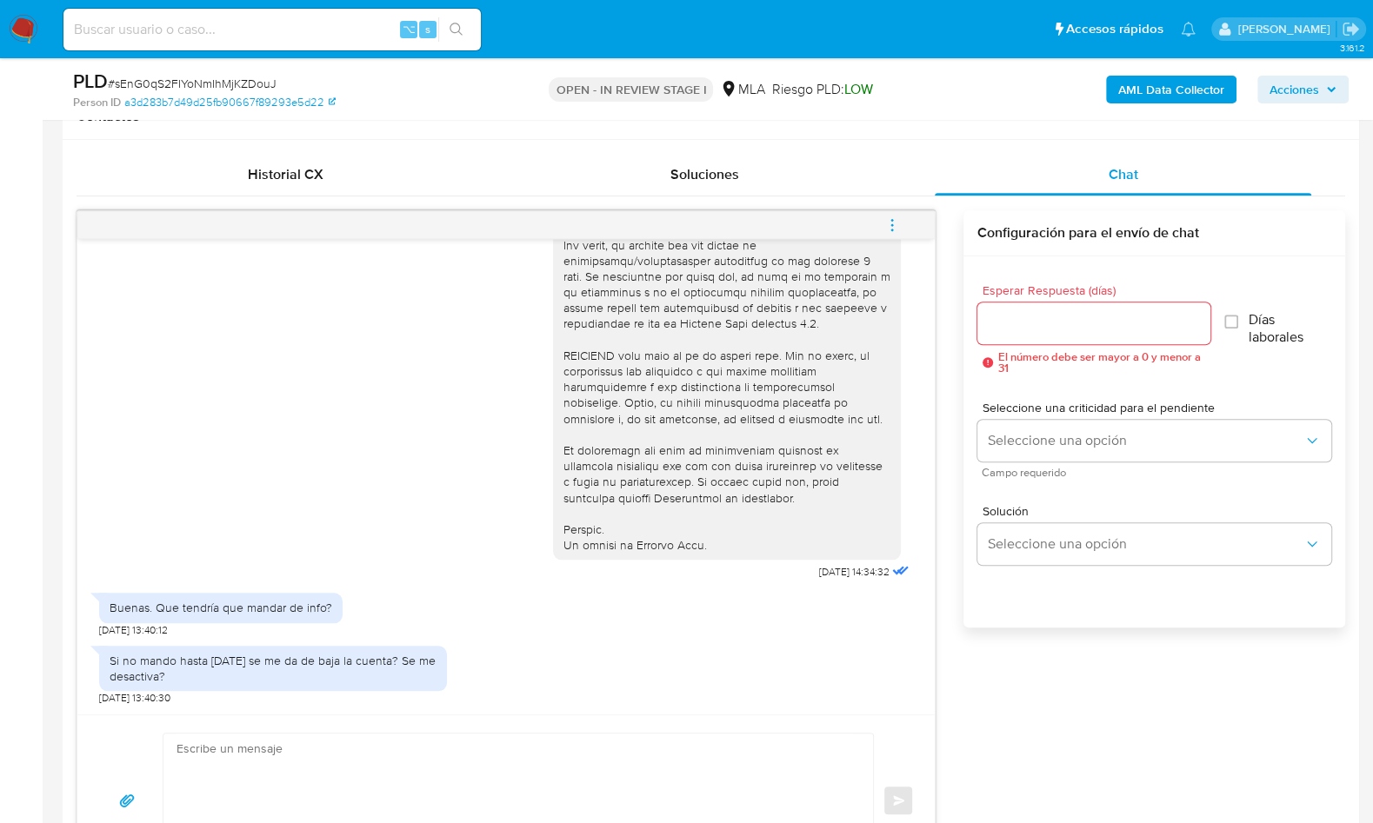
scroll to position [364, 0]
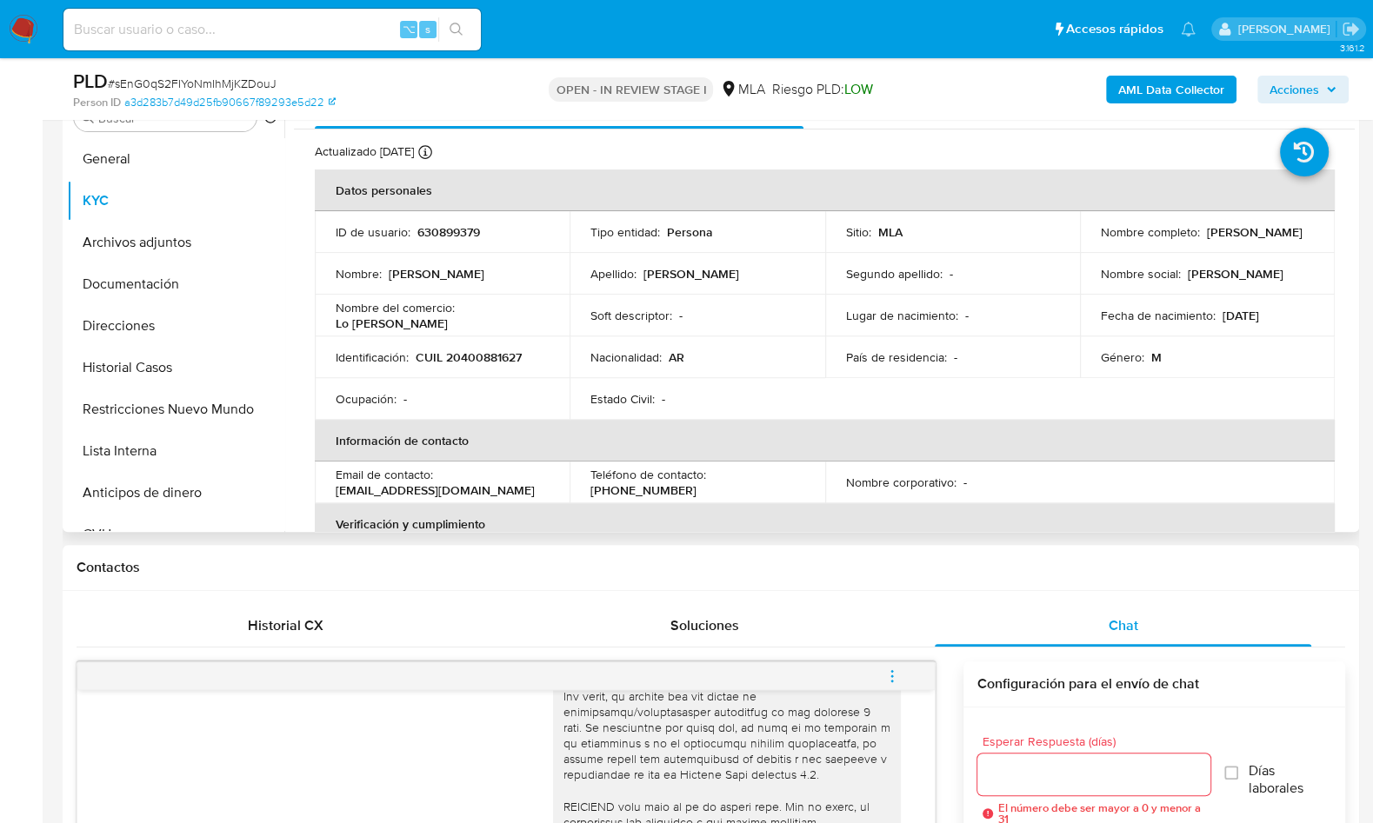
click at [455, 356] on p "CUIL 20400881627" at bounding box center [469, 358] width 106 height 16
copy p "20400881627"
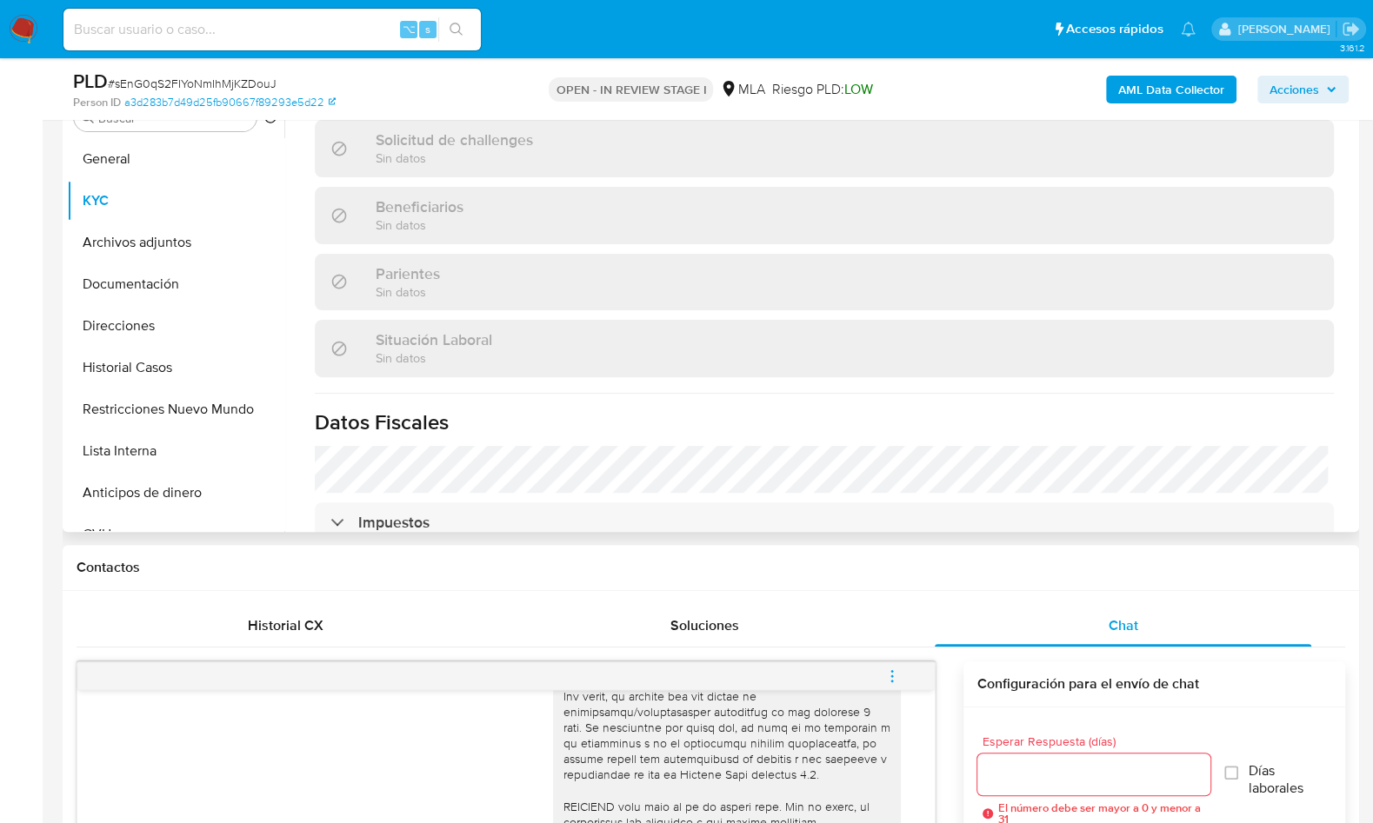
scroll to position [913, 0]
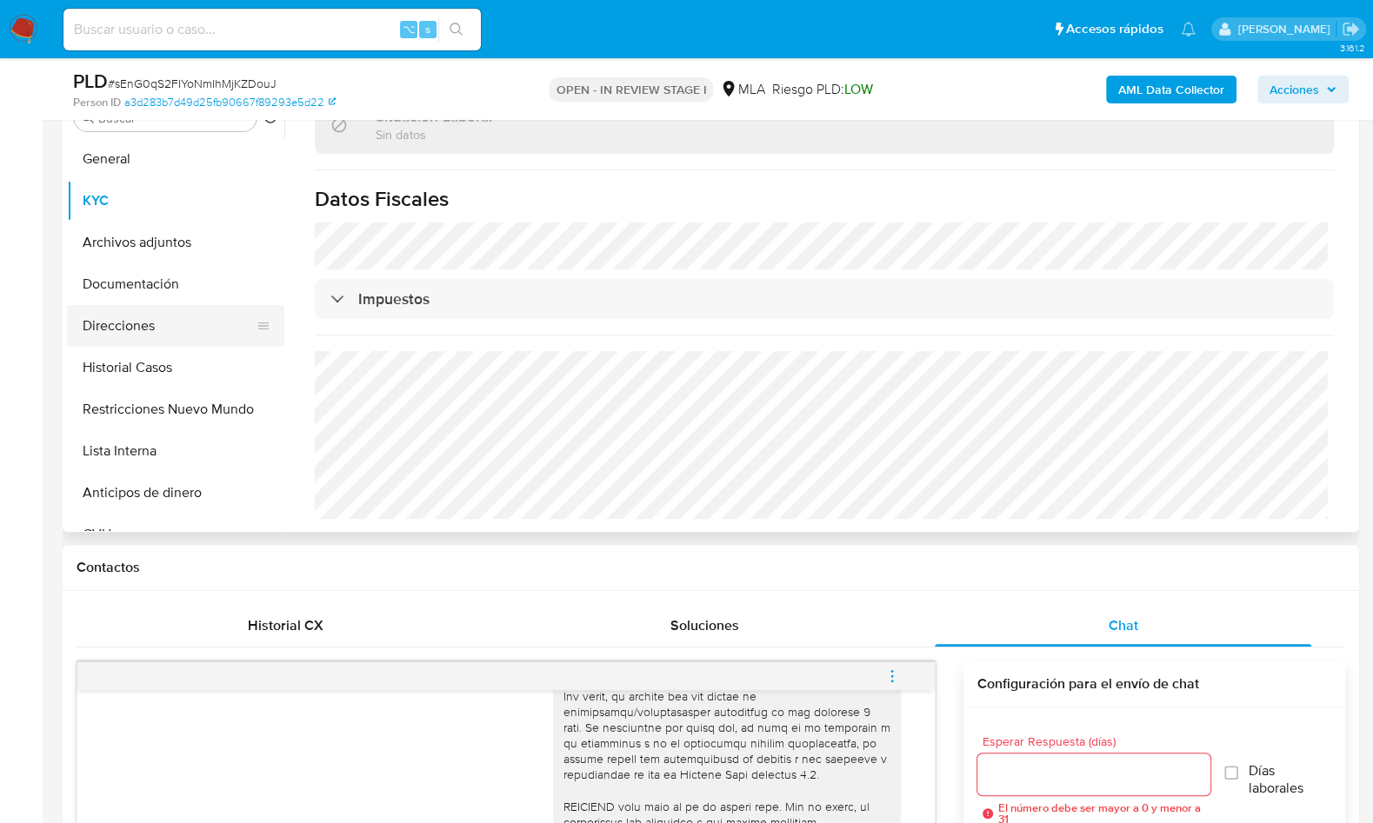
click at [150, 328] on button "Direcciones" at bounding box center [168, 326] width 203 height 42
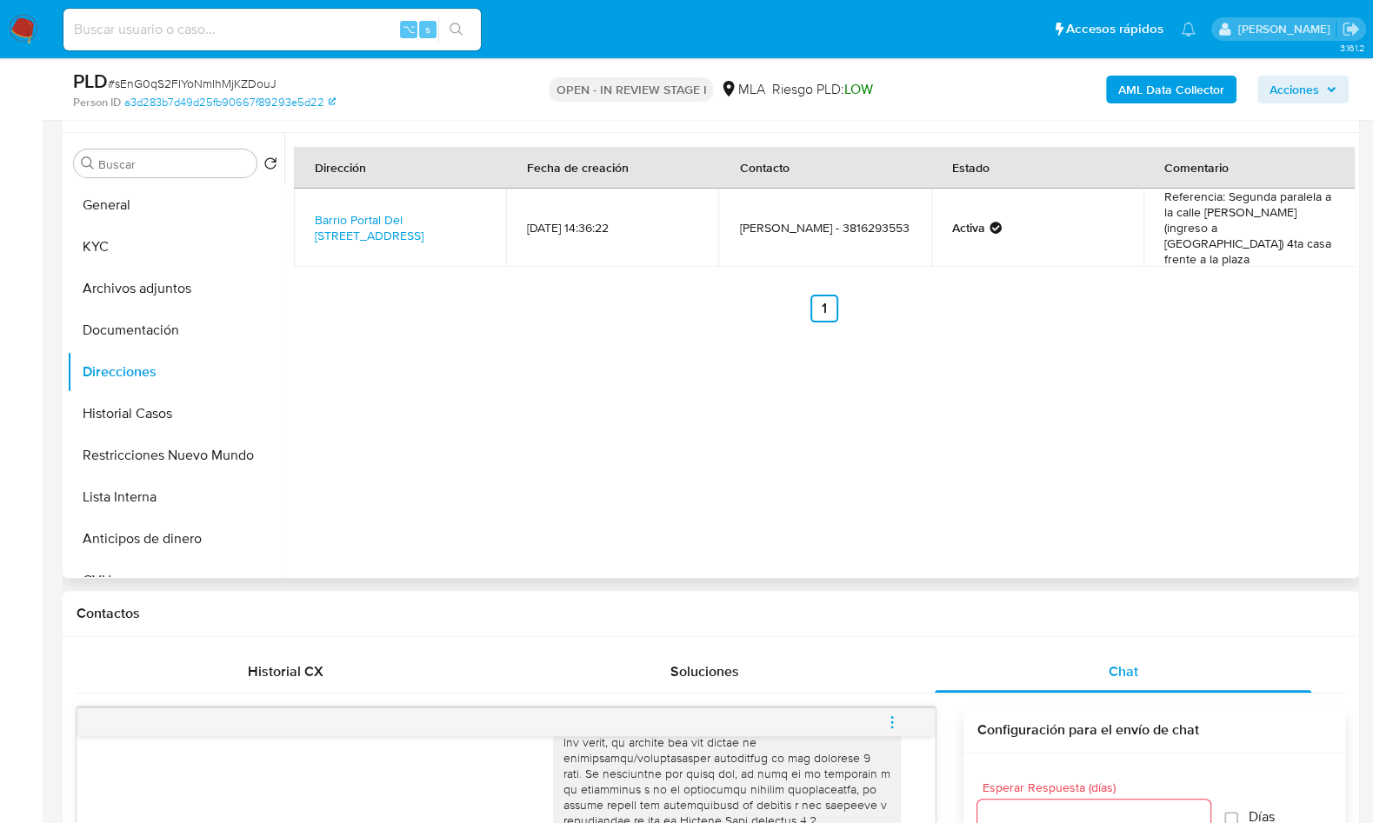
scroll to position [316, 0]
click at [417, 217] on link "Barrio Portal Del [STREET_ADDRESS]" at bounding box center [369, 230] width 109 height 33
click at [137, 330] on button "Documentación" at bounding box center [168, 333] width 203 height 42
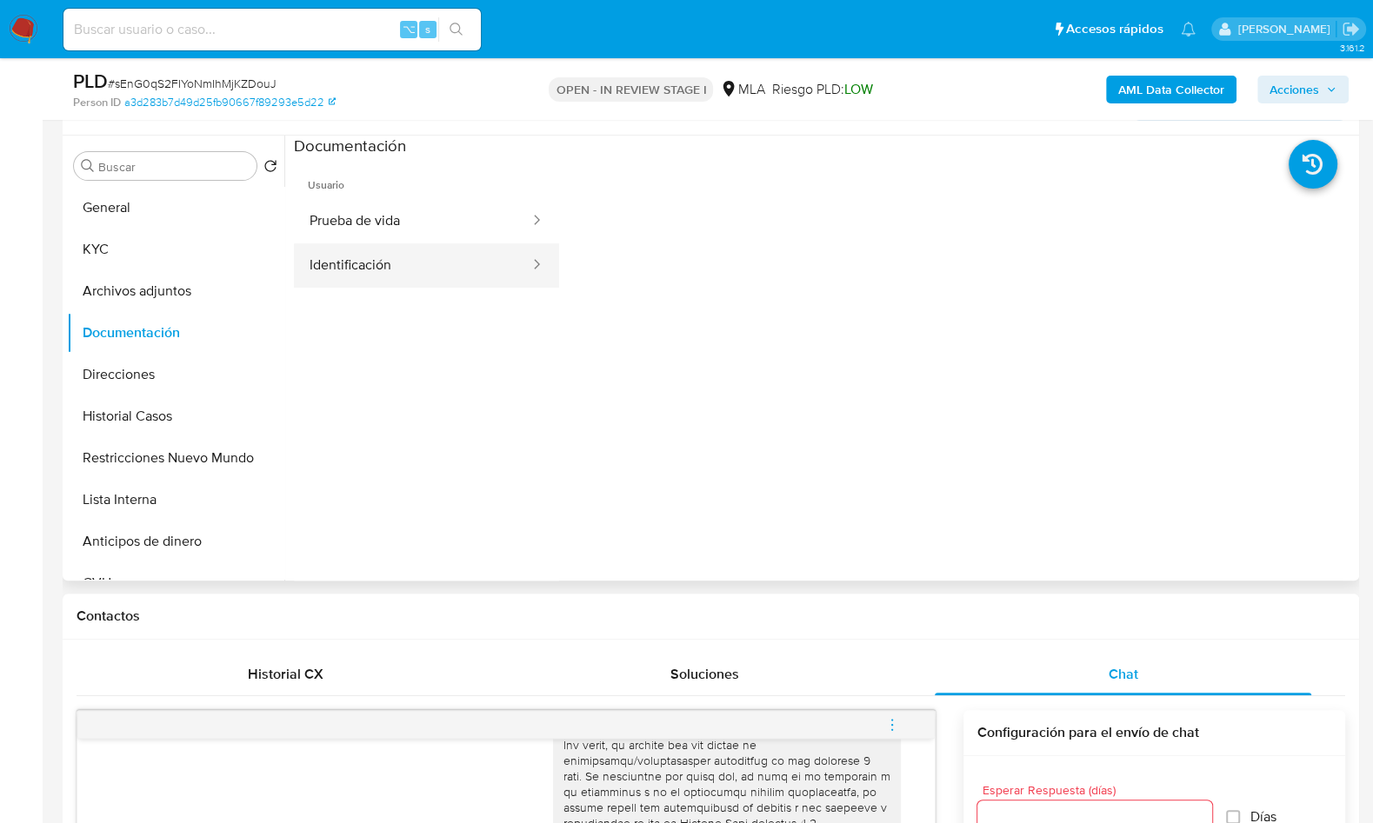
click at [423, 243] on button "Identificación" at bounding box center [412, 265] width 237 height 44
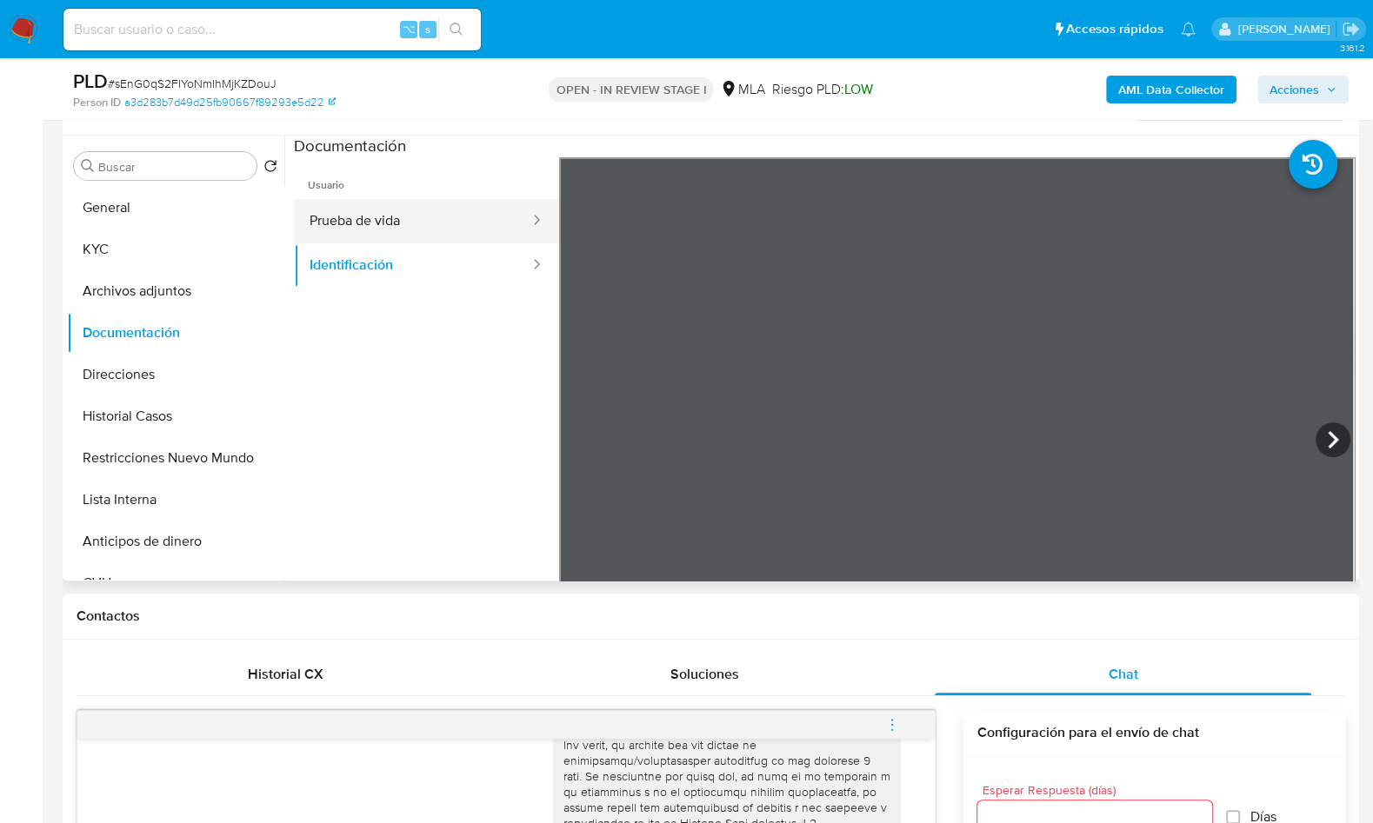
click at [427, 214] on button "Prueba de vida" at bounding box center [412, 221] width 237 height 44
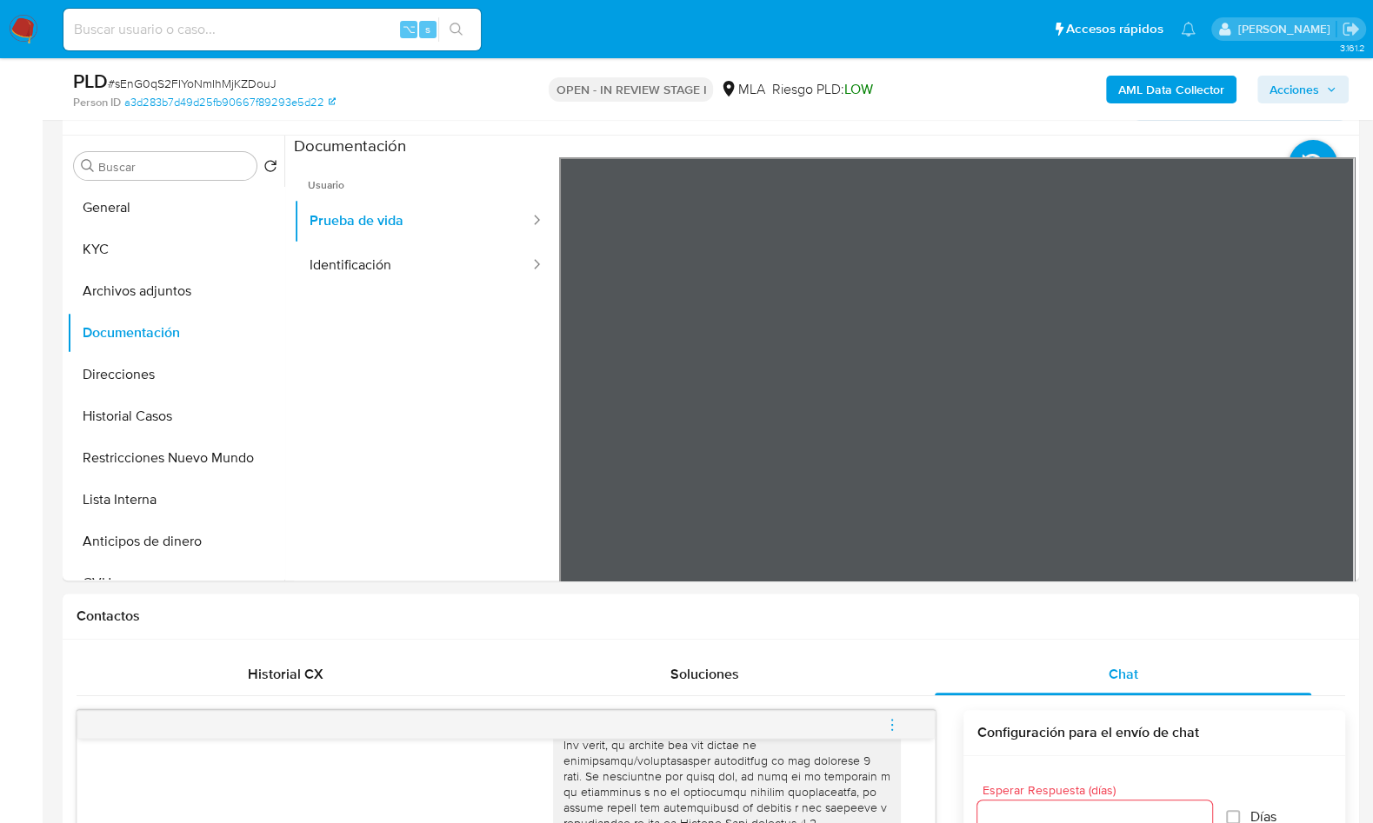
scroll to position [53, 0]
click at [1062, 682] on div "Chat" at bounding box center [1123, 675] width 377 height 42
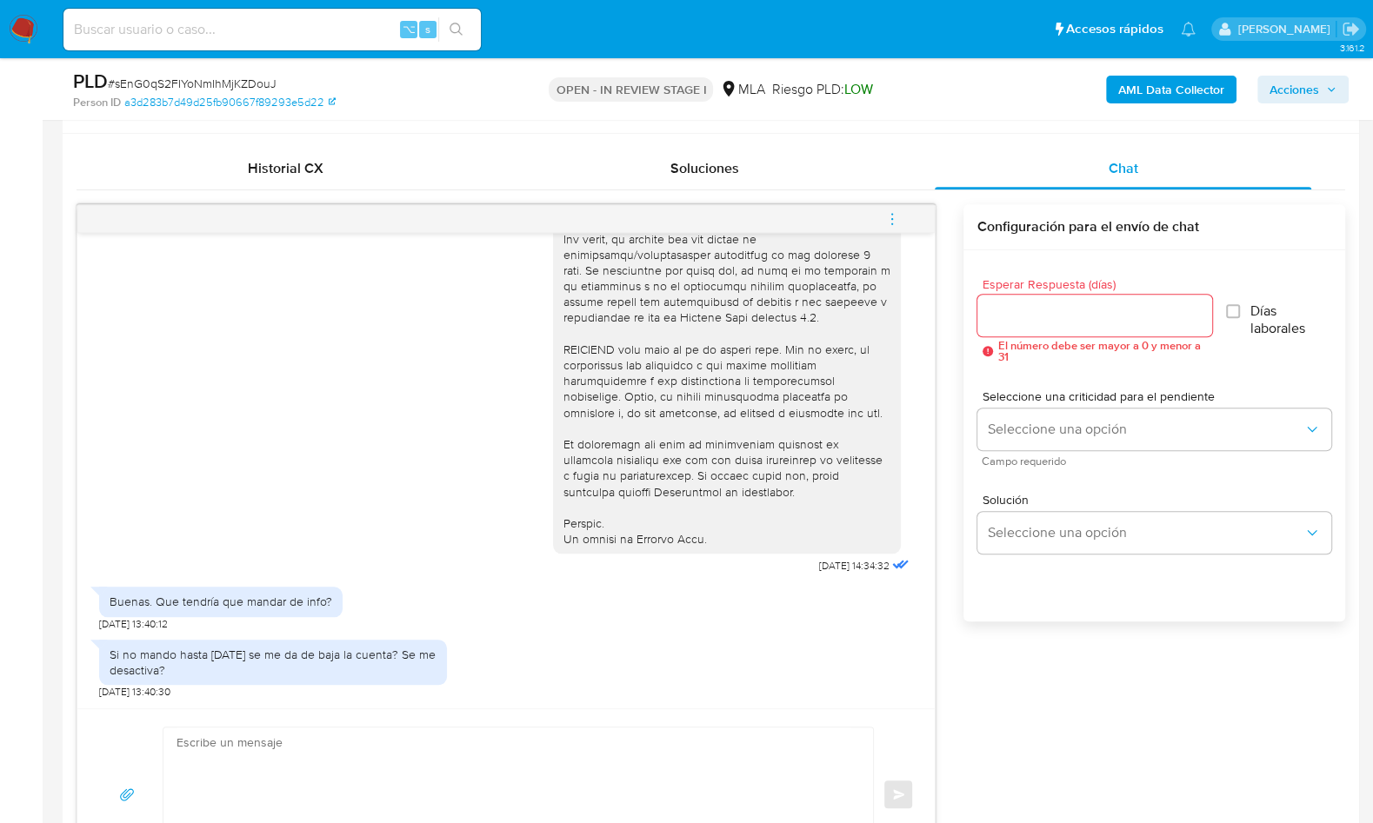
scroll to position [1056, 0]
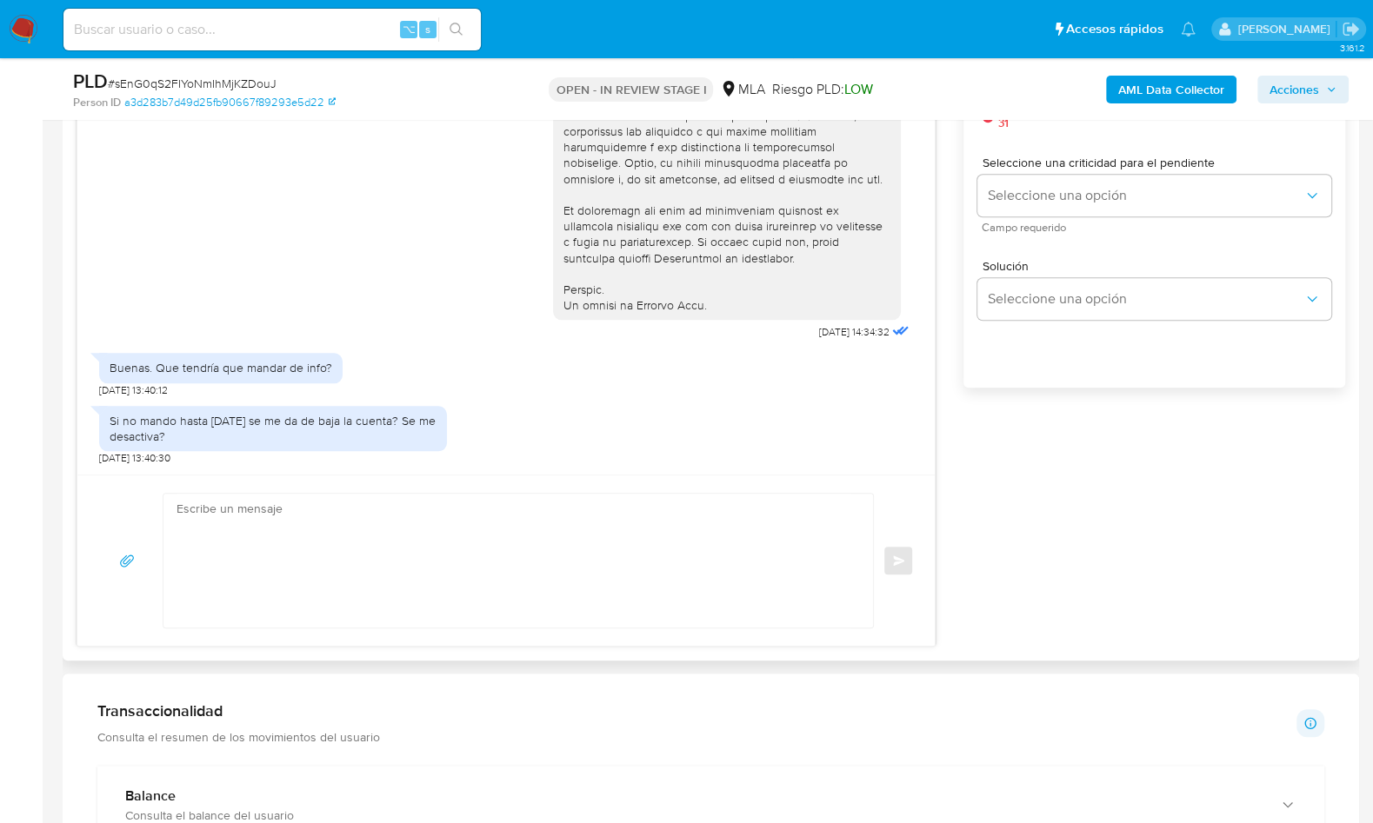
click at [528, 503] on textarea at bounding box center [514, 561] width 675 height 134
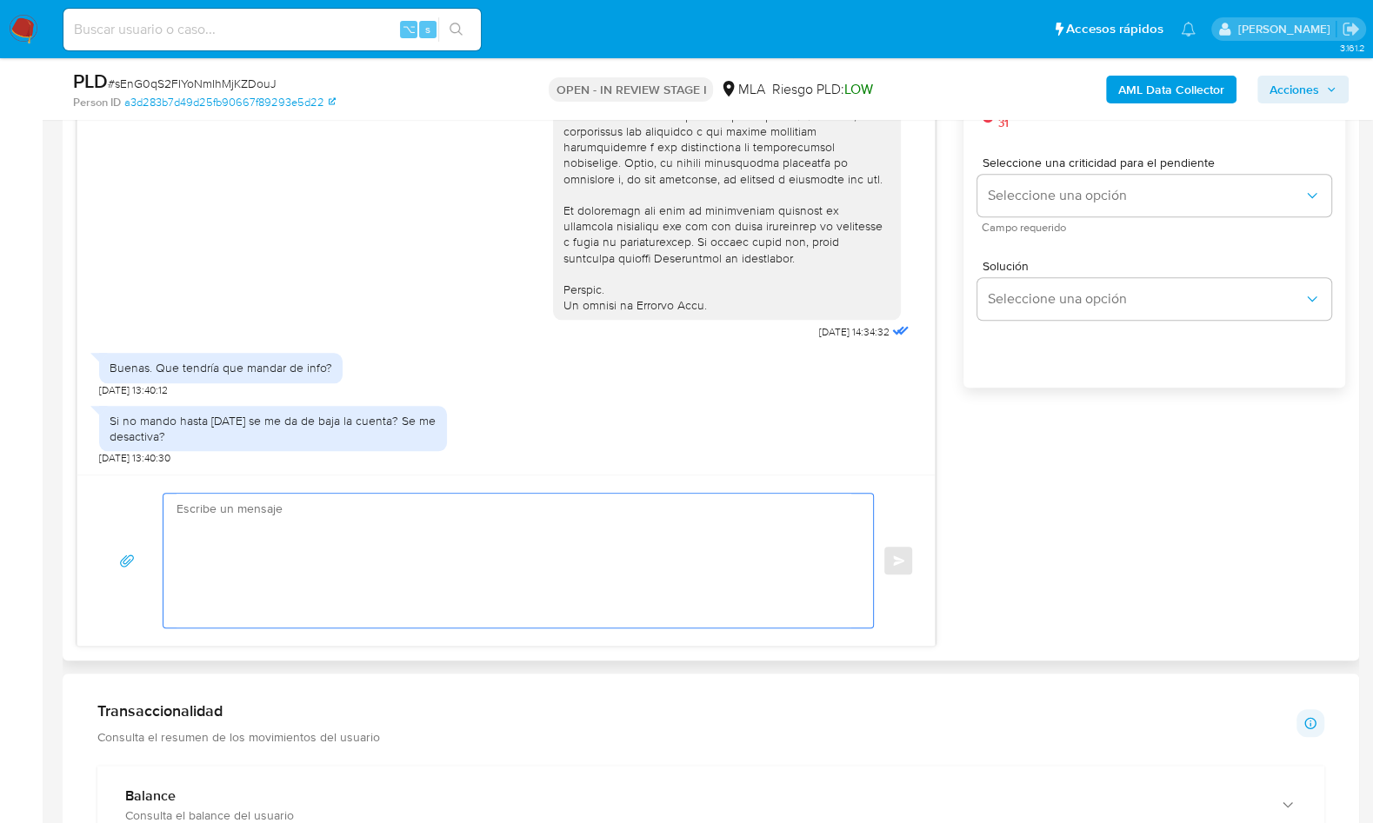
click at [500, 542] on textarea at bounding box center [514, 561] width 675 height 134
click at [470, 542] on textarea at bounding box center [514, 561] width 675 height 134
click at [288, 536] on textarea at bounding box center [514, 561] width 675 height 134
paste textarea "Hola XXX, Muchas gracias por la respuesta. Analizamos tu caso y verificamos que…"
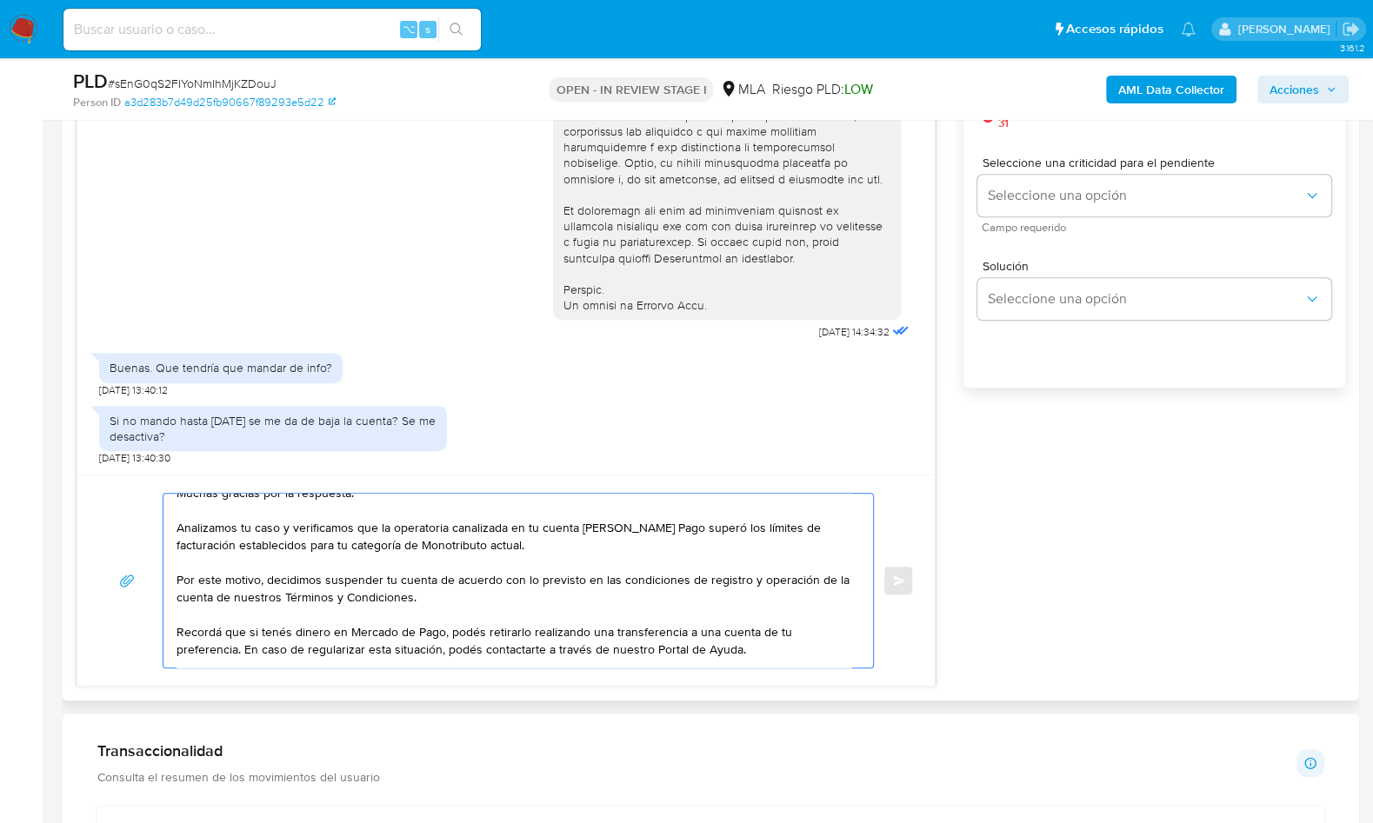
scroll to position [0, 0]
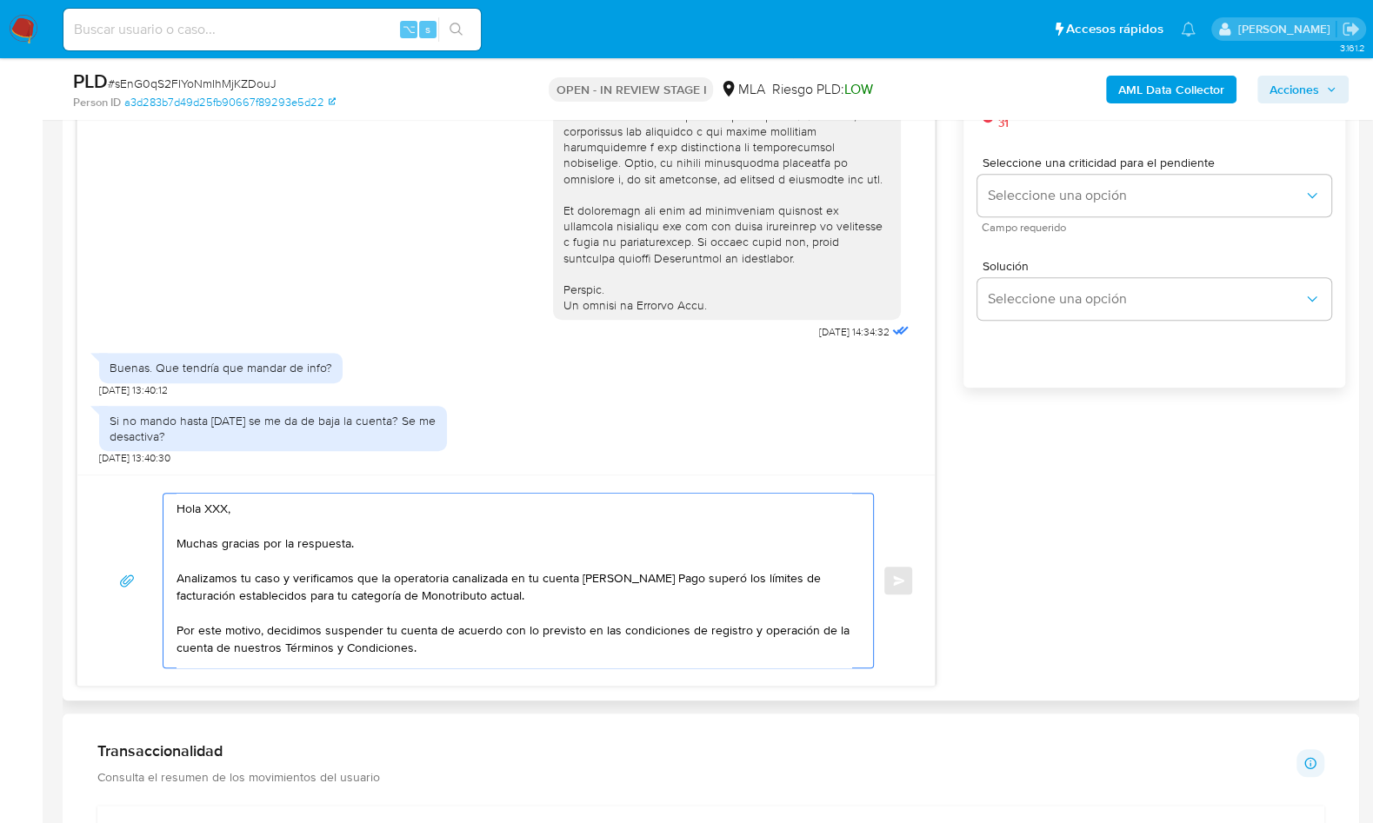
click at [220, 509] on textarea "Hola XXX, Muchas gracias por la respuesta. Analizamos tu caso y verificamos que…" at bounding box center [514, 581] width 675 height 174
click at [615, 594] on textarea "Hola, Muchas gracias por la respuesta. Analizamos tu caso y verificamos que la …" at bounding box center [514, 581] width 675 height 174
paste textarea "Verificamos que [la documentación aportada no es suficiente para justificar la …"
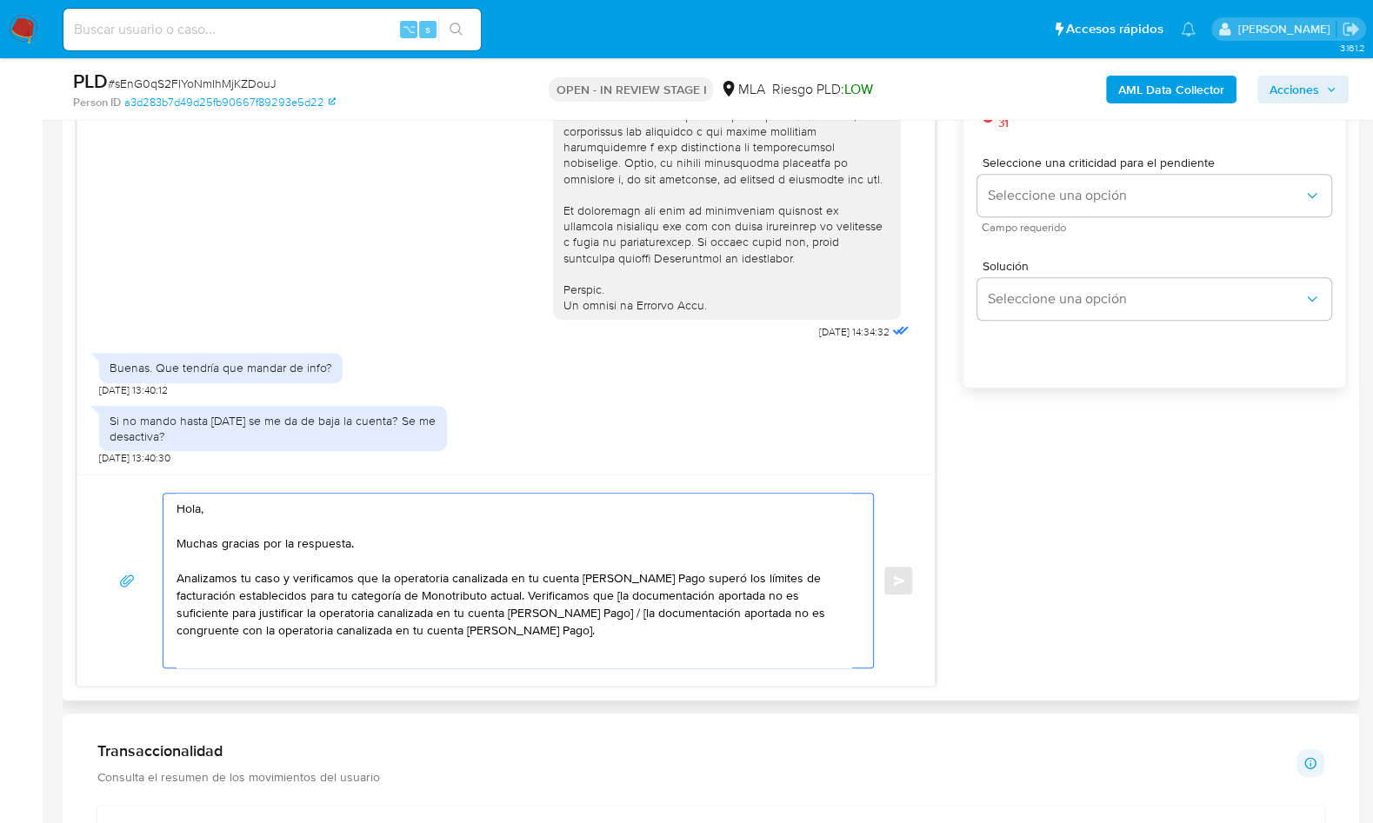
drag, startPoint x: 613, startPoint y: 595, endPoint x: 588, endPoint y: 624, distance: 38.9
click at [588, 624] on textarea "Hola, Muchas gracias por la respuesta. Analizamos tu caso y verificamos que la …" at bounding box center [514, 581] width 675 height 174
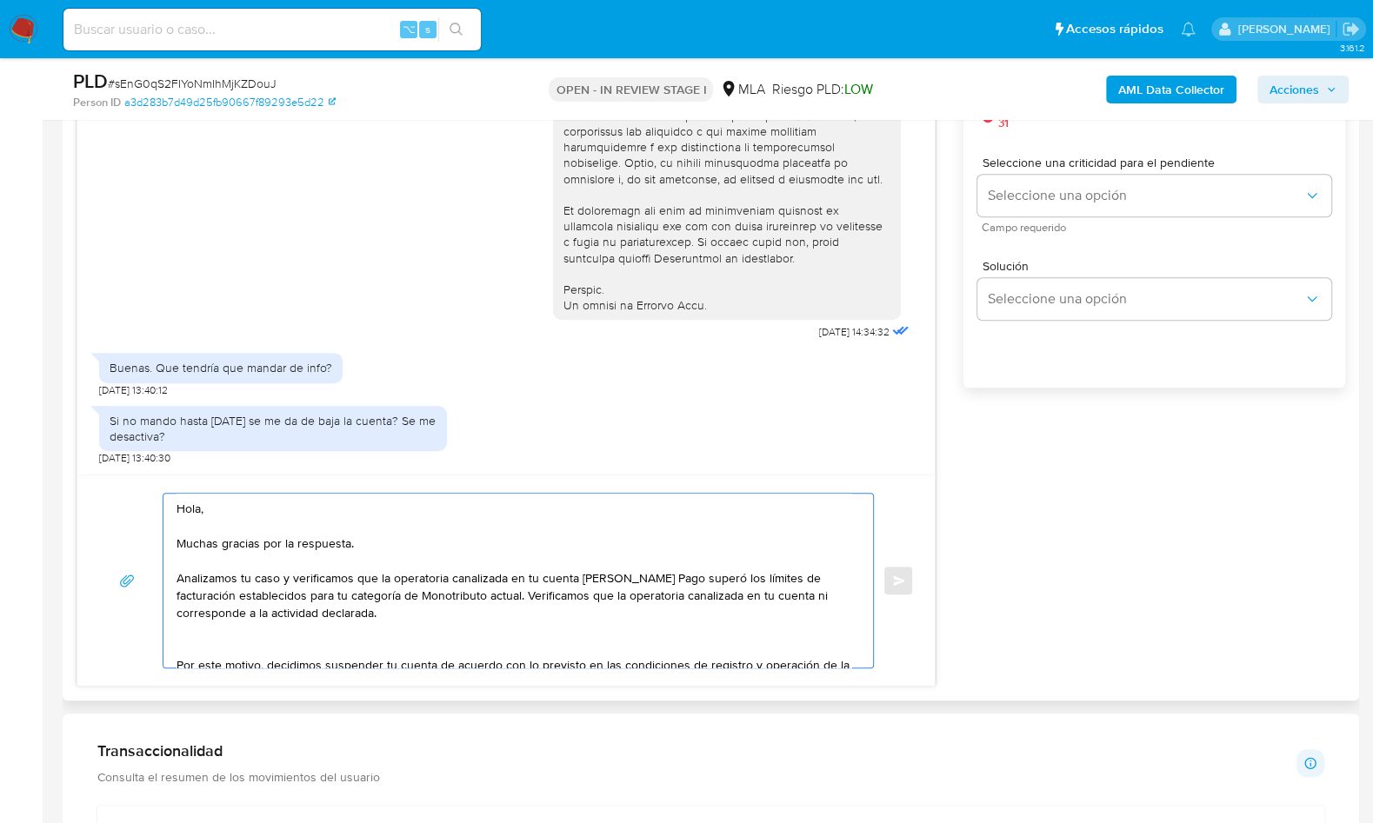
type textarea "Hola, Muchas gracias por la respuesta. Analizamos tu caso y verificamos que la …"
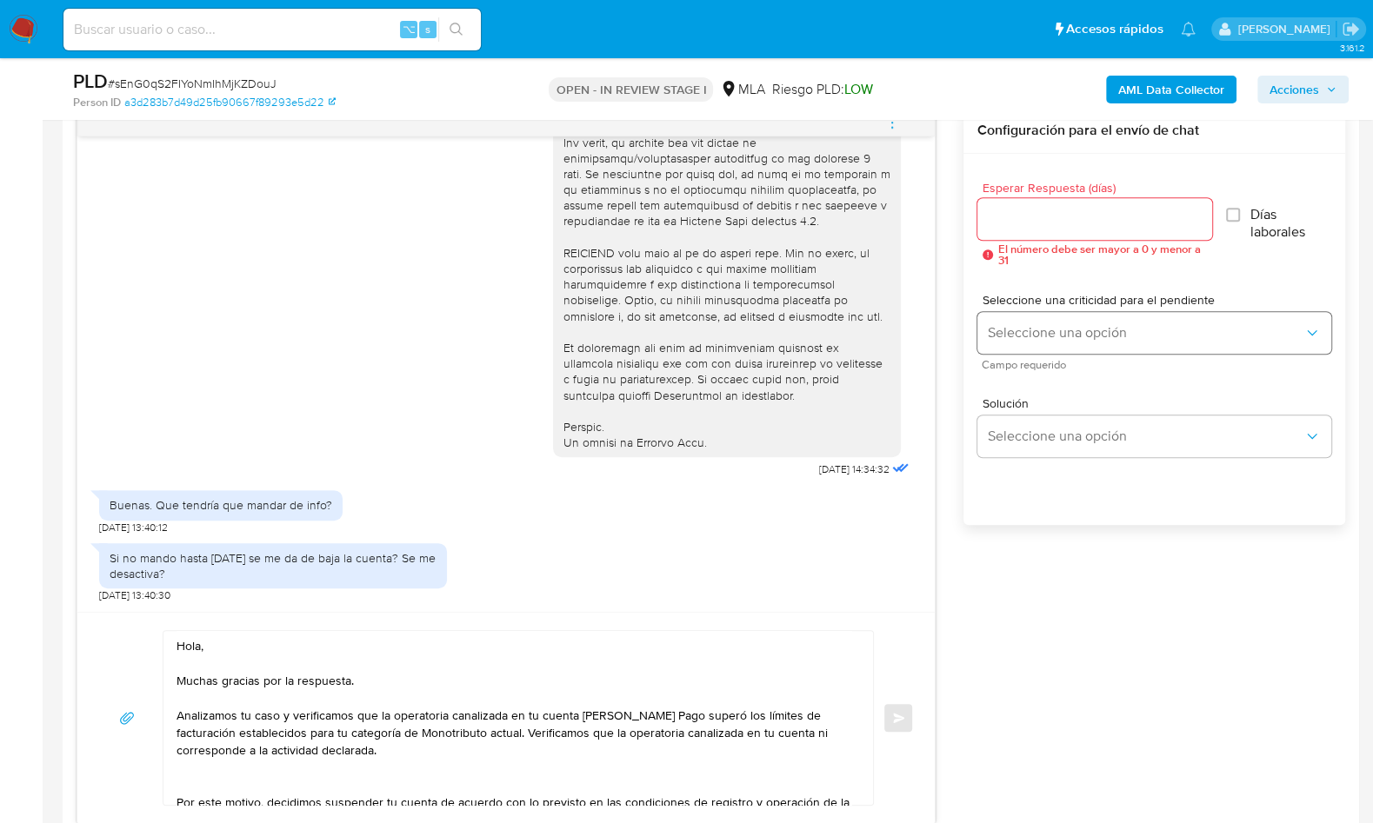
scroll to position [917, 0]
click at [1014, 225] on input "Esperar Respuesta (días)" at bounding box center [1094, 220] width 235 height 23
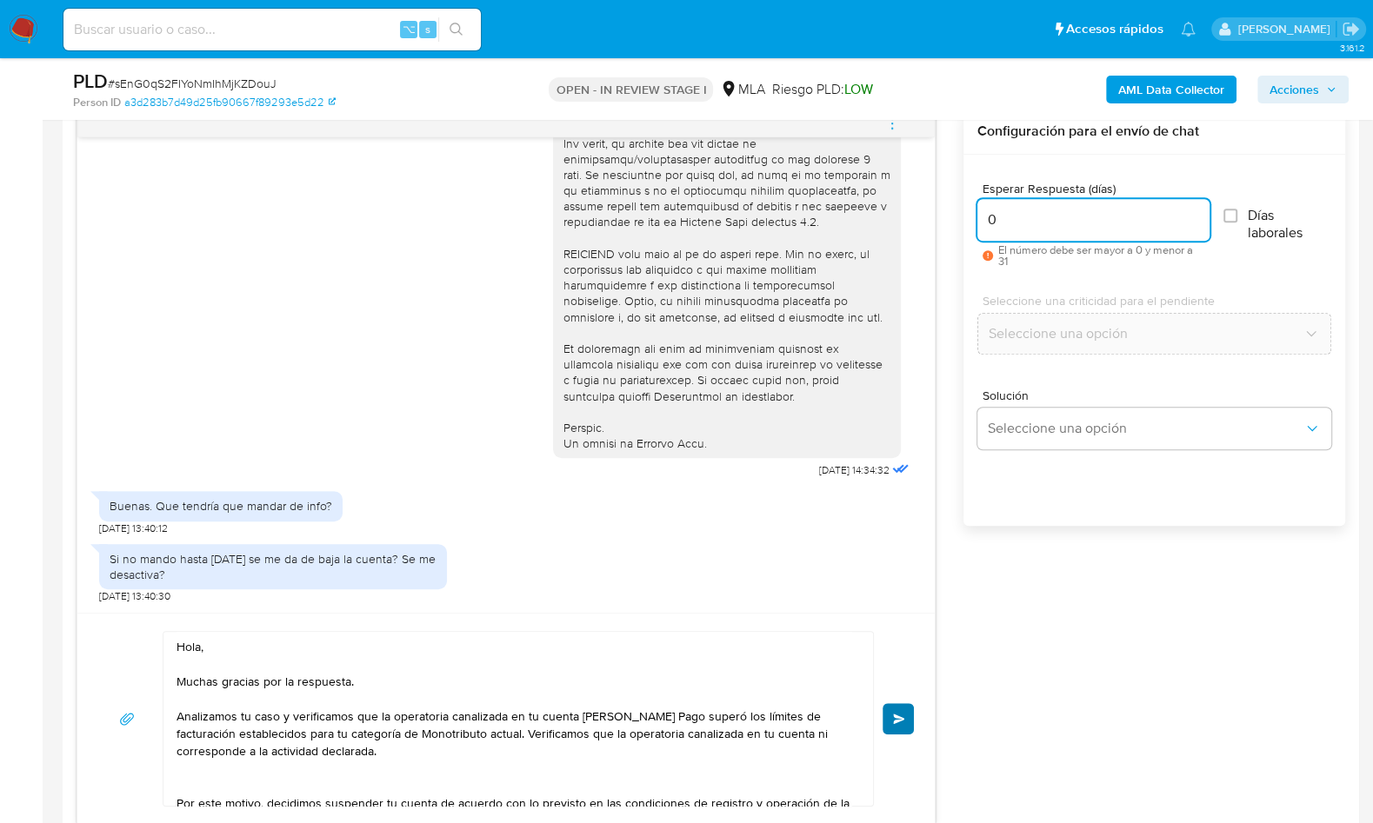
type input "0"
click at [890, 721] on button "Enviar" at bounding box center [898, 718] width 31 height 31
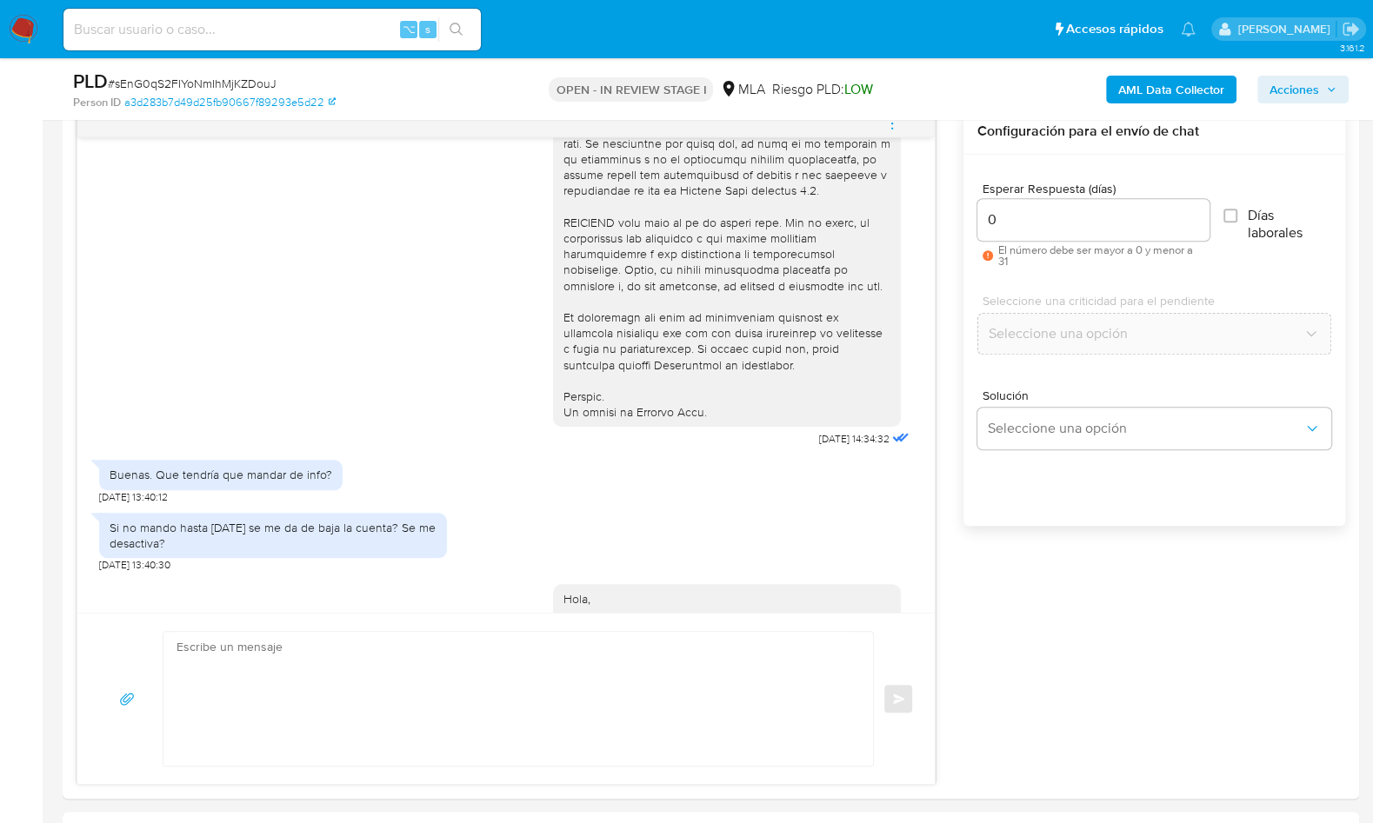
scroll to position [1030, 0]
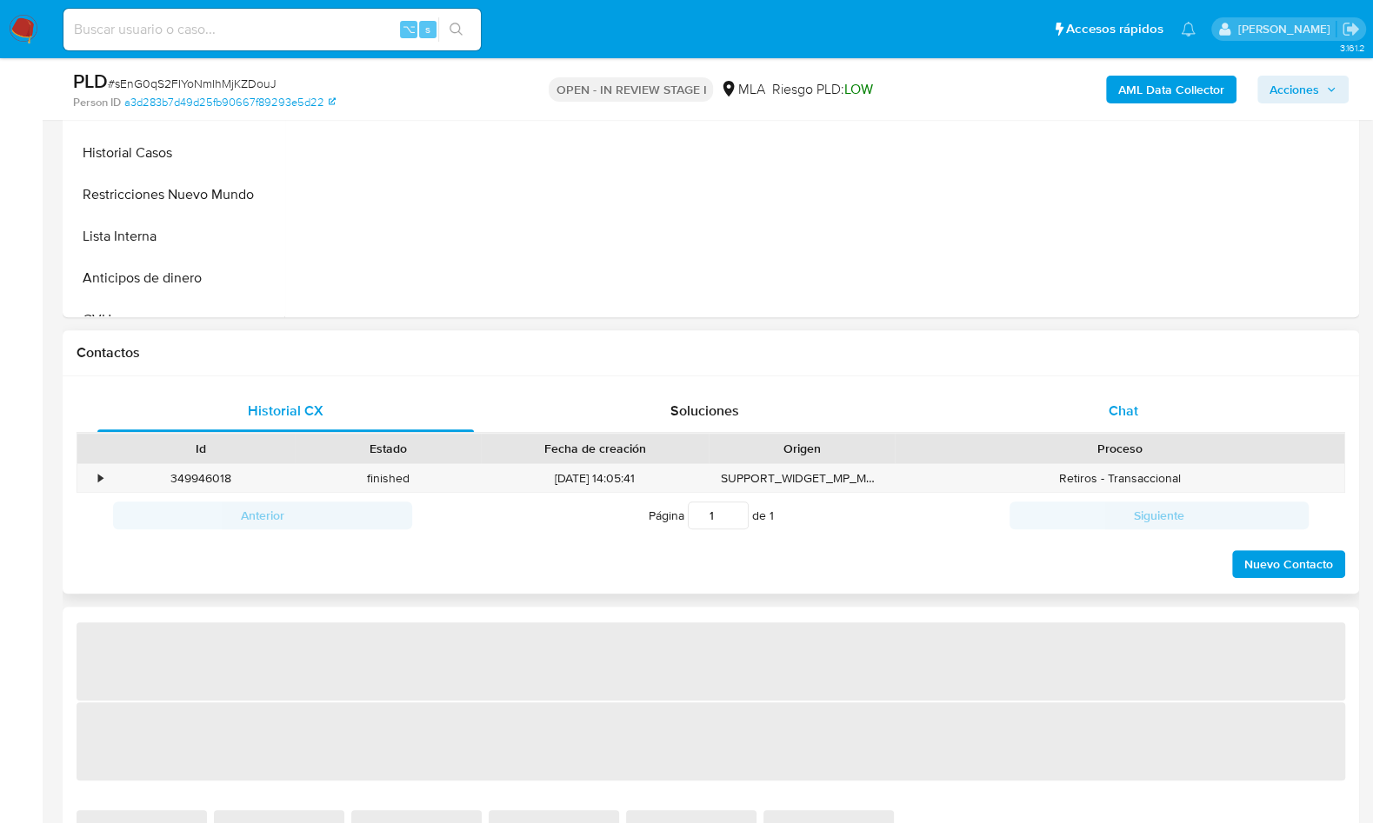
click at [1130, 413] on span "Chat" at bounding box center [1124, 411] width 30 height 20
select select "10"
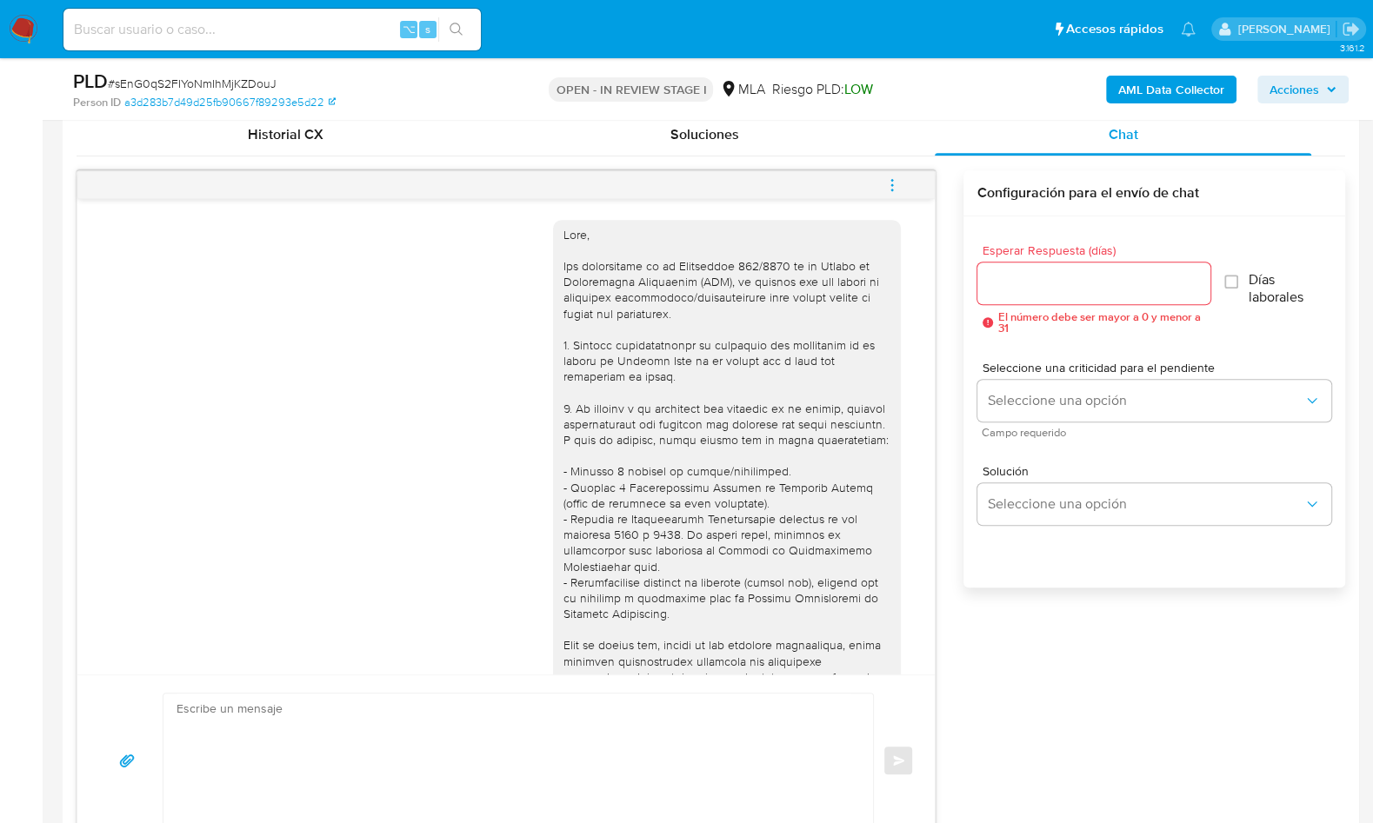
scroll to position [1030, 0]
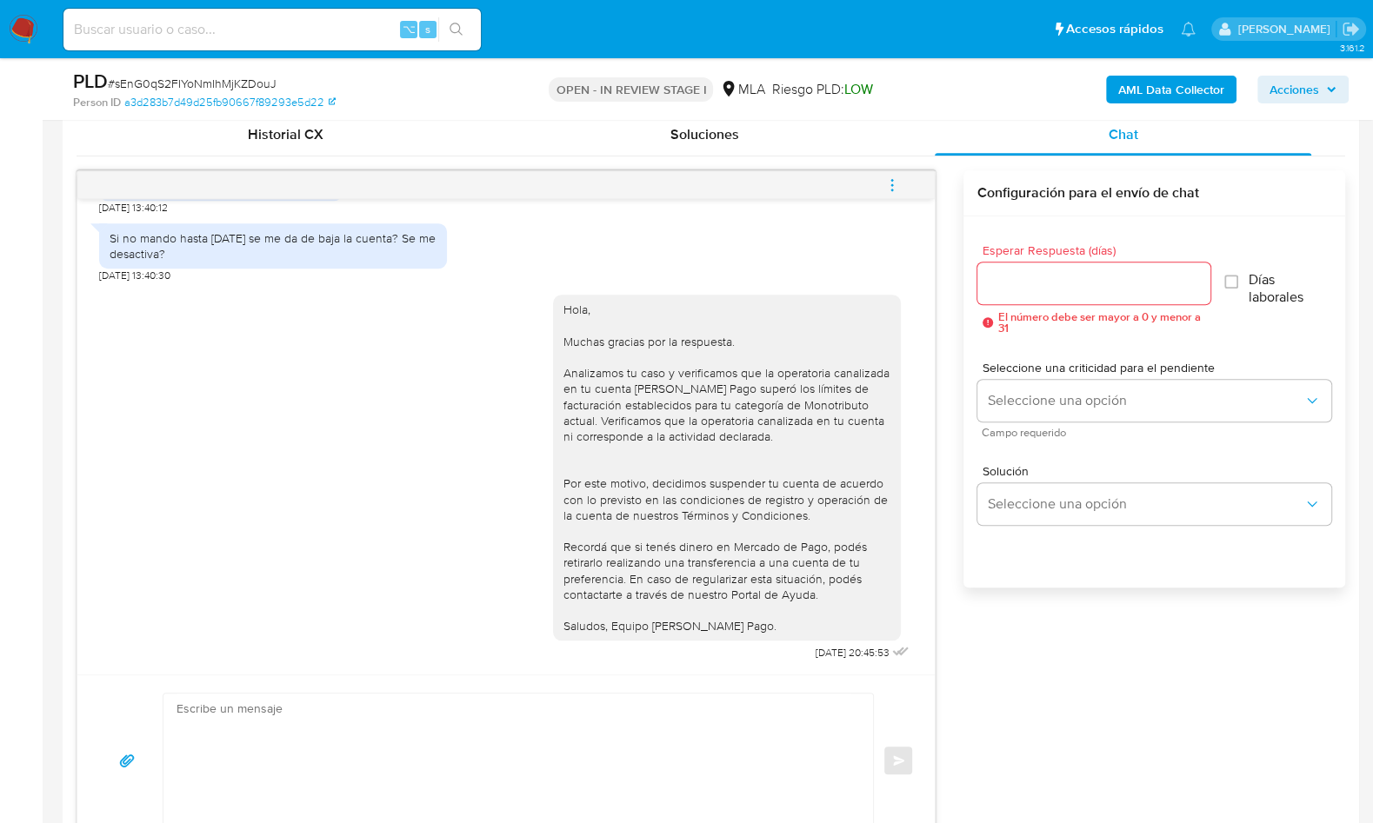
click at [904, 190] on button "menu-action" at bounding box center [891, 185] width 57 height 42
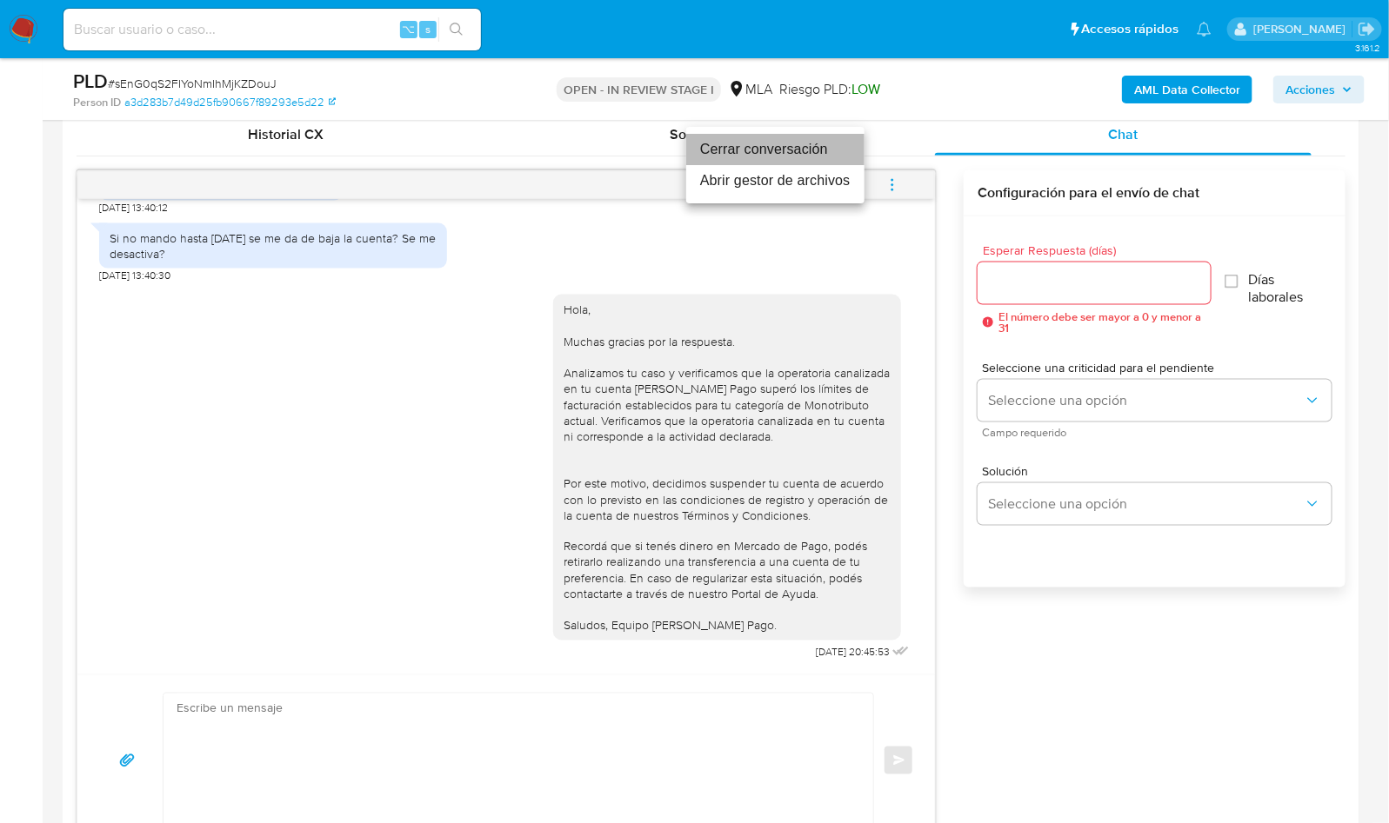
click at [788, 147] on li "Cerrar conversación" at bounding box center [775, 149] width 178 height 31
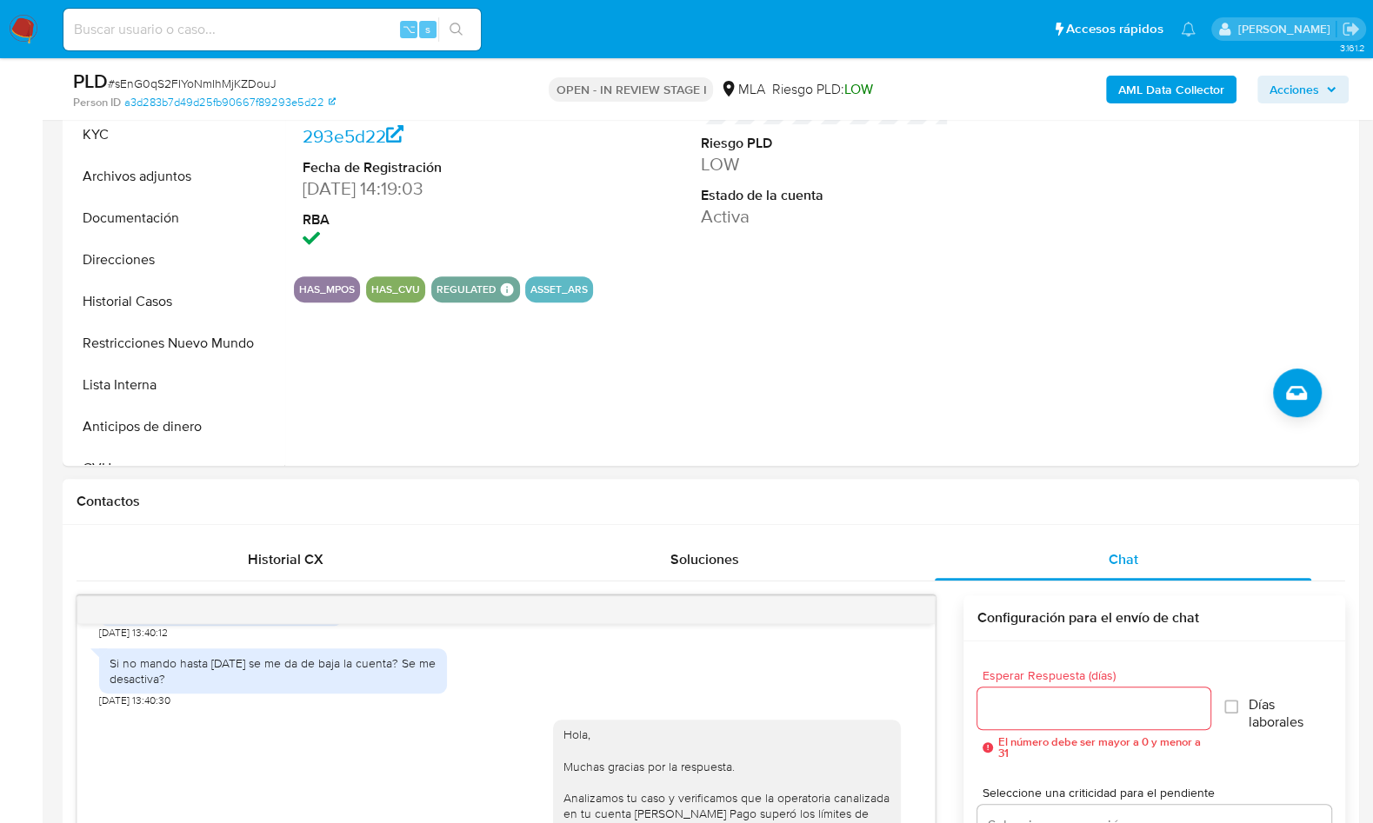
scroll to position [306, 0]
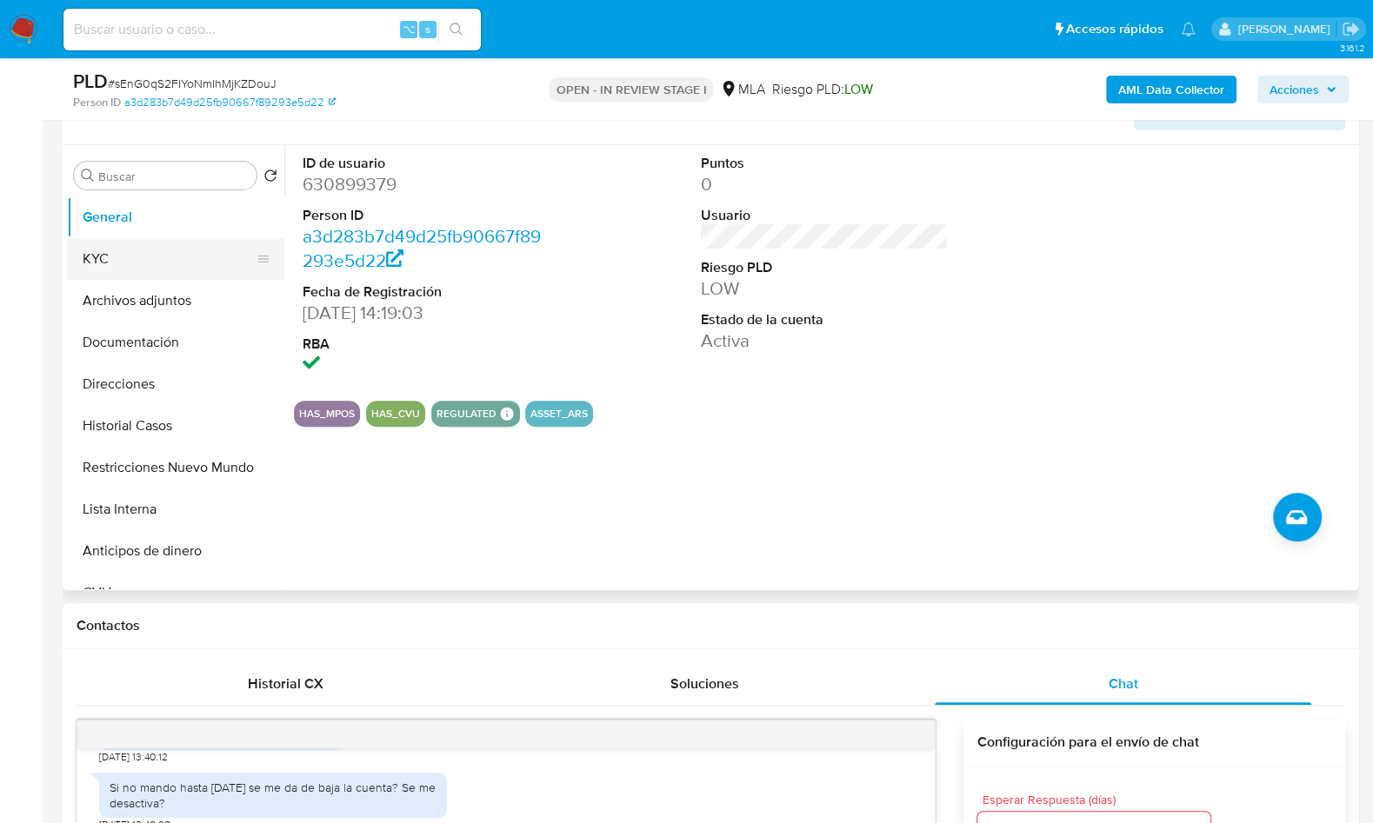
click at [151, 264] on button "KYC" at bounding box center [168, 259] width 203 height 42
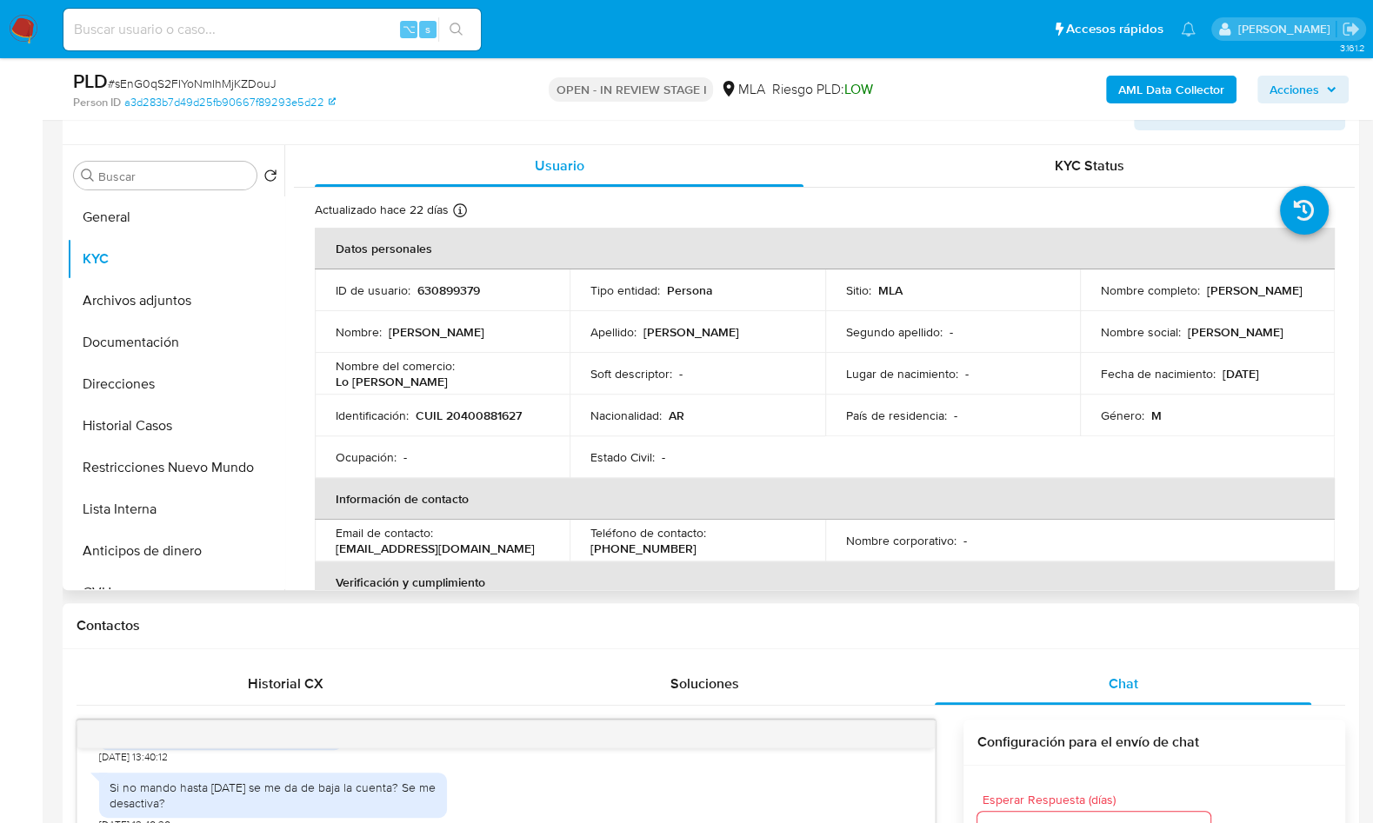
click at [1216, 288] on p "Ignacio Paez" at bounding box center [1255, 291] width 96 height 16
copy p "Ignacio"
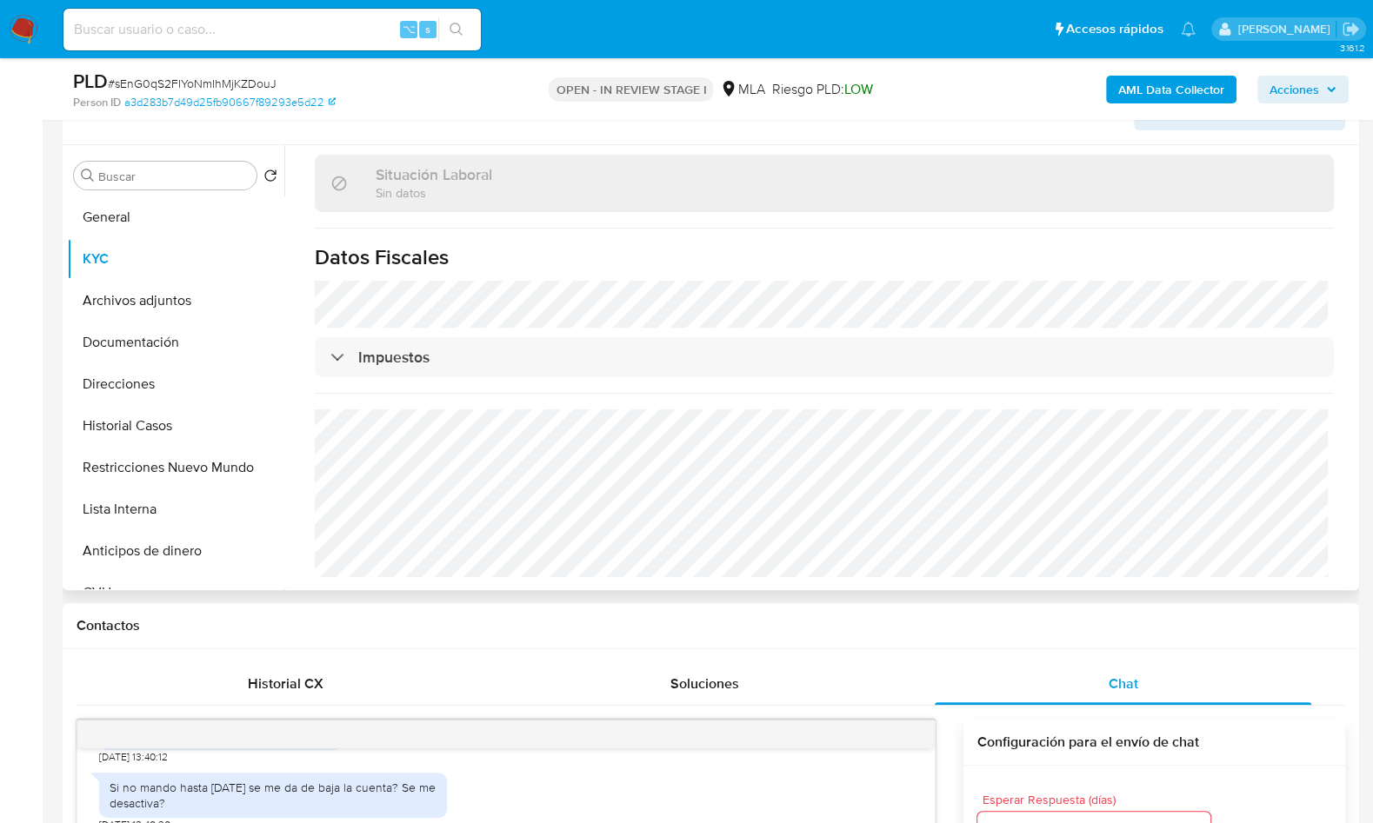
scroll to position [0, 0]
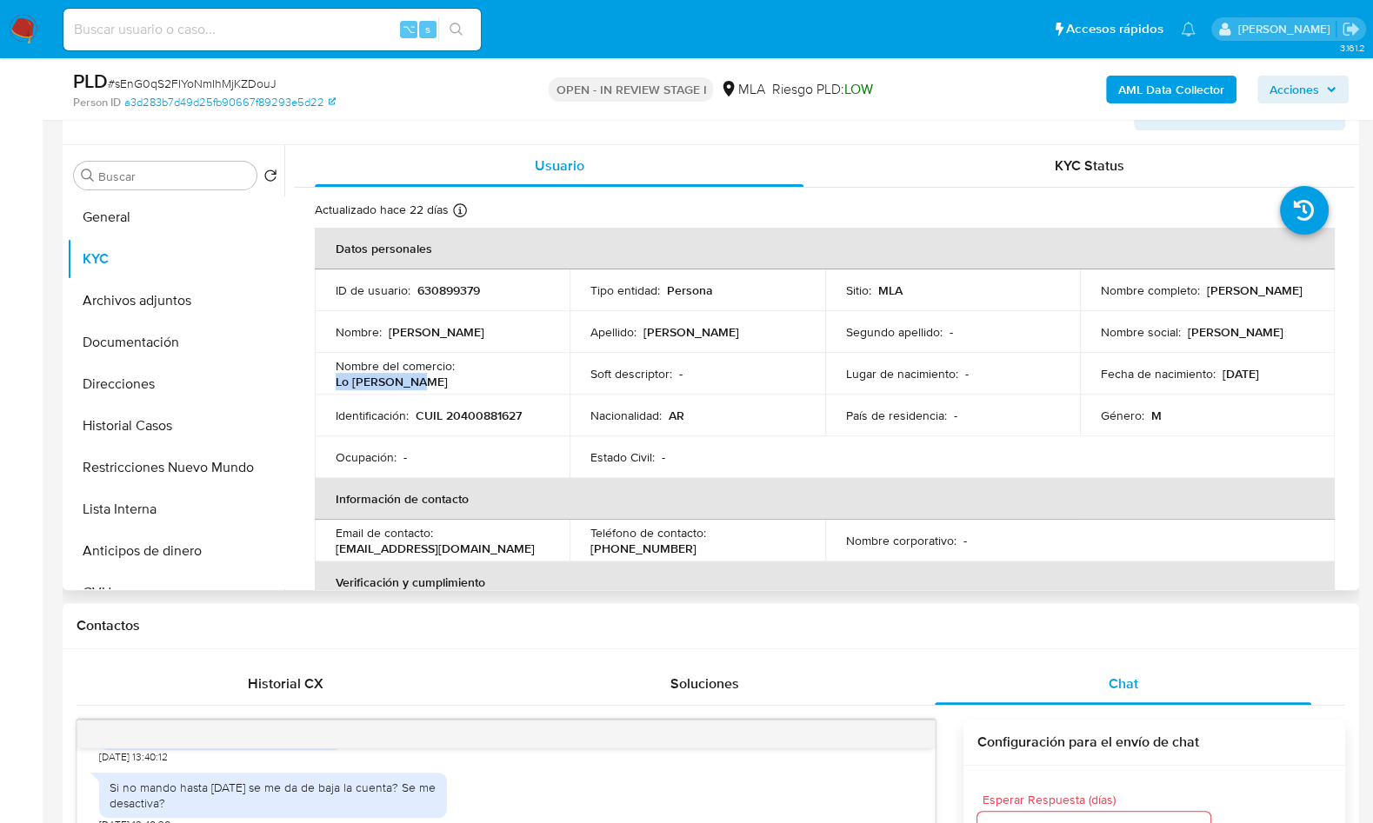
drag, startPoint x: 537, startPoint y: 372, endPoint x: 461, endPoint y: 375, distance: 76.6
click at [461, 374] on div "Nombre del comercio : Lo de Luisito" at bounding box center [442, 373] width 213 height 31
copy p "Lo de Luisito"
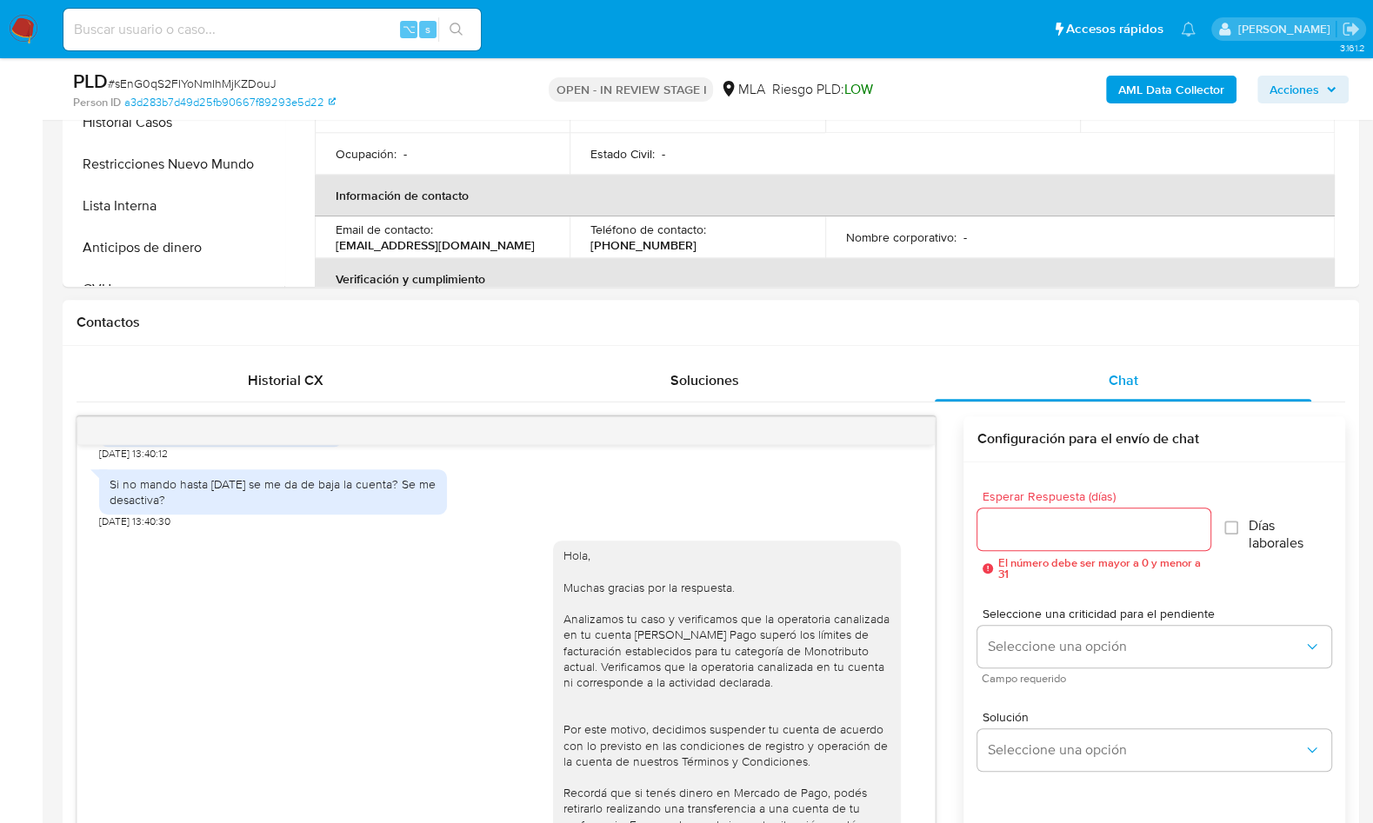
scroll to position [237, 0]
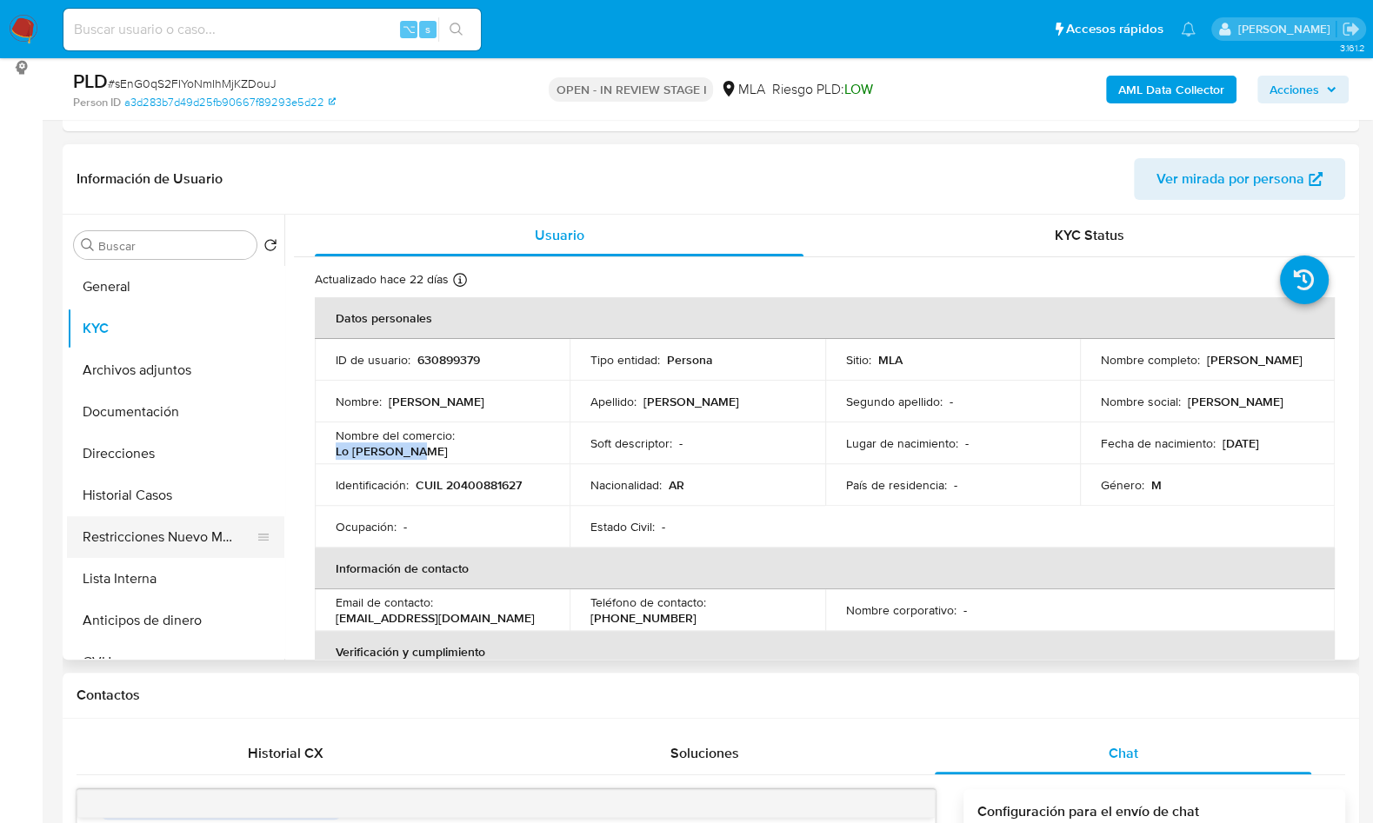
click at [224, 518] on button "Restricciones Nuevo Mundo" at bounding box center [168, 538] width 203 height 42
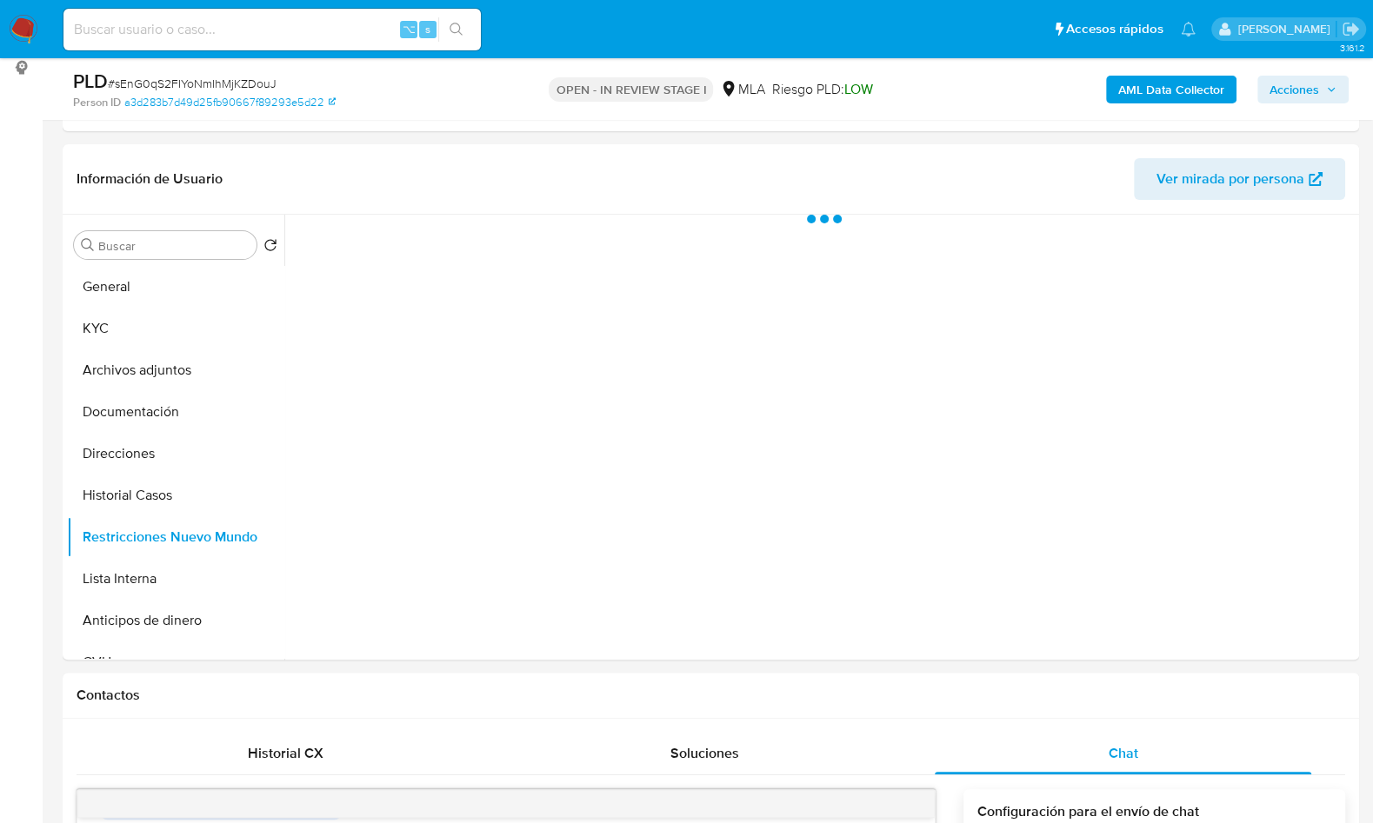
click at [1125, 83] on b "AML Data Collector" at bounding box center [1171, 90] width 106 height 28
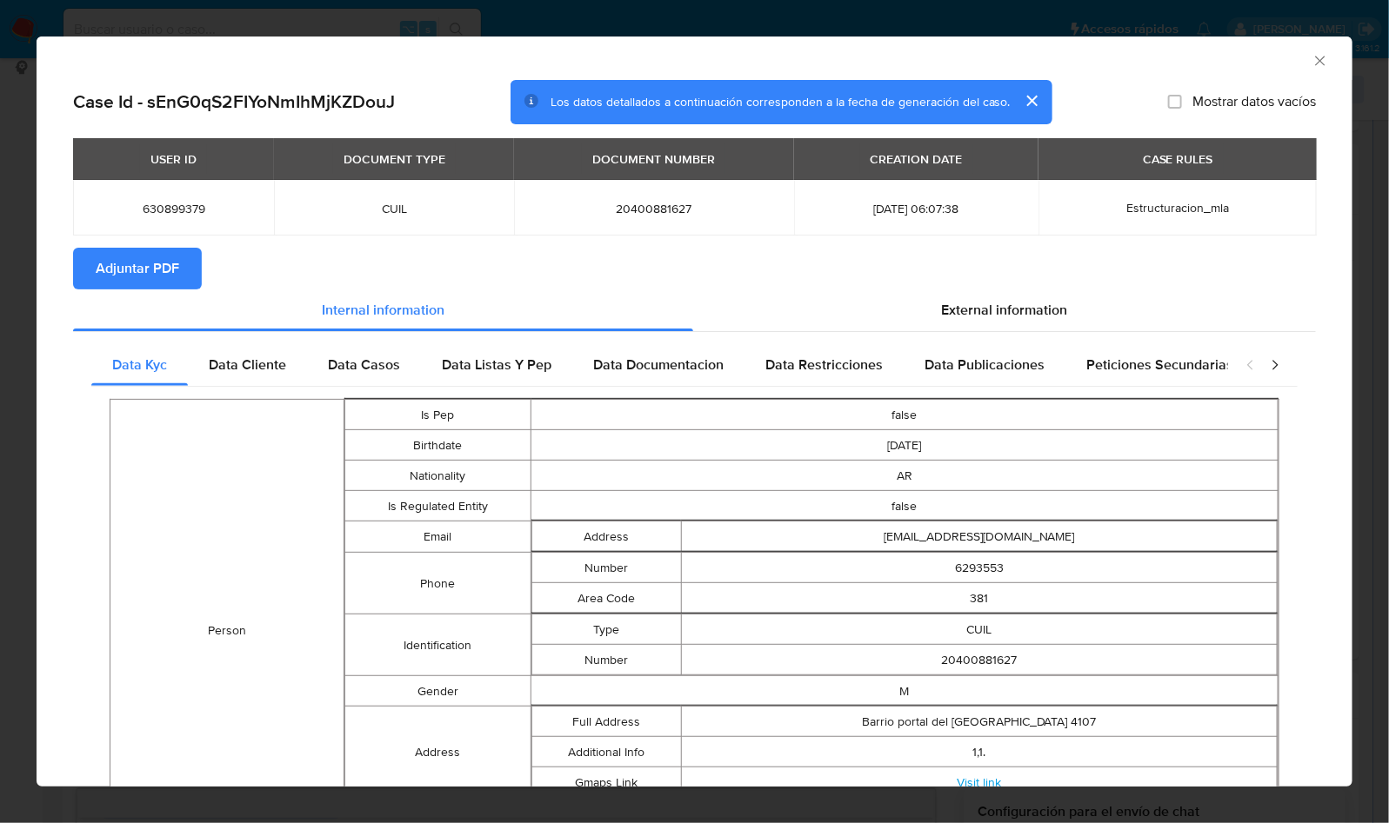
click at [176, 274] on span "Adjuntar PDF" at bounding box center [137, 269] width 83 height 38
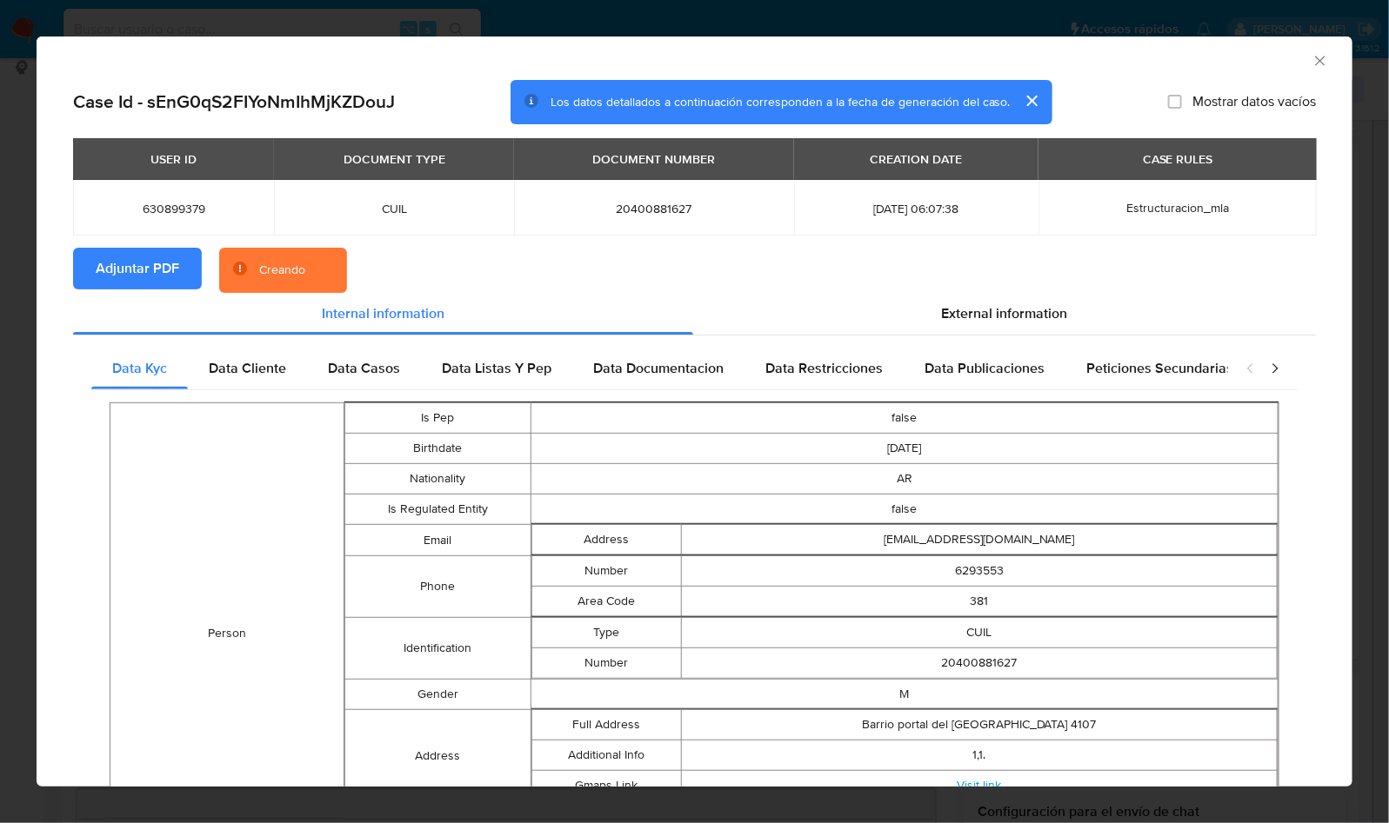
click at [630, 267] on section "Adjuntar PDF Creando" at bounding box center [694, 270] width 1243 height 45
click at [1242, 249] on section "Adjuntar PDF Creando" at bounding box center [694, 270] width 1243 height 45
click at [1214, 63] on div "AML Data Collector" at bounding box center [680, 58] width 1263 height 19
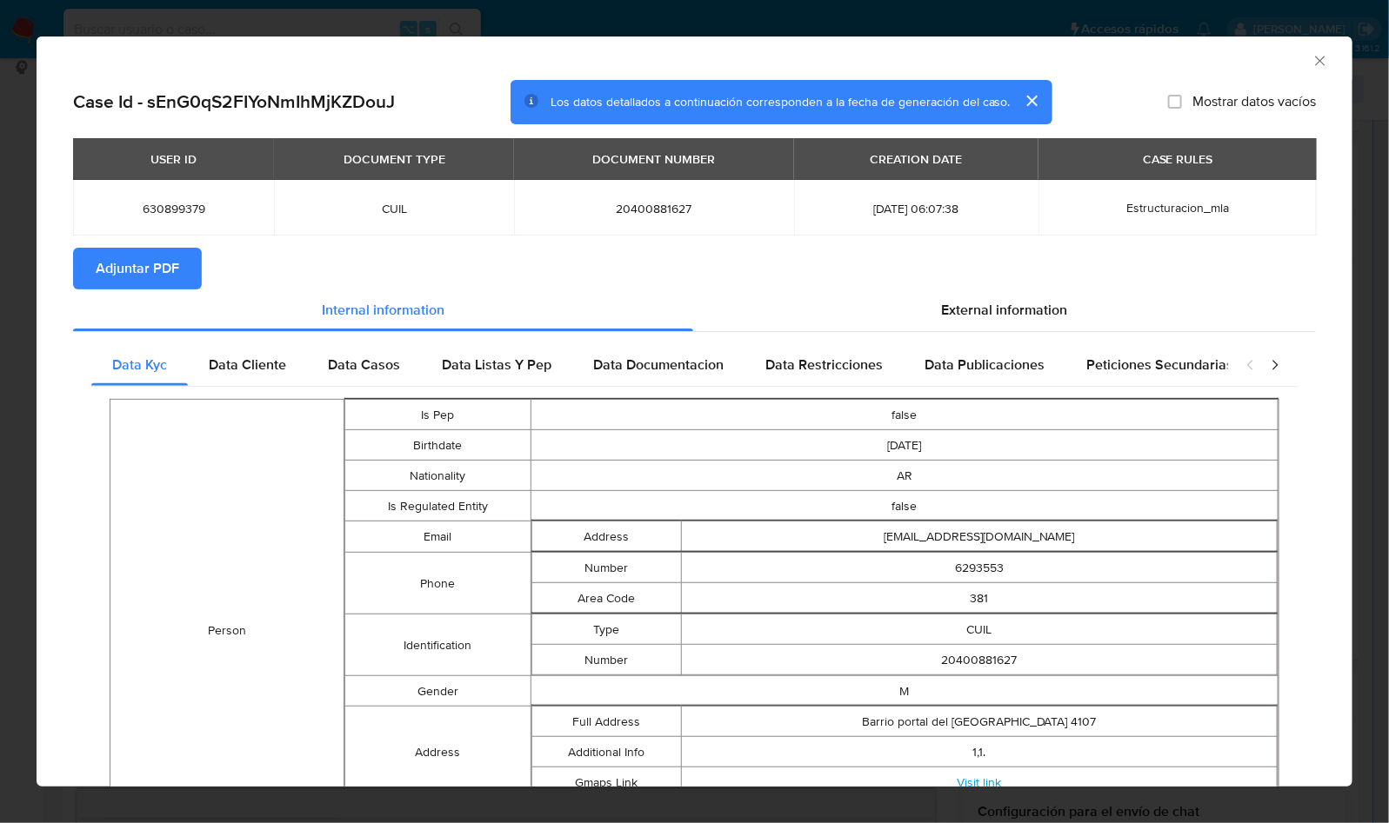
click at [1311, 62] on icon "Cerrar ventana" at bounding box center [1319, 60] width 17 height 17
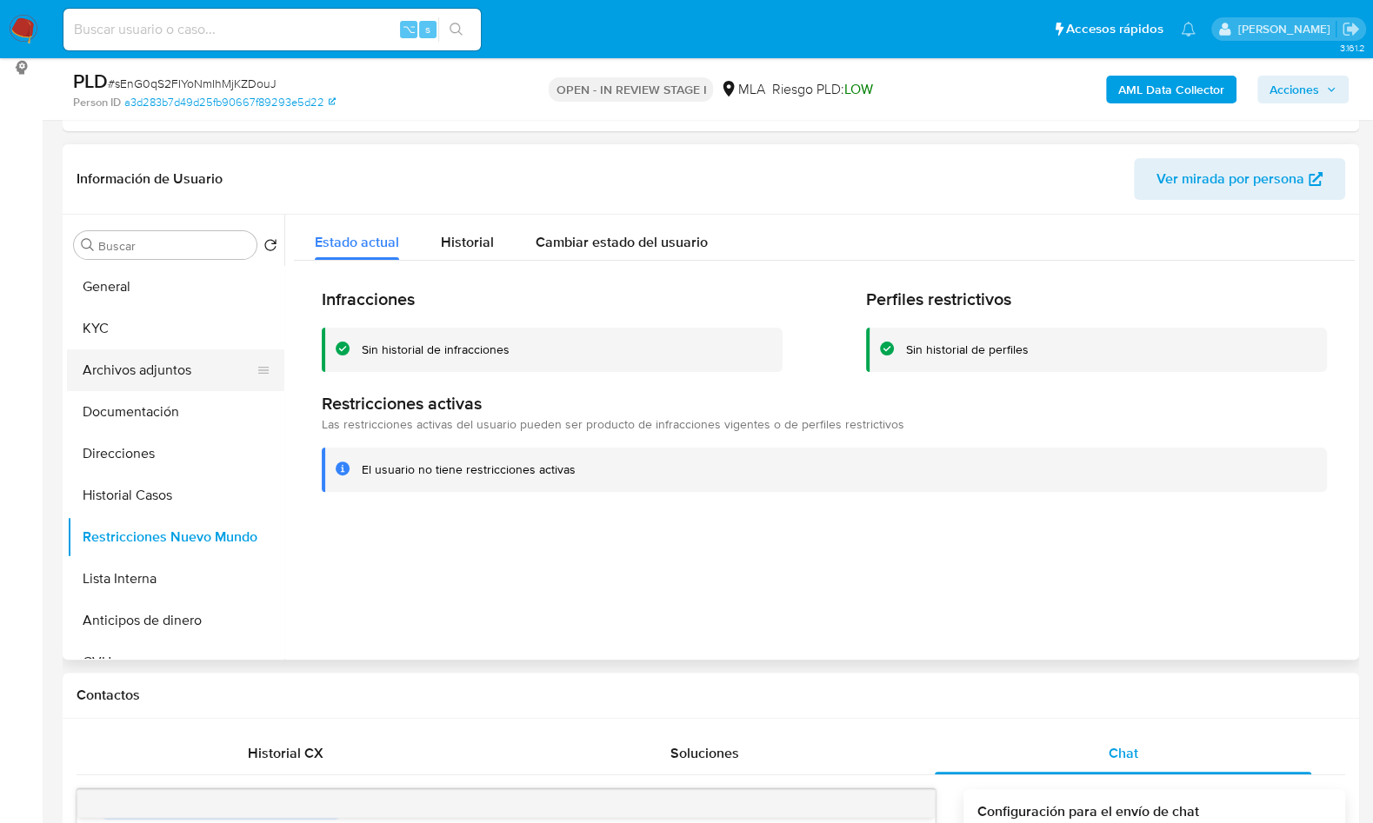
click at [196, 363] on button "Archivos adjuntos" at bounding box center [168, 371] width 203 height 42
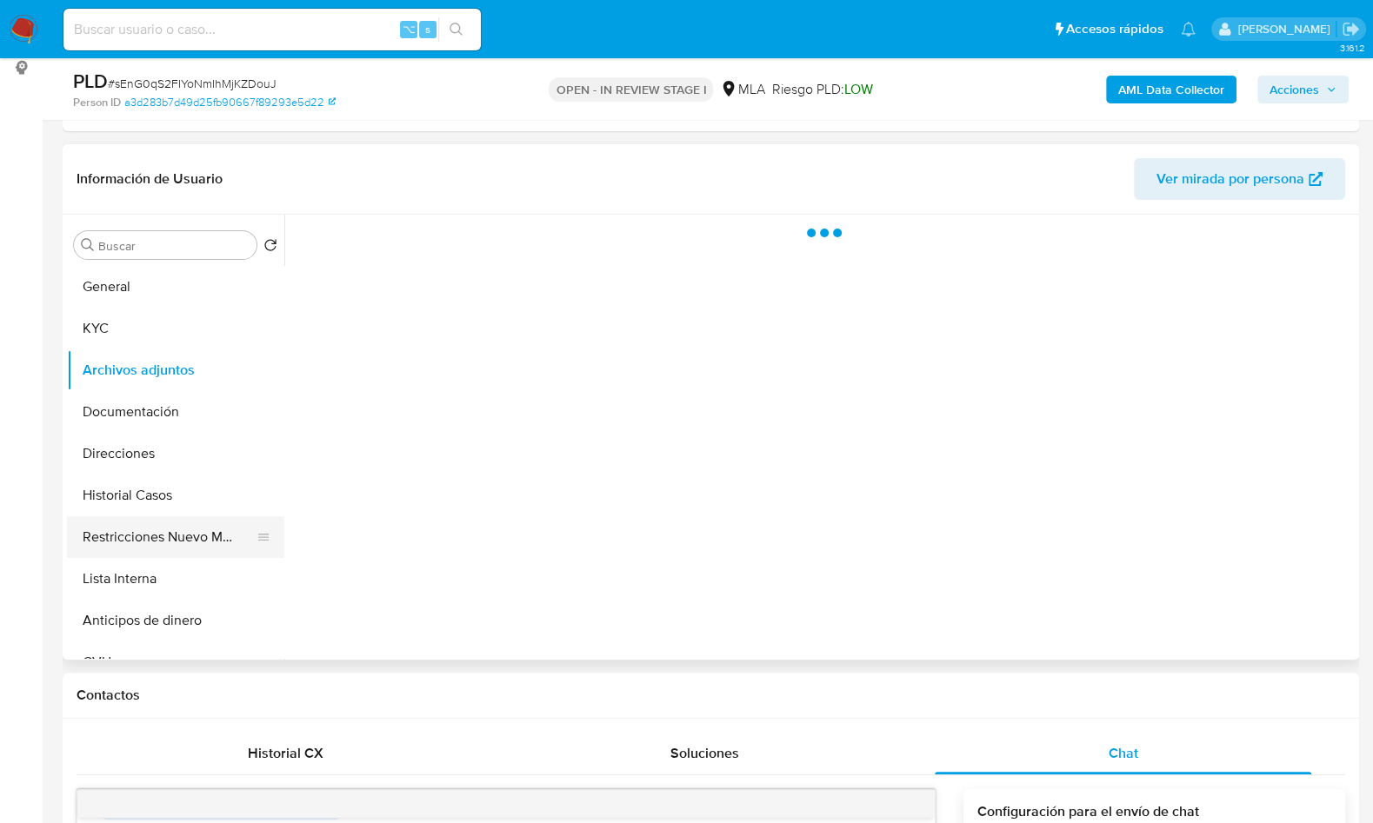
click at [138, 524] on button "Restricciones Nuevo Mundo" at bounding box center [168, 538] width 203 height 42
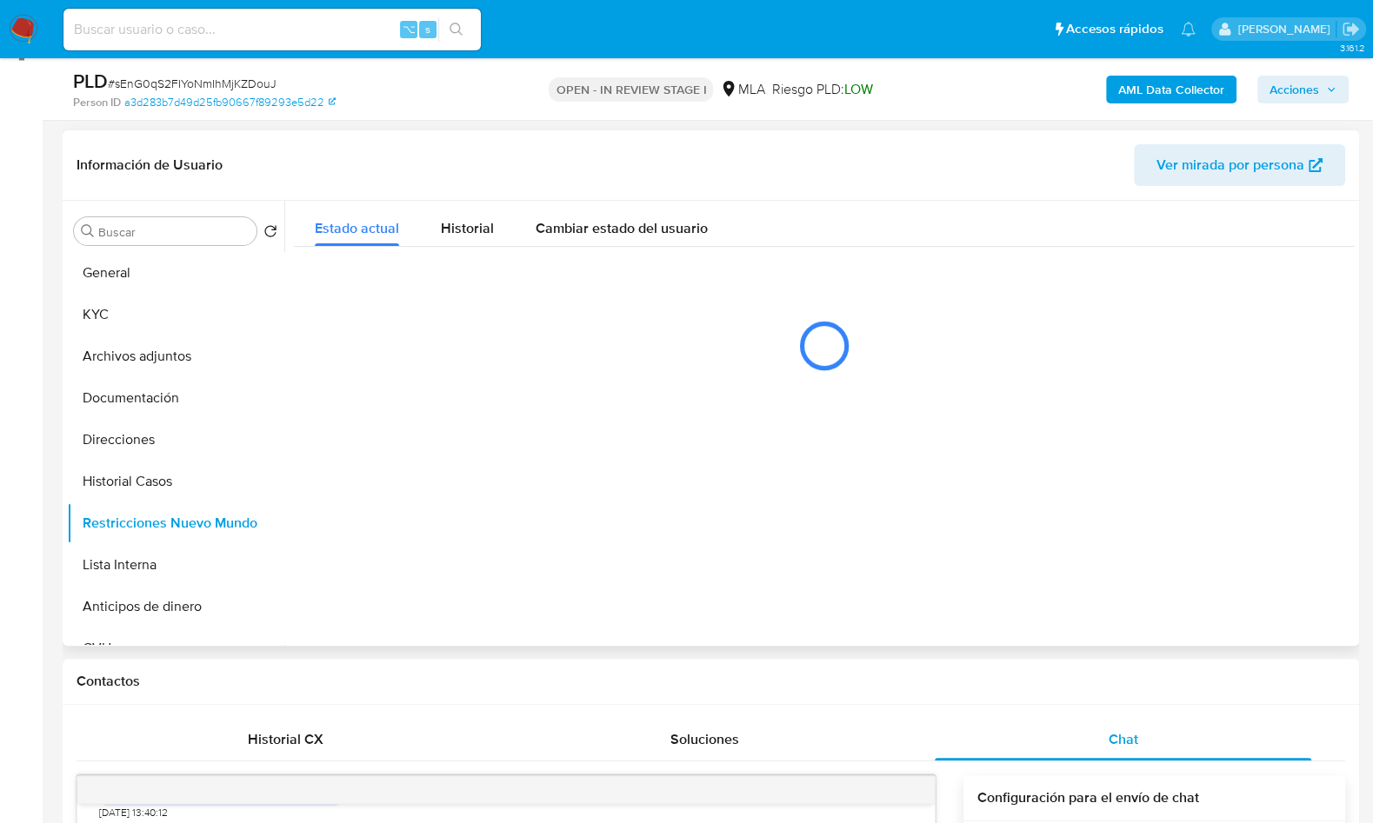
scroll to position [216, 0]
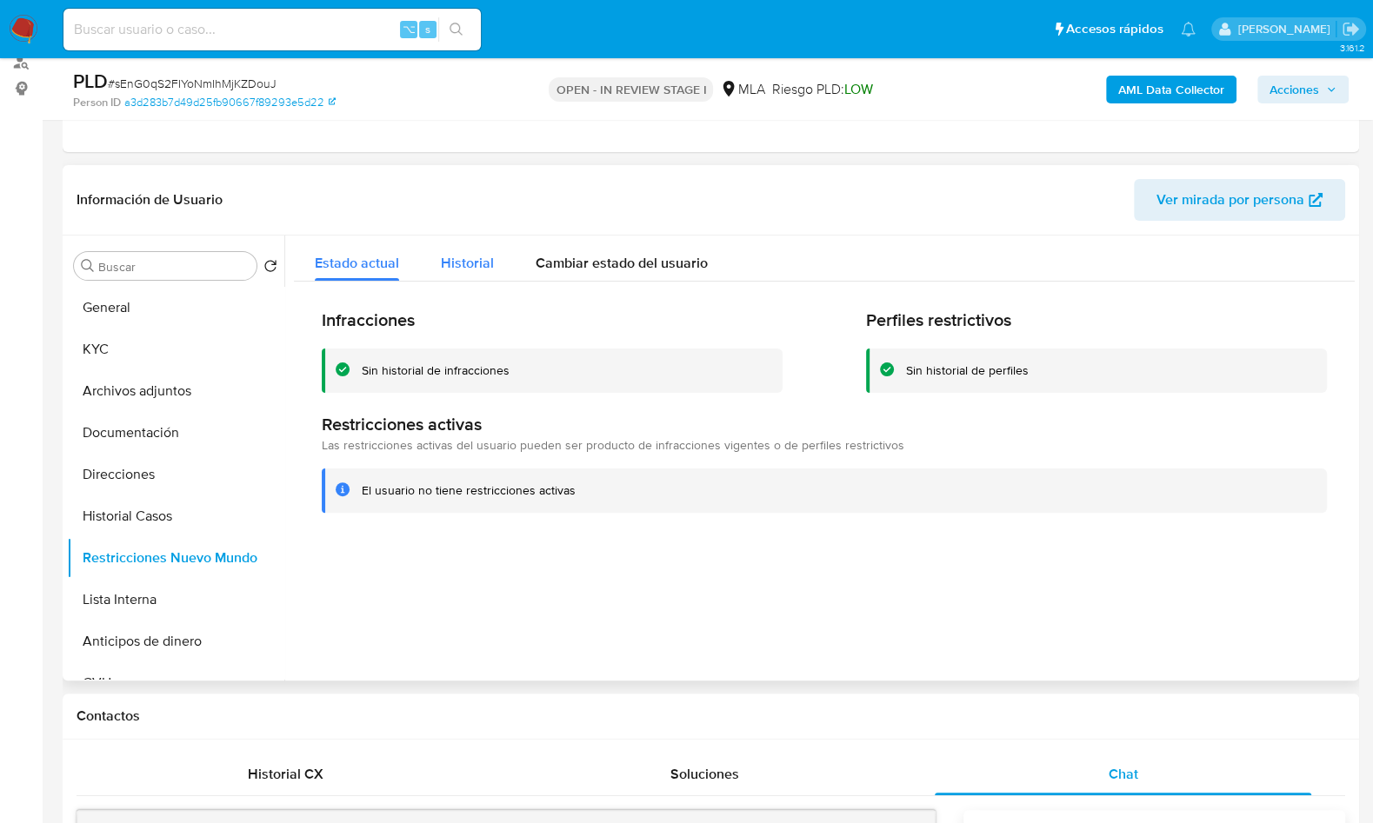
click at [479, 261] on span "Historial" at bounding box center [467, 263] width 53 height 20
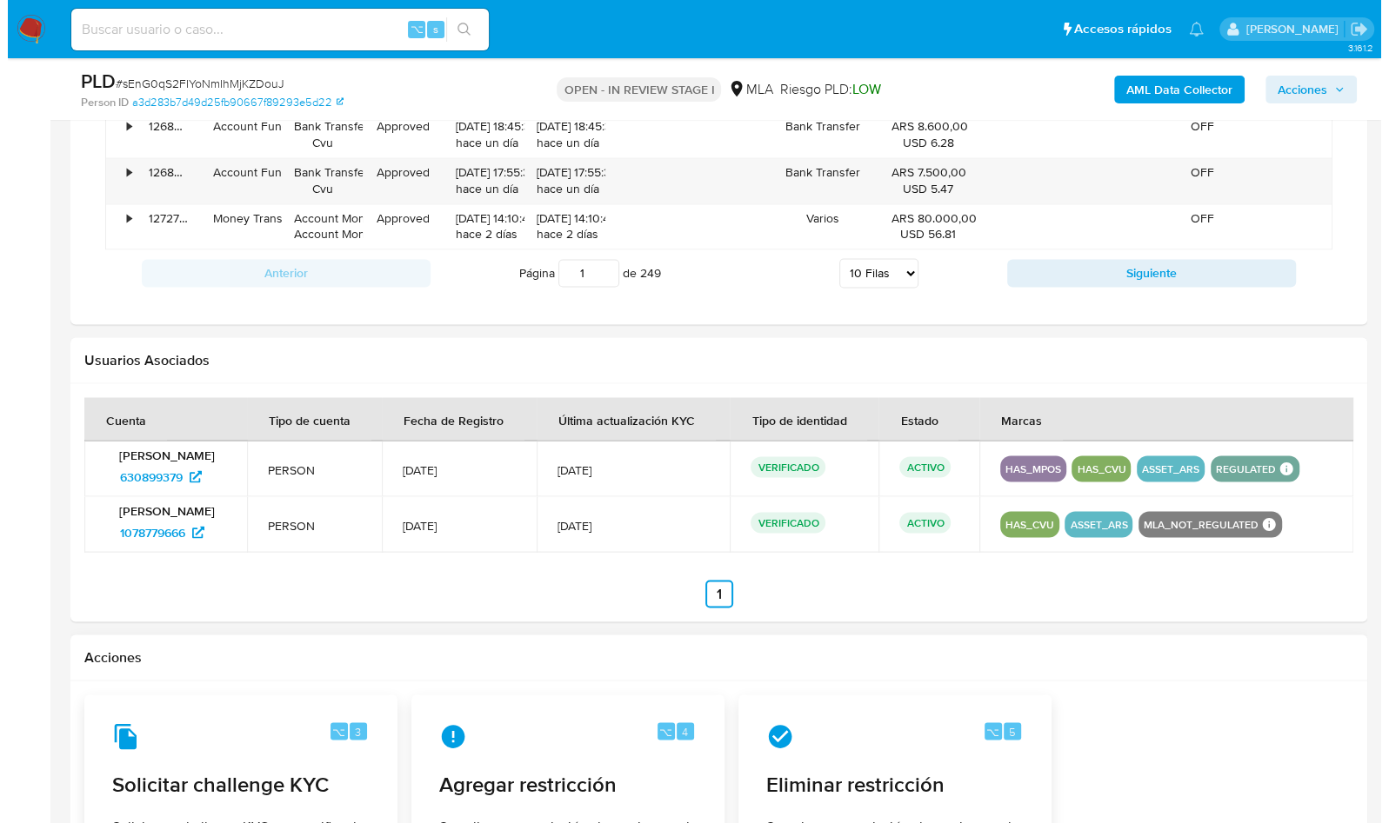
scroll to position [2596, 0]
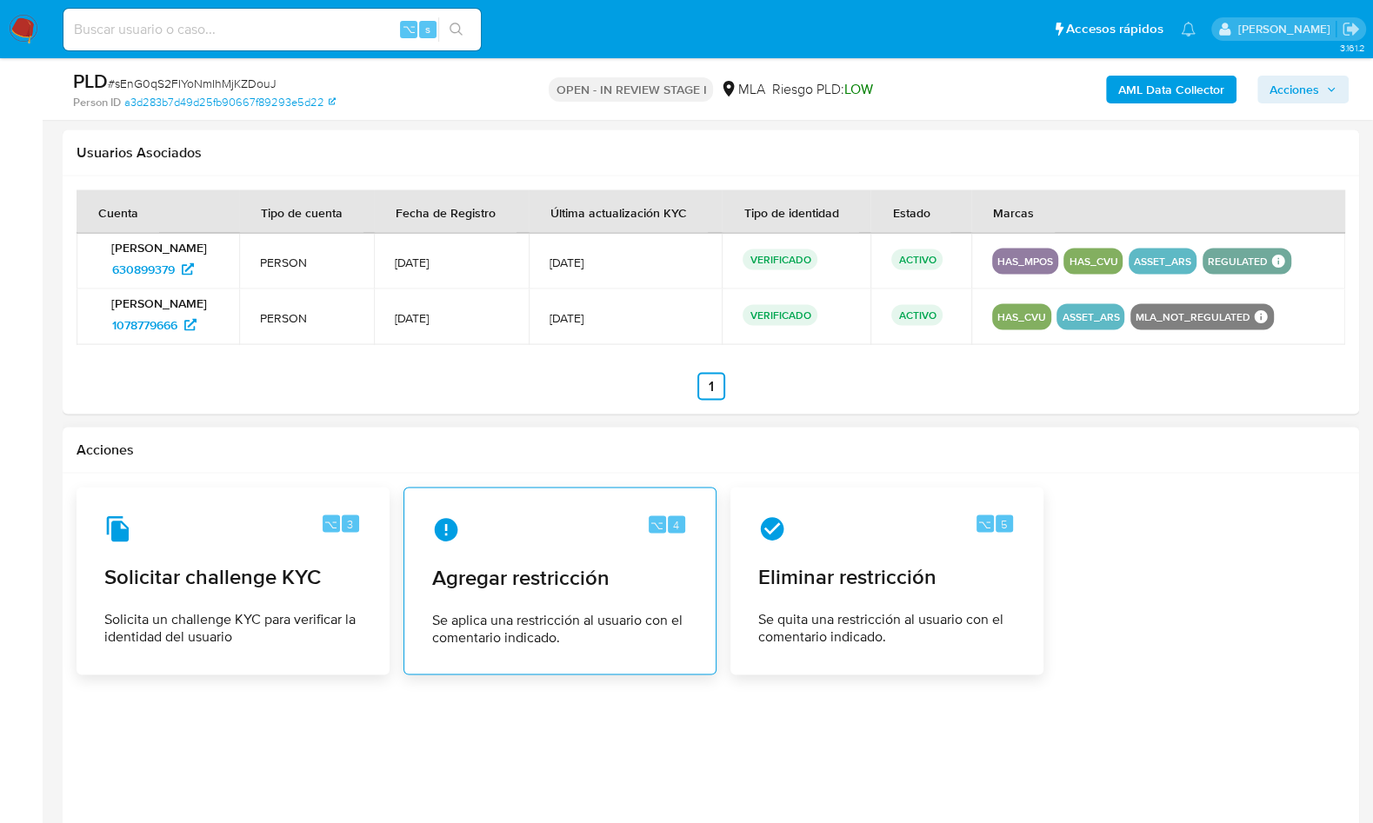
click at [519, 593] on div "⌥ 4 Agregar restricción Se aplica una restricción al usuario con el comentario …" at bounding box center [559, 581] width 283 height 158
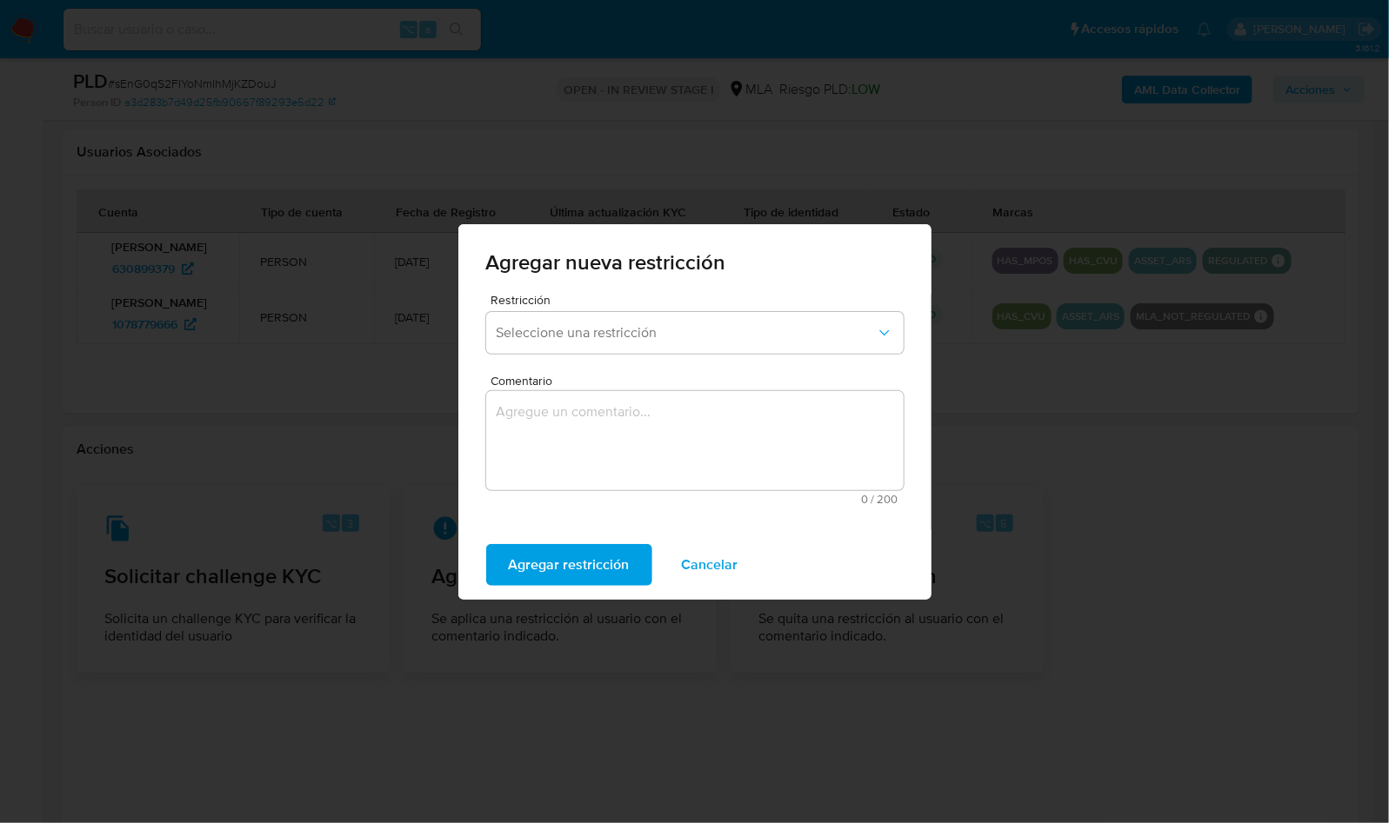
click at [641, 301] on span "Restricción" at bounding box center [698, 300] width 417 height 12
click at [635, 313] on button "Seleccione una restricción" at bounding box center [694, 333] width 417 height 42
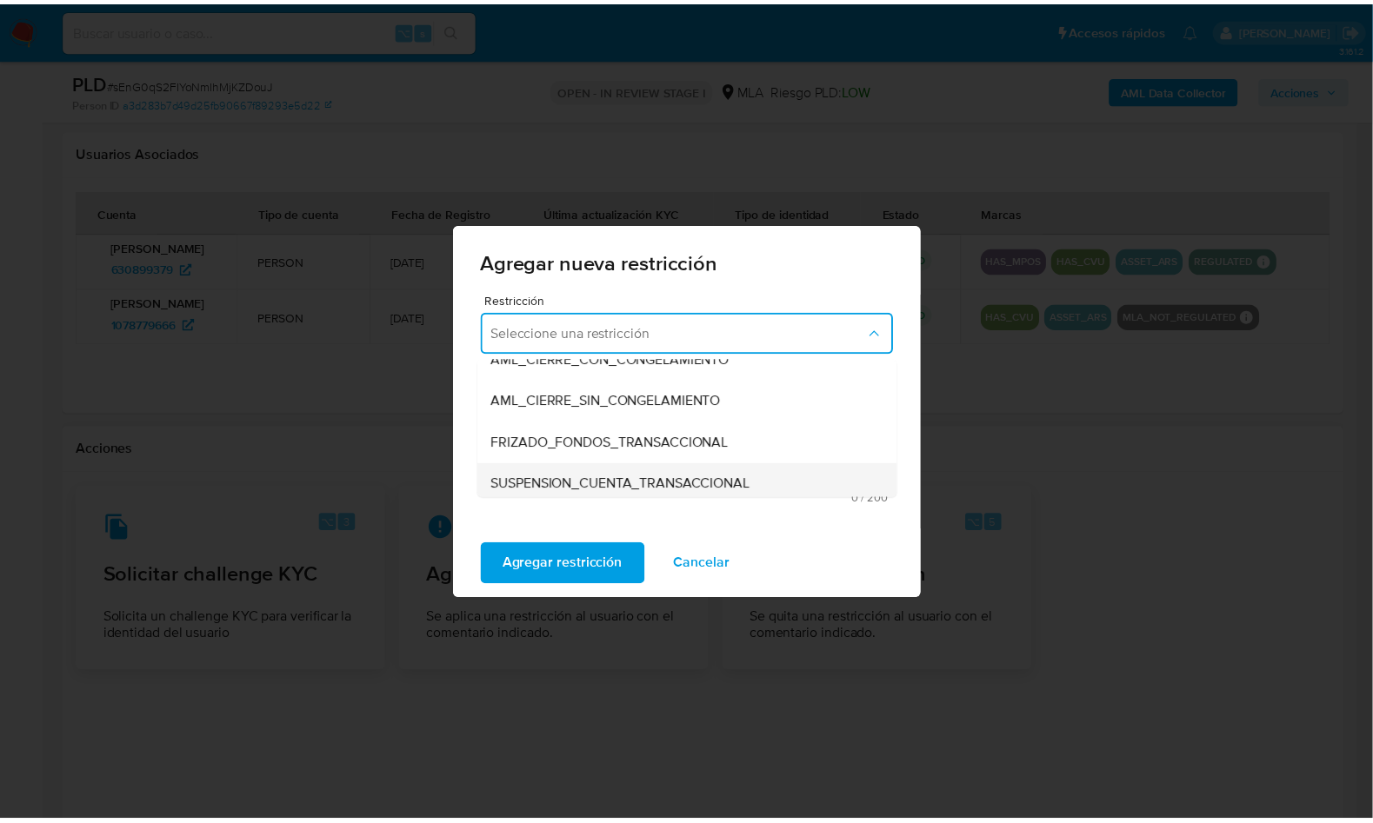
scroll to position [169, 0]
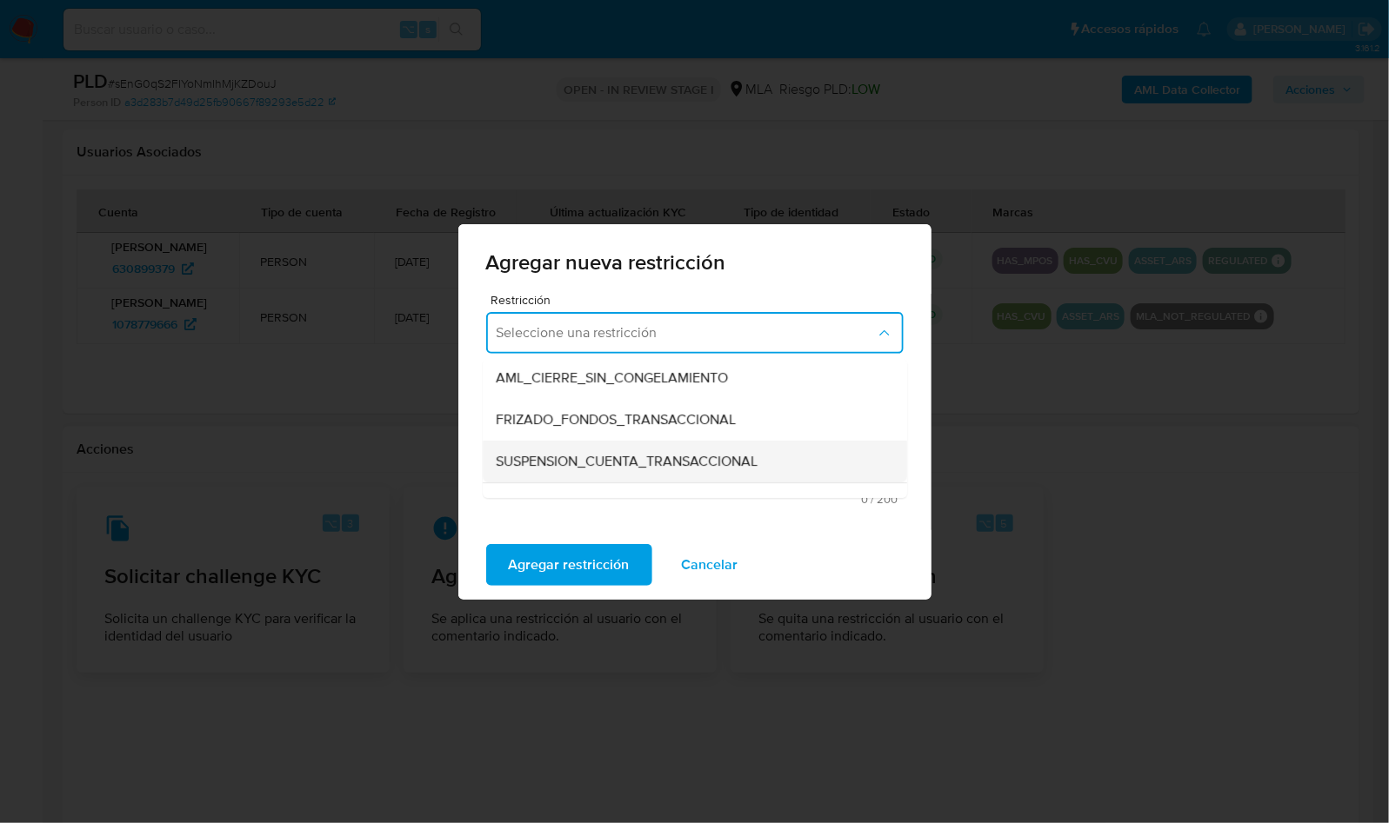
click at [622, 458] on span "SUSPENSION_CUENTA_TRANSACCIONAL" at bounding box center [628, 461] width 262 height 17
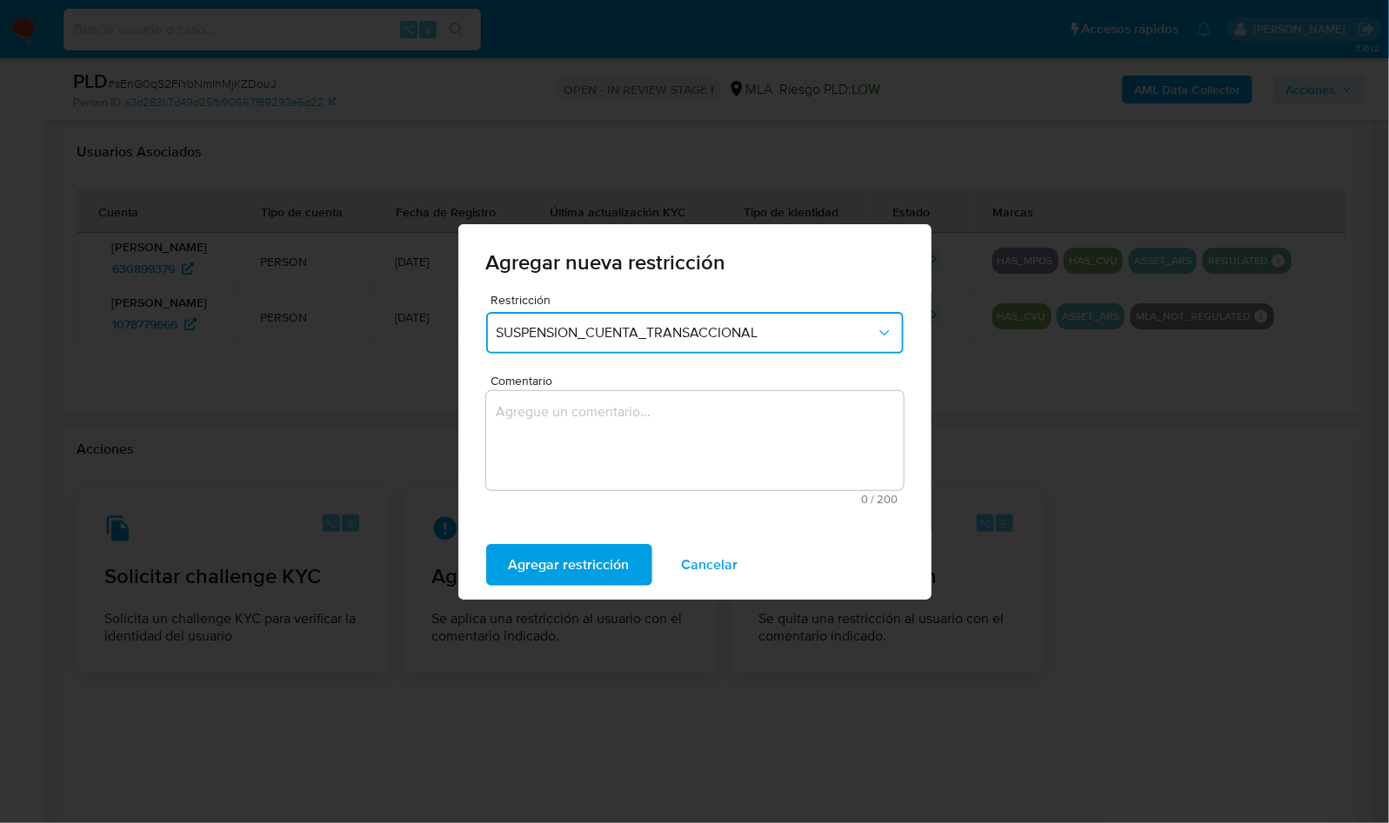
click at [623, 453] on textarea "Comentario" at bounding box center [694, 440] width 417 height 99
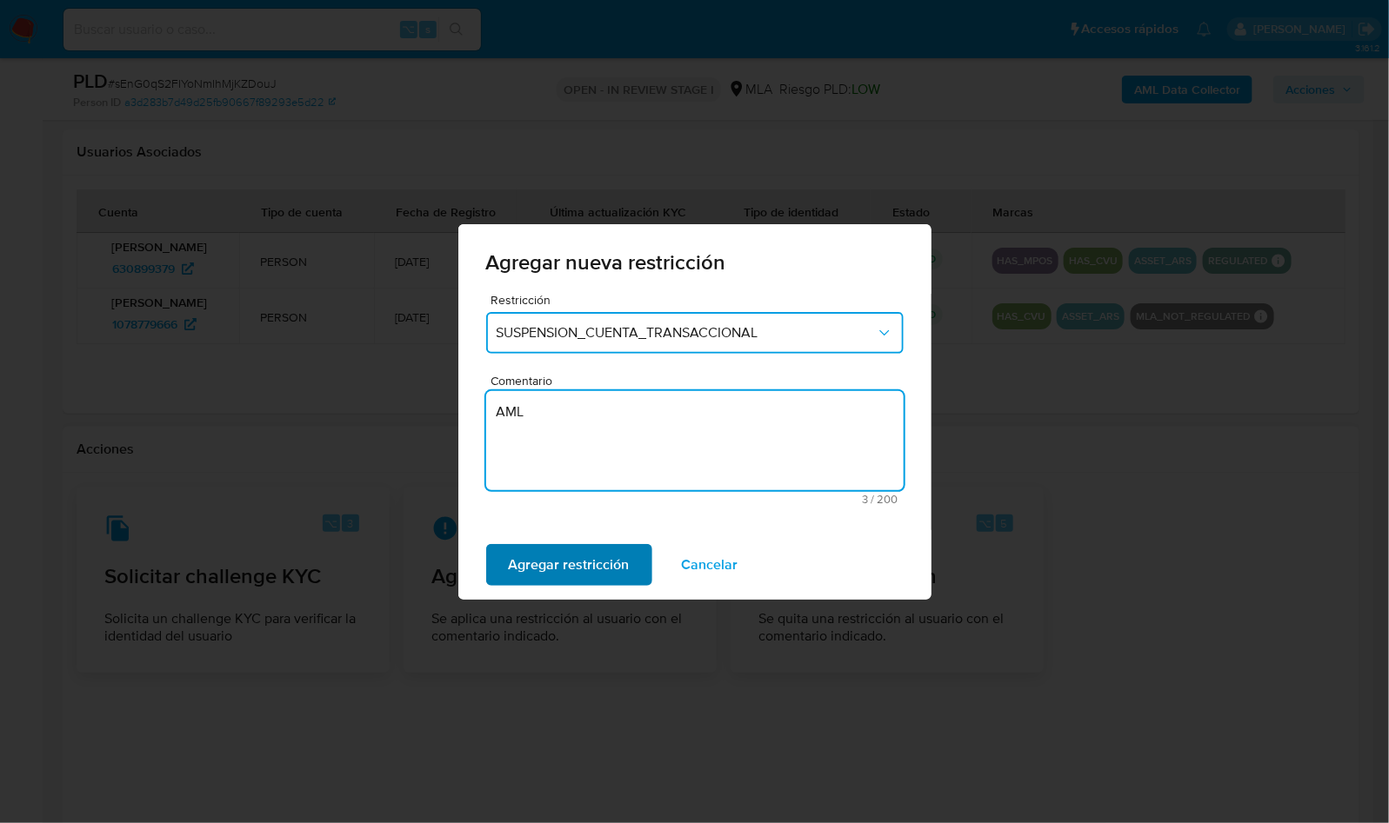
type textarea "AML"
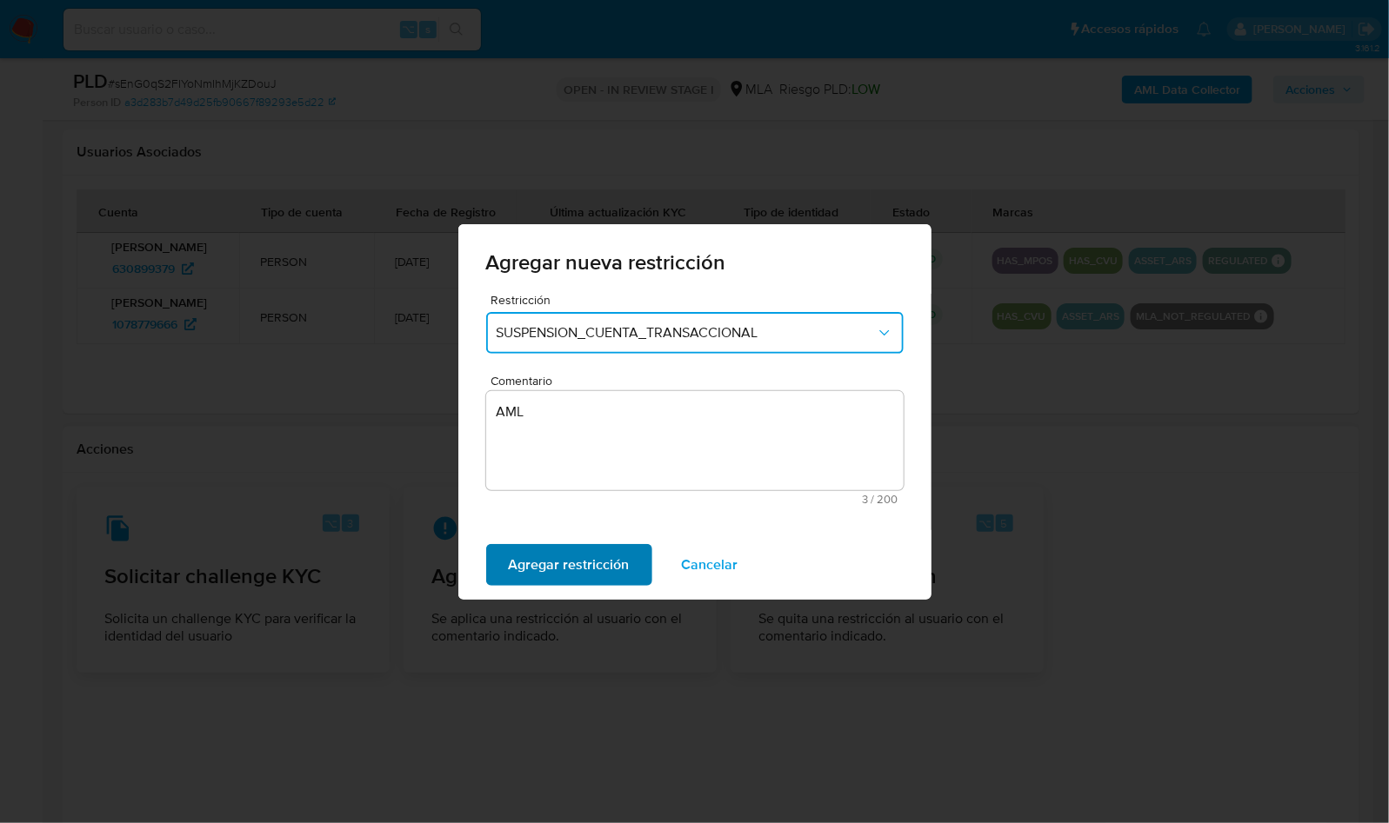
click at [577, 556] on span "Agregar restricción" at bounding box center [569, 565] width 121 height 38
click at [563, 561] on span "Confirmar" at bounding box center [540, 565] width 63 height 38
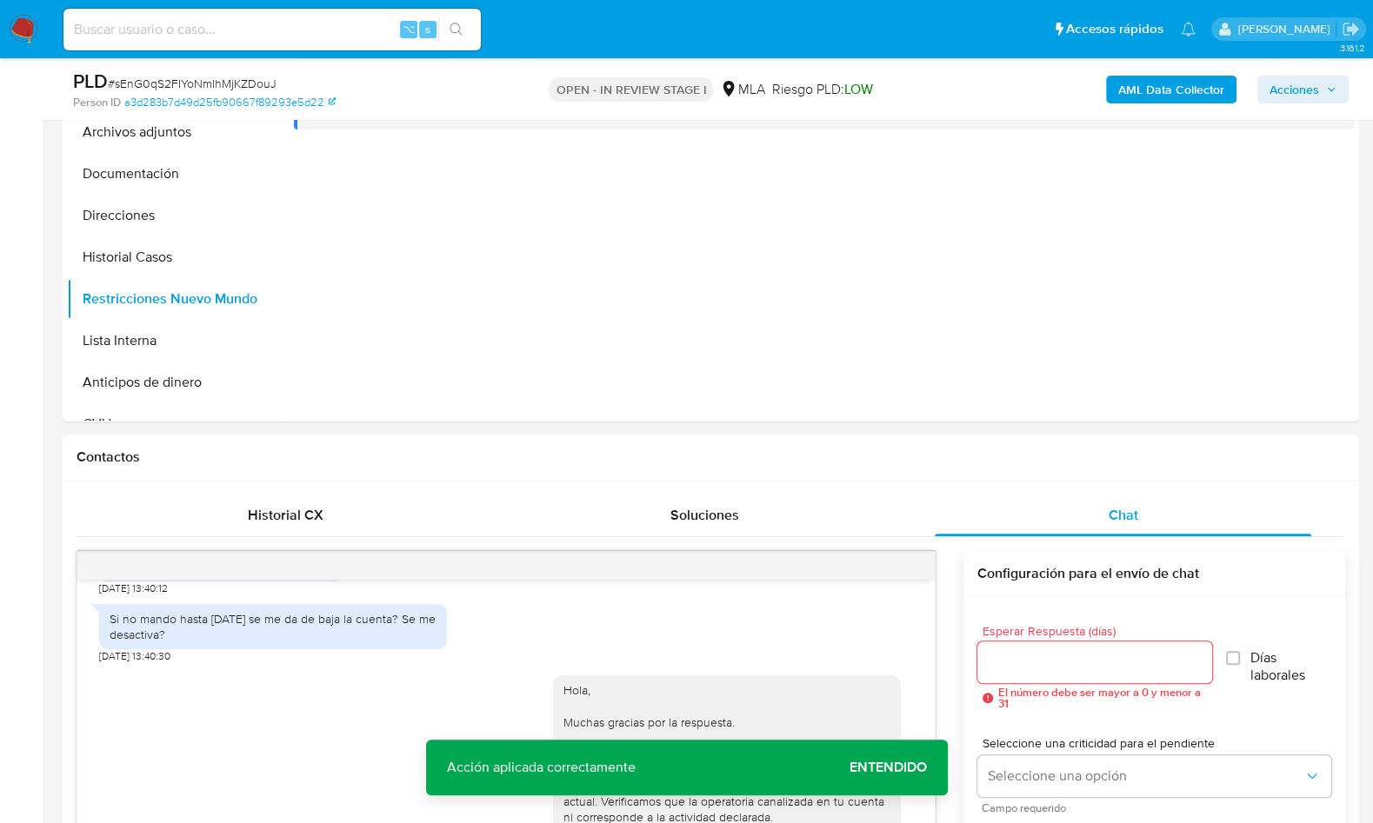
scroll to position [163, 0]
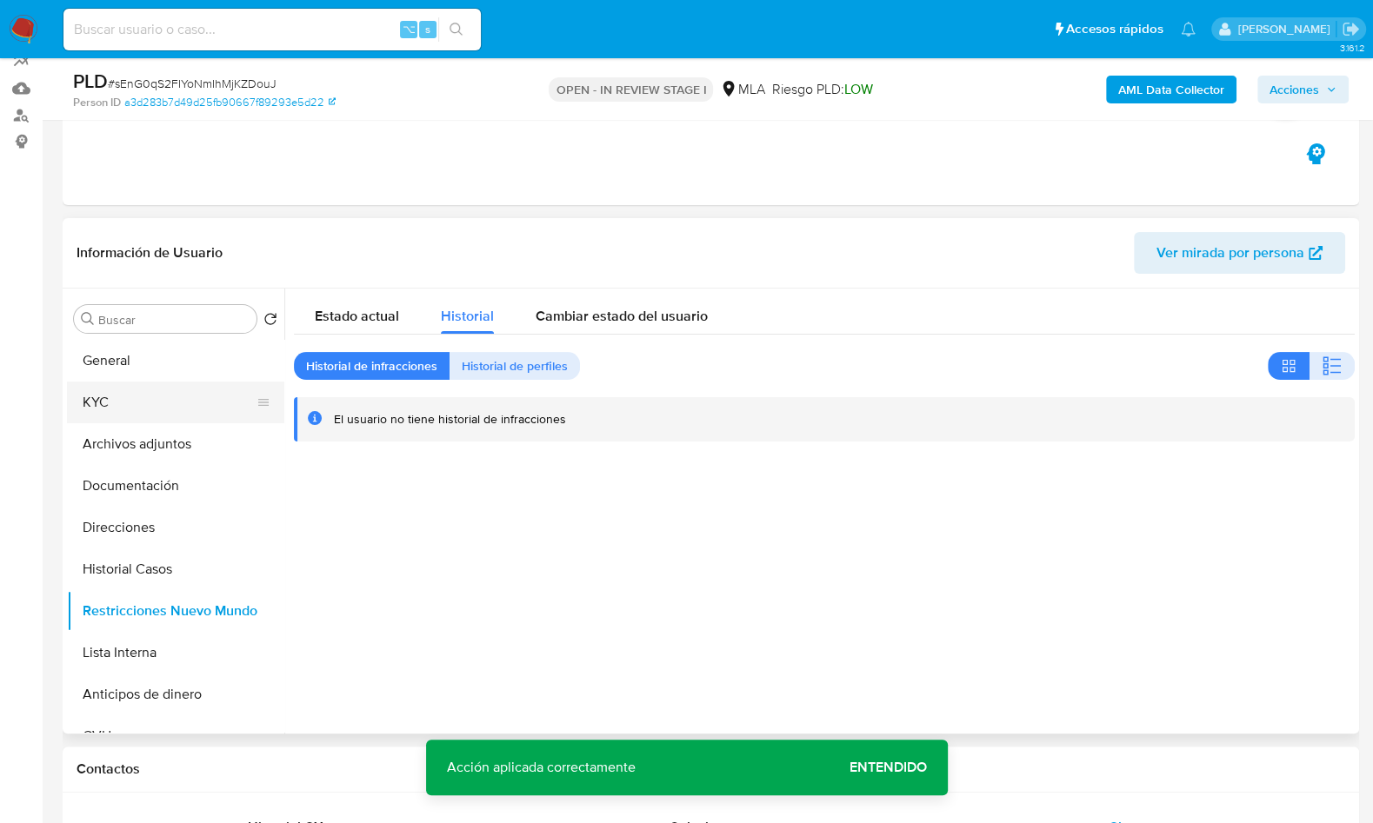
click at [142, 405] on button "KYC" at bounding box center [168, 403] width 203 height 42
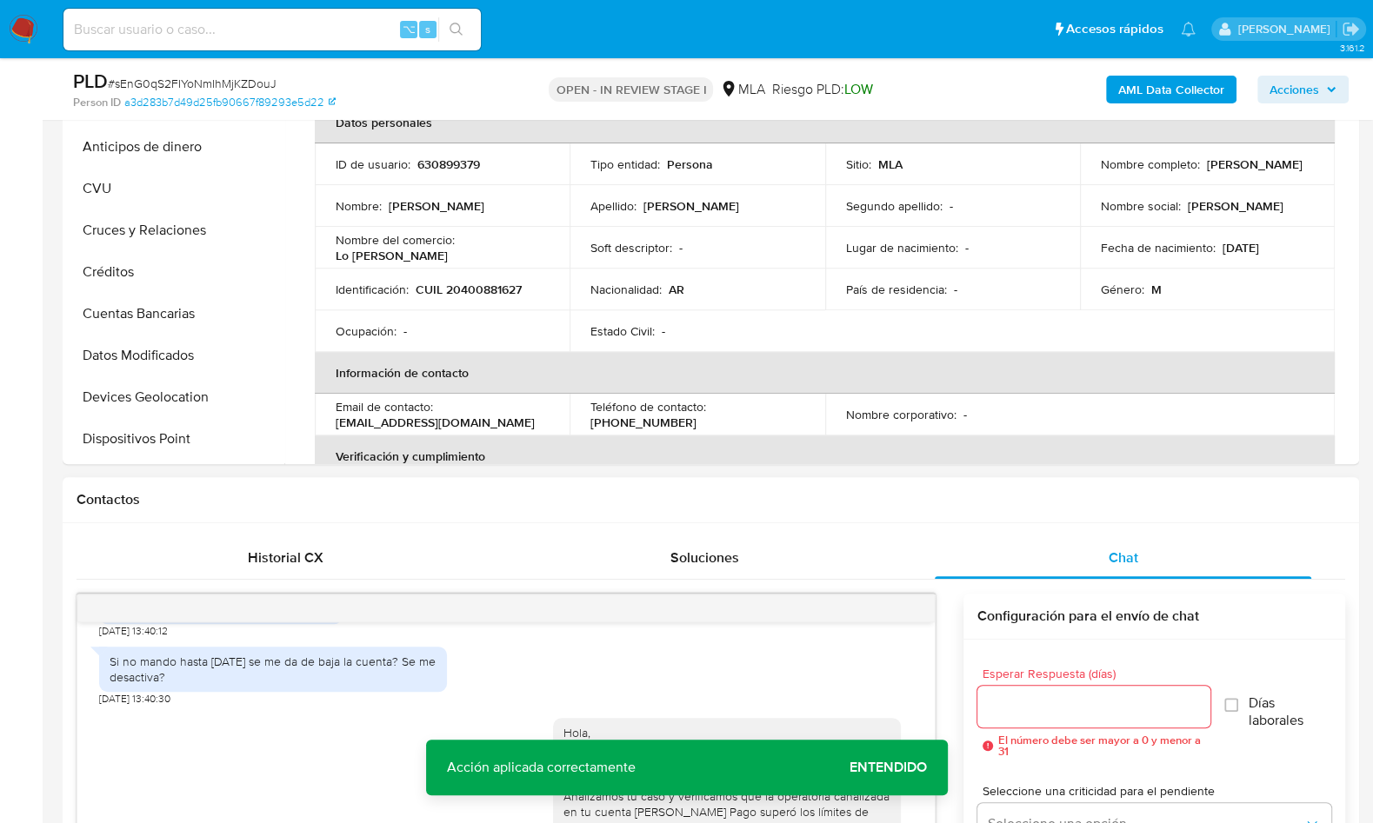
scroll to position [710, 0]
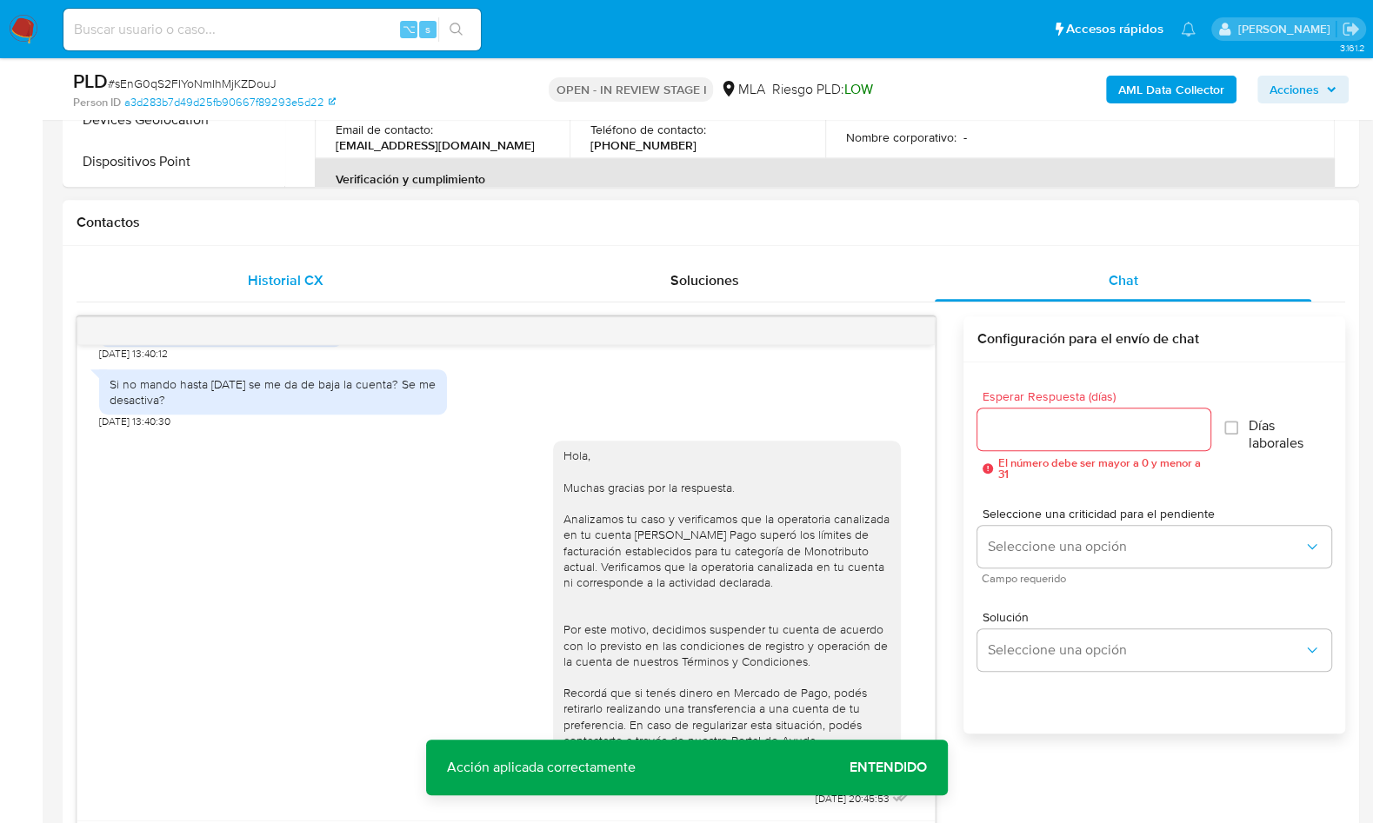
click at [358, 265] on div "Historial CX" at bounding box center [285, 281] width 377 height 42
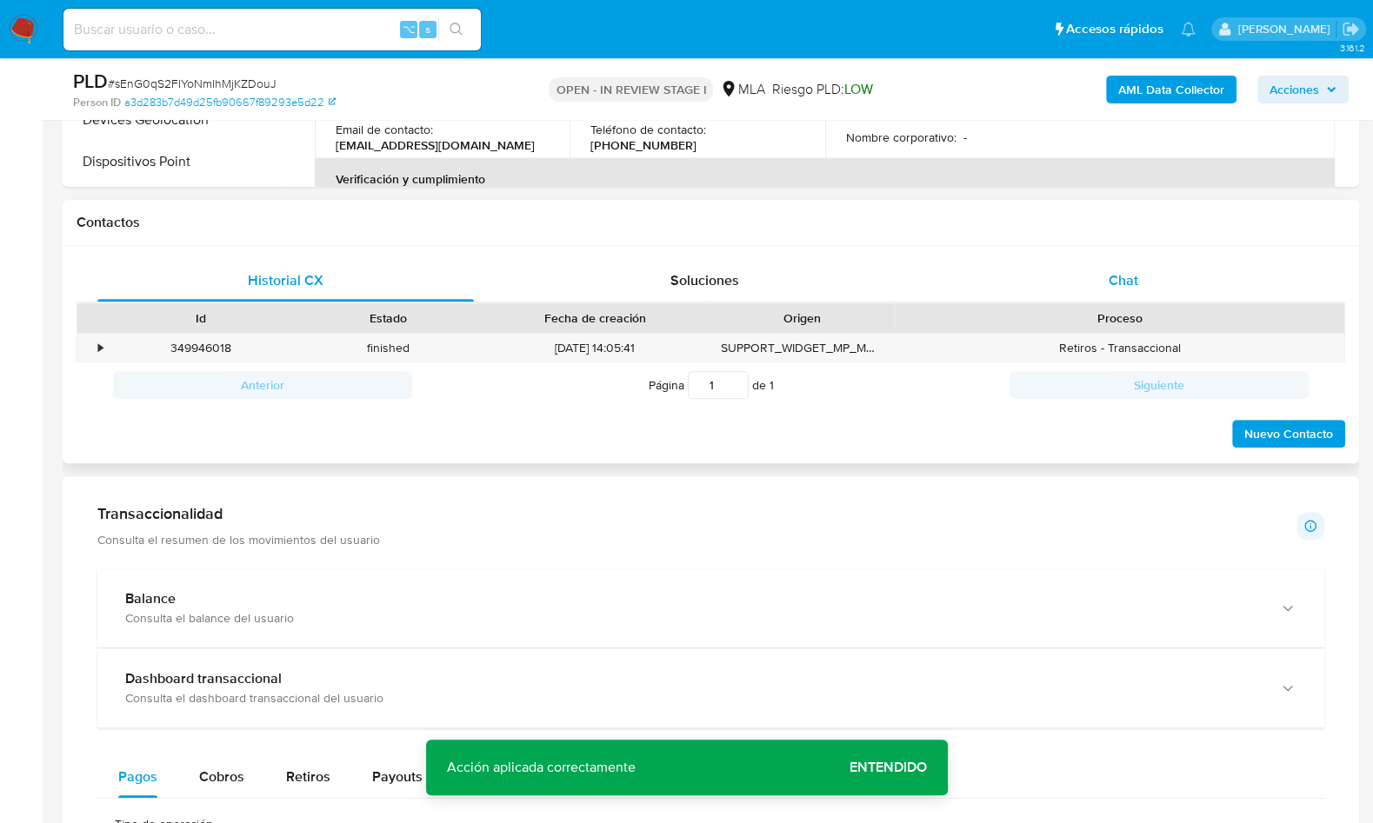
click at [1081, 266] on div "Chat" at bounding box center [1123, 281] width 377 height 42
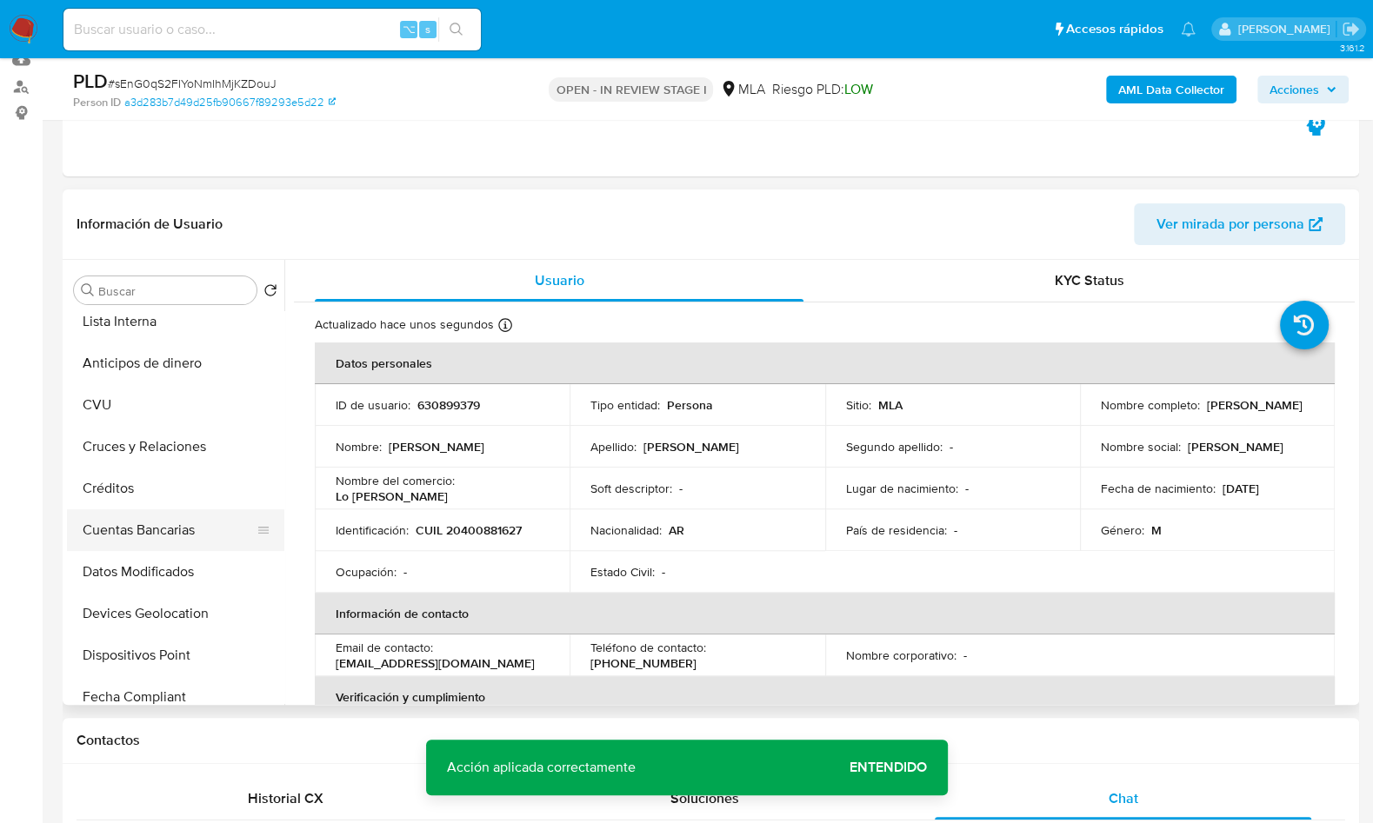
scroll to position [0, 0]
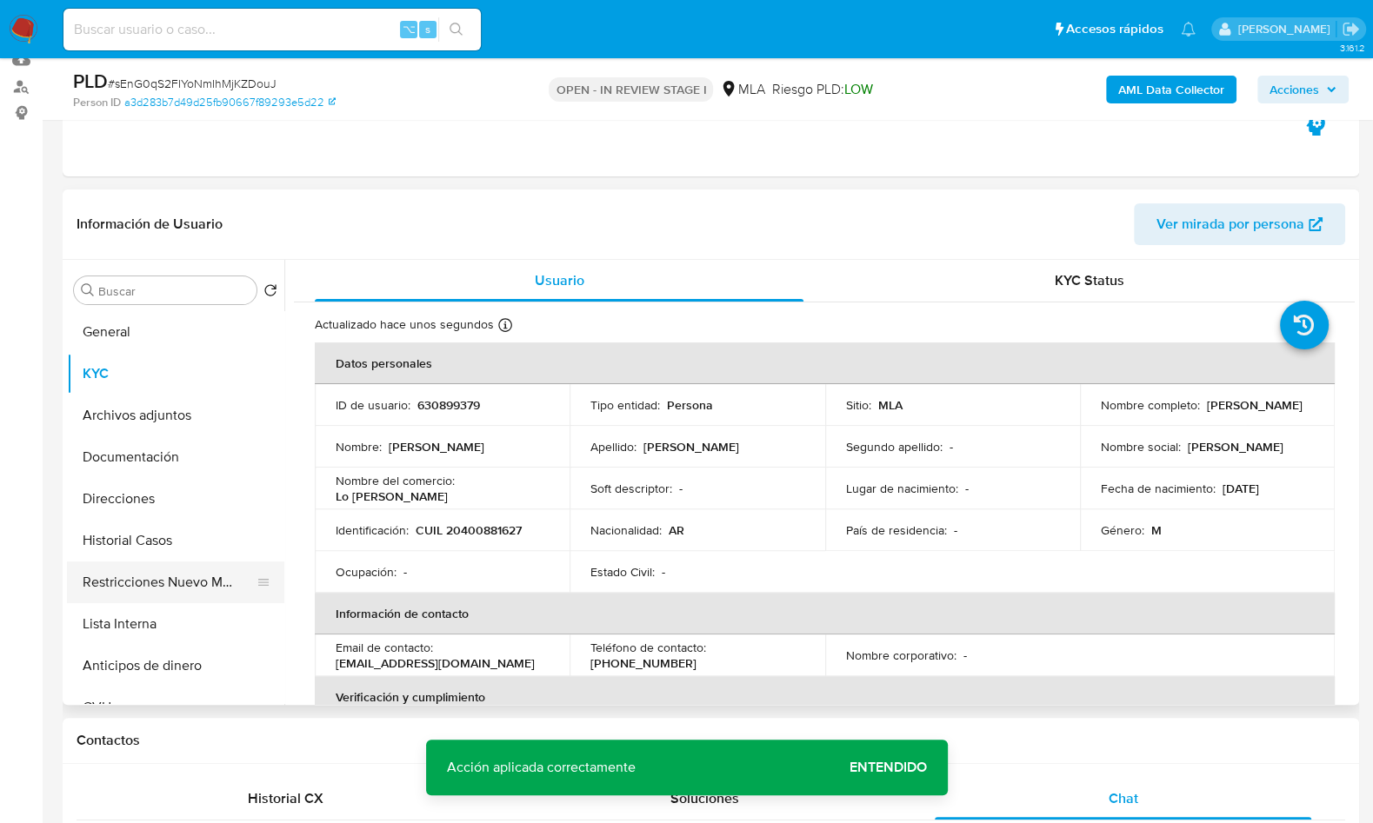
click at [170, 572] on button "Restricciones Nuevo Mundo" at bounding box center [168, 583] width 203 height 42
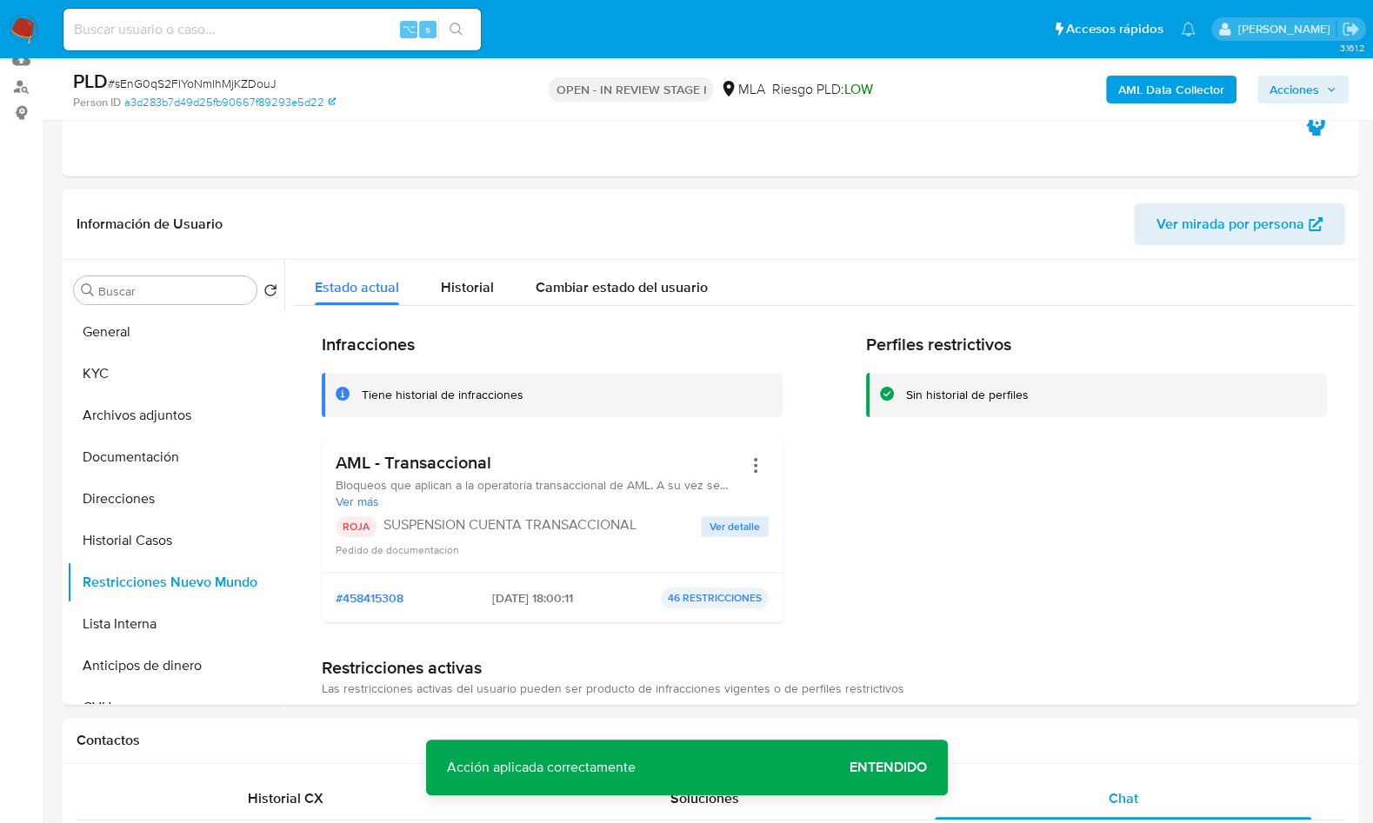
click at [1148, 92] on b "AML Data Collector" at bounding box center [1171, 90] width 106 height 28
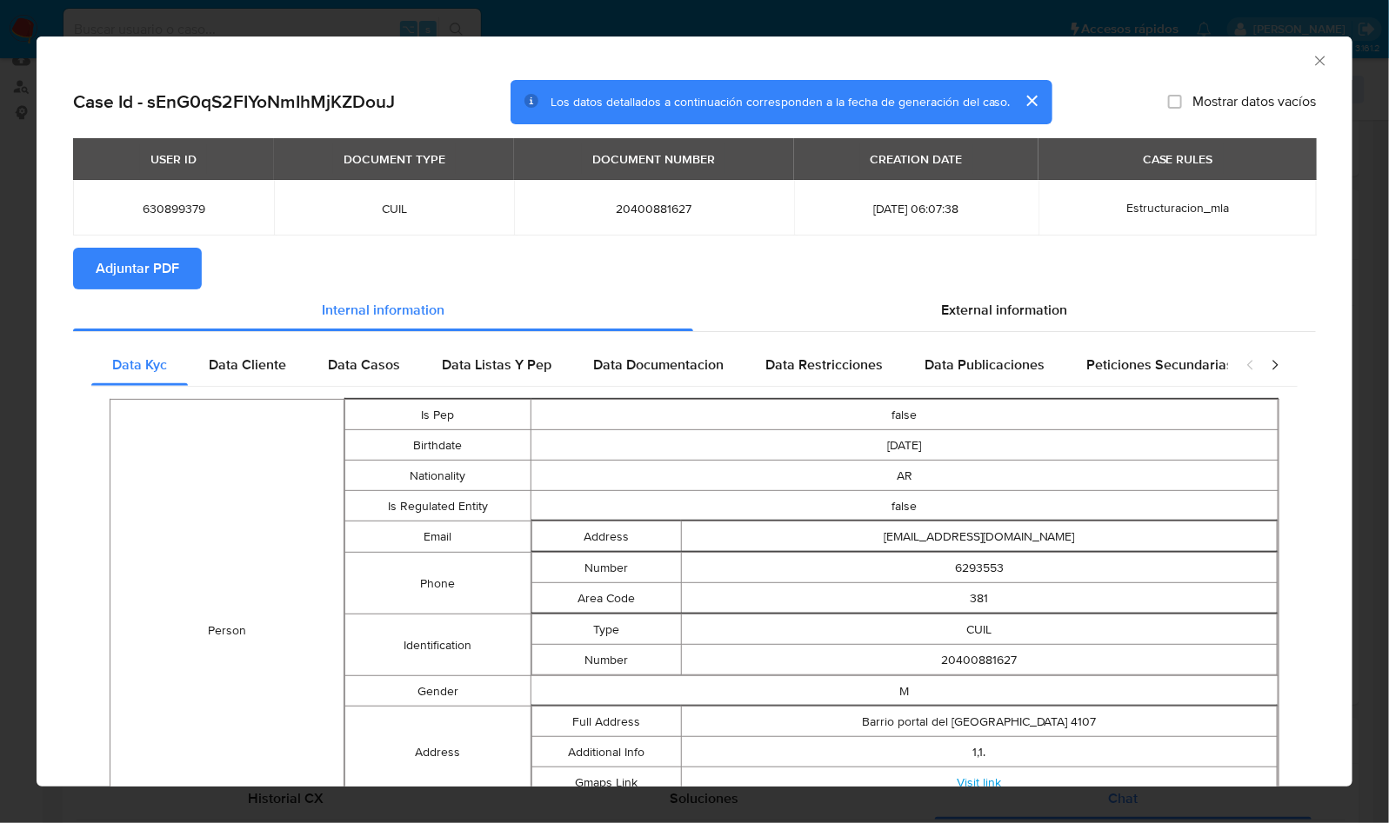
click at [169, 275] on span "Adjuntar PDF" at bounding box center [137, 269] width 83 height 38
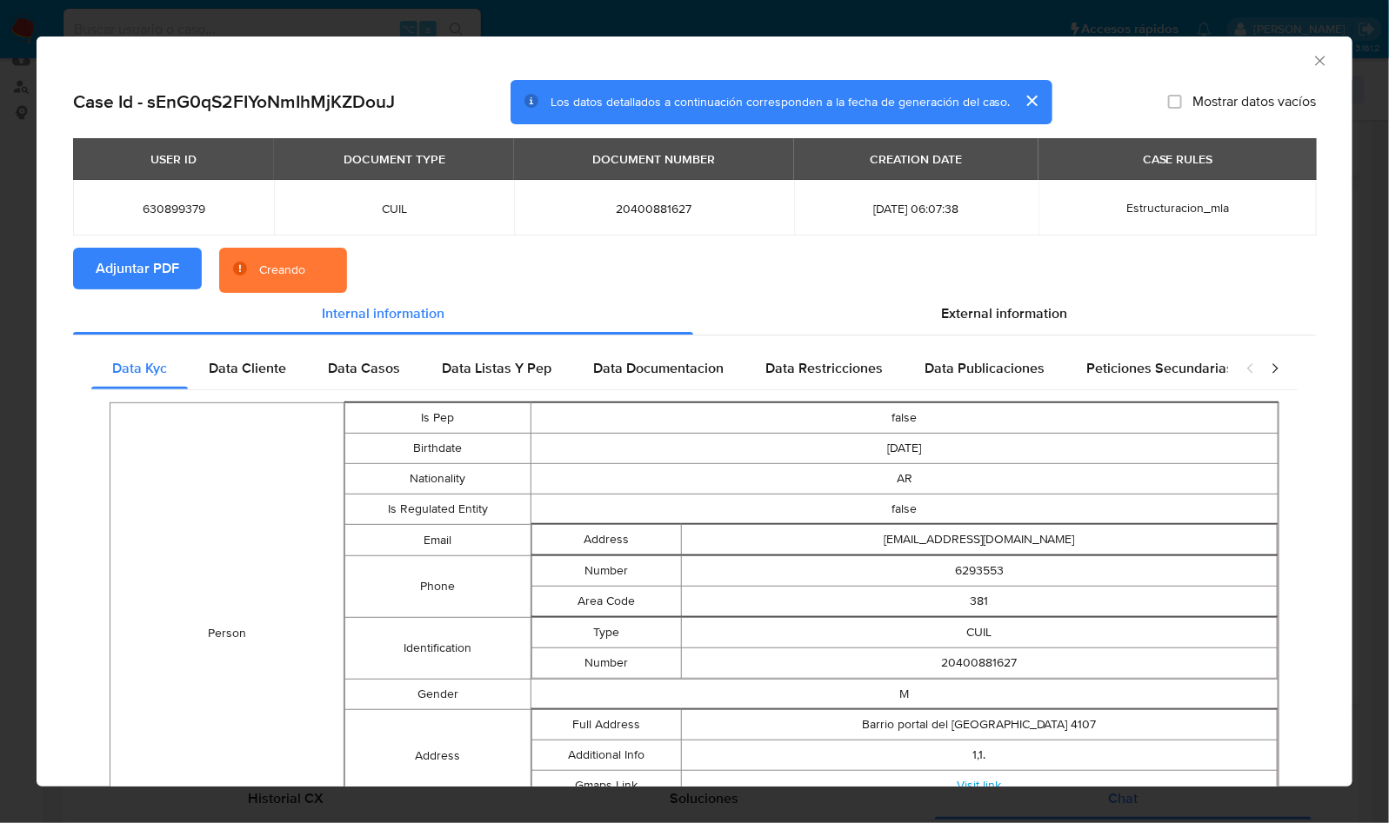
click at [770, 275] on section "Adjuntar PDF Creando" at bounding box center [694, 270] width 1243 height 45
click at [1243, 47] on div "AML Data Collector" at bounding box center [695, 58] width 1316 height 43
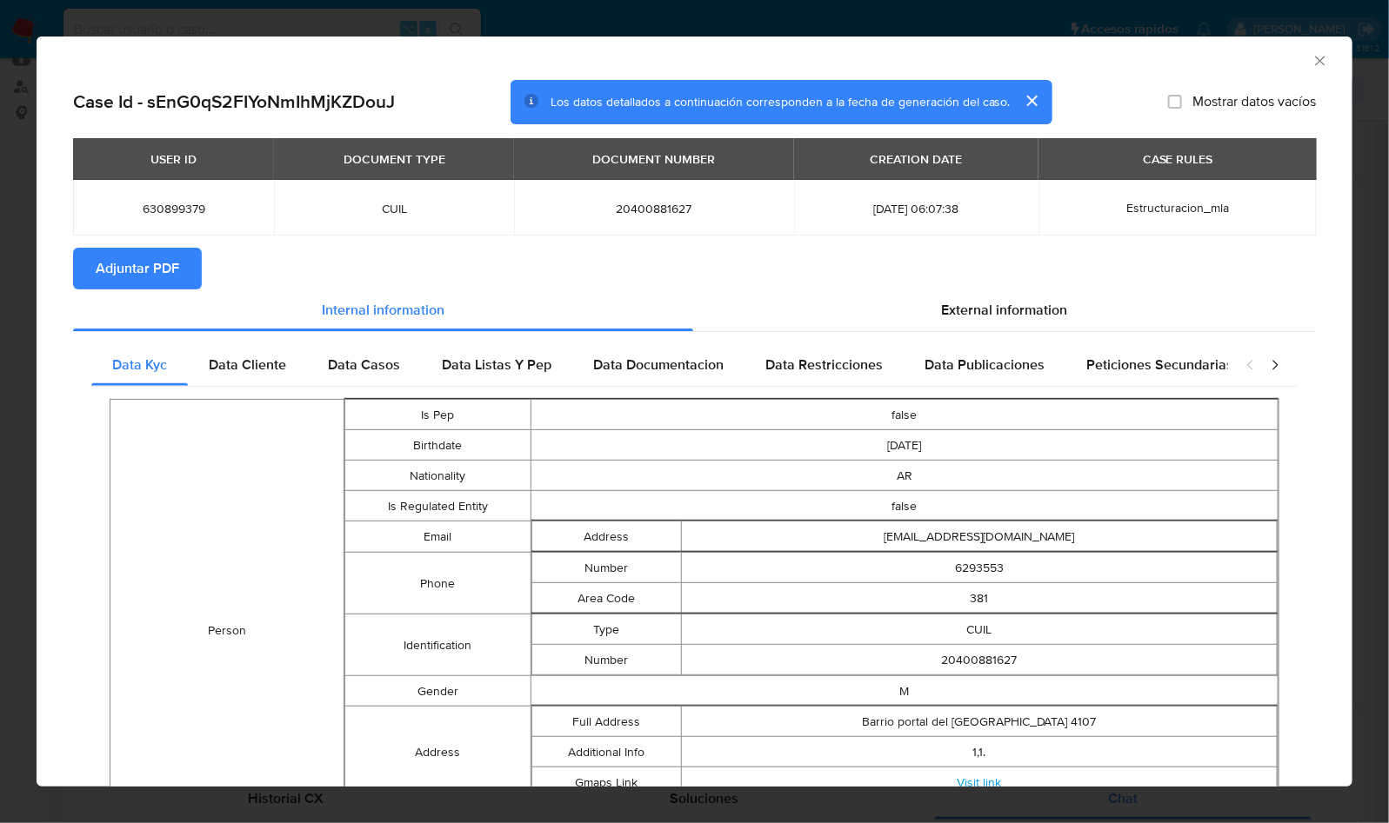
click at [1311, 60] on icon "Cerrar ventana" at bounding box center [1319, 60] width 17 height 17
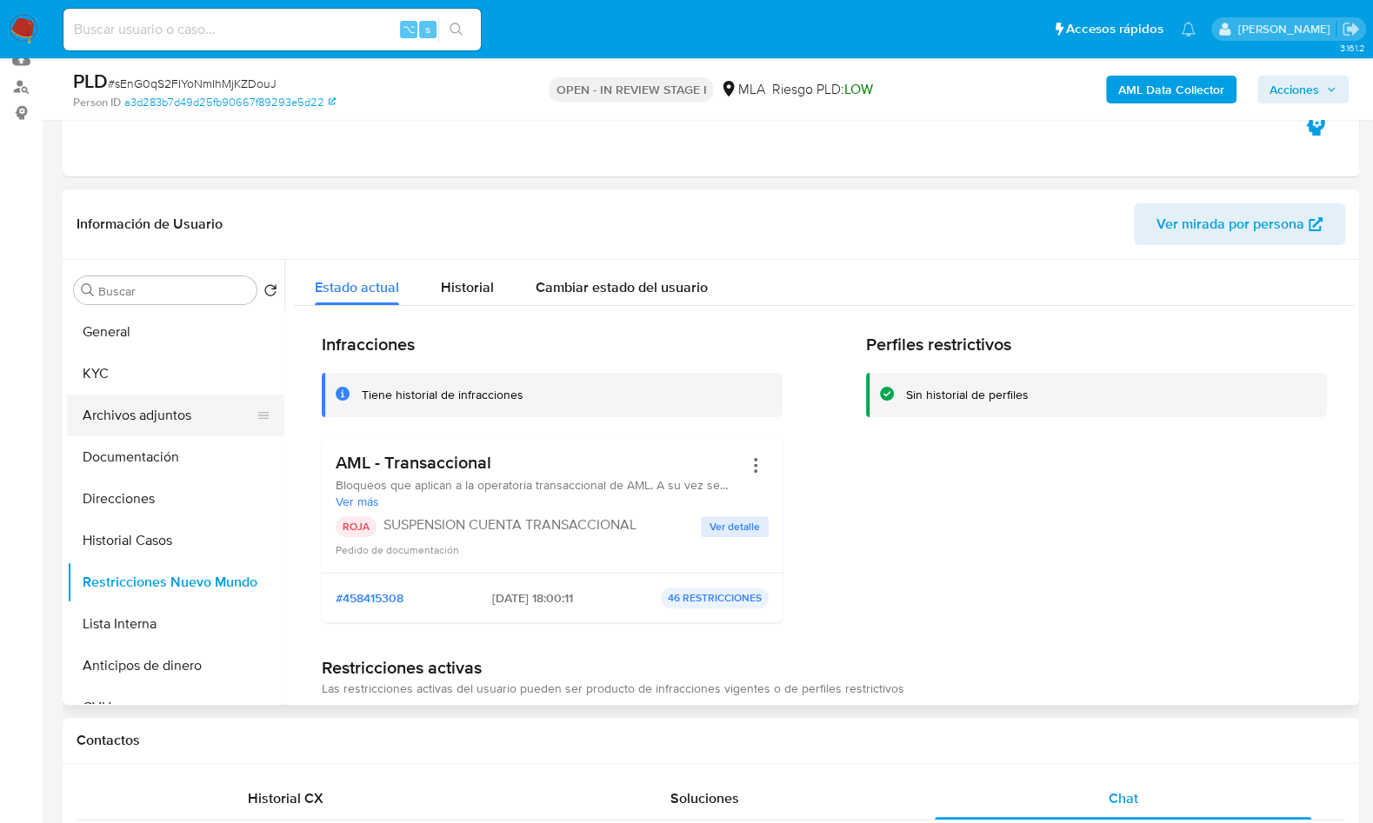
click at [192, 413] on button "Archivos adjuntos" at bounding box center [168, 416] width 203 height 42
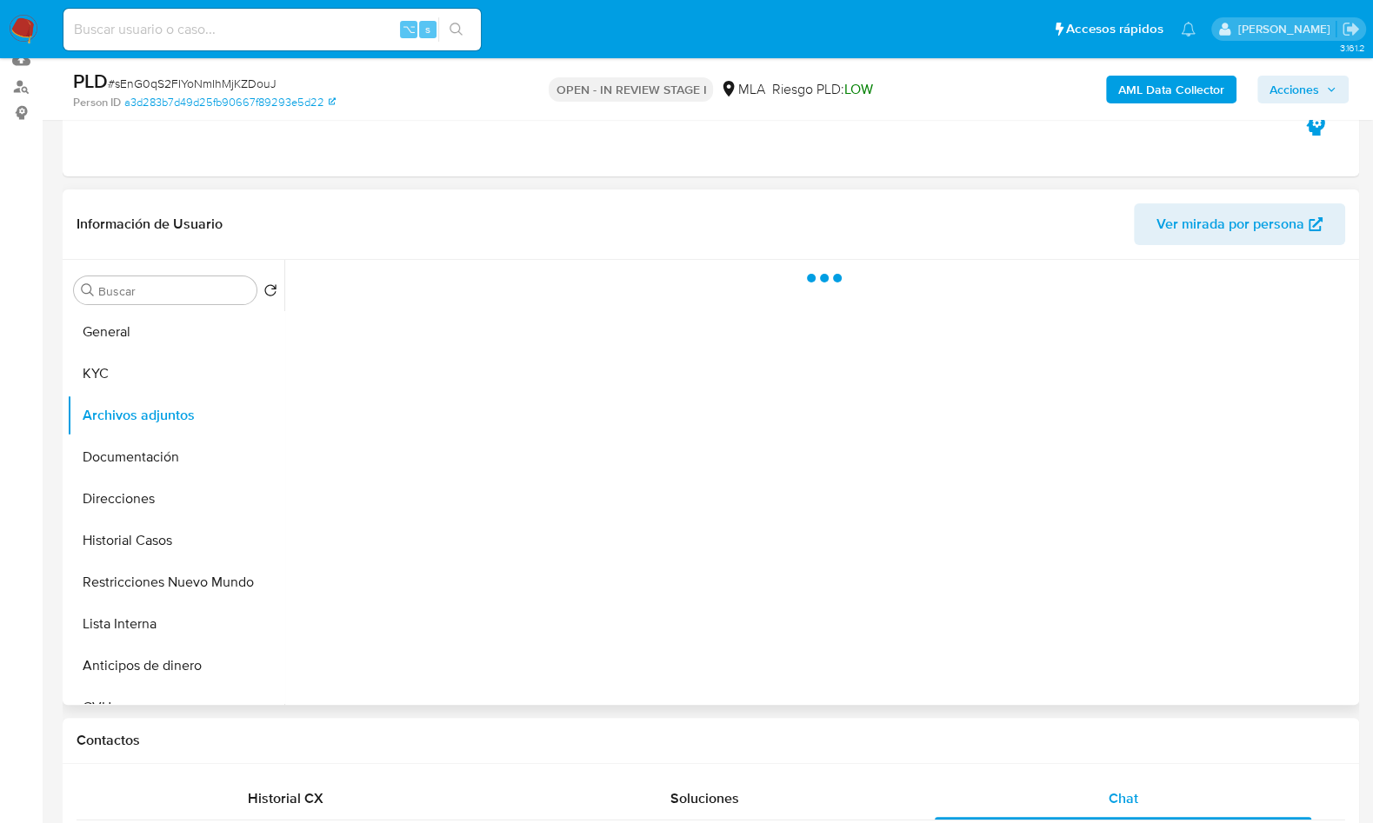
click at [427, 228] on header "Información de Usuario Ver mirada por persona" at bounding box center [711, 224] width 1269 height 42
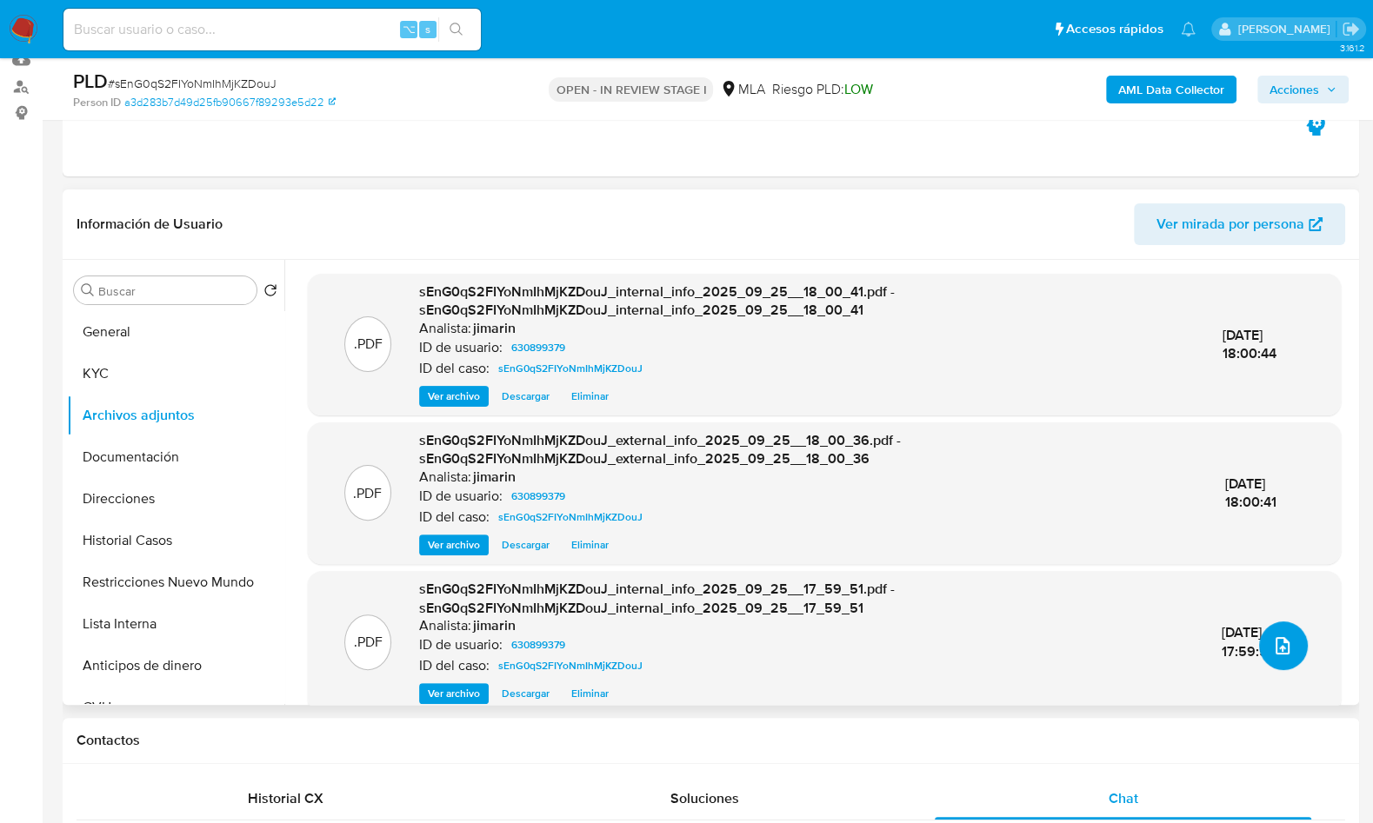
click at [1282, 650] on icon "upload-file" at bounding box center [1282, 646] width 21 height 21
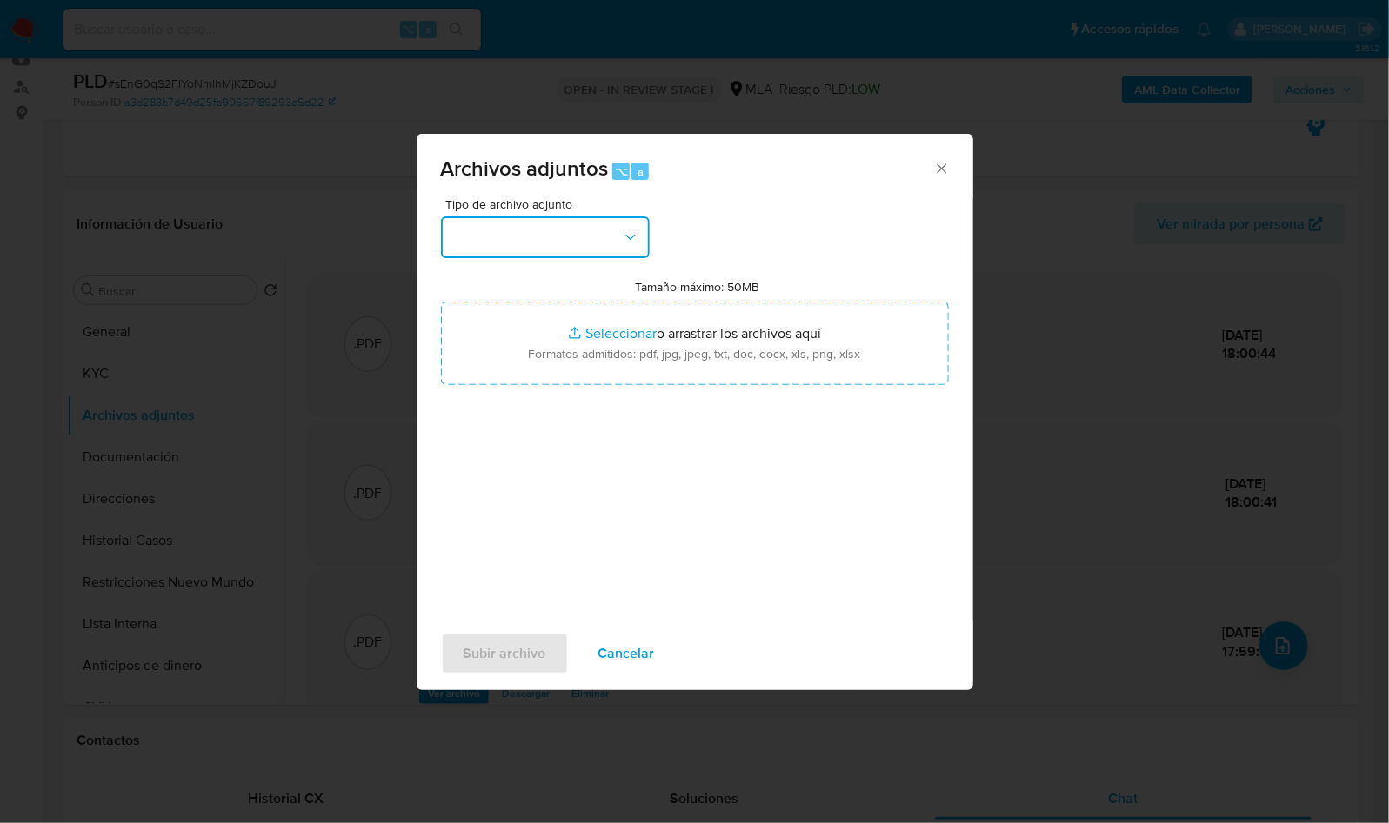
click at [559, 229] on button "button" at bounding box center [545, 238] width 209 height 42
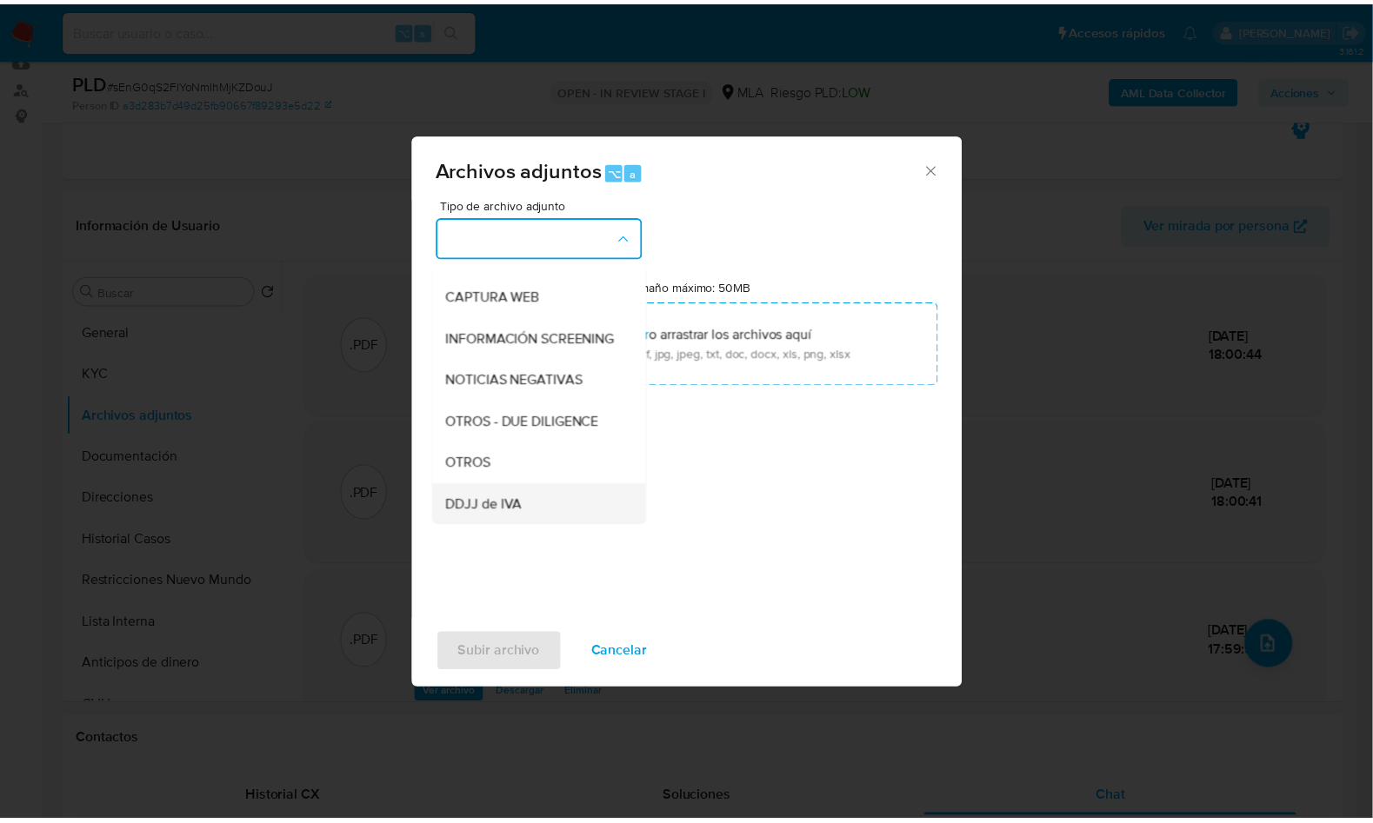
scroll to position [319, 0]
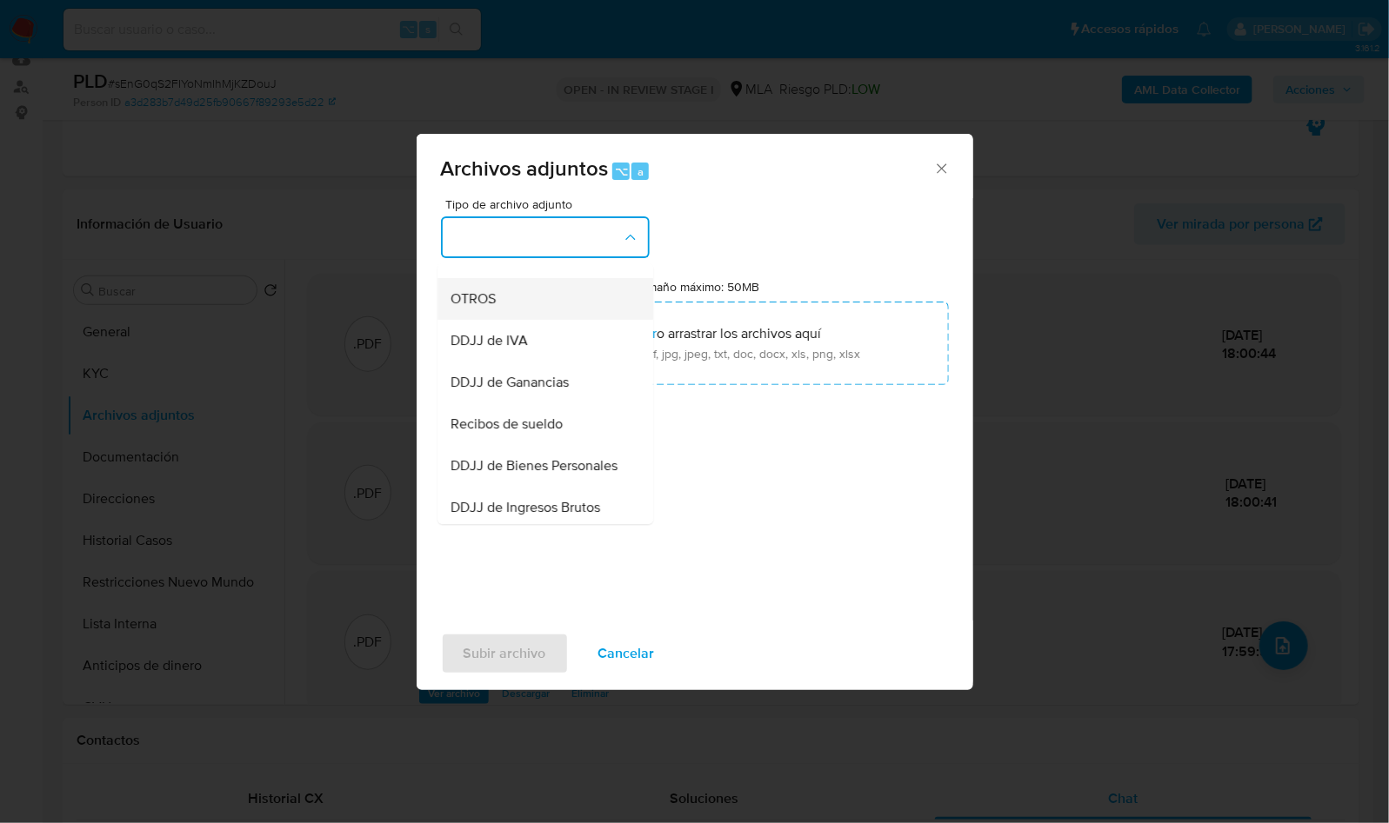
click at [518, 320] on div "OTROS" at bounding box center [539, 299] width 177 height 42
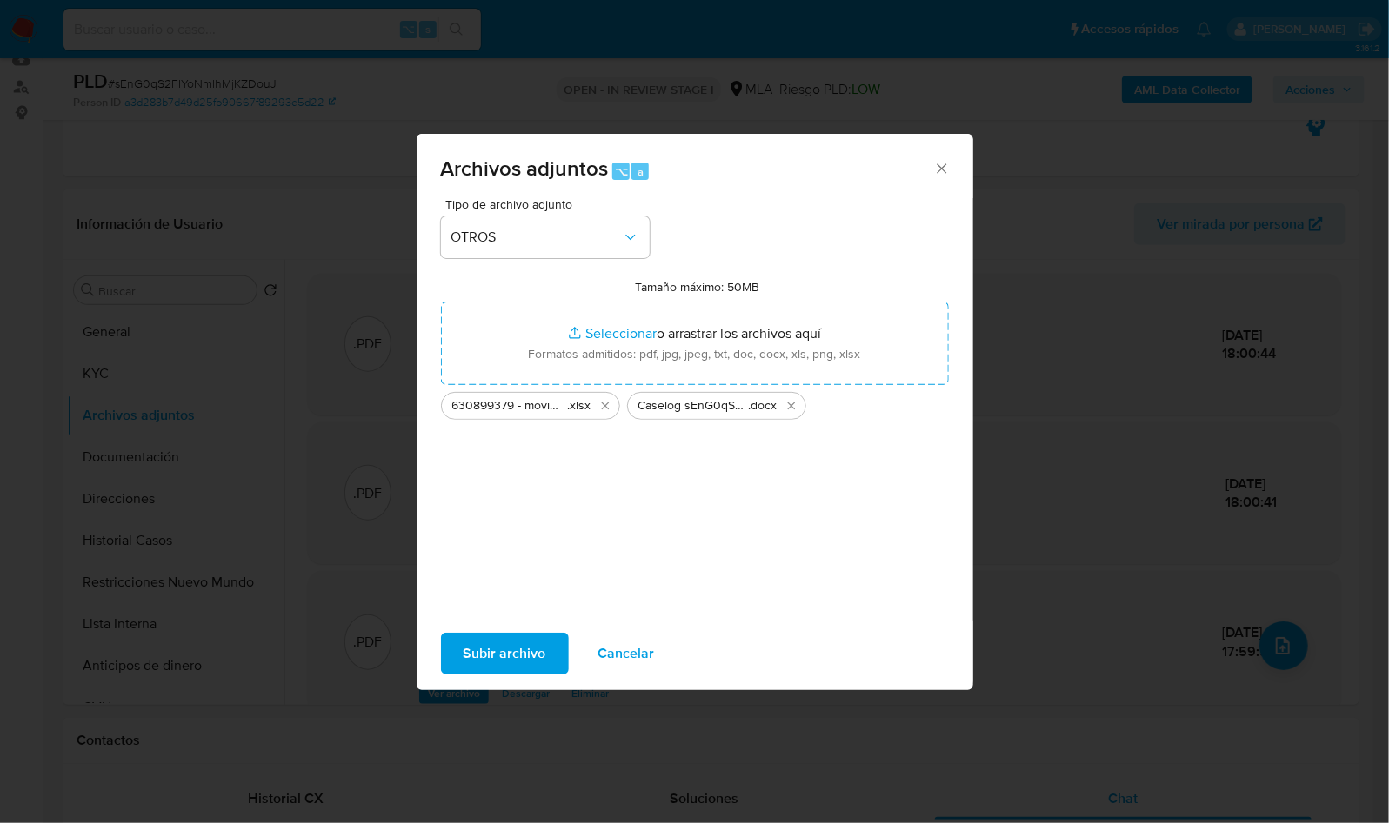
click at [468, 656] on span "Subir archivo" at bounding box center [504, 654] width 83 height 38
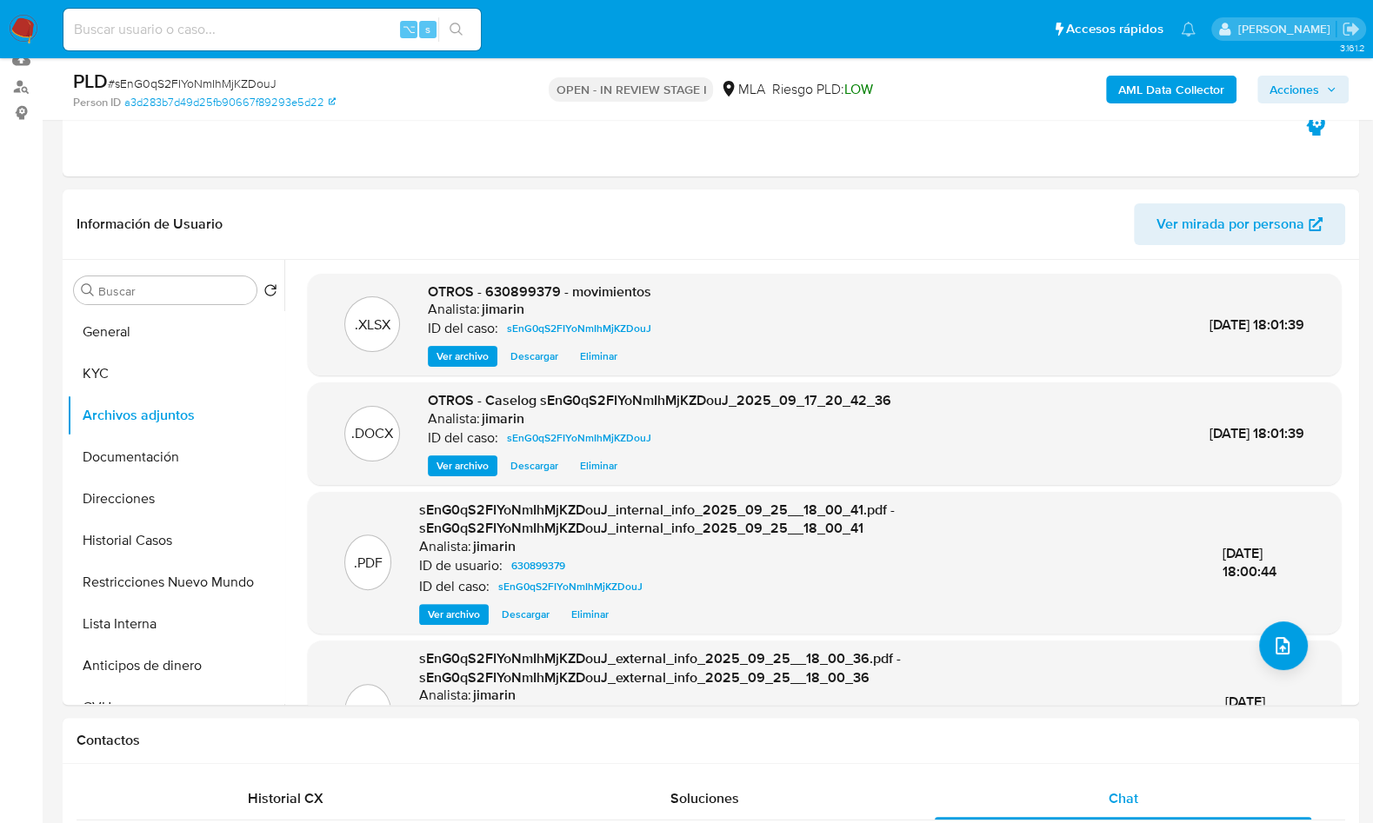
click at [1291, 92] on span "Acciones" at bounding box center [1295, 90] width 50 height 28
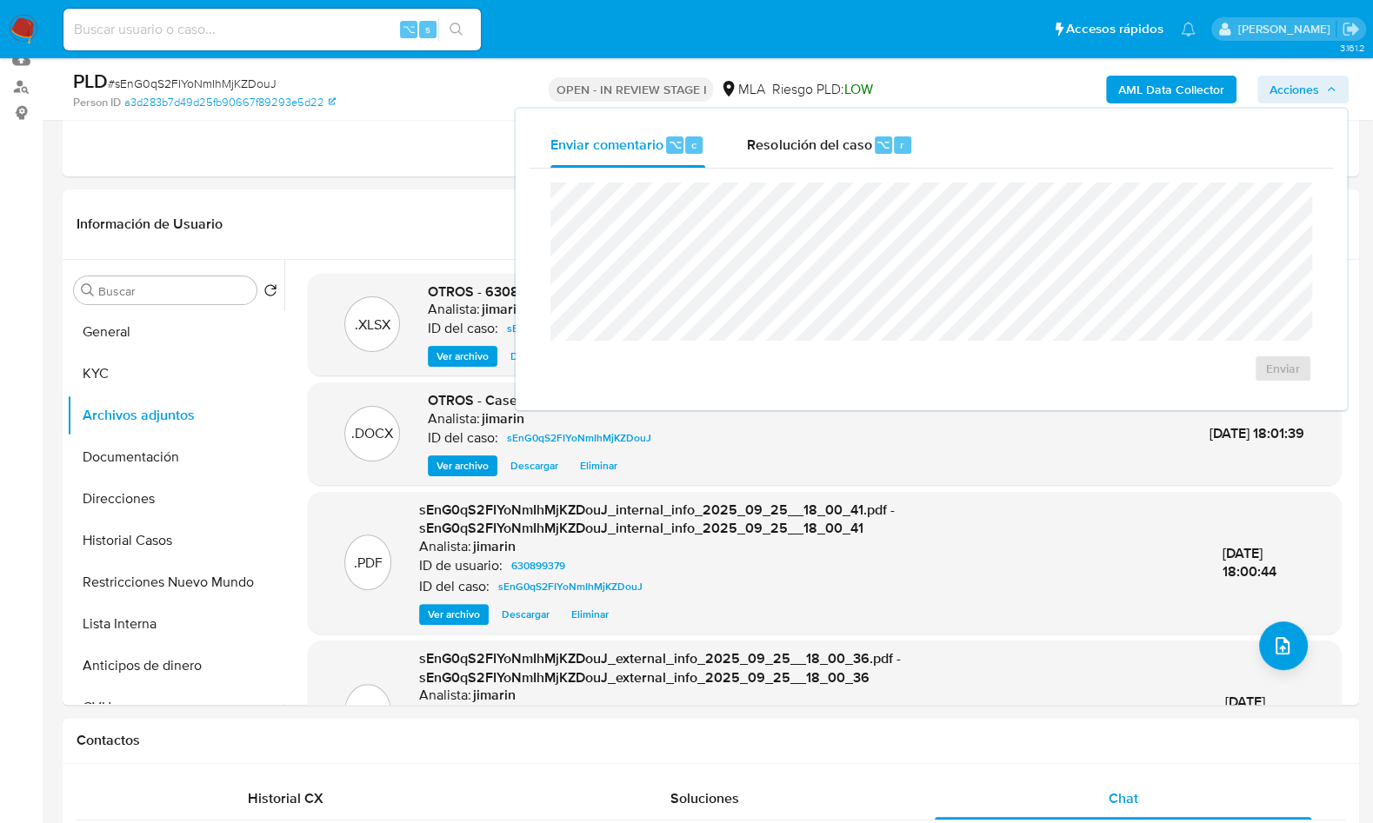
click at [801, 173] on div "Enviar" at bounding box center [931, 283] width 803 height 228
drag, startPoint x: 847, startPoint y: 152, endPoint x: 847, endPoint y: 172, distance: 20.0
click at [847, 152] on span "Resolución del caso" at bounding box center [809, 144] width 124 height 20
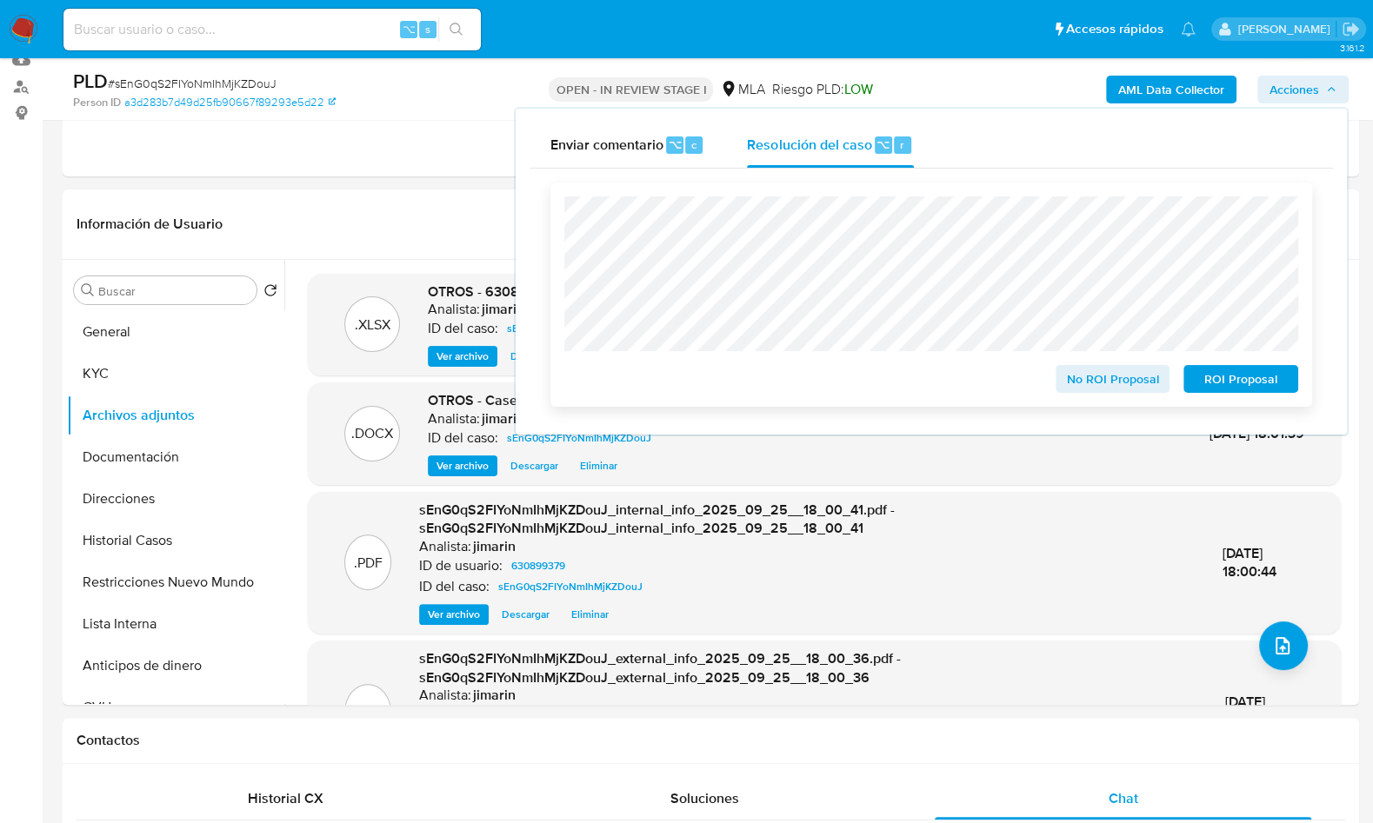
click at [1250, 391] on span "ROI Proposal" at bounding box center [1241, 379] width 90 height 24
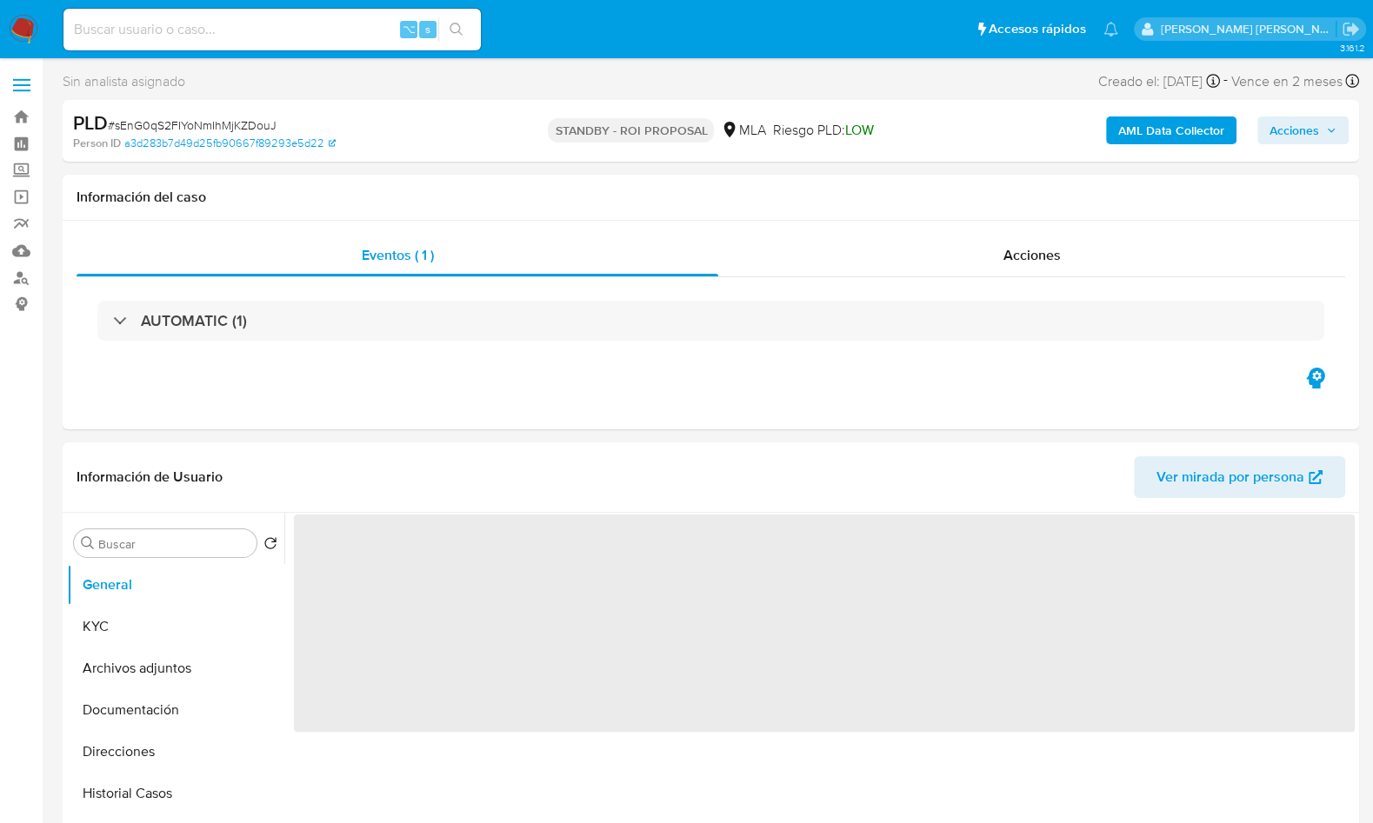
select select "10"
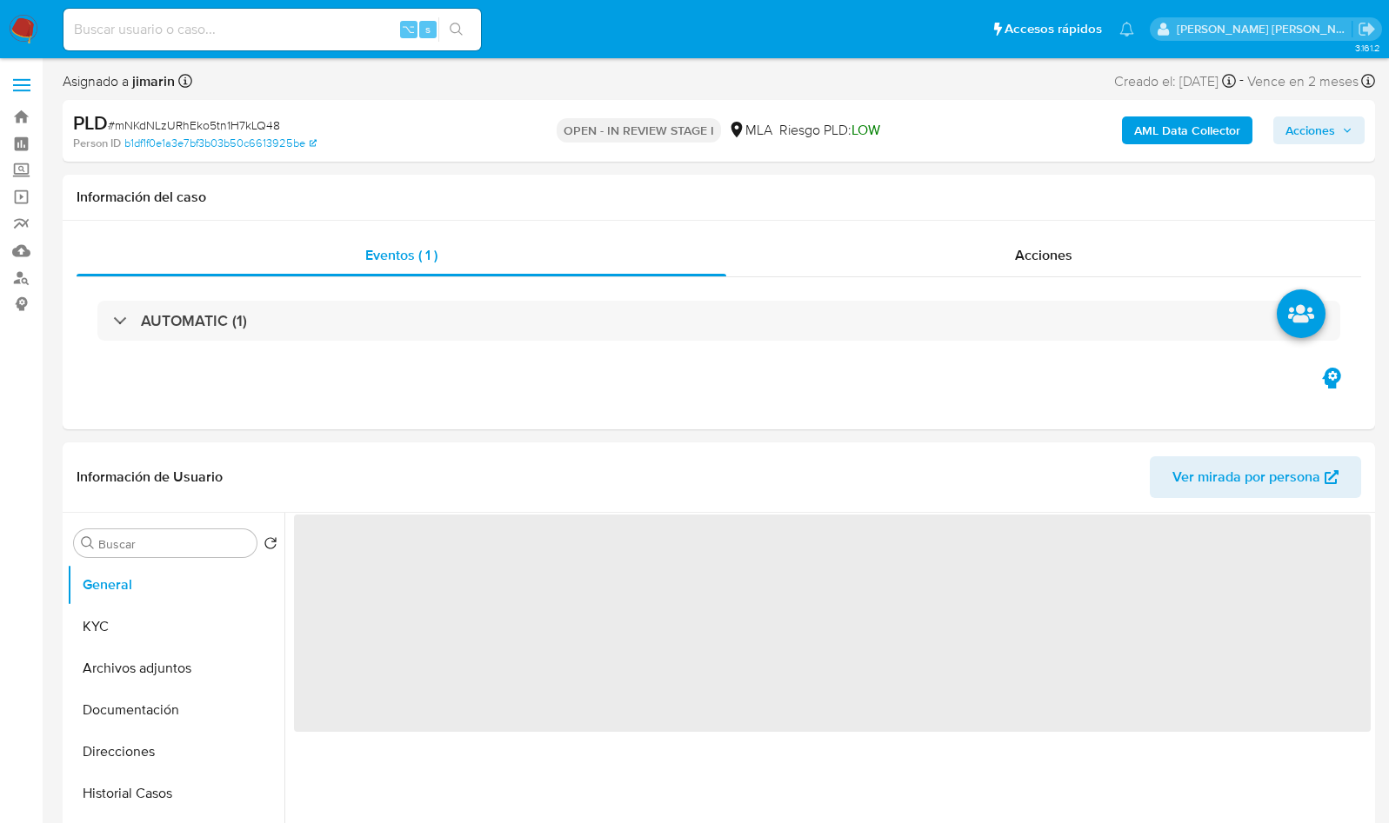
select select "10"
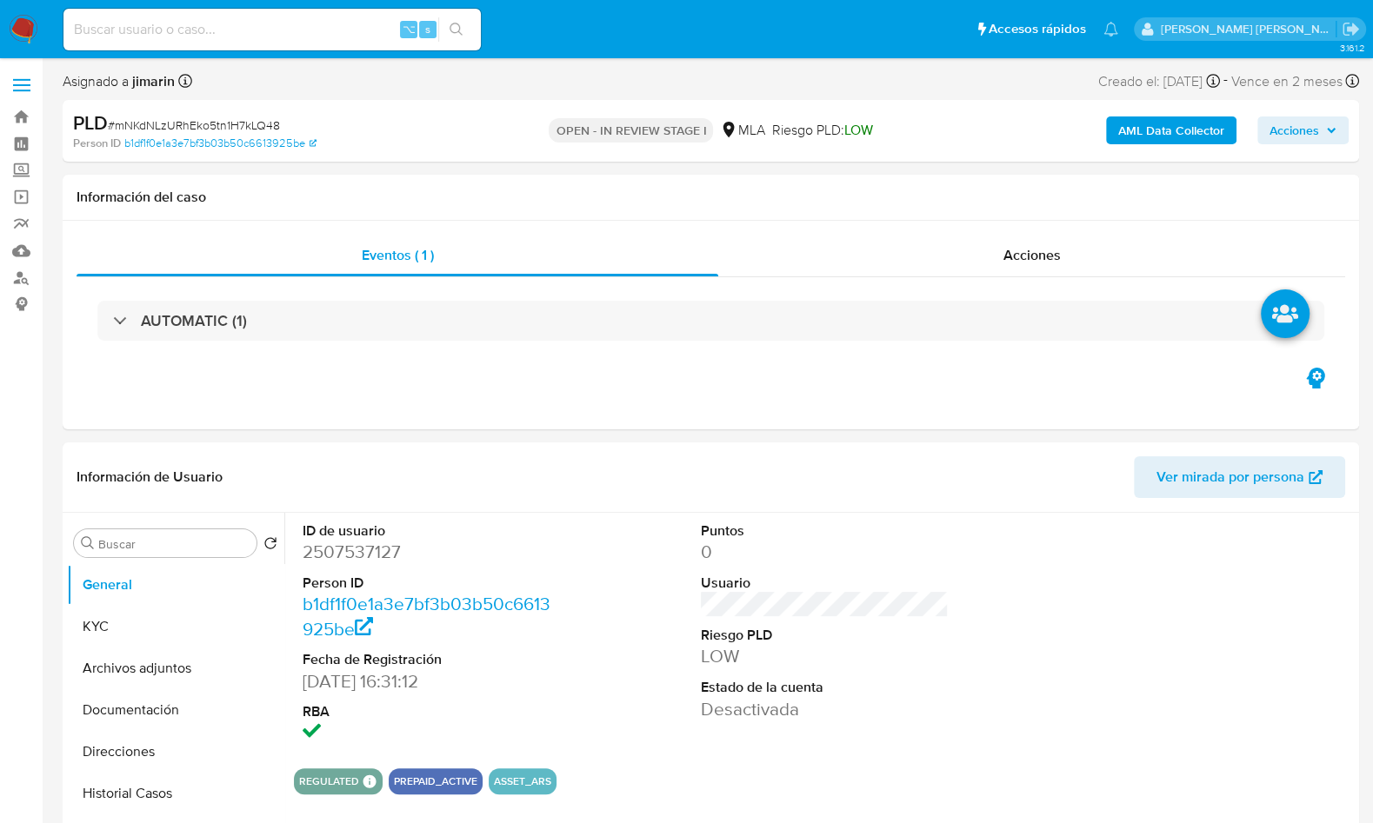
click at [247, 125] on span "# mNKdNLzURhEko5tn1H7kLQ48" at bounding box center [194, 125] width 172 height 17
copy span "mNKdNLzURhEko5tn1H7kLQ48"
click at [366, 557] on dd "2507537127" at bounding box center [427, 552] width 248 height 24
click at [365, 557] on dd "2507537127" at bounding box center [427, 552] width 248 height 24
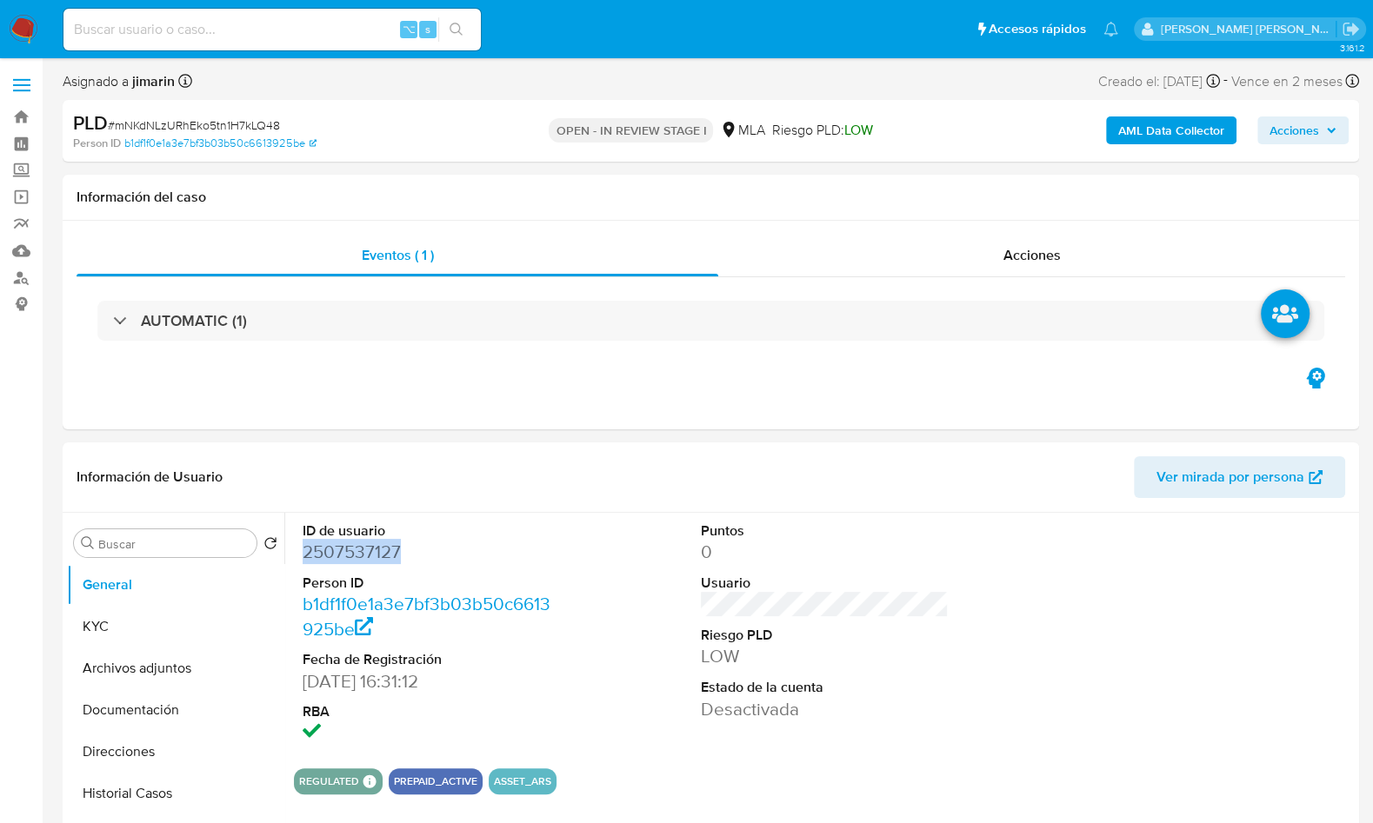
copy dd "2507537127"
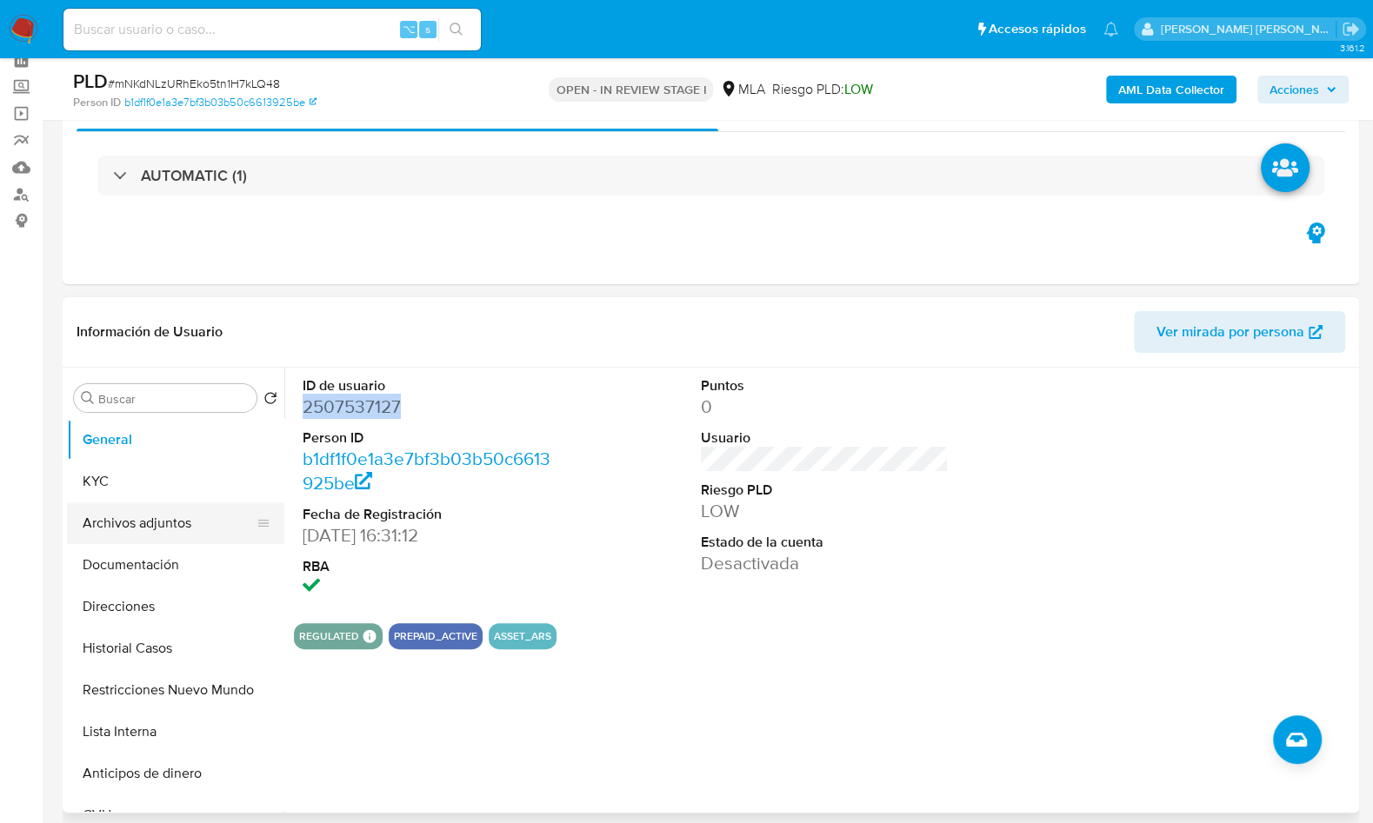
scroll to position [145, 0]
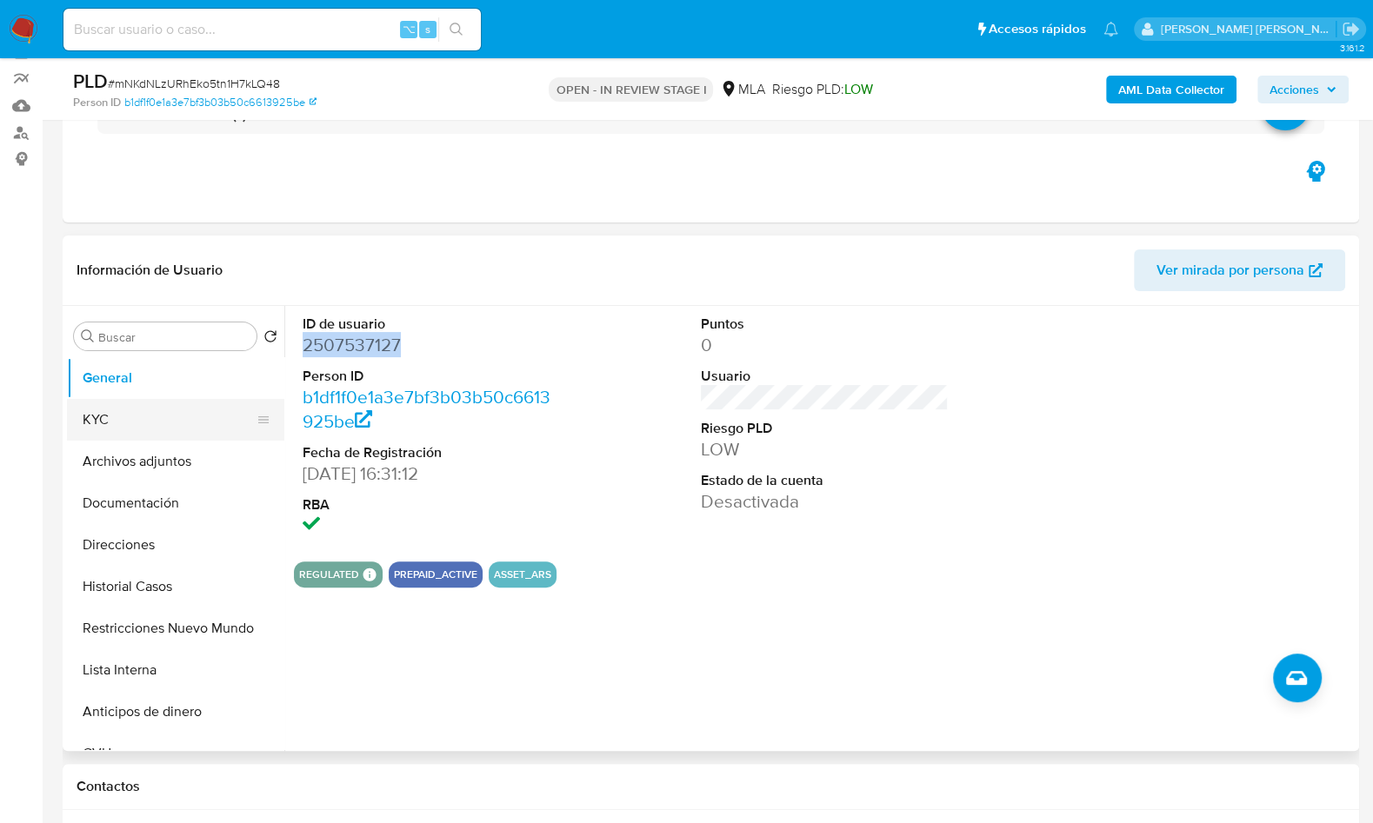
click at [151, 423] on button "KYC" at bounding box center [168, 420] width 203 height 42
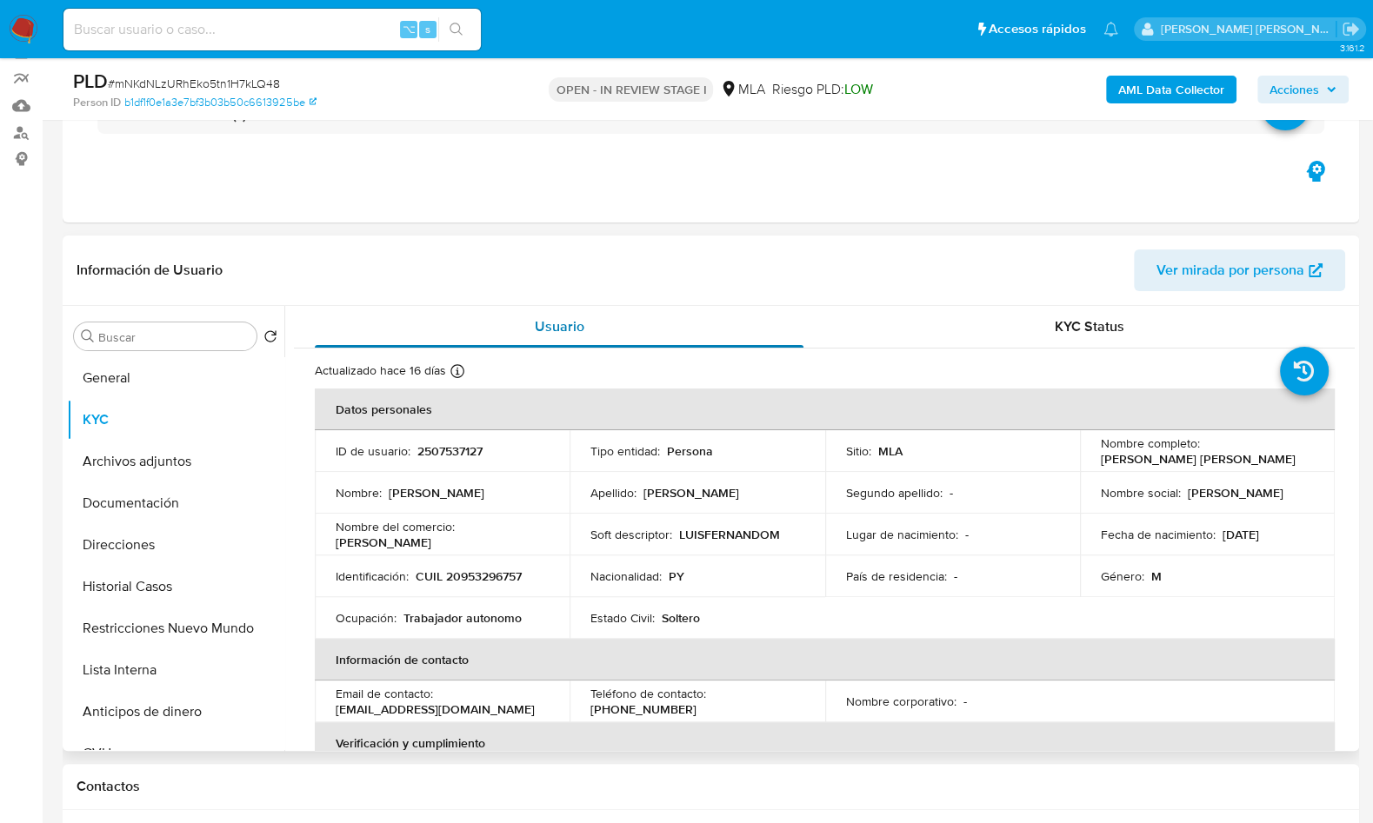
click at [542, 332] on span "Usuario" at bounding box center [560, 327] width 50 height 20
click at [477, 576] on p "CUIL 20953296757" at bounding box center [469, 577] width 106 height 16
copy p "20953296757"
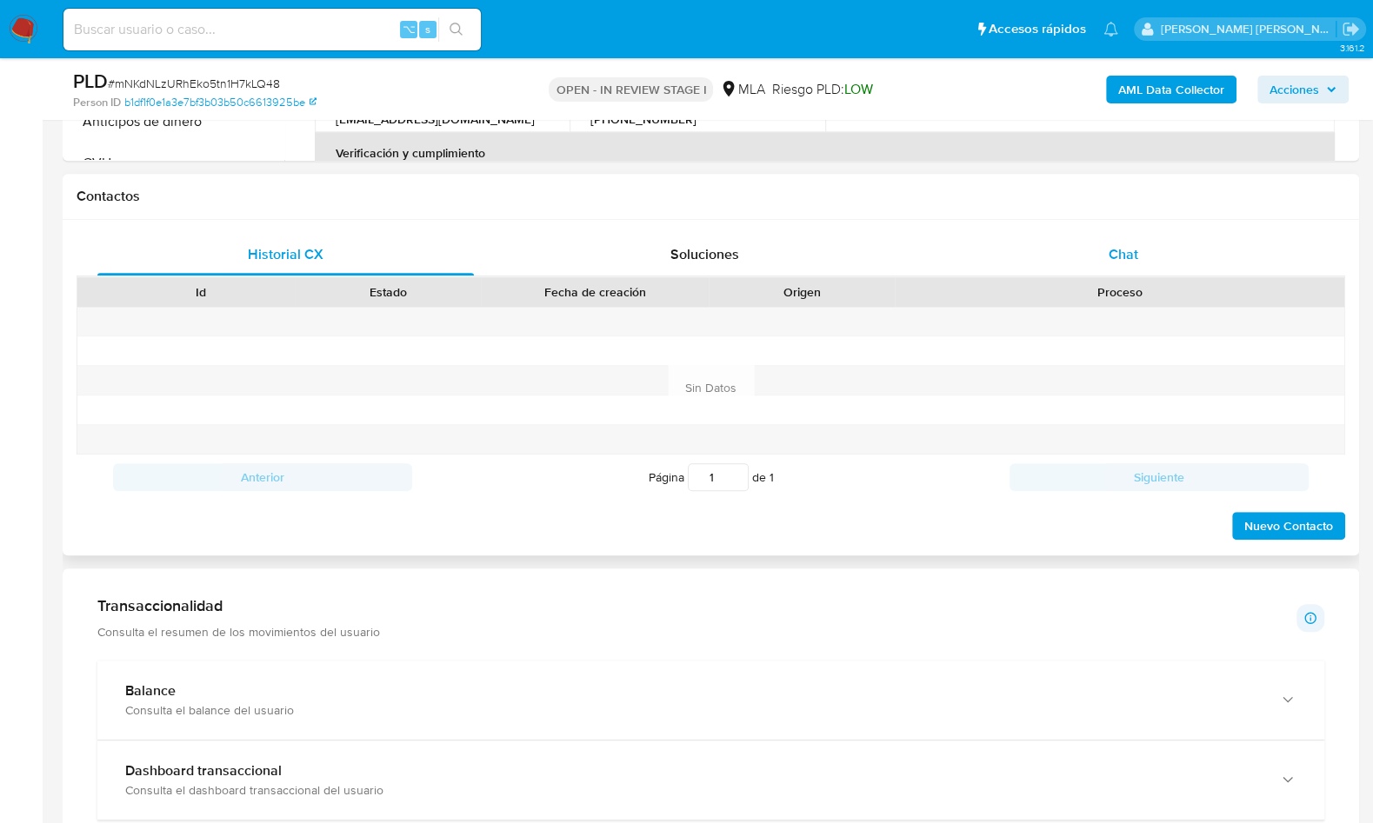
click at [1127, 257] on span "Chat" at bounding box center [1124, 254] width 30 height 20
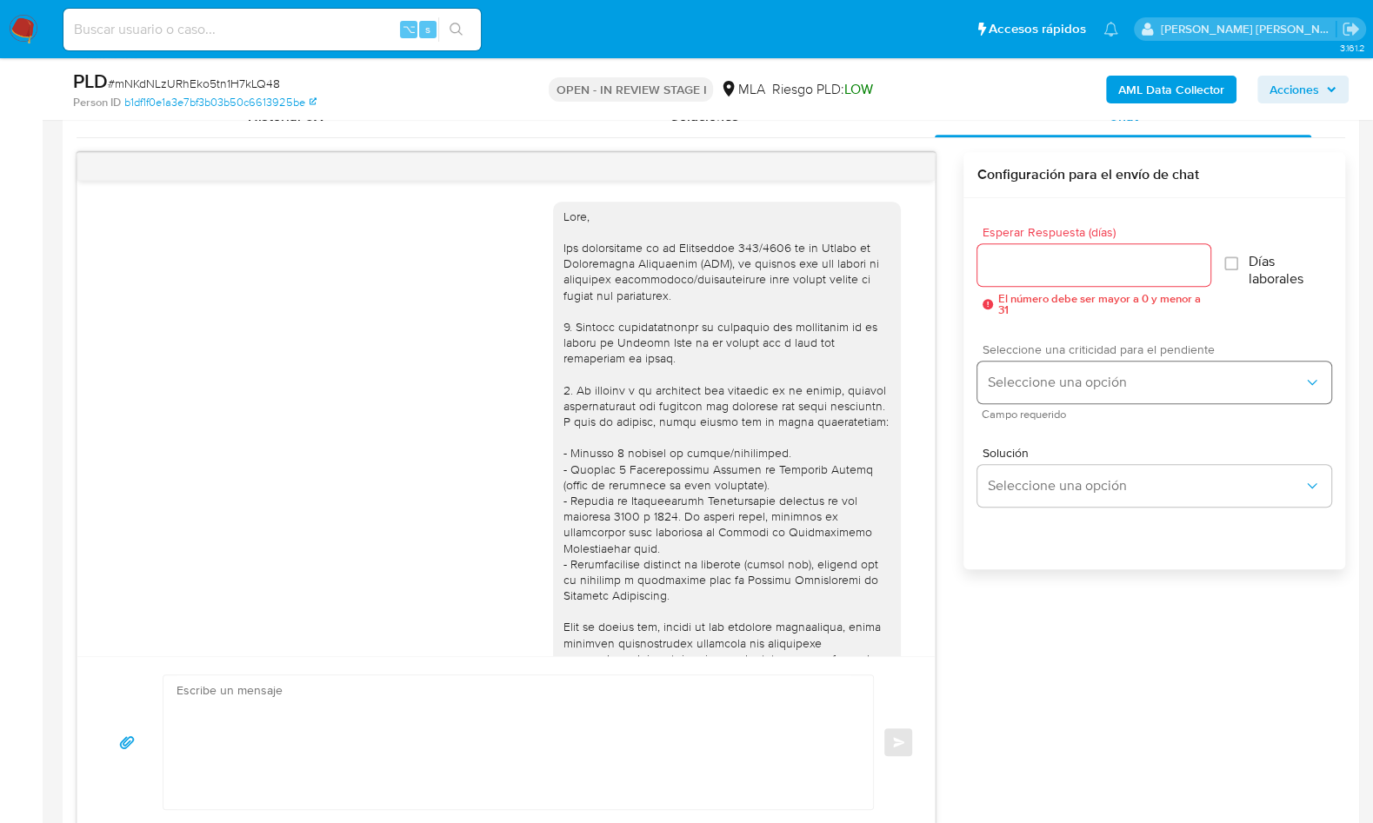
scroll to position [892, 0]
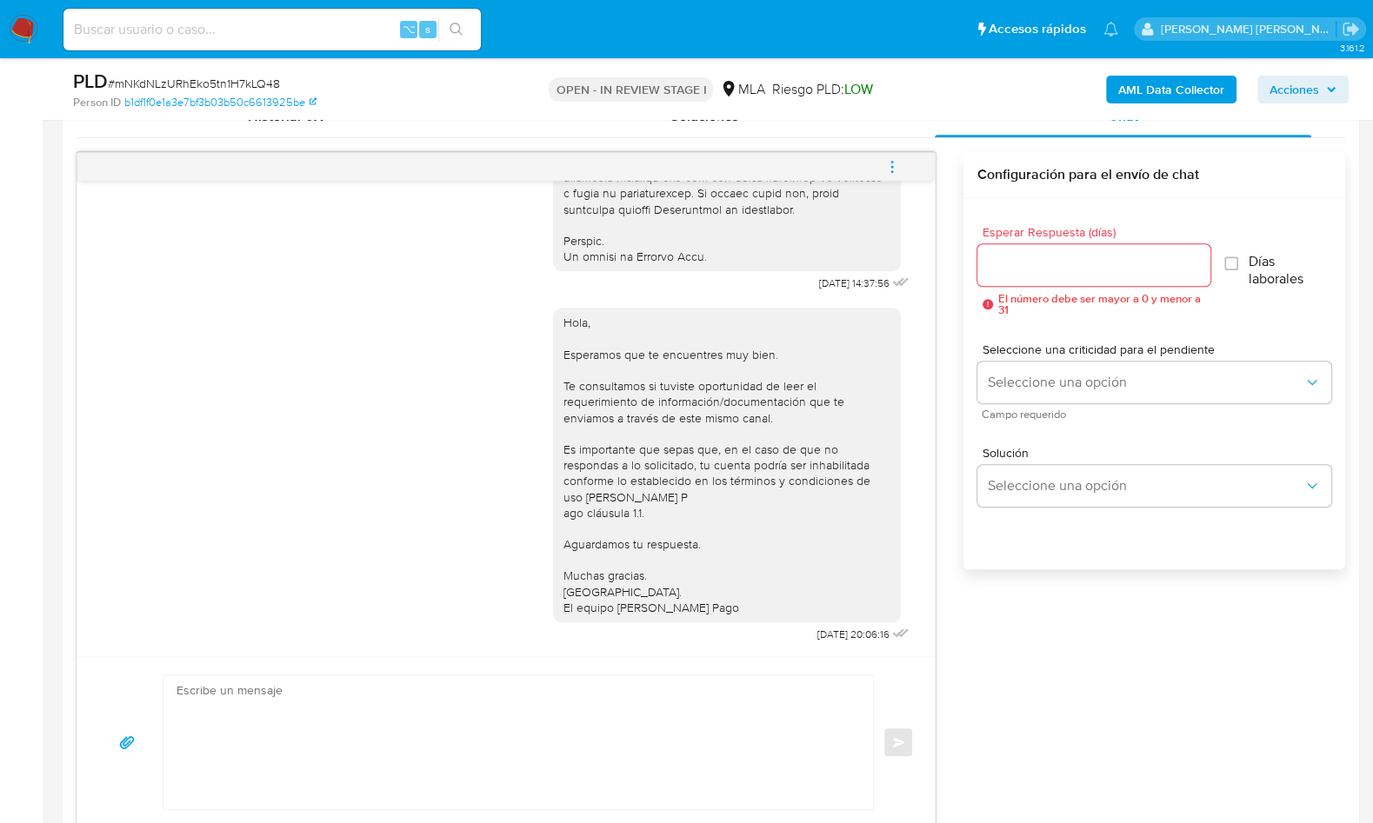
click at [903, 171] on button "menu-action" at bounding box center [891, 167] width 57 height 42
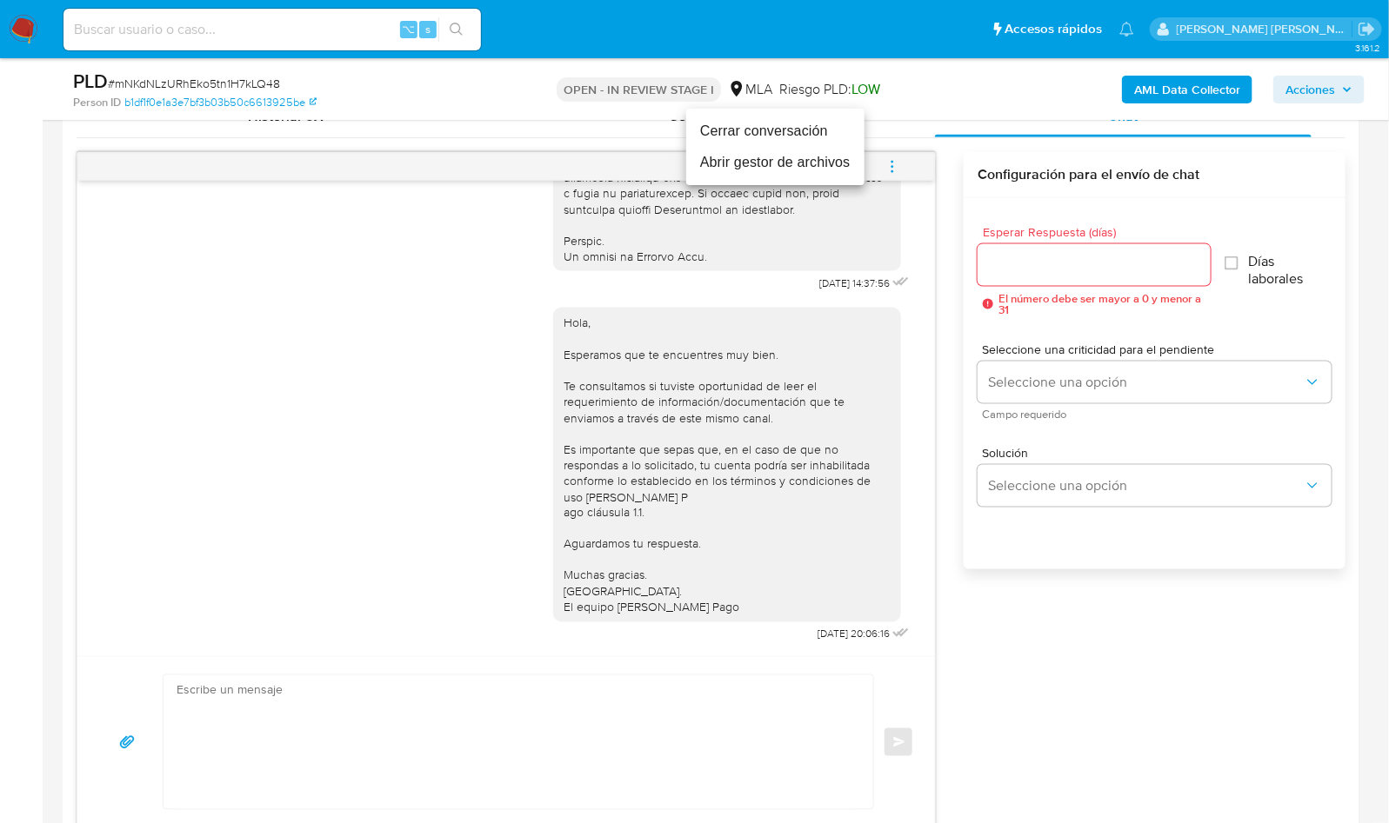
click at [798, 143] on li "Cerrar conversación" at bounding box center [775, 131] width 178 height 31
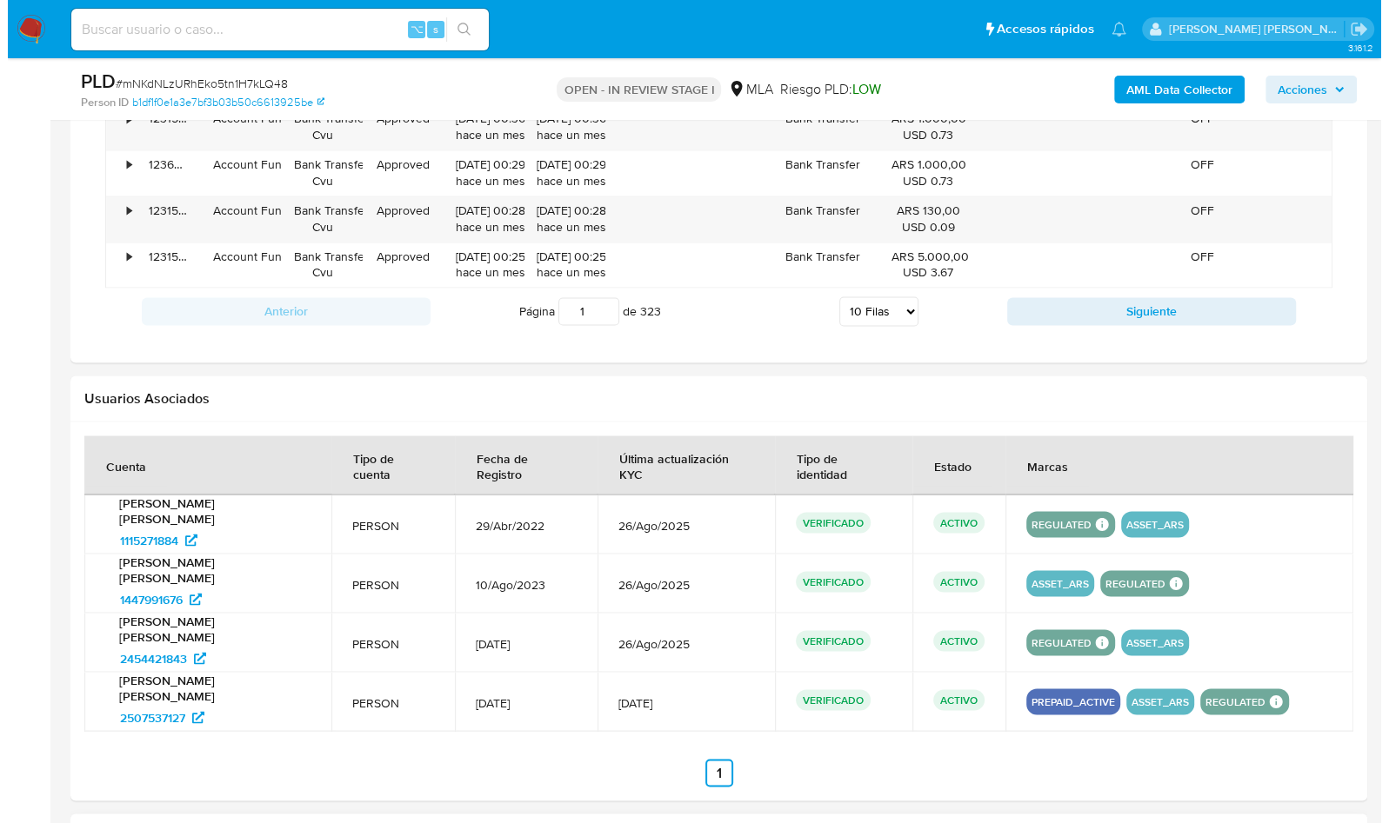
scroll to position [2817, 0]
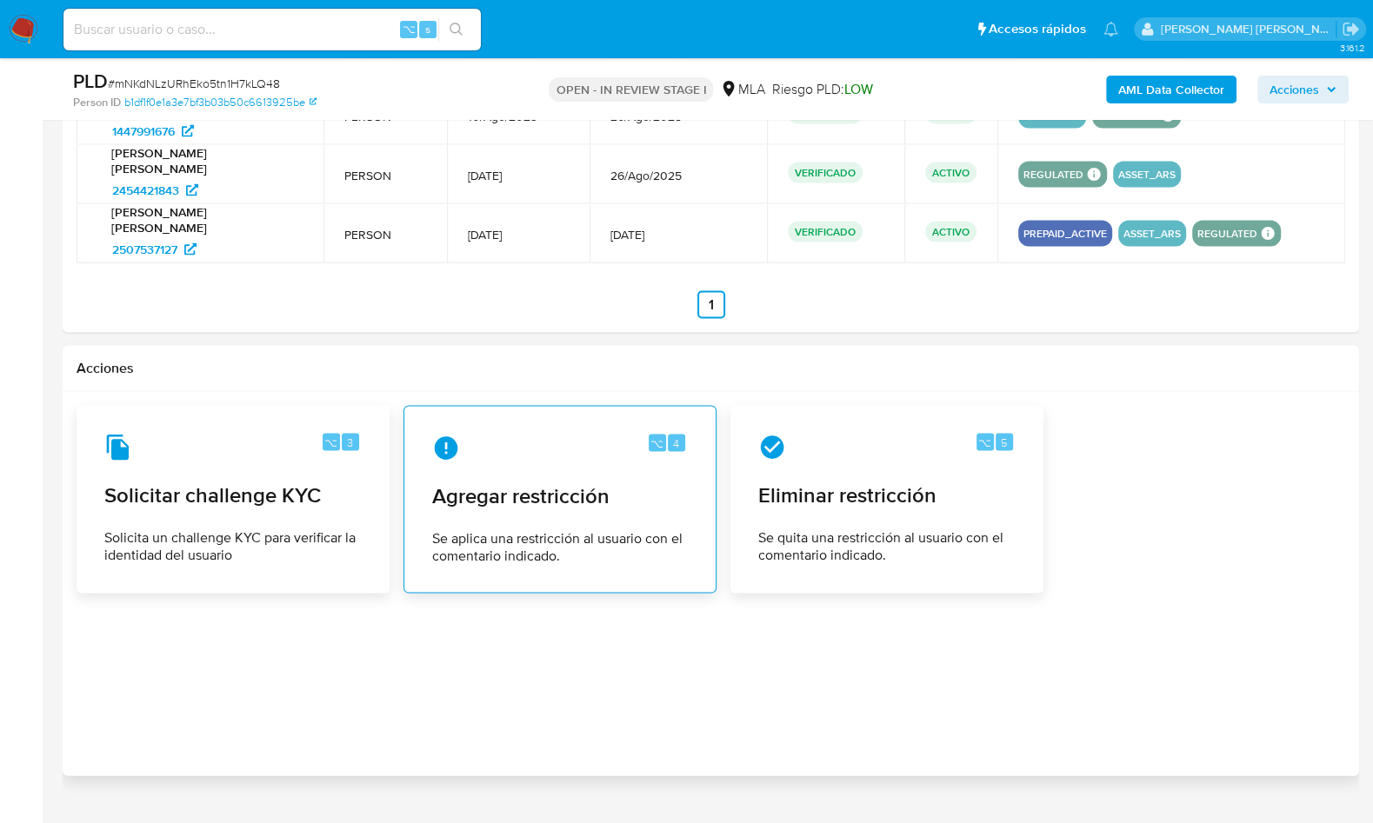
click at [454, 435] on icon at bounding box center [446, 449] width 28 height 28
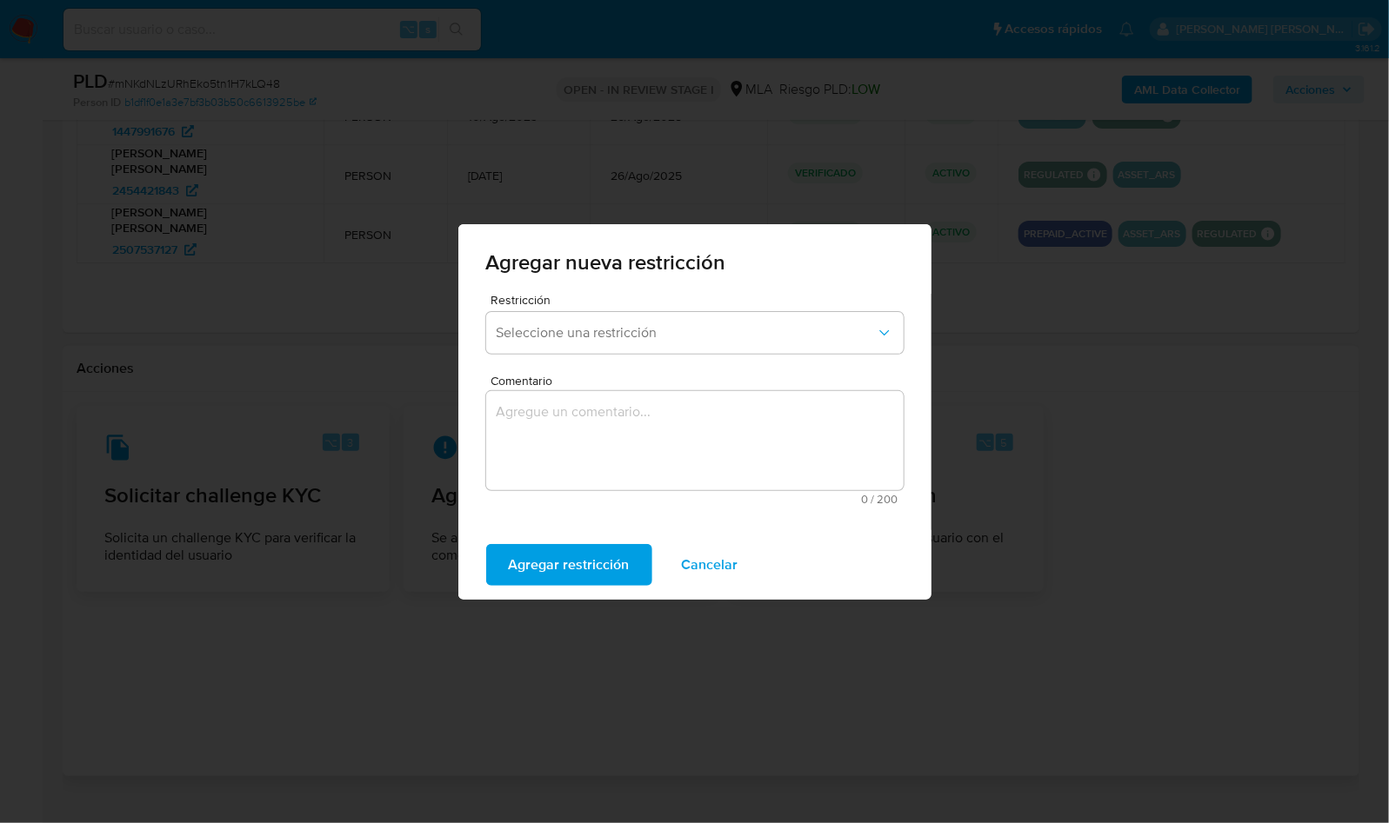
click at [641, 297] on span "Restricción" at bounding box center [698, 300] width 417 height 12
click at [639, 332] on span "Seleccione una restricción" at bounding box center [686, 332] width 379 height 17
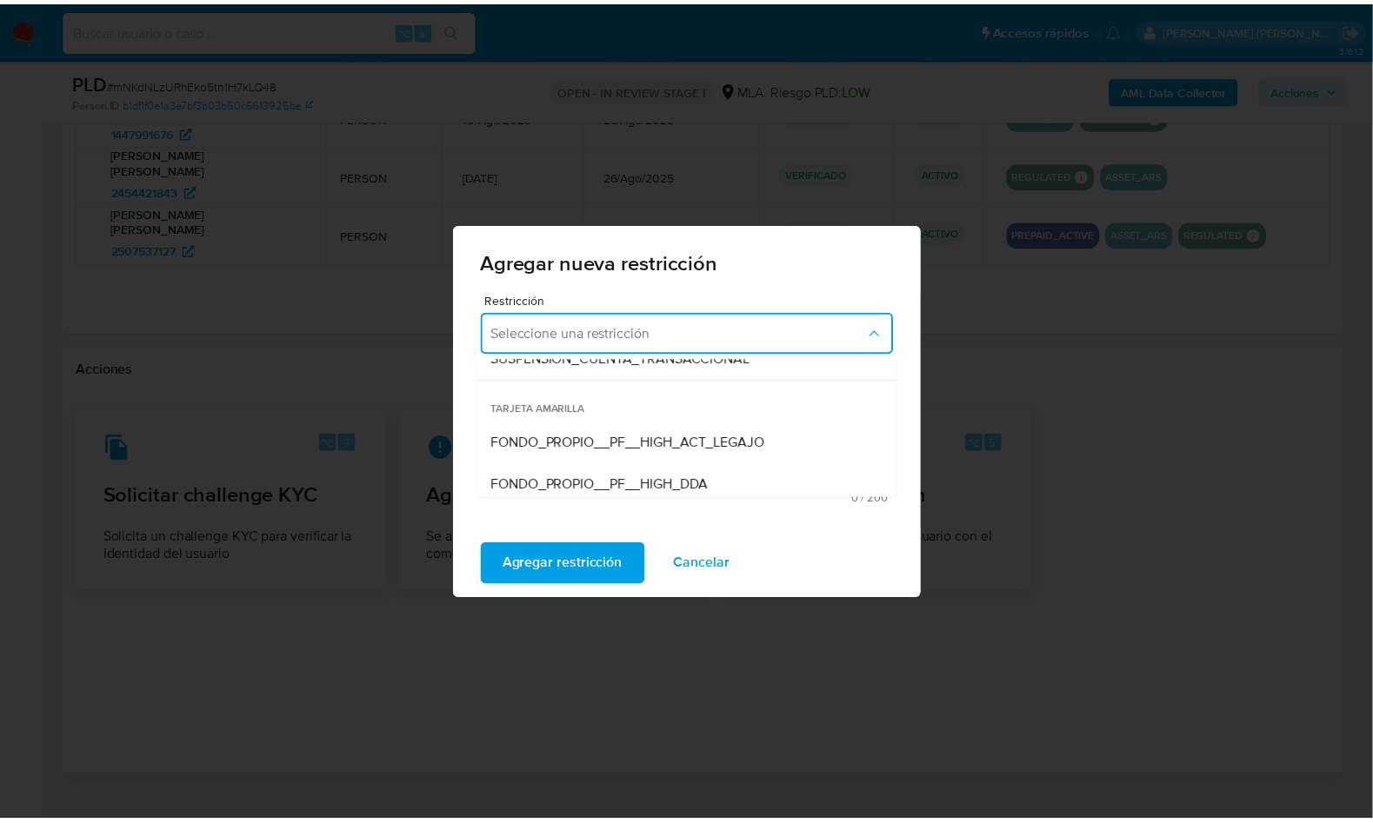
scroll to position [250, 0]
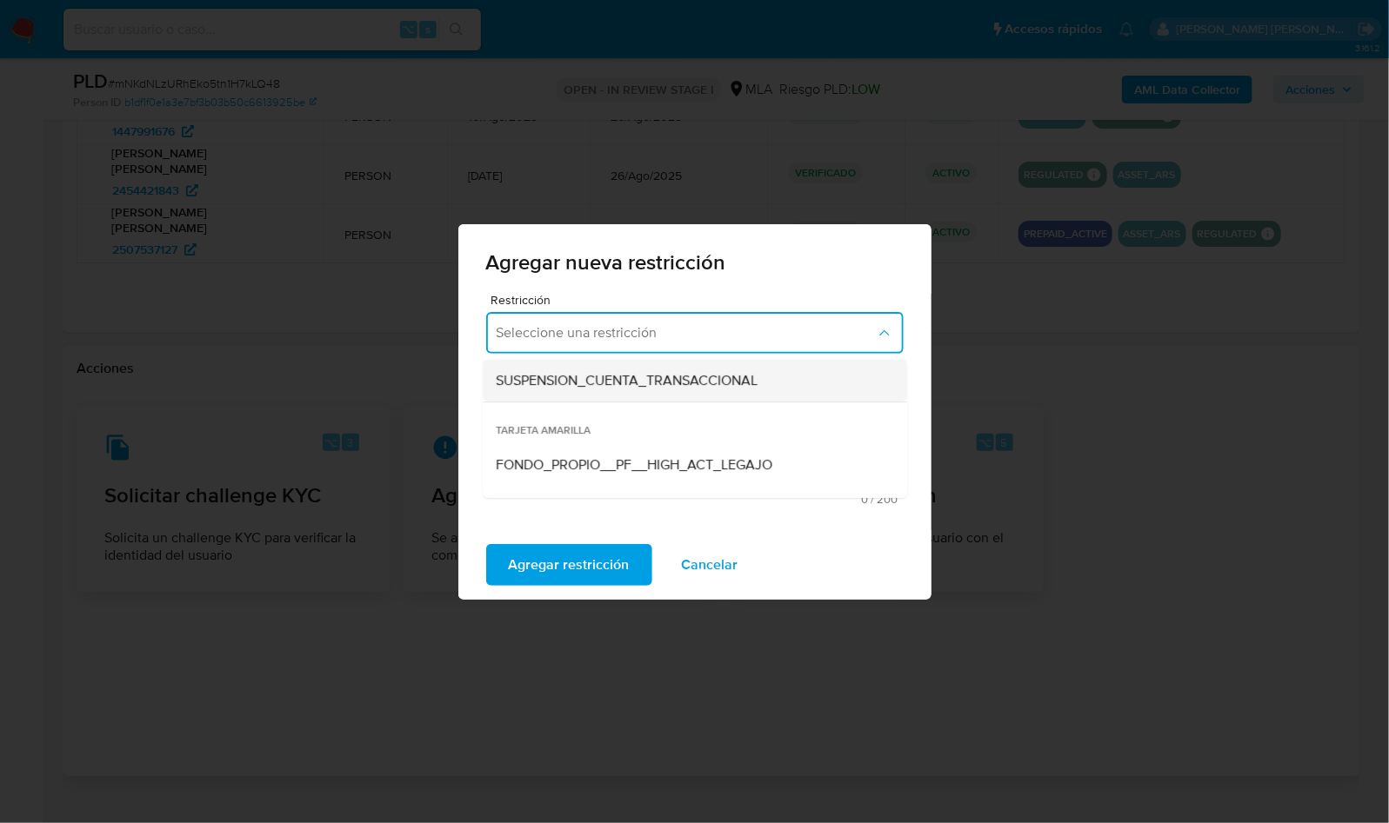
click at [580, 396] on div "SUSPENSION_CUENTA_TRANSACCIONAL" at bounding box center [690, 381] width 386 height 42
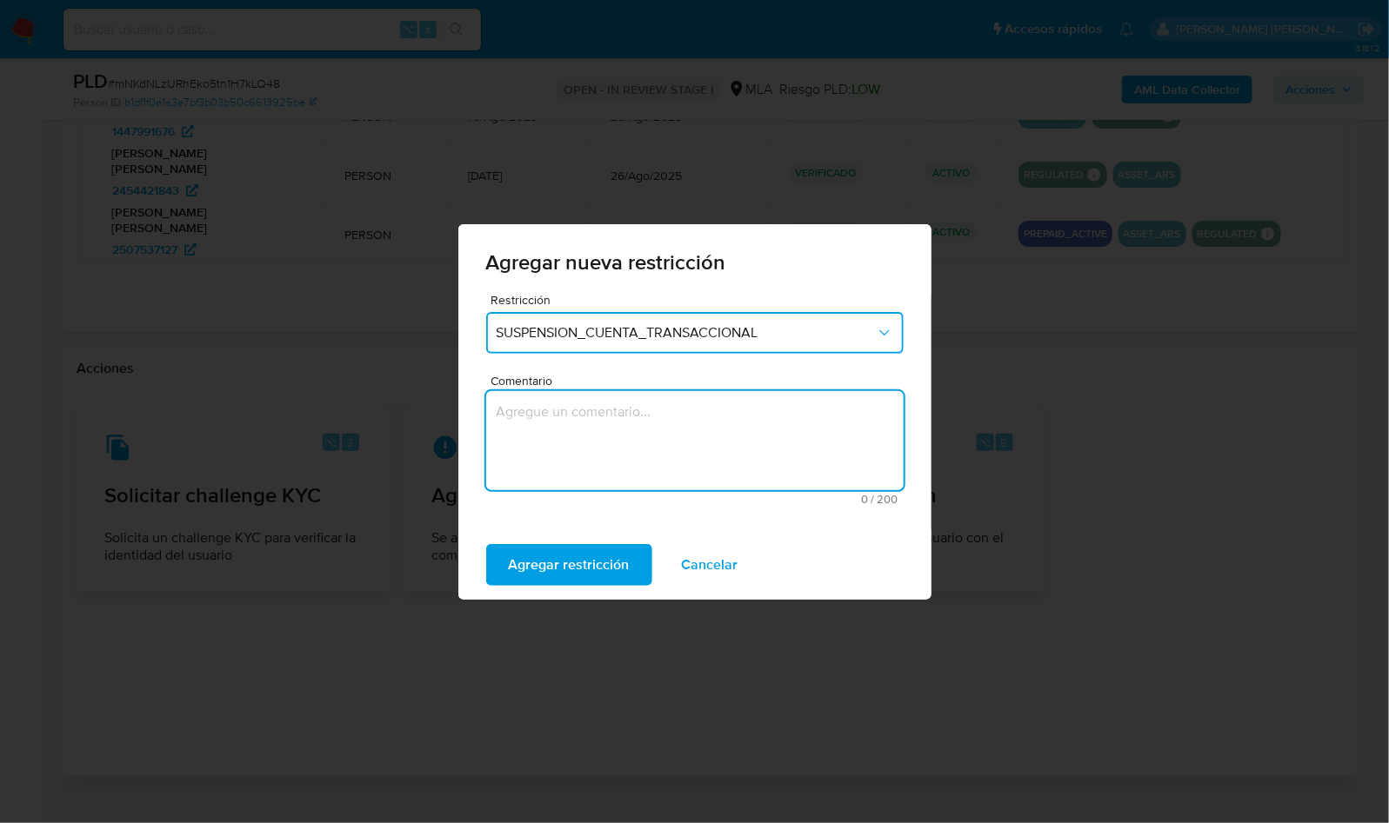
click at [600, 418] on textarea "Comentario" at bounding box center [694, 440] width 417 height 99
type textarea "AML"
click at [565, 576] on span "Agregar restricción" at bounding box center [569, 565] width 121 height 38
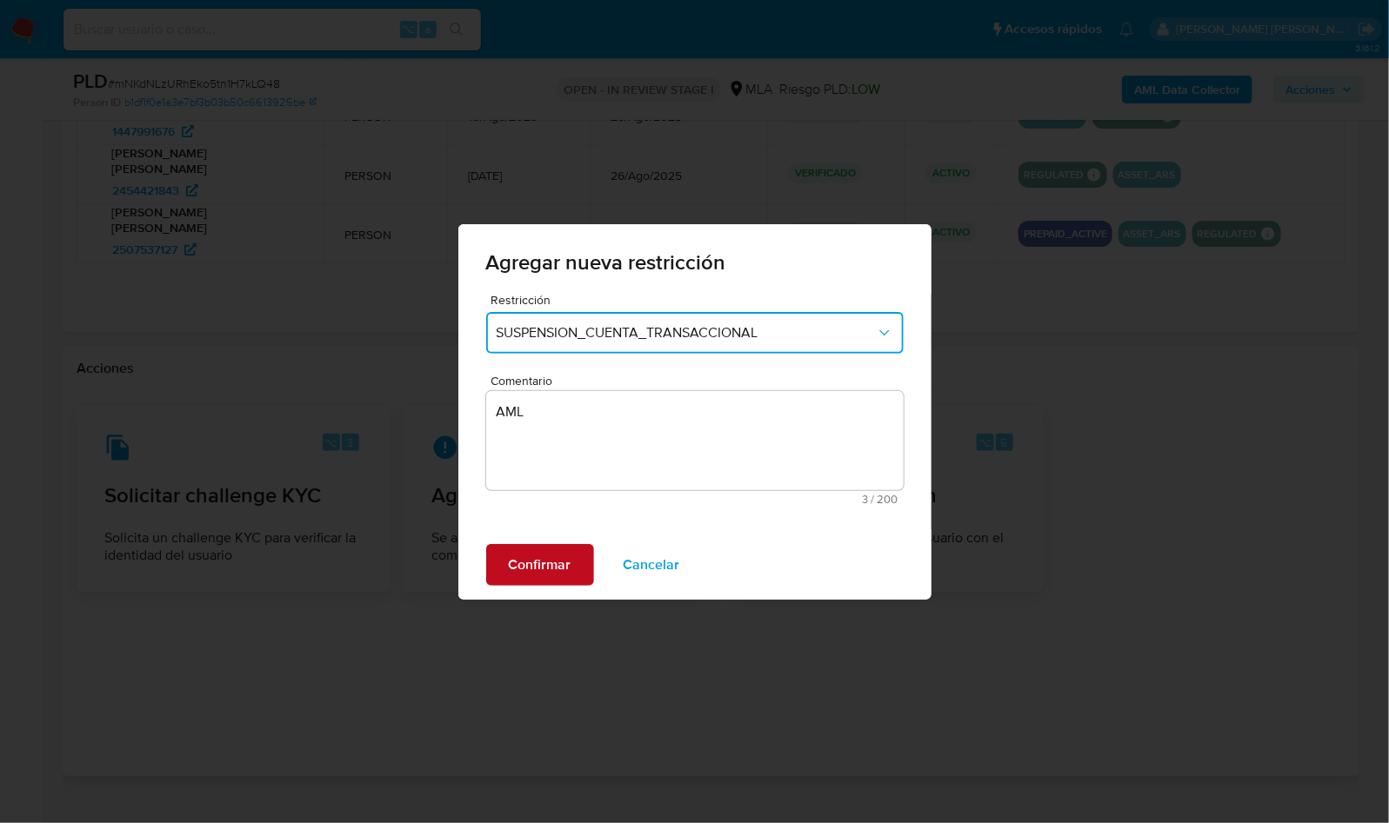
click at [563, 555] on span "Confirmar" at bounding box center [540, 565] width 63 height 38
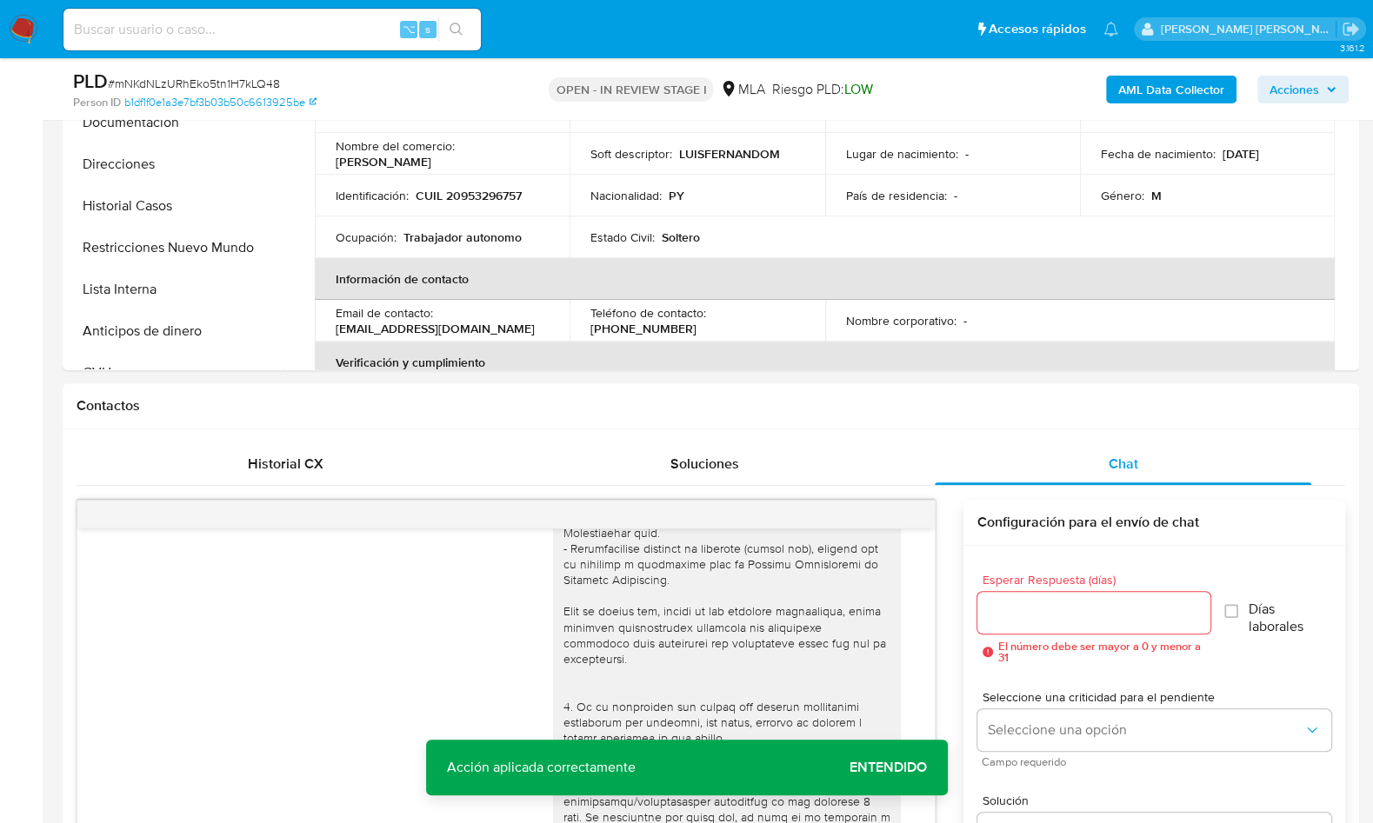
scroll to position [176, 0]
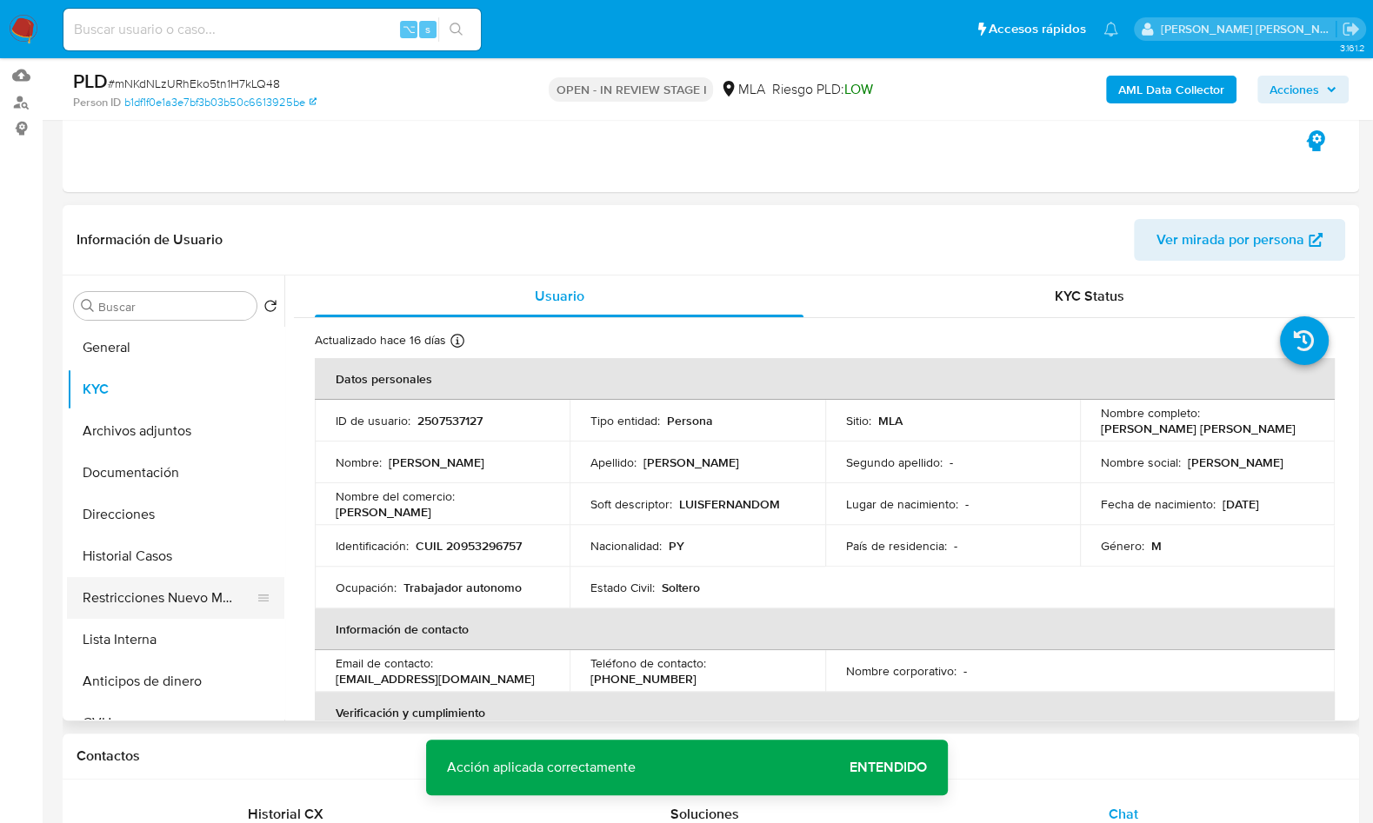
click at [156, 595] on button "Restricciones Nuevo Mundo" at bounding box center [168, 598] width 203 height 42
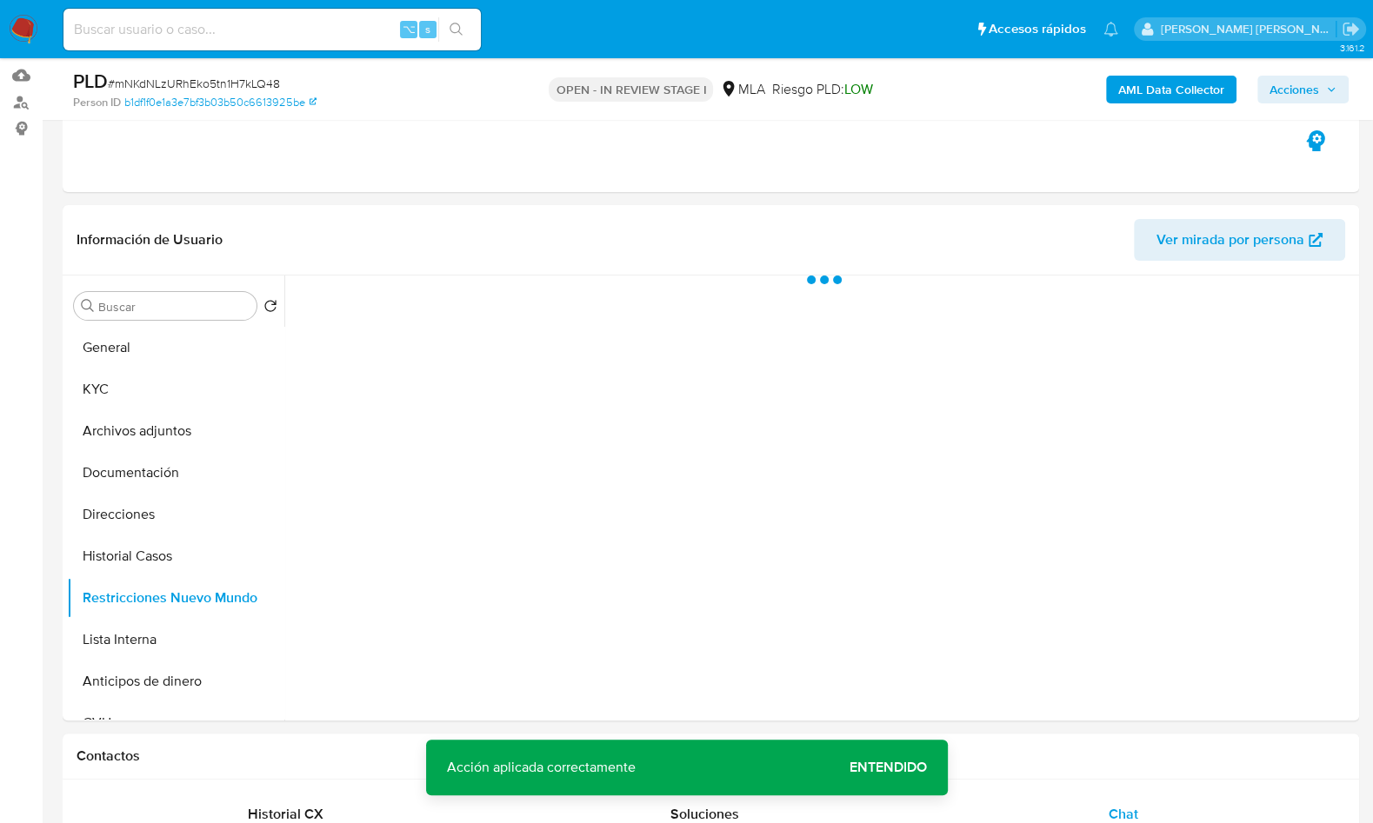
click at [1170, 89] on b "AML Data Collector" at bounding box center [1171, 90] width 106 height 28
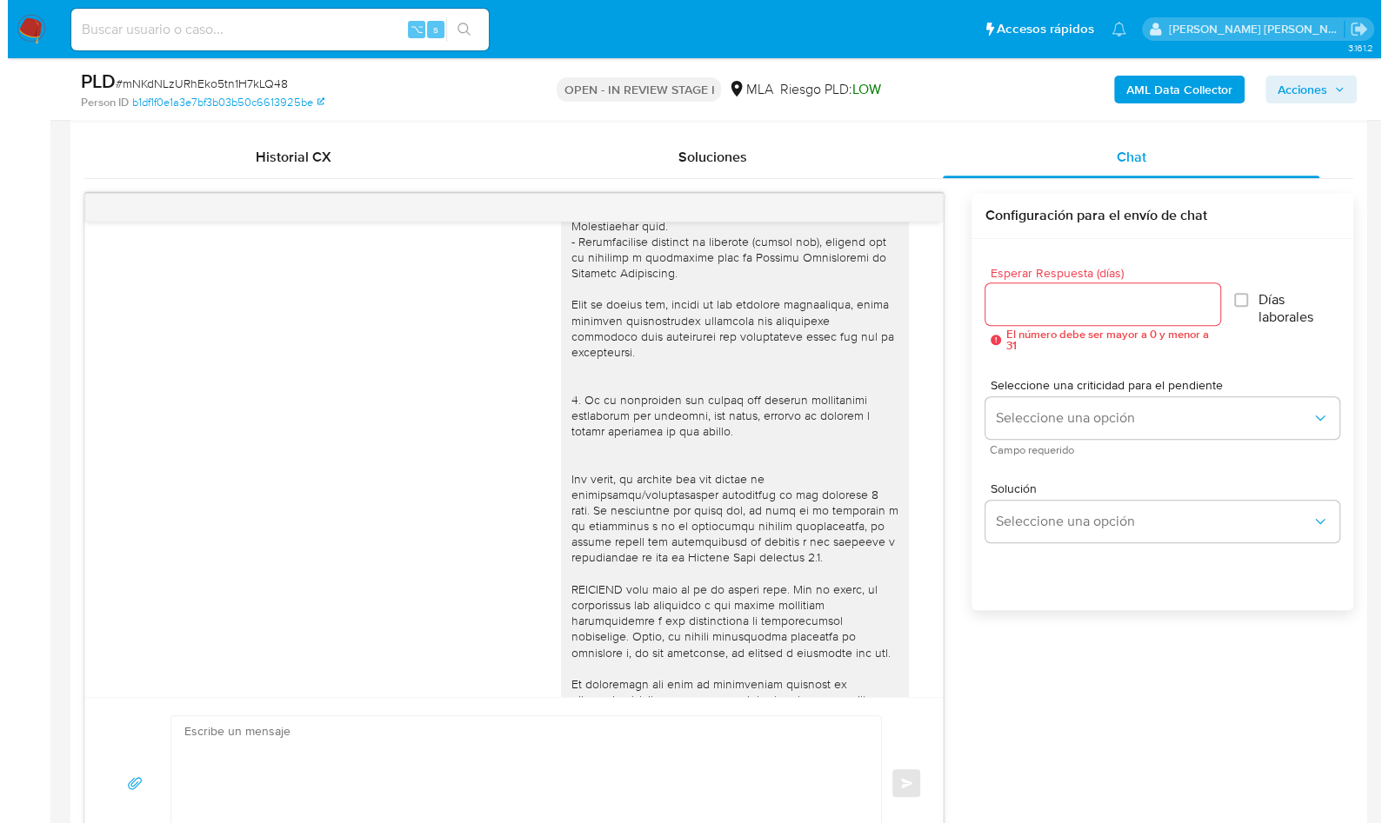
scroll to position [235, 0]
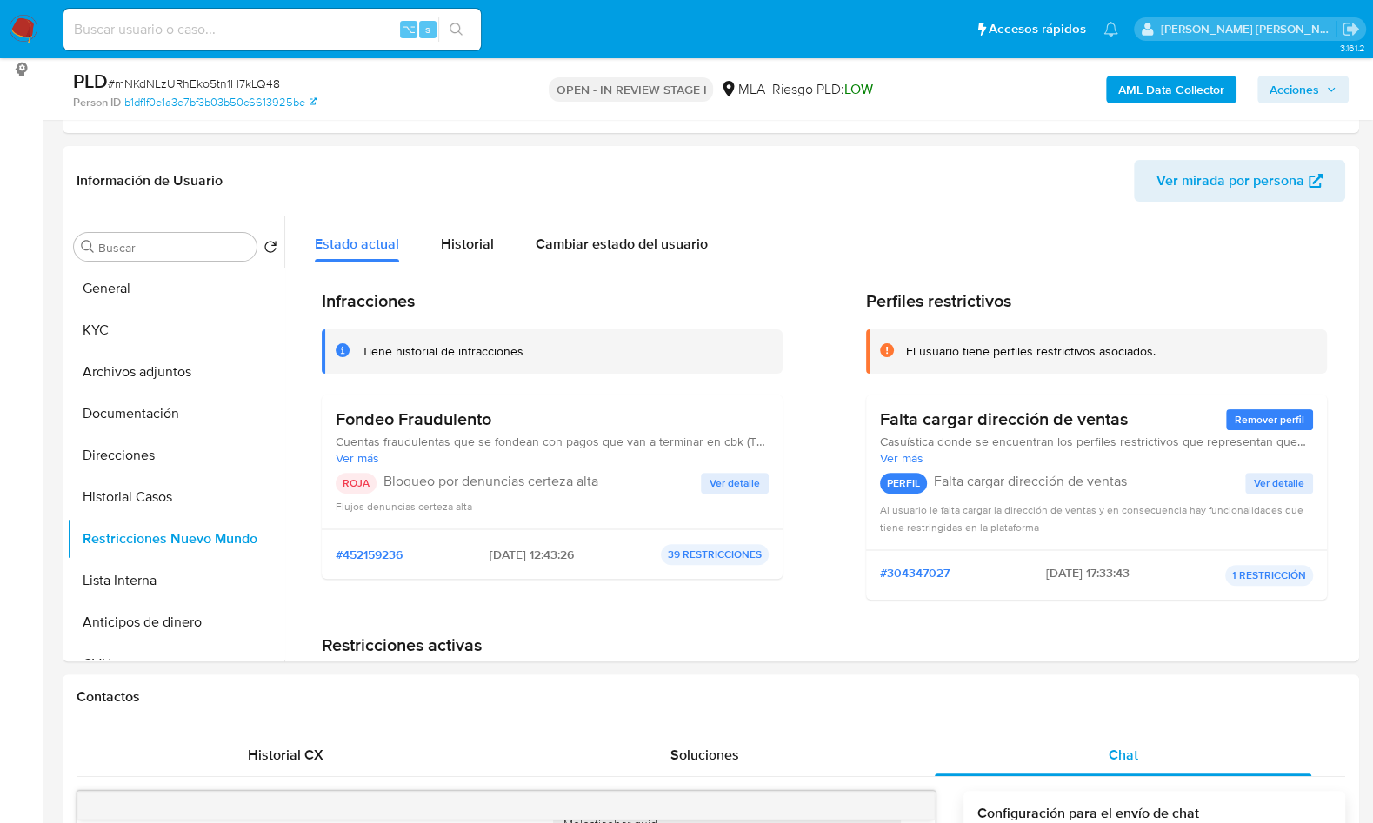
click at [1120, 82] on b "AML Data Collector" at bounding box center [1171, 90] width 106 height 28
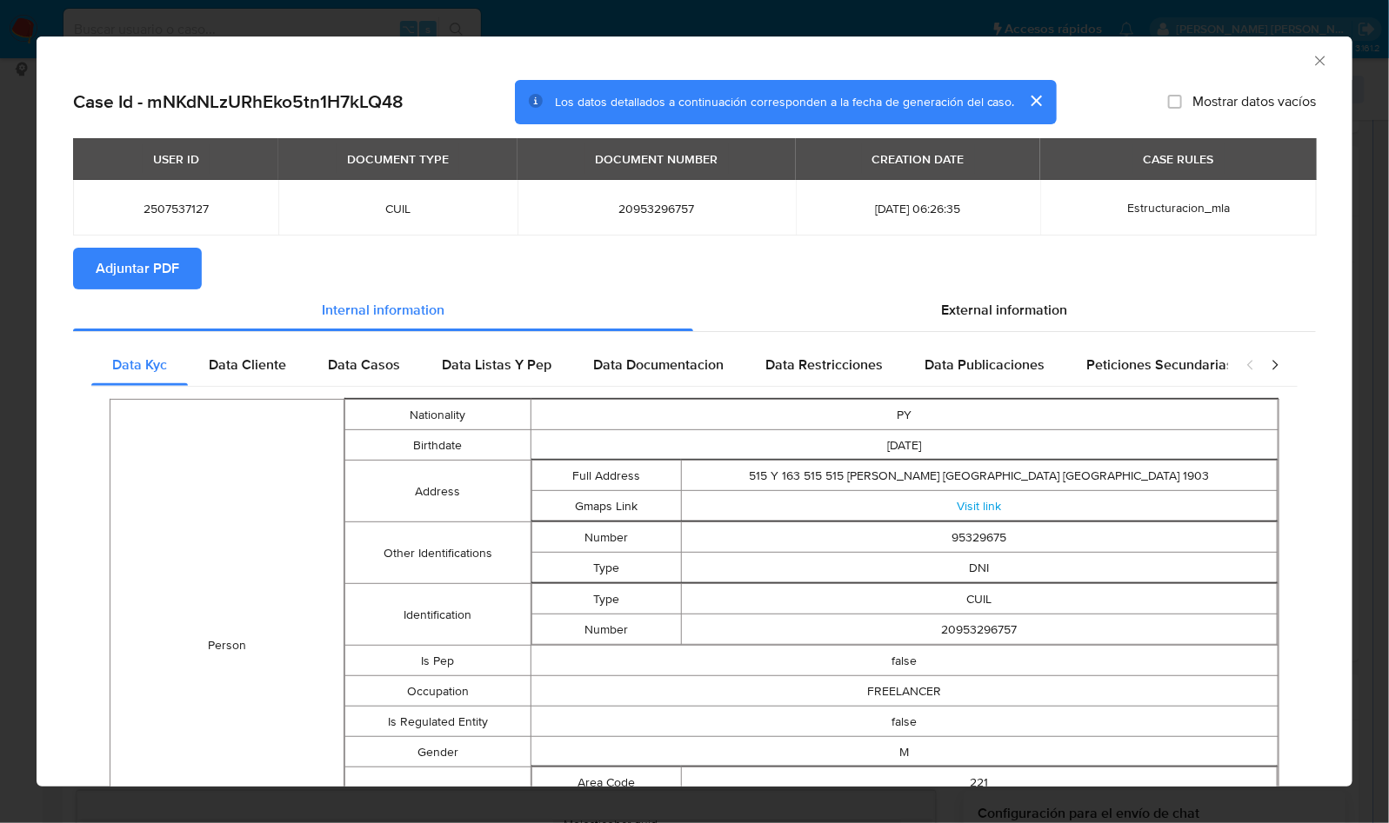
click at [166, 270] on span "Adjuntar PDF" at bounding box center [137, 269] width 83 height 38
click at [663, 277] on section "Adjuntar PDF Creando" at bounding box center [694, 270] width 1243 height 45
click at [1311, 63] on icon "Cerrar ventana" at bounding box center [1319, 60] width 17 height 17
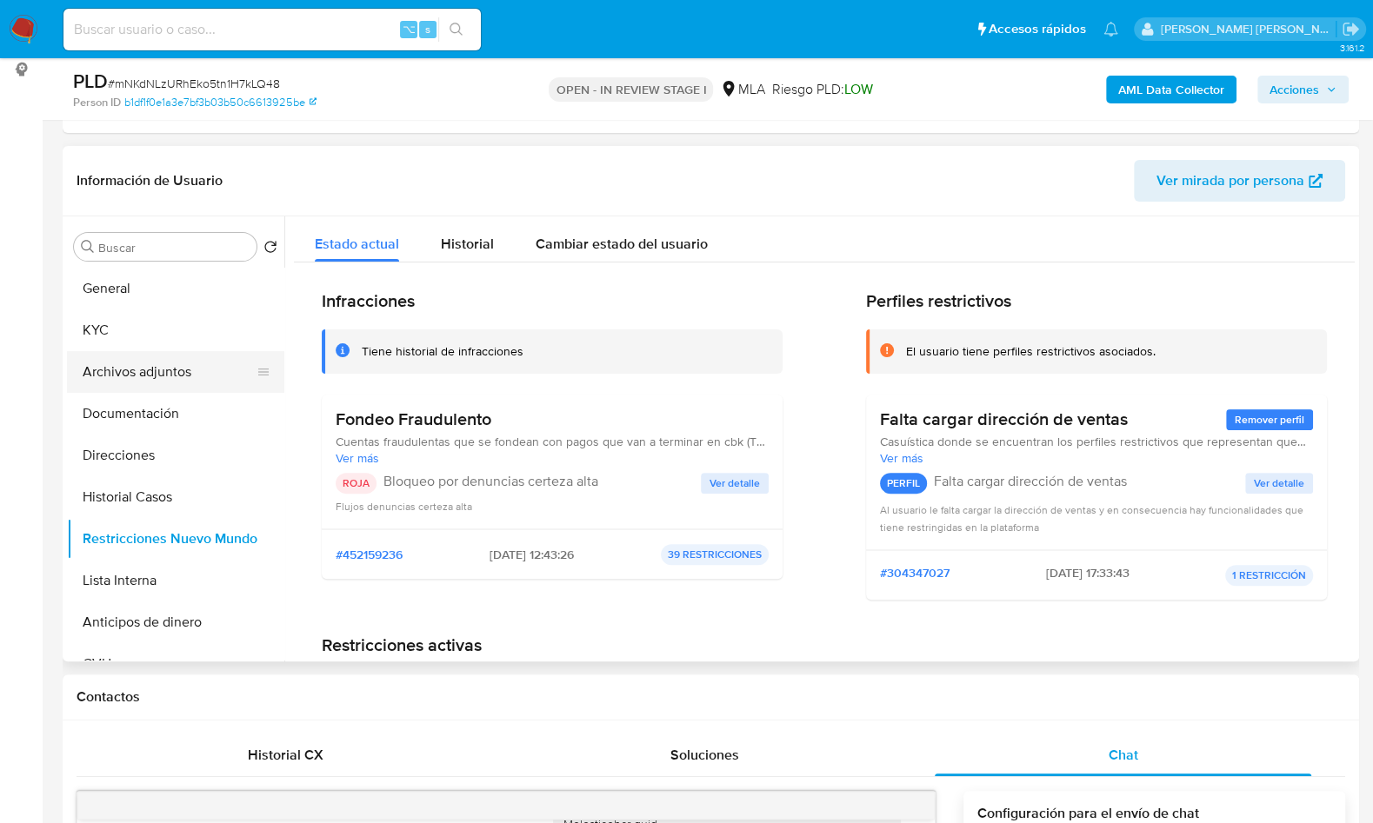
click at [190, 376] on button "Archivos adjuntos" at bounding box center [168, 372] width 203 height 42
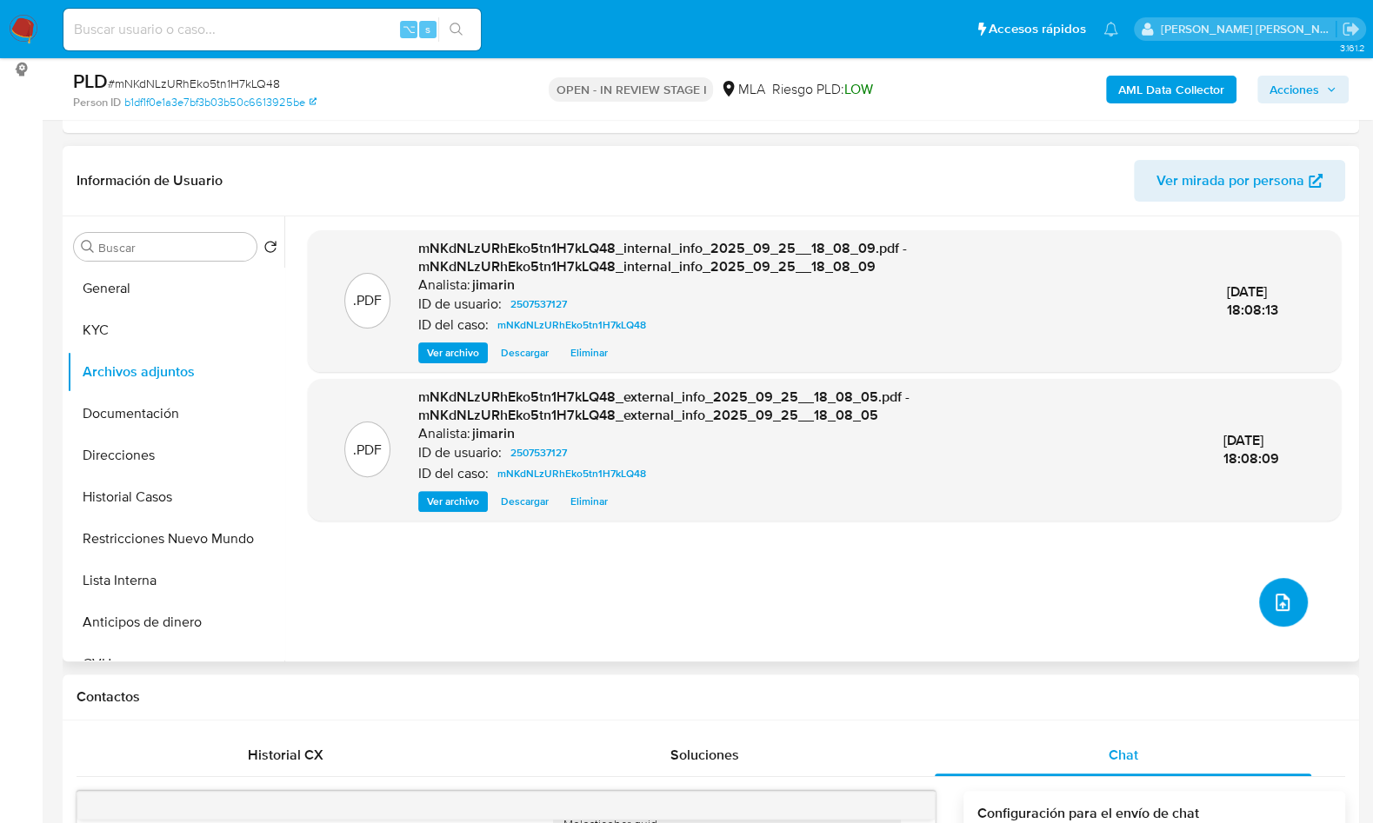
click at [1276, 603] on icon "upload-file" at bounding box center [1283, 602] width 14 height 17
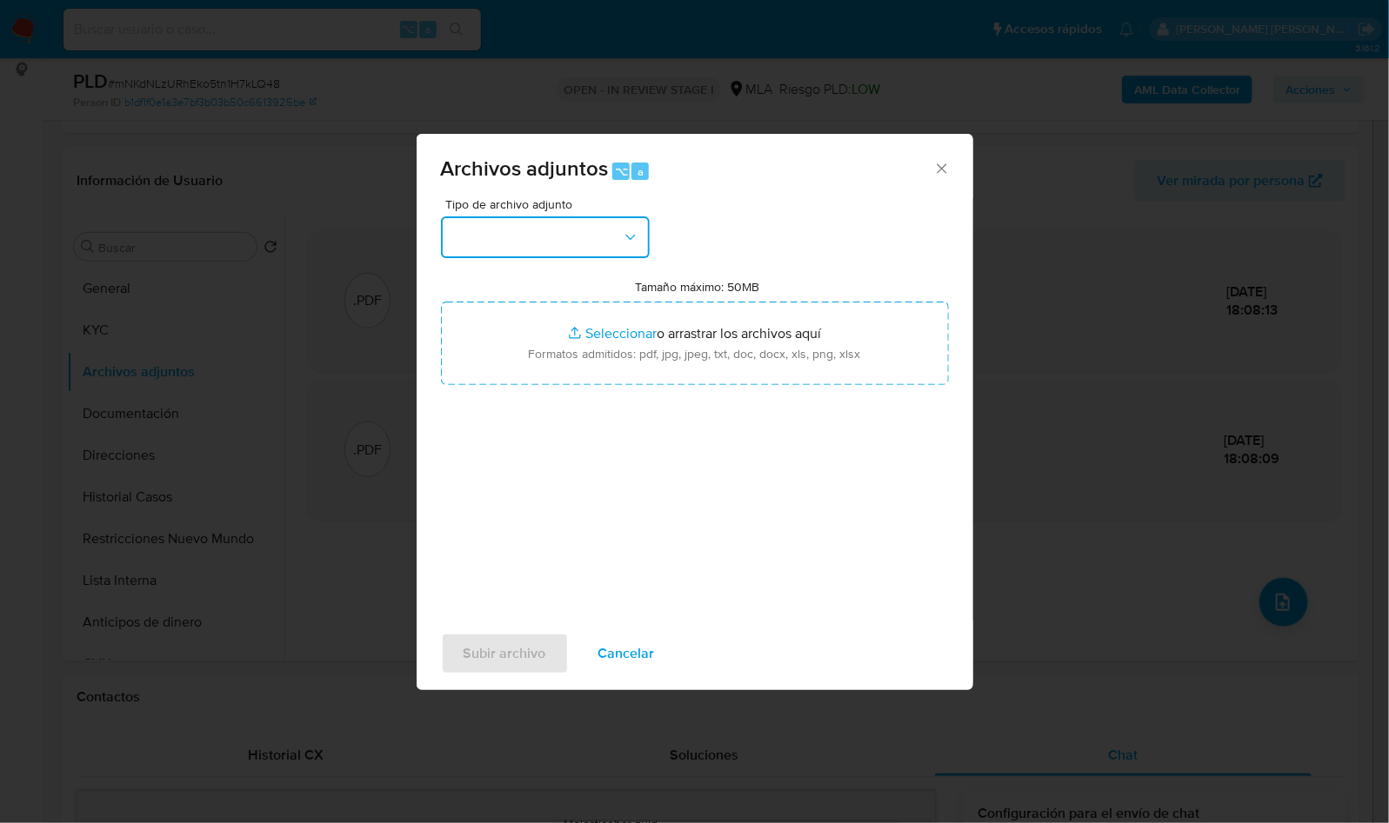
click at [534, 239] on button "button" at bounding box center [545, 238] width 209 height 42
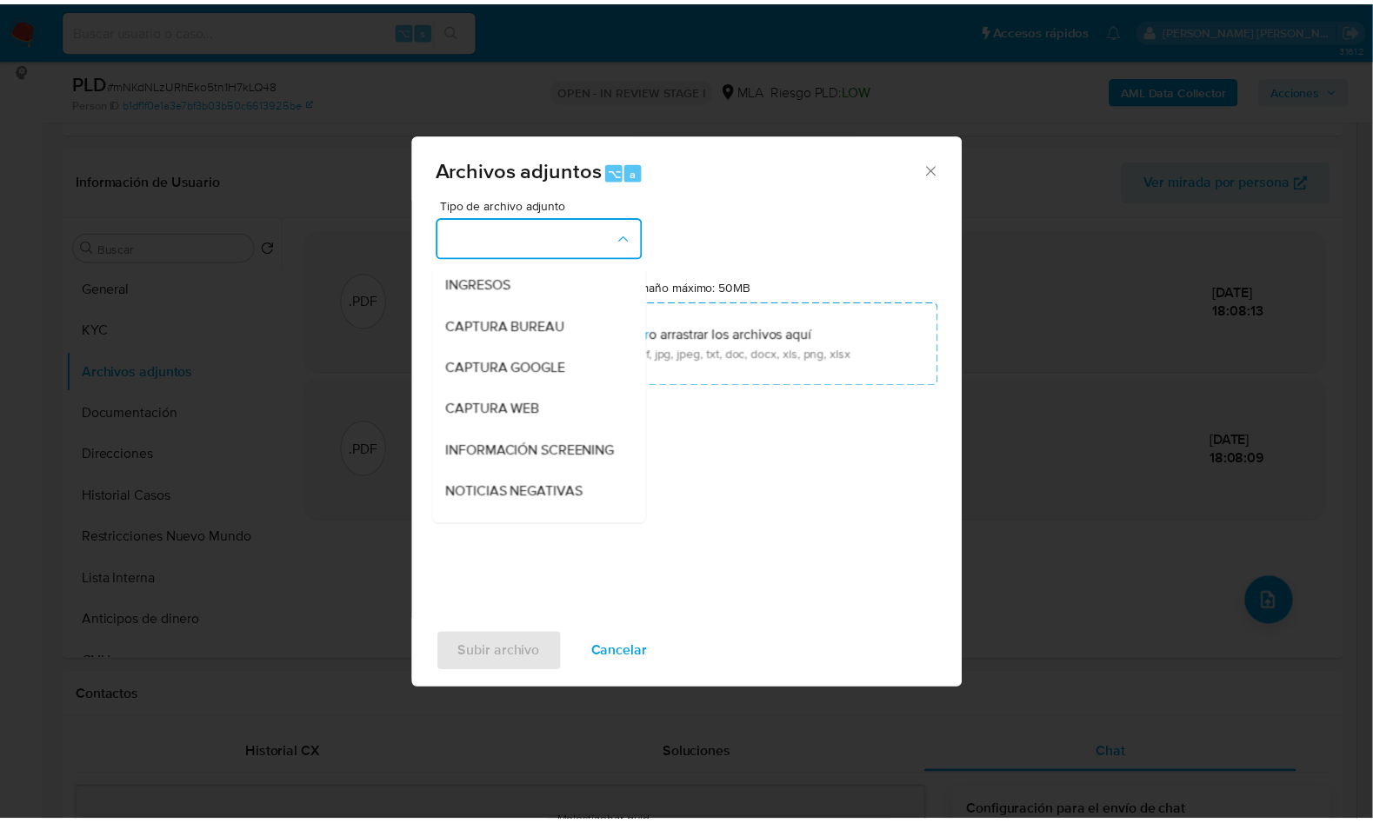
scroll to position [275, 0]
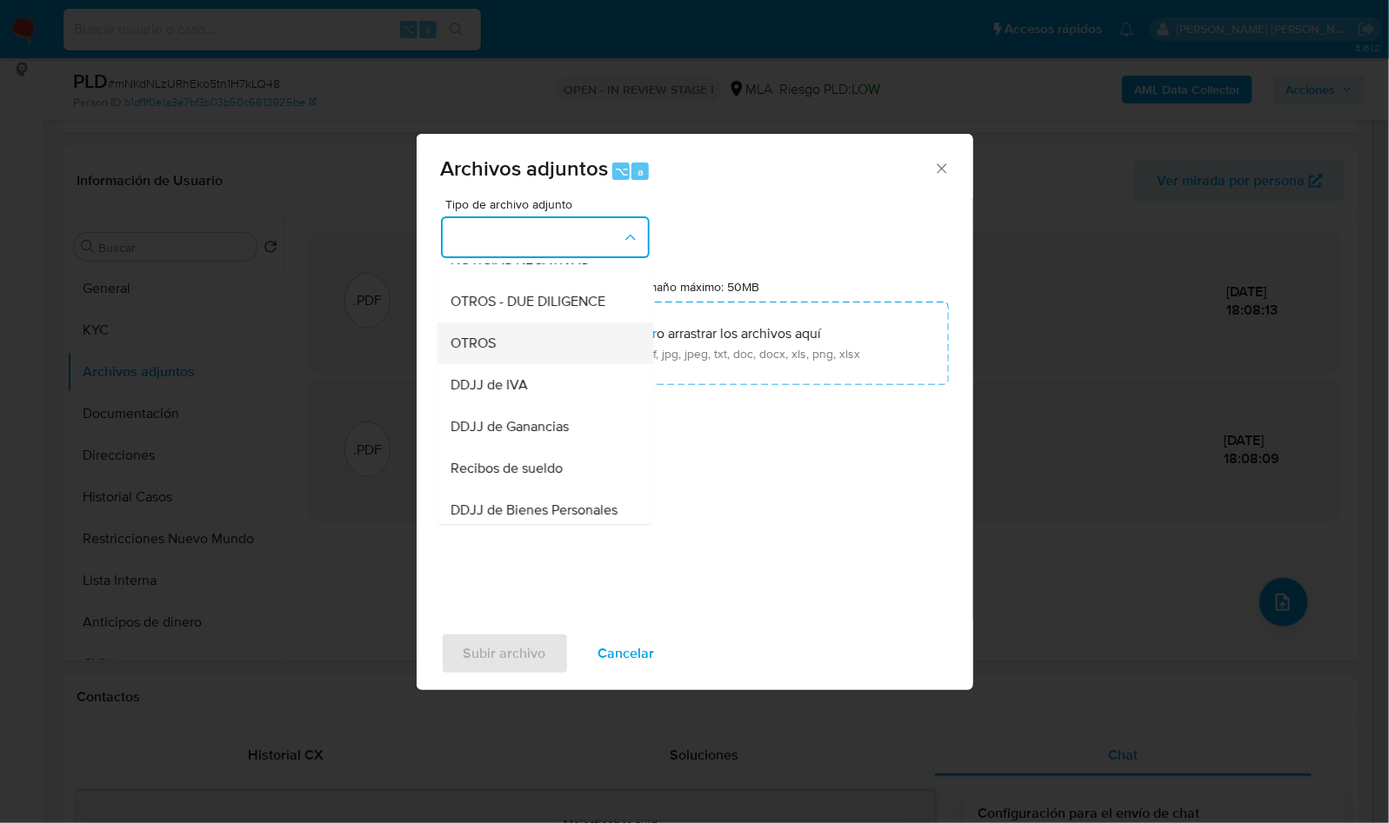
click at [516, 363] on div "OTROS" at bounding box center [539, 344] width 177 height 42
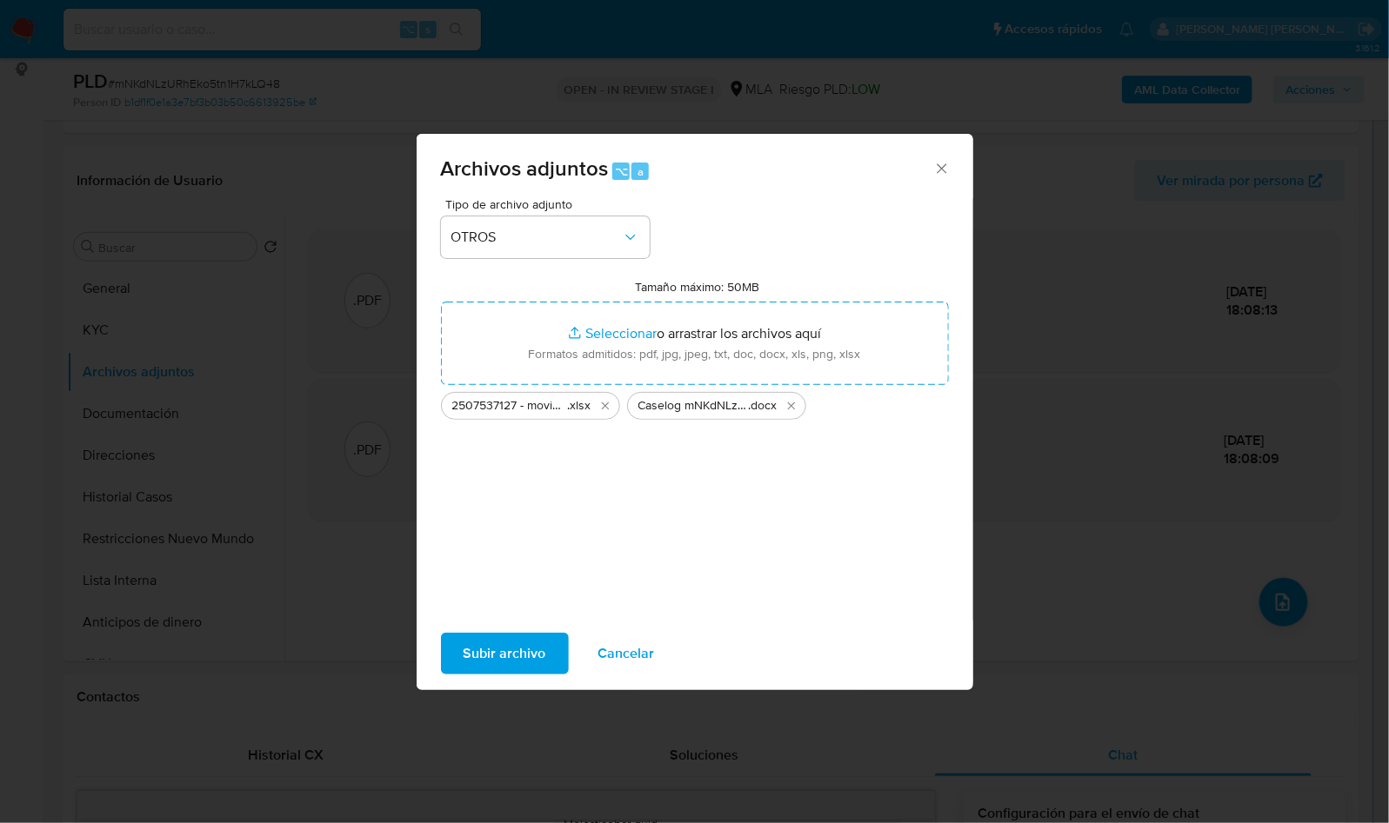
click at [510, 665] on span "Subir archivo" at bounding box center [504, 654] width 83 height 38
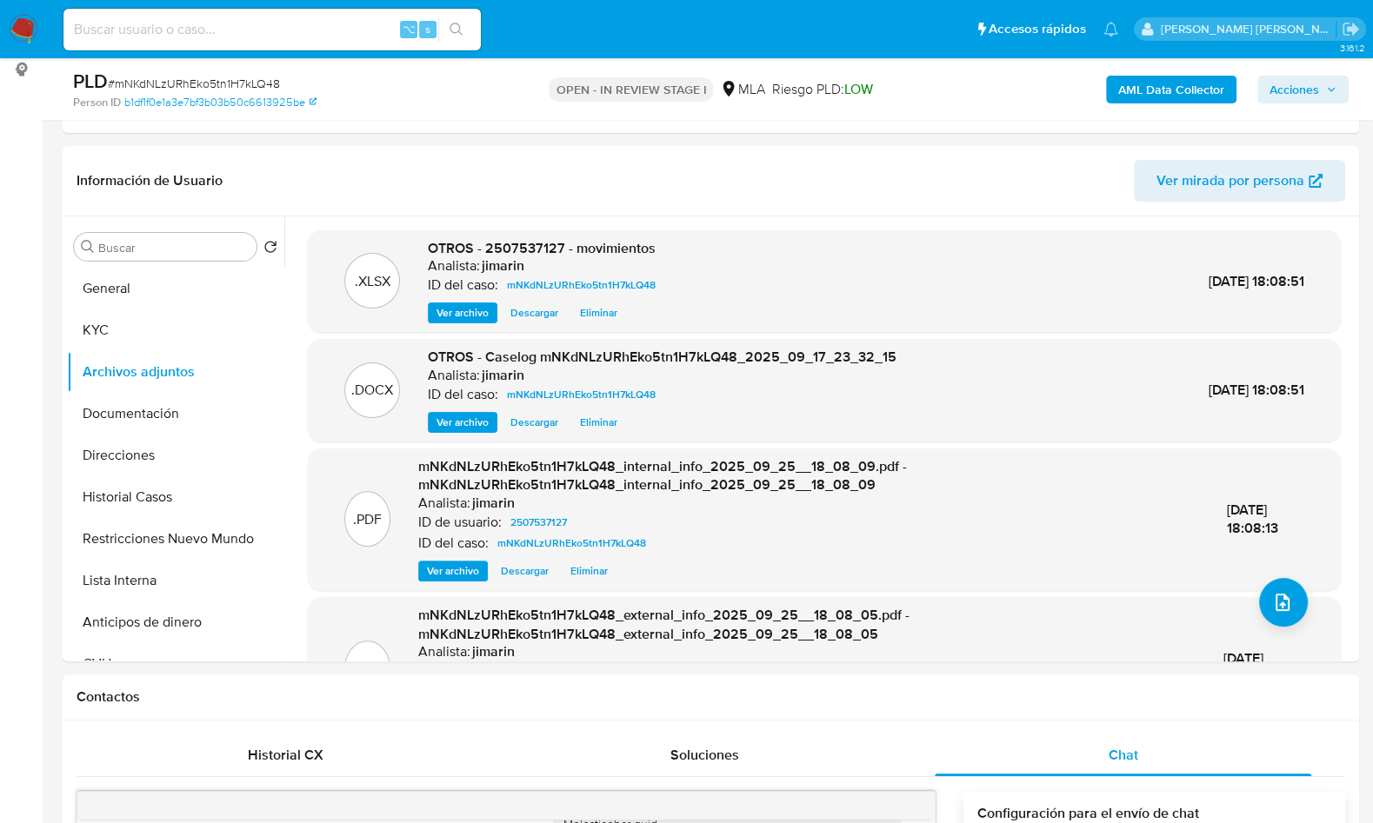
click at [1311, 93] on span "Acciones" at bounding box center [1295, 90] width 50 height 28
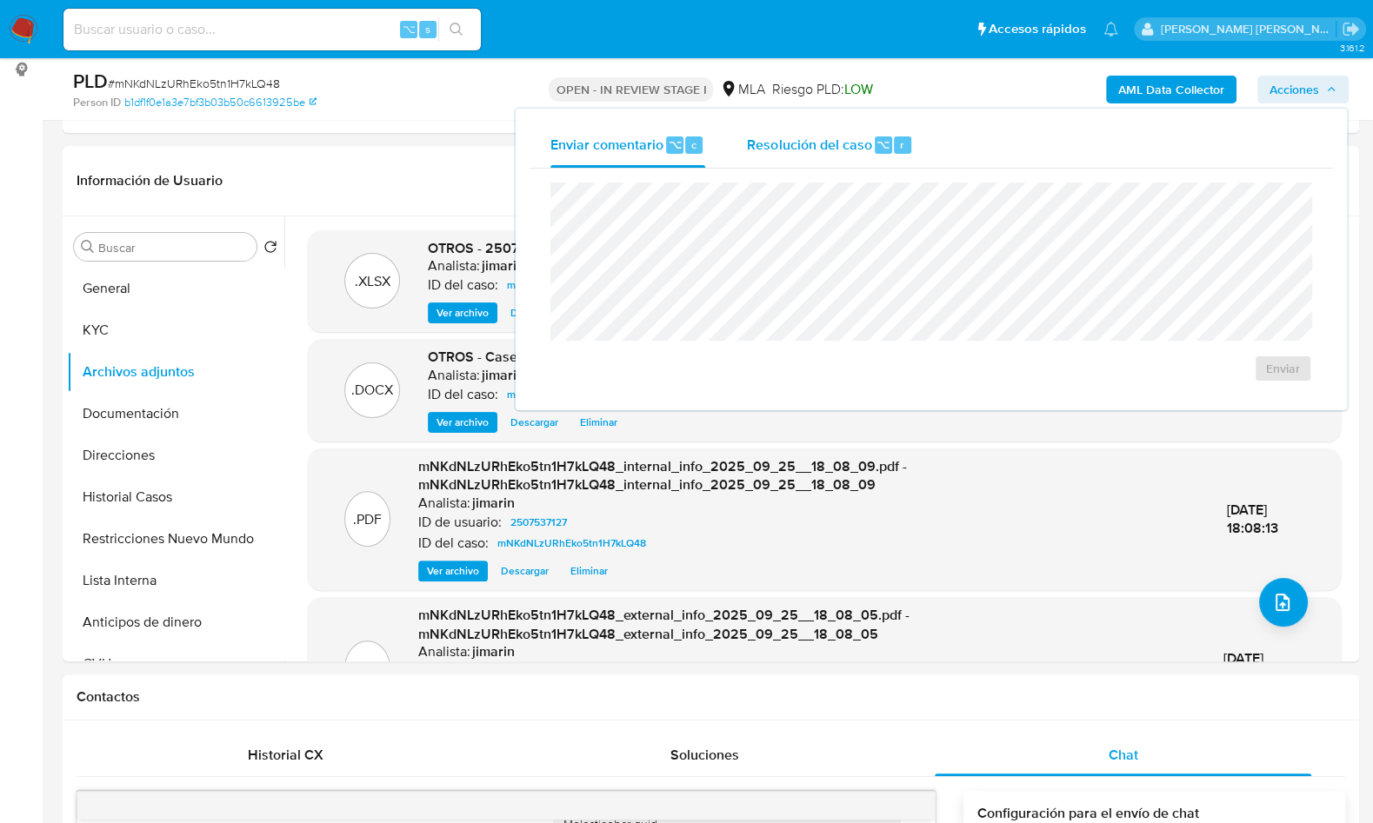
click at [862, 146] on span "Resolución del caso" at bounding box center [809, 144] width 124 height 20
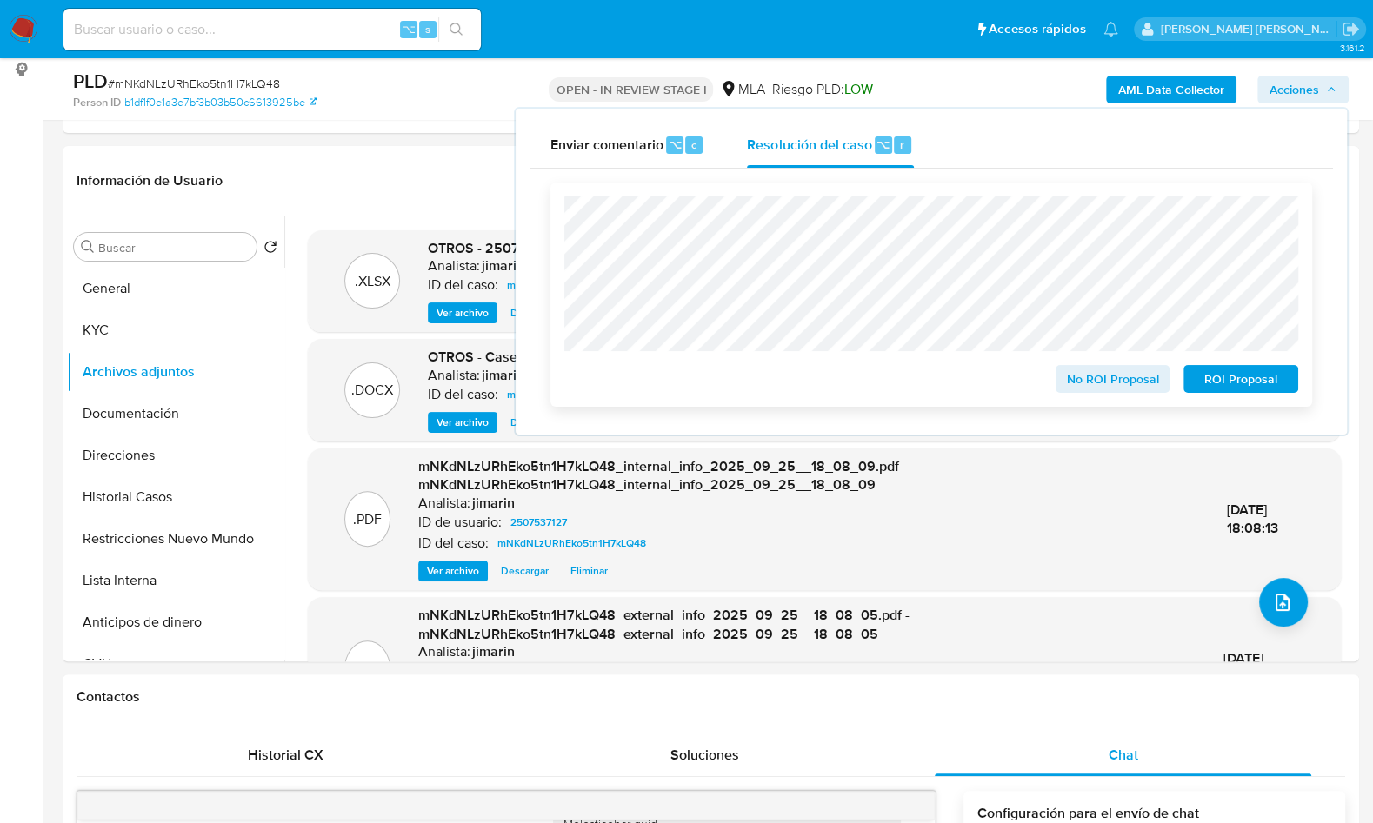
click at [1238, 382] on span "ROI Proposal" at bounding box center [1241, 379] width 90 height 24
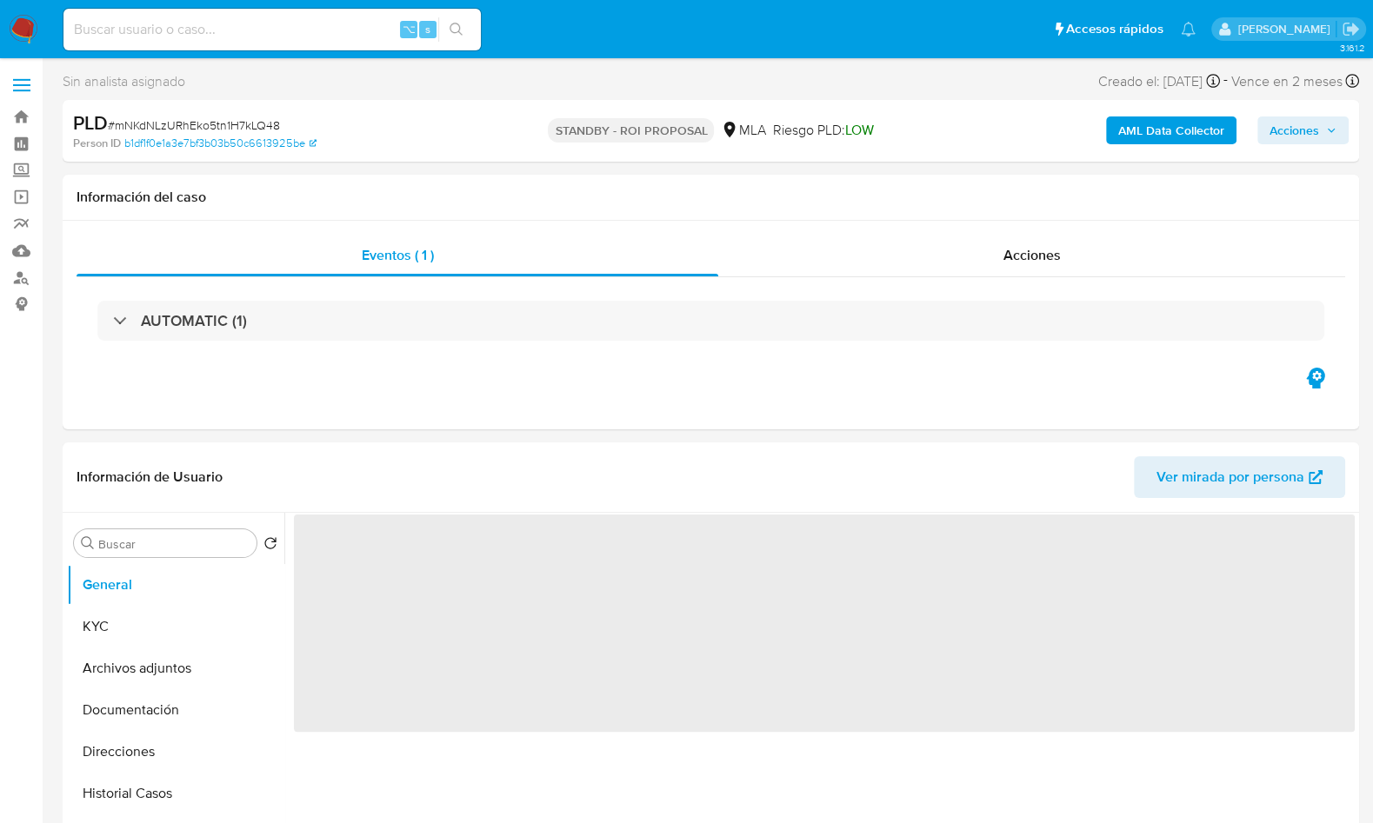
select select "10"
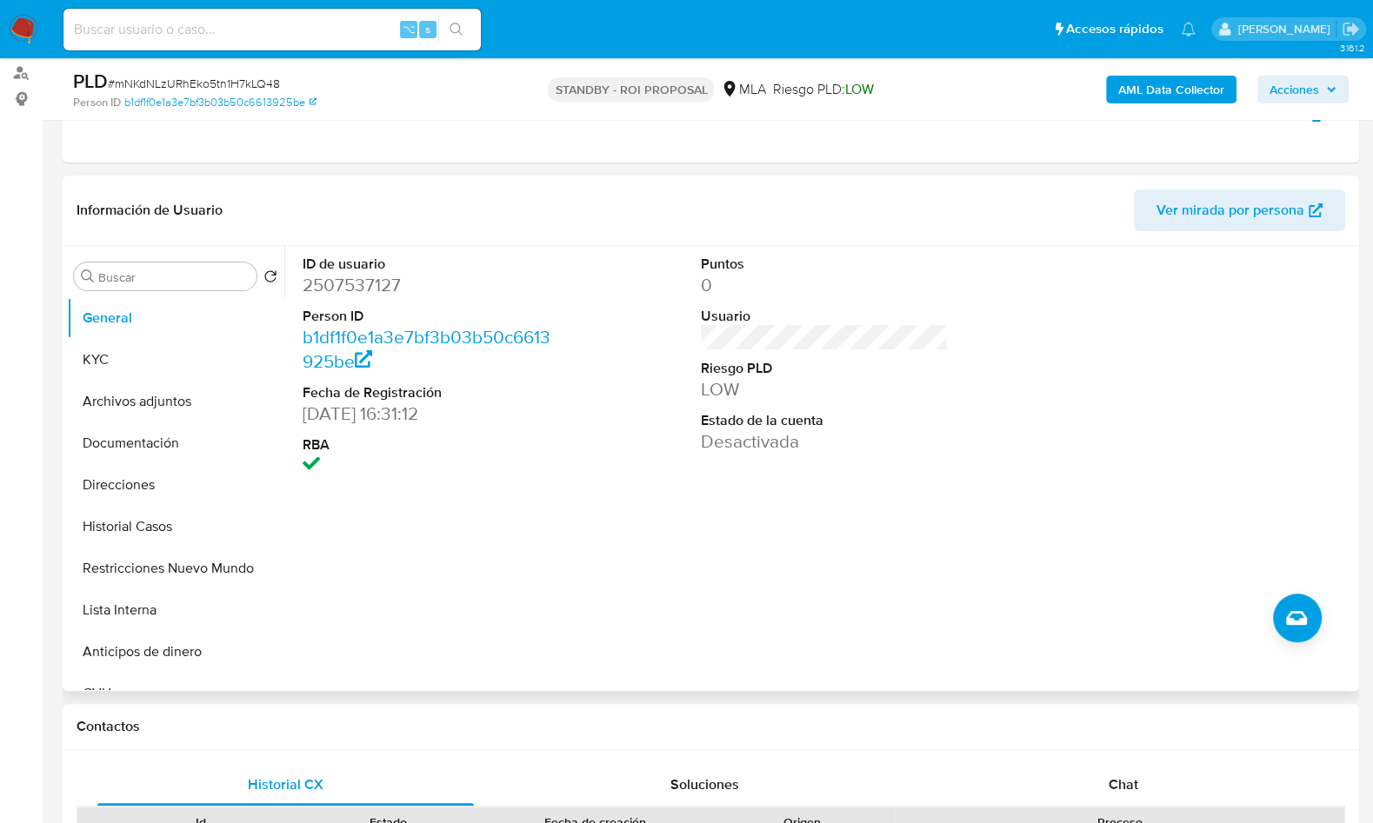
scroll to position [227, 0]
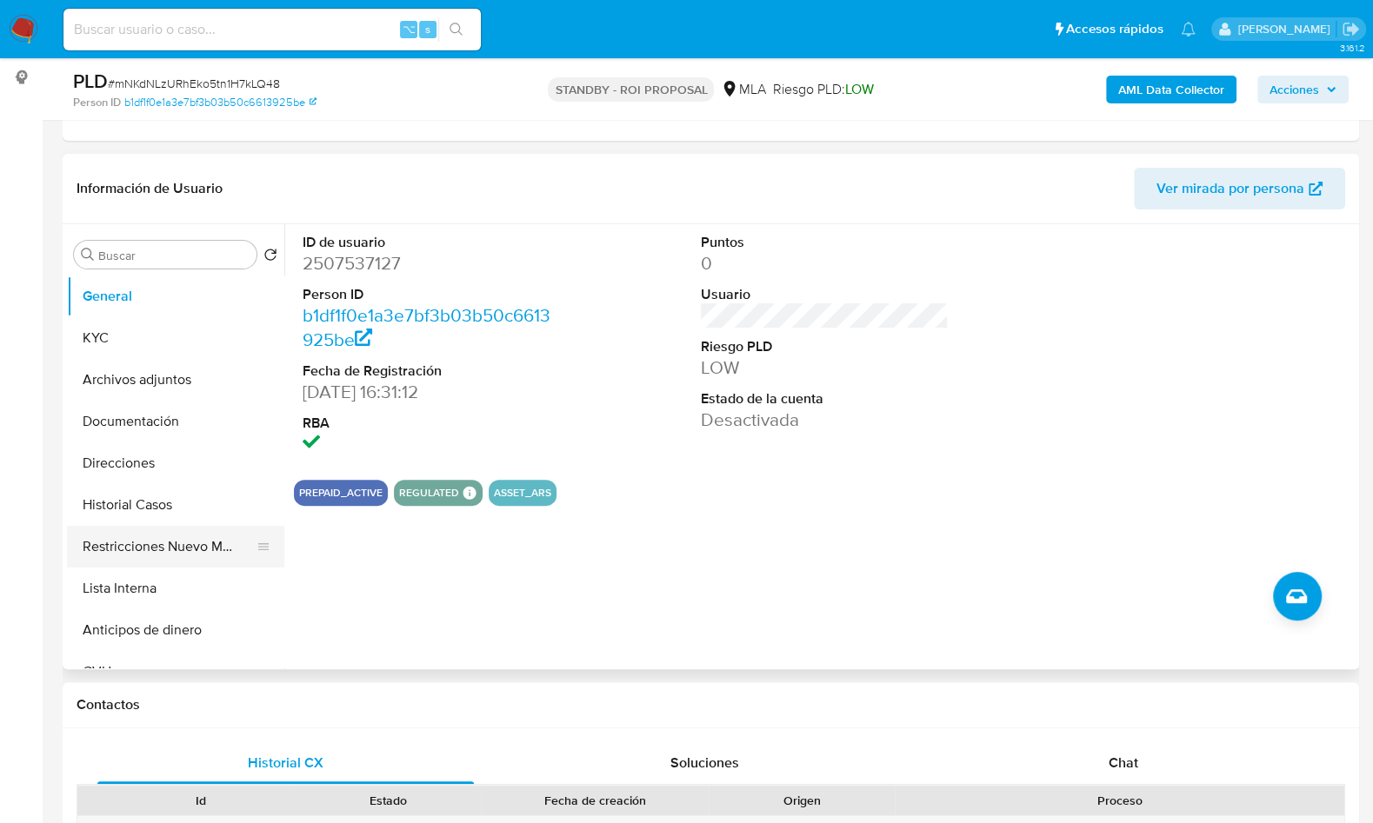
click at [175, 554] on button "Restricciones Nuevo Mundo" at bounding box center [168, 547] width 203 height 42
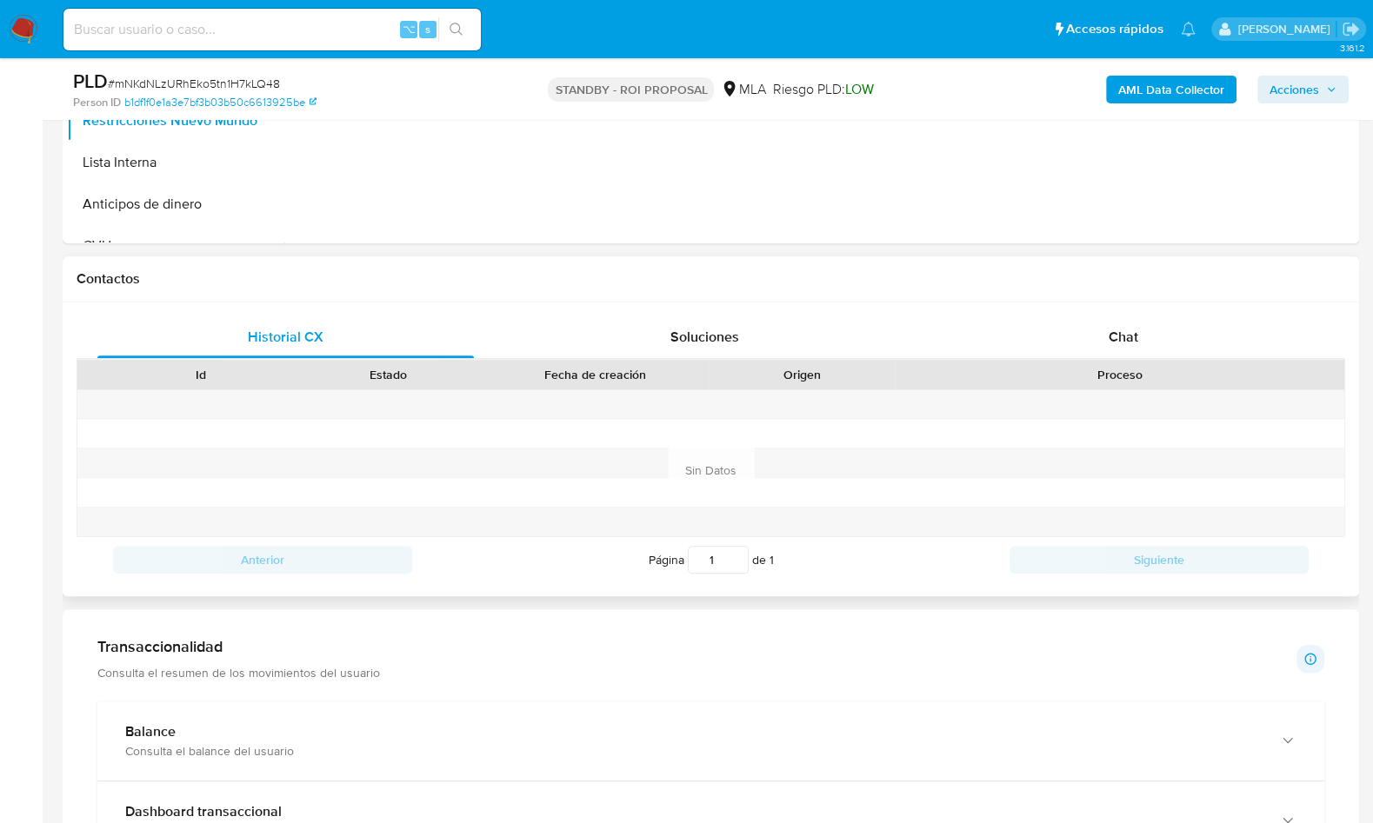
scroll to position [662, 0]
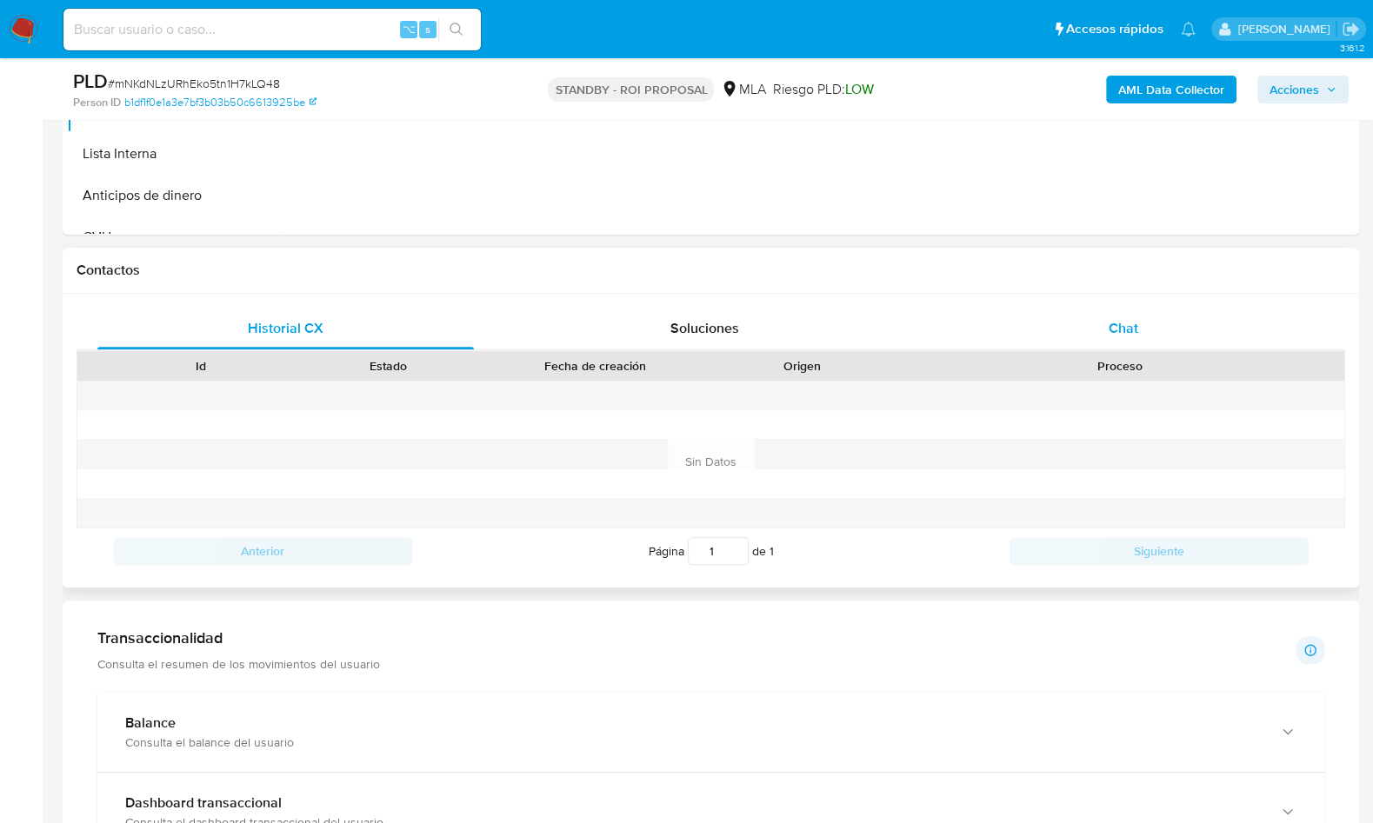
click at [1122, 337] on span "Chat" at bounding box center [1124, 328] width 30 height 20
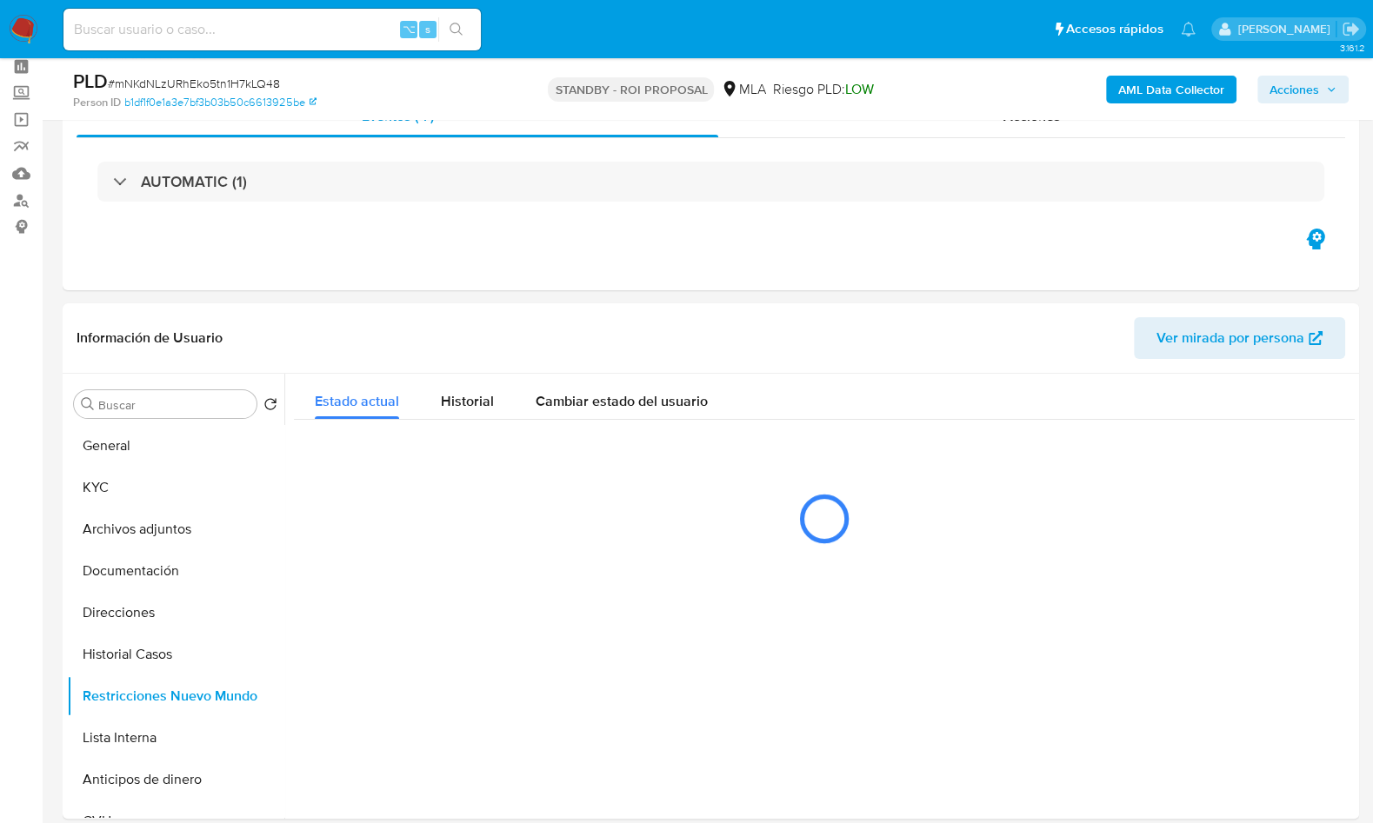
scroll to position [0, 0]
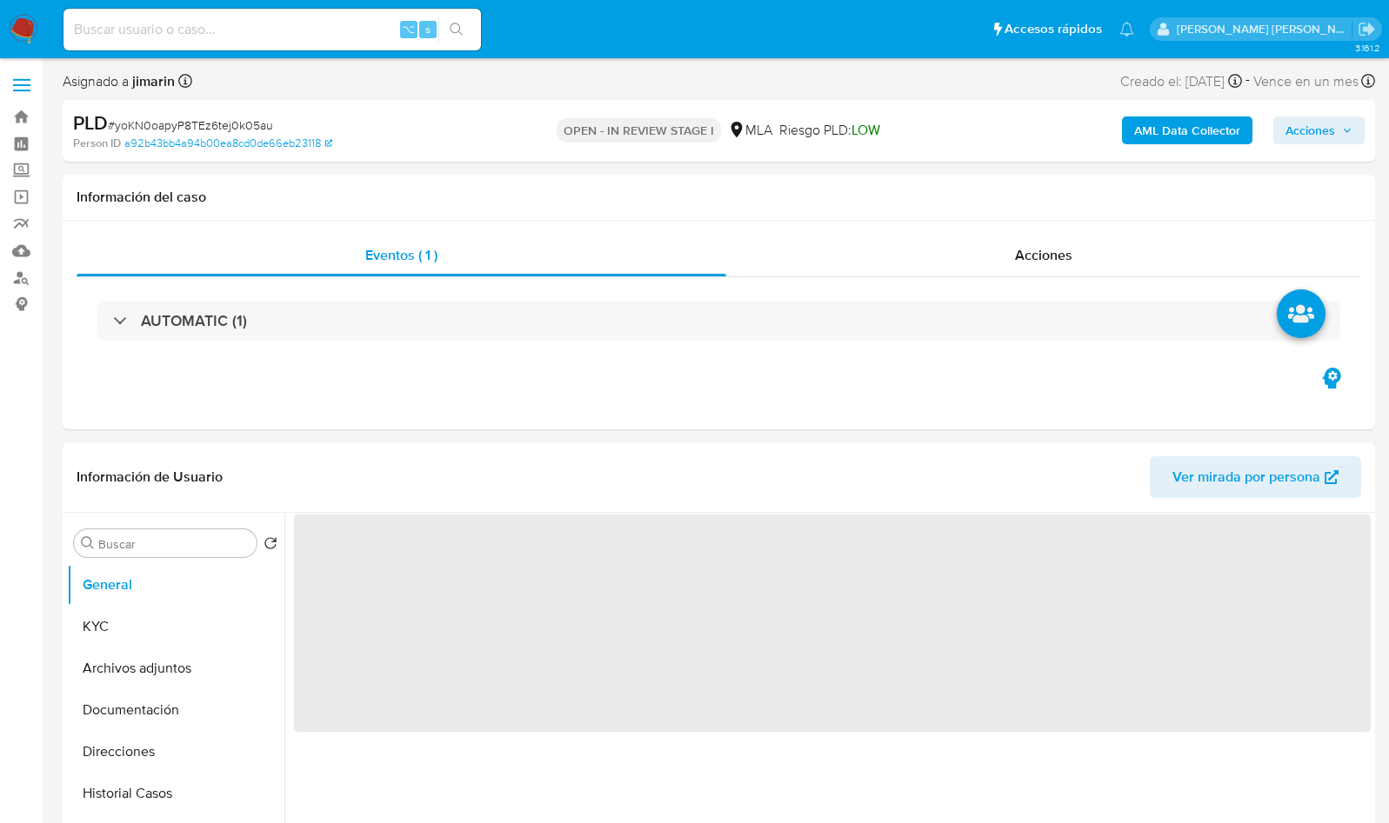
select select "10"
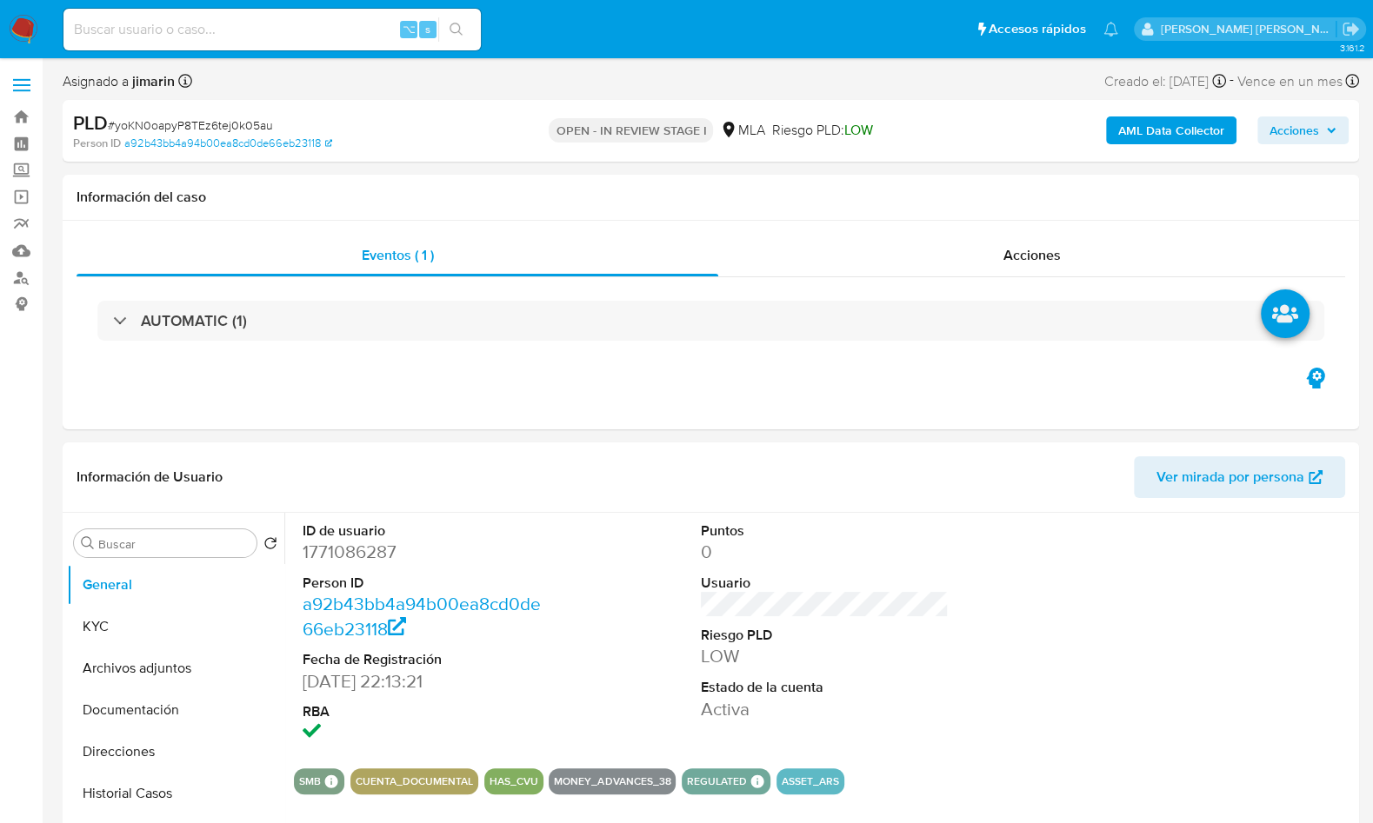
click at [210, 125] on span "# yoKN0oapyP8TEz6tej0k05au" at bounding box center [190, 125] width 165 height 17
copy span "yoKN0oapyP8TEz6tej0k05au"
click at [367, 551] on dd "1771086287" at bounding box center [427, 552] width 248 height 24
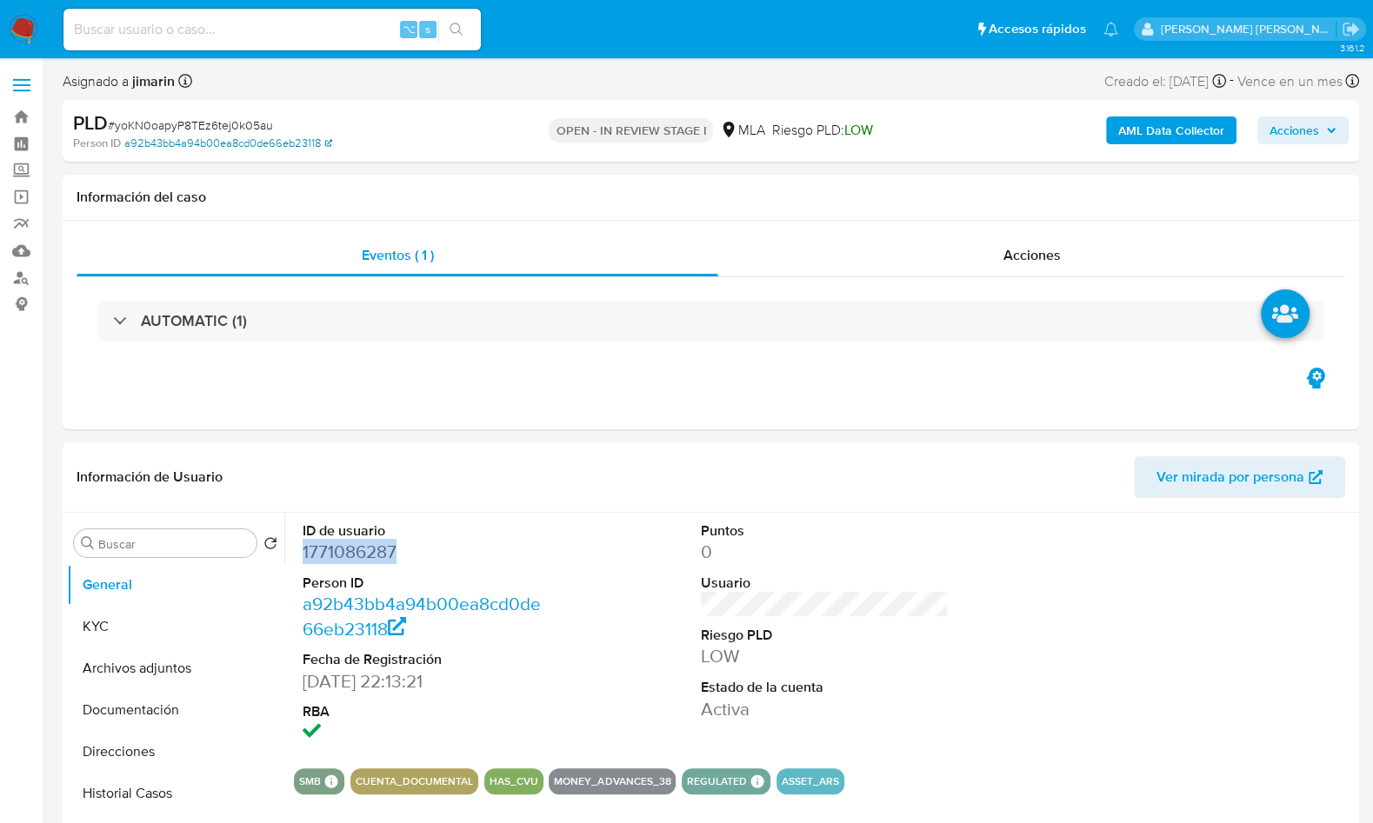
copy dd "1771086287"
click at [355, 551] on dd "1771086287" at bounding box center [427, 552] width 248 height 24
click at [354, 551] on dd "1771086287" at bounding box center [427, 552] width 248 height 24
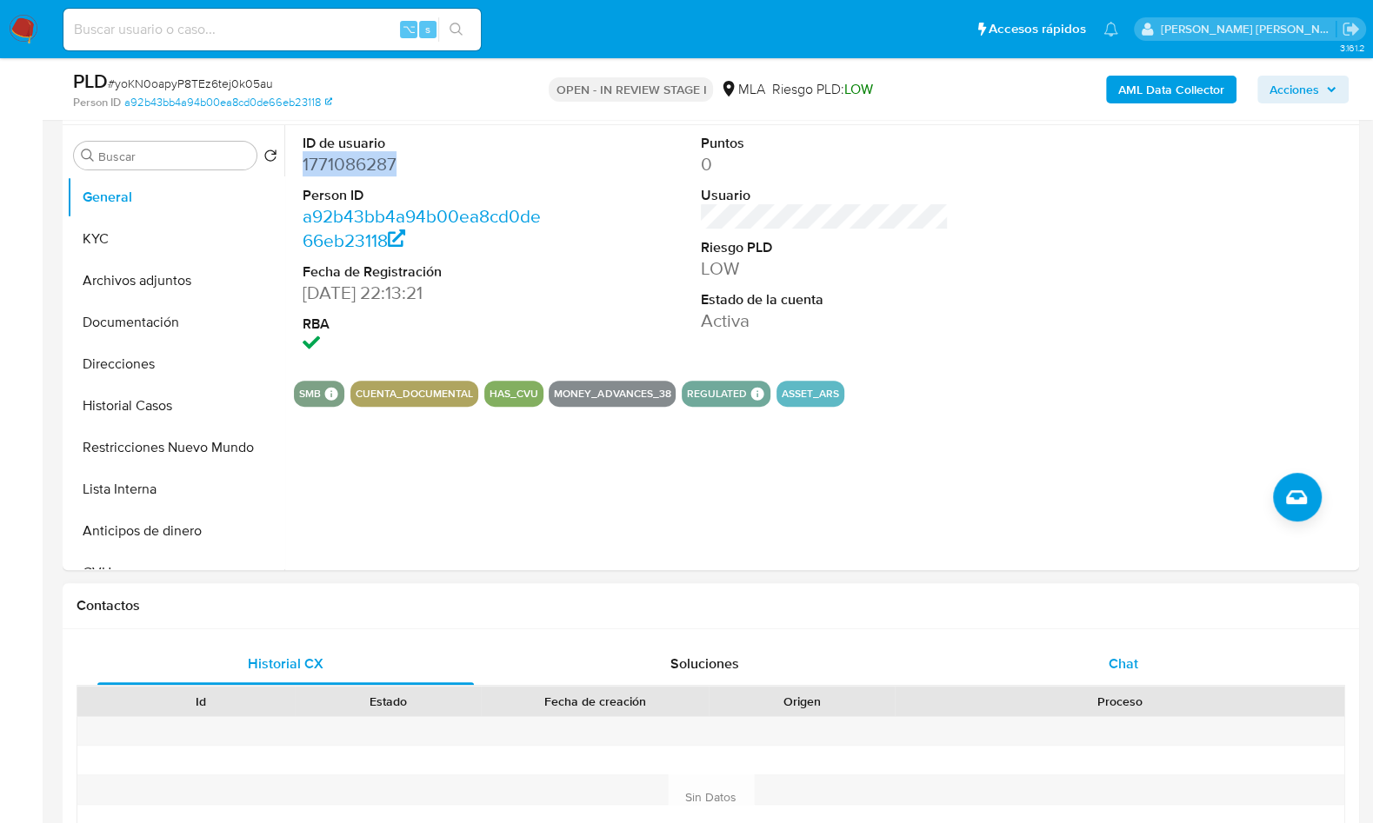
drag, startPoint x: 1143, startPoint y: 667, endPoint x: 1160, endPoint y: 663, distance: 17.9
click at [1143, 668] on div "Chat" at bounding box center [1123, 664] width 377 height 42
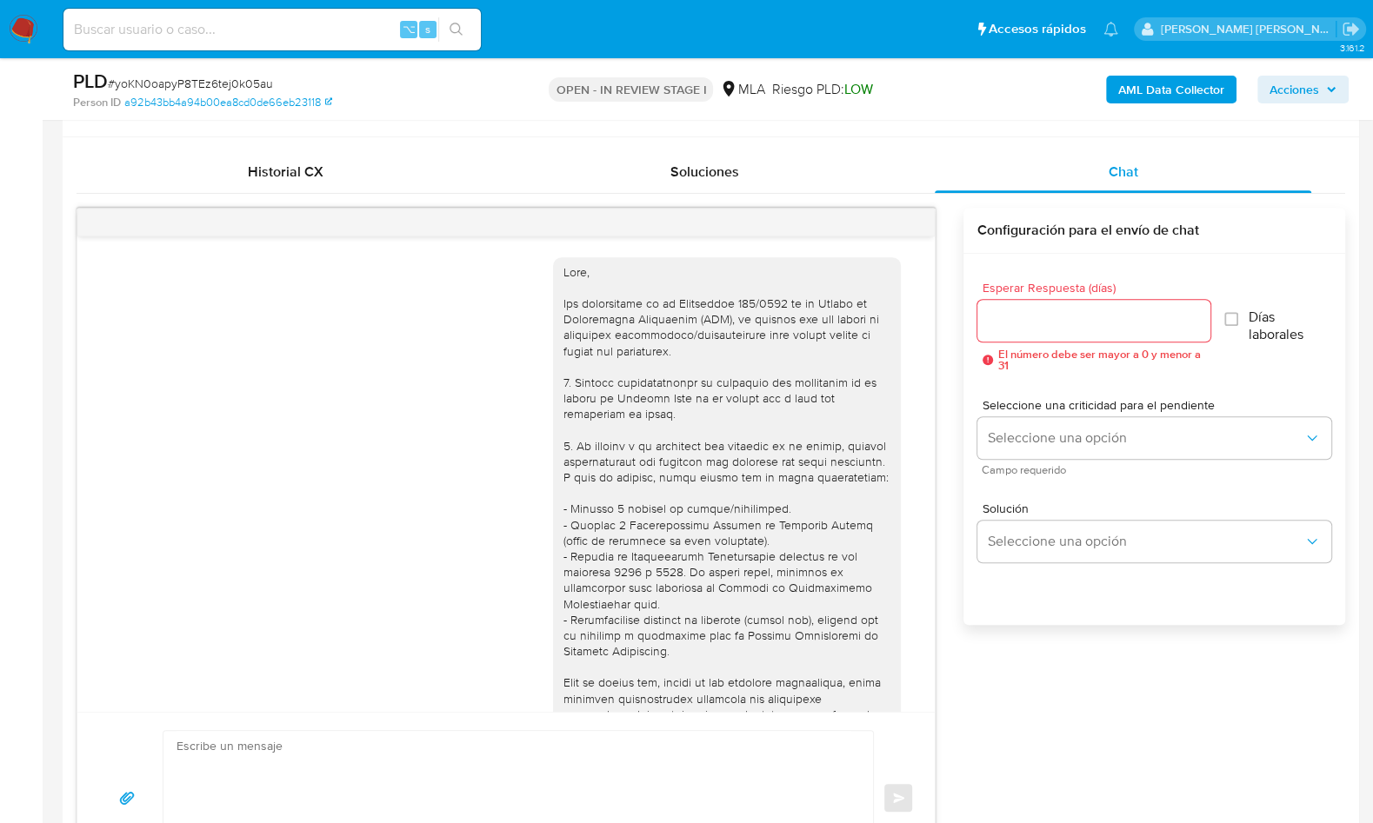
scroll to position [892, 0]
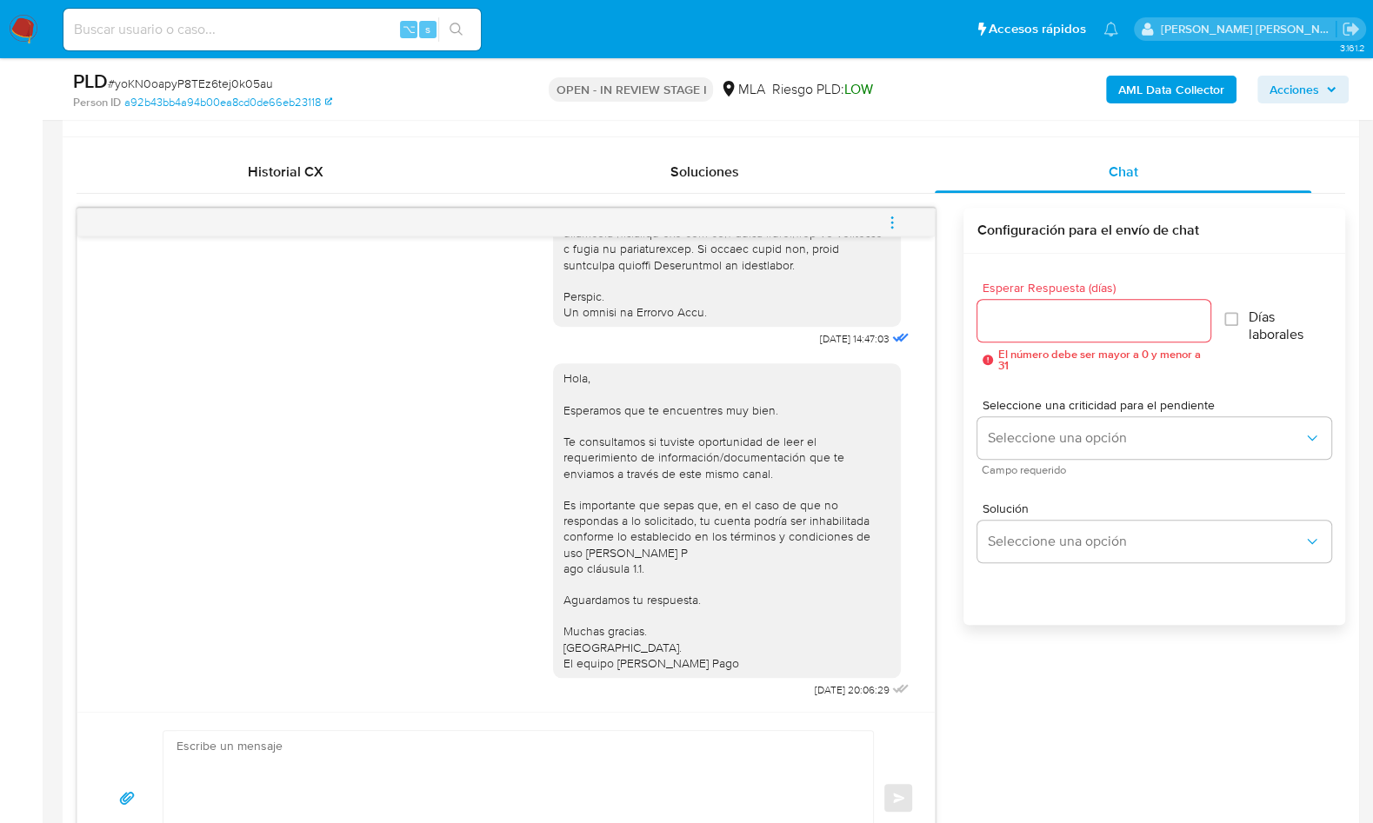
click at [888, 228] on span "menu-action" at bounding box center [892, 223] width 16 height 42
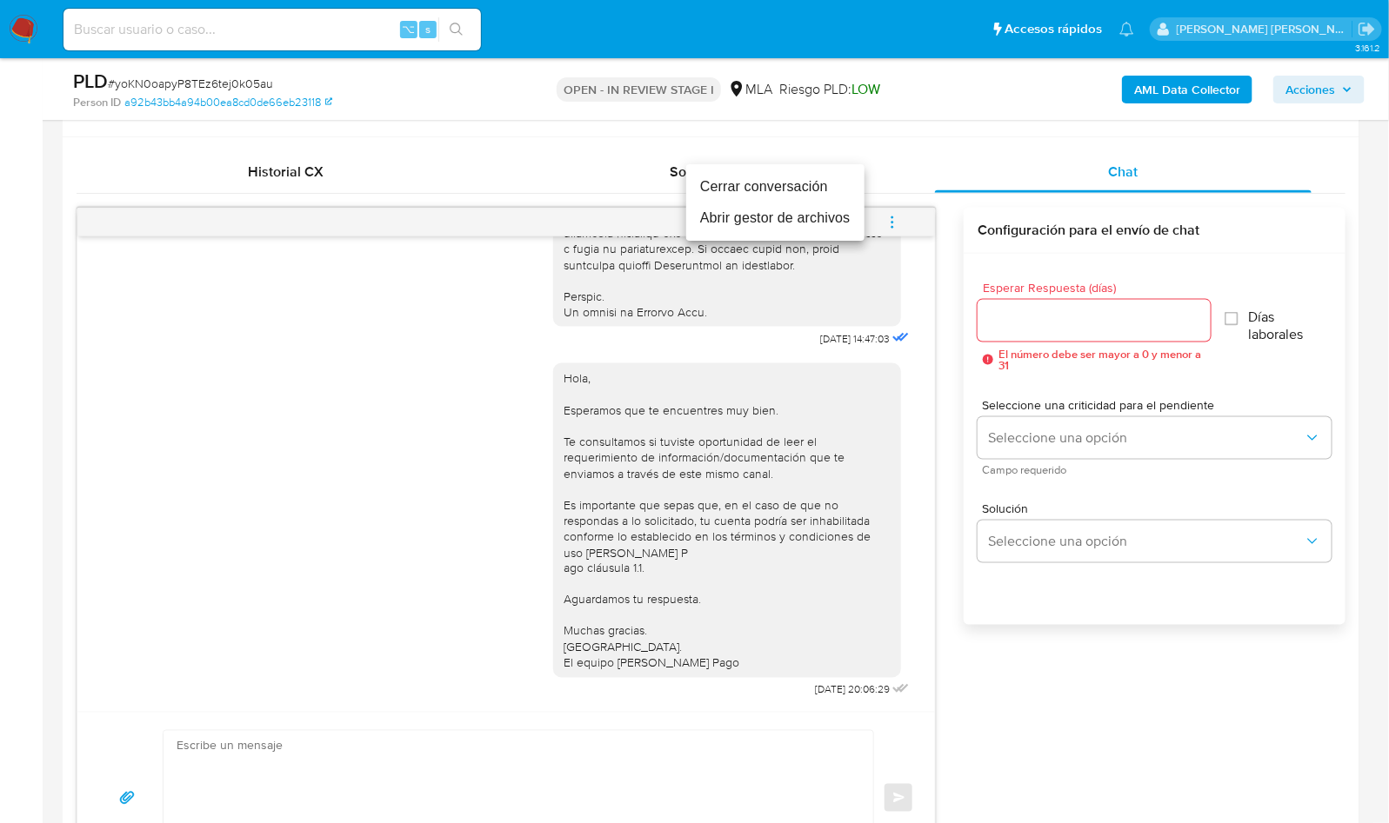
click at [820, 200] on li "Cerrar conversación" at bounding box center [775, 186] width 178 height 31
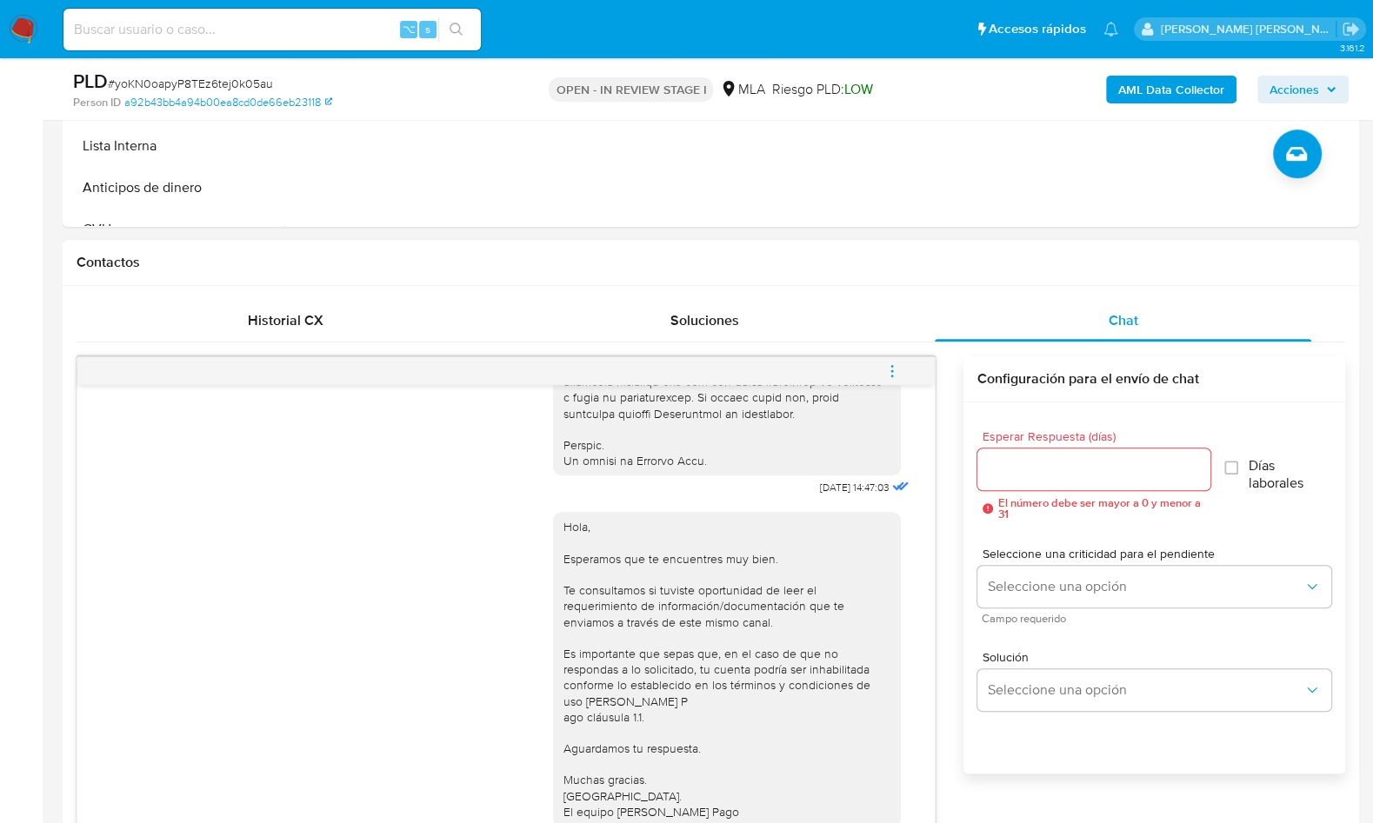
scroll to position [240, 0]
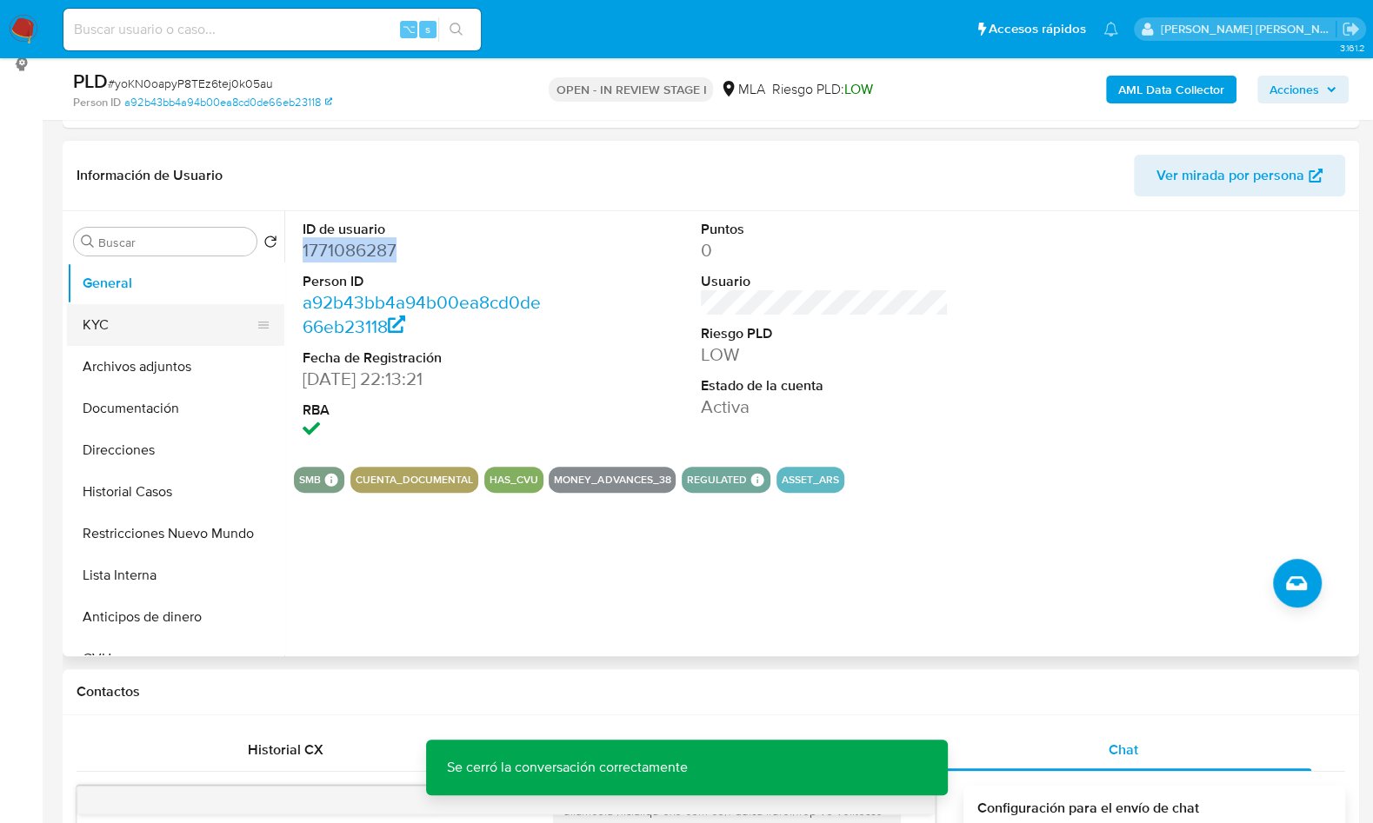
click at [109, 313] on button "KYC" at bounding box center [168, 325] width 203 height 42
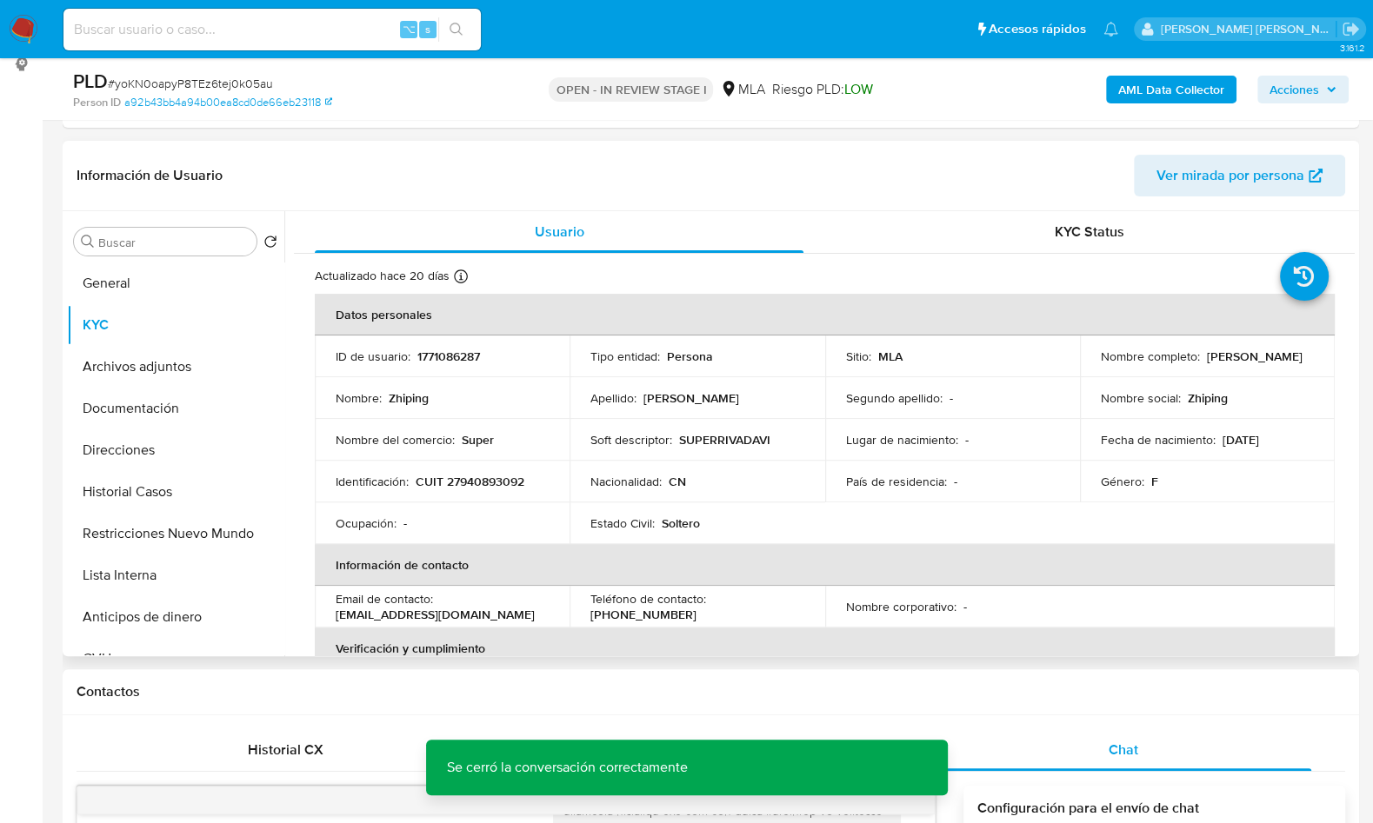
click at [491, 483] on p "CUIT 27940893092" at bounding box center [470, 482] width 109 height 16
copy p "27940893092"
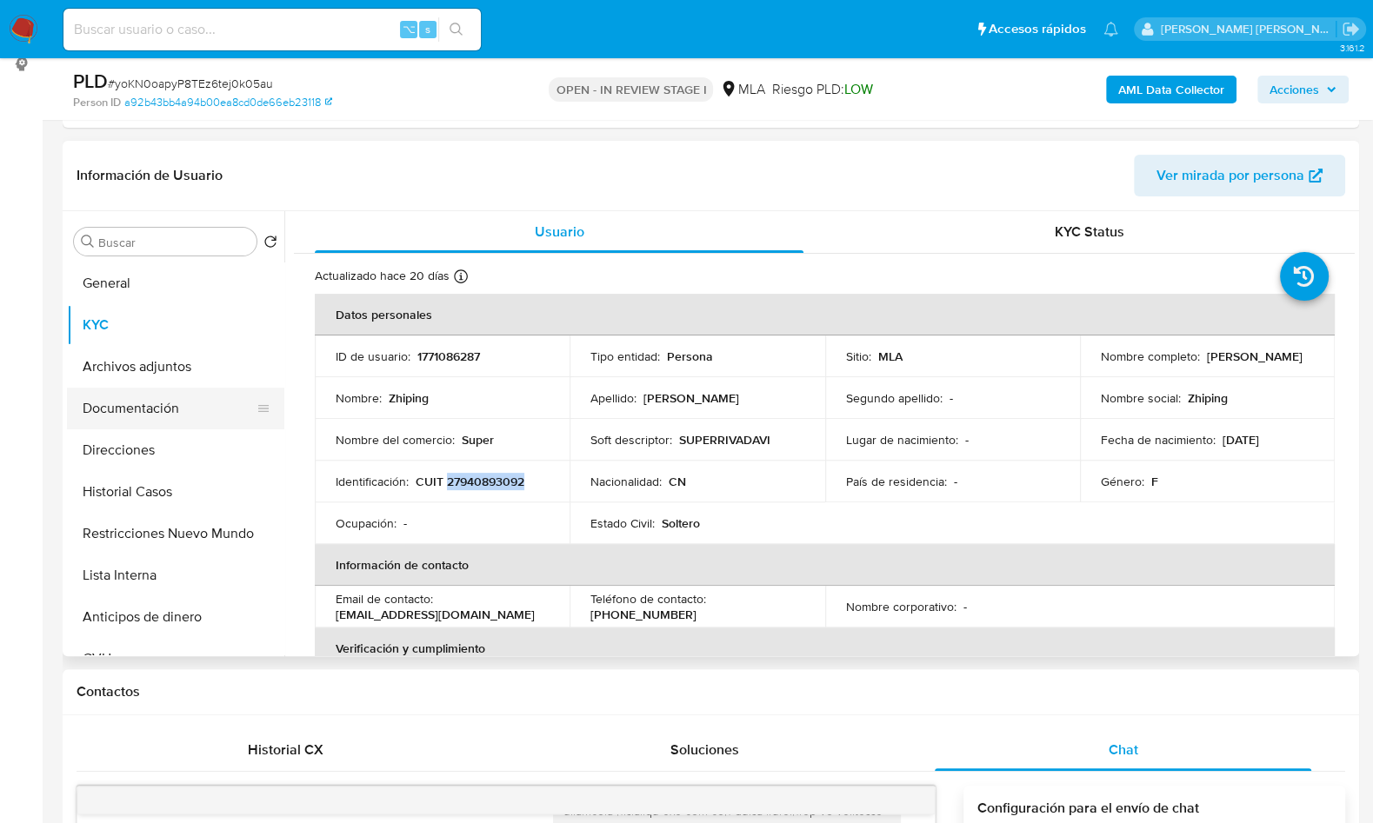
click at [168, 407] on button "Documentación" at bounding box center [168, 409] width 203 height 42
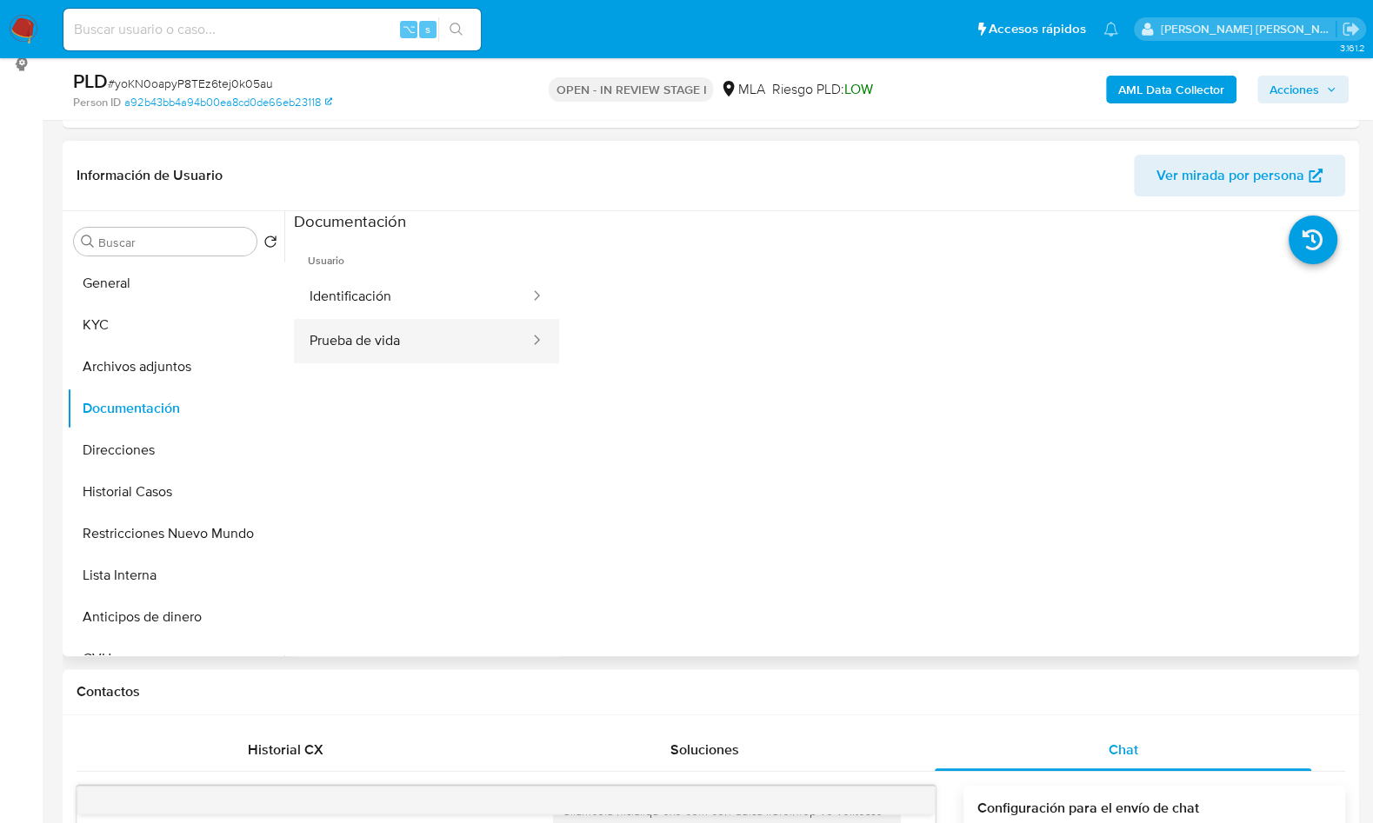
click at [396, 345] on button "Prueba de vida" at bounding box center [412, 341] width 237 height 44
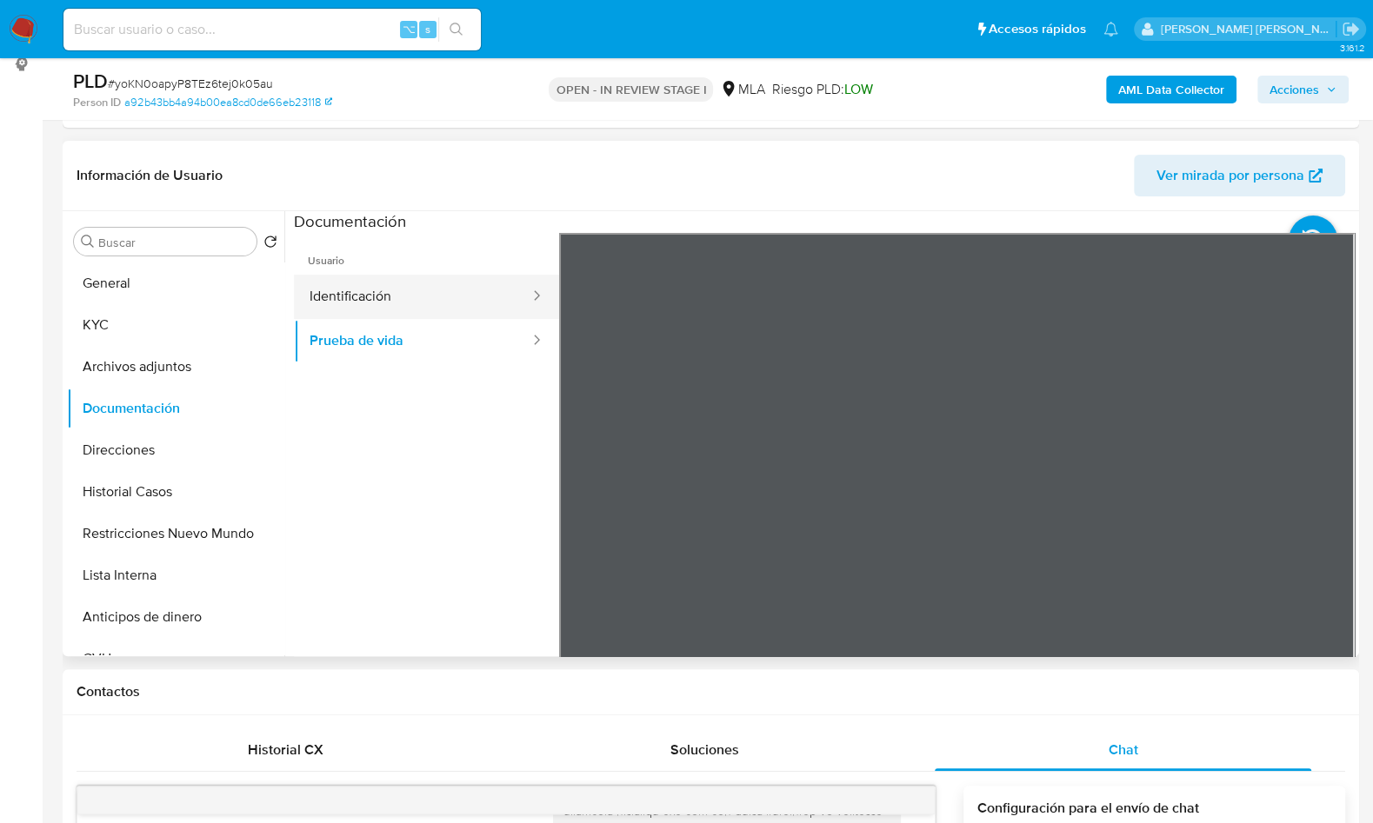
click at [396, 297] on button "Identificación" at bounding box center [412, 297] width 237 height 44
click at [1323, 513] on icon at bounding box center [1333, 515] width 35 height 35
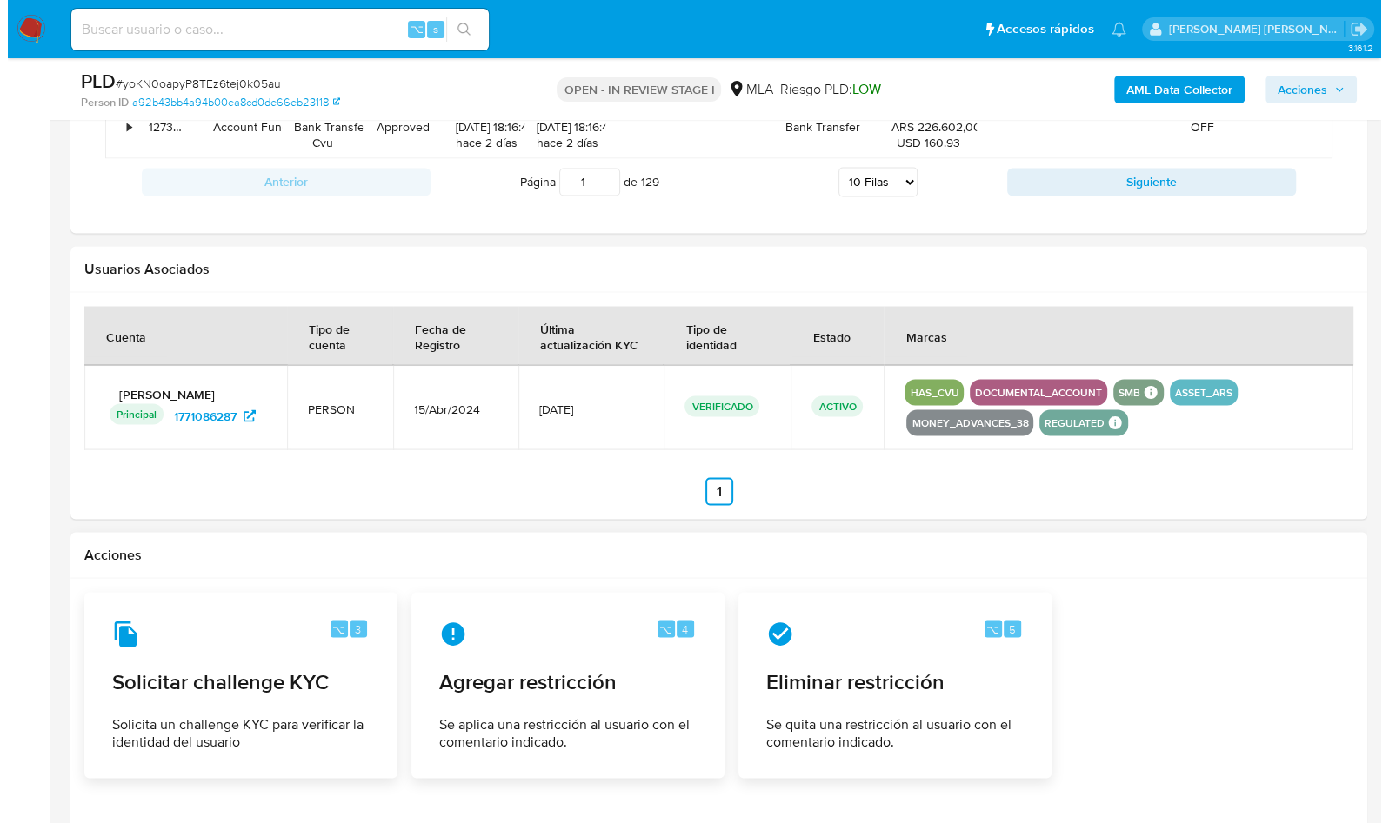
scroll to position [2695, 0]
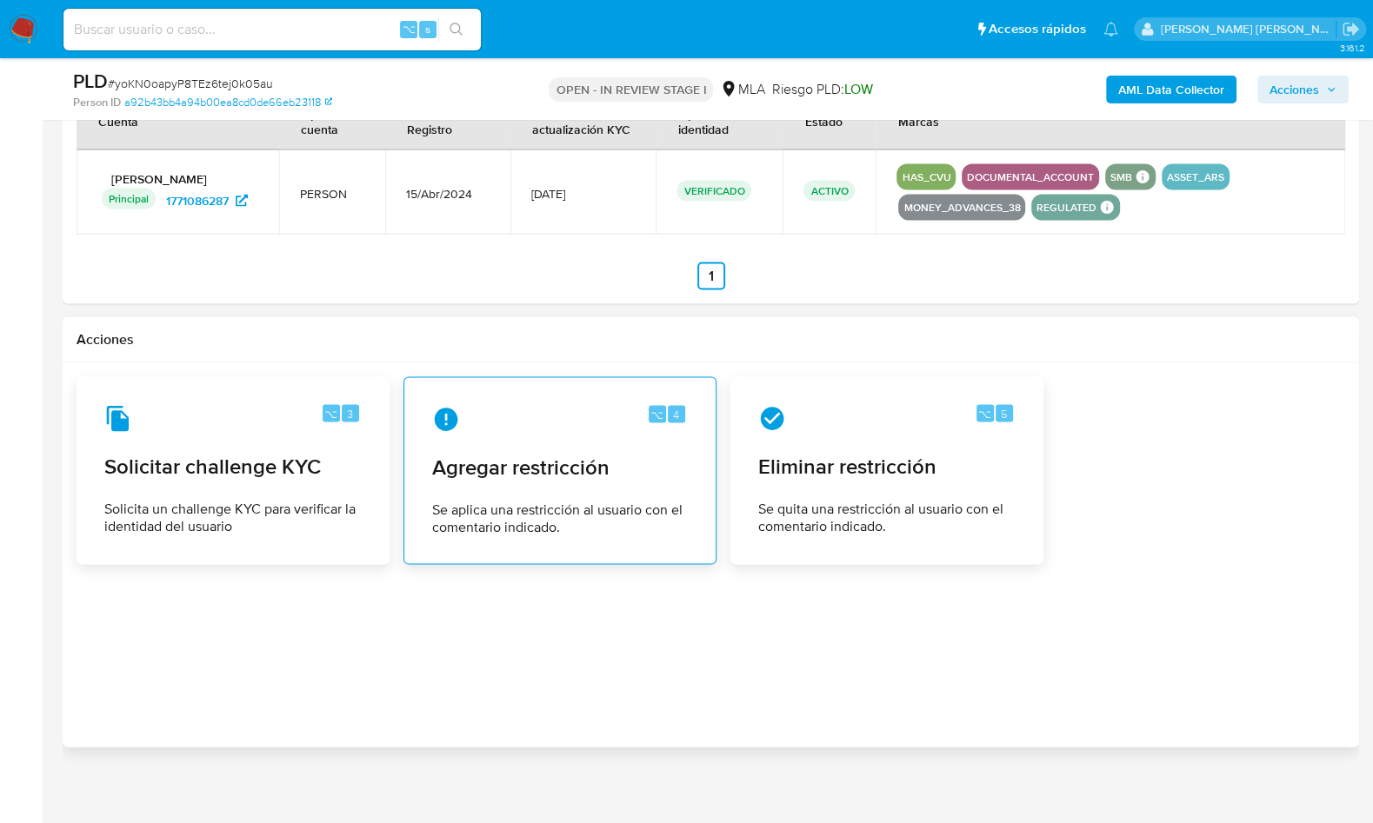
click at [522, 424] on div "⌥ 4 Agregar restricción Se aplica una restricción al usuario con el comentario …" at bounding box center [559, 470] width 283 height 158
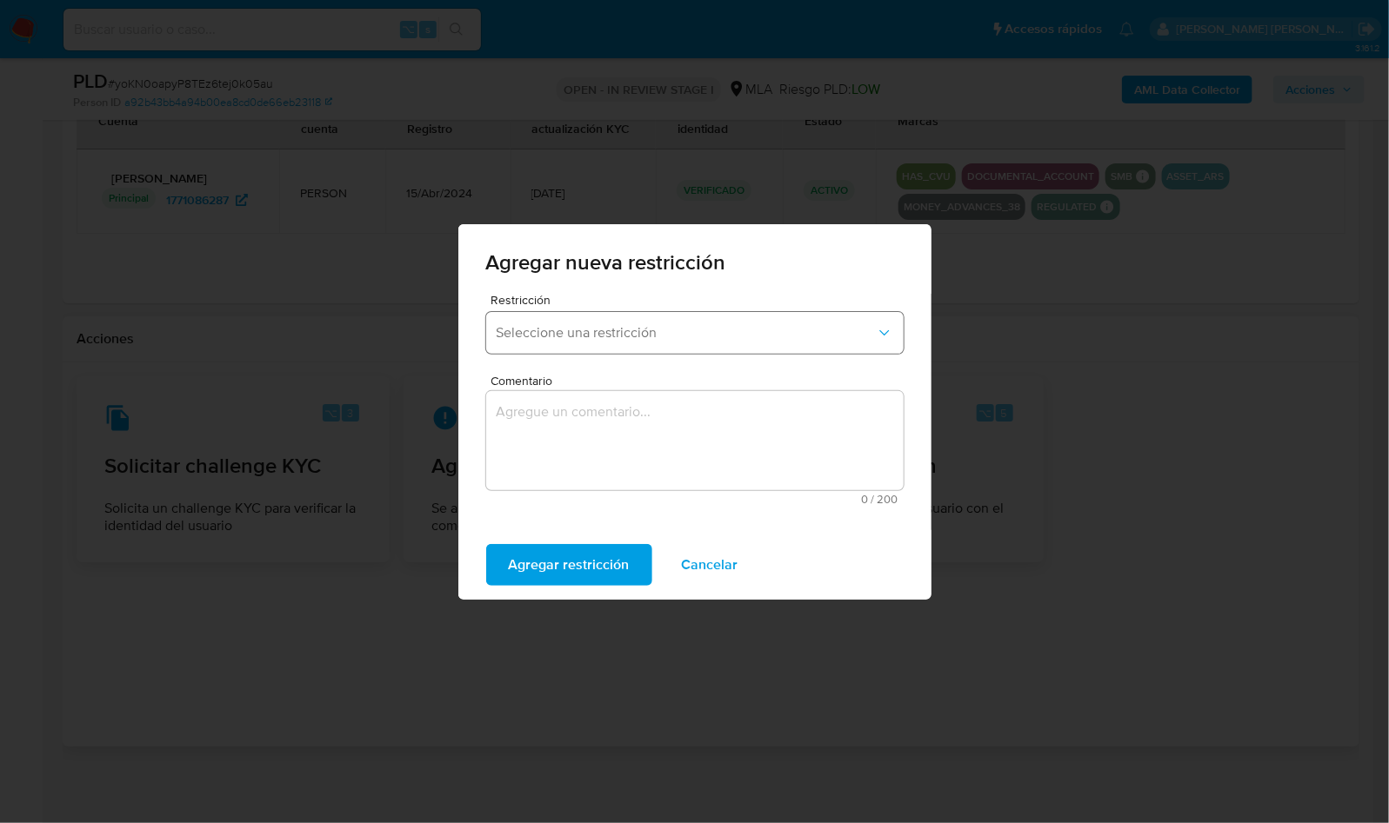
click at [601, 339] on span "Seleccione una restricción" at bounding box center [686, 332] width 379 height 17
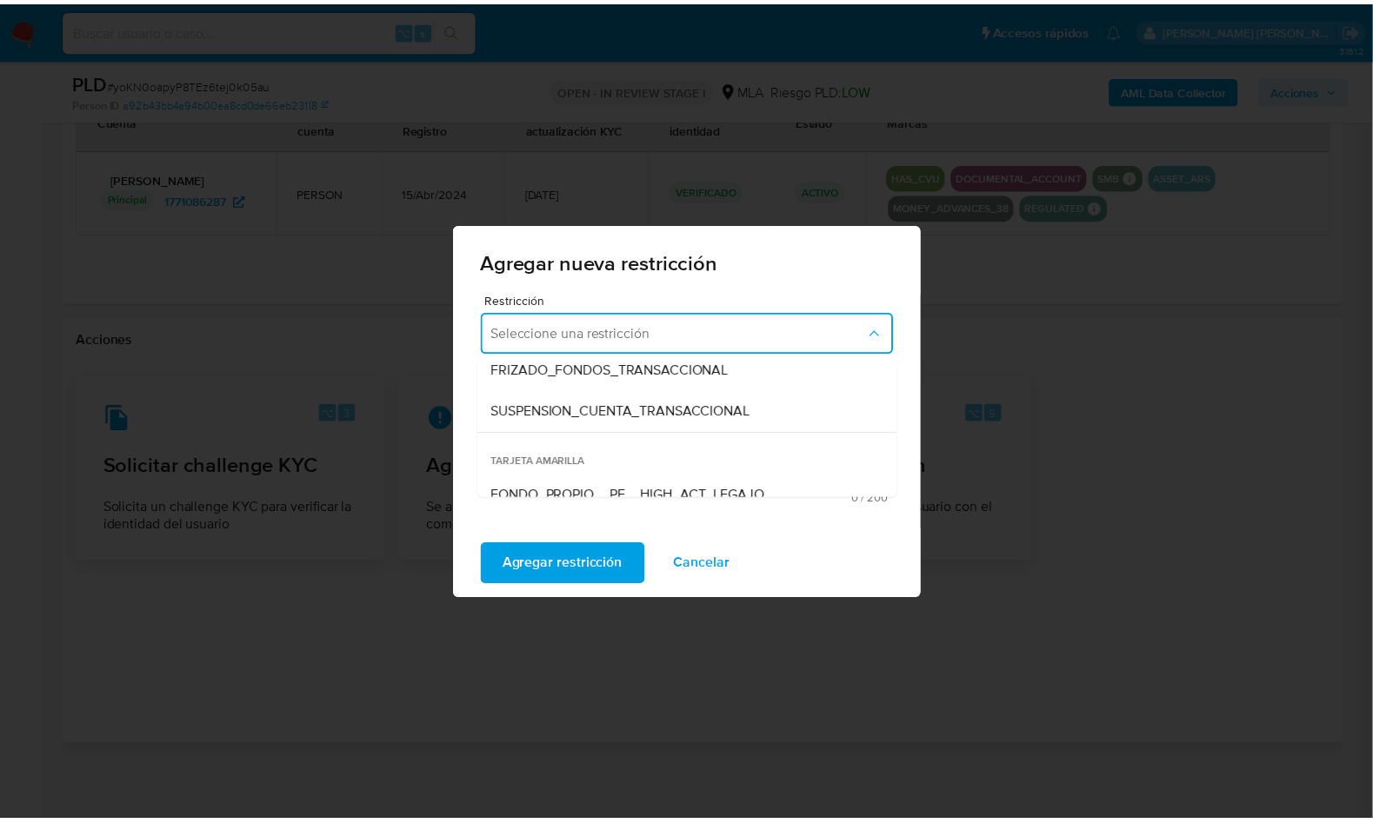
scroll to position [258, 0]
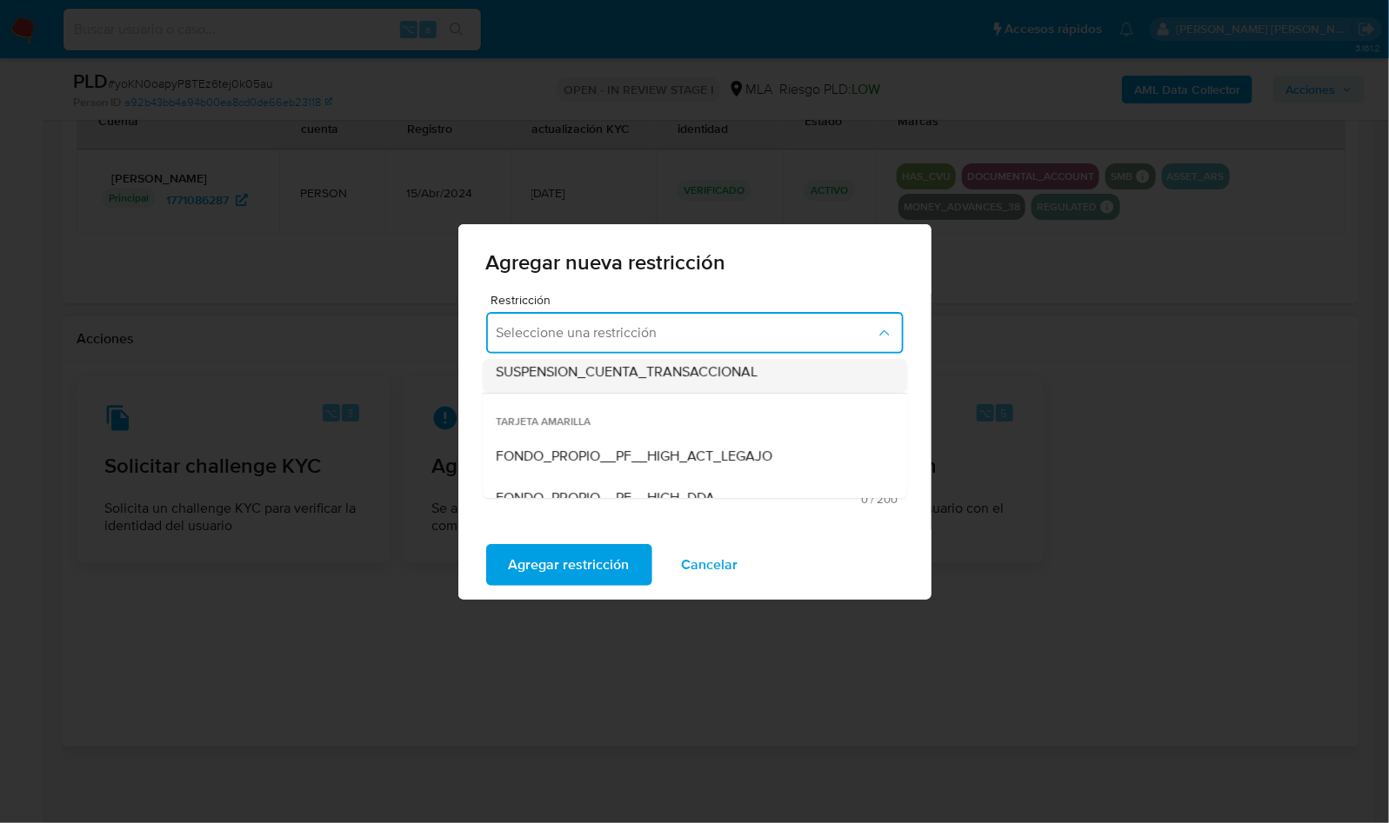
click at [618, 382] on div "SUSPENSION_CUENTA_TRANSACCIONAL" at bounding box center [690, 372] width 386 height 42
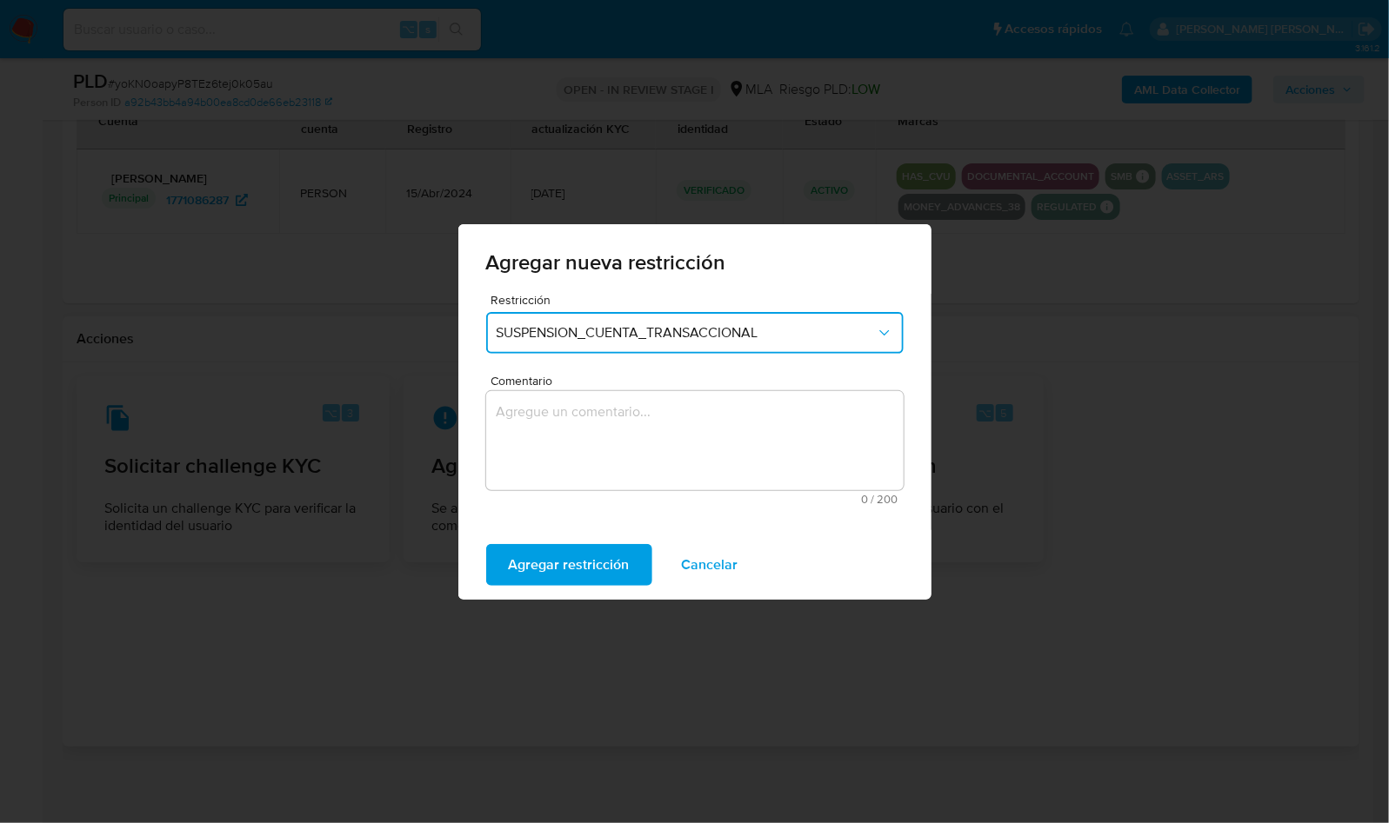
click at [613, 396] on textarea "Comentario" at bounding box center [694, 440] width 417 height 99
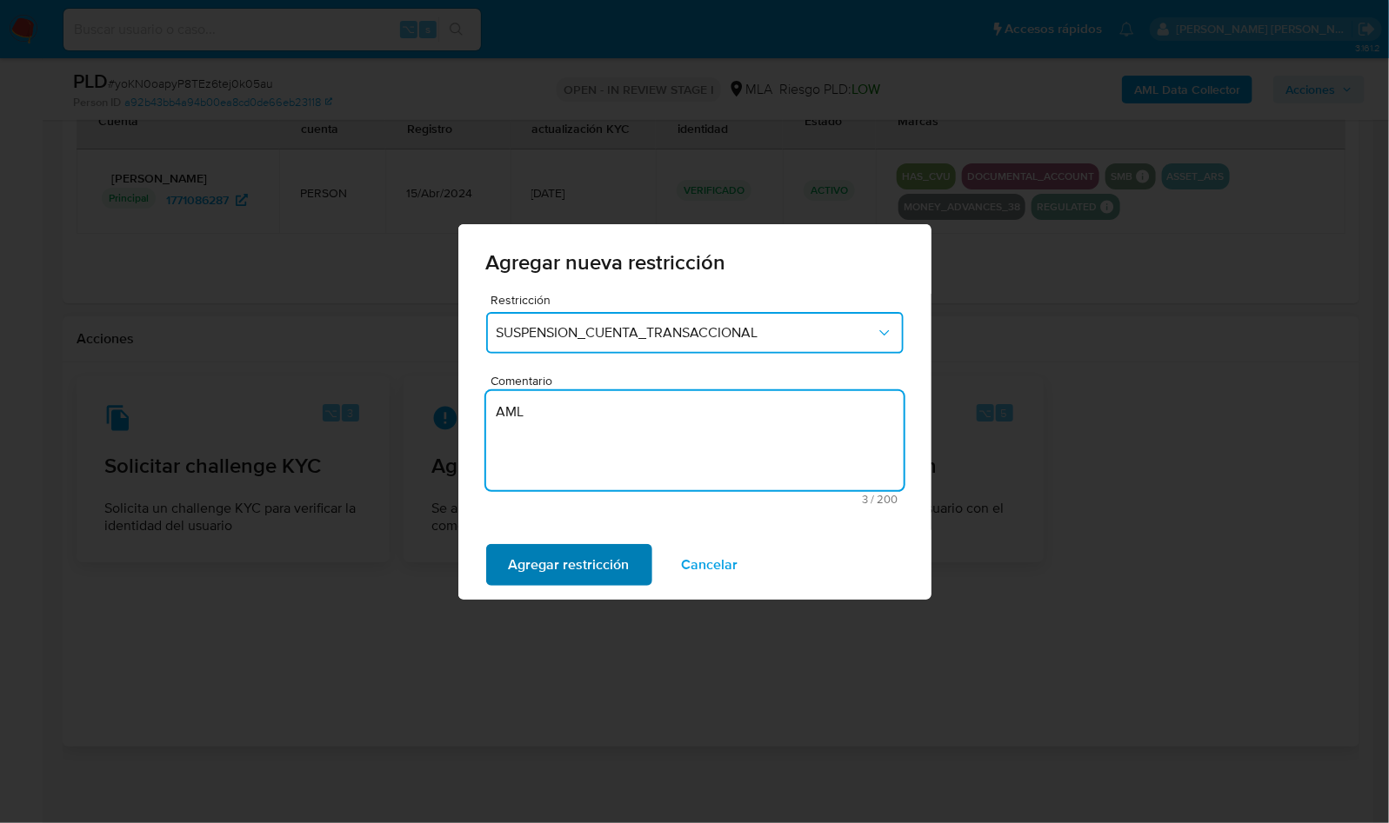
type textarea "AML"
click at [581, 548] on span "Agregar restricción" at bounding box center [569, 565] width 121 height 38
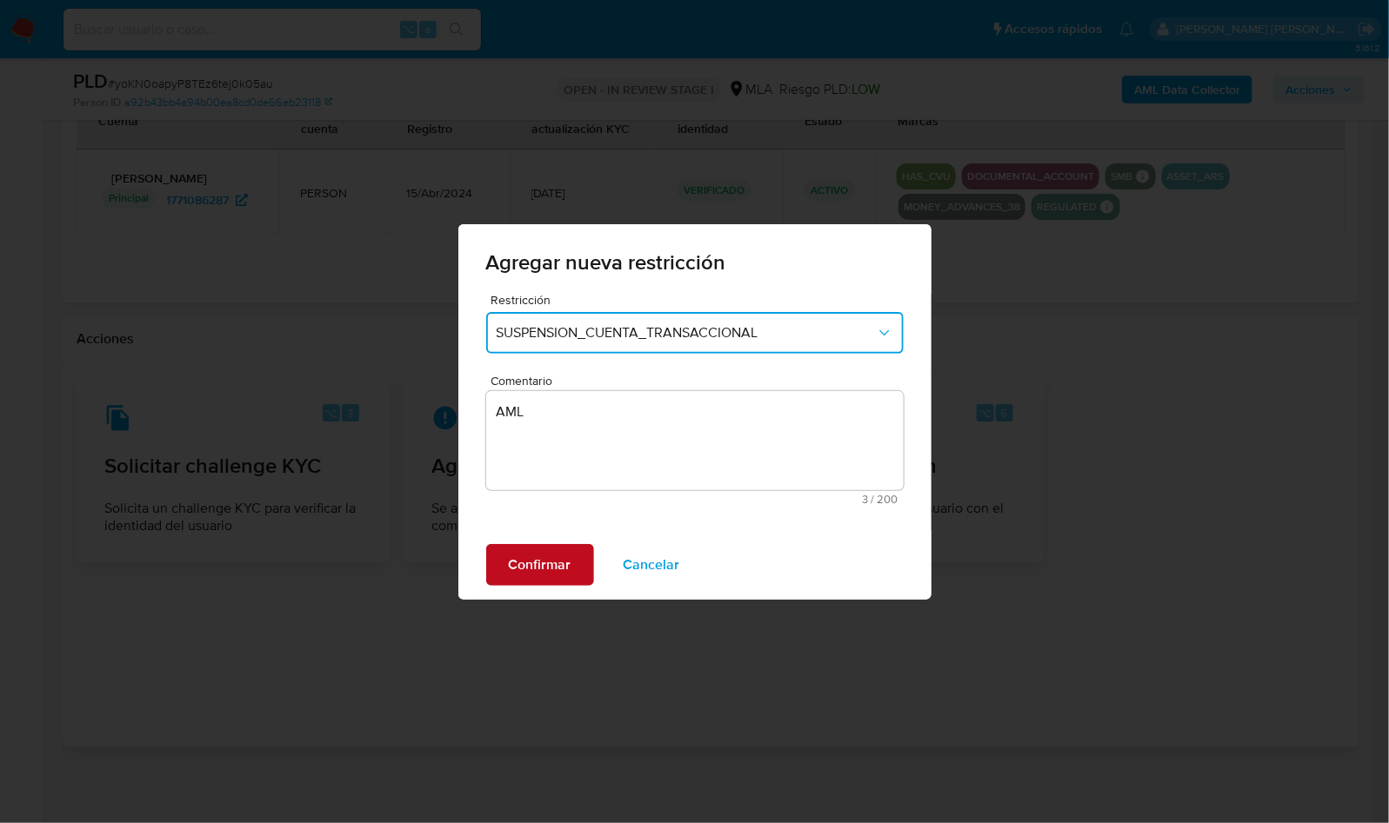
click at [530, 554] on span "Confirmar" at bounding box center [540, 565] width 63 height 38
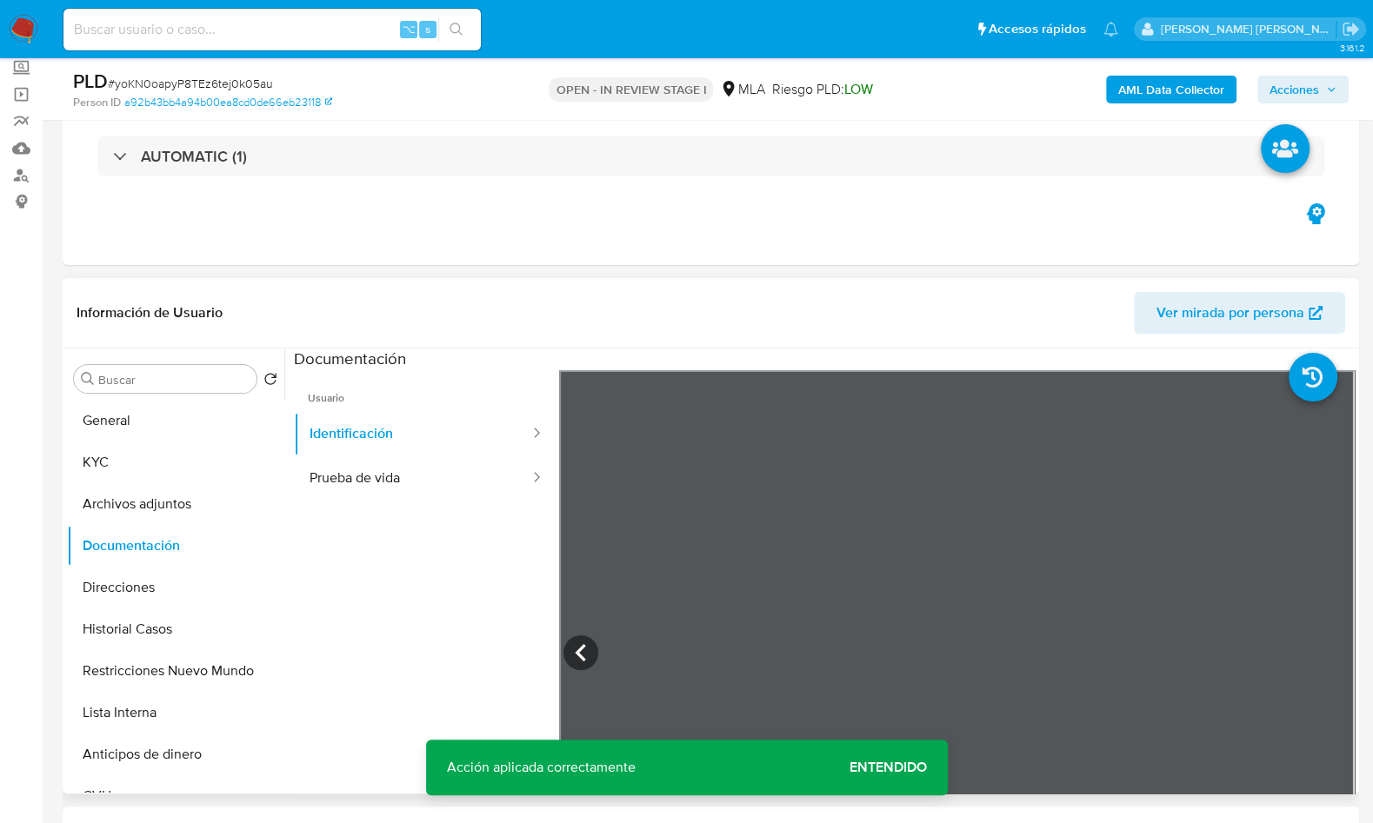
scroll to position [61, 0]
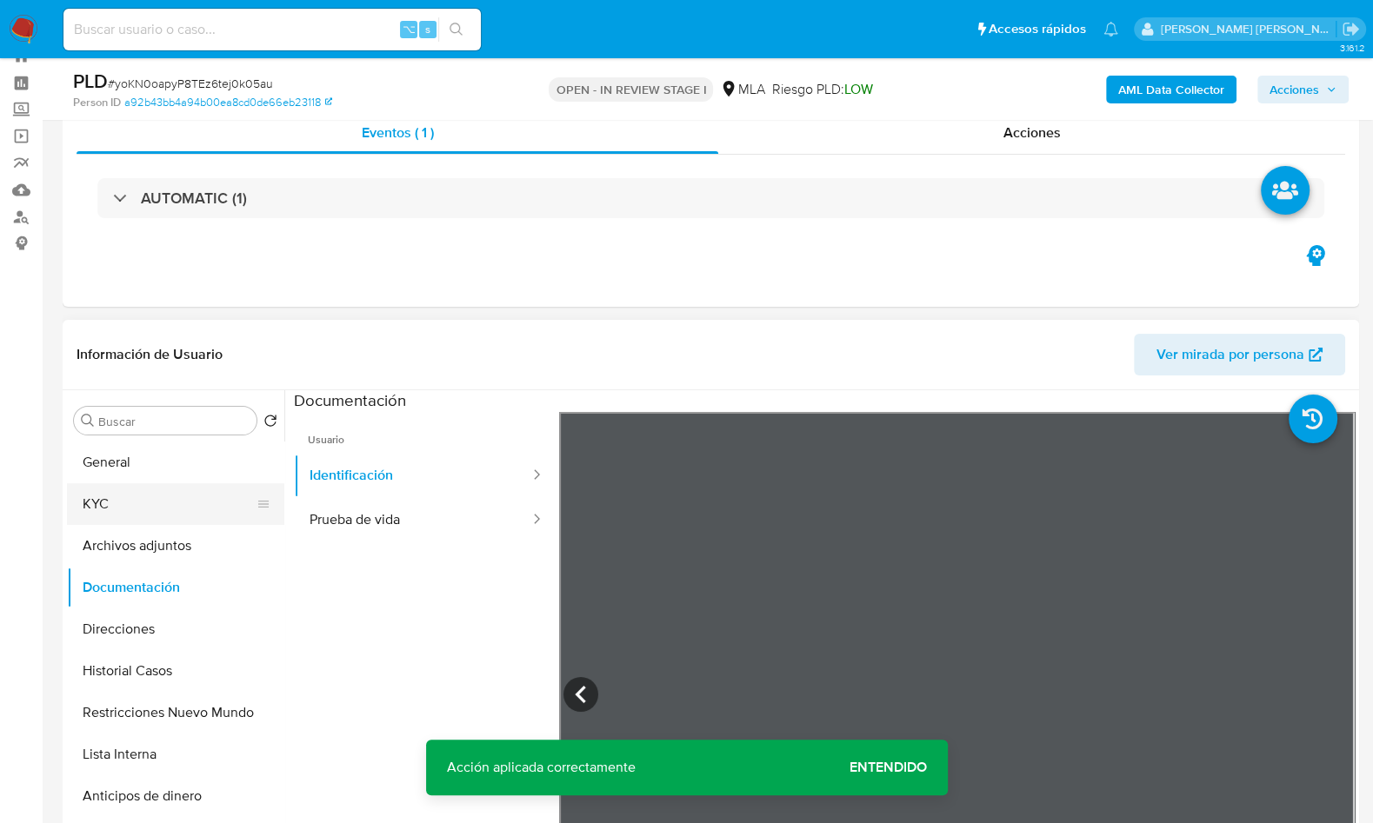
click at [143, 503] on button "KYC" at bounding box center [168, 504] width 203 height 42
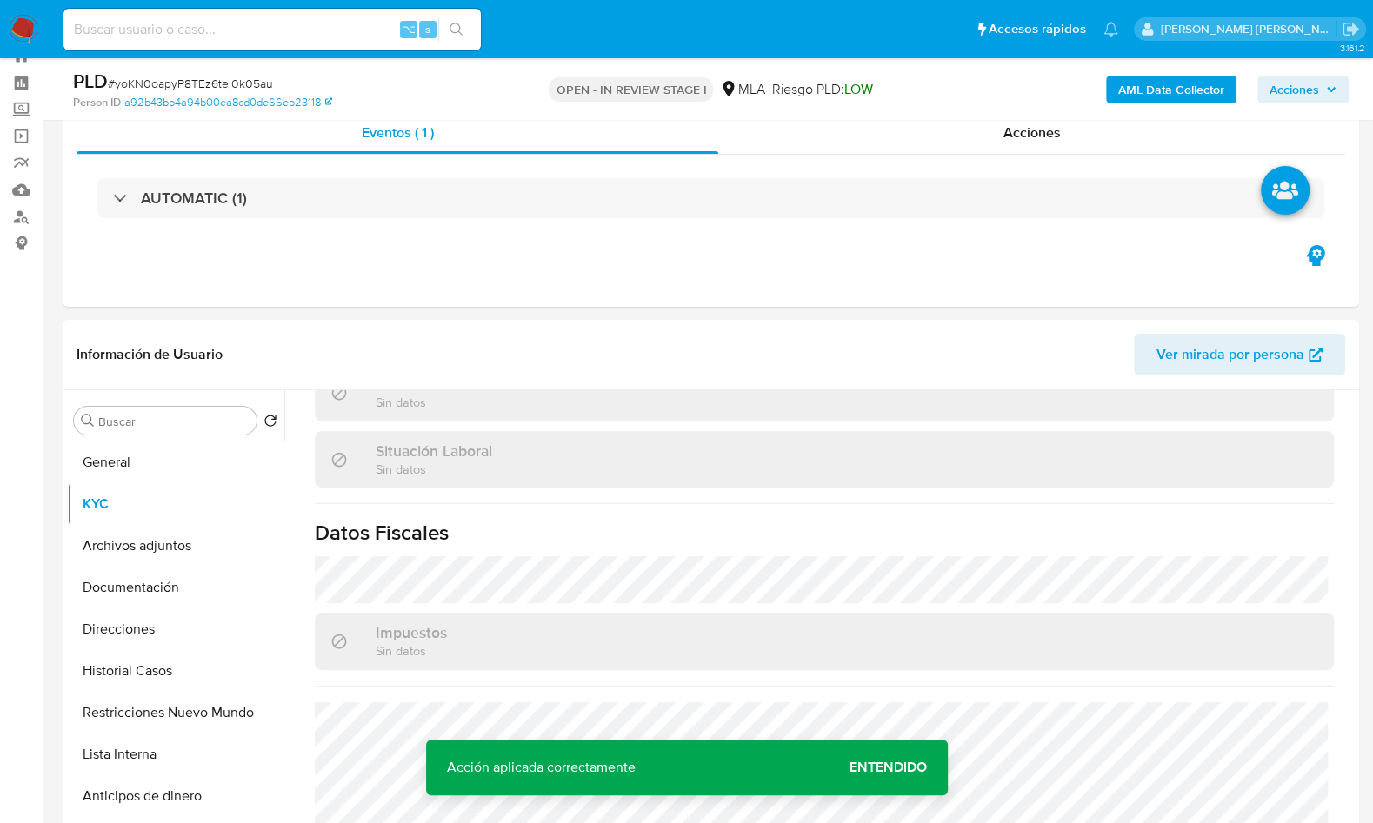
scroll to position [930, 0]
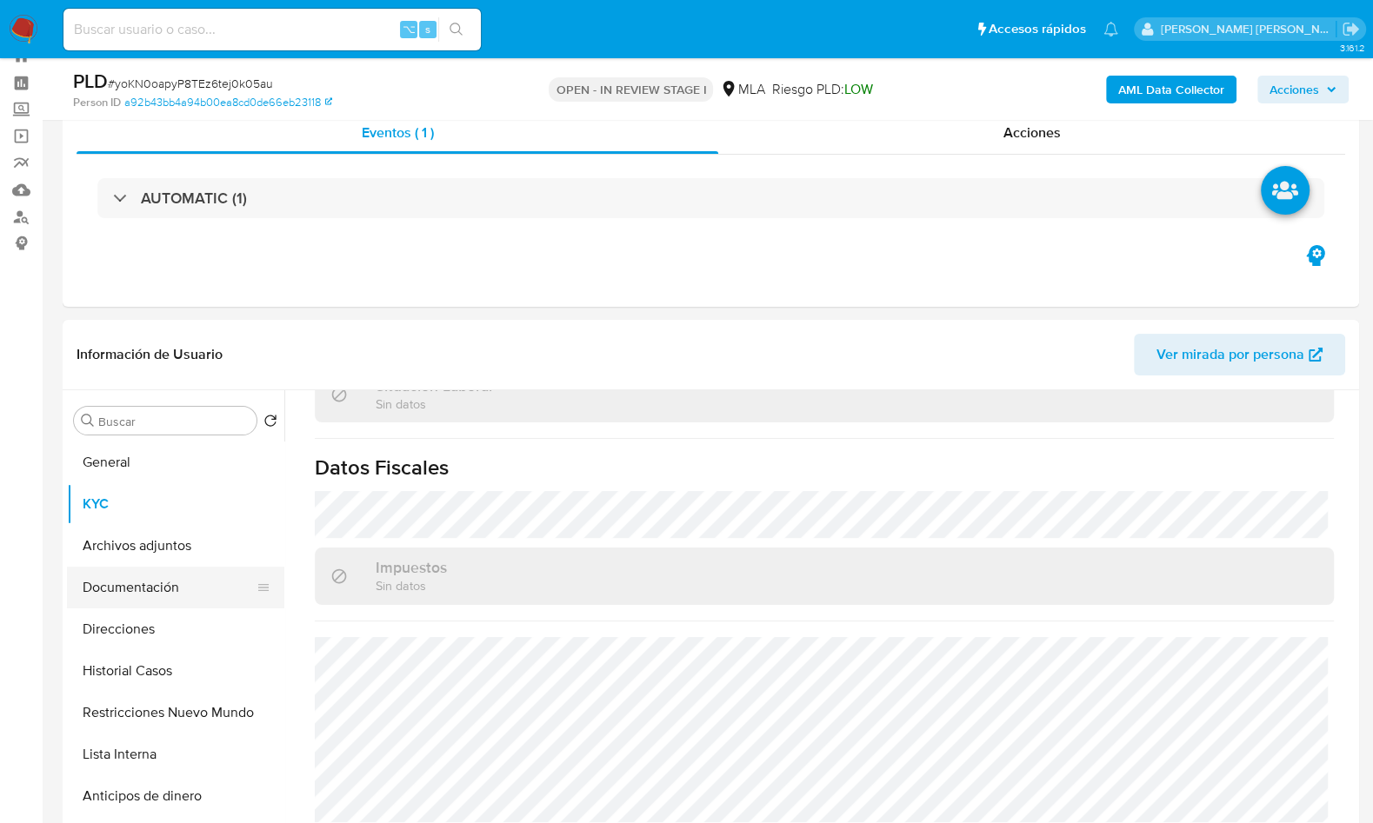
click at [162, 581] on button "Documentación" at bounding box center [168, 588] width 203 height 42
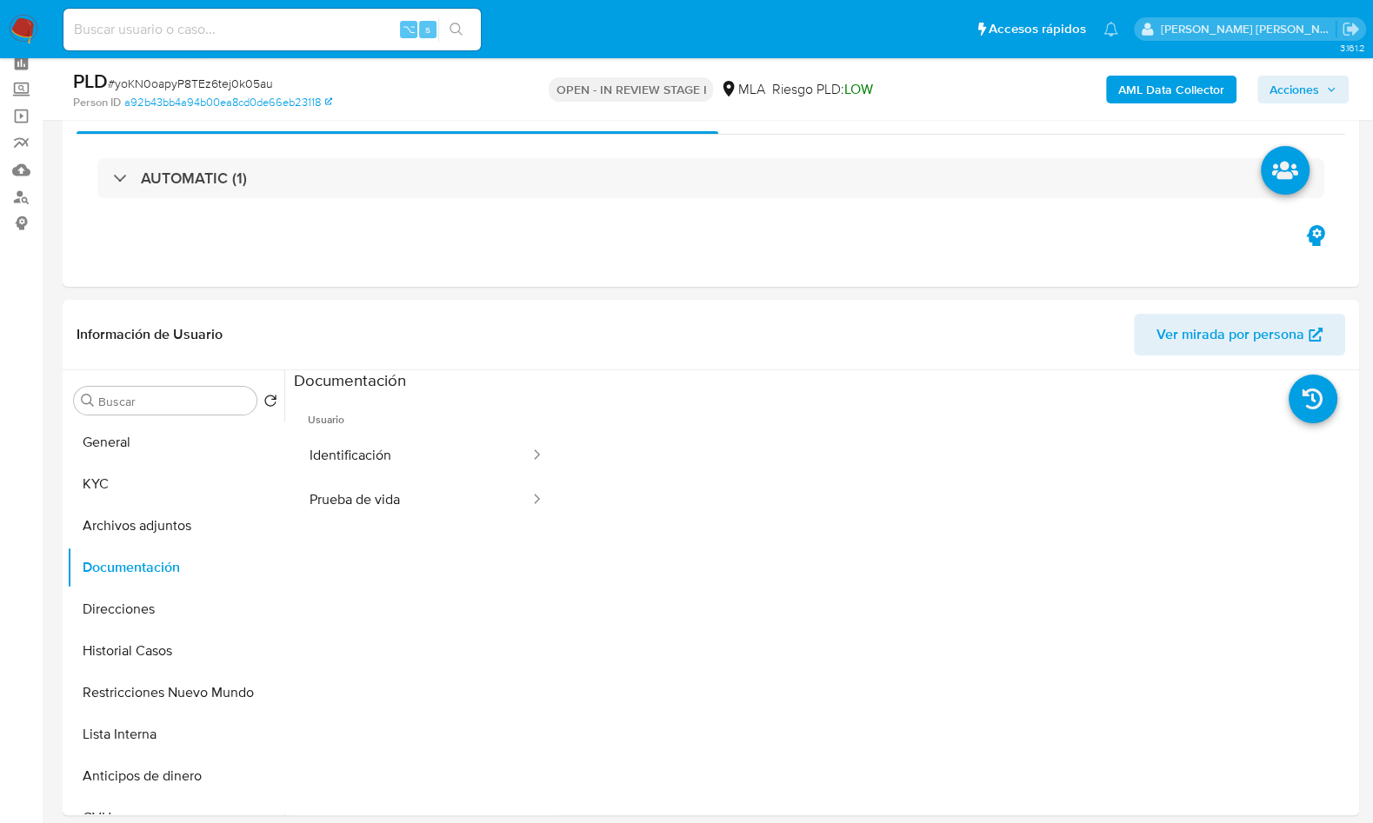
scroll to position [170, 0]
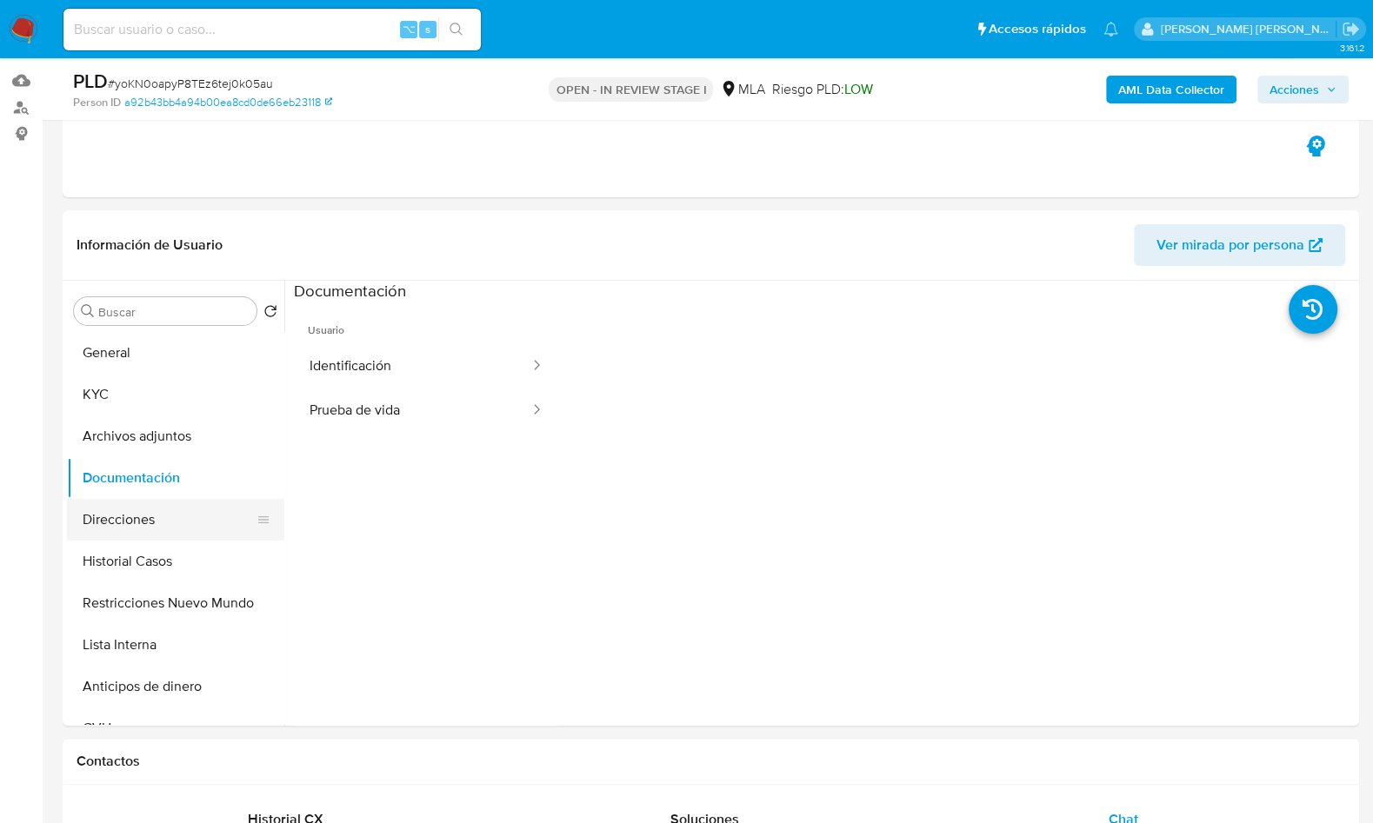
click at [184, 511] on button "Direcciones" at bounding box center [168, 520] width 203 height 42
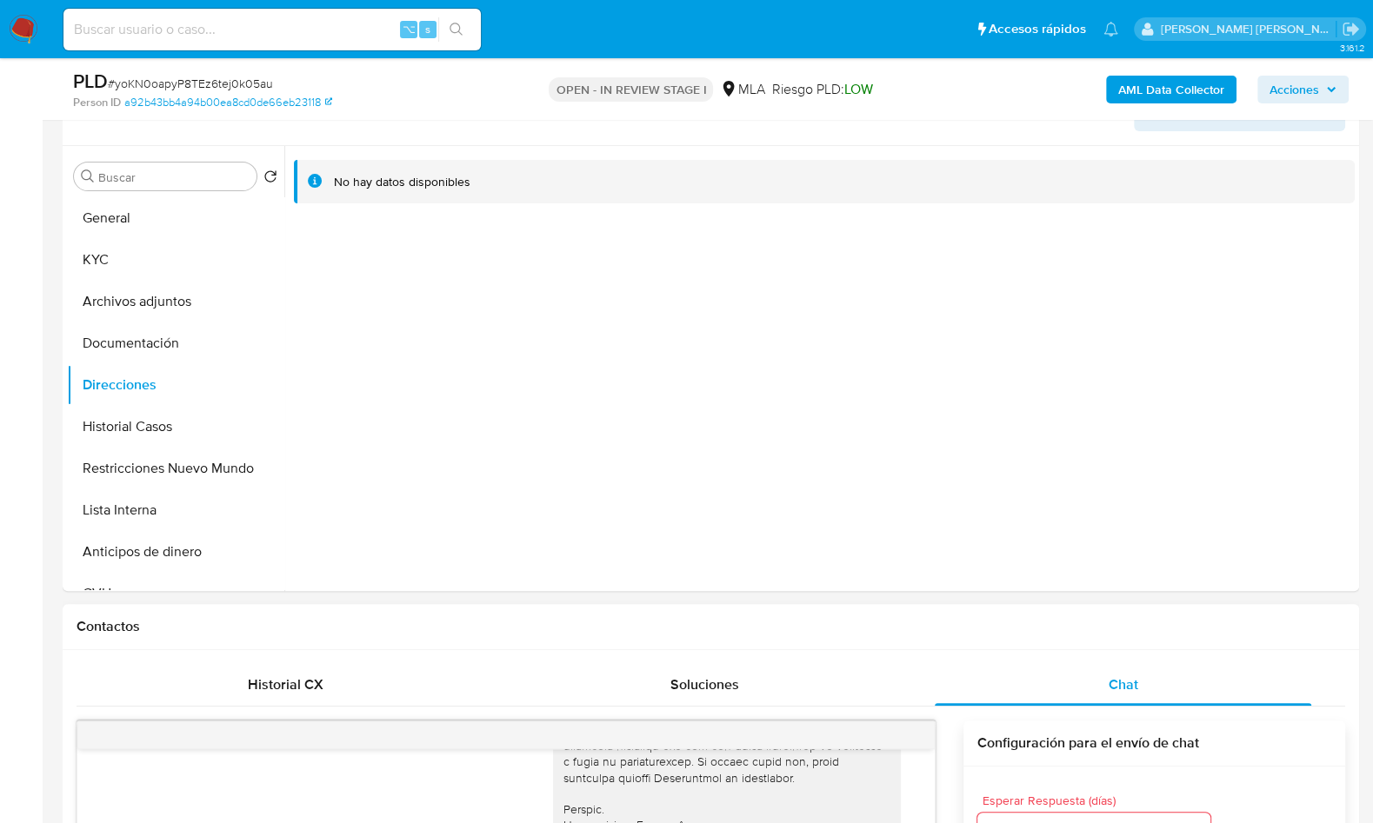
scroll to position [475, 0]
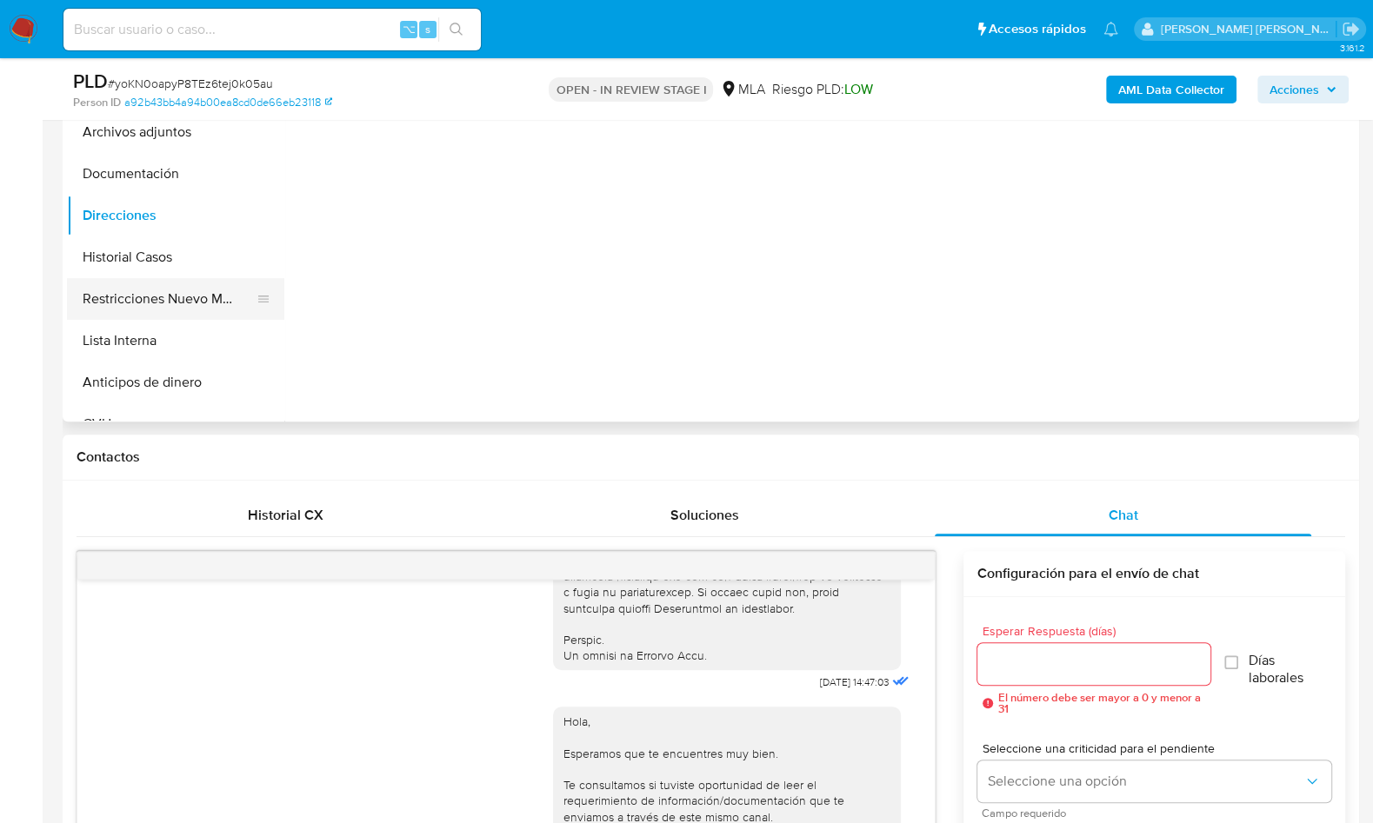
click at [207, 304] on button "Restricciones Nuevo Mundo" at bounding box center [168, 299] width 203 height 42
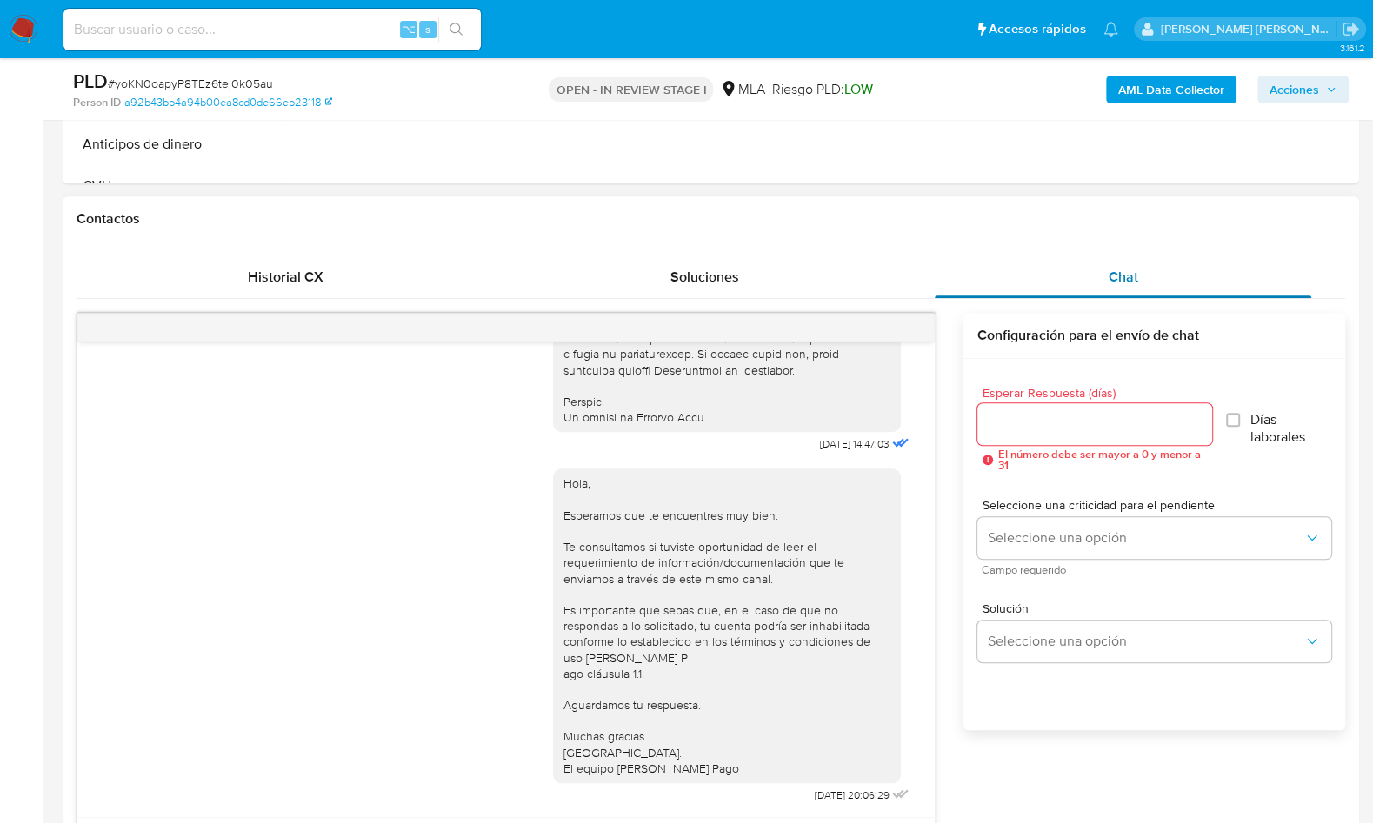
scroll to position [646, 0]
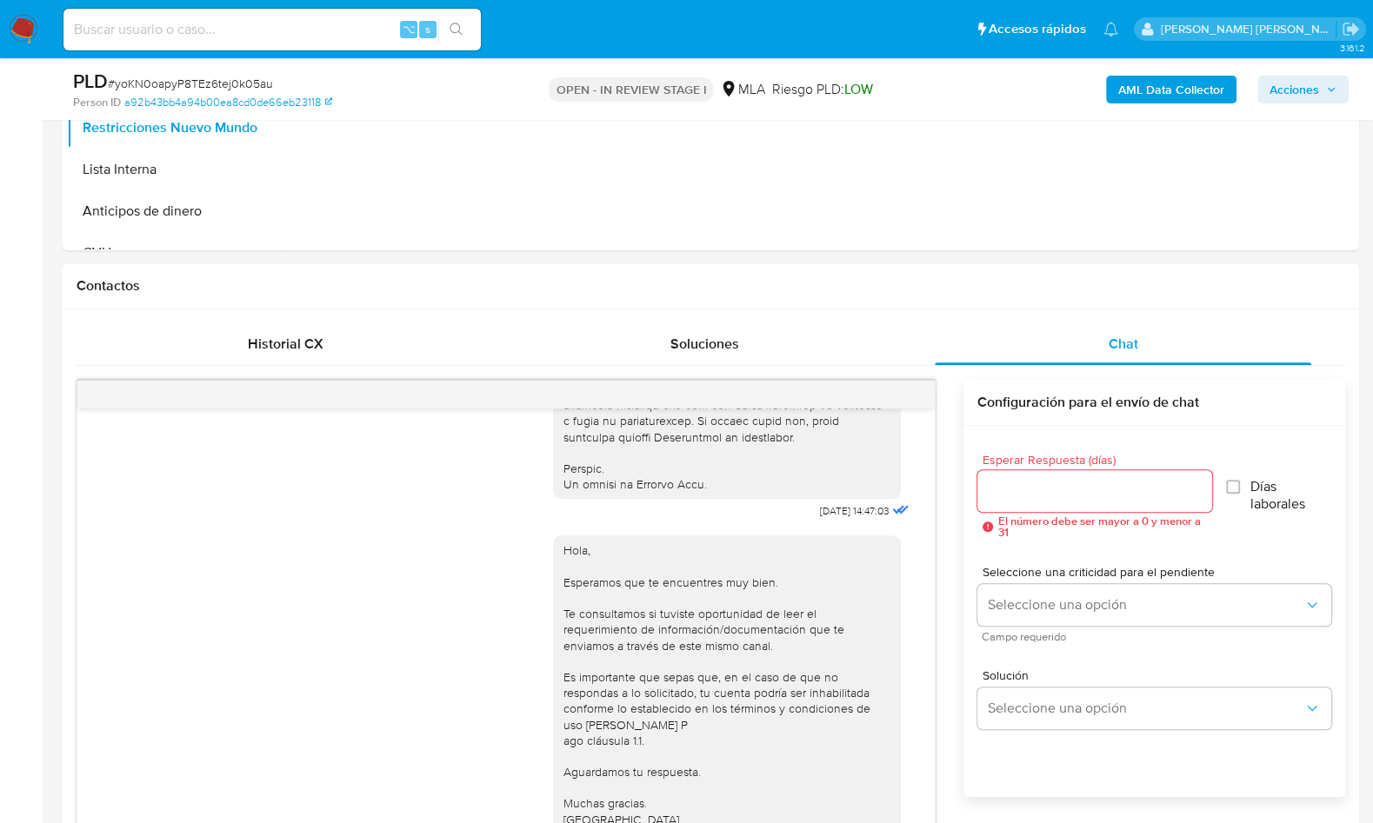
click at [1149, 90] on b "AML Data Collector" at bounding box center [1171, 90] width 106 height 28
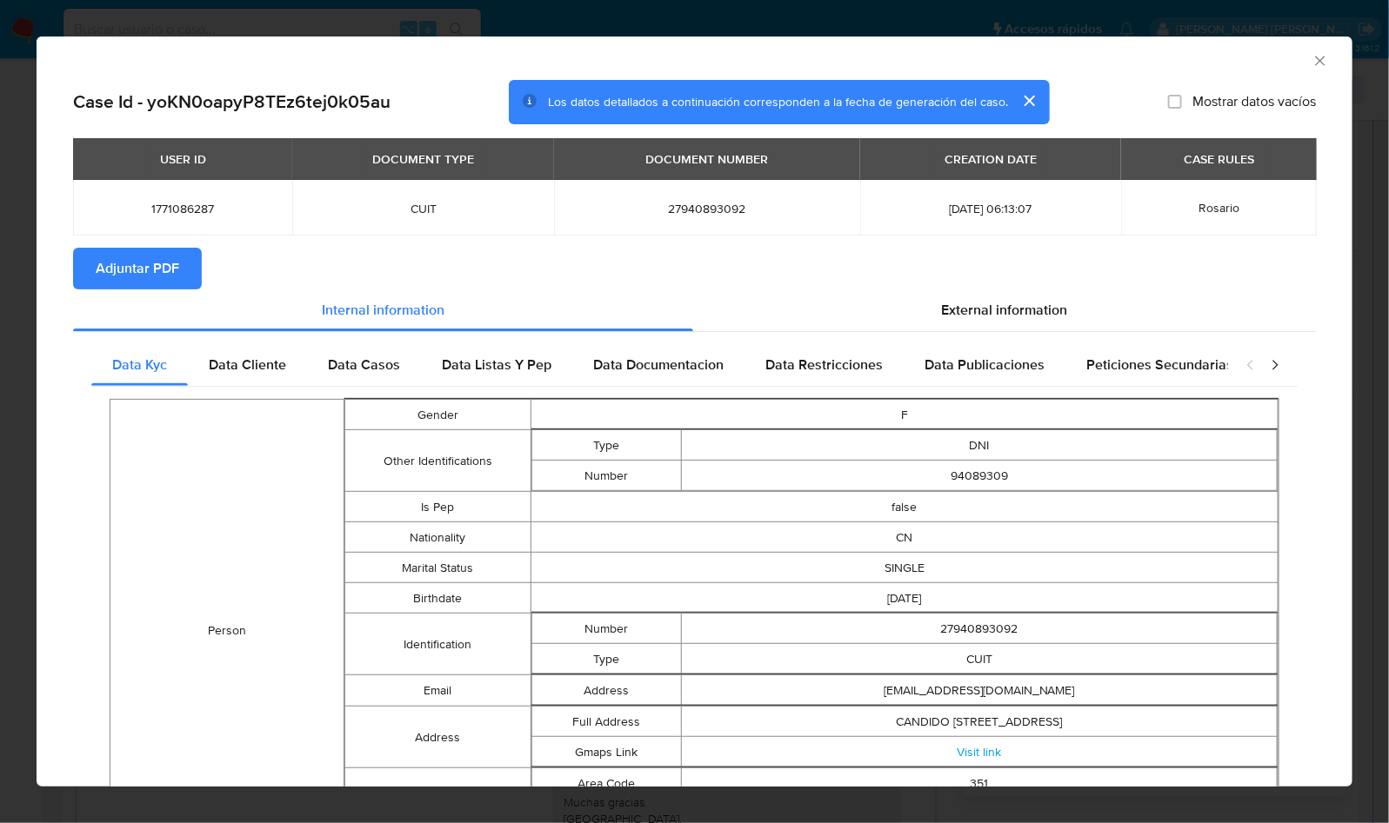
click at [194, 280] on button "Adjuntar PDF" at bounding box center [137, 269] width 129 height 42
click at [1311, 52] on icon "Cerrar ventana" at bounding box center [1319, 60] width 17 height 17
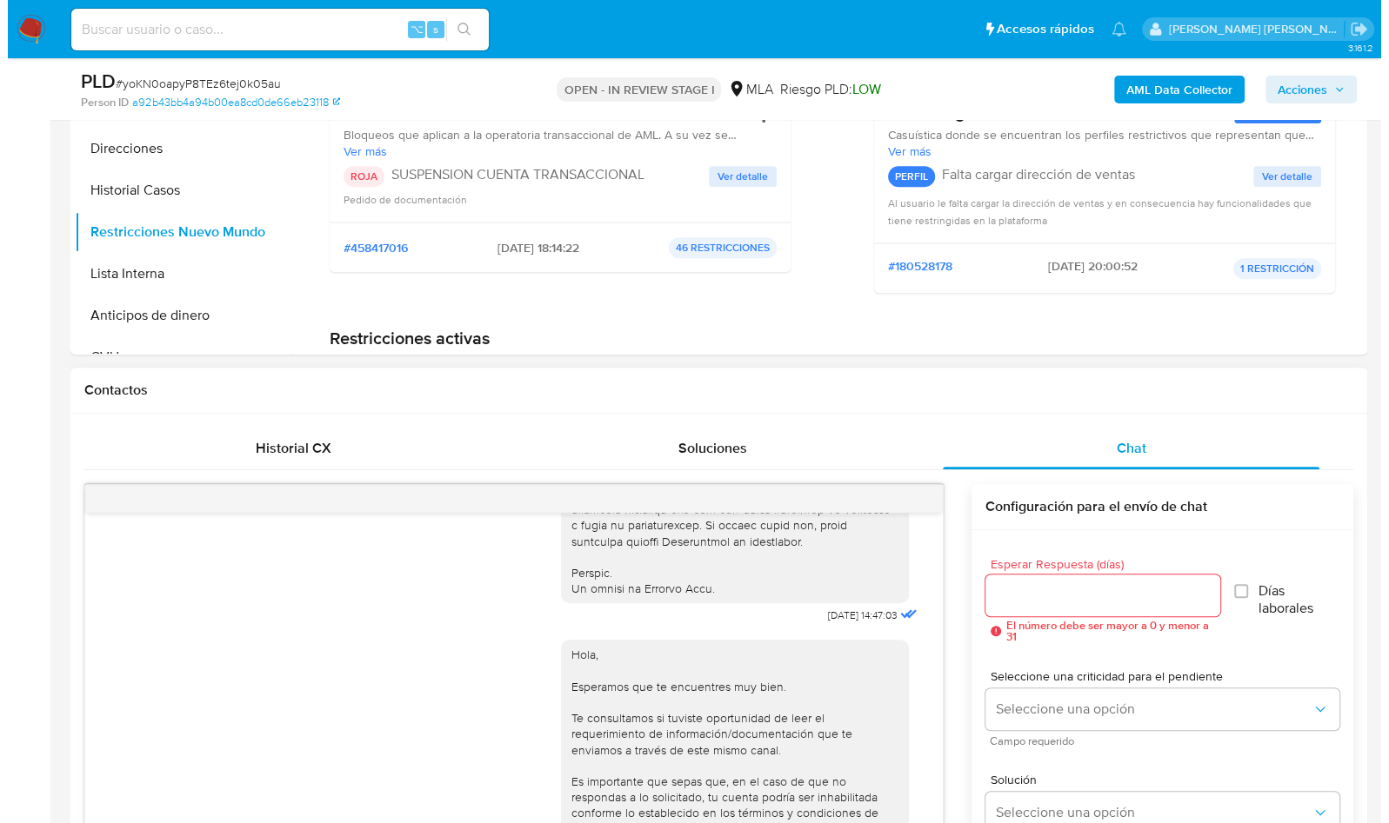
scroll to position [139, 0]
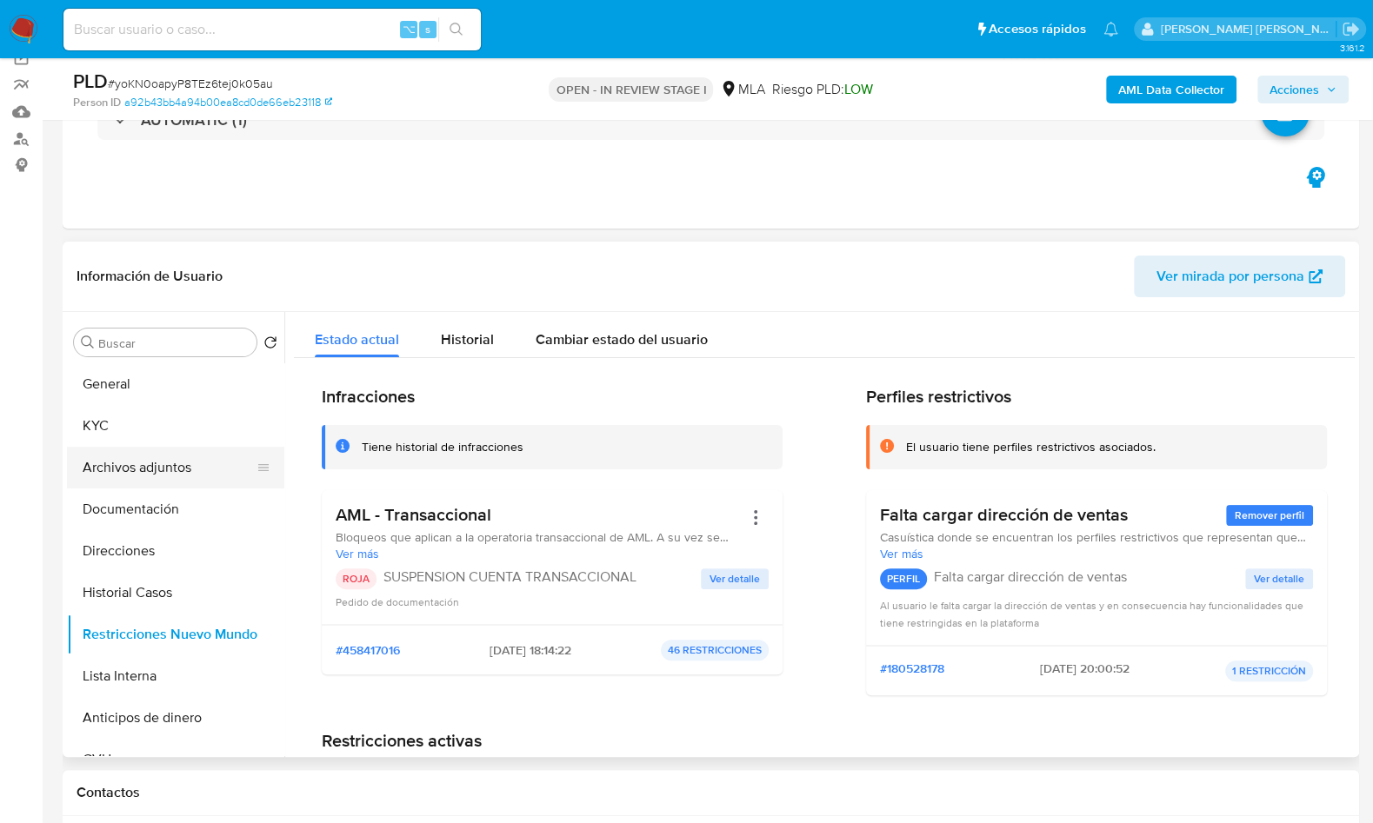
click at [168, 475] on button "Archivos adjuntos" at bounding box center [168, 468] width 203 height 42
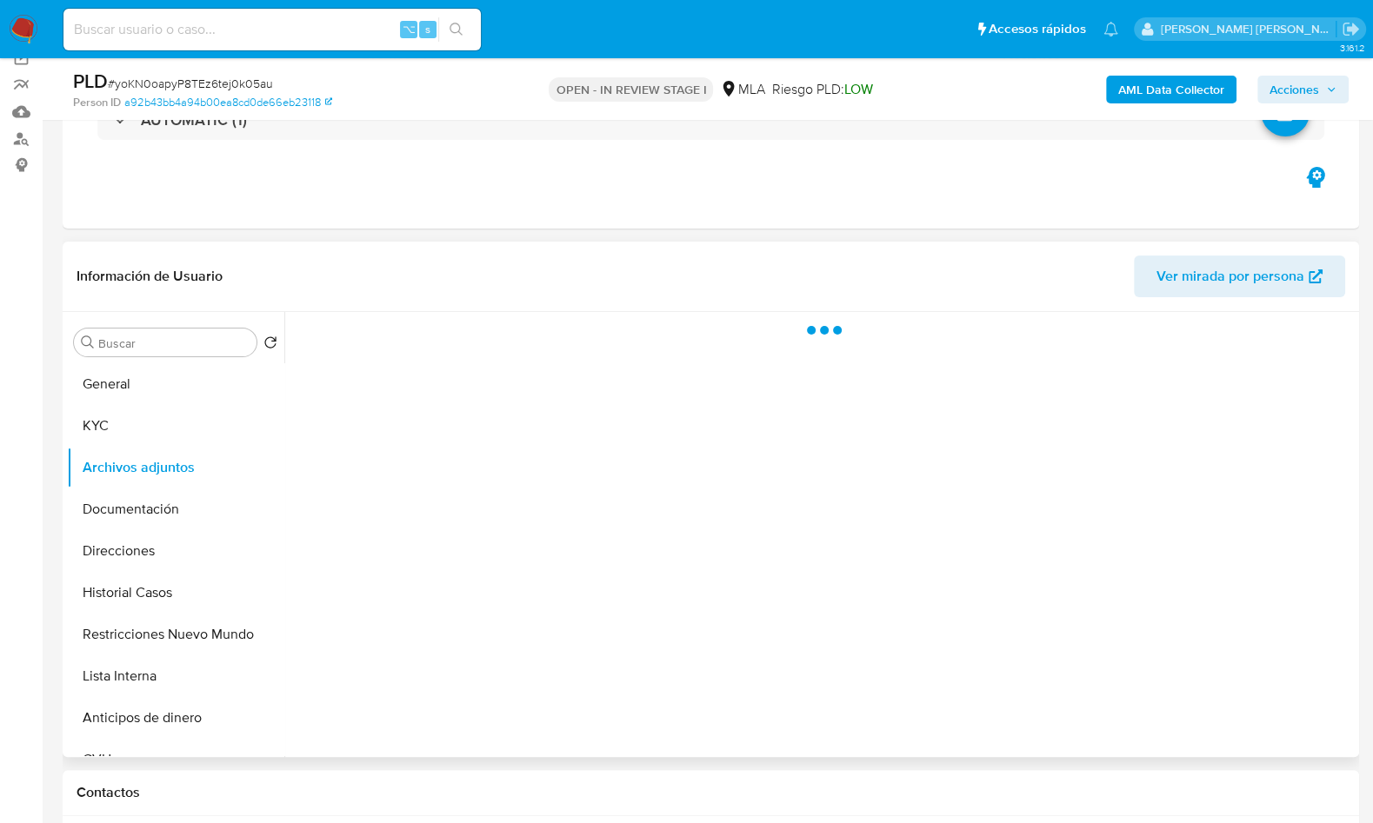
click at [434, 280] on header "Información de Usuario Ver mirada por persona" at bounding box center [711, 277] width 1269 height 42
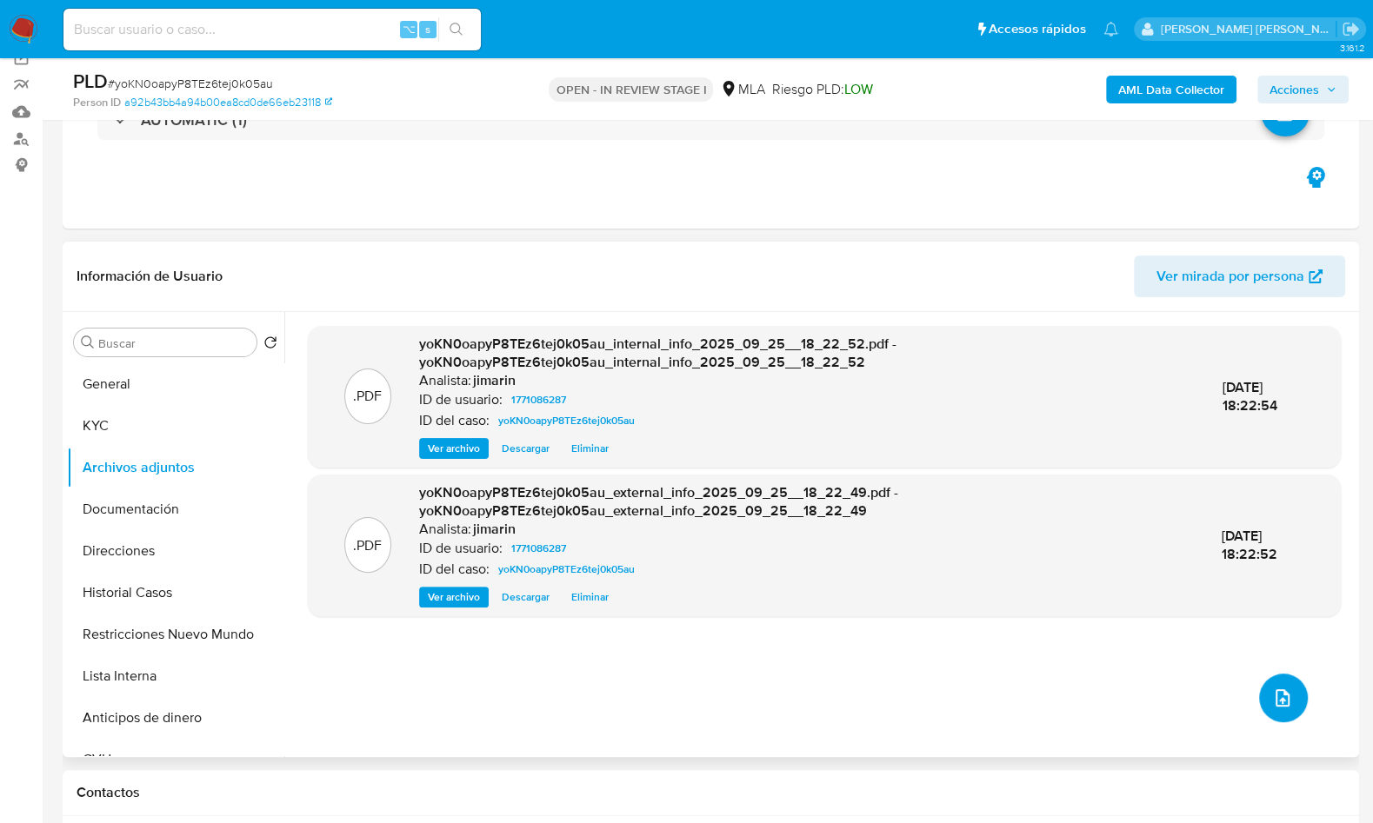
click at [1272, 699] on icon "upload-file" at bounding box center [1282, 698] width 21 height 21
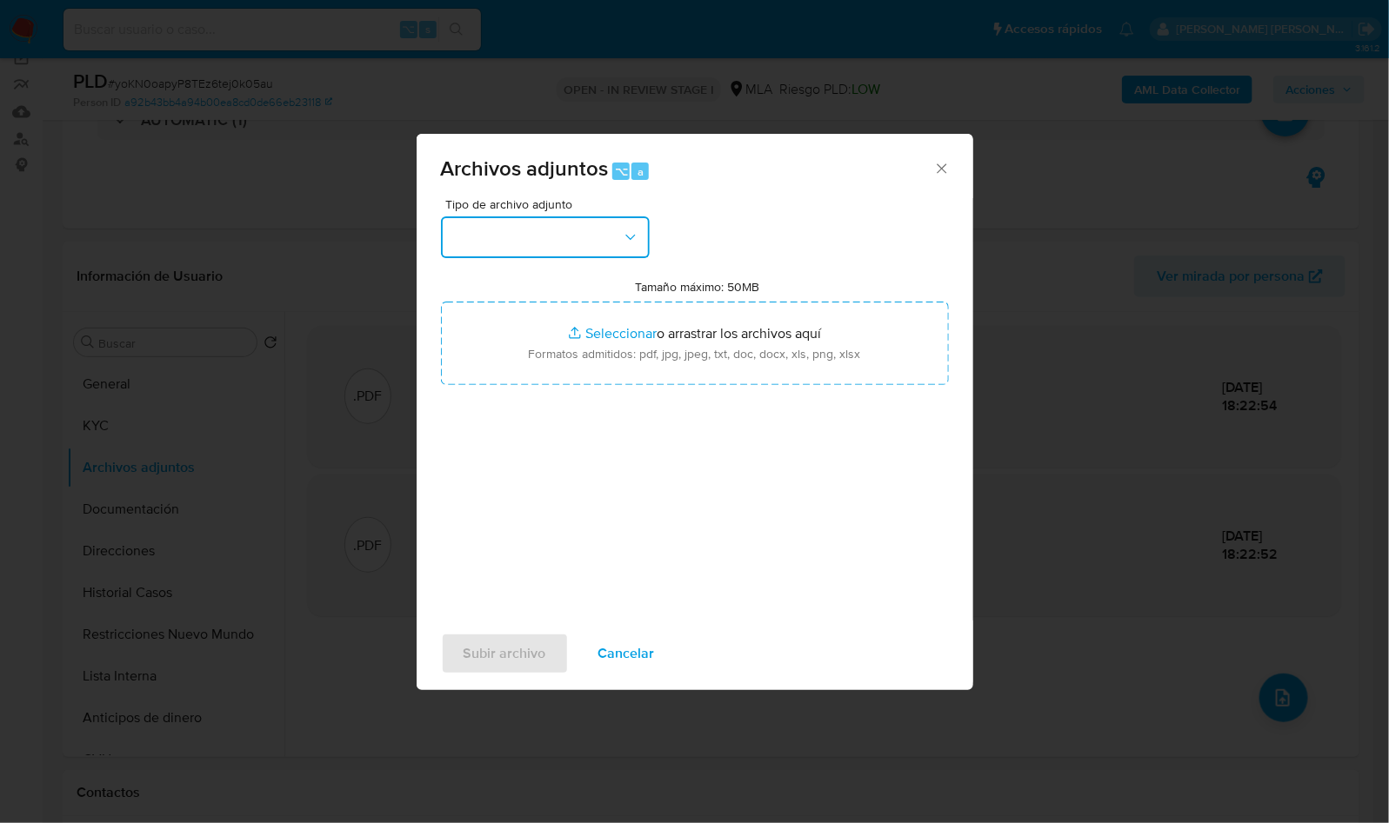
click at [618, 244] on button "button" at bounding box center [545, 238] width 209 height 42
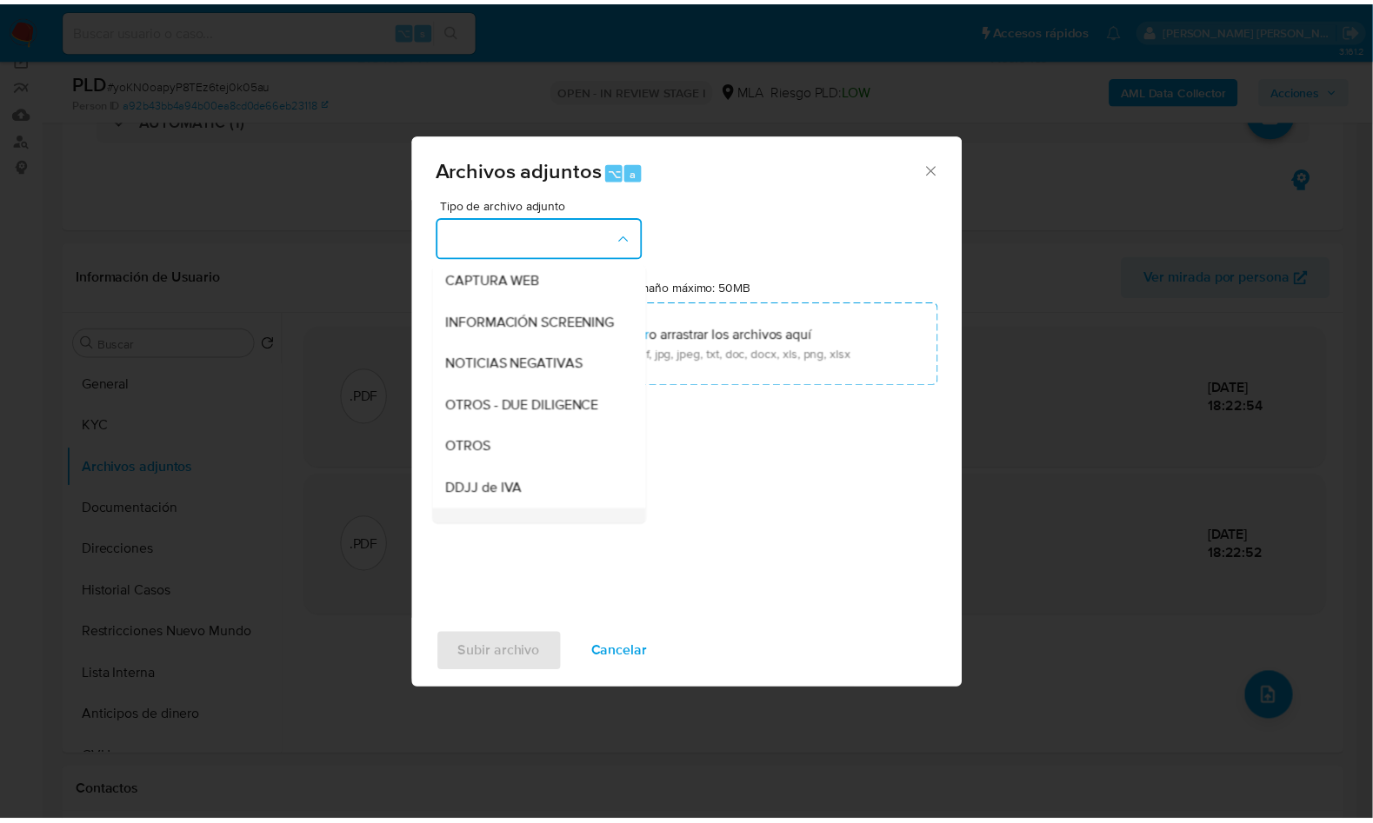
scroll to position [302, 0]
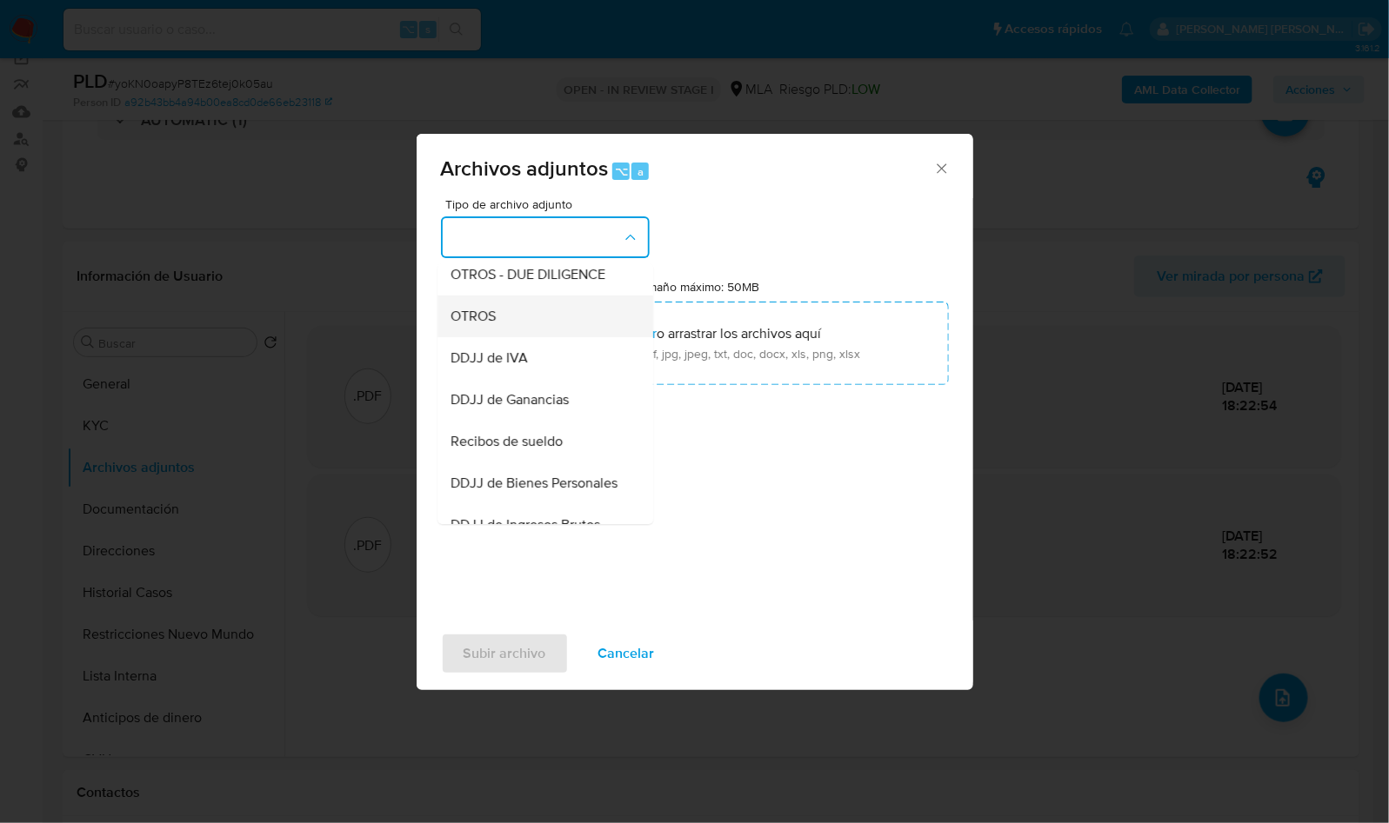
click at [485, 323] on span "OTROS" at bounding box center [473, 316] width 45 height 17
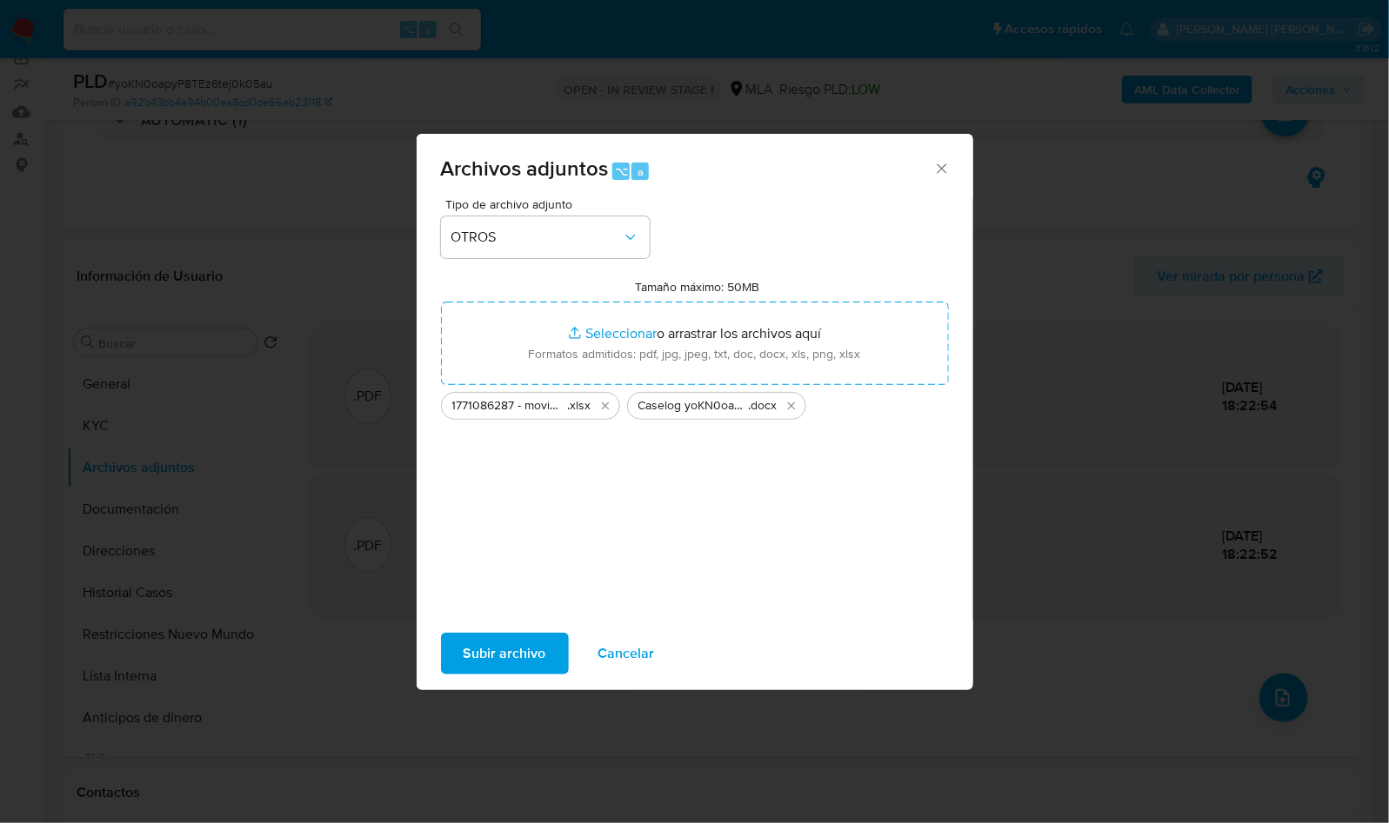
click at [531, 642] on span "Subir archivo" at bounding box center [504, 654] width 83 height 38
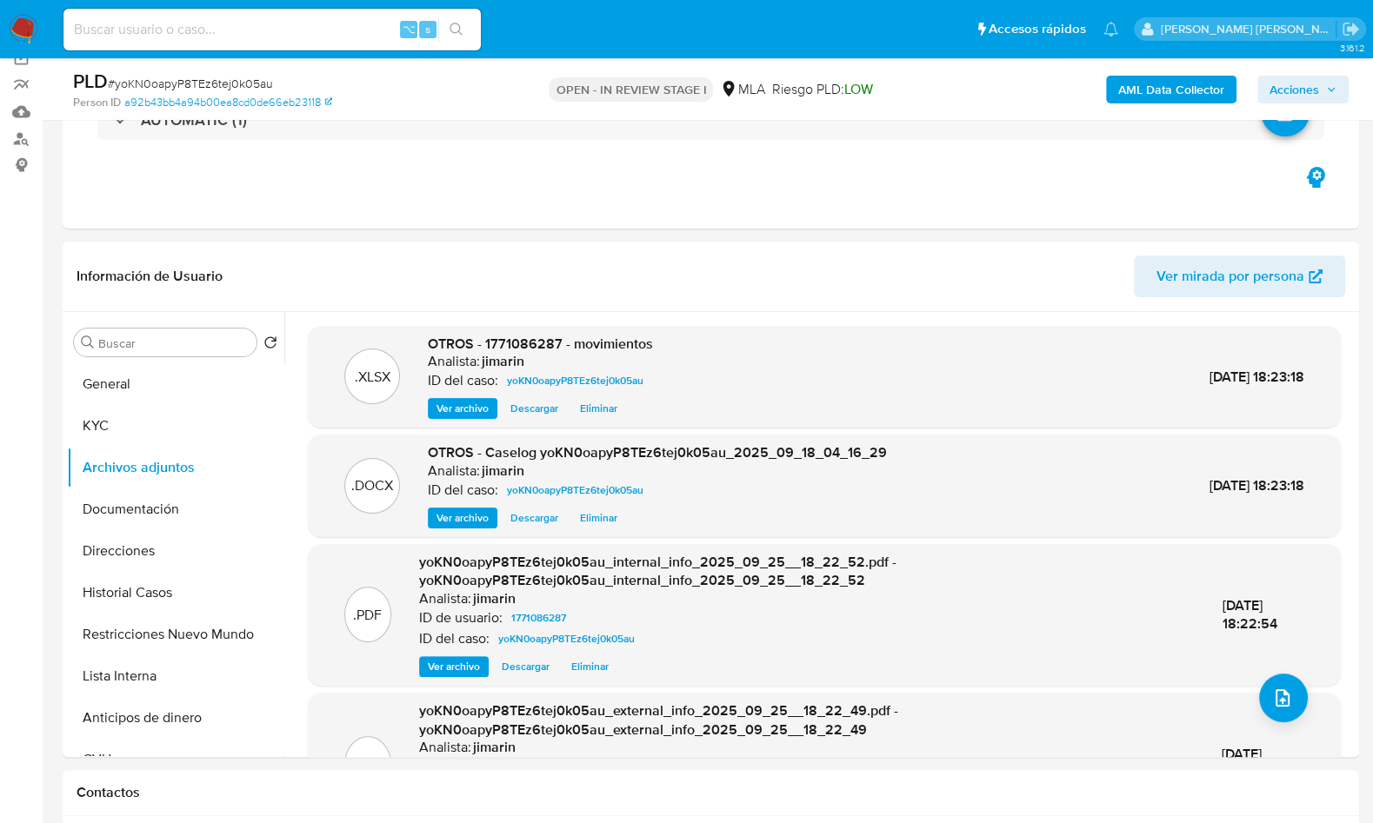
click at [1317, 89] on span "Acciones" at bounding box center [1295, 90] width 50 height 28
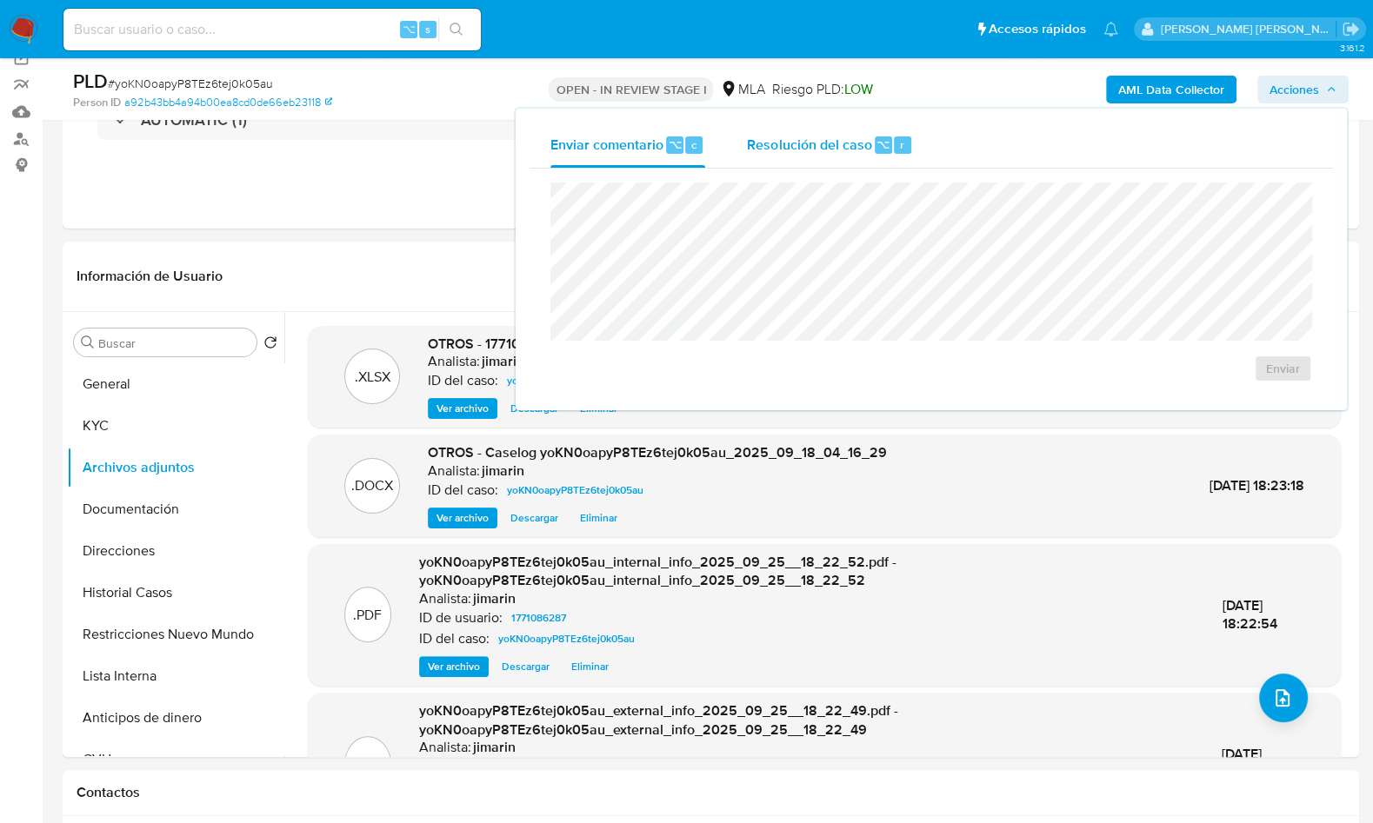
click at [811, 143] on span "Resolución del caso" at bounding box center [809, 144] width 124 height 20
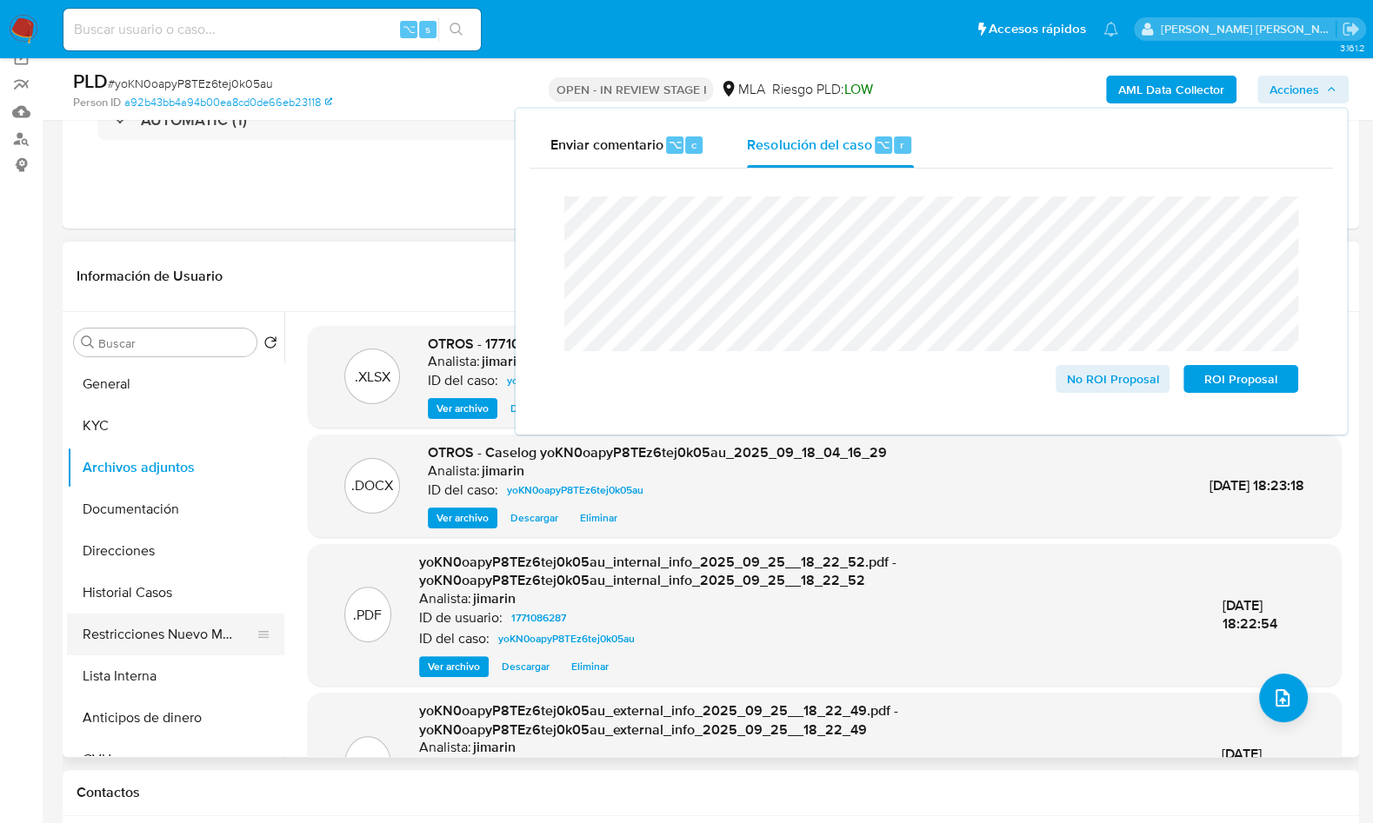
click at [177, 633] on button "Restricciones Nuevo Mundo" at bounding box center [168, 635] width 203 height 42
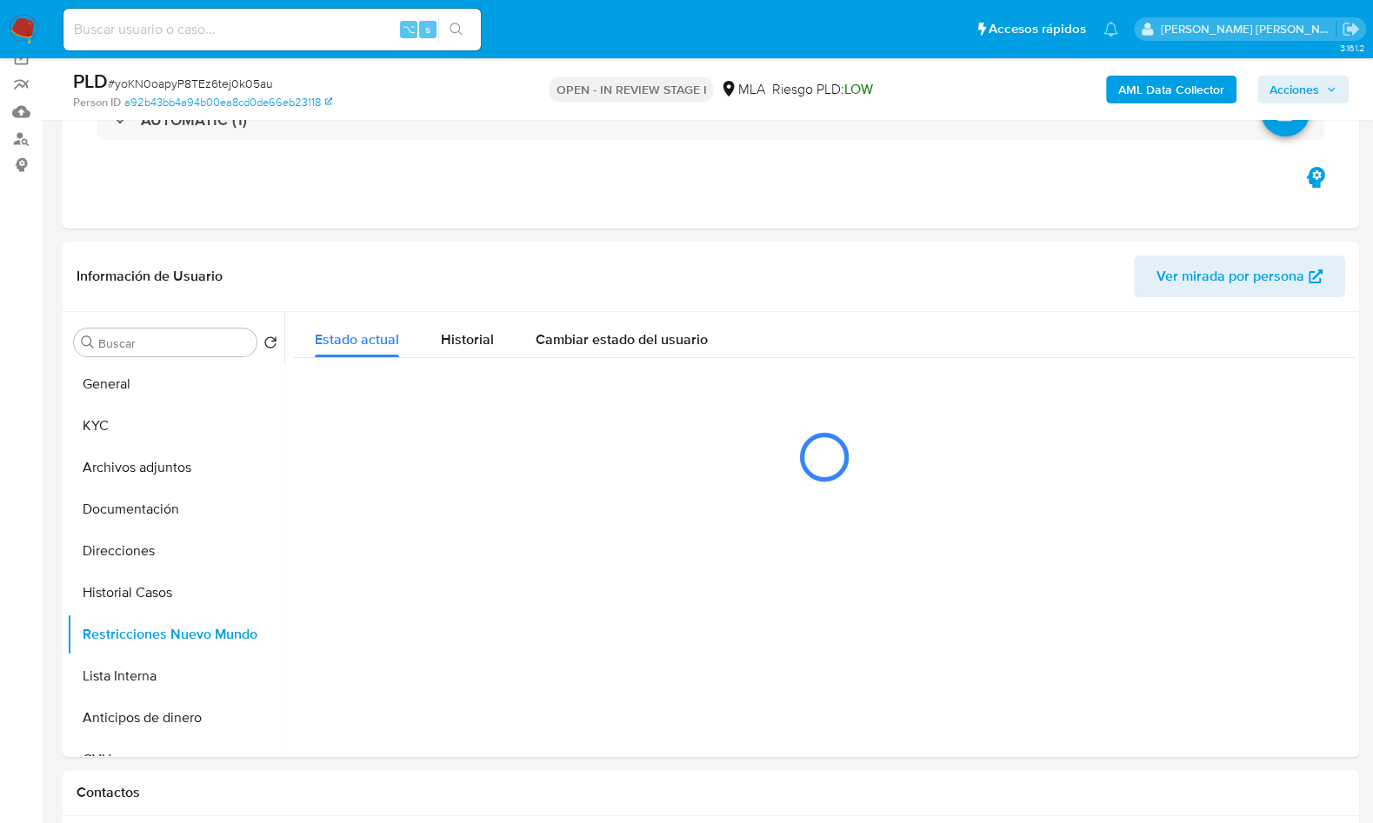
click at [1289, 88] on span "Acciones" at bounding box center [1295, 90] width 50 height 28
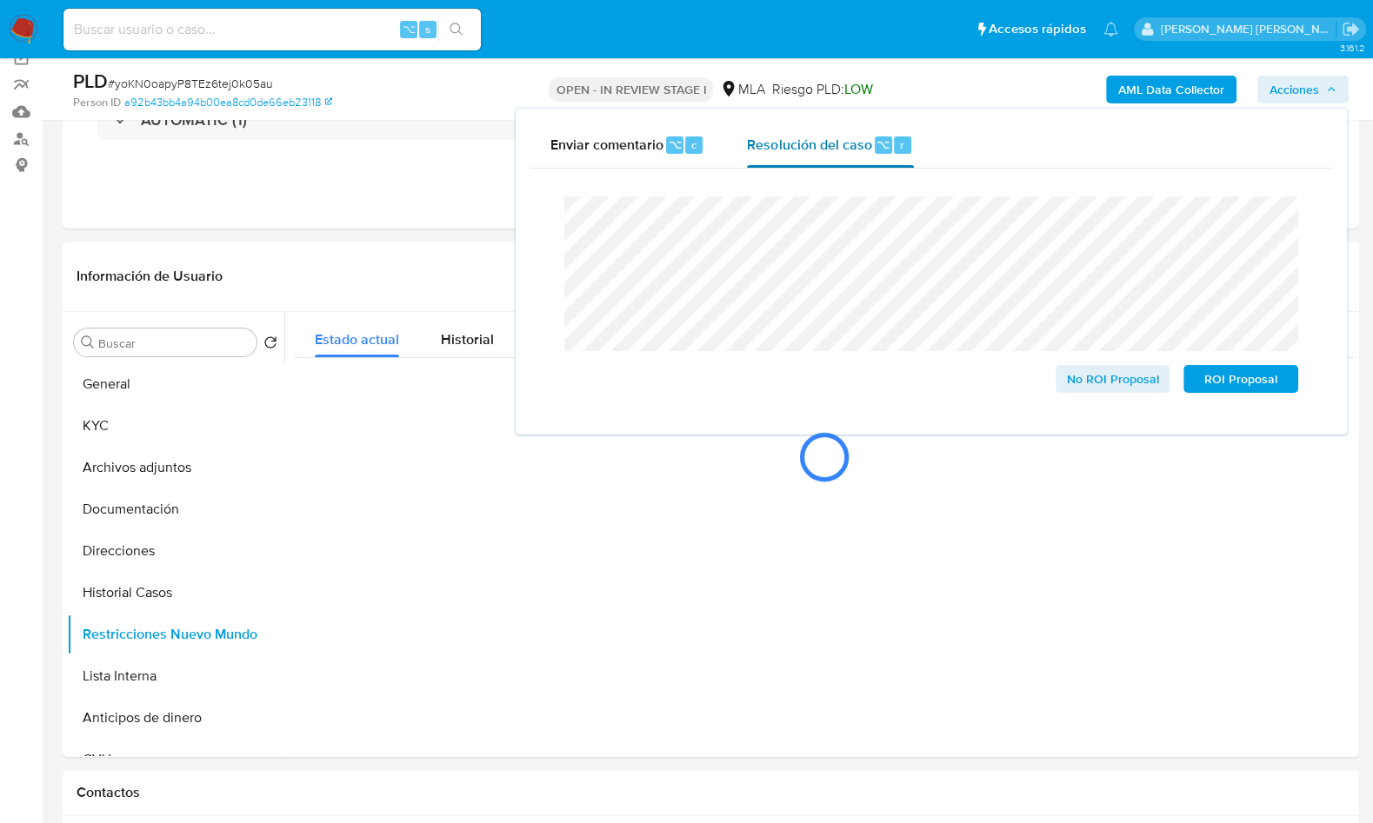
click at [881, 154] on div "Resolución del caso ⌥ r" at bounding box center [830, 145] width 166 height 45
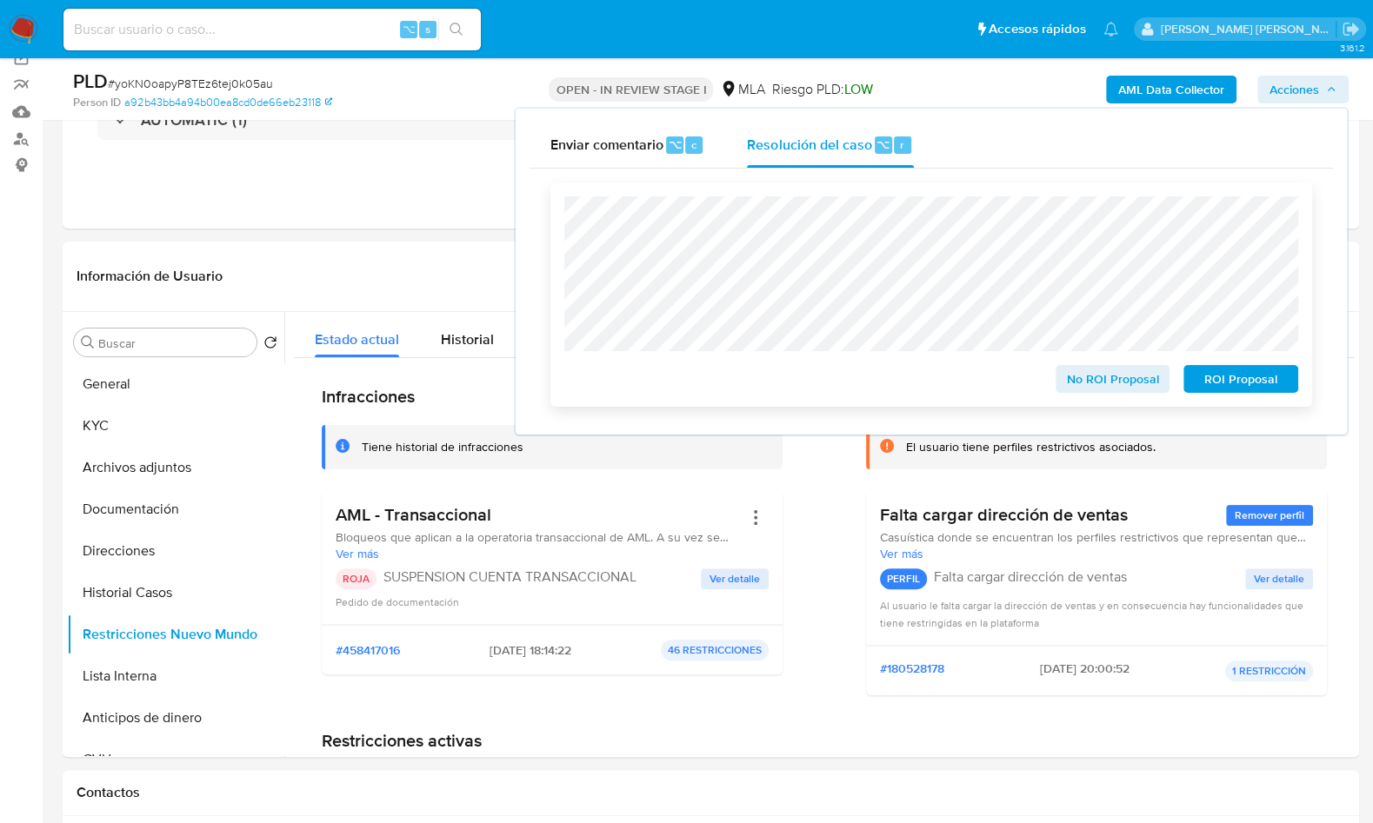
drag, startPoint x: 1242, startPoint y: 377, endPoint x: 1264, endPoint y: 362, distance: 26.8
click at [1242, 377] on span "ROI Proposal" at bounding box center [1241, 379] width 90 height 24
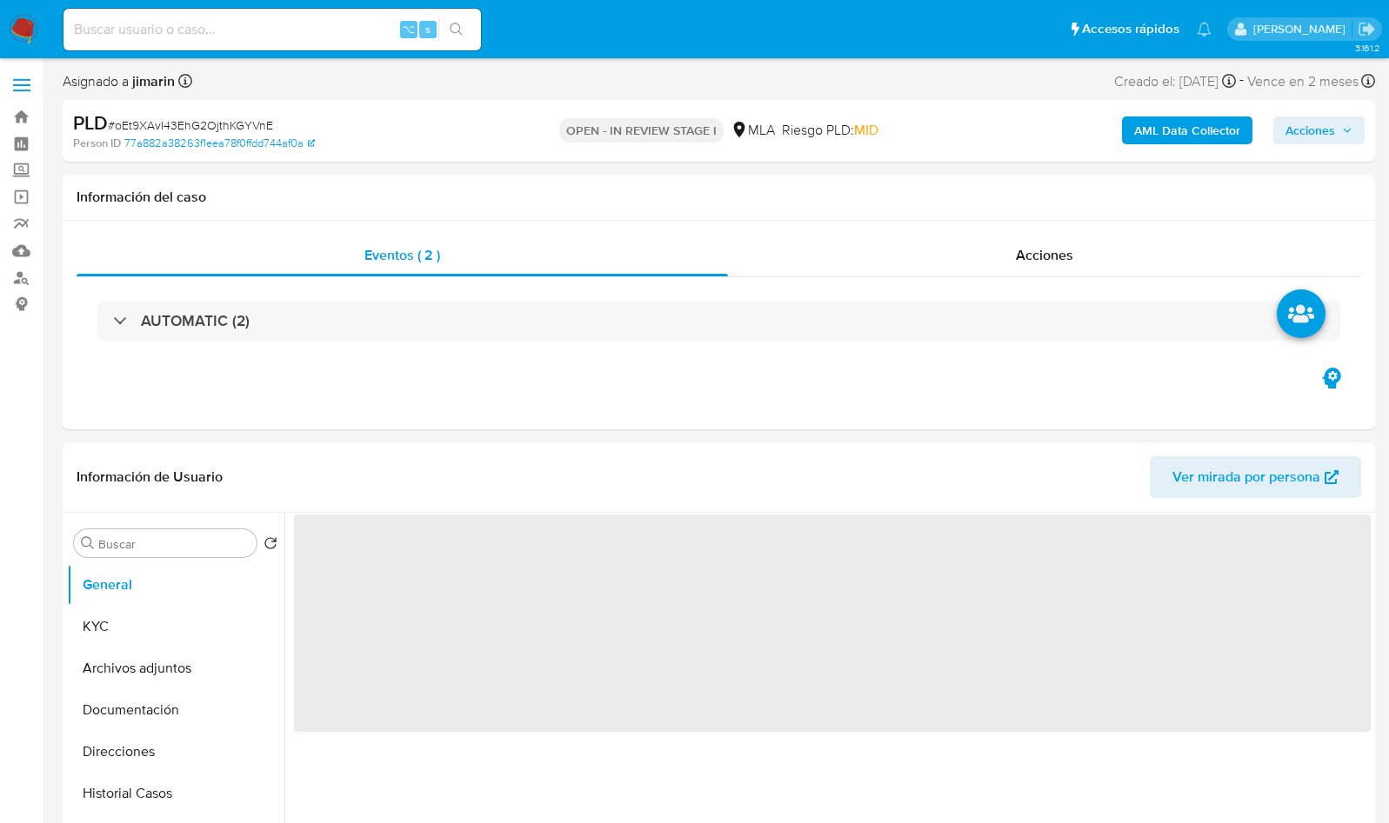
select select "10"
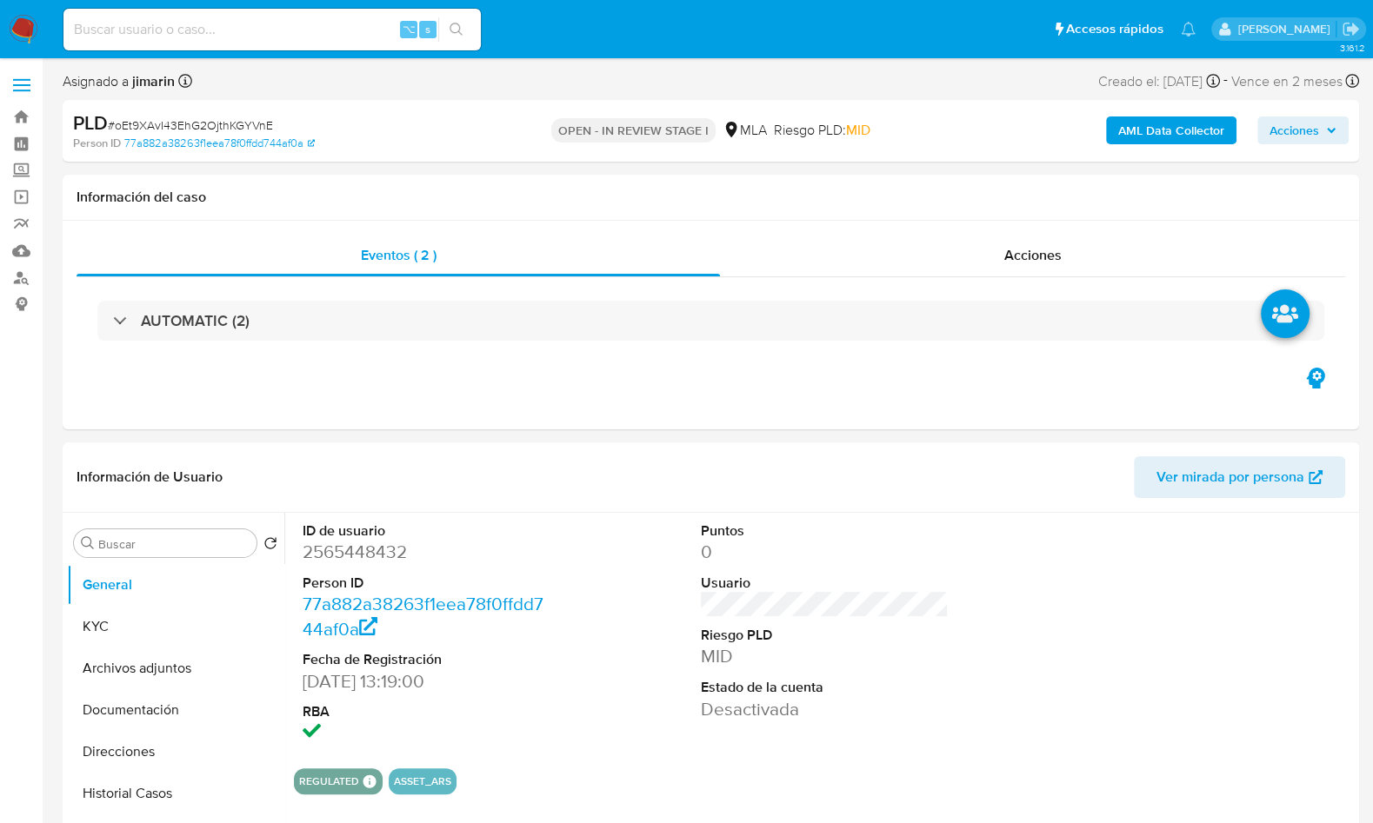
click at [254, 125] on span "# oEt9XAvI43EhG2OjthKGYVnE" at bounding box center [190, 125] width 165 height 17
copy span "oEt9XAvI43EhG2OjthKGYVnE"
click at [344, 544] on dd "2565448432" at bounding box center [427, 552] width 248 height 24
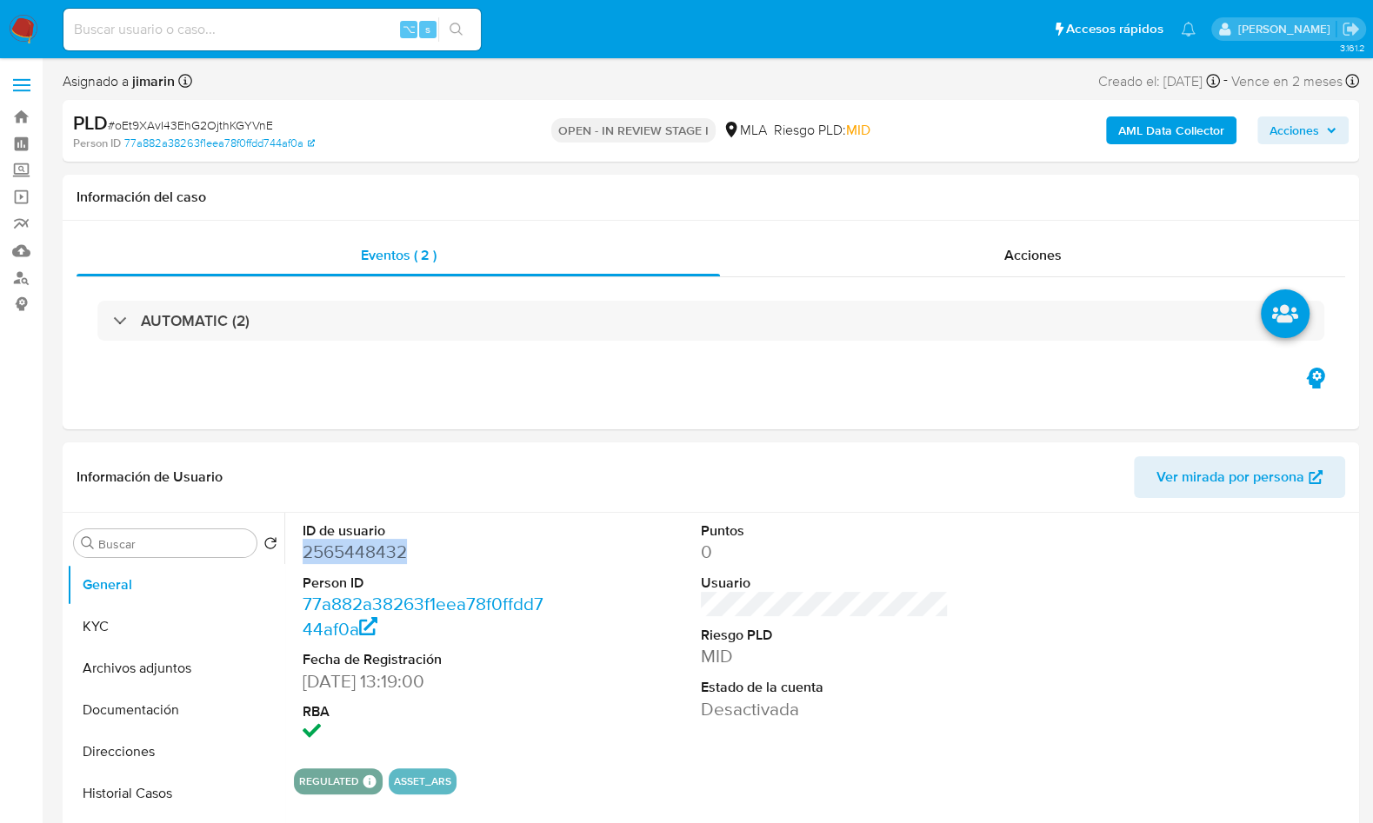
copy dd "2565448432"
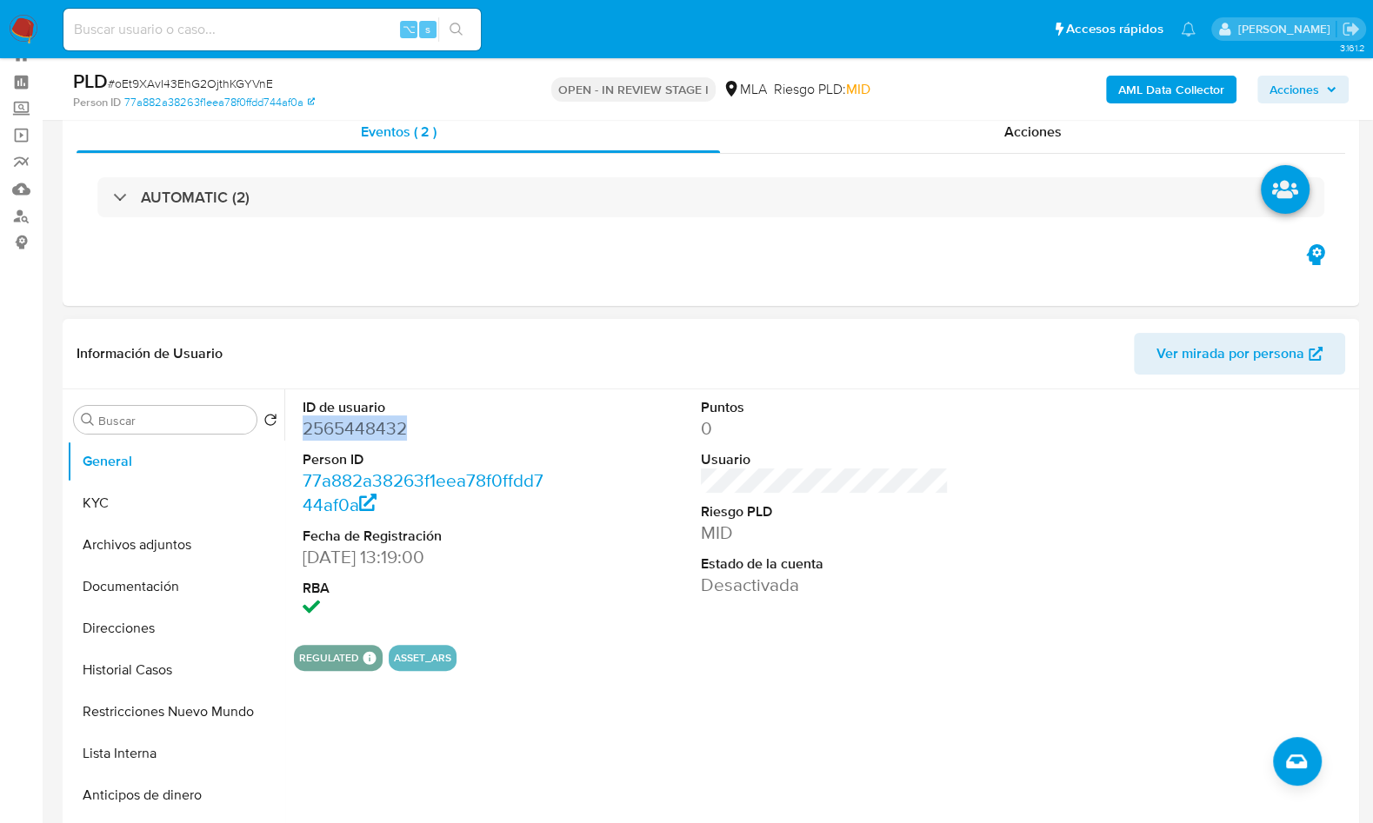
scroll to position [284, 0]
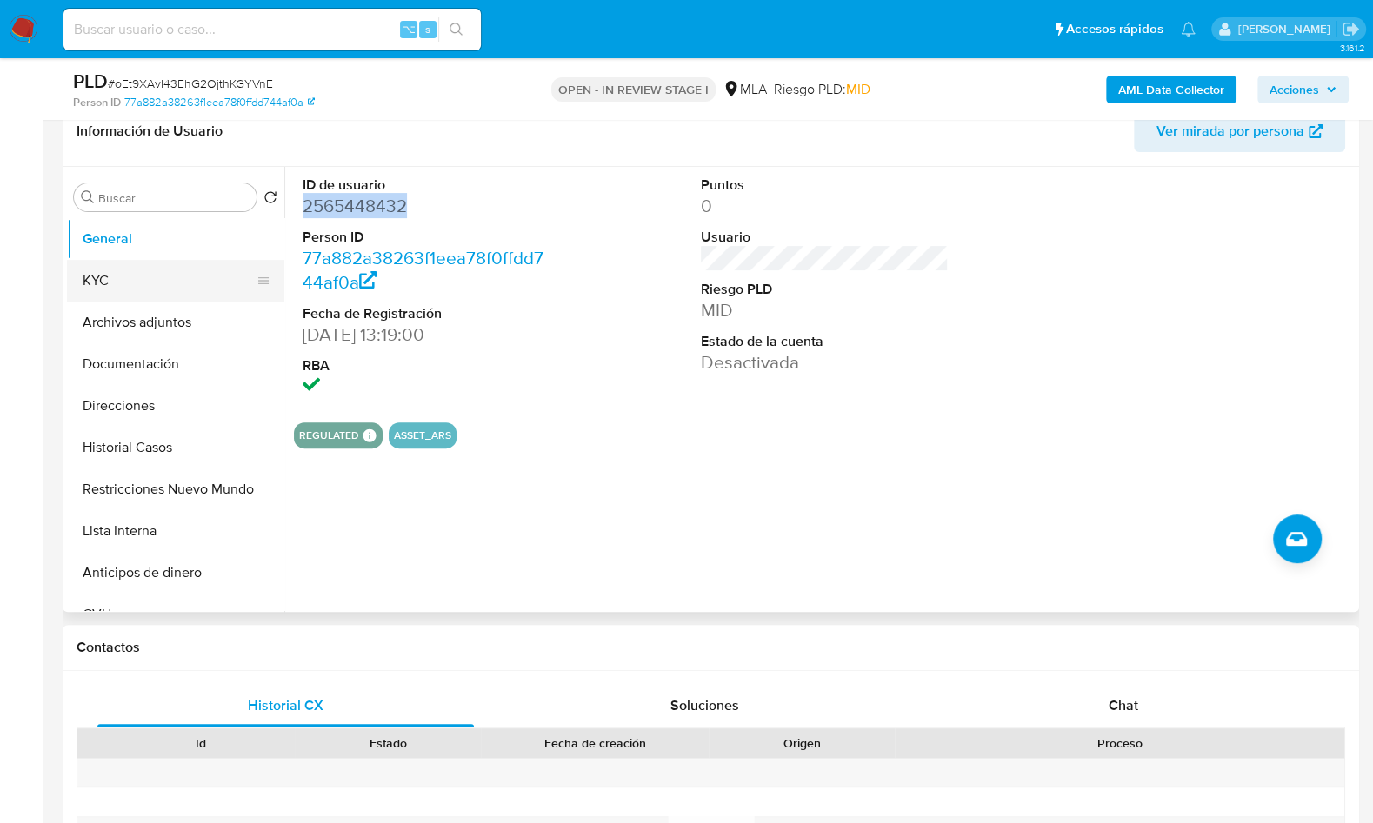
click at [136, 286] on button "KYC" at bounding box center [168, 281] width 203 height 42
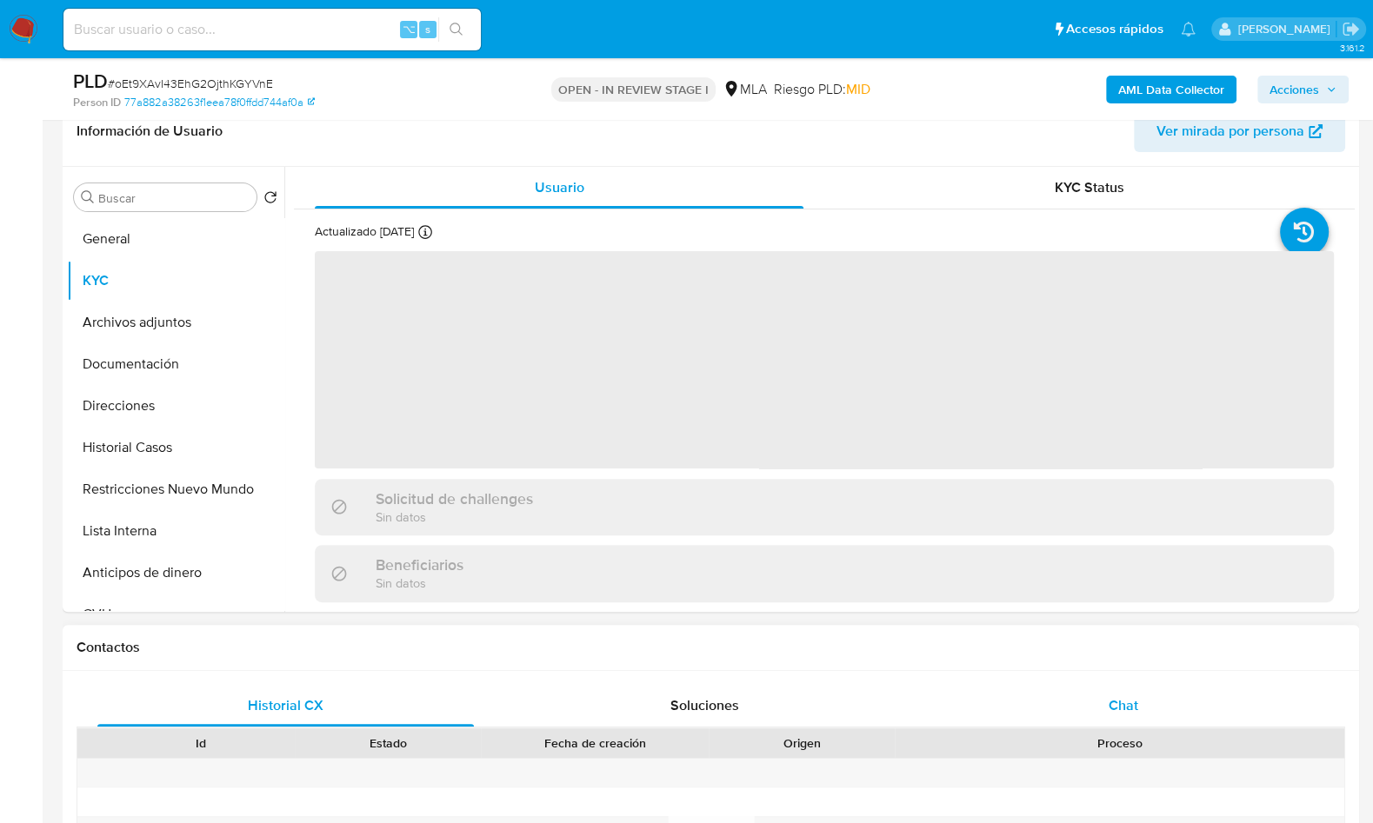
click at [1162, 699] on div "Chat" at bounding box center [1123, 706] width 377 height 42
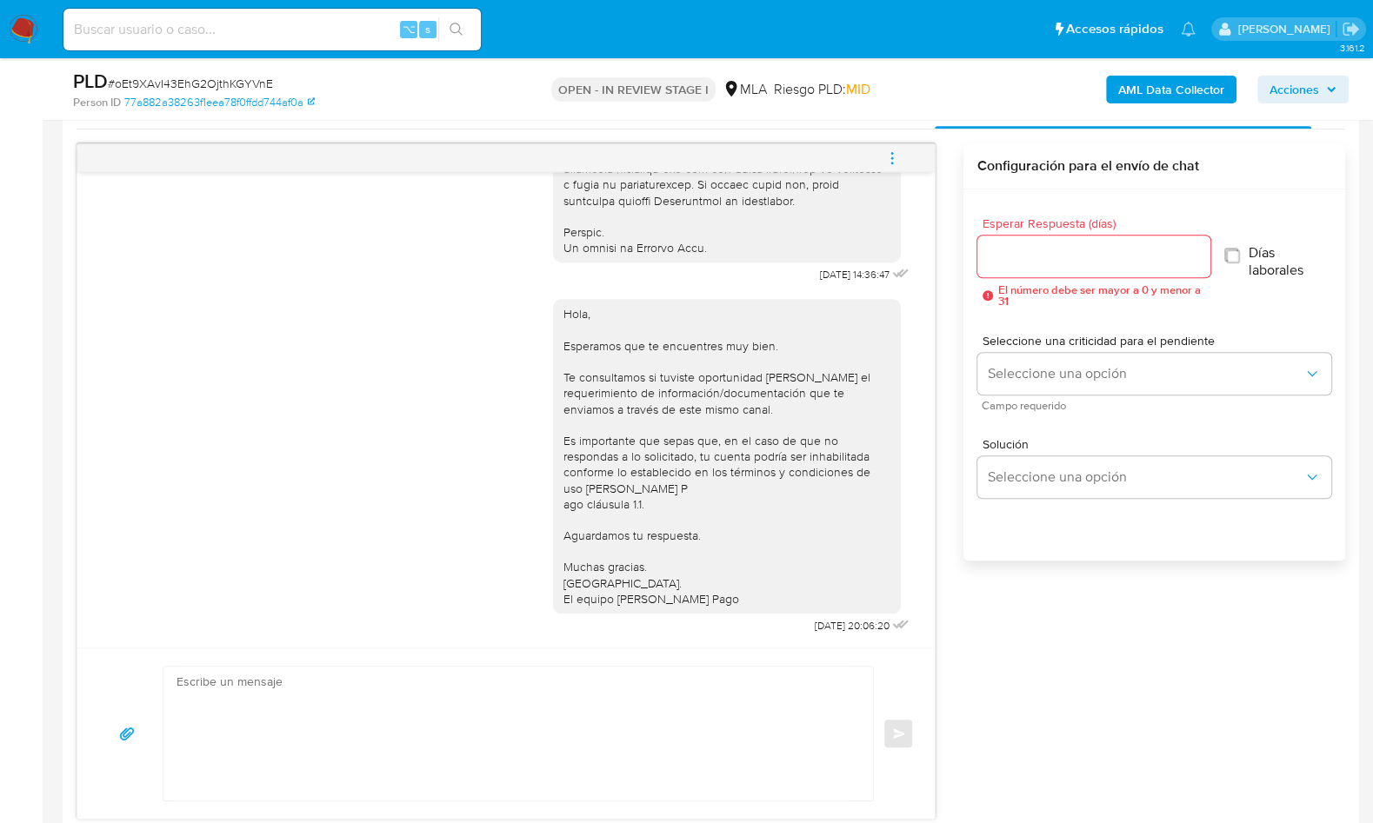
scroll to position [711, 0]
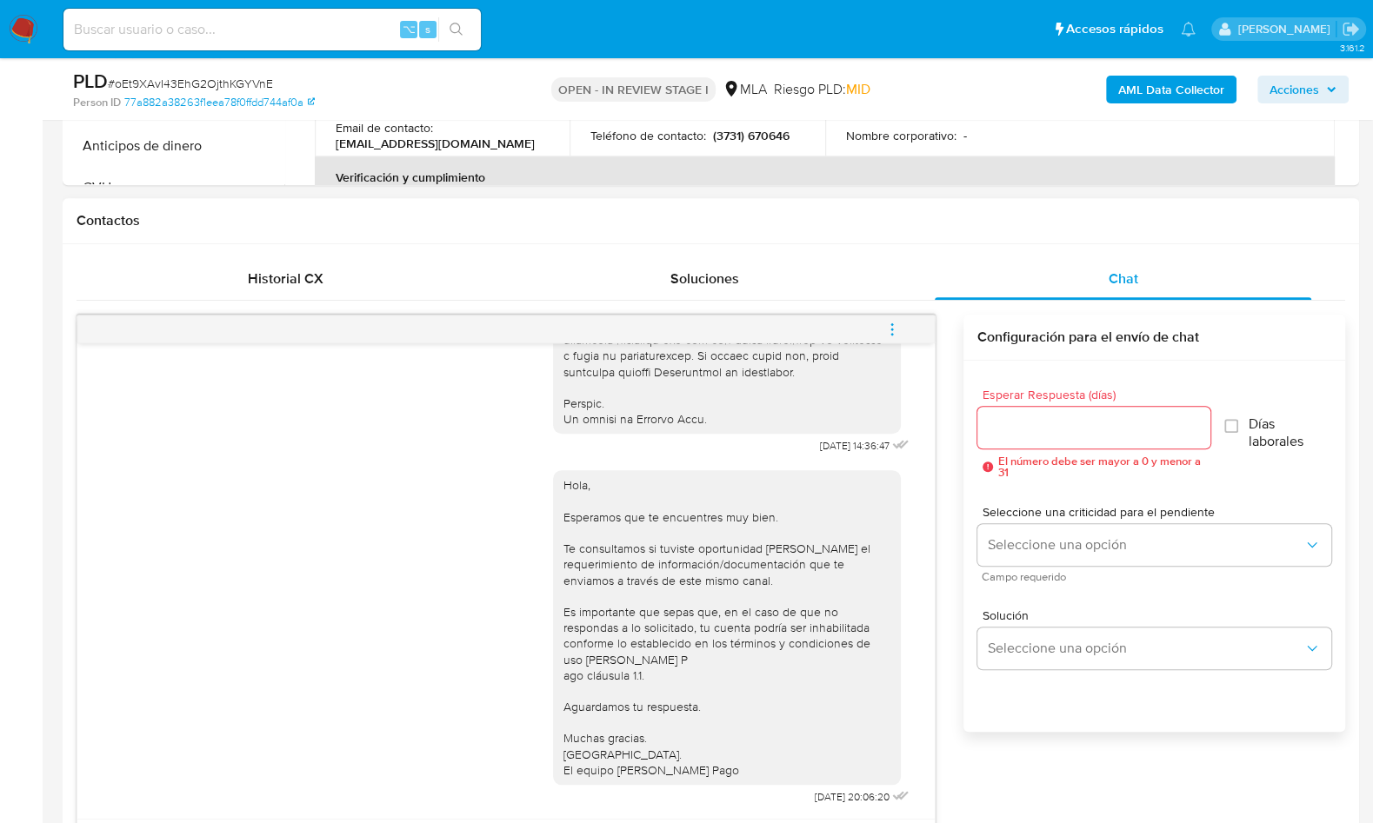
click at [897, 324] on icon "menu-action" at bounding box center [892, 330] width 16 height 16
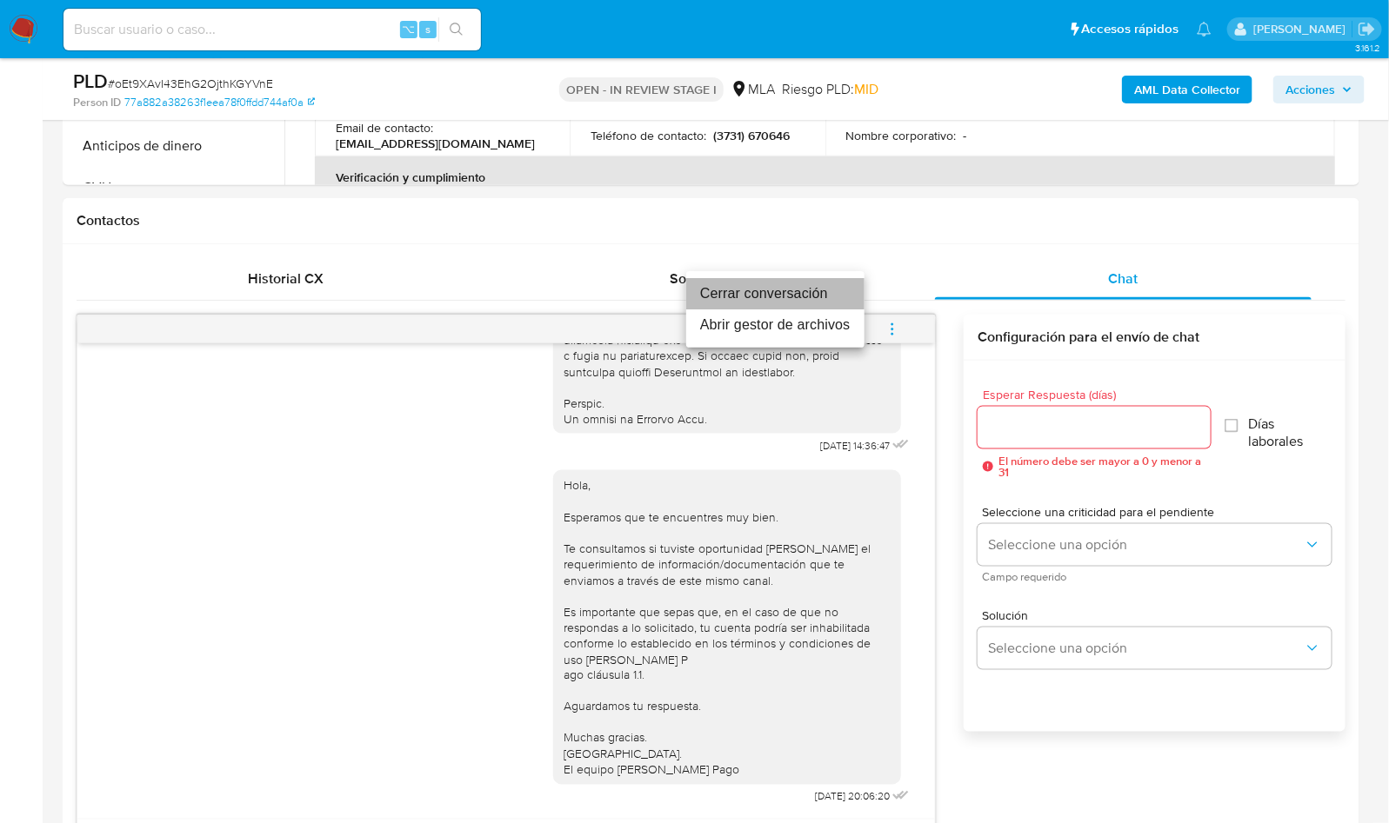
click at [736, 295] on li "Cerrar conversación" at bounding box center [775, 293] width 178 height 31
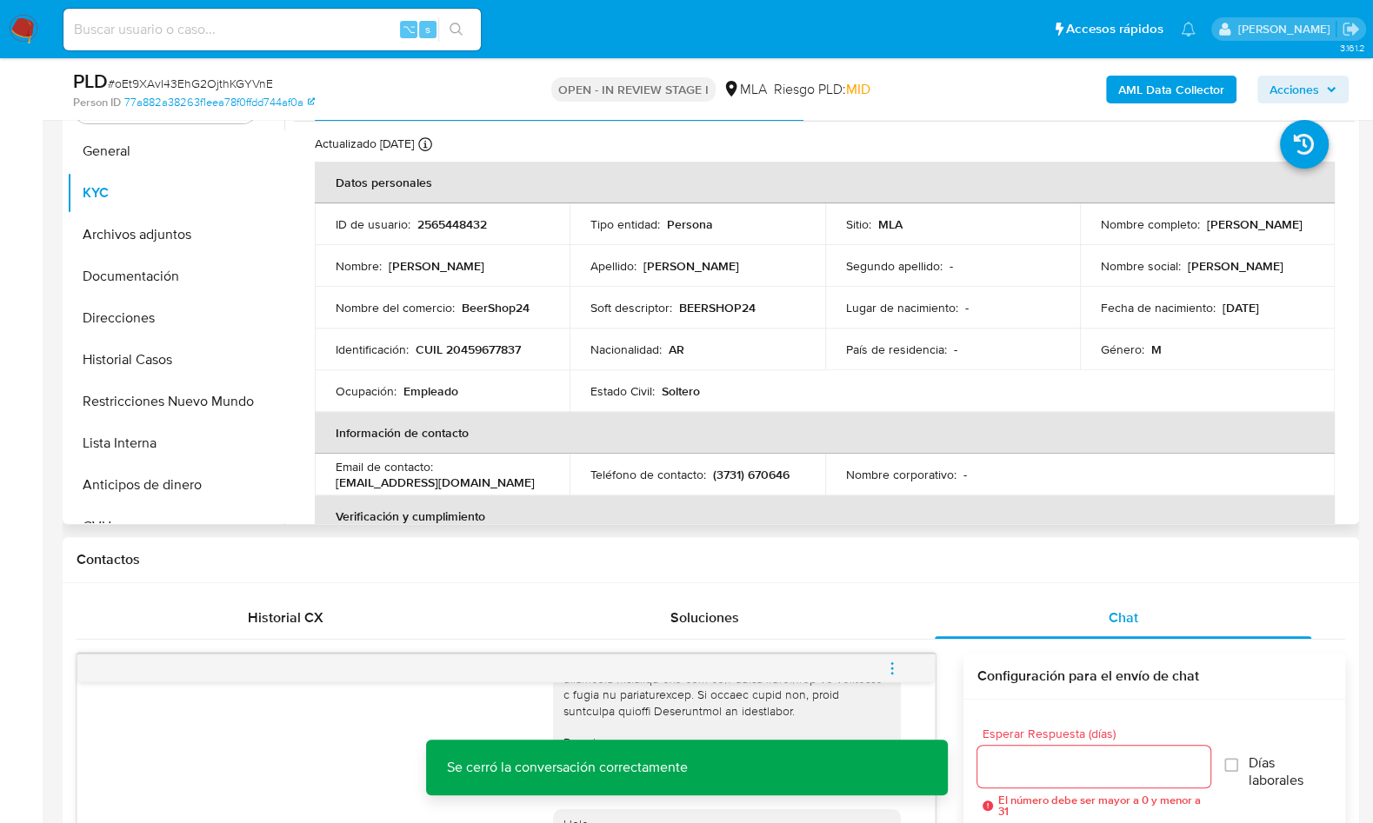
scroll to position [148, 0]
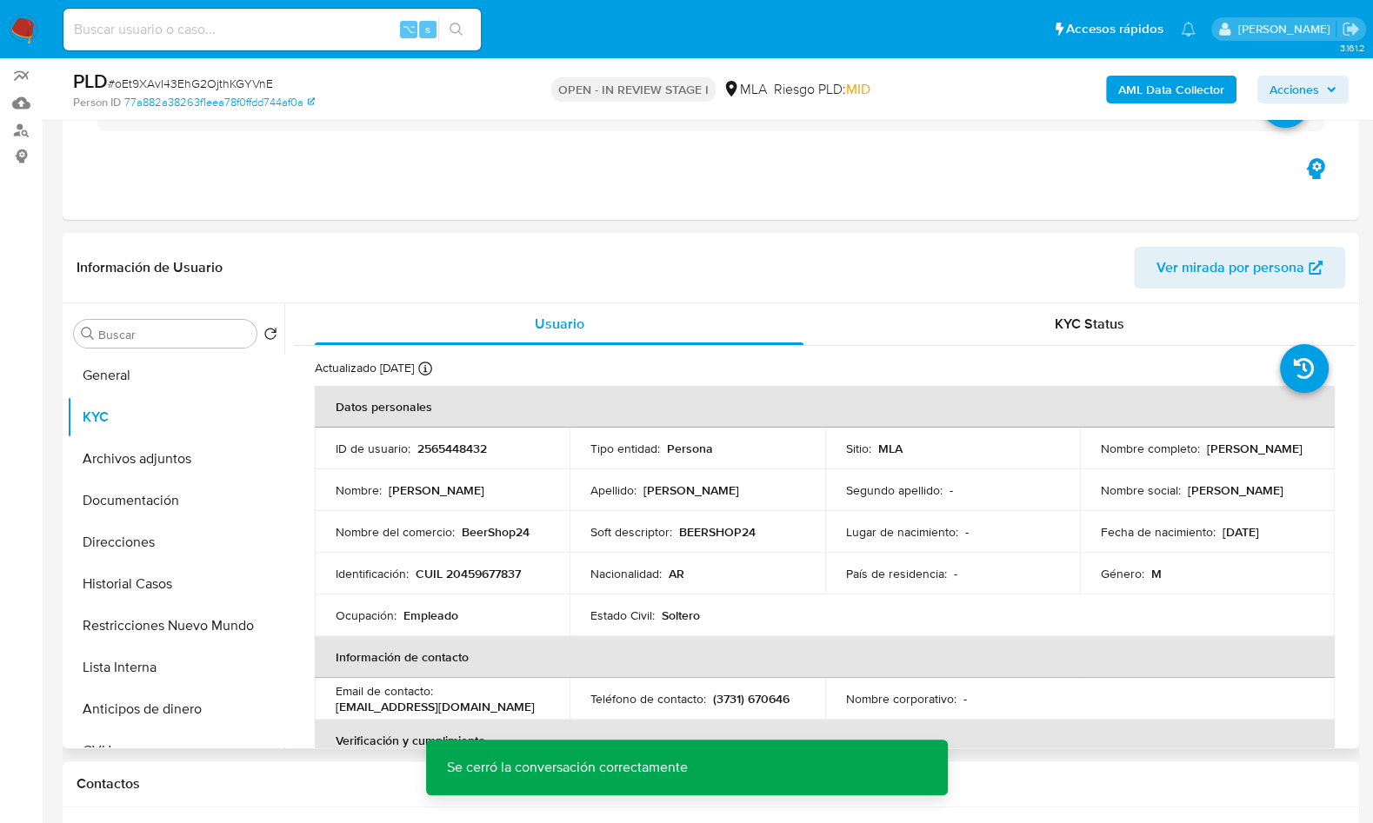
click at [471, 566] on p "CUIL 20459677837" at bounding box center [468, 574] width 105 height 16
copy p "20459677837"
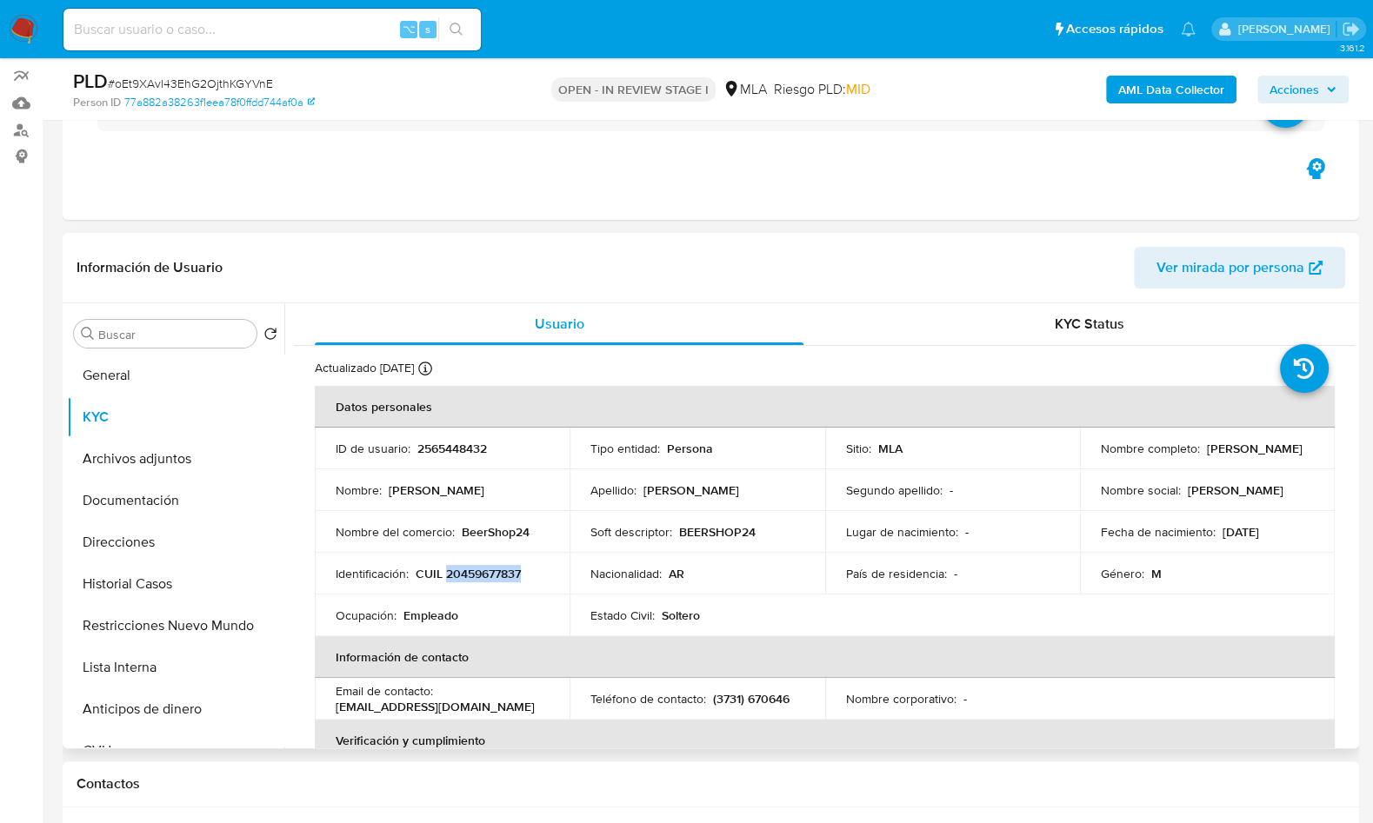
copy p "20459677837"
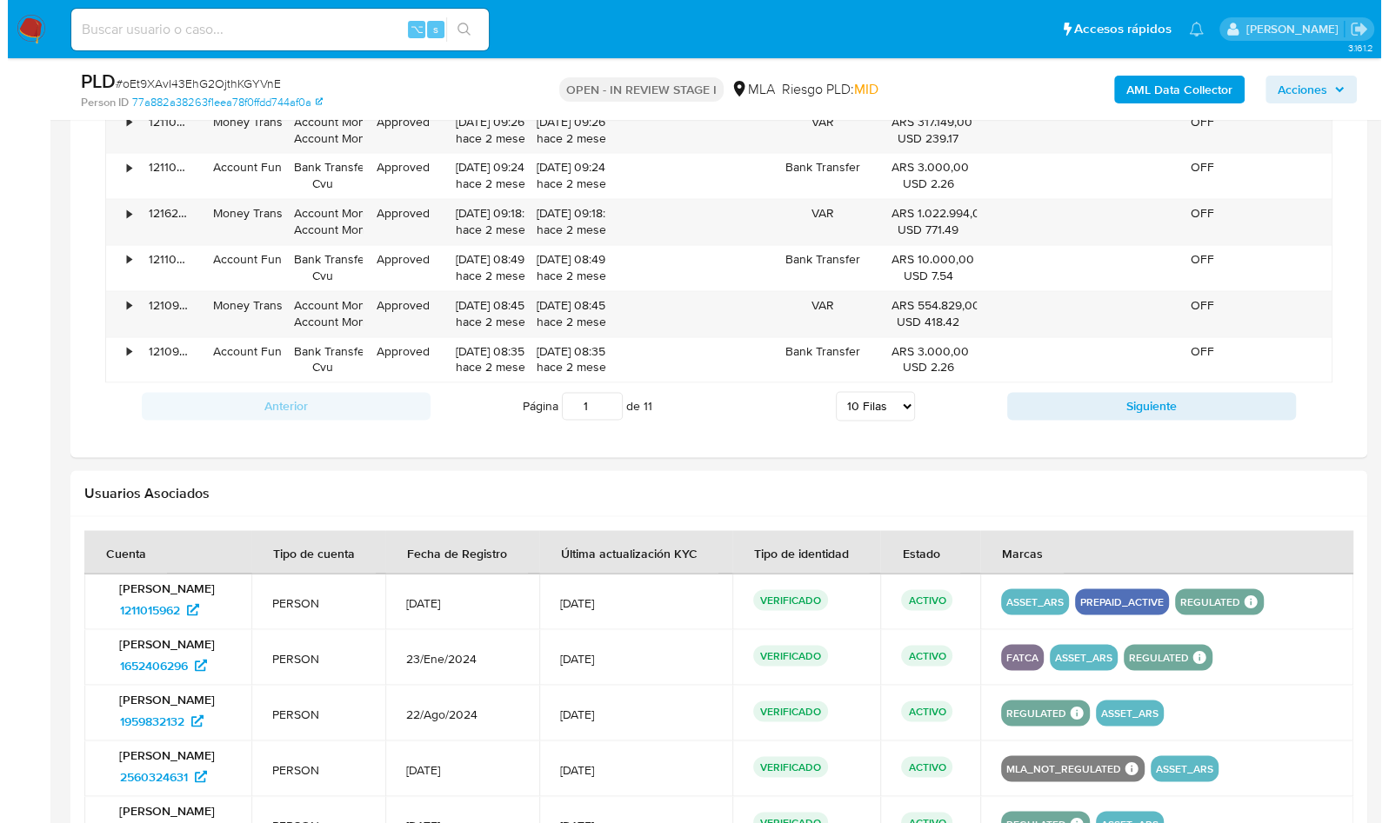
scroll to position [2929, 0]
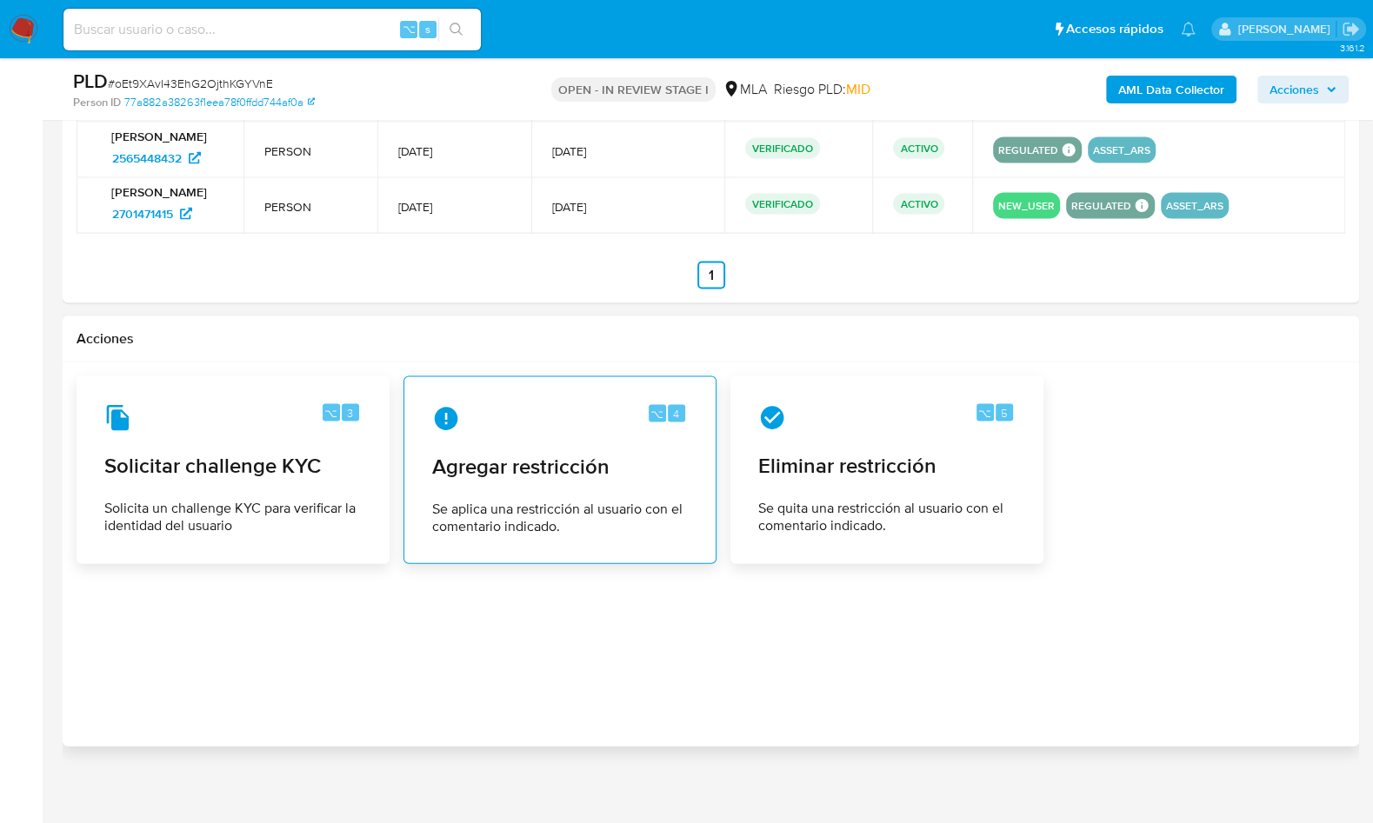
click at [567, 470] on span "Agregar restricción" at bounding box center [560, 467] width 256 height 26
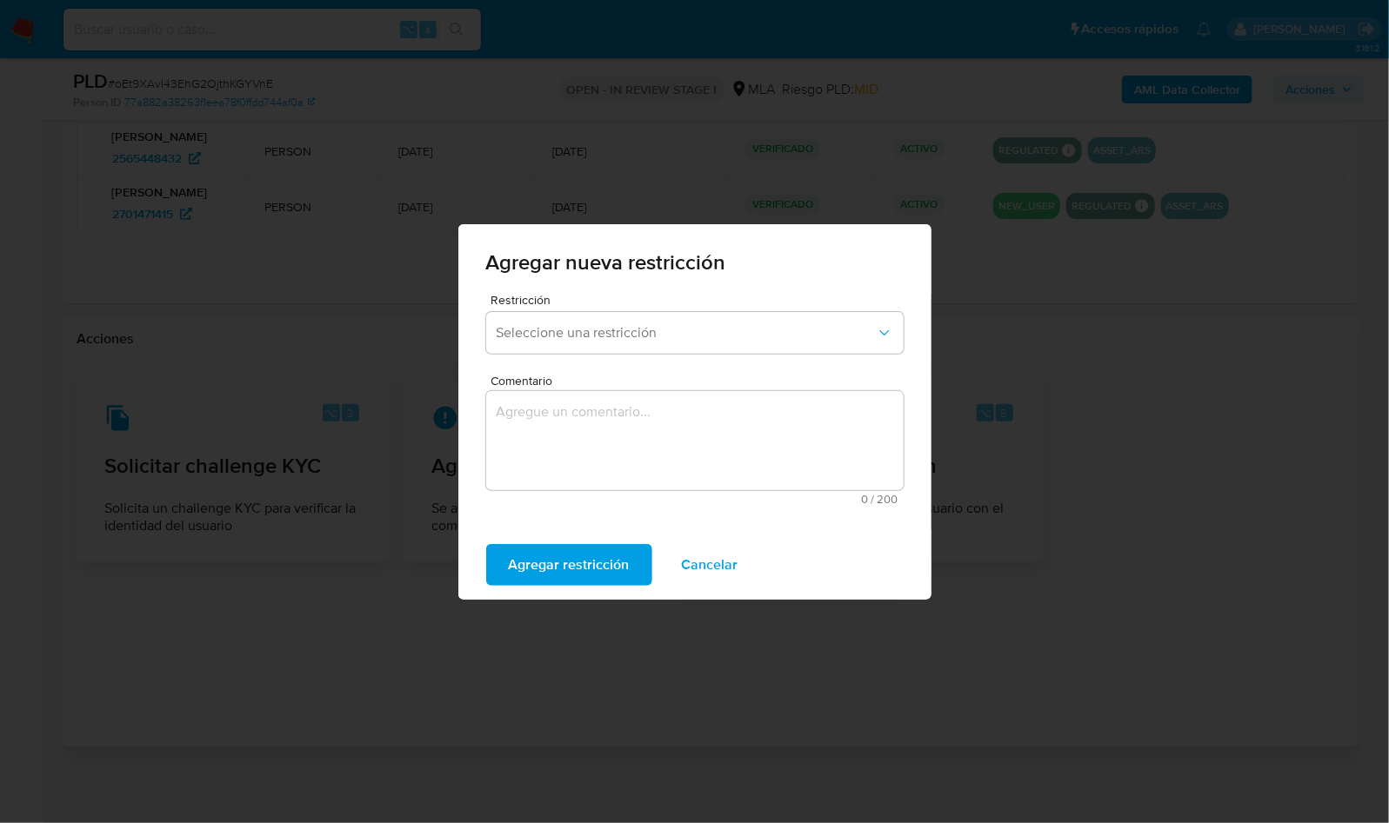
click at [593, 361] on form "Restricción Seleccione una restricción Comentario 0 / 200 200 caracteres restan…" at bounding box center [694, 405] width 417 height 223
click at [593, 345] on button "Seleccione una restricción" at bounding box center [694, 333] width 417 height 42
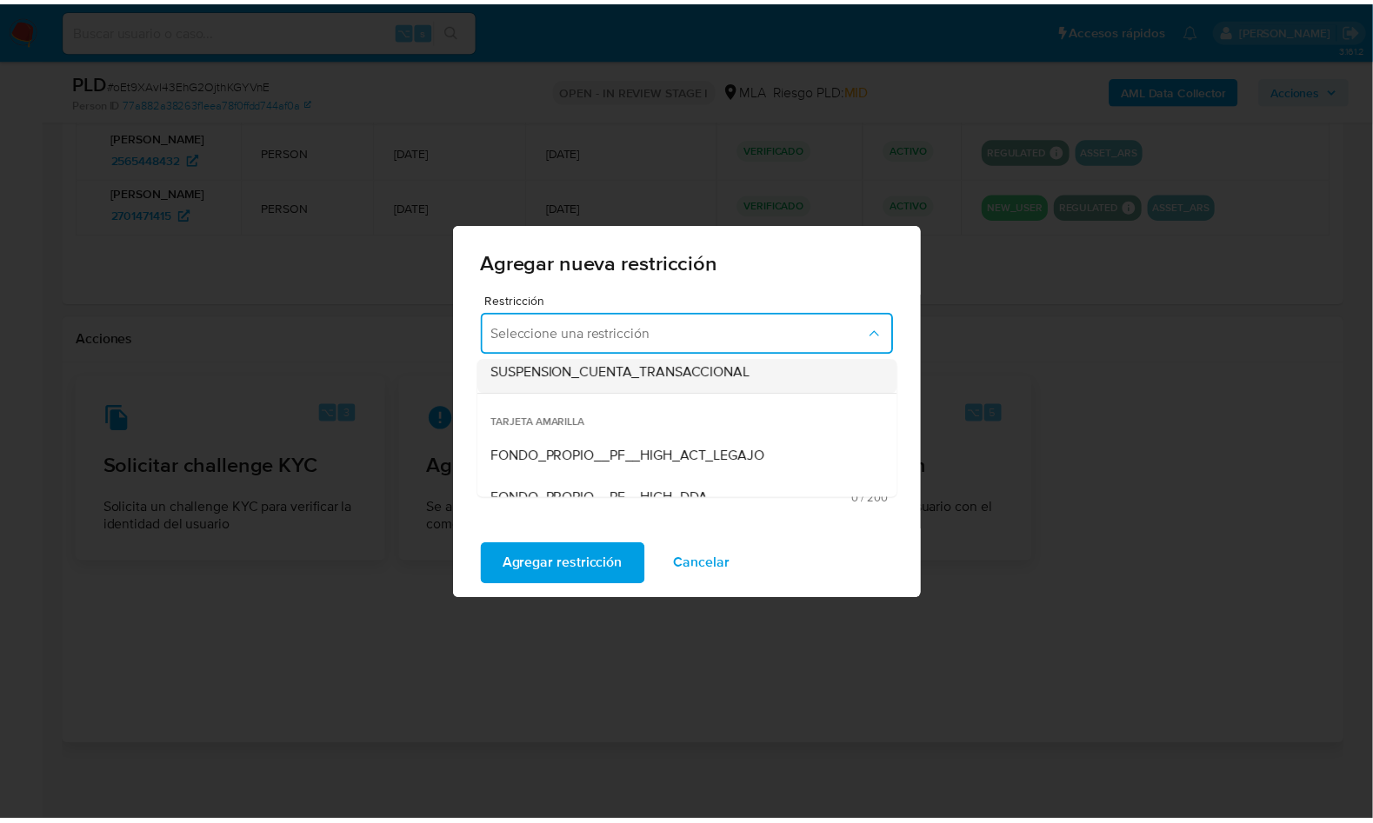
scroll to position [242, 0]
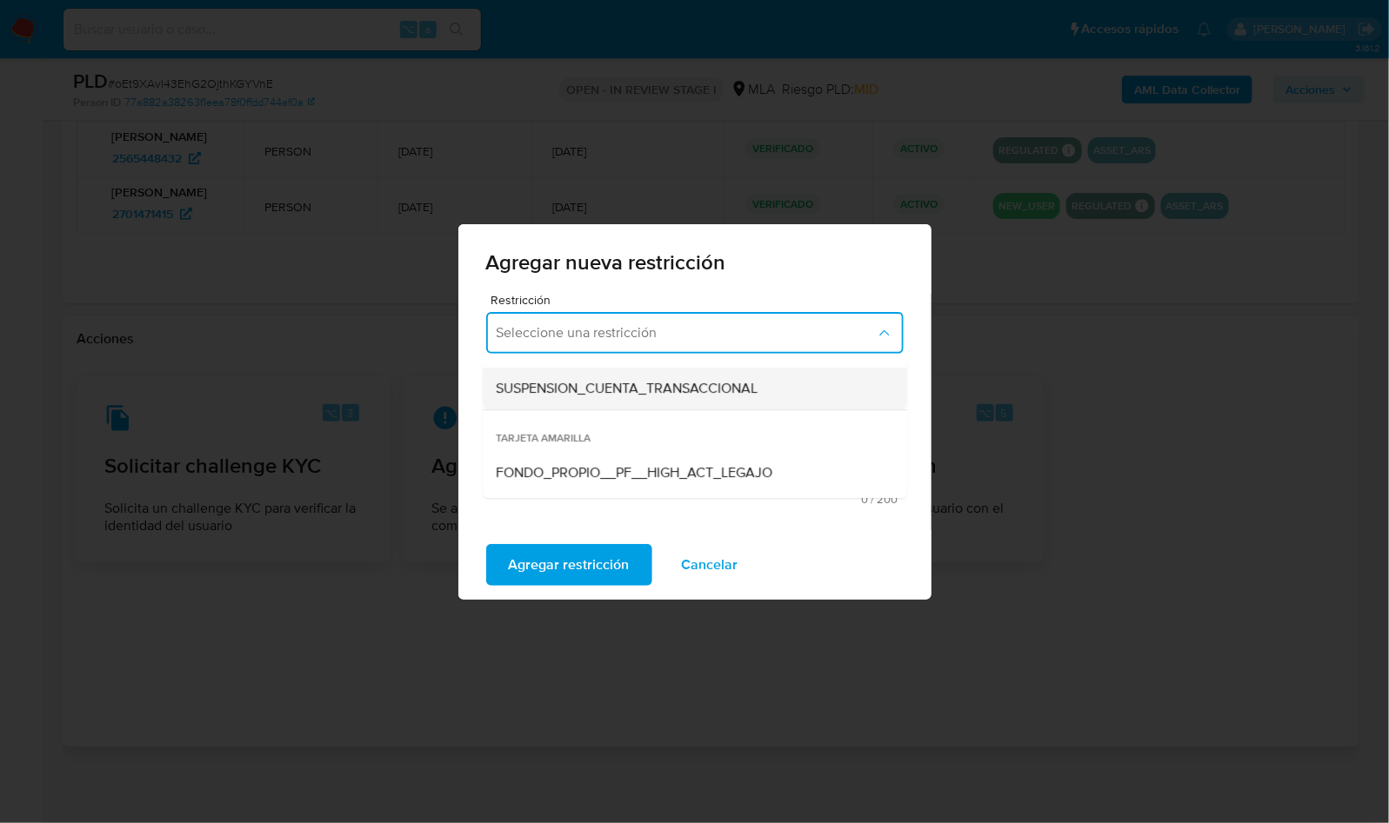
click at [670, 397] on span "SUSPENSION_CUENTA_TRANSACCIONAL" at bounding box center [628, 388] width 262 height 17
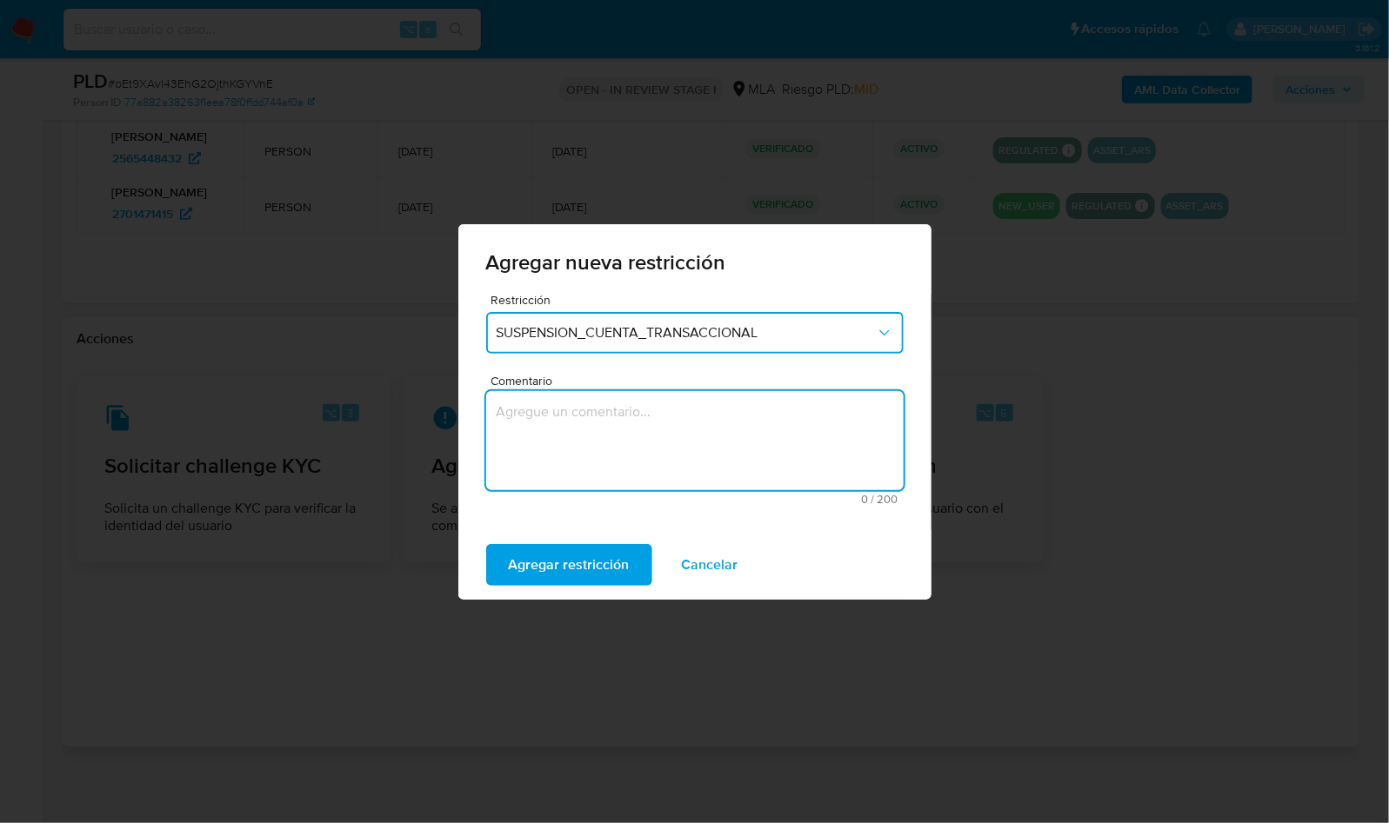
click at [631, 401] on textarea "Comentario" at bounding box center [694, 440] width 417 height 99
type textarea "AML"
click at [562, 558] on span "Agregar restricción" at bounding box center [569, 565] width 121 height 38
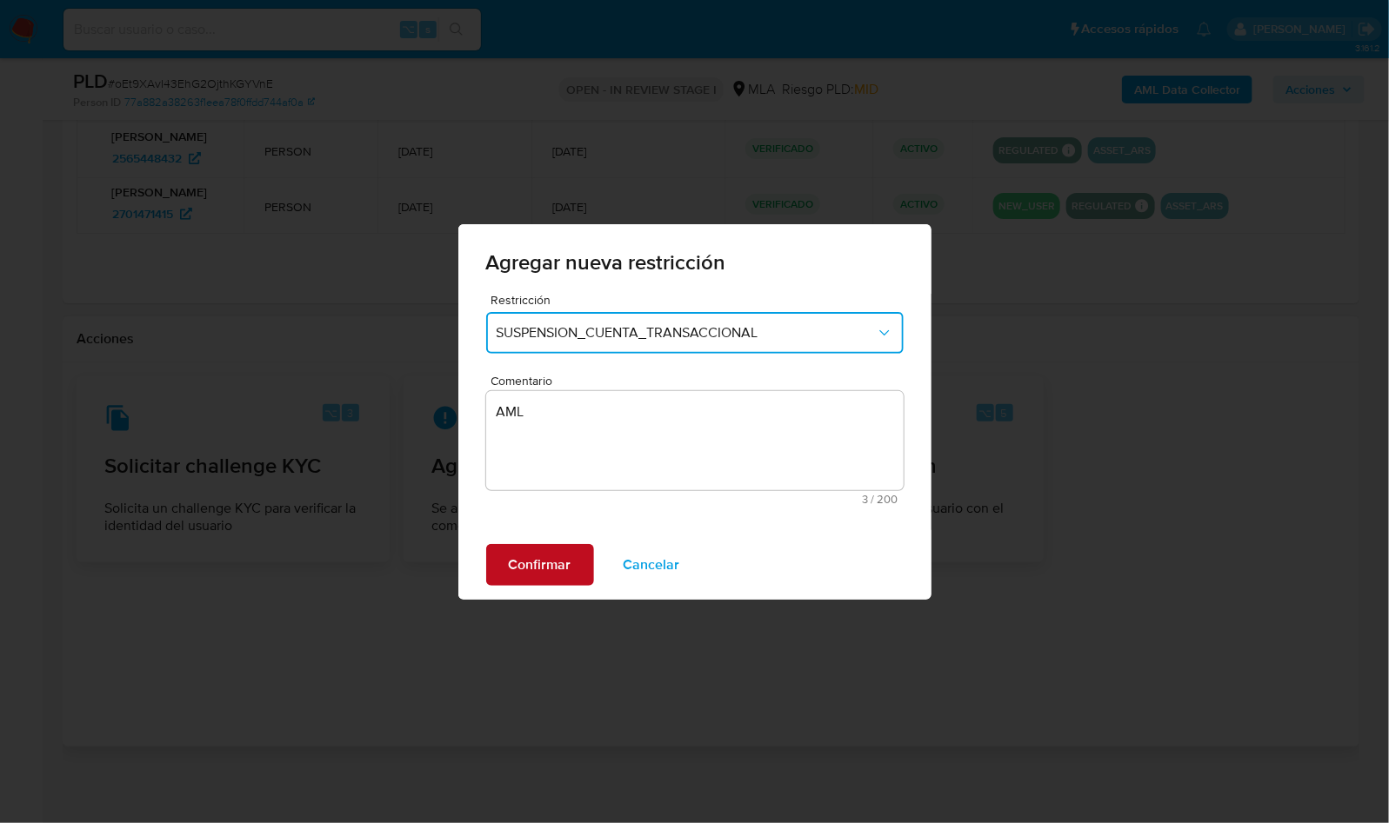
click at [550, 564] on span "Confirmar" at bounding box center [540, 565] width 63 height 38
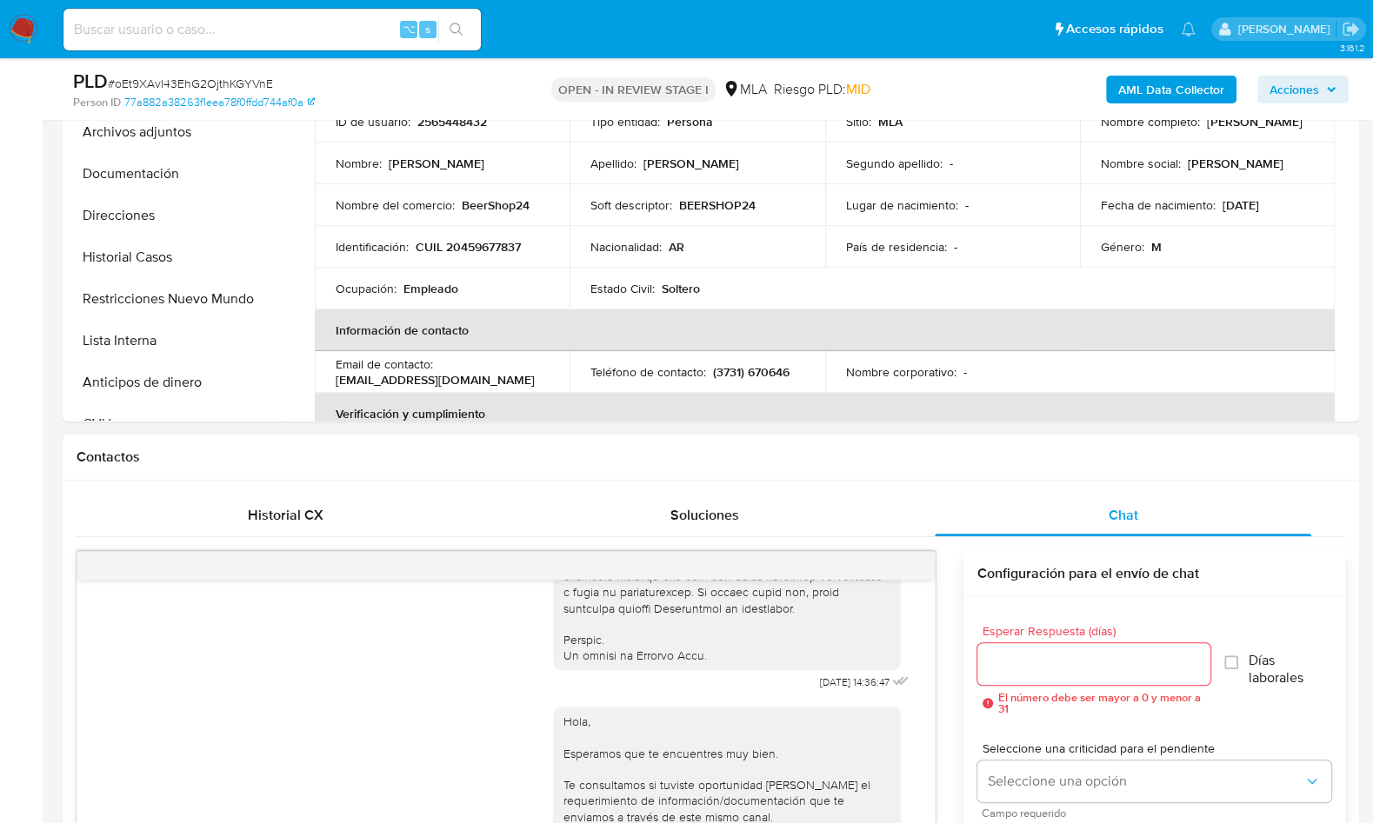
scroll to position [217, 0]
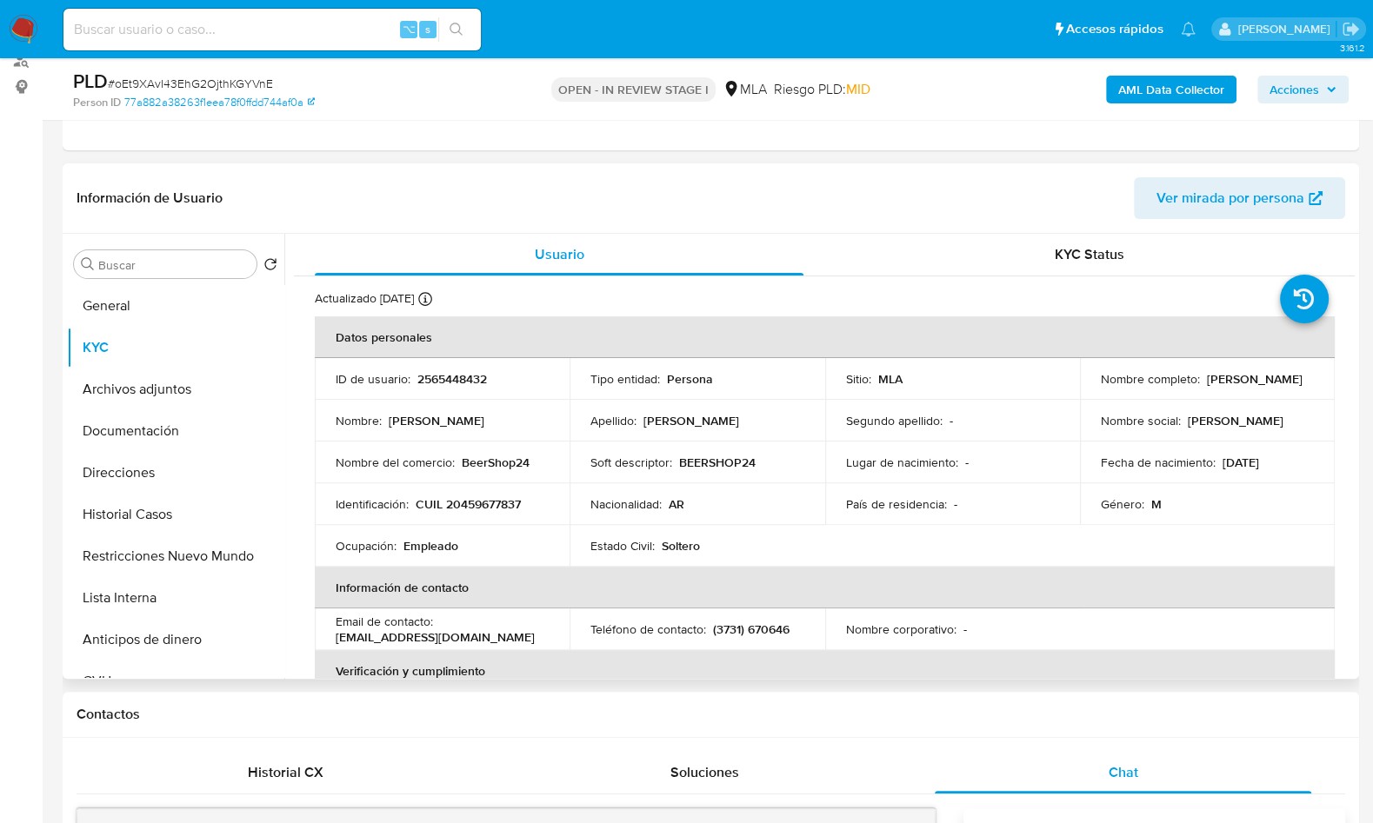
click at [497, 507] on p "CUIL 20459677837" at bounding box center [468, 505] width 105 height 16
copy p "20459677837"
drag, startPoint x: 1095, startPoint y: 389, endPoint x: 1284, endPoint y: 391, distance: 188.7
click at [1284, 391] on td "Nombre completo : Facundo Javier Gerardi Appiolaza" at bounding box center [1207, 379] width 255 height 42
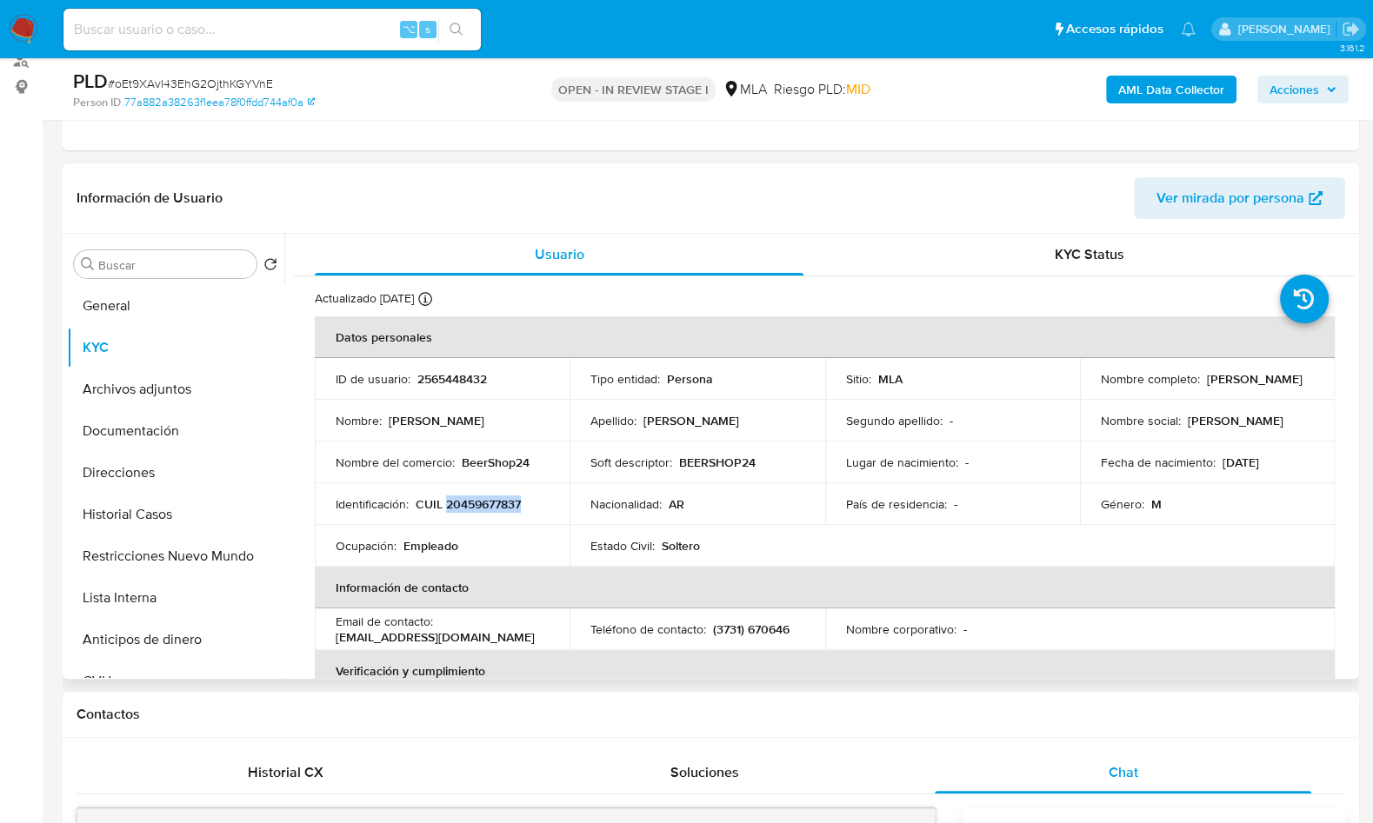
copy p "Facundo Javier Gerardi Appiolaza"
click at [484, 469] on p "BeerShop24" at bounding box center [496, 463] width 68 height 16
copy p "BeerShop24"
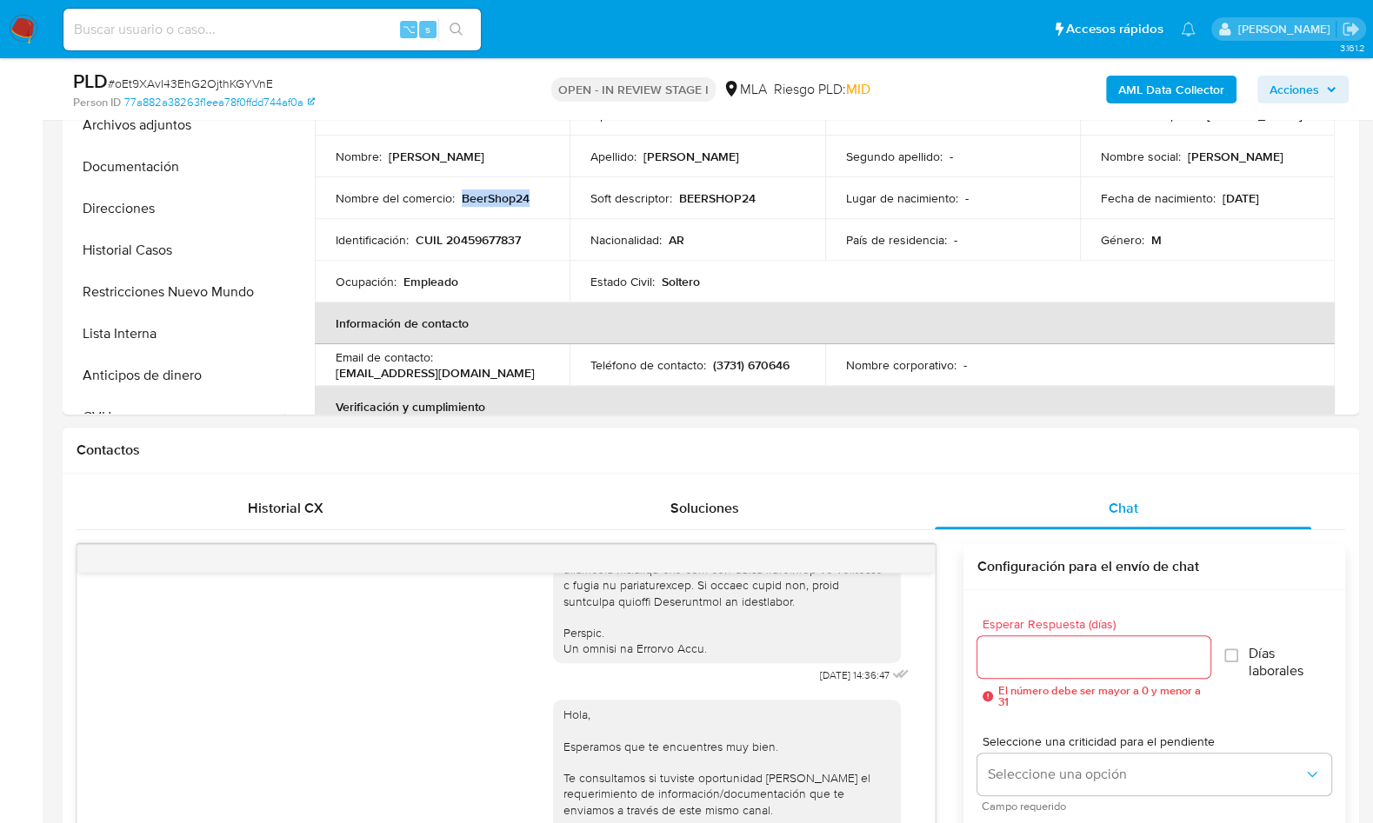
scroll to position [176, 0]
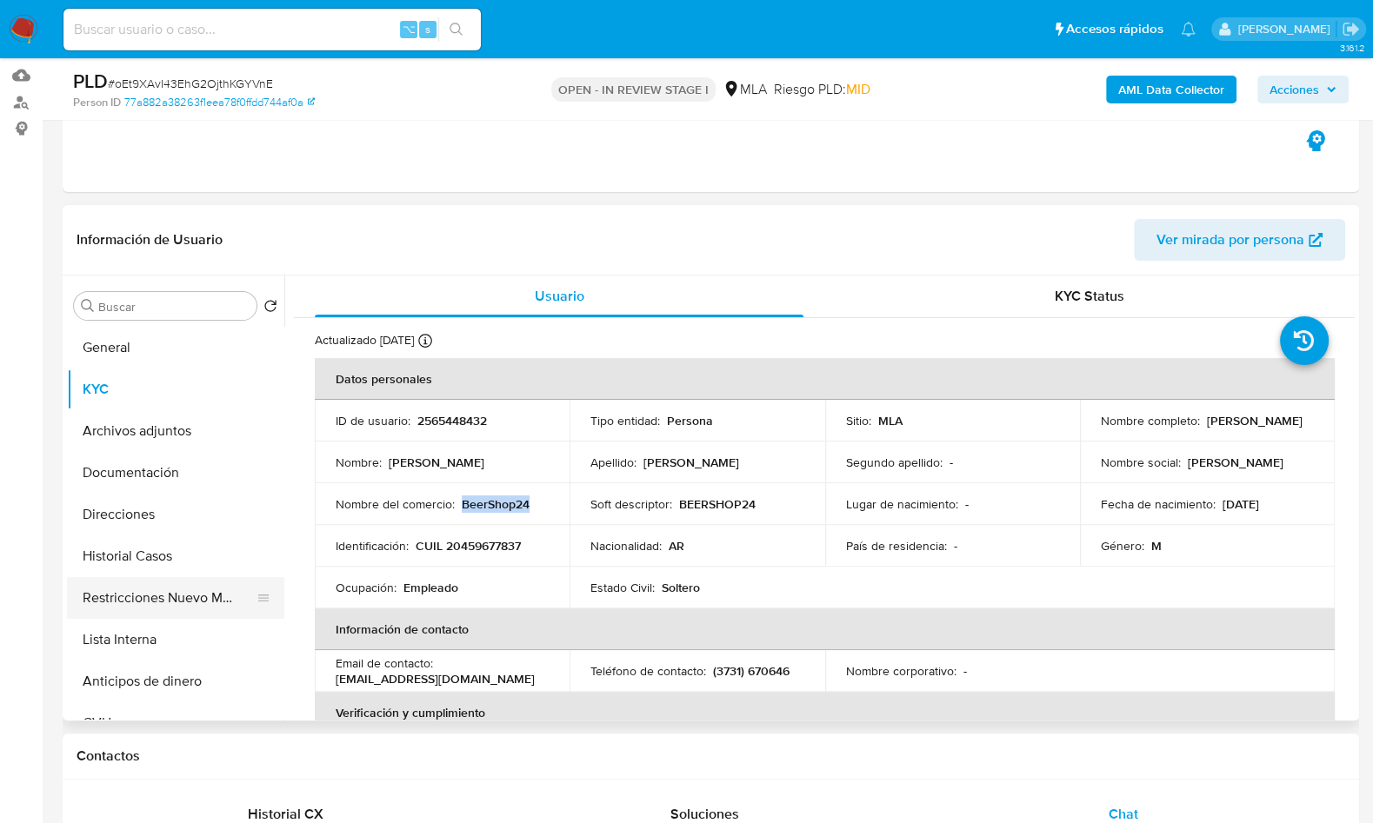
click at [197, 584] on button "Restricciones Nuevo Mundo" at bounding box center [168, 598] width 203 height 42
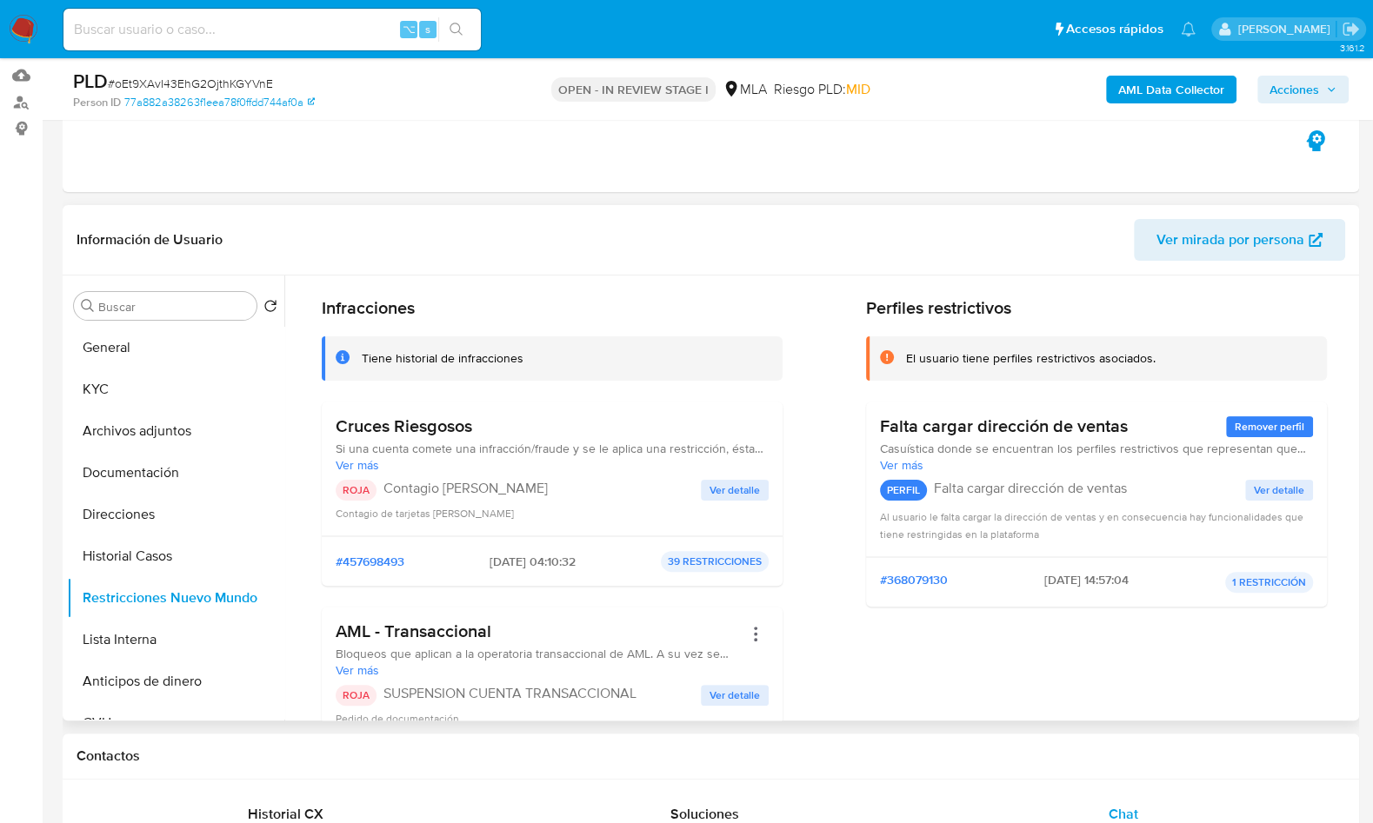
scroll to position [87, 0]
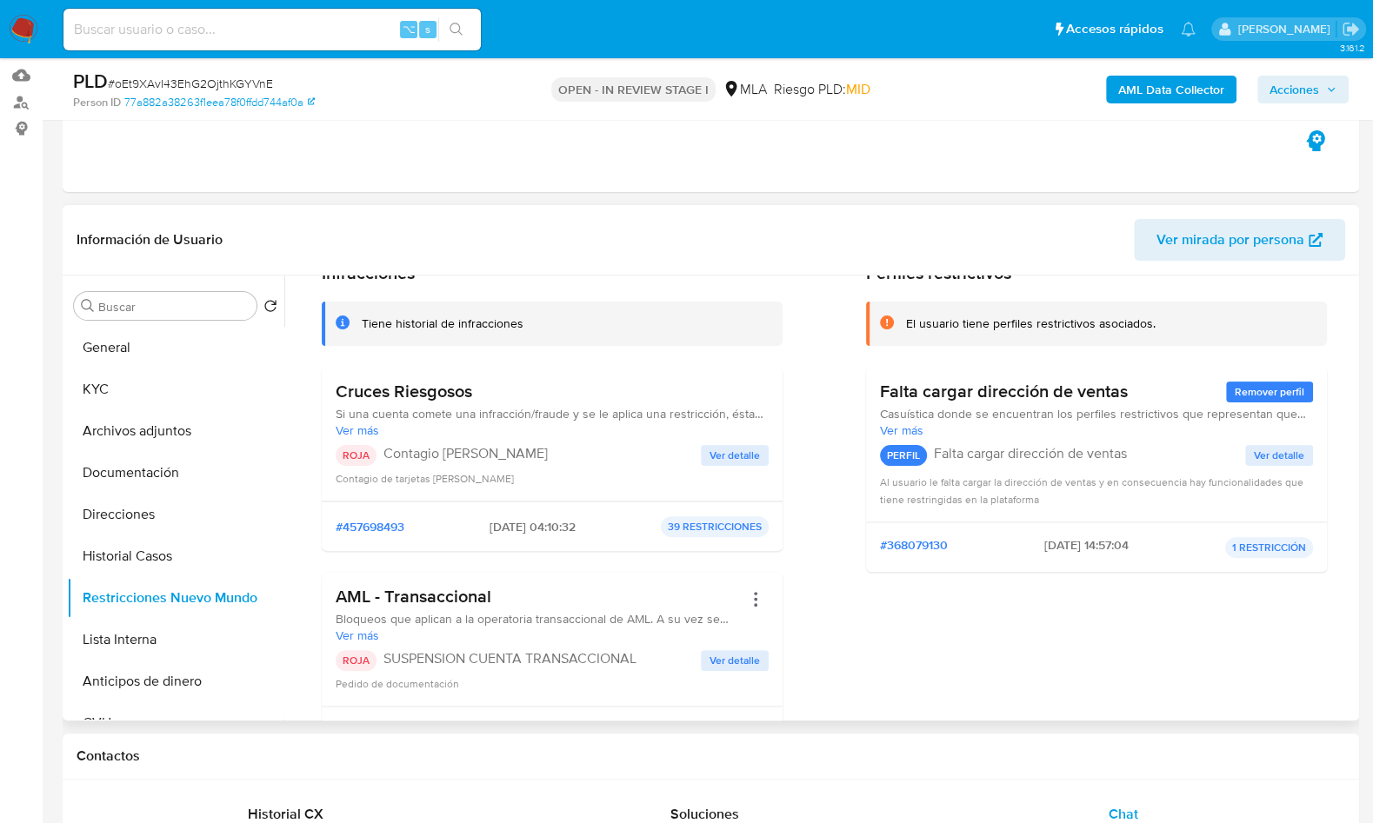
click at [735, 453] on span "Ver detalle" at bounding box center [735, 455] width 50 height 17
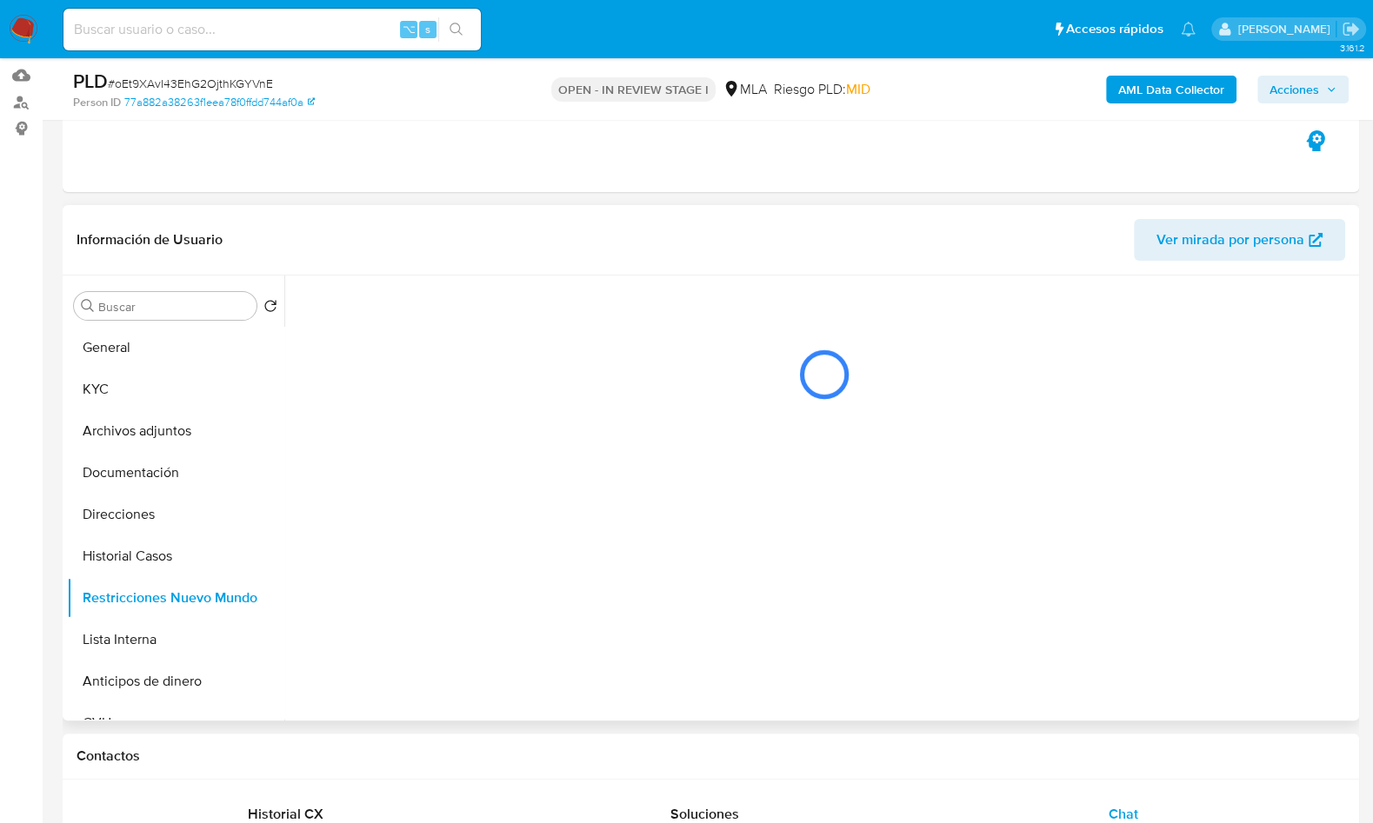
scroll to position [0, 0]
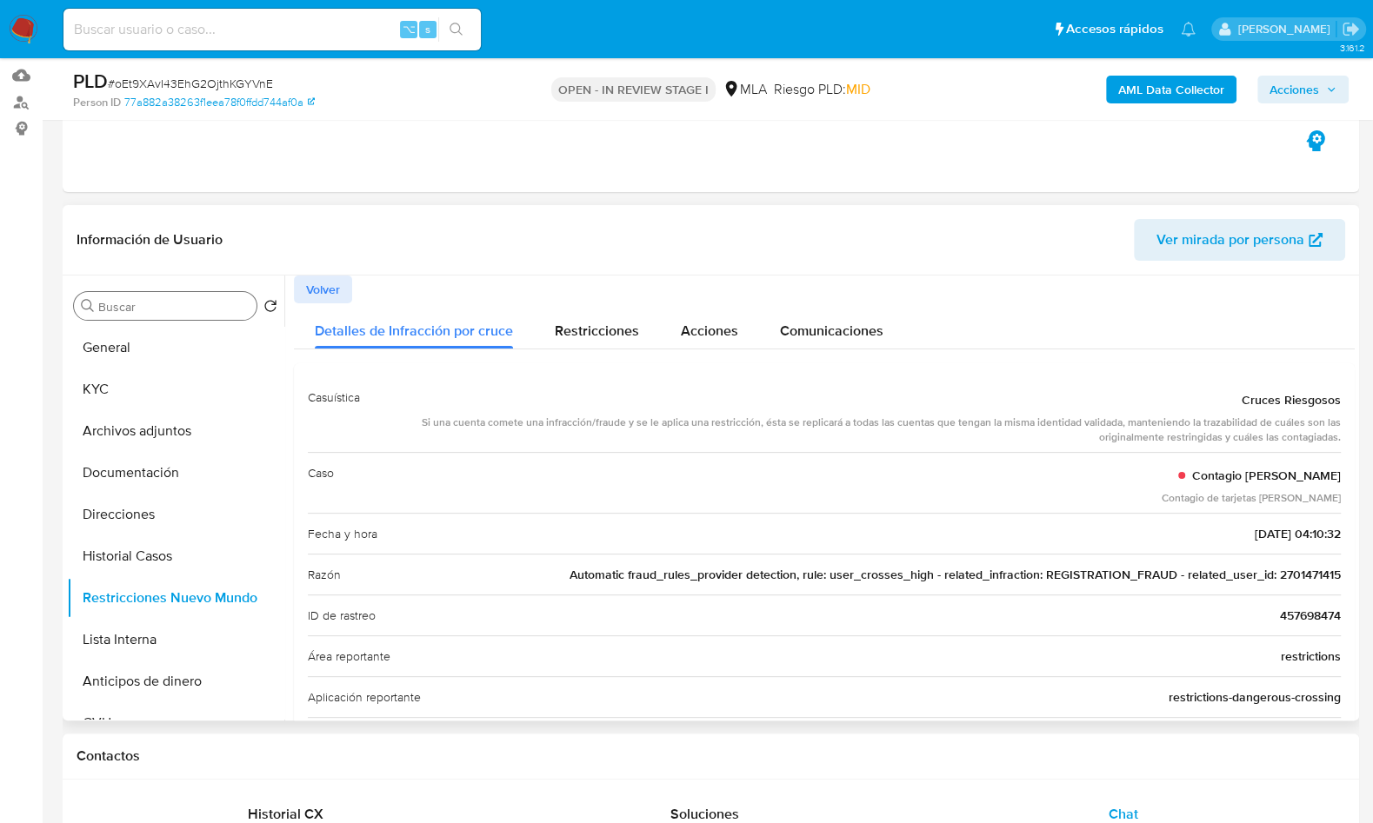
click at [169, 304] on input "Buscar" at bounding box center [173, 307] width 151 height 16
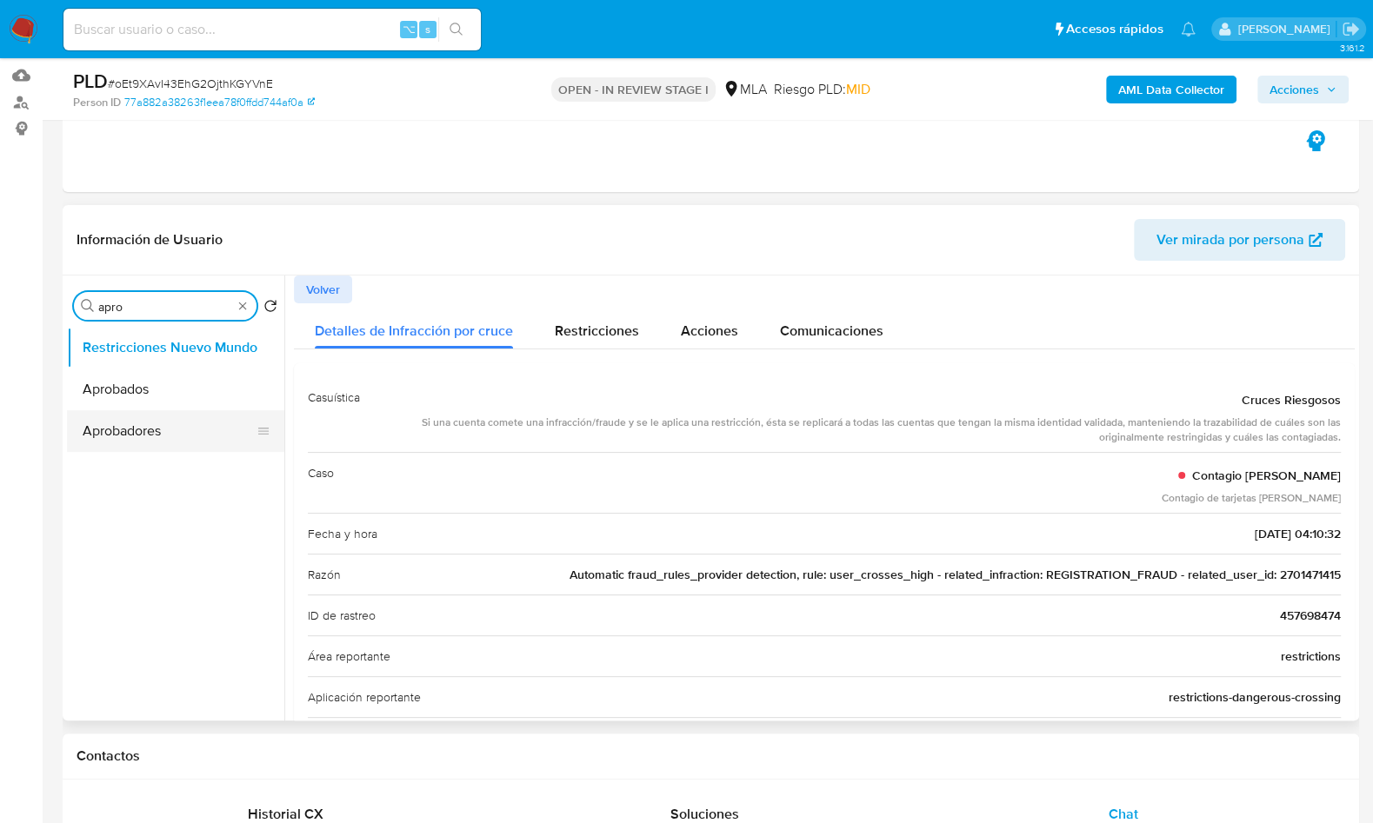
type input "apro"
click at [122, 432] on button "Aprobadores" at bounding box center [168, 431] width 203 height 42
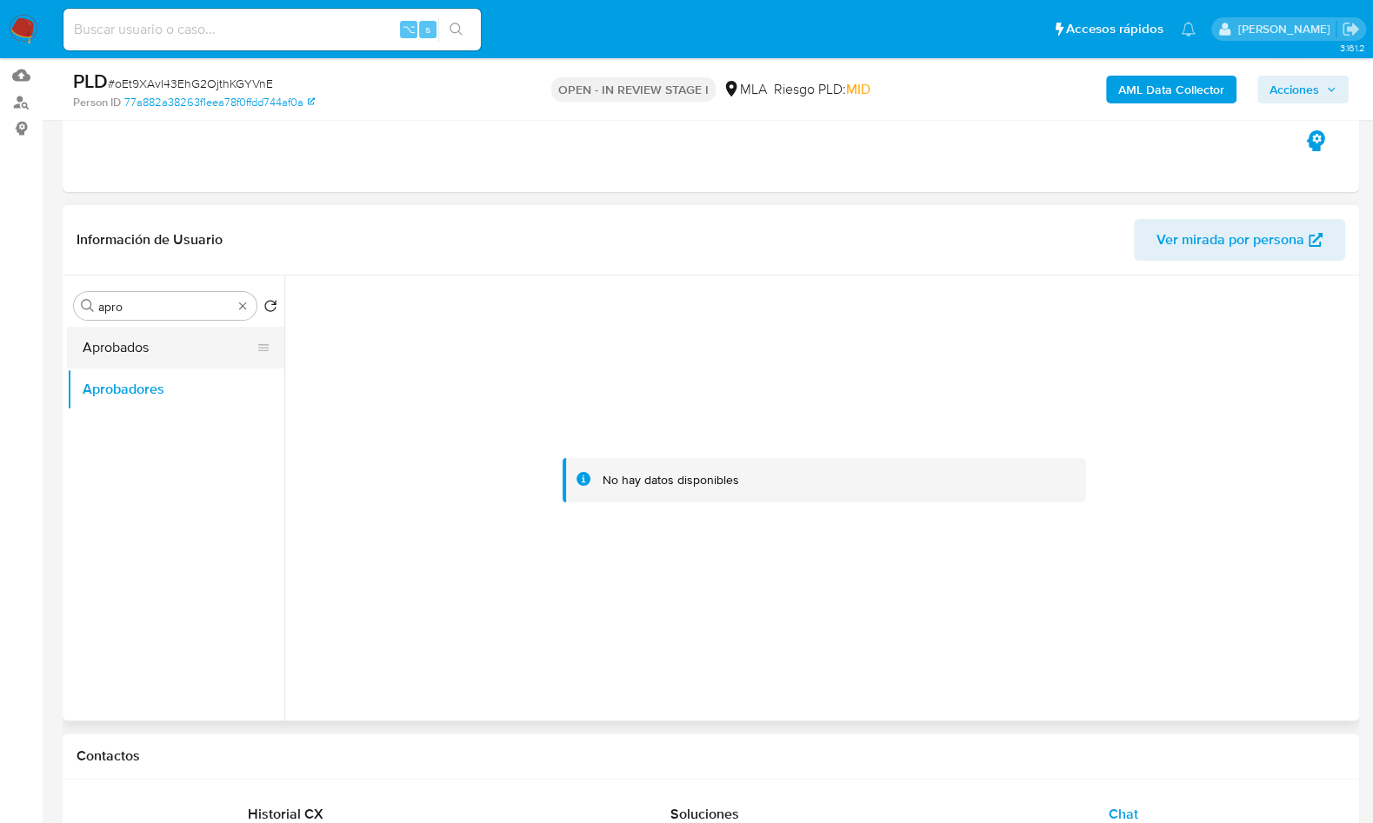
click at [183, 355] on button "Aprobados" at bounding box center [168, 348] width 203 height 42
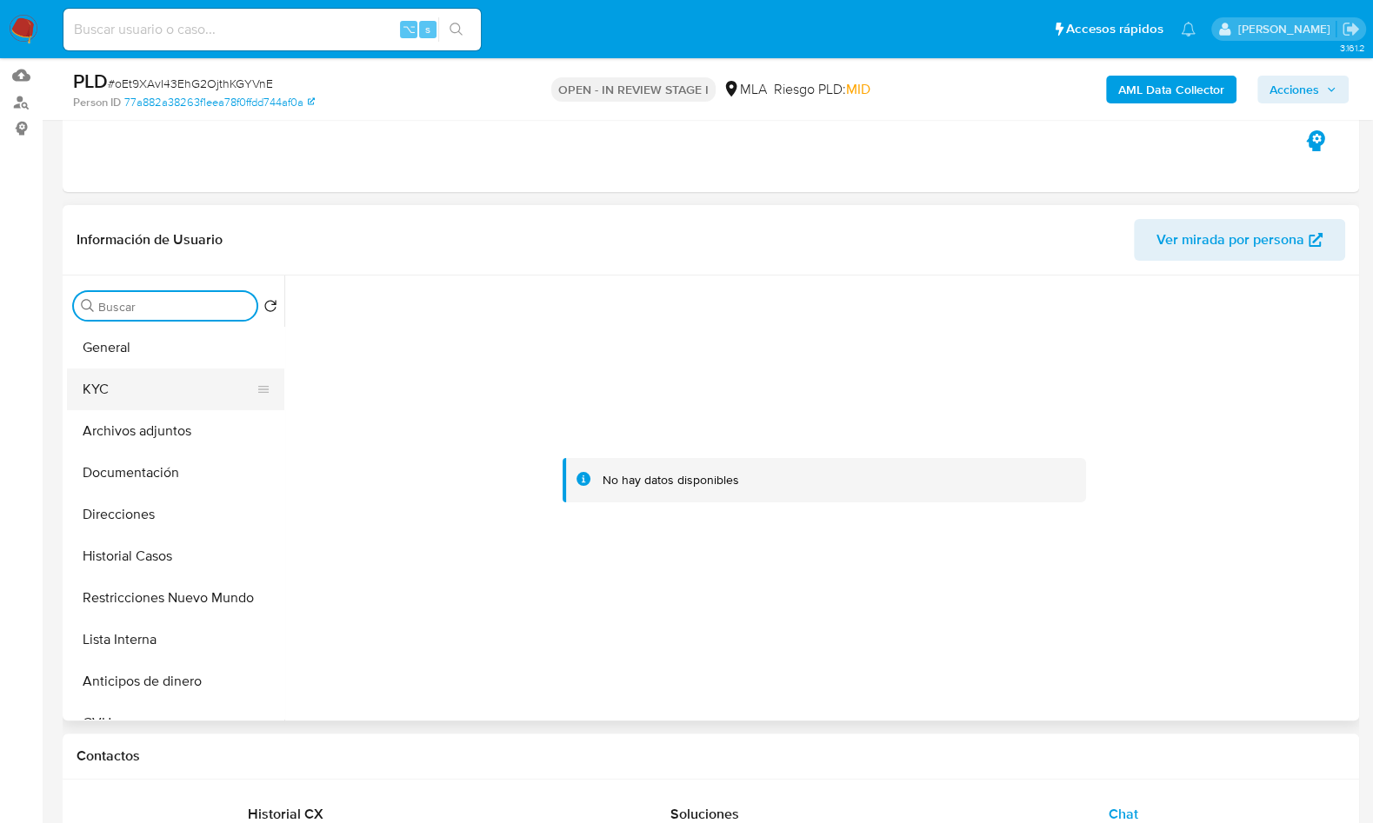
click at [150, 390] on button "KYC" at bounding box center [168, 390] width 203 height 42
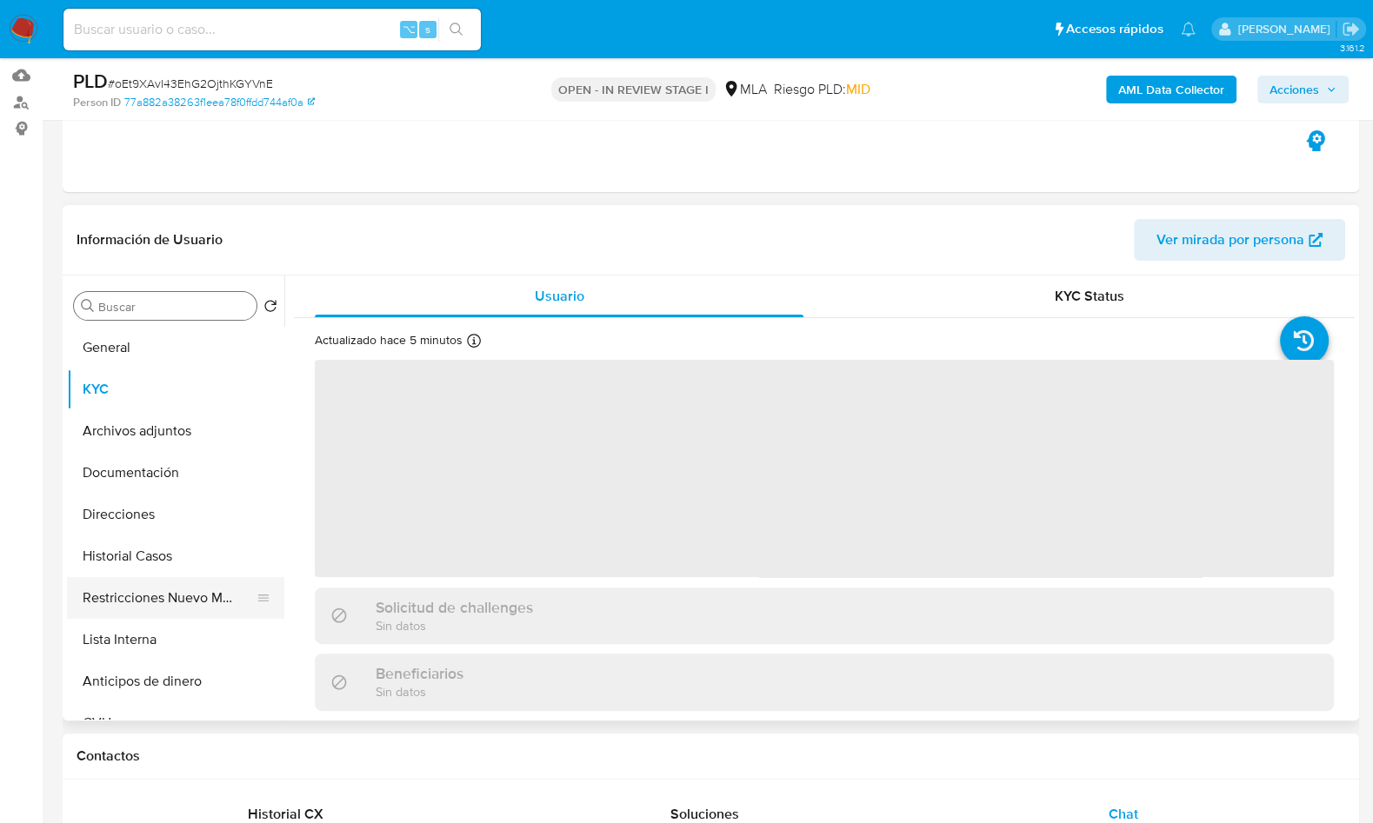
click at [168, 597] on button "Restricciones Nuevo Mundo" at bounding box center [168, 598] width 203 height 42
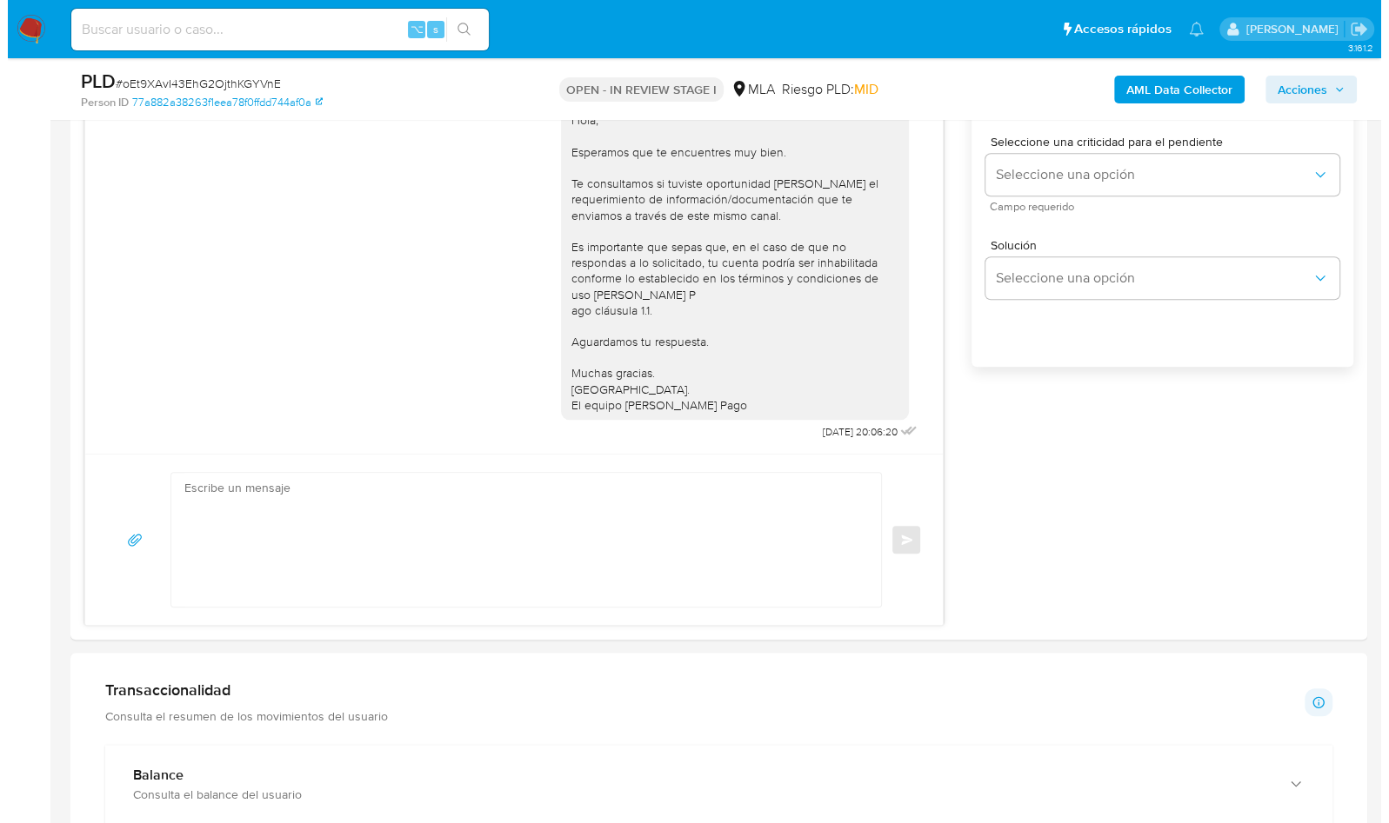
scroll to position [260, 0]
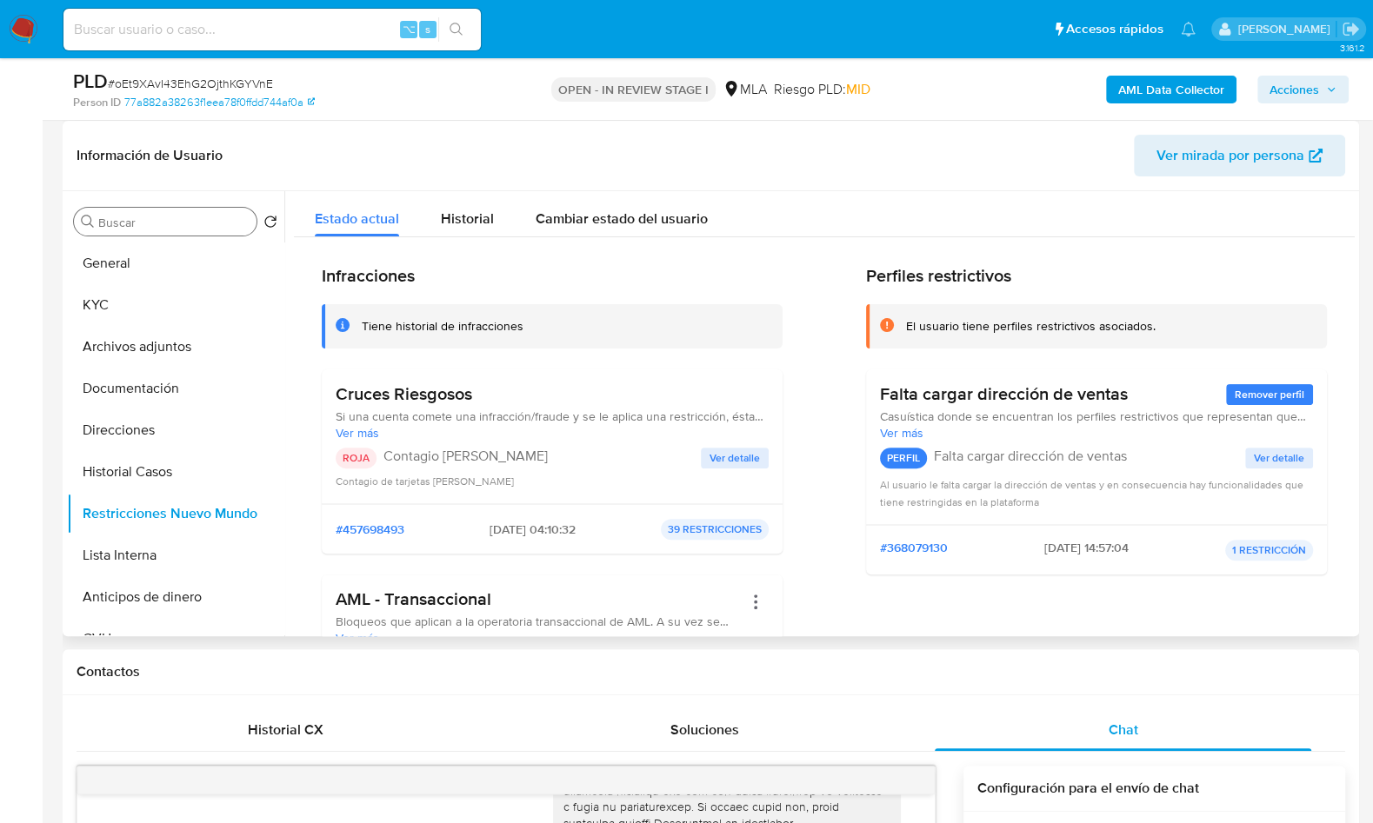
click at [734, 456] on span "Ver detalle" at bounding box center [735, 458] width 50 height 17
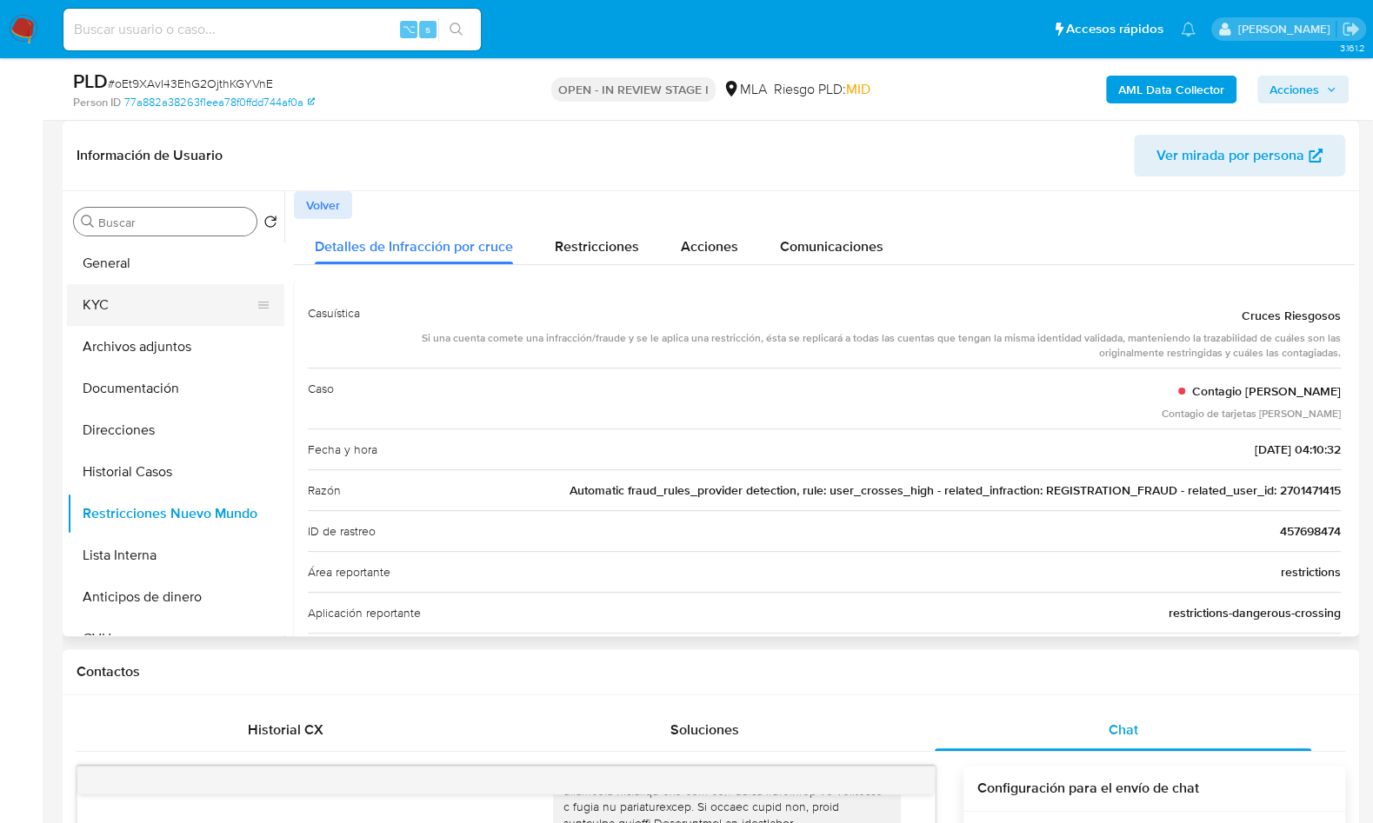
click at [141, 306] on button "KYC" at bounding box center [168, 305] width 203 height 42
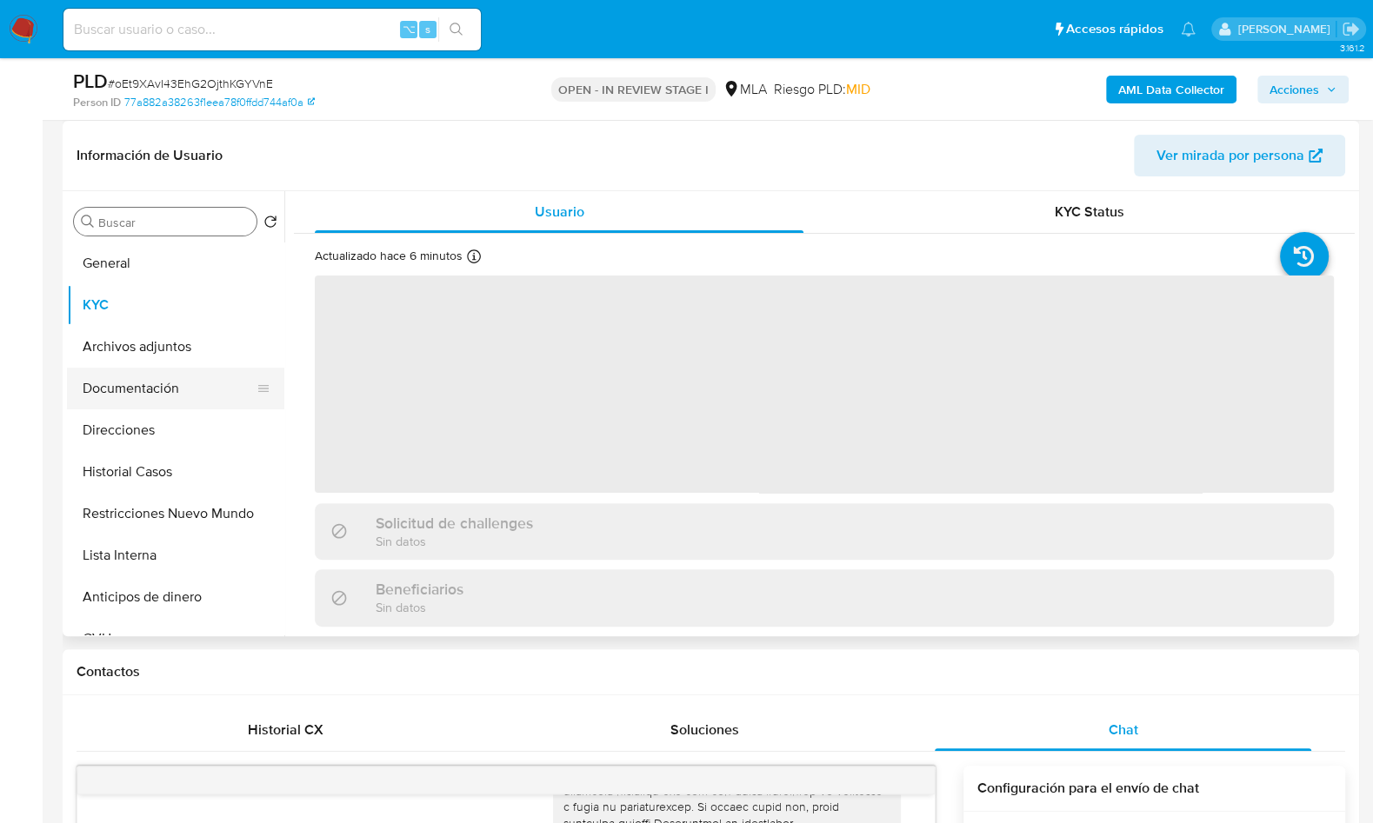
click at [163, 379] on button "Documentación" at bounding box center [168, 389] width 203 height 42
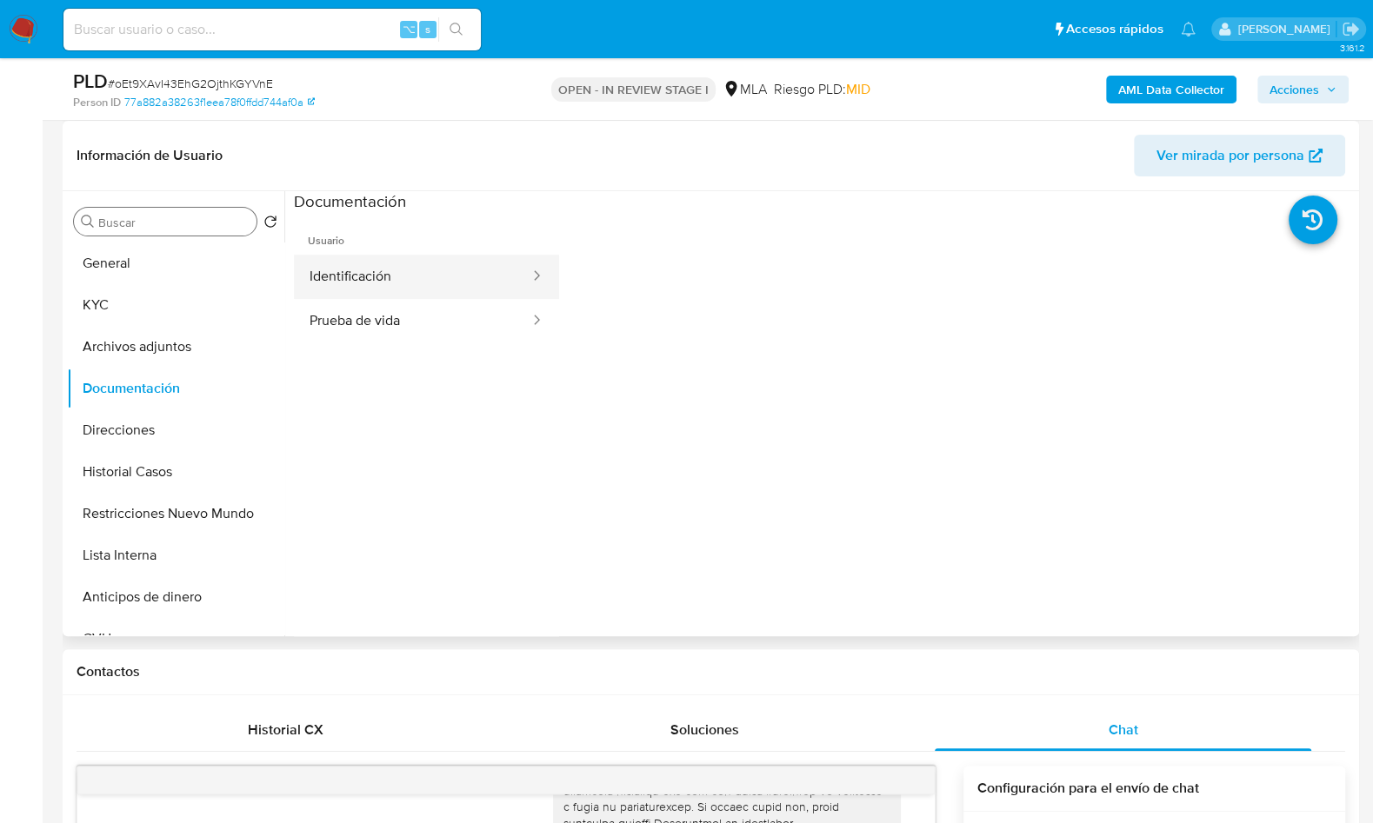
click at [399, 281] on button "Identificación" at bounding box center [412, 277] width 237 height 44
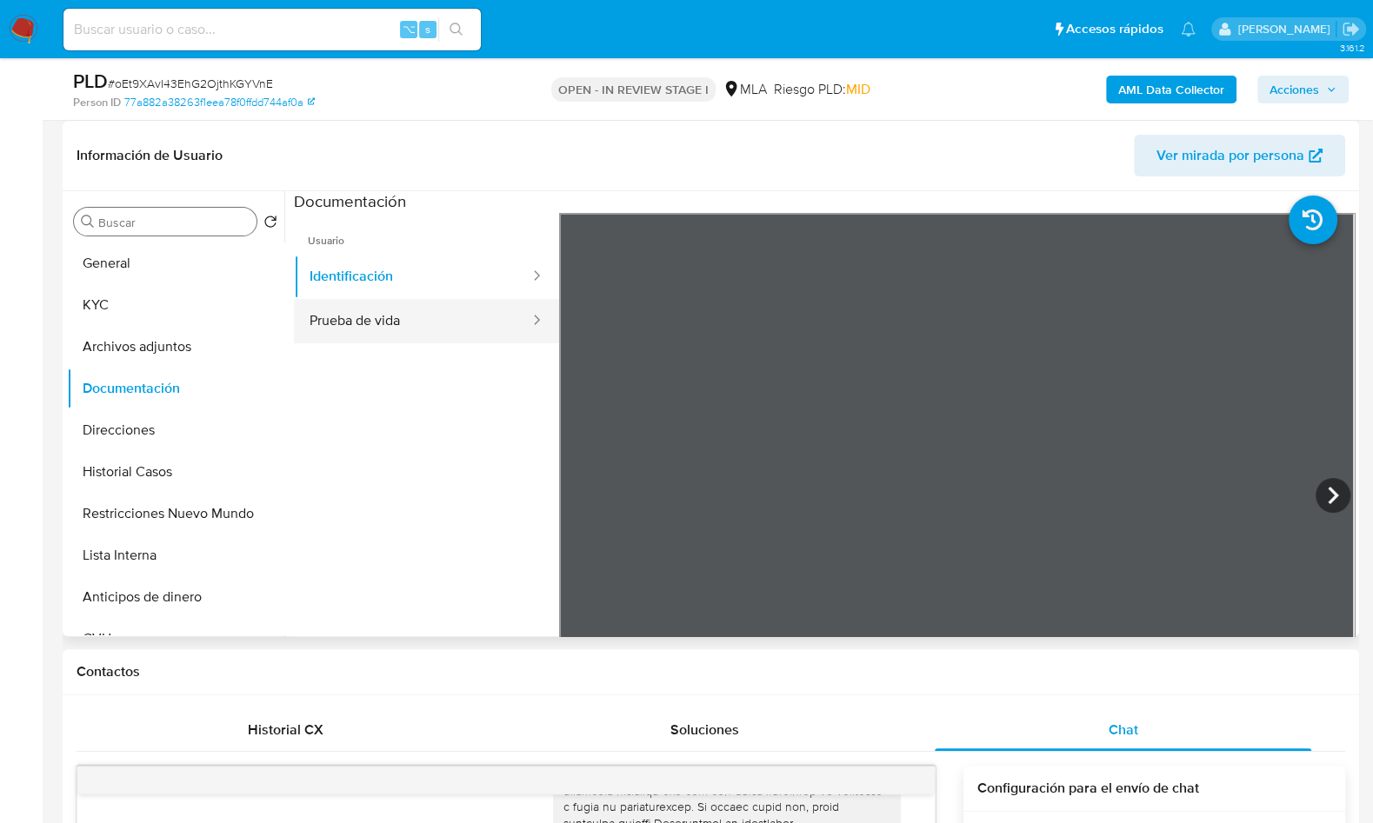
click at [422, 320] on button "Prueba de vida" at bounding box center [412, 321] width 237 height 44
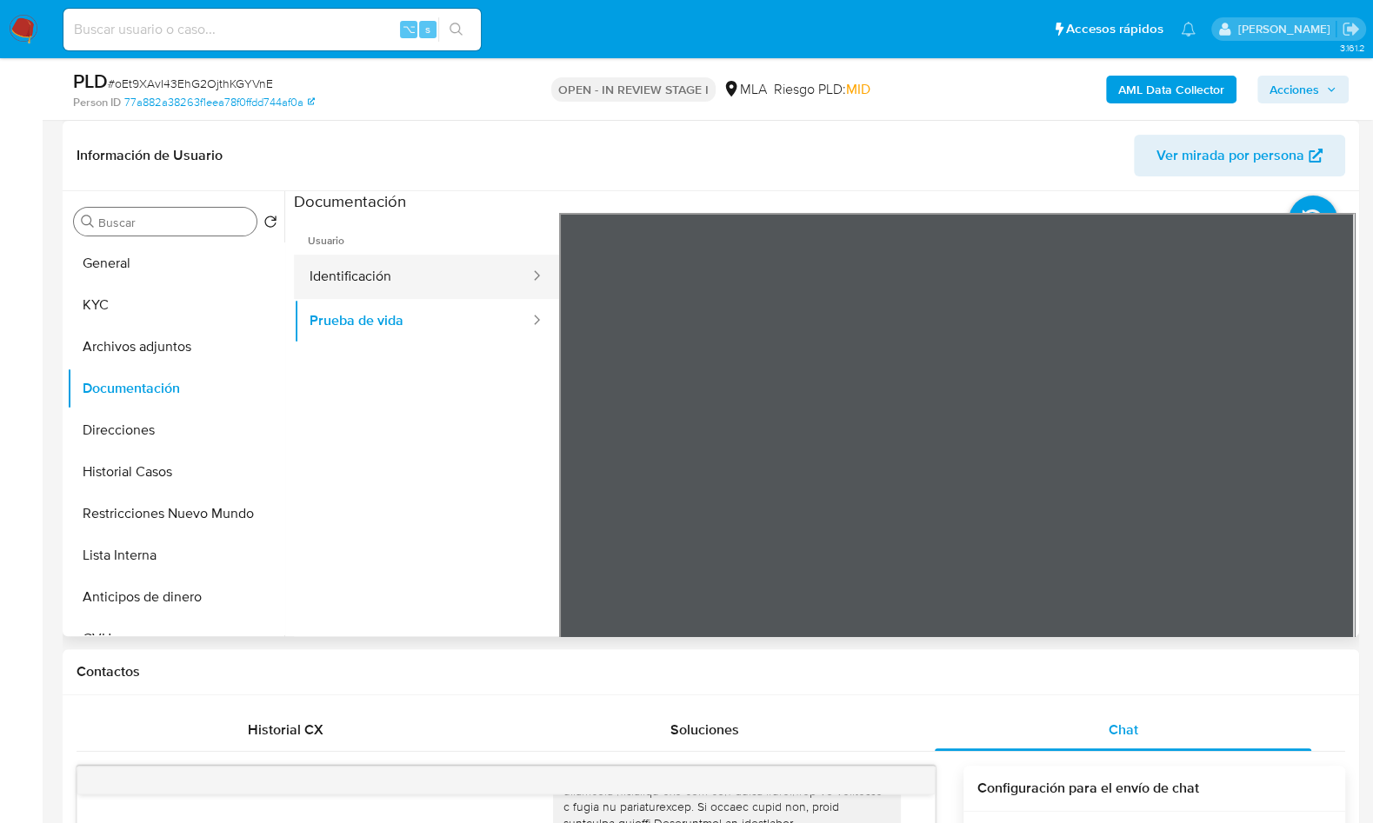
click at [367, 278] on button "Identificación" at bounding box center [412, 277] width 237 height 44
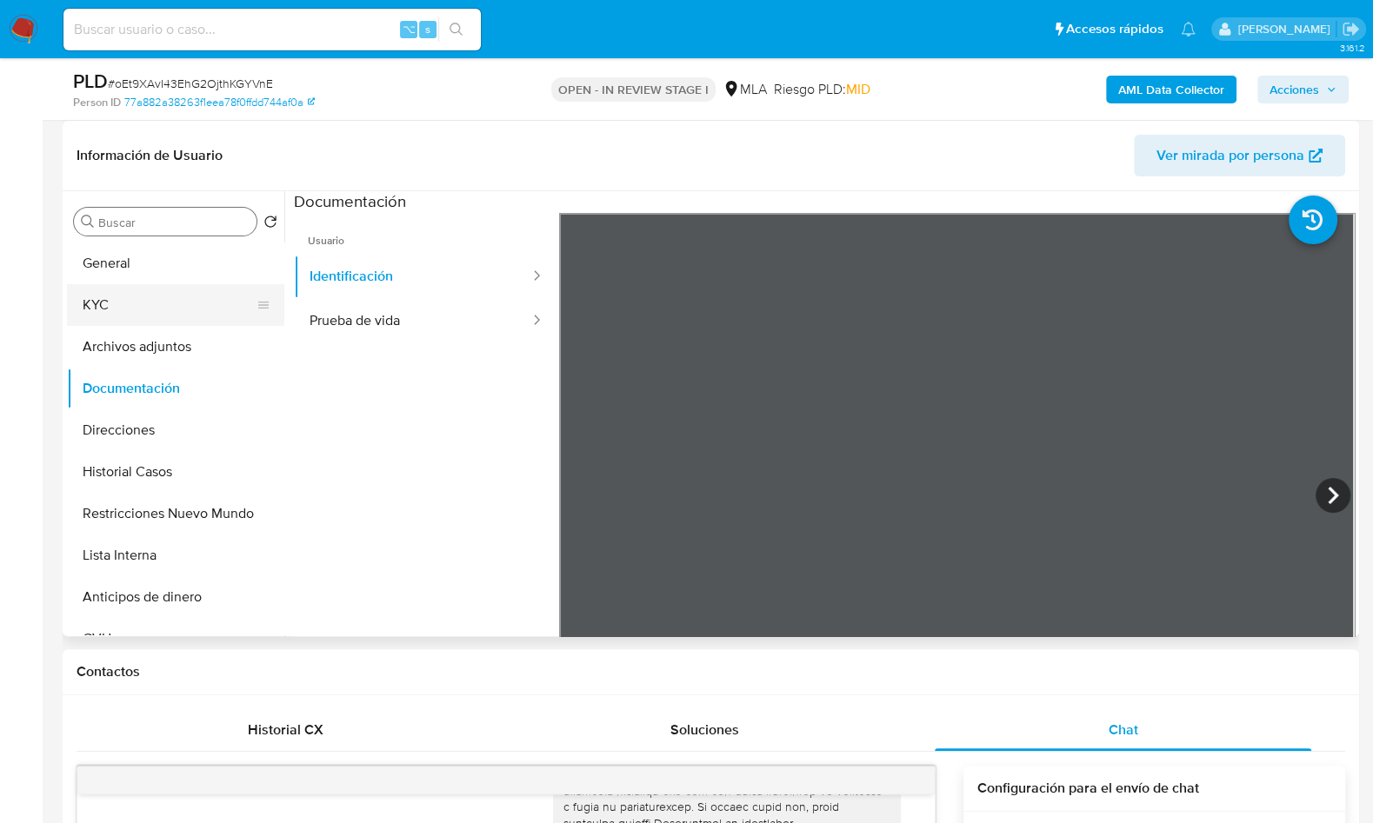
click at [163, 294] on button "KYC" at bounding box center [168, 305] width 203 height 42
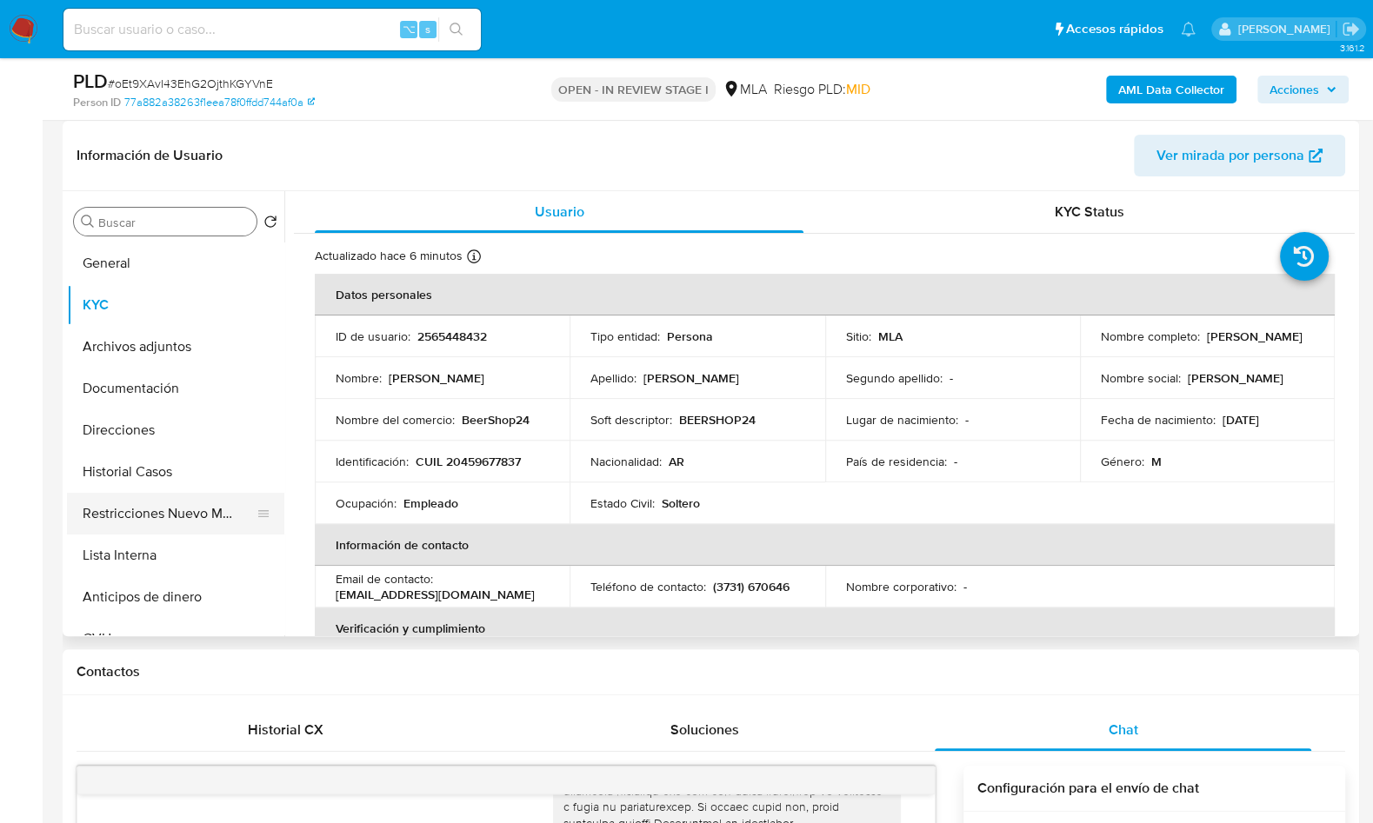
click at [196, 514] on button "Restricciones Nuevo Mundo" at bounding box center [168, 514] width 203 height 42
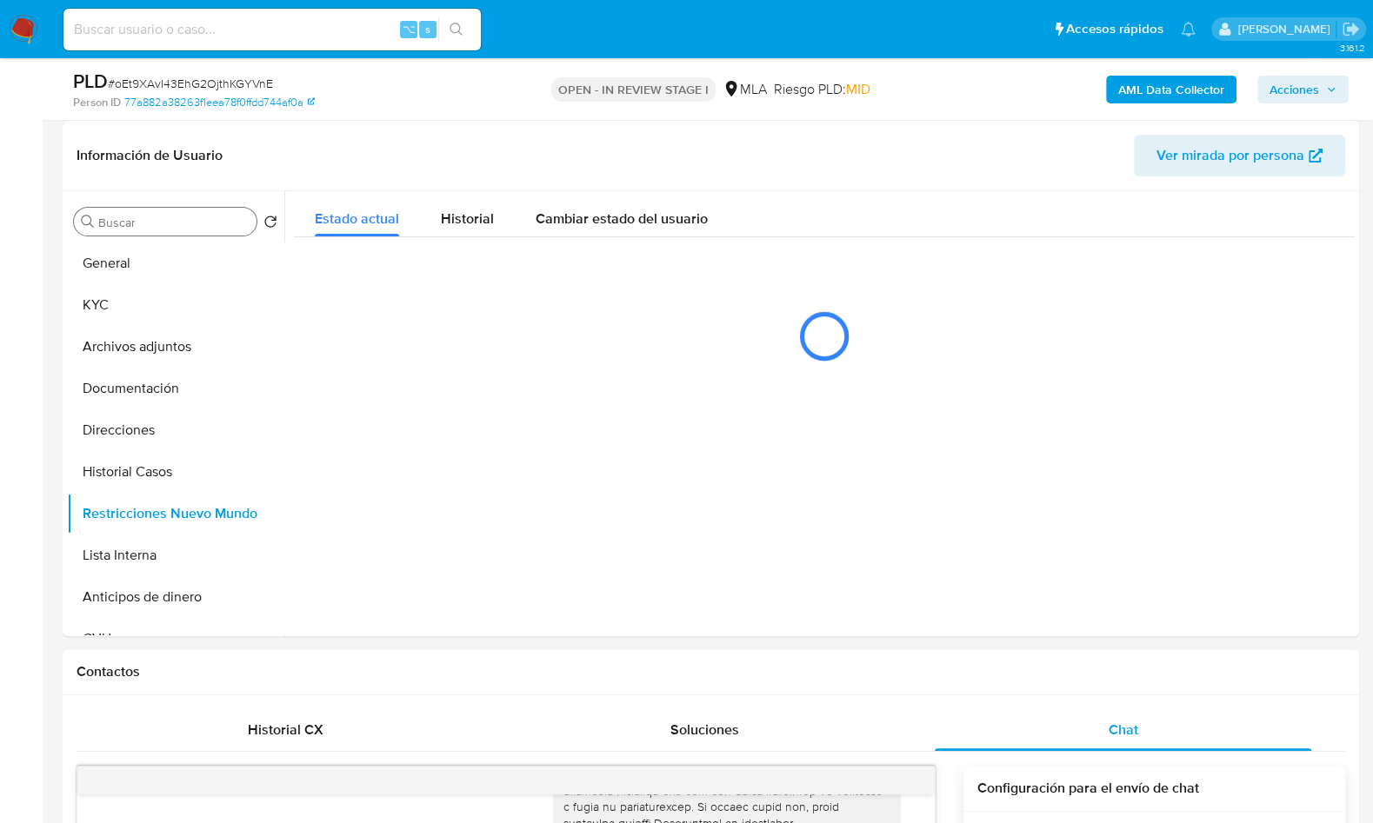
click at [1144, 90] on b "AML Data Collector" at bounding box center [1171, 90] width 106 height 28
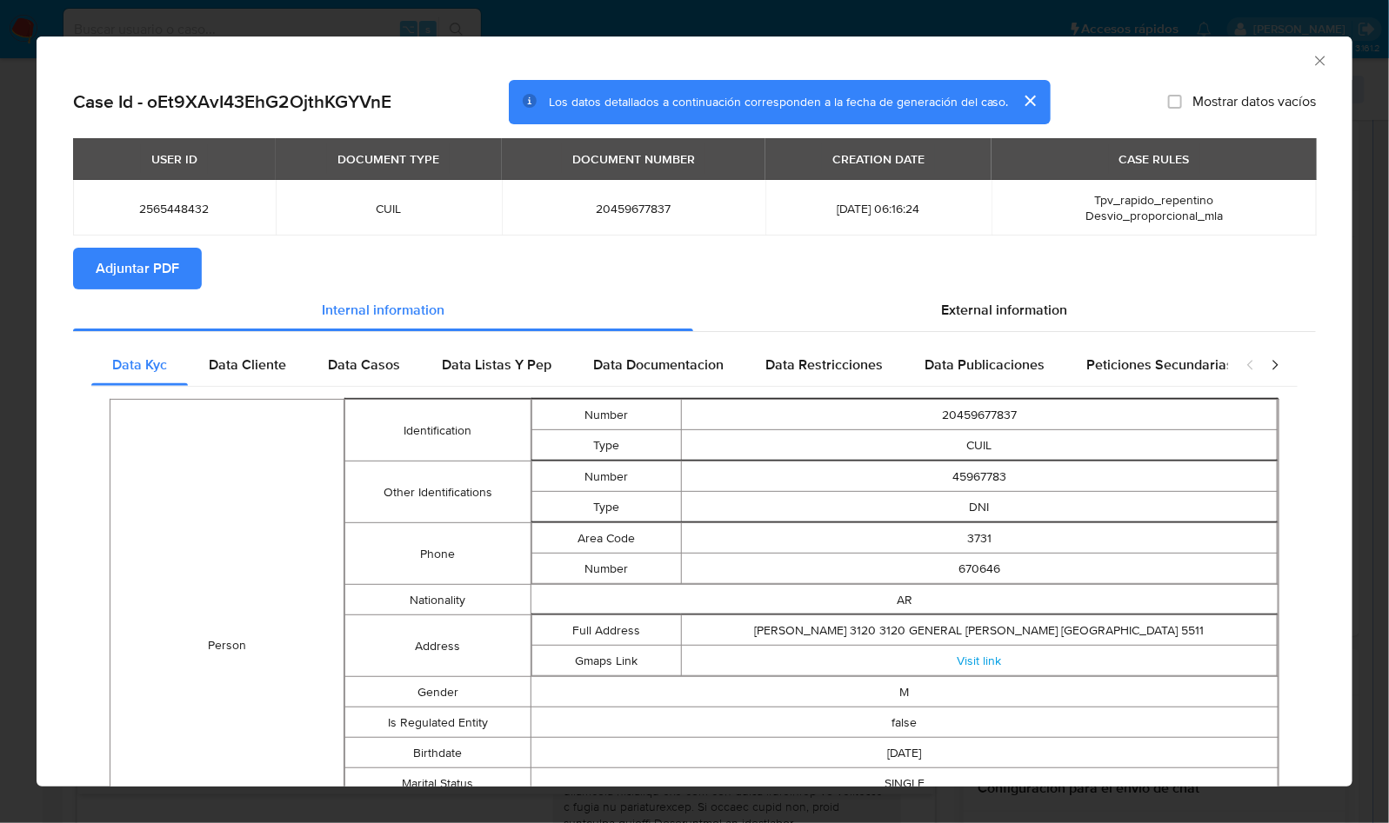
click at [138, 270] on span "Adjuntar PDF" at bounding box center [137, 269] width 83 height 38
click at [779, 267] on section "Adjuntar PDF Creando" at bounding box center [694, 270] width 1243 height 45
click at [857, 268] on section "Adjuntar PDF Creando" at bounding box center [694, 270] width 1243 height 45
click at [1311, 61] on icon "Cerrar ventana" at bounding box center [1319, 60] width 17 height 17
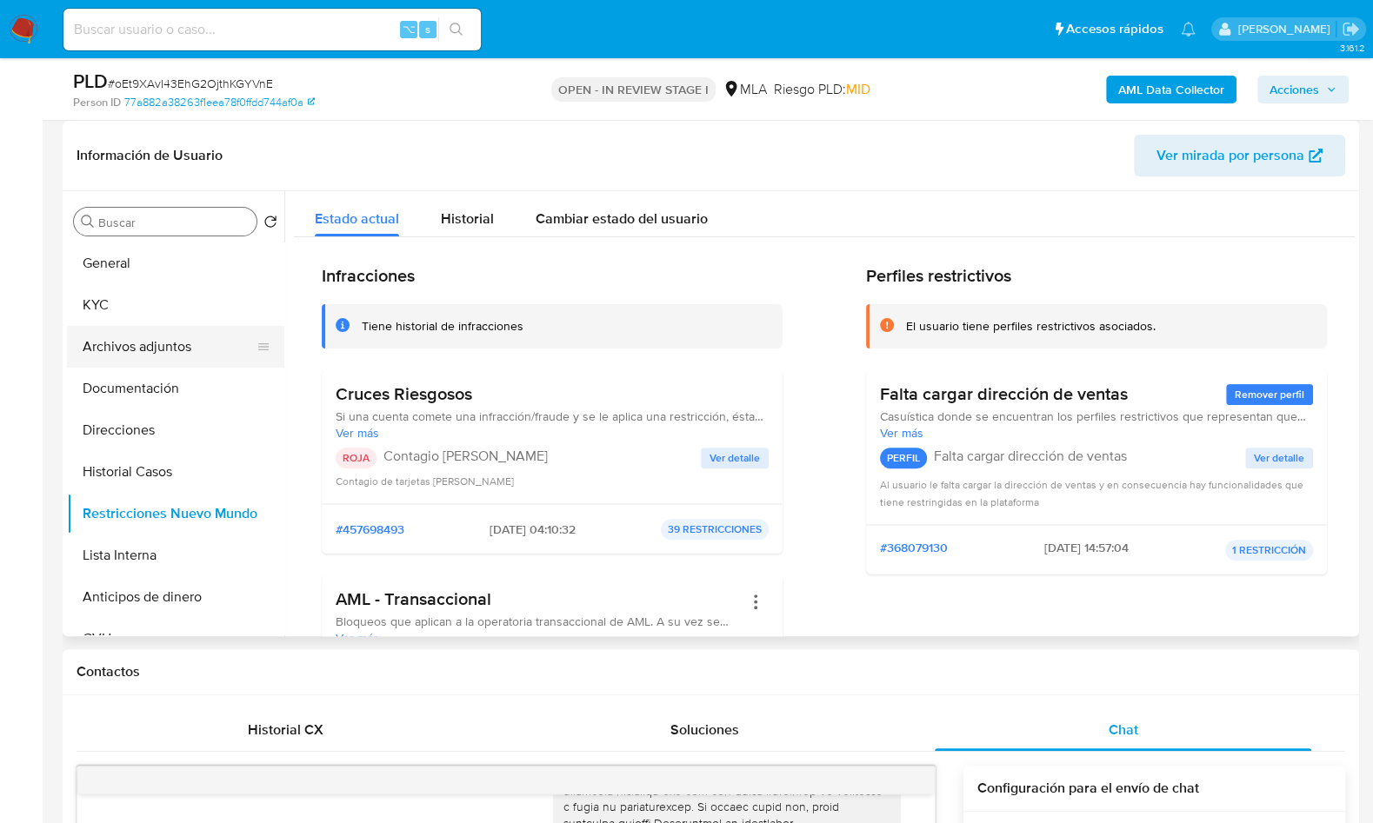
click at [171, 335] on button "Archivos adjuntos" at bounding box center [168, 347] width 203 height 42
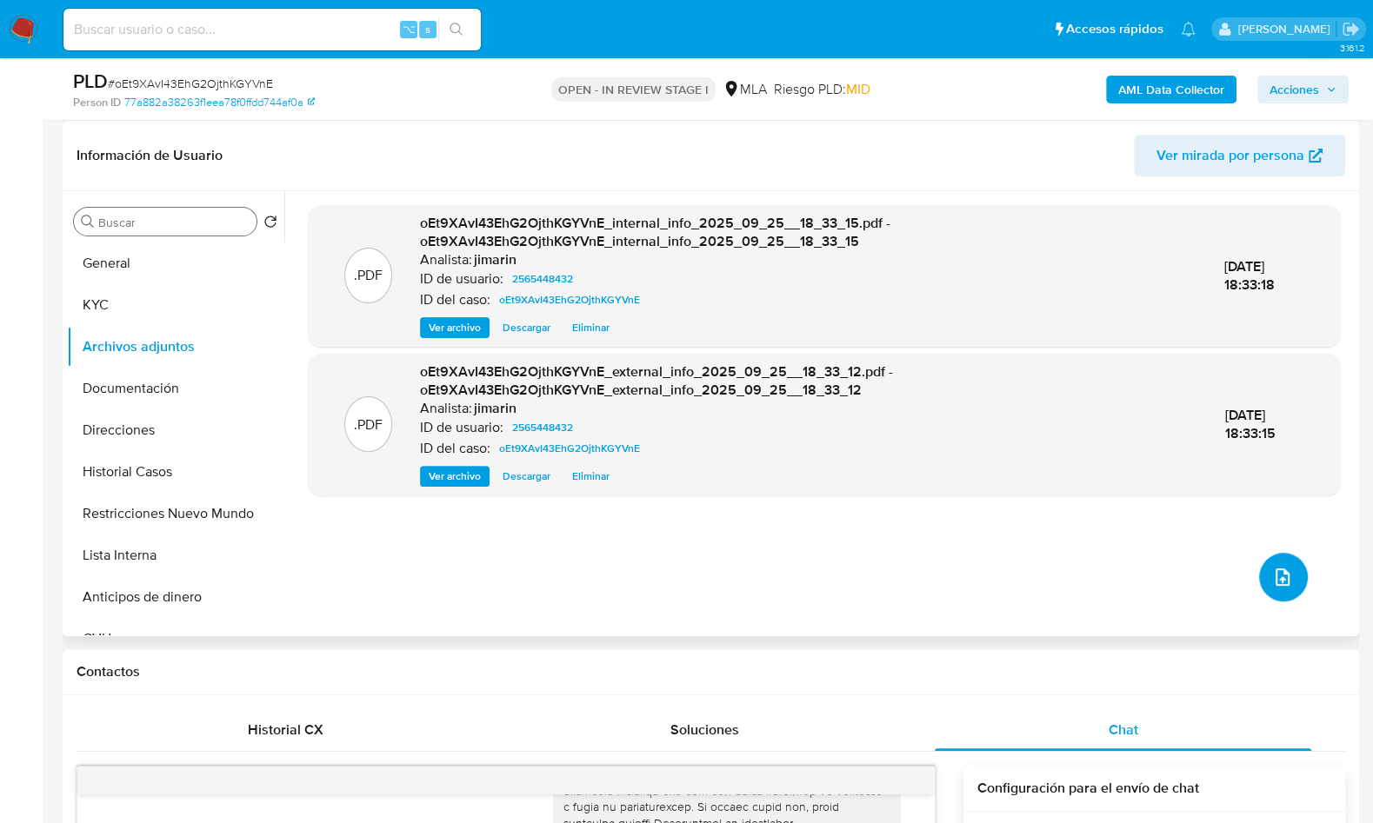
click at [1284, 568] on icon "upload-file" at bounding box center [1282, 577] width 21 height 21
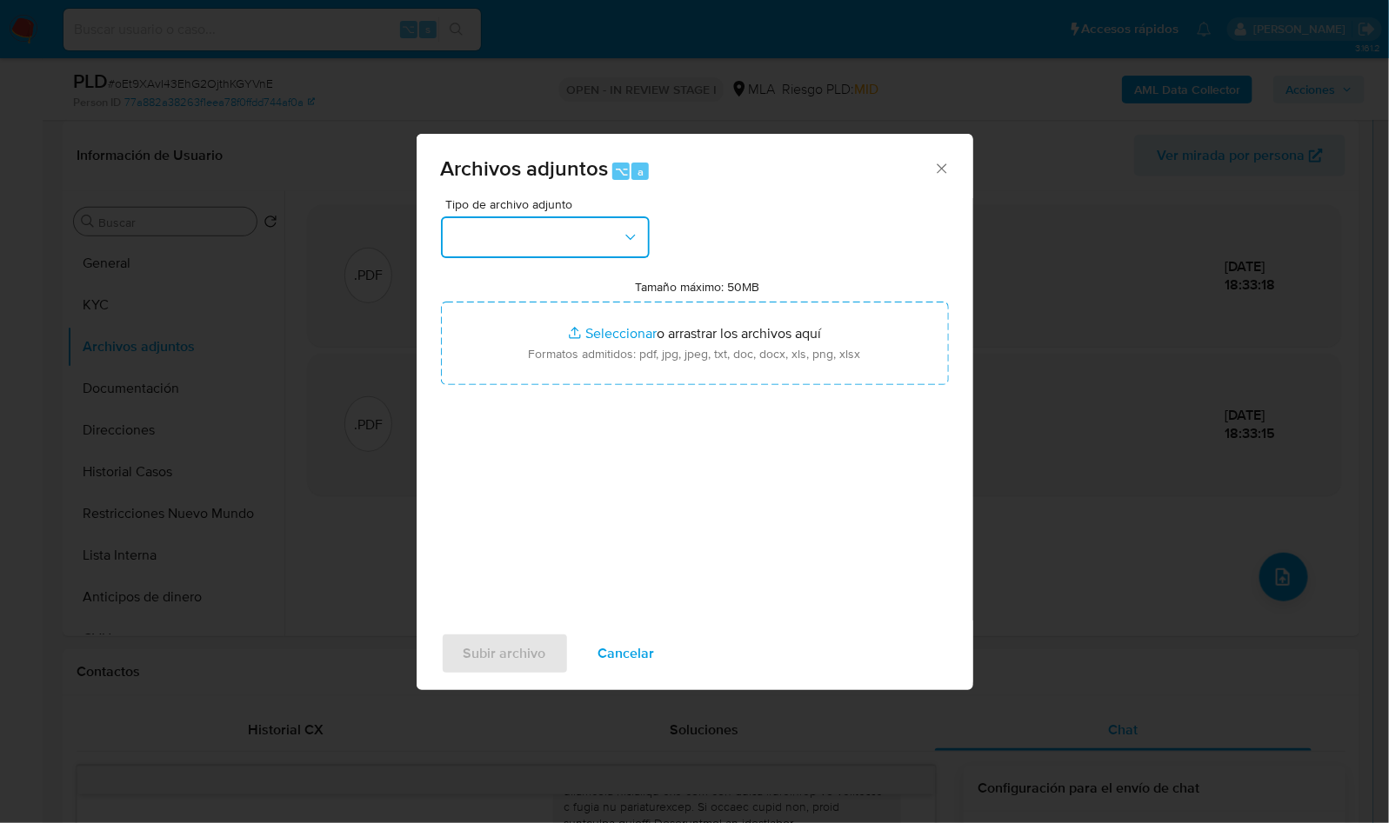
click at [503, 227] on button "button" at bounding box center [545, 238] width 209 height 42
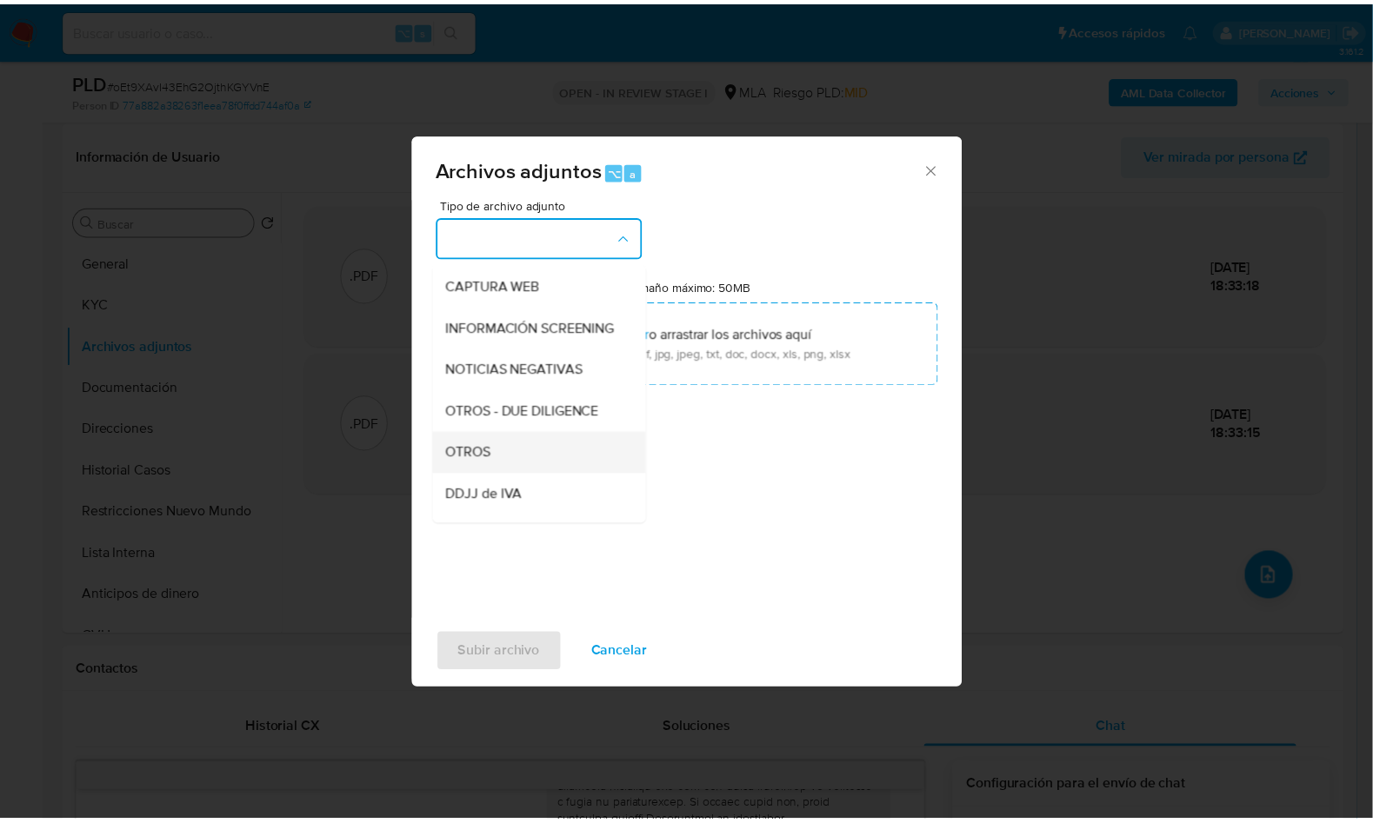
scroll to position [243, 0]
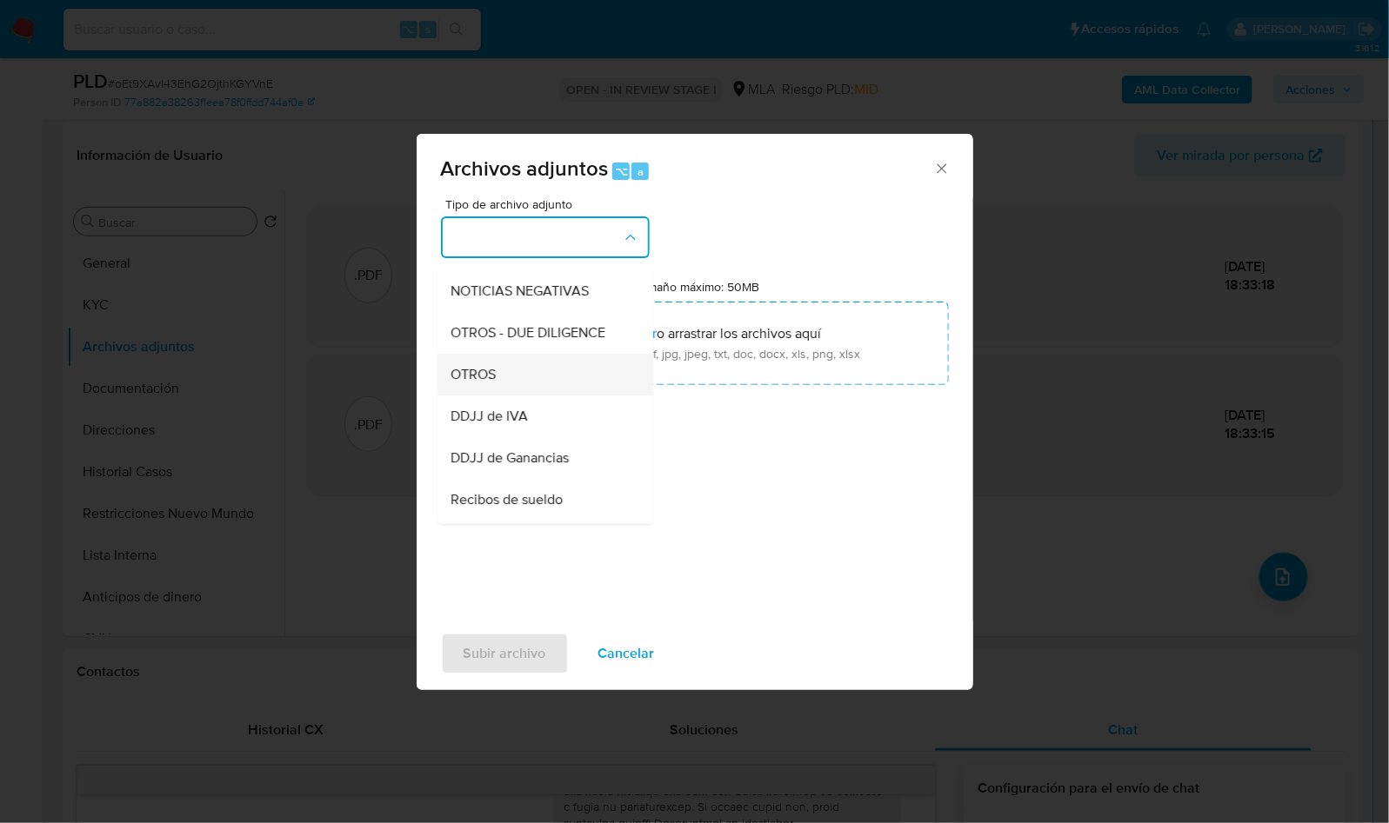
click at [504, 383] on div "OTROS" at bounding box center [539, 375] width 177 height 42
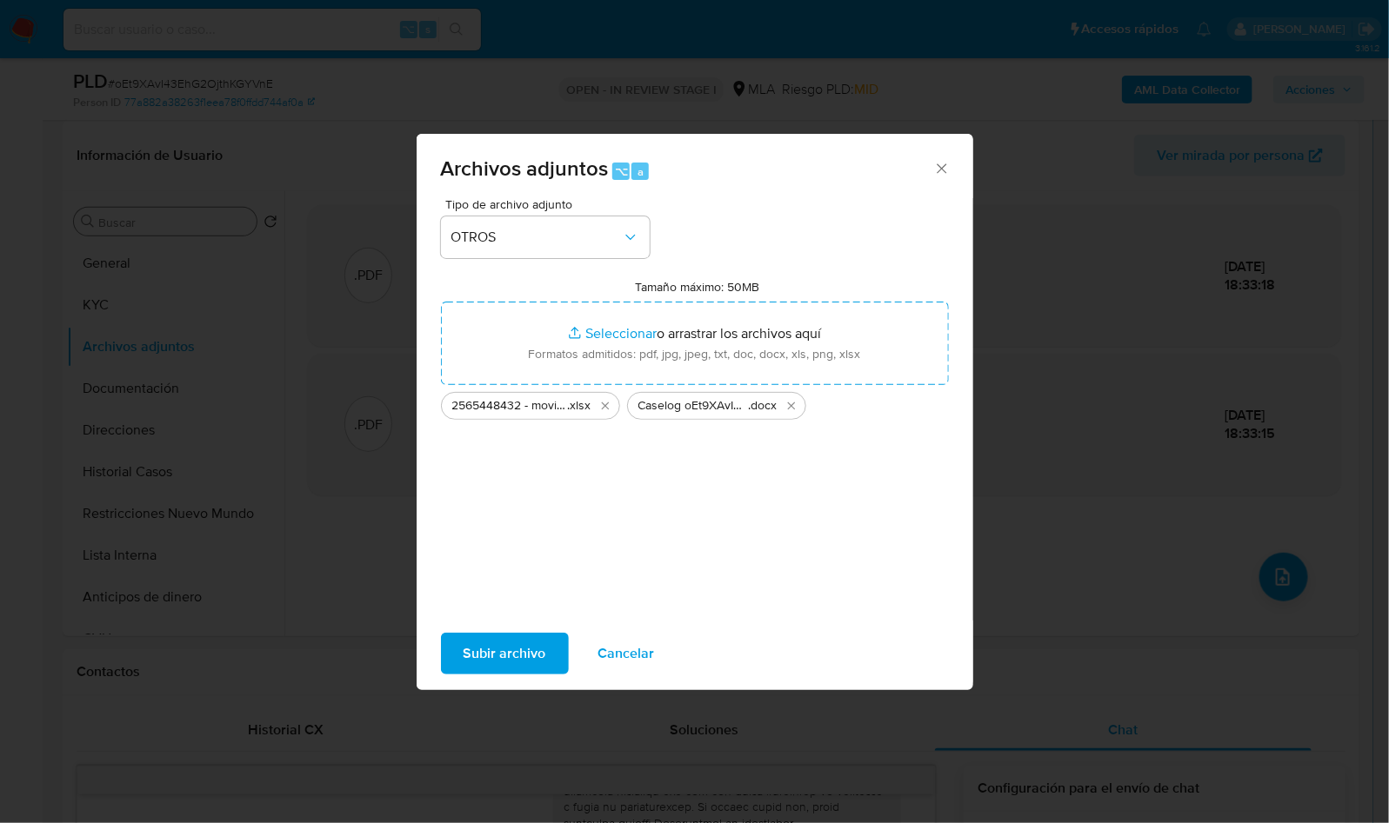
click at [503, 643] on span "Subir archivo" at bounding box center [504, 654] width 83 height 38
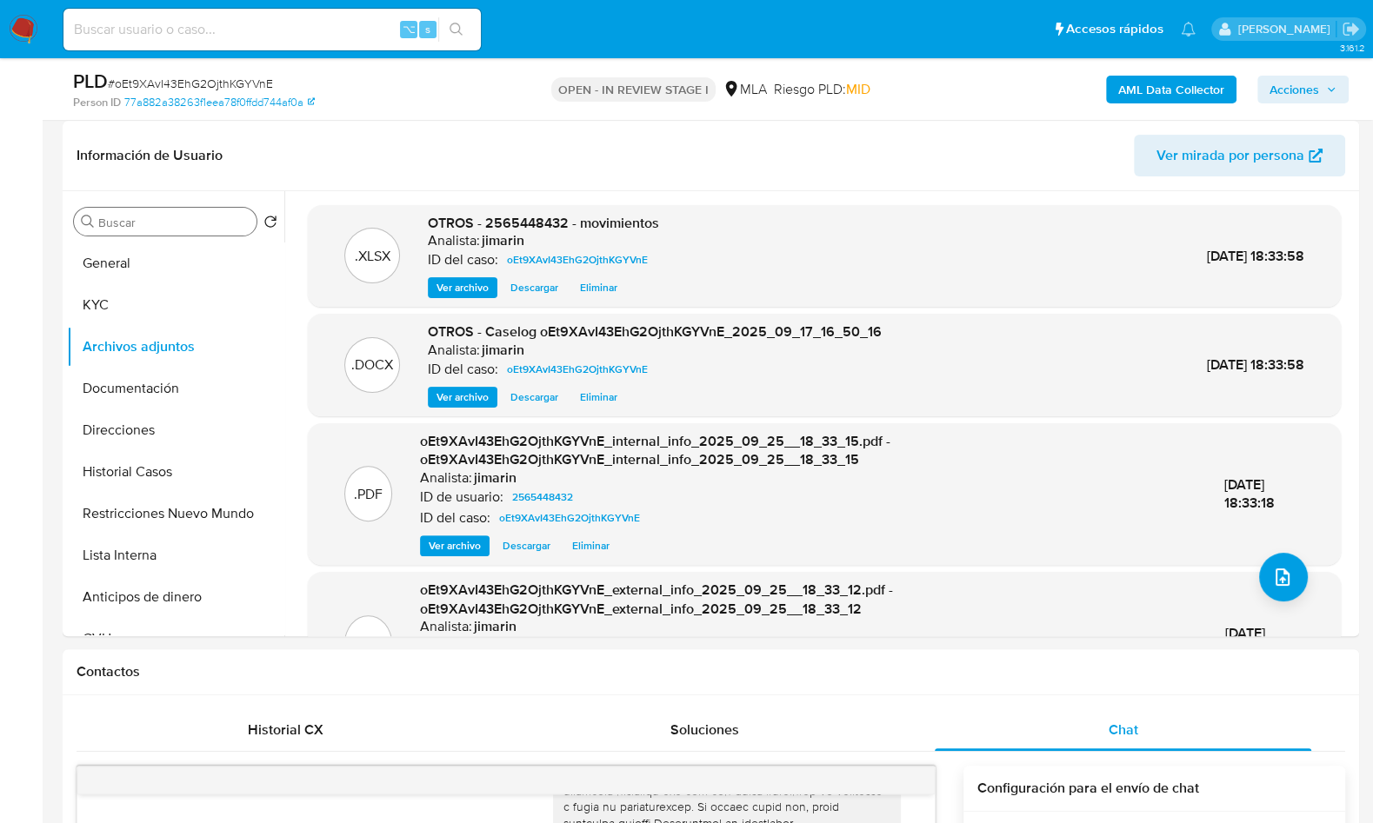
click at [195, 506] on button "Restricciones Nuevo Mundo" at bounding box center [175, 514] width 217 height 42
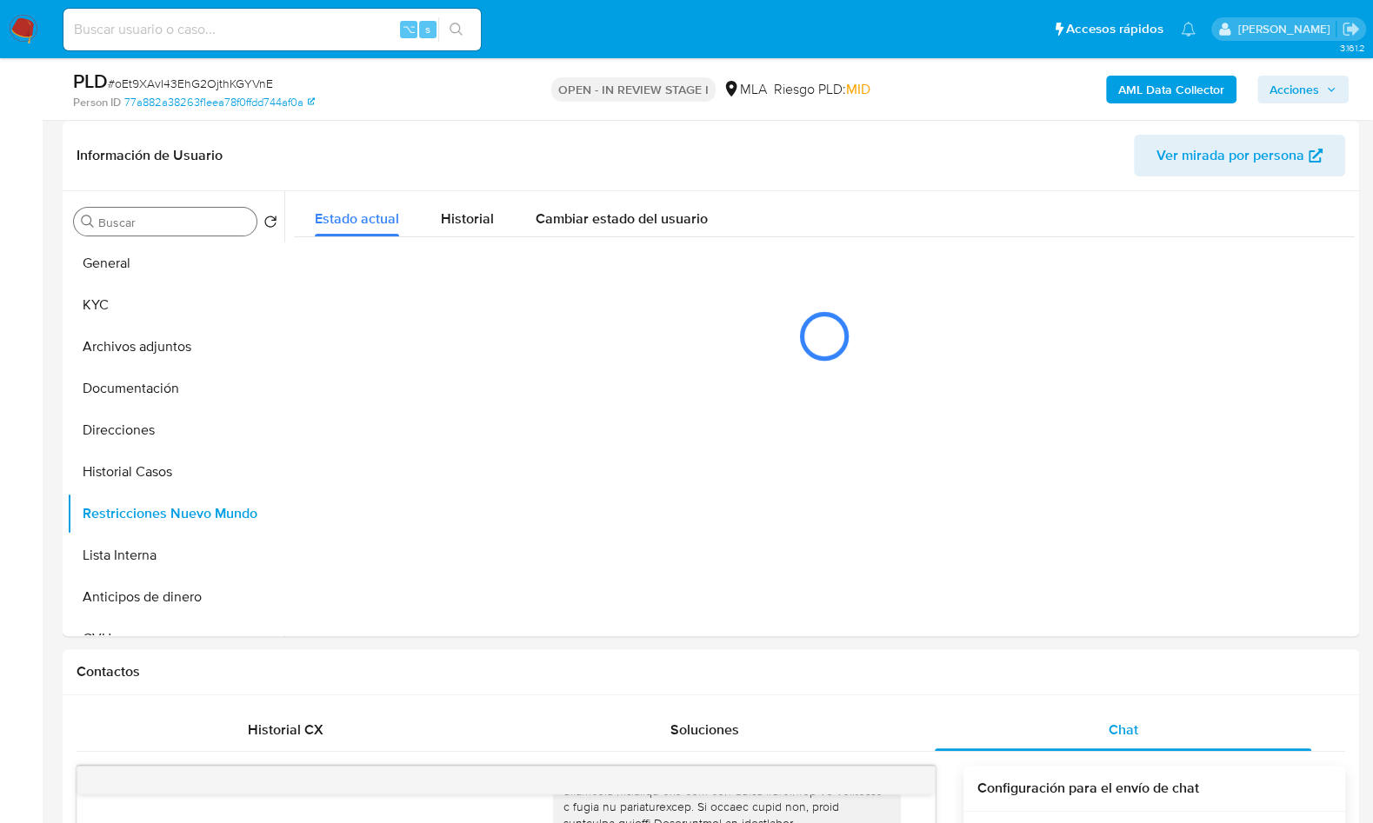
click at [1280, 95] on span "Acciones" at bounding box center [1295, 90] width 50 height 28
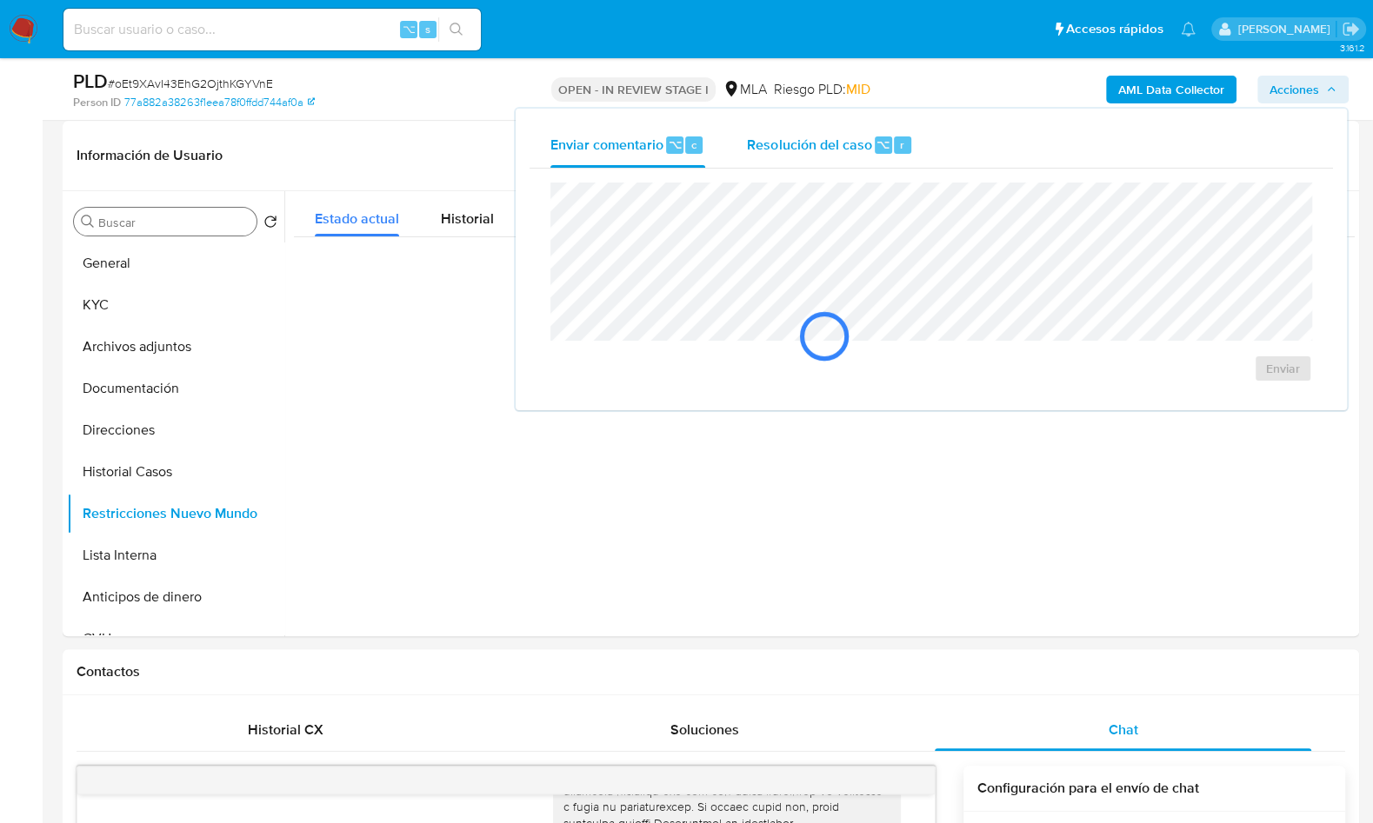
click at [829, 151] on span "Resolución del caso" at bounding box center [809, 144] width 124 height 20
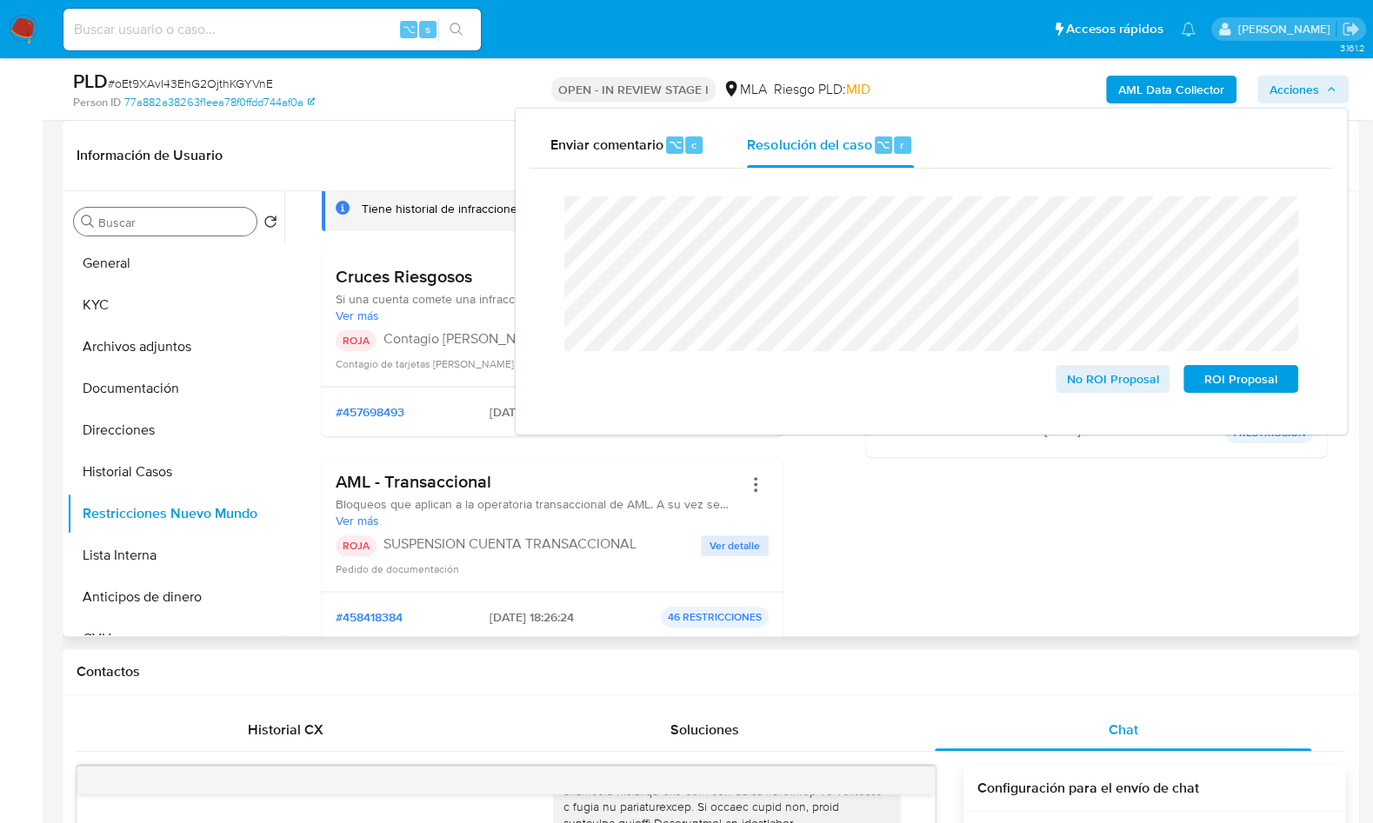
scroll to position [232, 0]
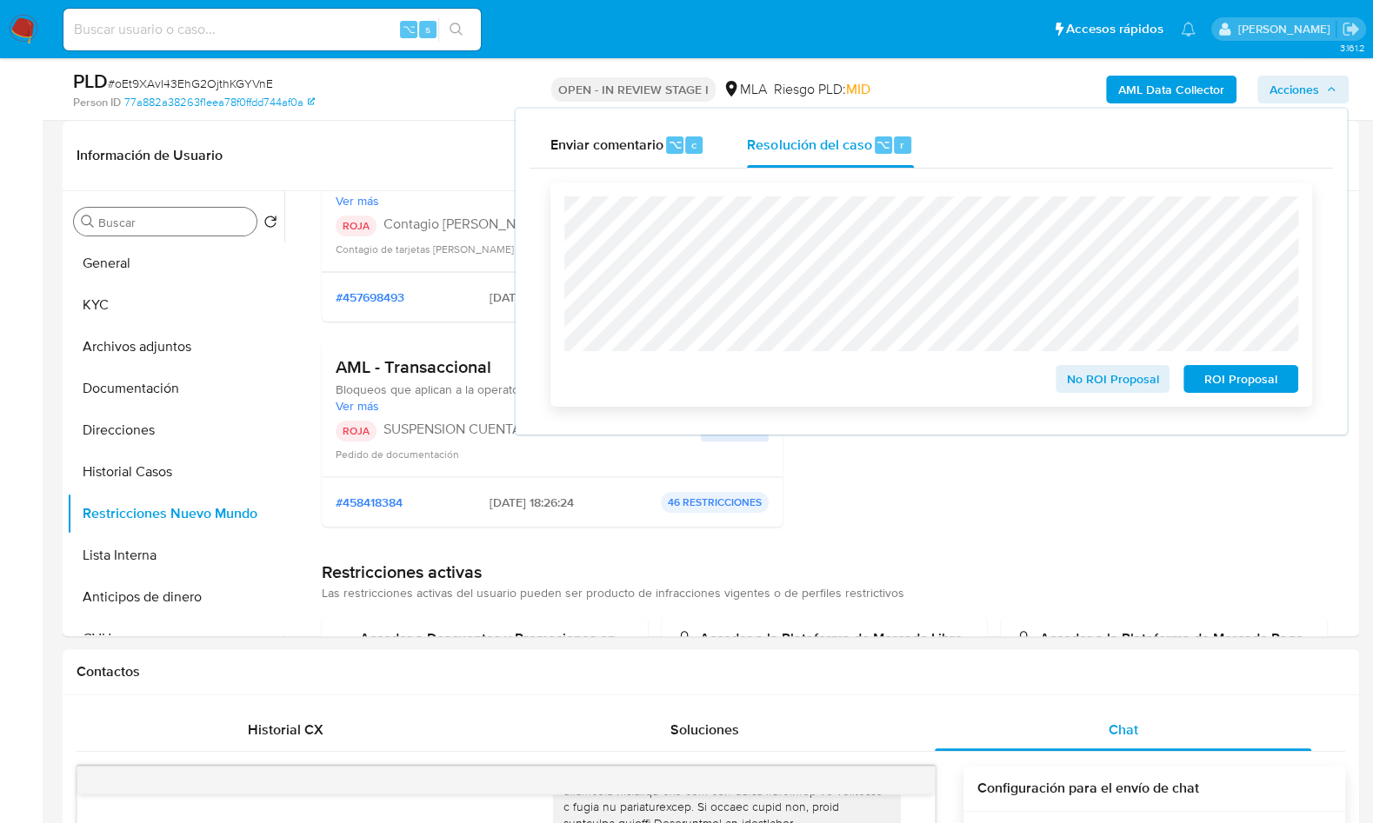
click at [1234, 384] on span "ROI Proposal" at bounding box center [1241, 379] width 90 height 24
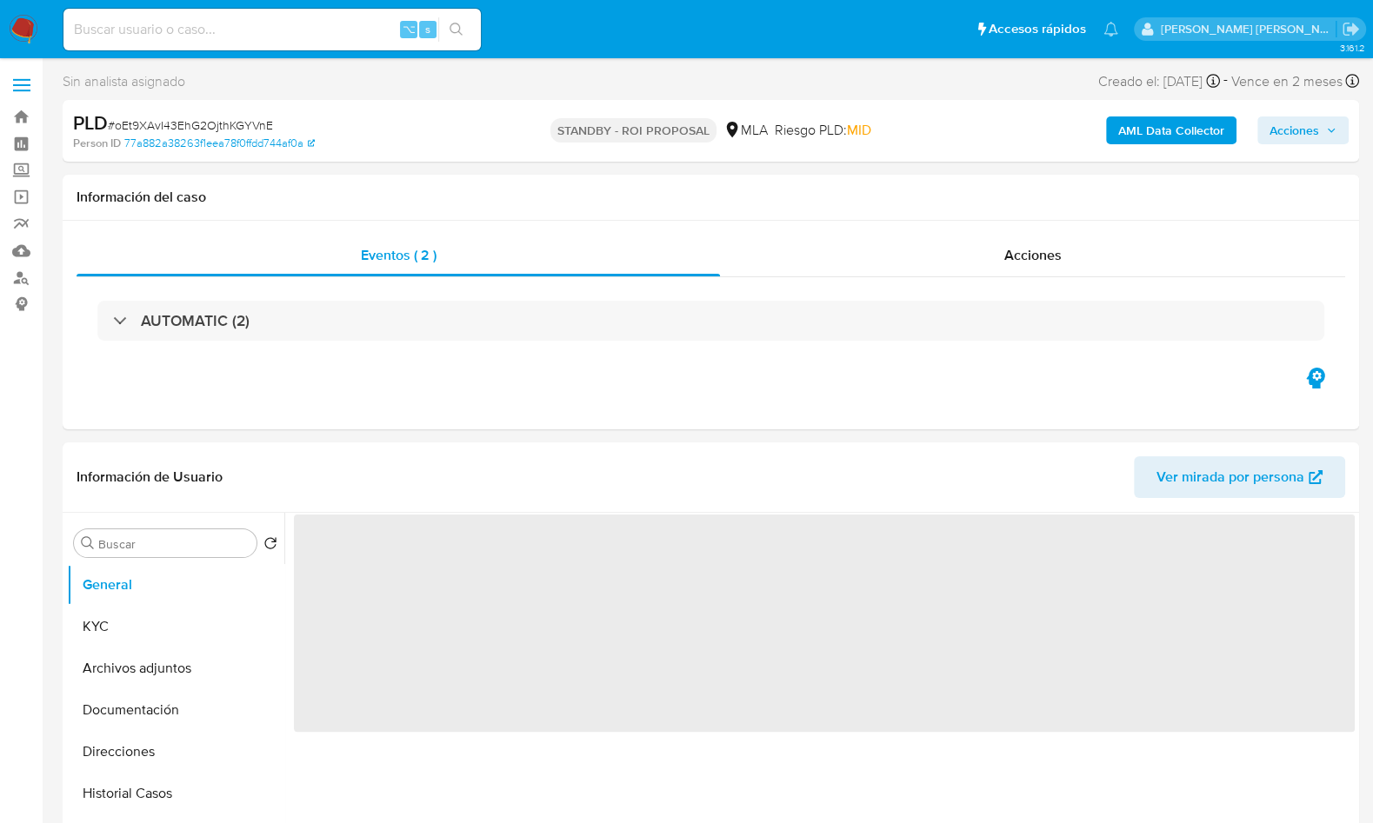
select select "10"
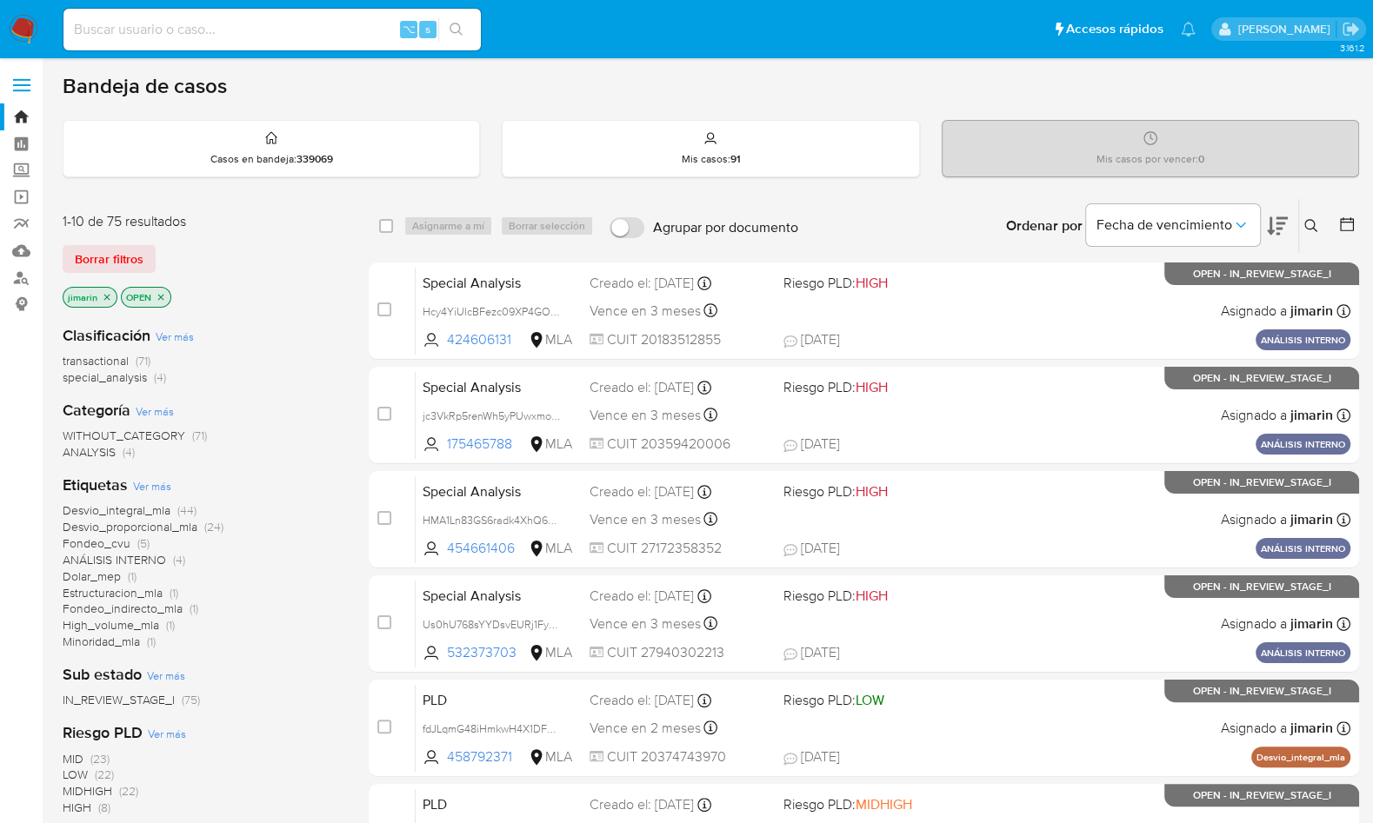
click at [163, 293] on icon "close-filter" at bounding box center [161, 297] width 10 height 10
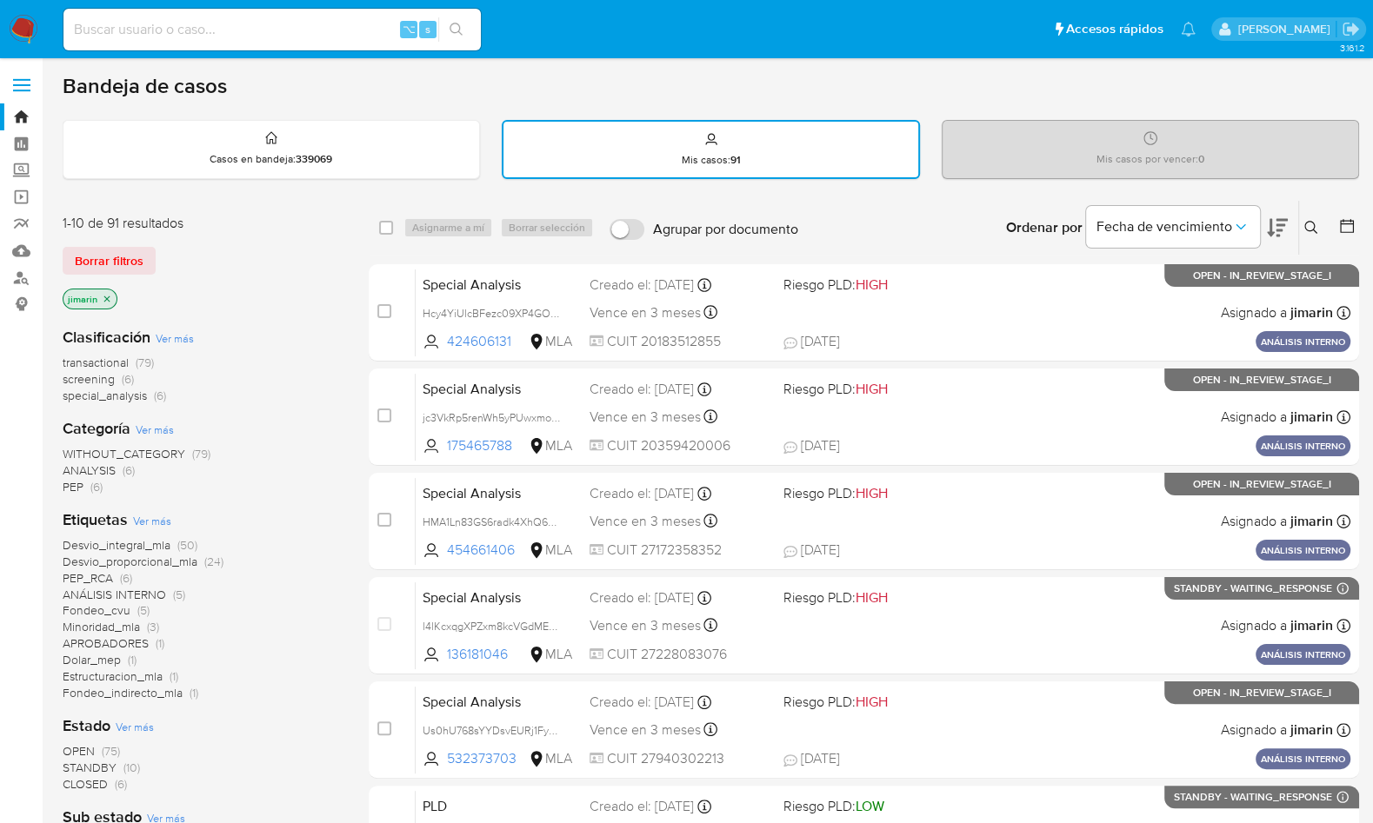
click at [117, 398] on span "special_analysis" at bounding box center [105, 395] width 84 height 17
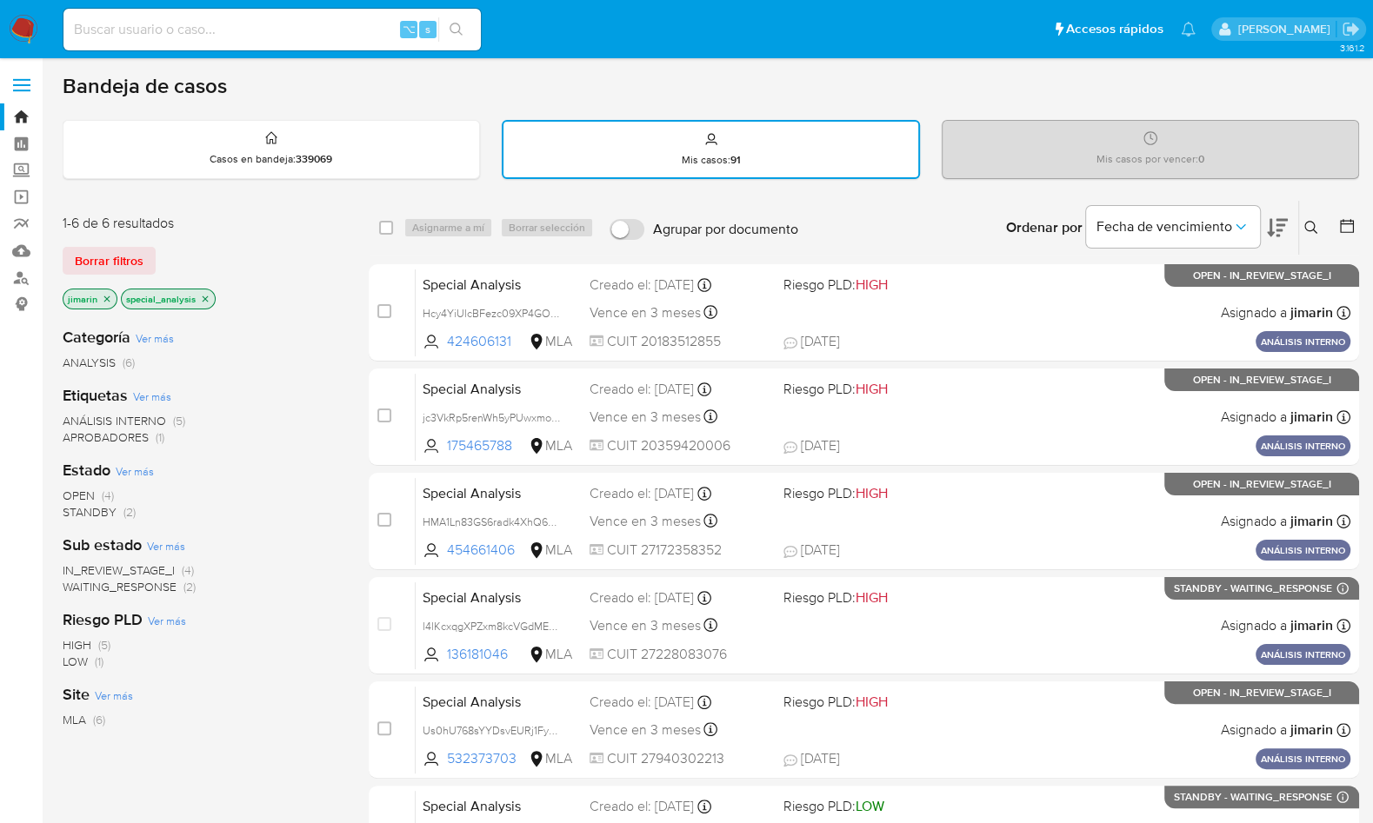
click at [200, 294] on icon "close-filter" at bounding box center [205, 299] width 10 height 10
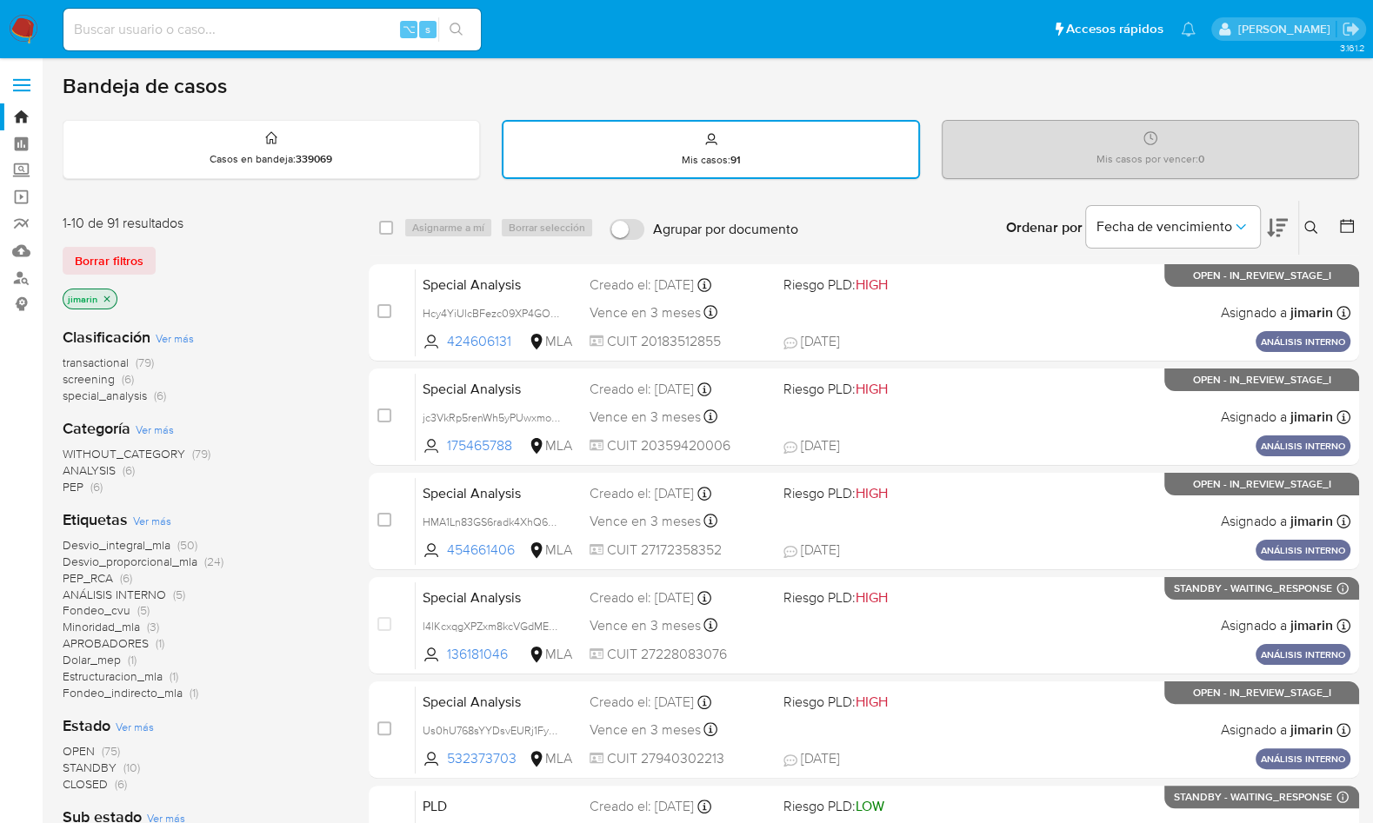
click at [103, 298] on icon "close-filter" at bounding box center [107, 299] width 10 height 10
